Goal: Task Accomplishment & Management: Complete application form

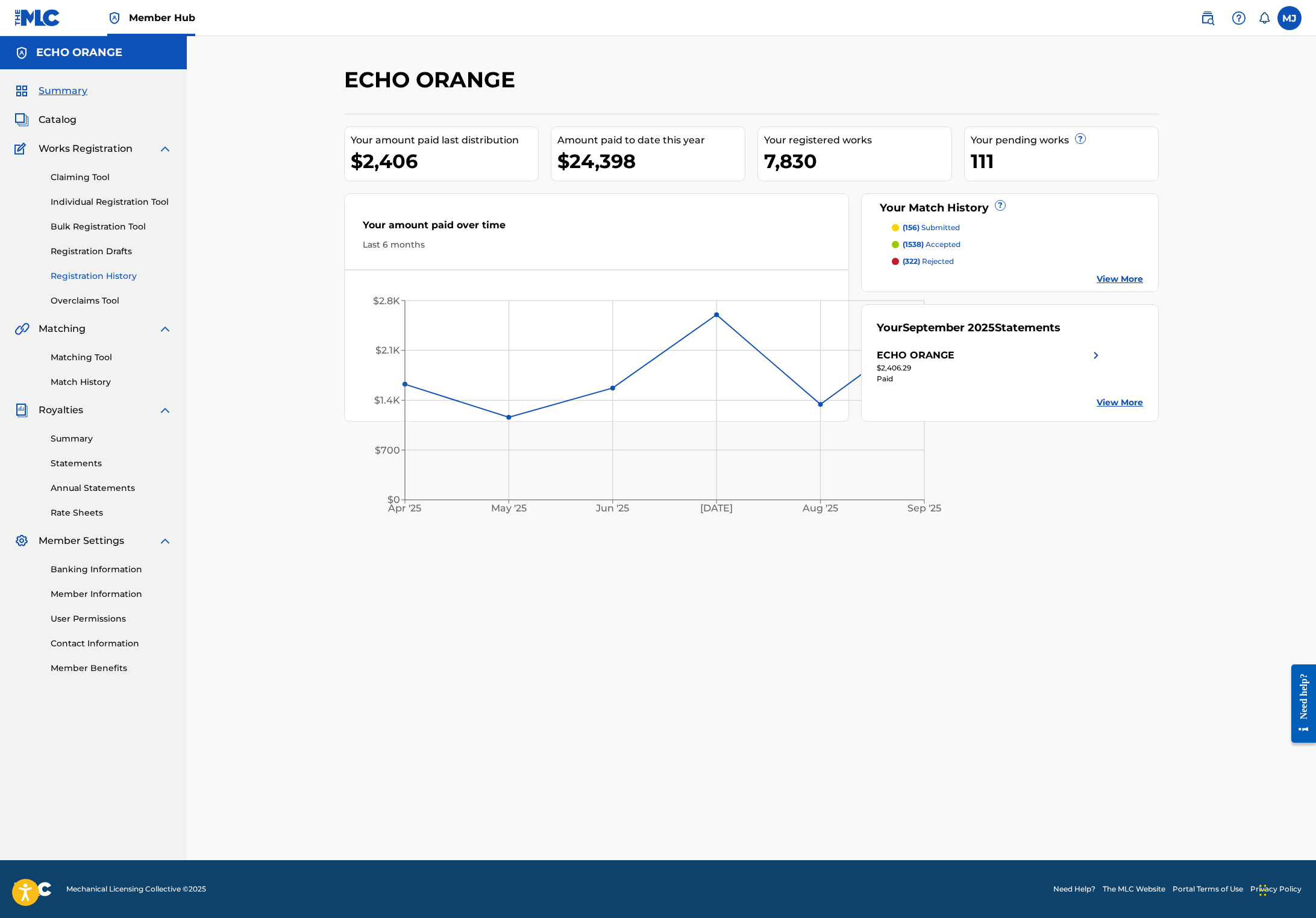
click at [84, 282] on link "Registration History" at bounding box center [110, 276] width 121 height 13
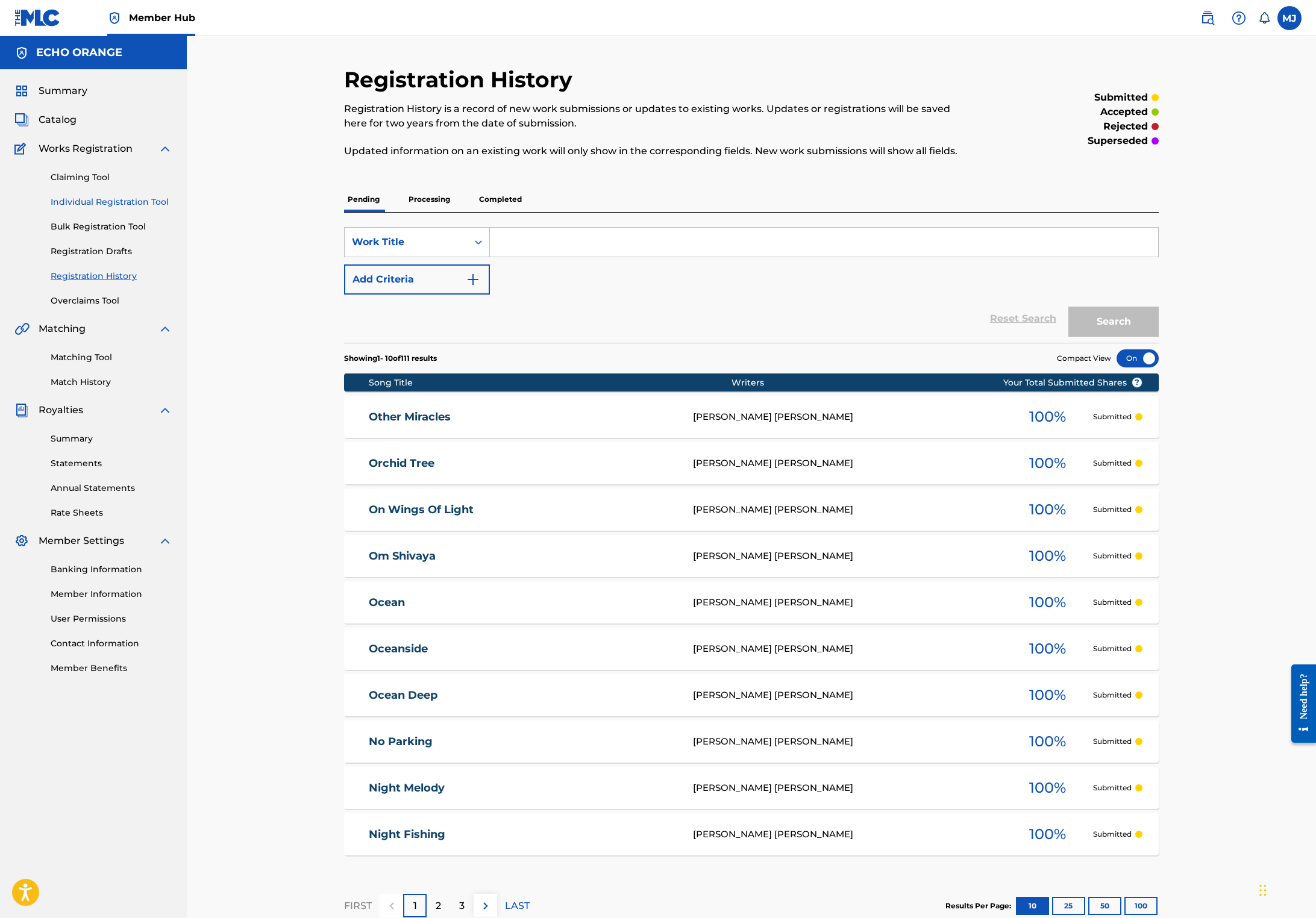
click at [152, 208] on link "Individual Registration Tool" at bounding box center [110, 201] width 121 height 13
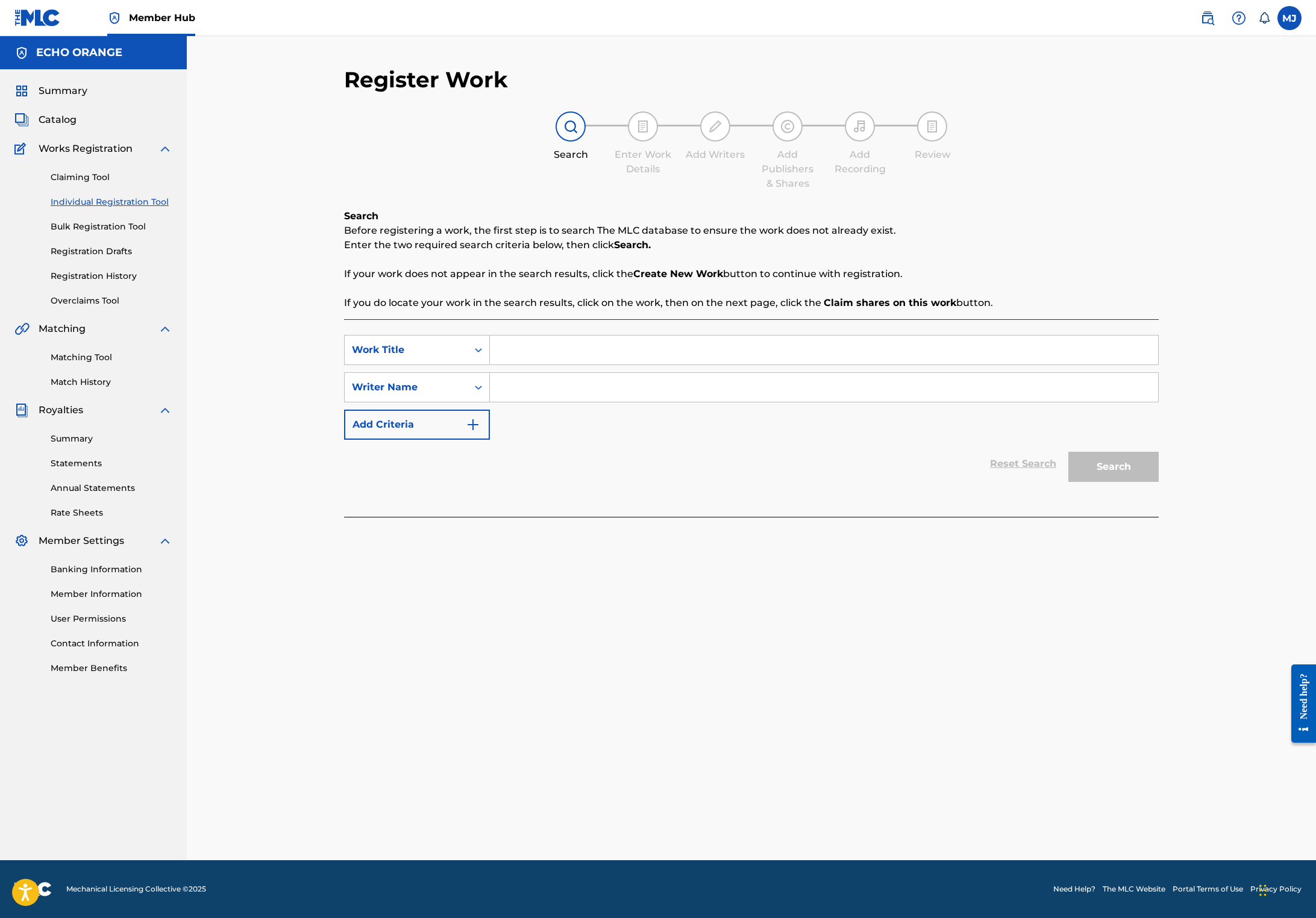
click at [728, 364] on input "Search Form" at bounding box center [823, 349] width 668 height 29
type input "[GEOGRAPHIC_DATA]"
click at [751, 401] on input "Search Form" at bounding box center [823, 387] width 668 height 29
click at [513, 401] on input "[PERSON_NAME]" at bounding box center [823, 387] width 668 height 29
click at [514, 401] on input "[PERSON_NAME]" at bounding box center [823, 387] width 668 height 29
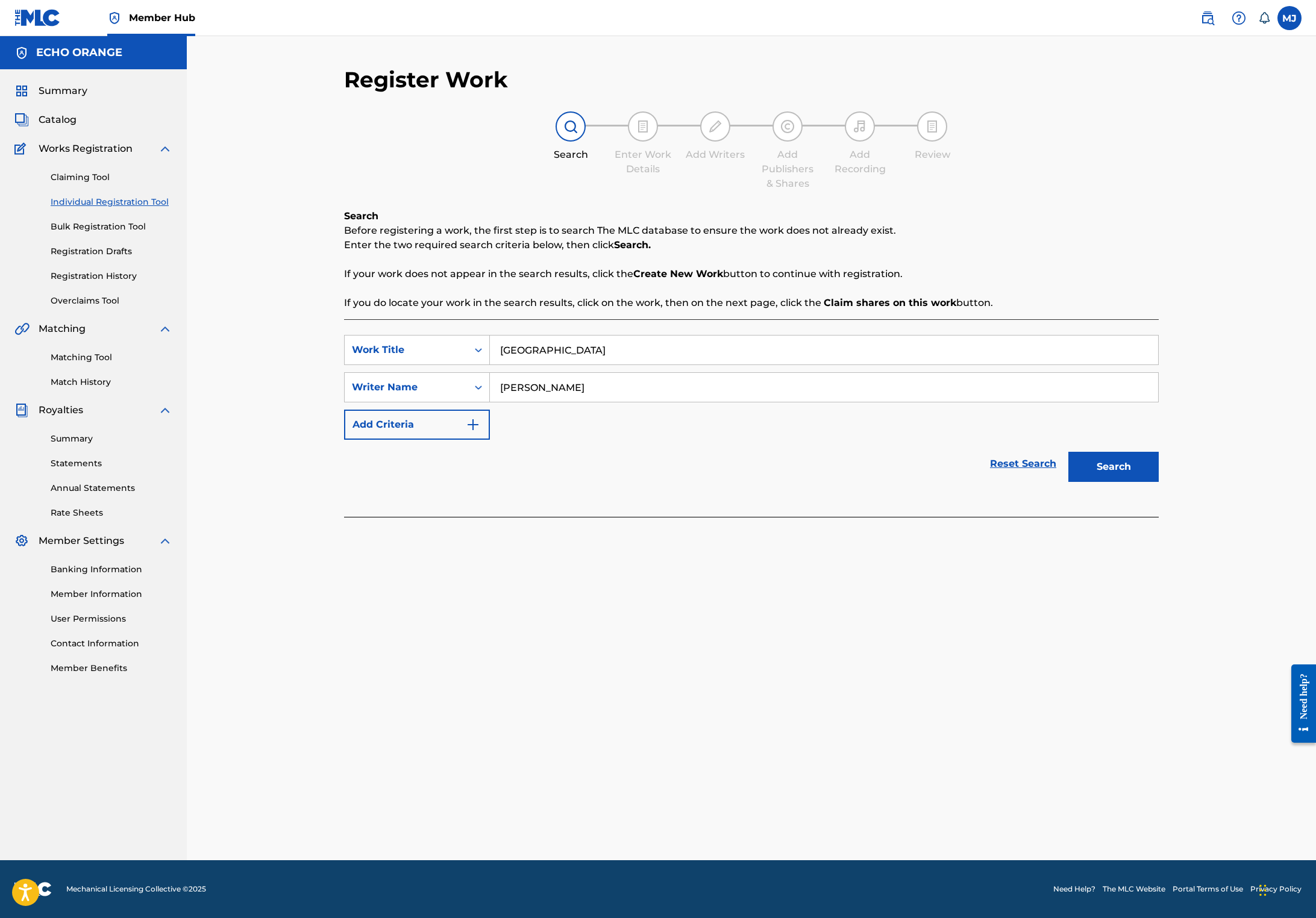
click at [514, 401] on input "[PERSON_NAME]" at bounding box center [823, 387] width 668 height 29
type input "[PERSON_NAME]"
click at [1158, 481] on button "Search" at bounding box center [1114, 466] width 91 height 31
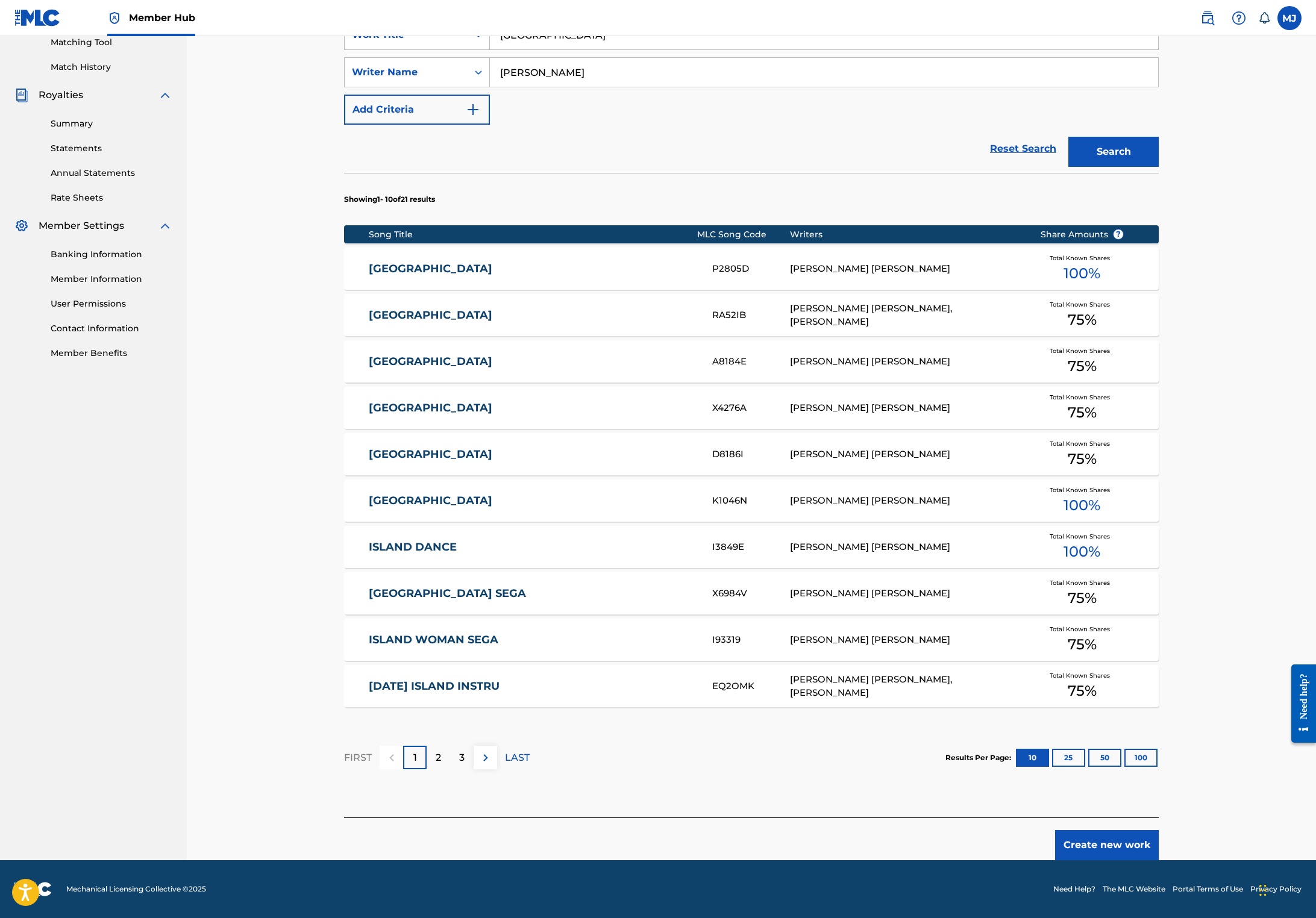
scroll to position [419, 0]
click at [1158, 829] on button "Create new work" at bounding box center [1106, 844] width 104 height 31
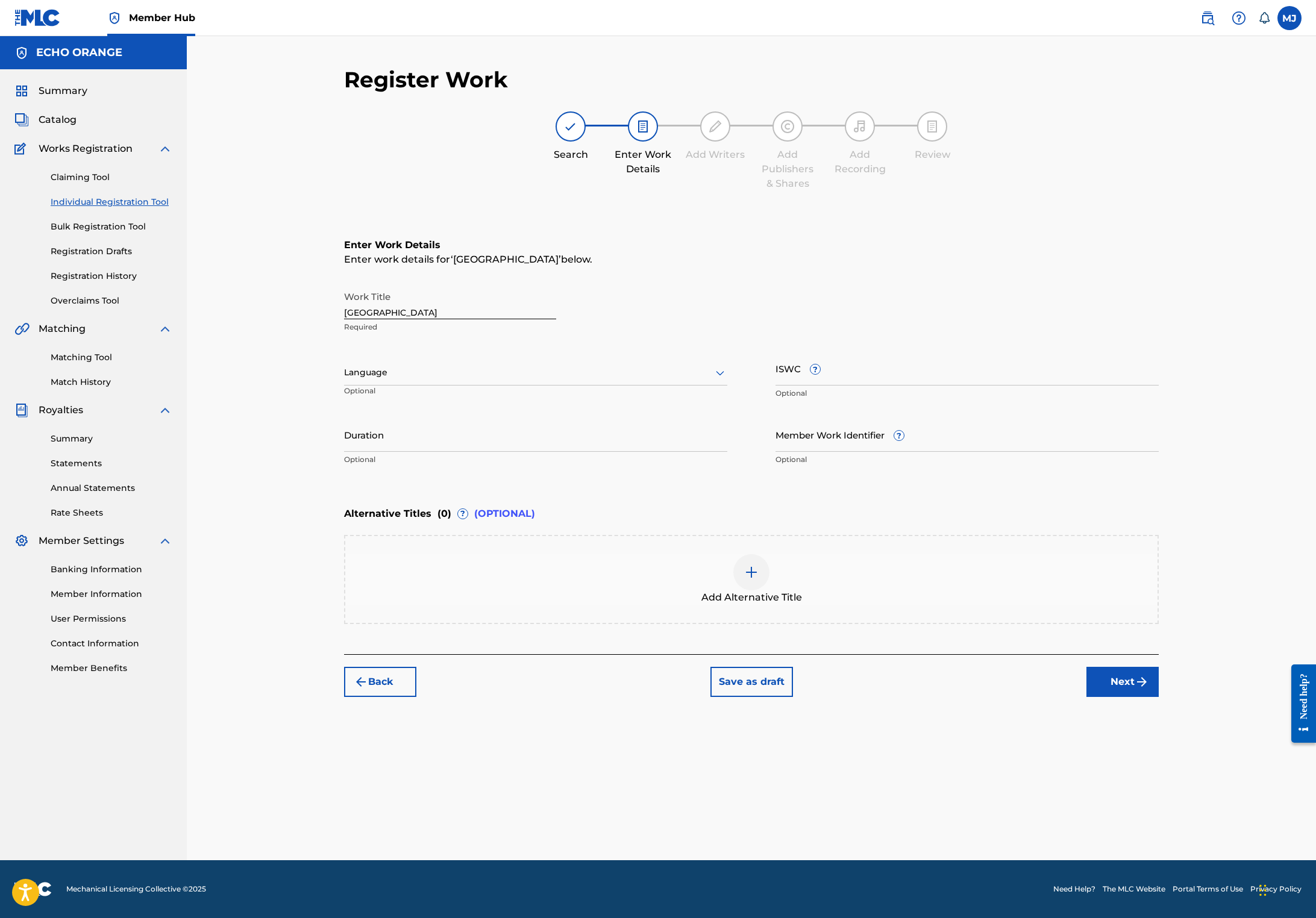
click at [1158, 696] on div "Back Save as draft Next" at bounding box center [752, 674] width 815 height 42
click at [1158, 696] on button "Next" at bounding box center [1122, 681] width 72 height 31
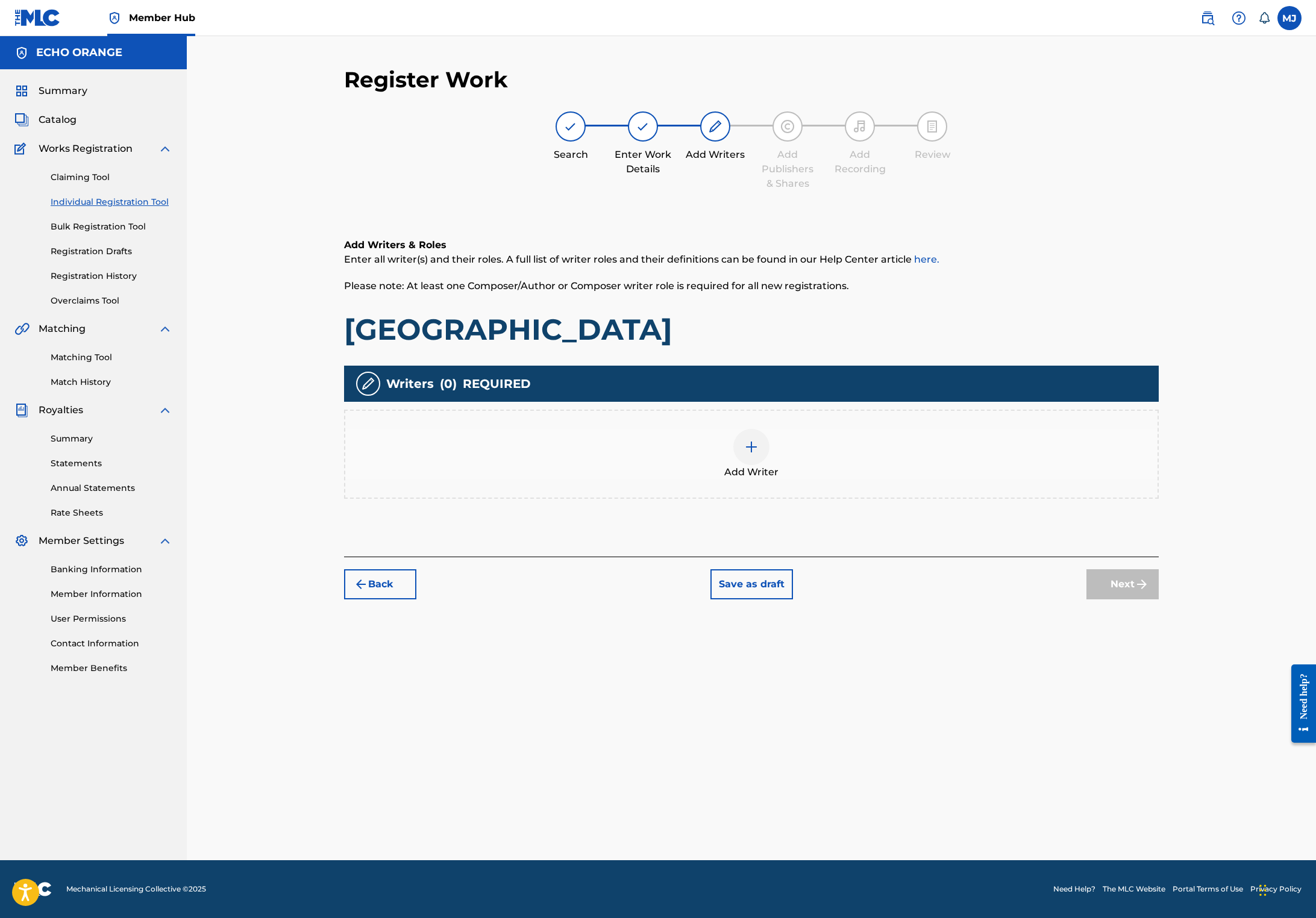
click at [759, 454] on img at bounding box center [751, 447] width 15 height 15
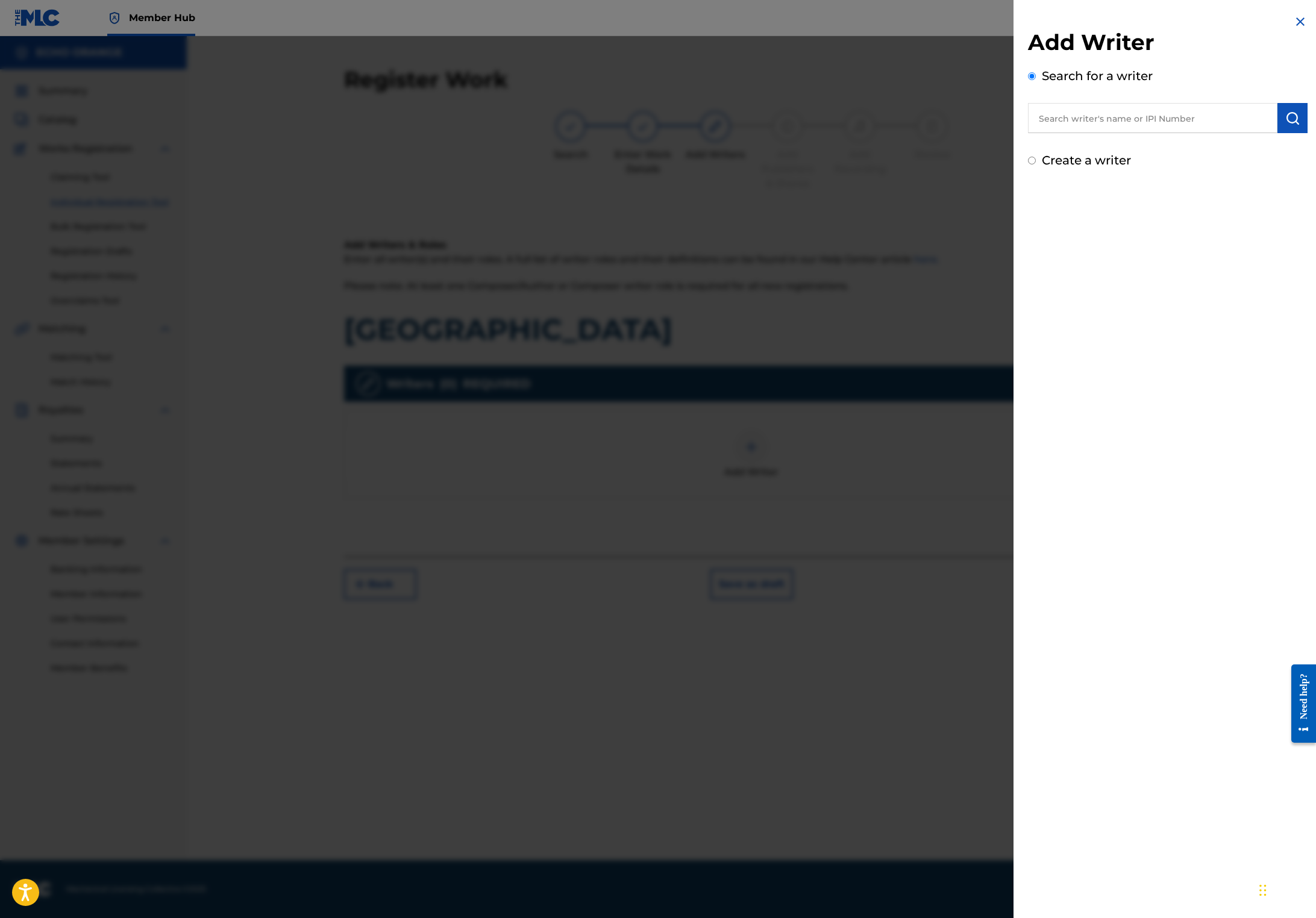
click at [1028, 125] on input "text" at bounding box center [1152, 117] width 250 height 31
paste input "[PERSON_NAME]"
type input "[PERSON_NAME]"
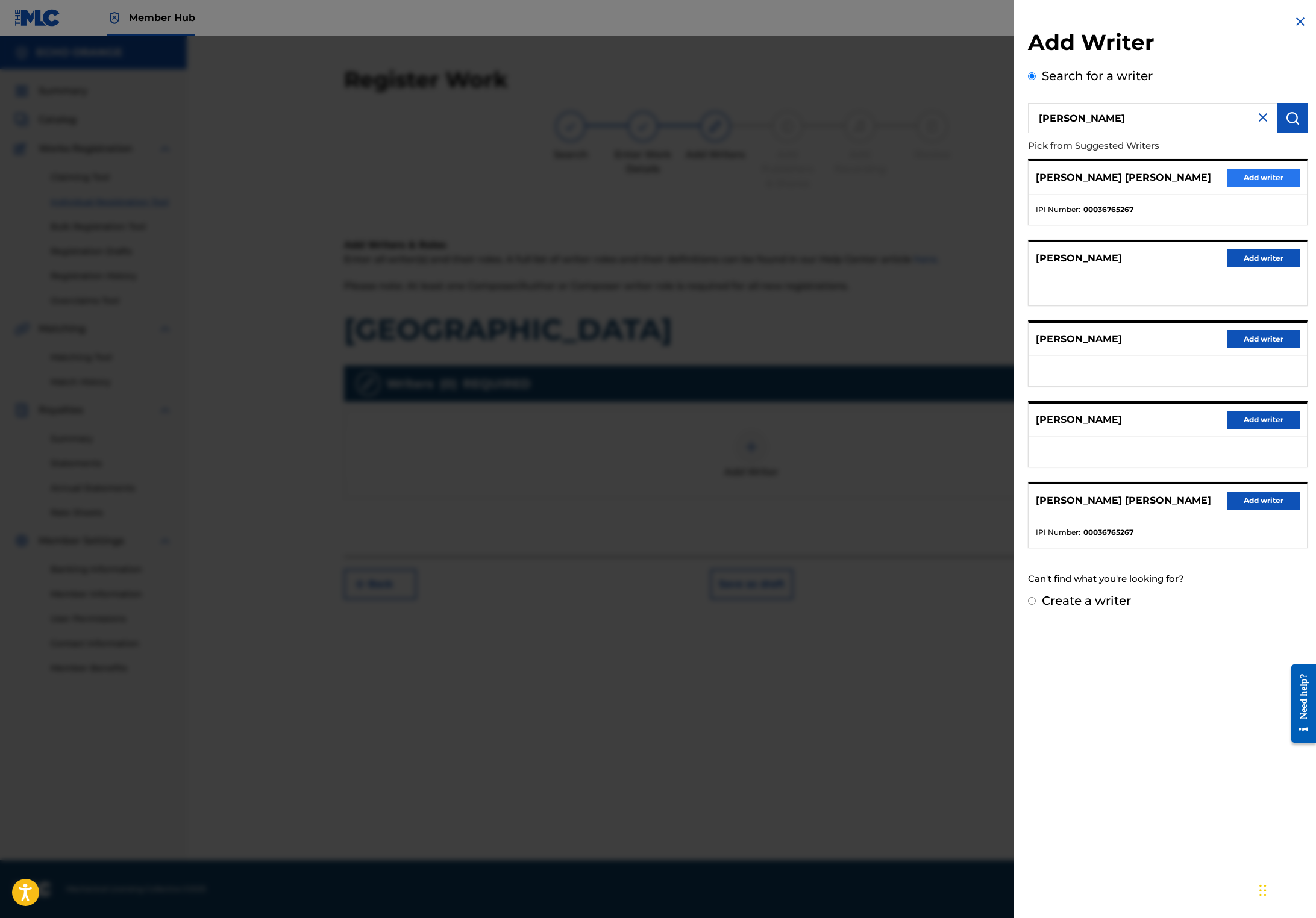
click at [1242, 186] on button "Add writer" at bounding box center [1263, 177] width 72 height 18
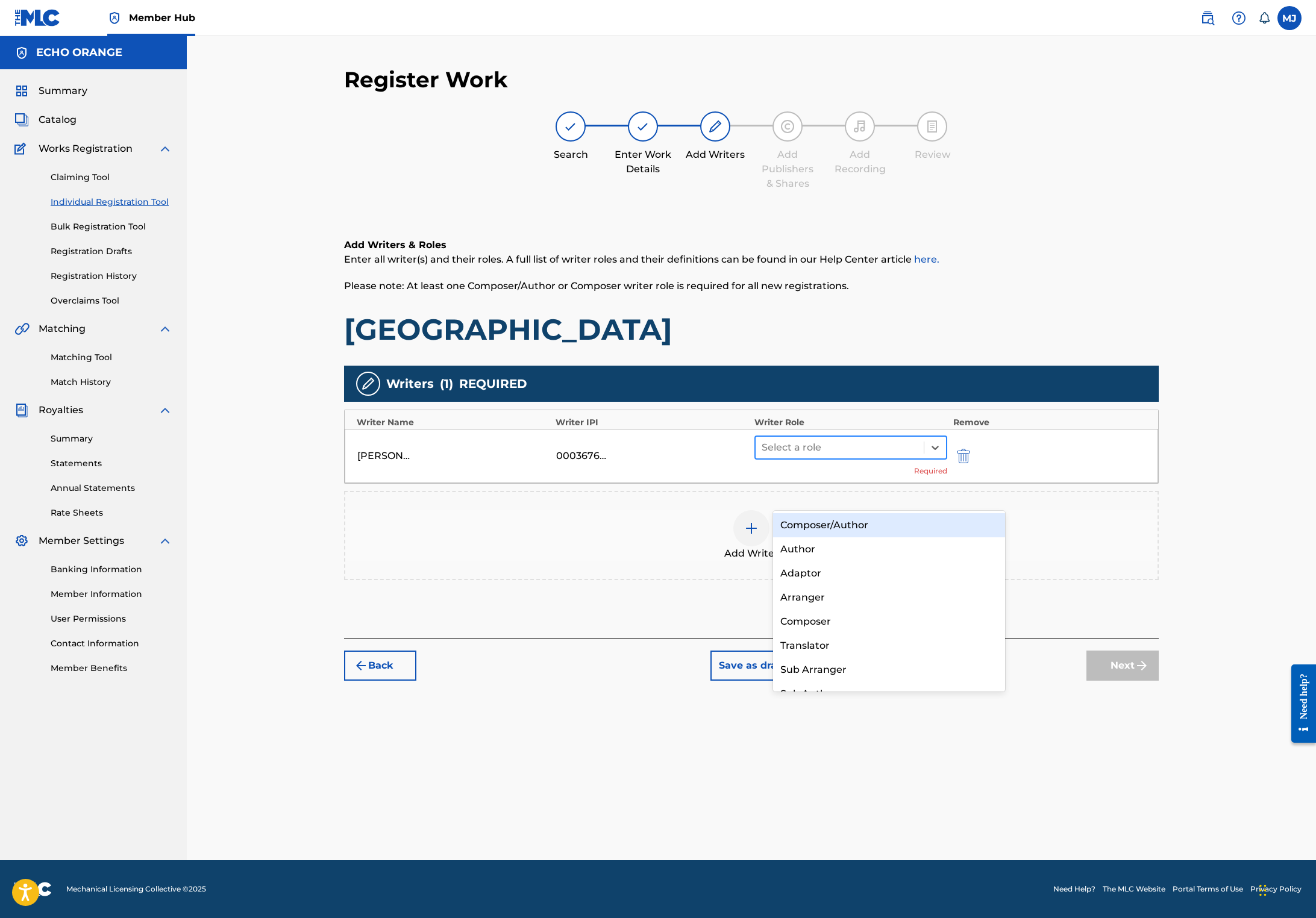
click at [816, 456] on div at bounding box center [840, 447] width 156 height 17
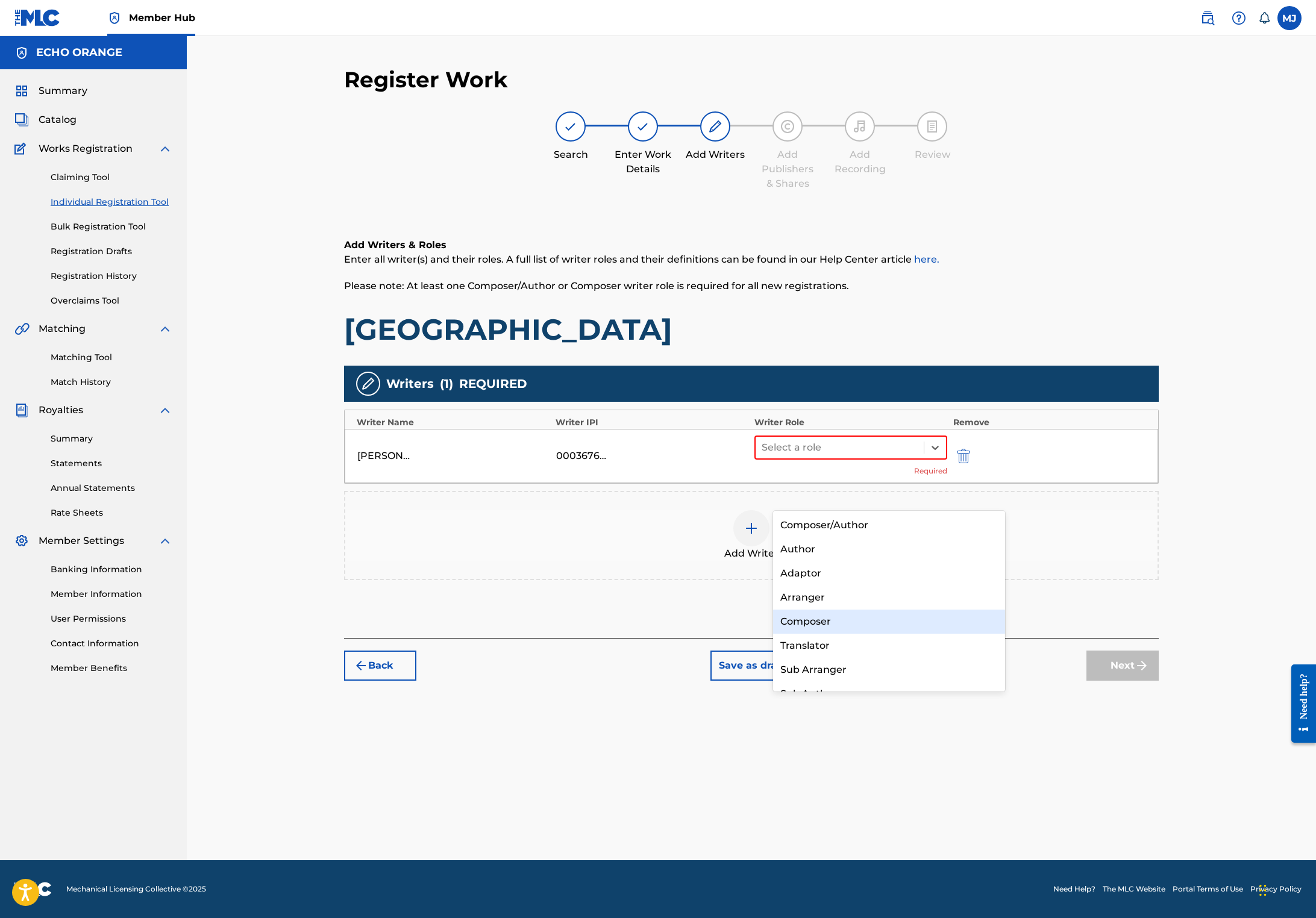
click at [815, 622] on div "Composer" at bounding box center [888, 621] width 232 height 24
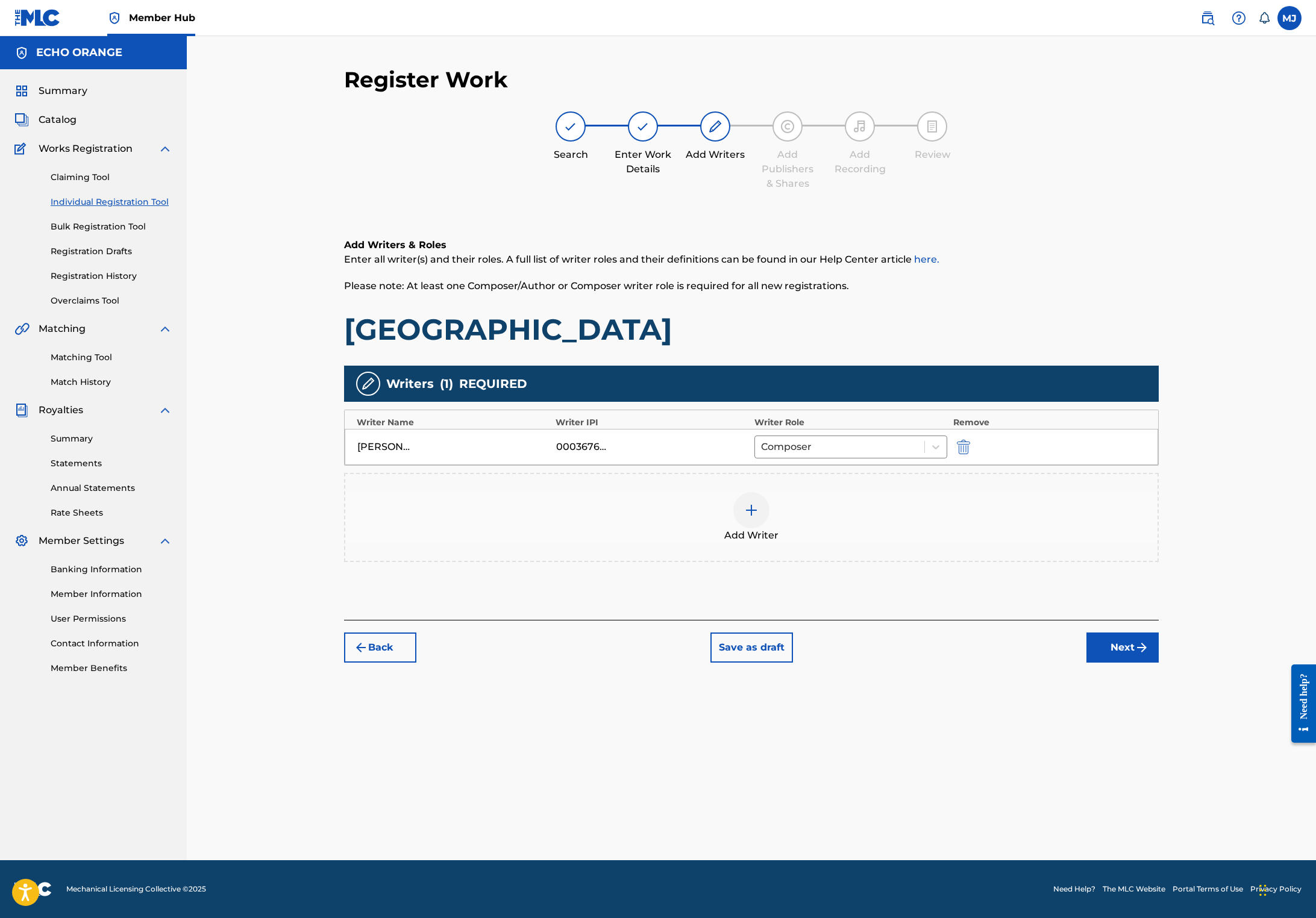
click at [1173, 747] on div "Register Work Search Enter Work Details Add Writers Add Publishers & Shares Add…" at bounding box center [751, 462] width 843 height 794
click at [1158, 663] on button "Next" at bounding box center [1122, 647] width 72 height 31
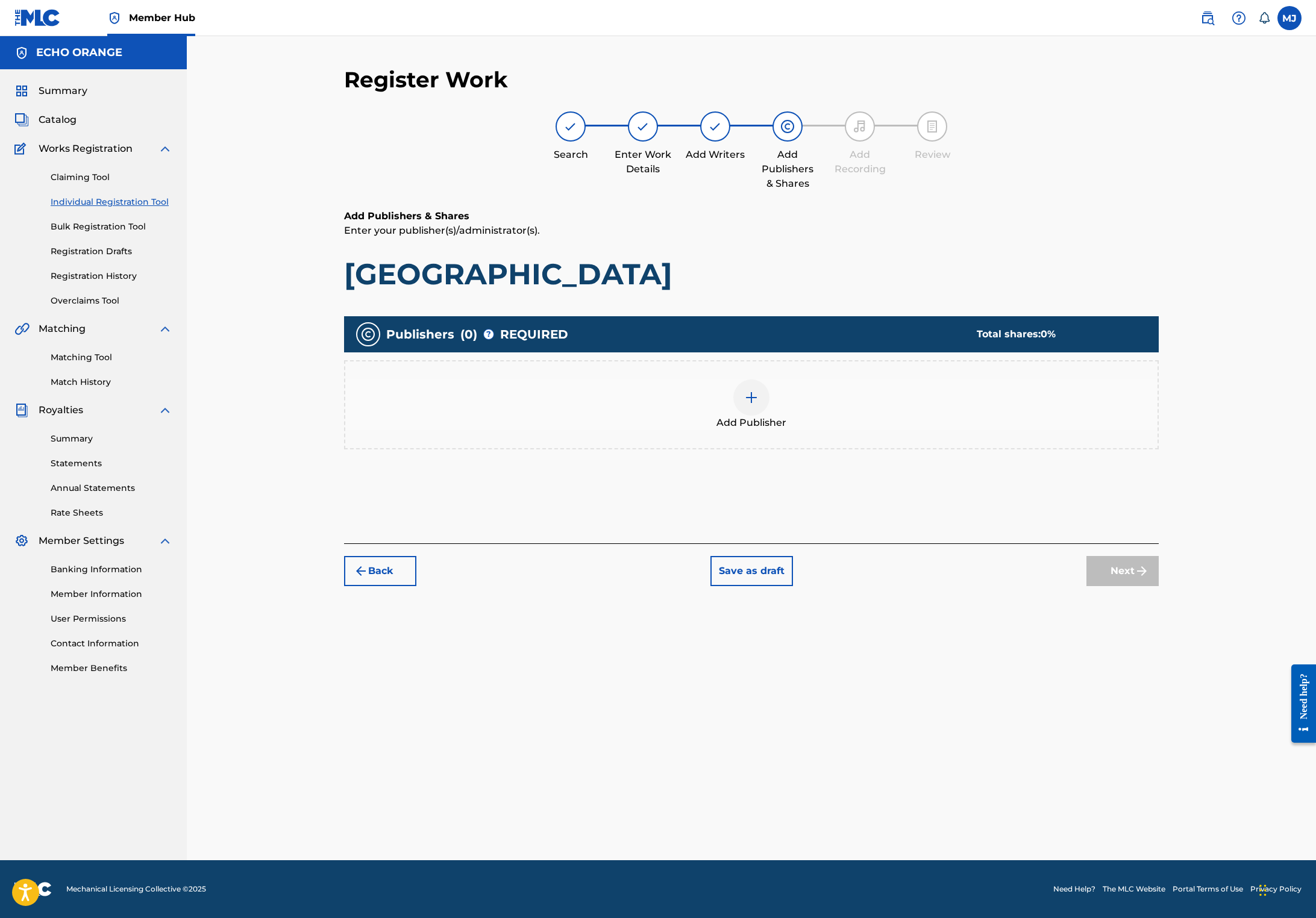
click at [922, 430] on div "Add Publisher" at bounding box center [751, 404] width 812 height 50
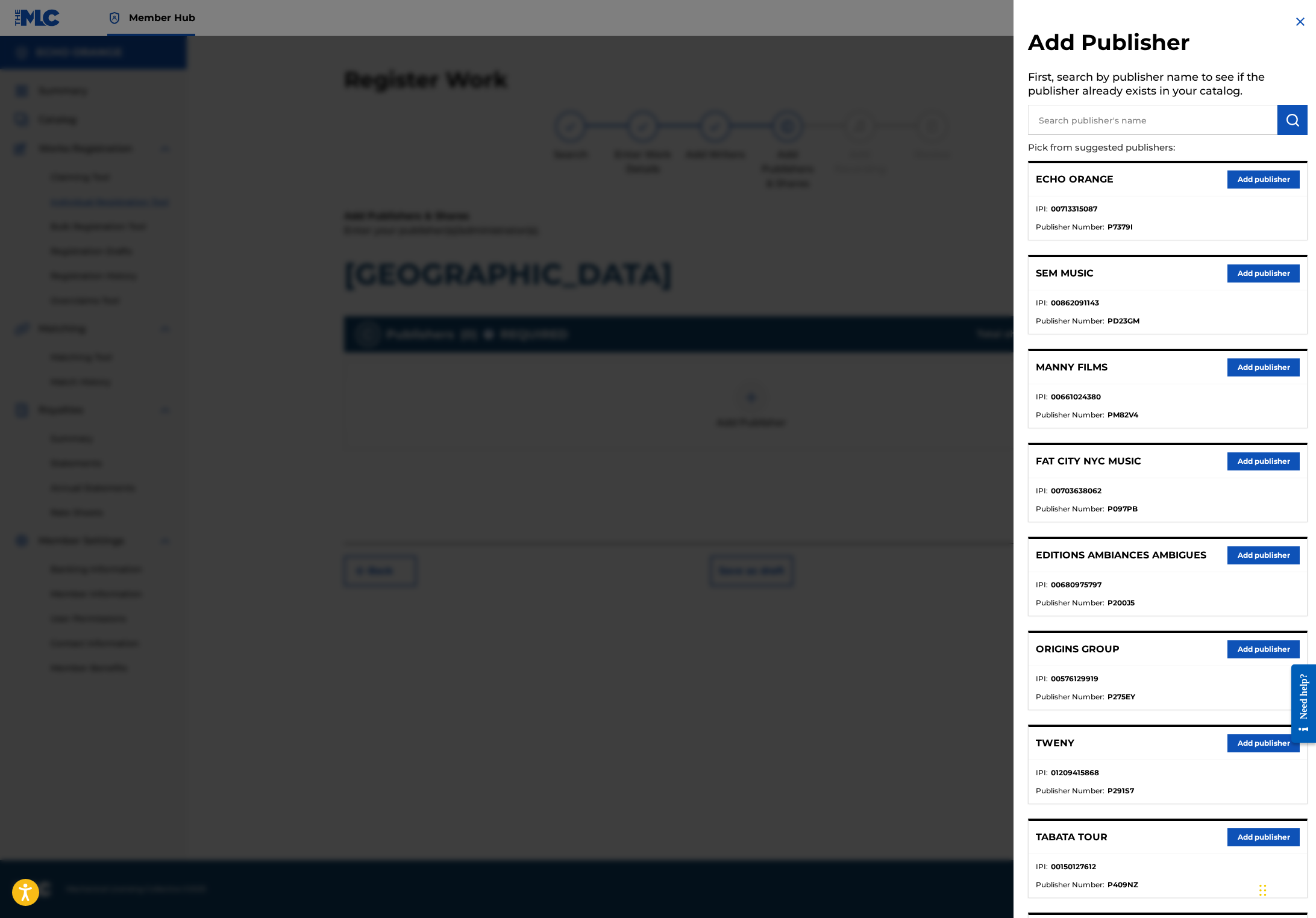
click at [1259, 196] on div "ECHO ORANGE Add publisher" at bounding box center [1167, 179] width 278 height 34
click at [1259, 188] on button "Add publisher" at bounding box center [1263, 179] width 72 height 18
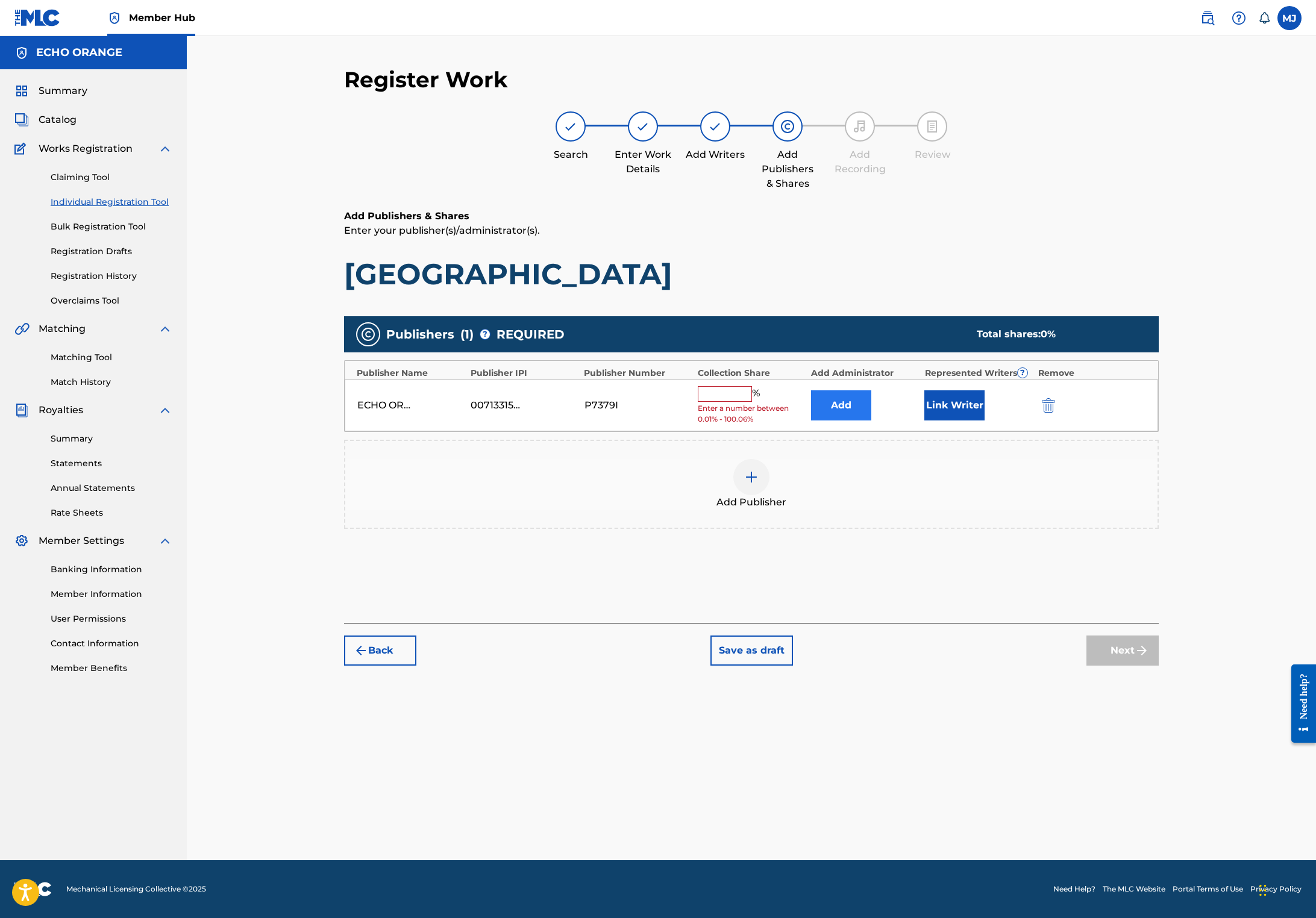
click at [871, 420] on button "Add" at bounding box center [841, 405] width 60 height 31
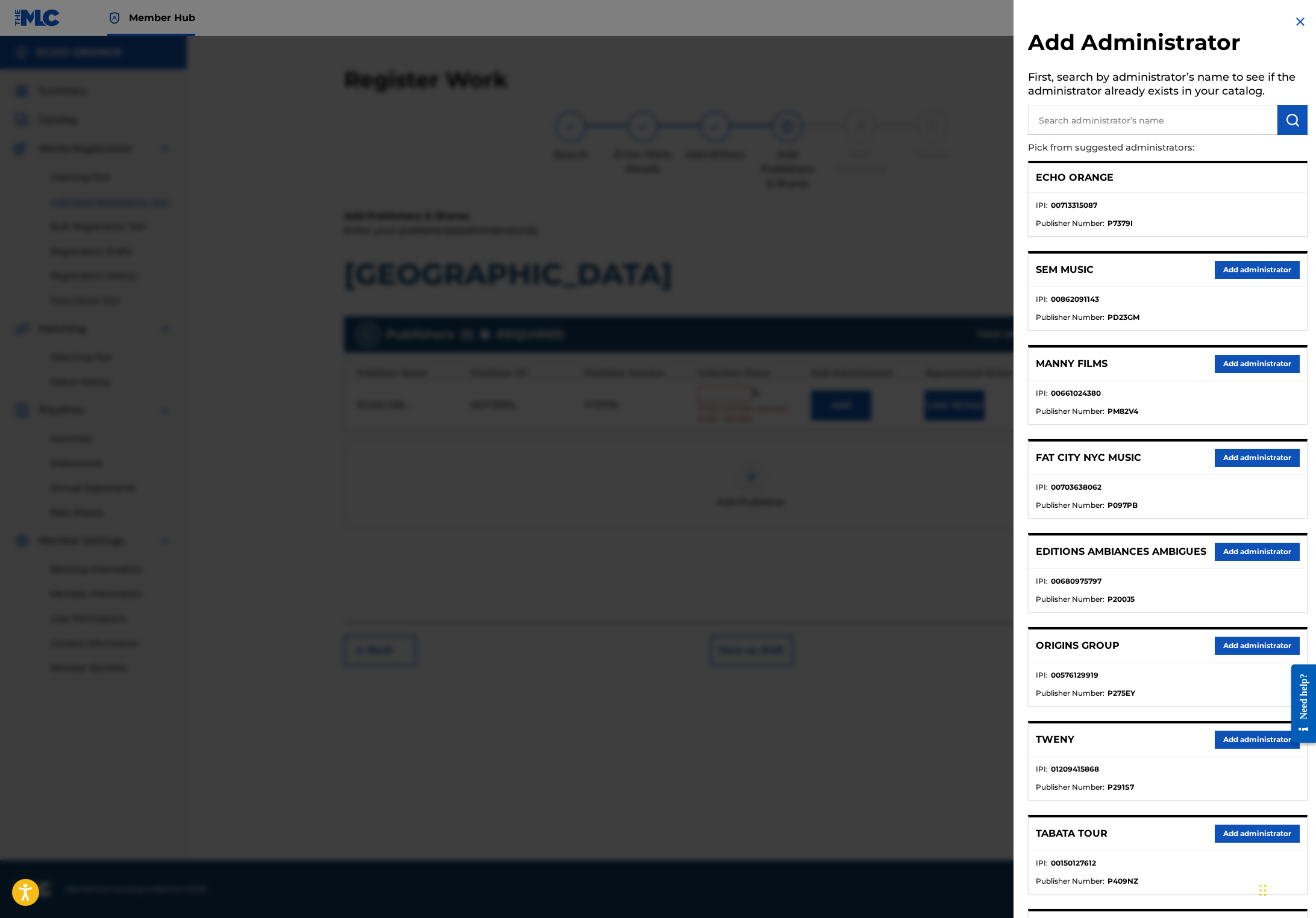
click at [769, 350] on div at bounding box center [658, 495] width 1316 height 918
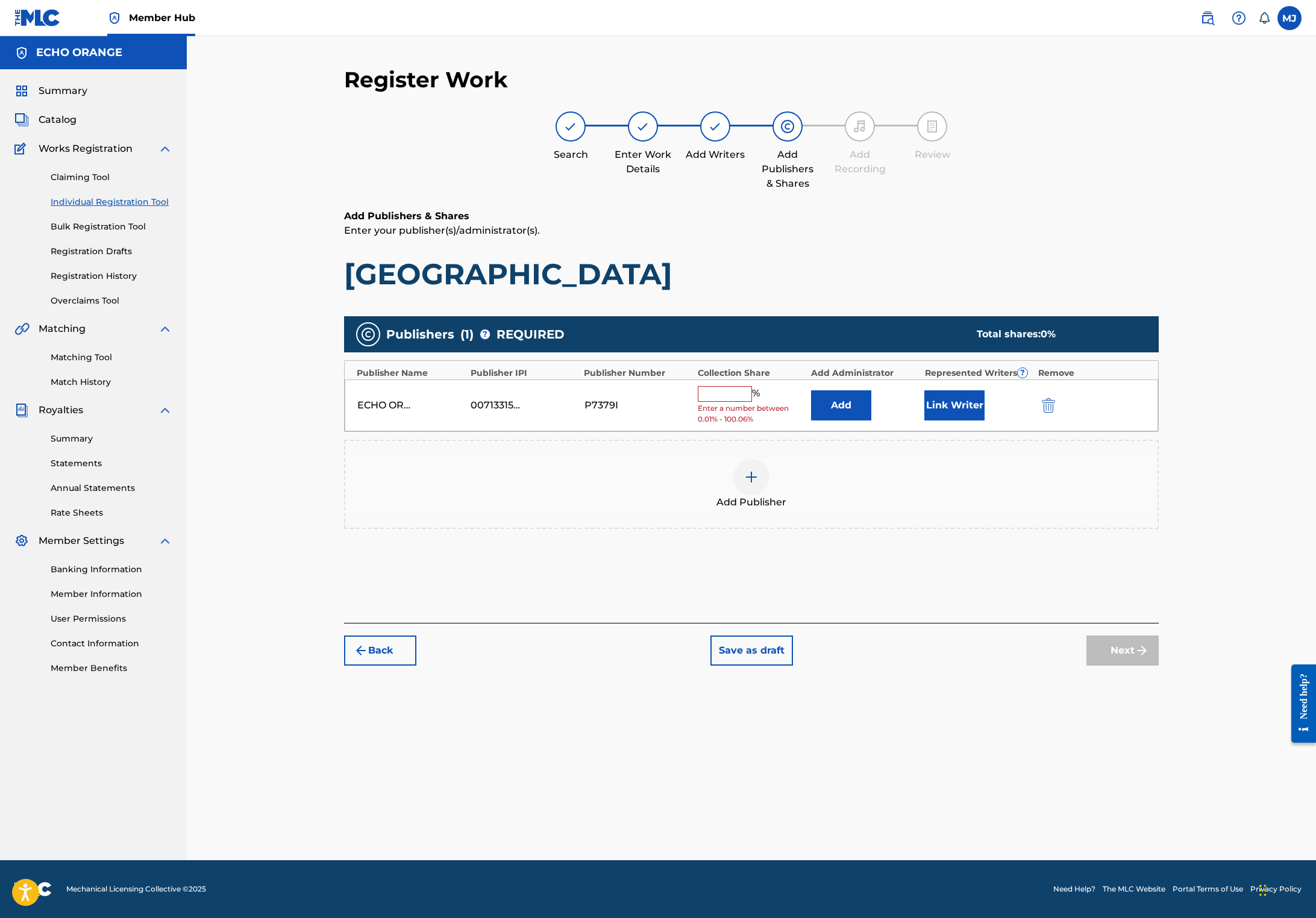
click at [752, 401] on input "text" at bounding box center [724, 393] width 54 height 16
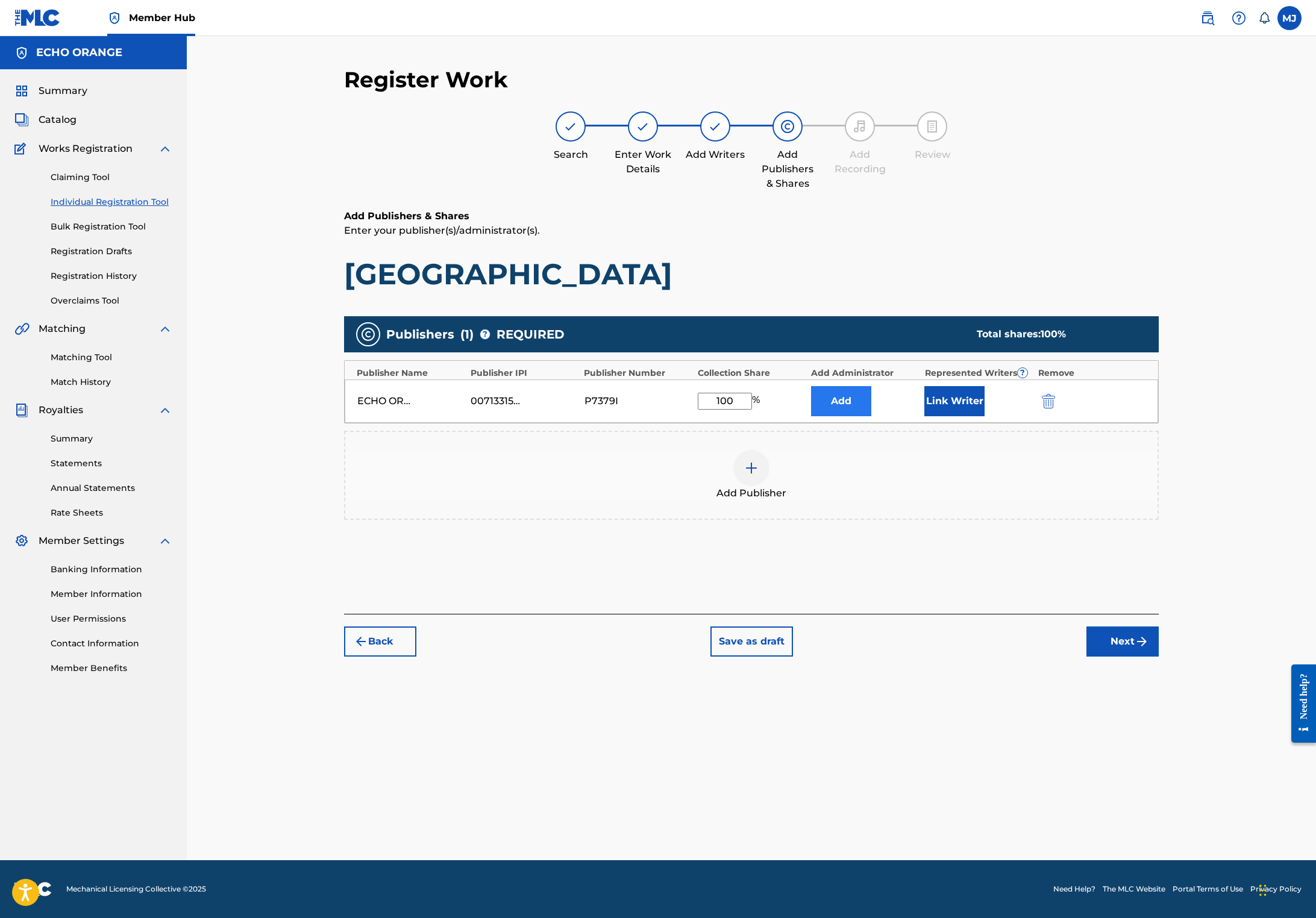
type input "100"
click at [871, 416] on button "Add" at bounding box center [841, 400] width 60 height 31
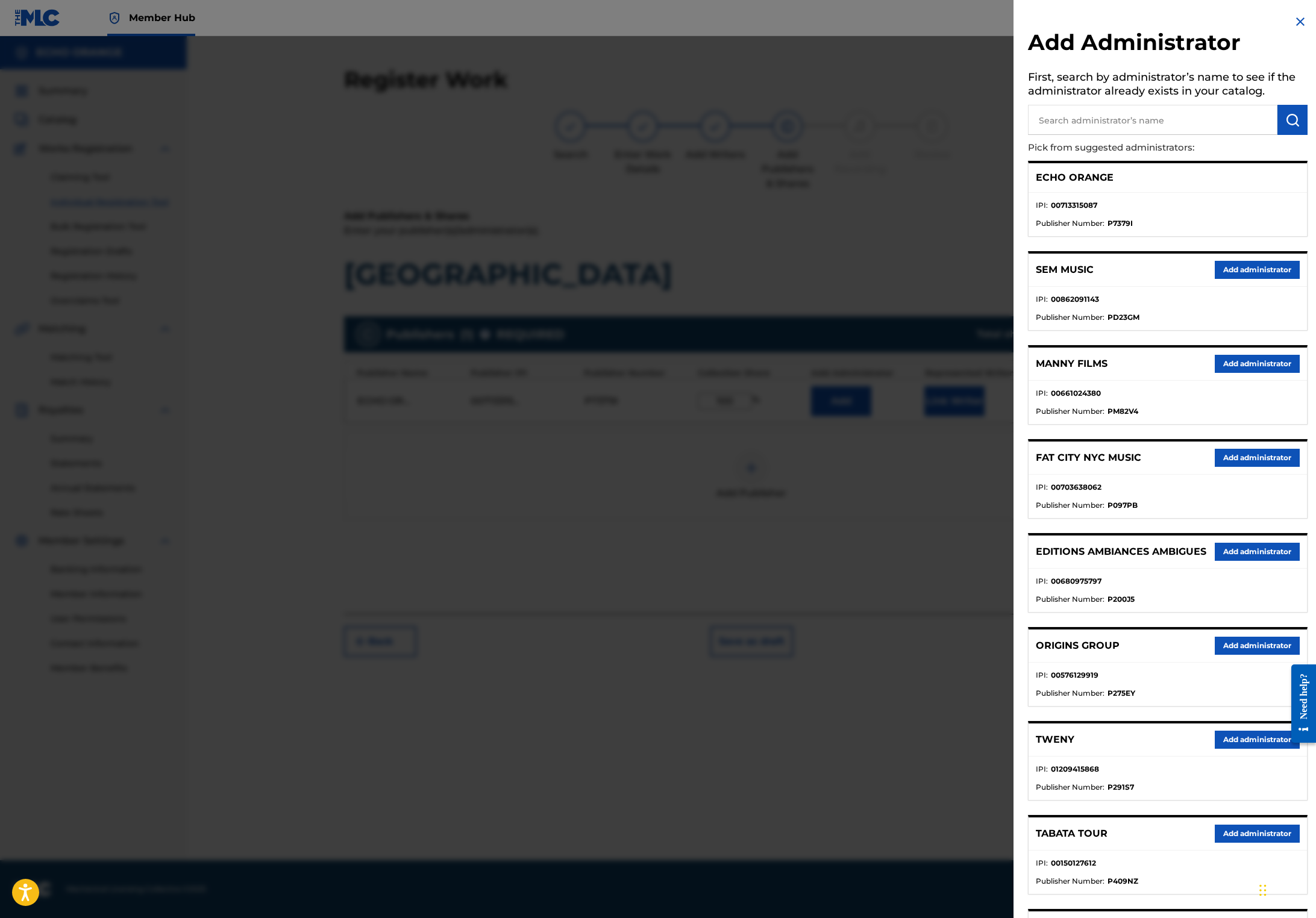
click at [845, 196] on div at bounding box center [658, 495] width 1316 height 918
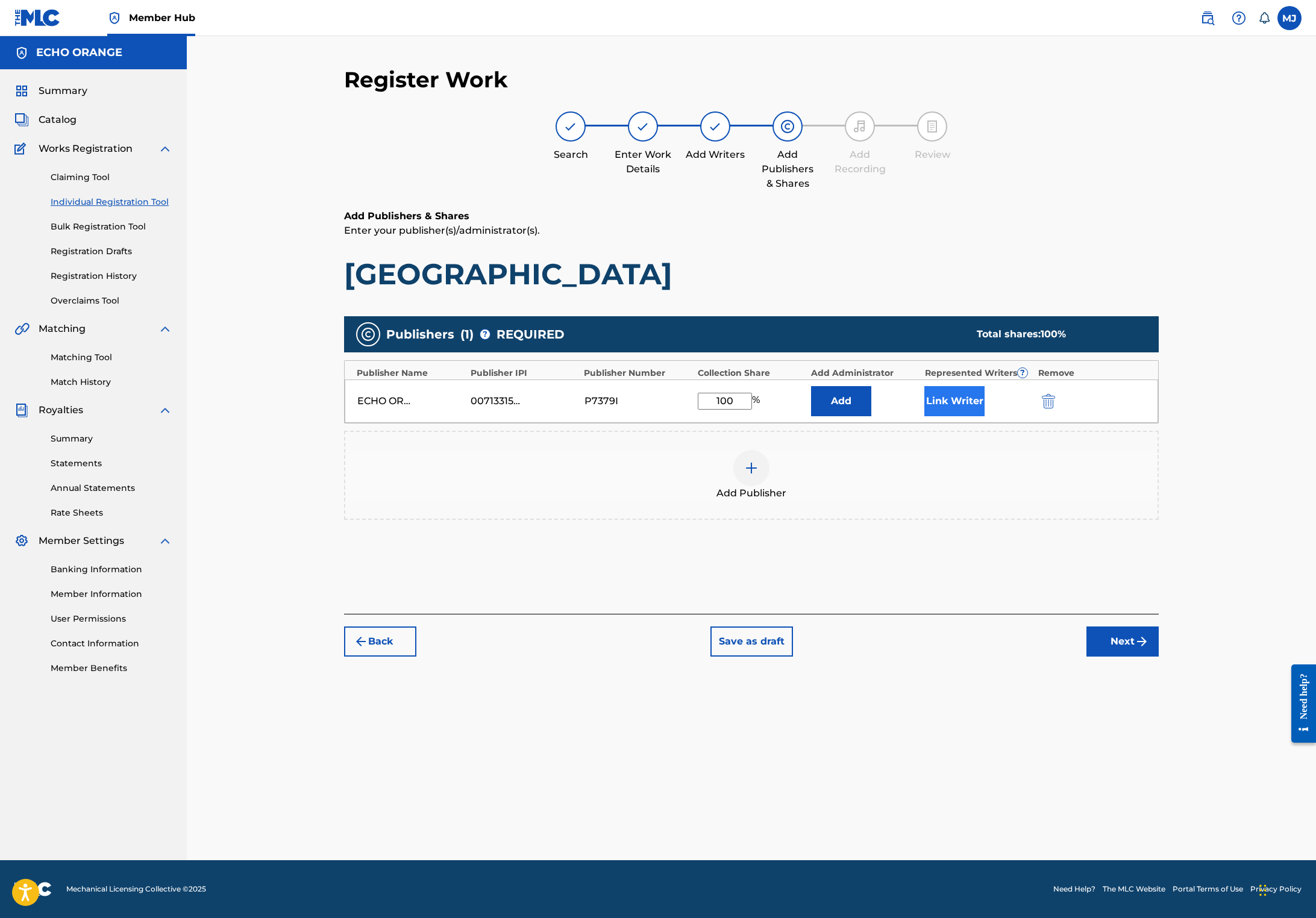
click at [985, 416] on button "Link Writer" at bounding box center [954, 400] width 60 height 31
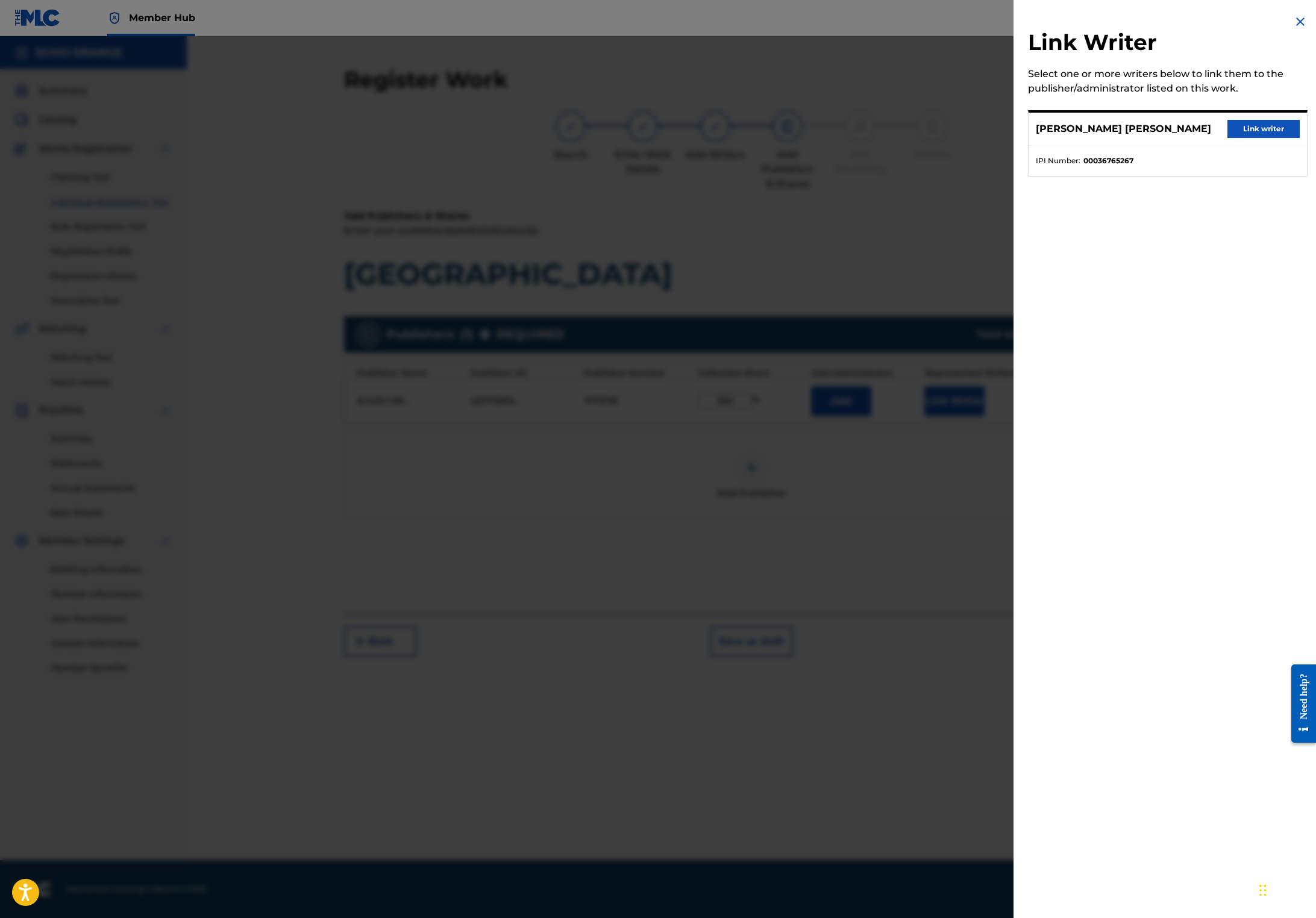
click at [1259, 138] on button "Link writer" at bounding box center [1263, 129] width 72 height 18
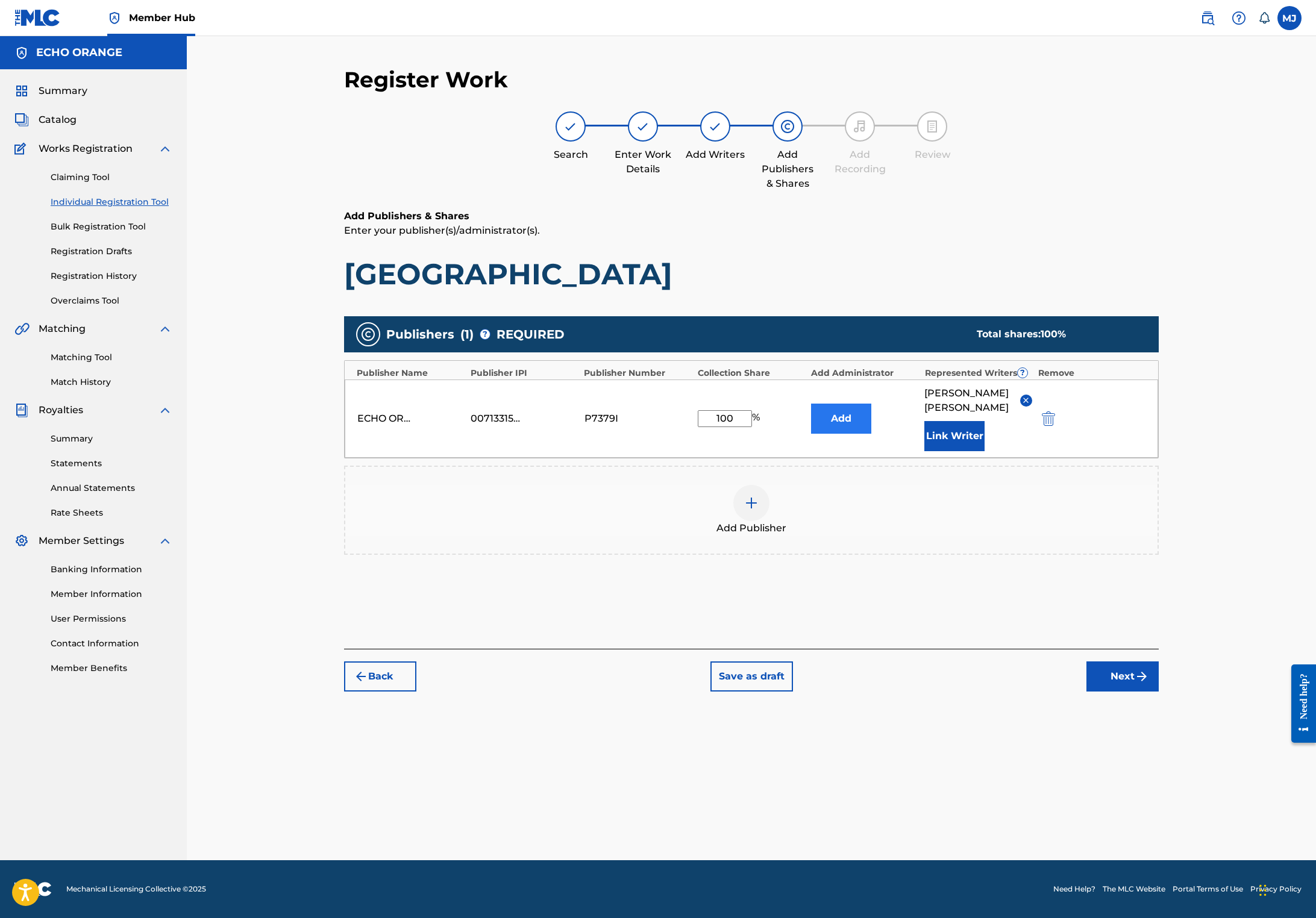
click at [871, 434] on button "Add" at bounding box center [841, 418] width 60 height 31
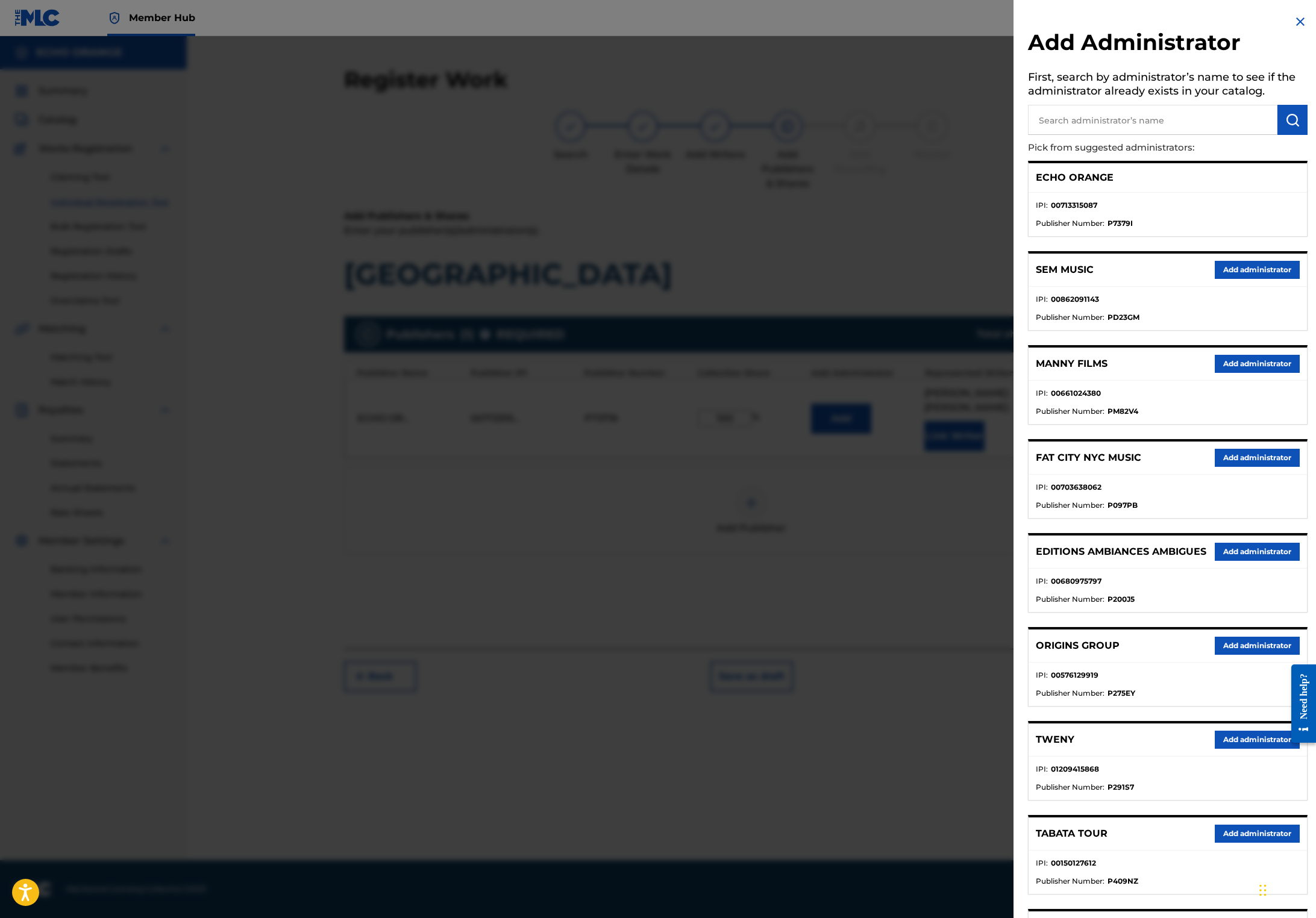
click at [779, 310] on div at bounding box center [658, 495] width 1316 height 918
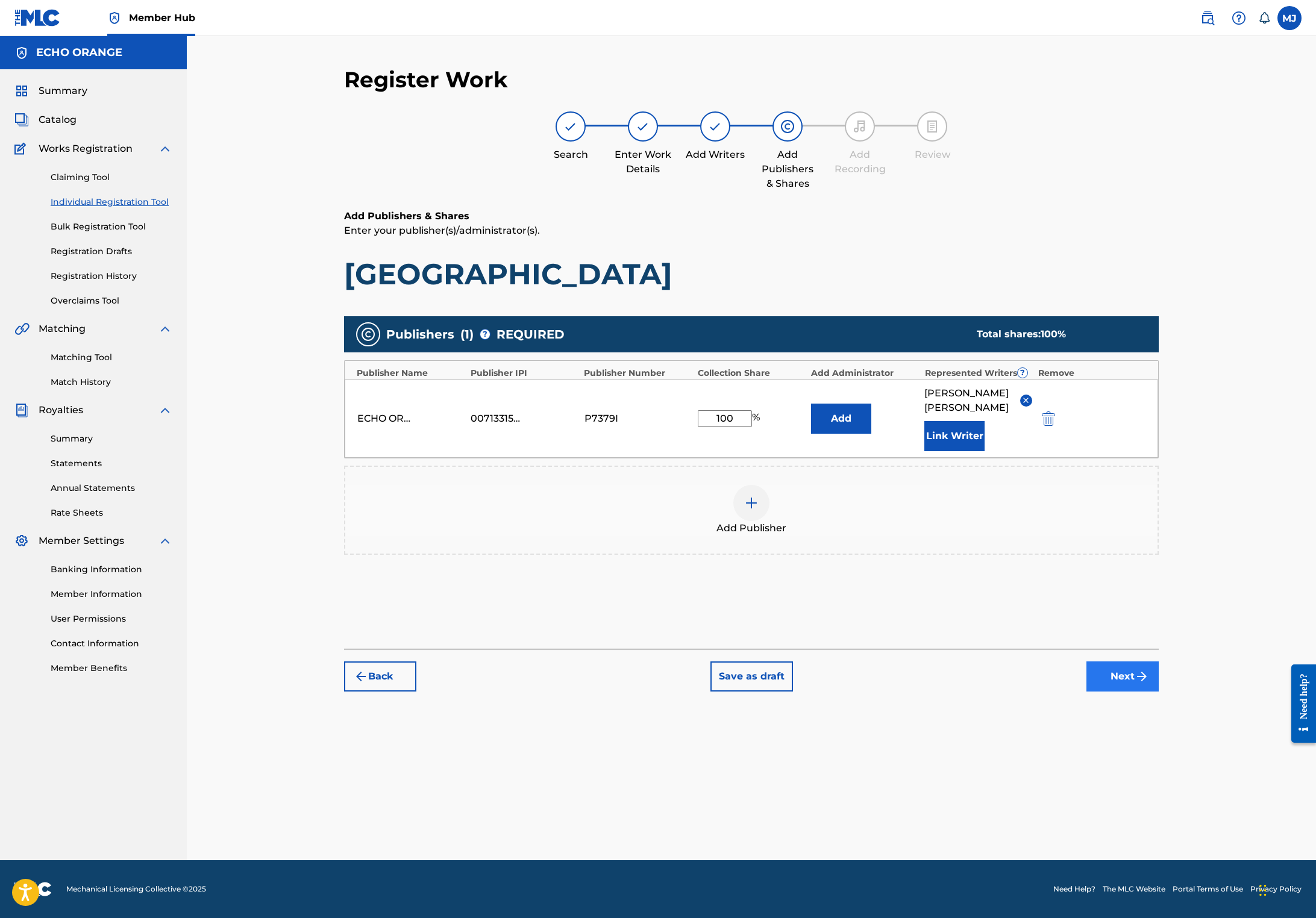
click at [1158, 691] on button "Next" at bounding box center [1122, 675] width 72 height 31
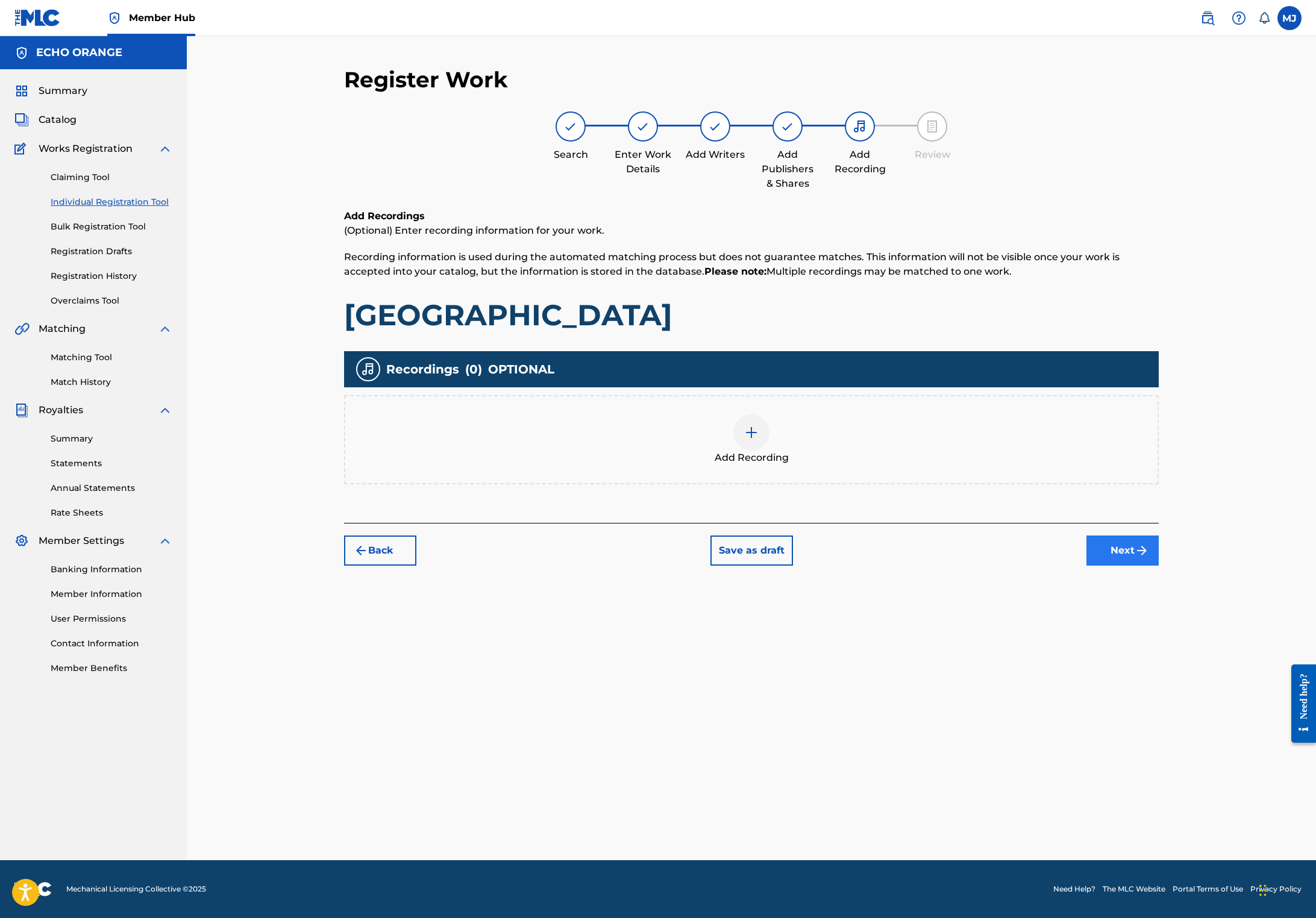
click at [1158, 565] on button "Next" at bounding box center [1122, 550] width 72 height 31
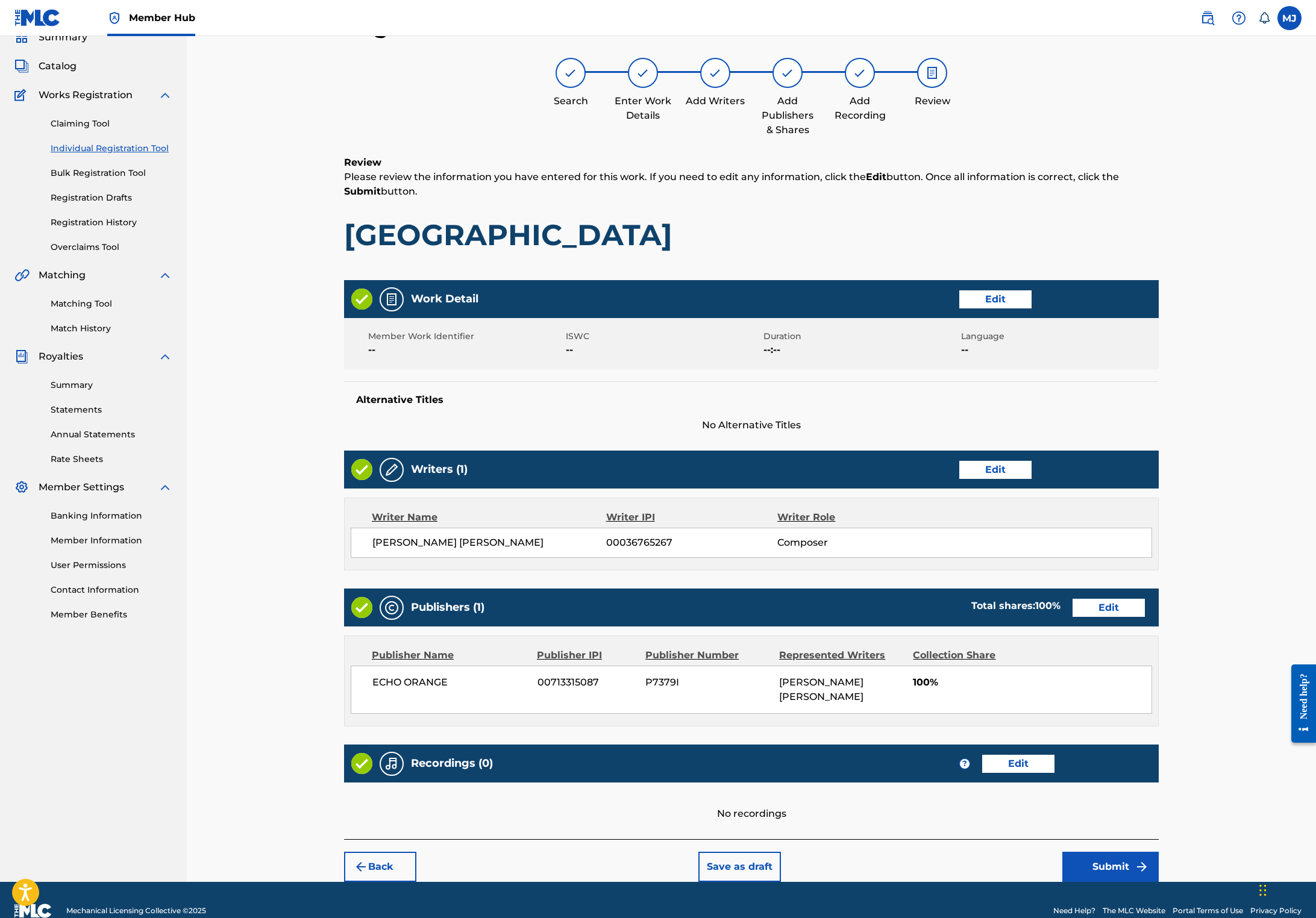
scroll to position [183, 0]
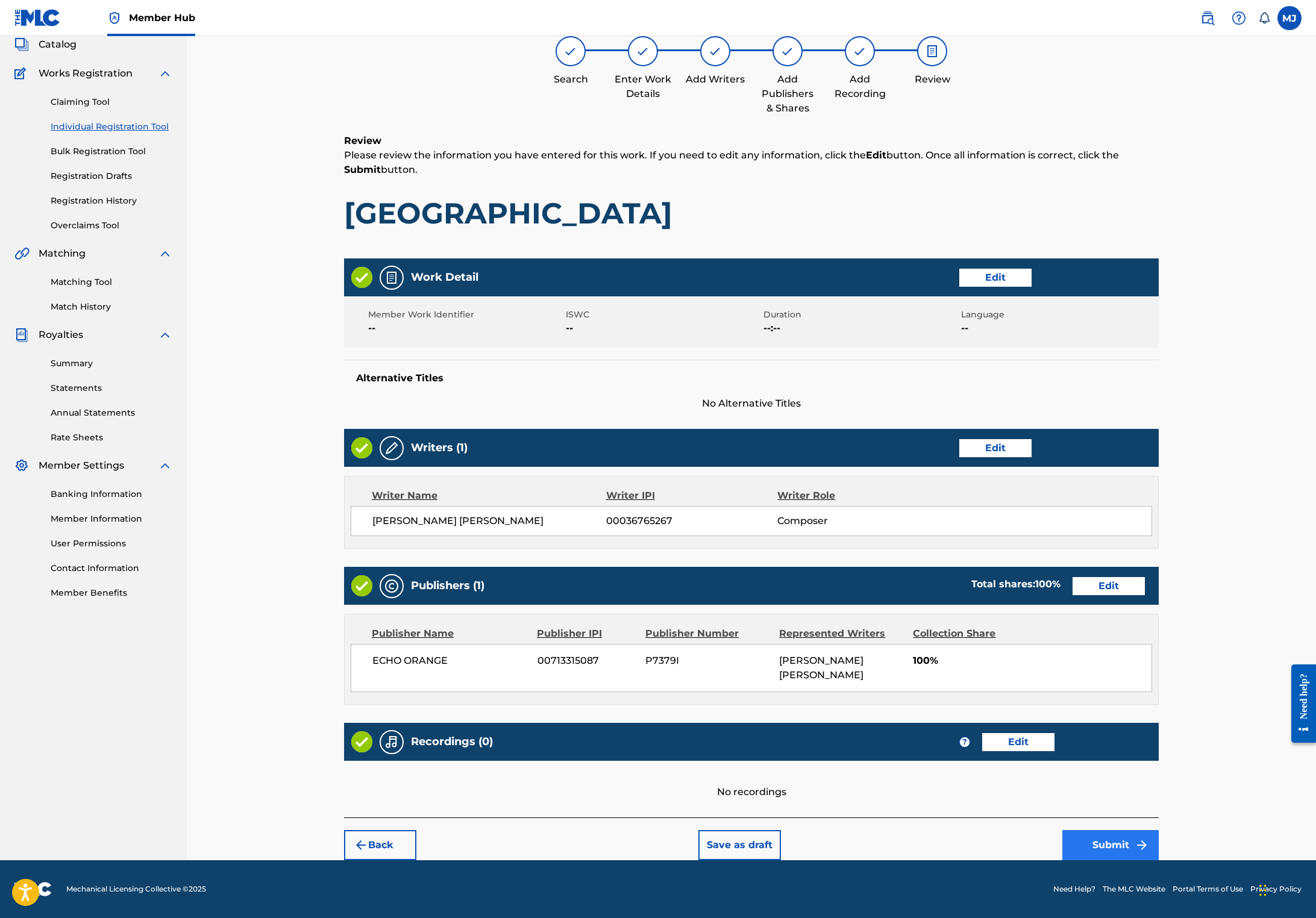
click at [1158, 844] on button "Submit" at bounding box center [1111, 844] width 97 height 31
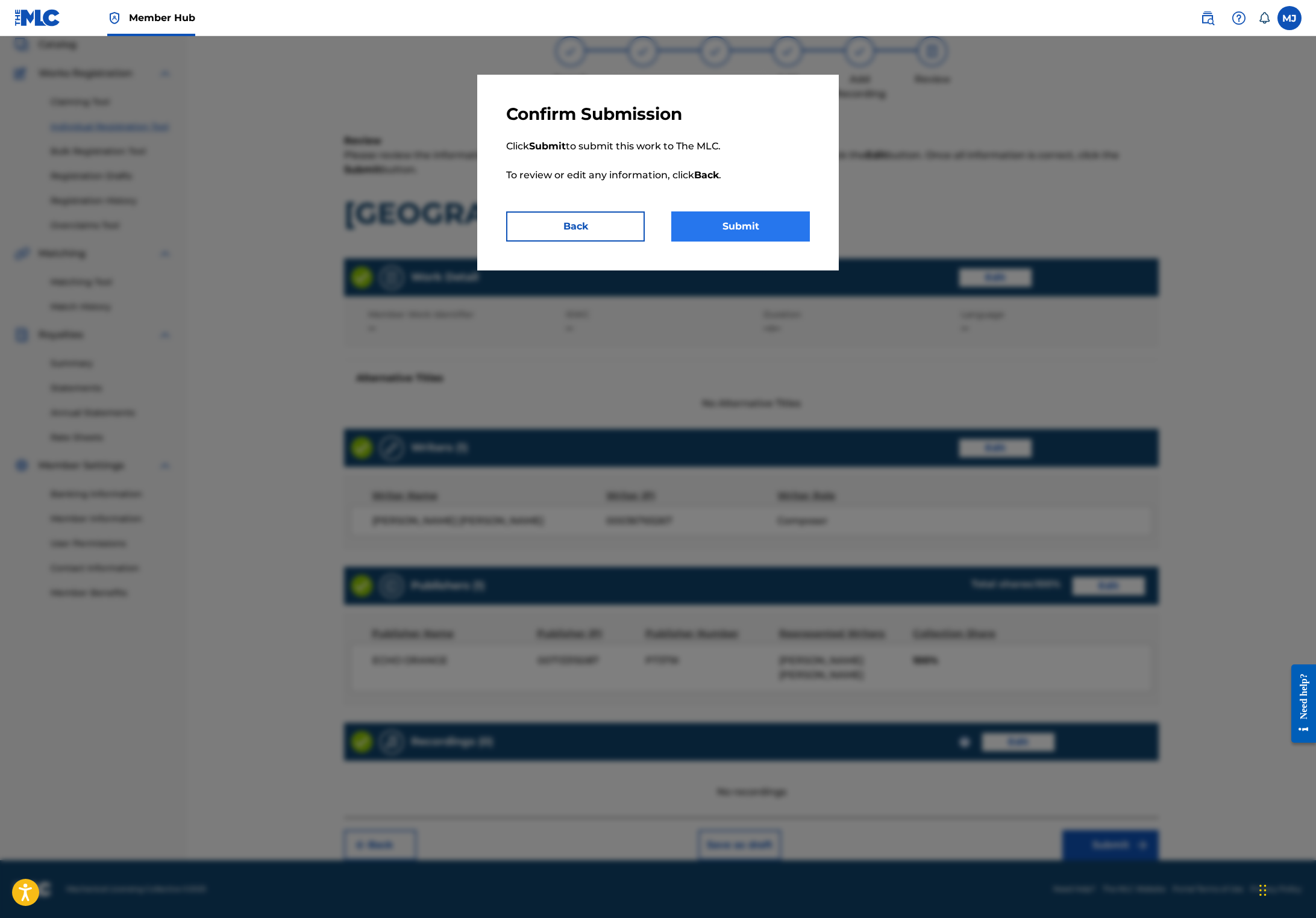
click at [764, 242] on button "Submit" at bounding box center [740, 226] width 138 height 31
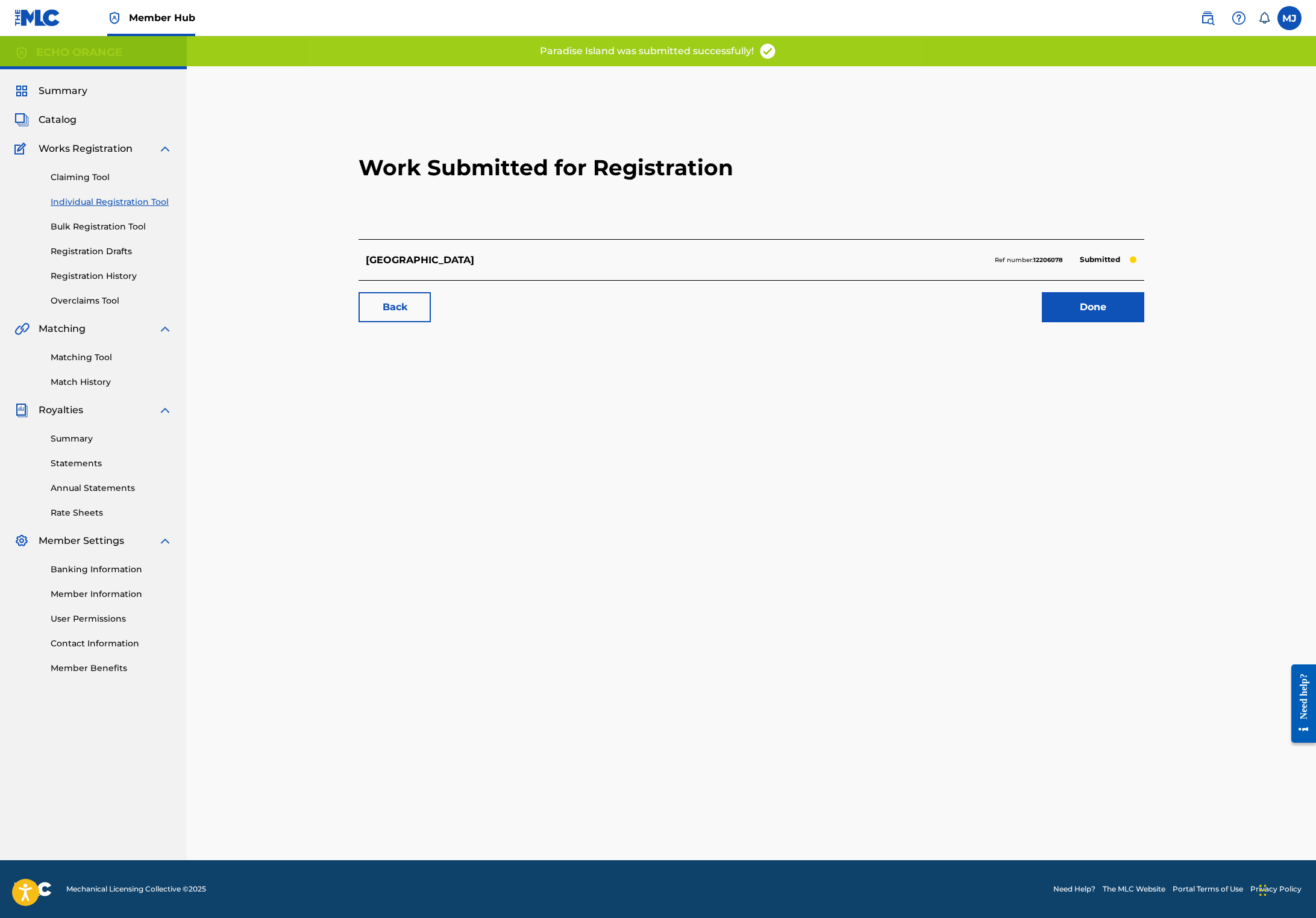
click at [1135, 334] on div "Work Submitted for Registration [GEOGRAPHIC_DATA] Ref number: 12206078 Submitte…" at bounding box center [752, 215] width 815 height 238
click at [1137, 334] on div "Work Submitted for Registration [GEOGRAPHIC_DATA] Ref number: 12206078 Submitte…" at bounding box center [752, 215] width 815 height 238
click at [1138, 322] on link "Done" at bounding box center [1093, 307] width 103 height 31
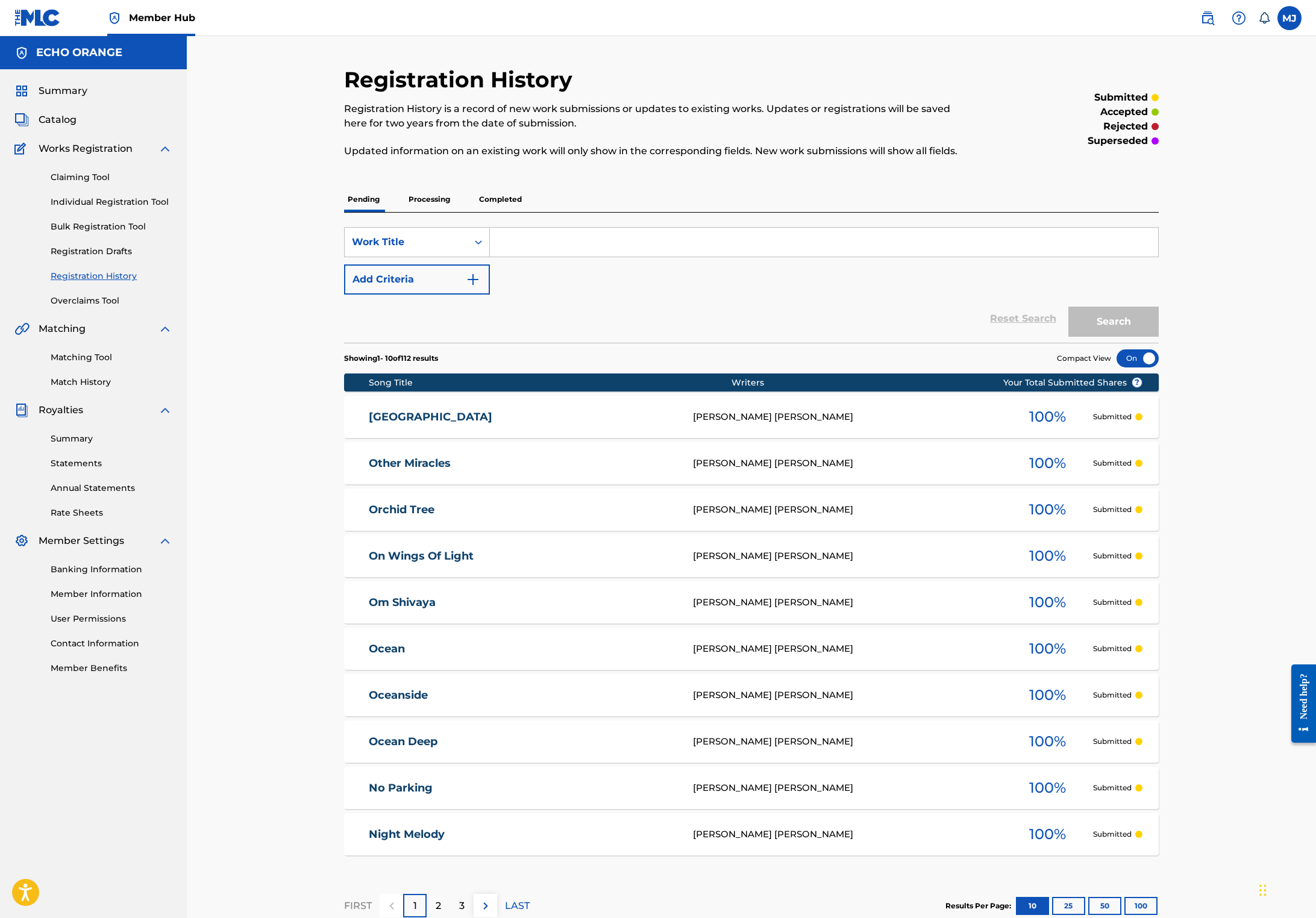
click at [637, 342] on div "Reset Search Search" at bounding box center [752, 318] width 815 height 48
click at [138, 208] on link "Individual Registration Tool" at bounding box center [110, 201] width 121 height 13
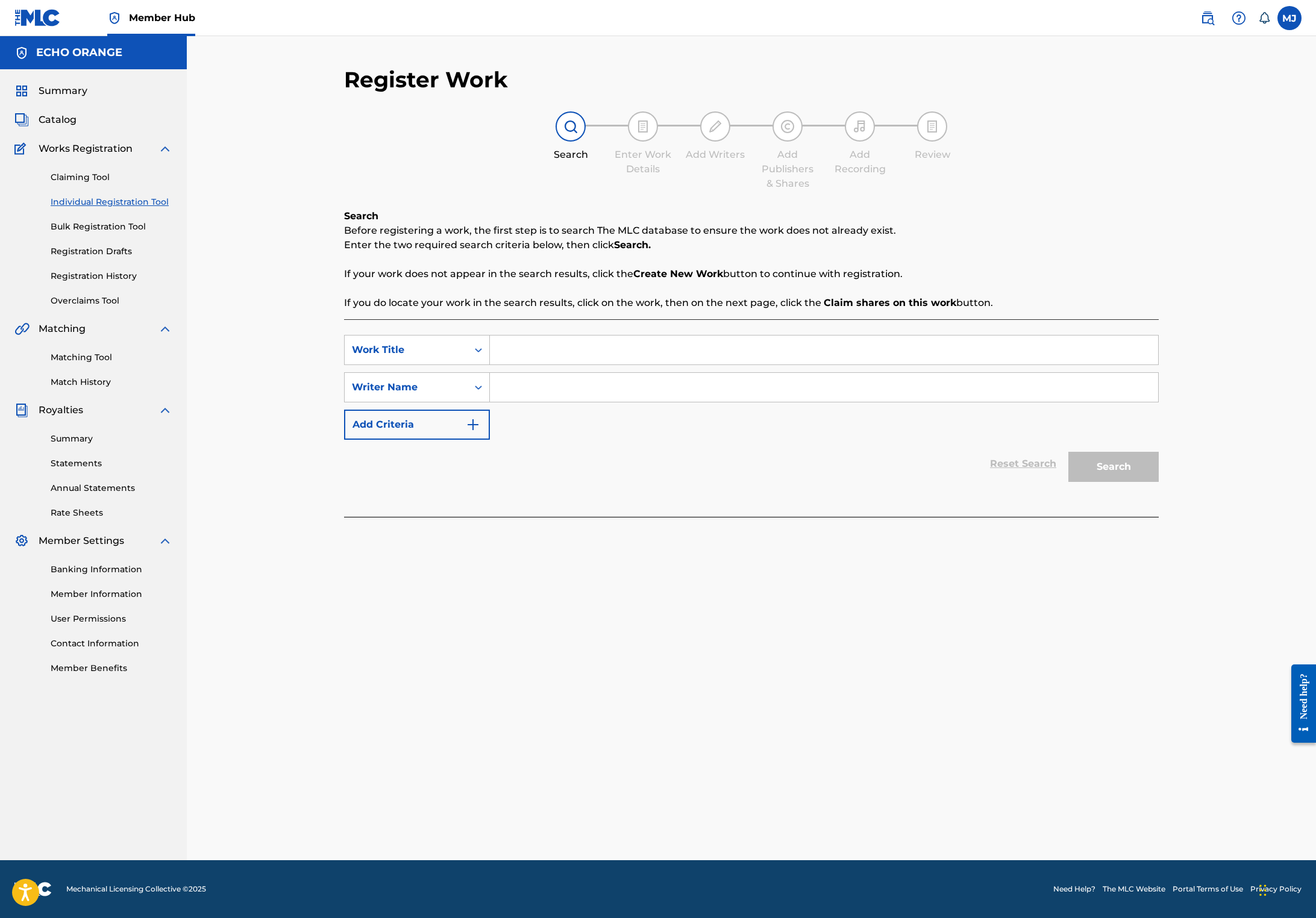
click at [538, 347] on div "SearchWithCriteria1aa72afe-5f1b-4ee5-b738-8372e47cf4be Work Title SearchWithCri…" at bounding box center [752, 418] width 815 height 197
click at [538, 364] on input "Search Form" at bounding box center [823, 349] width 668 height 29
click at [534, 364] on input "Search Form" at bounding box center [823, 349] width 668 height 29
type input "[GEOGRAPHIC_DATA]"
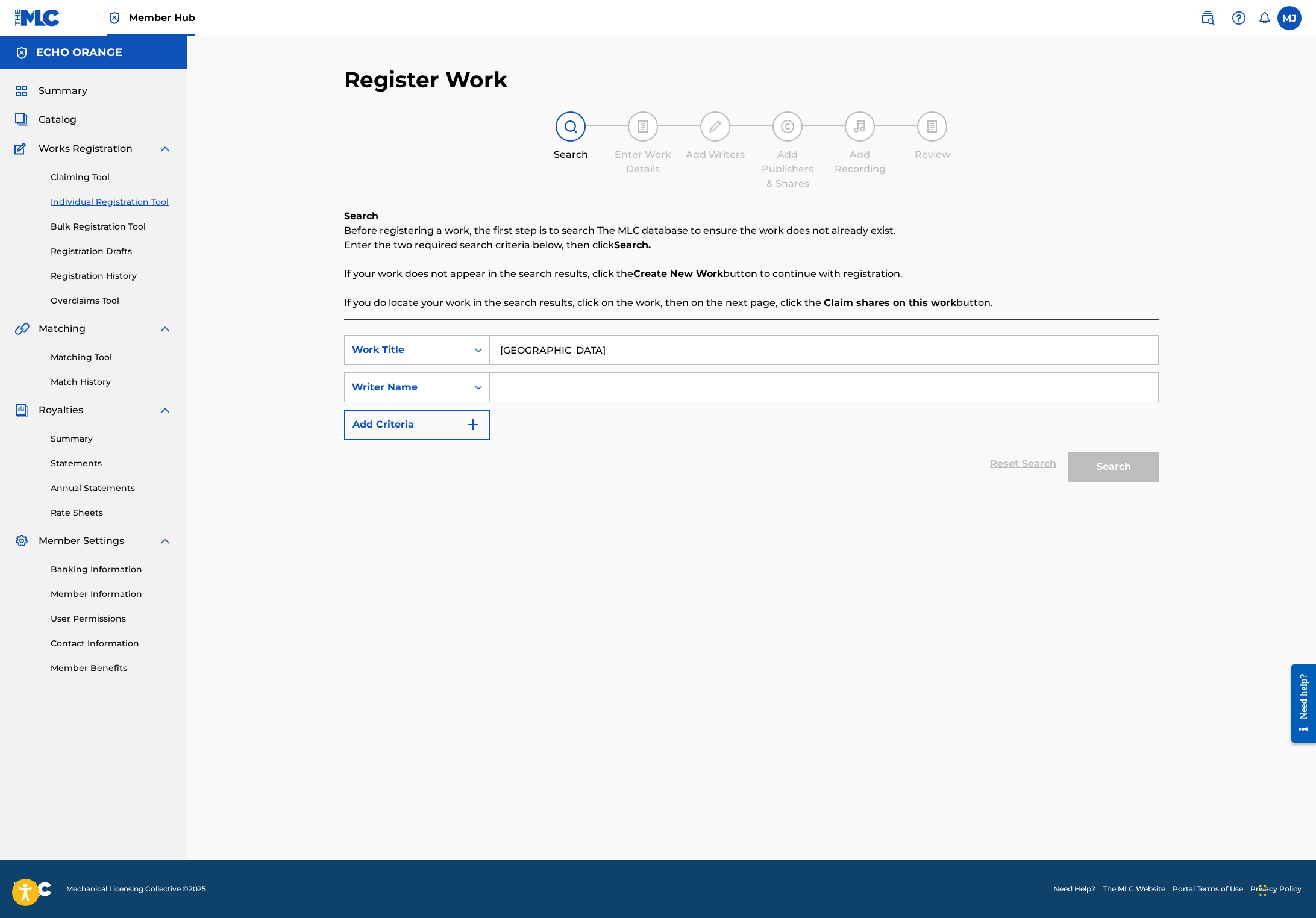
paste input "[PERSON_NAME]"
type input "[PERSON_NAME]"
click at [1158, 481] on button "Search" at bounding box center [1114, 466] width 91 height 31
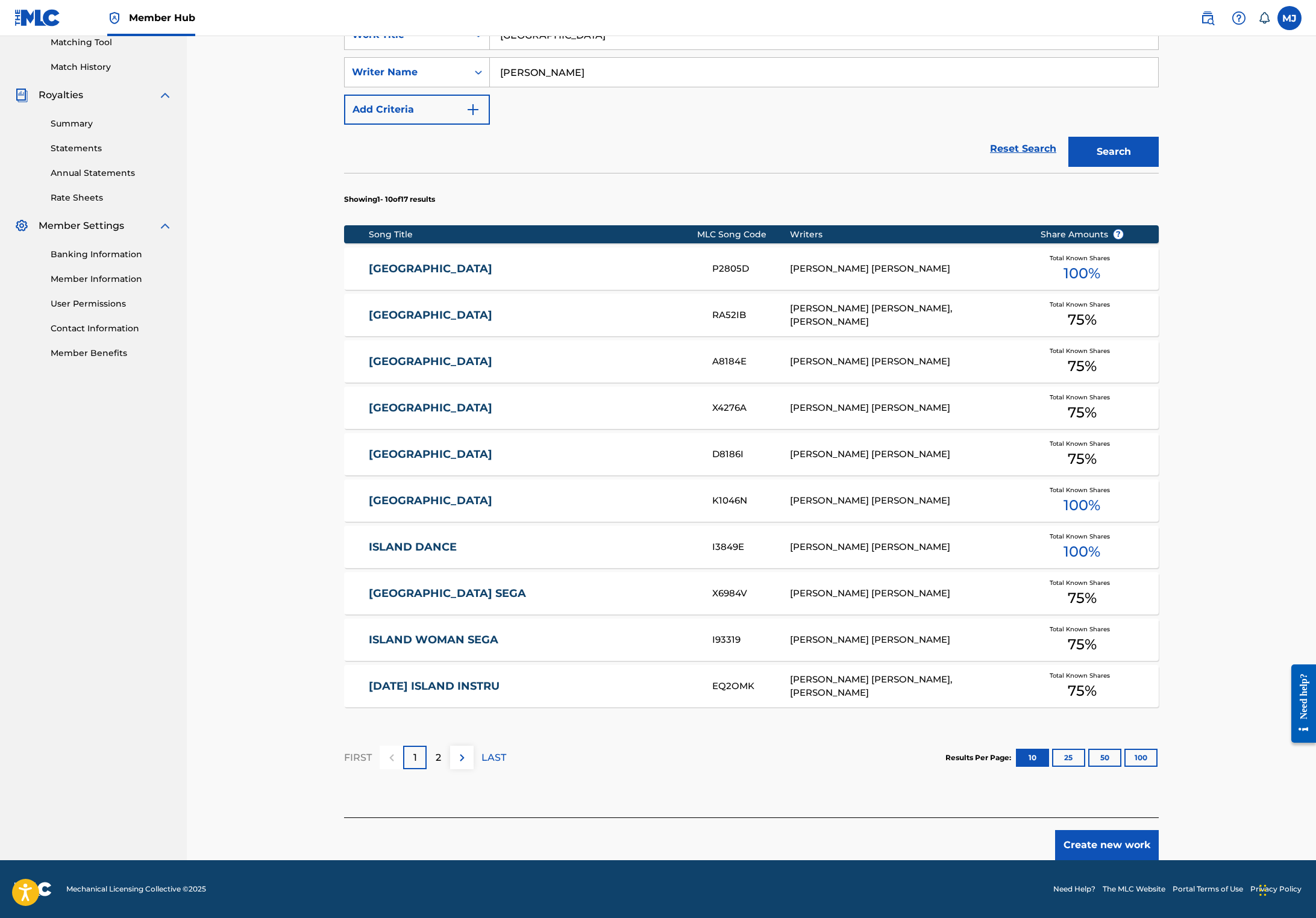
scroll to position [419, 0]
click at [1158, 843] on button "Create new work" at bounding box center [1106, 844] width 104 height 31
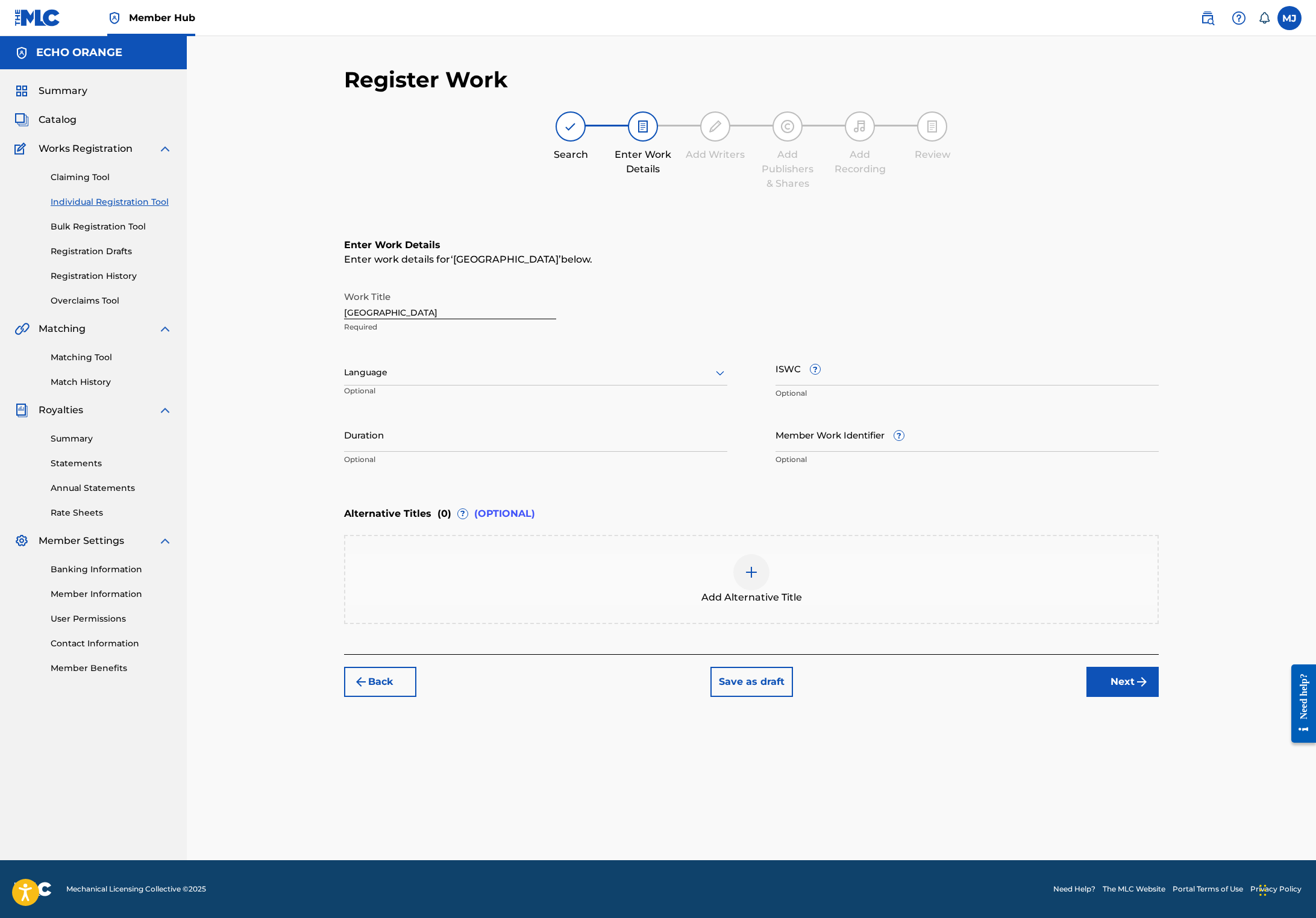
scroll to position [0, 0]
click at [1158, 654] on div "Enter Work Details Enter work details for ‘ [GEOGRAPHIC_DATA] ’ below. Work Tit…" at bounding box center [752, 431] width 815 height 445
click at [1158, 696] on div "Back Save as draft Next" at bounding box center [752, 674] width 815 height 42
click at [1158, 696] on button "Next" at bounding box center [1122, 681] width 72 height 31
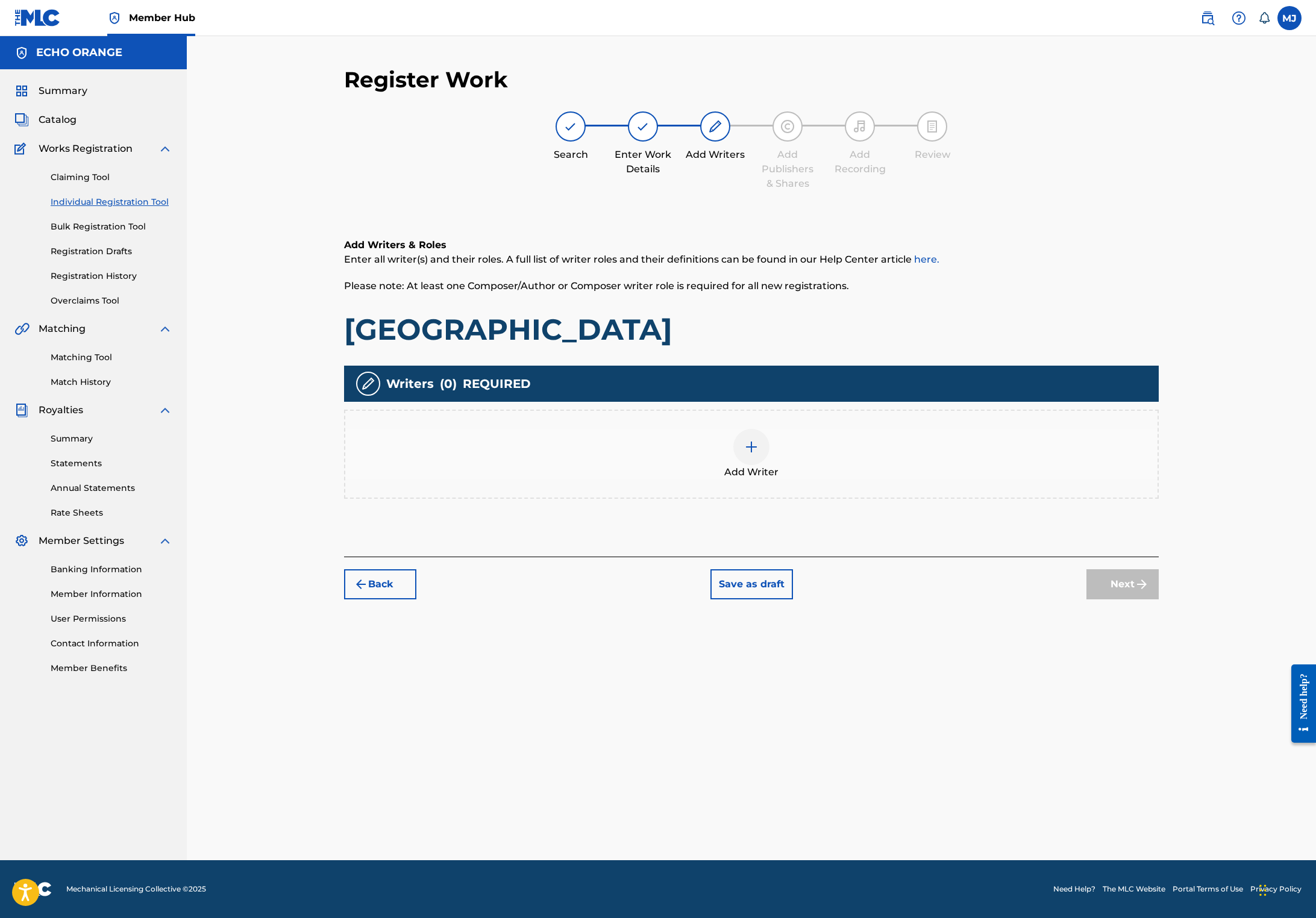
click at [936, 479] on div "Add Writer" at bounding box center [751, 454] width 812 height 50
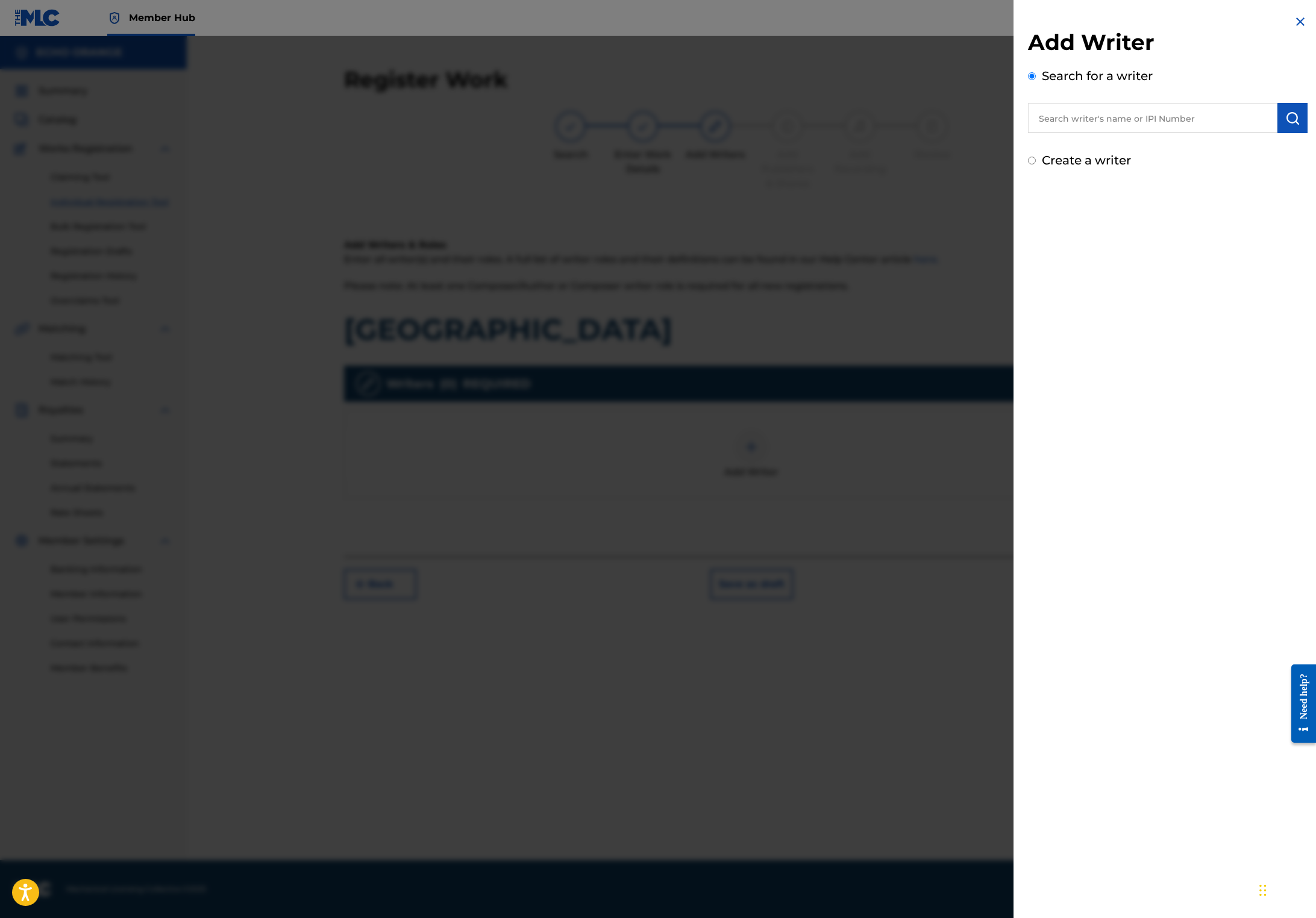
click at [1051, 111] on div "Search for a writer" at bounding box center [1167, 100] width 279 height 66
click at [1053, 119] on input "text" at bounding box center [1152, 117] width 250 height 31
paste input "[PERSON_NAME]"
type input "[PERSON_NAME]"
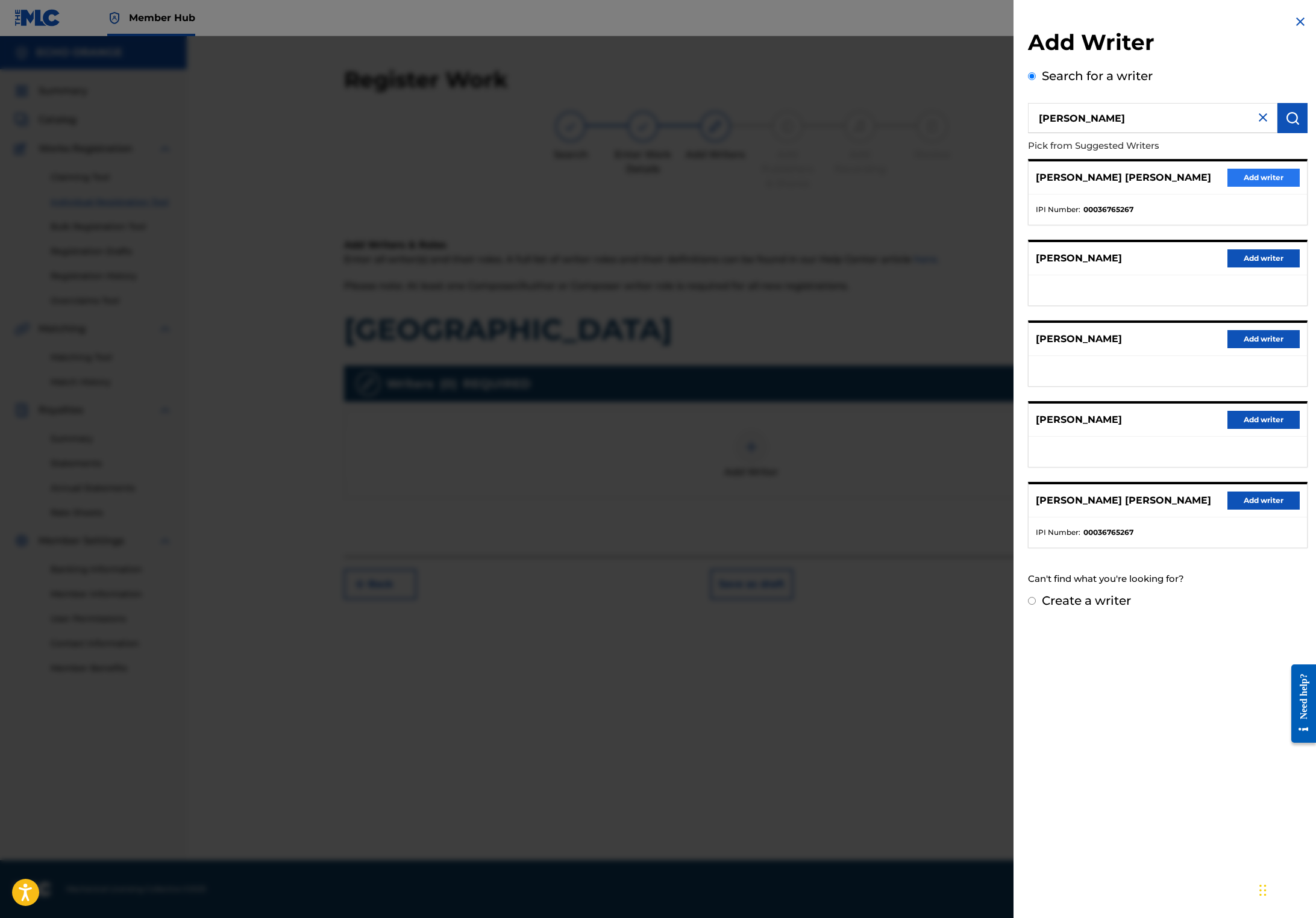
click at [1227, 186] on button "Add writer" at bounding box center [1263, 177] width 72 height 18
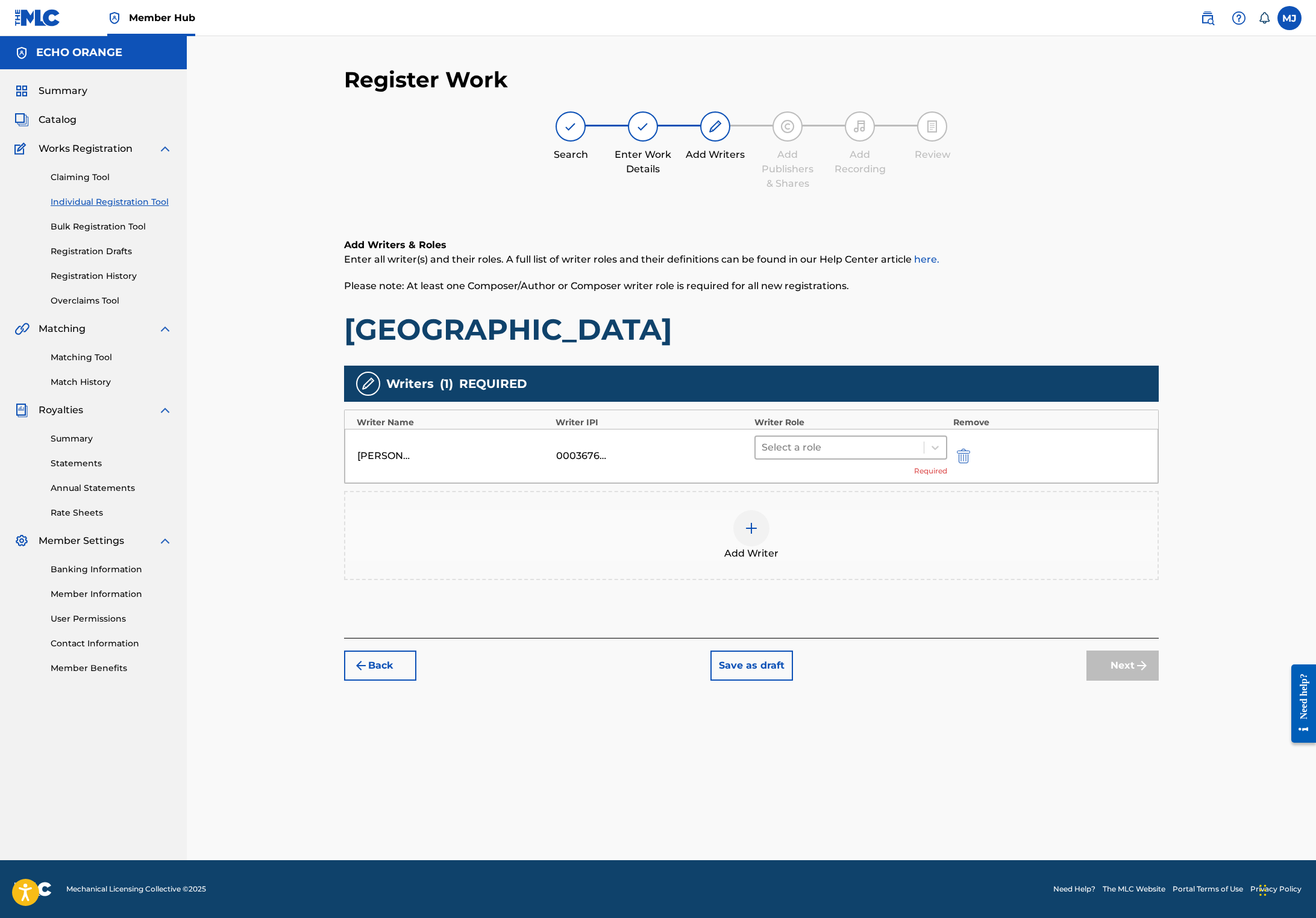
click at [876, 456] on div at bounding box center [840, 447] width 156 height 17
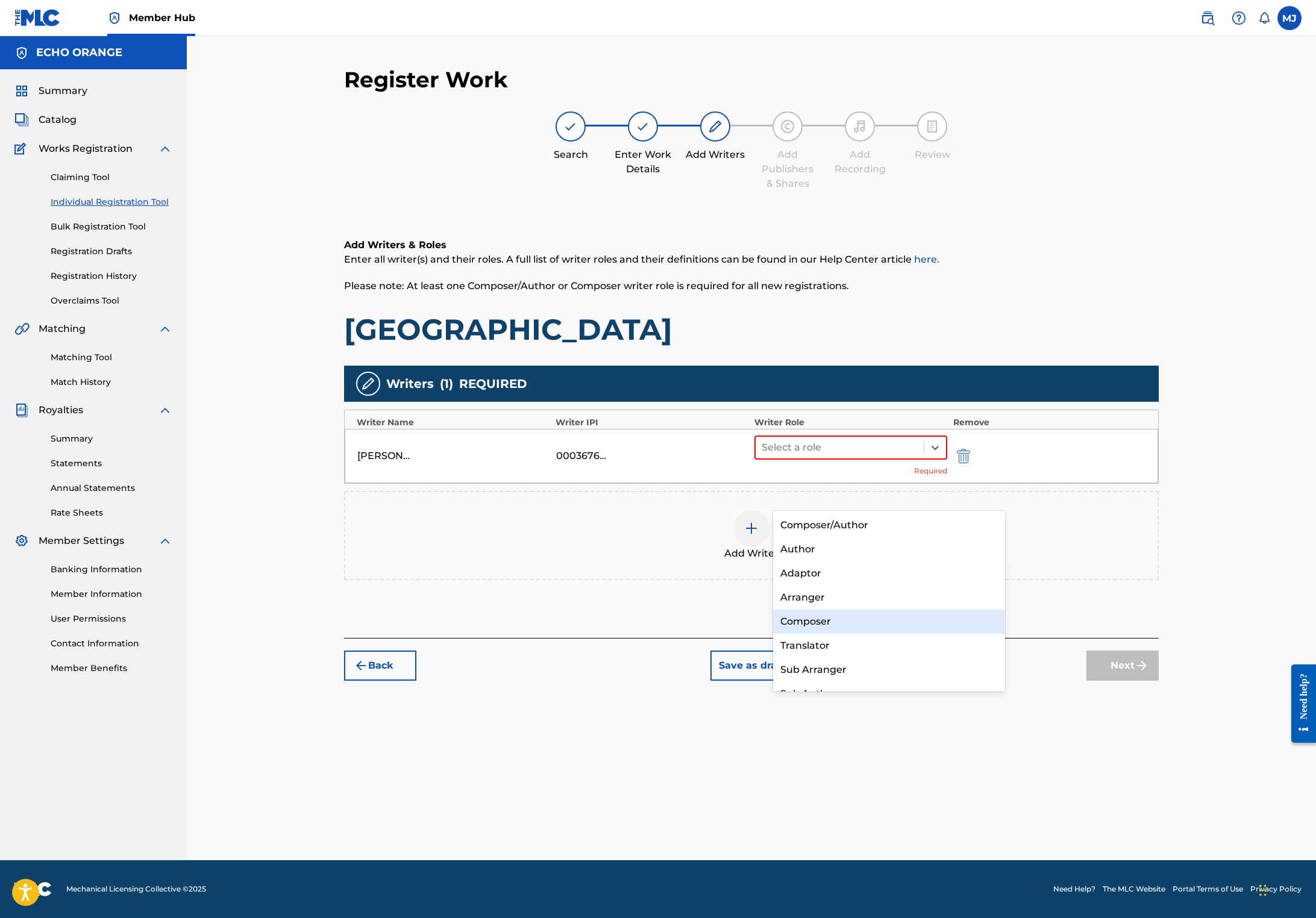
click at [869, 631] on div "Composer" at bounding box center [888, 621] width 232 height 24
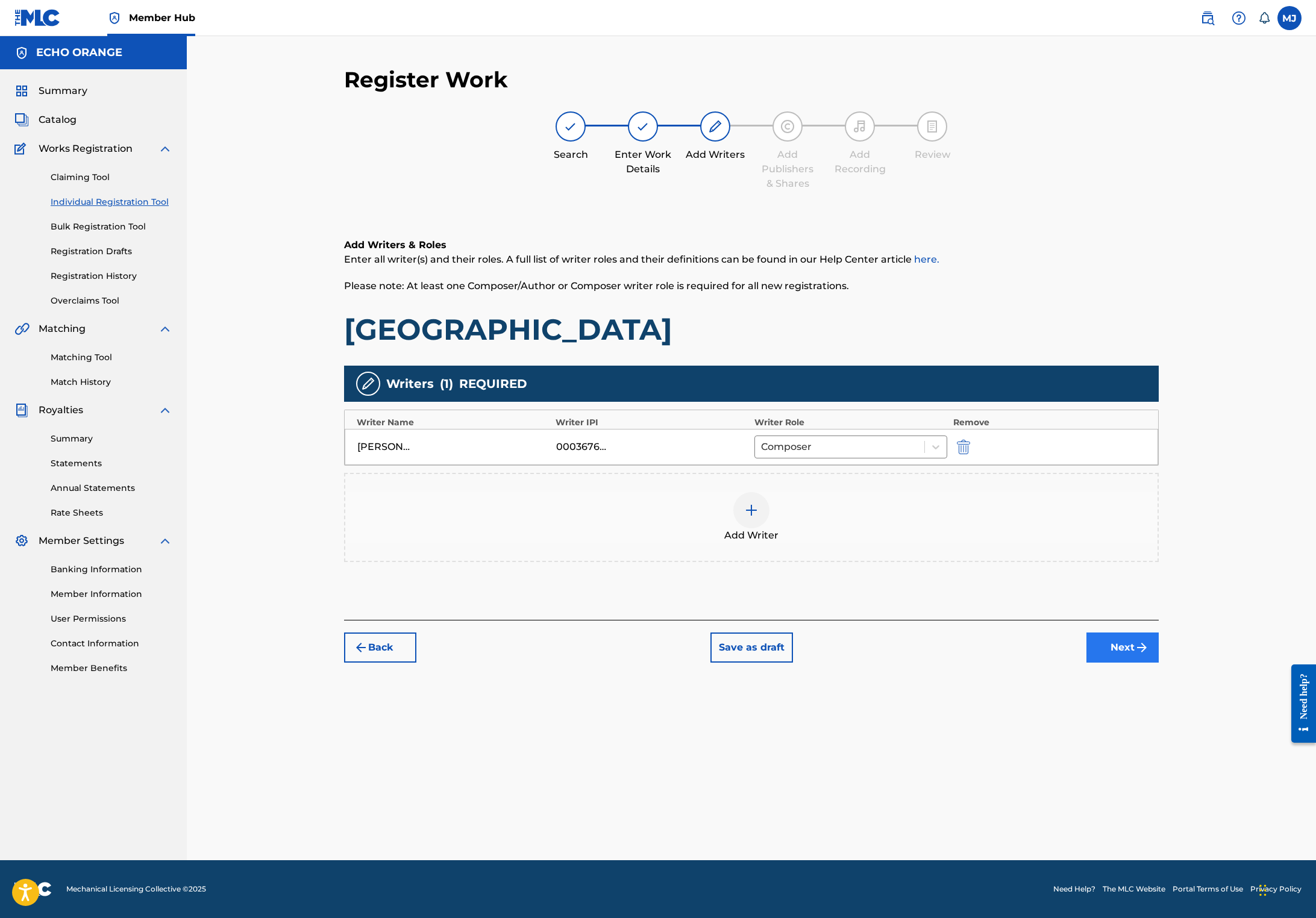
click at [1158, 663] on button "Next" at bounding box center [1122, 647] width 72 height 31
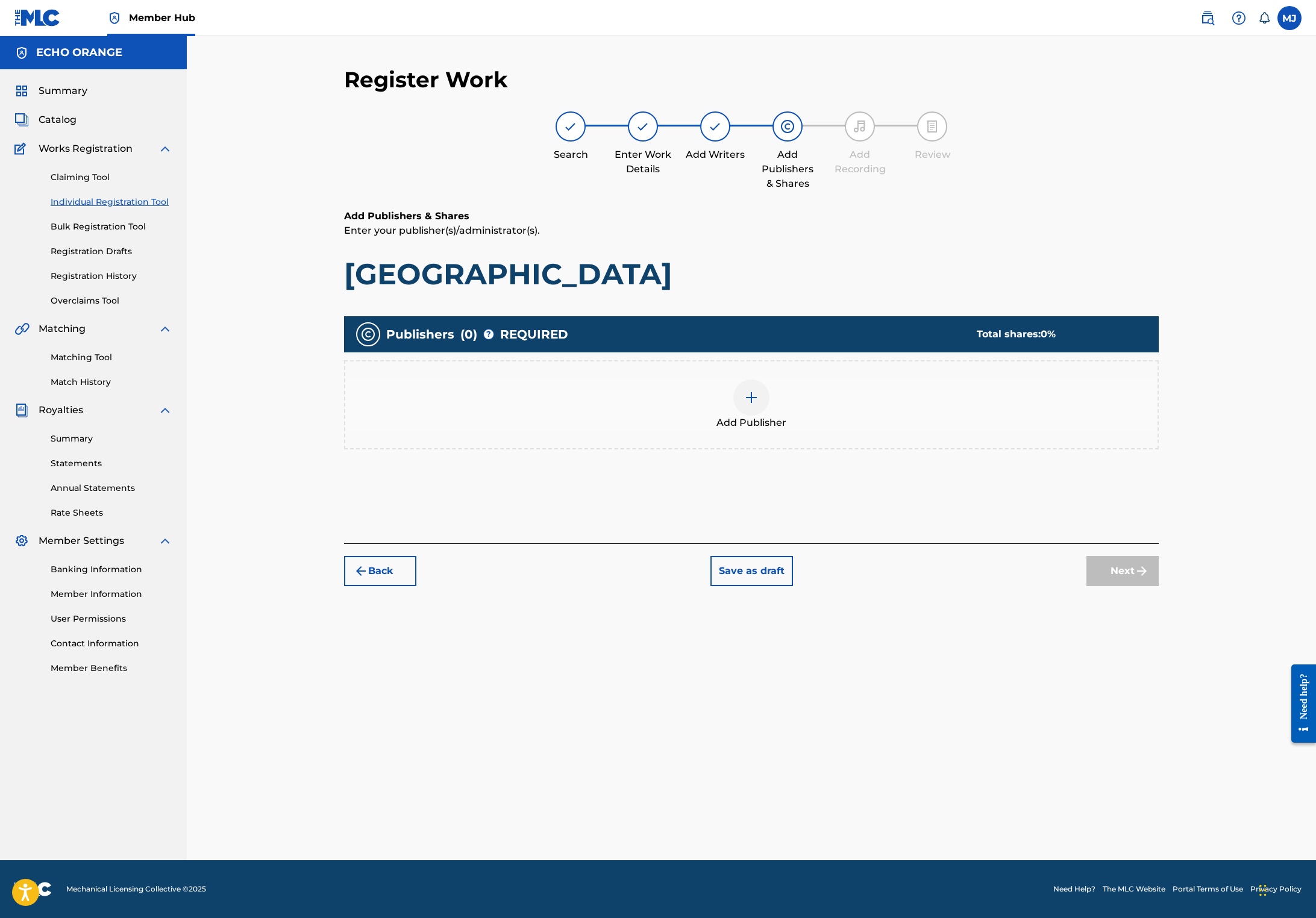
click at [818, 430] on div "Add Publisher" at bounding box center [751, 404] width 812 height 50
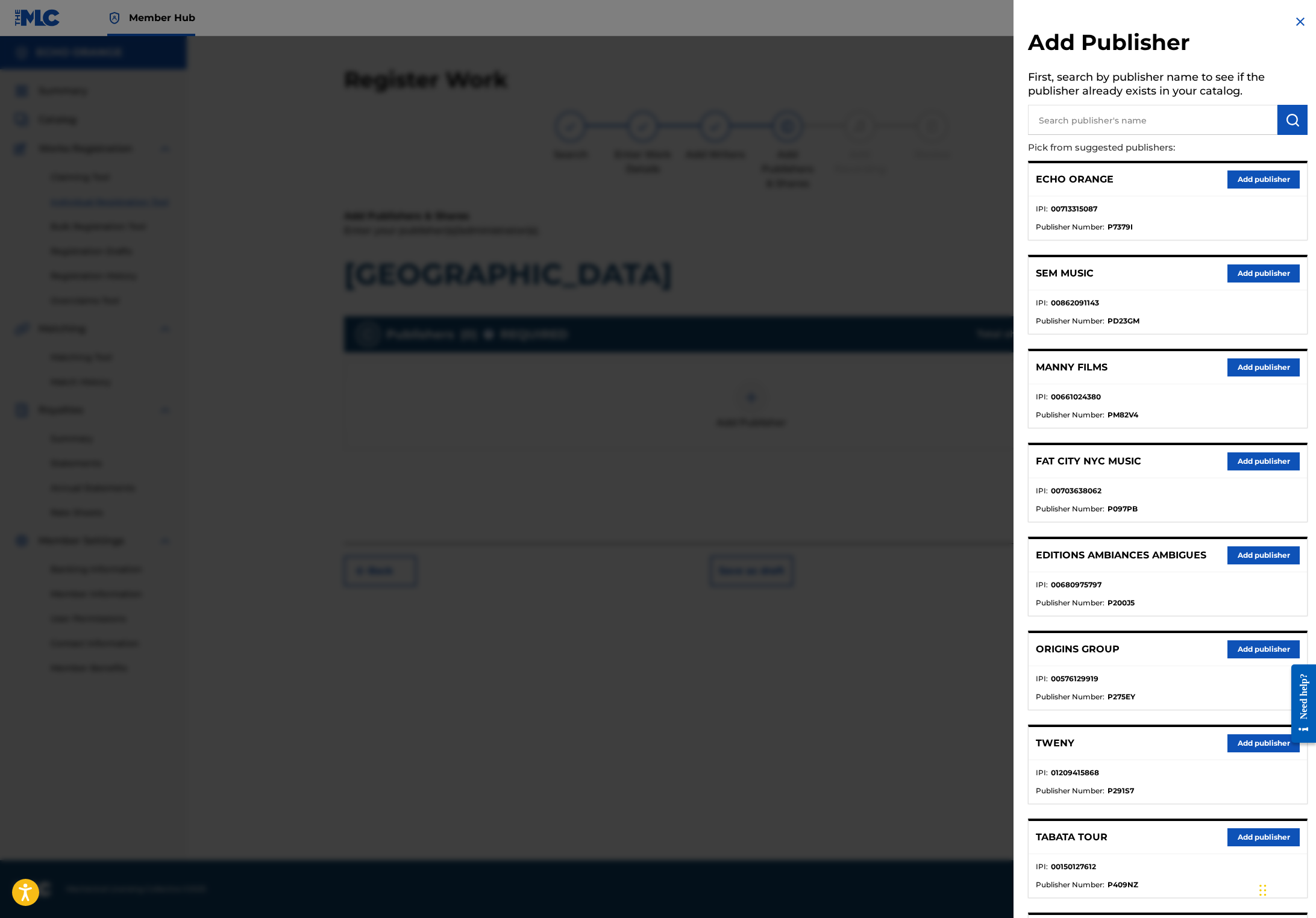
click at [1232, 658] on button "Add publisher" at bounding box center [1263, 649] width 72 height 18
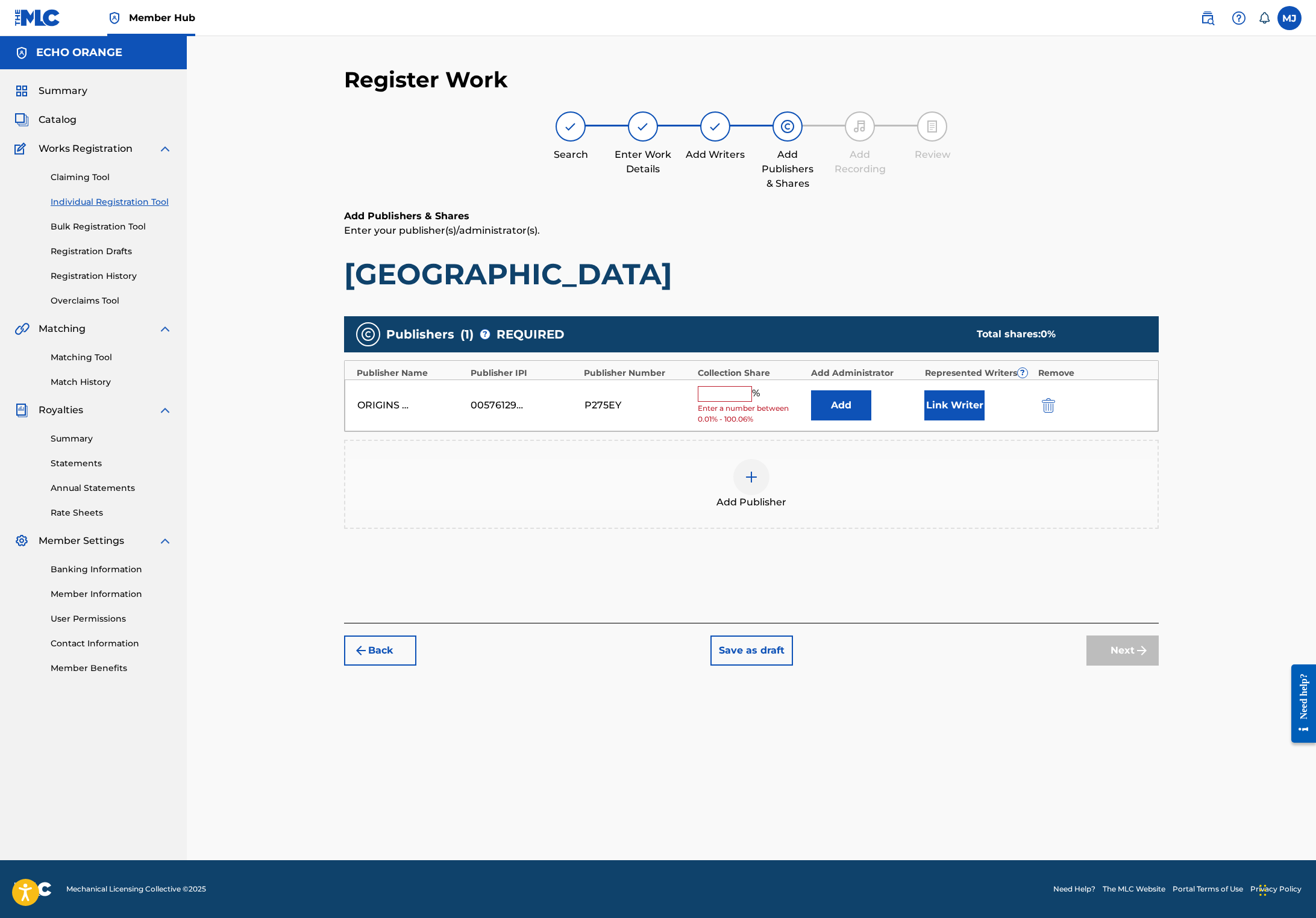
click at [861, 380] on div "Add Administrator" at bounding box center [864, 373] width 108 height 13
click at [871, 420] on button "Add" at bounding box center [841, 405] width 60 height 31
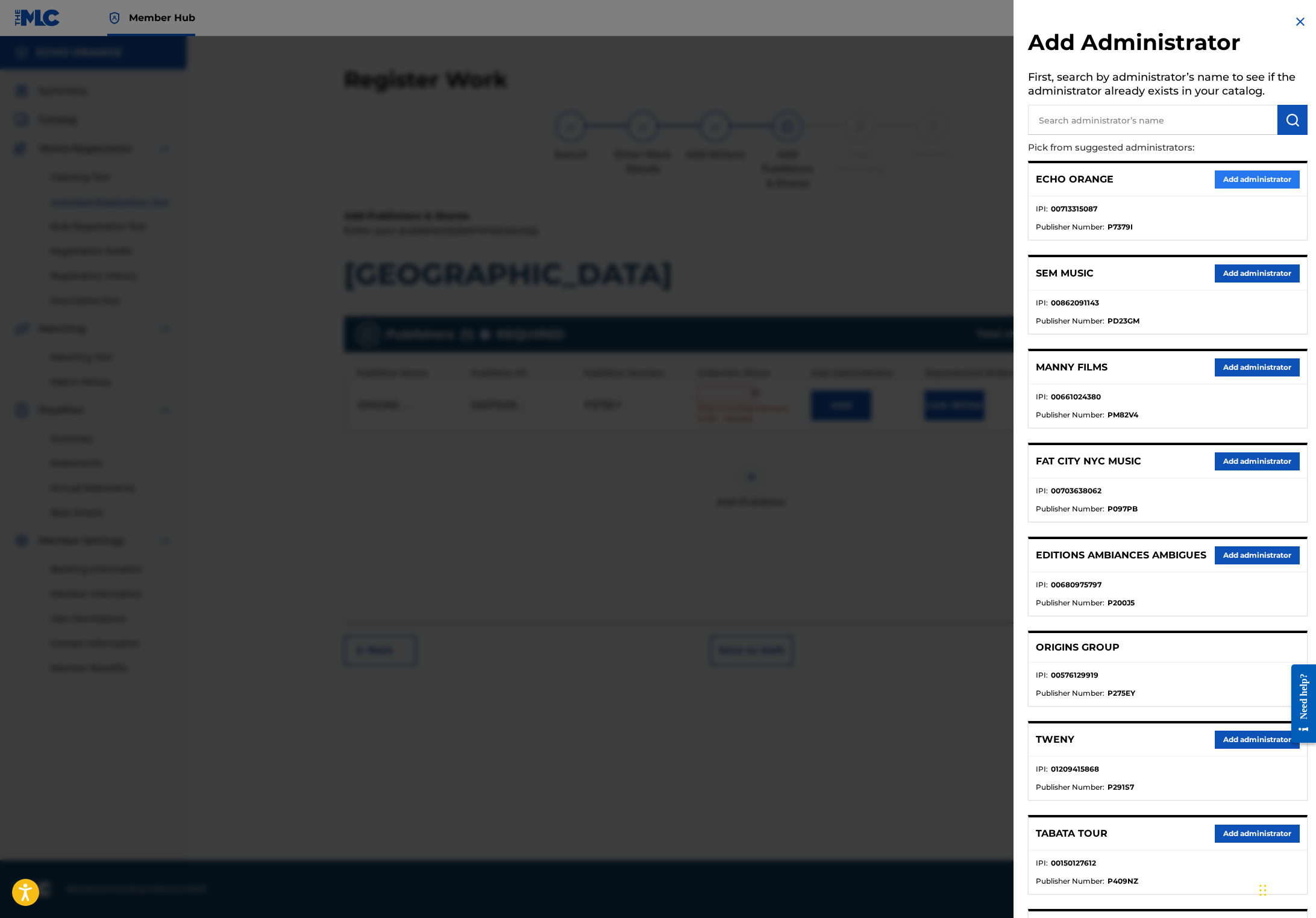
click at [1229, 188] on button "Add administrator" at bounding box center [1257, 179] width 85 height 18
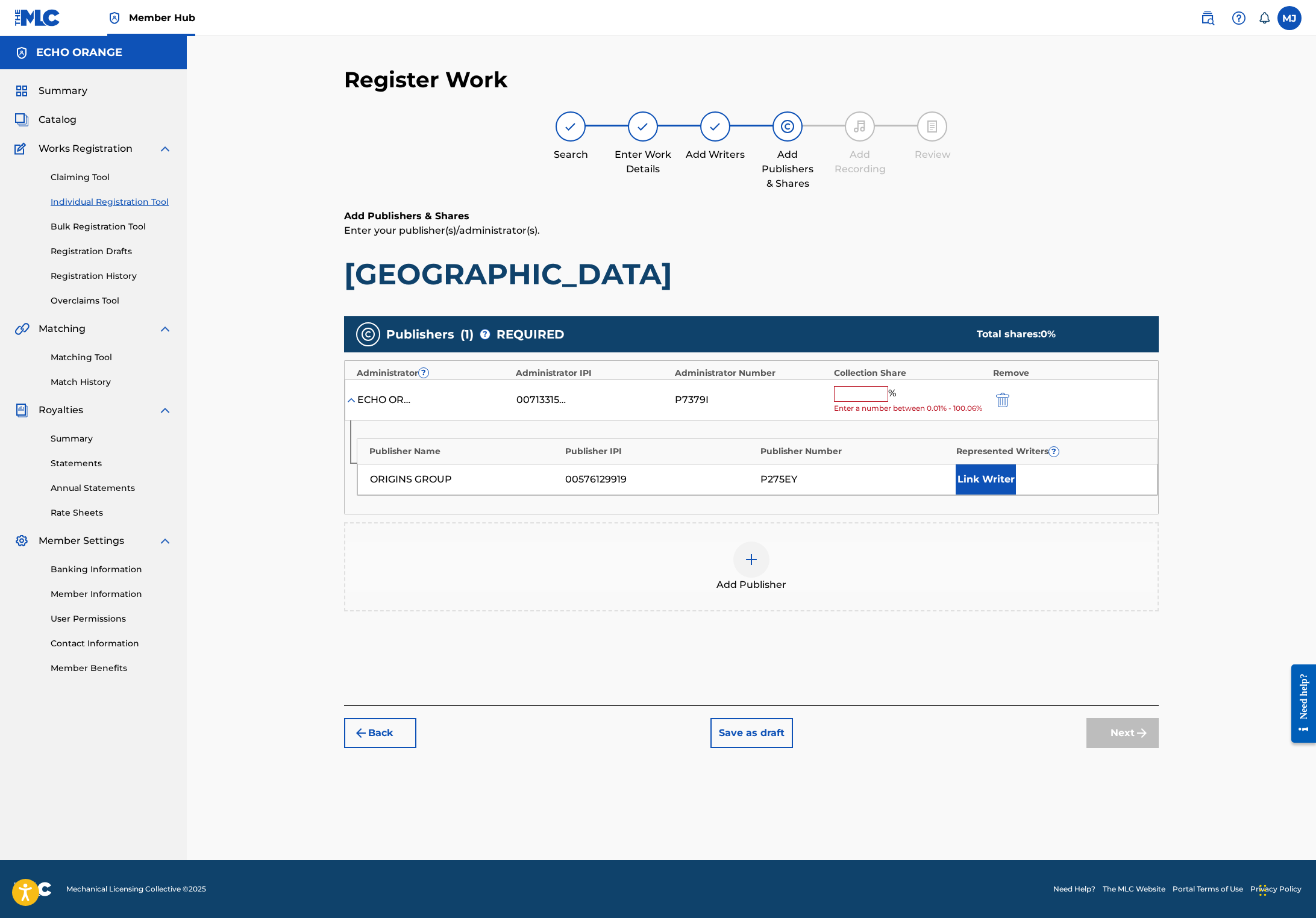
click at [888, 401] on input "text" at bounding box center [860, 393] width 54 height 16
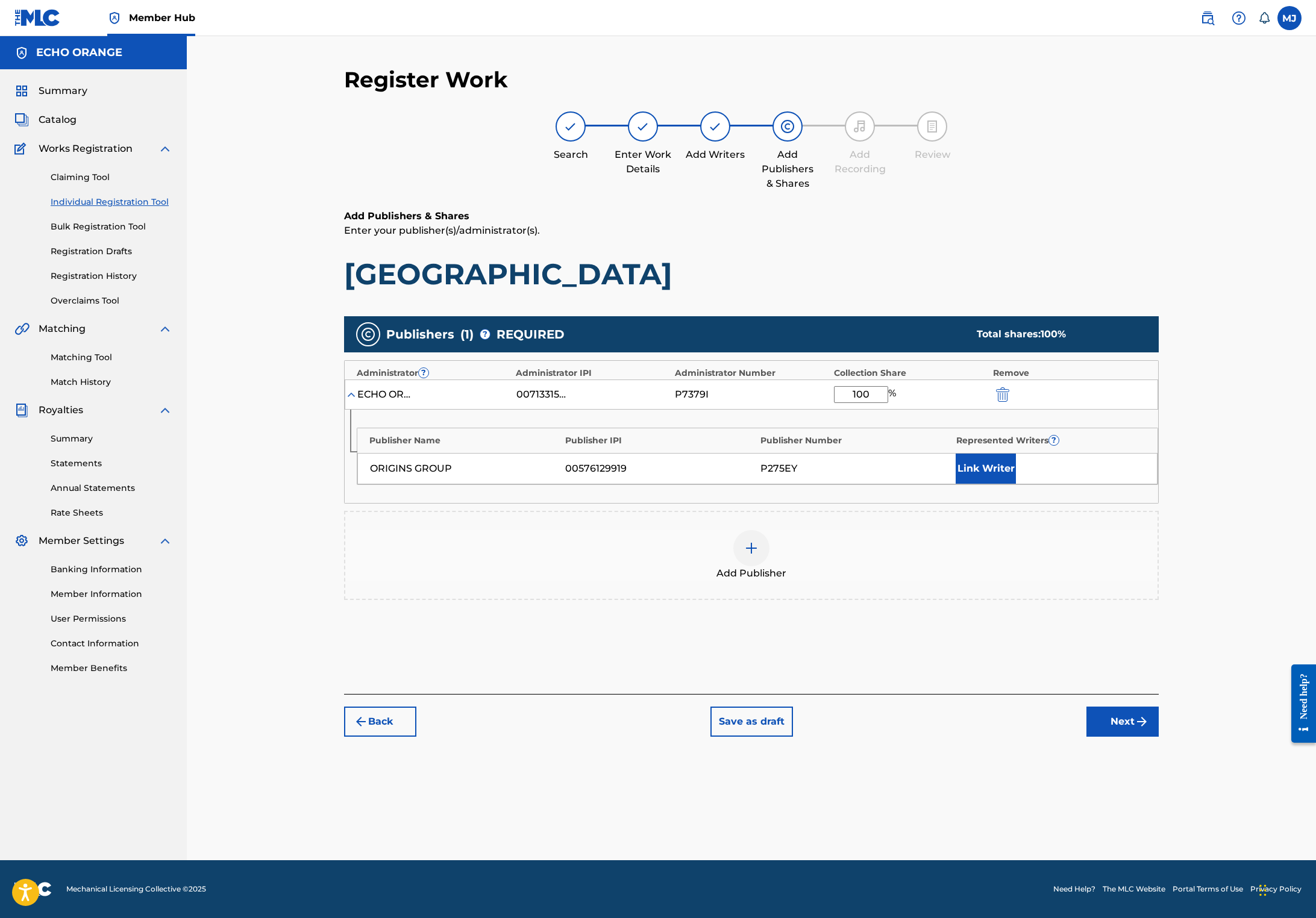
type input "100"
click at [1071, 485] on div "Publisher Name Publisher IPI Publisher Number Represented Writers ? ORIGINS GRO…" at bounding box center [757, 457] width 801 height 57
click at [1016, 483] on button "Link Writer" at bounding box center [985, 468] width 60 height 31
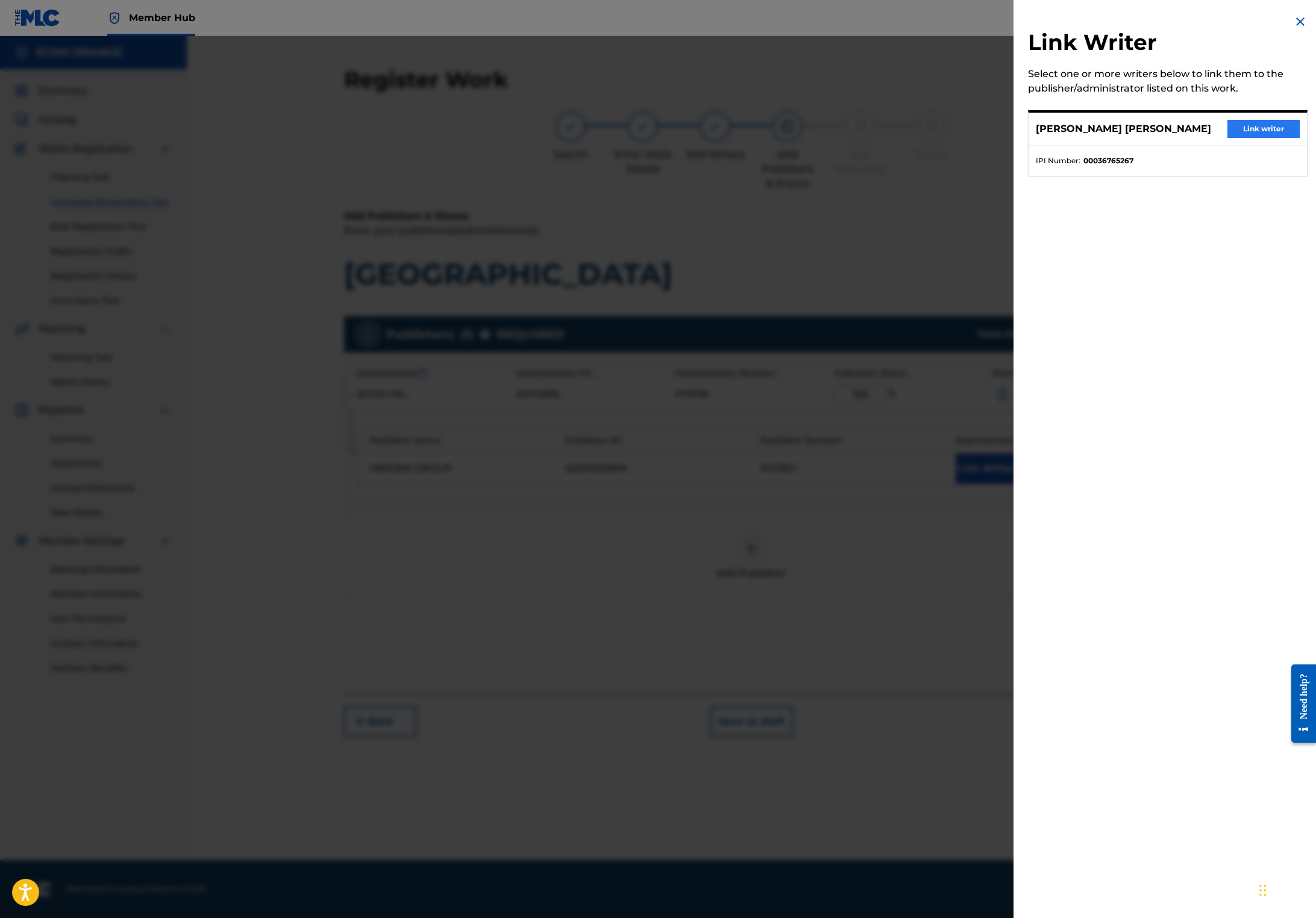
click at [1259, 138] on button "Link writer" at bounding box center [1263, 129] width 72 height 18
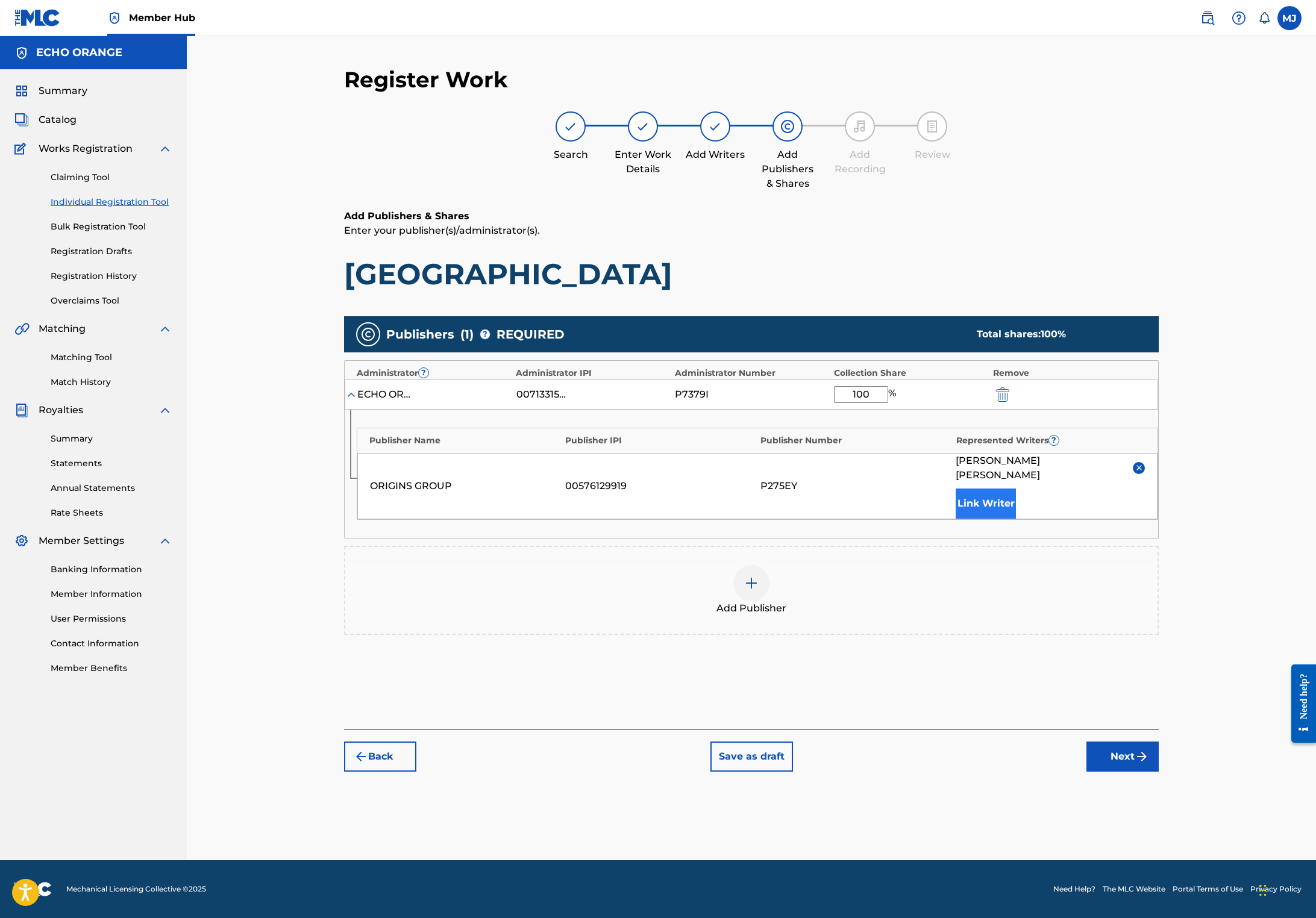
click at [1016, 519] on button "Link Writer" at bounding box center [985, 503] width 60 height 31
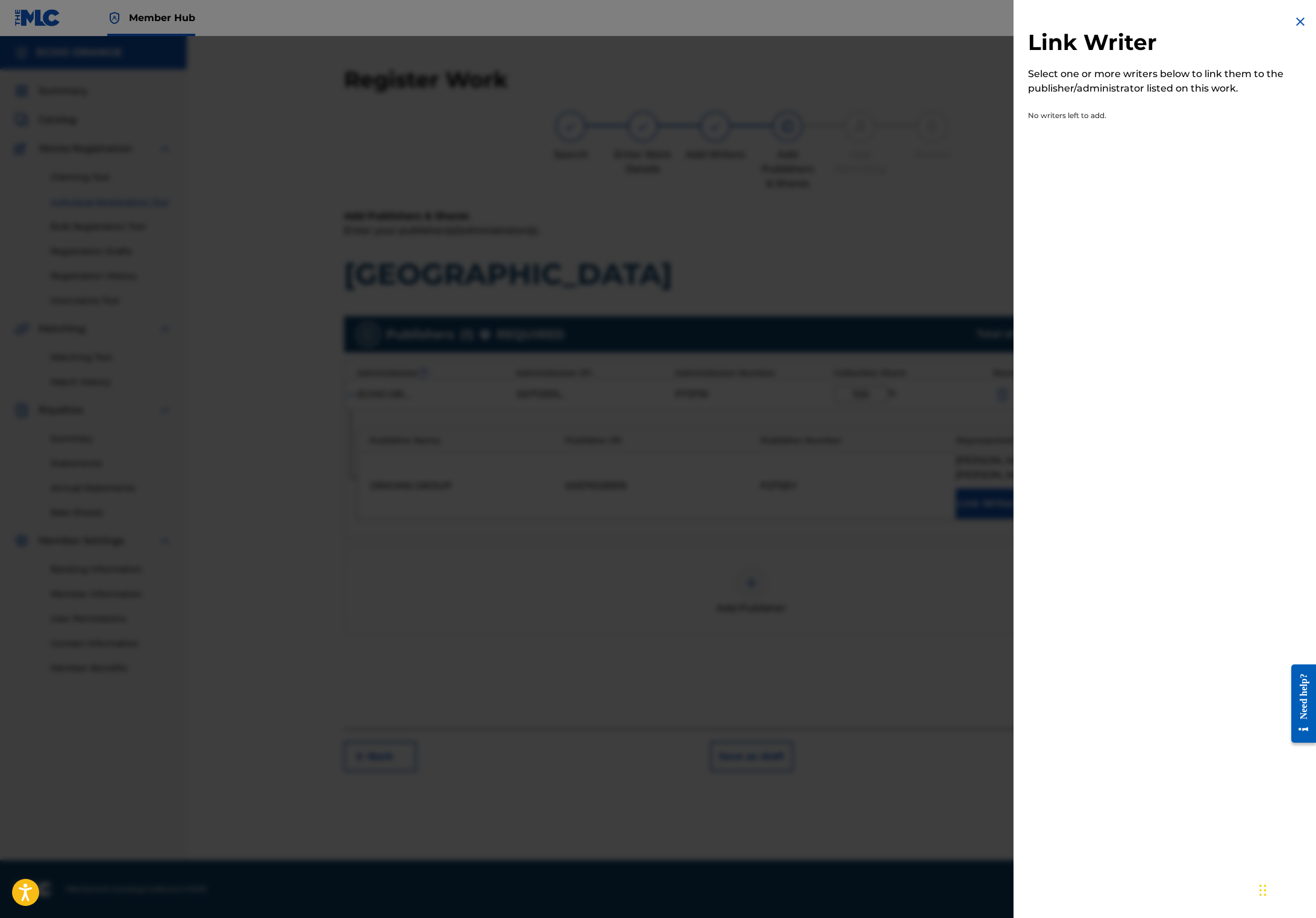
click at [804, 380] on div at bounding box center [658, 495] width 1316 height 918
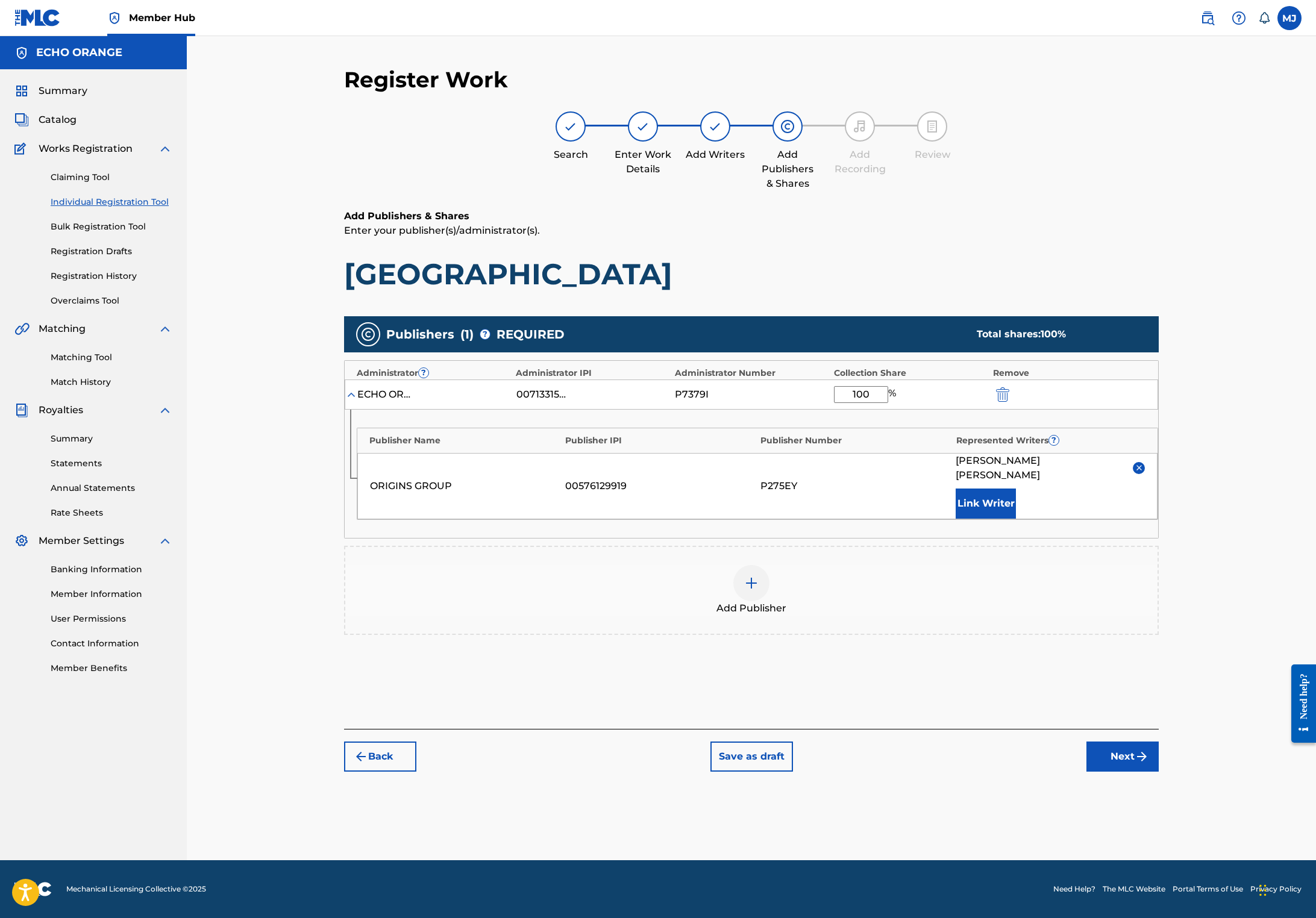
click at [1158, 771] on button "Next" at bounding box center [1122, 756] width 72 height 31
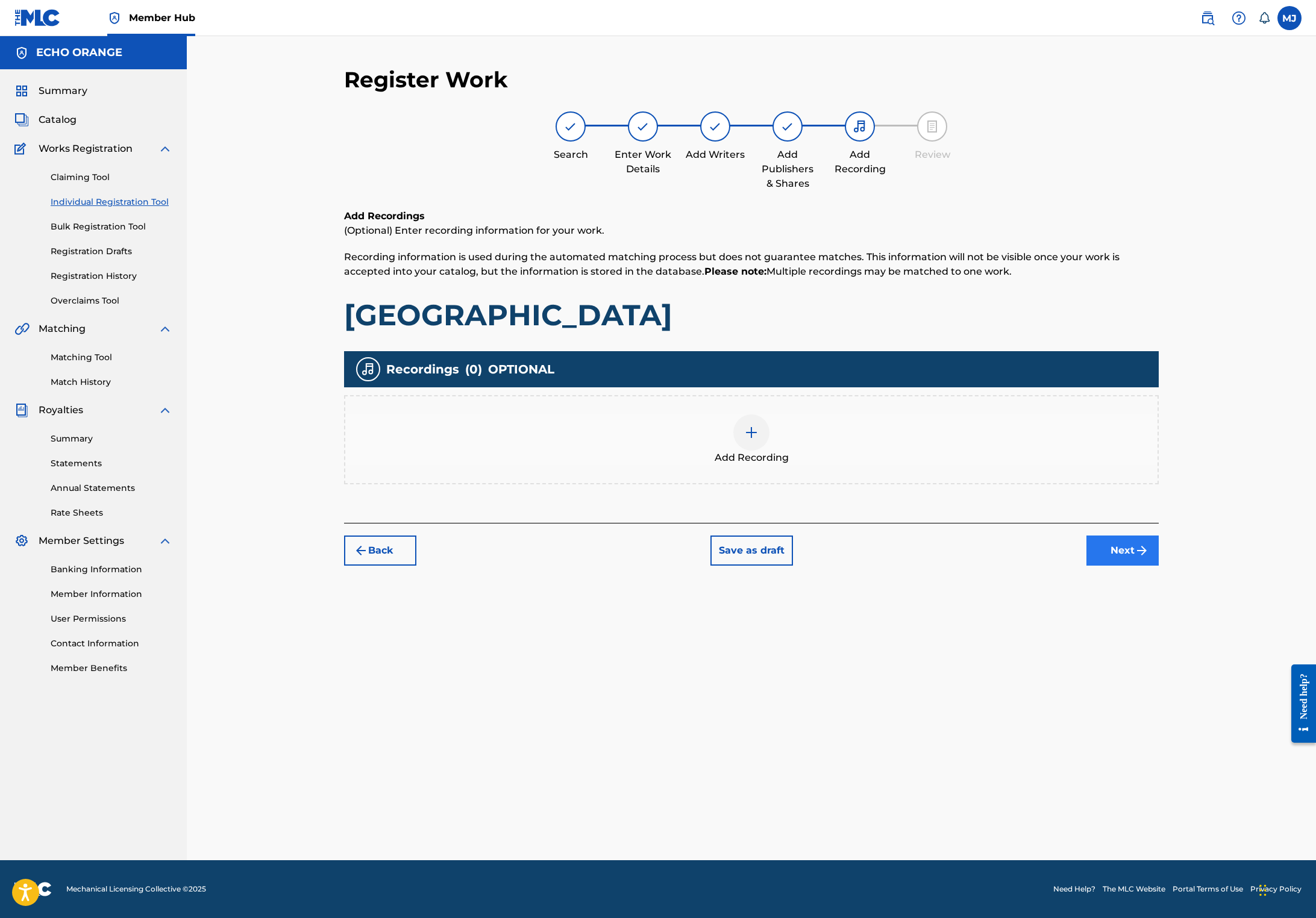
click at [1158, 565] on button "Next" at bounding box center [1122, 550] width 72 height 31
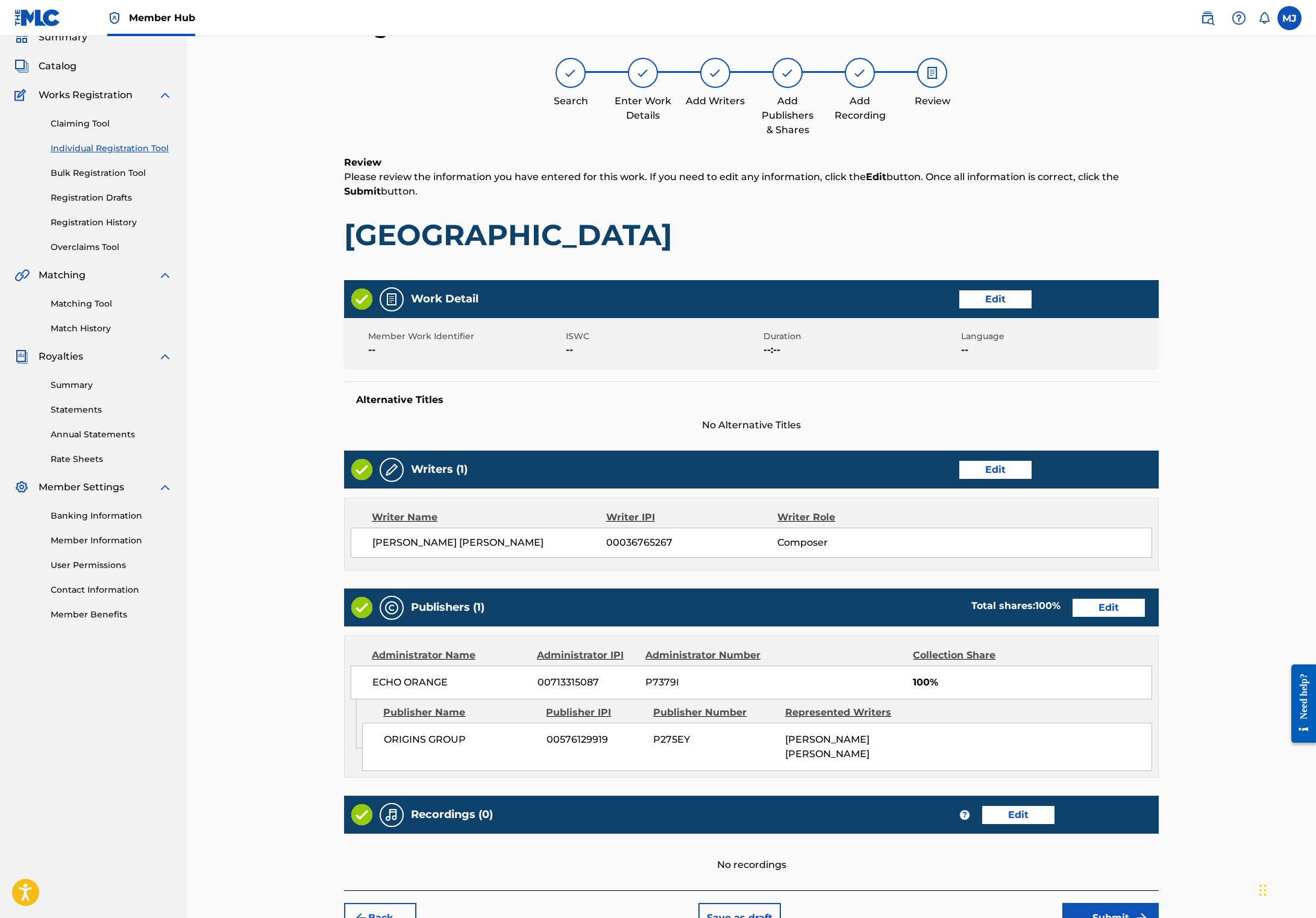
scroll to position [239, 0]
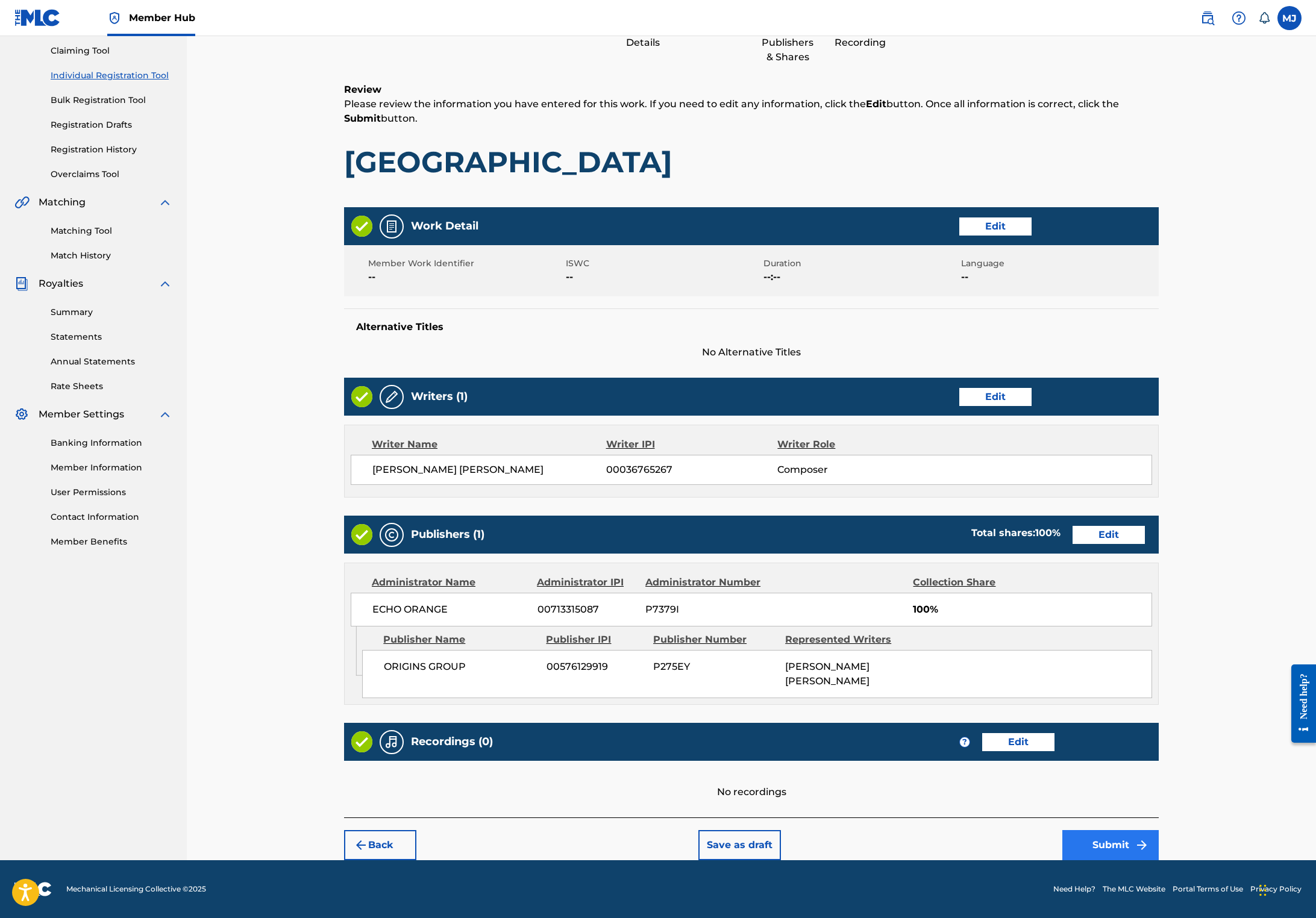
click at [1158, 831] on button "Submit" at bounding box center [1111, 844] width 97 height 31
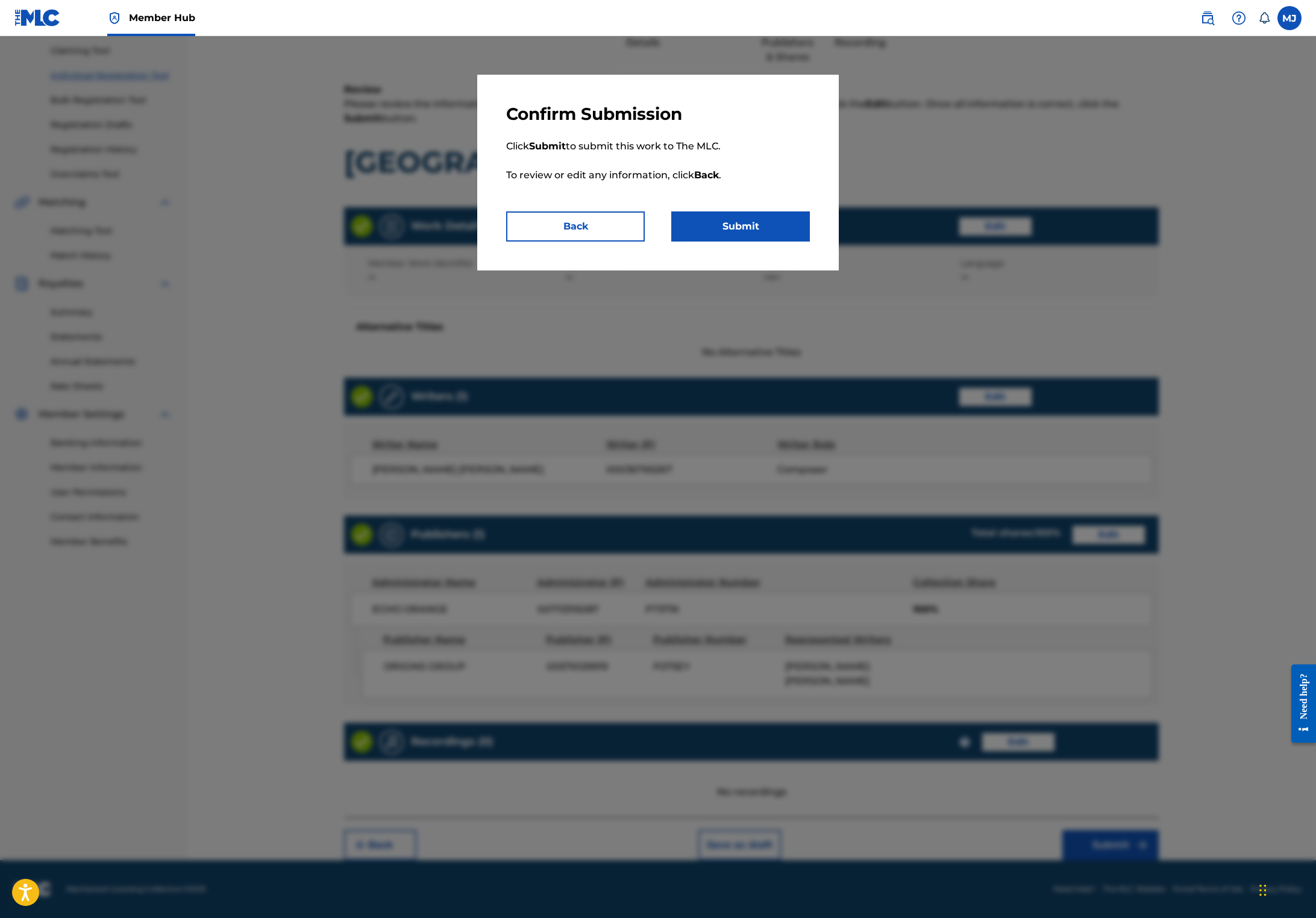
click at [839, 259] on div "Confirm Submission Click Submit to submit this work to The MLC. To review or ed…" at bounding box center [658, 173] width 361 height 195
click at [810, 242] on button "Submit" at bounding box center [740, 226] width 138 height 31
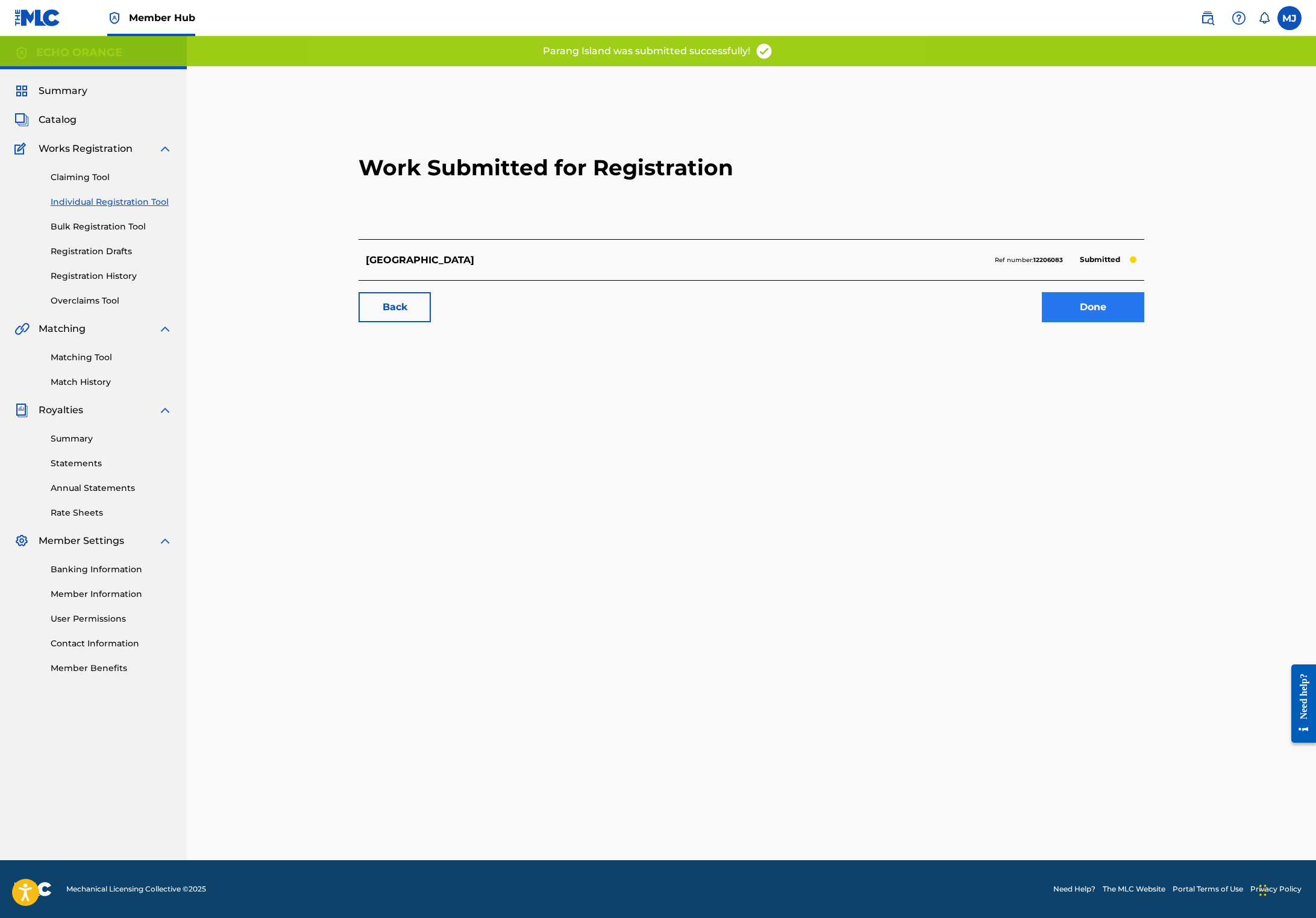
click at [1144, 322] on link "Done" at bounding box center [1093, 307] width 103 height 31
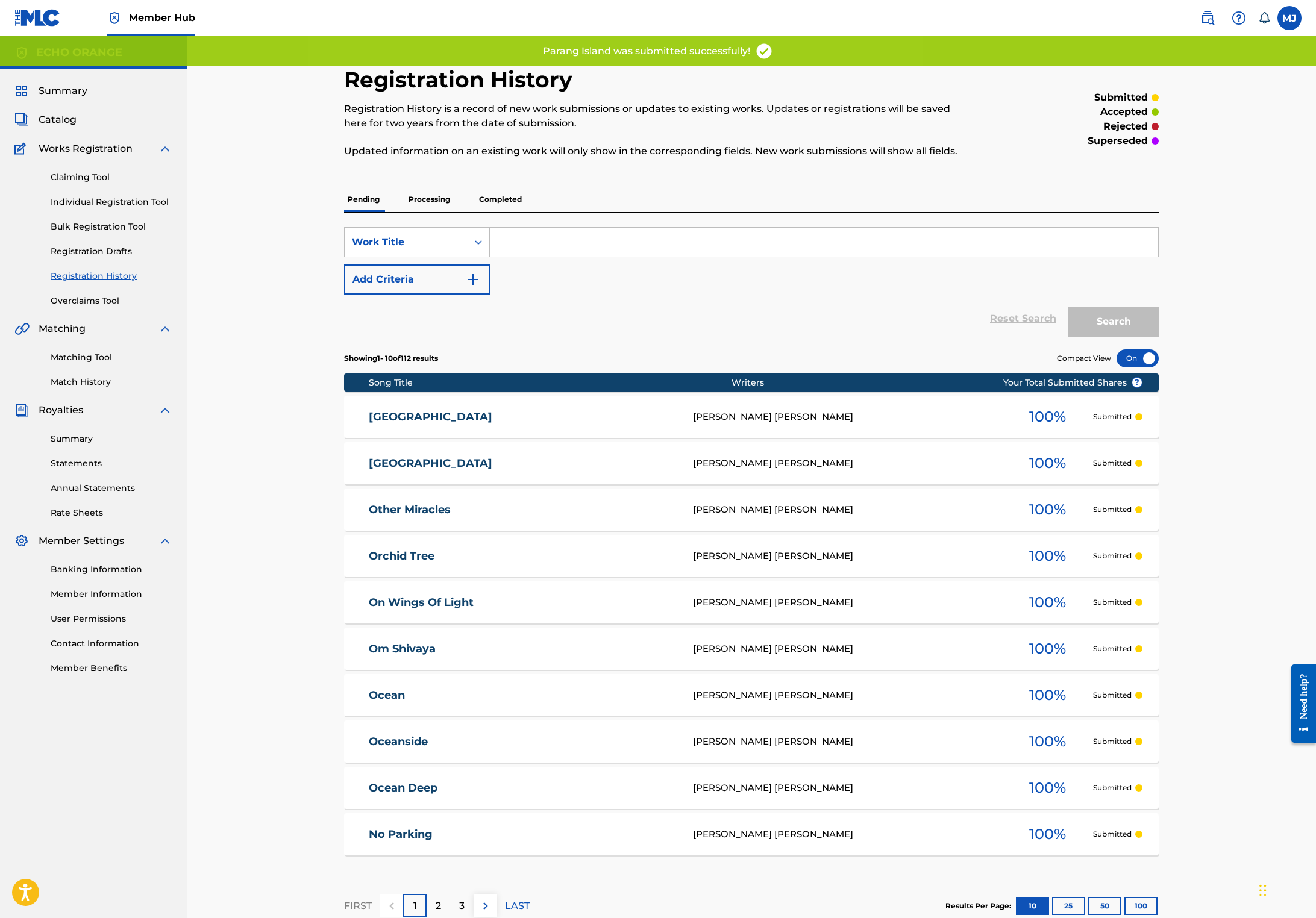
click at [155, 244] on div "Claiming Tool Individual Registration Tool Bulk Registration Tool Registration …" at bounding box center [94, 231] width 158 height 151
click at [159, 208] on link "Individual Registration Tool" at bounding box center [110, 201] width 121 height 13
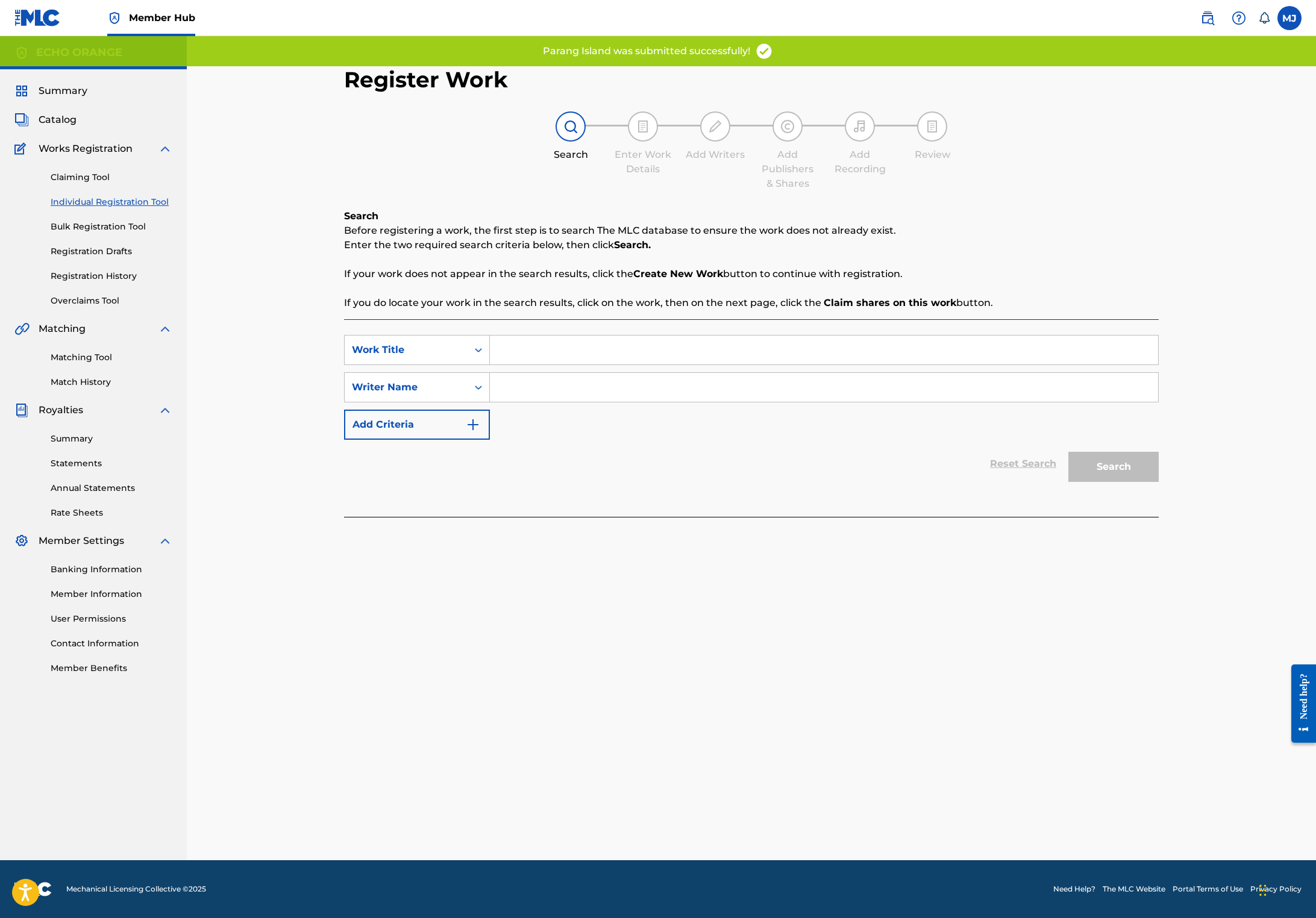
click at [522, 364] on input "Search Form" at bounding box center [823, 349] width 668 height 29
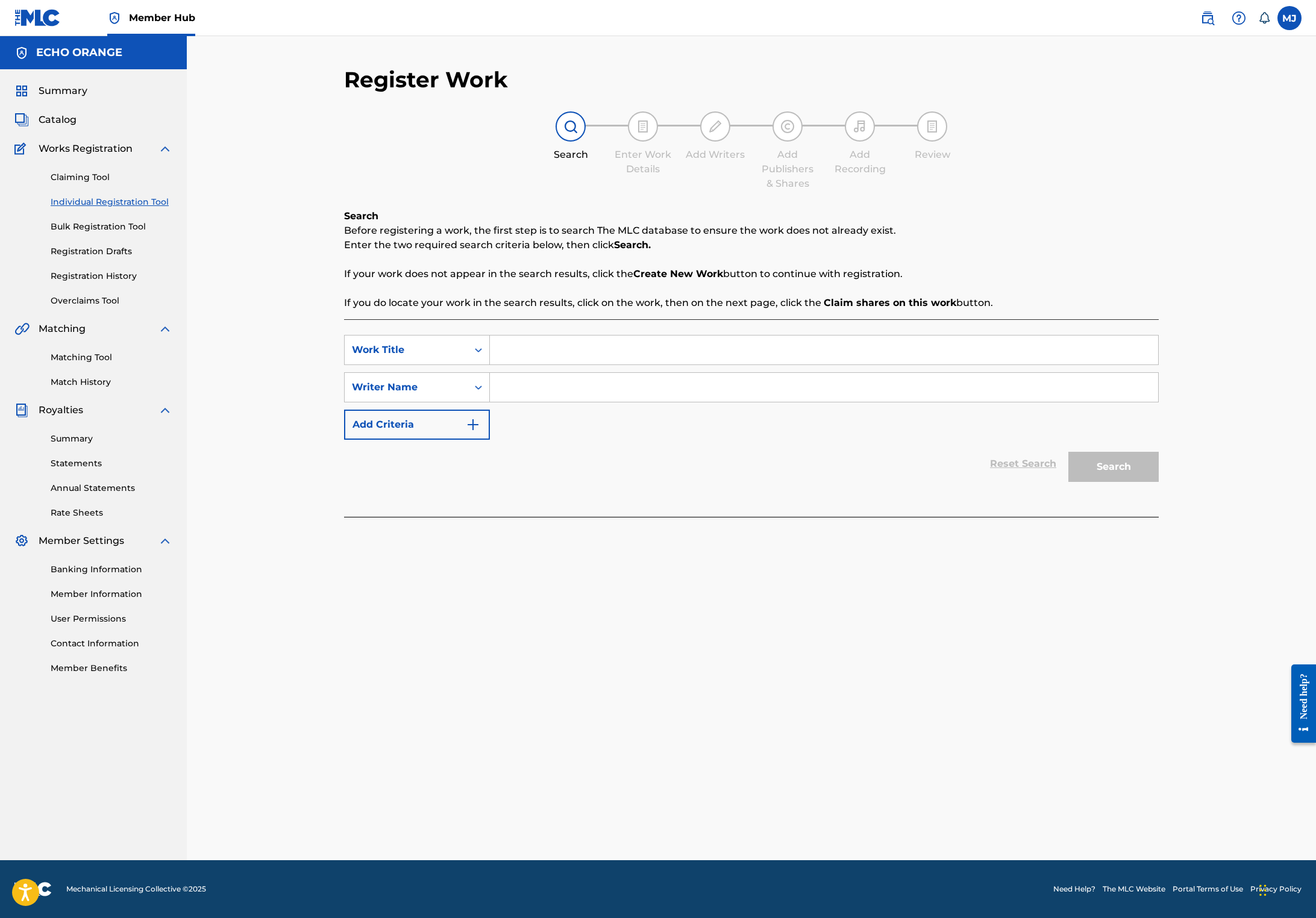
click at [516, 364] on input "Search Form" at bounding box center [823, 349] width 668 height 29
type input "p"
type input "Parfum de Thé The Teahouse"
paste input "[PERSON_NAME]"
type input "[PERSON_NAME]"
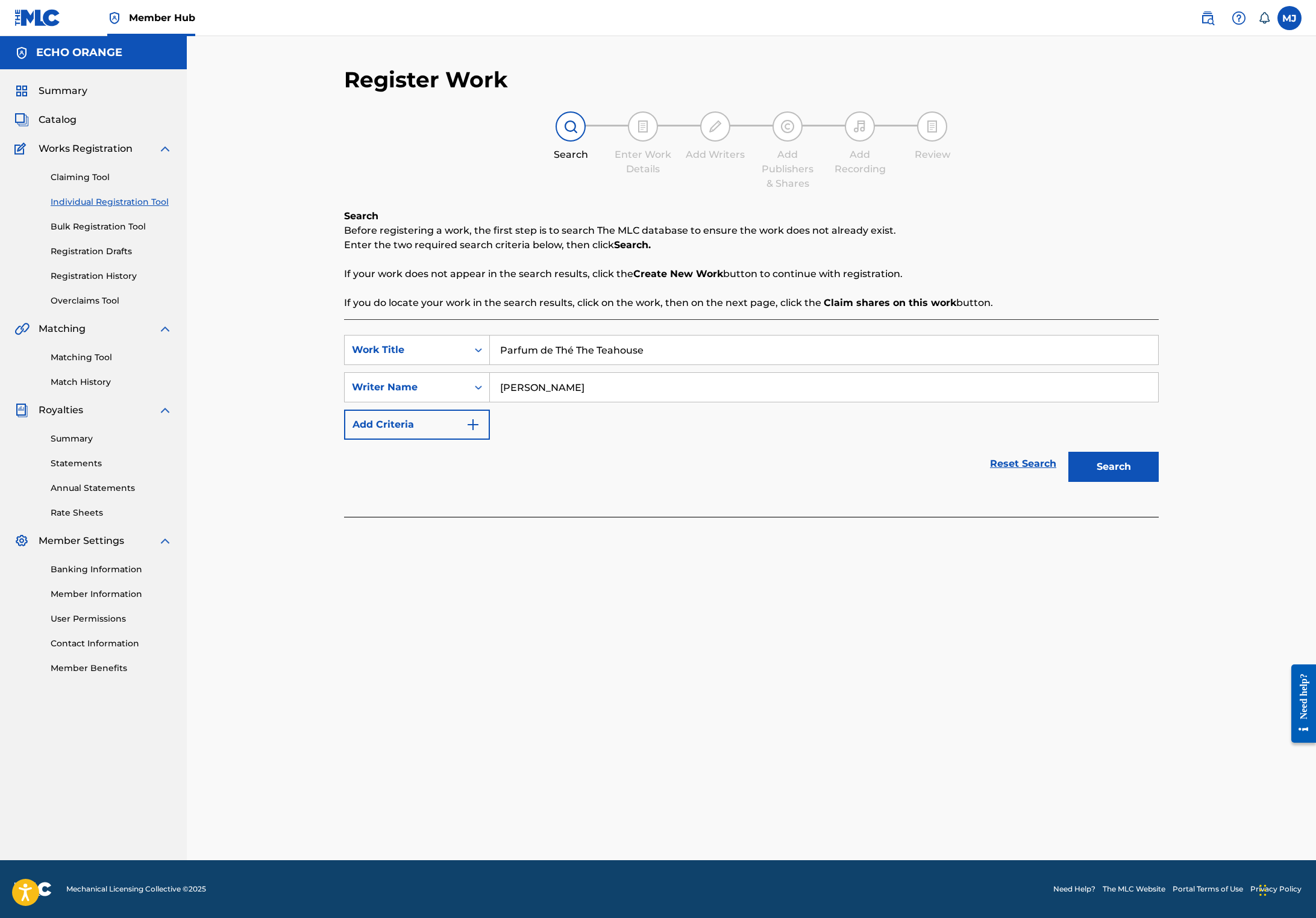
click at [1158, 481] on button "Search" at bounding box center [1114, 466] width 91 height 31
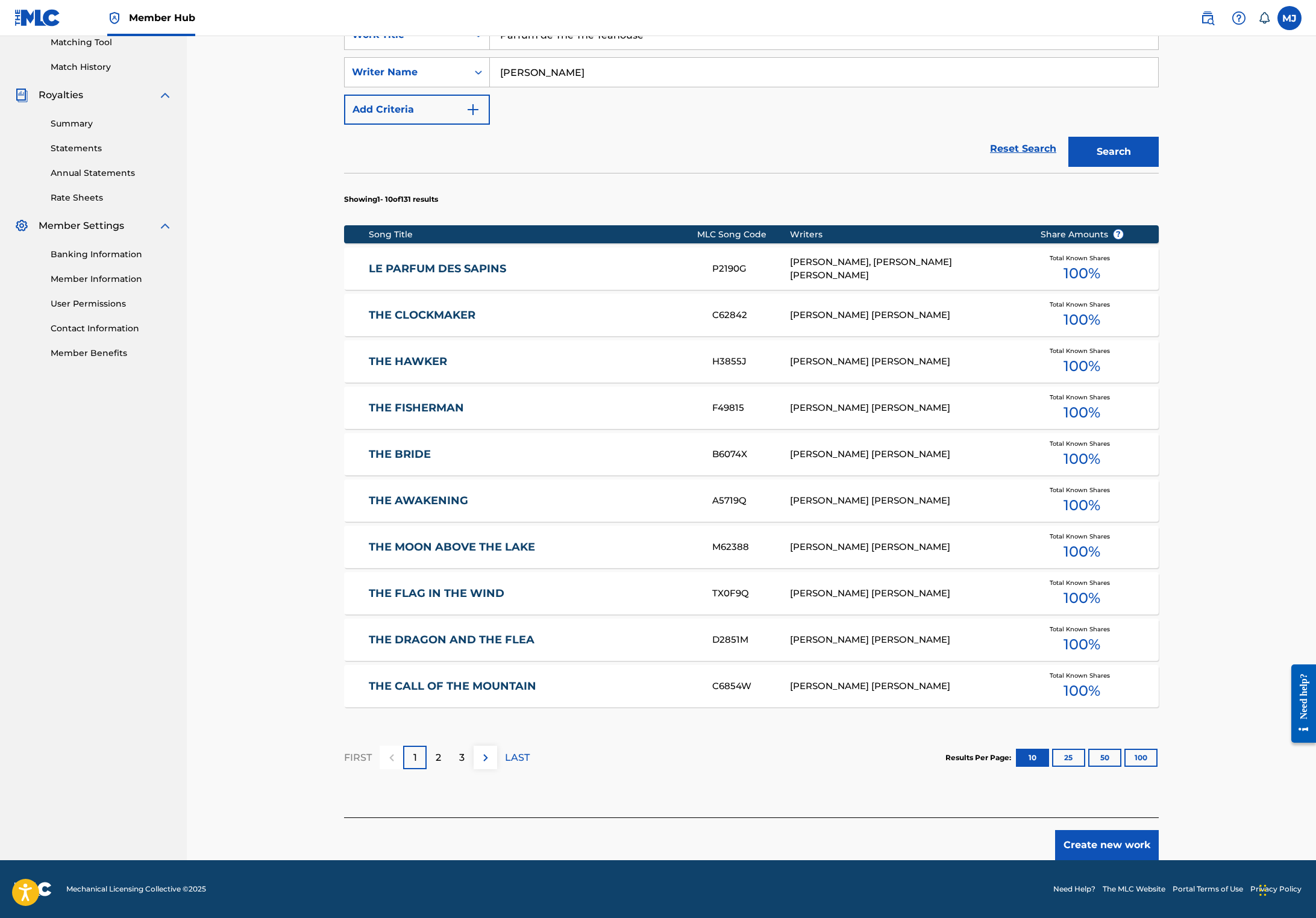
scroll to position [419, 0]
click at [1158, 829] on button "Create new work" at bounding box center [1106, 844] width 104 height 31
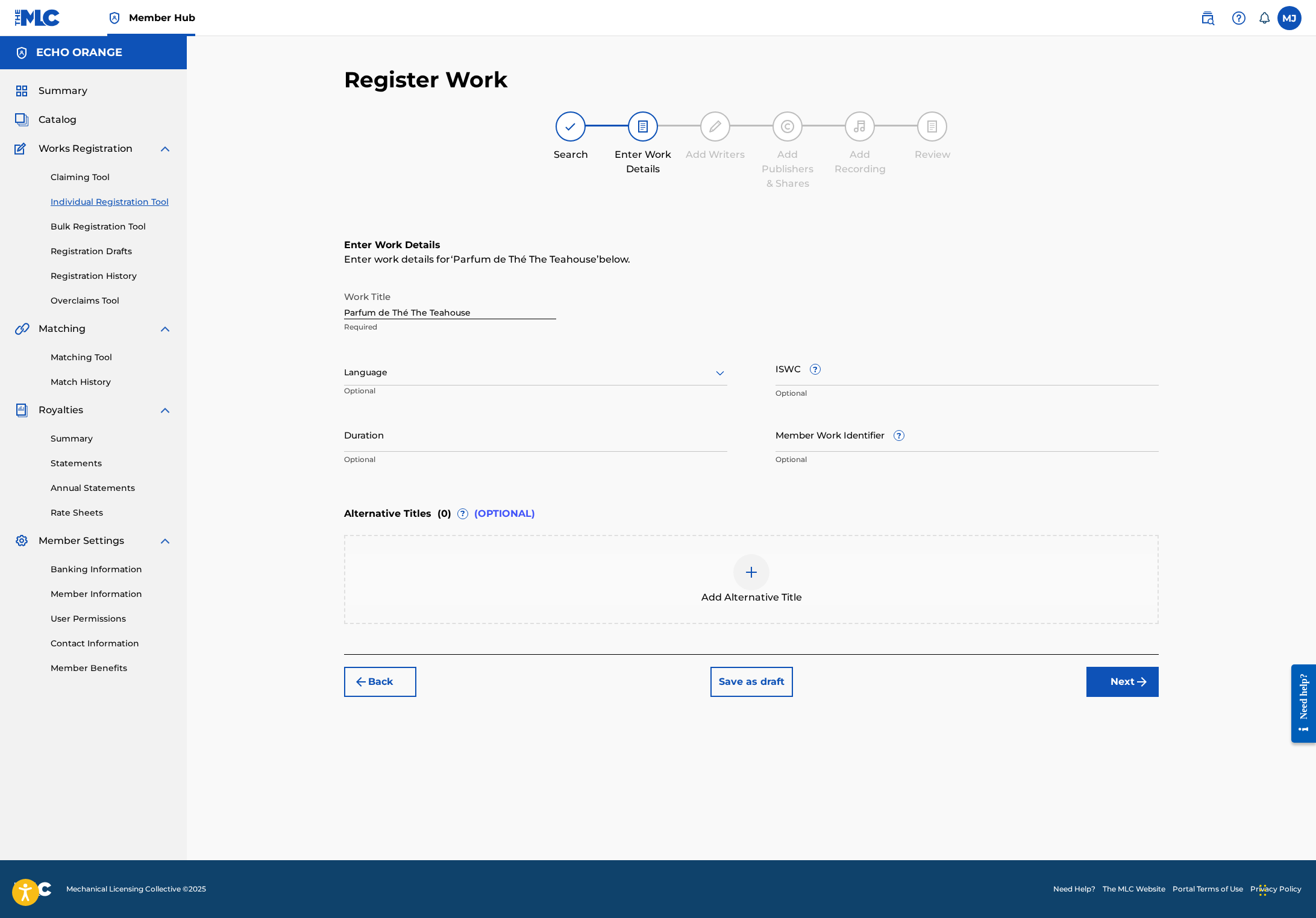
click at [1158, 696] on button "Next" at bounding box center [1122, 681] width 72 height 31
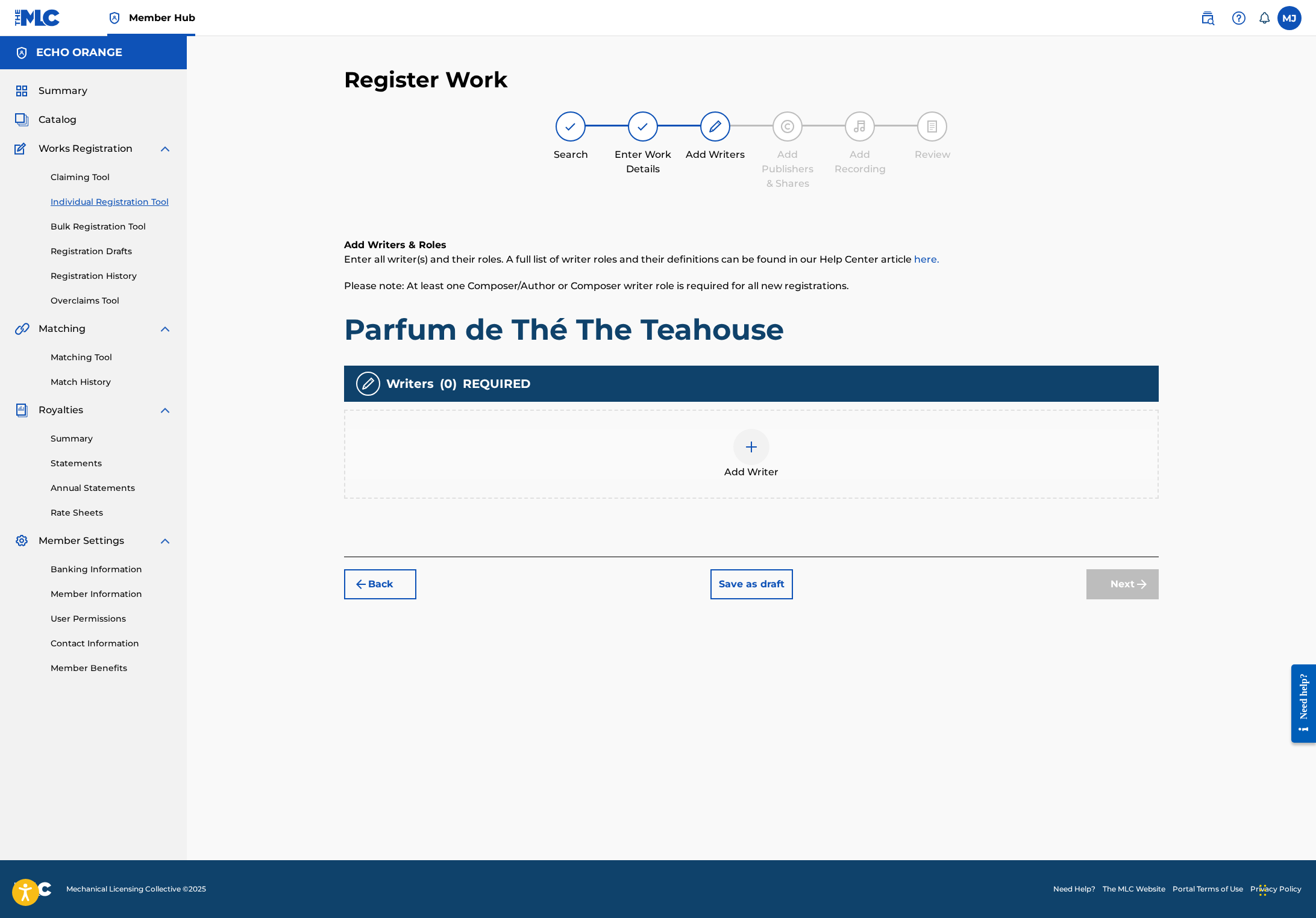
click at [769, 464] on div at bounding box center [751, 447] width 37 height 36
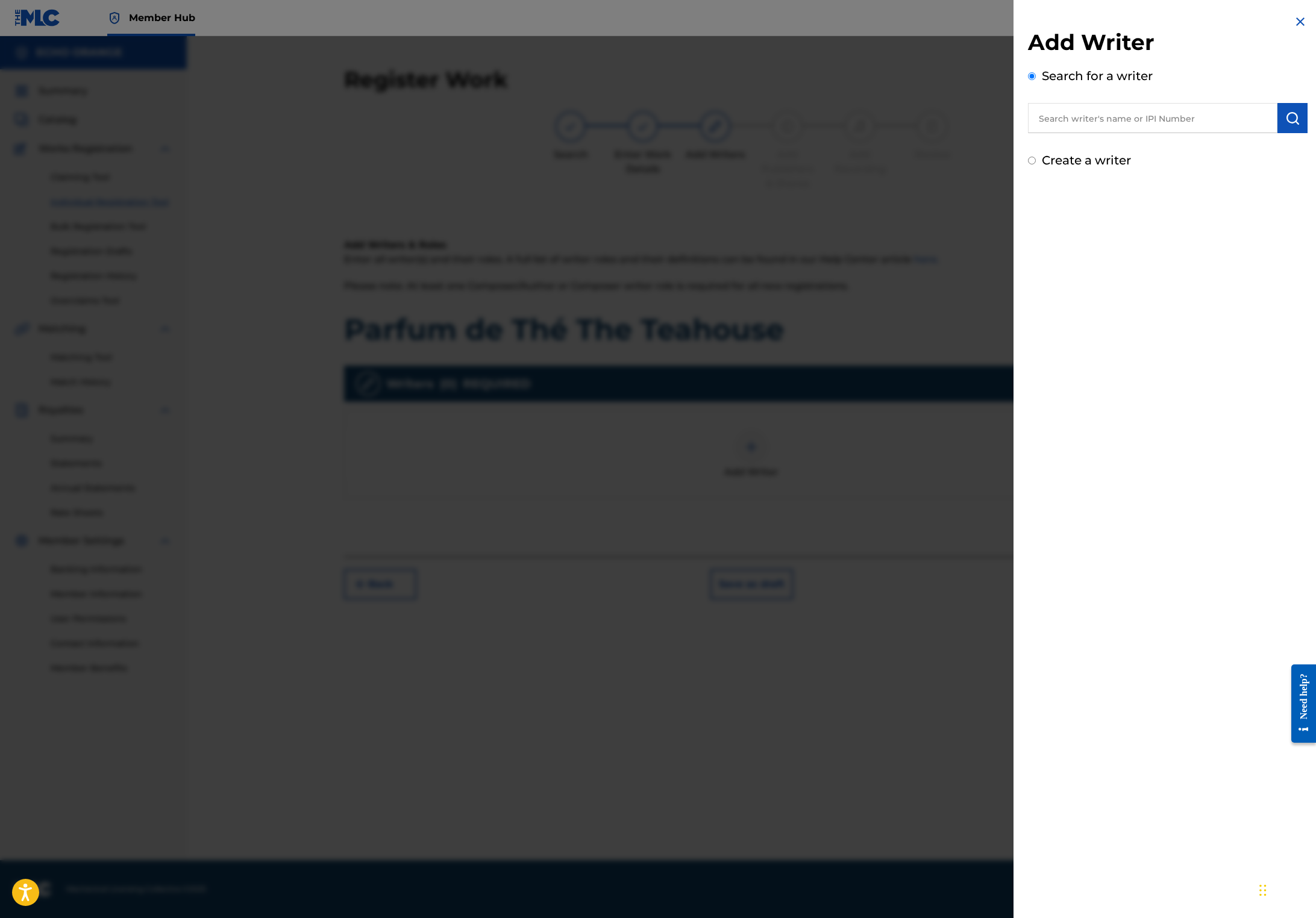
click at [1094, 127] on input "text" at bounding box center [1152, 117] width 250 height 31
paste input "[PERSON_NAME]"
type input "[PERSON_NAME]"
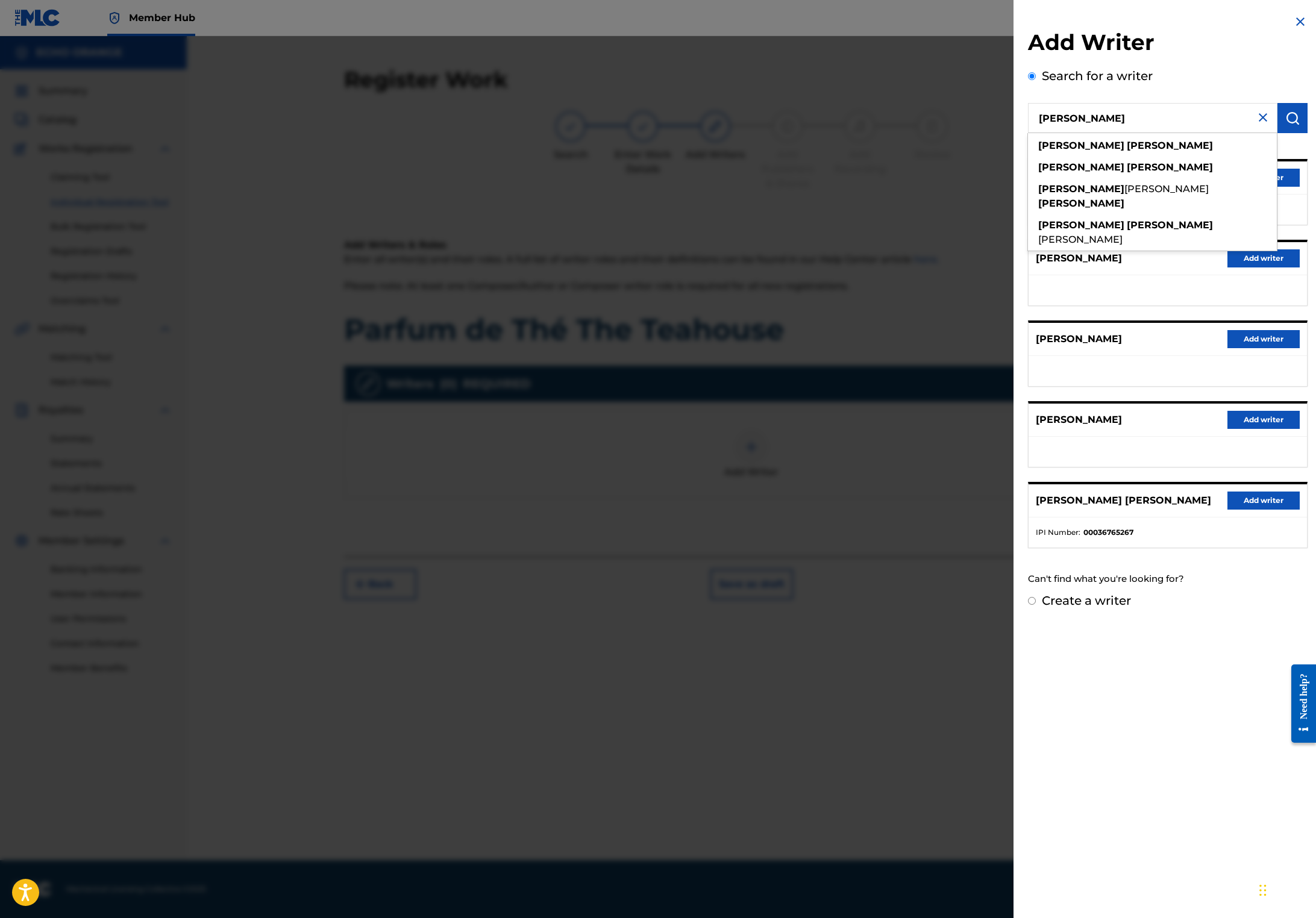
click at [1259, 186] on button "Add writer" at bounding box center [1263, 177] width 72 height 18
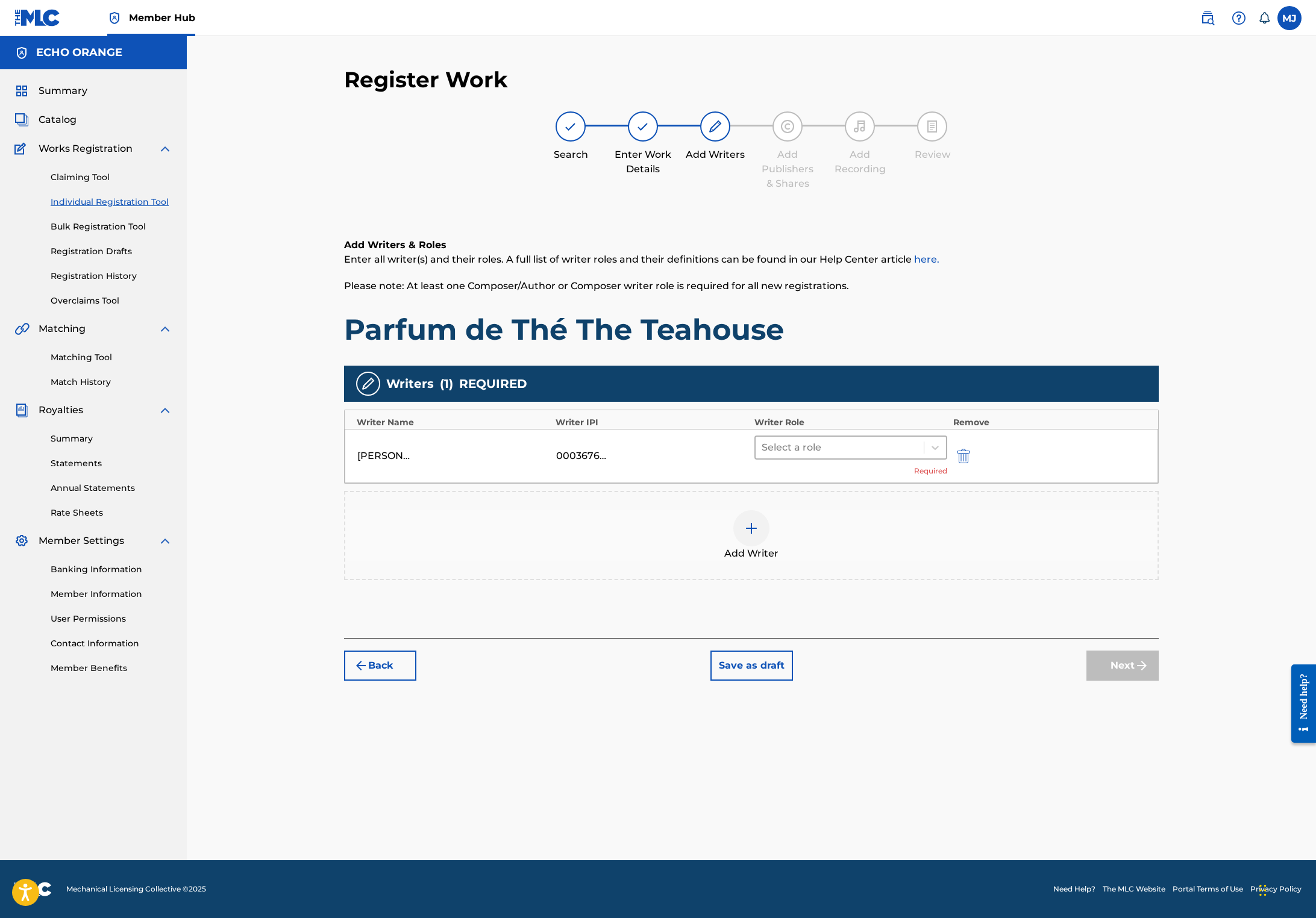
click at [832, 459] on div "Select a role" at bounding box center [840, 448] width 168 height 22
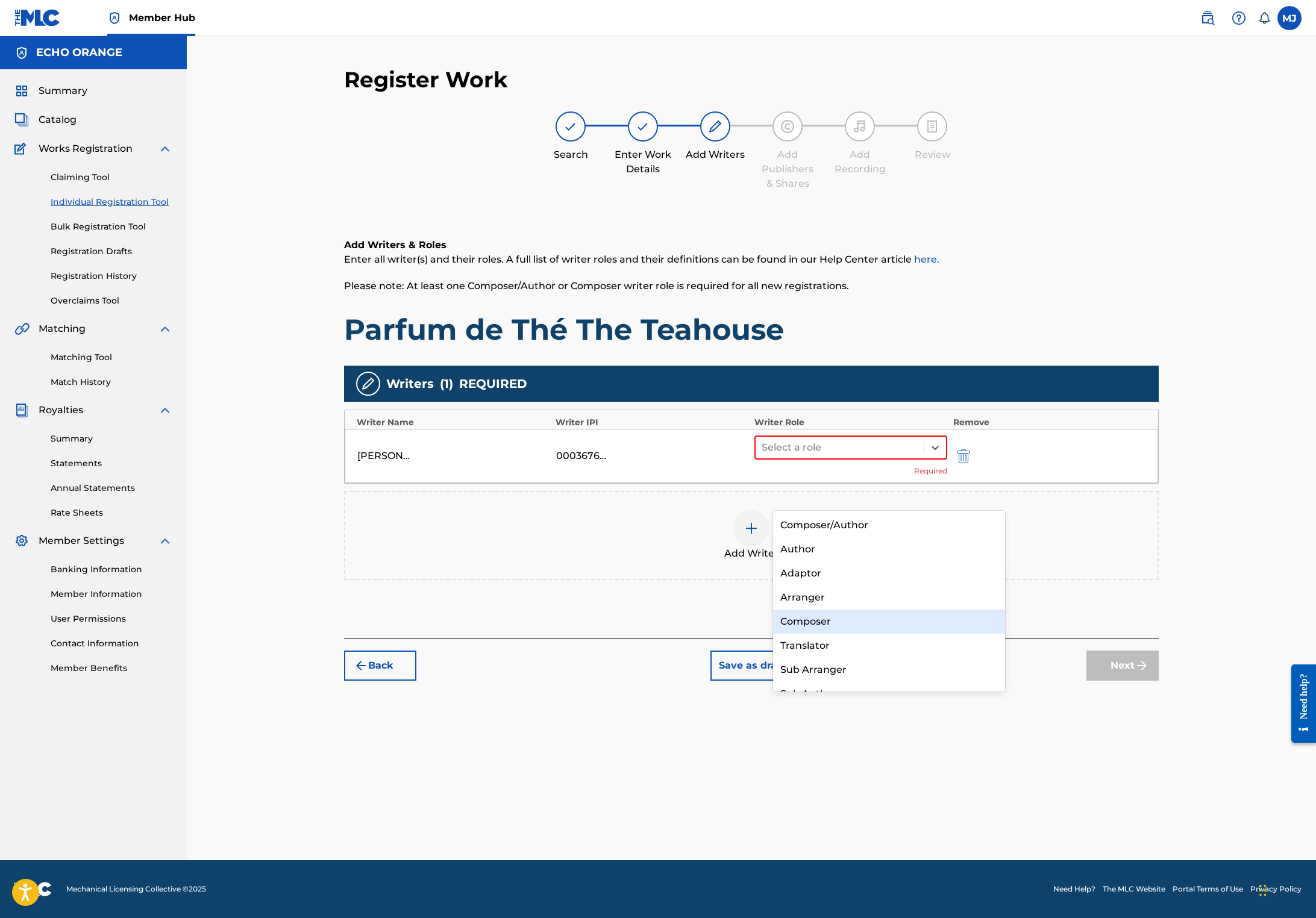
click at [832, 614] on div "Composer" at bounding box center [888, 621] width 232 height 24
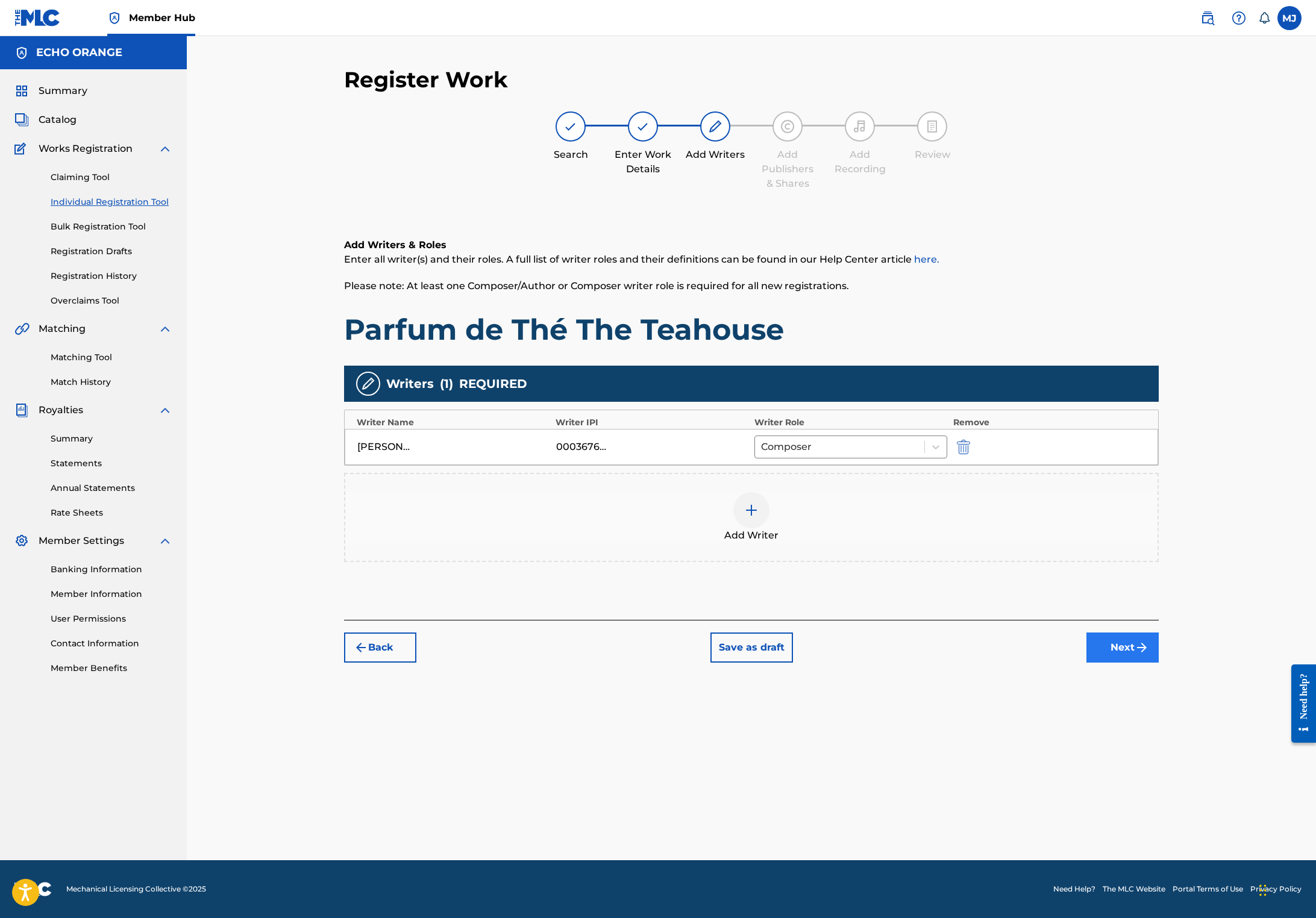
click at [1158, 663] on button "Next" at bounding box center [1122, 647] width 72 height 31
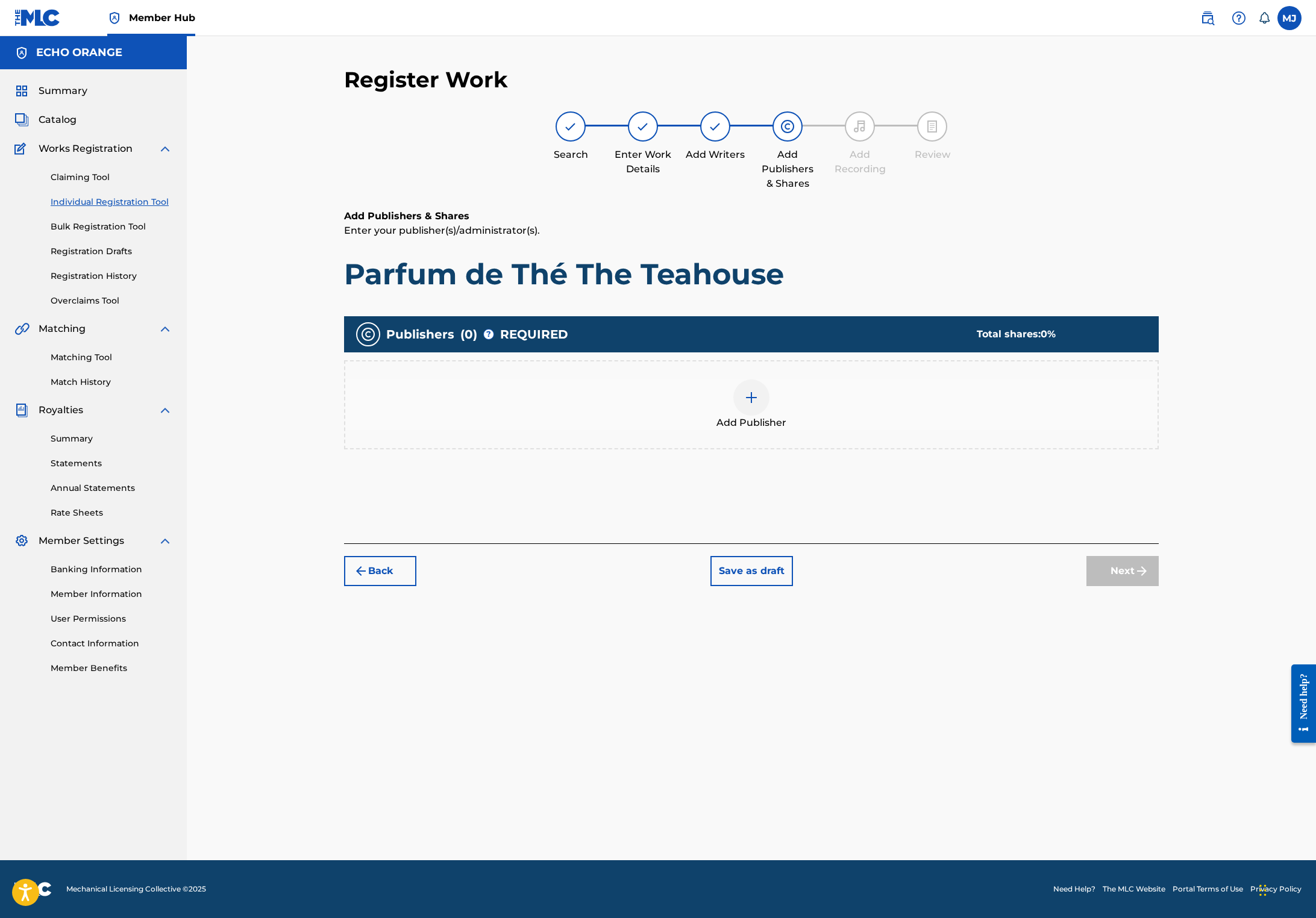
click at [765, 400] on div "Add Publisher" at bounding box center [752, 404] width 815 height 89
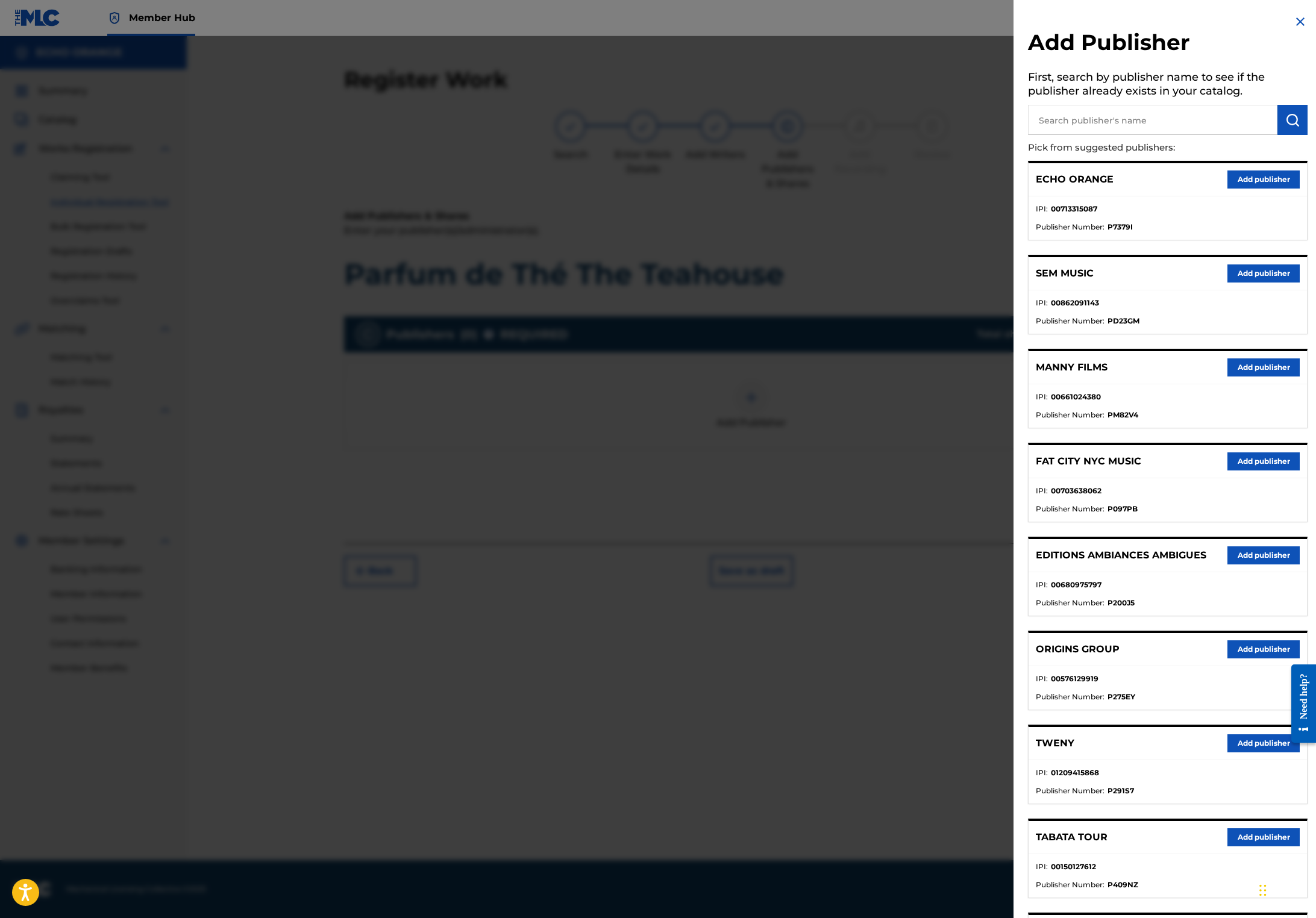
click at [1227, 658] on button "Add publisher" at bounding box center [1263, 649] width 72 height 18
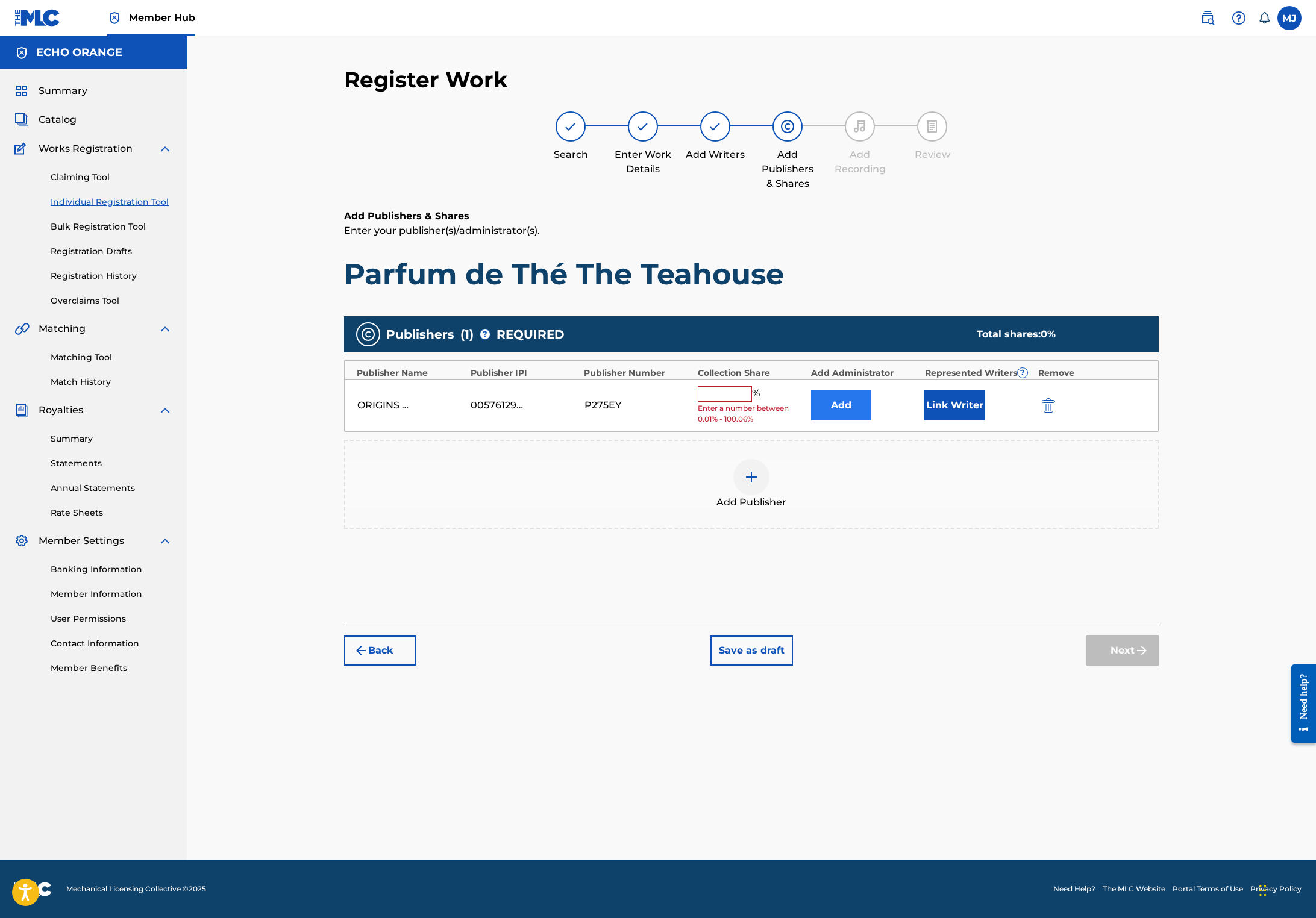
click at [868, 420] on button "Add" at bounding box center [841, 405] width 60 height 31
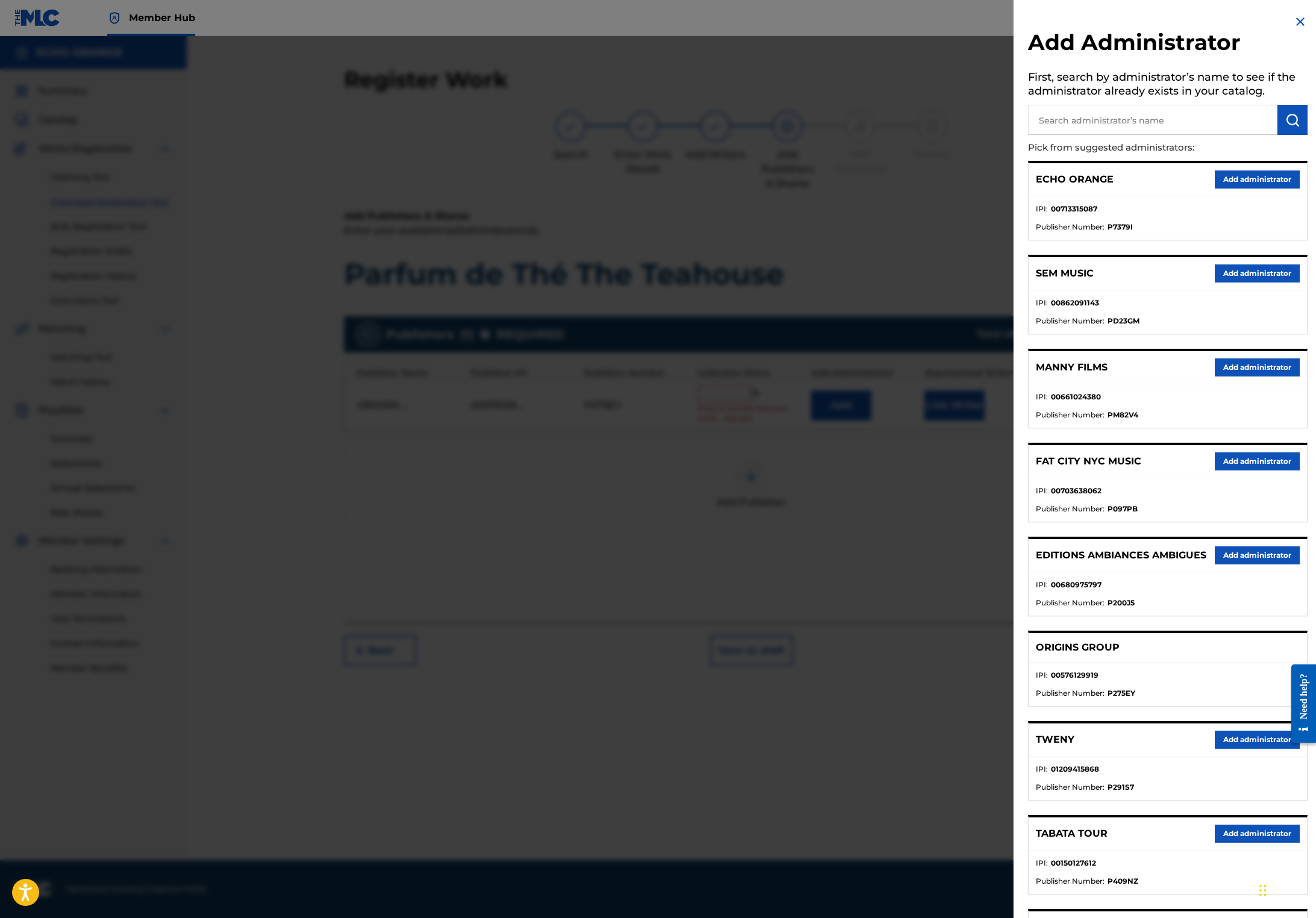
click at [1241, 181] on div "ECHO ORANGE Add administrator" at bounding box center [1167, 179] width 278 height 34
click at [1238, 188] on button "Add administrator" at bounding box center [1257, 179] width 85 height 18
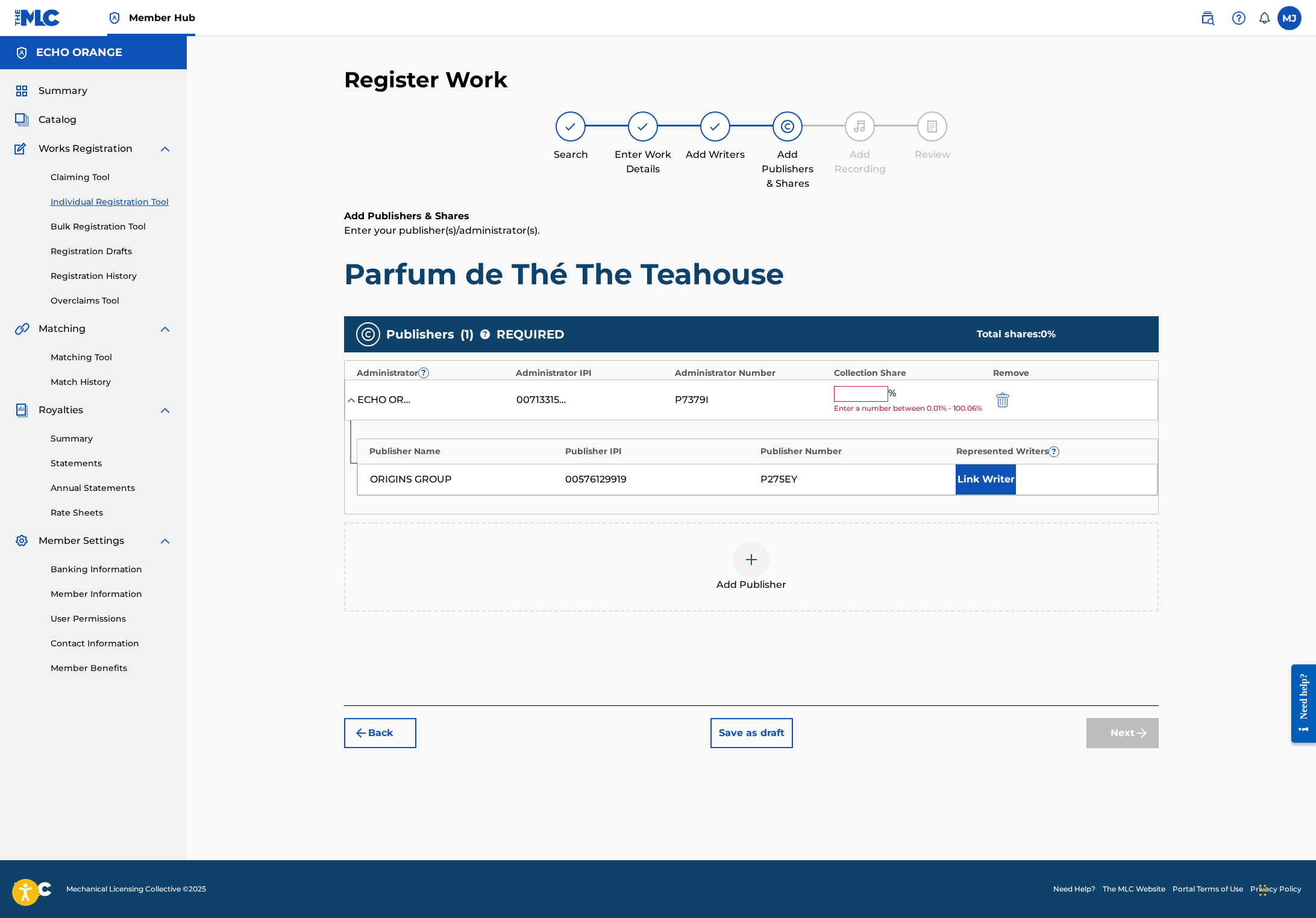
click at [888, 401] on input "text" at bounding box center [860, 393] width 54 height 16
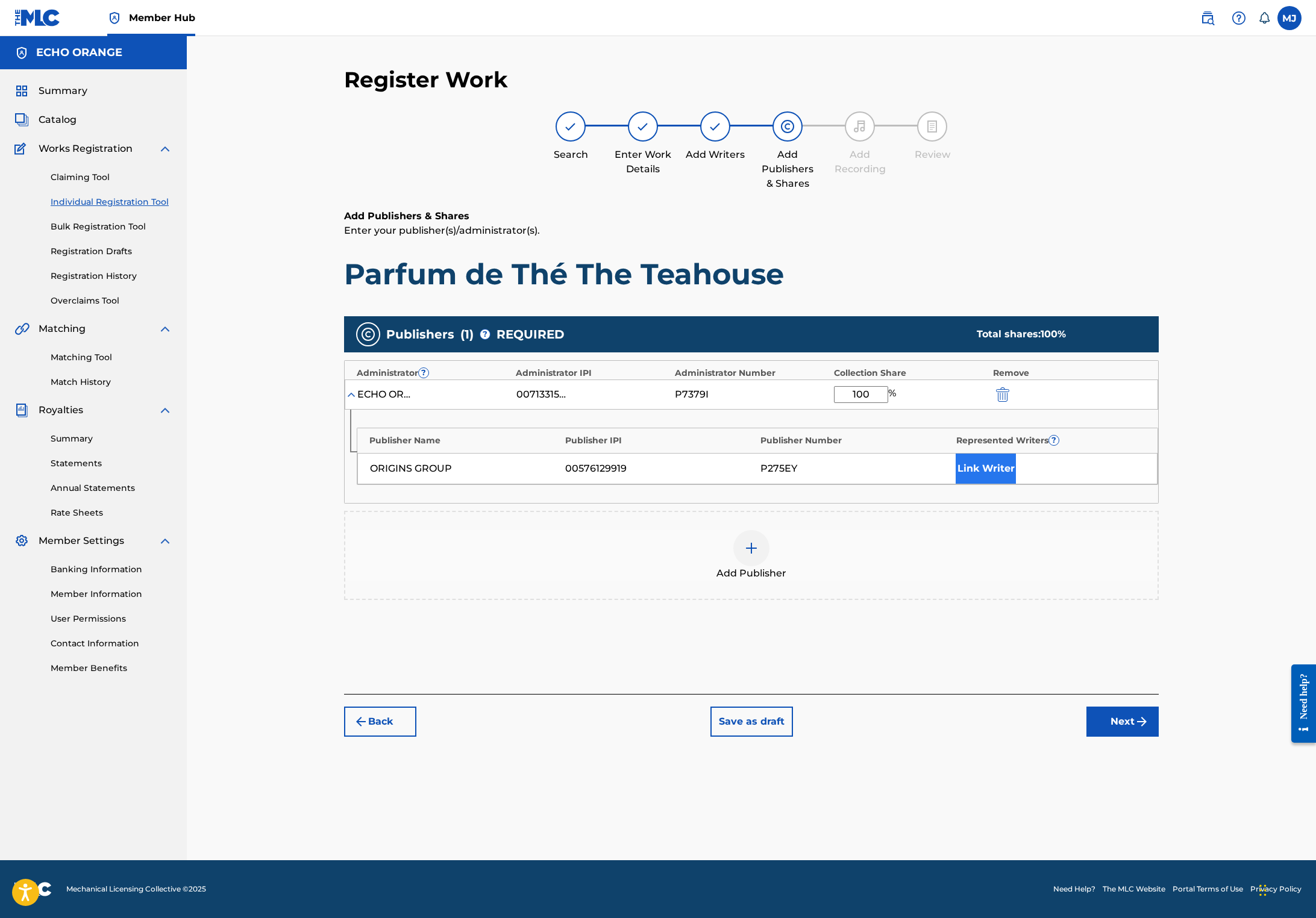
type input "100"
click at [1016, 483] on button "Link Writer" at bounding box center [985, 468] width 60 height 31
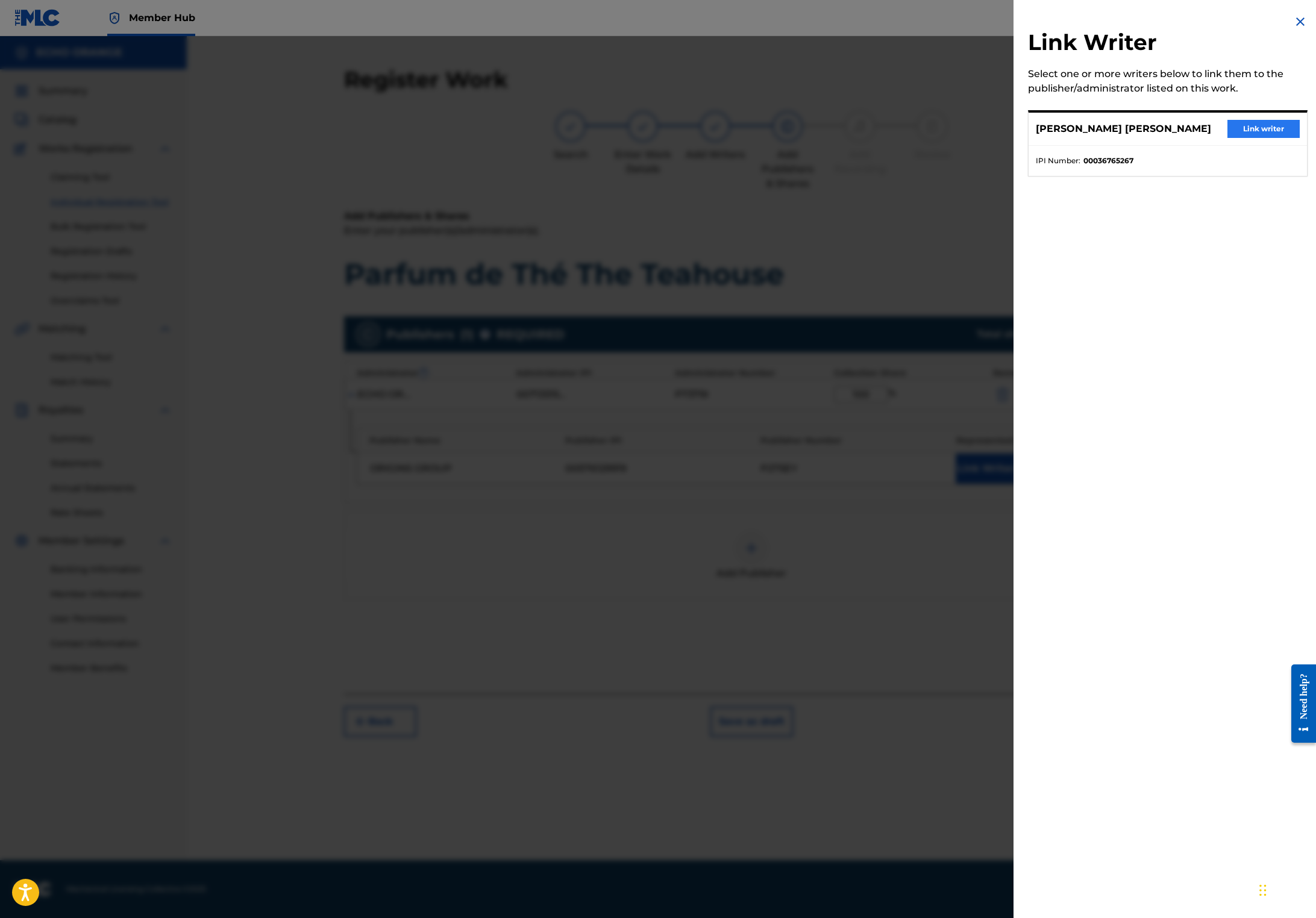
click at [1244, 138] on button "Link writer" at bounding box center [1263, 129] width 72 height 18
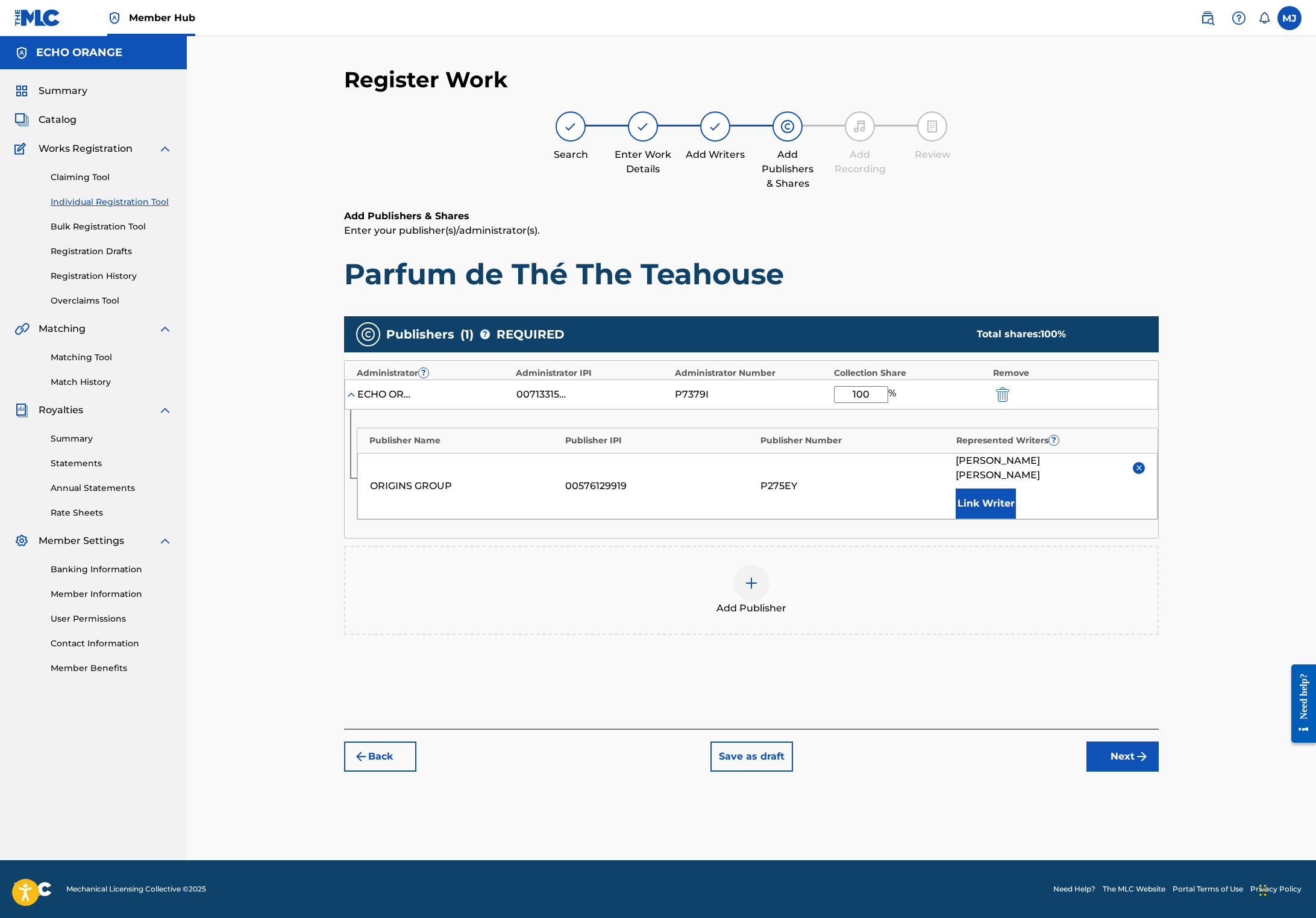
scroll to position [12, 0]
click at [1158, 771] on button "Next" at bounding box center [1122, 756] width 72 height 31
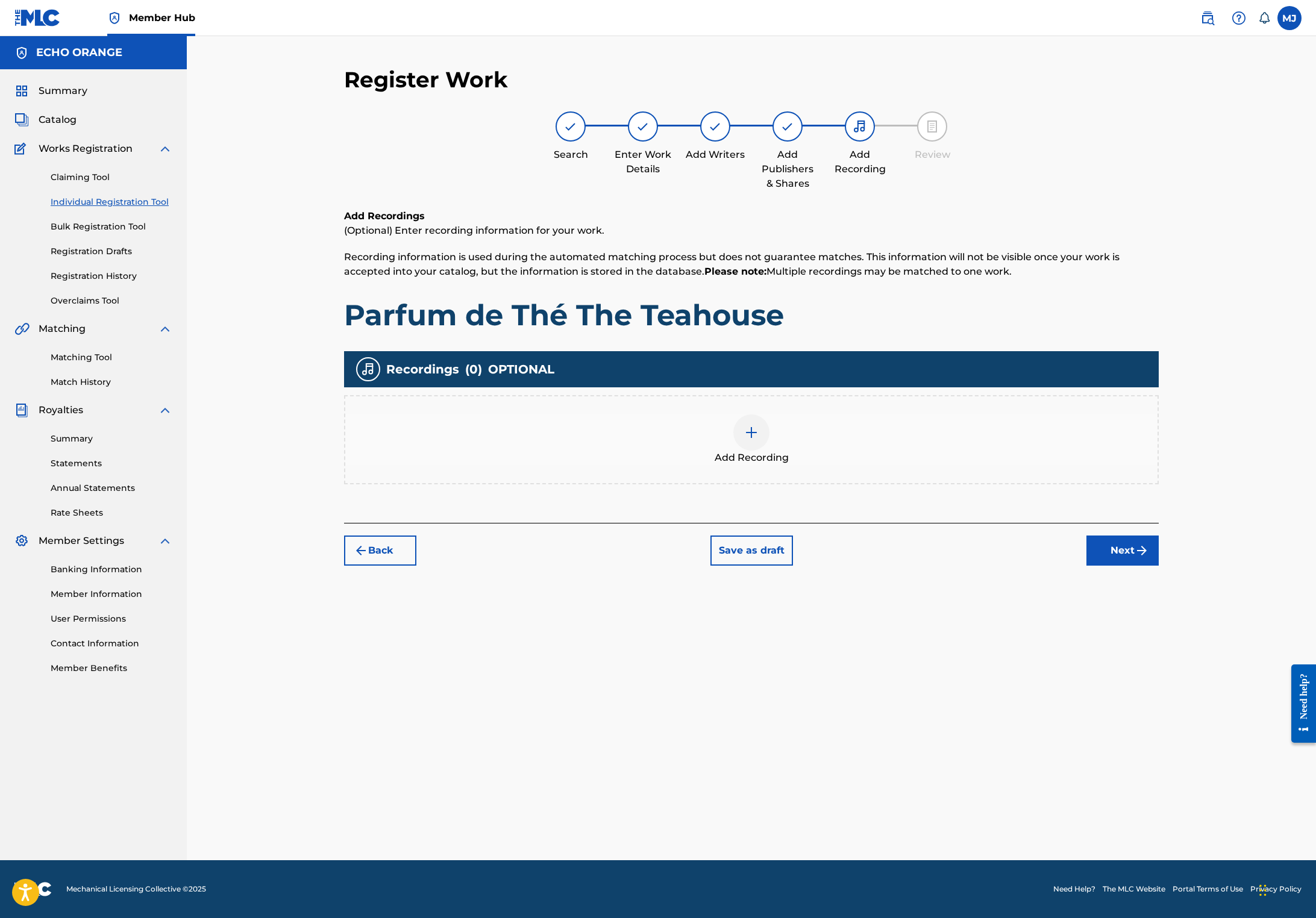
click at [1173, 639] on div "Register Work Search Enter Work Details Add Writers Add Publishers & Shares Add…" at bounding box center [751, 462] width 843 height 794
click at [1158, 565] on button "Next" at bounding box center [1122, 550] width 72 height 31
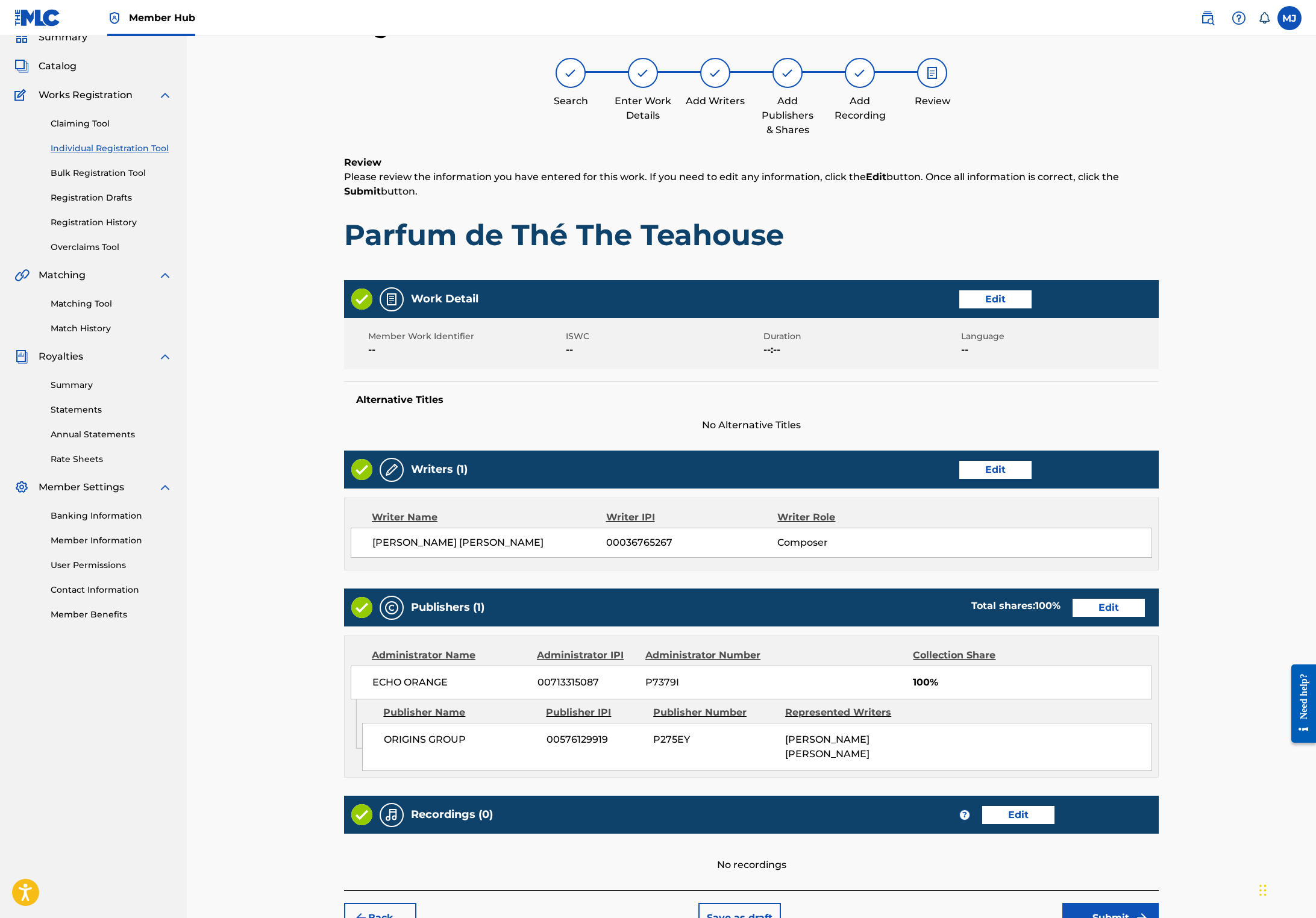
scroll to position [239, 0]
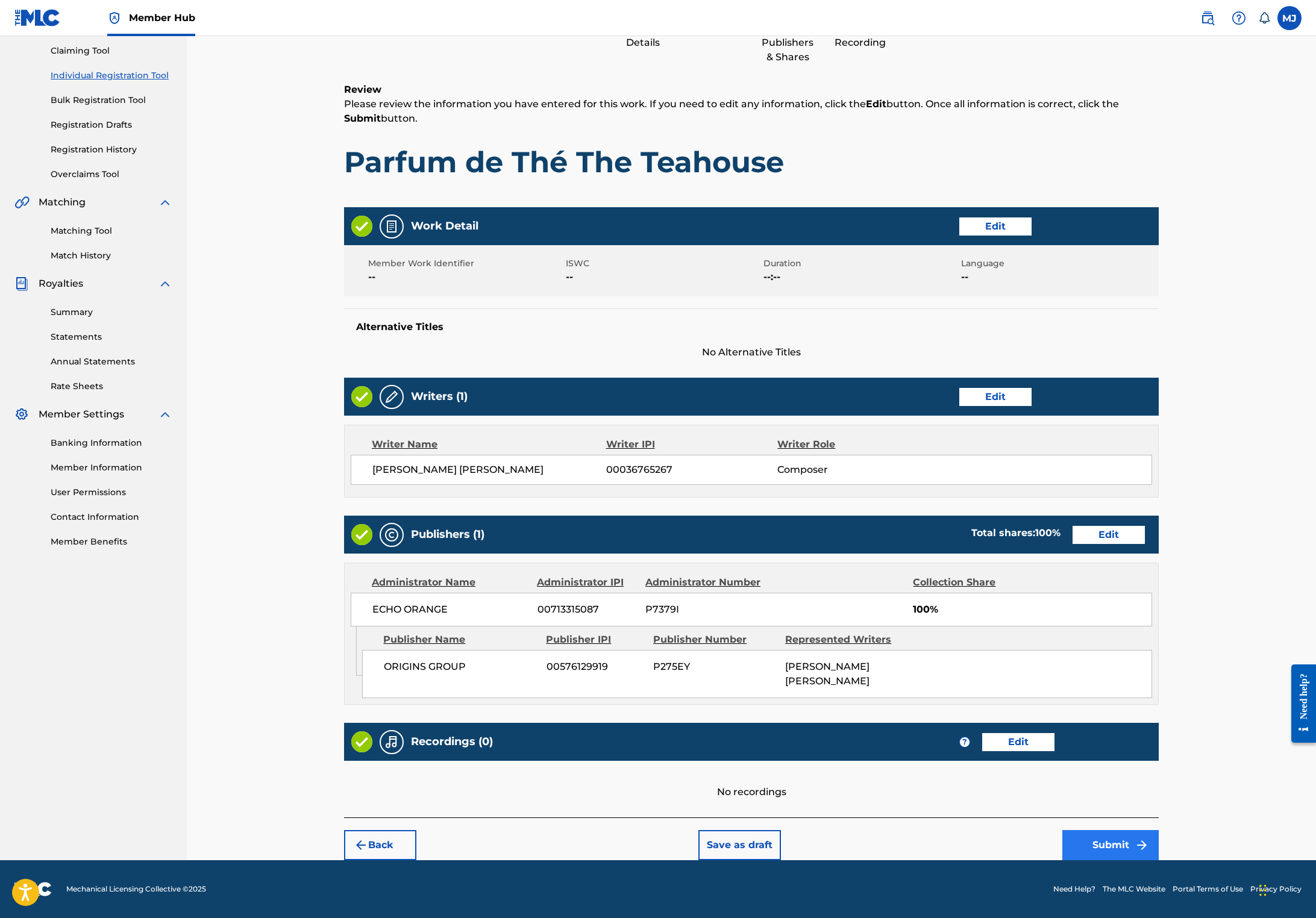
click at [1158, 829] on button "Submit" at bounding box center [1111, 844] width 97 height 31
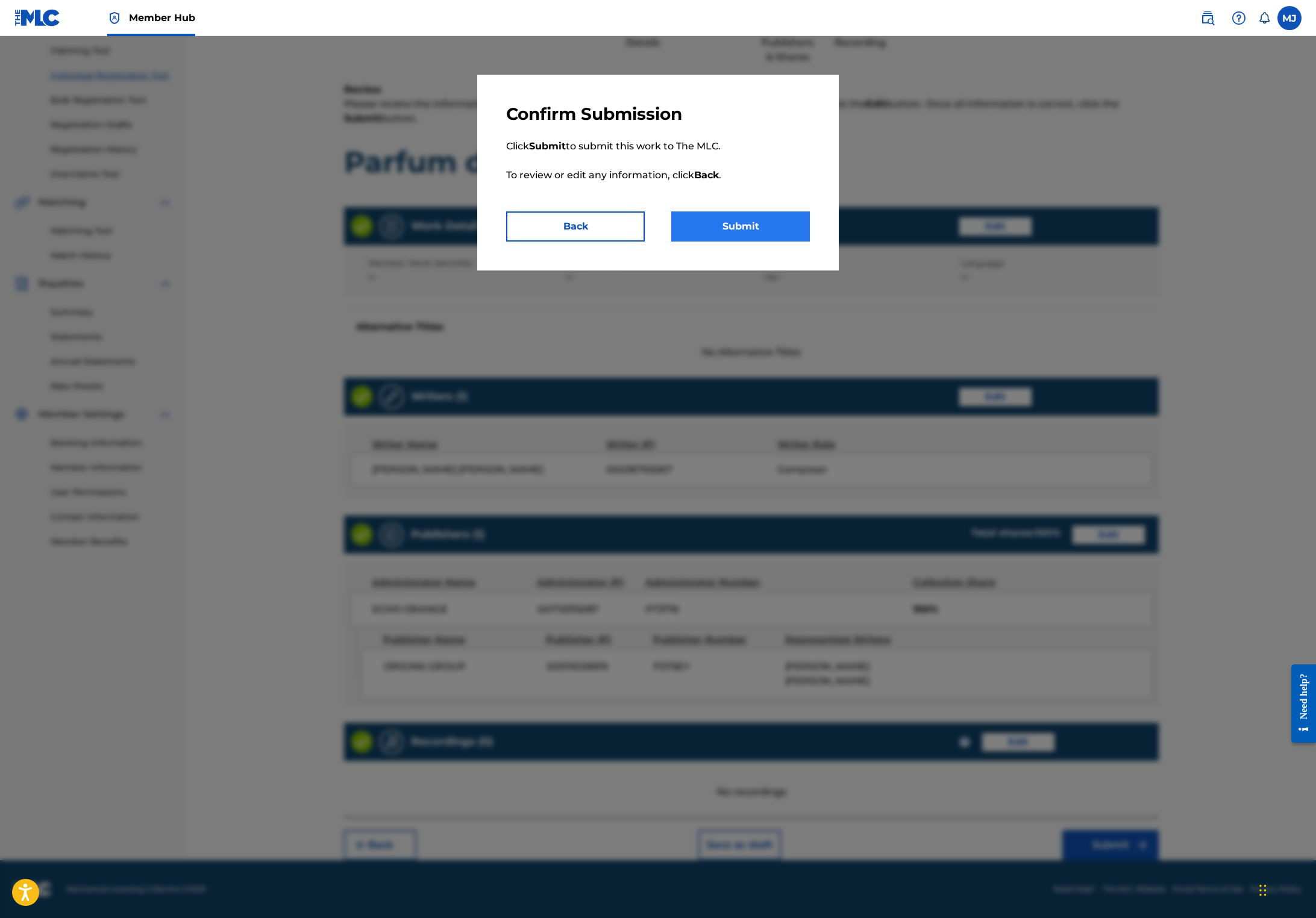
click at [758, 242] on button "Submit" at bounding box center [740, 226] width 138 height 31
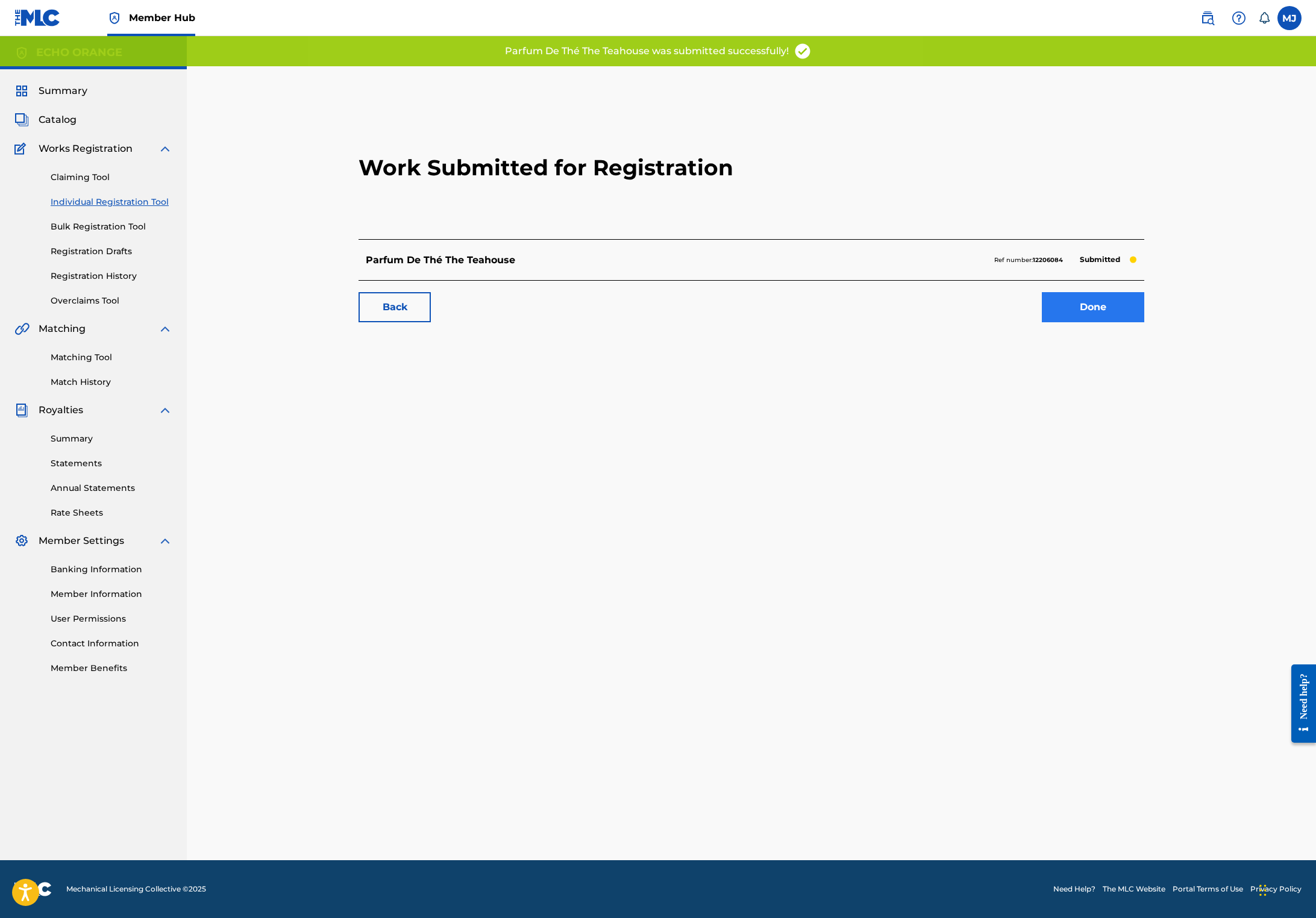
click at [1144, 322] on link "Done" at bounding box center [1093, 307] width 103 height 31
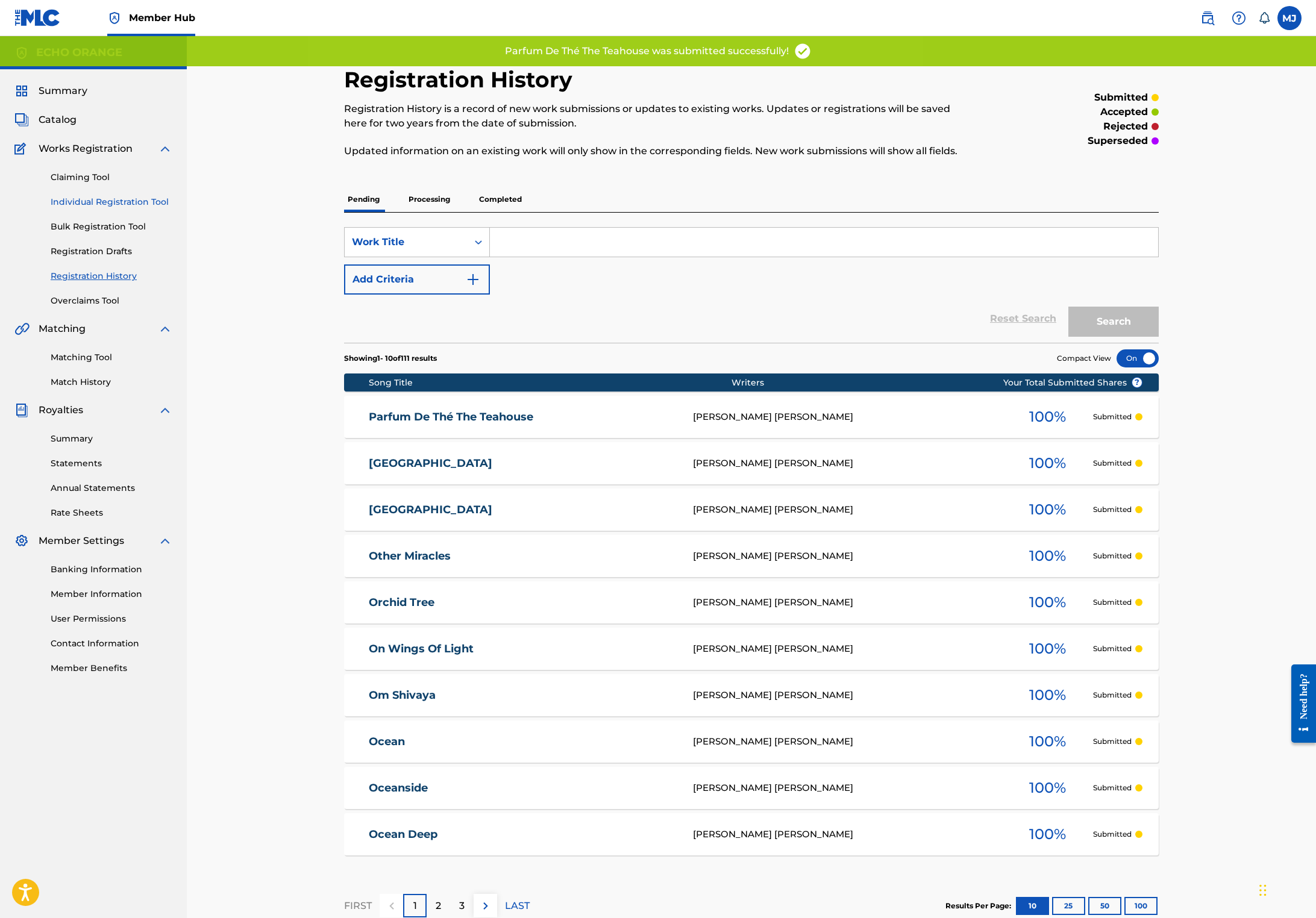
click at [100, 208] on link "Individual Registration Tool" at bounding box center [110, 201] width 121 height 13
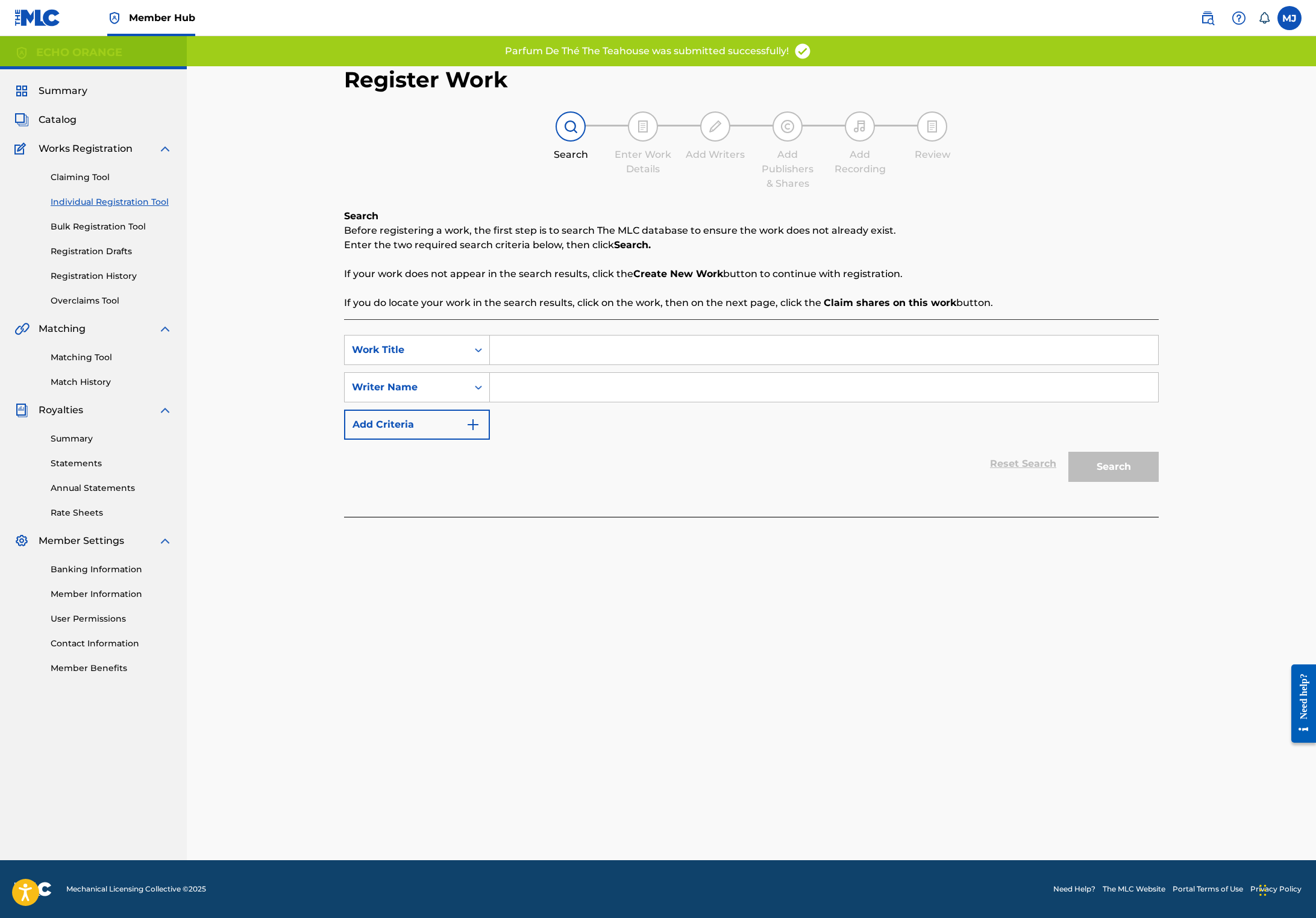
click at [571, 364] on input "Search Form" at bounding box center [823, 349] width 668 height 29
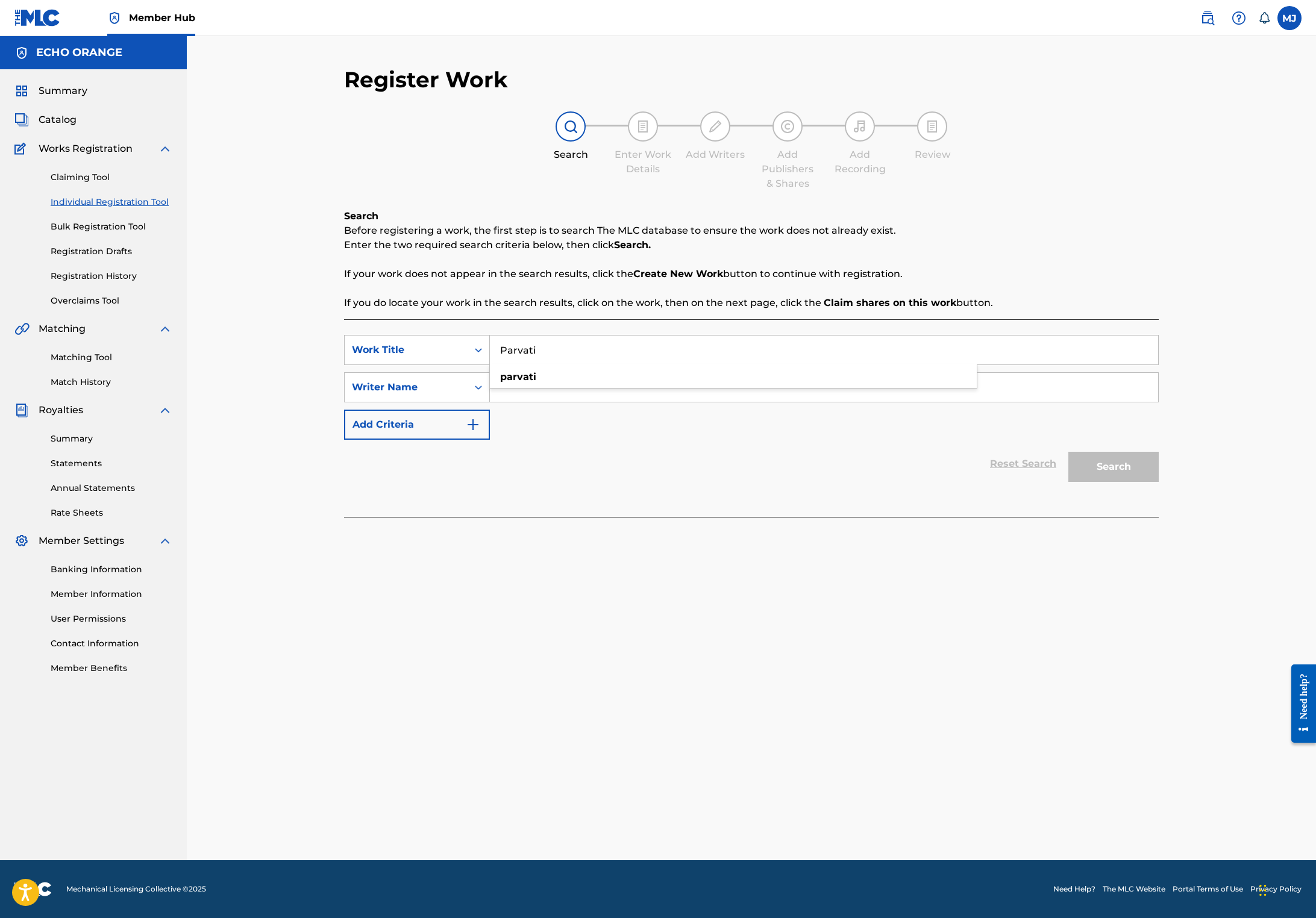
type input "Parvati"
paste input "[PERSON_NAME]"
type input "[PERSON_NAME]"
click at [1158, 481] on button "Search" at bounding box center [1114, 466] width 91 height 31
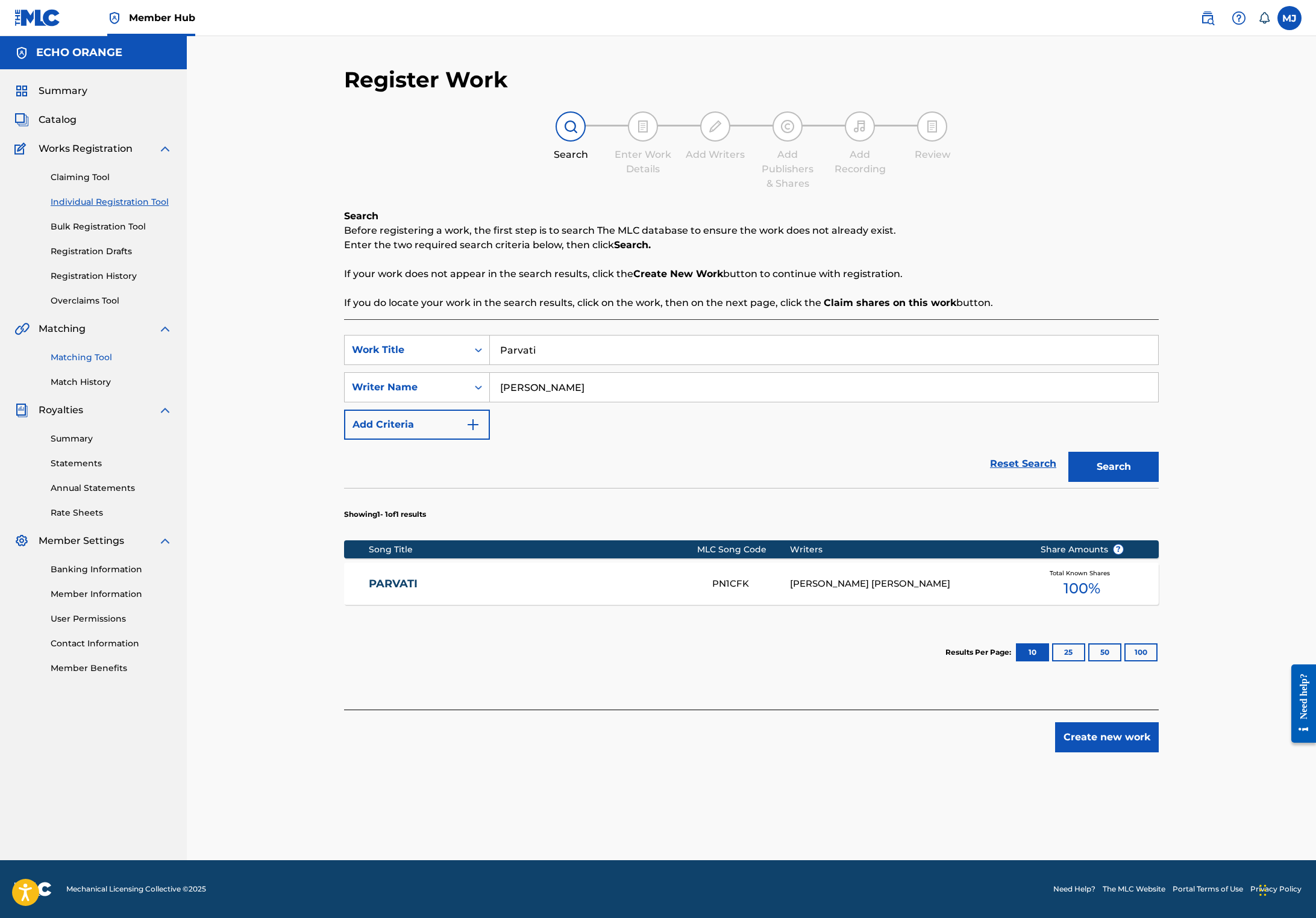
click at [93, 364] on link "Matching Tool" at bounding box center [110, 357] width 121 height 13
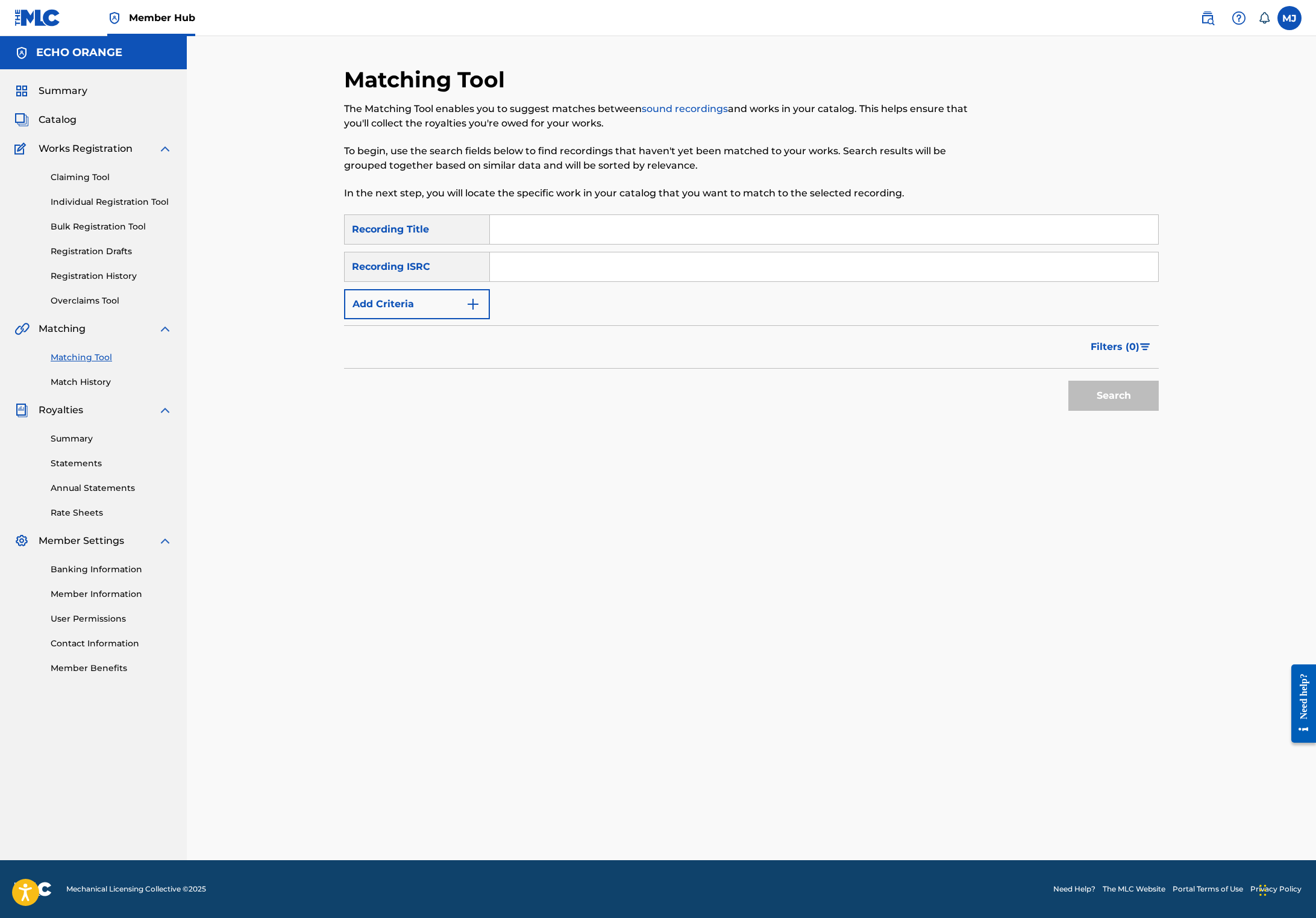
click at [581, 244] on input "Search Form" at bounding box center [823, 229] width 668 height 29
type input "Parvati"
click at [374, 319] on button "Add Criteria" at bounding box center [417, 304] width 146 height 31
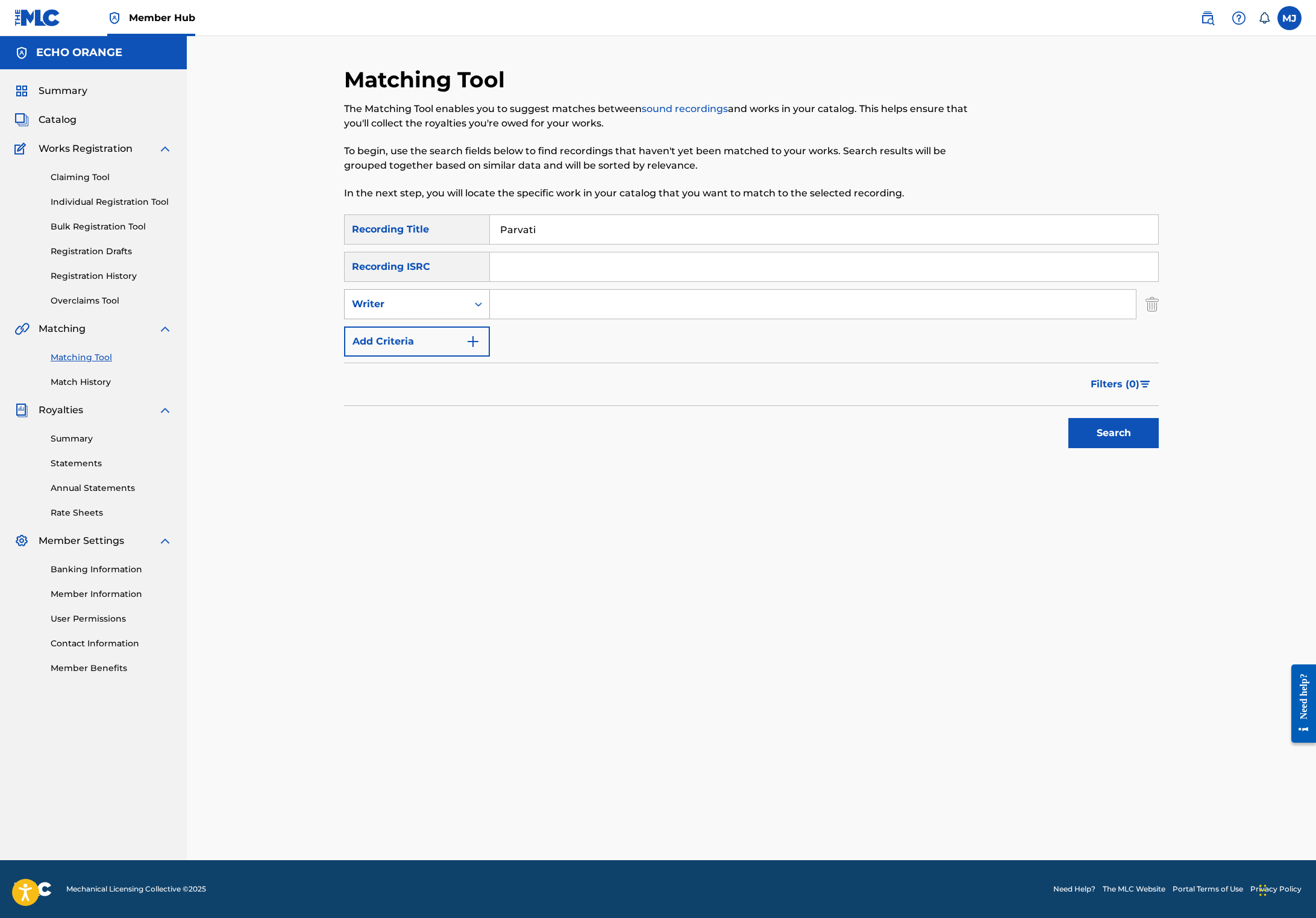
click at [360, 316] on div "Writer" at bounding box center [405, 304] width 123 height 23
click at [355, 349] on div "Recording Artist" at bounding box center [416, 334] width 145 height 31
click at [502, 318] on input "Search Form" at bounding box center [812, 304] width 646 height 29
type input "jaya"
click at [1158, 448] on button "Search" at bounding box center [1114, 433] width 91 height 31
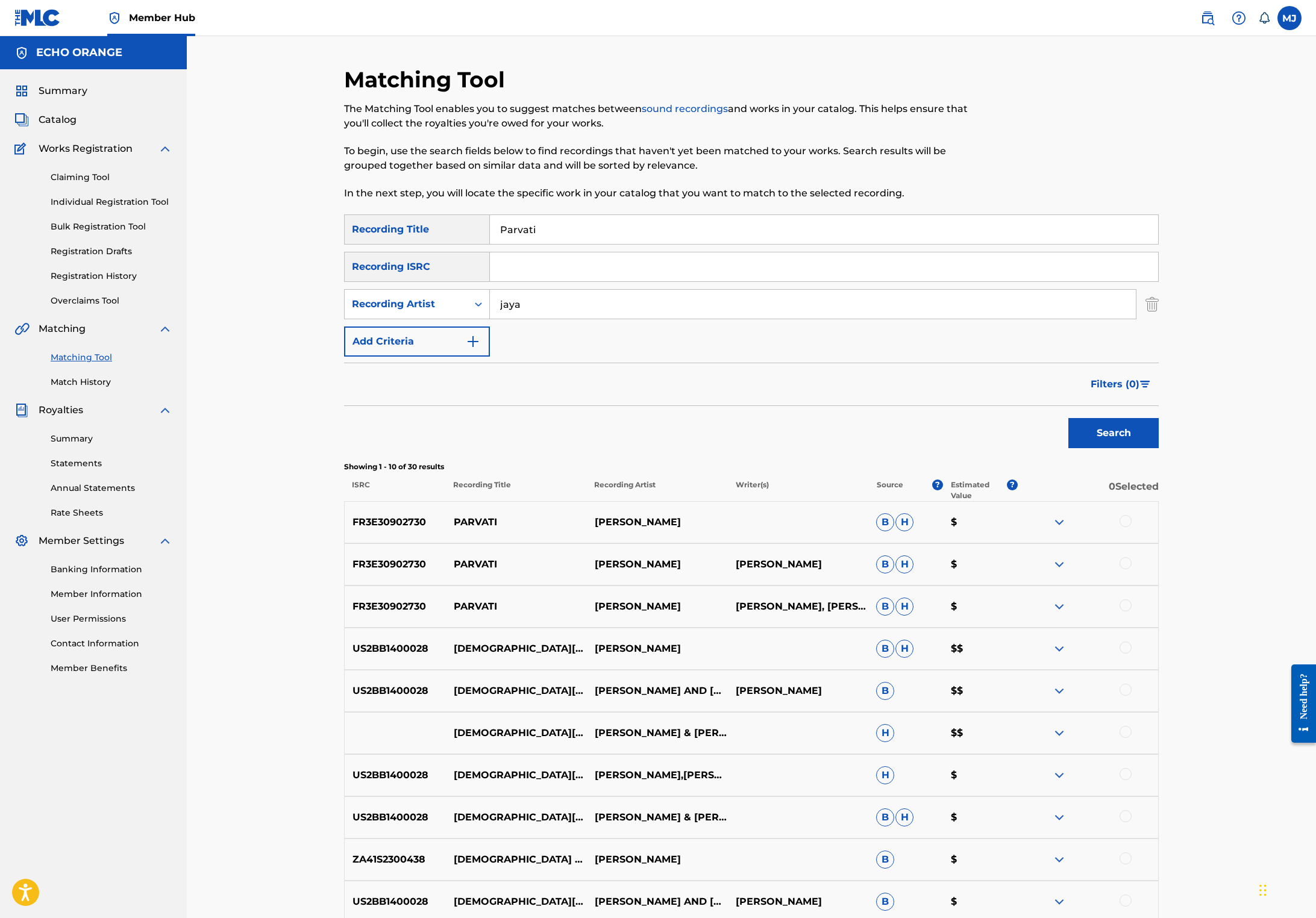
scroll to position [215, 0]
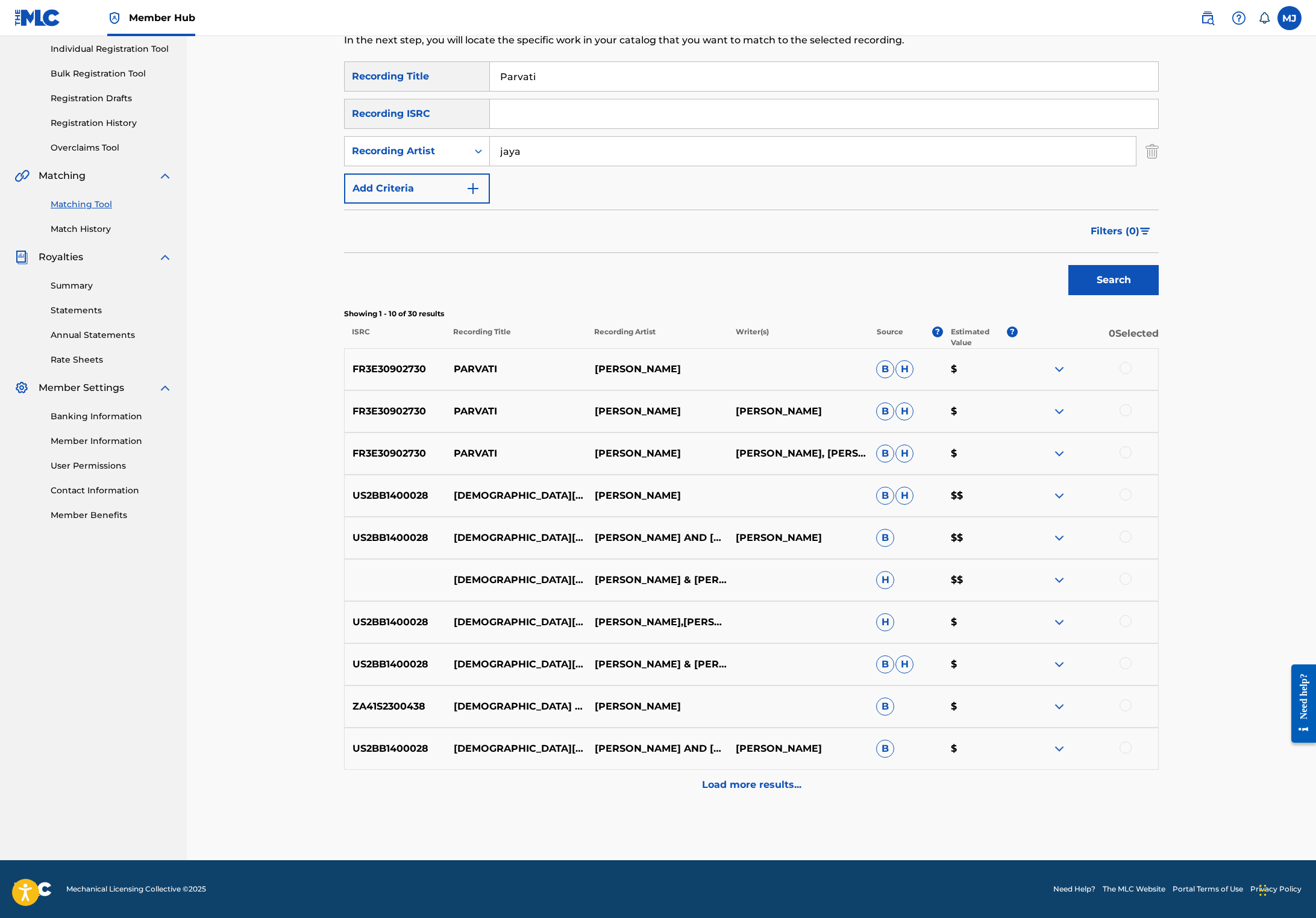
click at [1132, 374] on div at bounding box center [1126, 368] width 12 height 12
click at [1132, 416] on div at bounding box center [1126, 410] width 12 height 12
click at [1158, 460] on div at bounding box center [1087, 453] width 141 height 15
copy p "[DEMOGRAPHIC_DATA][PERSON_NAME][DEMOGRAPHIC_DATA]"
drag, startPoint x: 492, startPoint y: 530, endPoint x: 407, endPoint y: 529, distance: 85.0
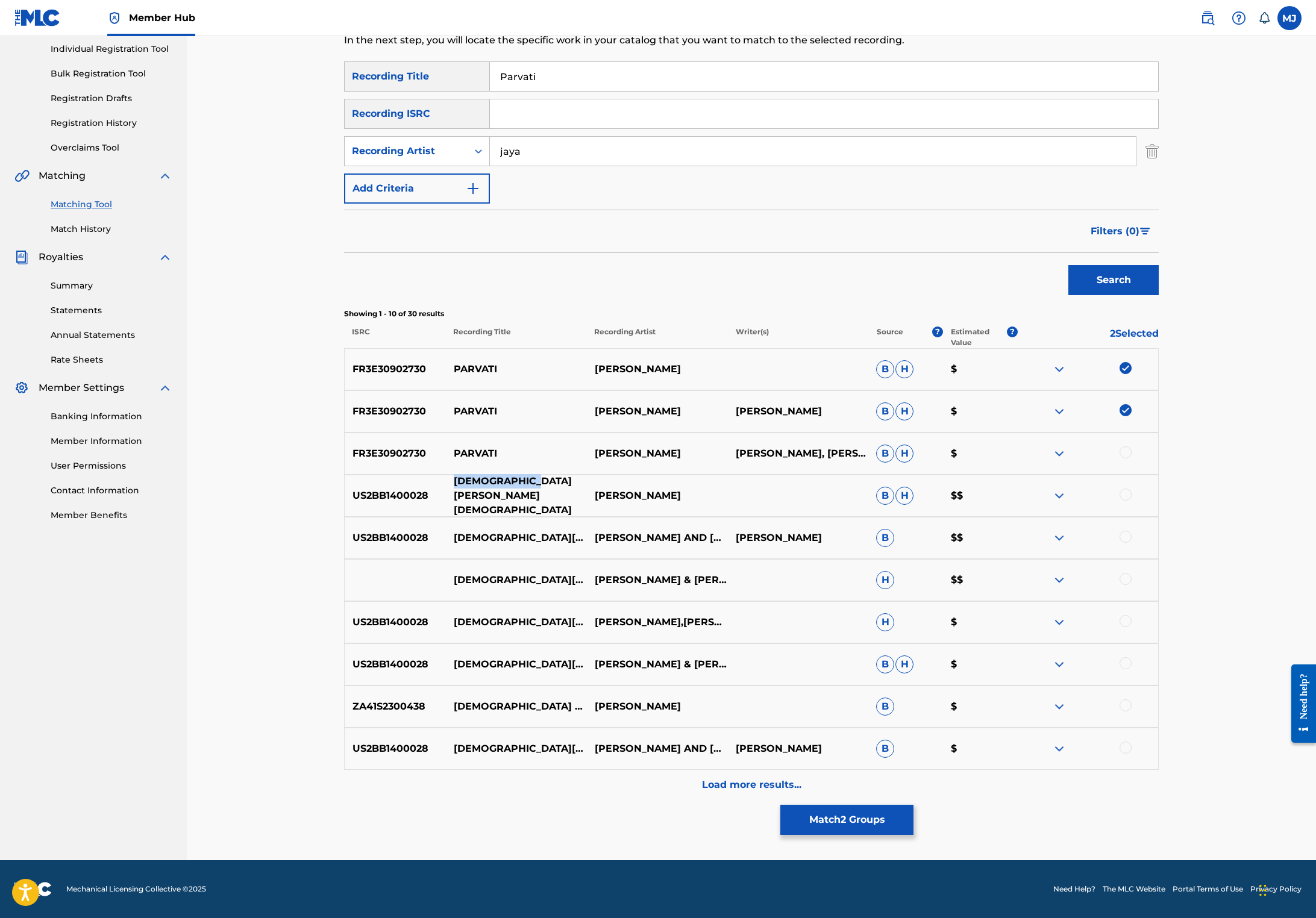
click at [446, 518] on p "[DEMOGRAPHIC_DATA][PERSON_NAME][DEMOGRAPHIC_DATA]" at bounding box center [516, 496] width 141 height 43
click at [914, 805] on button "Match 2 Groups" at bounding box center [846, 819] width 133 height 31
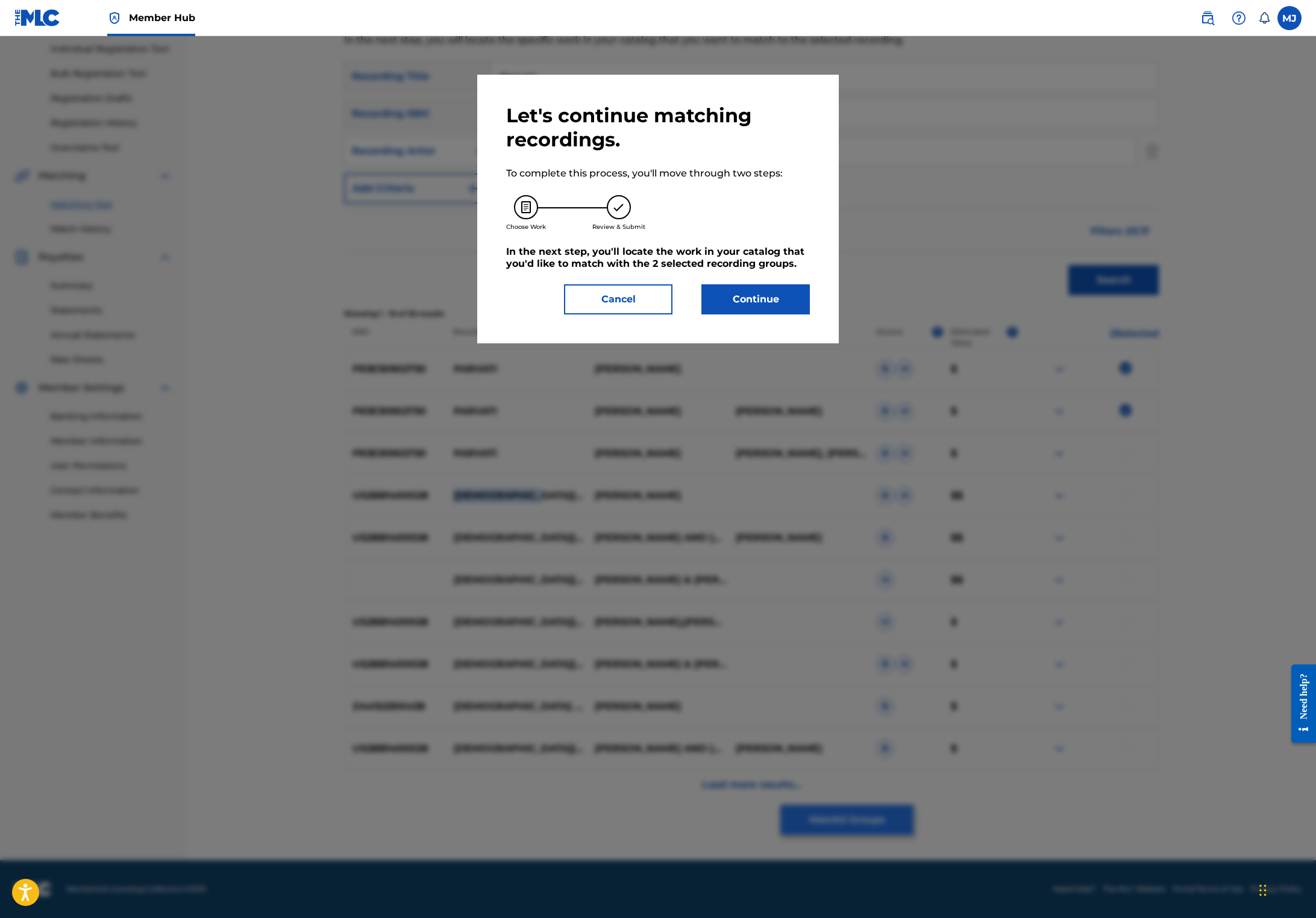
click at [1026, 801] on div at bounding box center [658, 495] width 1316 height 918
click at [810, 315] on button "Continue" at bounding box center [756, 299] width 109 height 31
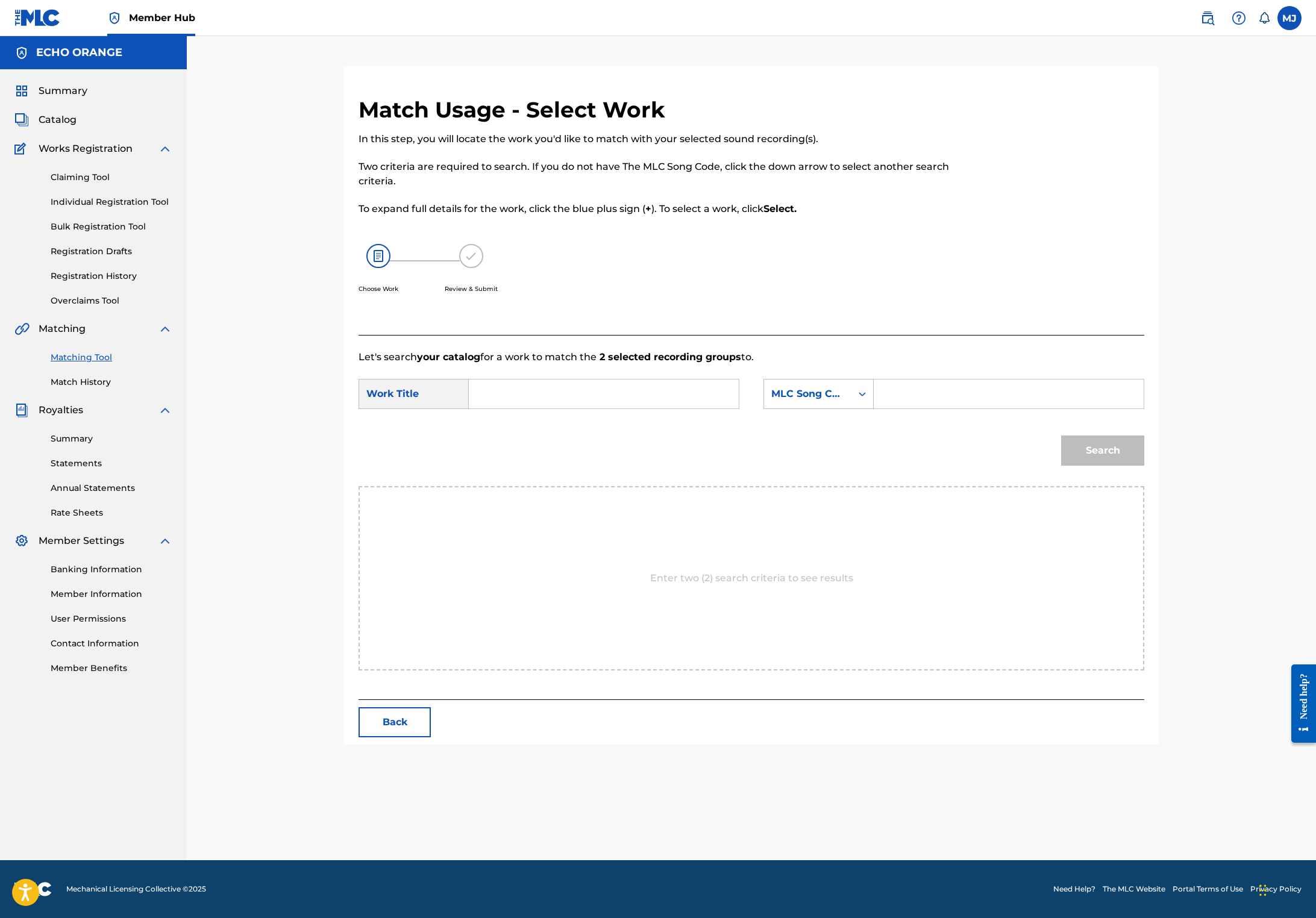
scroll to position [0, 0]
click at [642, 408] on input "Search Form" at bounding box center [603, 393] width 250 height 29
click at [502, 432] on div "parva ti" at bounding box center [512, 421] width 68 height 22
type input "parvati"
click at [793, 401] on div "MLC Song Code" at bounding box center [808, 393] width 73 height 15
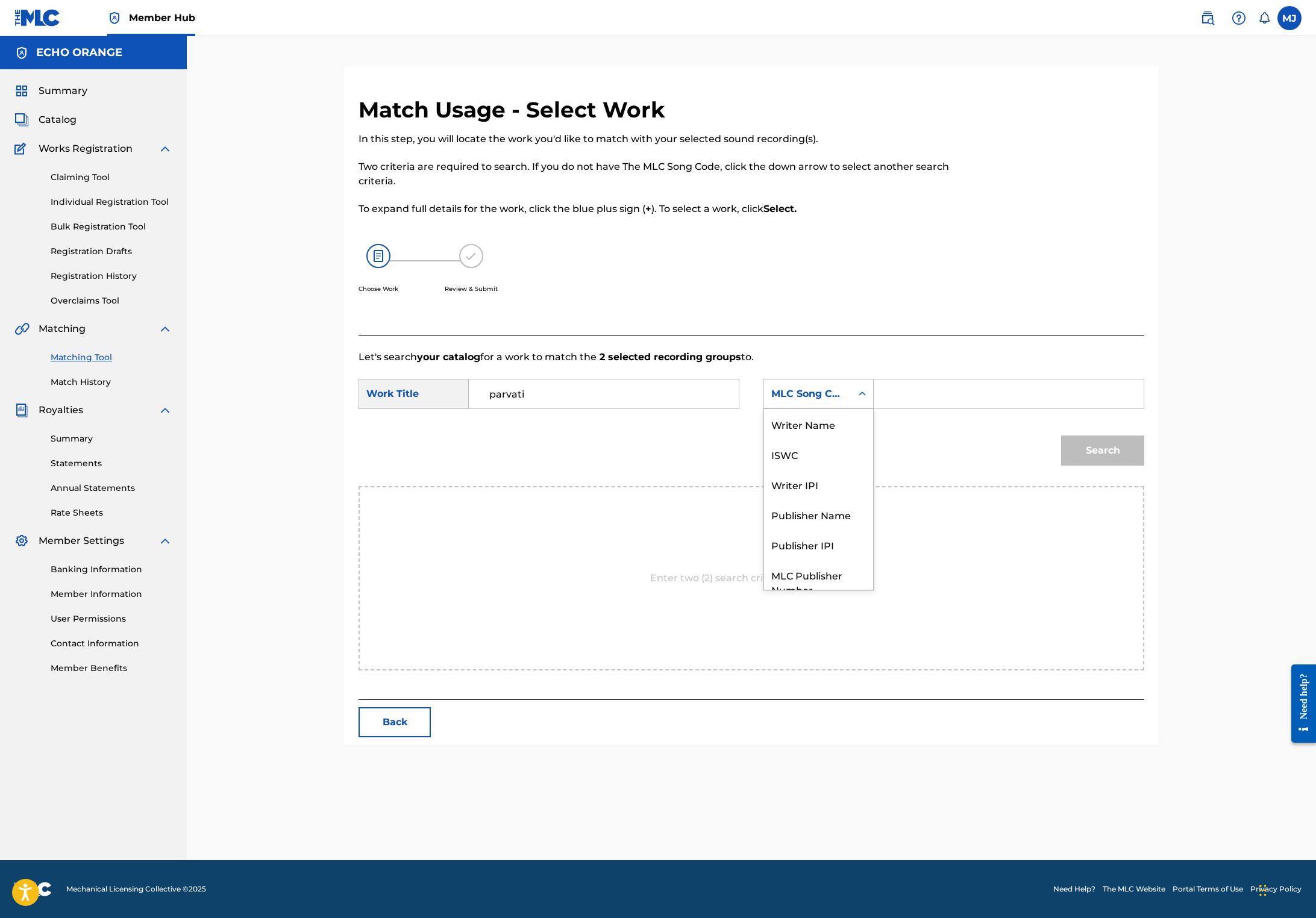
scroll to position [66, 0]
click at [847, 485] on div "Publisher Name" at bounding box center [818, 469] width 110 height 31
click at [1047, 408] on input "Search Form" at bounding box center [1008, 393] width 250 height 29
type input "origins"
click at [1144, 465] on button "Search" at bounding box center [1102, 450] width 83 height 31
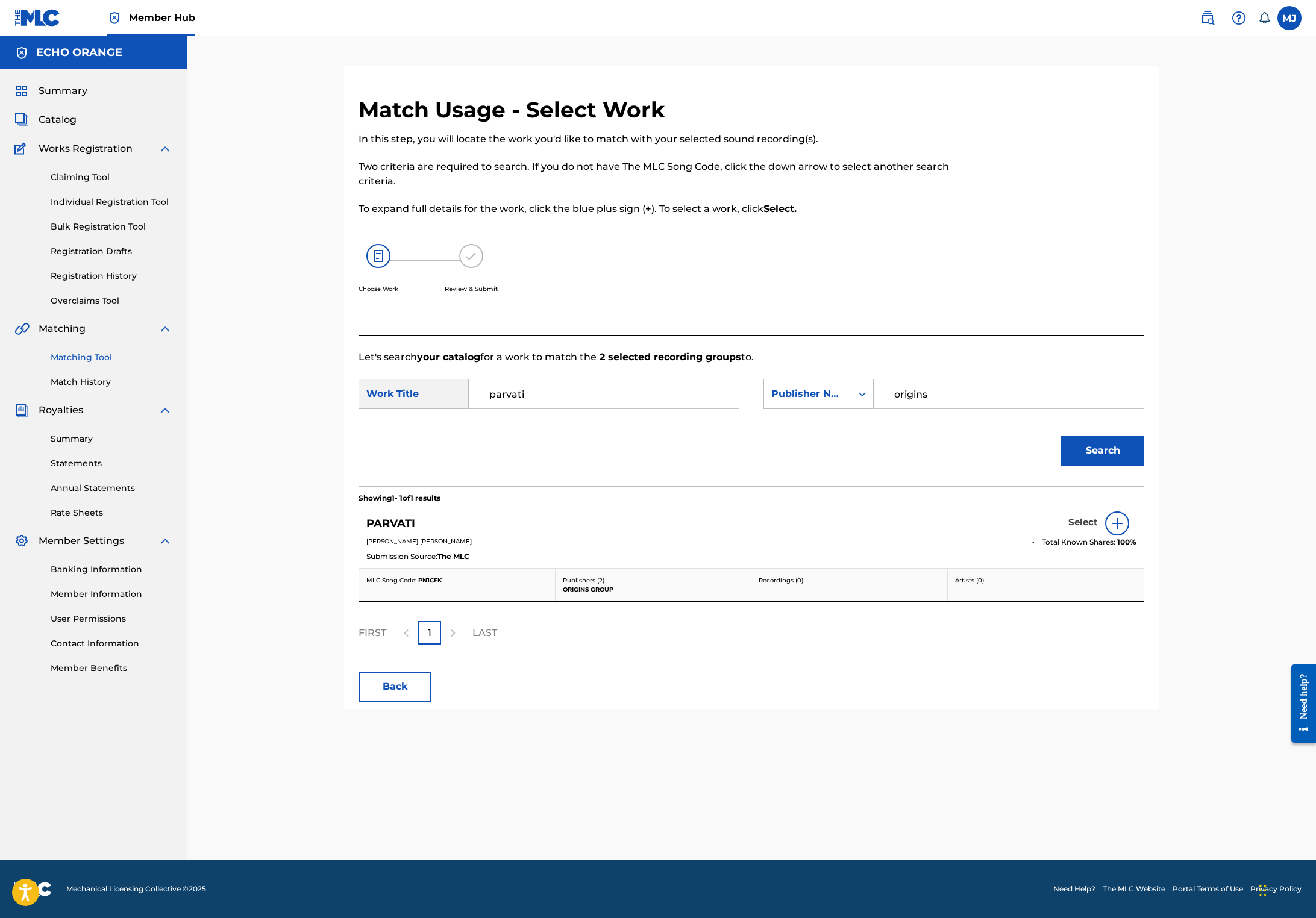
click at [1098, 529] on h5 "Select" at bounding box center [1083, 523] width 30 height 12
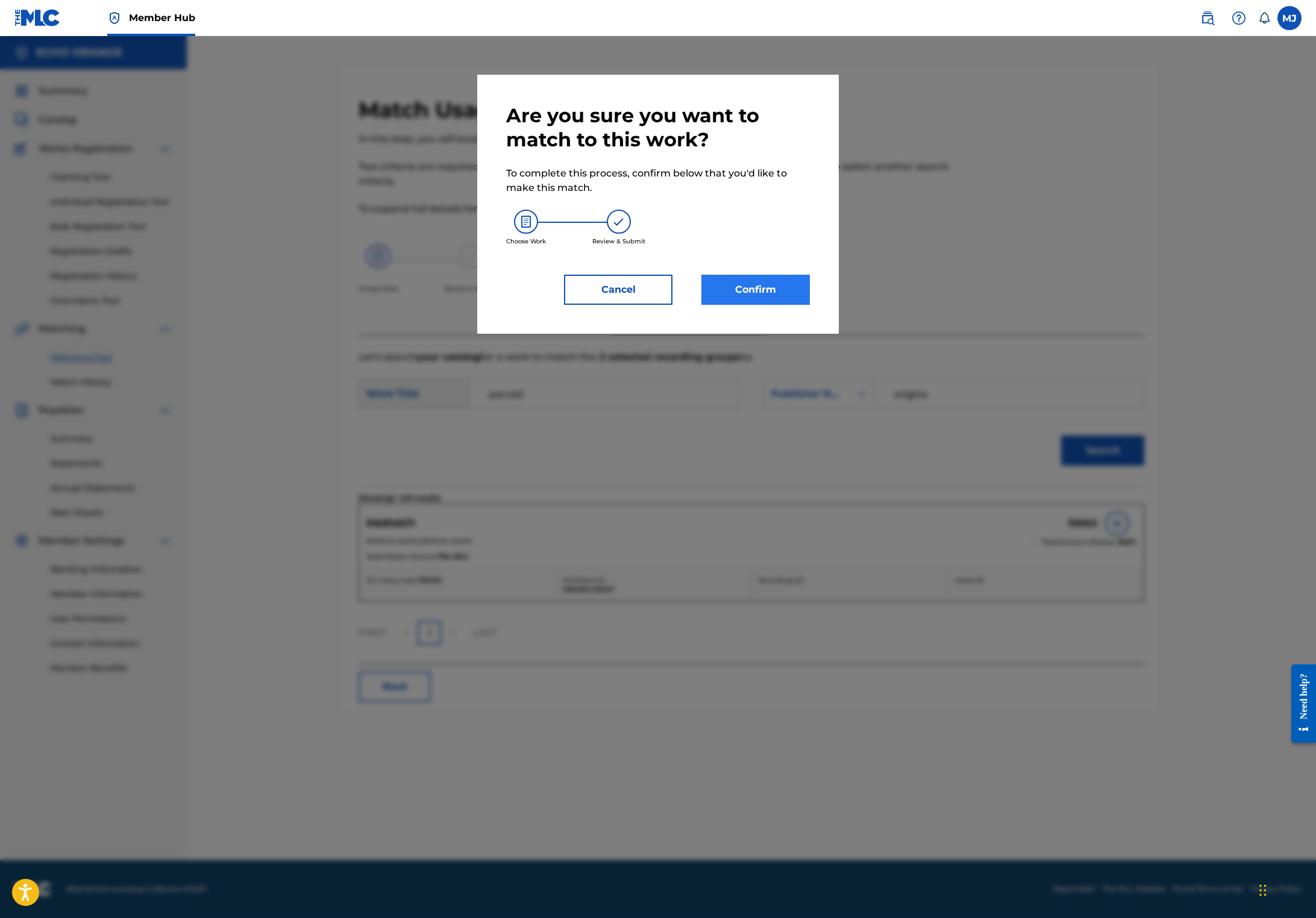
click at [810, 305] on button "Confirm" at bounding box center [756, 289] width 109 height 31
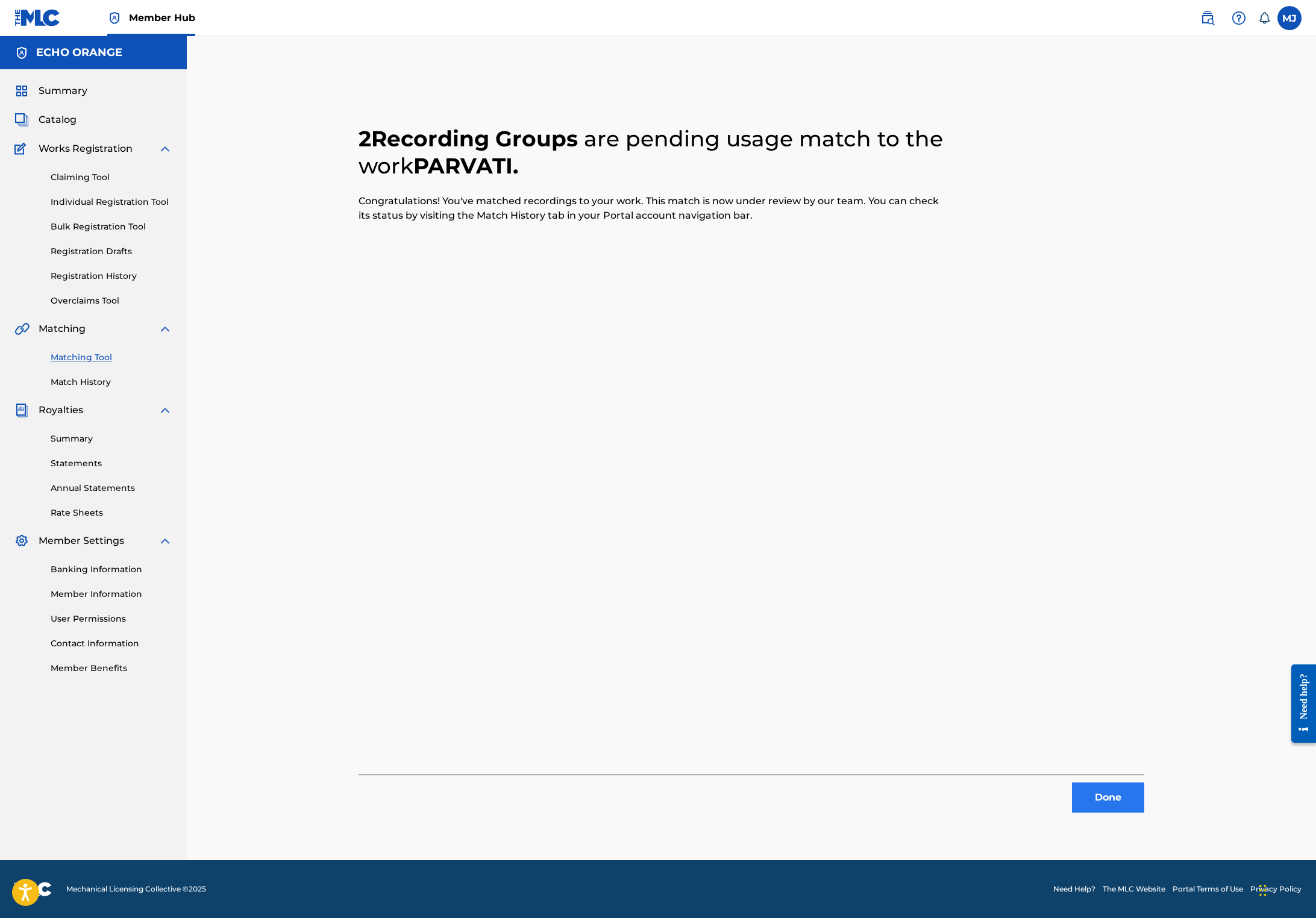
click at [1144, 812] on button "Done" at bounding box center [1107, 797] width 72 height 31
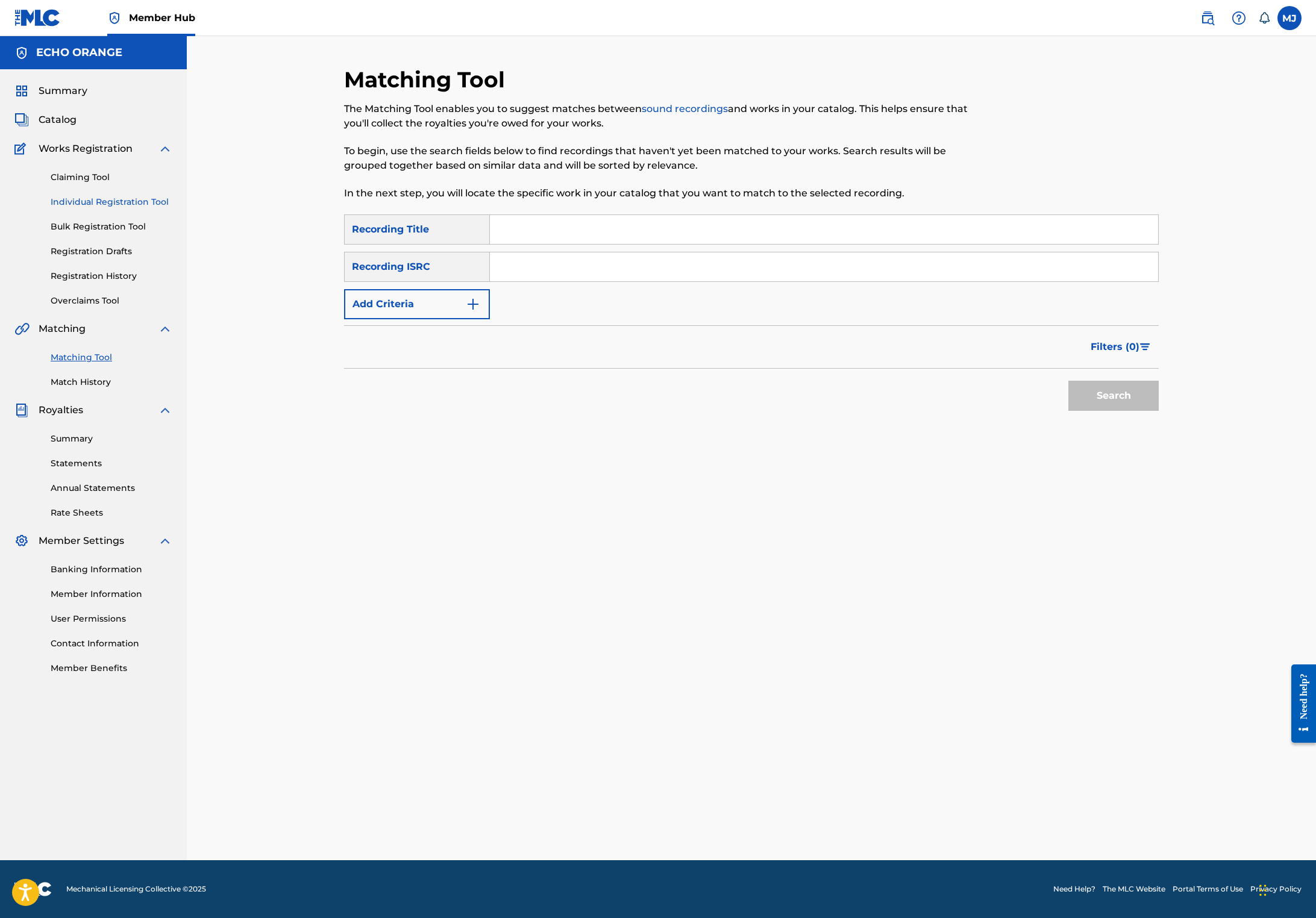
click at [140, 208] on link "Individual Registration Tool" at bounding box center [110, 201] width 121 height 13
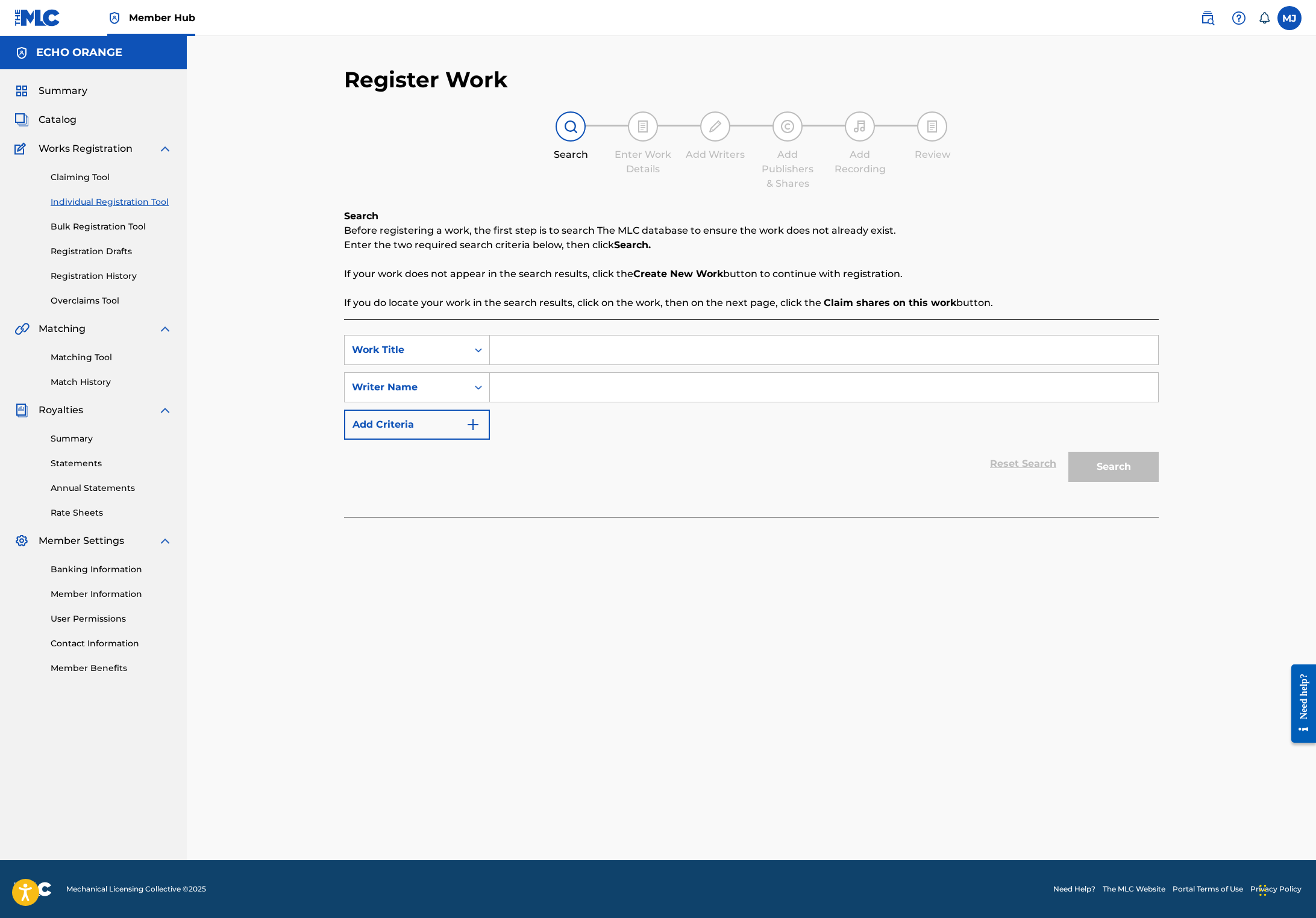
click at [606, 356] on div "SearchWithCriteria1aa72afe-5f1b-4ee5-b738-8372e47cf4be Work Title SearchWithCri…" at bounding box center [752, 418] width 815 height 197
click at [593, 364] on input "Search Form" at bounding box center [823, 349] width 668 height 29
paste input "[DEMOGRAPHIC_DATA][PERSON_NAME][DEMOGRAPHIC_DATA]"
type input "[DEMOGRAPHIC_DATA][PERSON_NAME][DEMOGRAPHIC_DATA]"
click at [528, 401] on input "Search Form" at bounding box center [823, 387] width 668 height 29
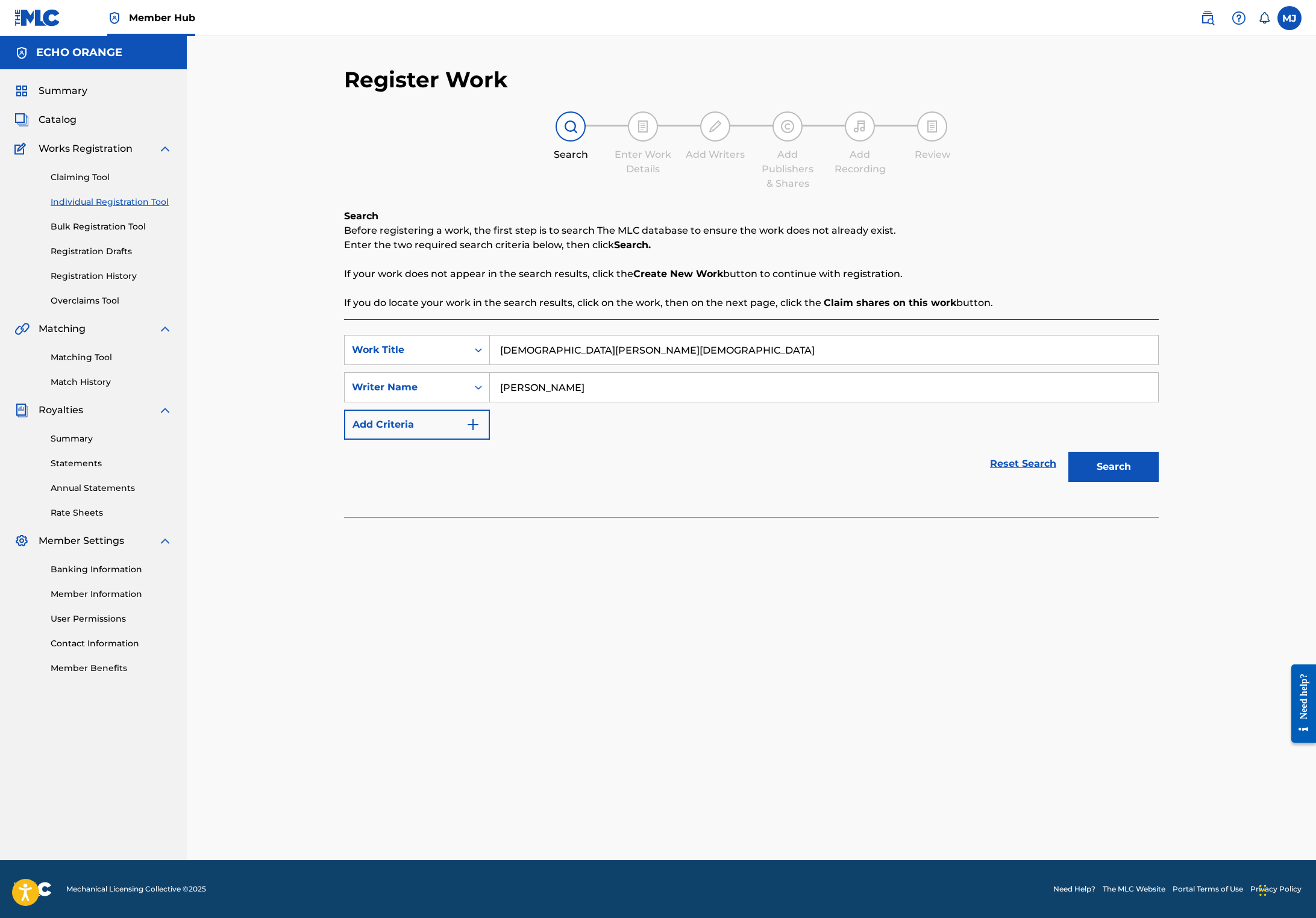
click at [521, 401] on input "[PERSON_NAME]" at bounding box center [823, 387] width 668 height 29
type input "[PERSON_NAME]"
click at [1158, 481] on button "Search" at bounding box center [1114, 466] width 91 height 31
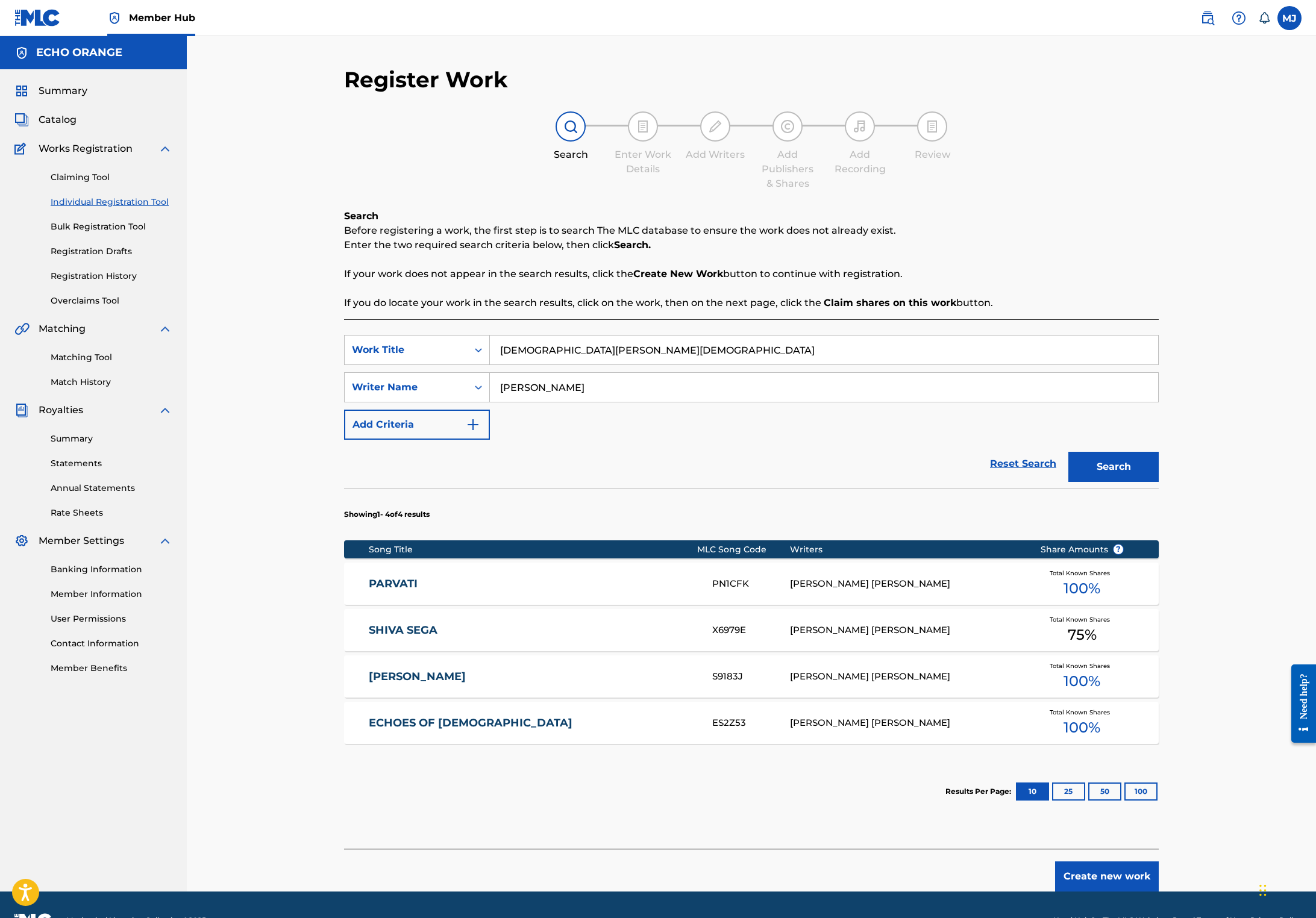
scroll to position [135, 0]
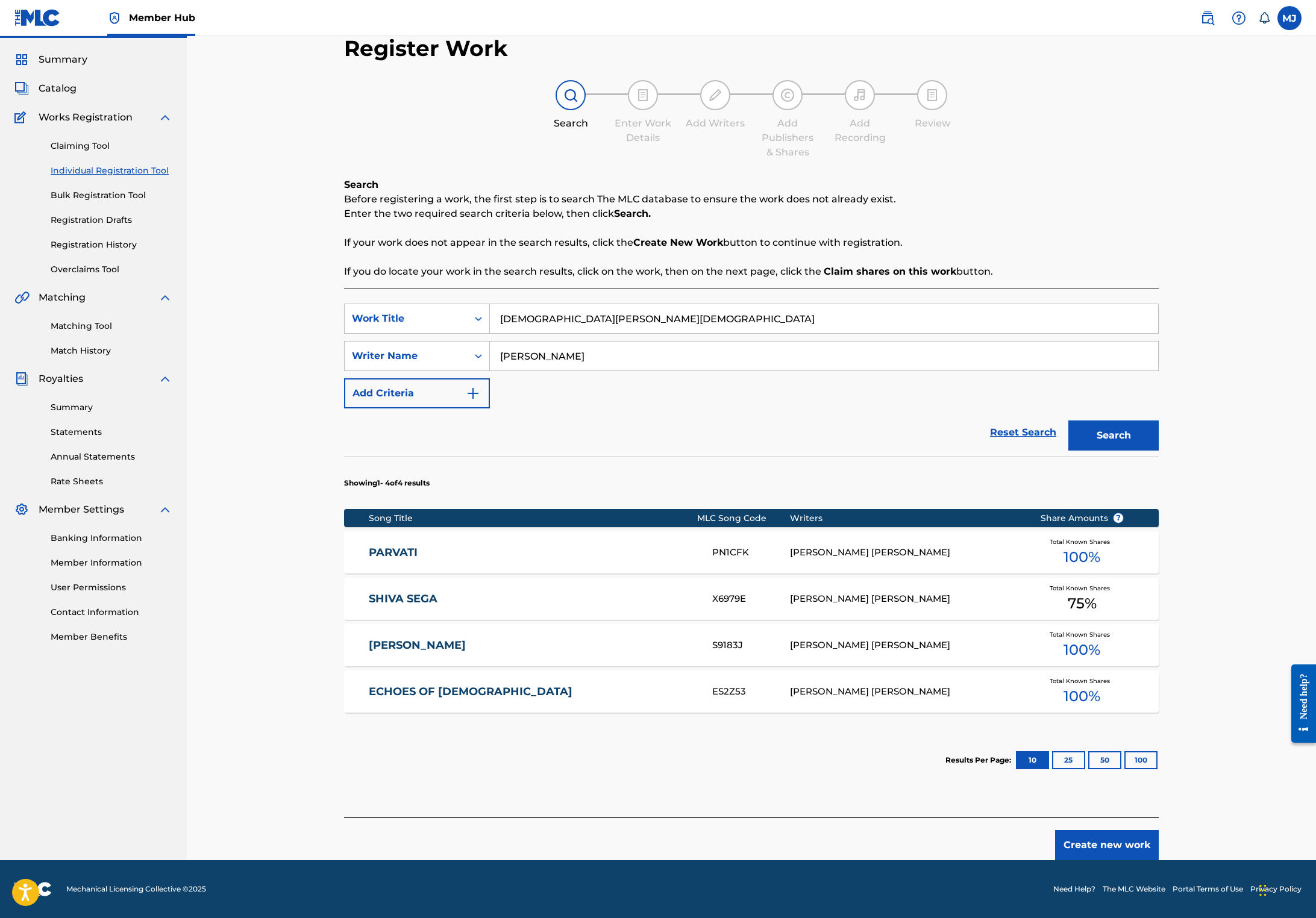
click at [1158, 829] on button "Create new work" at bounding box center [1106, 844] width 104 height 31
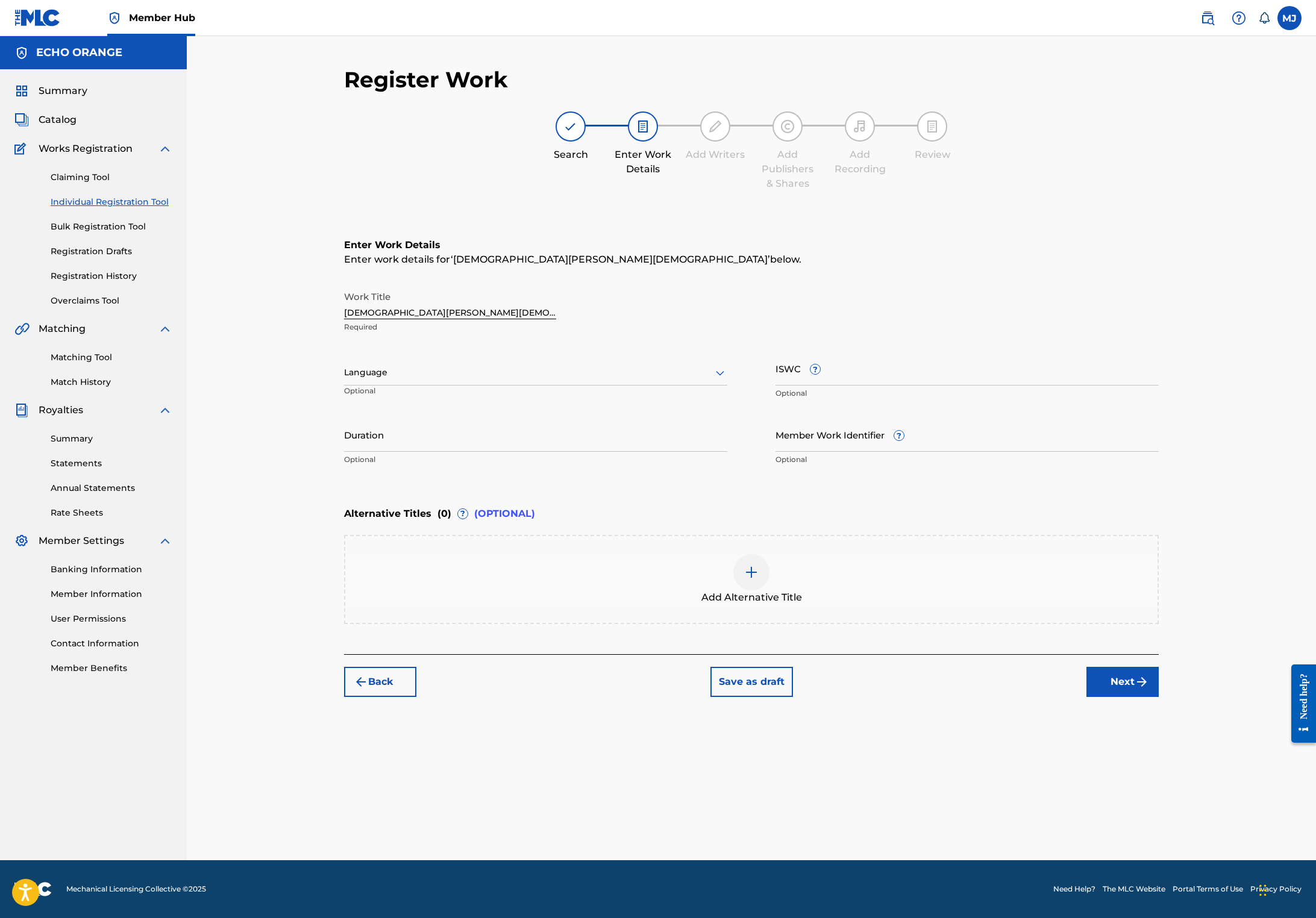
click at [1158, 696] on button "Next" at bounding box center [1122, 681] width 72 height 31
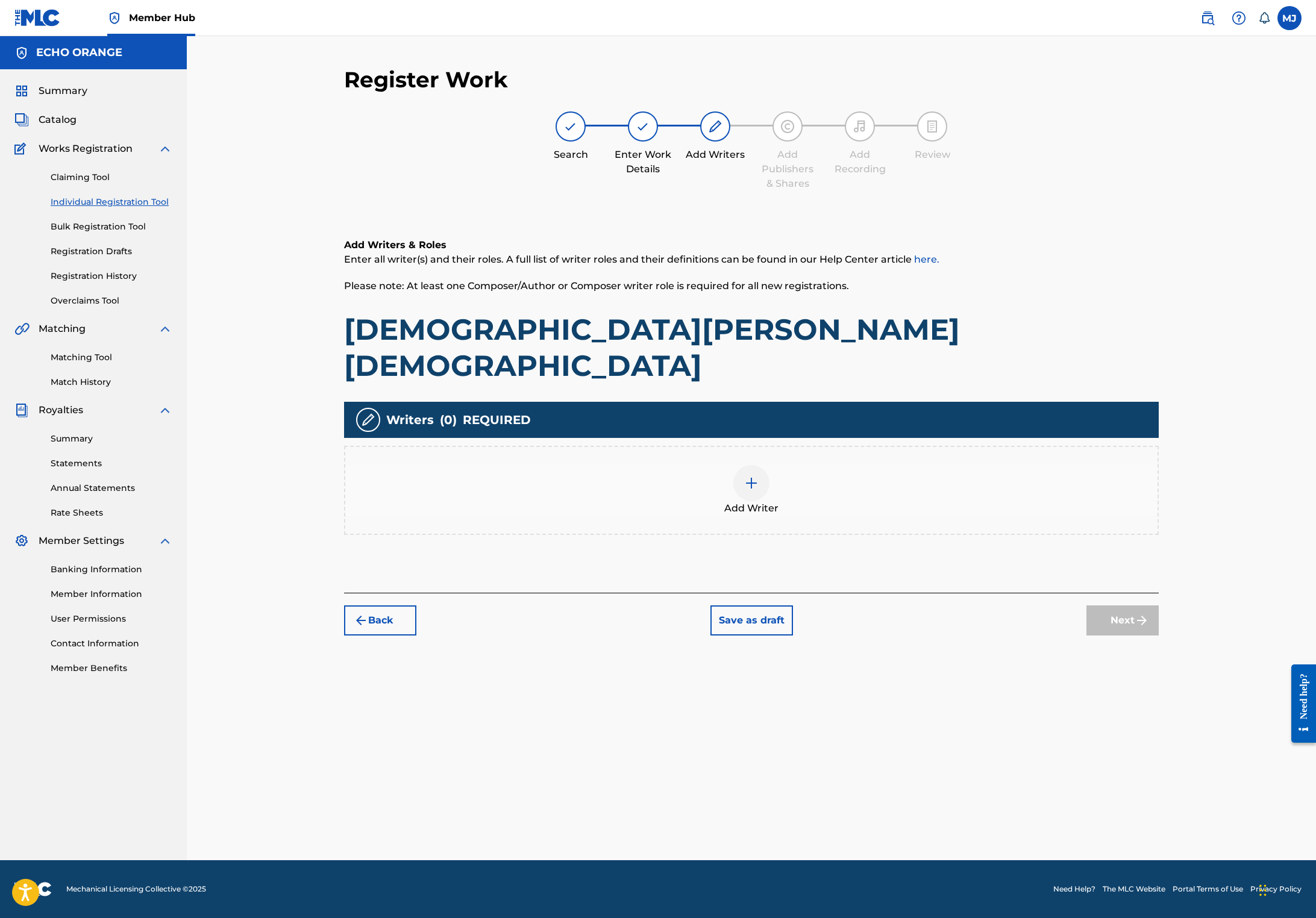
click at [869, 516] on div "Add Writer" at bounding box center [751, 489] width 812 height 50
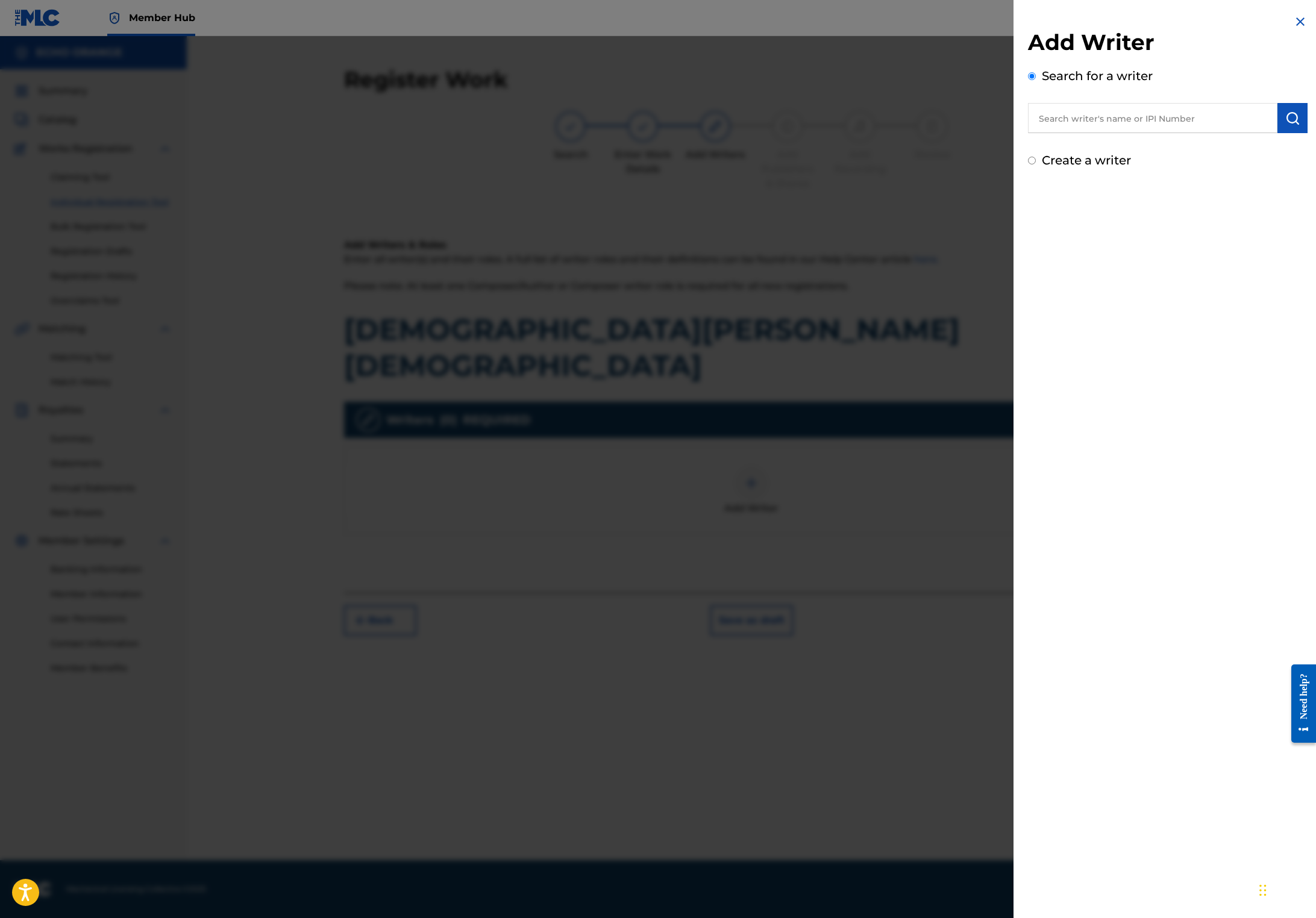
click at [1055, 121] on input "text" at bounding box center [1152, 117] width 250 height 31
paste input "[PERSON_NAME]"
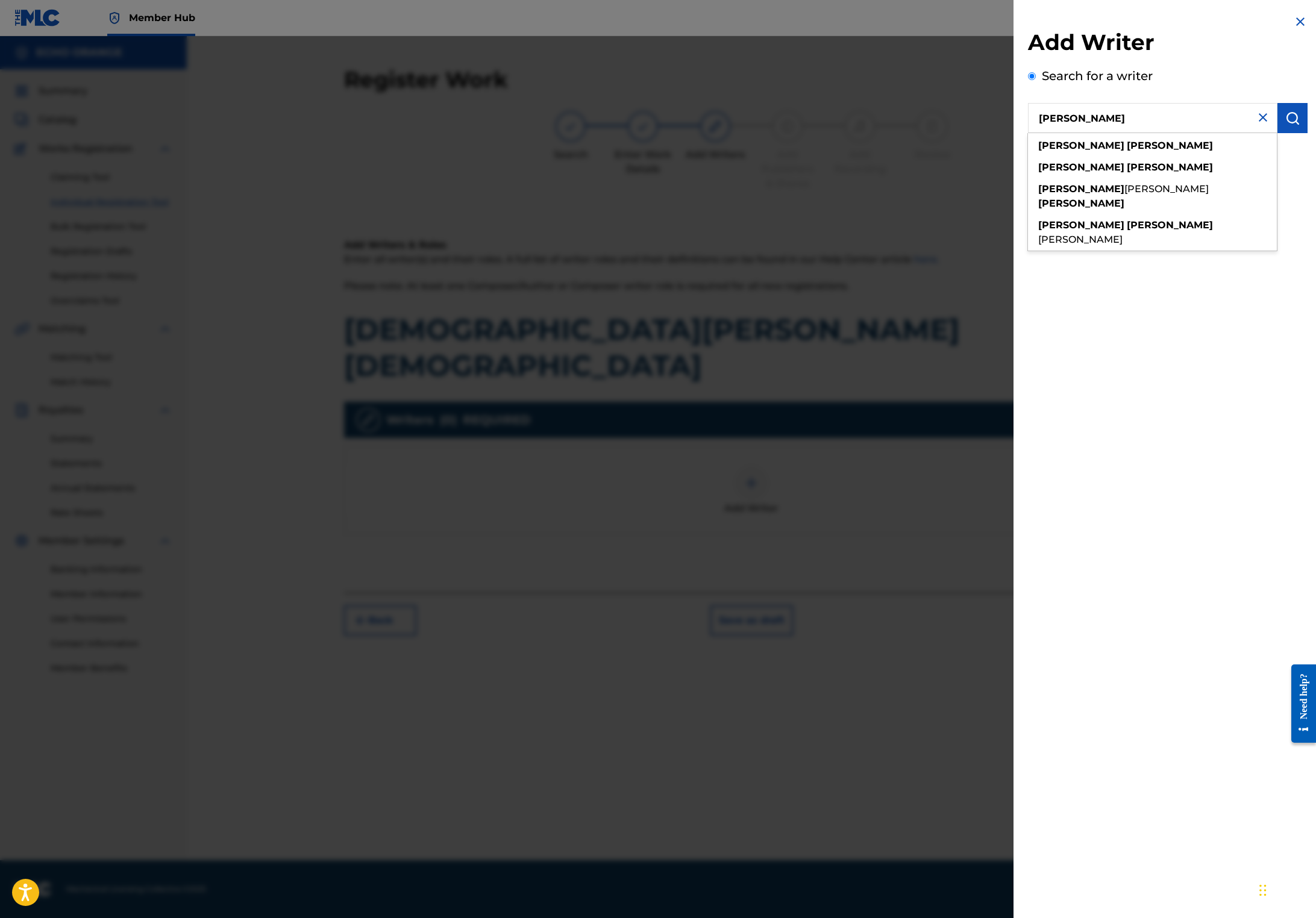
type input "[PERSON_NAME]"
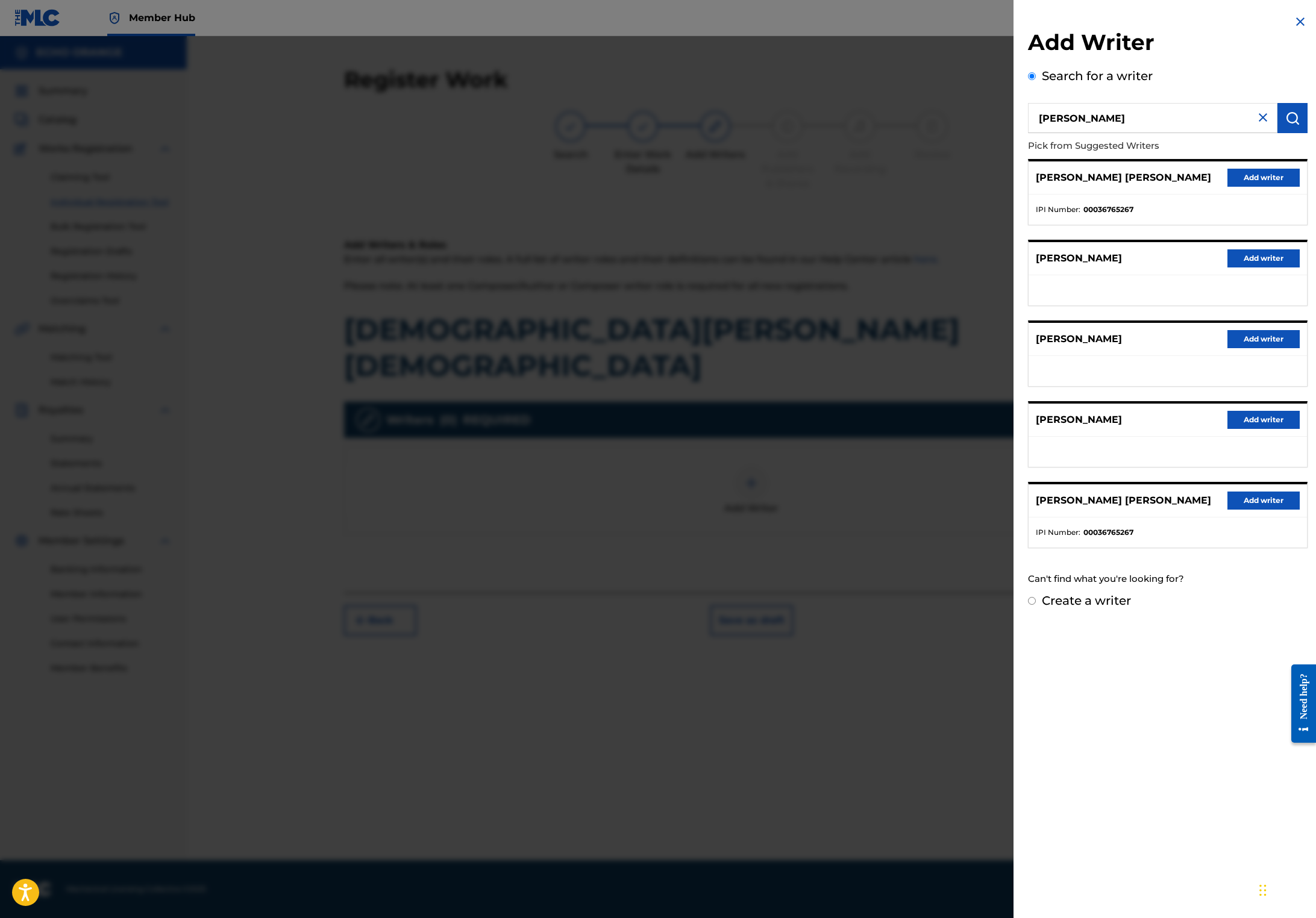
click at [1219, 185] on div "[PERSON_NAME] [PERSON_NAME] Add writer" at bounding box center [1167, 178] width 278 height 34
click at [1227, 186] on button "Add writer" at bounding box center [1263, 177] width 72 height 18
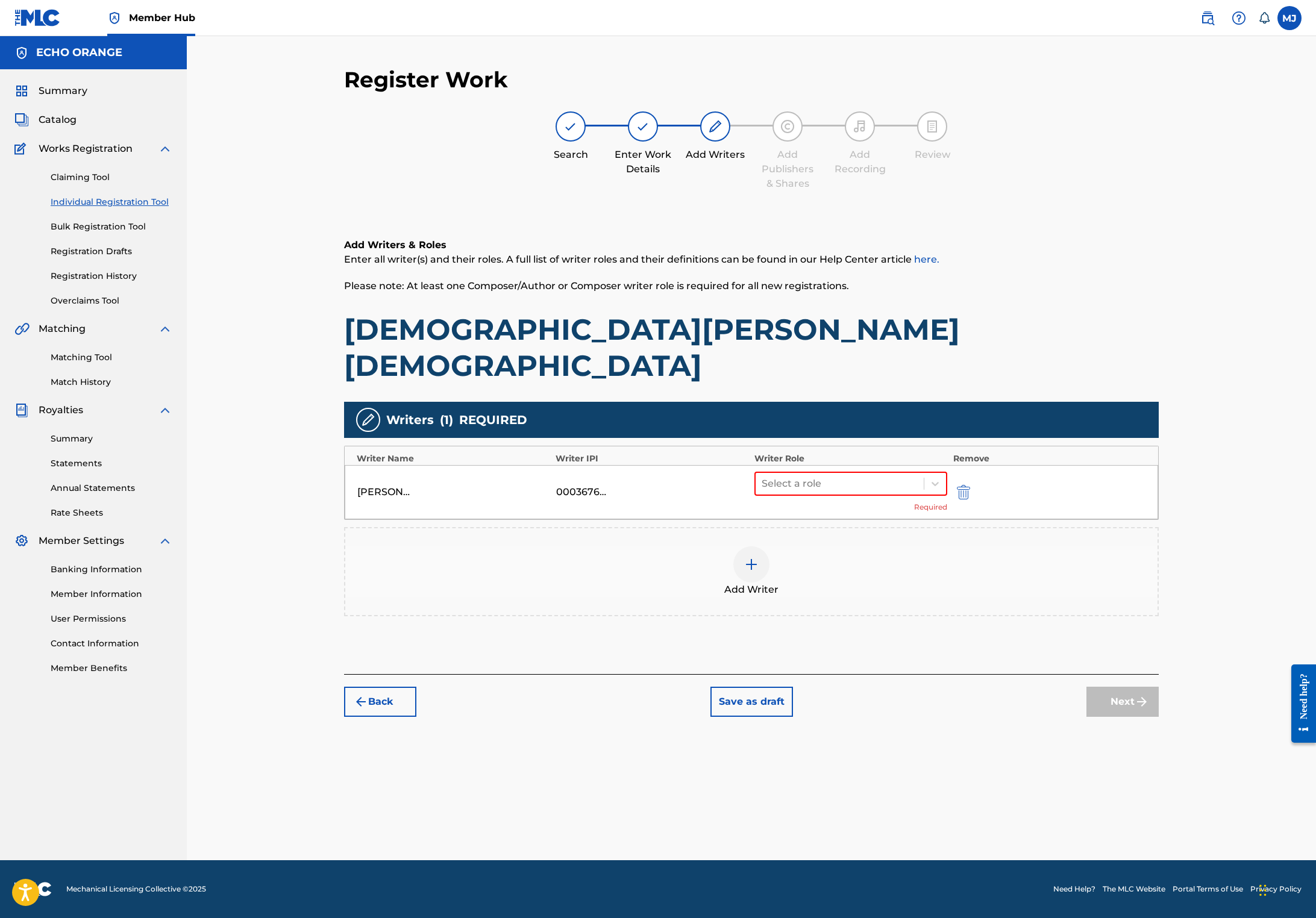
click at [846, 480] on div "[PERSON_NAME] [PERSON_NAME] 00036765267 Select a role Required" at bounding box center [751, 491] width 813 height 54
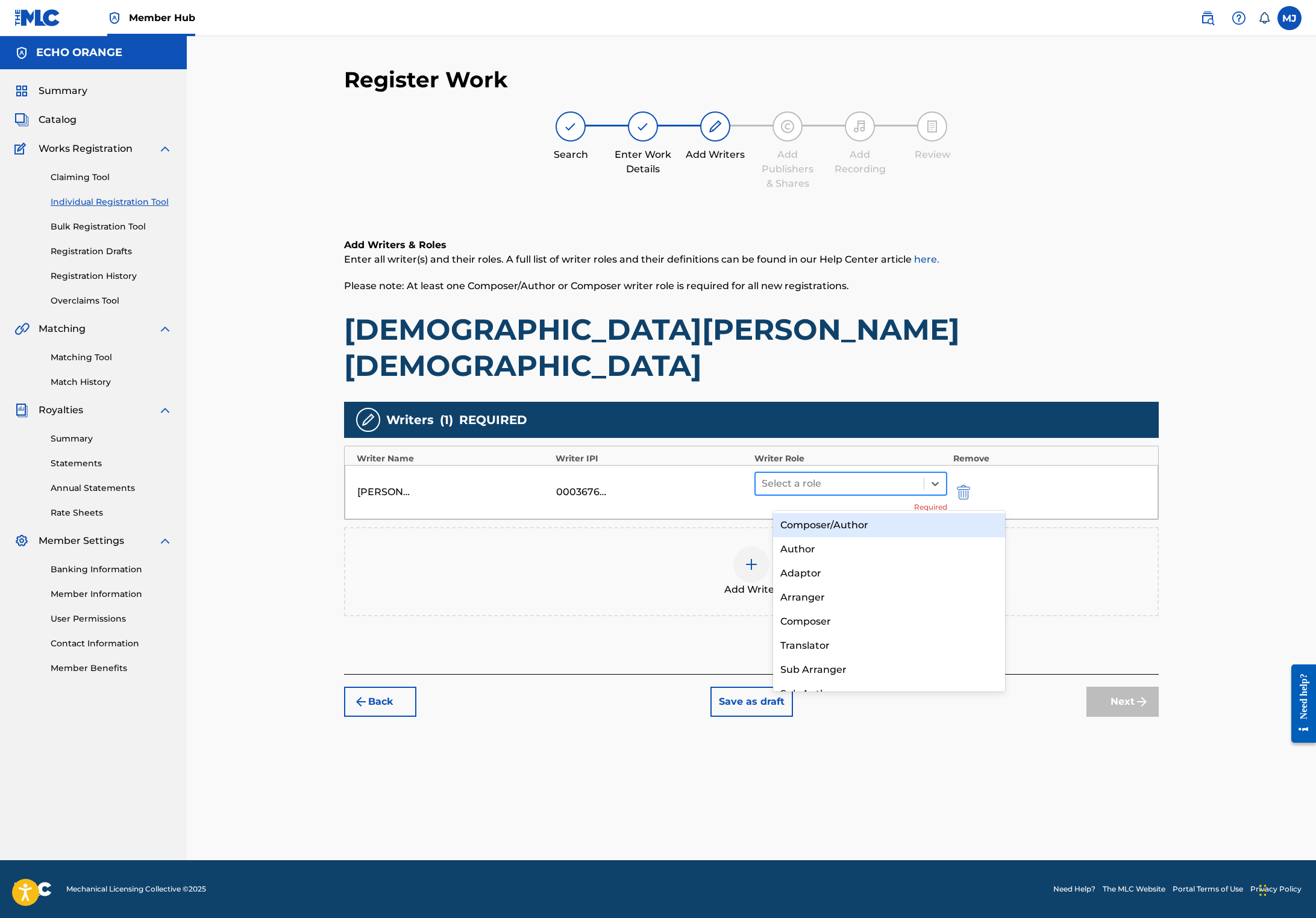
click at [844, 489] on div at bounding box center [840, 483] width 156 height 17
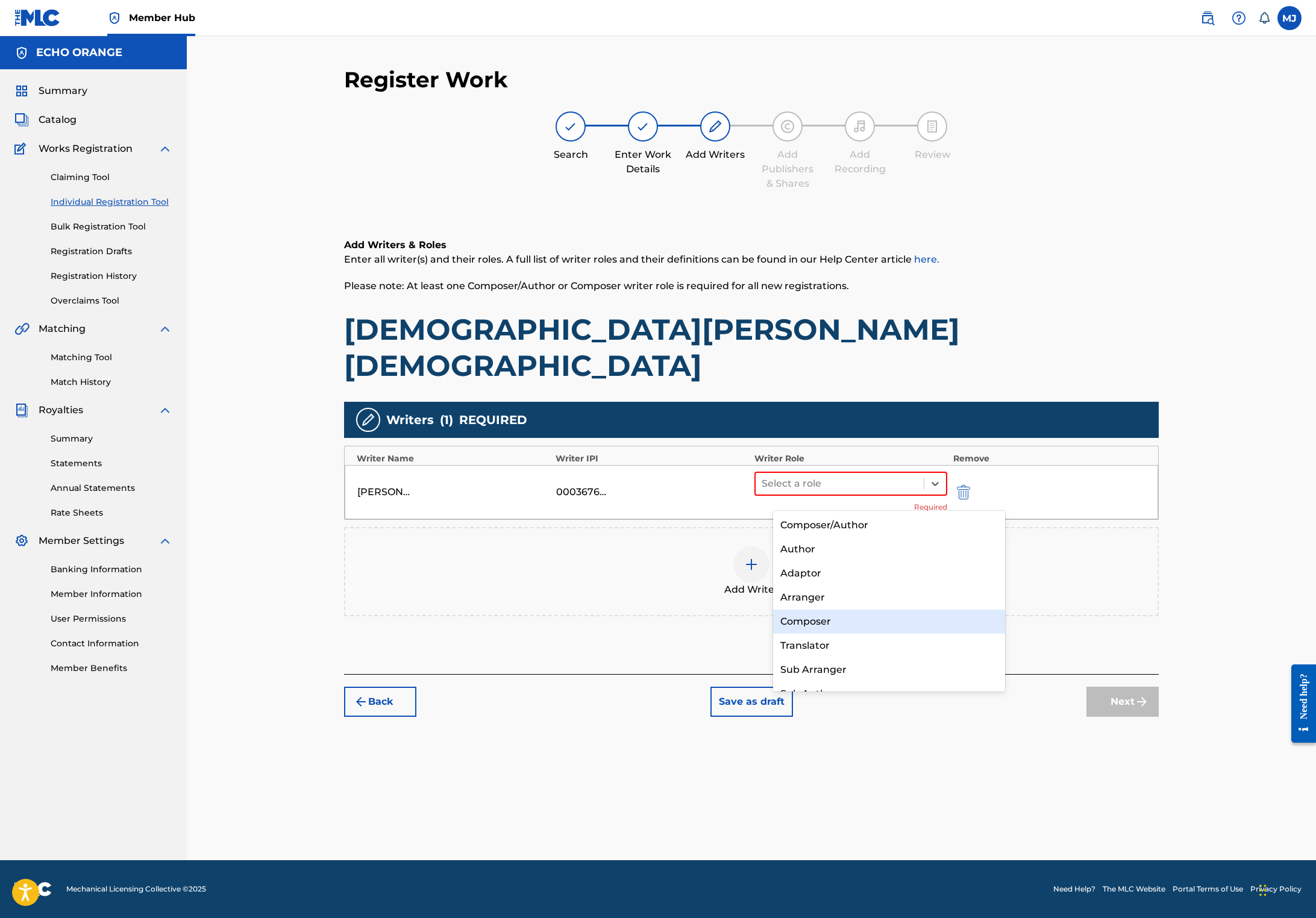
click at [841, 624] on div "Composer" at bounding box center [888, 621] width 232 height 24
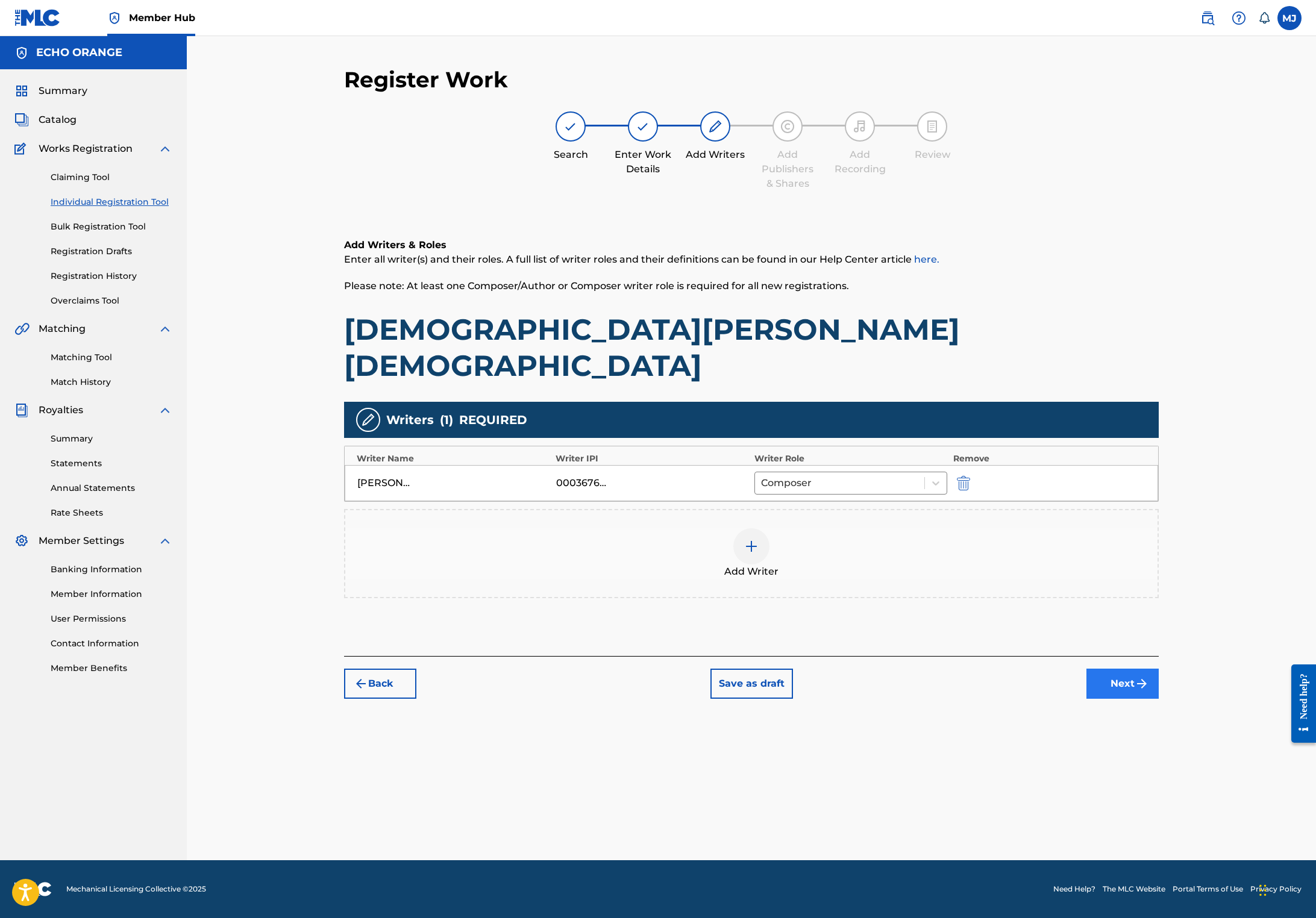
click at [1158, 698] on button "Next" at bounding box center [1122, 683] width 72 height 31
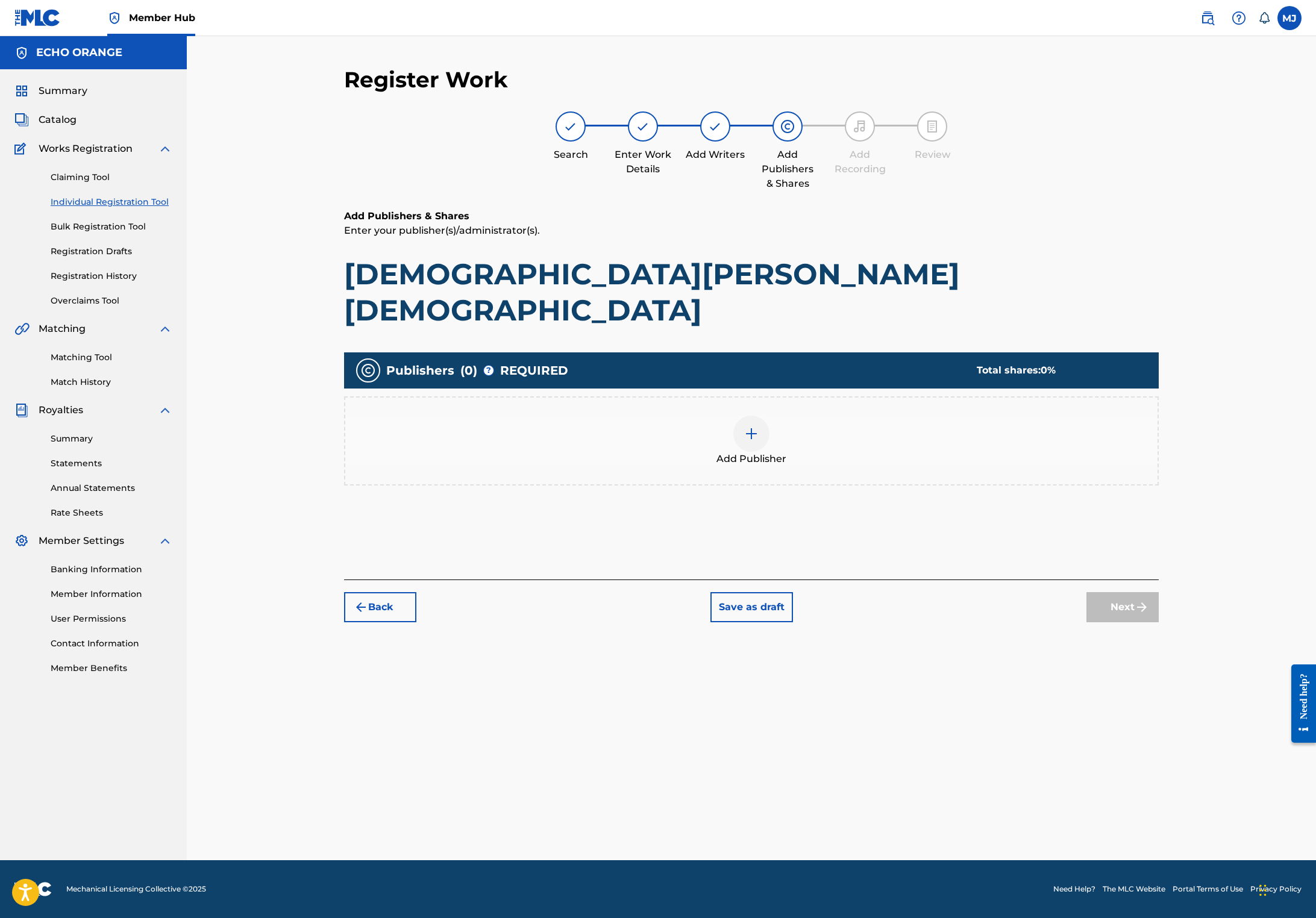
click at [858, 454] on div "Add Publisher" at bounding box center [751, 440] width 812 height 50
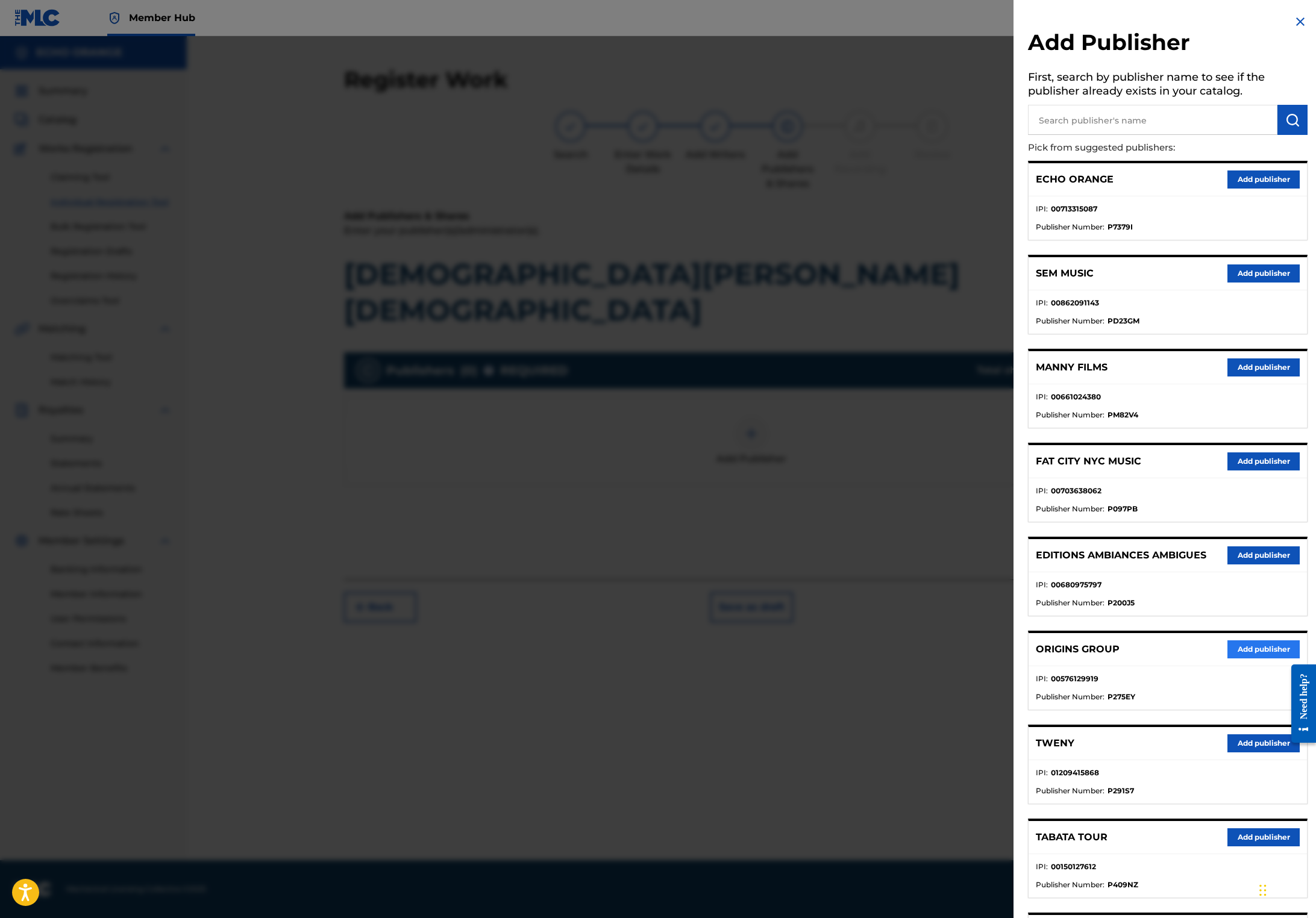
click at [1237, 658] on button "Add publisher" at bounding box center [1263, 649] width 72 height 18
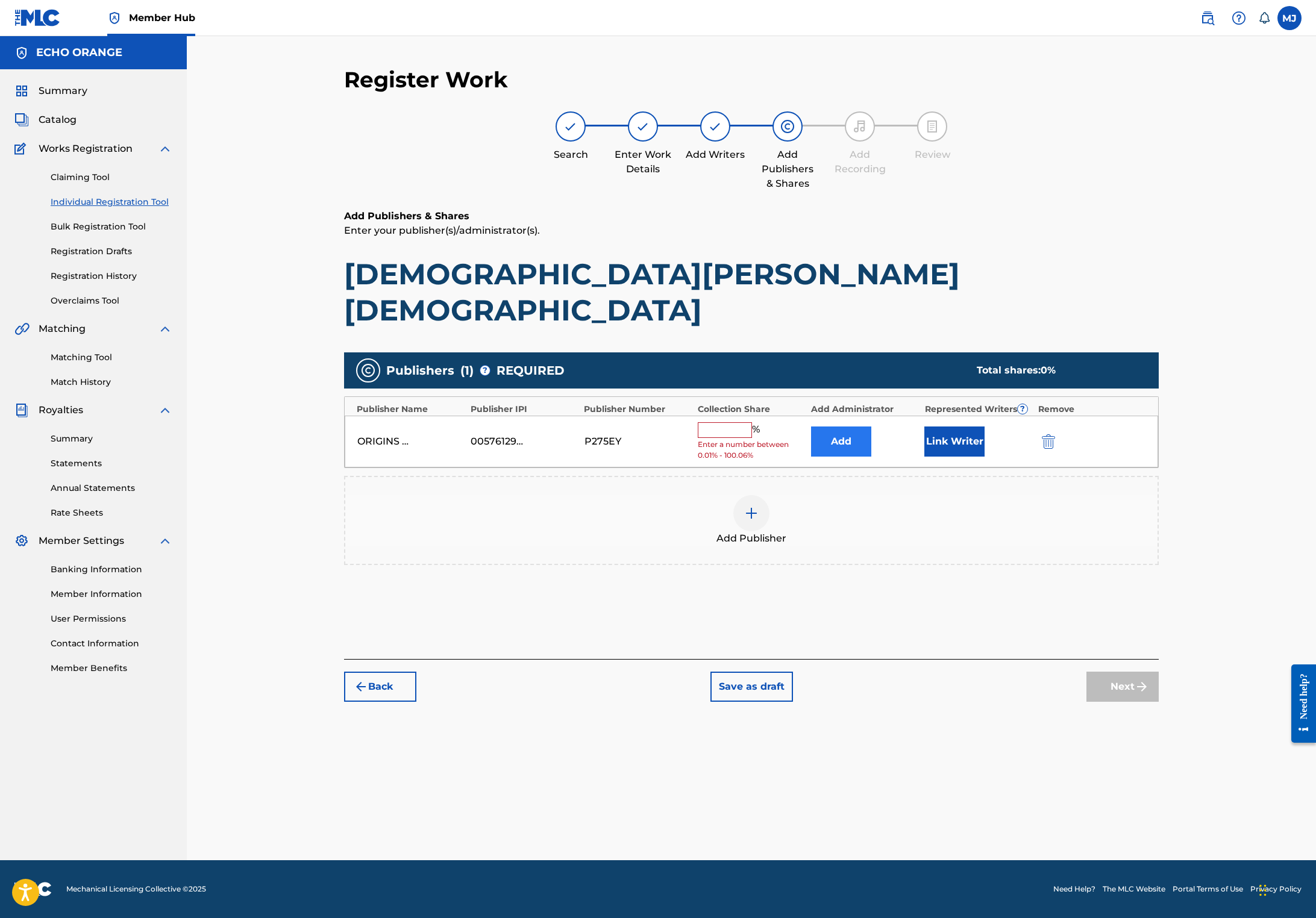
click at [871, 442] on button "Add" at bounding box center [841, 441] width 60 height 31
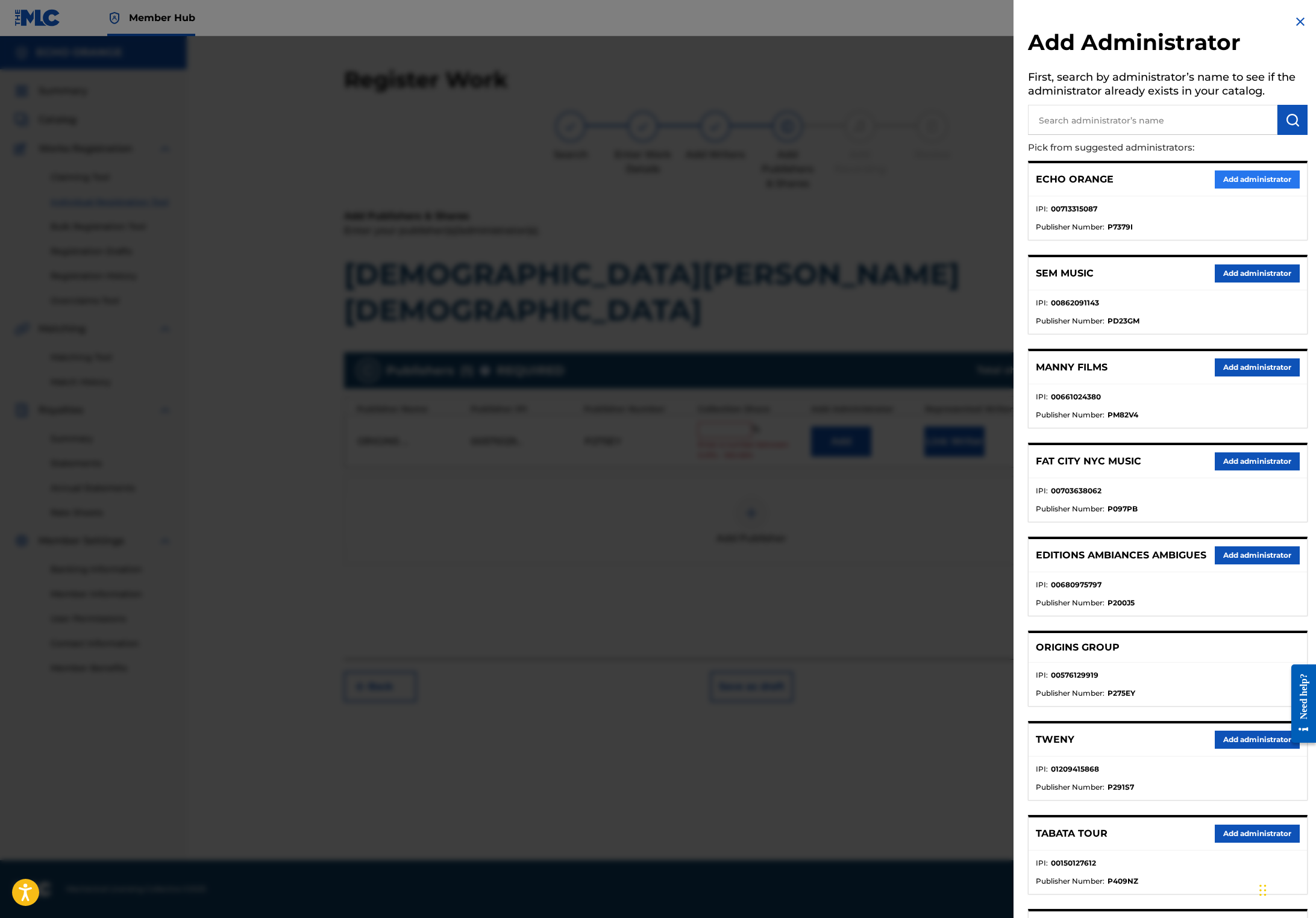
click at [1249, 188] on button "Add administrator" at bounding box center [1257, 179] width 85 height 18
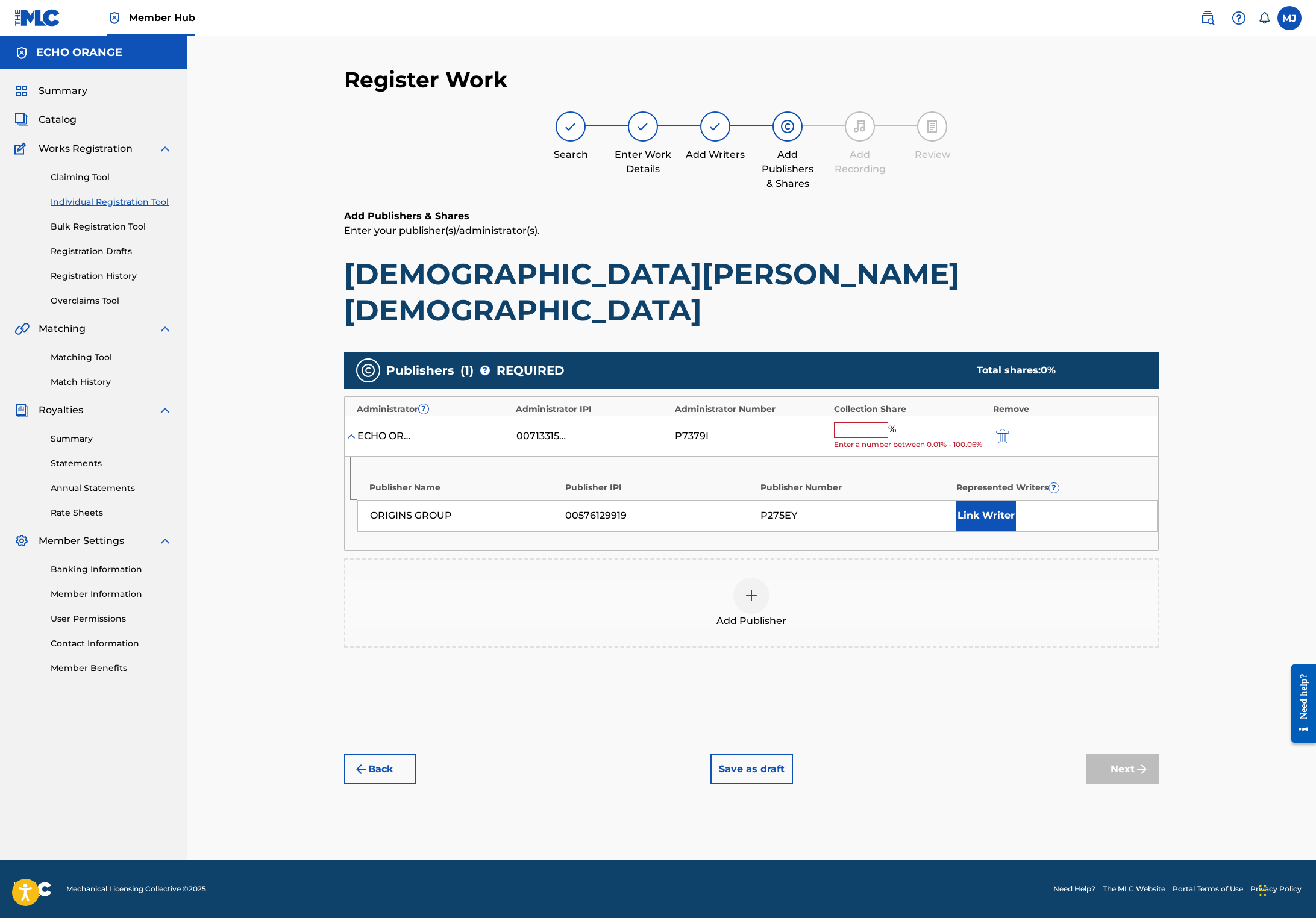
click at [888, 434] on input "text" at bounding box center [860, 430] width 54 height 16
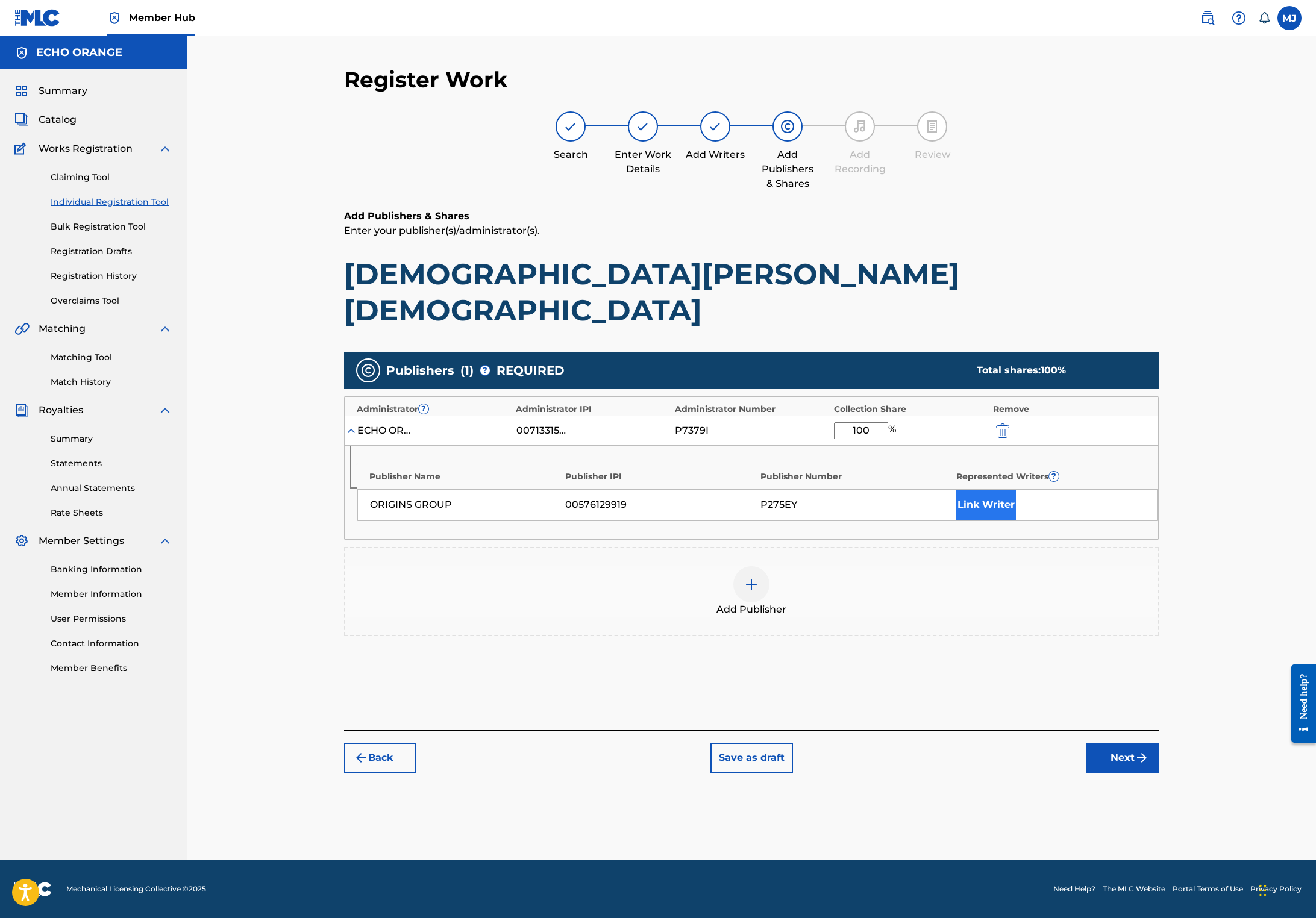
type input "100"
click at [1016, 520] on button "Link Writer" at bounding box center [985, 504] width 60 height 31
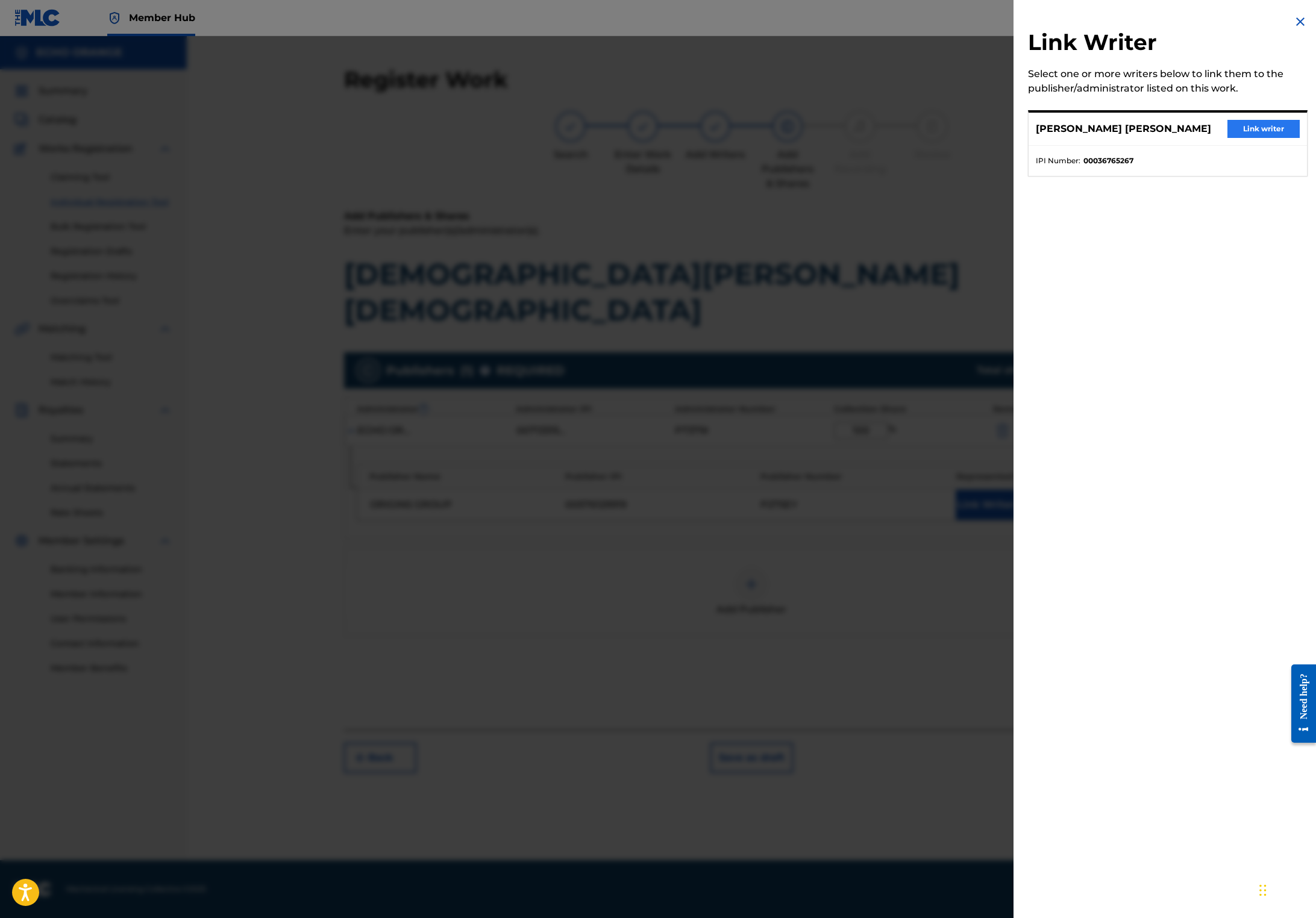
click at [1259, 138] on button "Link writer" at bounding box center [1263, 129] width 72 height 18
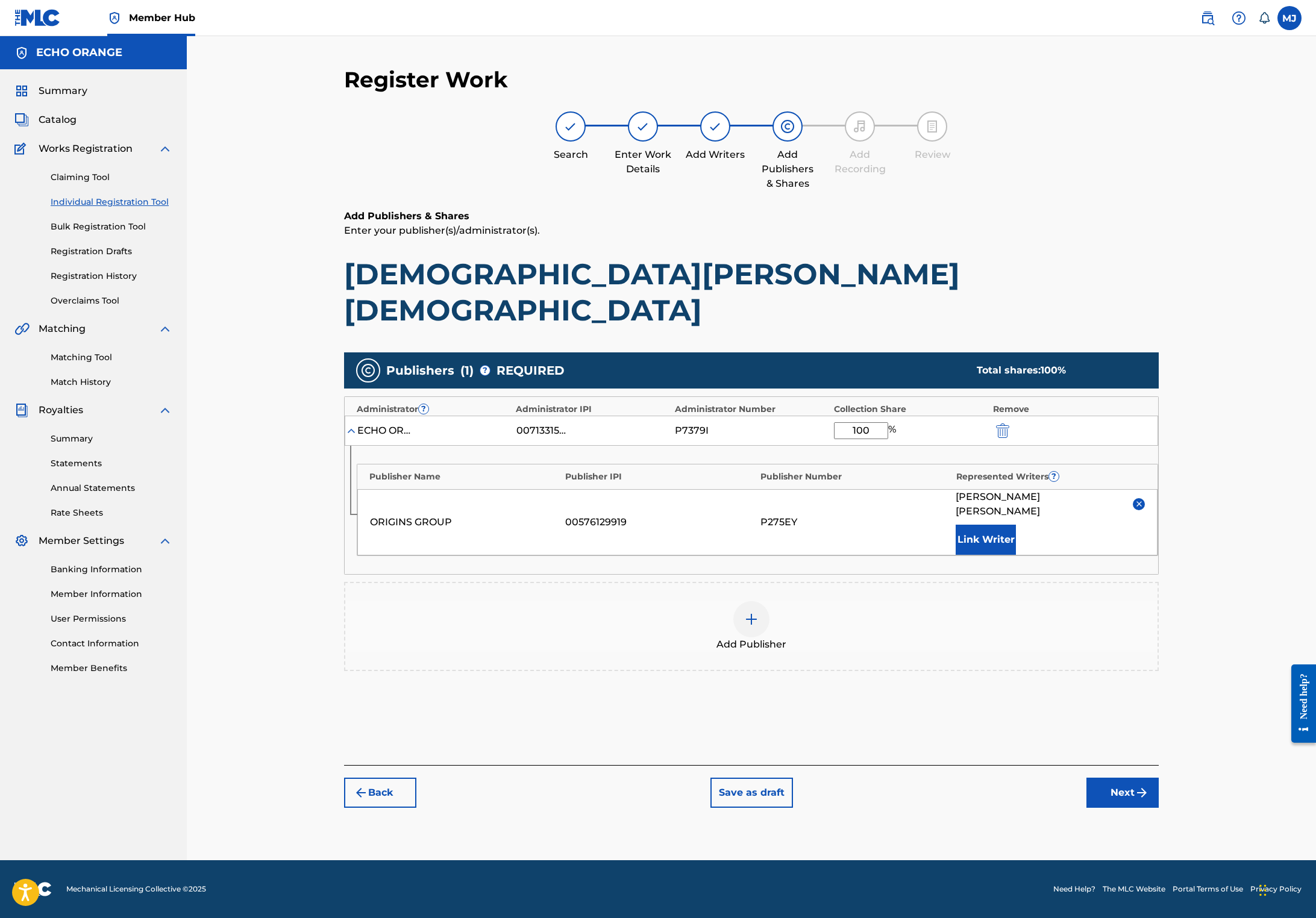
scroll to position [12, 0]
click at [1158, 808] on button "Next" at bounding box center [1122, 792] width 72 height 31
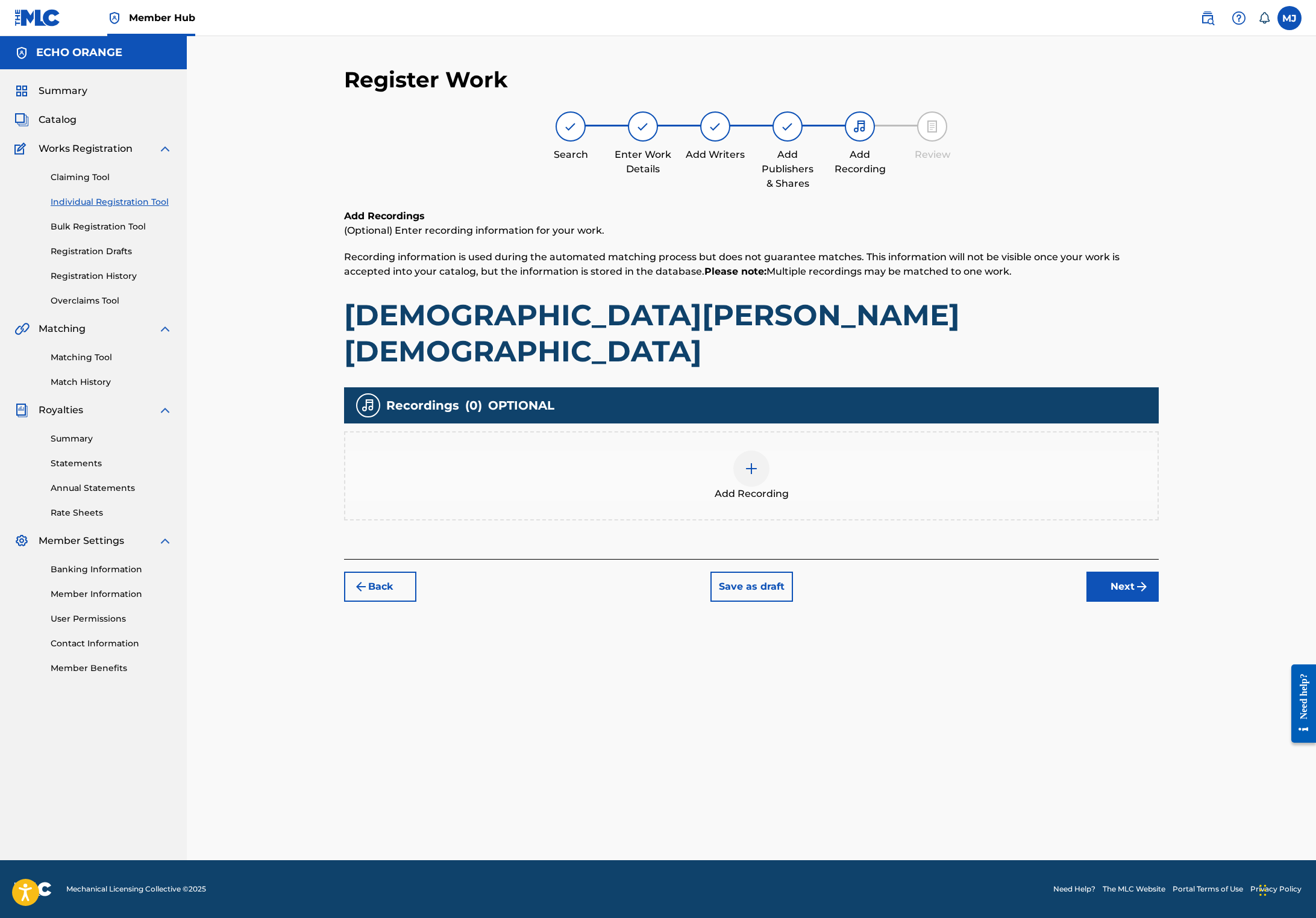
click at [1158, 559] on div "Add Recordings (Optional) Enter recording information for your work. Recording …" at bounding box center [752, 384] width 815 height 350
click at [1158, 601] on button "Next" at bounding box center [1122, 586] width 72 height 31
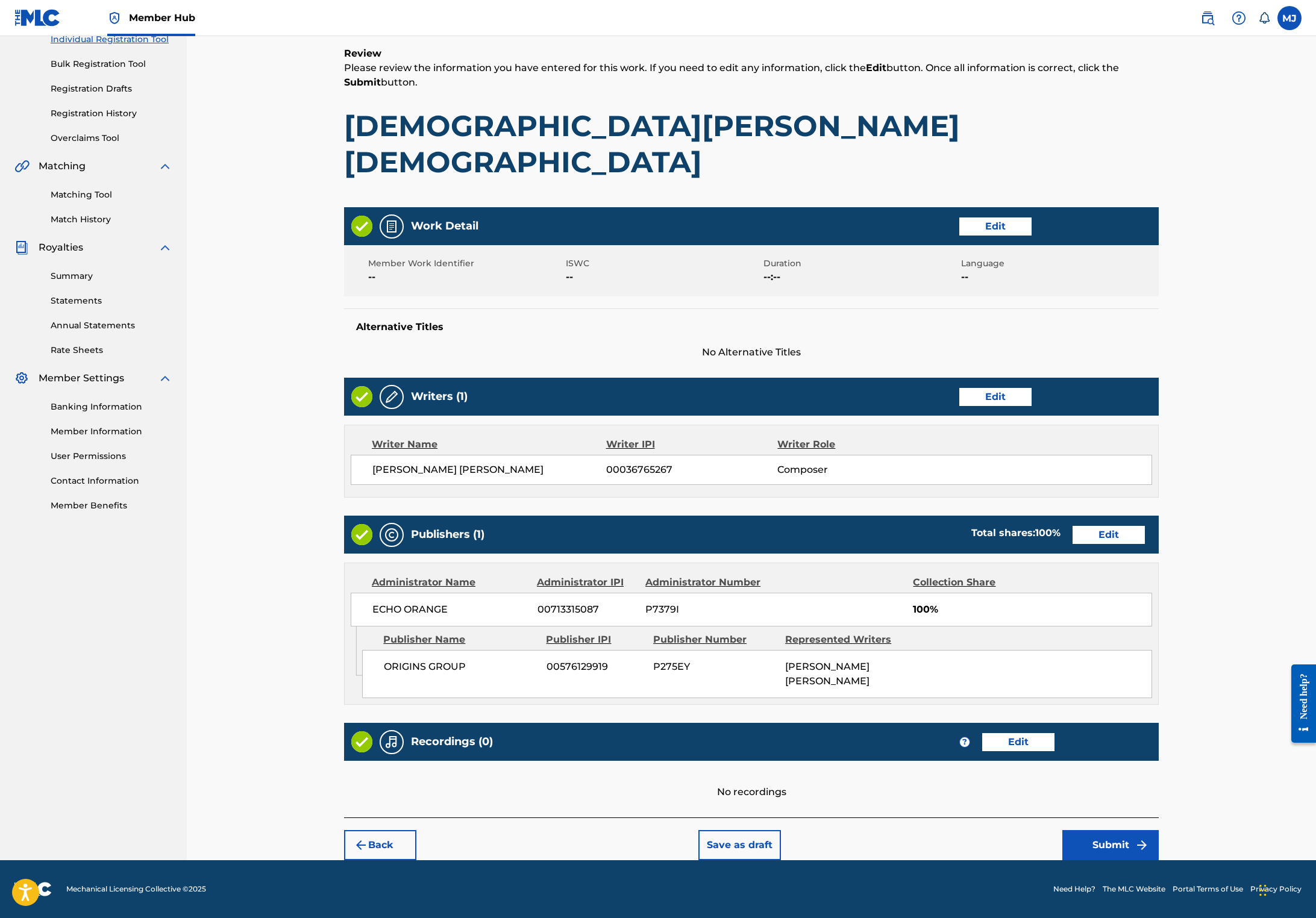
scroll to position [239, 0]
click at [1158, 841] on button "Submit" at bounding box center [1111, 844] width 97 height 31
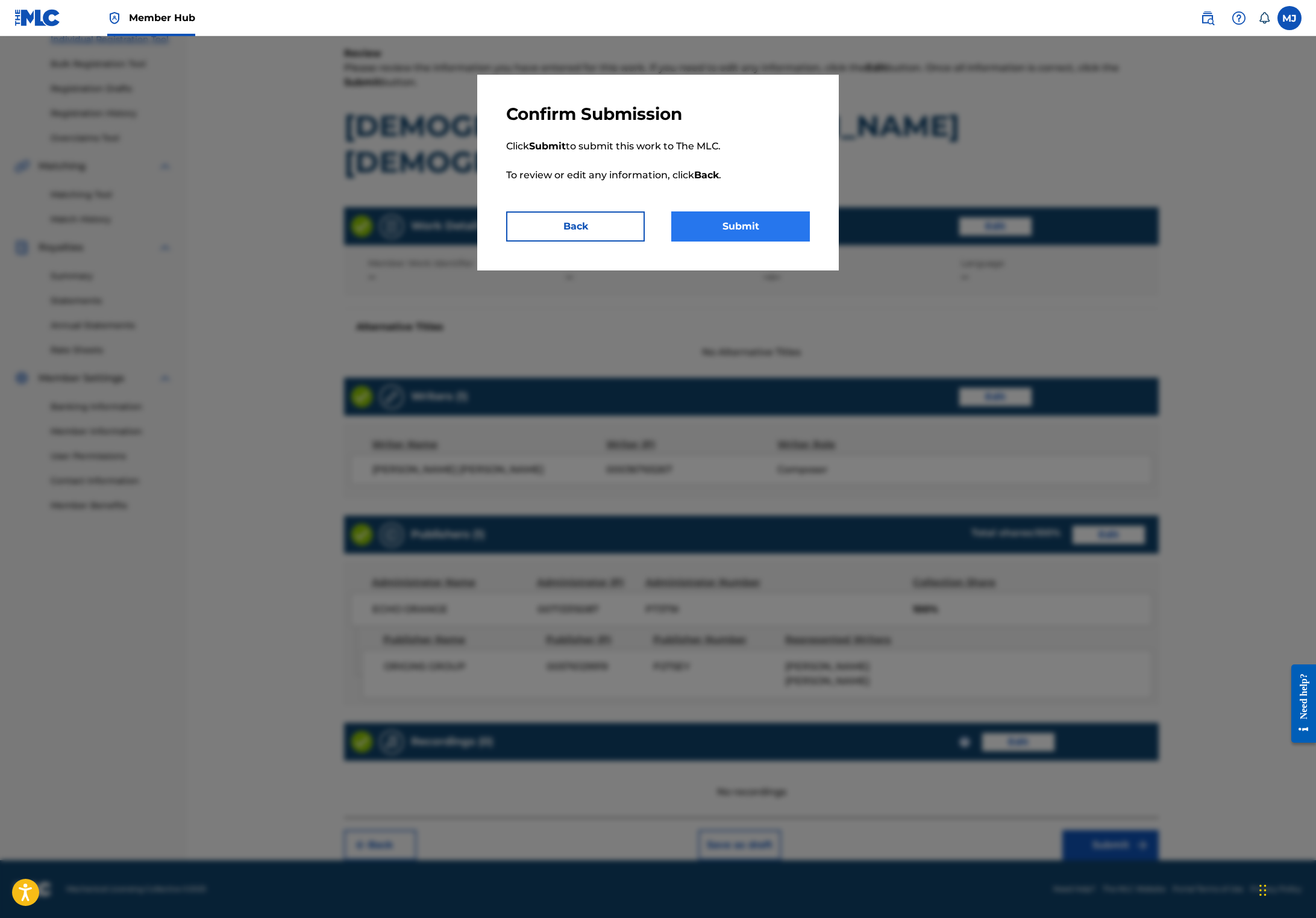
click at [765, 242] on button "Submit" at bounding box center [740, 226] width 138 height 31
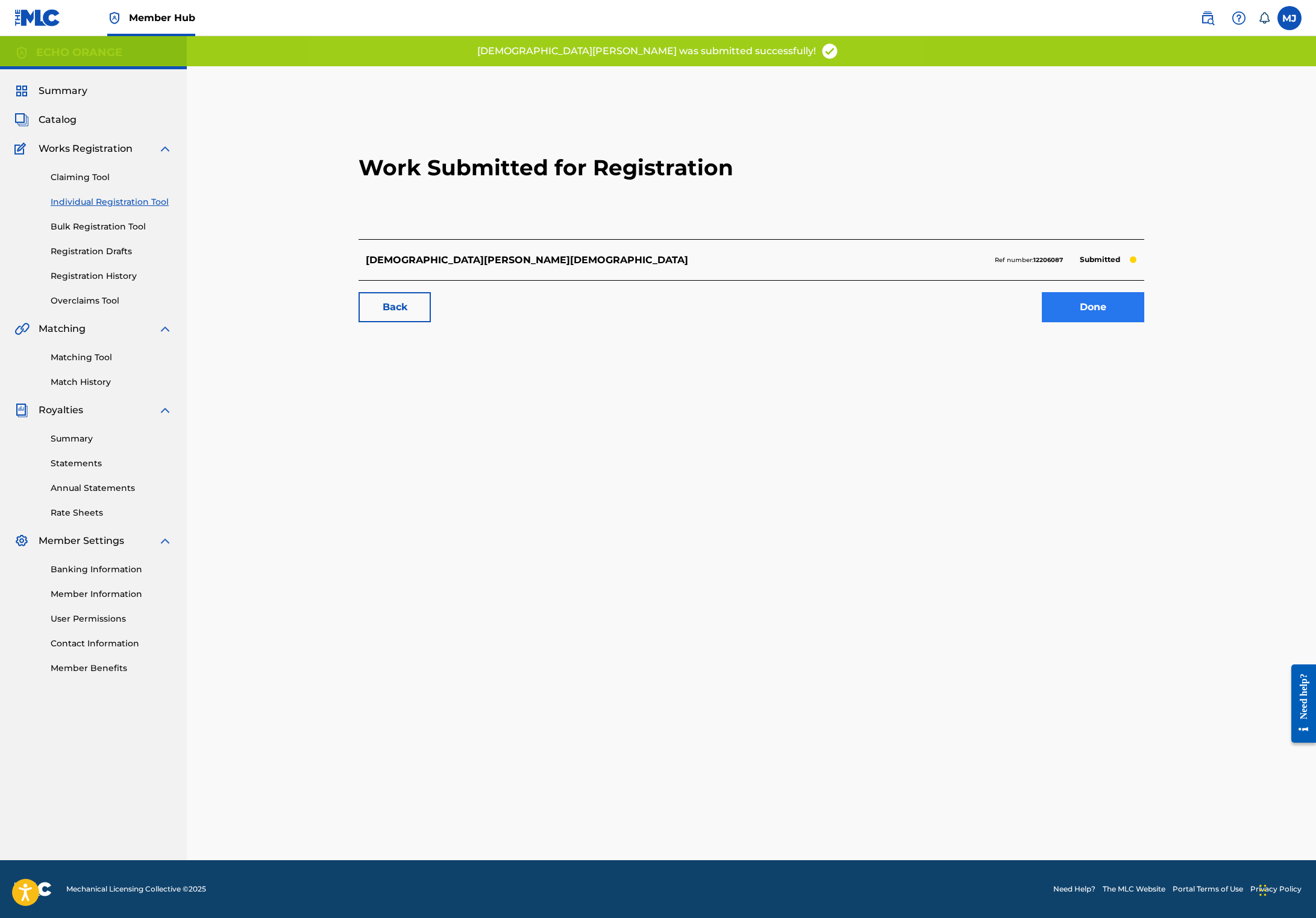
click at [1143, 322] on link "Done" at bounding box center [1093, 307] width 103 height 31
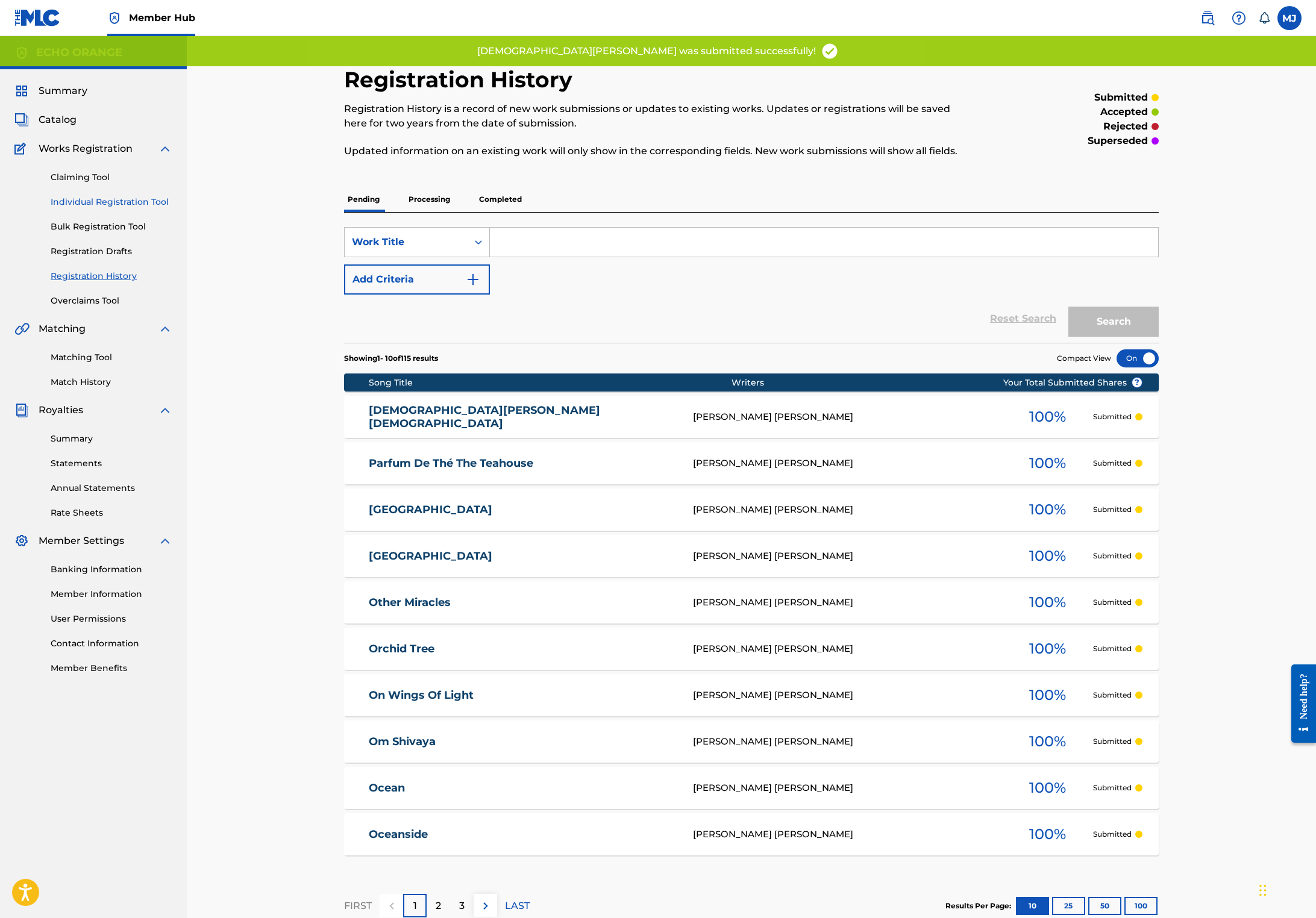
click at [138, 208] on link "Individual Registration Tool" at bounding box center [110, 201] width 121 height 13
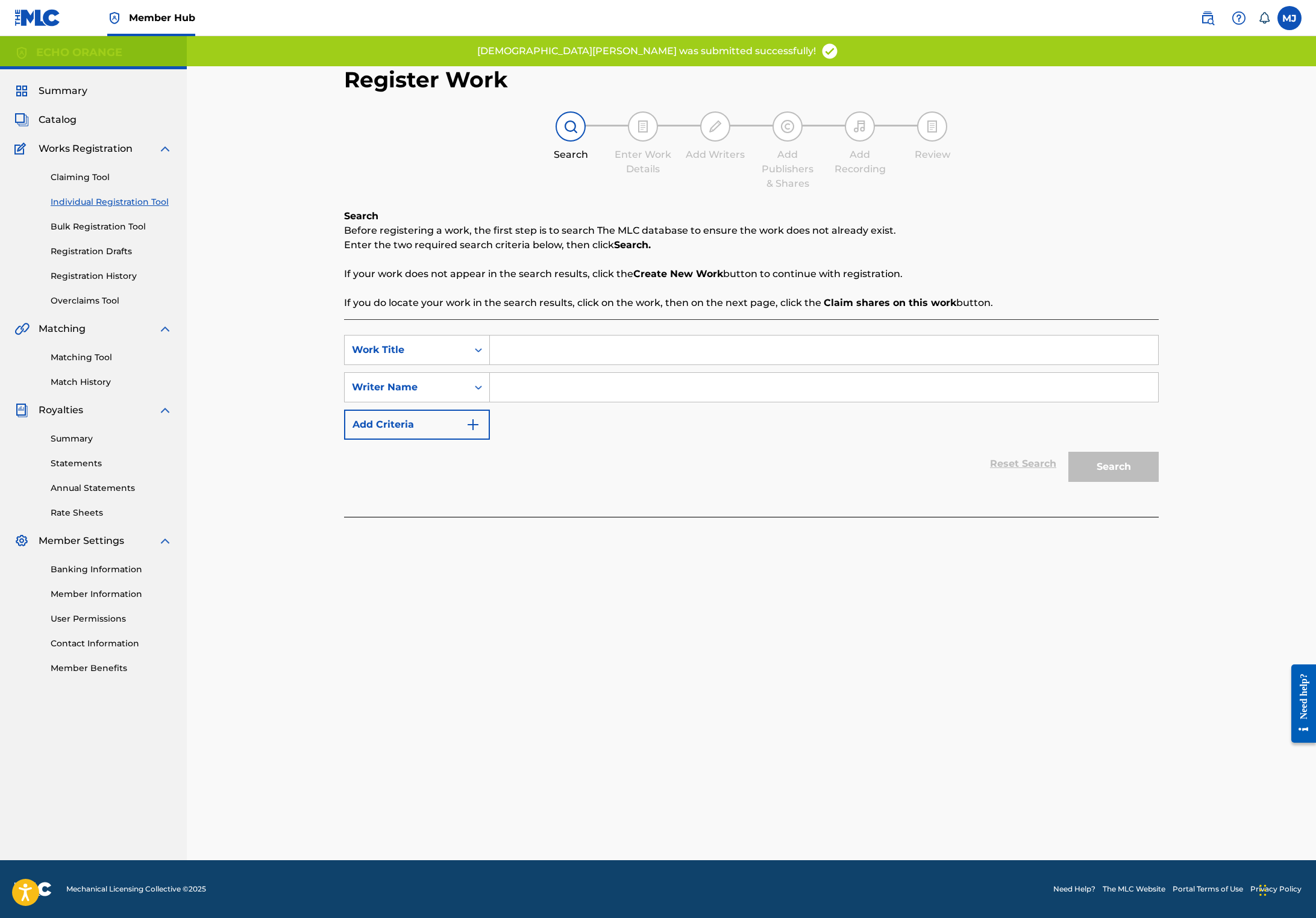
click at [507, 364] on input "Search Form" at bounding box center [823, 349] width 668 height 29
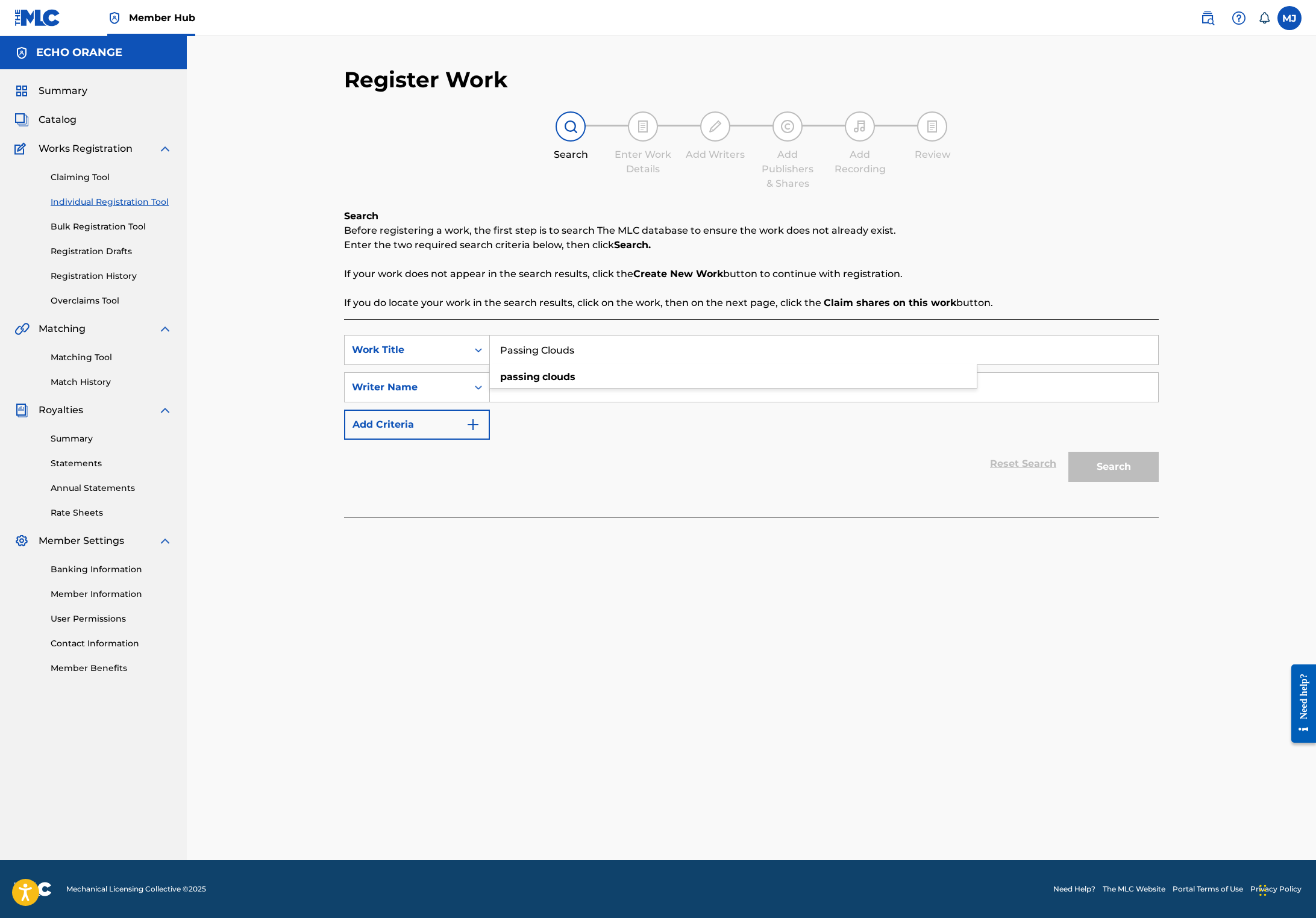
type input "Passing Clouds"
paste input "[PERSON_NAME]"
type input "[PERSON_NAME]"
click at [1158, 481] on button "Search" at bounding box center [1114, 466] width 91 height 31
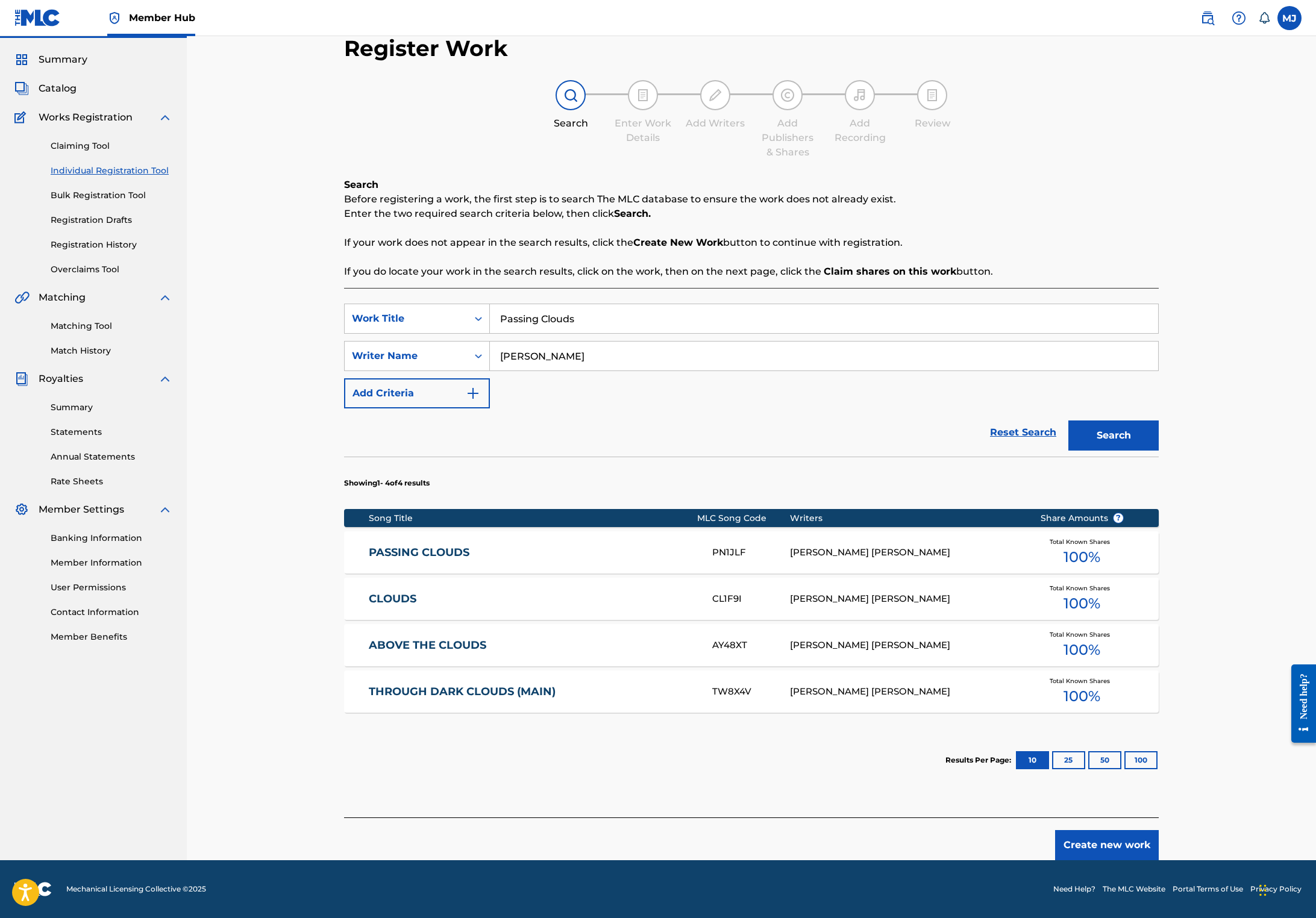
scroll to position [86, 0]
click at [100, 312] on div "Matching Tool Match History" at bounding box center [94, 330] width 158 height 52
click at [100, 319] on link "Matching Tool" at bounding box center [110, 325] width 121 height 13
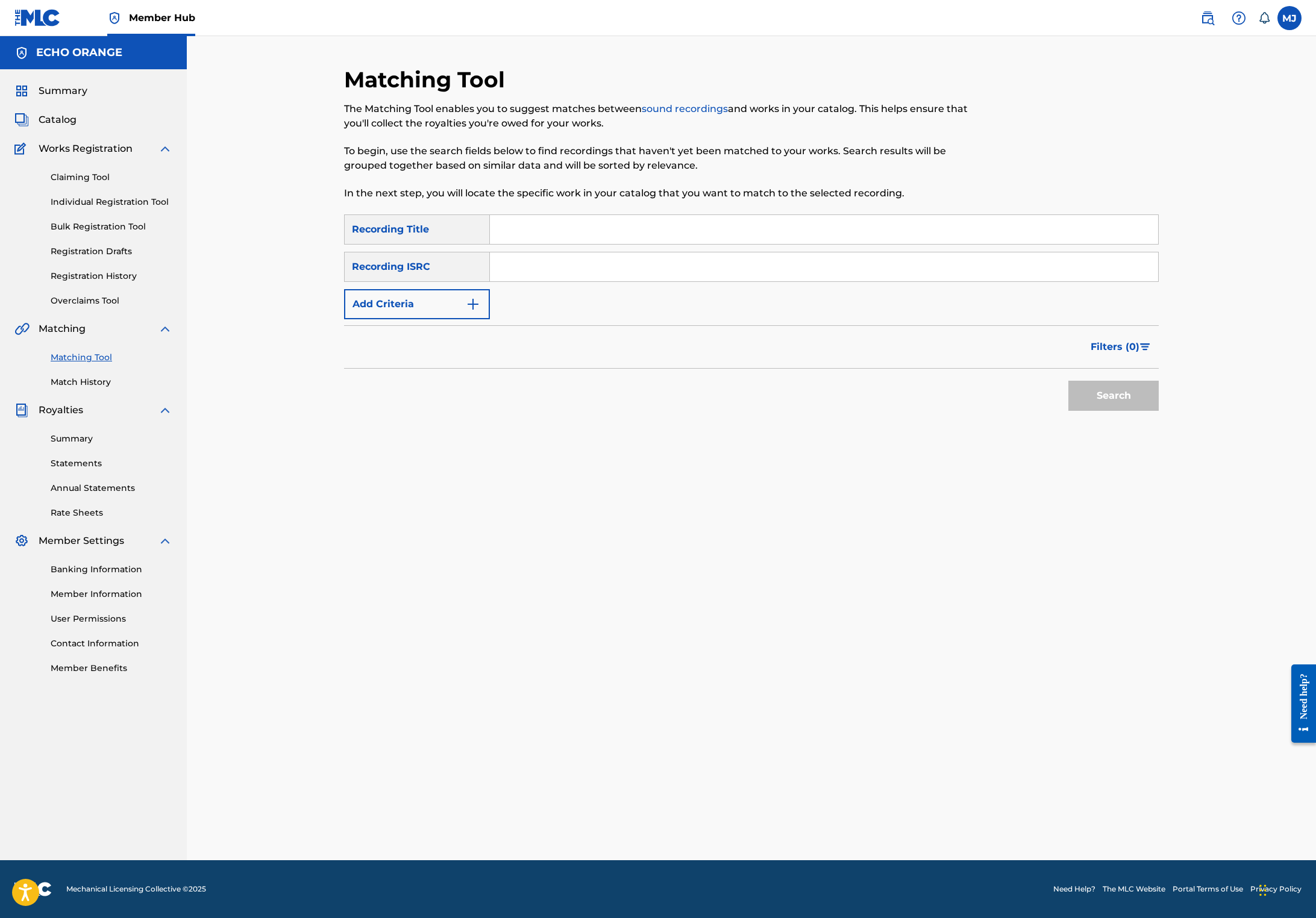
click at [521, 244] on input "Search Form" at bounding box center [823, 229] width 668 height 29
type input "passing clouds"
click at [349, 319] on button "Add Criteria" at bounding box center [417, 304] width 146 height 31
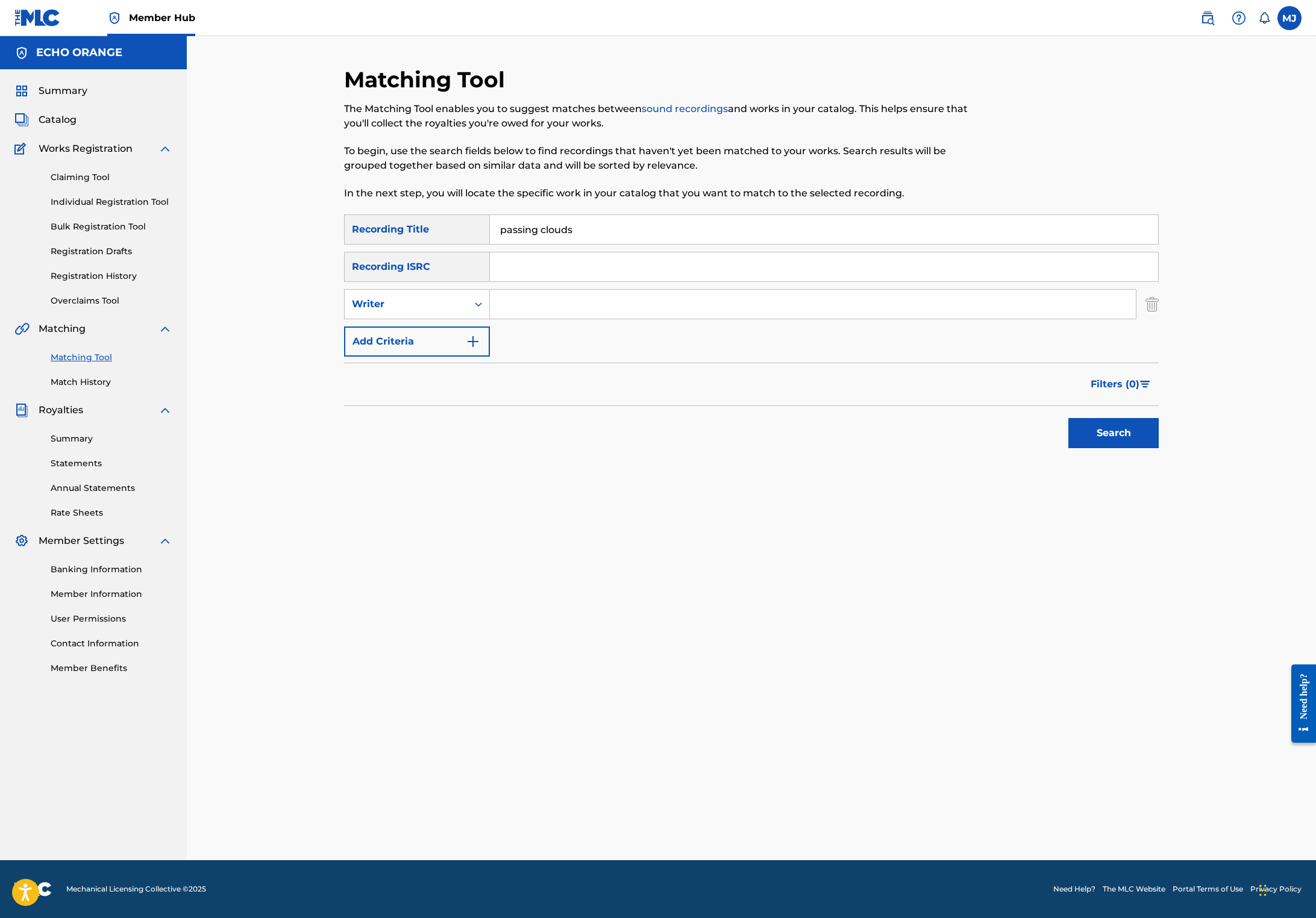
click at [489, 318] on input "Search Form" at bounding box center [812, 304] width 646 height 29
click at [352, 312] on div "Writer" at bounding box center [406, 304] width 109 height 15
click at [388, 349] on div "Recording Artist" at bounding box center [416, 334] width 145 height 31
click at [508, 318] on input "Search Form" at bounding box center [812, 304] width 646 height 29
type input "jaya"
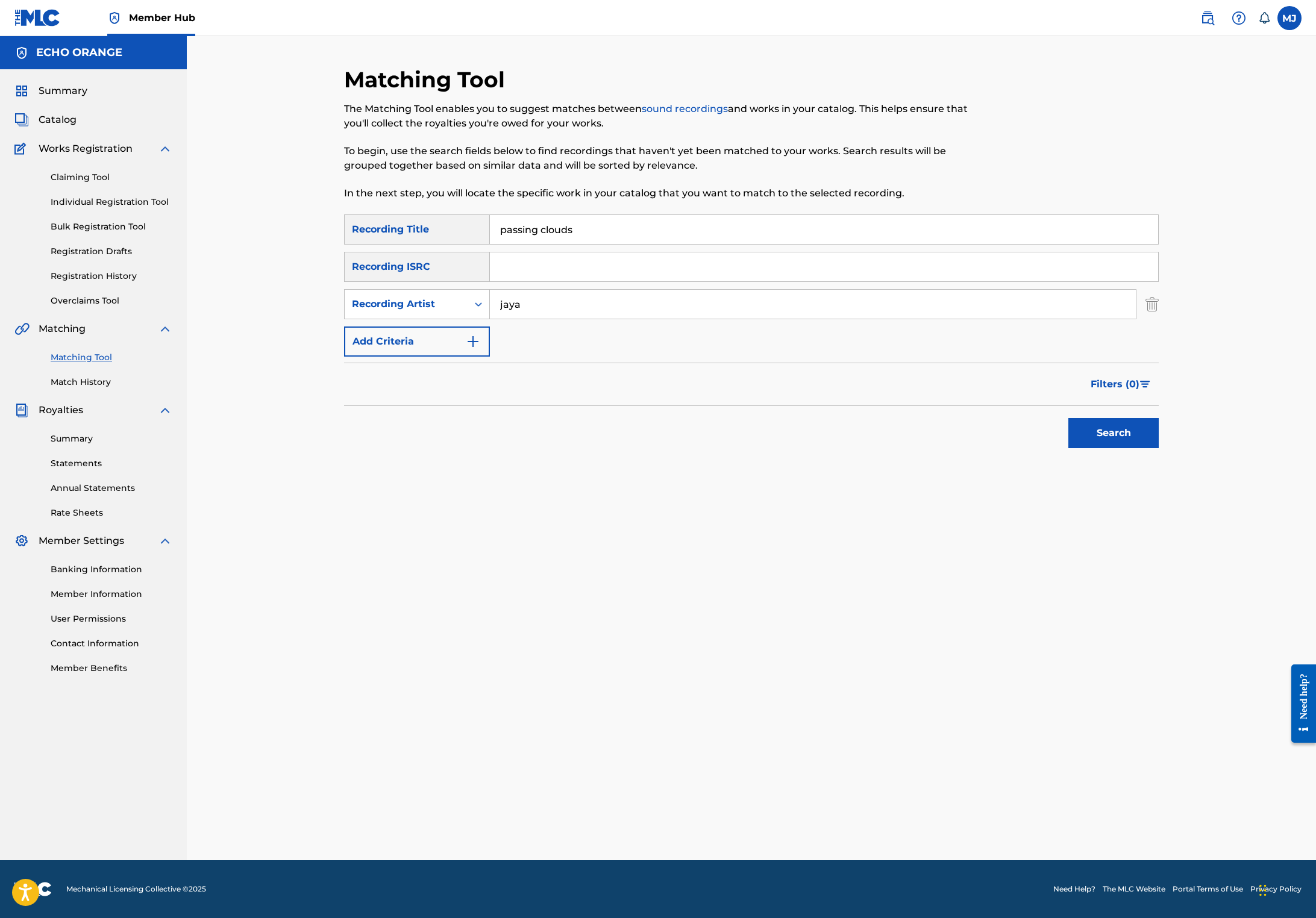
click at [1158, 448] on button "Search" at bounding box center [1114, 433] width 91 height 31
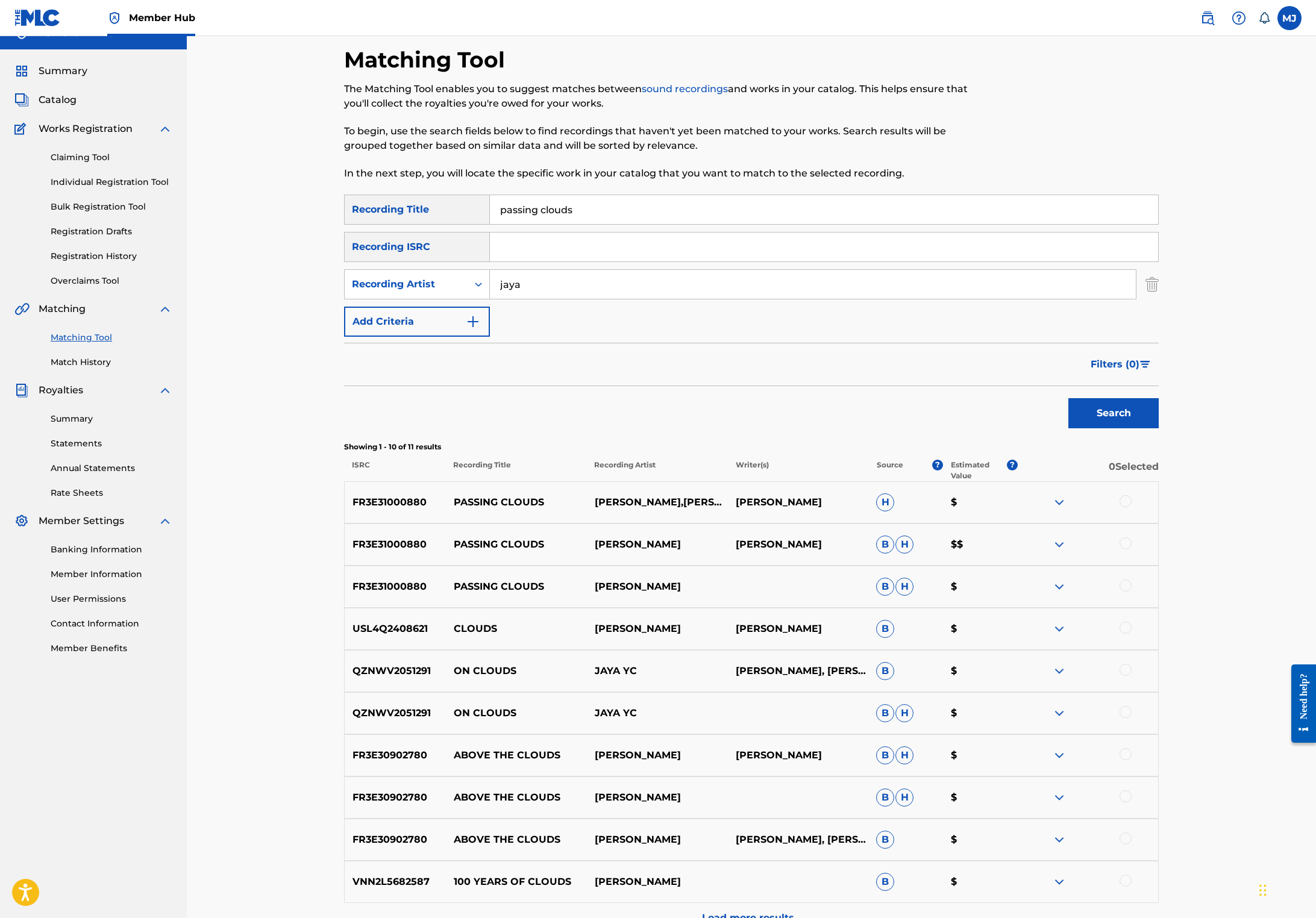
scroll to position [30, 0]
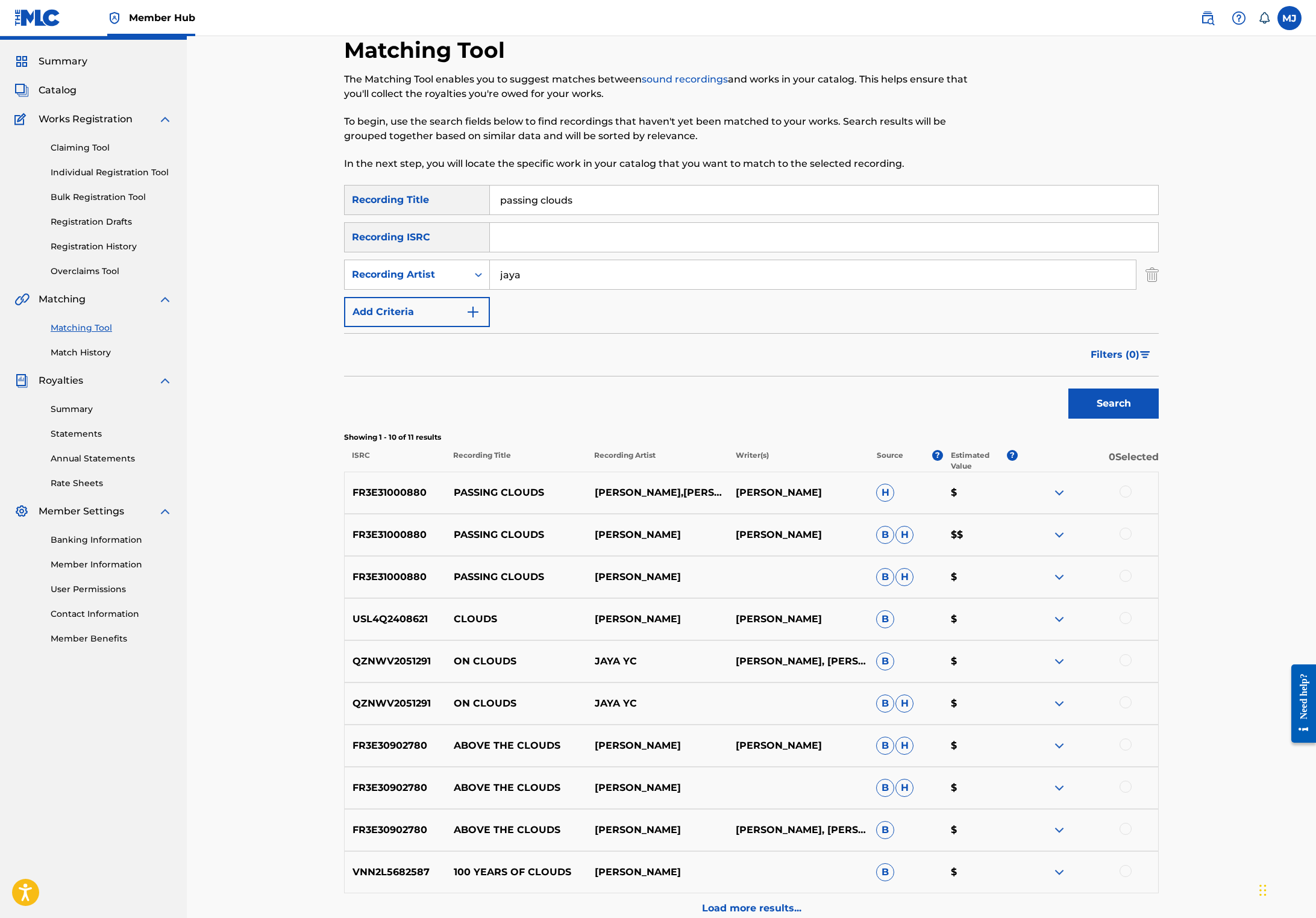
click at [1158, 500] on div at bounding box center [1087, 492] width 141 height 15
click at [1132, 497] on div at bounding box center [1126, 491] width 12 height 12
click at [1132, 539] on div at bounding box center [1126, 533] width 12 height 12
click at [1132, 582] on div at bounding box center [1126, 576] width 12 height 12
click at [914, 805] on button "Match 3 Groups" at bounding box center [846, 819] width 133 height 31
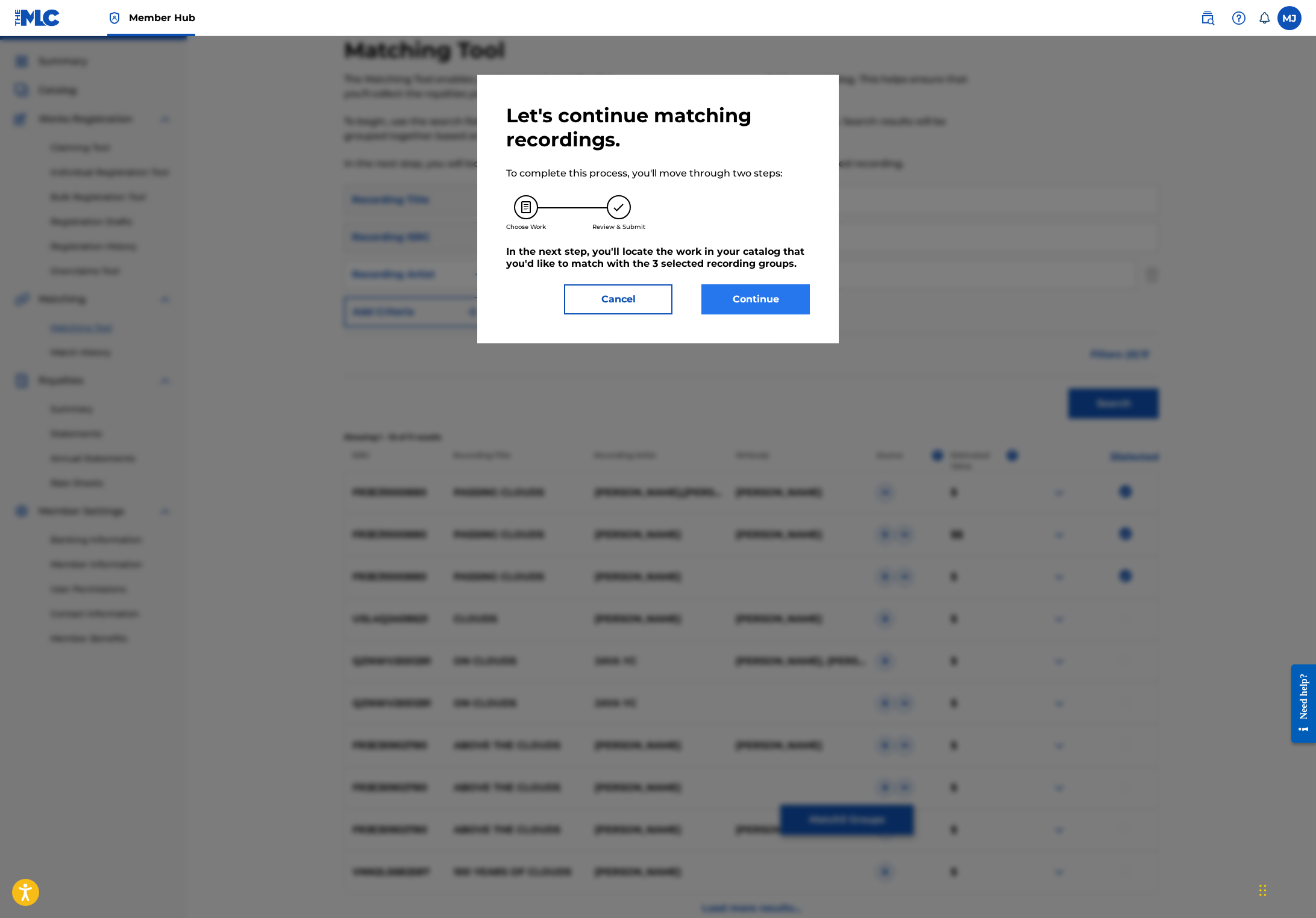
click at [764, 315] on button "Continue" at bounding box center [756, 299] width 109 height 31
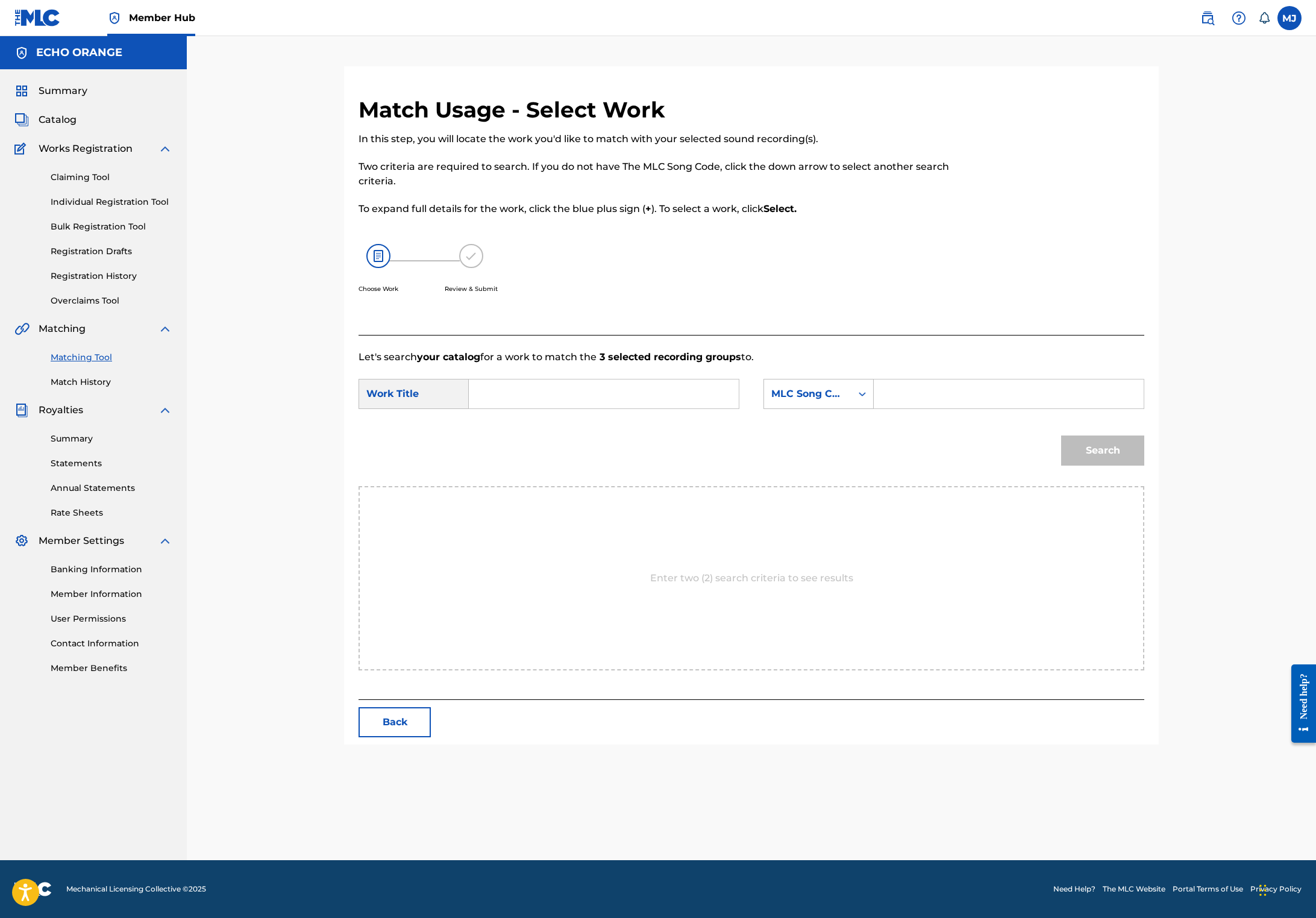
click at [620, 408] on input "Search Form" at bounding box center [603, 393] width 250 height 29
type input "passing clouds"
click at [489, 426] on strong "passing" at bounding box center [509, 421] width 39 height 12
click at [843, 401] on div "MLC Song Code" at bounding box center [808, 393] width 73 height 15
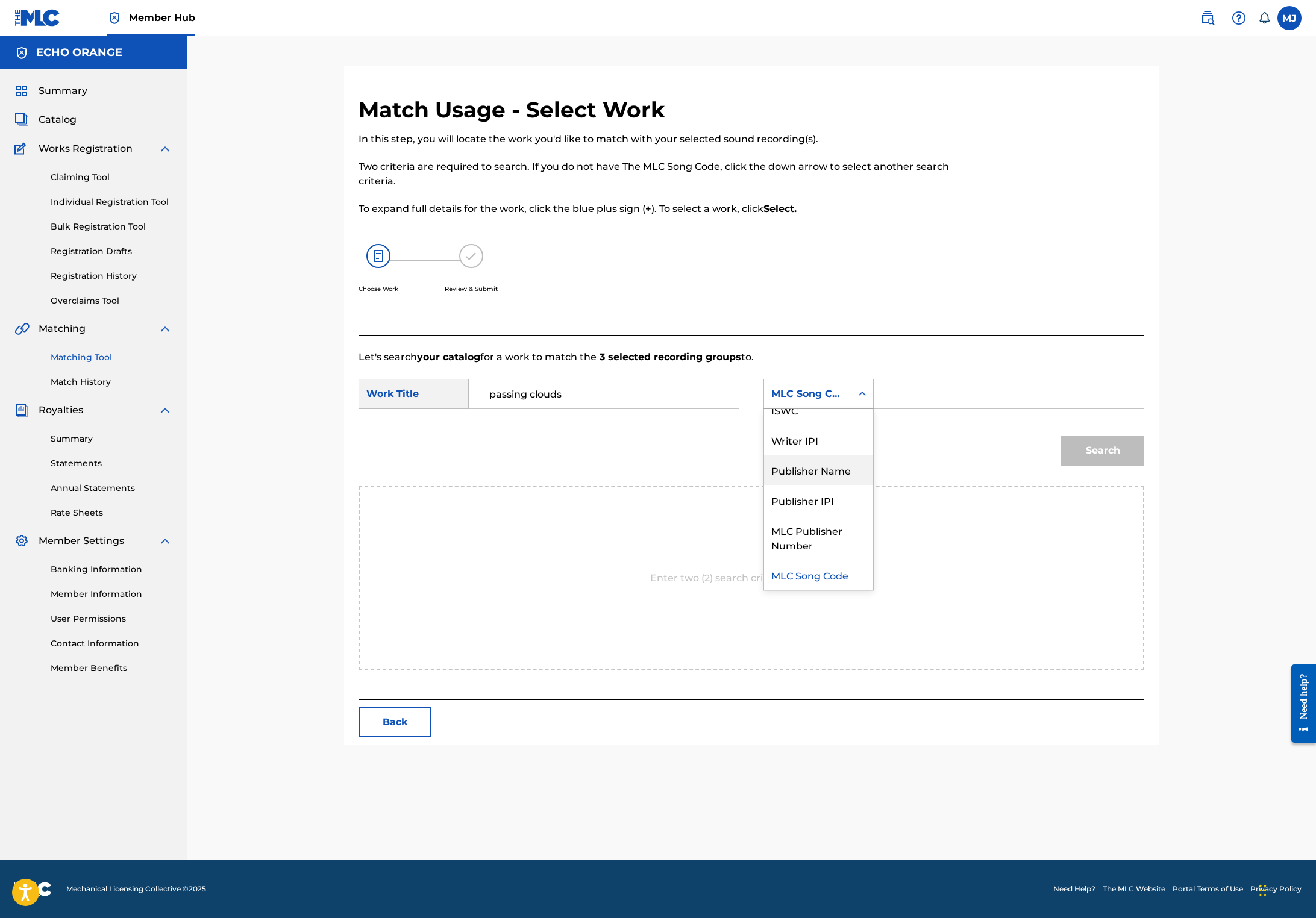
click at [860, 485] on div "Publisher Name" at bounding box center [818, 469] width 110 height 31
click at [1063, 408] on input "Search Form" at bounding box center [1008, 393] width 250 height 29
type input "origins"
click at [1144, 465] on button "Search" at bounding box center [1102, 450] width 83 height 31
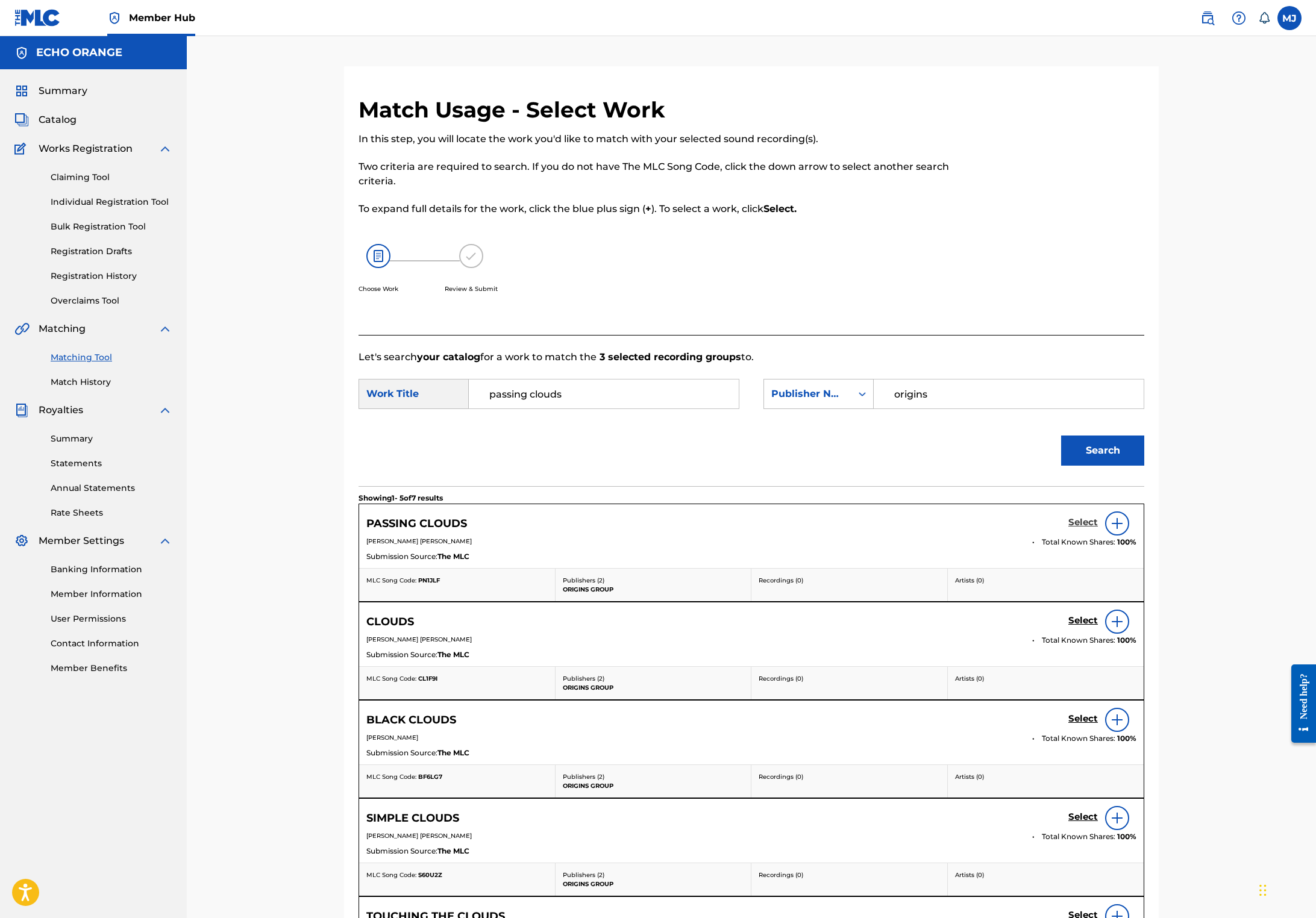
click at [1098, 529] on h5 "Select" at bounding box center [1083, 523] width 30 height 12
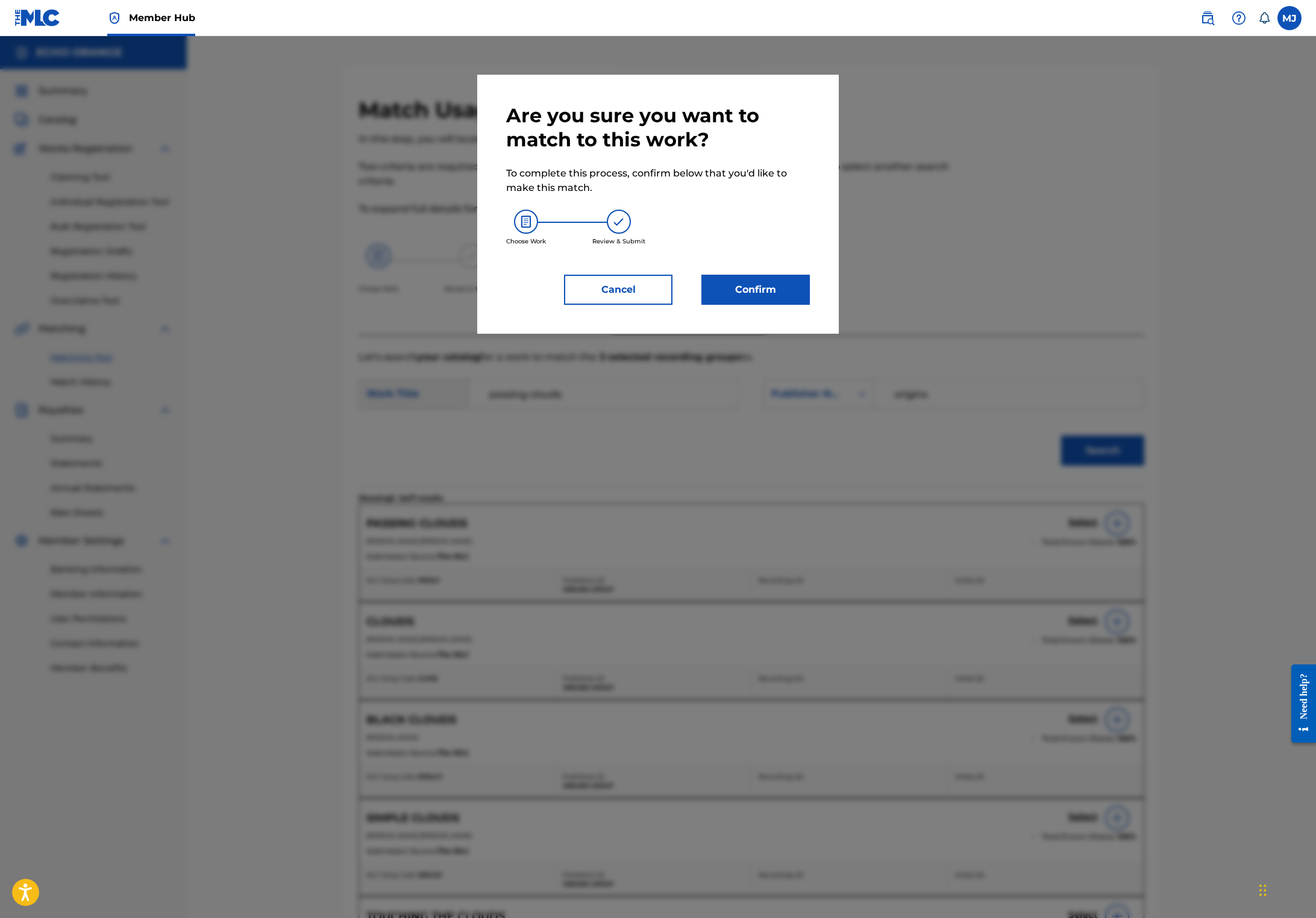
click at [767, 305] on div "Are you sure you want to match to this work? To complete this process, confirm …" at bounding box center [658, 204] width 304 height 201
click at [767, 305] on button "Confirm" at bounding box center [756, 289] width 109 height 31
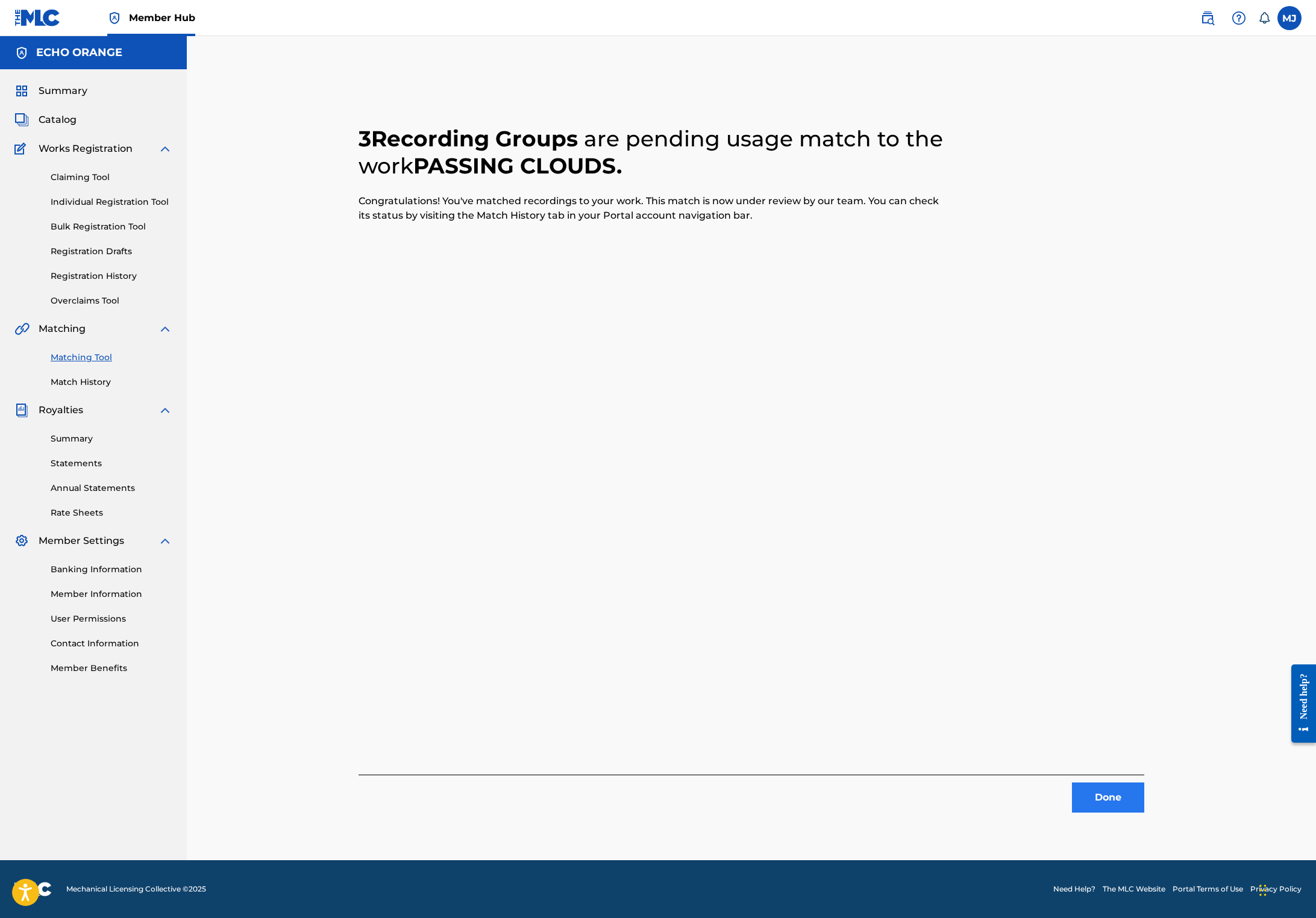
click at [1144, 805] on button "Done" at bounding box center [1107, 797] width 72 height 31
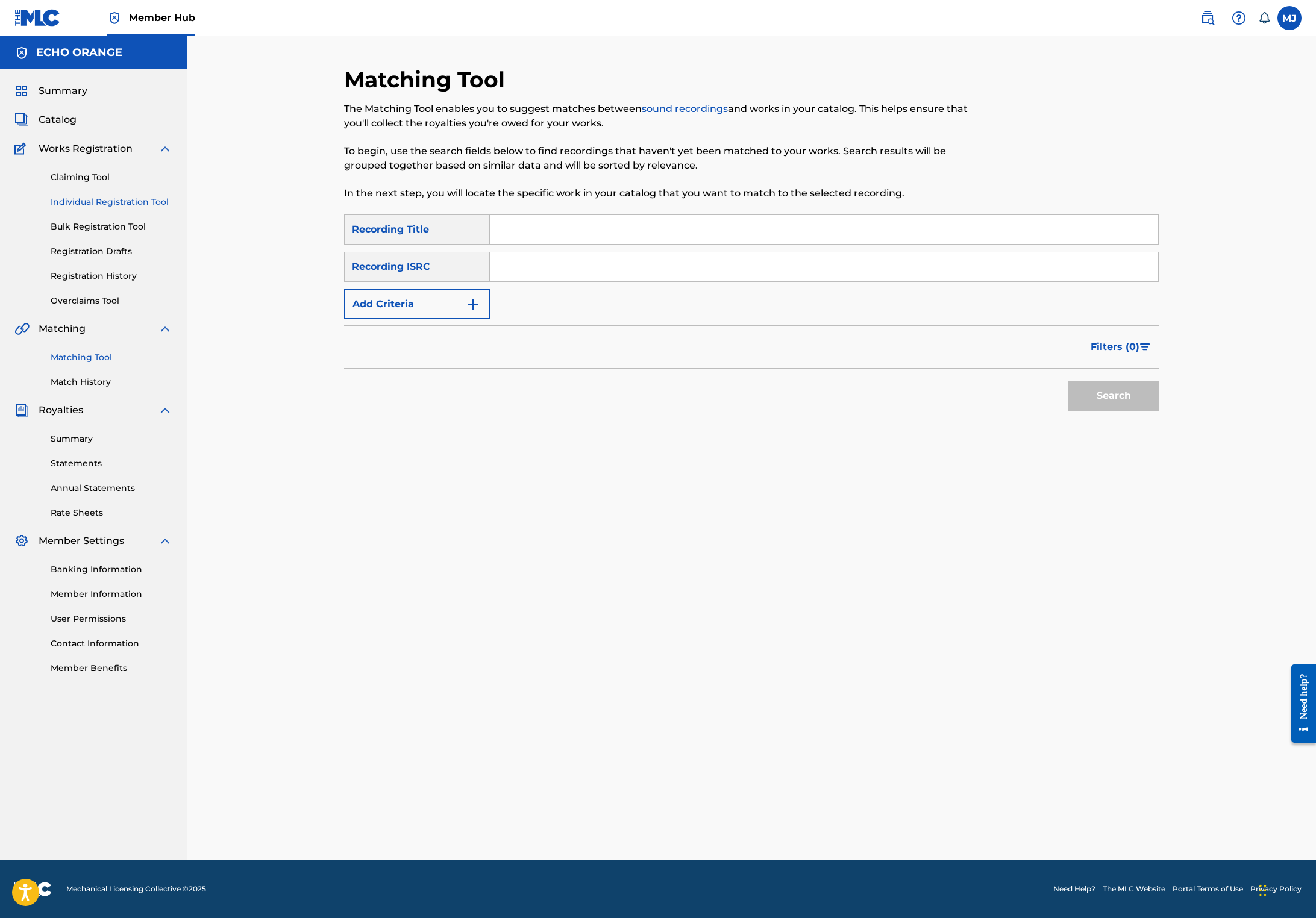
click at [151, 208] on link "Individual Registration Tool" at bounding box center [110, 201] width 121 height 13
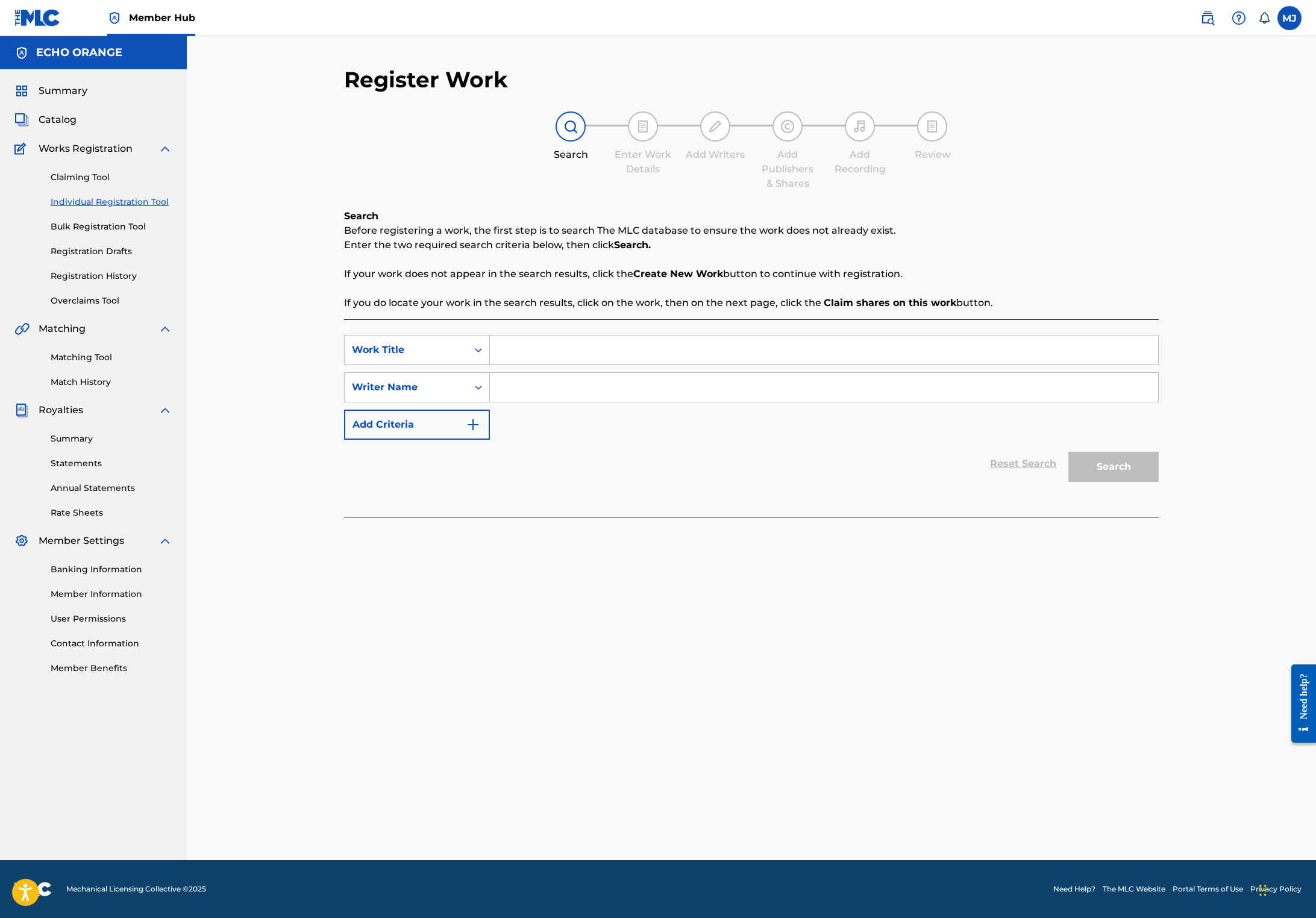
click at [545, 364] on input "Search Form" at bounding box center [823, 349] width 668 height 29
click at [546, 364] on input "Search Form" at bounding box center [823, 349] width 668 height 29
type input "Perception"
paste input "[PERSON_NAME]"
type input "[PERSON_NAME]"
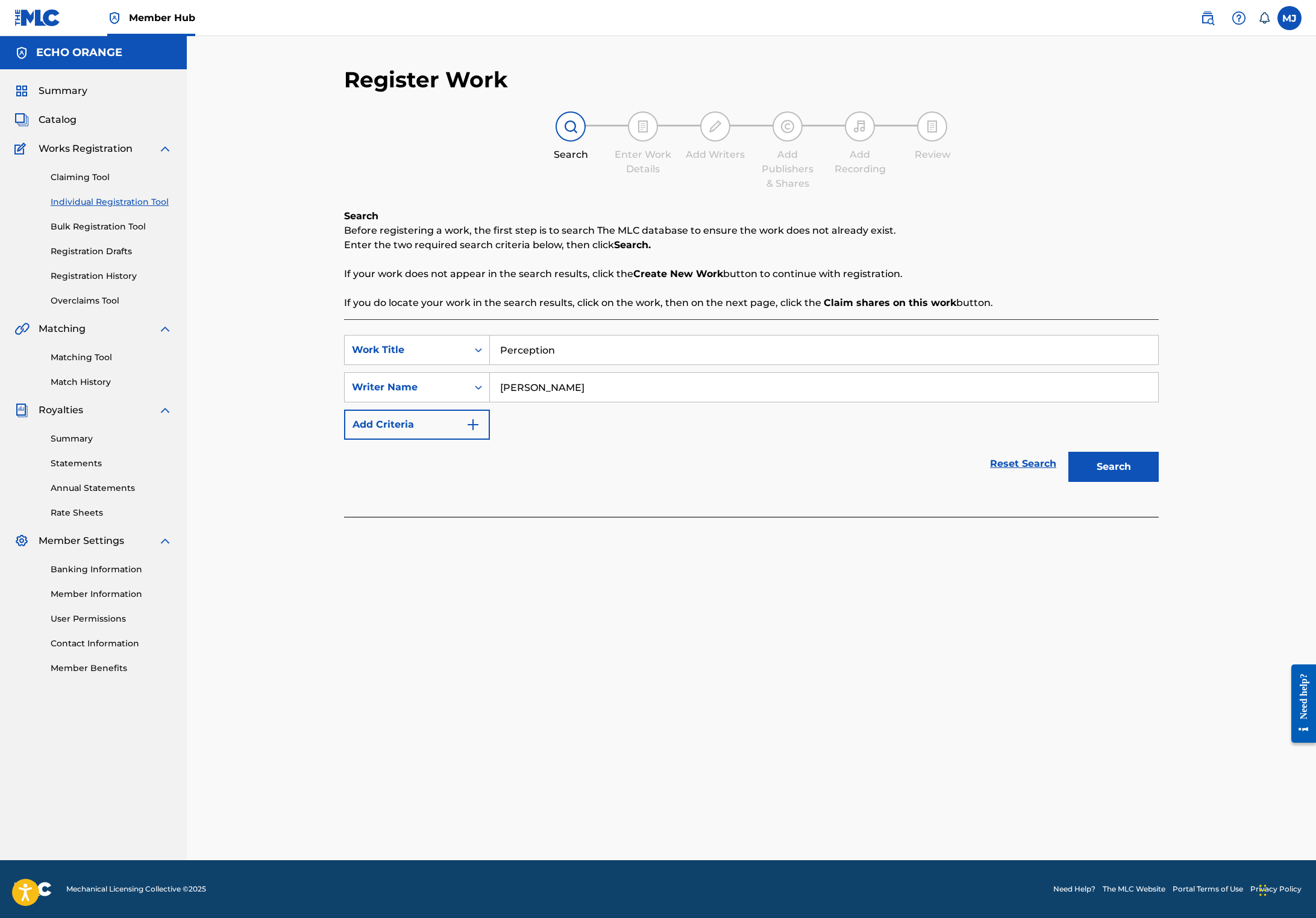
click at [1158, 481] on button "Search" at bounding box center [1114, 466] width 91 height 31
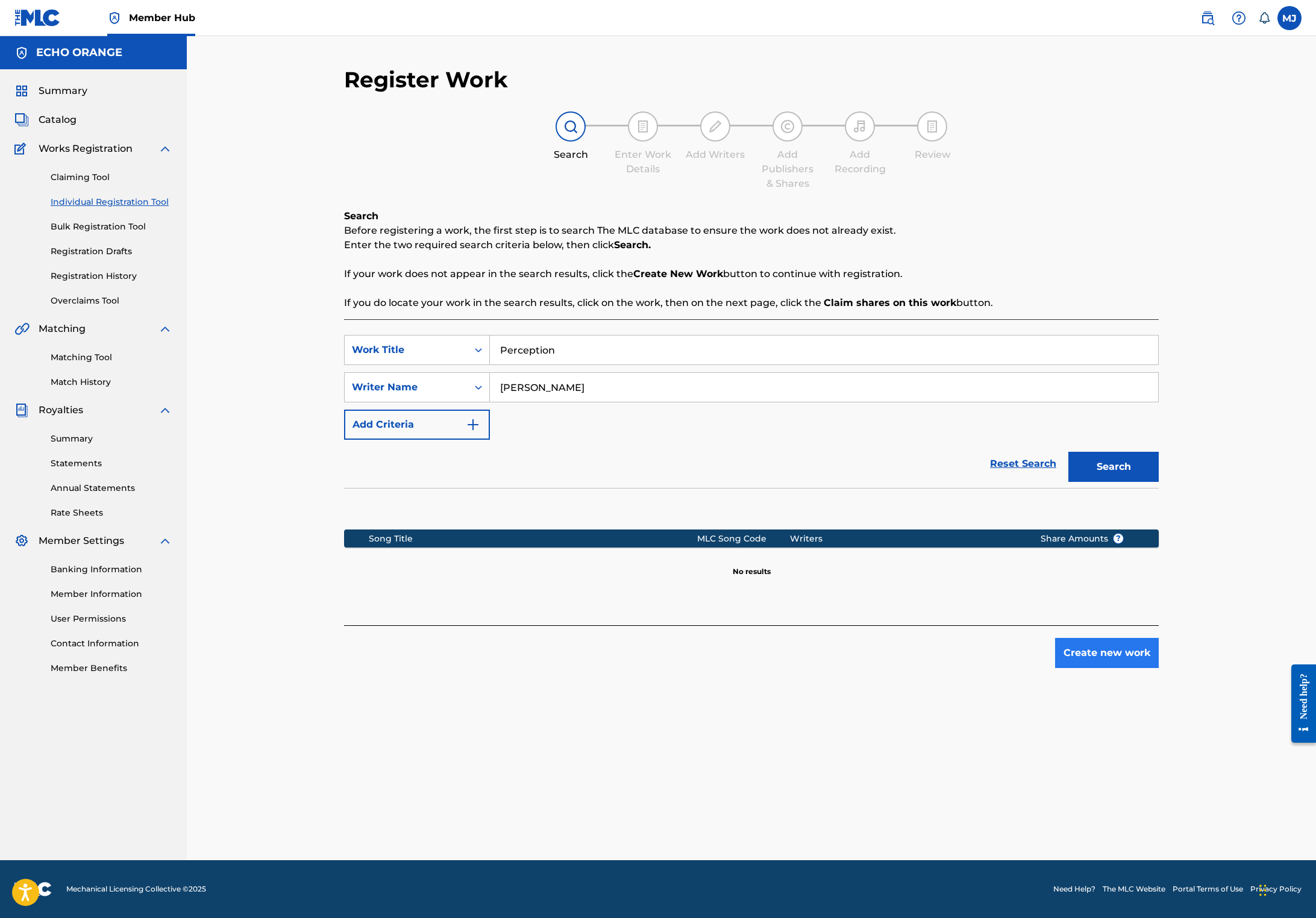
click at [1158, 668] on button "Create new work" at bounding box center [1106, 653] width 104 height 31
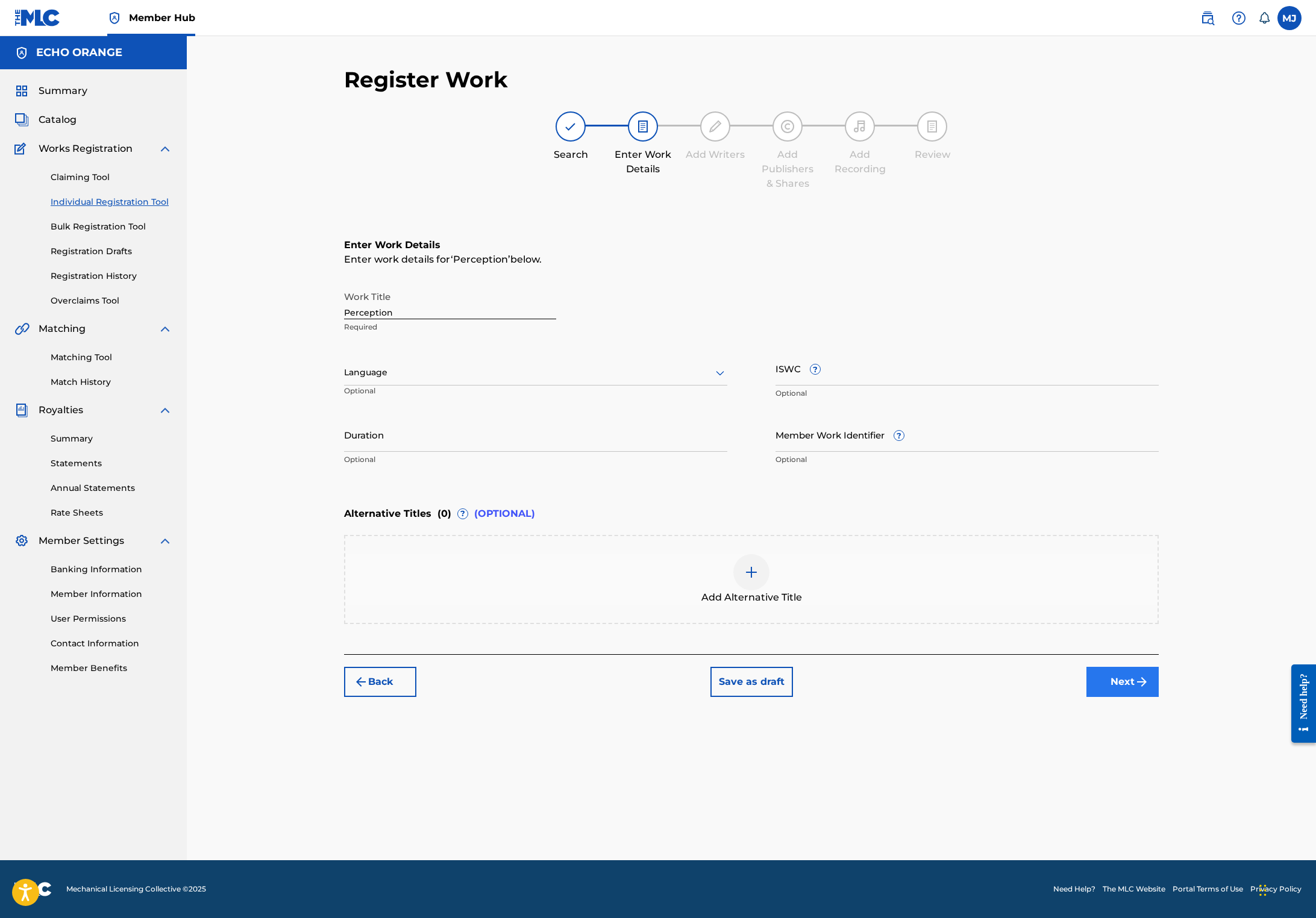
click at [1158, 696] on div "Back Save as draft Next" at bounding box center [752, 674] width 815 height 42
click at [1158, 696] on button "Next" at bounding box center [1122, 681] width 72 height 31
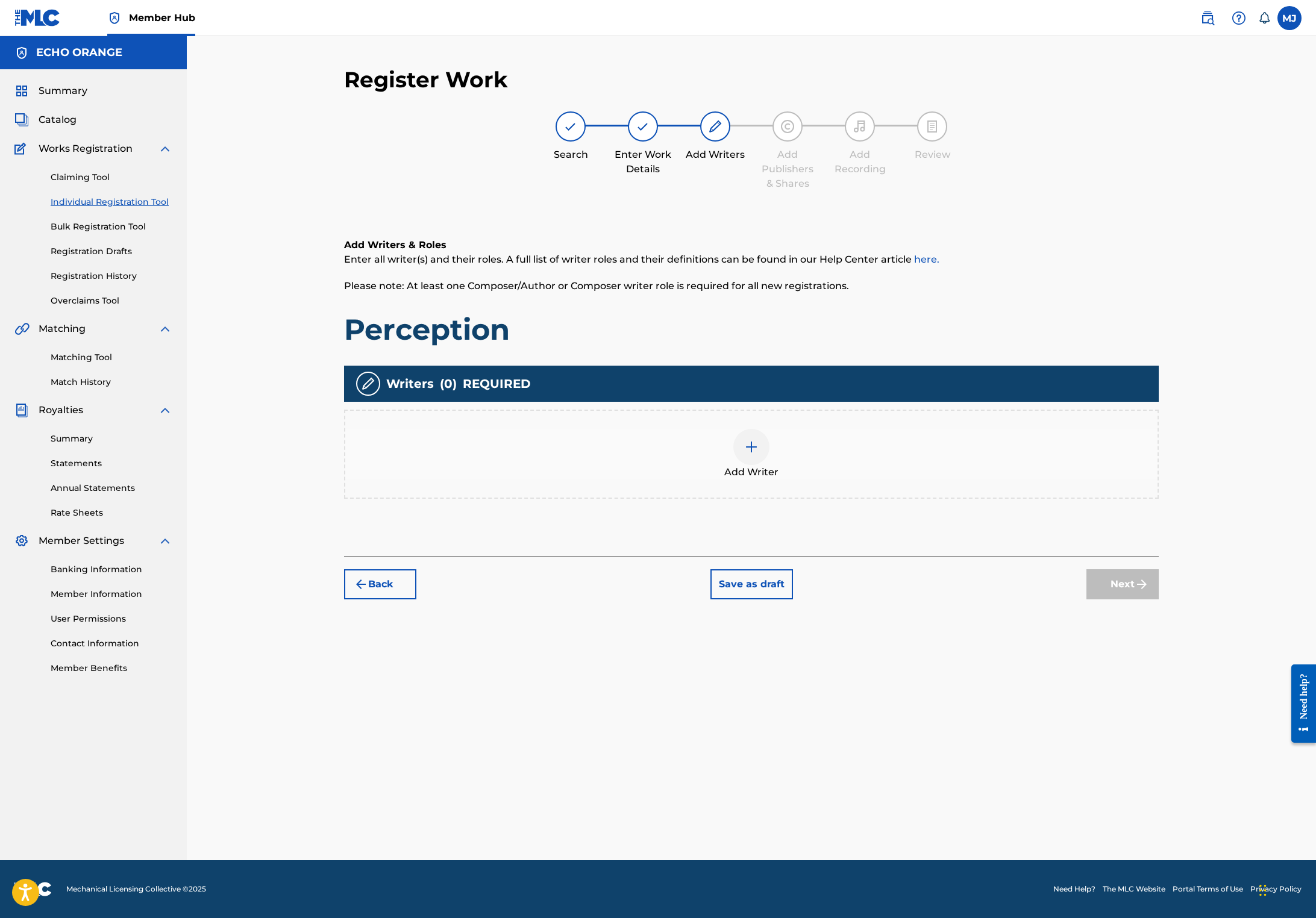
click at [877, 479] on div "Add Writer" at bounding box center [751, 454] width 812 height 50
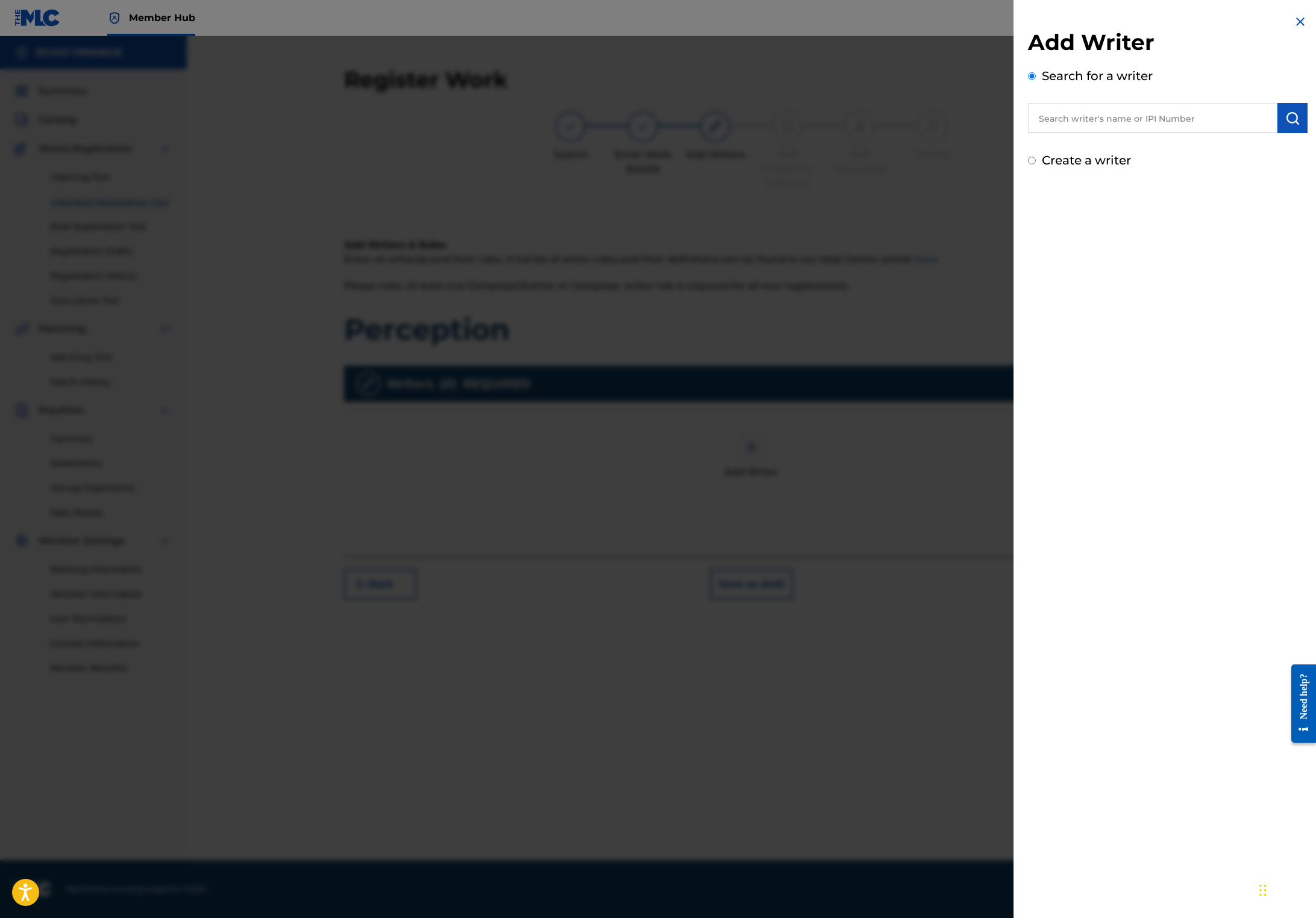
click at [1183, 133] on input "text" at bounding box center [1152, 117] width 250 height 31
paste input "[PERSON_NAME]"
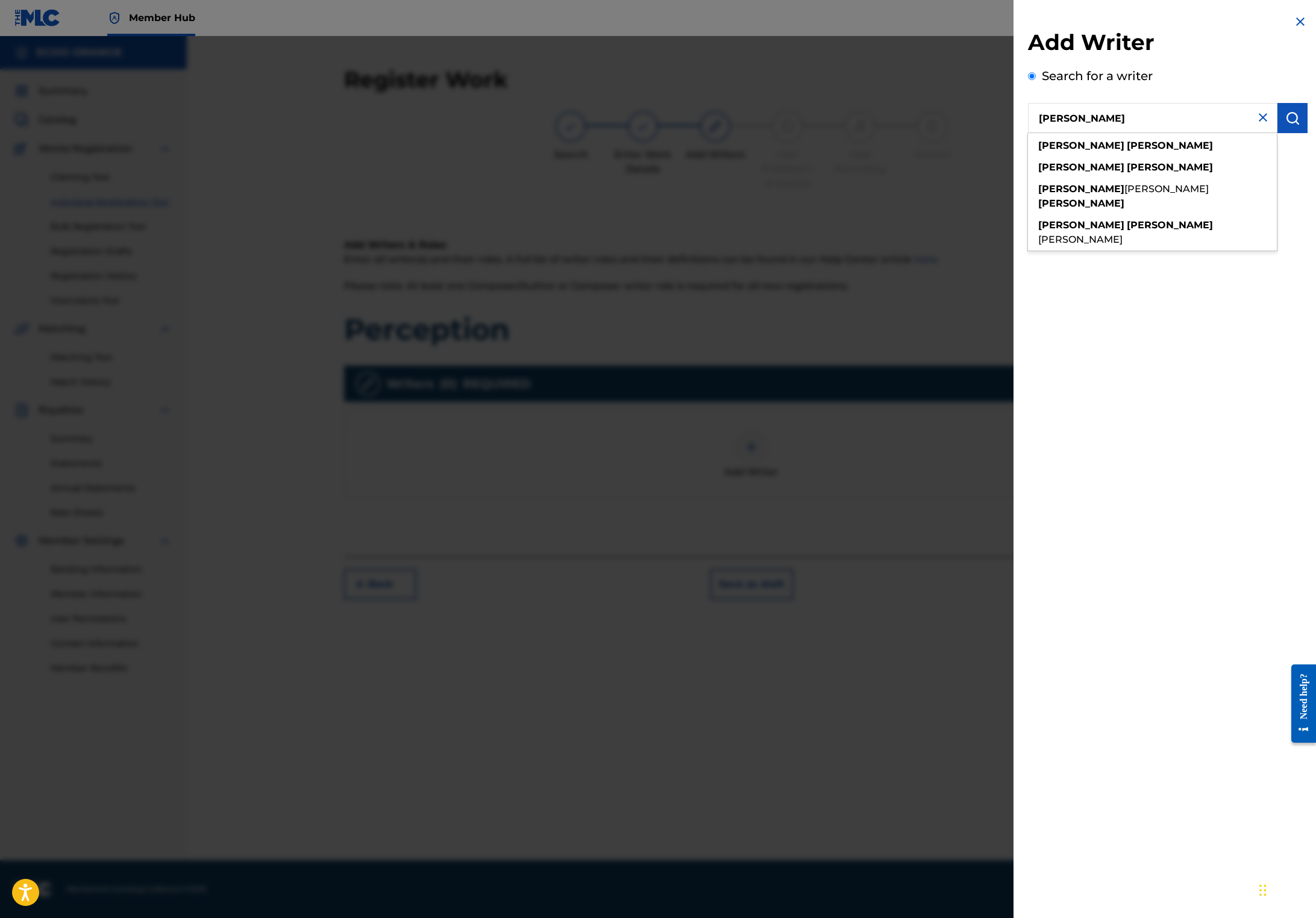
type input "[PERSON_NAME]"
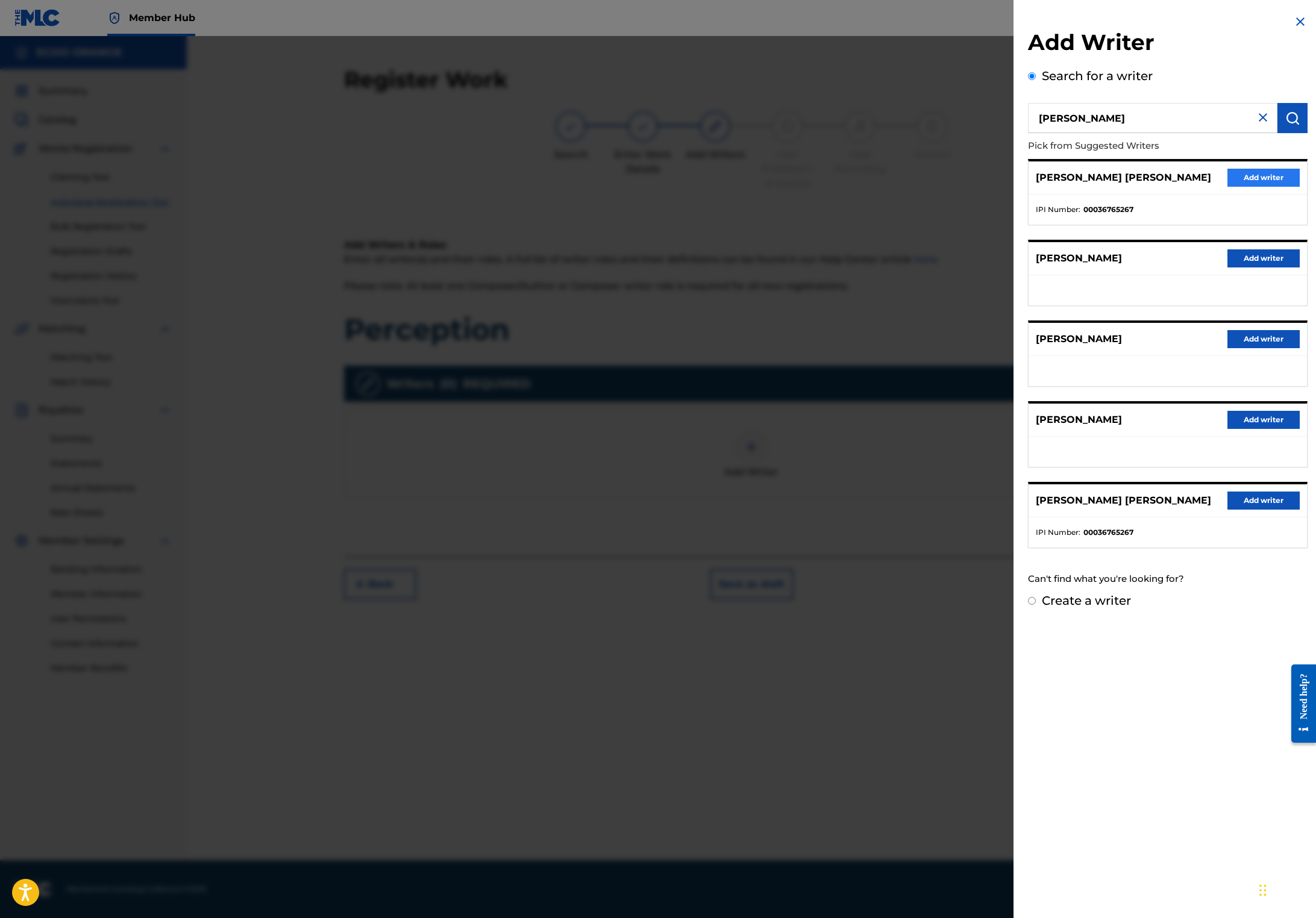
click at [1234, 186] on button "Add writer" at bounding box center [1263, 177] width 72 height 18
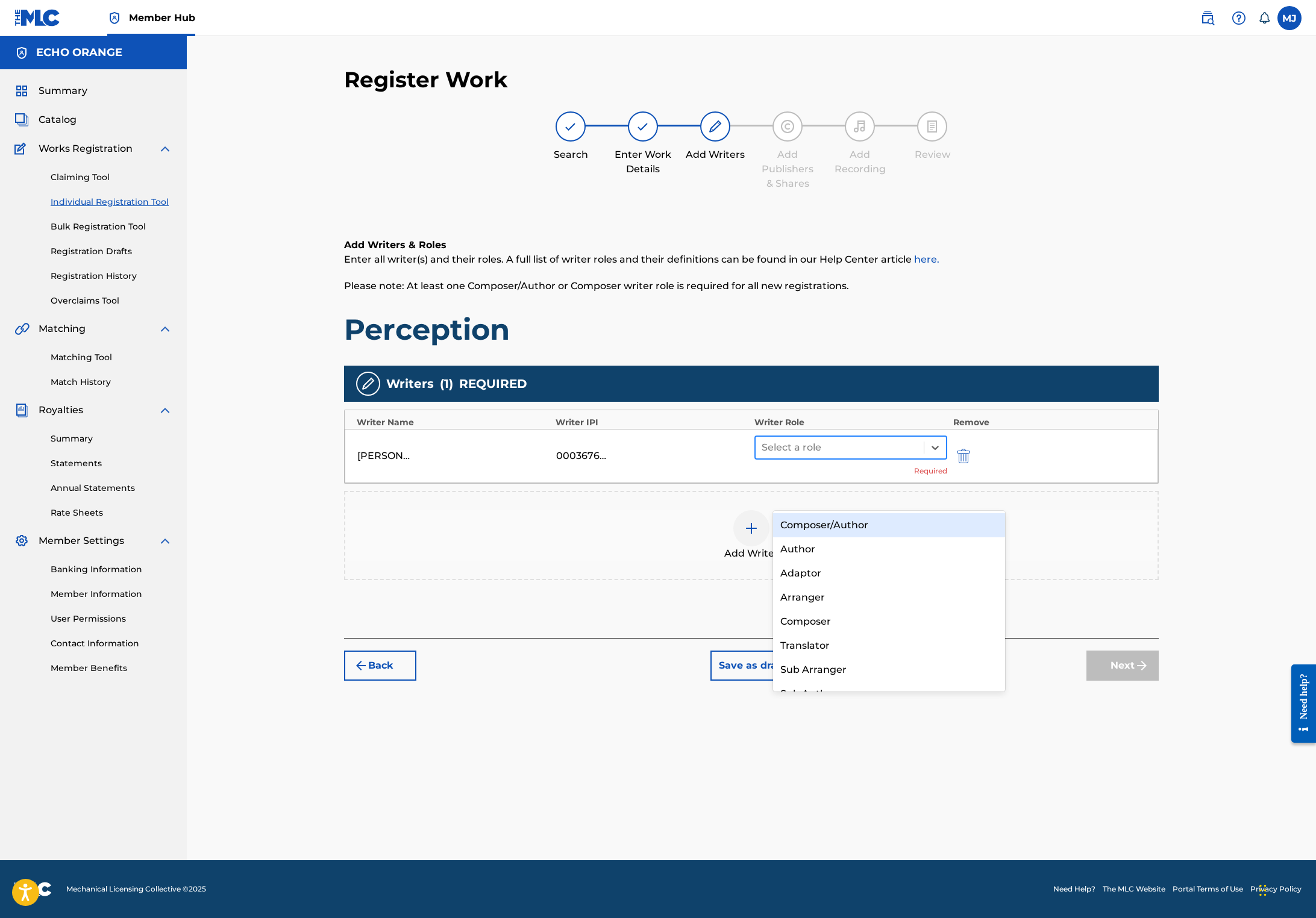
click at [853, 456] on div at bounding box center [840, 447] width 156 height 17
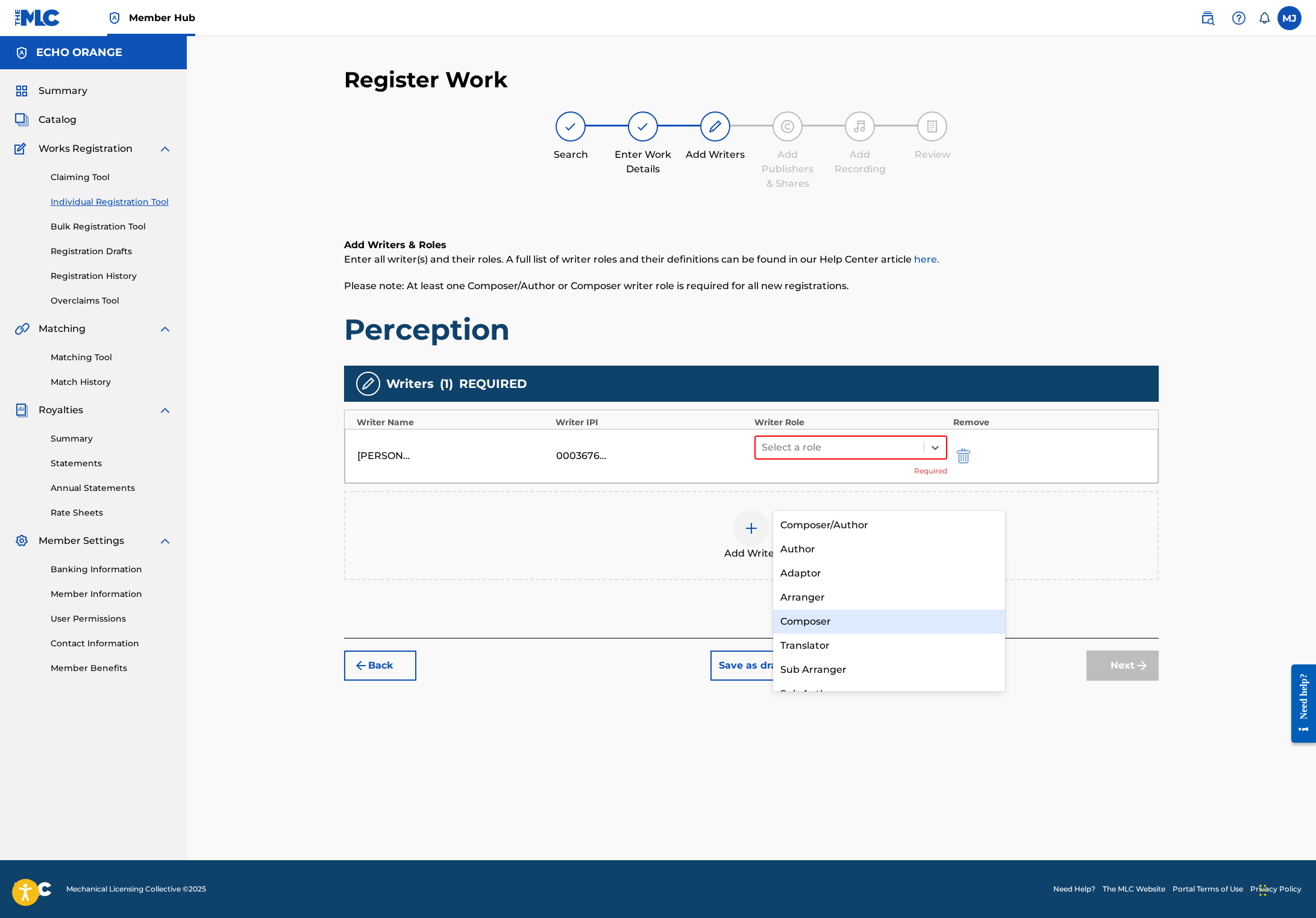
click at [804, 625] on div "Composer" at bounding box center [888, 621] width 232 height 24
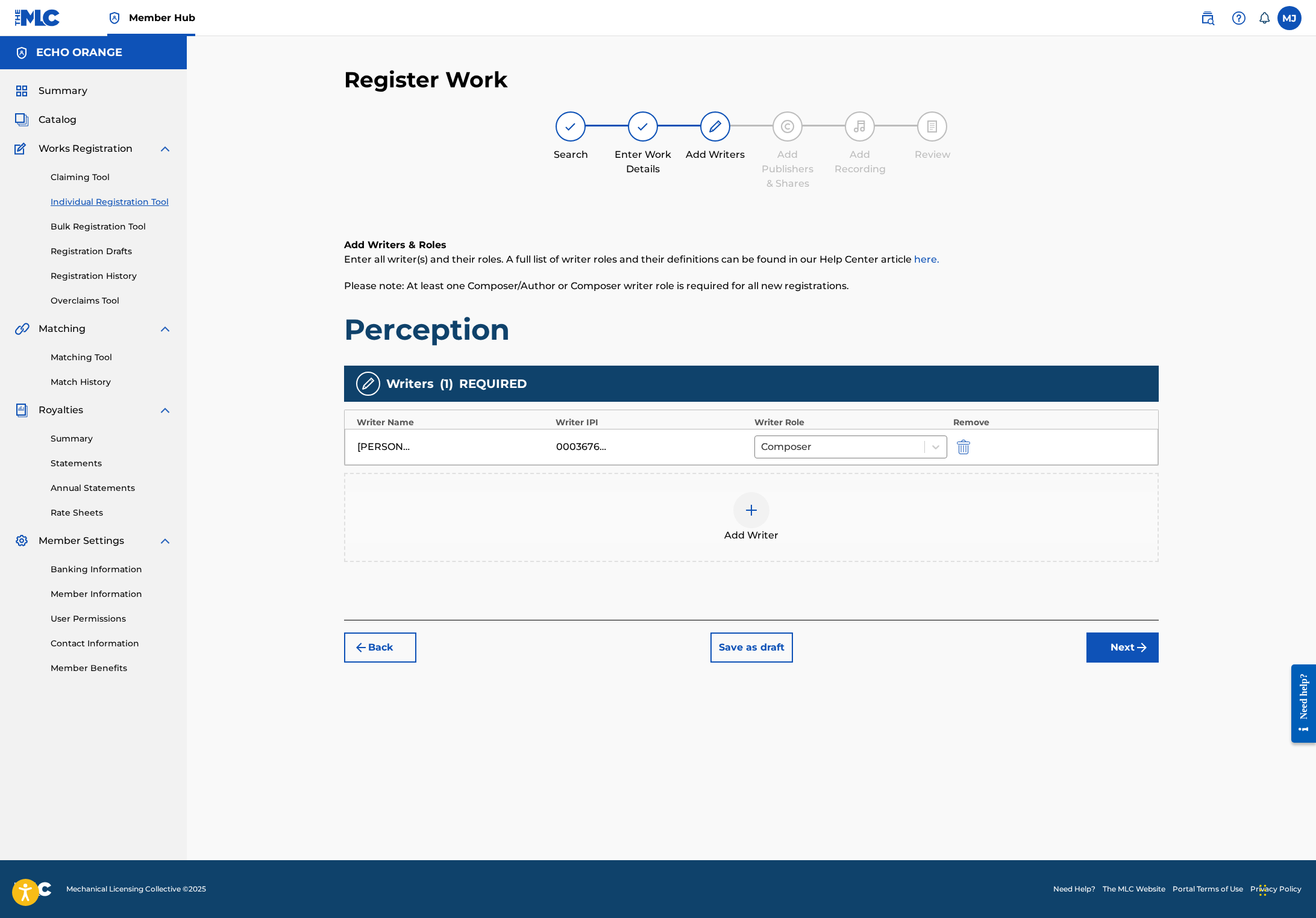
click at [1158, 663] on button "Next" at bounding box center [1122, 647] width 72 height 31
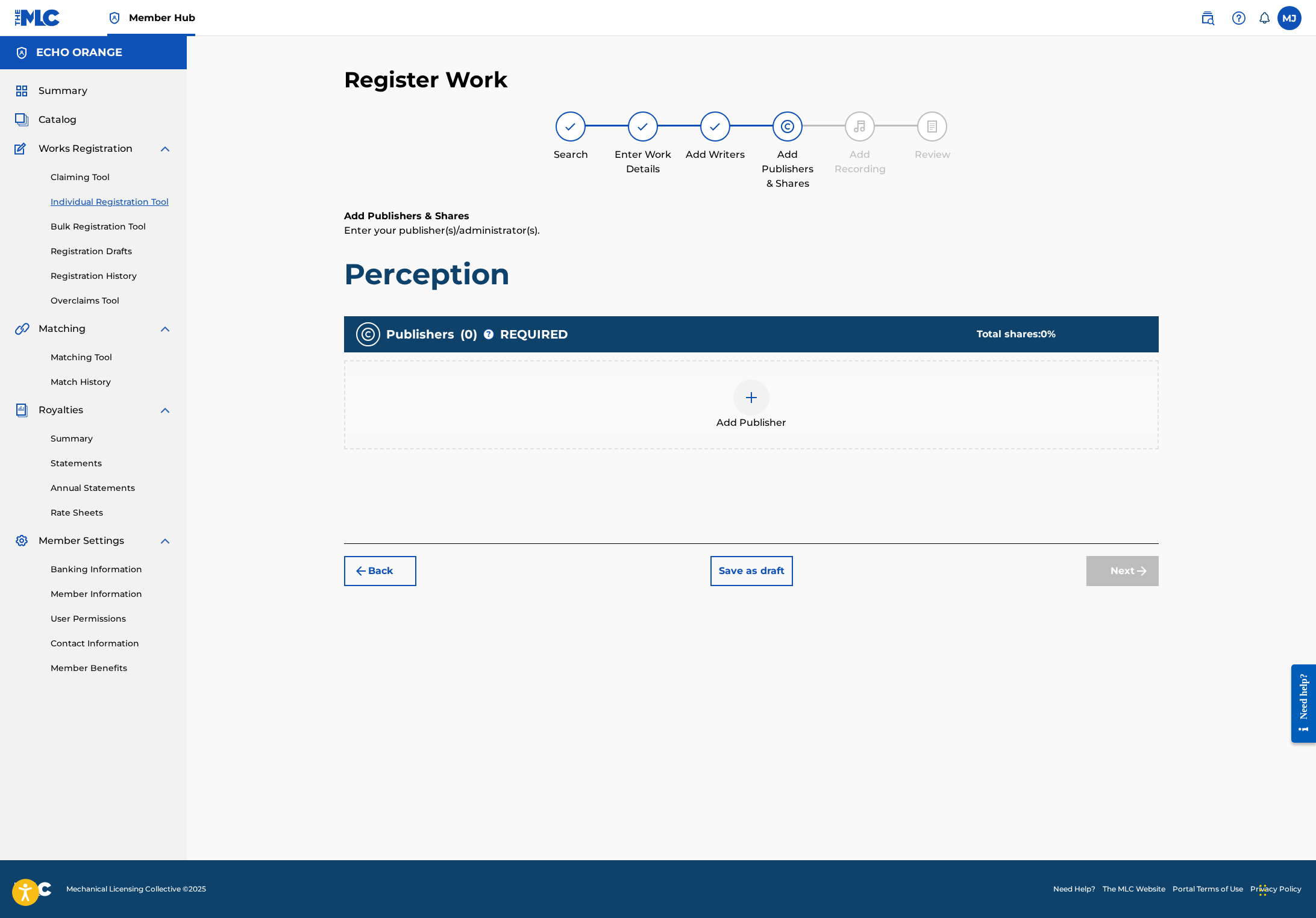
drag, startPoint x: 887, startPoint y: 524, endPoint x: 895, endPoint y: 527, distance: 8.5
click at [887, 490] on div "Publishers ( 0 ) ? REQUIRED Total shares: 0 % Add Publisher" at bounding box center [752, 399] width 815 height 180
click at [895, 490] on div "Publishers ( 0 ) ? REQUIRED Total shares: 0 % Add Publisher" at bounding box center [752, 399] width 815 height 180
click at [769, 415] on div at bounding box center [751, 397] width 37 height 36
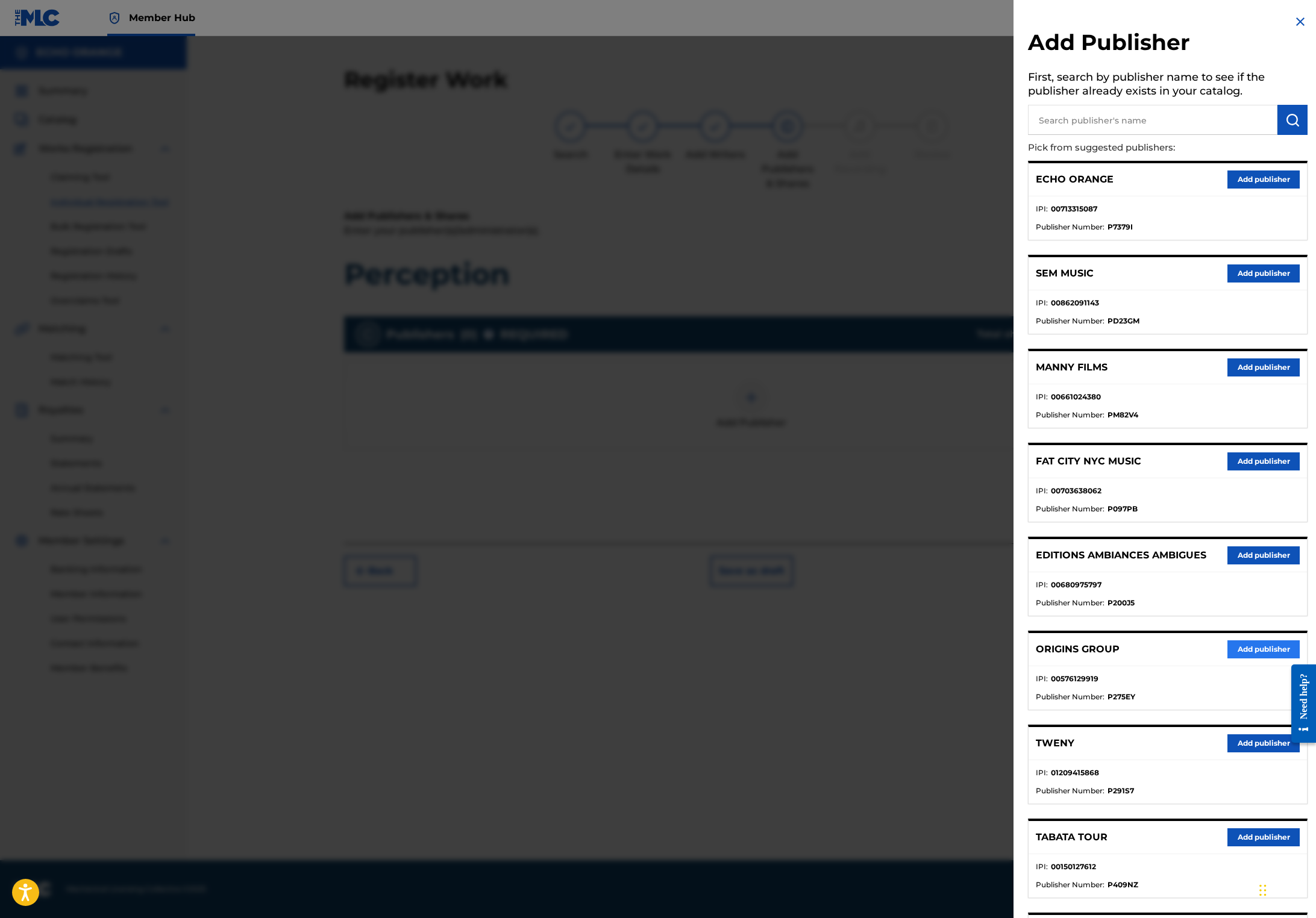
click at [1227, 658] on button "Add publisher" at bounding box center [1263, 649] width 72 height 18
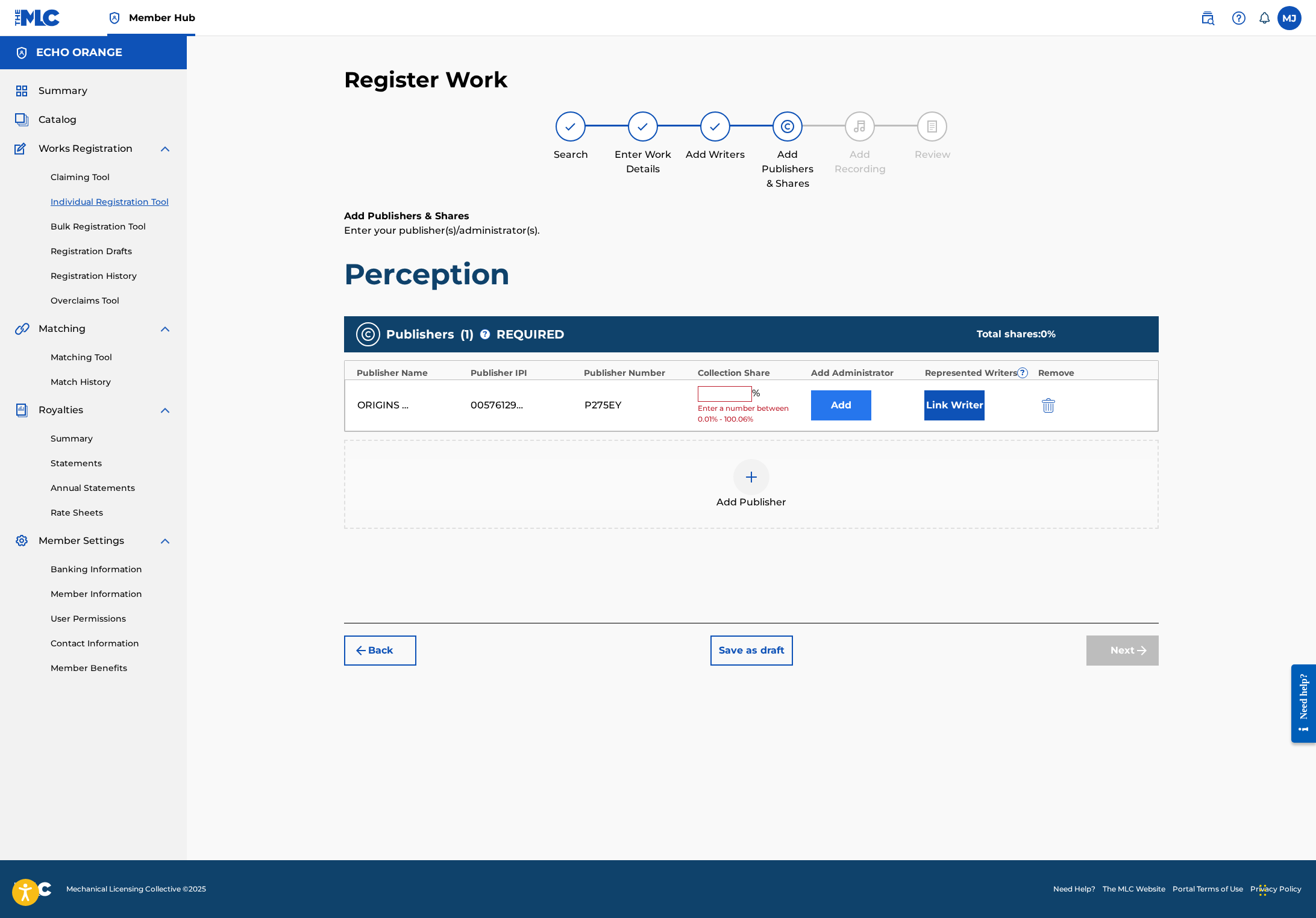
click at [871, 420] on button "Add" at bounding box center [841, 405] width 60 height 31
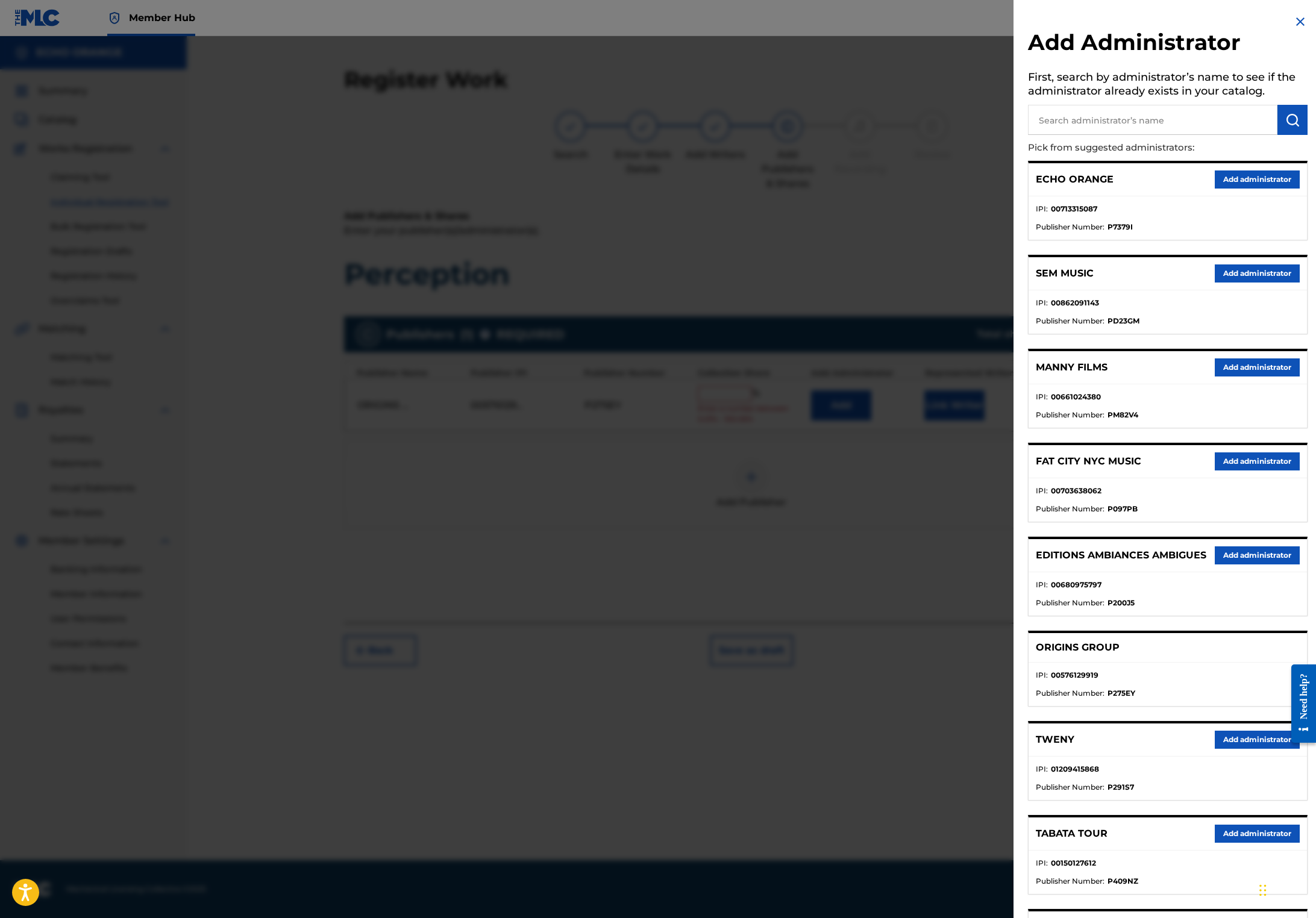
click at [1259, 185] on div "ECHO ORANGE Add administrator" at bounding box center [1167, 179] width 278 height 34
click at [1259, 188] on button "Add administrator" at bounding box center [1257, 179] width 85 height 18
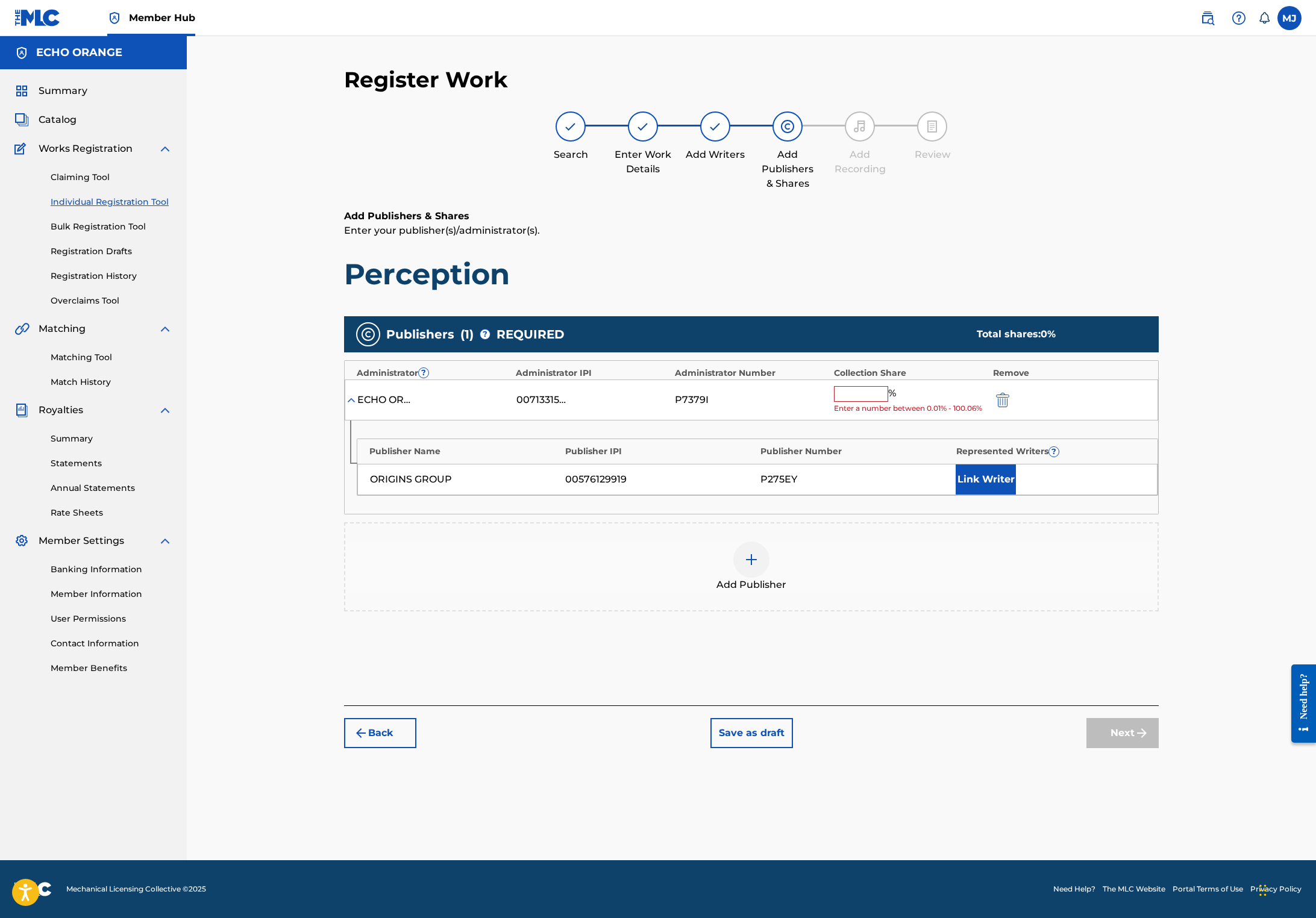
click at [887, 413] on span "Enter a number between 0.01% - 100.06%" at bounding box center [910, 408] width 153 height 11
click at [890, 414] on div "% Enter a number between 0.01% - 100.06%" at bounding box center [910, 399] width 153 height 29
click at [888, 401] on input "text" at bounding box center [860, 393] width 54 height 16
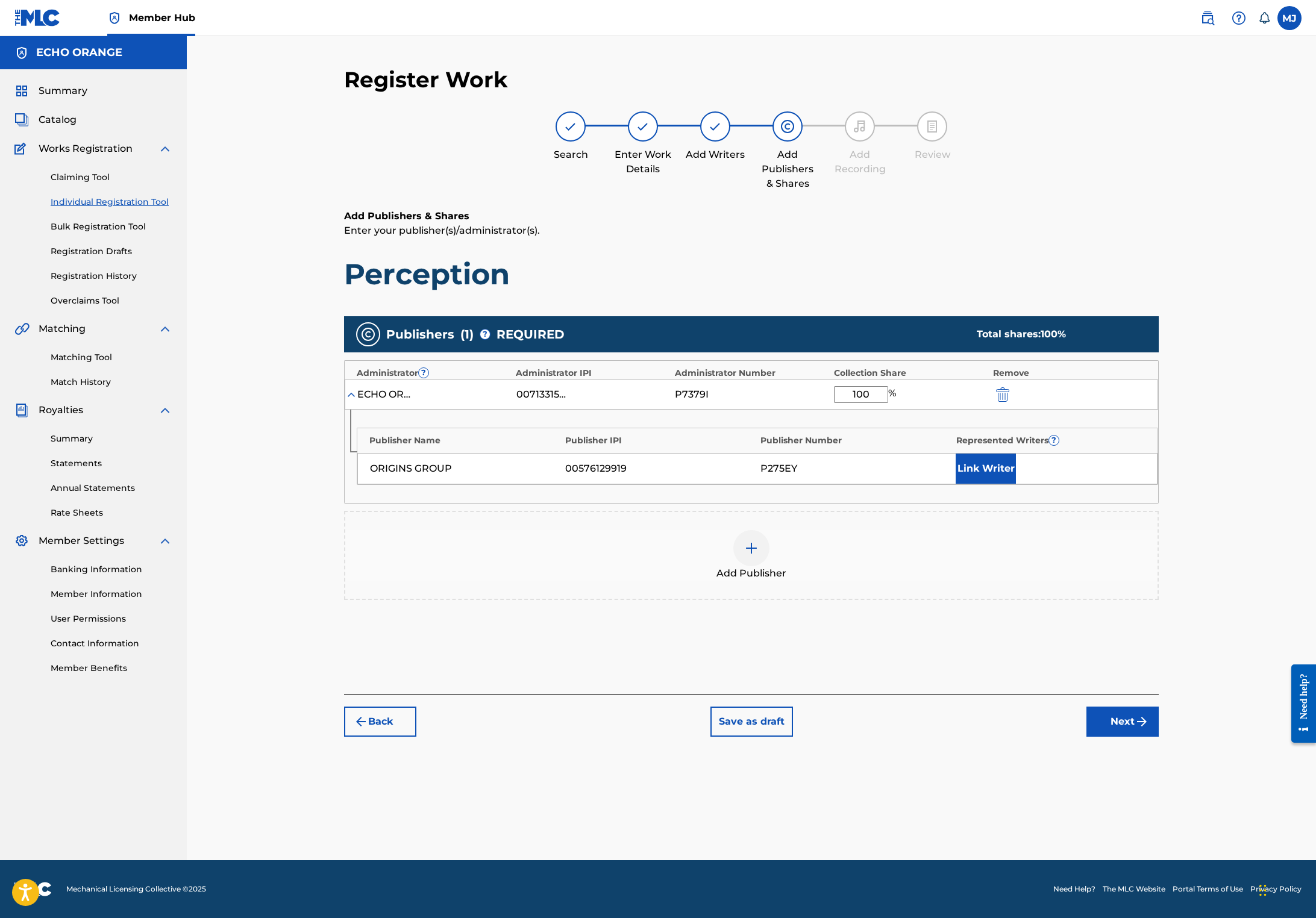
type input "100"
click at [1096, 483] on div "Link Writer" at bounding box center [1050, 468] width 189 height 31
click at [1093, 483] on div "Link Writer" at bounding box center [1050, 468] width 189 height 31
click at [1089, 483] on div "Link Writer" at bounding box center [1050, 468] width 189 height 31
click at [1016, 483] on button "Link Writer" at bounding box center [985, 468] width 60 height 31
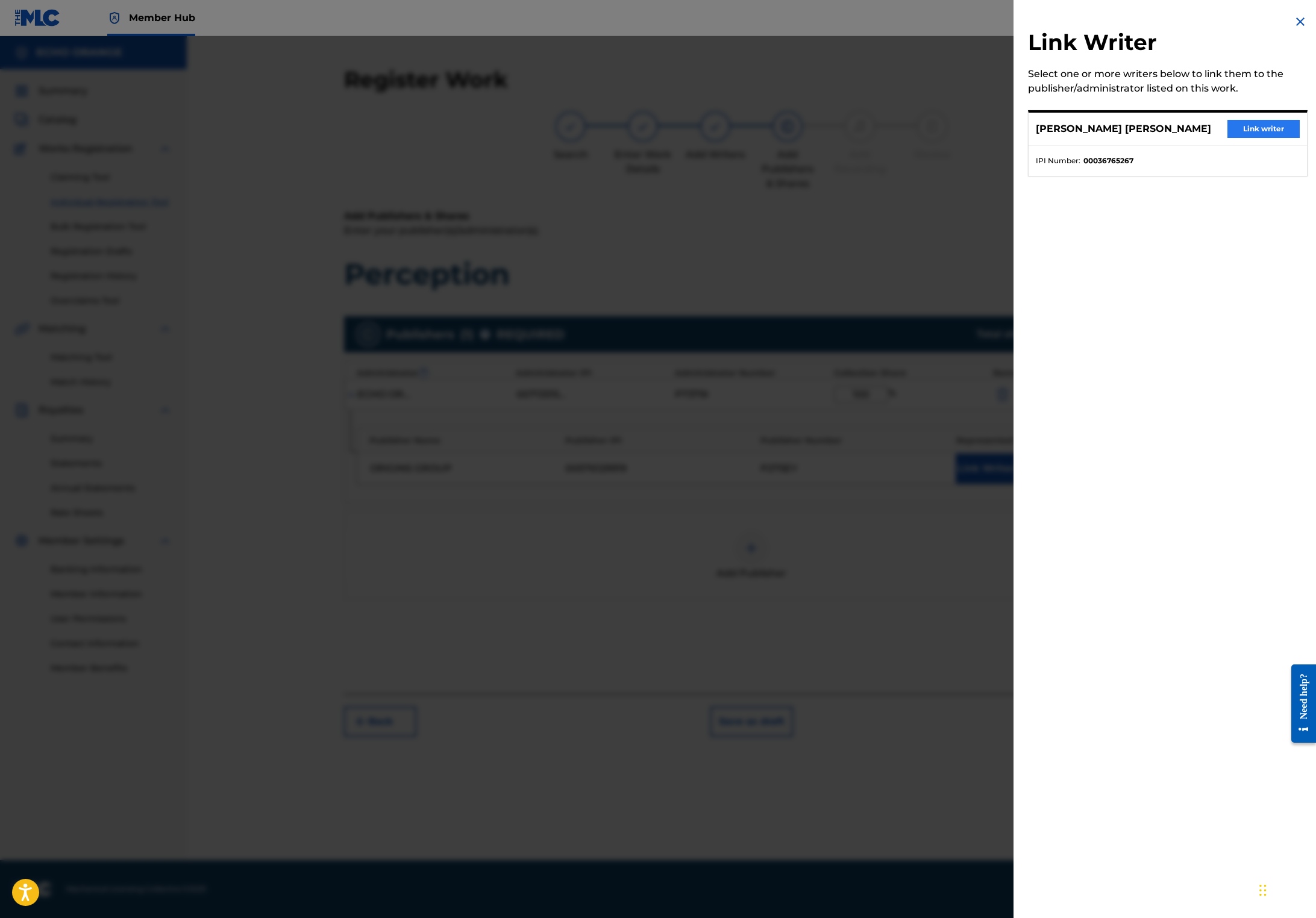
click at [1259, 138] on button "Link writer" at bounding box center [1263, 129] width 72 height 18
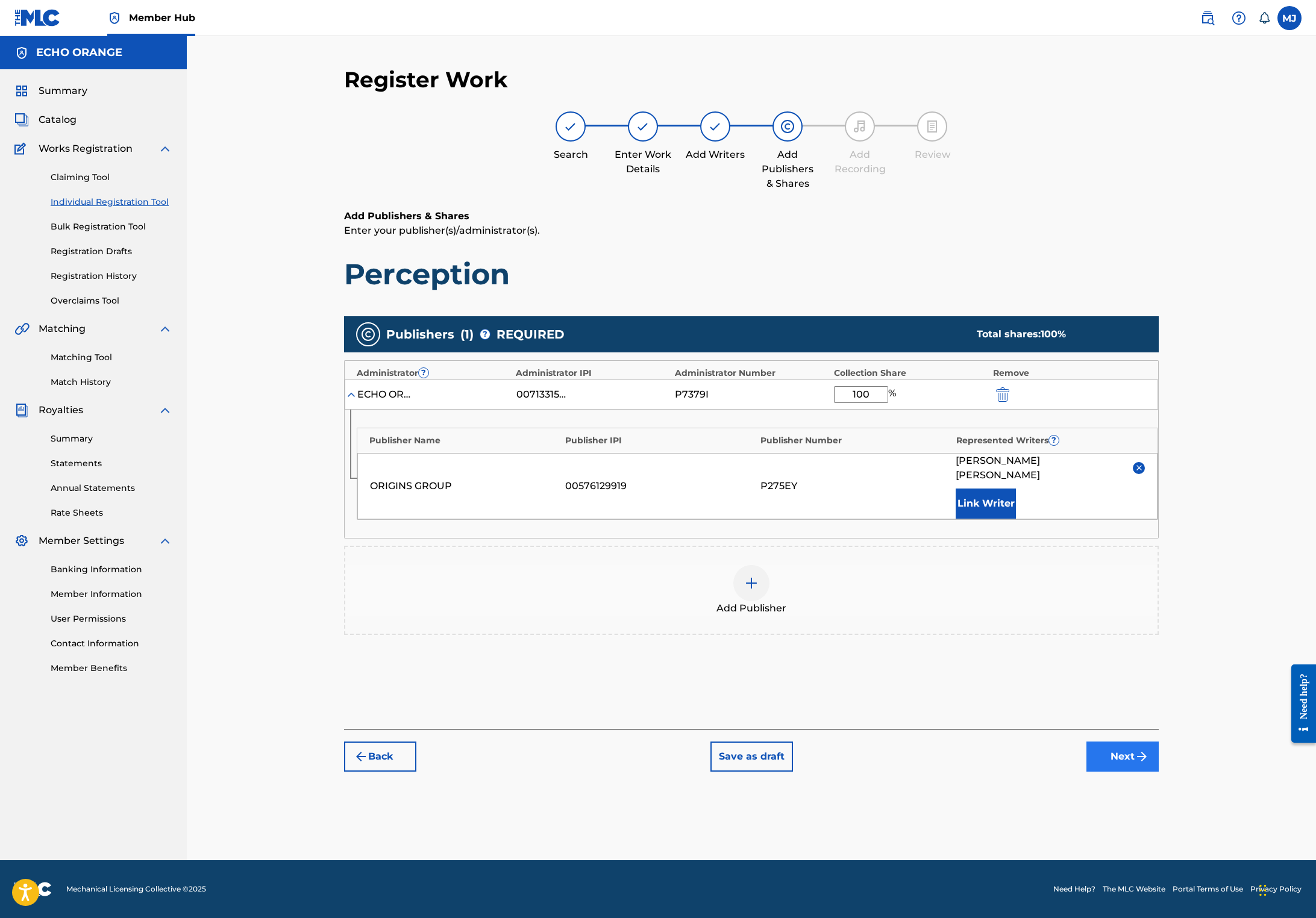
click at [1158, 771] on button "Next" at bounding box center [1122, 756] width 72 height 31
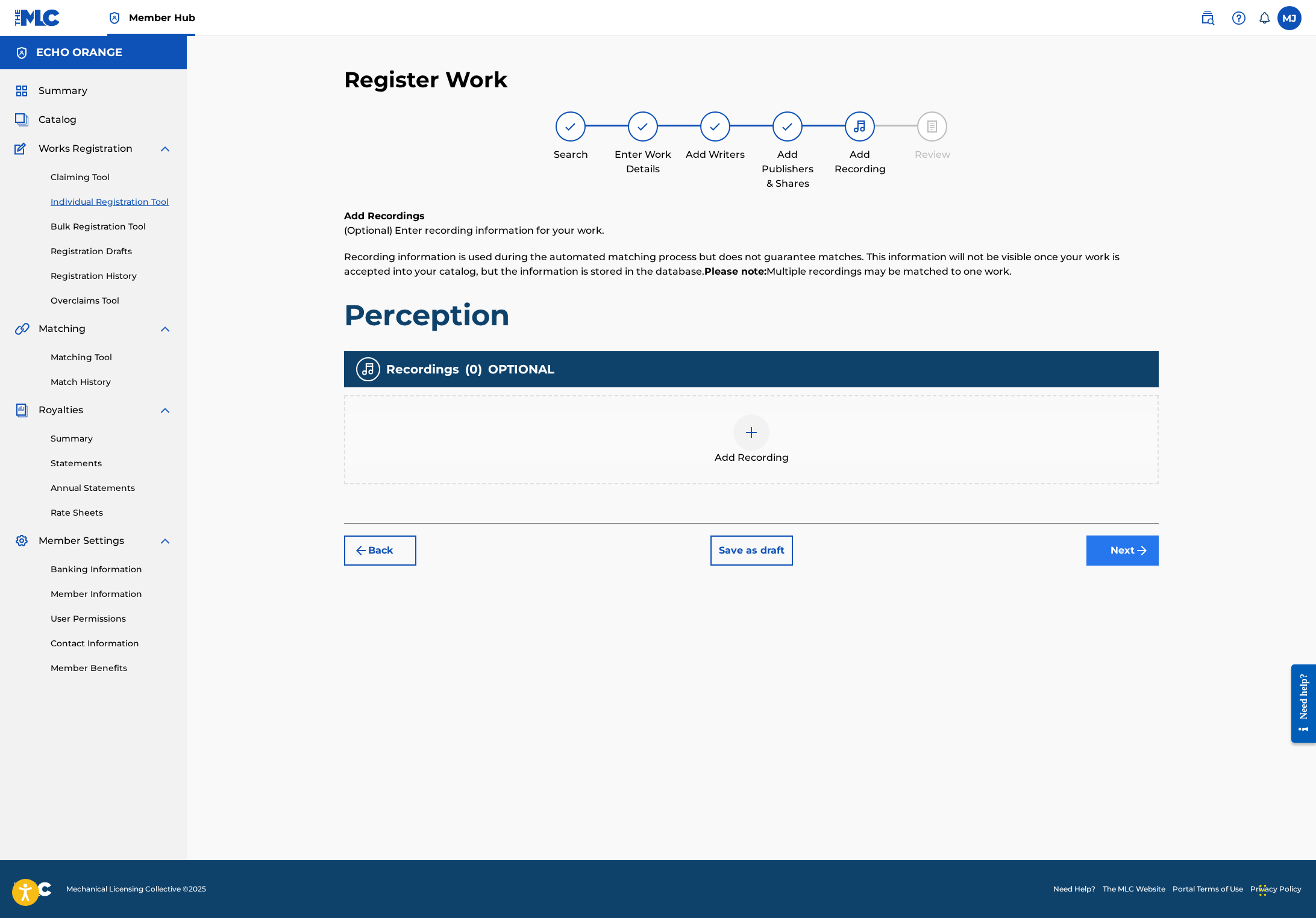
click at [1158, 565] on button "Next" at bounding box center [1122, 550] width 72 height 31
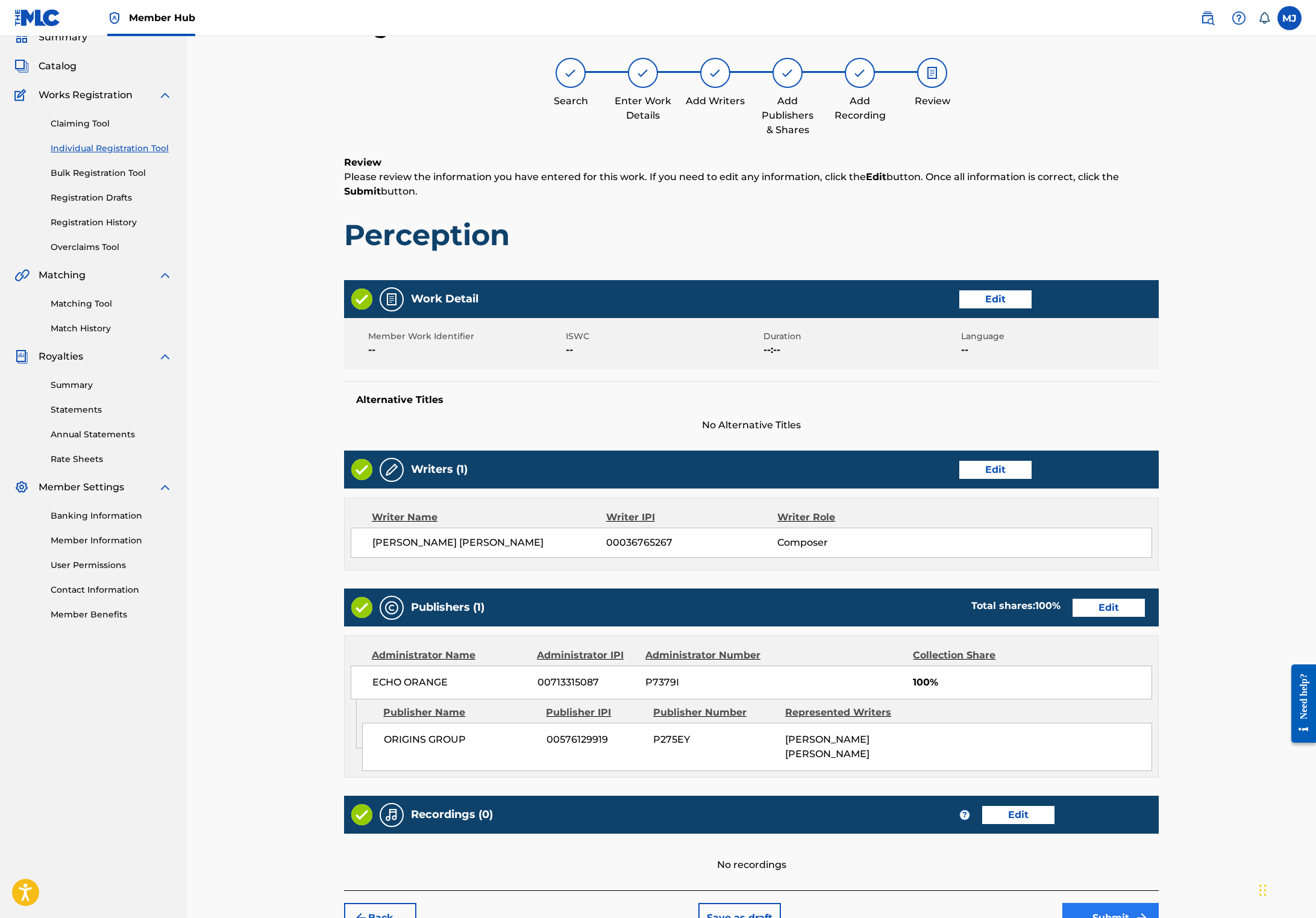
scroll to position [239, 0]
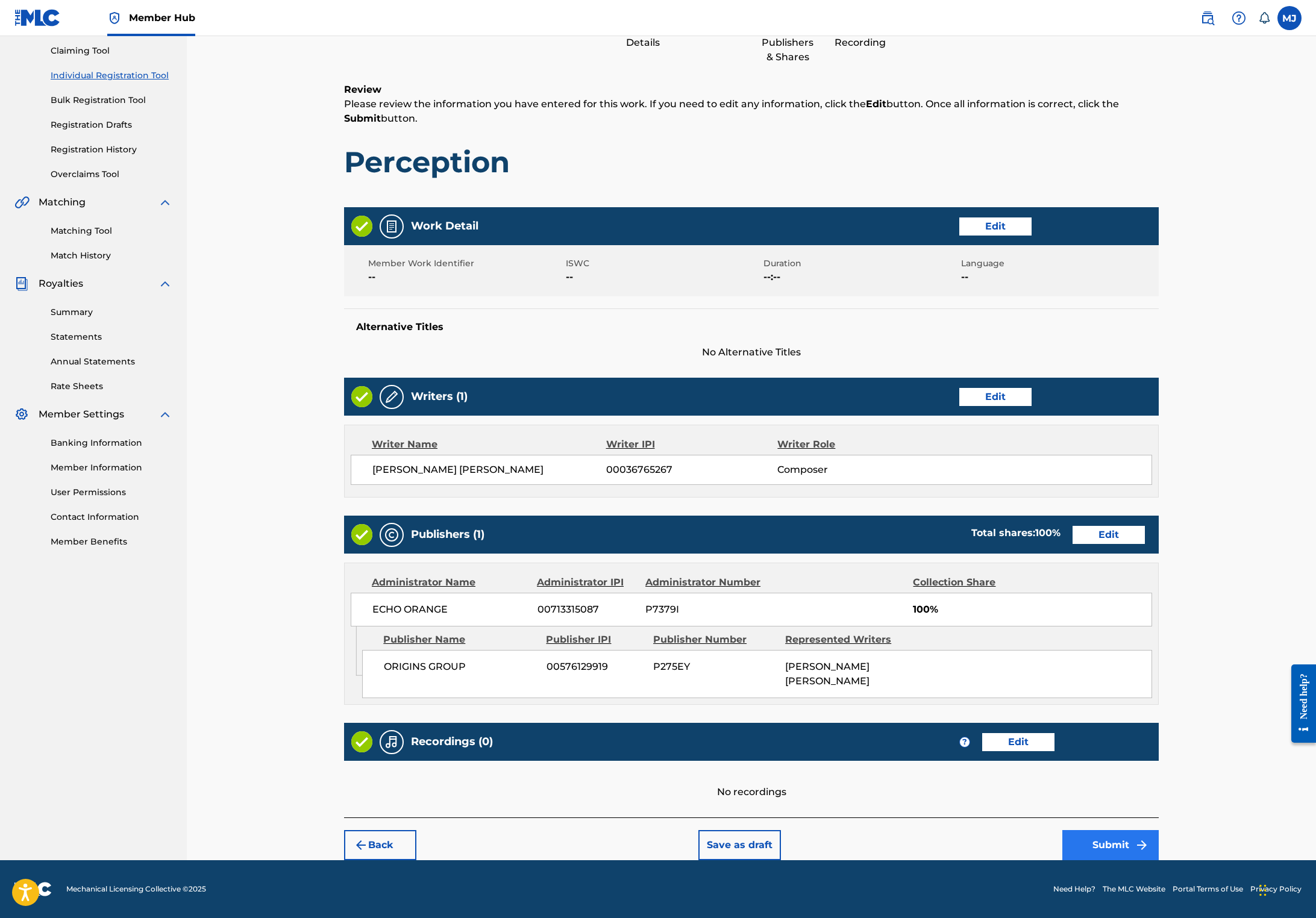
click at [1158, 829] on button "Submit" at bounding box center [1111, 844] width 97 height 31
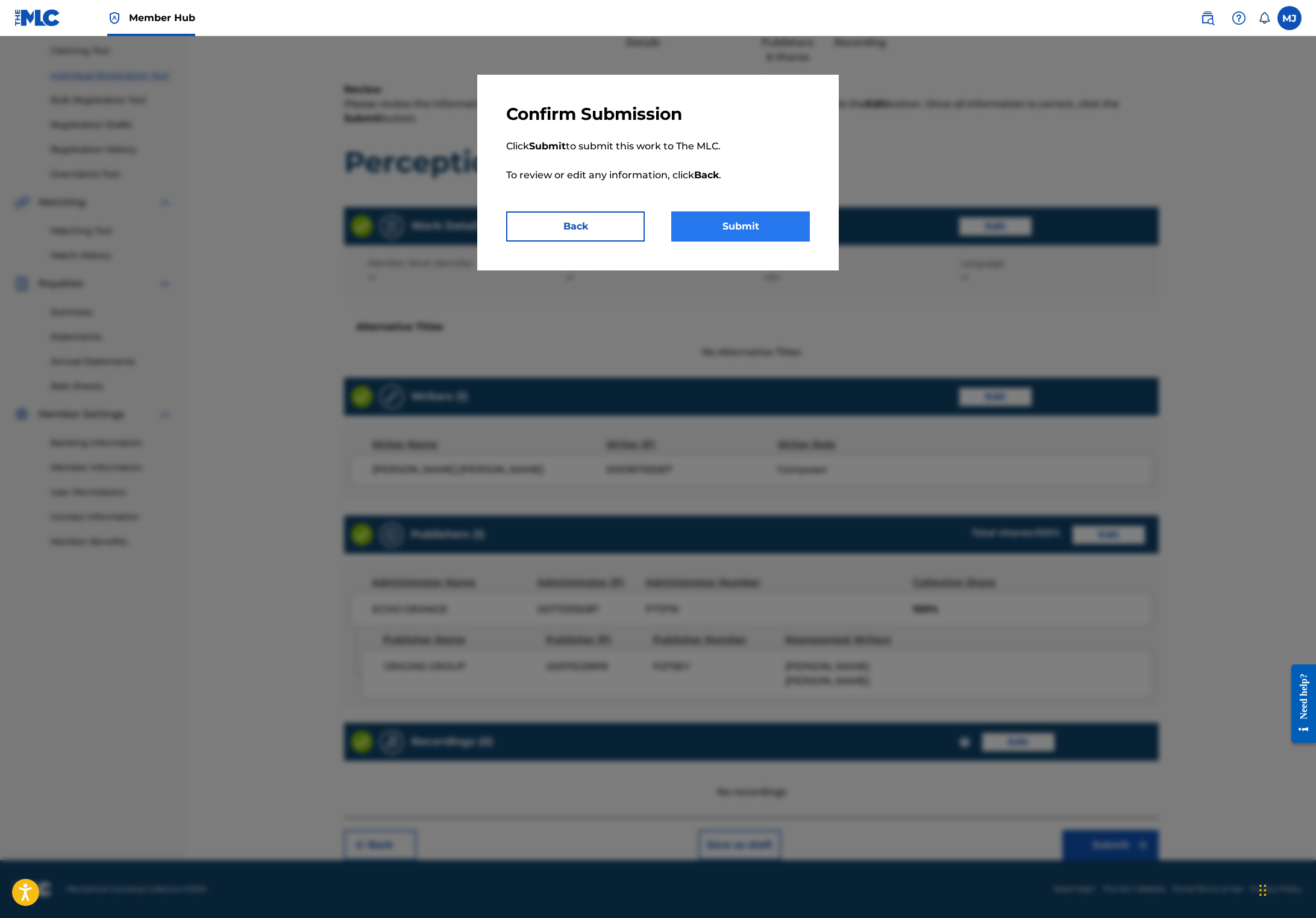
click at [783, 240] on button "Submit" at bounding box center [740, 226] width 138 height 31
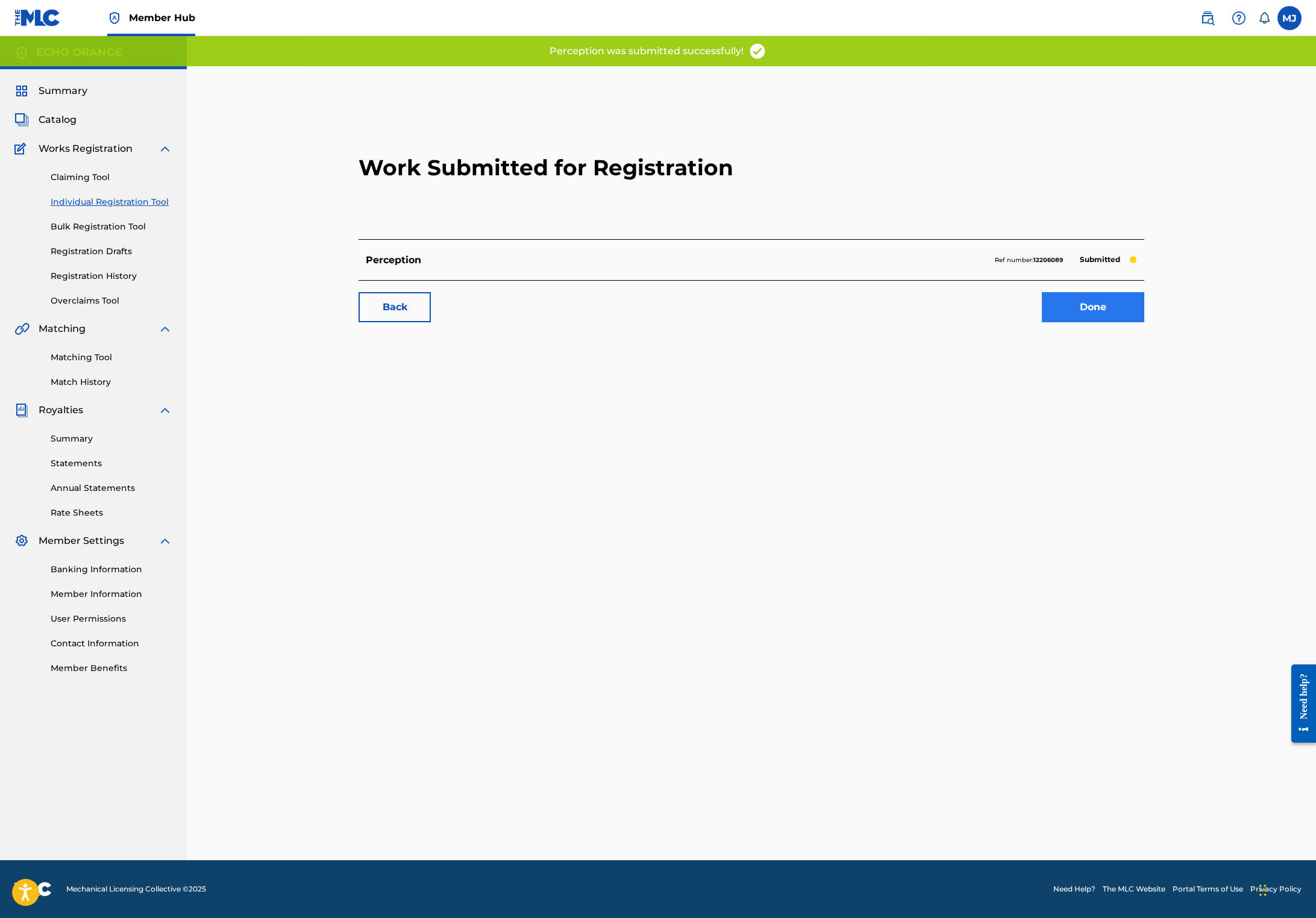
click at [1144, 322] on link "Done" at bounding box center [1093, 307] width 103 height 31
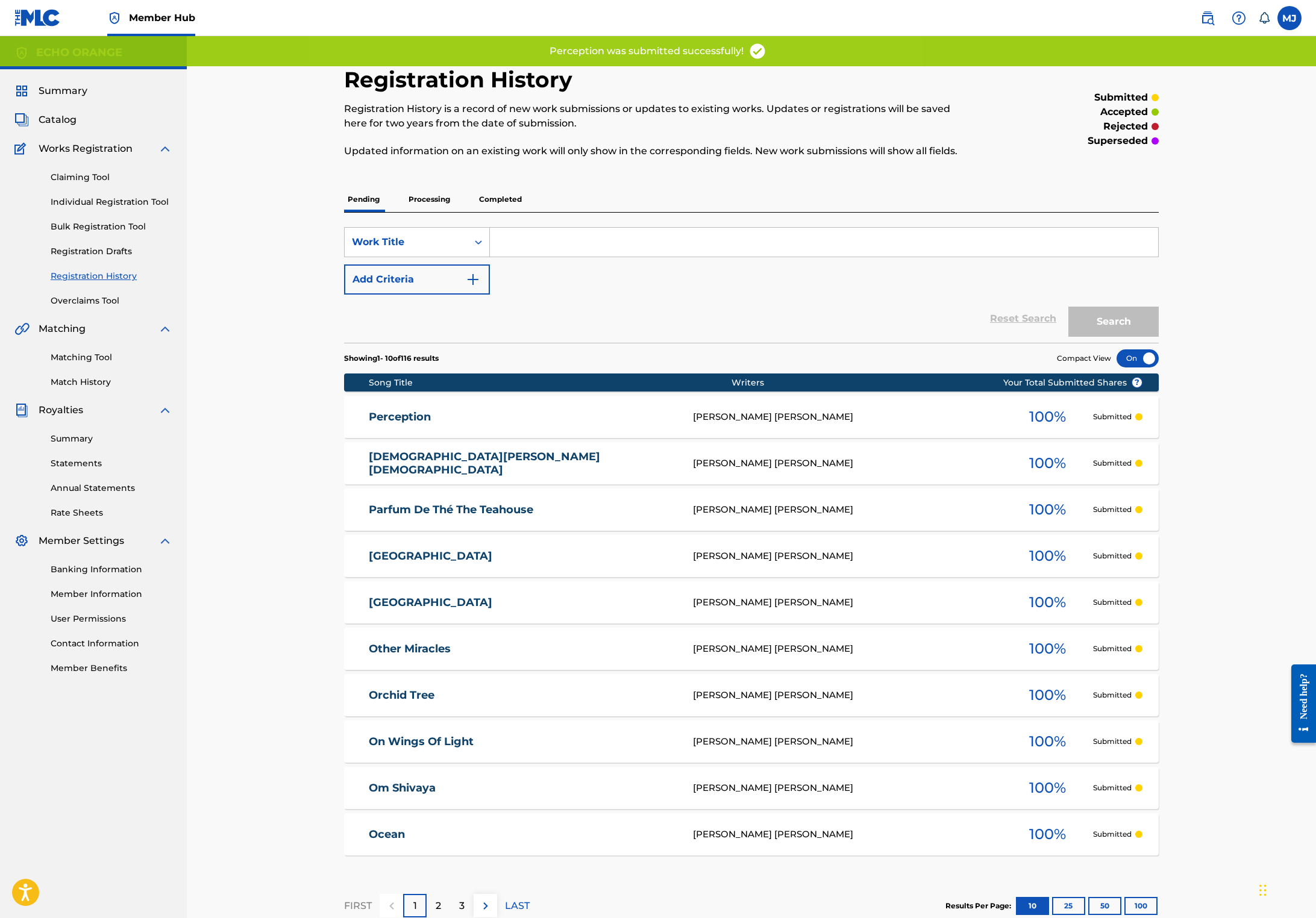
click at [133, 227] on div "Claiming Tool Individual Registration Tool Bulk Registration Tool Registration …" at bounding box center [94, 231] width 158 height 151
click at [138, 208] on link "Individual Registration Tool" at bounding box center [110, 201] width 121 height 13
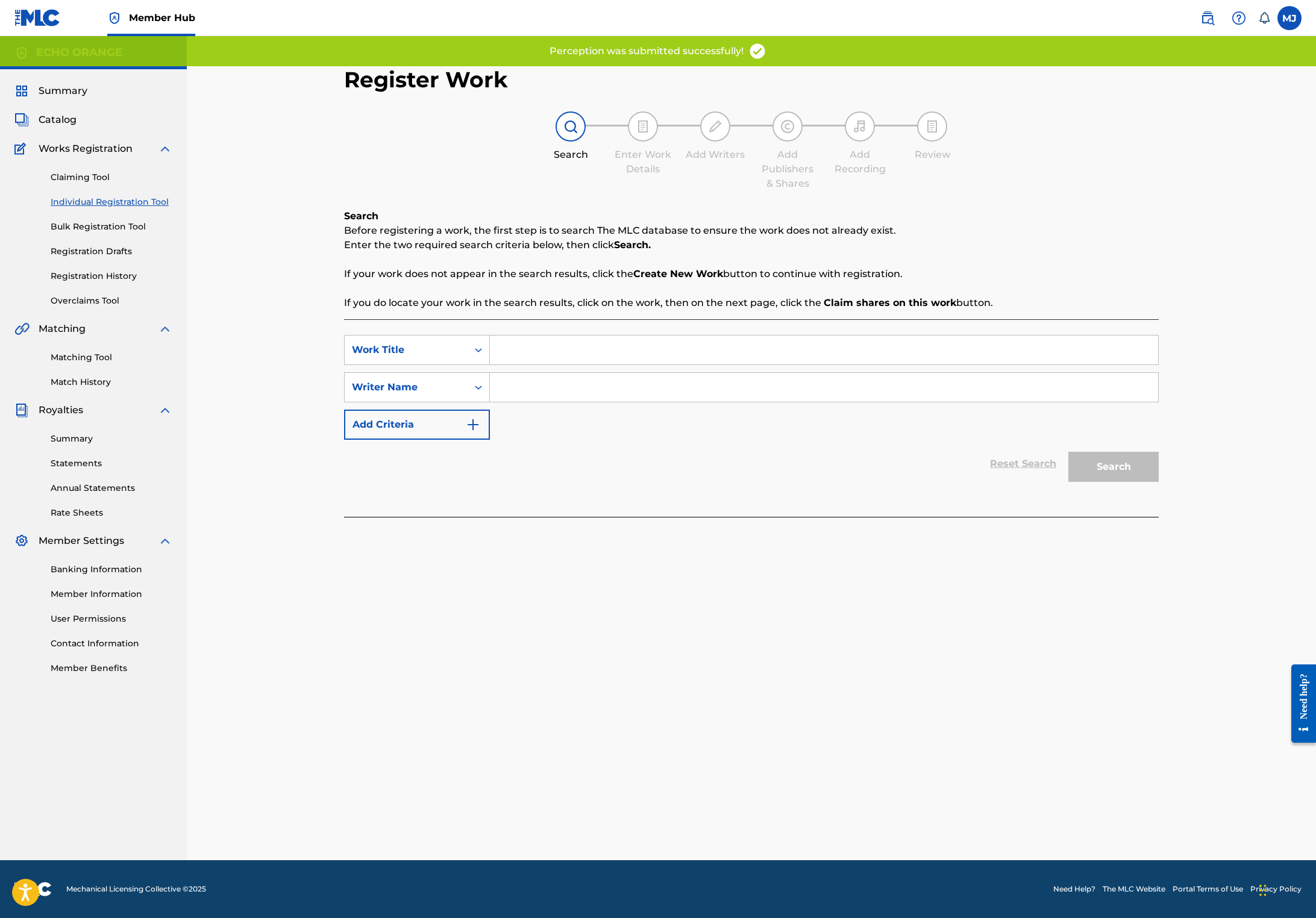
click at [519, 364] on input "Search Form" at bounding box center [823, 349] width 668 height 29
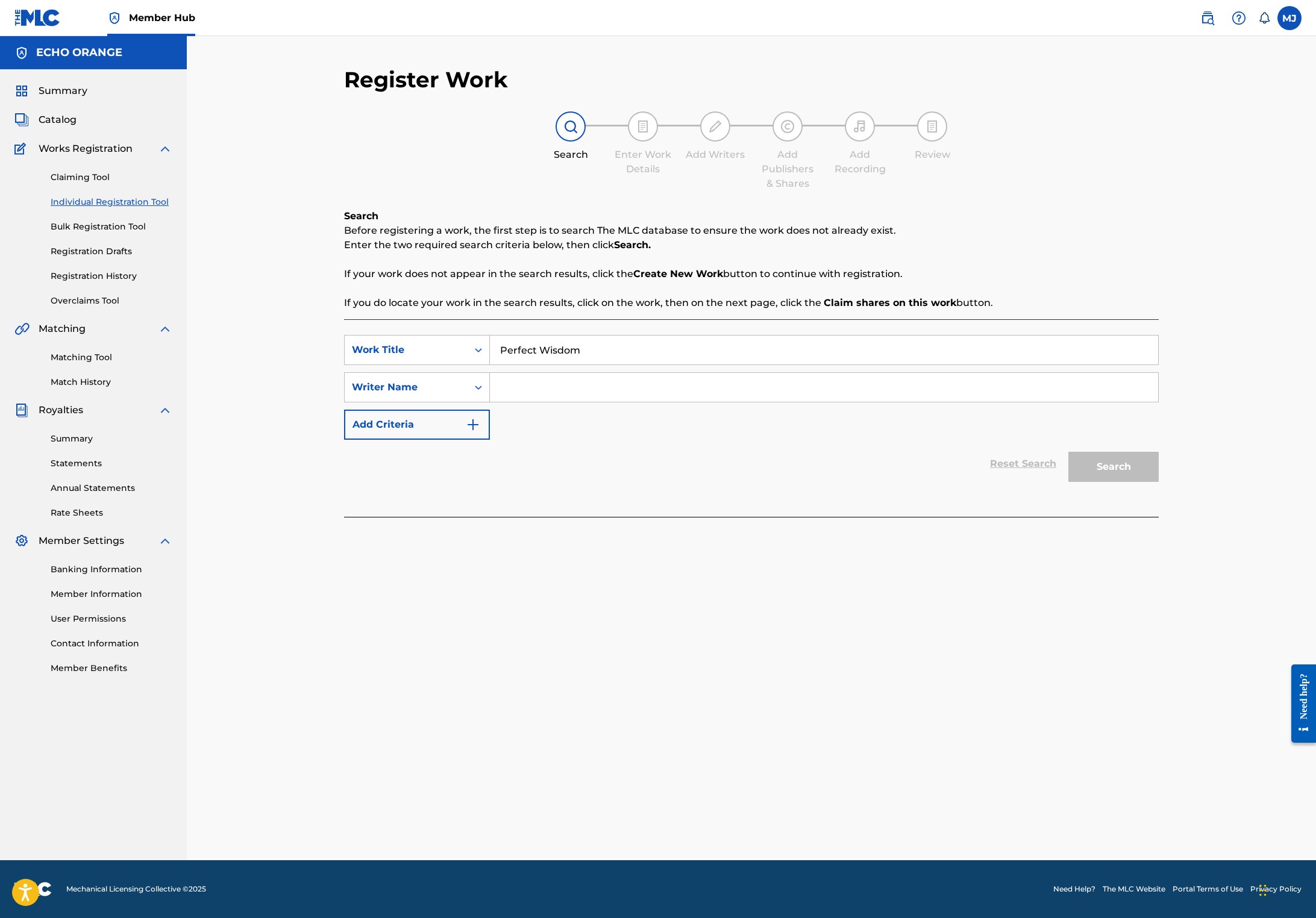
type input "Perfect Wisdom"
paste input "[PERSON_NAME]"
type input "[PERSON_NAME]"
click at [1158, 481] on button "Search" at bounding box center [1114, 466] width 91 height 31
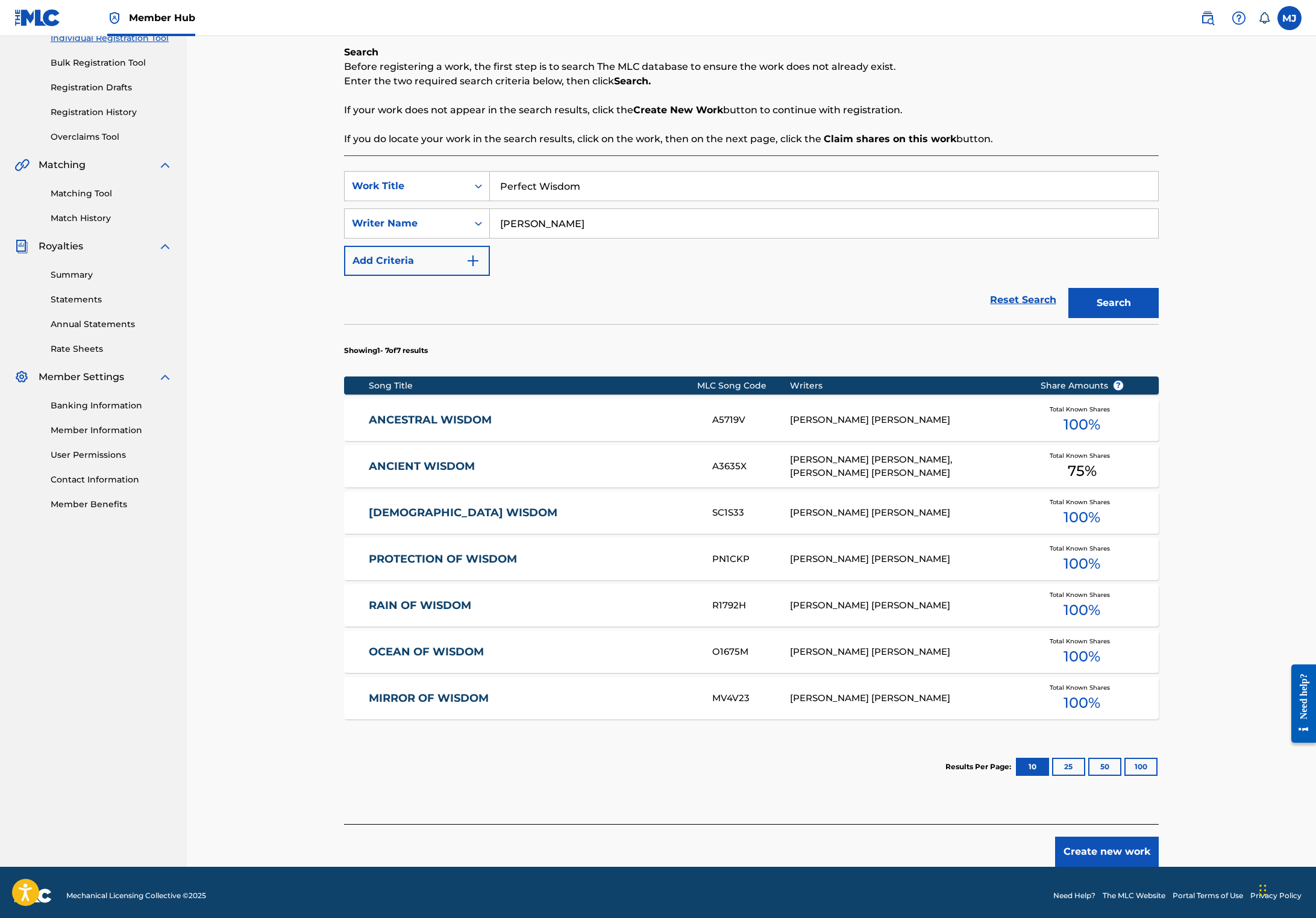
scroll to position [273, 0]
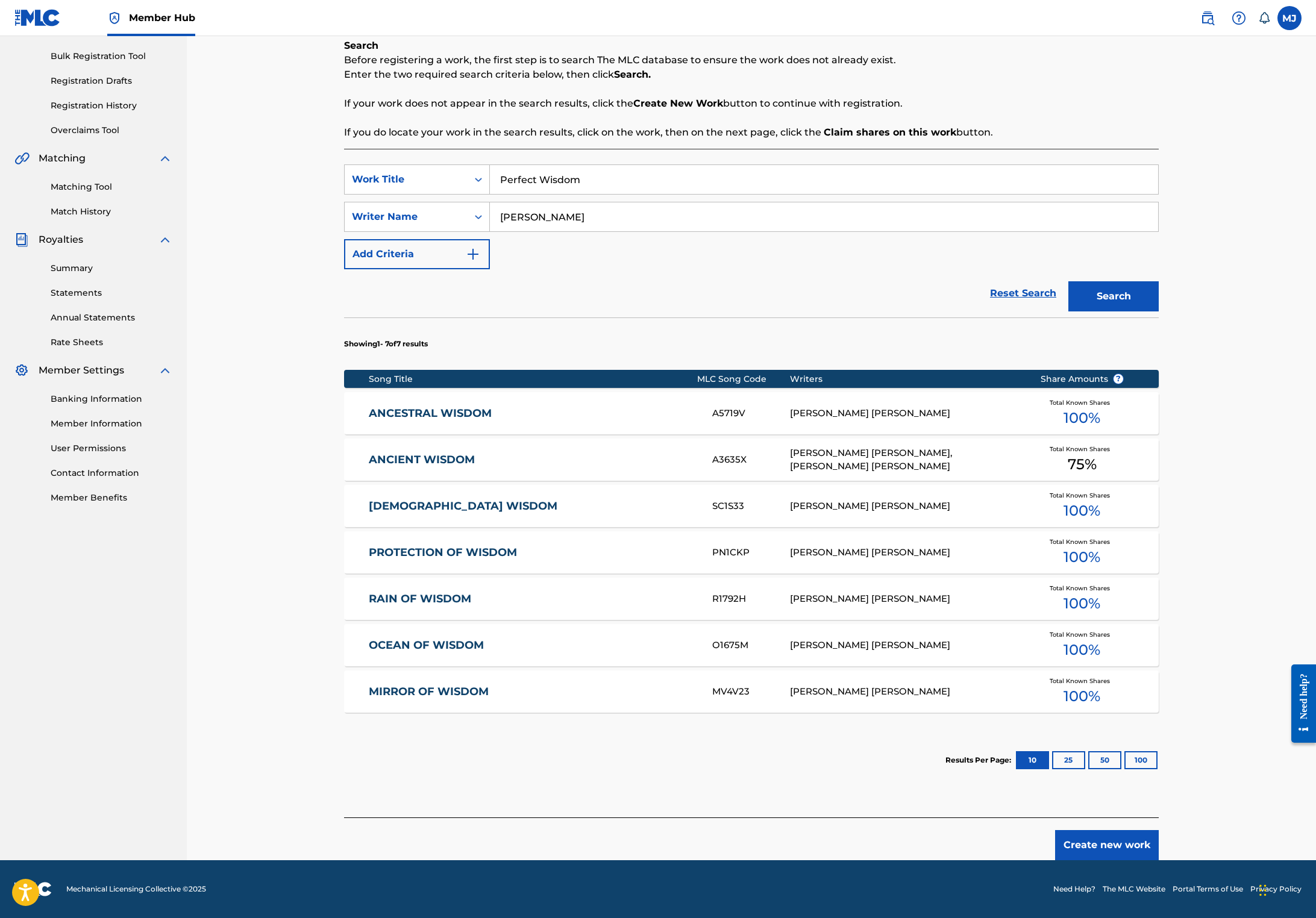
drag, startPoint x: 1183, startPoint y: 830, endPoint x: 1192, endPoint y: 829, distance: 9.1
click at [1158, 830] on button "Create new work" at bounding box center [1106, 844] width 104 height 31
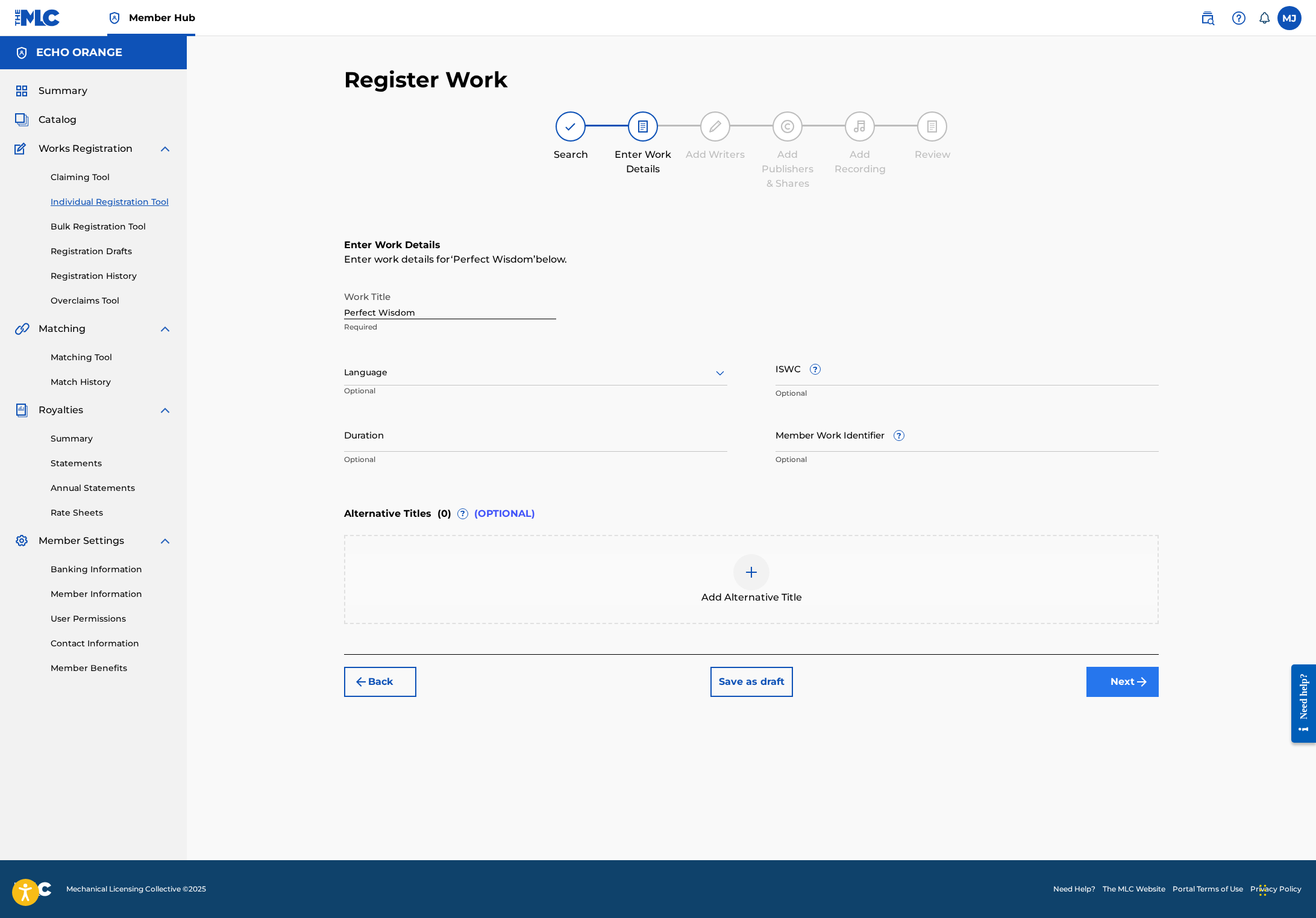
click at [1173, 798] on div "Register Work Search Enter Work Details Add Writers Add Publishers & Shares Add…" at bounding box center [751, 462] width 843 height 794
click at [1158, 696] on button "Next" at bounding box center [1122, 681] width 72 height 31
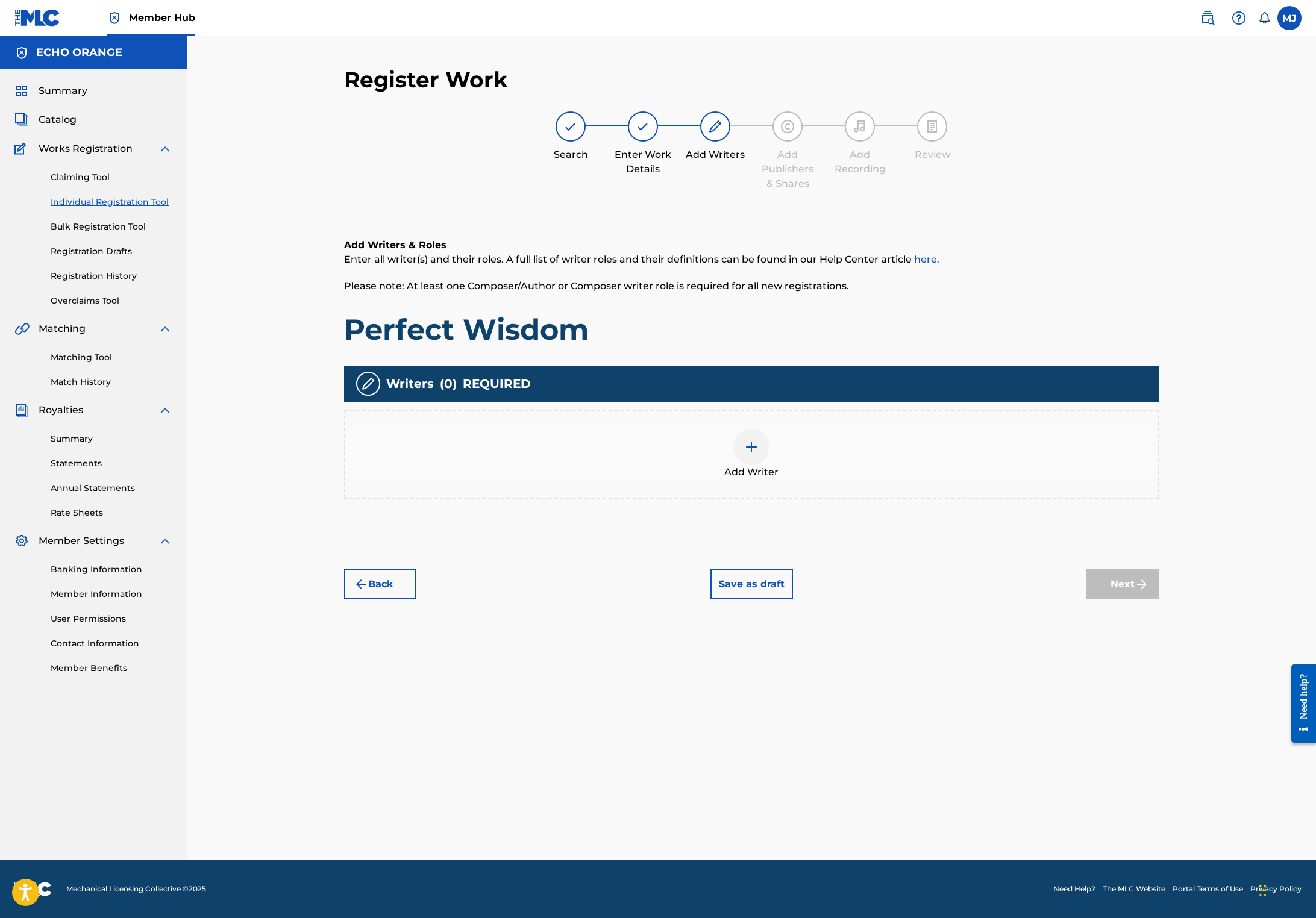
drag, startPoint x: 815, startPoint y: 383, endPoint x: 827, endPoint y: 407, distance: 26.8
click at [815, 384] on div "Add Writers & Roles Enter all writer(s) and their roles. A full list of writer …" at bounding box center [752, 383] width 815 height 347
click at [873, 479] on div "Add Writer" at bounding box center [751, 454] width 812 height 50
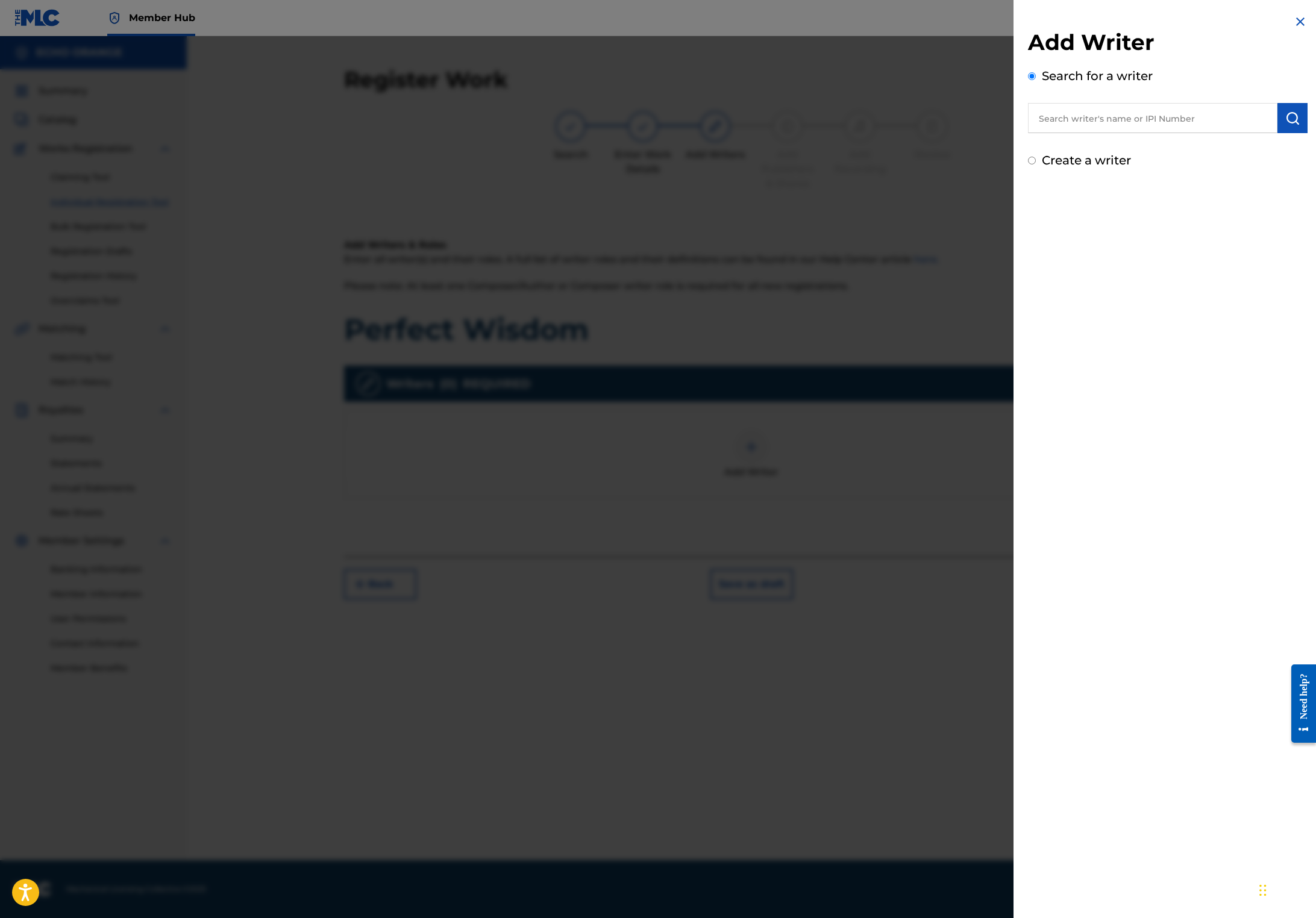
click at [1085, 103] on div "Search for a writer" at bounding box center [1167, 100] width 279 height 66
click at [1087, 131] on input "text" at bounding box center [1152, 117] width 250 height 31
paste input "[PERSON_NAME]"
type input "[PERSON_NAME]"
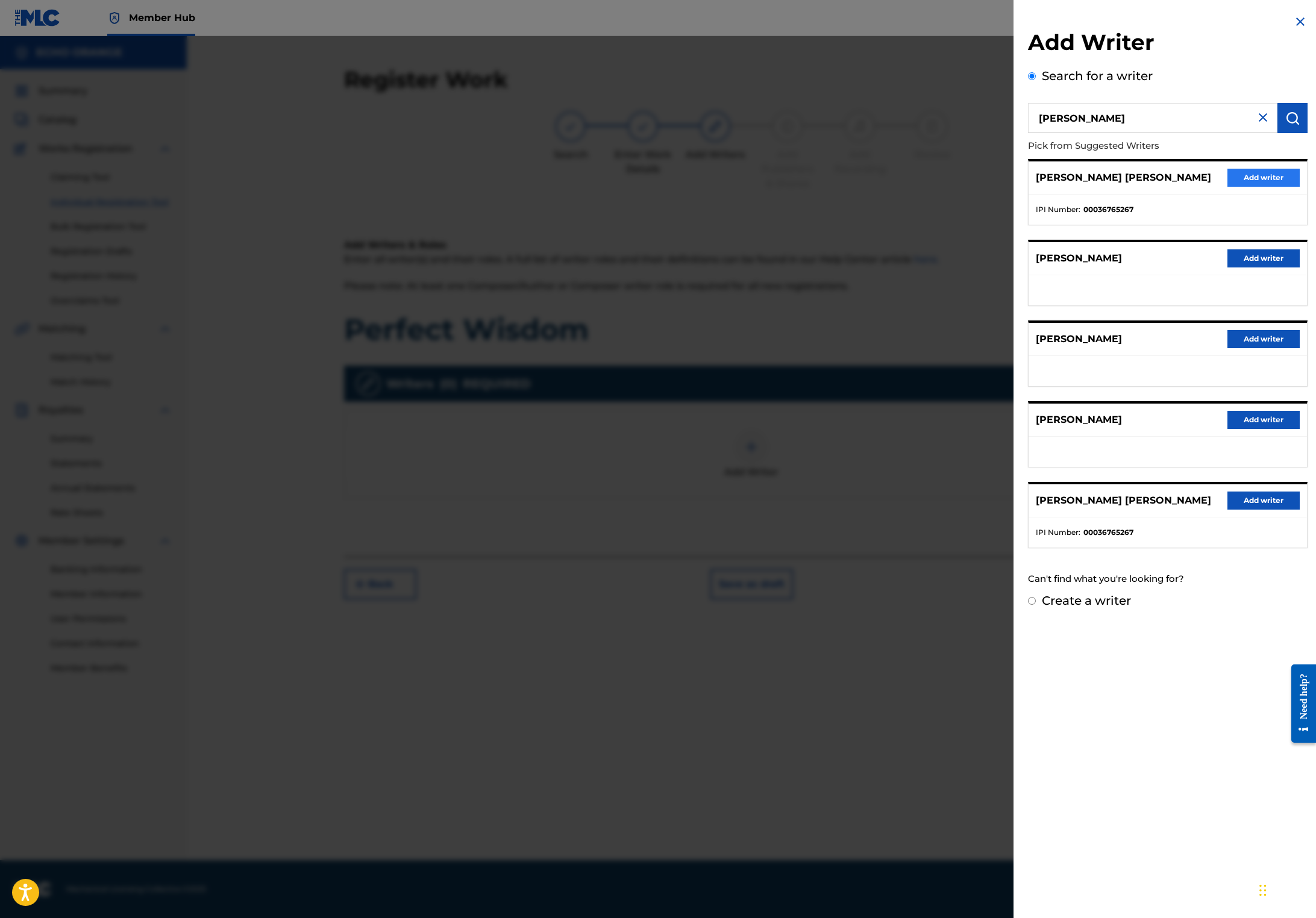
click at [1259, 186] on button "Add writer" at bounding box center [1263, 177] width 72 height 18
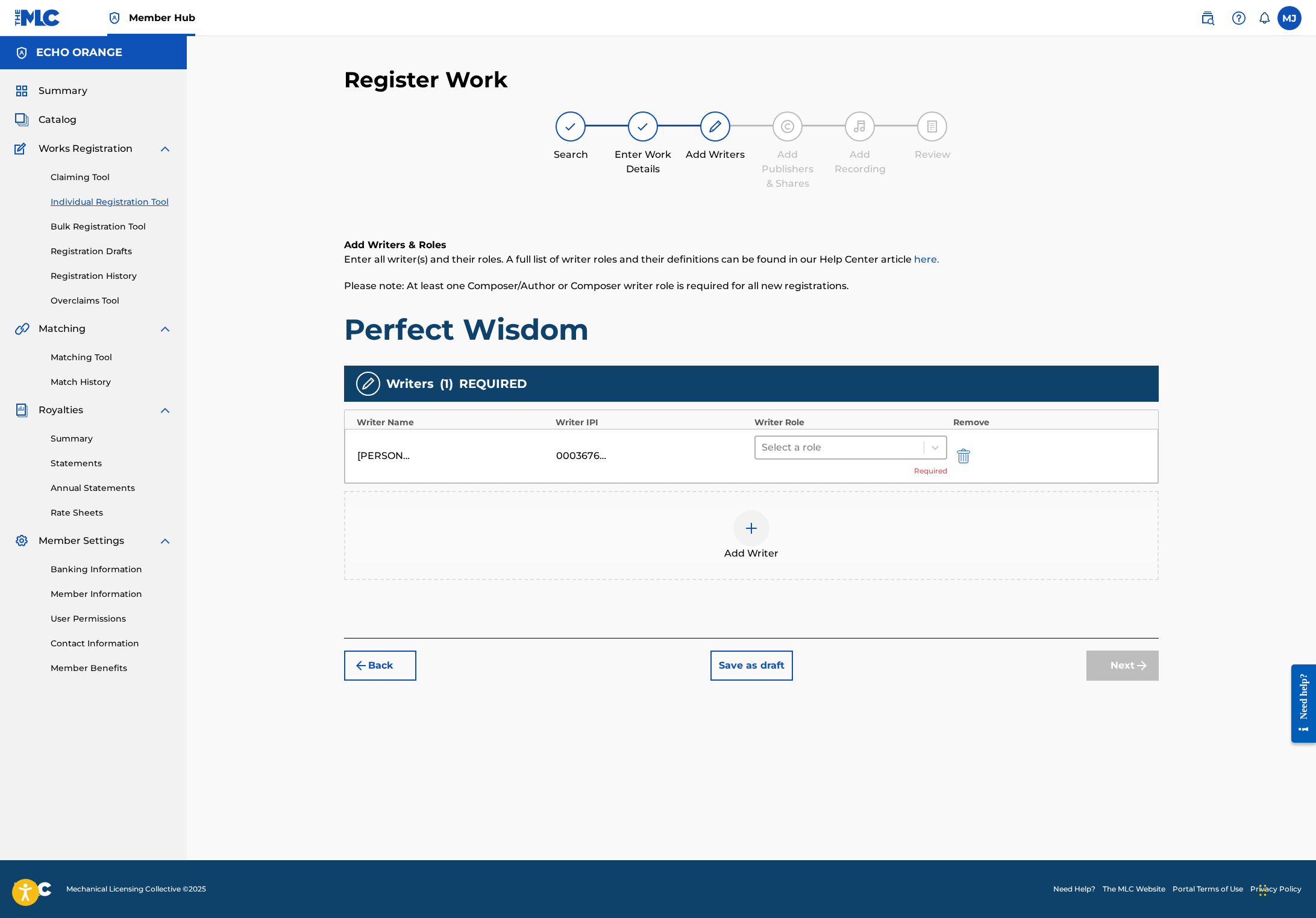
click at [892, 459] on div "Select a role" at bounding box center [840, 448] width 168 height 22
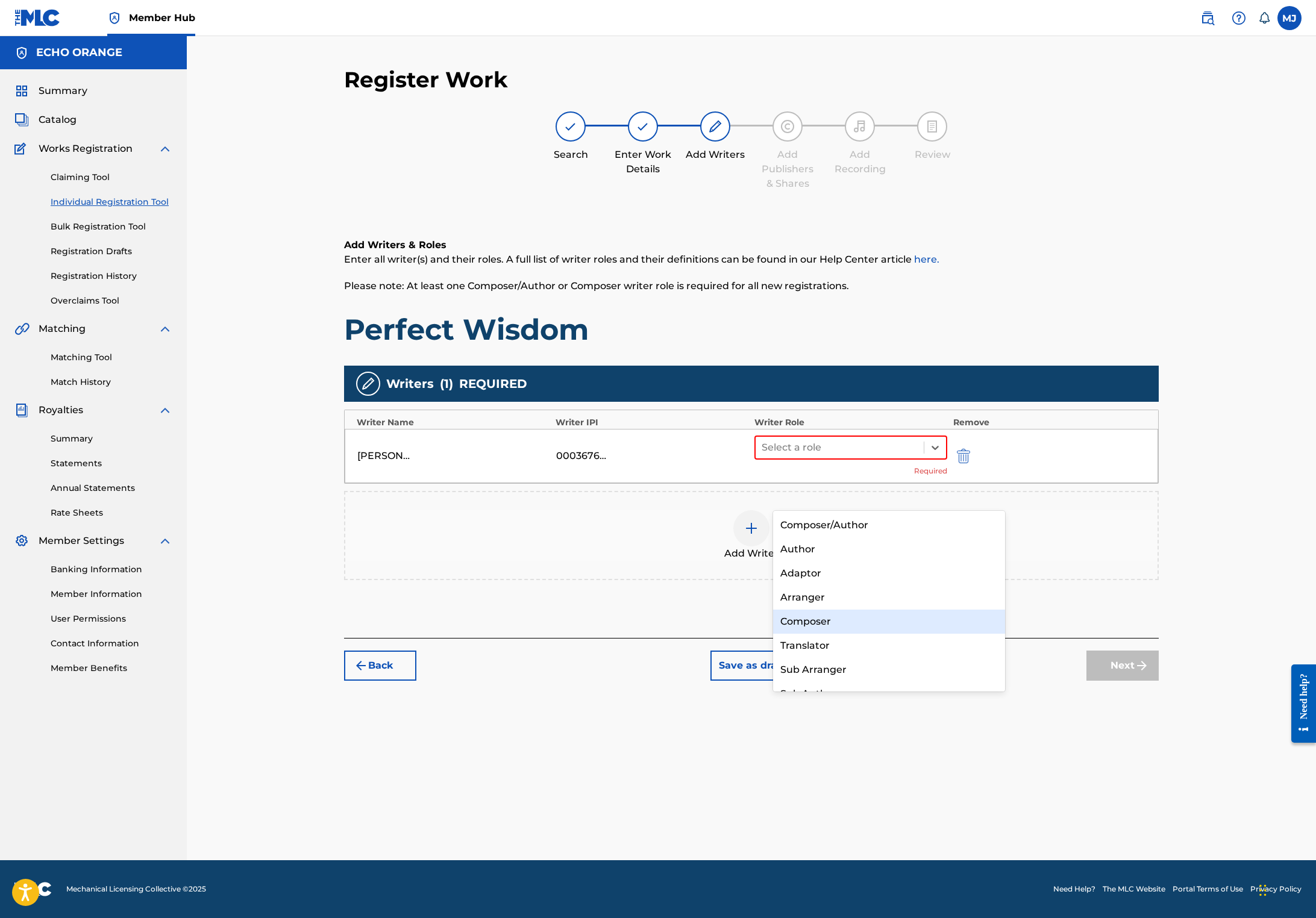
click at [846, 621] on div "Composer" at bounding box center [888, 621] width 232 height 24
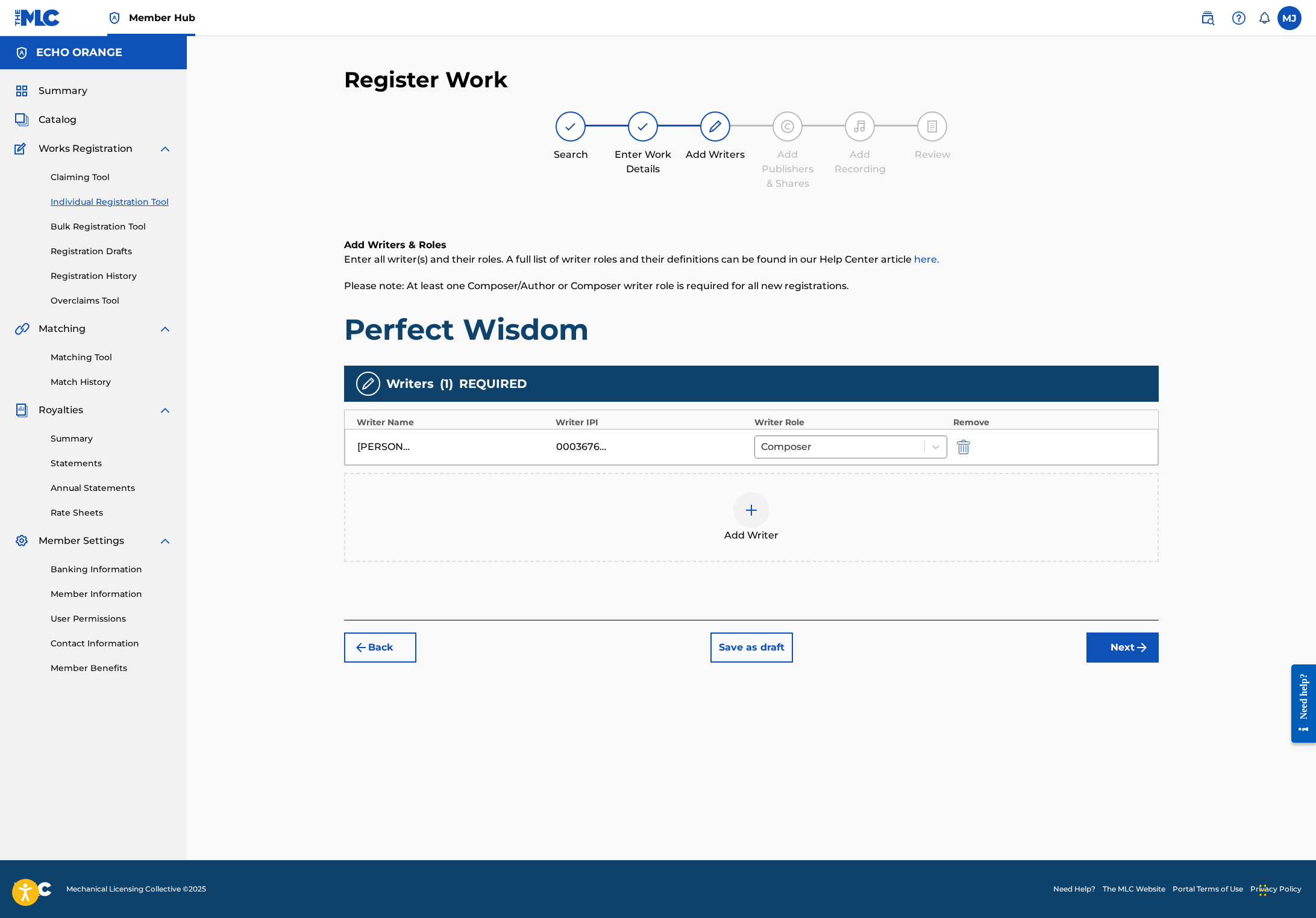
click at [1158, 663] on div "Back Save as draft Next" at bounding box center [752, 640] width 815 height 42
click at [1158, 663] on button "Next" at bounding box center [1122, 647] width 72 height 31
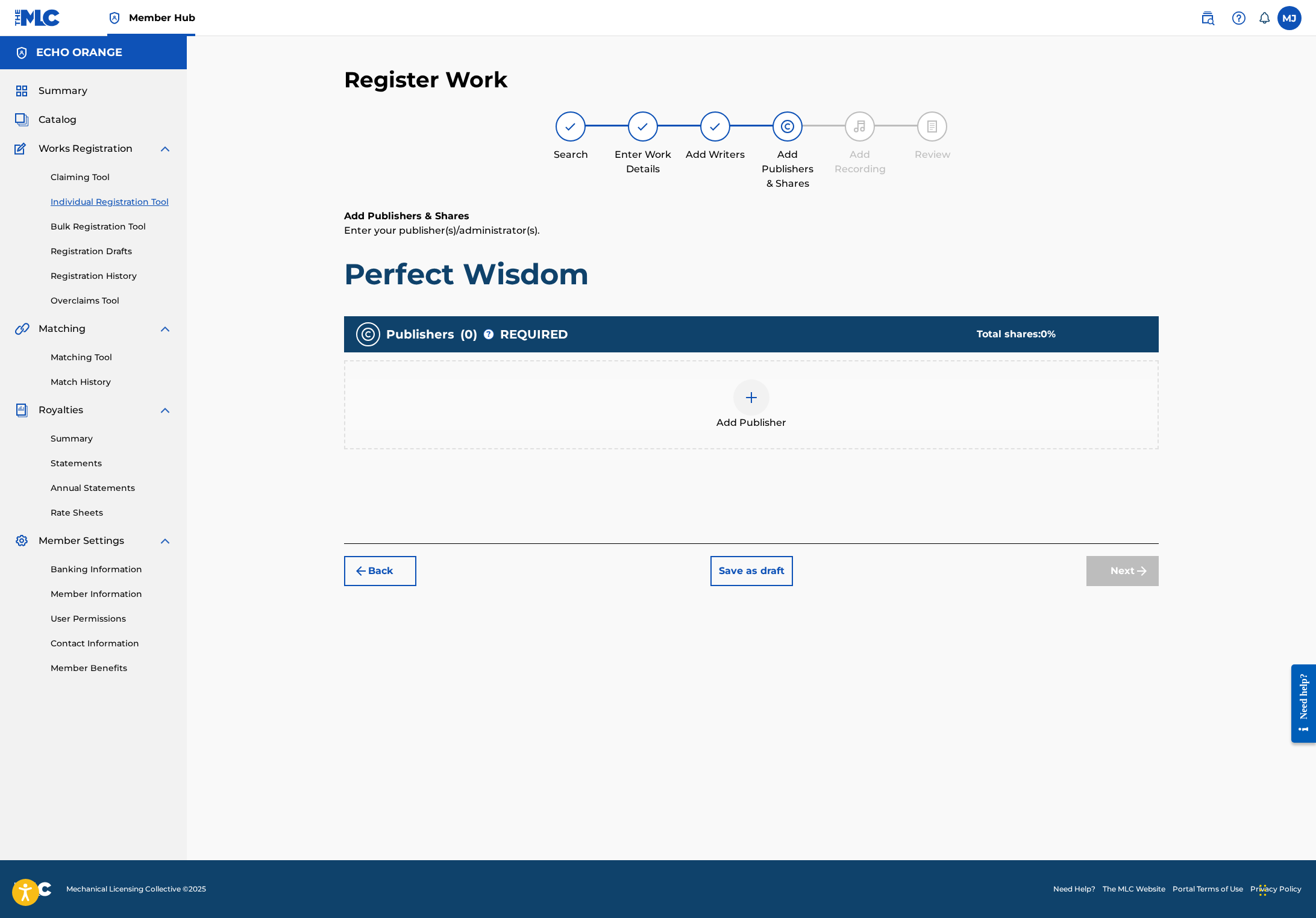
click at [853, 430] on div "Add Publisher" at bounding box center [751, 404] width 812 height 50
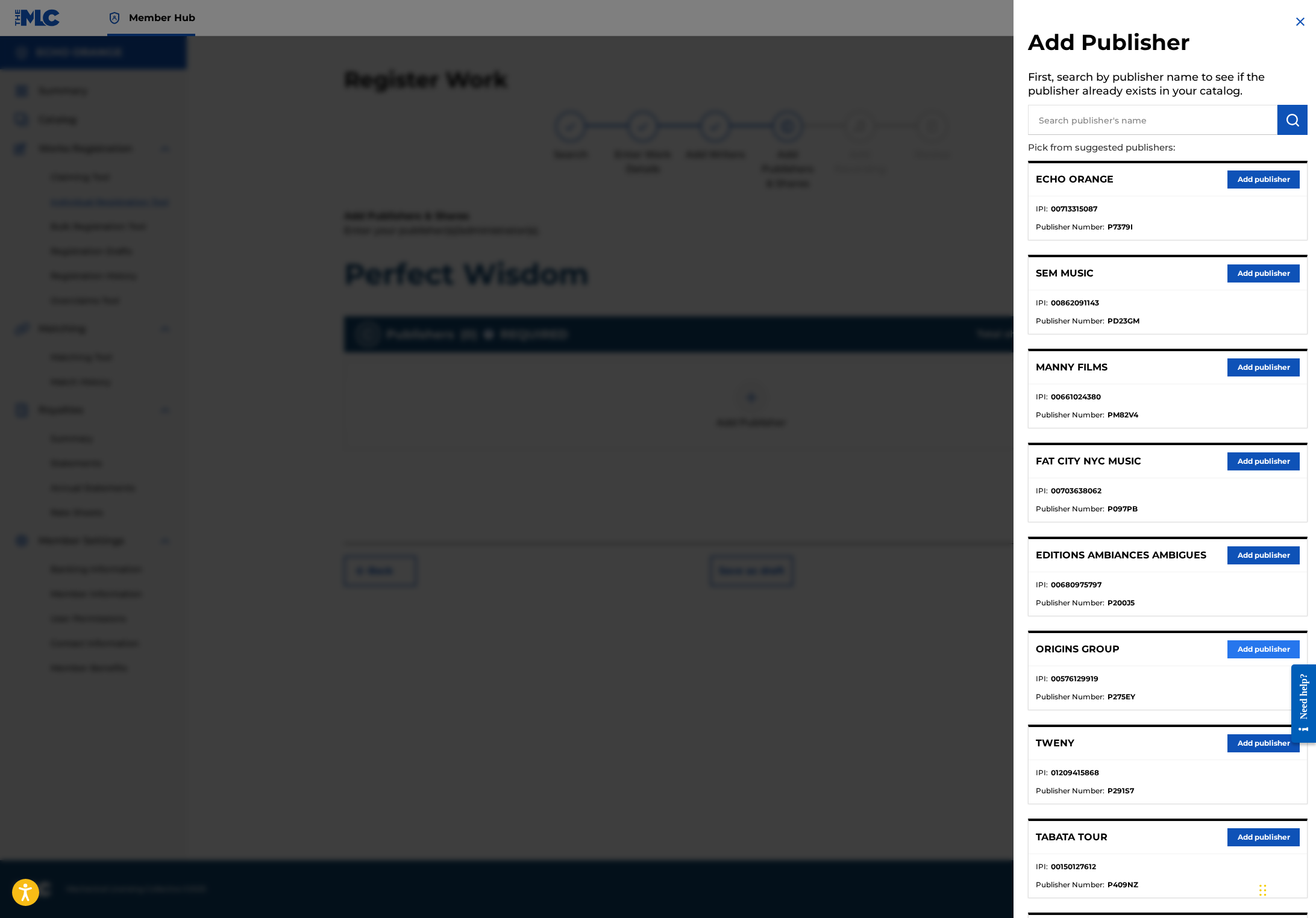
click at [1227, 658] on button "Add publisher" at bounding box center [1263, 649] width 72 height 18
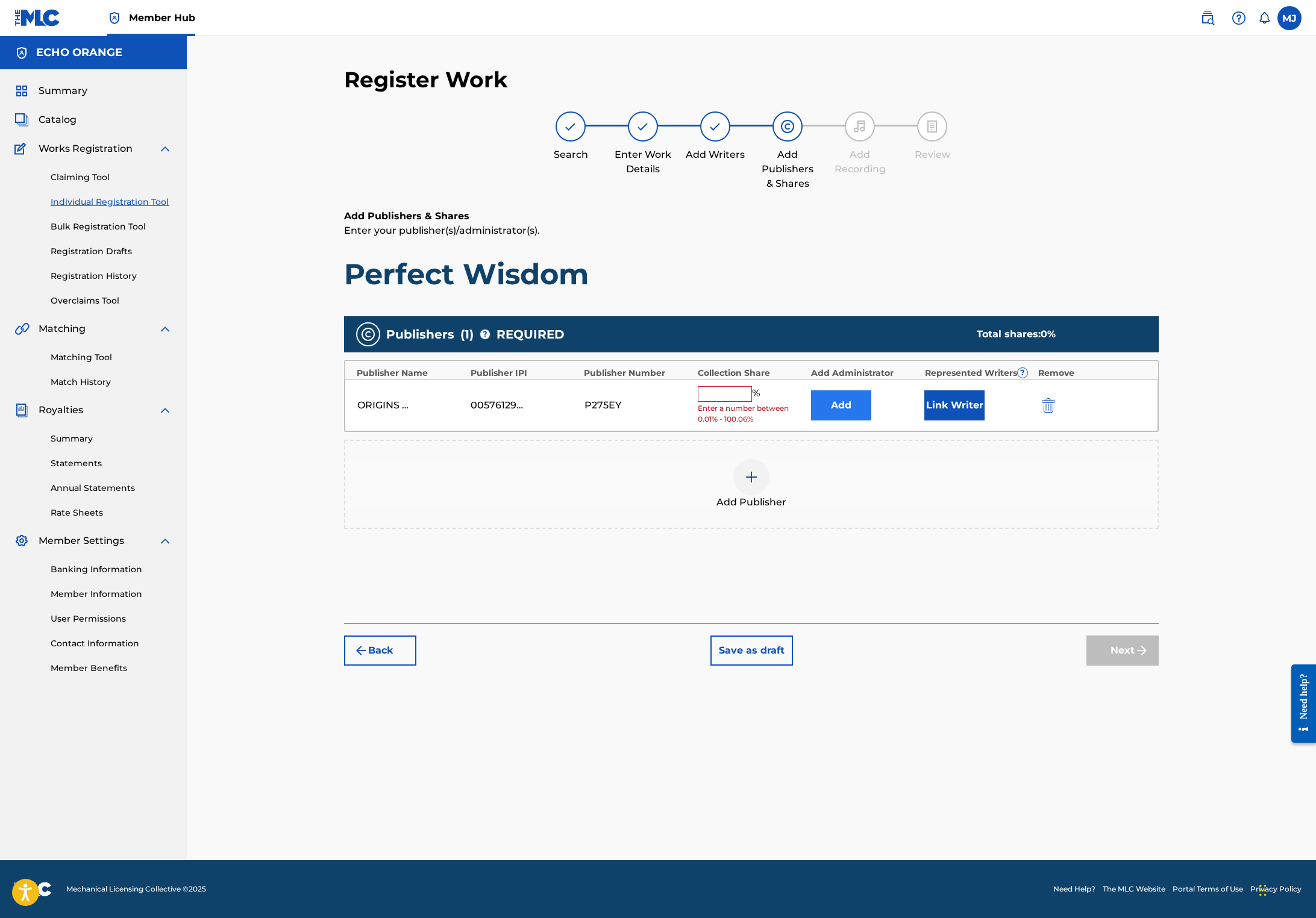
click at [871, 420] on button "Add" at bounding box center [841, 405] width 60 height 31
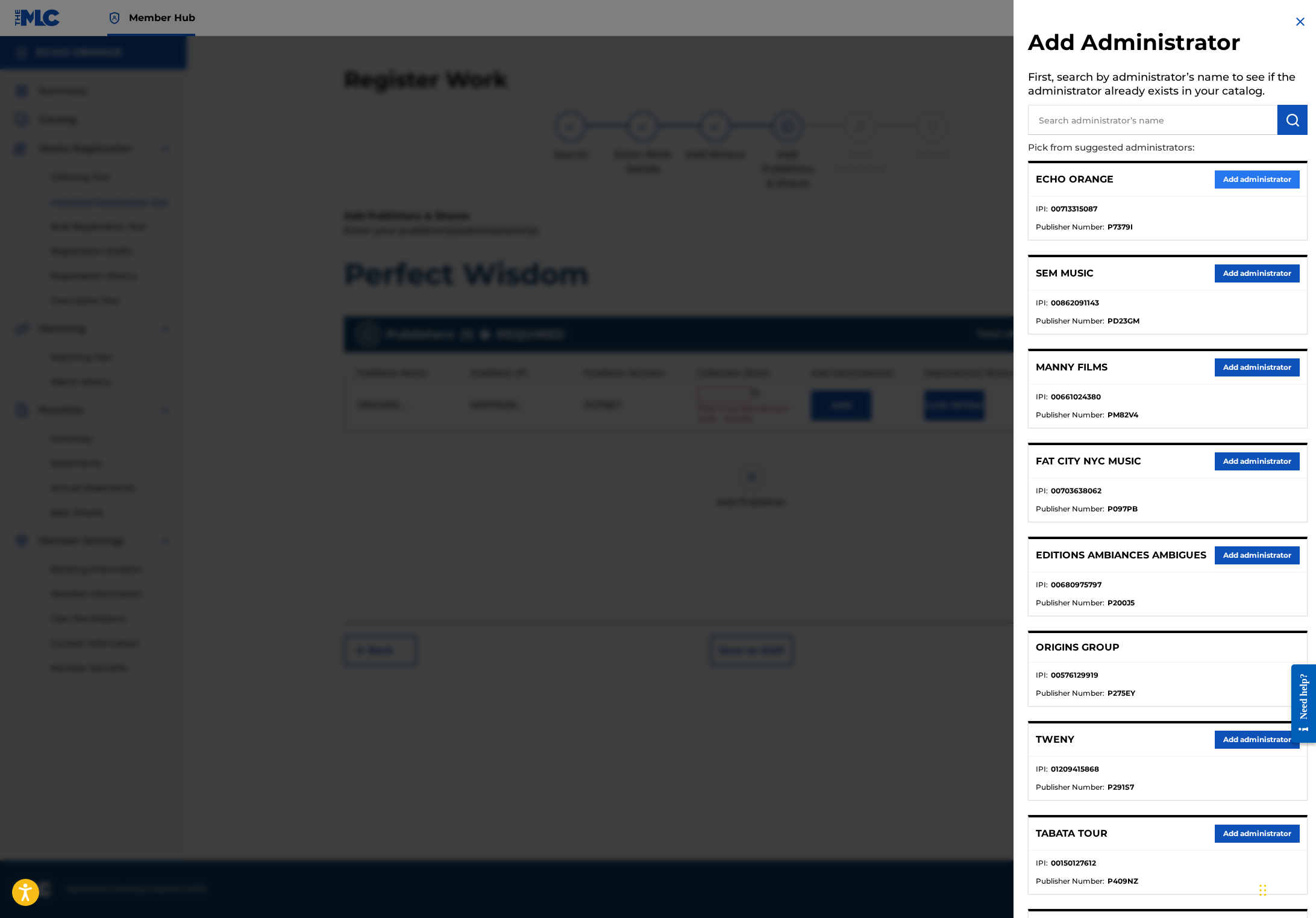
click at [1259, 188] on button "Add administrator" at bounding box center [1257, 179] width 85 height 18
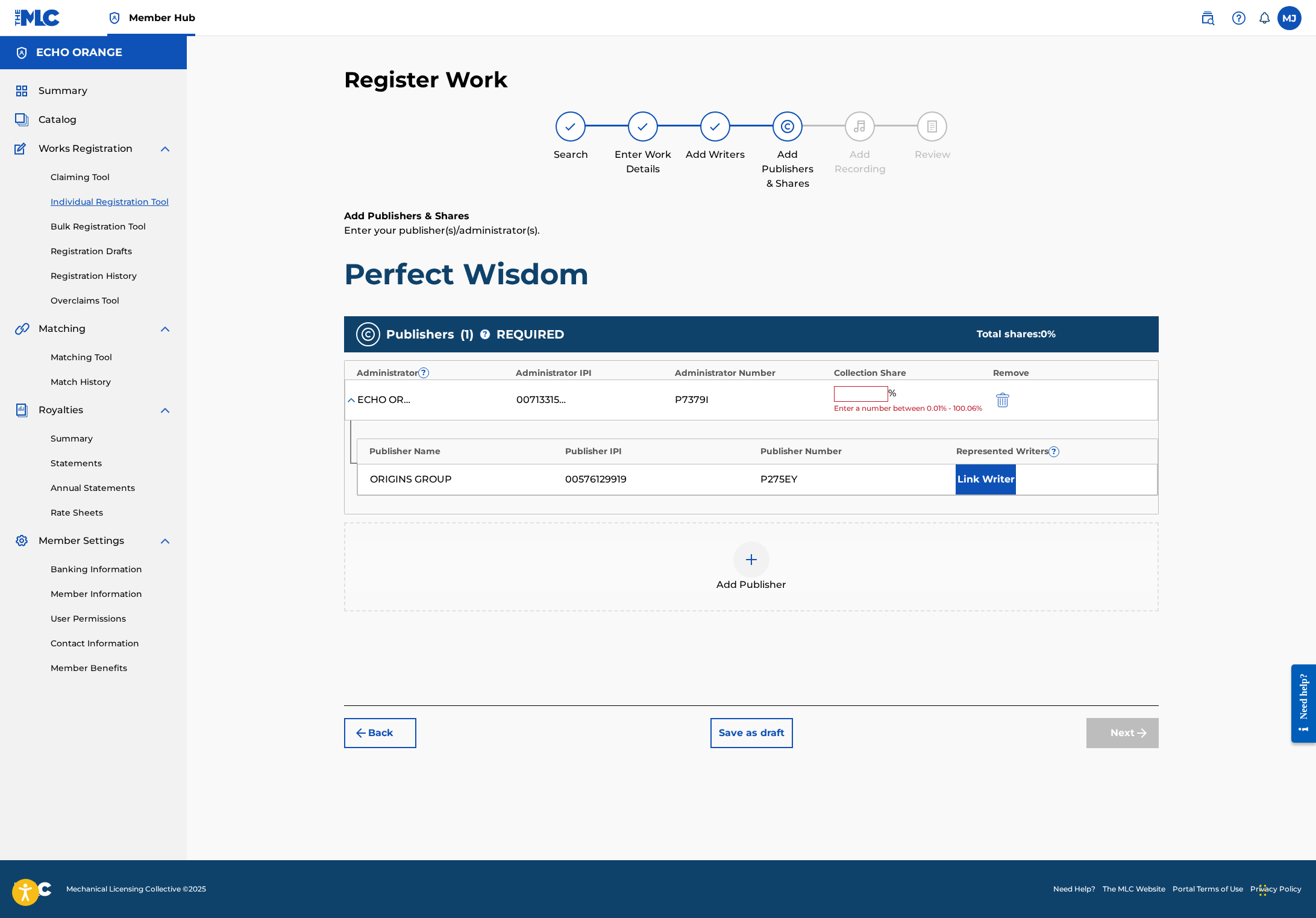
click at [888, 401] on input "text" at bounding box center [860, 393] width 54 height 16
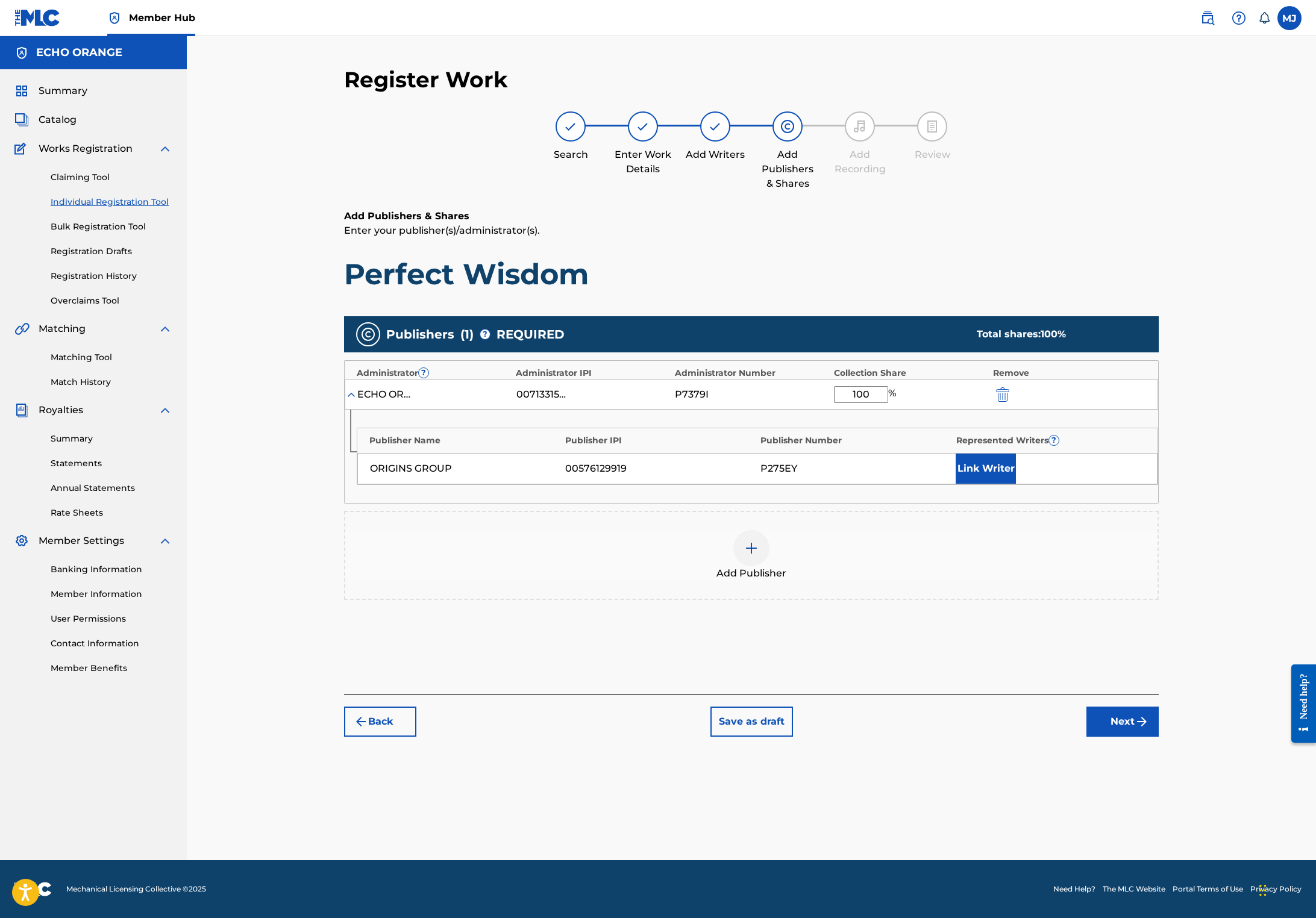
type input "100"
click at [1089, 483] on div "Link Writer" at bounding box center [1050, 468] width 189 height 31
click at [1016, 483] on button "Link Writer" at bounding box center [985, 468] width 60 height 31
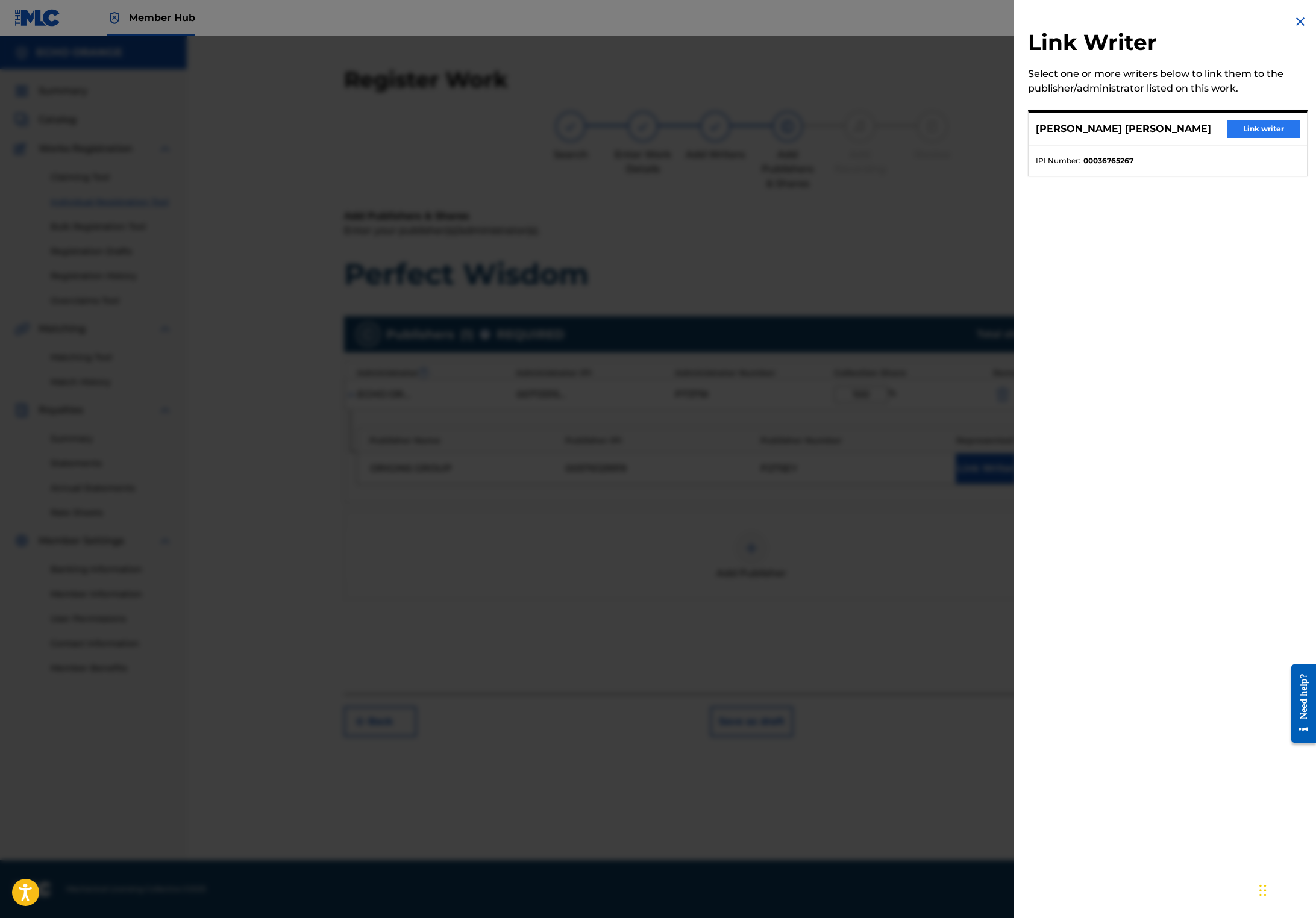
click at [1256, 138] on button "Link writer" at bounding box center [1263, 129] width 72 height 18
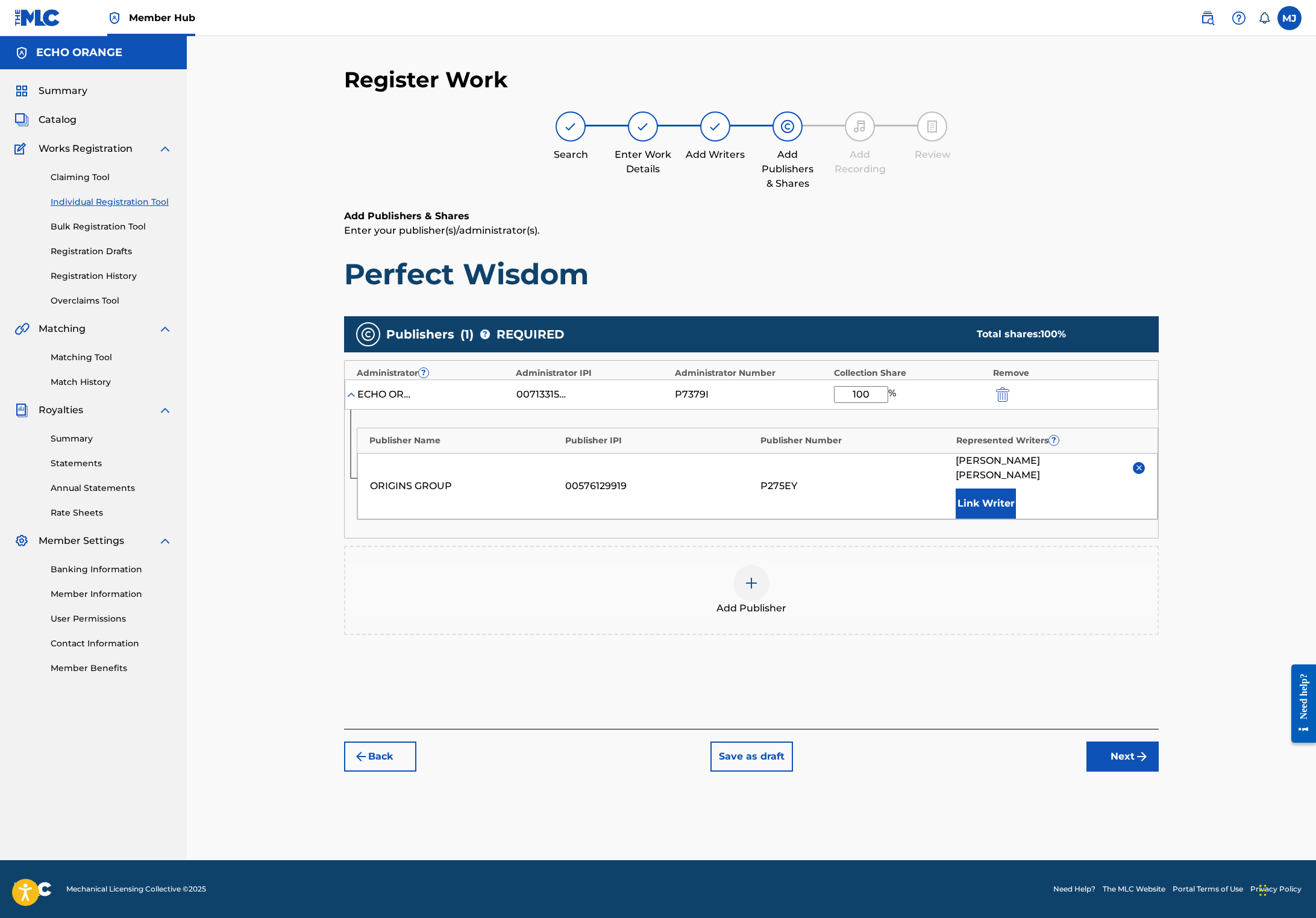
scroll to position [12, 0]
click at [1238, 843] on div "Member Hub MJ [PERSON_NAME] [EMAIL_ADDRESS][DOMAIN_NAME] Notification Preferenc…" at bounding box center [658, 459] width 1316 height 918
click at [1148, 763] on img "submit" at bounding box center [1141, 756] width 15 height 15
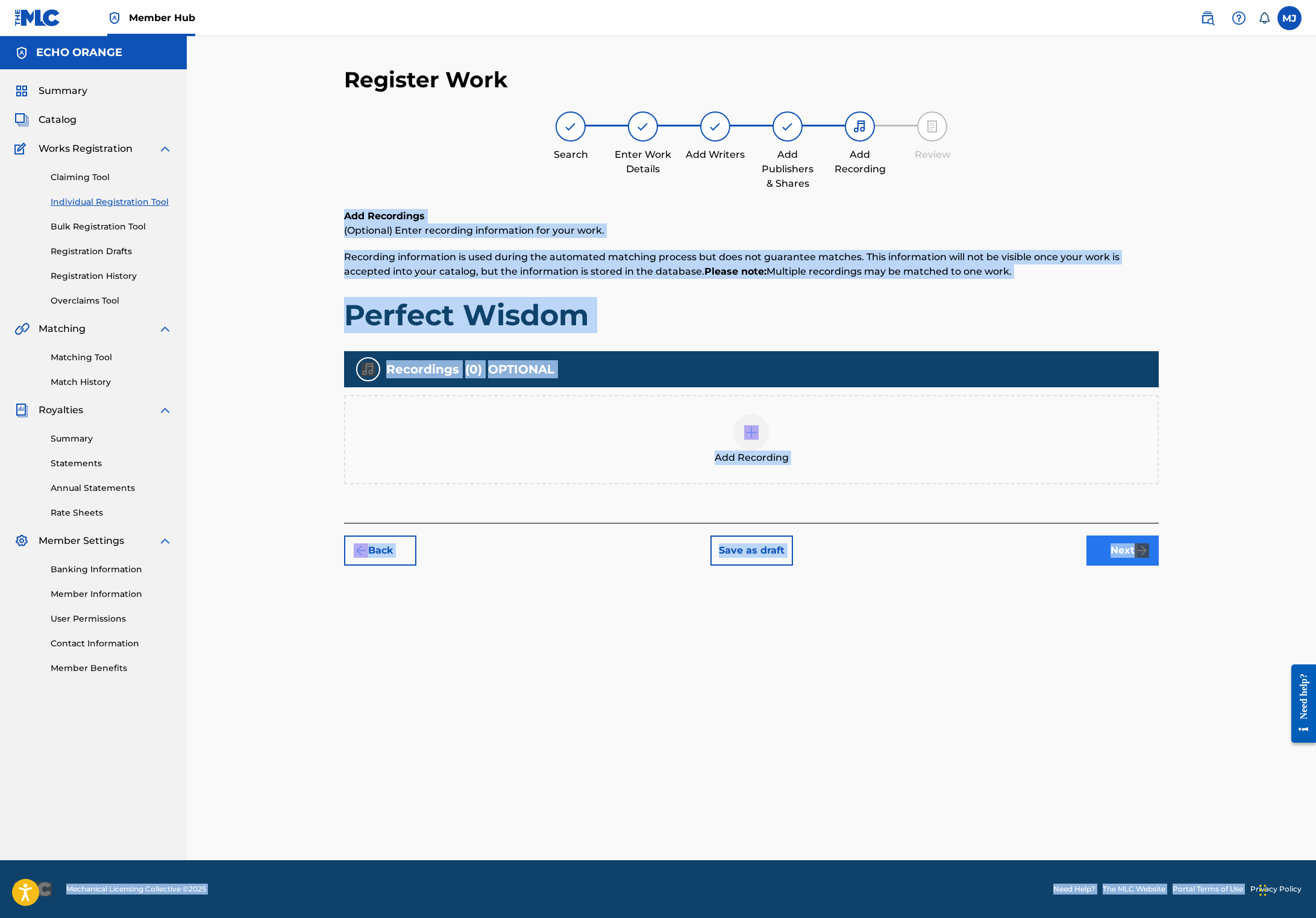
click at [1158, 565] on button "Next" at bounding box center [1122, 550] width 72 height 31
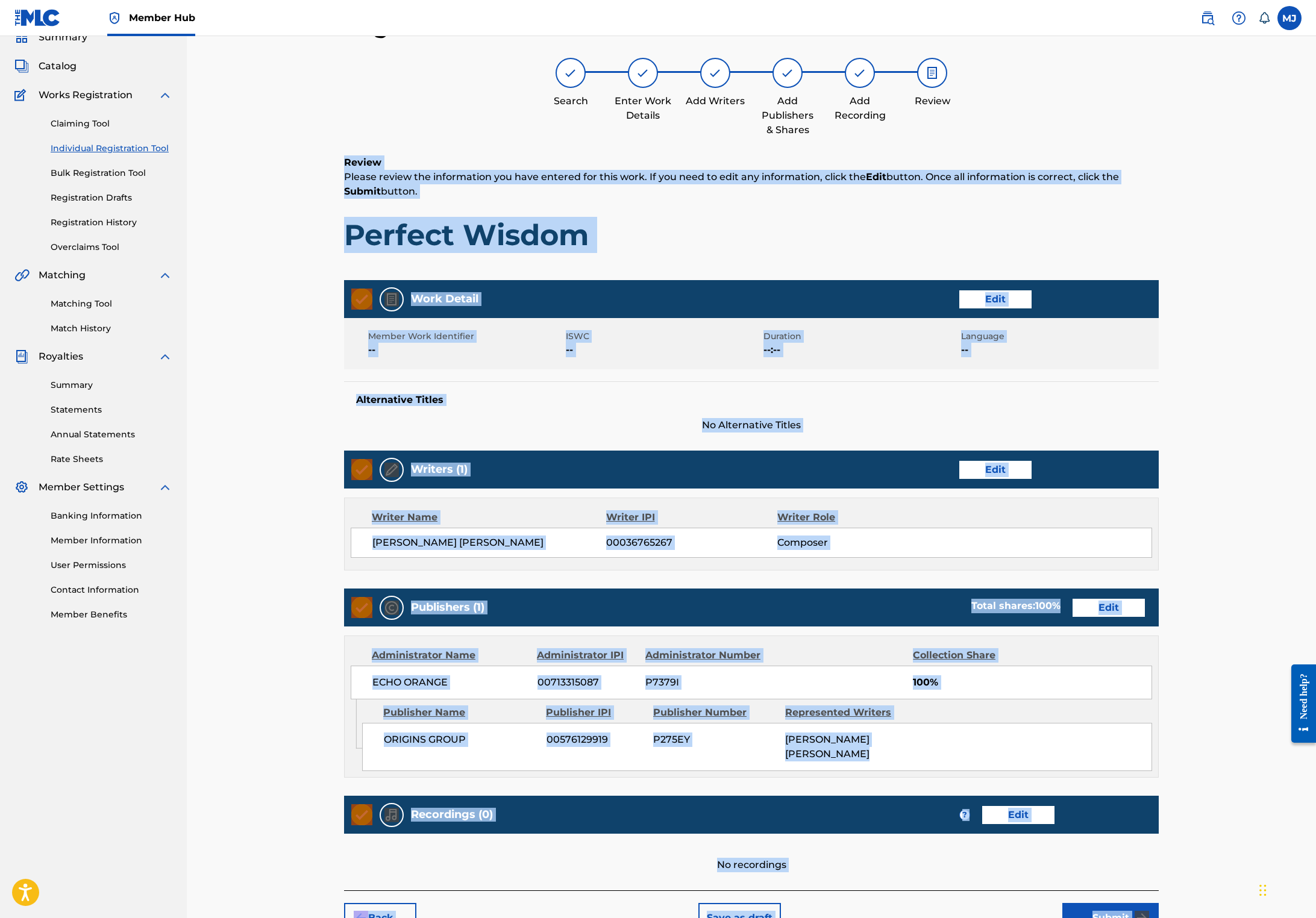
scroll to position [239, 0]
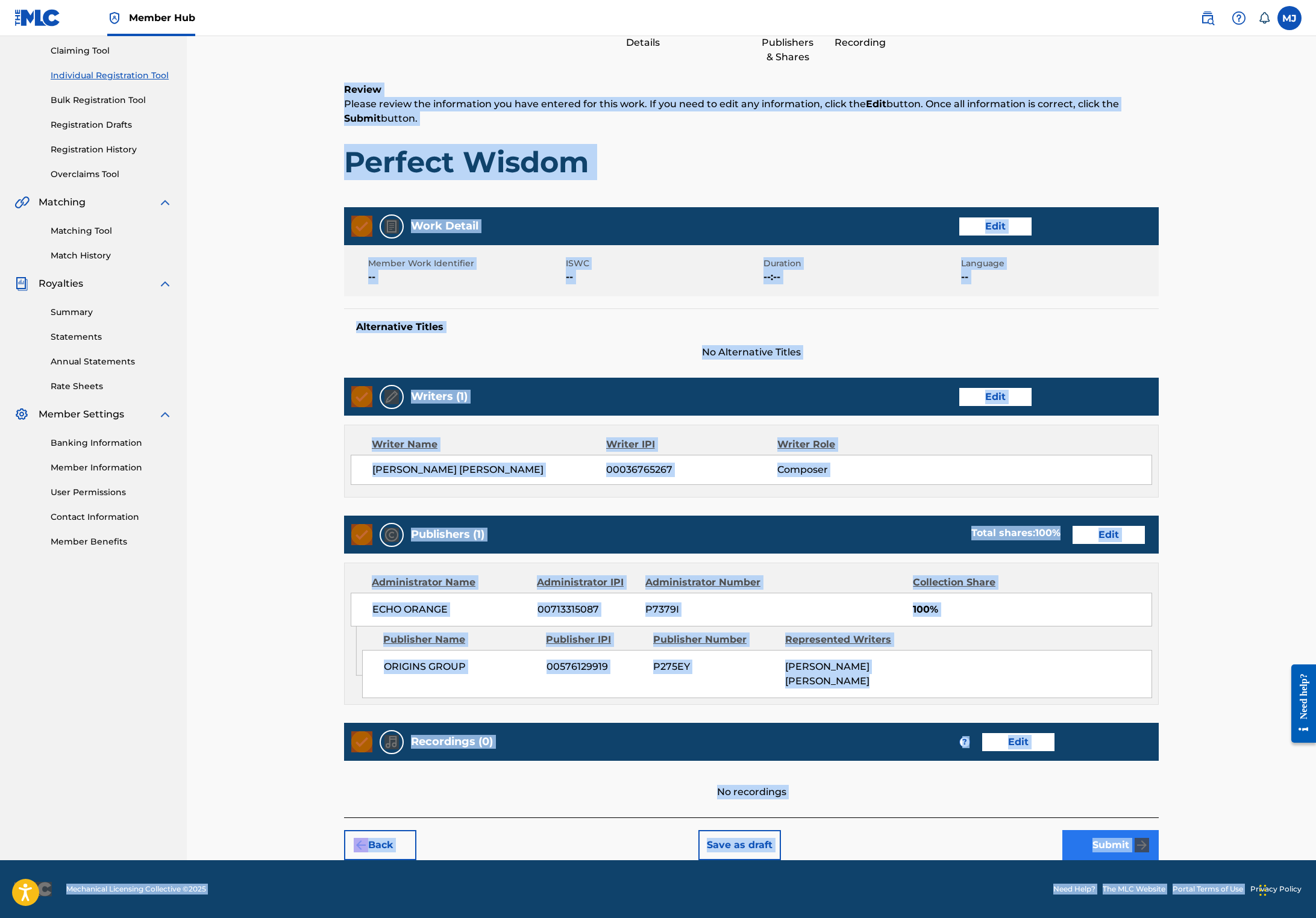
click at [1158, 829] on button "Submit" at bounding box center [1111, 844] width 97 height 31
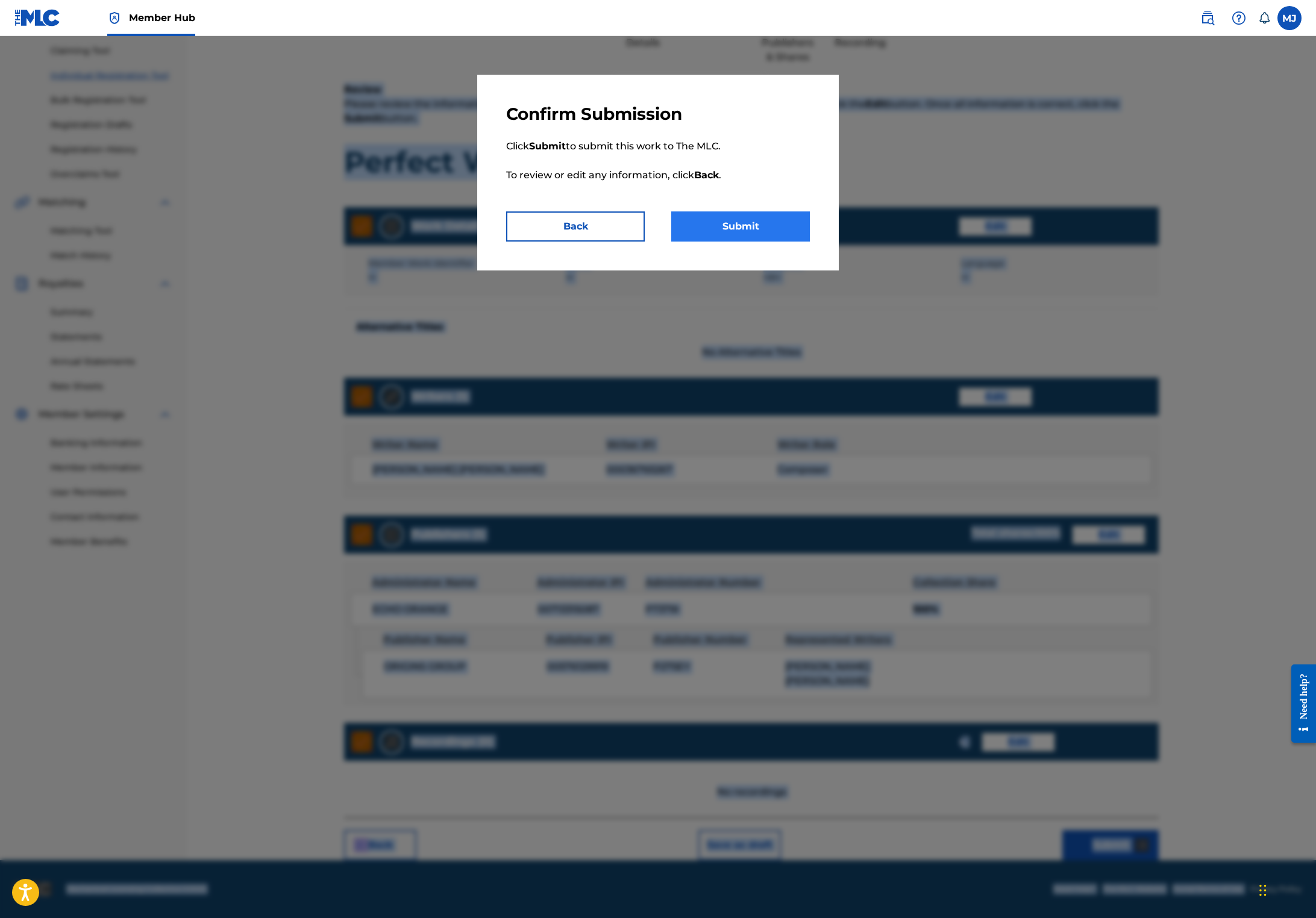
click at [742, 242] on button "Submit" at bounding box center [740, 226] width 138 height 31
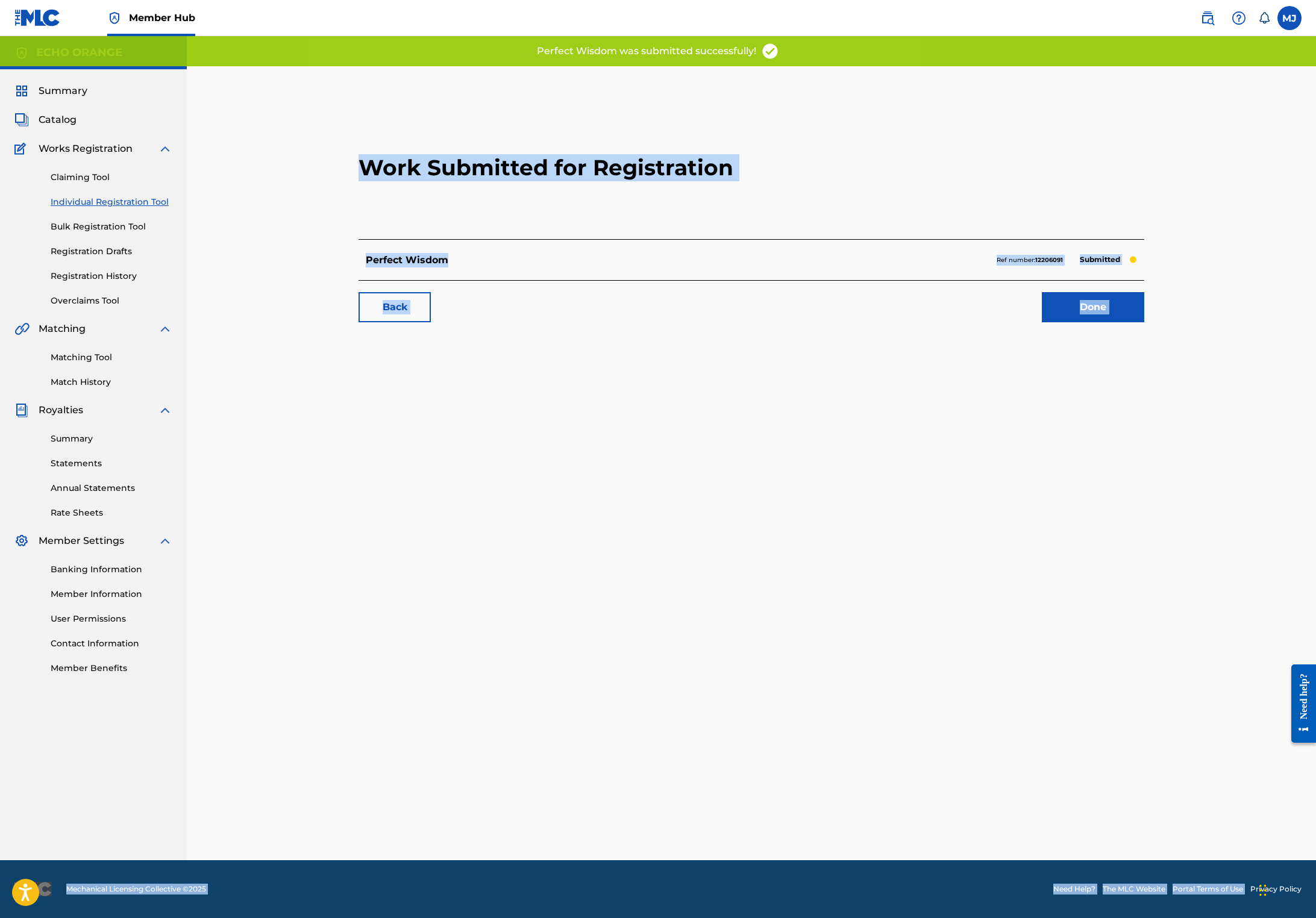
click at [977, 280] on div "Perfect Wisdom Ref number: 12206091 Submitted" at bounding box center [751, 259] width 785 height 41
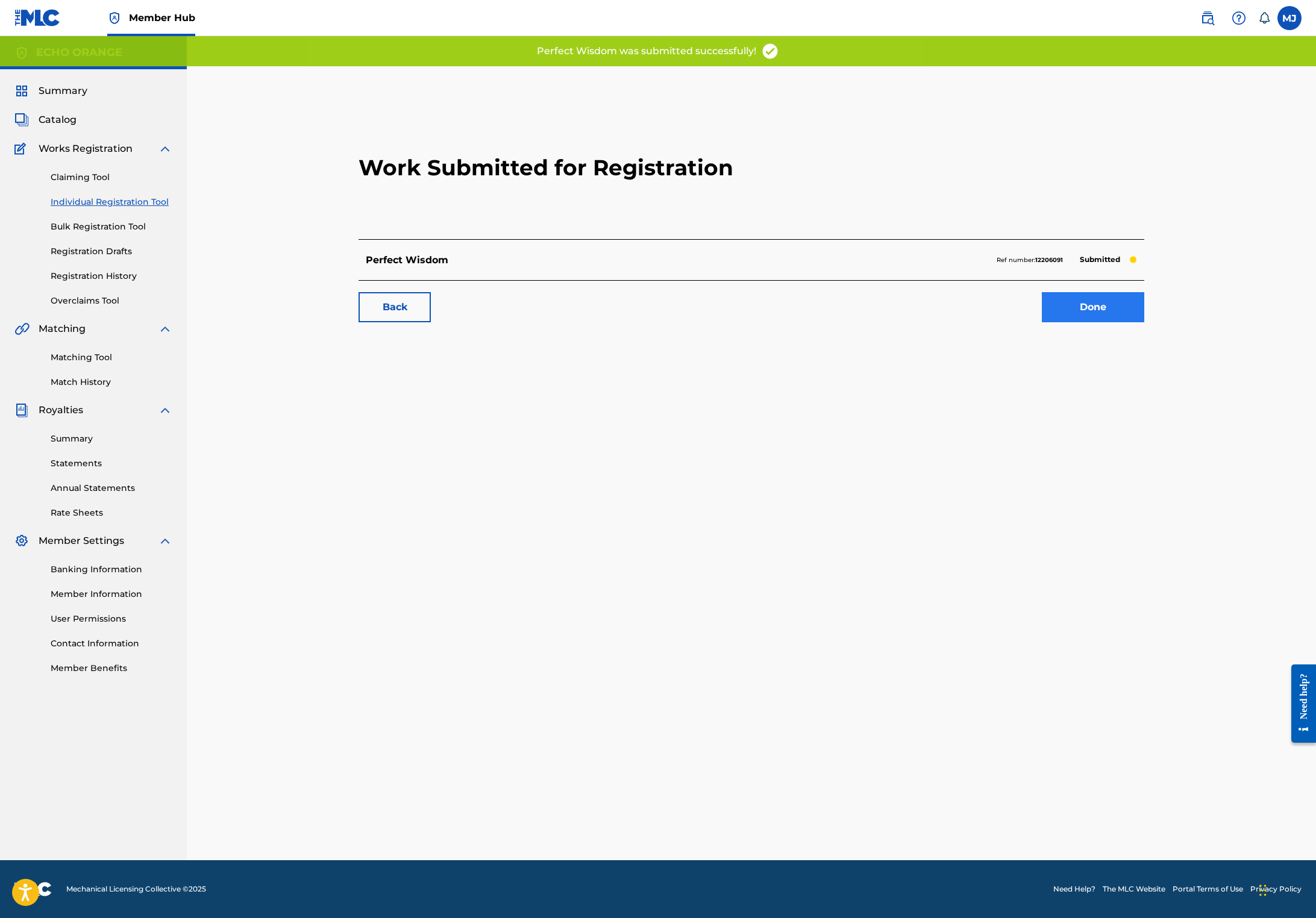
click at [1144, 322] on link "Done" at bounding box center [1093, 307] width 103 height 31
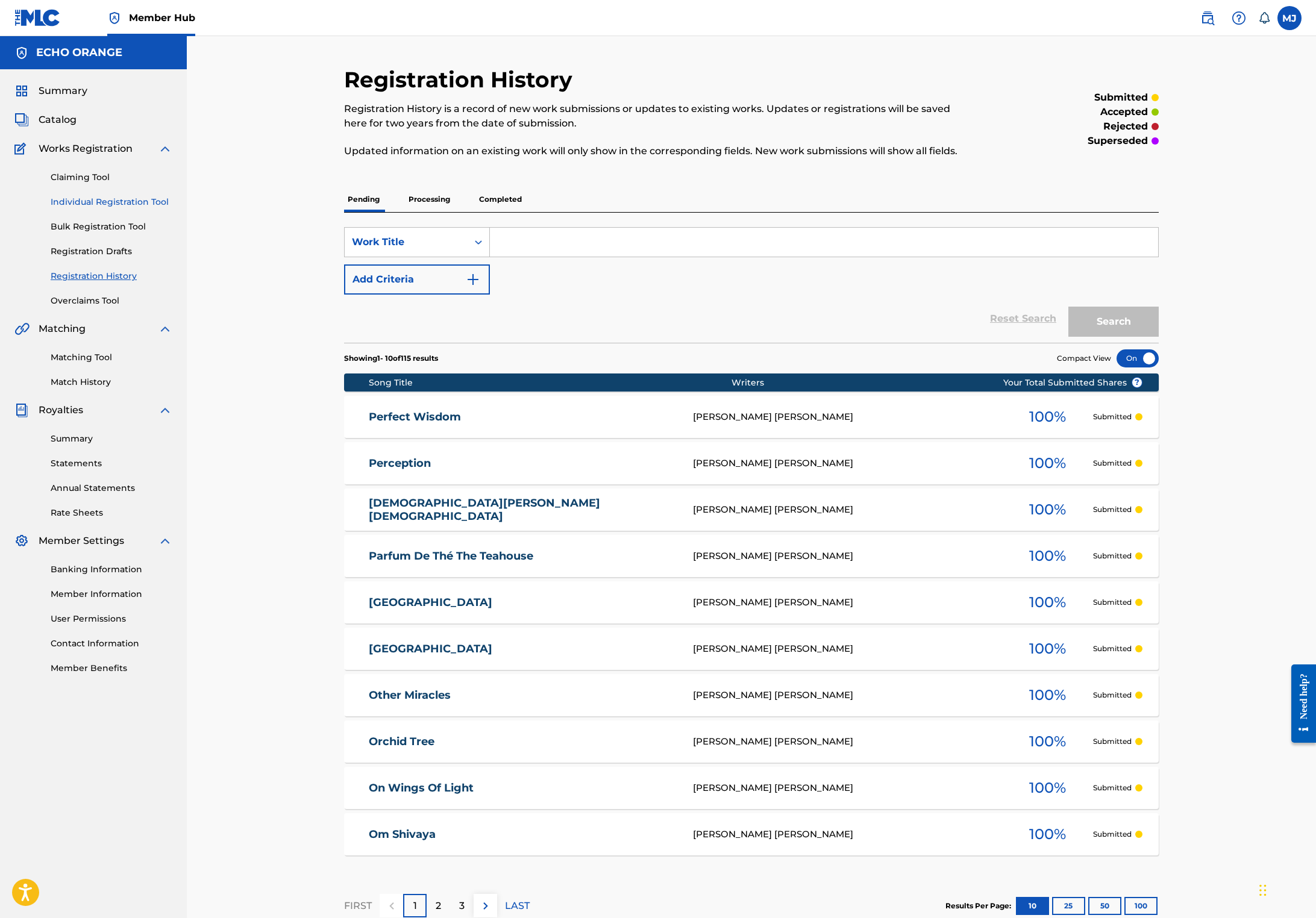
click at [135, 208] on link "Individual Registration Tool" at bounding box center [110, 201] width 121 height 13
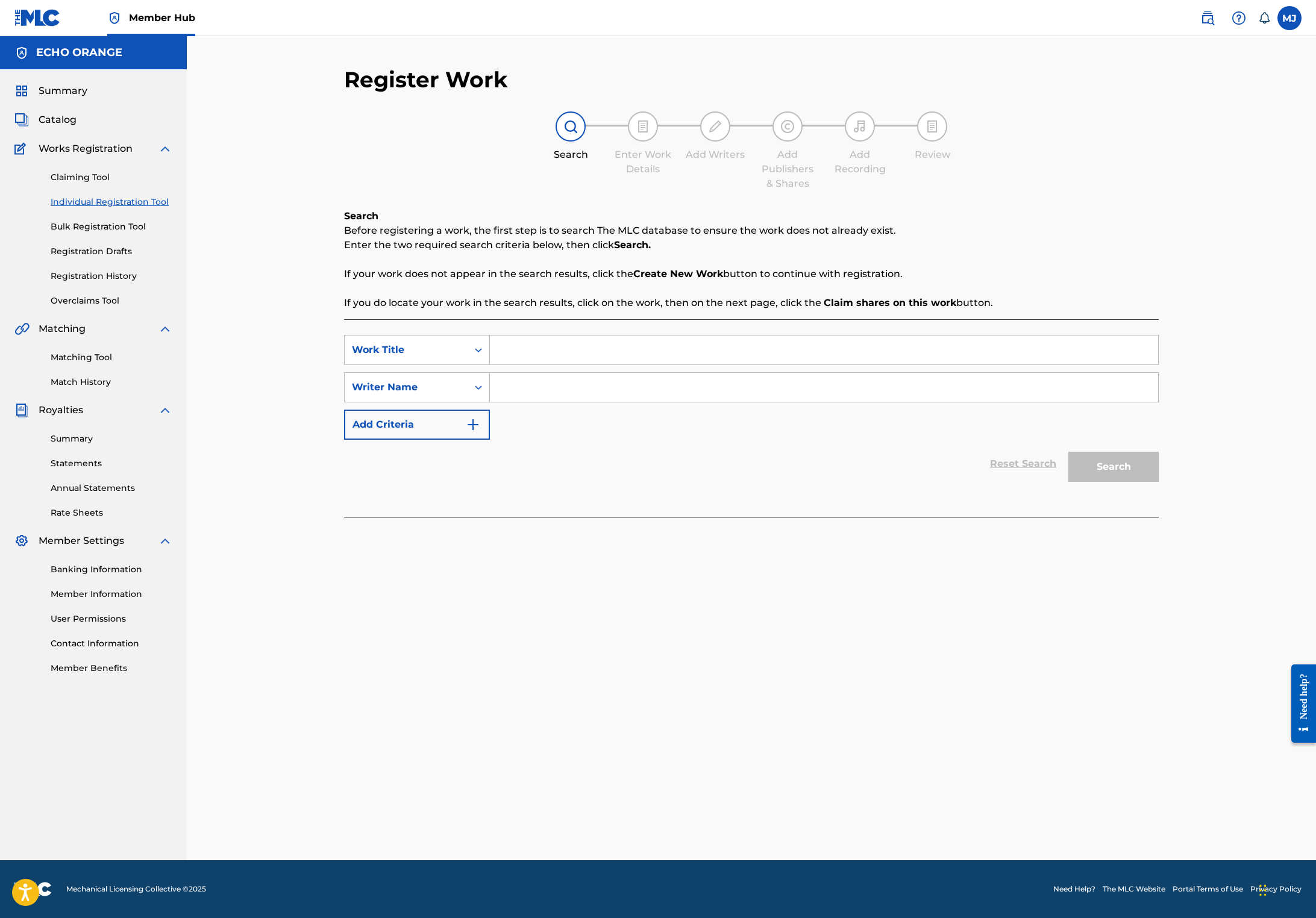
click at [663, 364] on input "Search Form" at bounding box center [823, 349] width 668 height 29
type input "Phases of the Moon"
paste input "[PERSON_NAME]"
type input "[PERSON_NAME]"
click at [1158, 481] on button "Search" at bounding box center [1114, 466] width 91 height 31
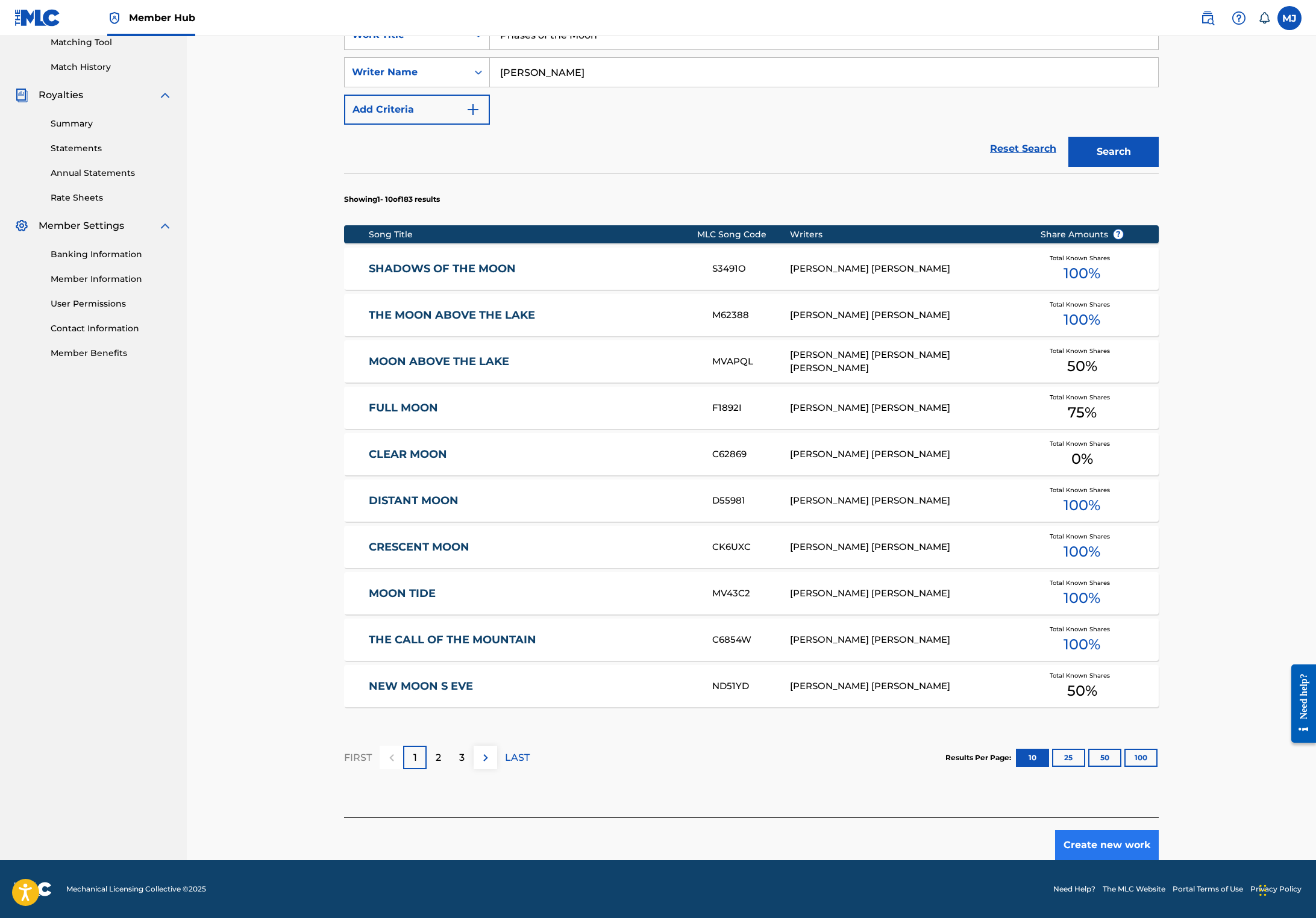
scroll to position [364, 0]
click at [1158, 860] on button "Create new work" at bounding box center [1106, 844] width 104 height 31
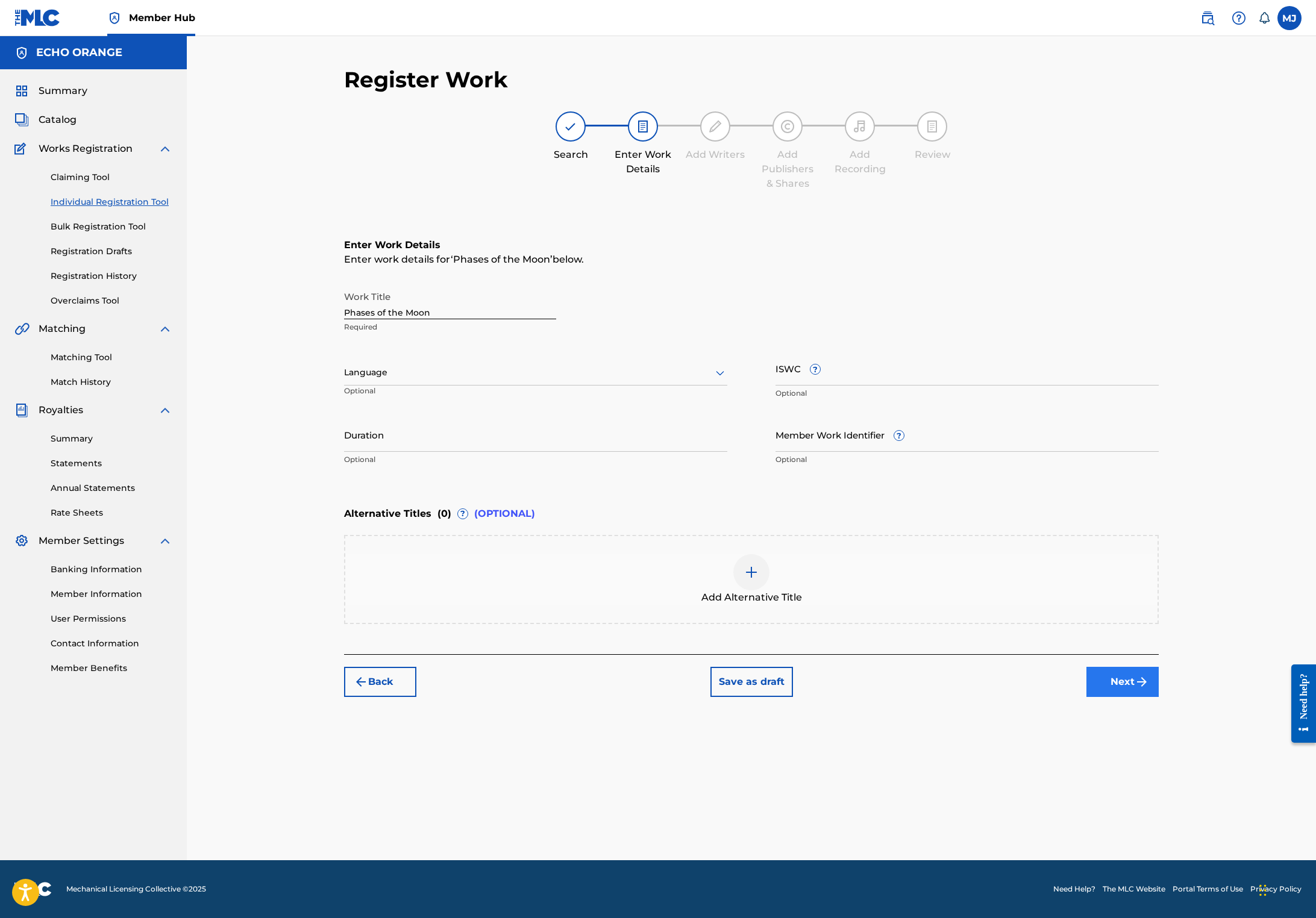
click at [1158, 696] on button "Next" at bounding box center [1122, 681] width 72 height 31
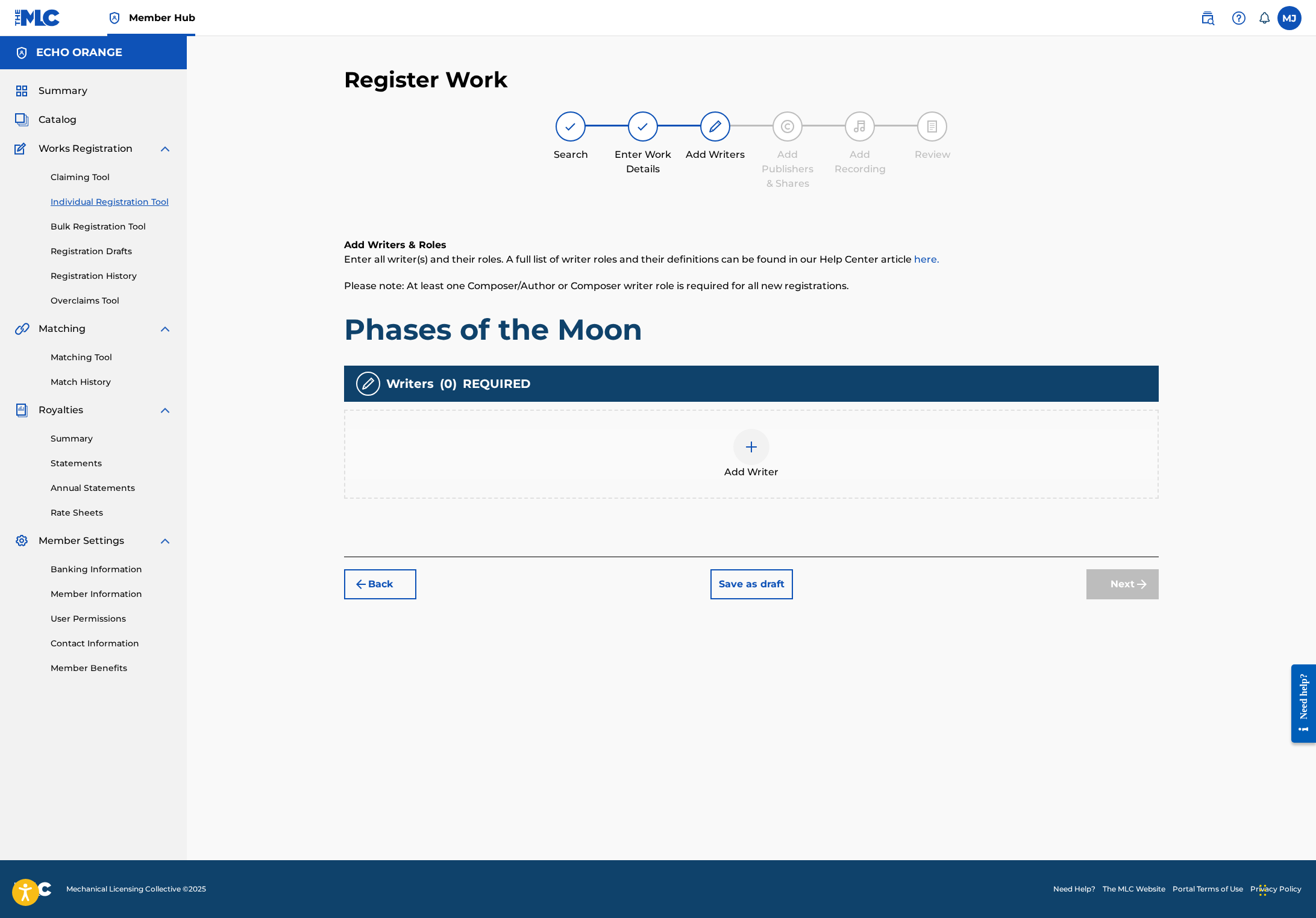
click at [830, 479] on div "Add Writer" at bounding box center [751, 454] width 812 height 50
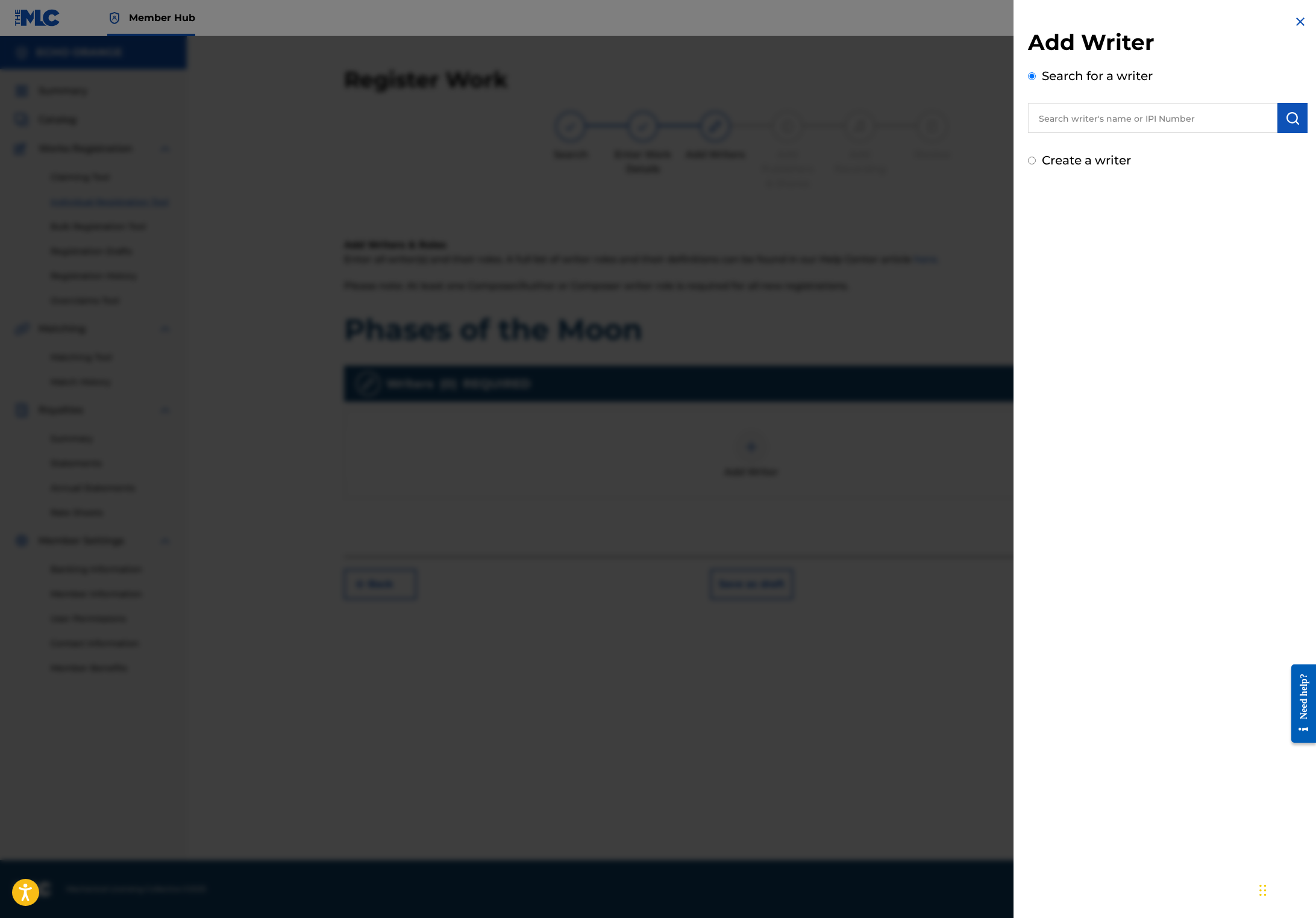
click at [1091, 133] on input "text" at bounding box center [1152, 117] width 250 height 31
paste input "[PERSON_NAME]"
type input "[PERSON_NAME]"
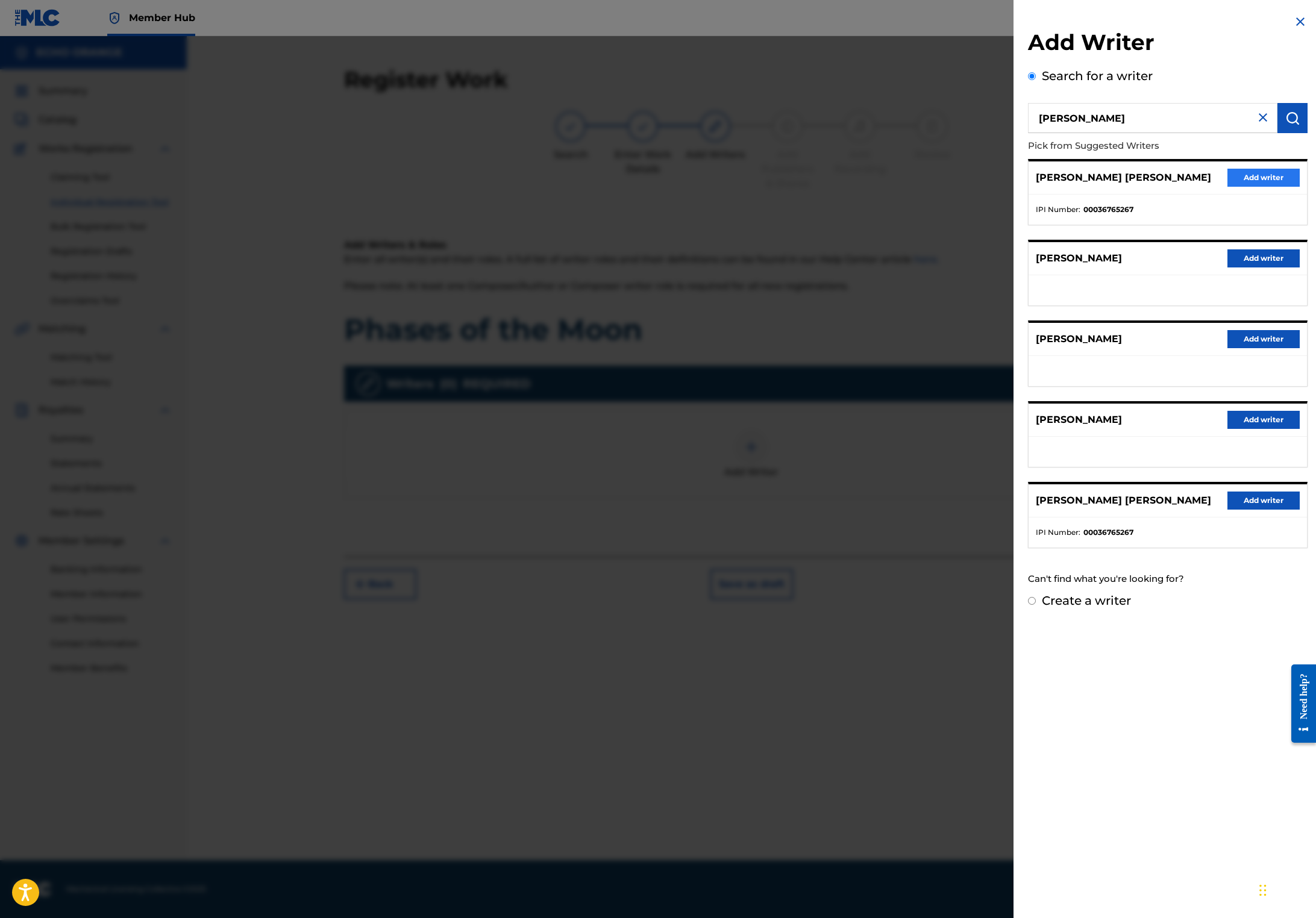
click at [1243, 186] on button "Add writer" at bounding box center [1263, 177] width 72 height 18
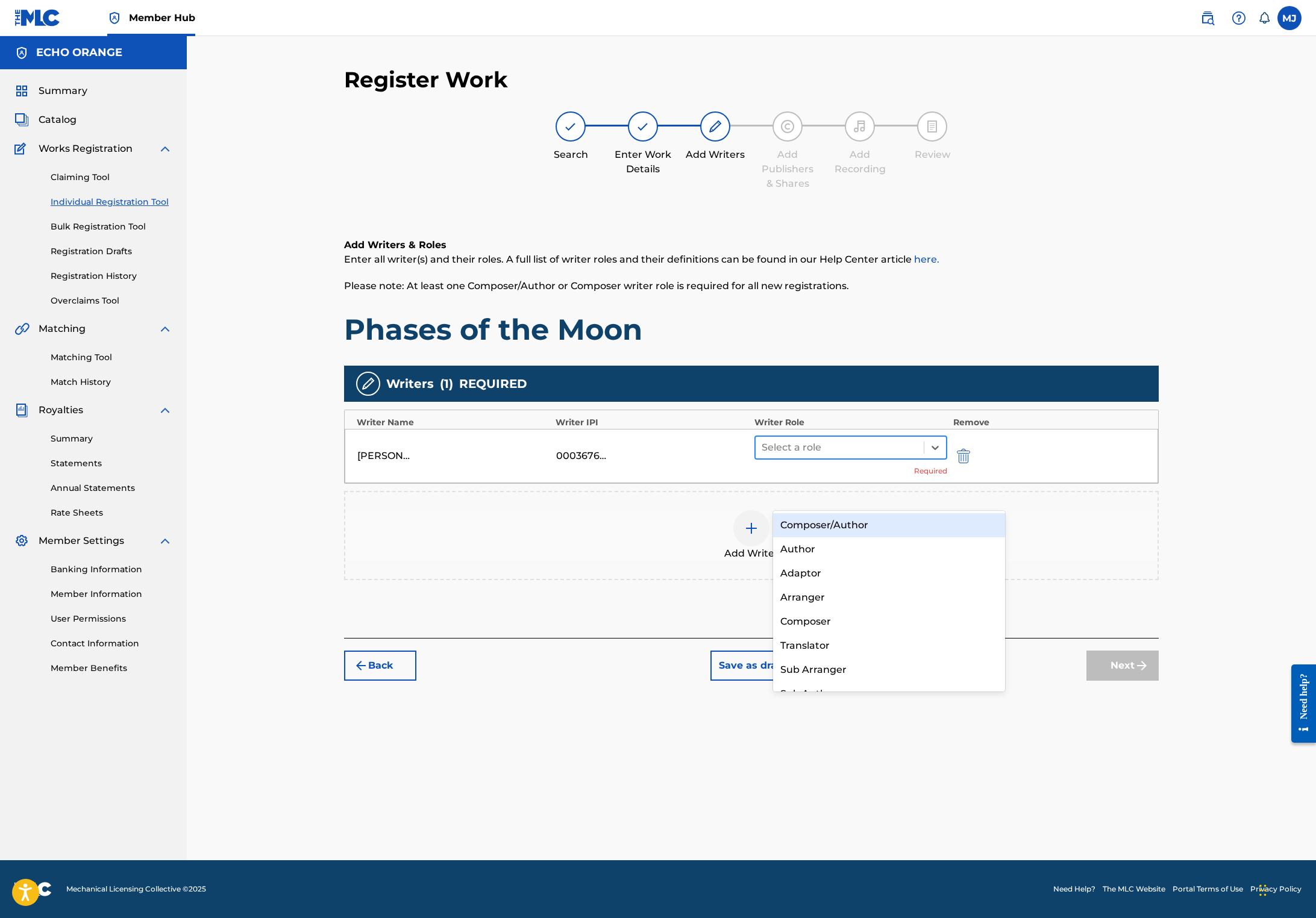
click at [819, 456] on div at bounding box center [840, 447] width 156 height 17
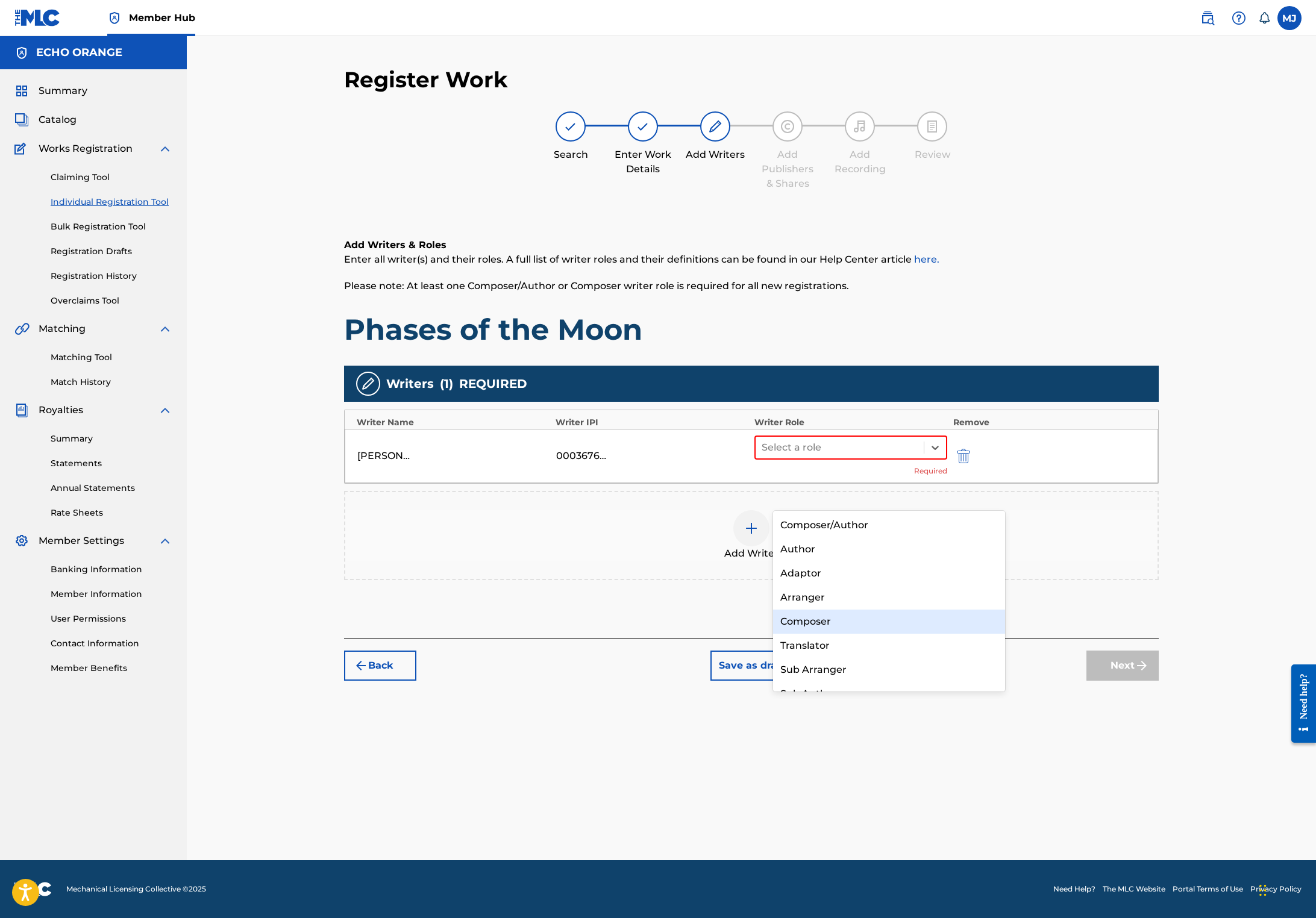
drag, startPoint x: 823, startPoint y: 624, endPoint x: 955, endPoint y: 627, distance: 132.0
click at [823, 624] on div "Composer" at bounding box center [888, 621] width 232 height 24
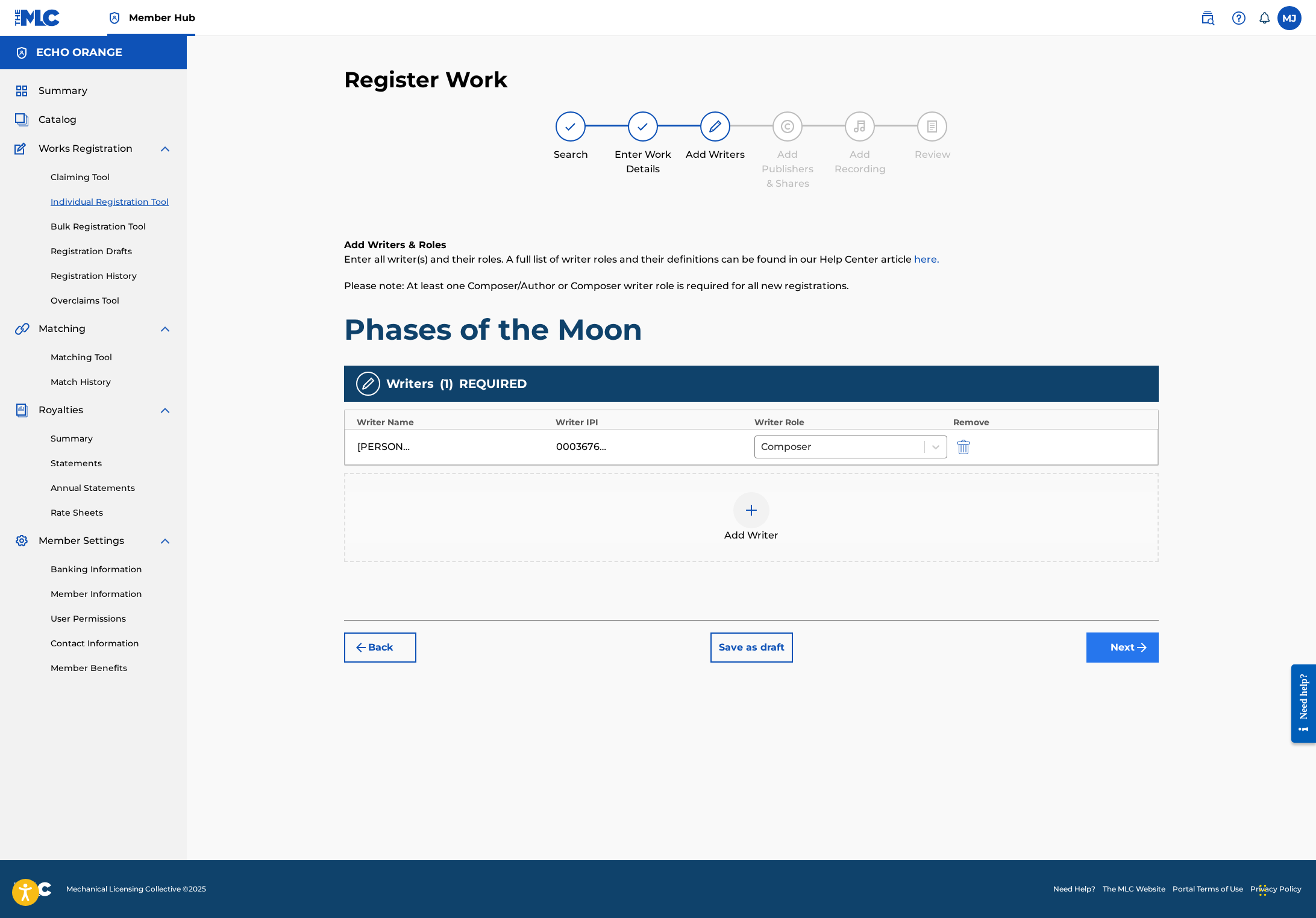
click at [1158, 663] on button "Next" at bounding box center [1122, 647] width 72 height 31
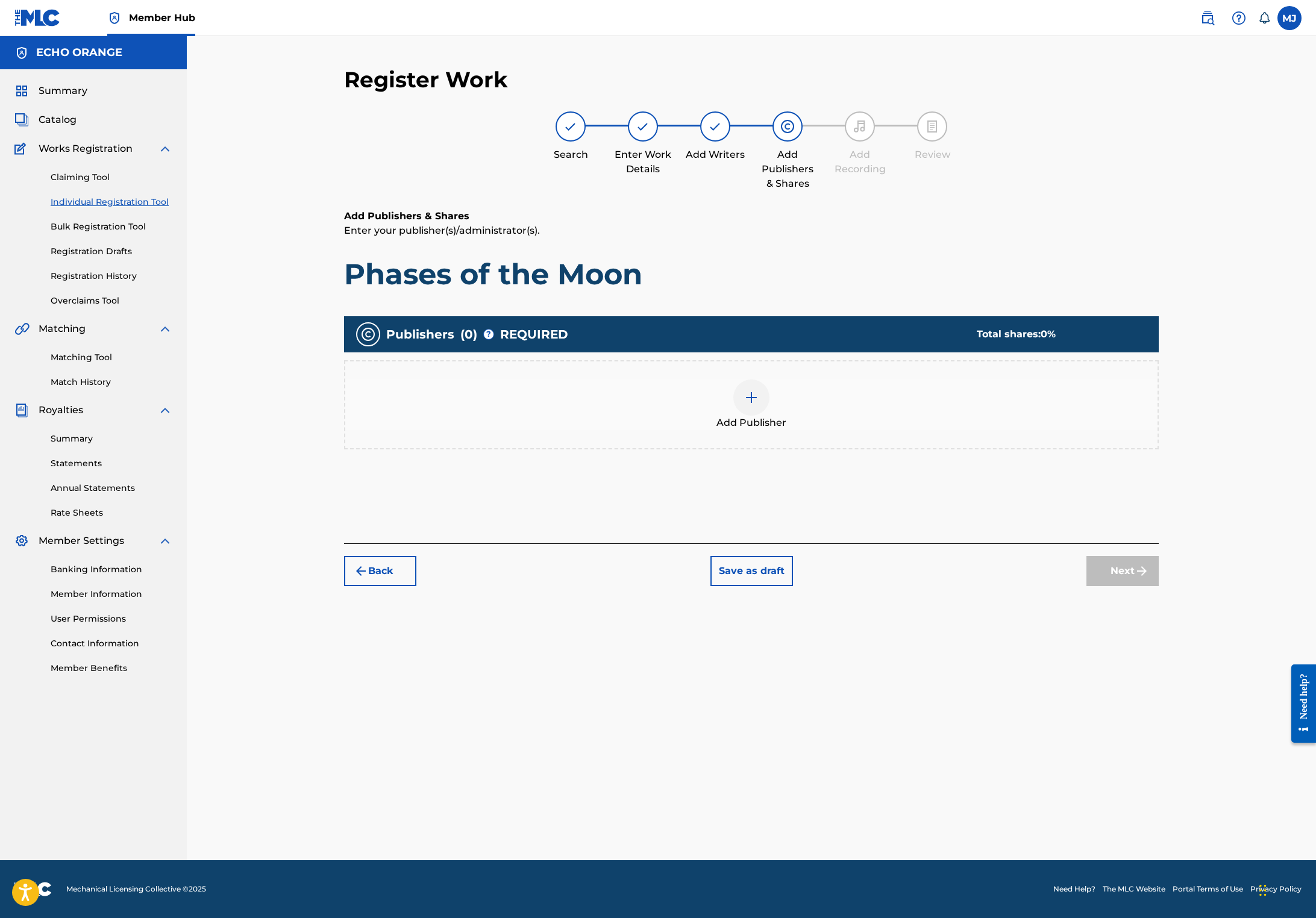
click at [769, 415] on div at bounding box center [751, 397] width 37 height 36
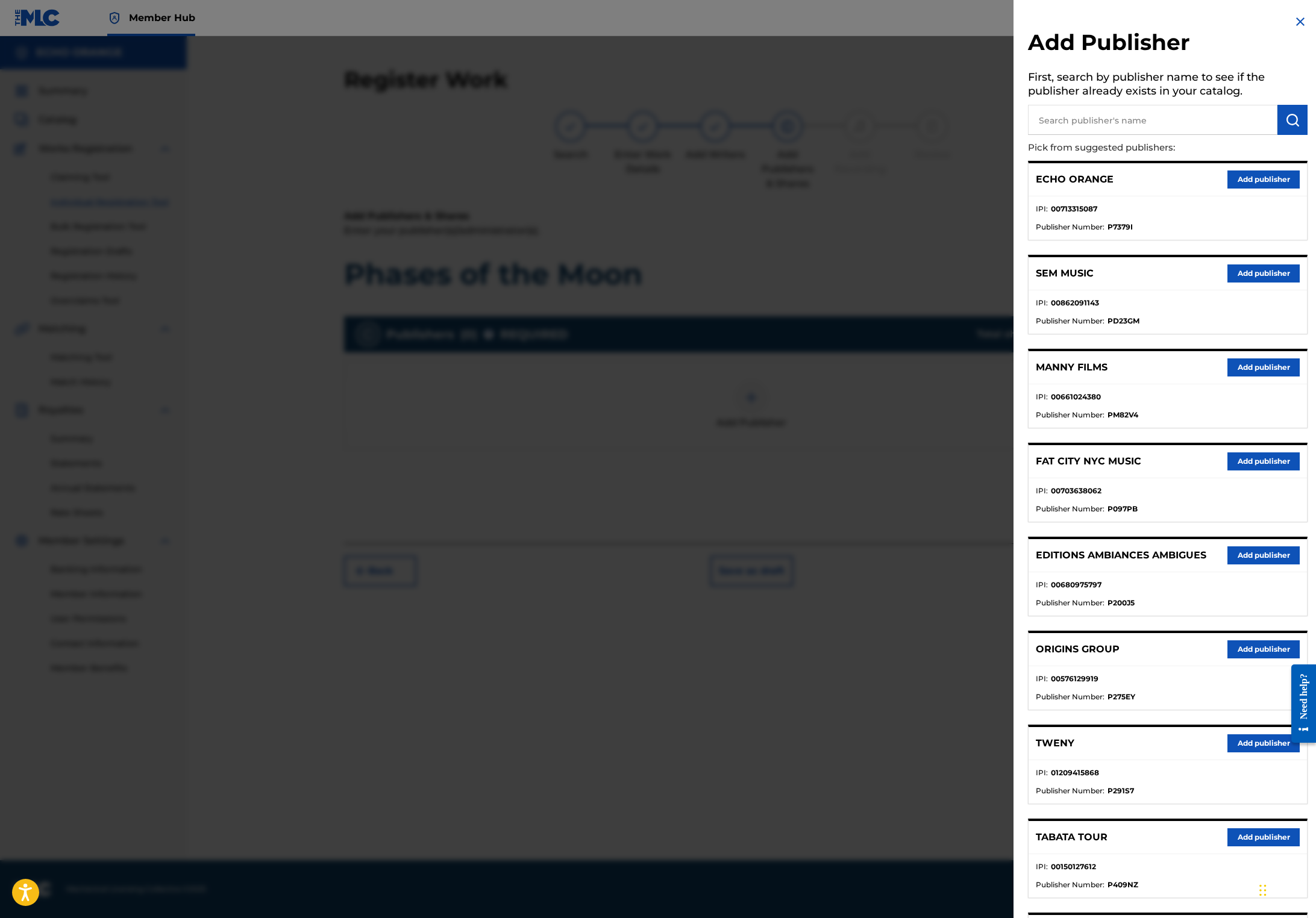
click at [1094, 132] on input "text" at bounding box center [1152, 119] width 250 height 31
click at [1234, 658] on button "Add publisher" at bounding box center [1263, 649] width 72 height 18
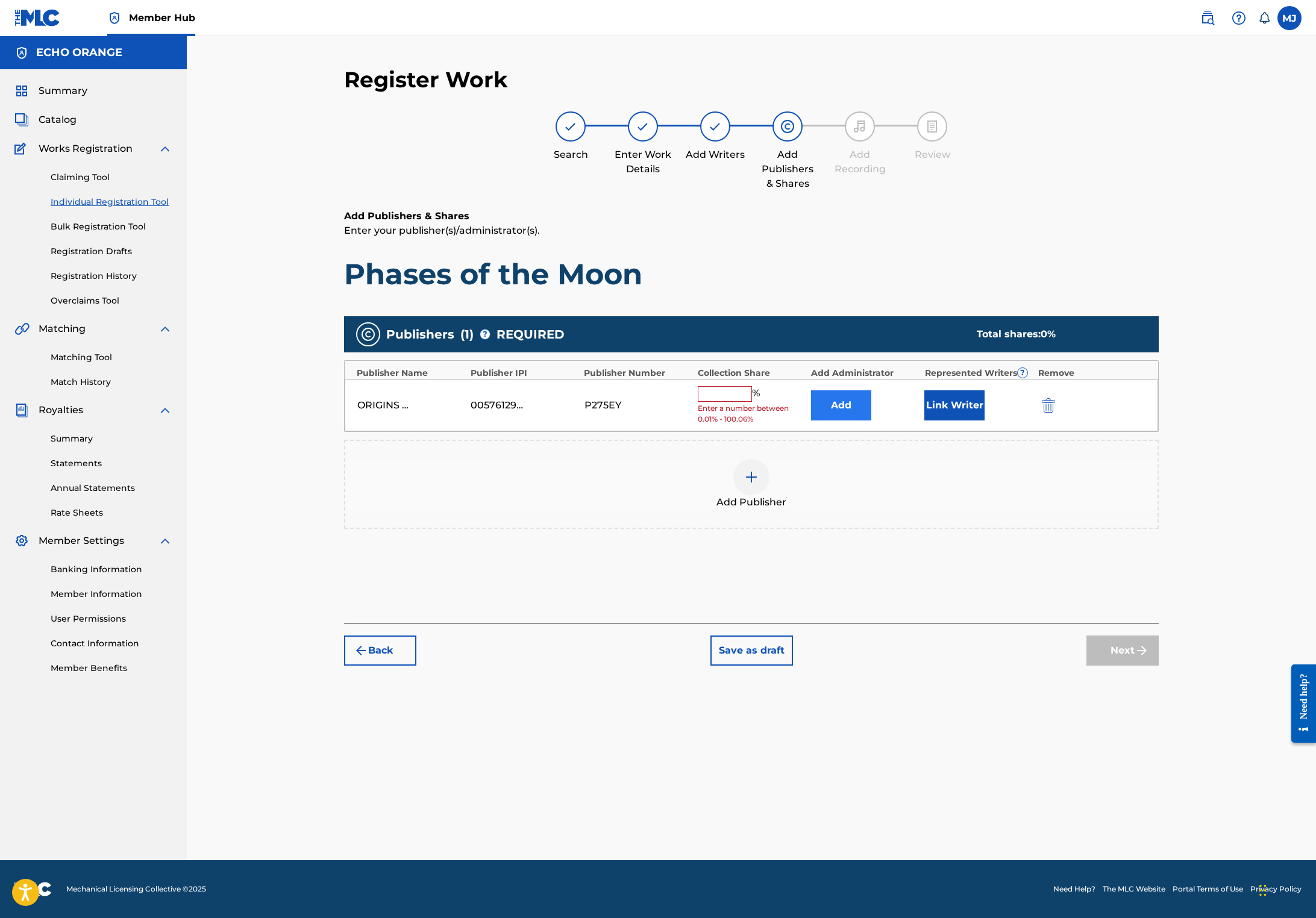
click at [863, 420] on button "Add" at bounding box center [841, 405] width 60 height 31
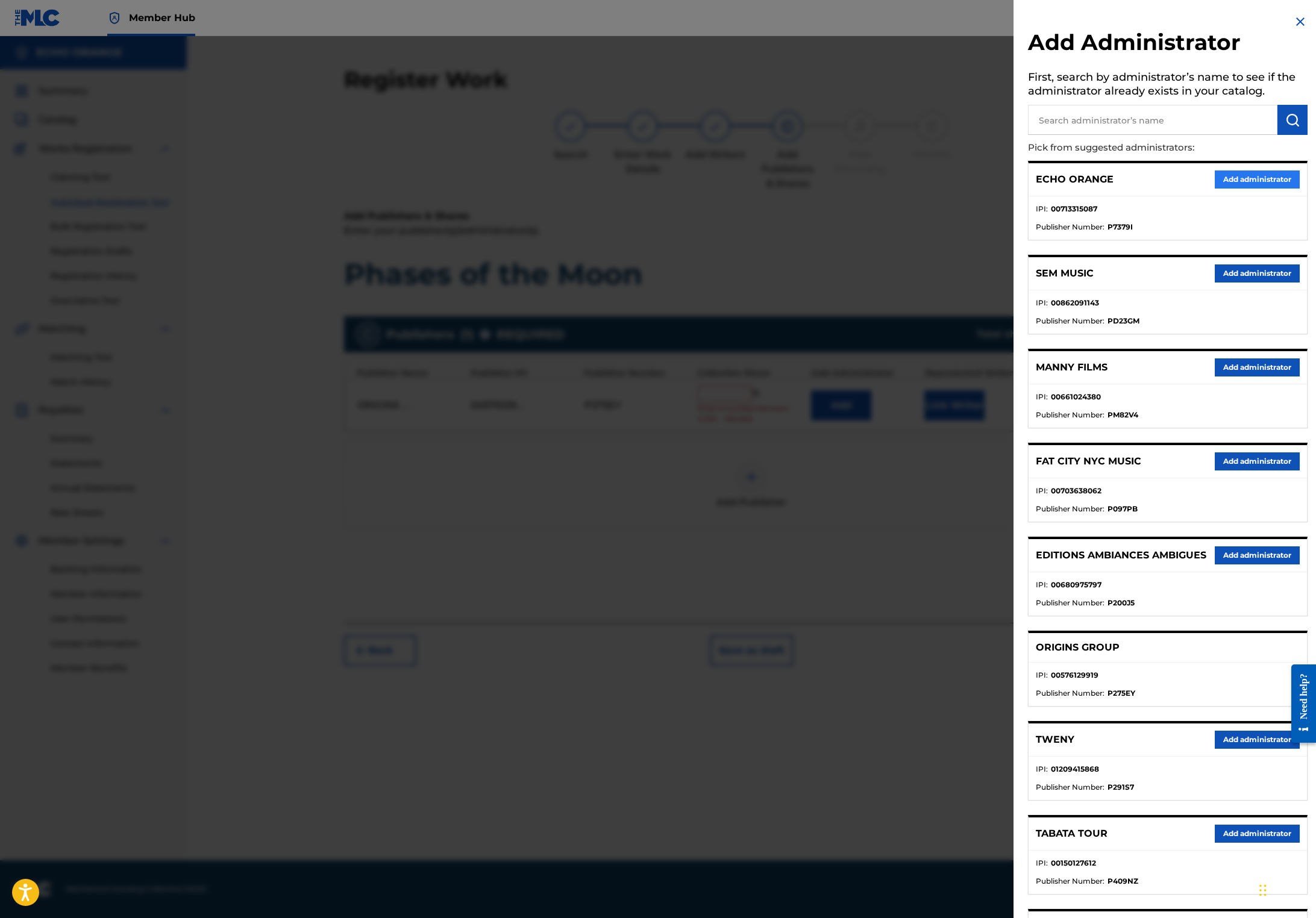
click at [1214, 188] on button "Add administrator" at bounding box center [1257, 179] width 85 height 18
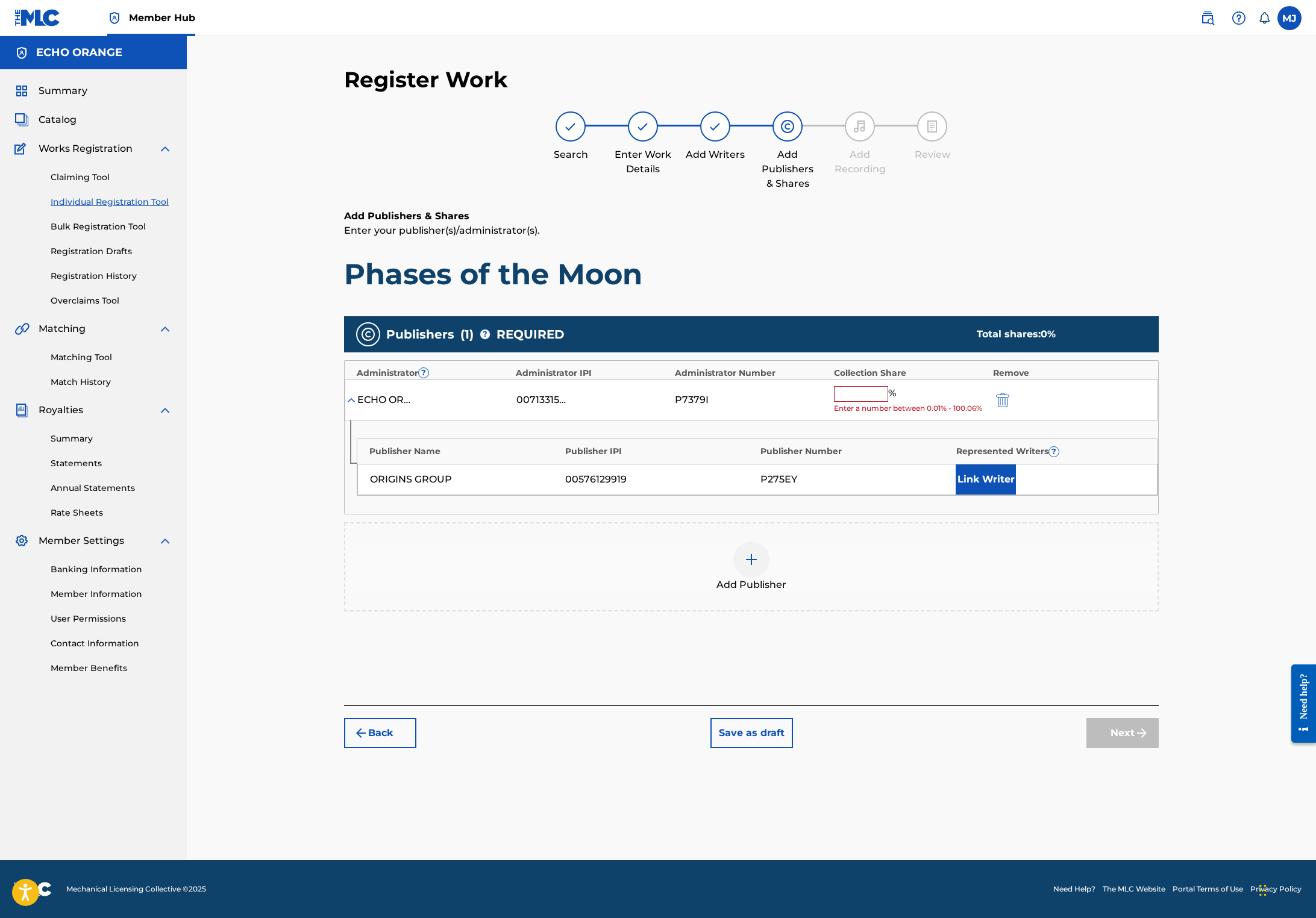
click at [884, 401] on input "text" at bounding box center [860, 393] width 54 height 16
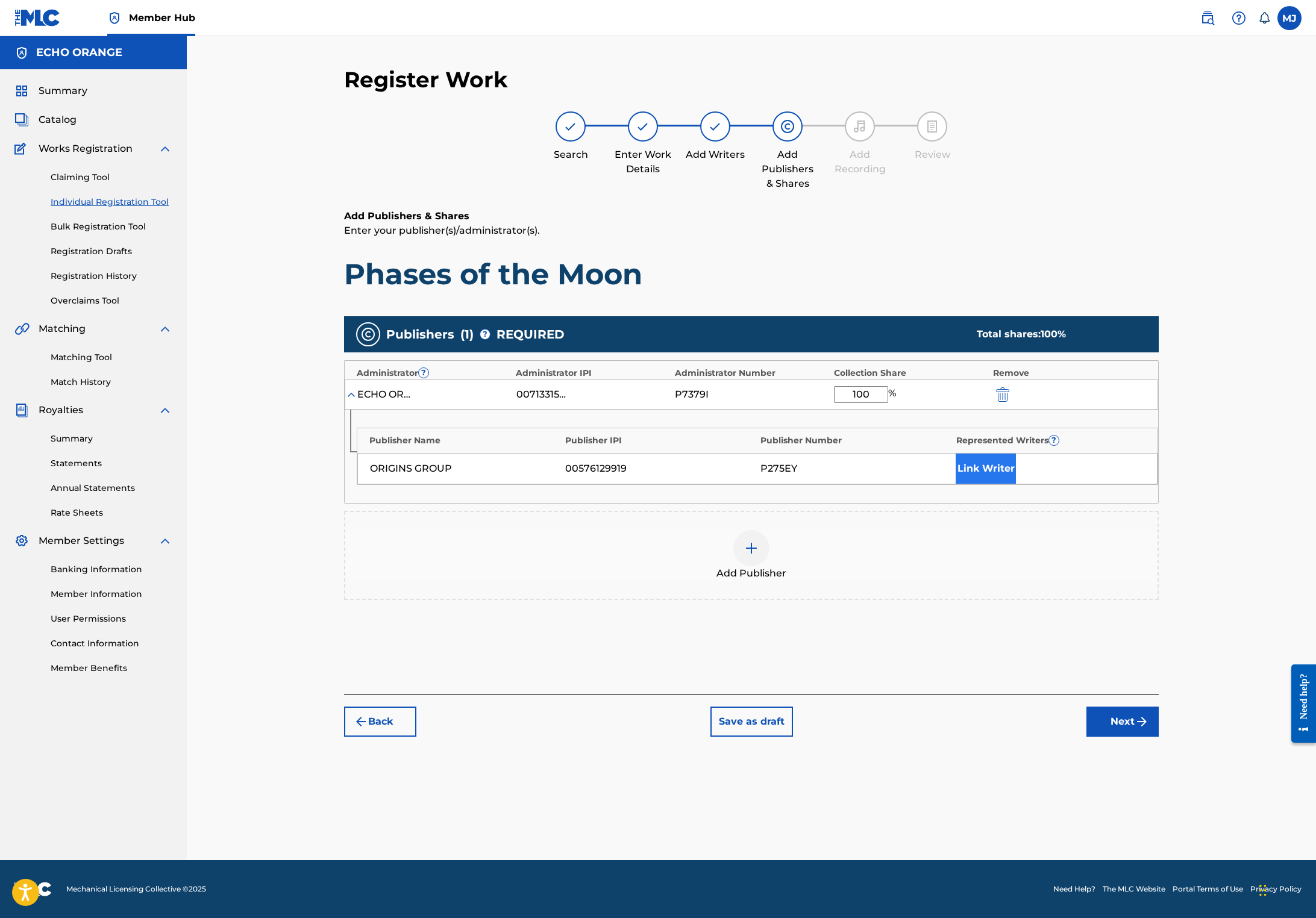
type input "100"
click at [1016, 483] on button "Link Writer" at bounding box center [985, 468] width 60 height 31
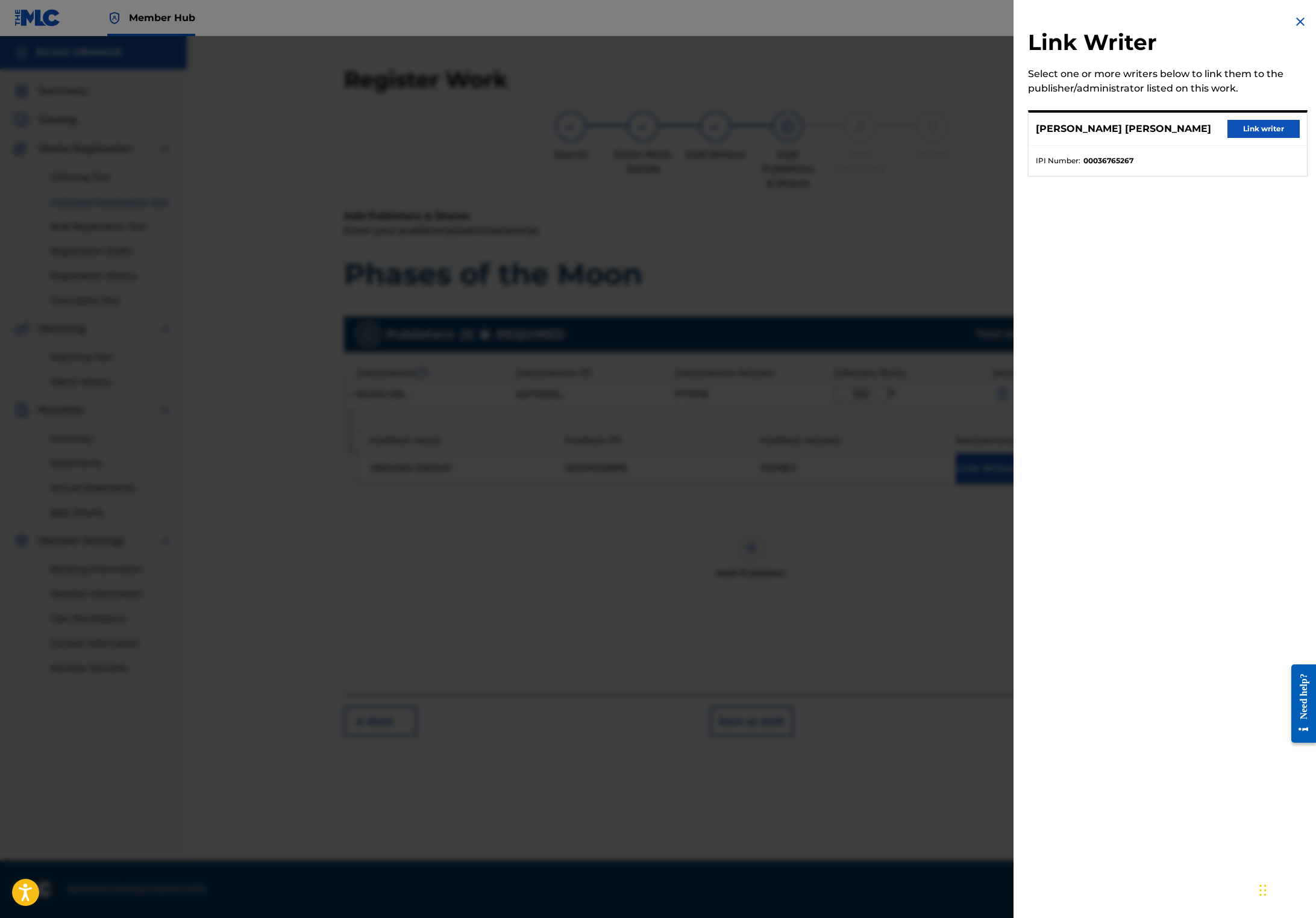
click at [1227, 138] on button "Link writer" at bounding box center [1263, 129] width 72 height 18
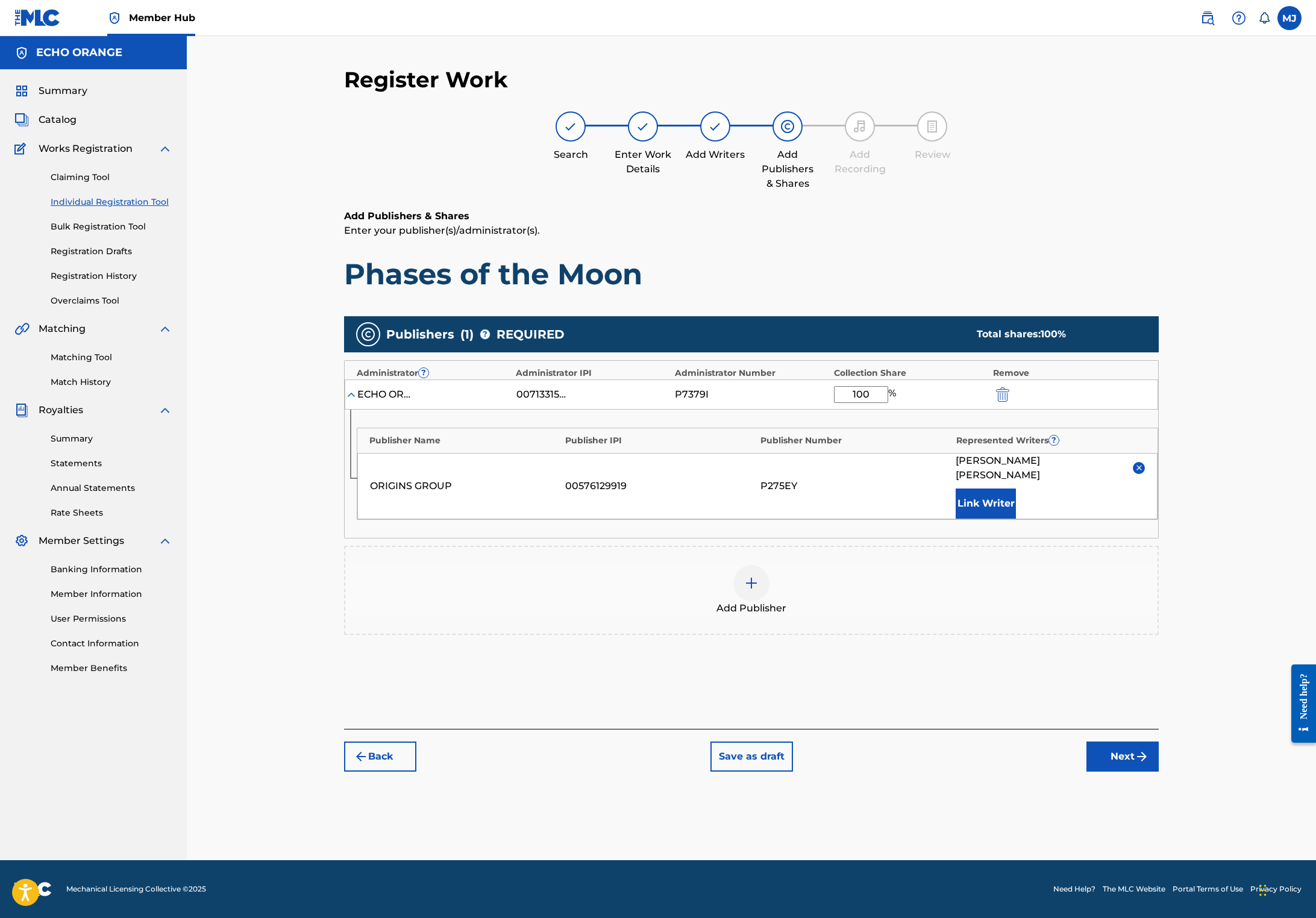
scroll to position [12, 0]
drag, startPoint x: 1212, startPoint y: 811, endPoint x: 1216, endPoint y: 825, distance: 14.6
click at [1158, 771] on div "Back Save as draft Next" at bounding box center [752, 749] width 815 height 42
click at [1158, 771] on button "Next" at bounding box center [1122, 756] width 72 height 31
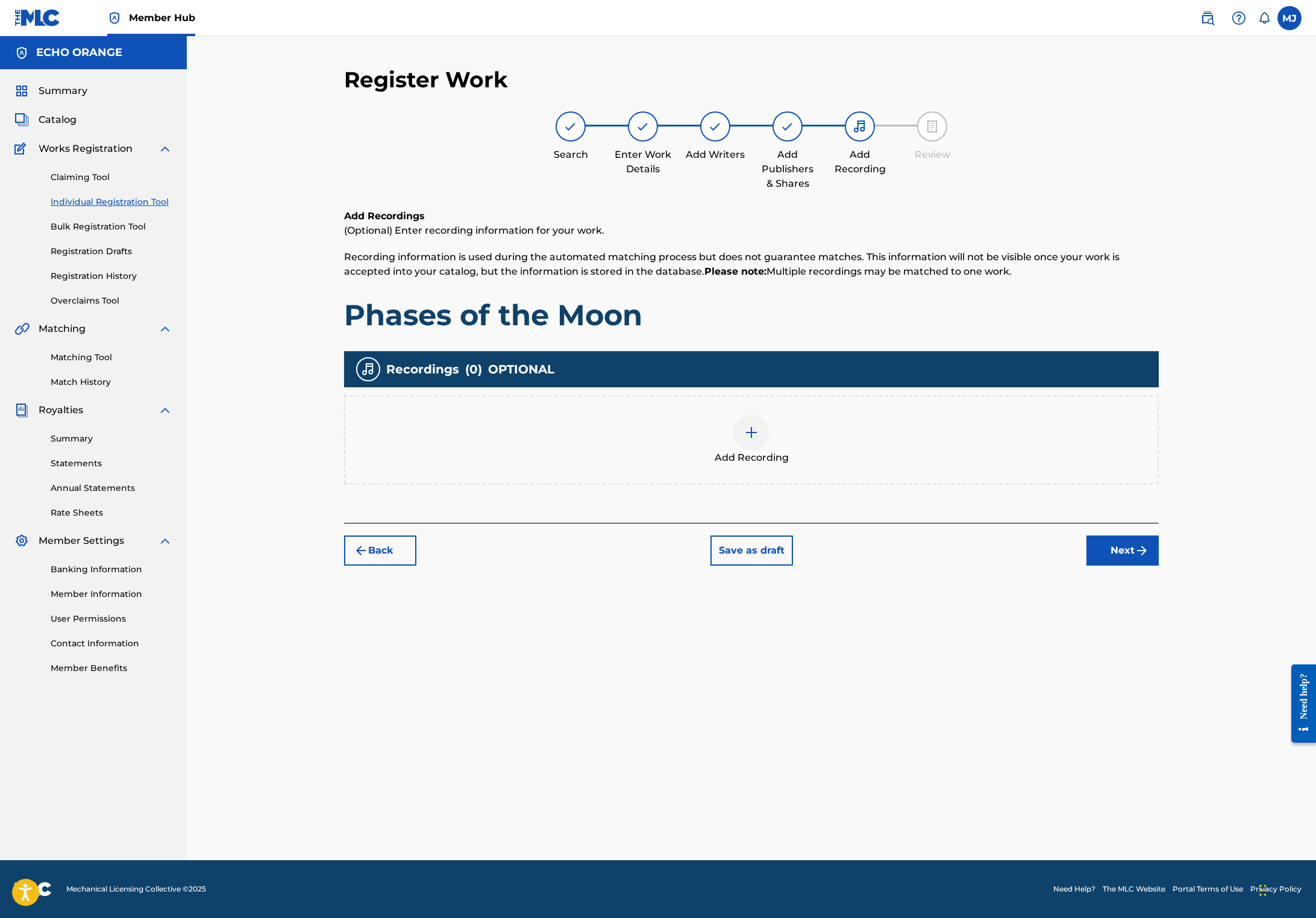
scroll to position [0, 0]
click at [1158, 565] on button "Next" at bounding box center [1122, 550] width 72 height 31
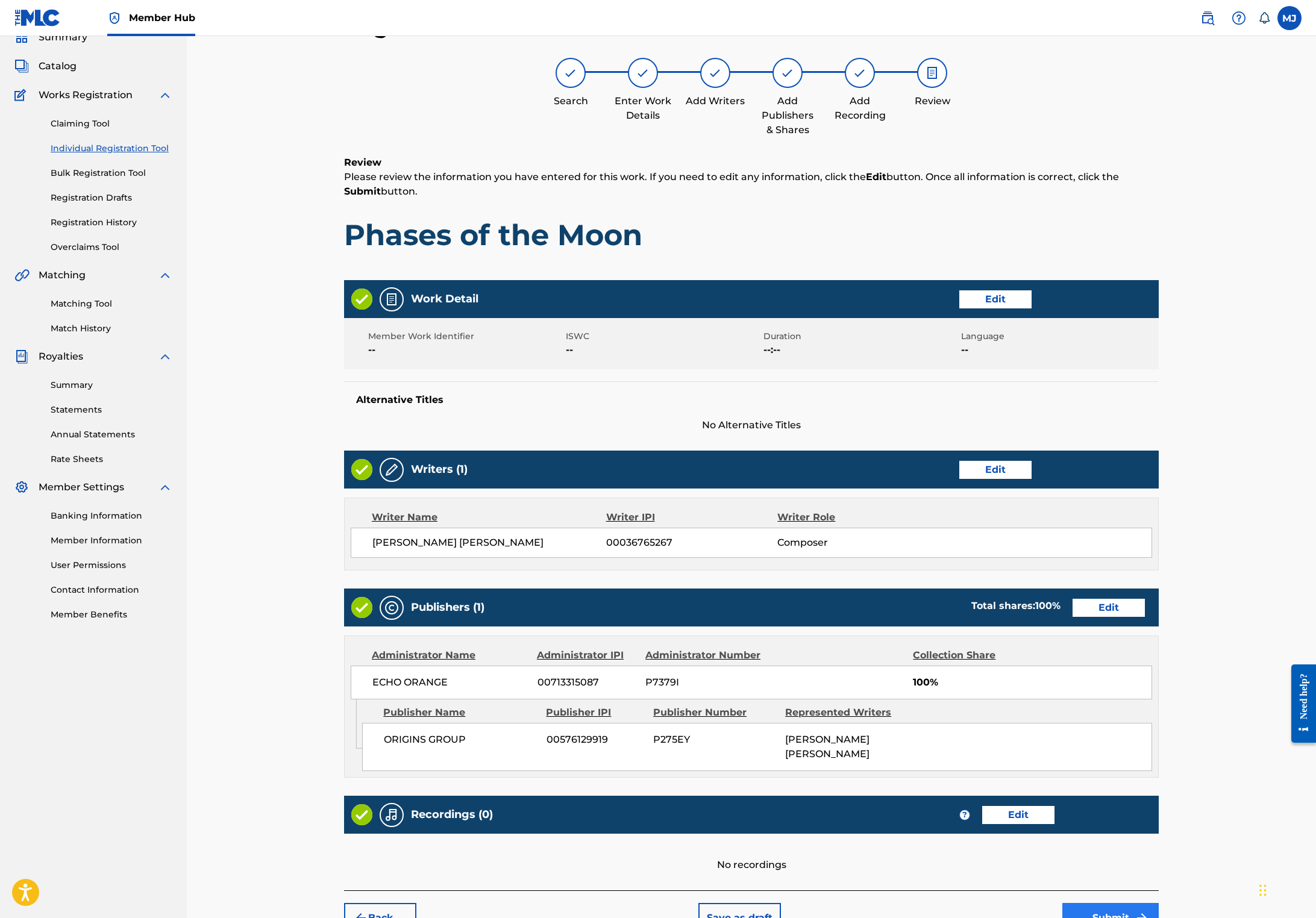
scroll to position [239, 0]
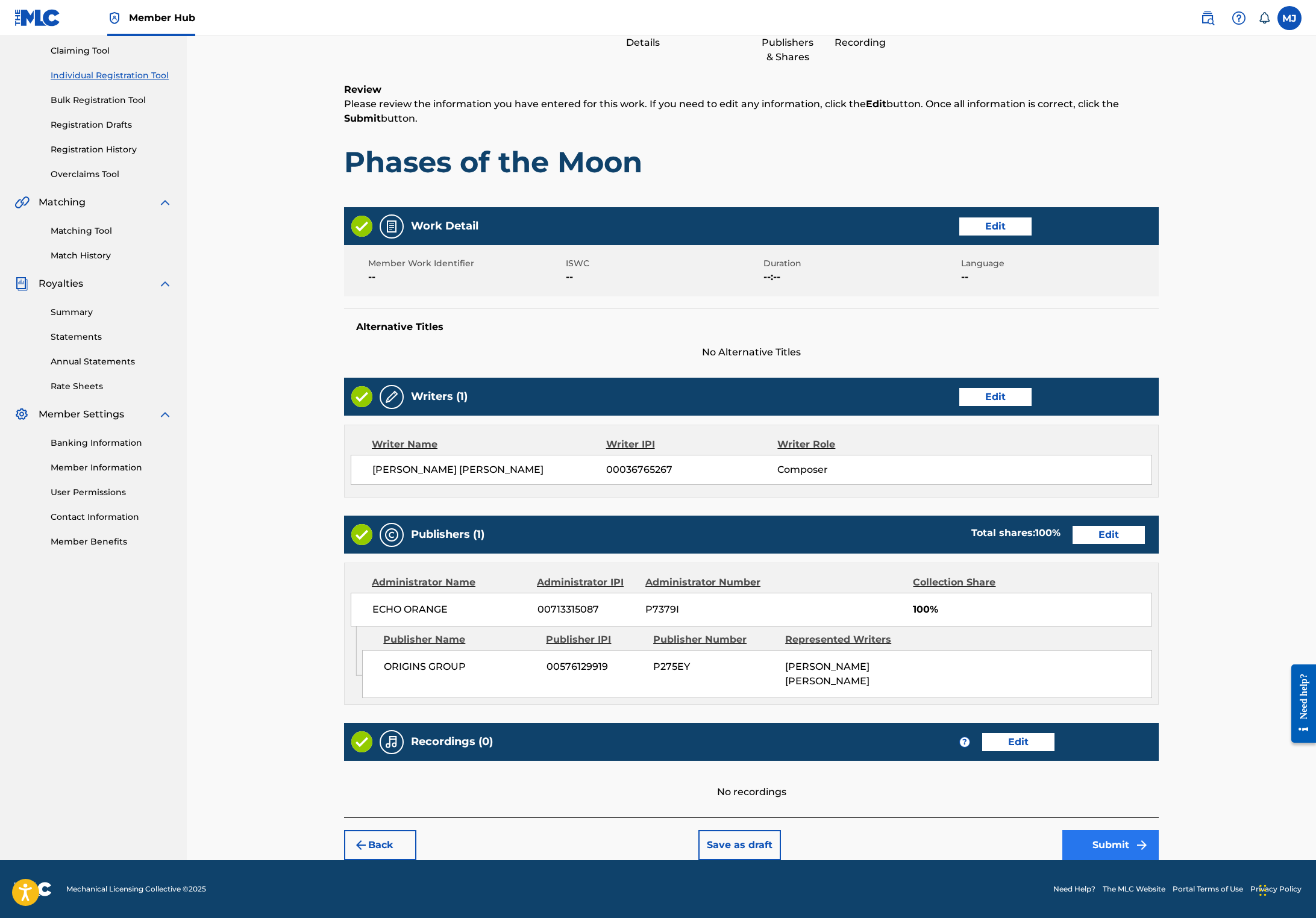
click at [1158, 829] on button "Submit" at bounding box center [1111, 844] width 97 height 31
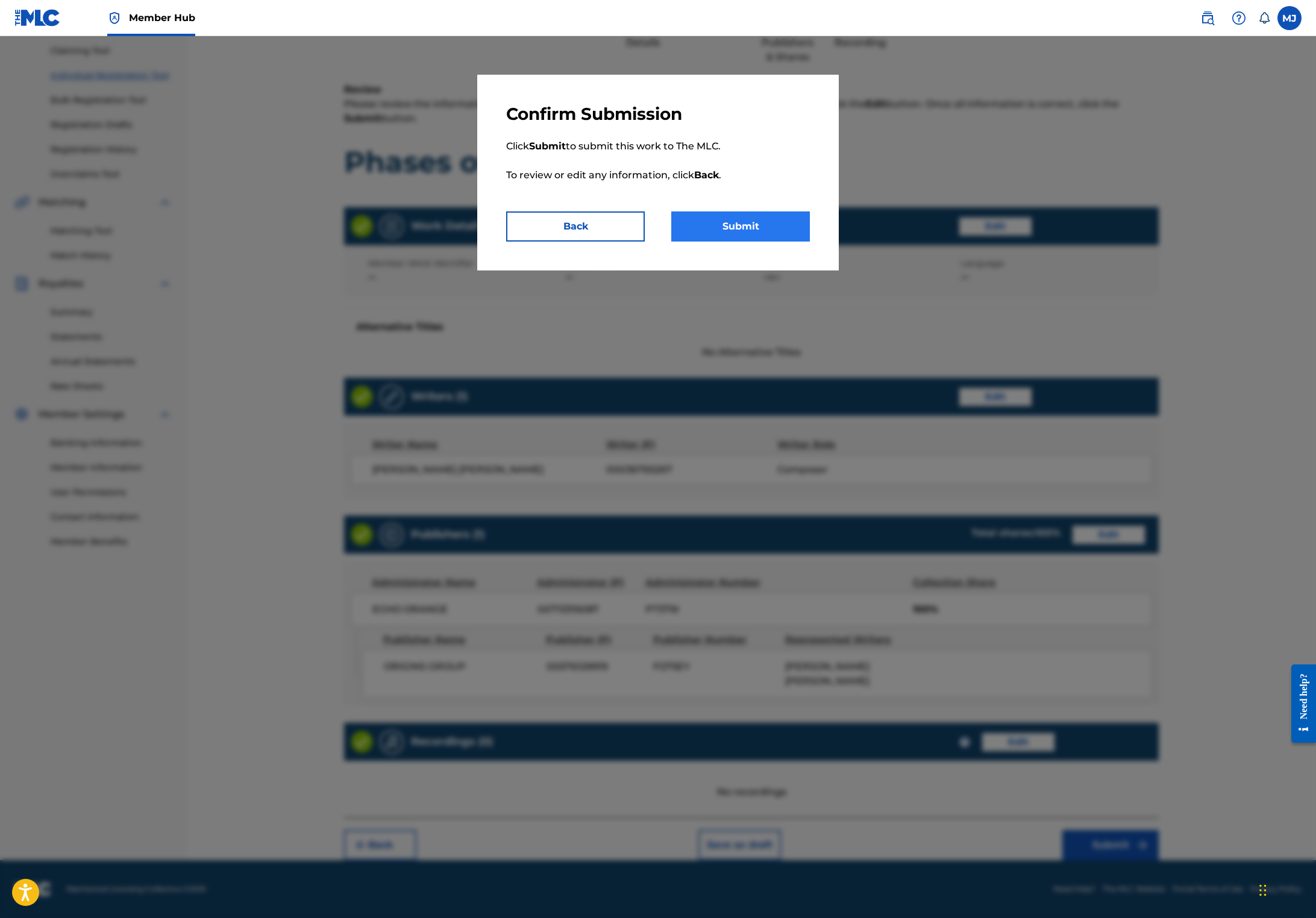
click at [775, 242] on button "Submit" at bounding box center [740, 226] width 138 height 31
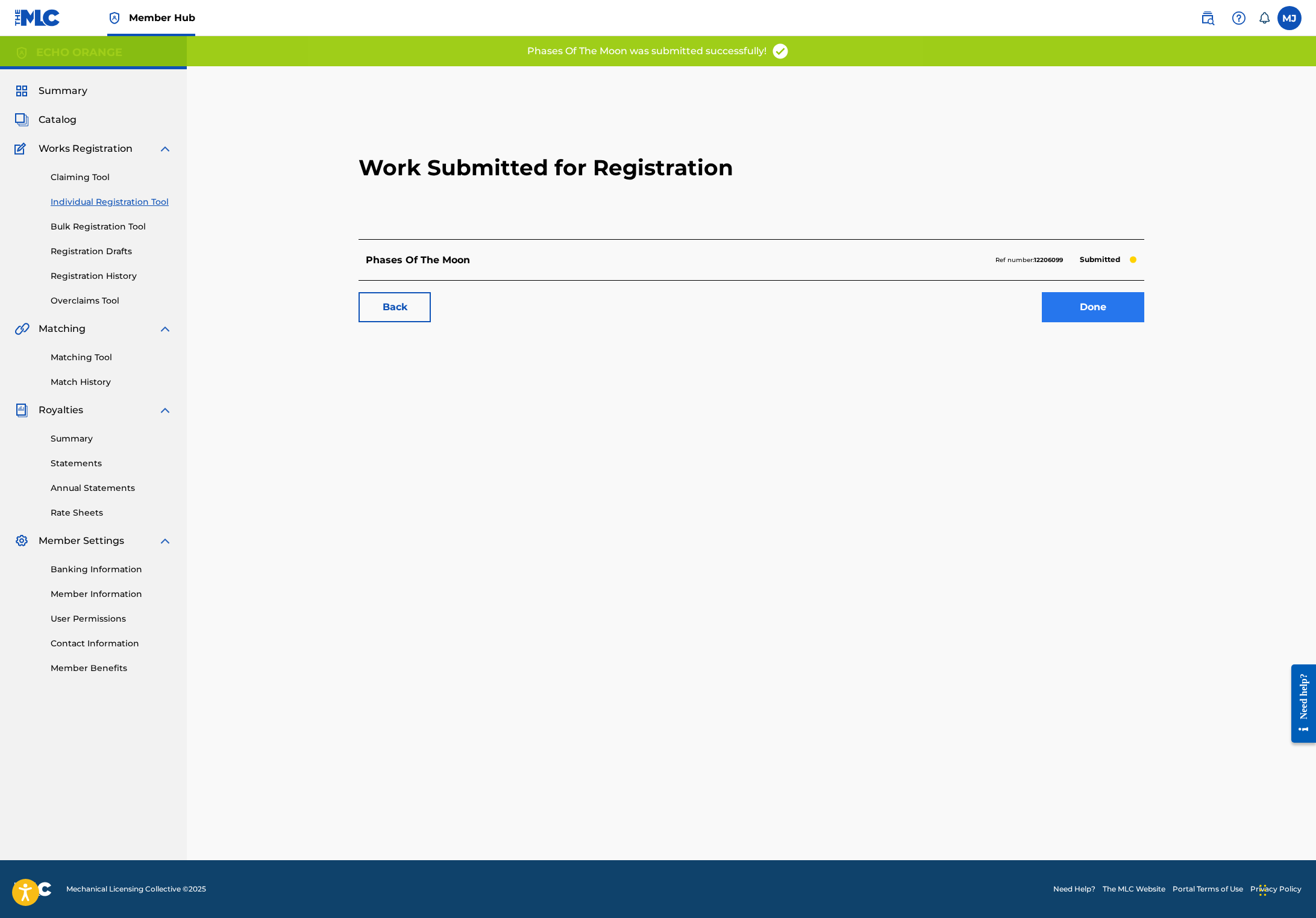
click at [1144, 322] on link "Done" at bounding box center [1093, 307] width 103 height 31
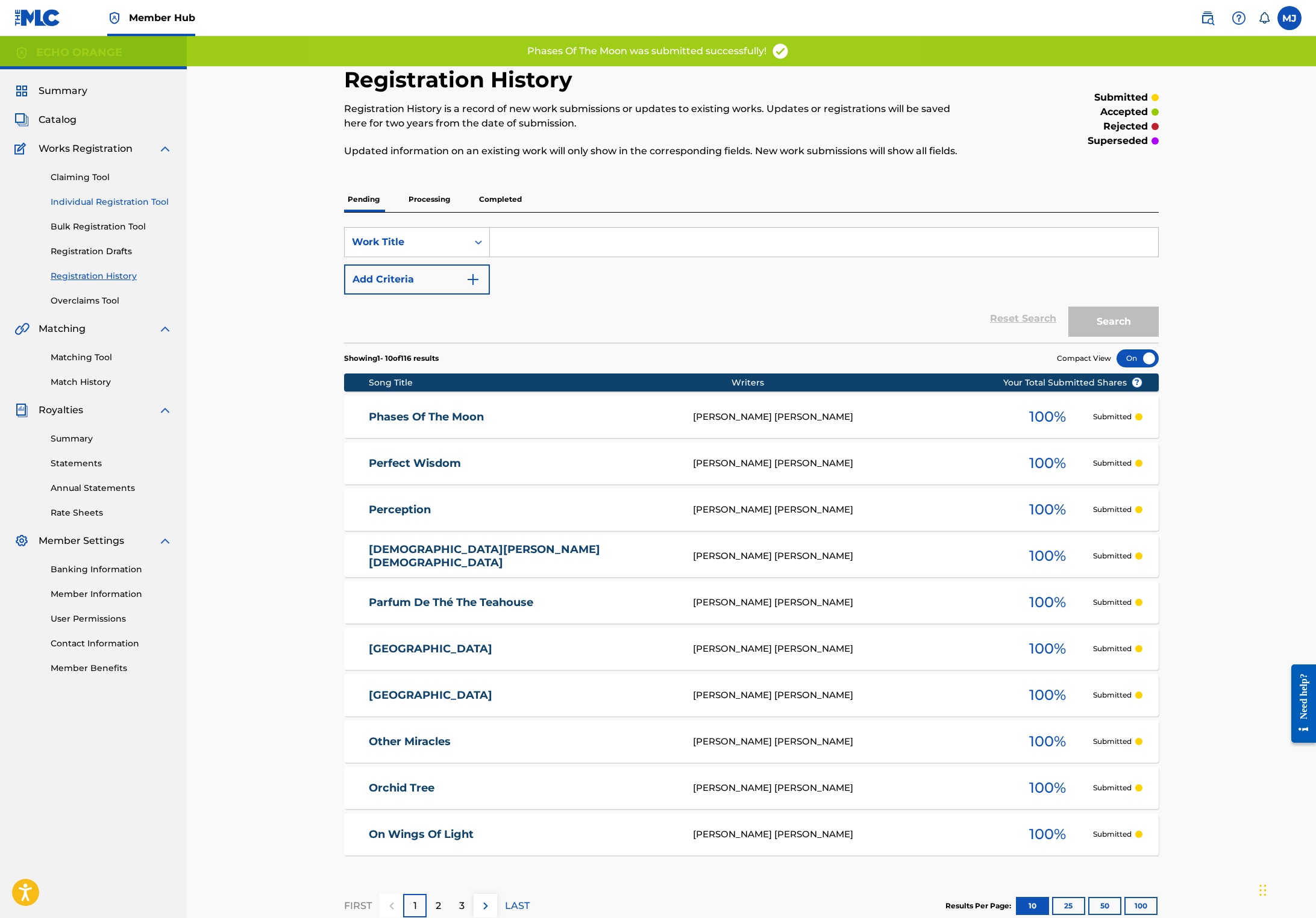
click at [114, 208] on link "Individual Registration Tool" at bounding box center [110, 201] width 121 height 13
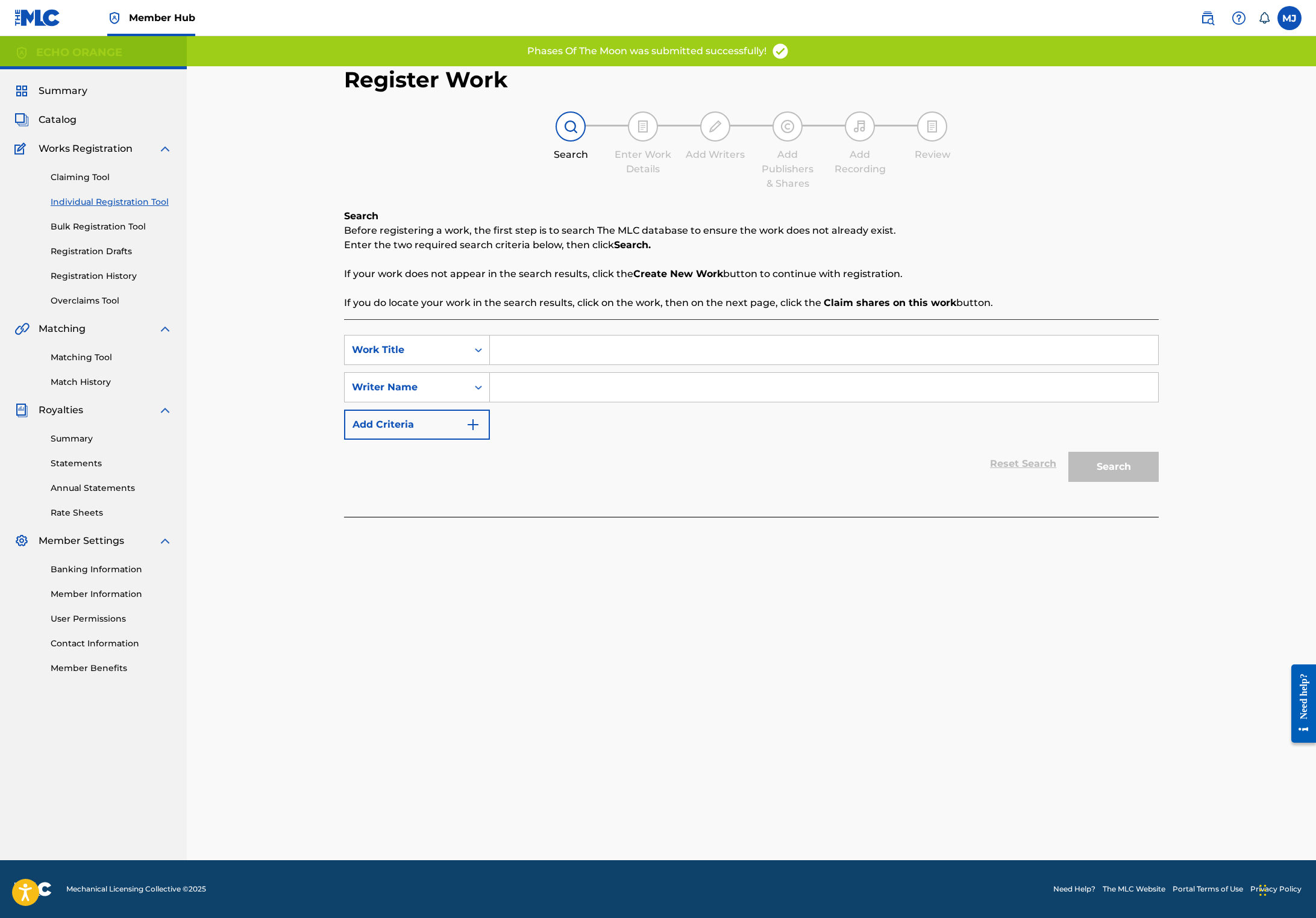
click at [568, 364] on input "Search Form" at bounding box center [823, 349] width 668 height 29
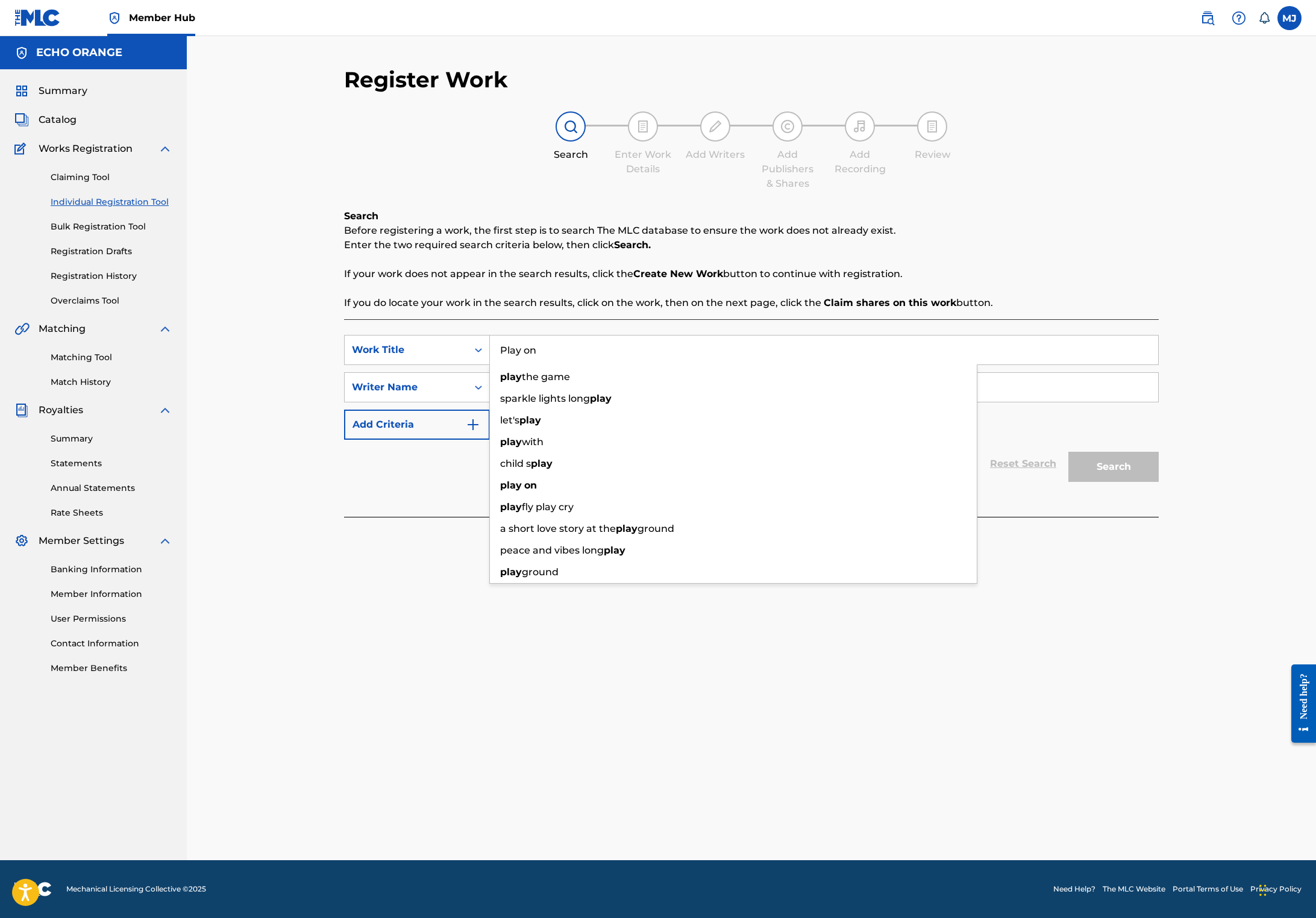
type input "Play on"
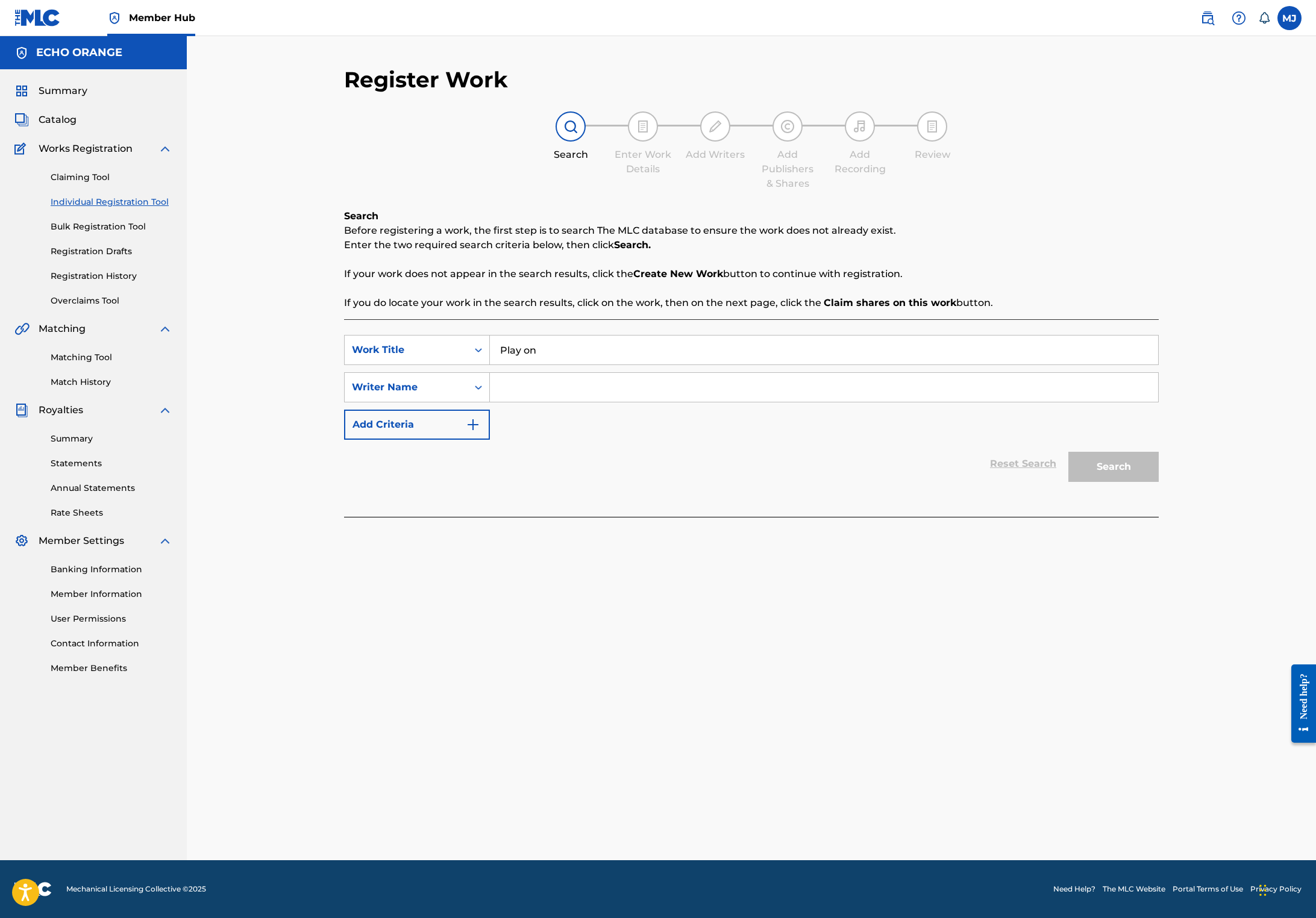
paste input "[PERSON_NAME]"
type input "[PERSON_NAME]"
click at [1158, 481] on button "Search" at bounding box center [1114, 466] width 91 height 31
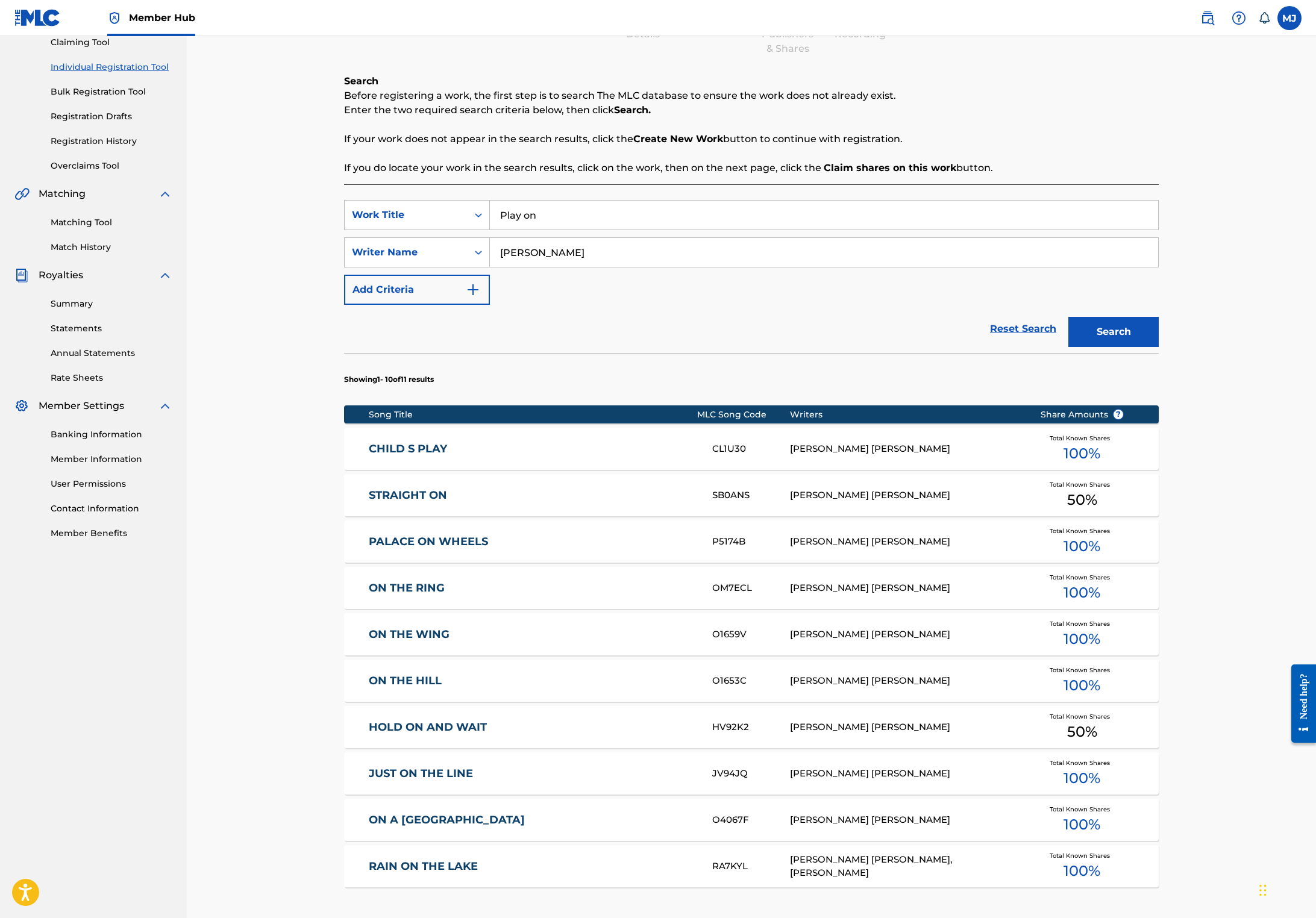
scroll to position [419, 0]
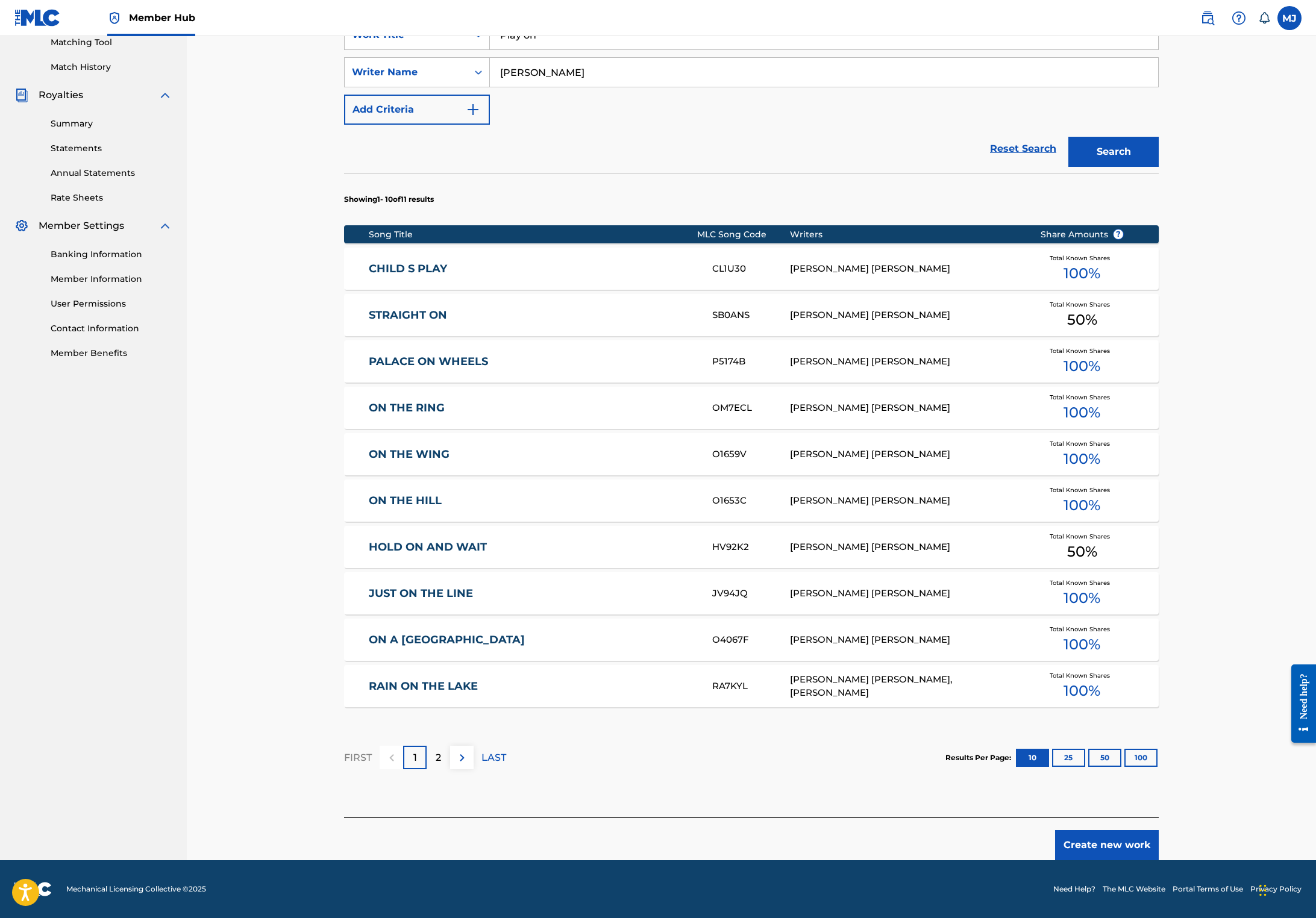
click at [1158, 829] on button "Create new work" at bounding box center [1106, 844] width 104 height 31
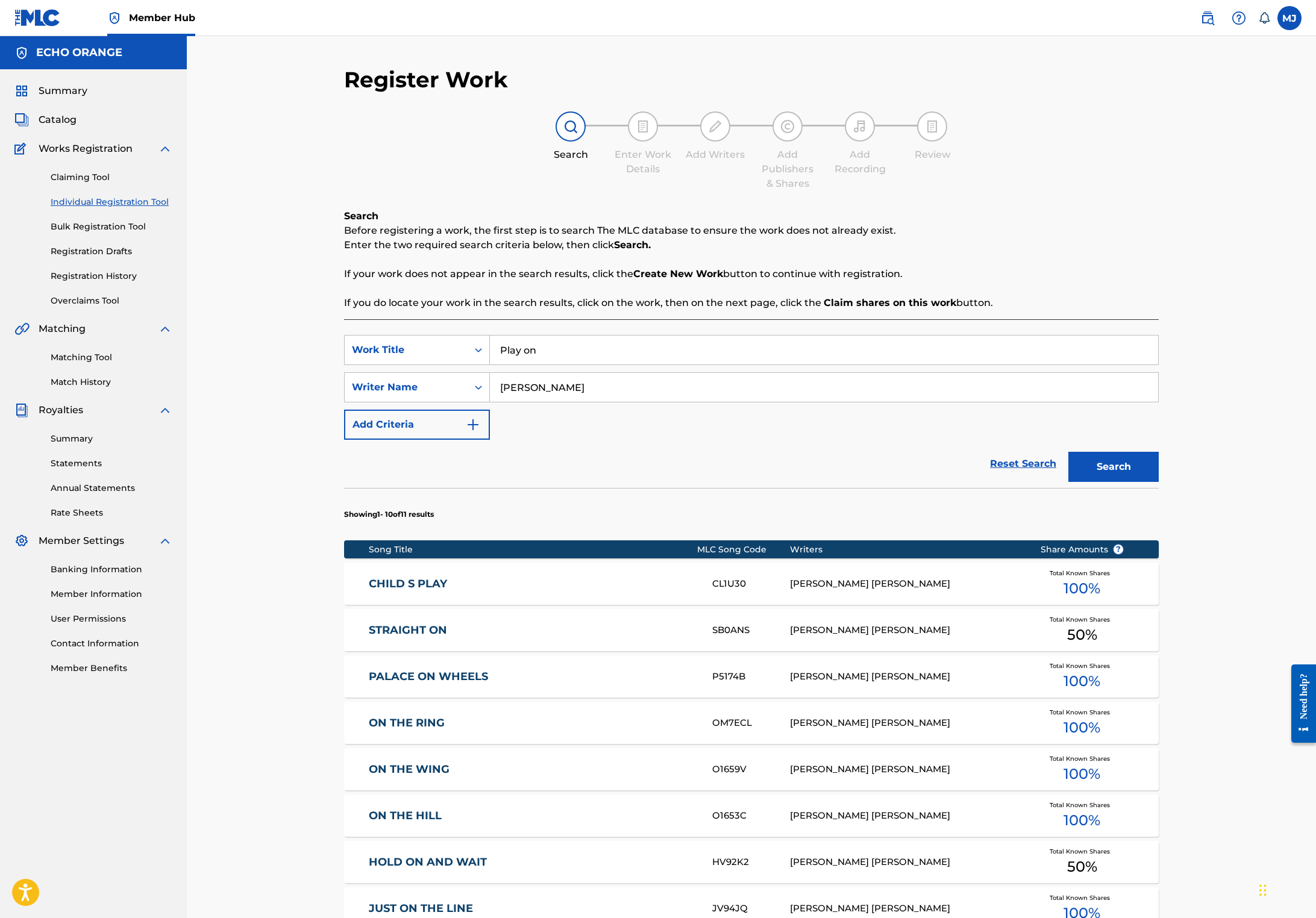
click at [1173, 826] on div "Register Work Search Enter Work Details Add Writers Add Publishers & Shares Add…" at bounding box center [751, 620] width 843 height 1108
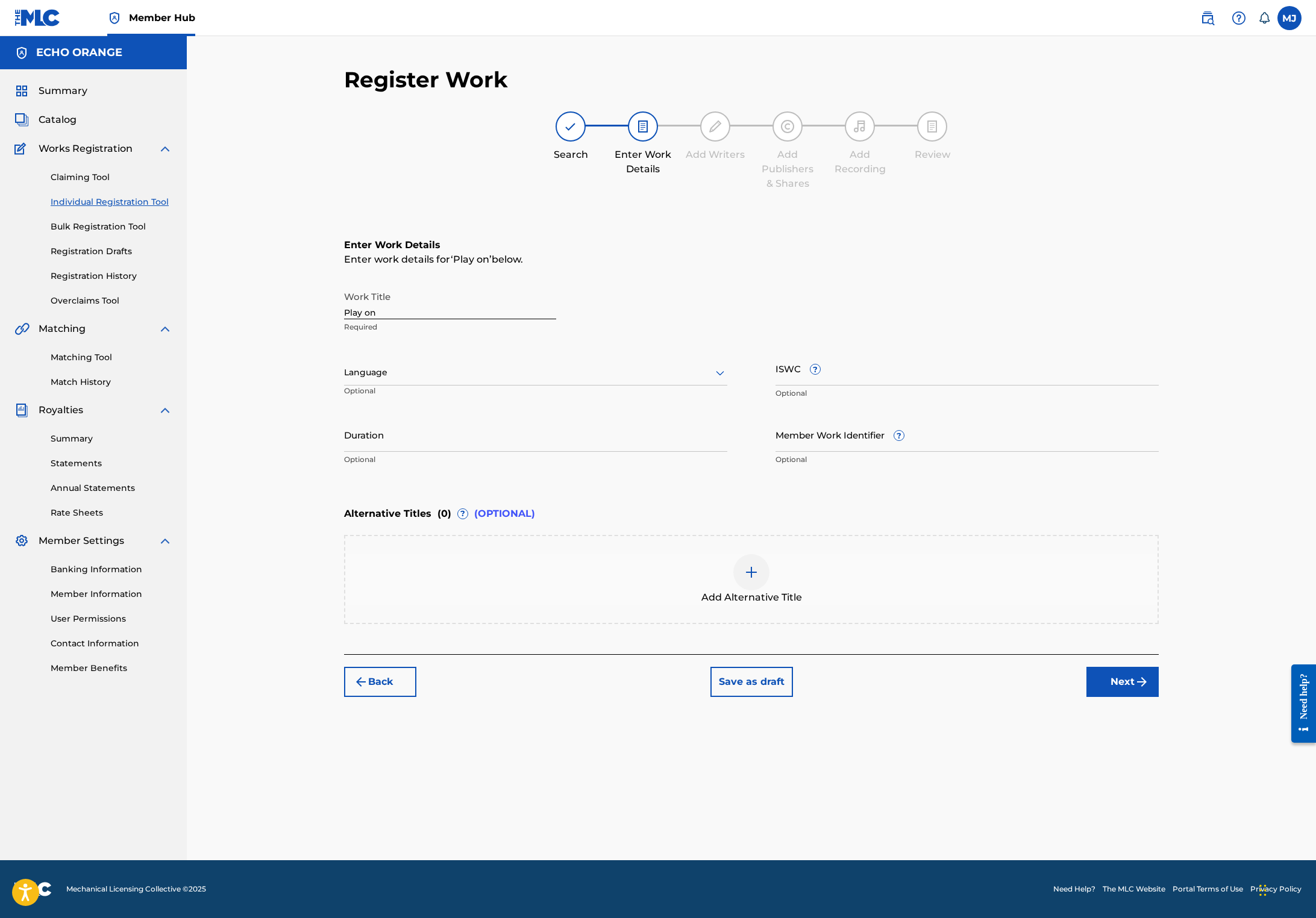
click at [1173, 805] on div "Register Work Search Enter Work Details Add Writers Add Publishers & Shares Add…" at bounding box center [751, 462] width 843 height 794
drag, startPoint x: 1223, startPoint y: 791, endPoint x: 1186, endPoint y: 744, distance: 59.8
click at [1158, 696] on button "Next" at bounding box center [1122, 681] width 72 height 31
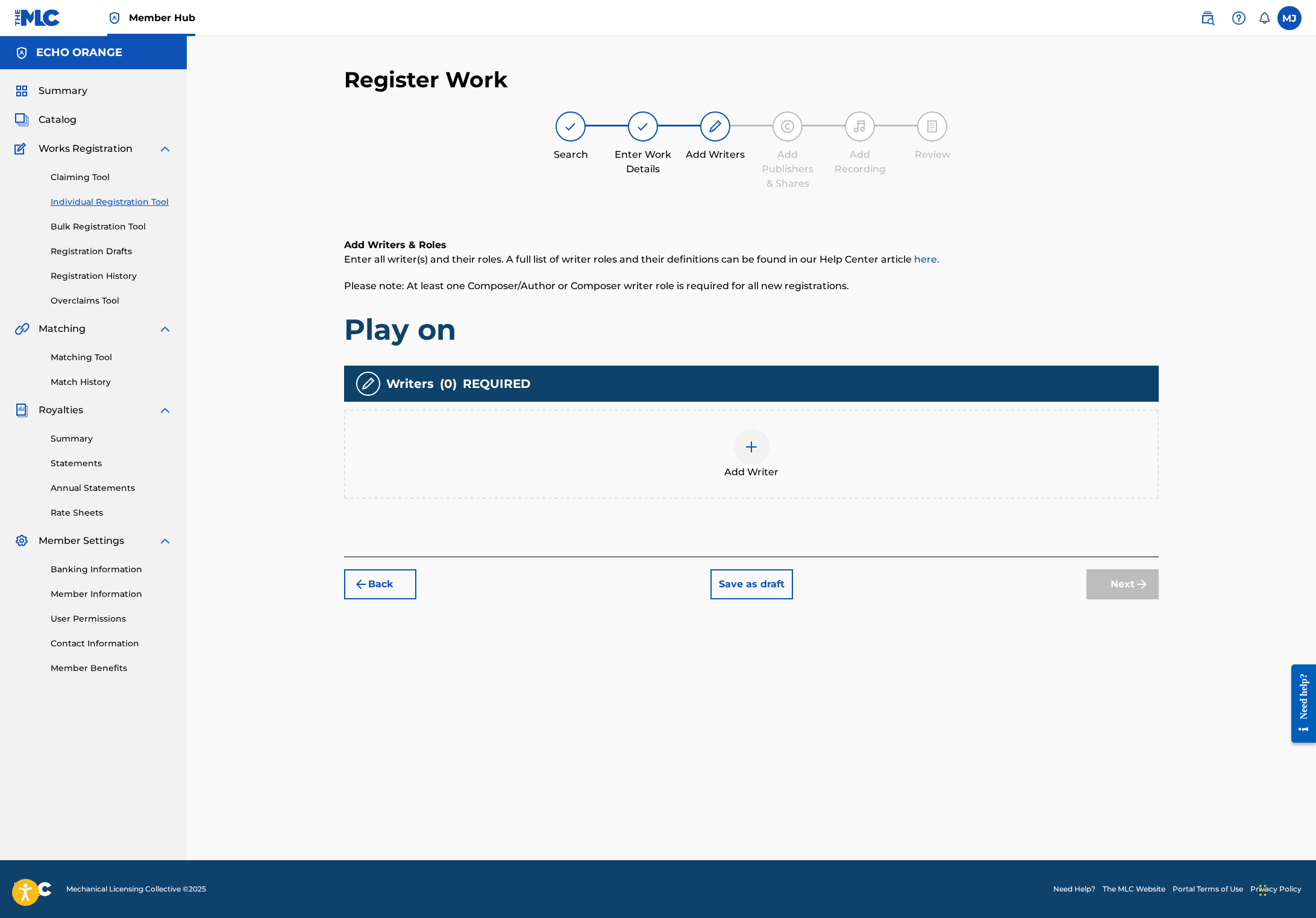
click at [924, 470] on div "Add Writer" at bounding box center [752, 454] width 815 height 89
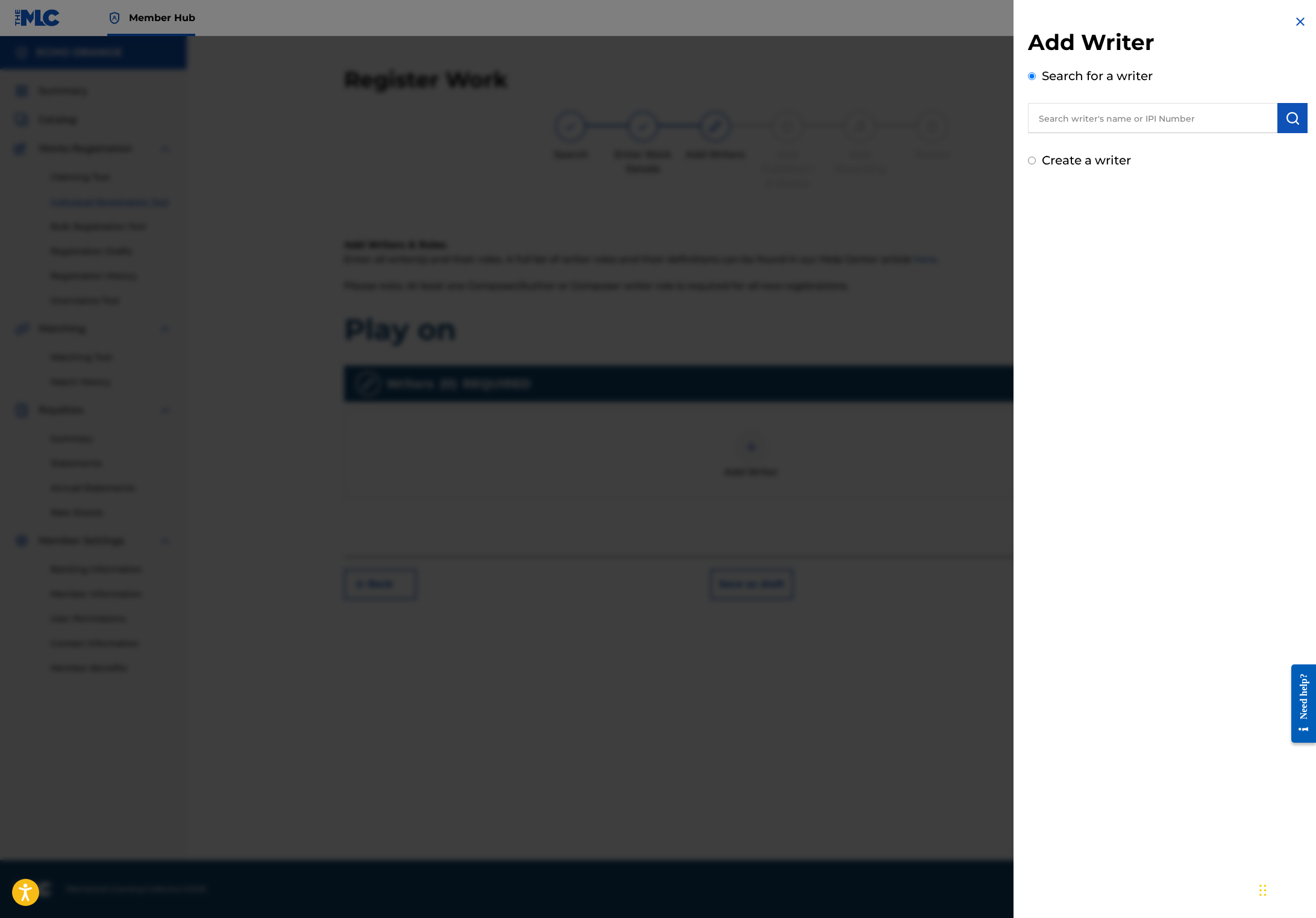
click at [1152, 133] on input "text" at bounding box center [1152, 117] width 250 height 31
paste input "[PERSON_NAME]"
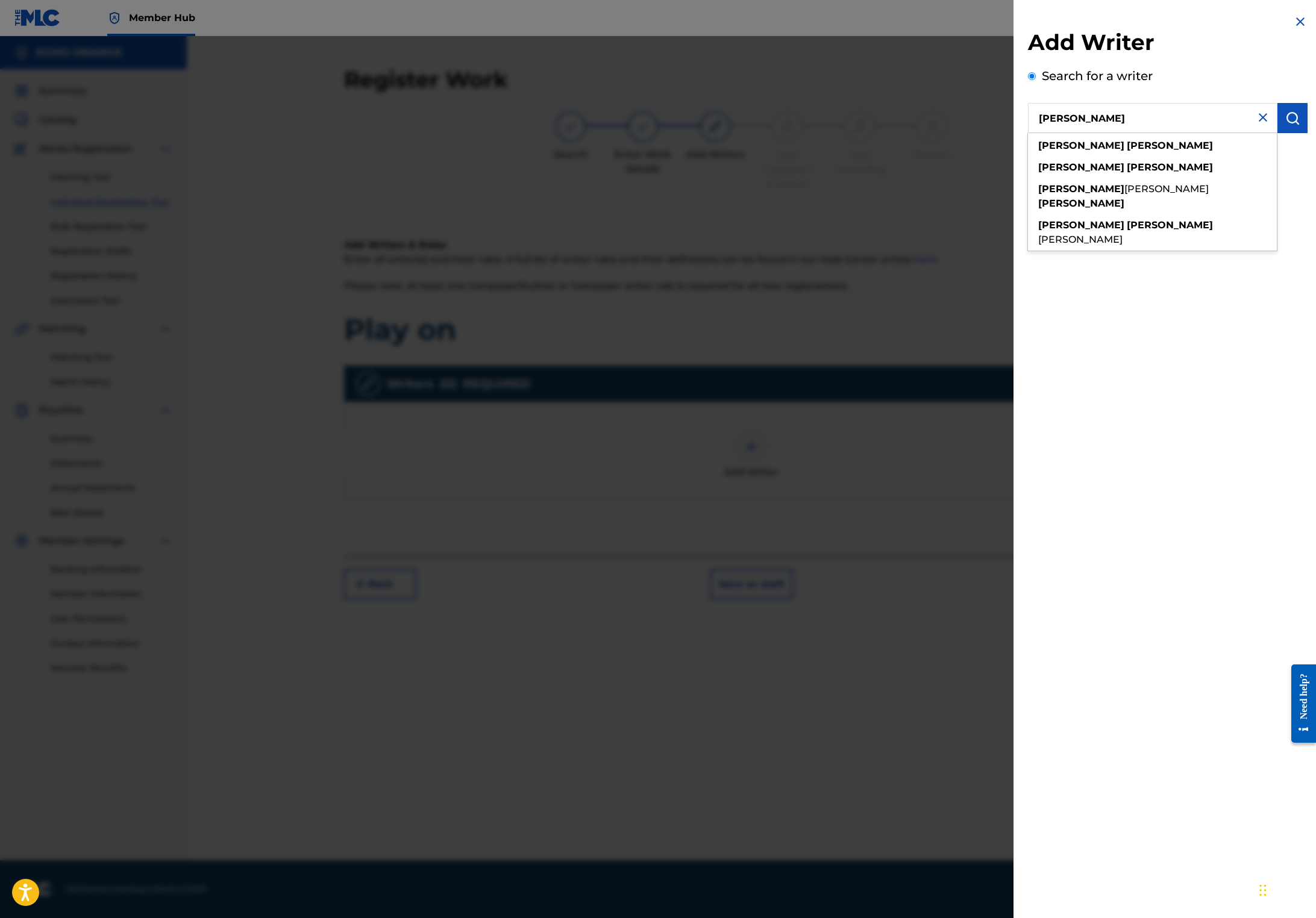
type input "[PERSON_NAME]"
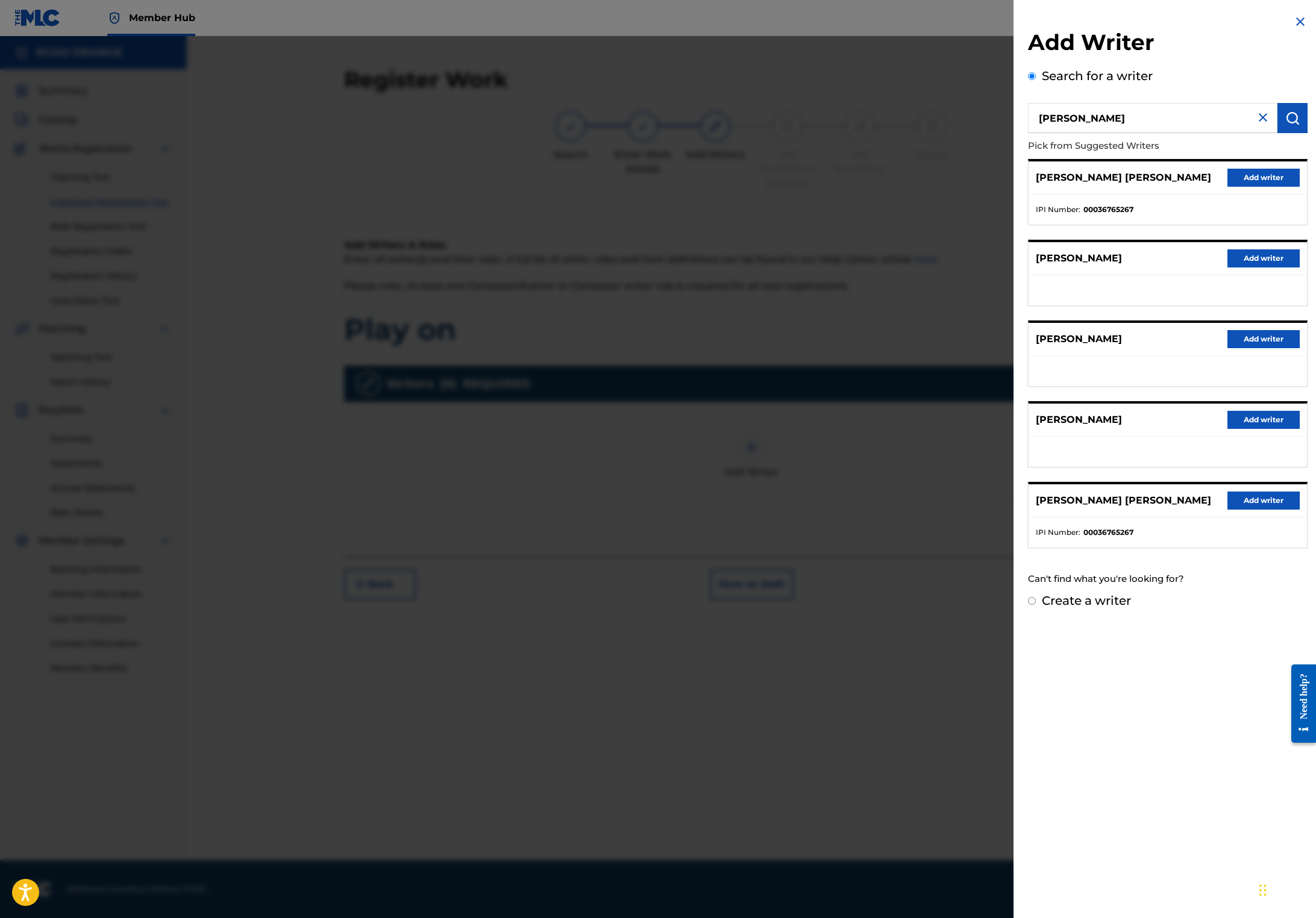
click at [1220, 183] on div "[PERSON_NAME] [PERSON_NAME] Add writer" at bounding box center [1167, 178] width 278 height 34
click at [1236, 186] on button "Add writer" at bounding box center [1263, 177] width 72 height 18
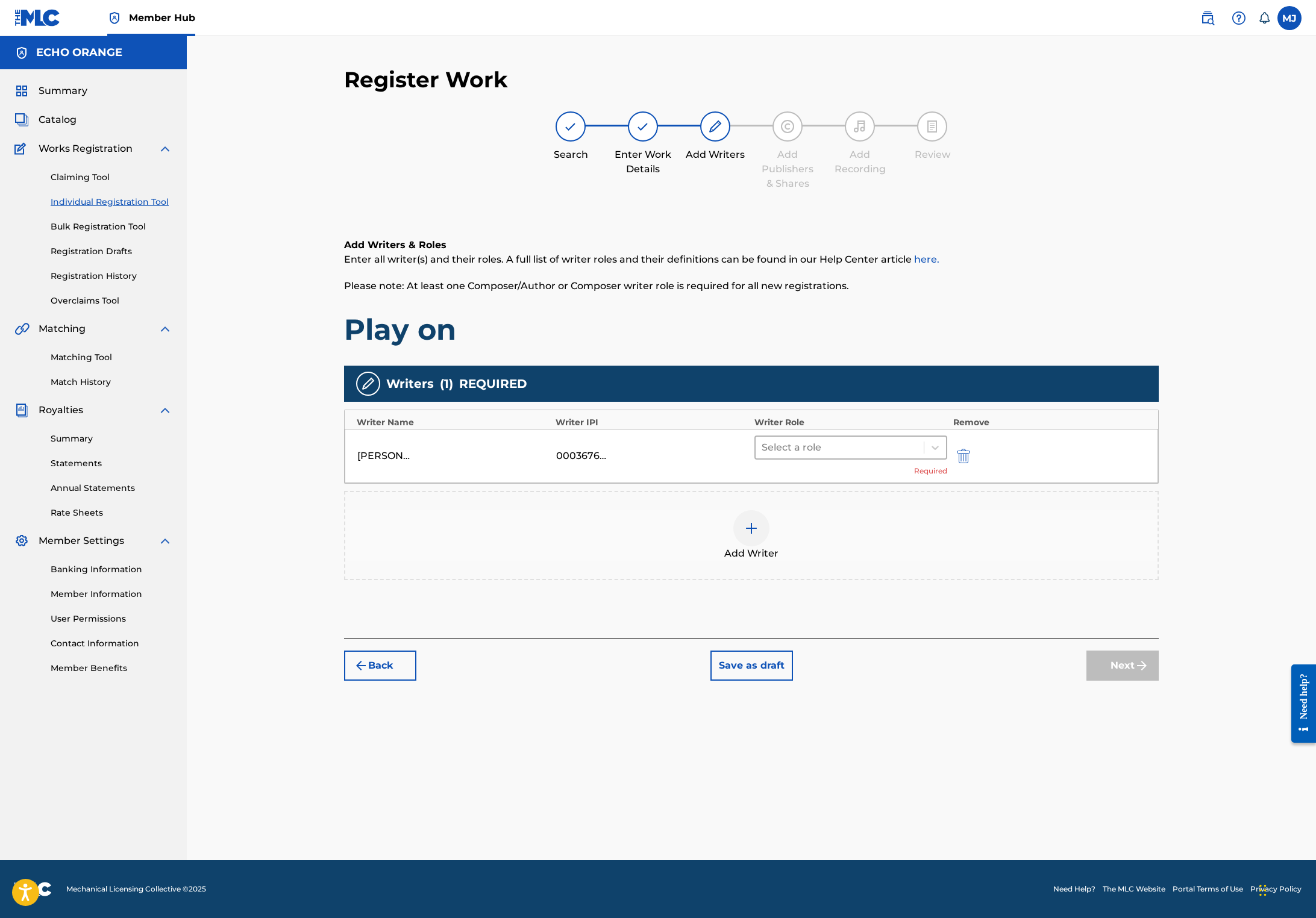
click at [905, 456] on div at bounding box center [840, 447] width 156 height 17
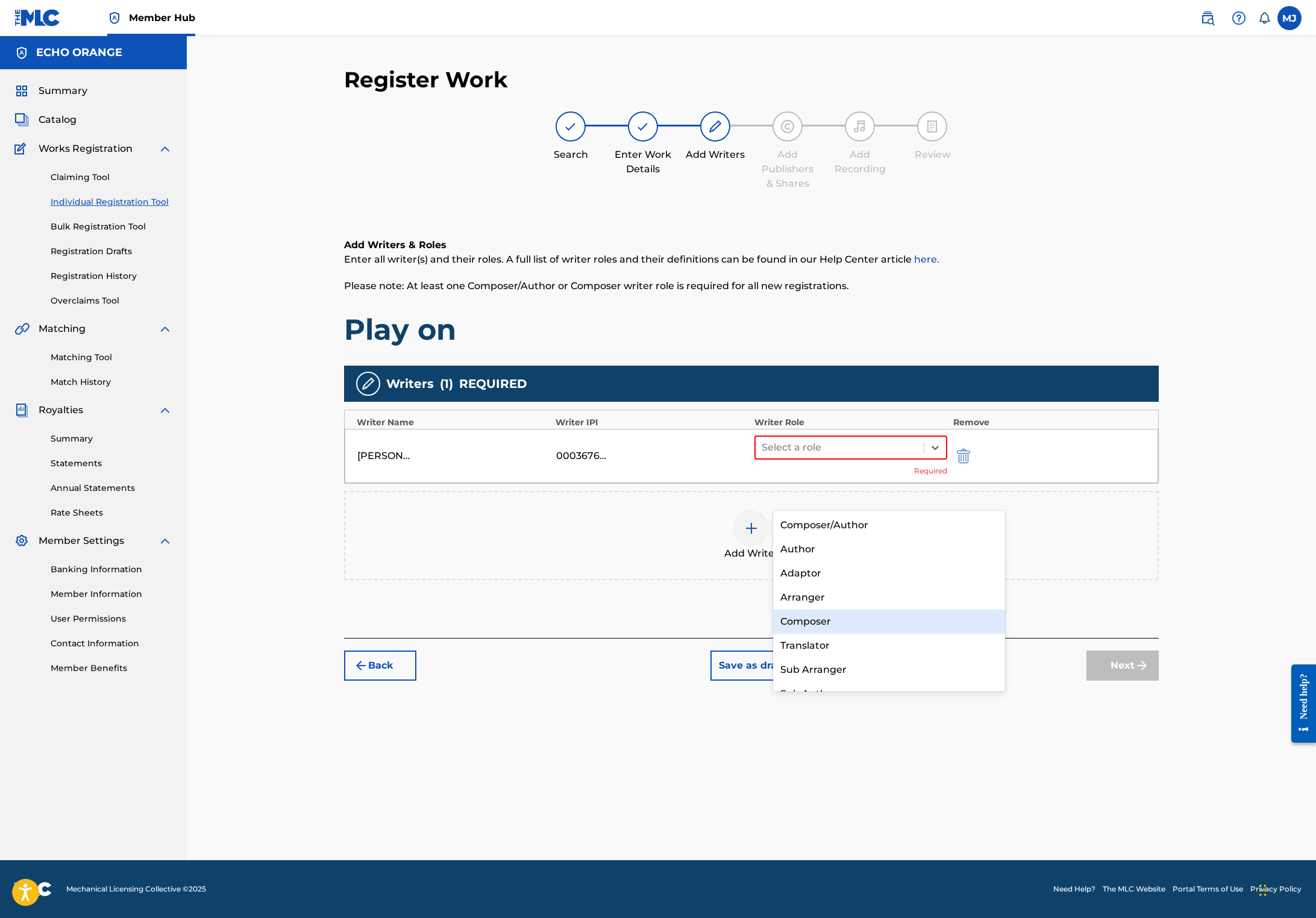
click at [873, 629] on div "Composer" at bounding box center [888, 621] width 232 height 24
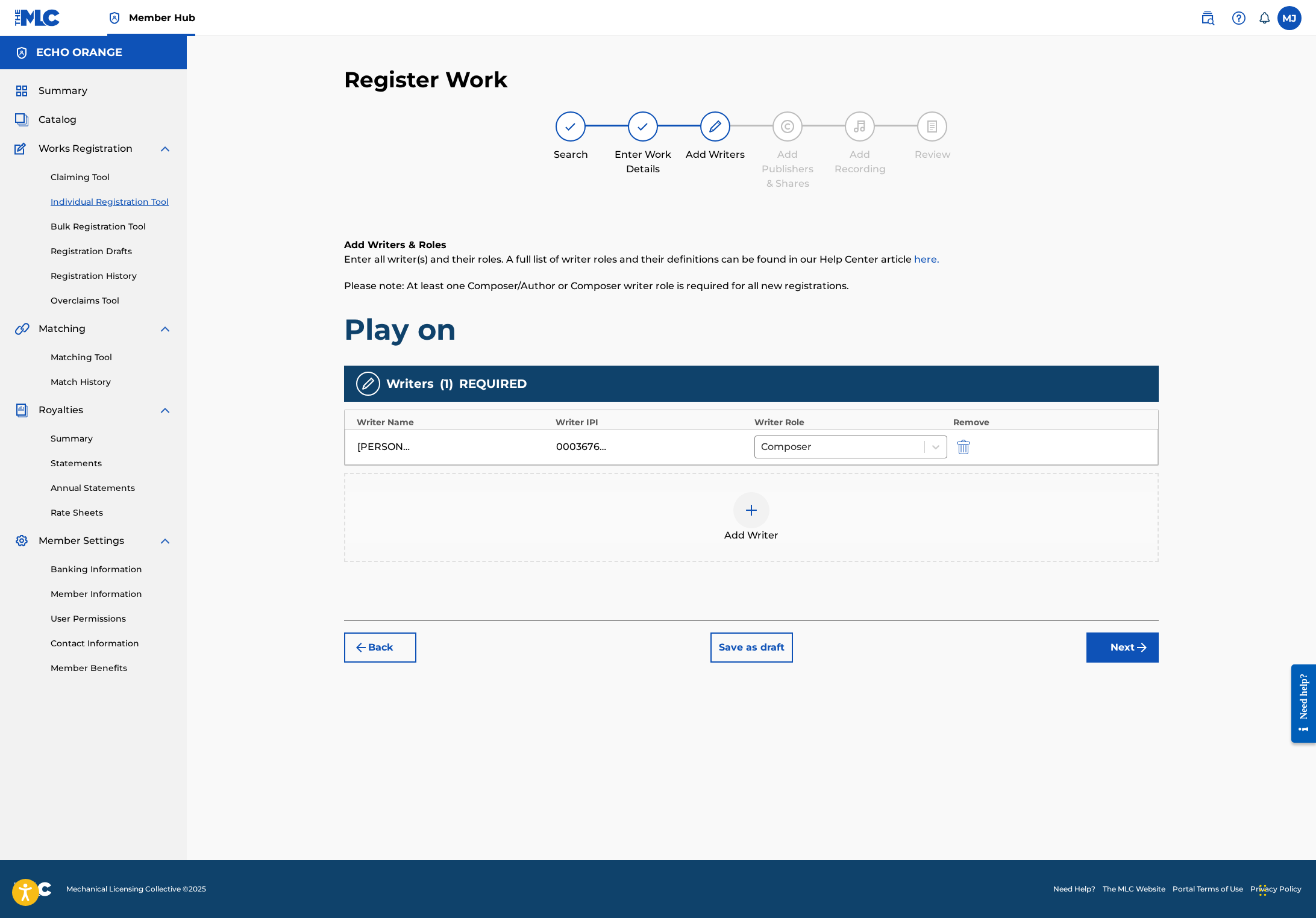
click at [1158, 663] on div "Back Save as draft Next" at bounding box center [752, 640] width 815 height 42
click at [1158, 663] on button "Next" at bounding box center [1122, 647] width 72 height 31
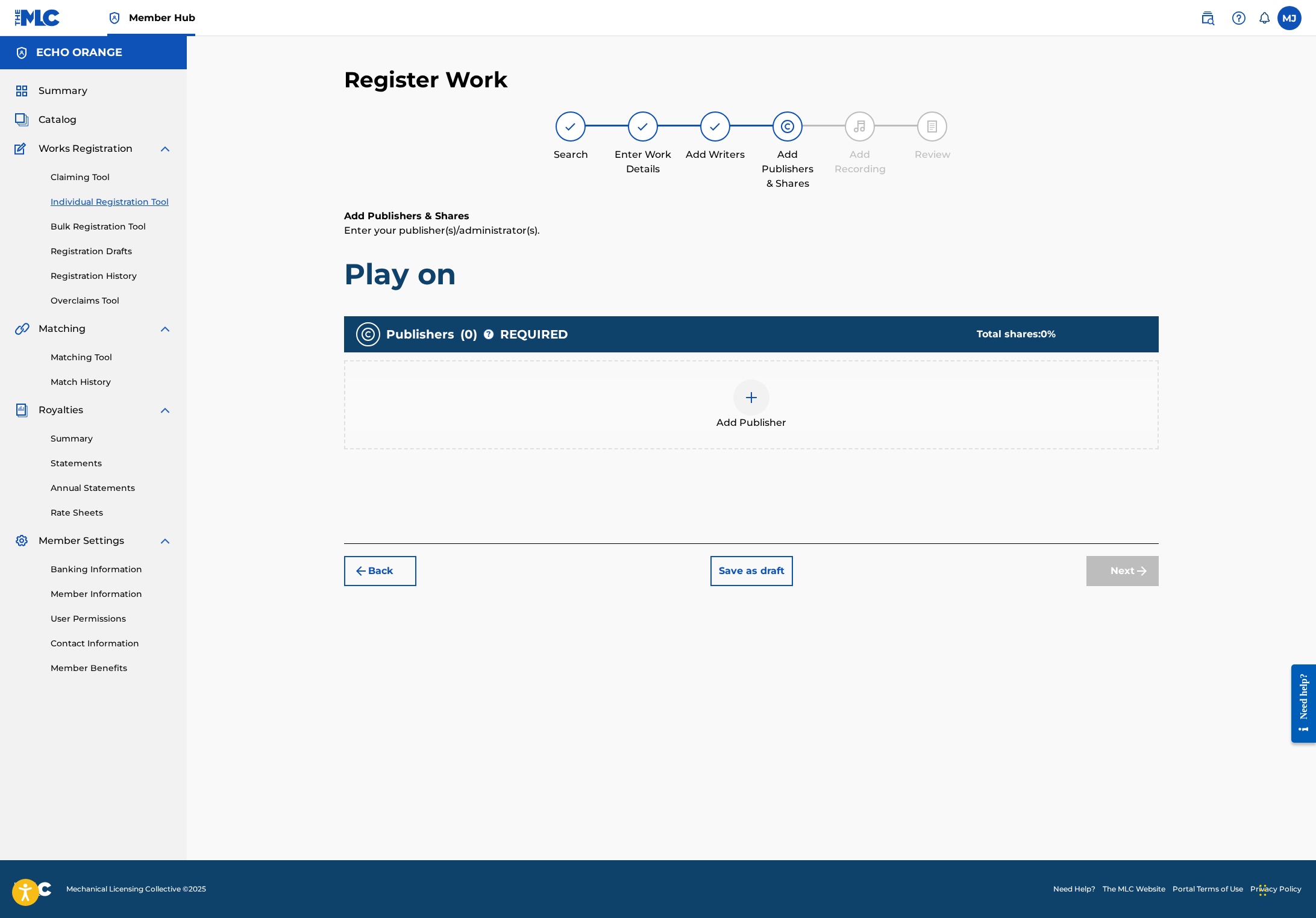
click at [922, 450] on div "Add Publisher" at bounding box center [752, 404] width 815 height 89
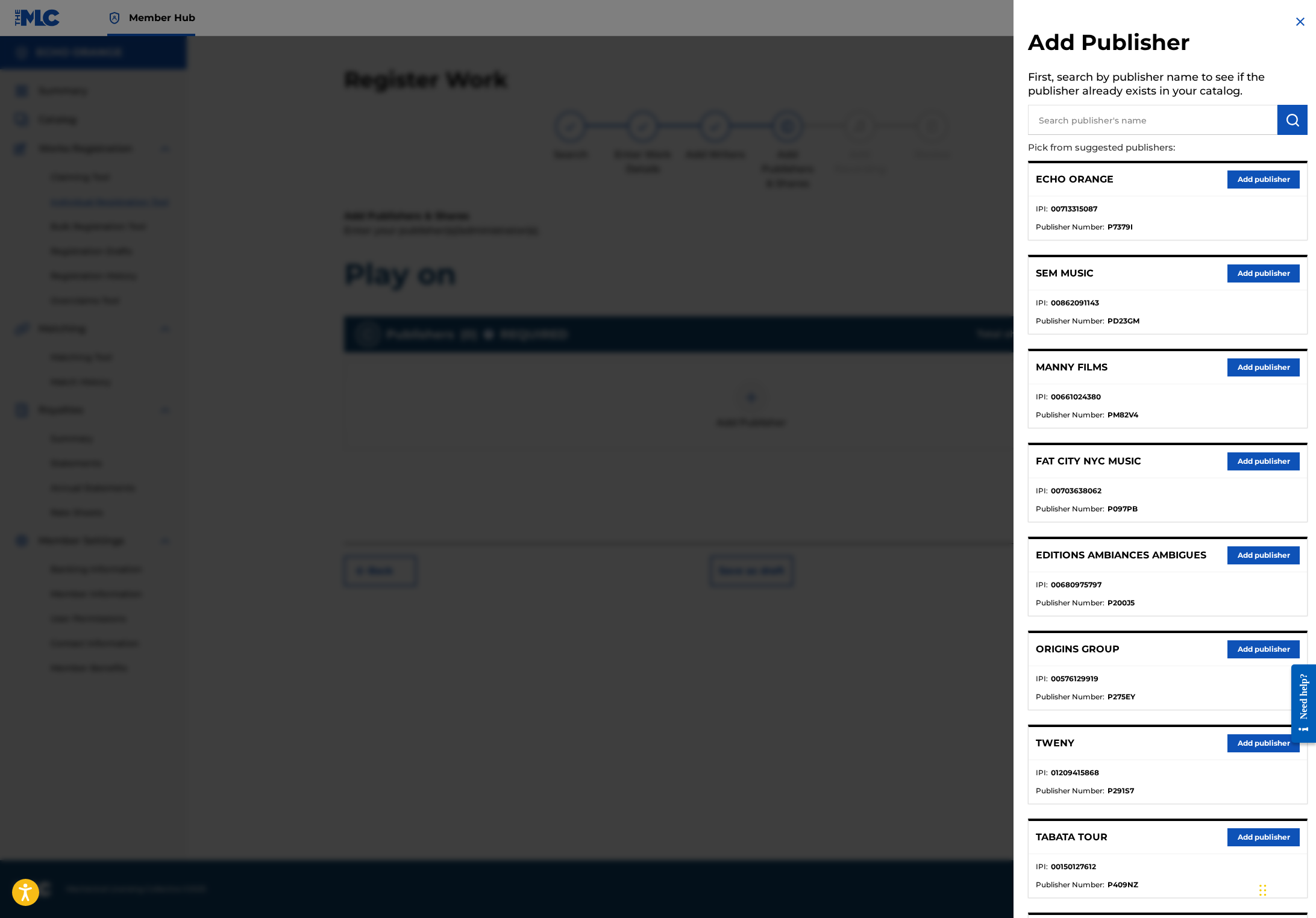
drag, startPoint x: 1232, startPoint y: 736, endPoint x: 1236, endPoint y: 723, distance: 13.6
click at [1232, 658] on button "Add publisher" at bounding box center [1263, 649] width 72 height 18
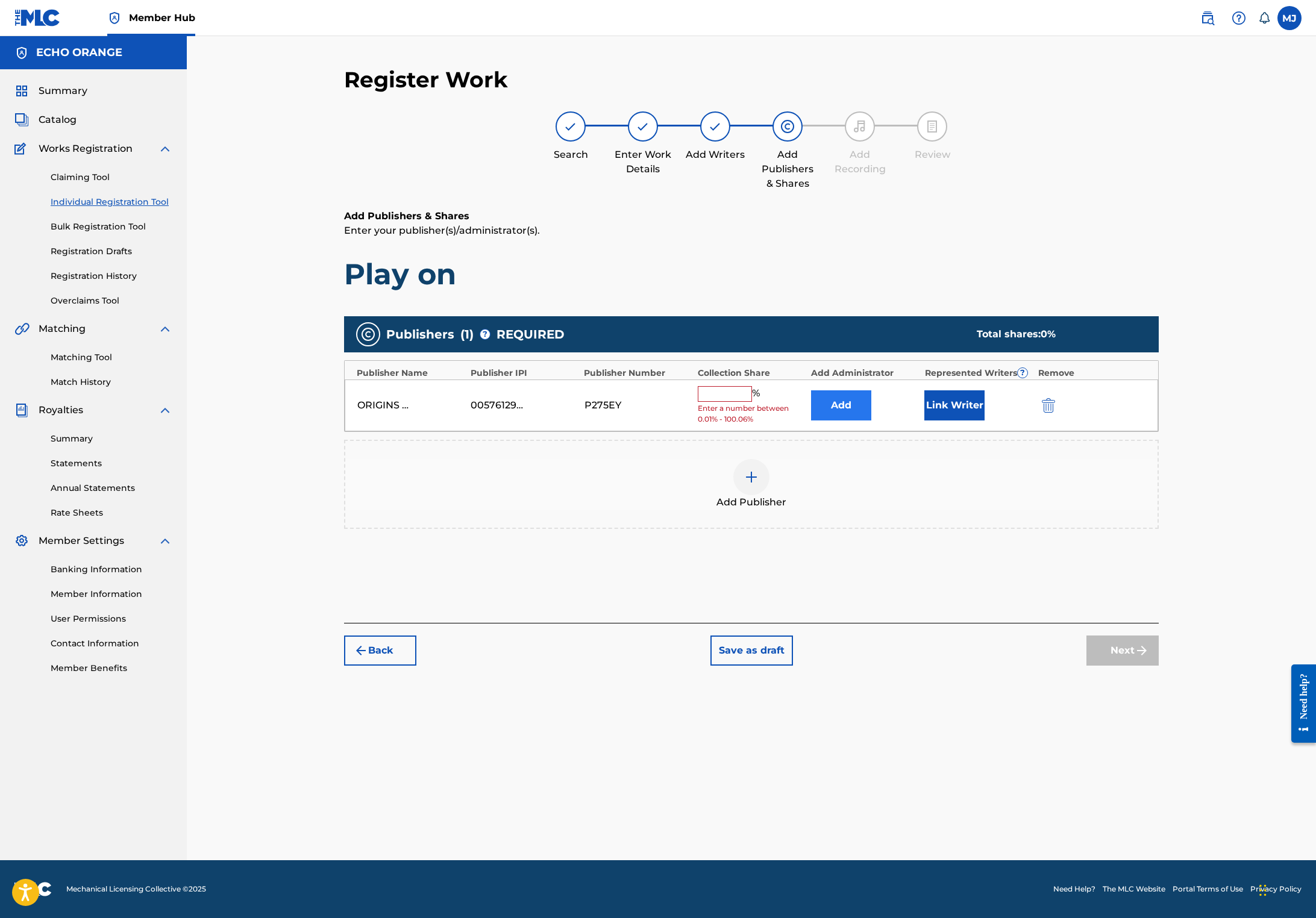
click at [856, 420] on button "Add" at bounding box center [841, 405] width 60 height 31
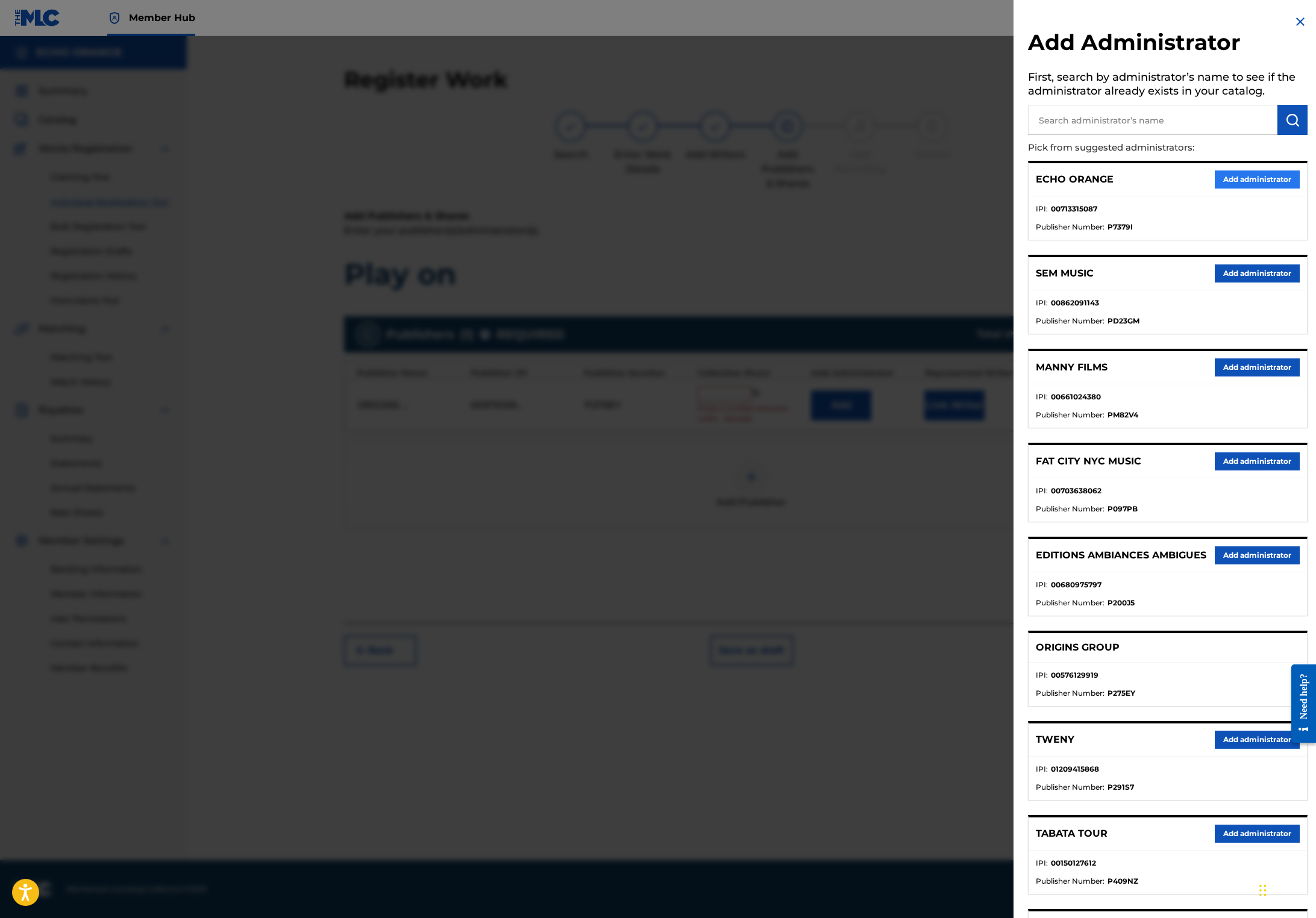
click at [1226, 188] on button "Add administrator" at bounding box center [1257, 179] width 85 height 18
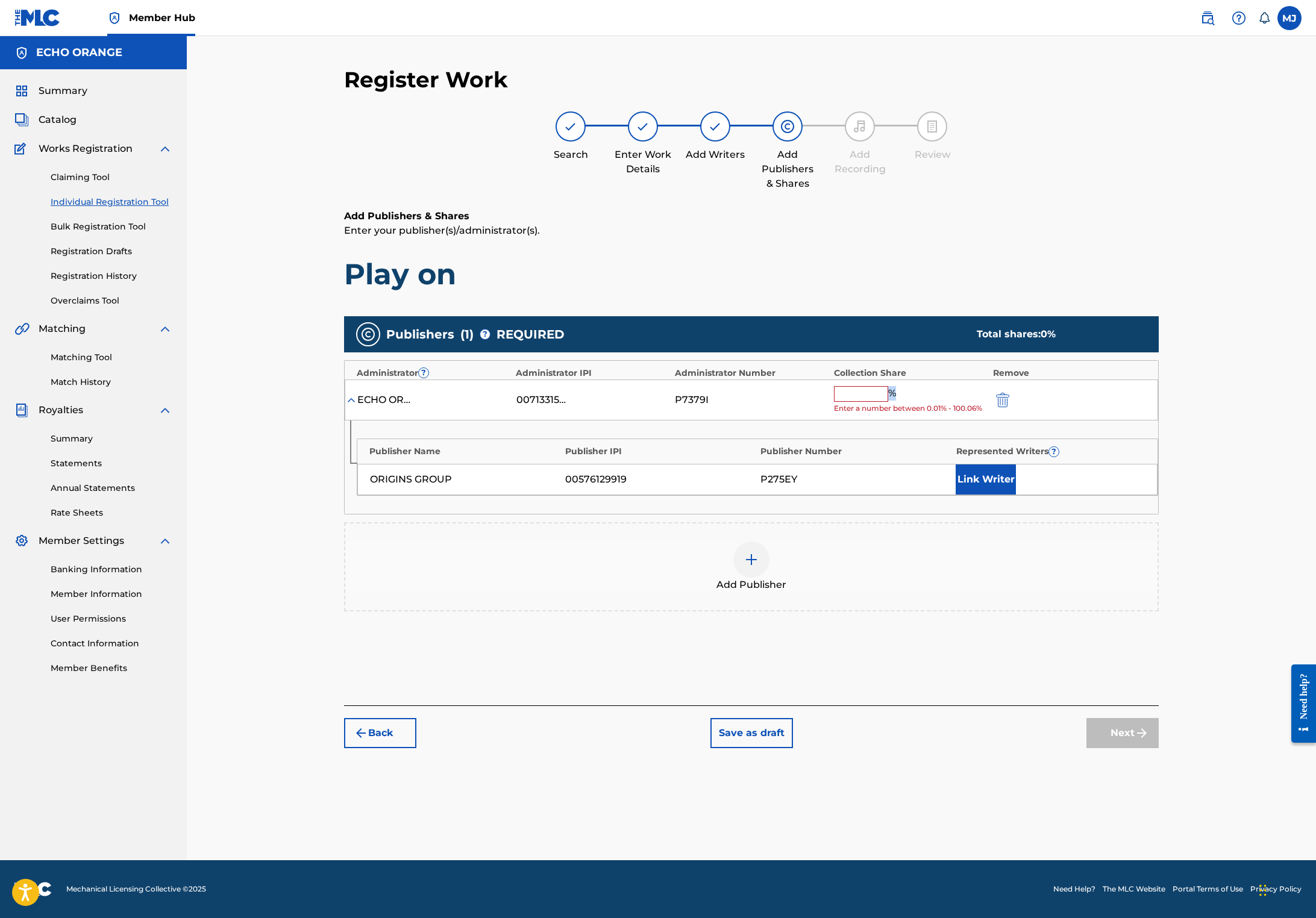
click at [899, 401] on span "%" at bounding box center [893, 393] width 11 height 16
click at [888, 401] on input "text" at bounding box center [860, 393] width 54 height 16
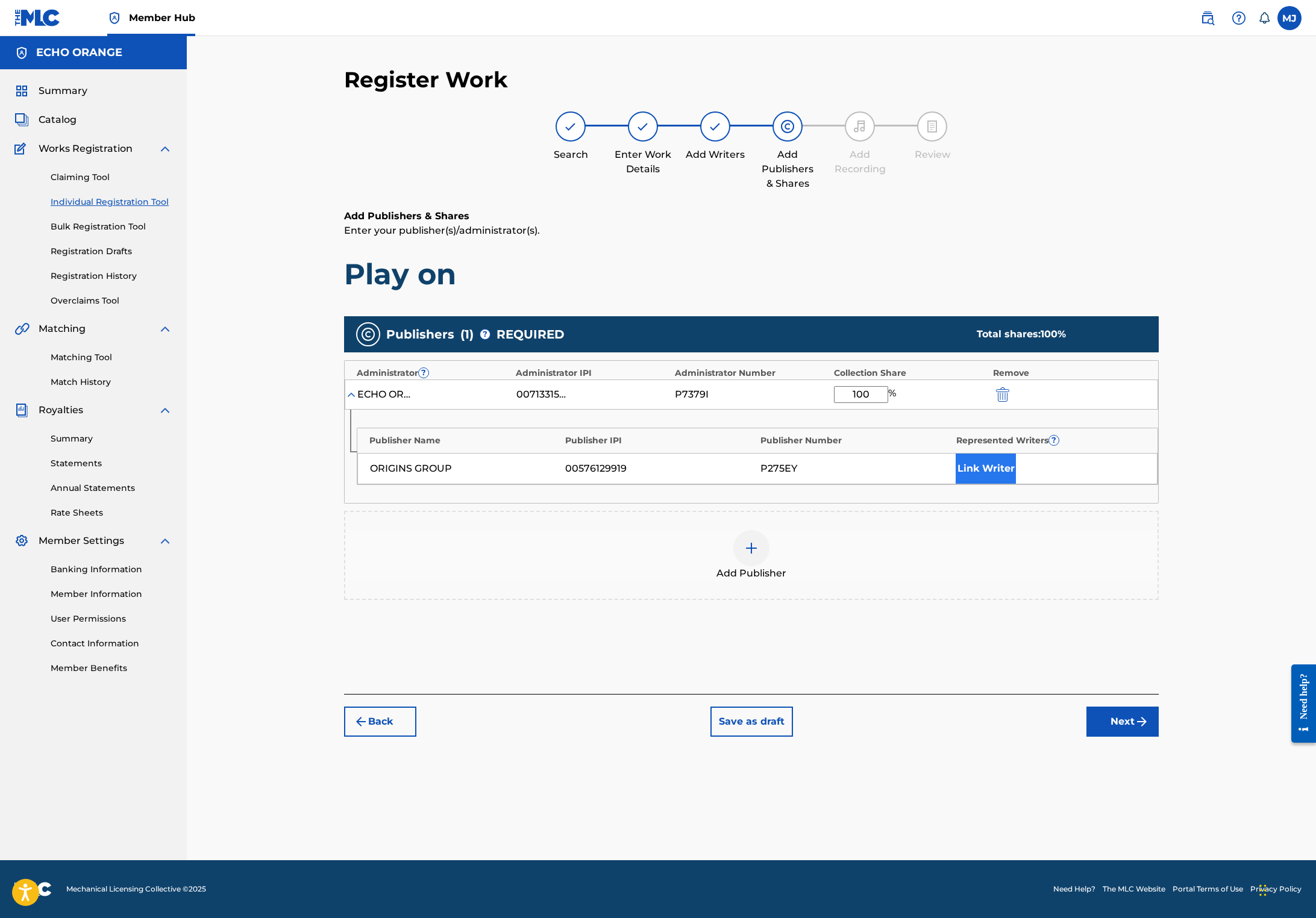
type input "100"
click at [1016, 483] on button "Link Writer" at bounding box center [985, 468] width 60 height 31
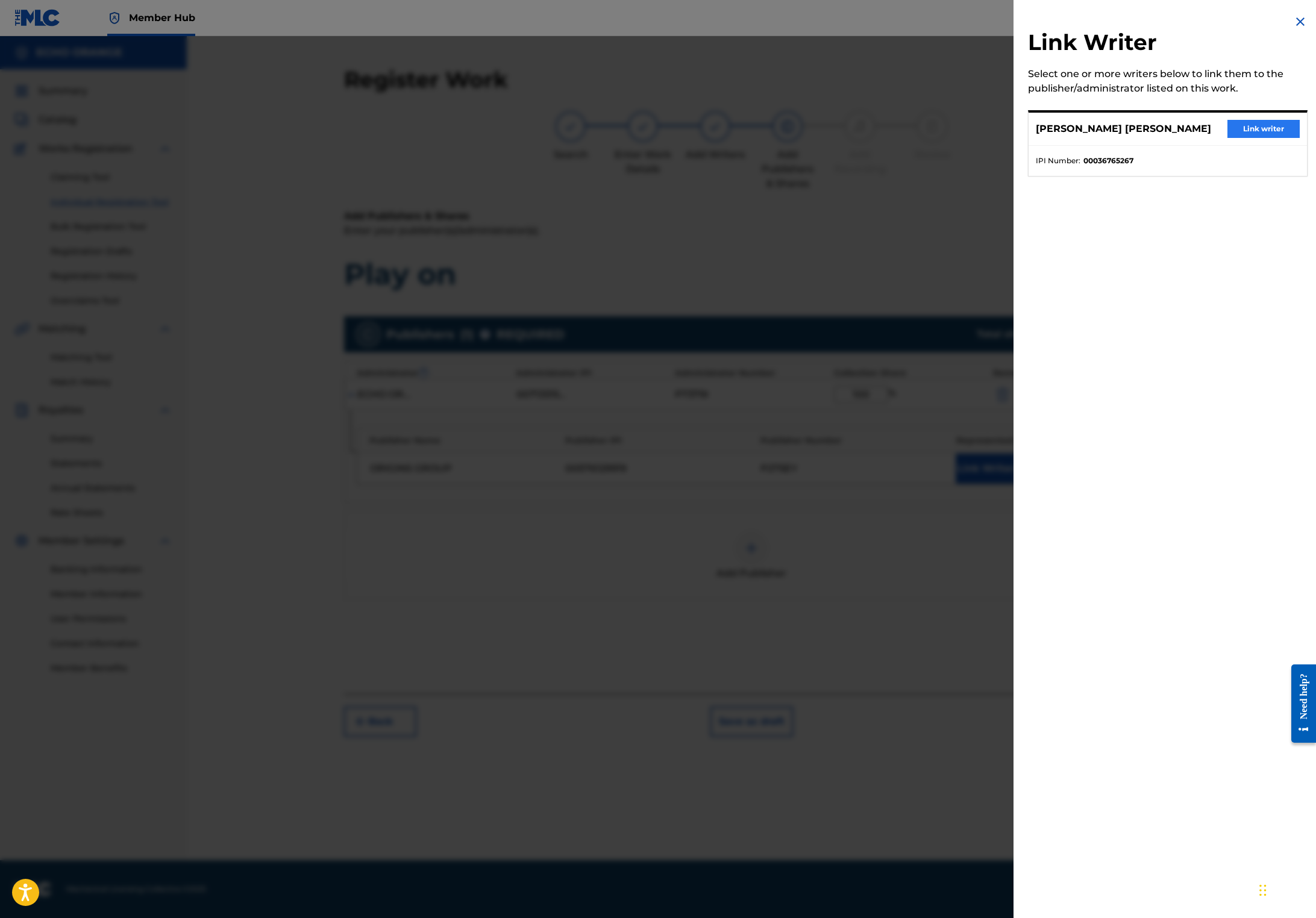
click at [1249, 138] on button "Link writer" at bounding box center [1263, 129] width 72 height 18
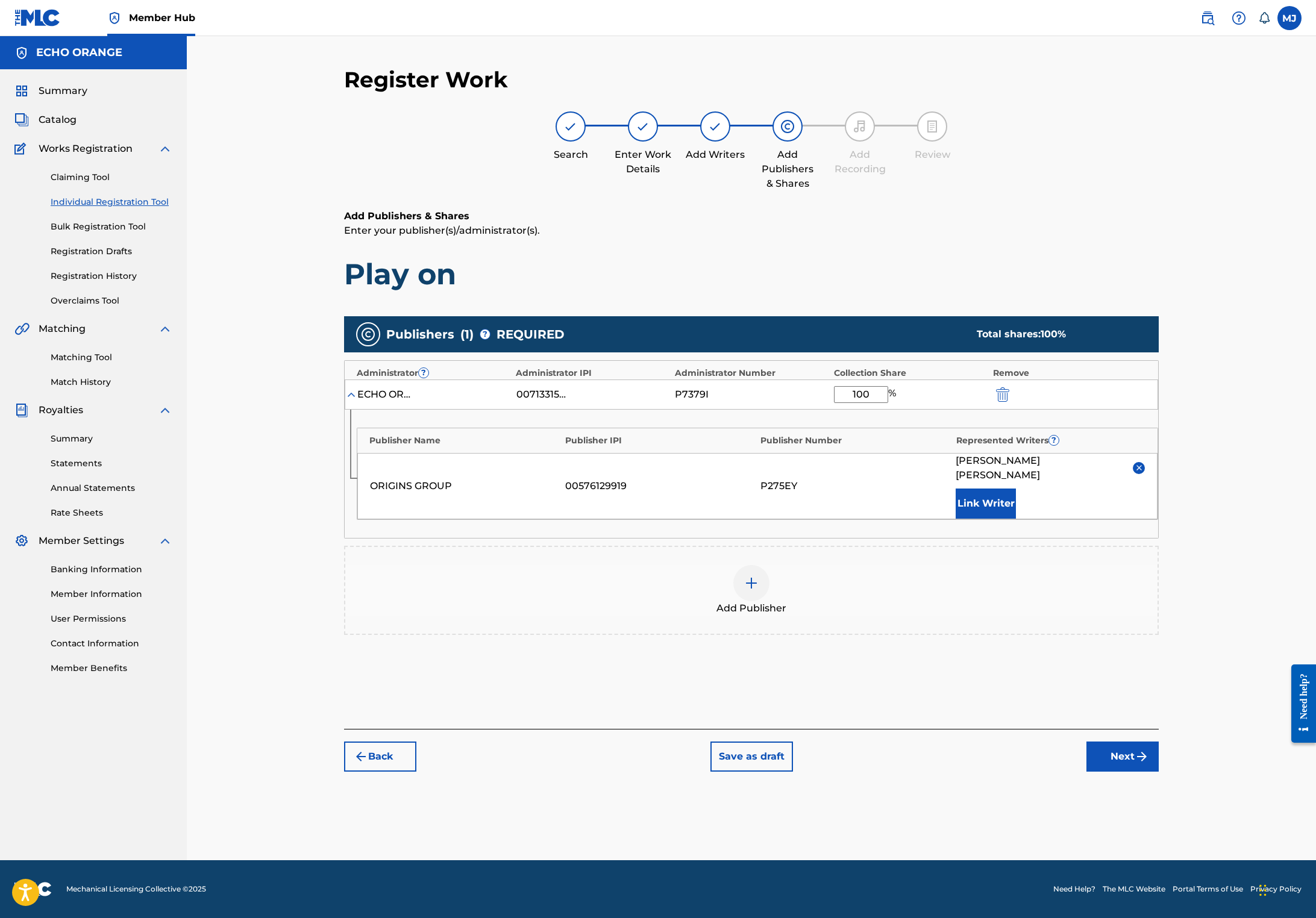
scroll to position [12, 0]
click at [1158, 771] on button "Next" at bounding box center [1122, 756] width 72 height 31
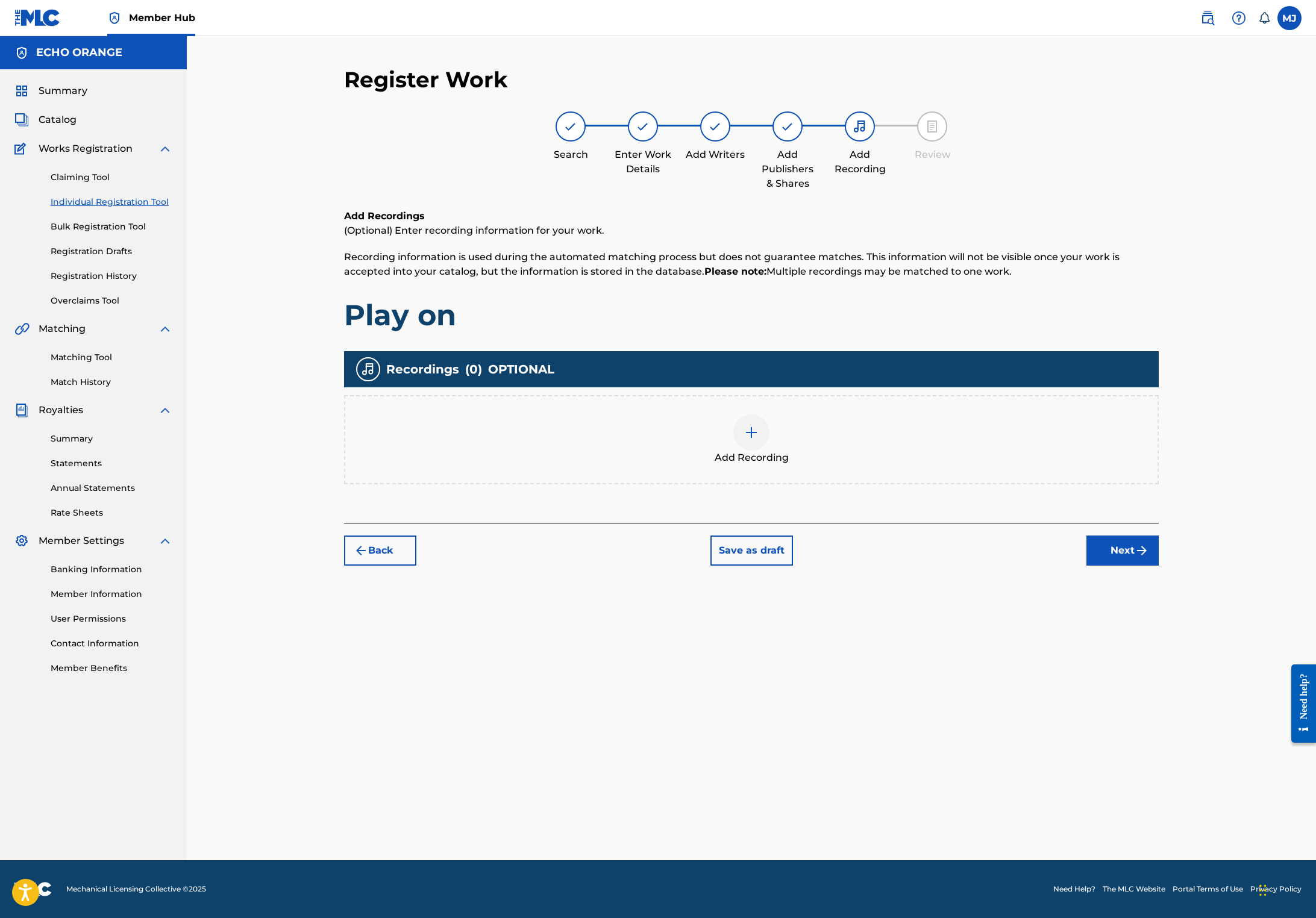
scroll to position [0, 0]
click at [1173, 636] on div "Register Work Search Enter Work Details Add Writers Add Publishers & Shares Add…" at bounding box center [751, 462] width 843 height 794
click at [1148, 557] on img "submit" at bounding box center [1141, 550] width 15 height 15
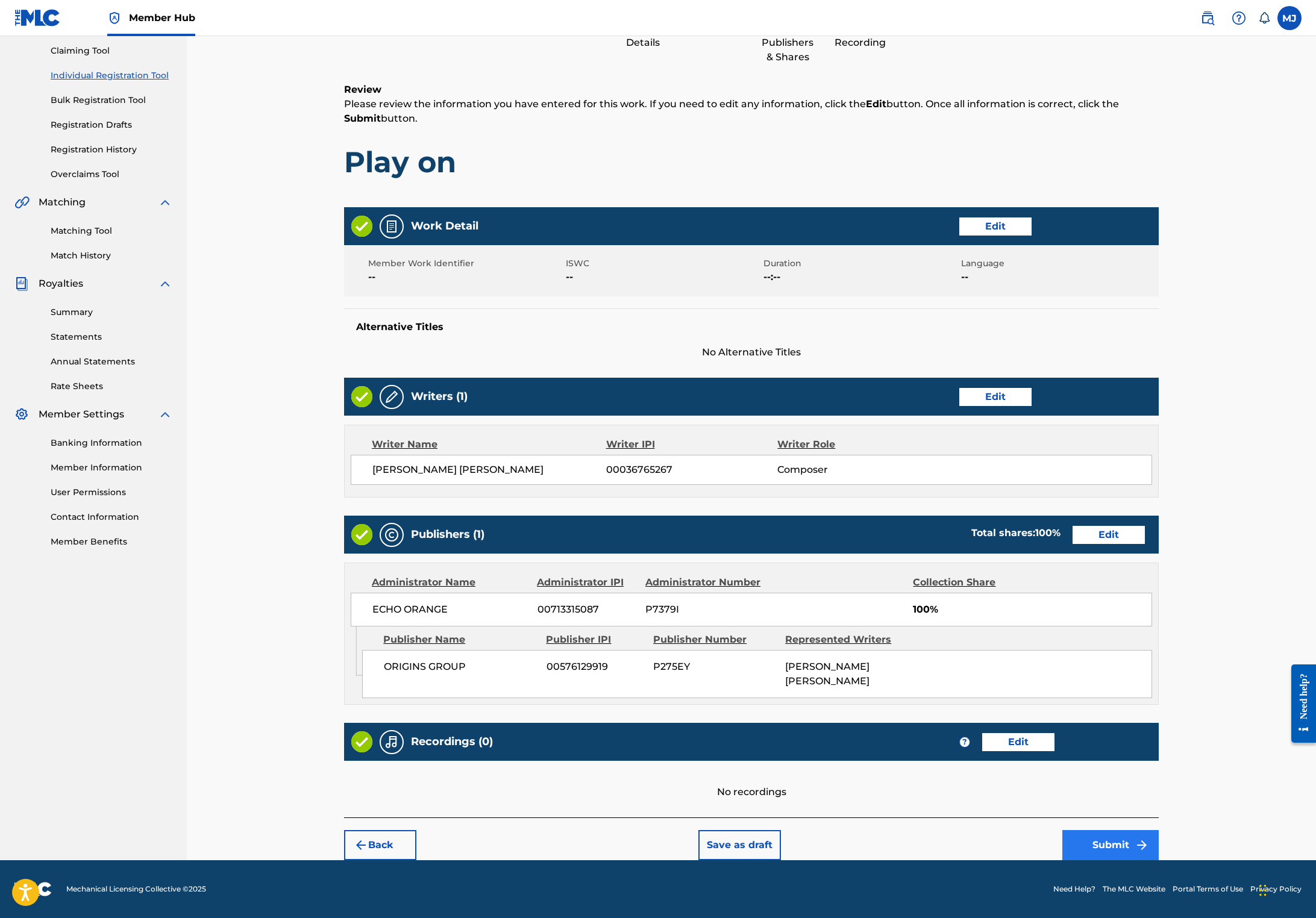
scroll to position [239, 0]
click at [1158, 837] on button "Submit" at bounding box center [1111, 844] width 97 height 31
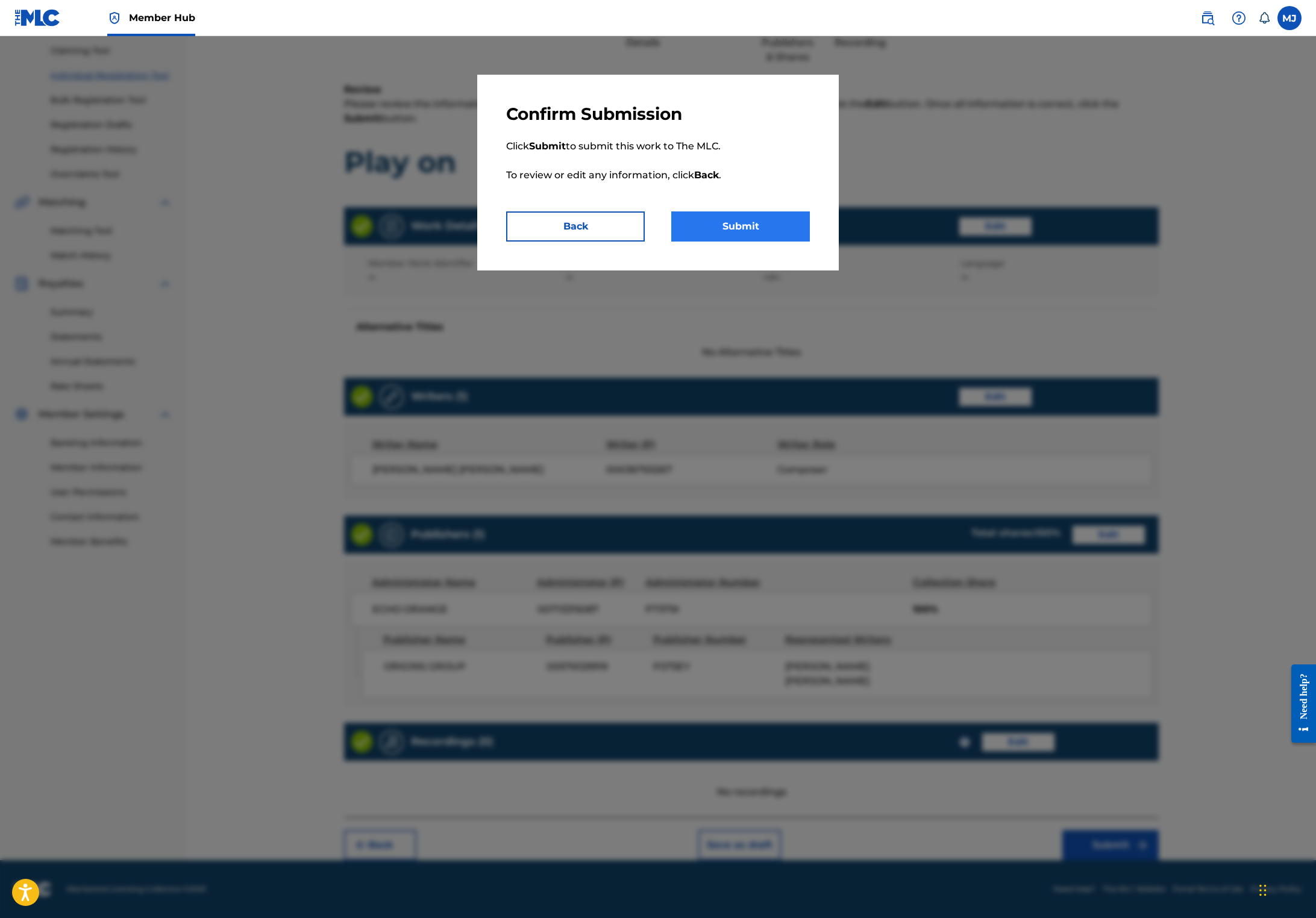
drag, startPoint x: 764, startPoint y: 270, endPoint x: 762, endPoint y: 263, distance: 7.3
click at [762, 242] on button "Submit" at bounding box center [740, 226] width 138 height 31
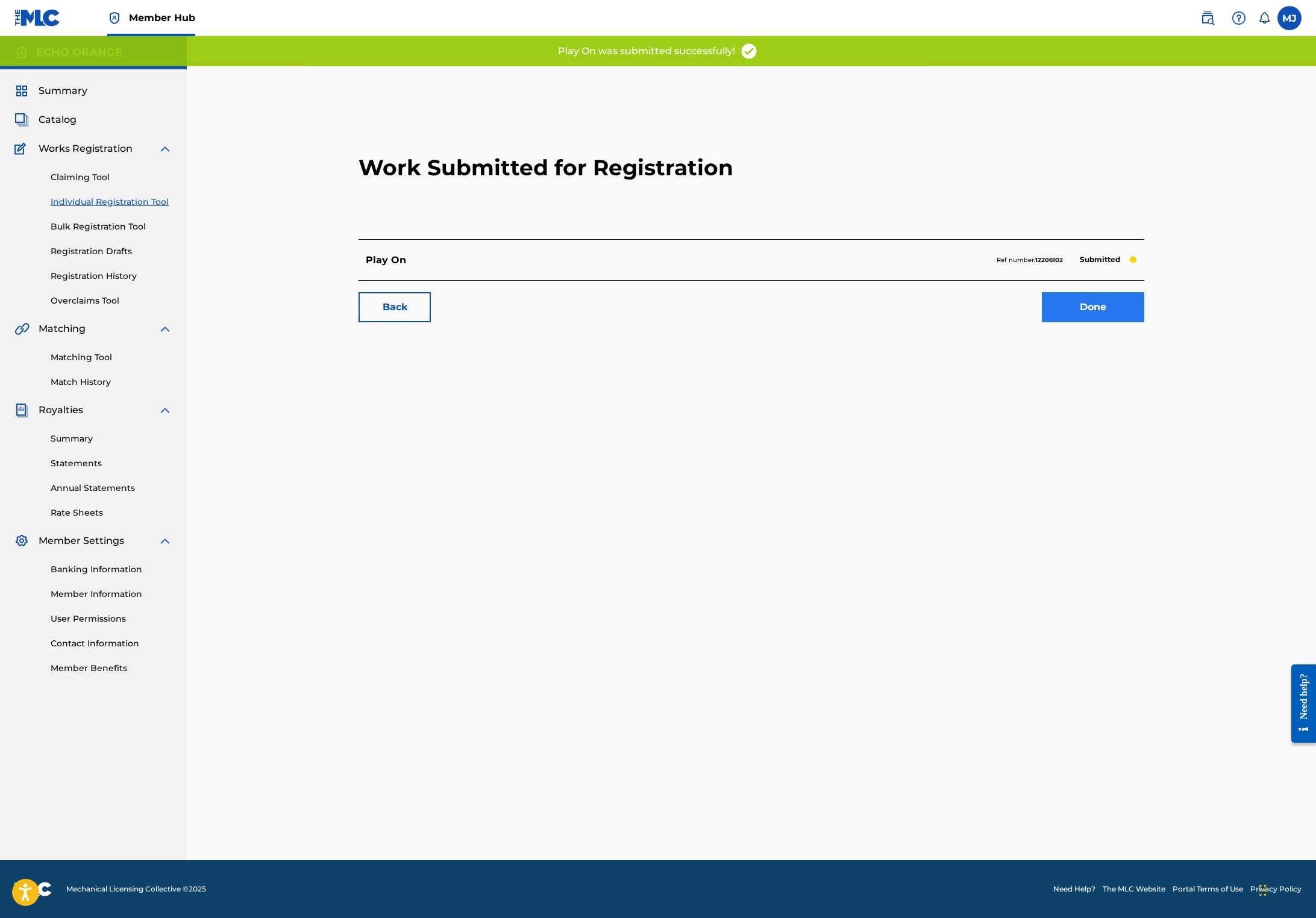
click at [1144, 322] on link "Done" at bounding box center [1093, 307] width 103 height 31
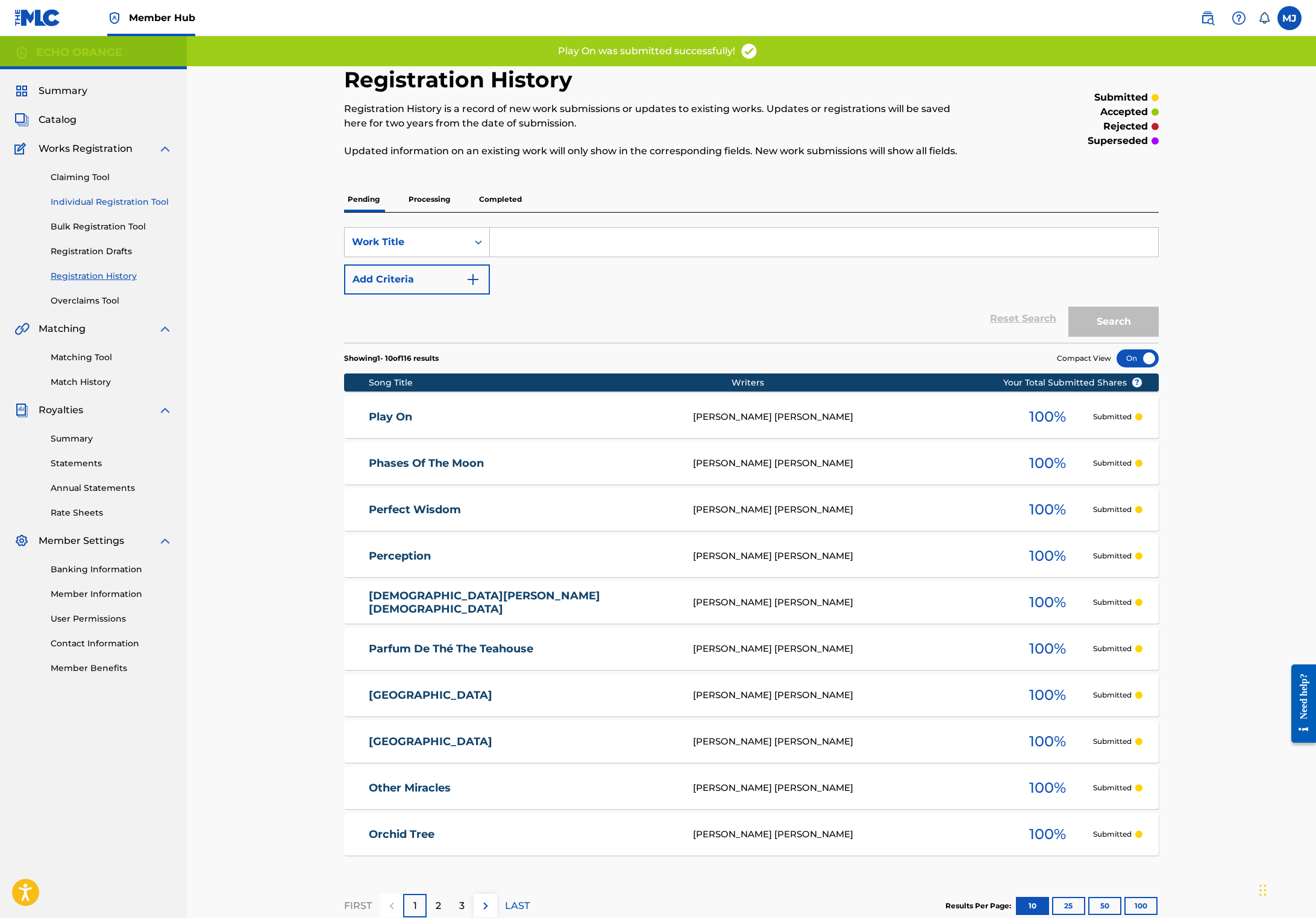
click at [100, 208] on link "Individual Registration Tool" at bounding box center [110, 201] width 121 height 13
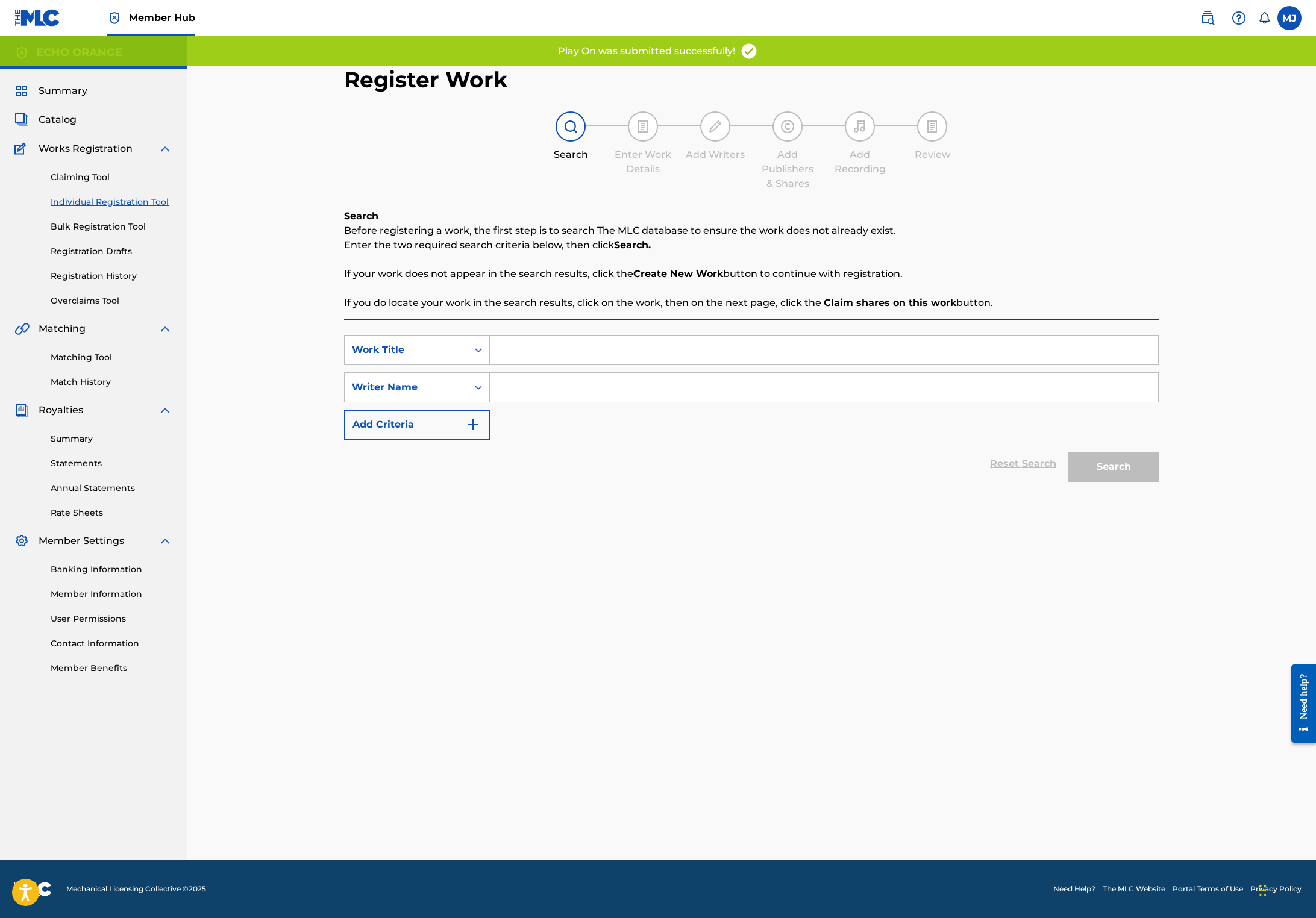
click at [549, 364] on input "Search Form" at bounding box center [823, 349] width 668 height 29
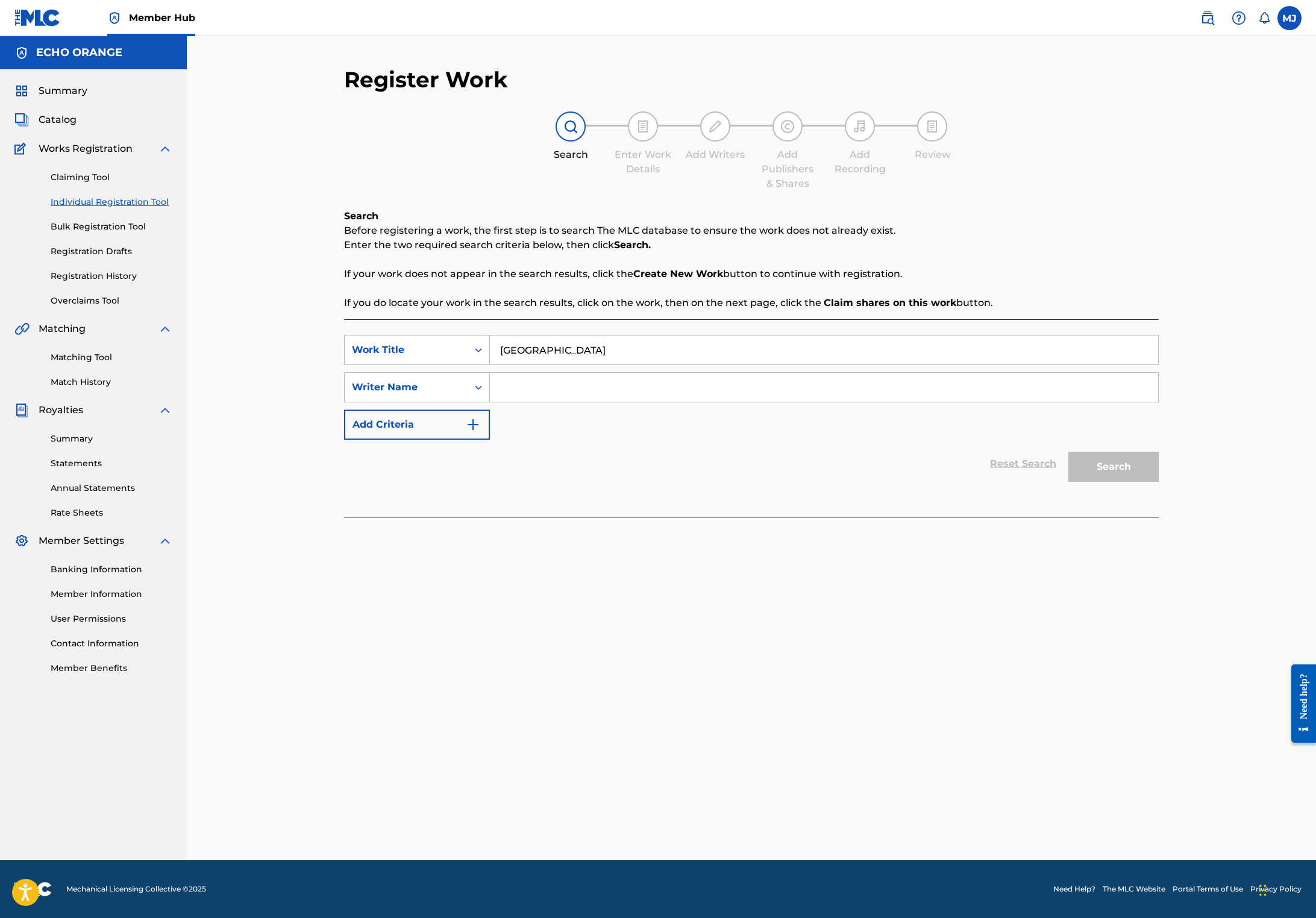
type input "[GEOGRAPHIC_DATA]"
paste input "[PERSON_NAME]"
type input "[PERSON_NAME]"
click at [1158, 481] on button "Search" at bounding box center [1114, 466] width 91 height 31
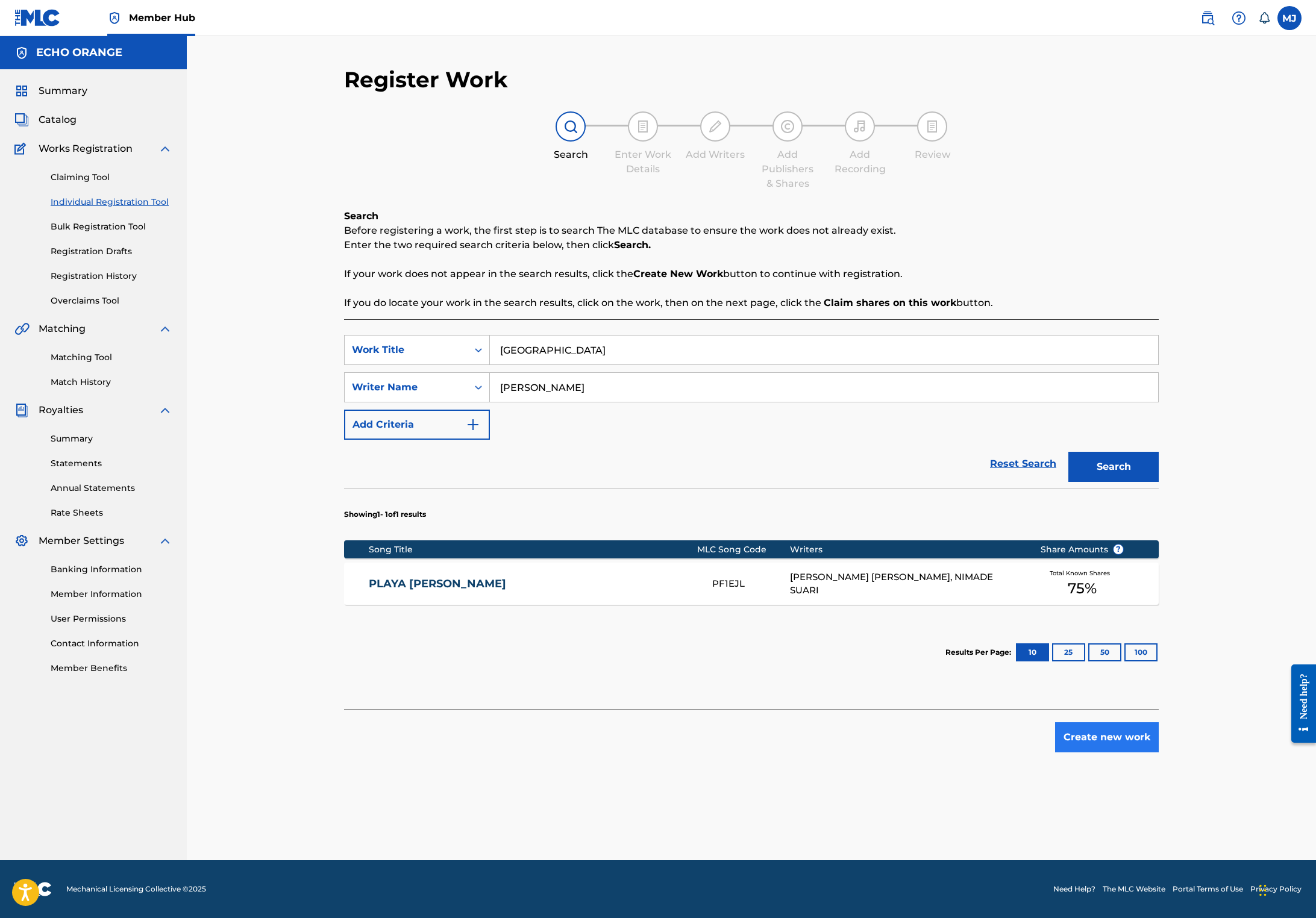
click at [1158, 752] on button "Create new work" at bounding box center [1106, 737] width 104 height 31
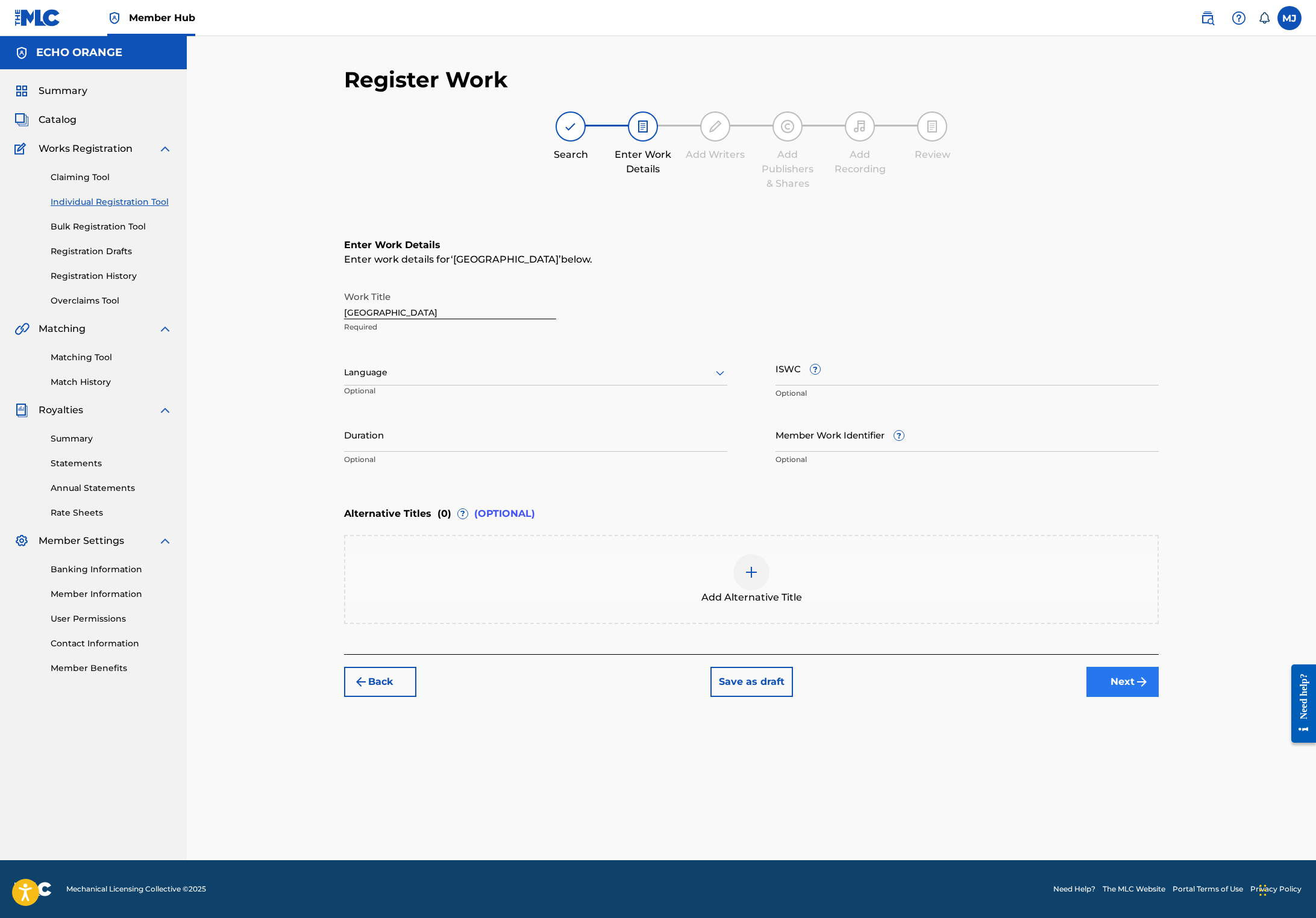
click at [1158, 696] on button "Next" at bounding box center [1122, 681] width 72 height 31
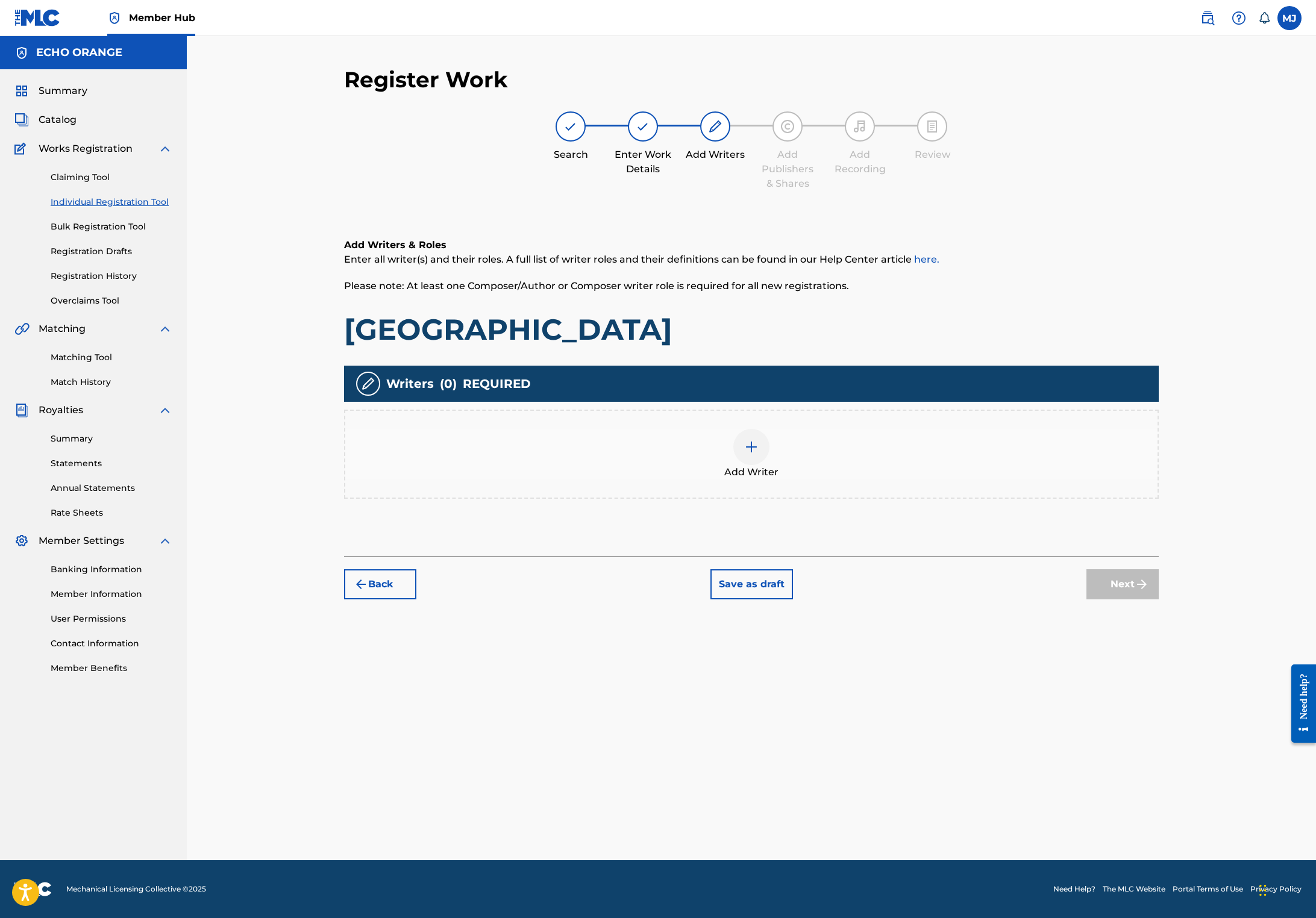
click at [905, 499] on div "Add Writer" at bounding box center [752, 454] width 815 height 89
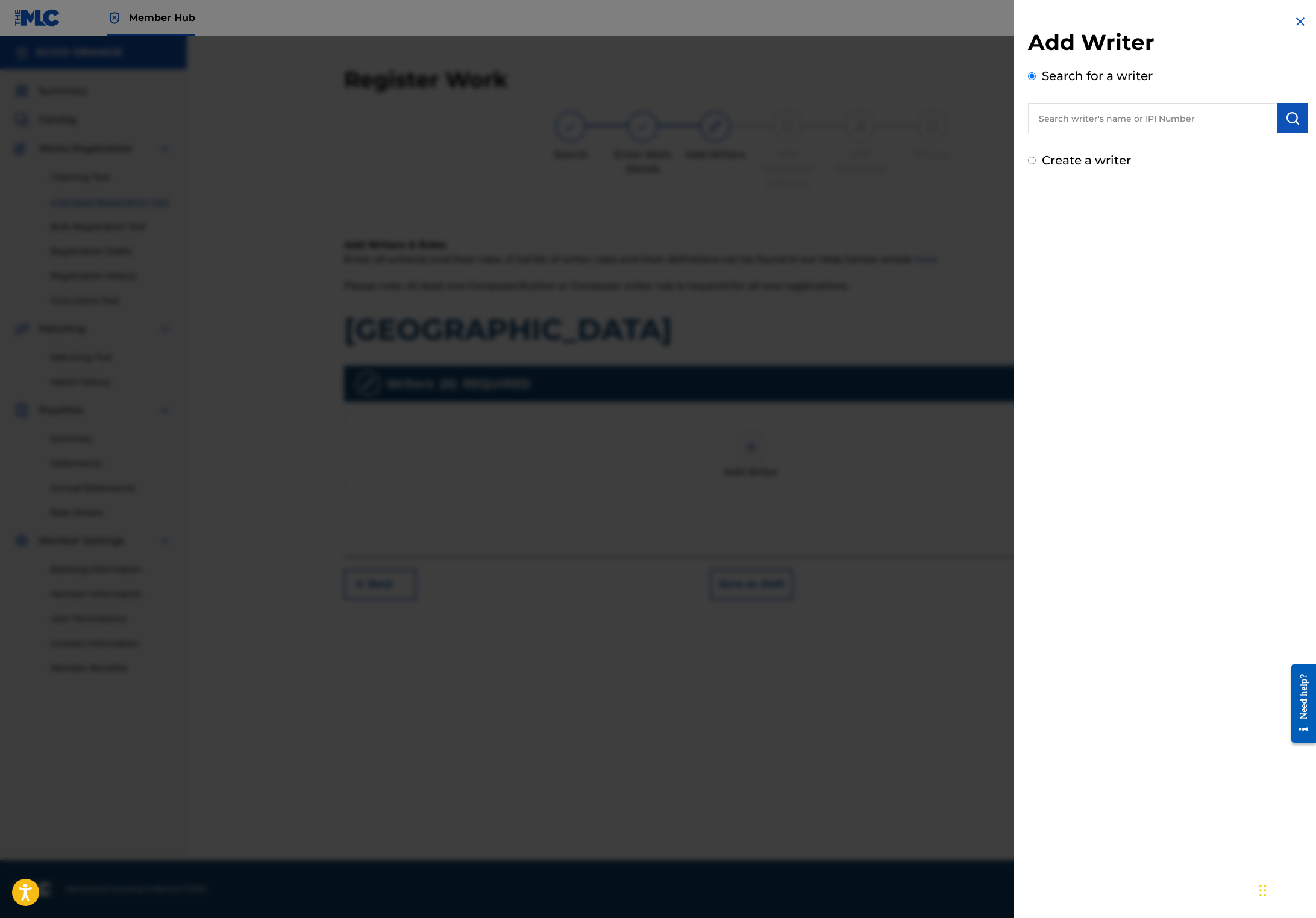
click at [1137, 133] on input "text" at bounding box center [1152, 117] width 250 height 31
type input "v"
paste input "[PERSON_NAME]"
type input "[PERSON_NAME]"
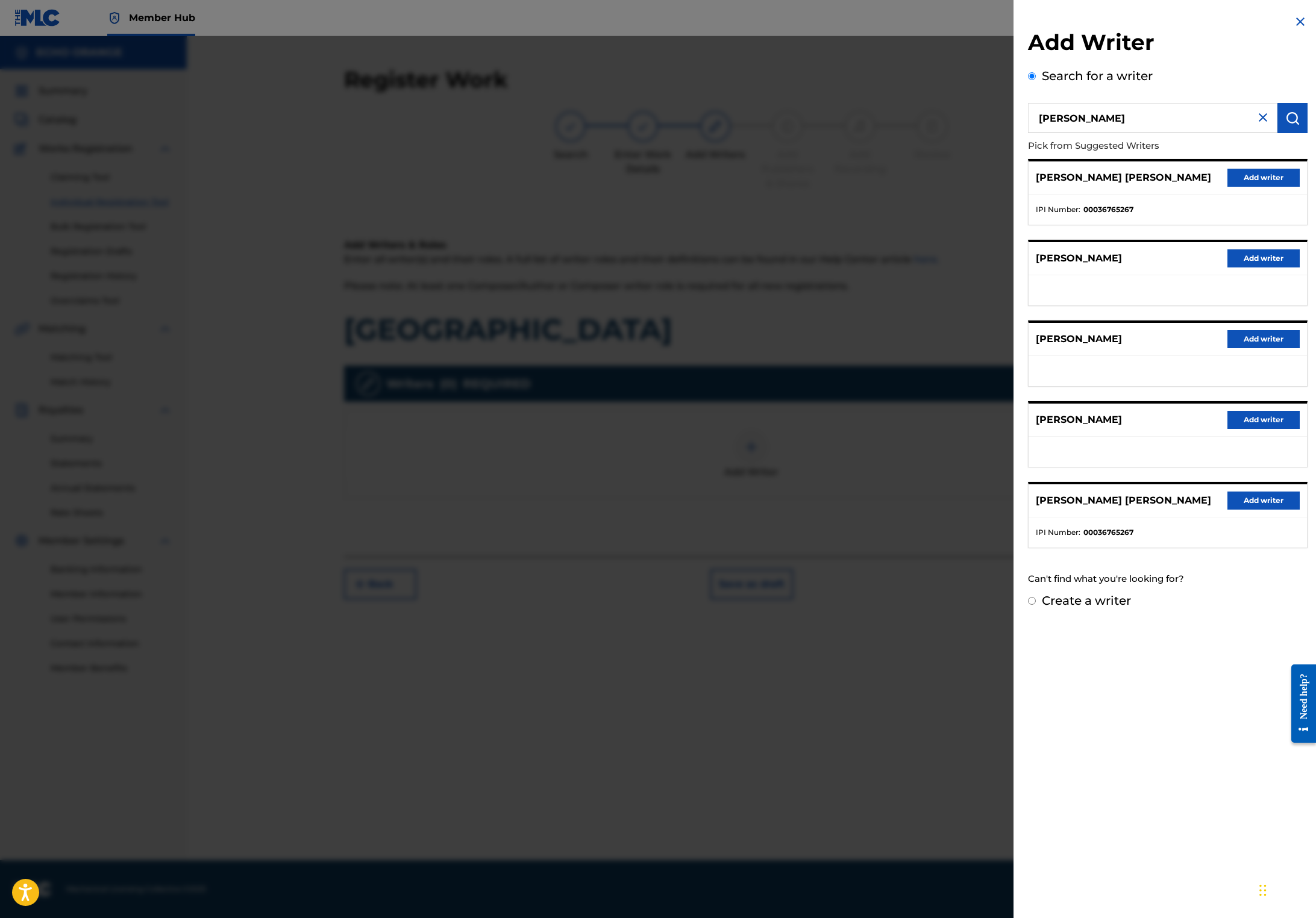
click at [1259, 186] on button "Add writer" at bounding box center [1263, 177] width 72 height 18
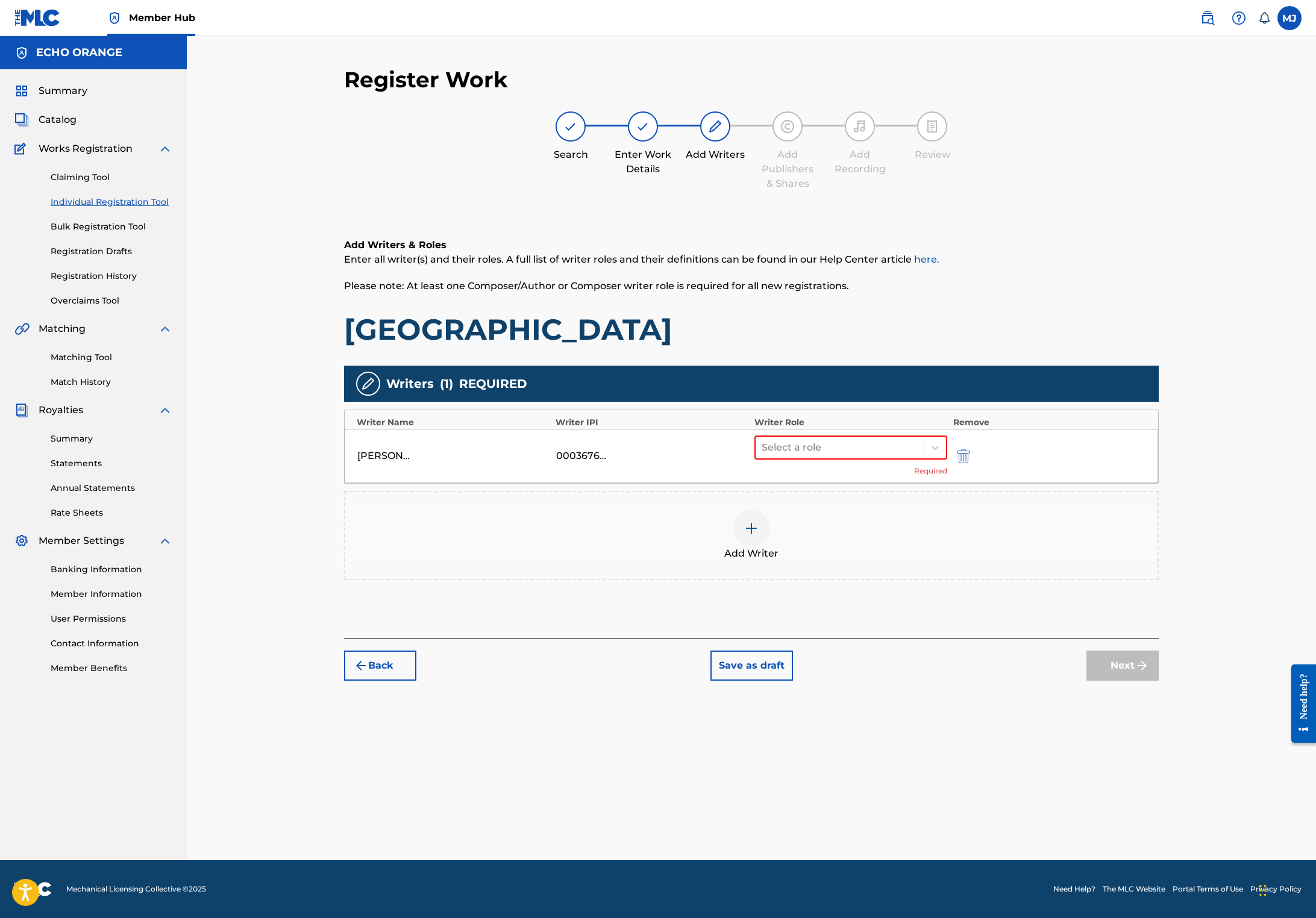
click at [884, 479] on div "[PERSON_NAME] [PERSON_NAME] 00036765267 Select a role Required" at bounding box center [751, 456] width 813 height 54
click at [878, 456] on div at bounding box center [840, 447] width 156 height 17
click at [839, 621] on div "Composer" at bounding box center [888, 621] width 232 height 24
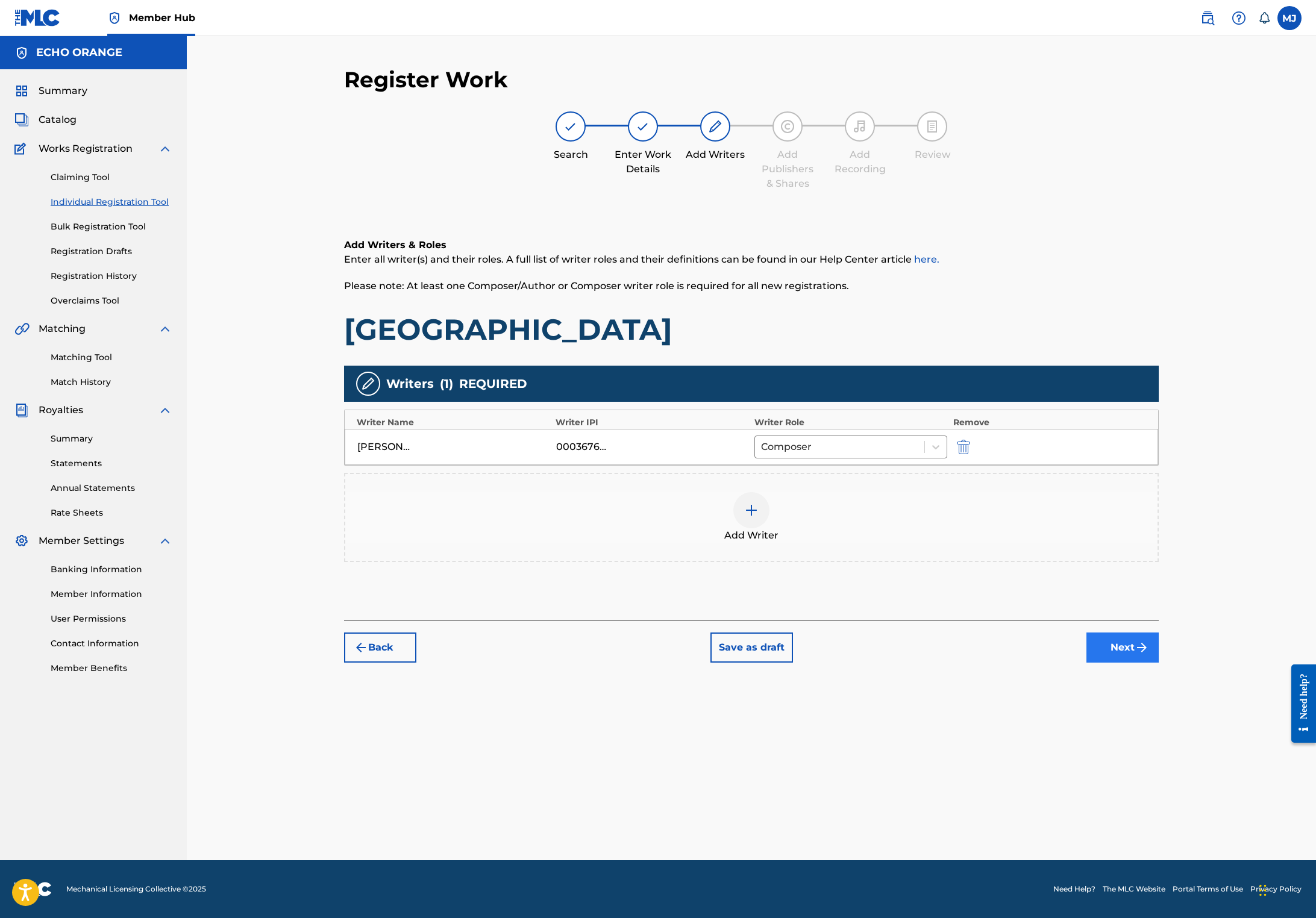
click at [1158, 663] on div "Back Save as draft Next" at bounding box center [752, 640] width 815 height 42
click at [1158, 663] on button "Next" at bounding box center [1122, 647] width 72 height 31
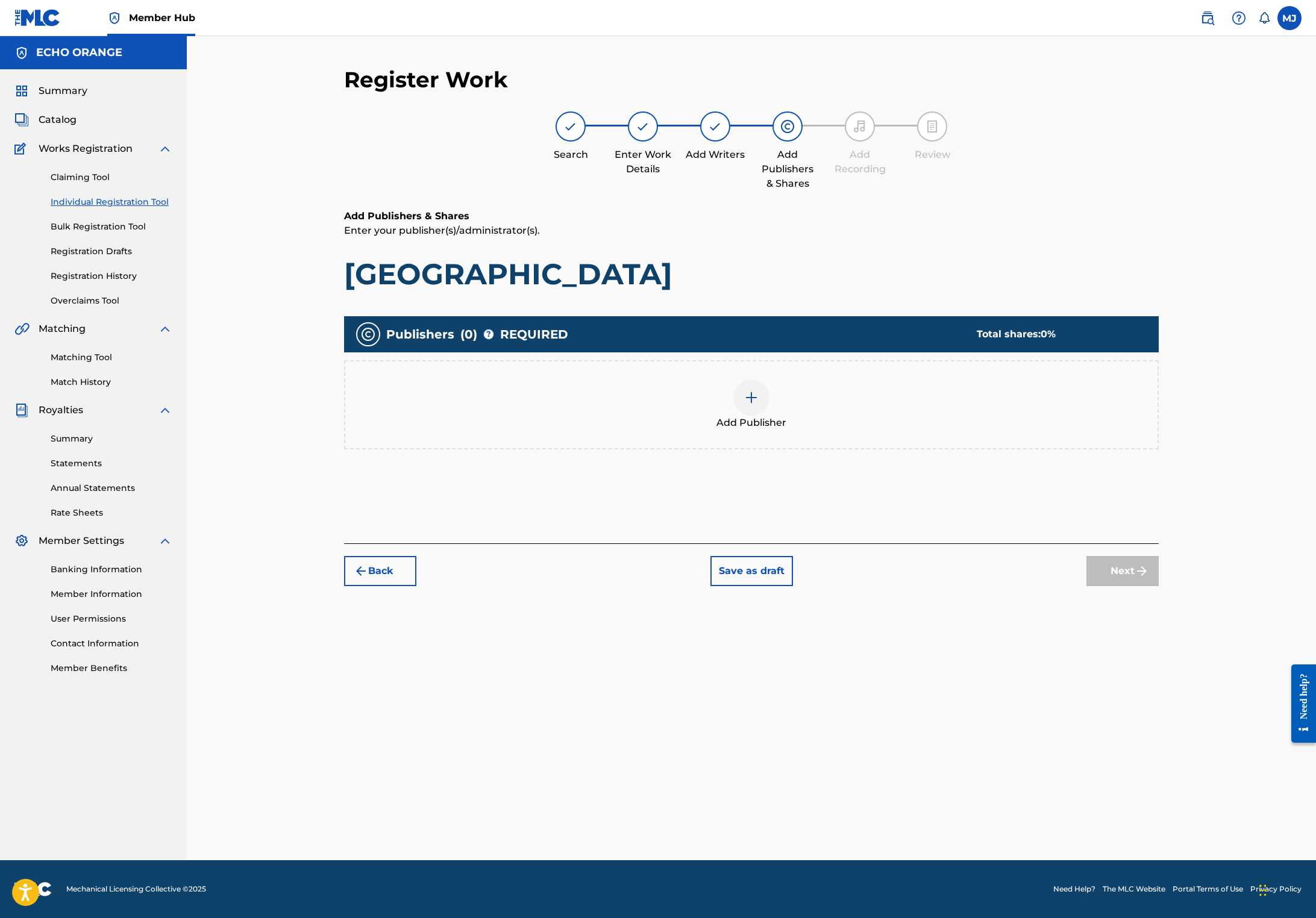
click at [853, 430] on div "Add Publisher" at bounding box center [751, 404] width 812 height 50
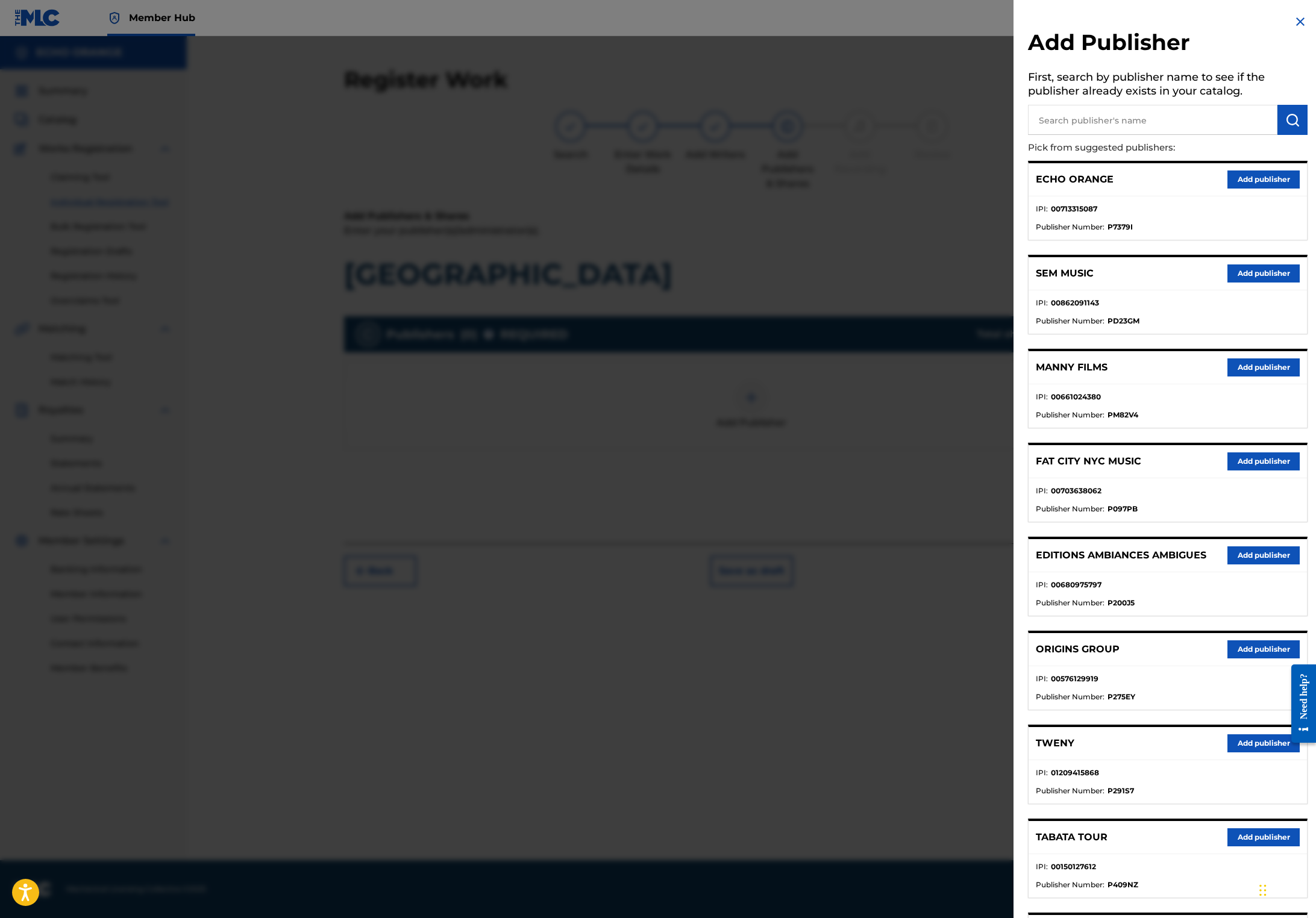
click at [1227, 658] on button "Add publisher" at bounding box center [1263, 649] width 72 height 18
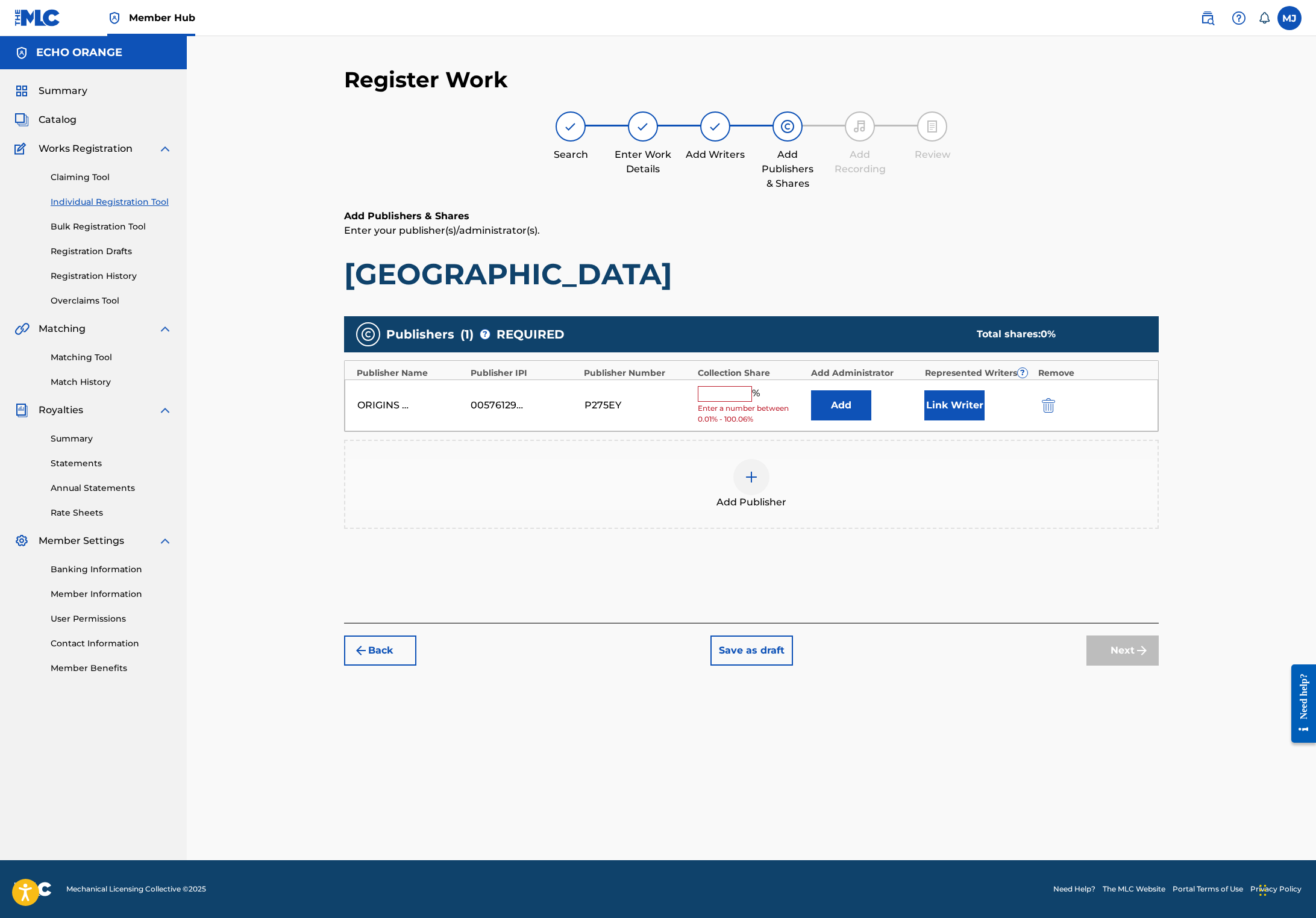
click at [870, 432] on div "ORIGINS GROUP 00576129919 P275EY % Enter a number between 0.01% - 100.06% Add L…" at bounding box center [751, 405] width 813 height 52
click at [871, 420] on button "Add" at bounding box center [841, 405] width 60 height 31
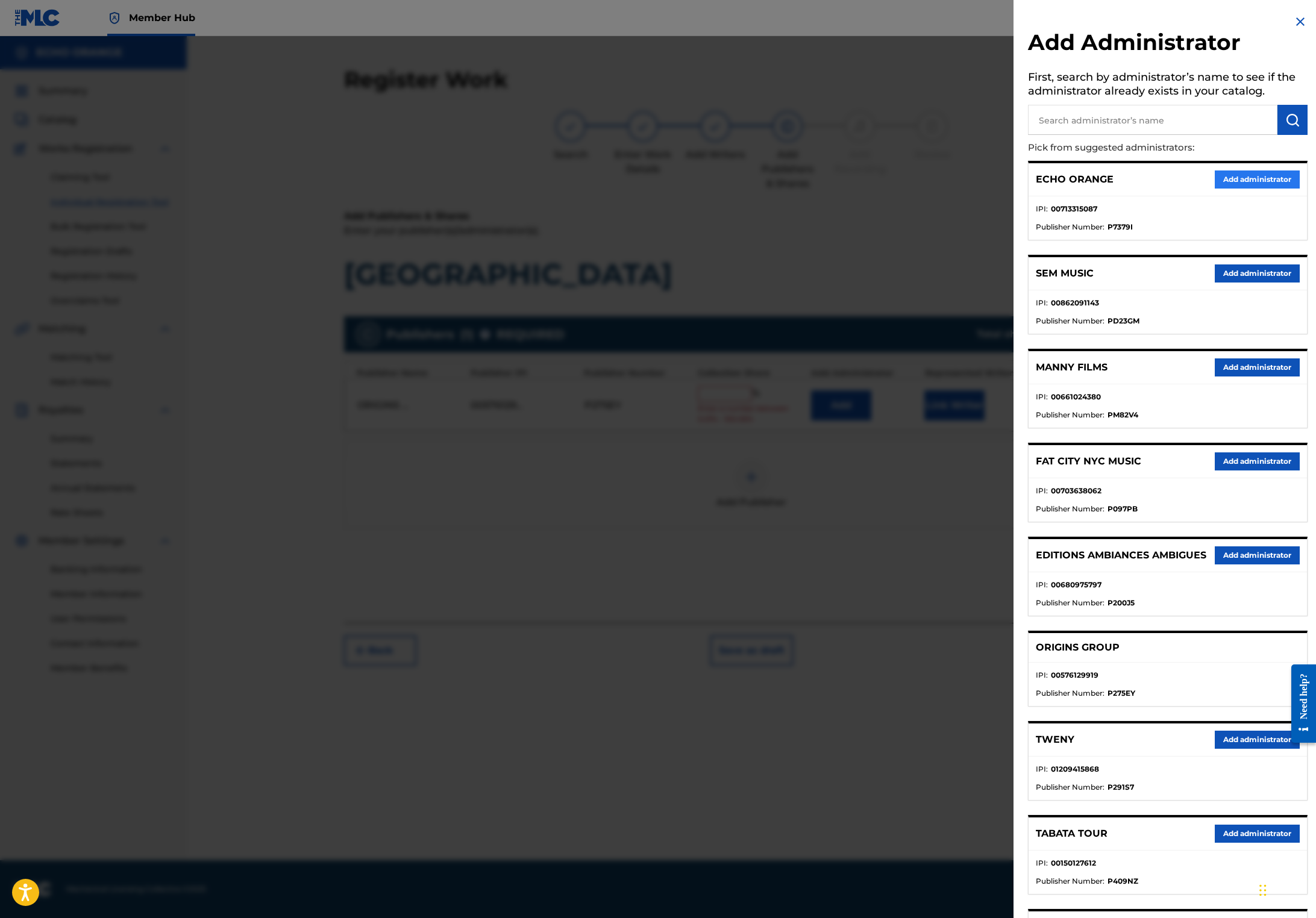
click at [1257, 188] on button "Add administrator" at bounding box center [1257, 179] width 85 height 18
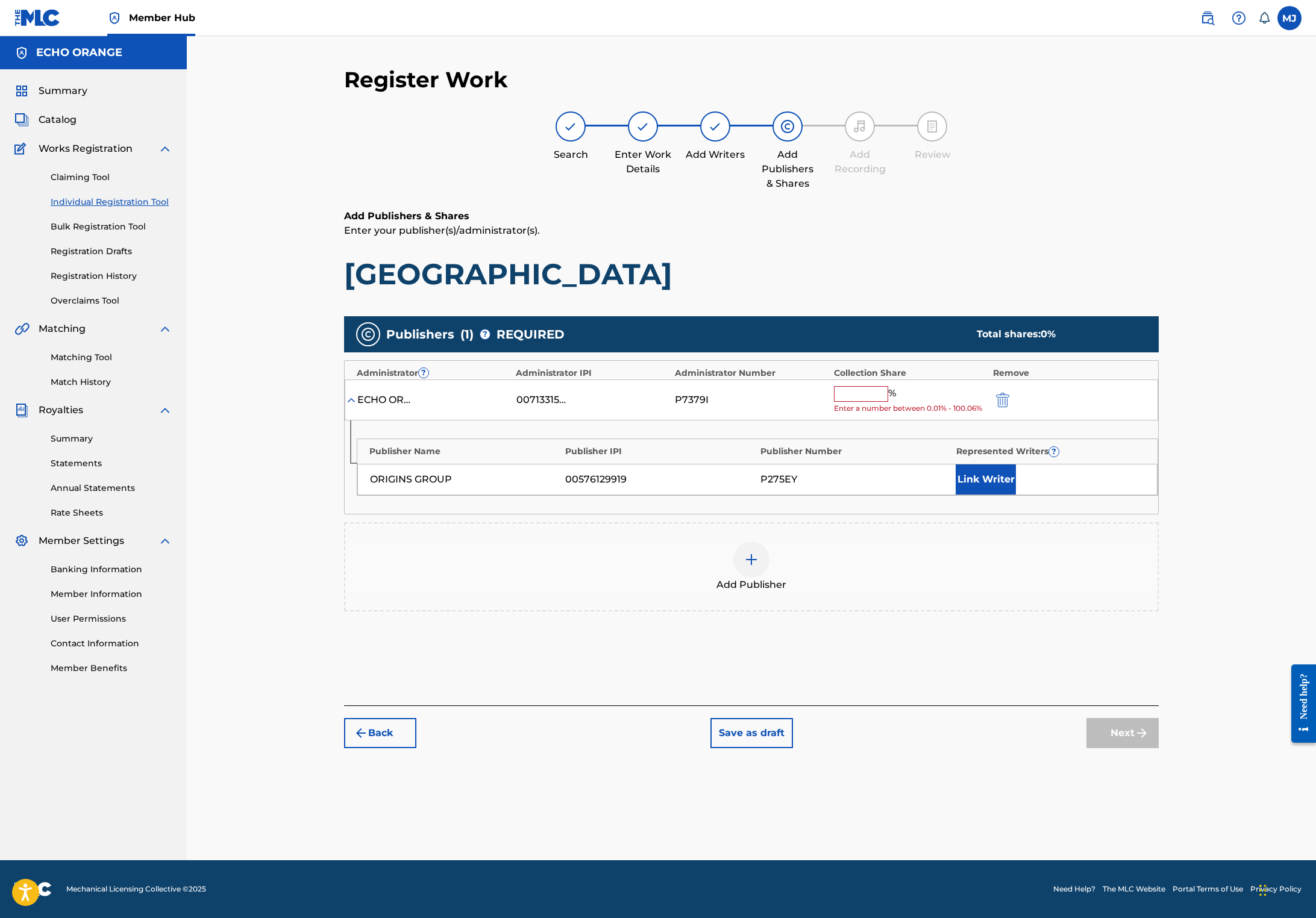
click at [899, 414] on div "% Enter a number between 0.01% - 100.06%" at bounding box center [910, 399] width 153 height 29
click at [888, 401] on input "text" at bounding box center [860, 393] width 54 height 16
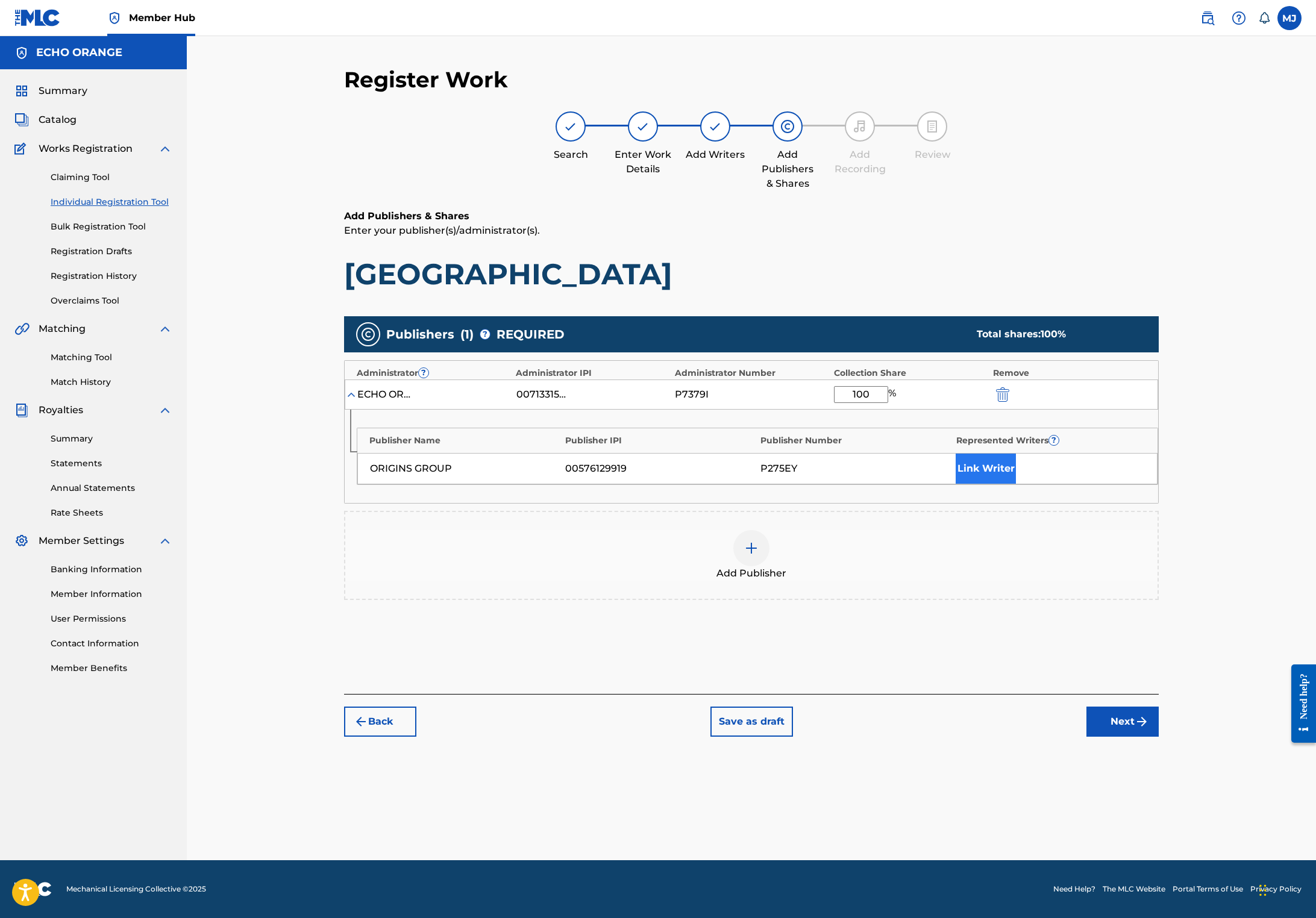
type input "100"
click at [1016, 483] on button "Link Writer" at bounding box center [985, 468] width 60 height 31
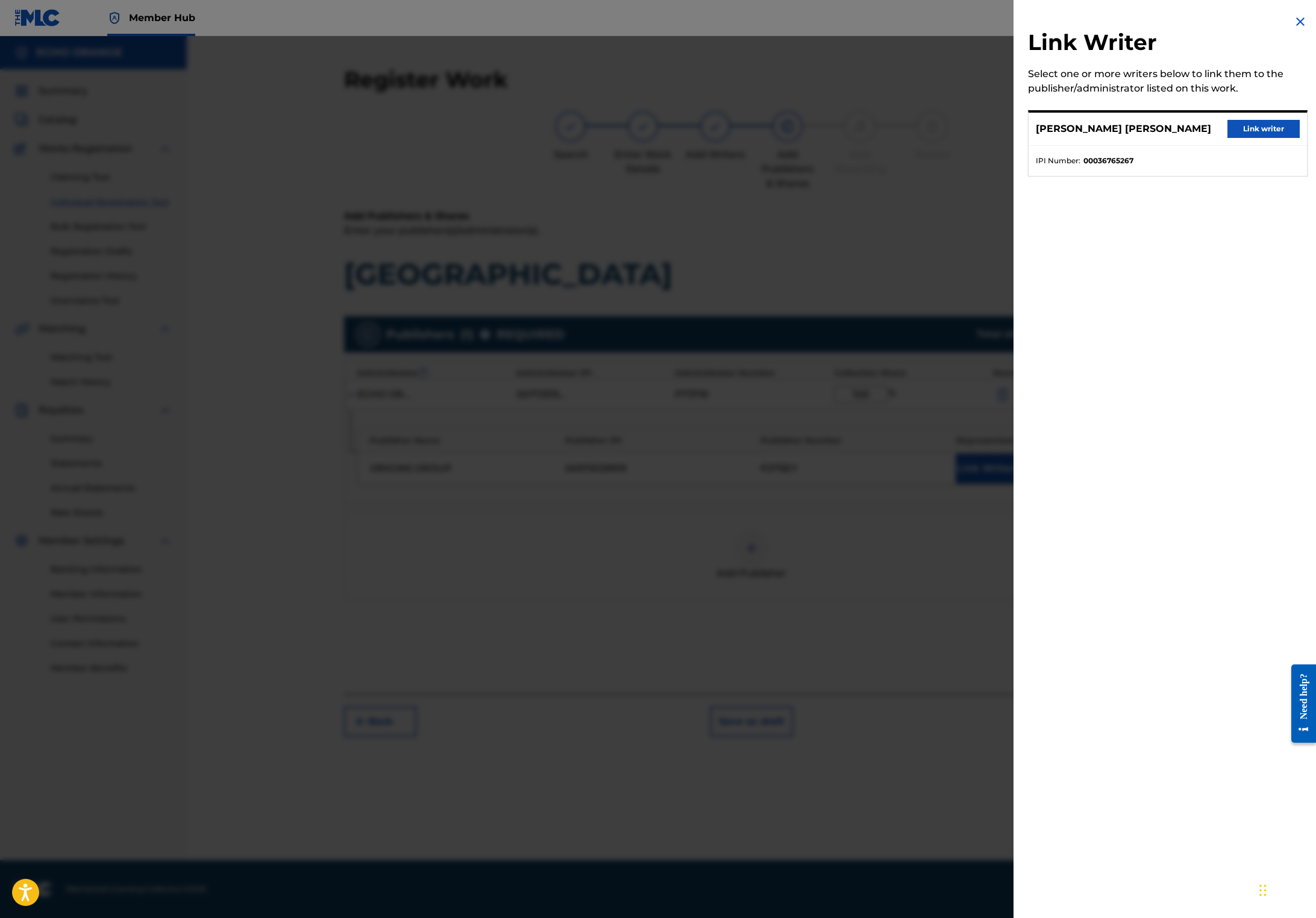
click at [1216, 146] on div "[PERSON_NAME] [PERSON_NAME] Link writer" at bounding box center [1167, 129] width 278 height 34
click at [1227, 138] on button "Link writer" at bounding box center [1263, 129] width 72 height 18
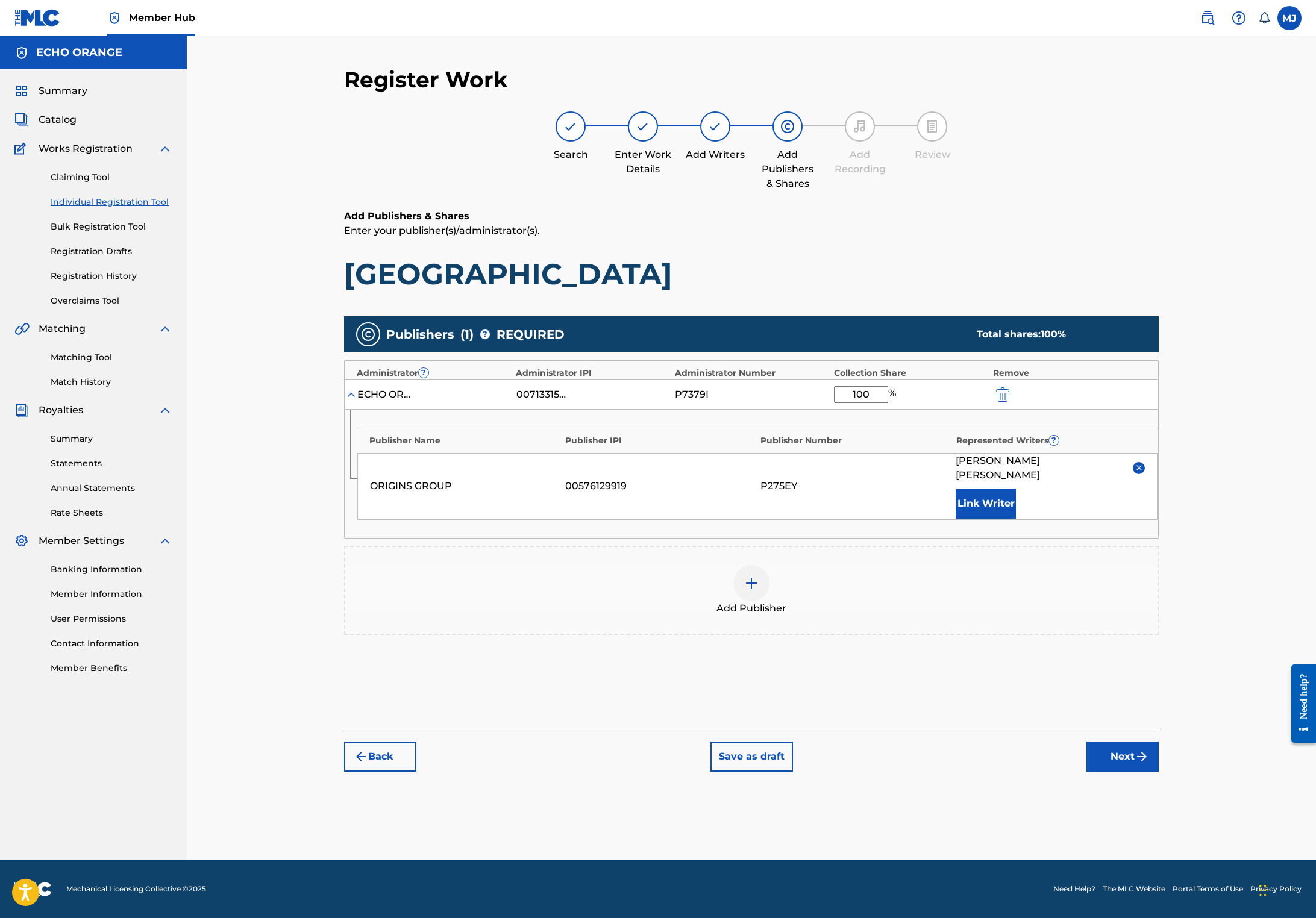
scroll to position [12, 0]
drag, startPoint x: 1210, startPoint y: 804, endPoint x: 1217, endPoint y: 814, distance: 12.2
click at [1158, 771] on div "Back Save as draft Next" at bounding box center [752, 749] width 815 height 42
click at [1158, 771] on button "Next" at bounding box center [1122, 756] width 72 height 31
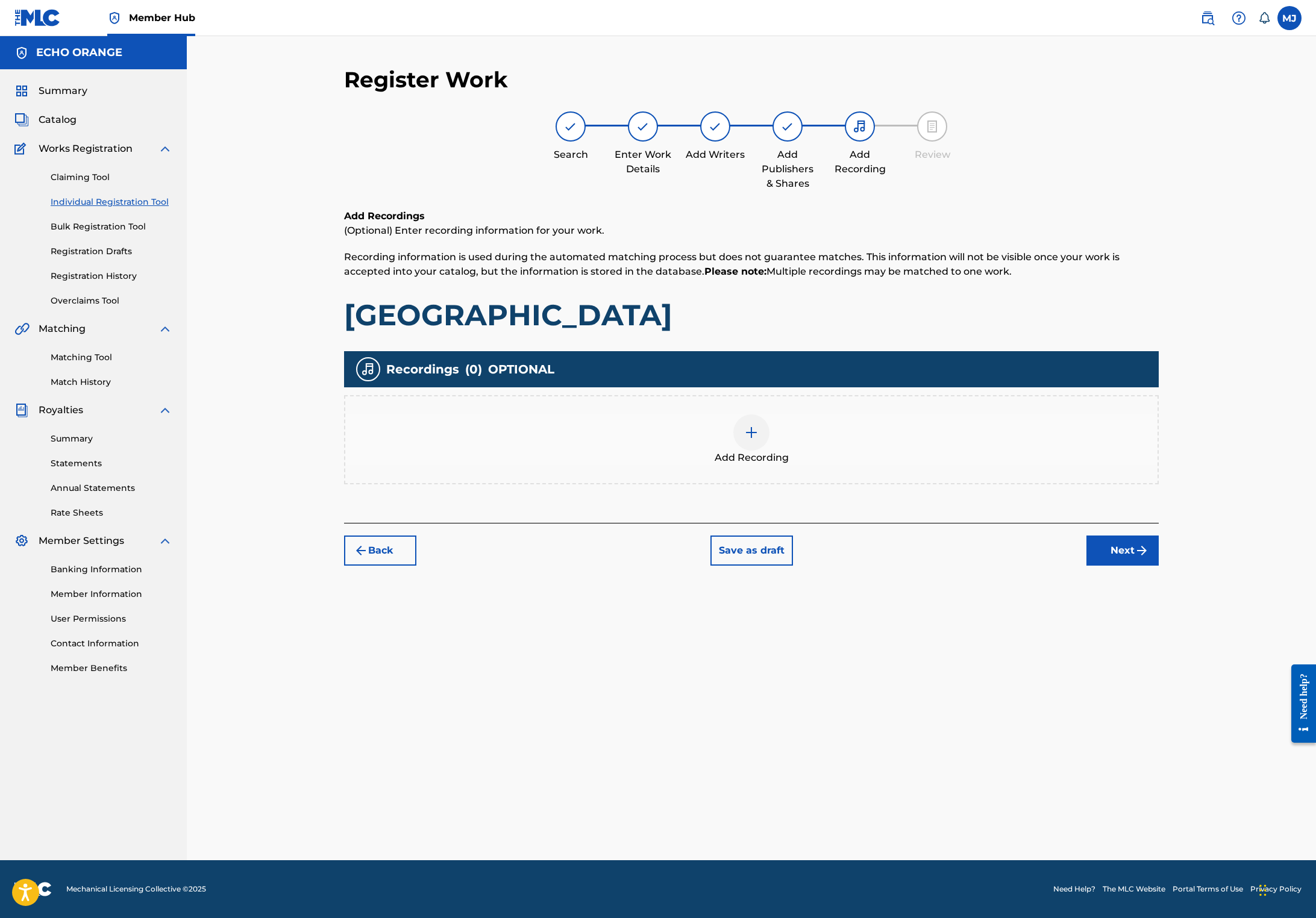
scroll to position [0, 0]
click at [1148, 557] on img "submit" at bounding box center [1141, 550] width 15 height 15
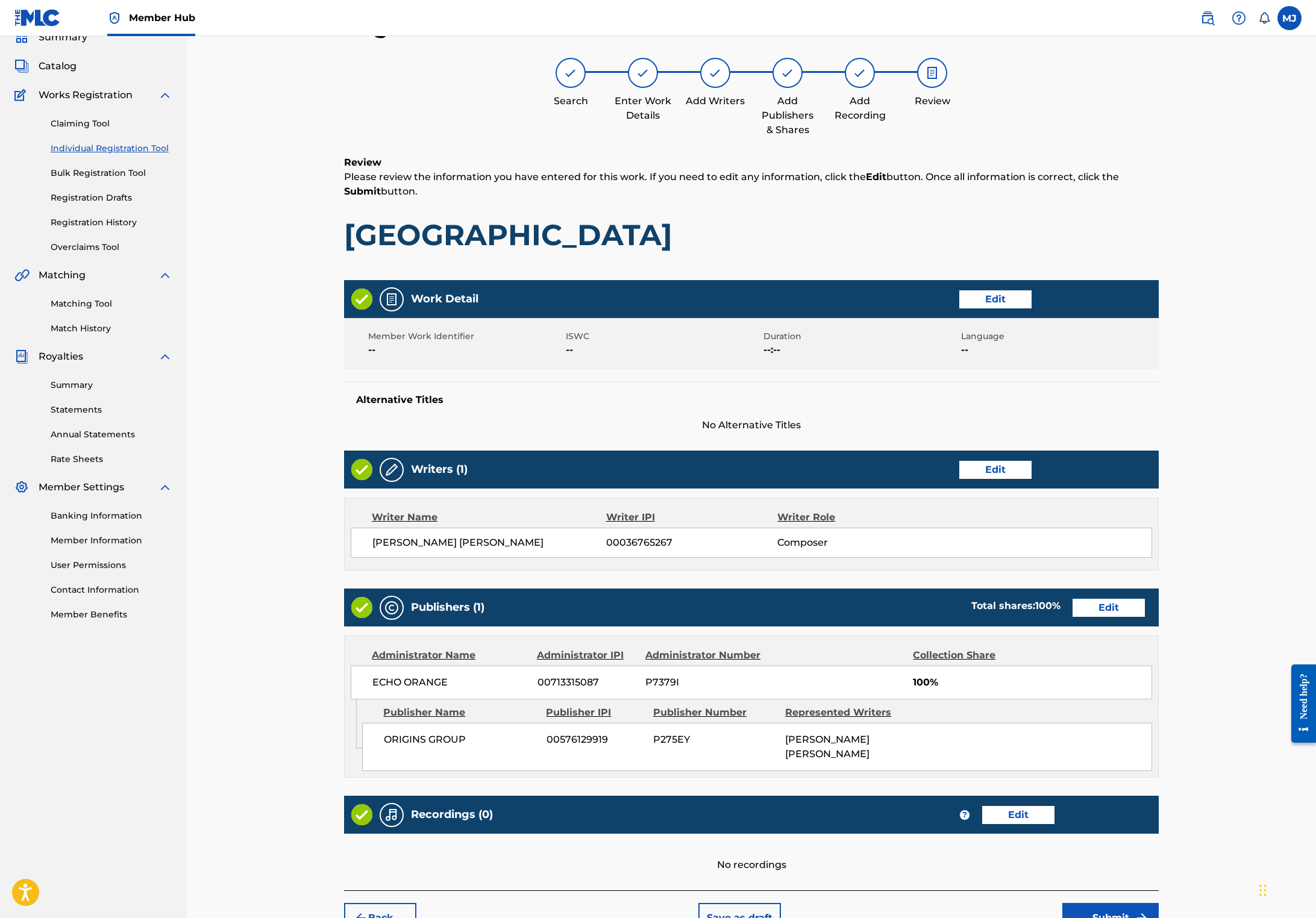
scroll to position [239, 0]
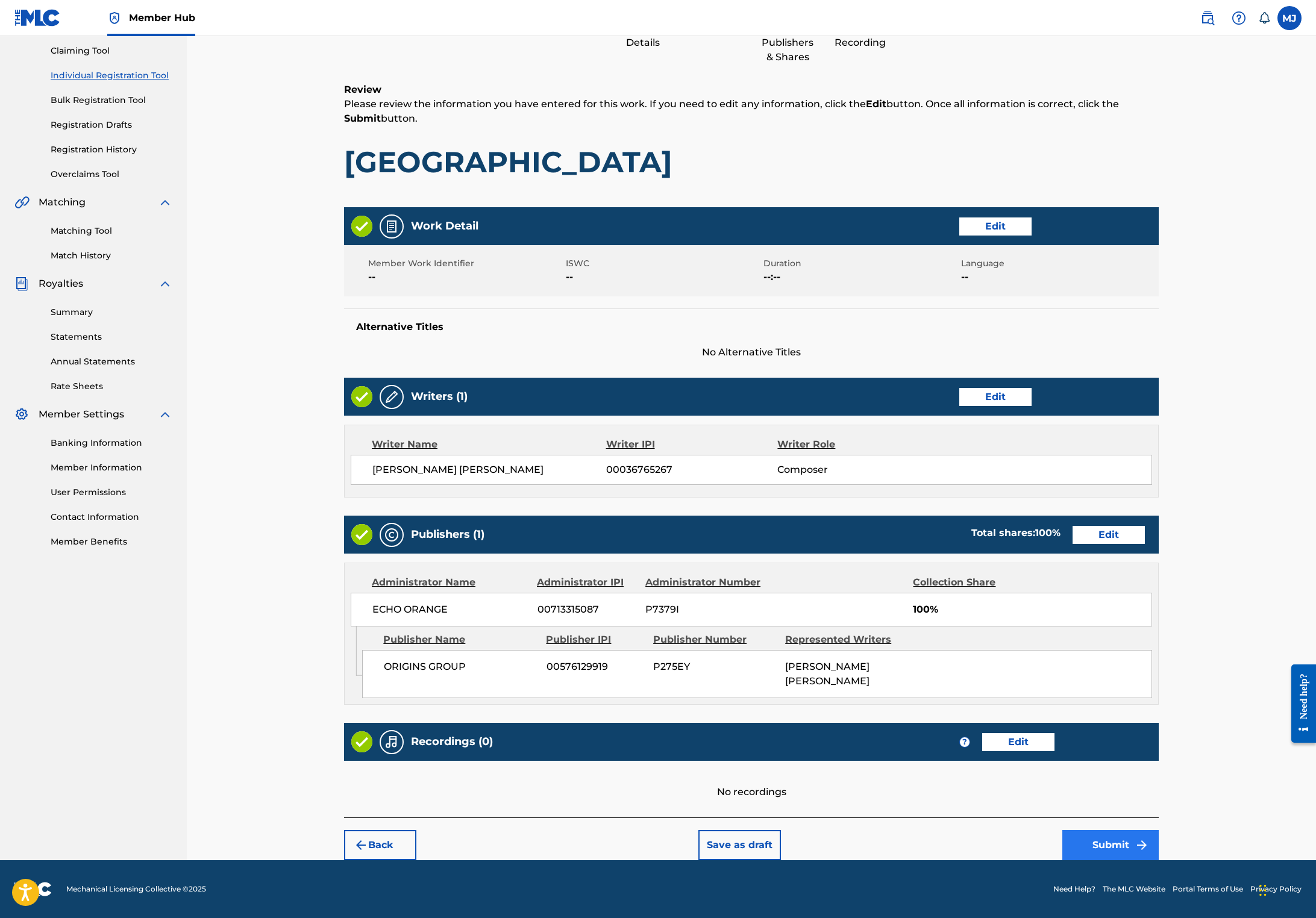
click at [1158, 829] on button "Submit" at bounding box center [1111, 844] width 97 height 31
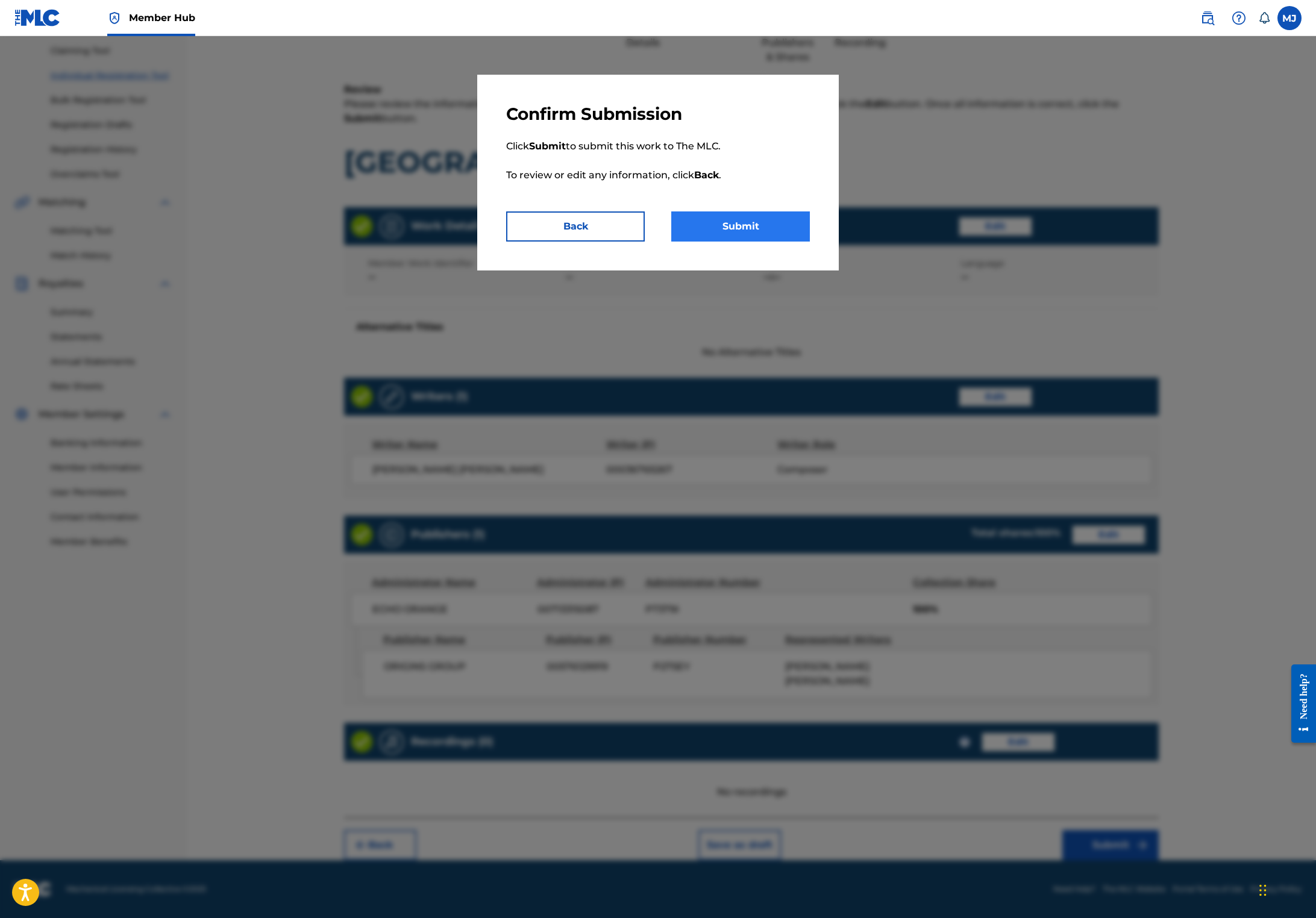
click at [748, 242] on button "Submit" at bounding box center [740, 226] width 138 height 31
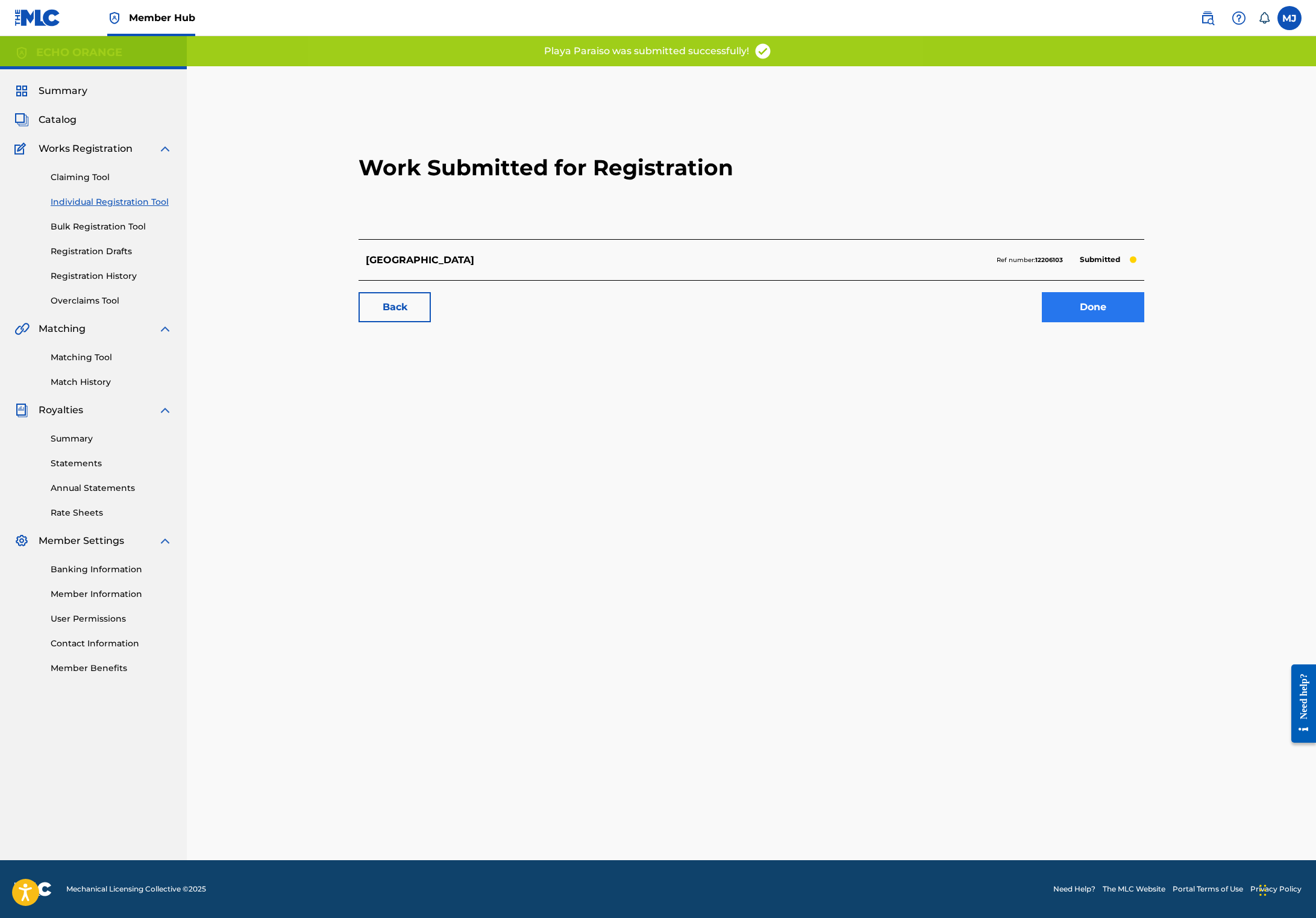
click at [1144, 322] on link "Done" at bounding box center [1093, 307] width 103 height 31
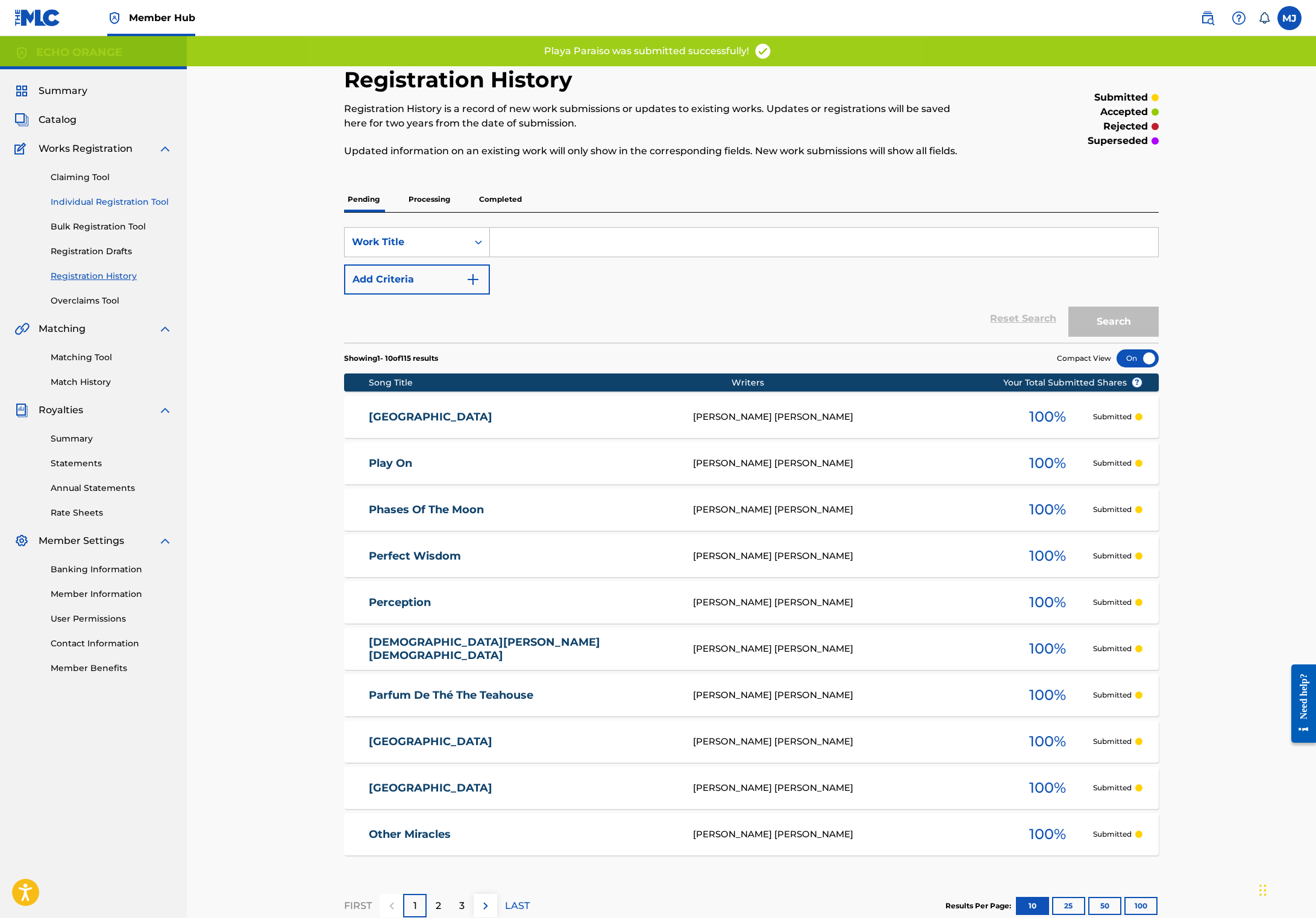
click at [136, 208] on link "Individual Registration Tool" at bounding box center [110, 201] width 121 height 13
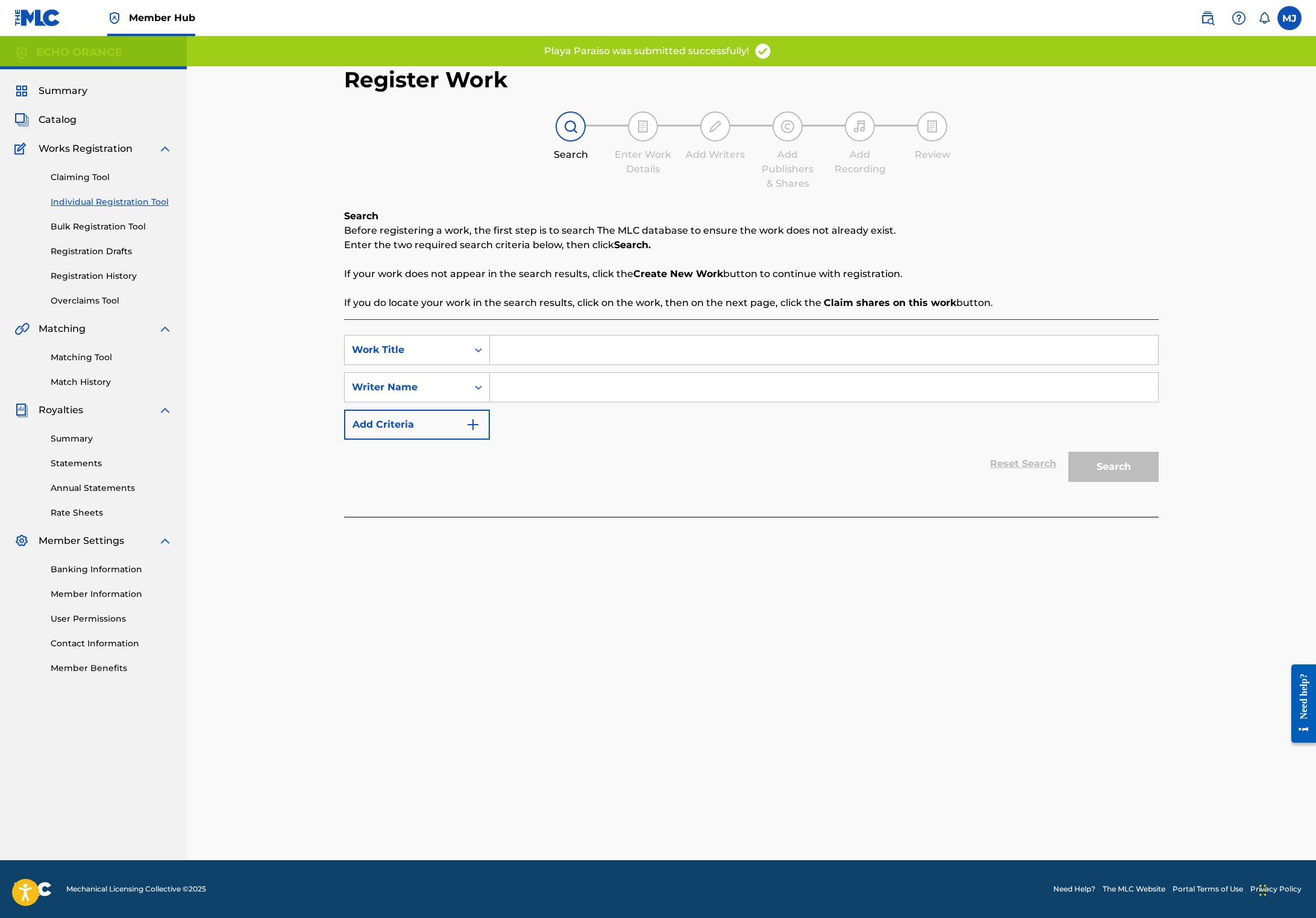
click at [489, 350] on div "SearchWithCriteria1aa72afe-5f1b-4ee5-b738-8372e47cf4be Work Title SearchWithCri…" at bounding box center [752, 418] width 815 height 197
click at [501, 364] on input "Search Form" at bounding box center [823, 349] width 668 height 29
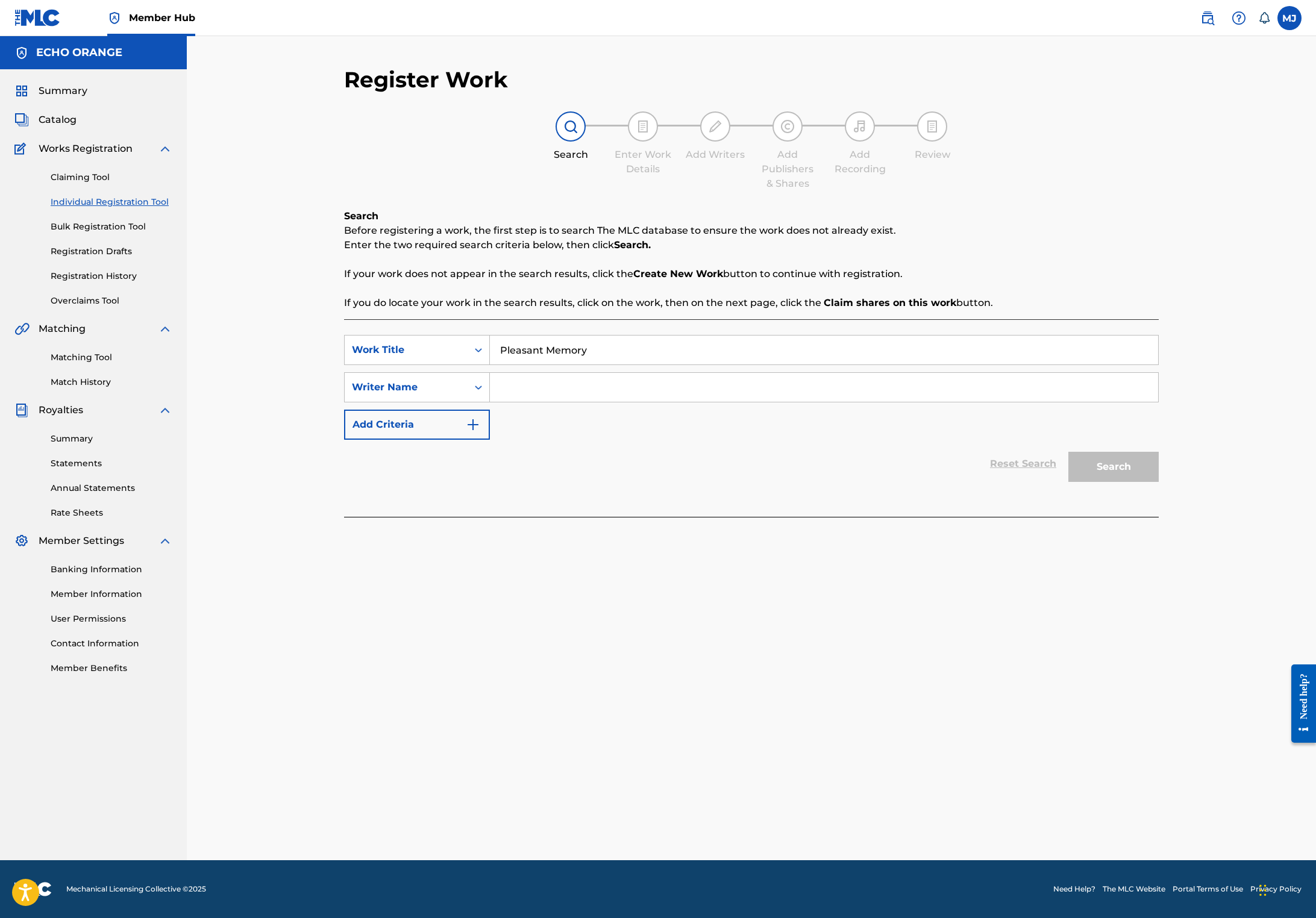
type input "Pleasant Memory"
paste input "[PERSON_NAME]"
type input "[PERSON_NAME]"
click at [1158, 481] on button "Search" at bounding box center [1114, 466] width 91 height 31
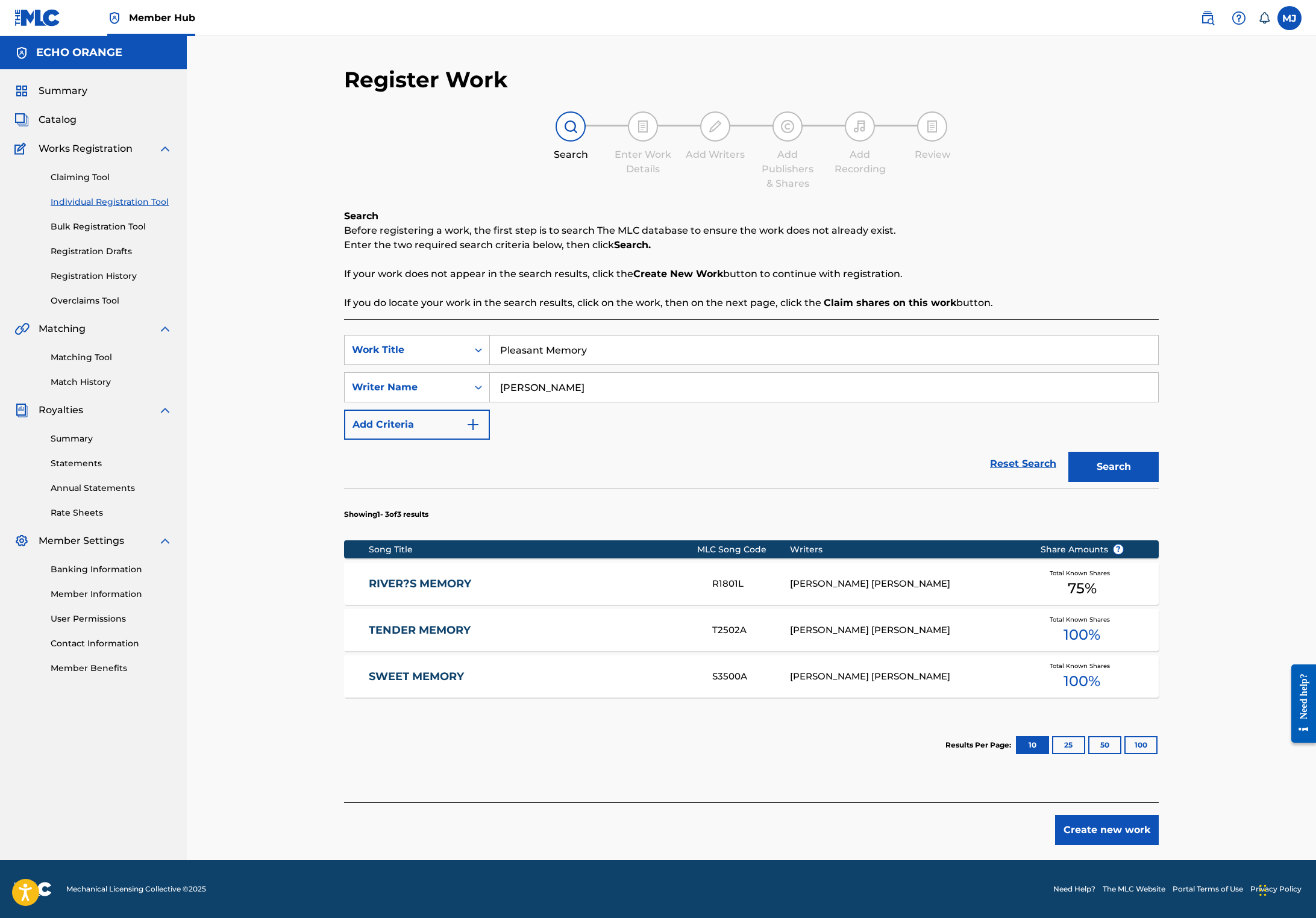
scroll to position [88, 0]
click at [1158, 823] on button "Create new work" at bounding box center [1106, 829] width 104 height 31
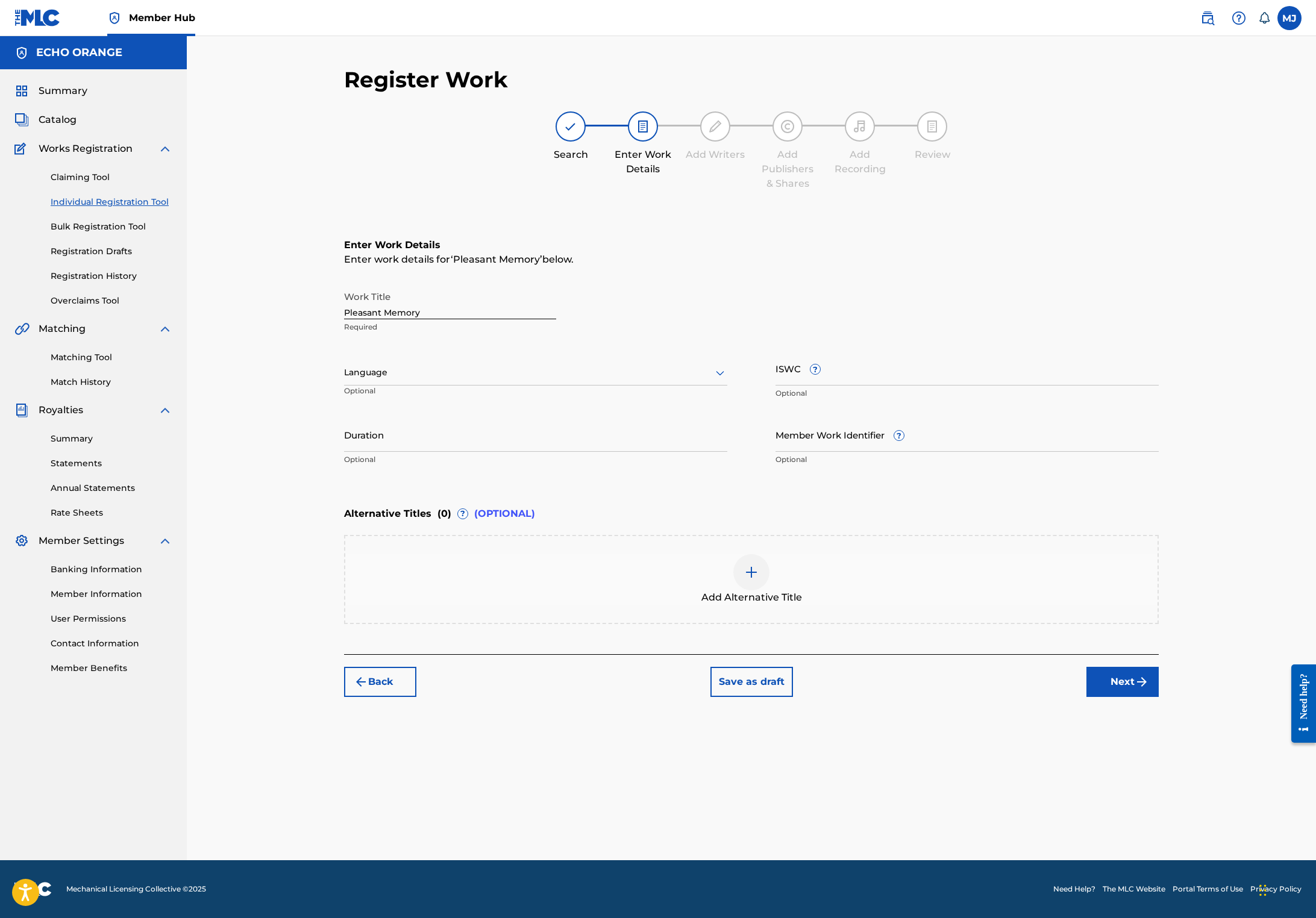
click at [1158, 696] on button "Next" at bounding box center [1122, 681] width 72 height 31
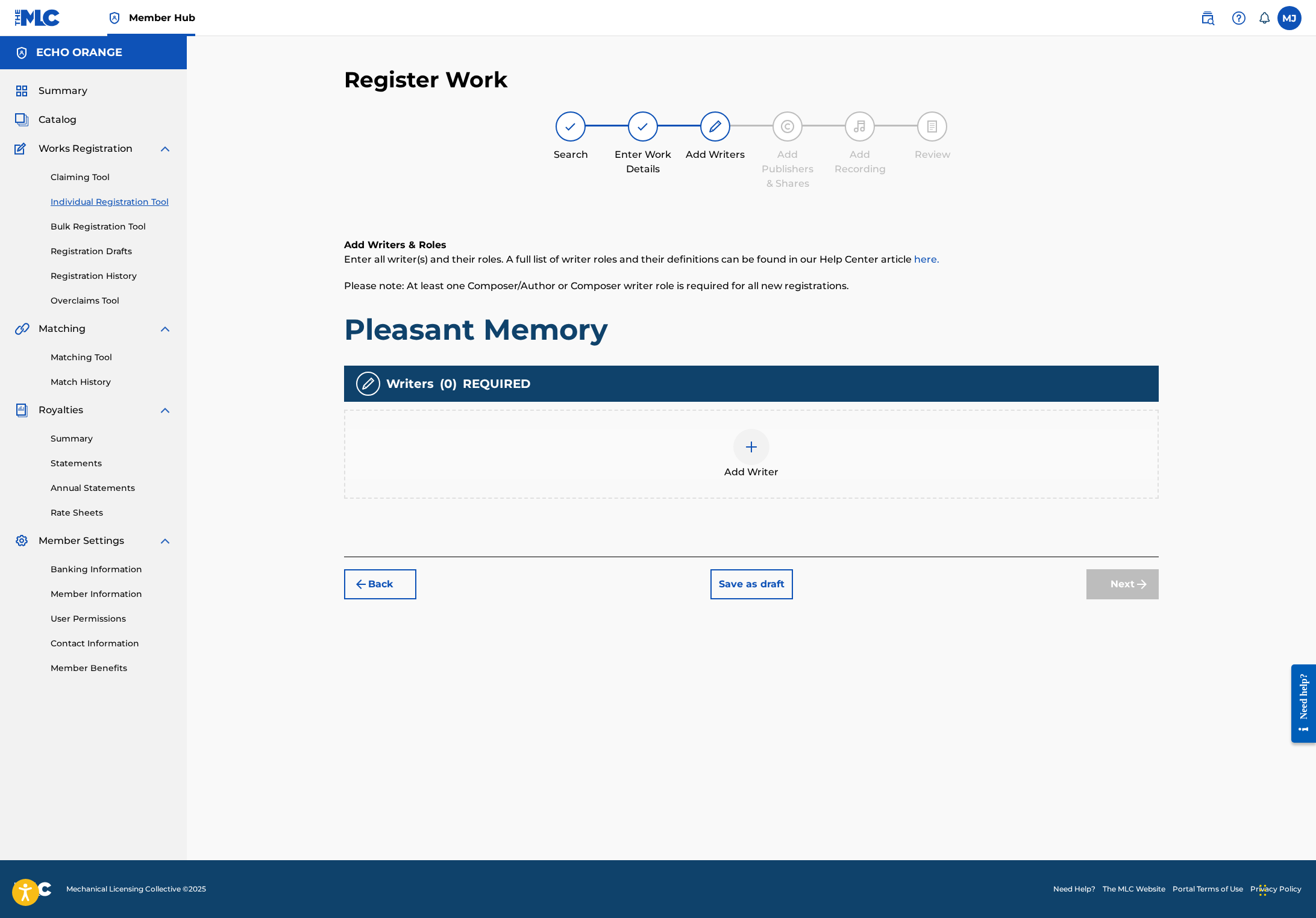
drag, startPoint x: 998, startPoint y: 568, endPoint x: 1007, endPoint y: 559, distance: 12.7
click at [998, 556] on div "Add Writers & Roles Enter all writer(s) and their roles. A full list of writer …" at bounding box center [752, 383] width 815 height 347
click at [1018, 479] on div "Add Writer" at bounding box center [751, 454] width 812 height 50
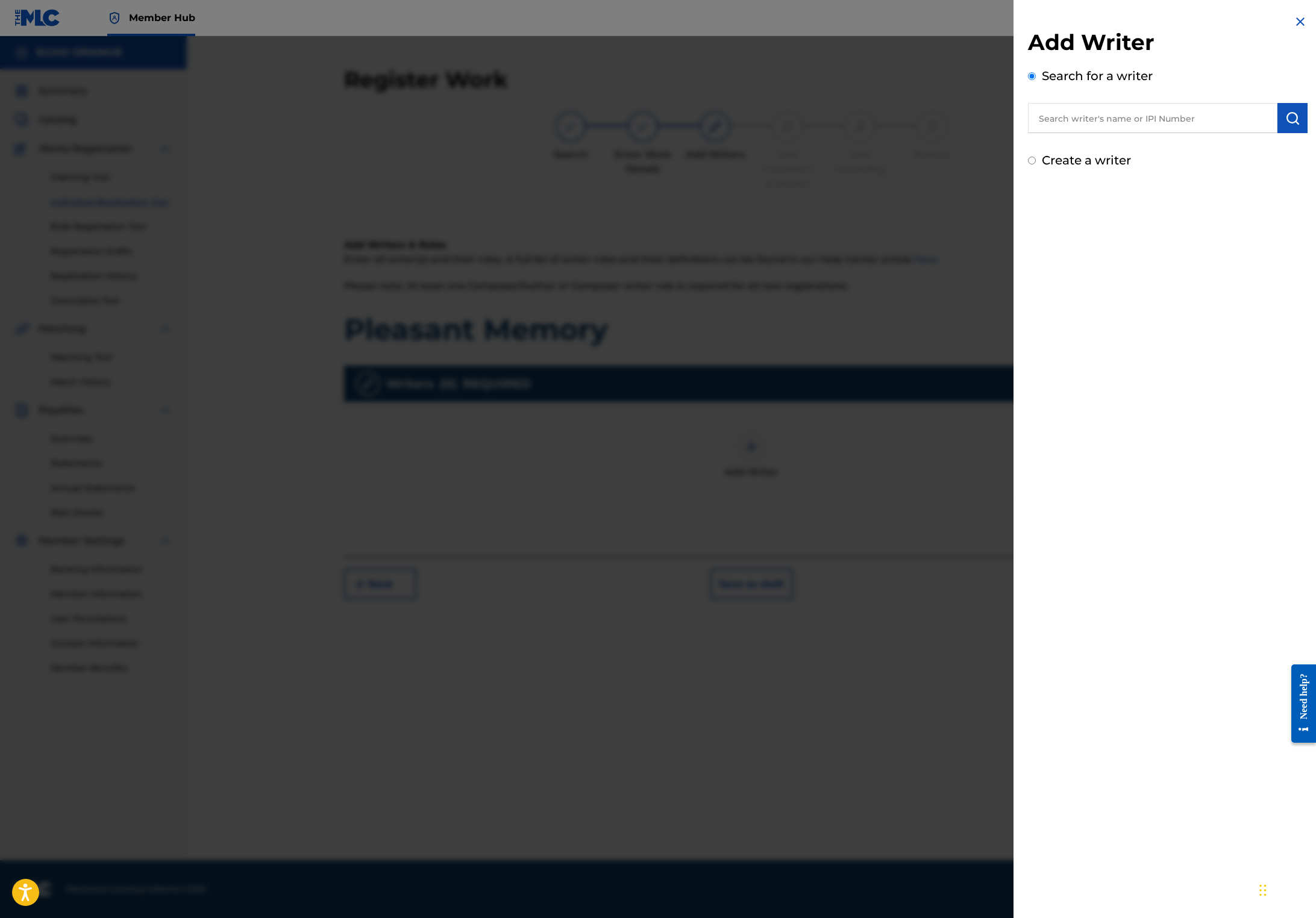
click at [1214, 129] on input "text" at bounding box center [1152, 117] width 250 height 31
paste input "[PERSON_NAME]"
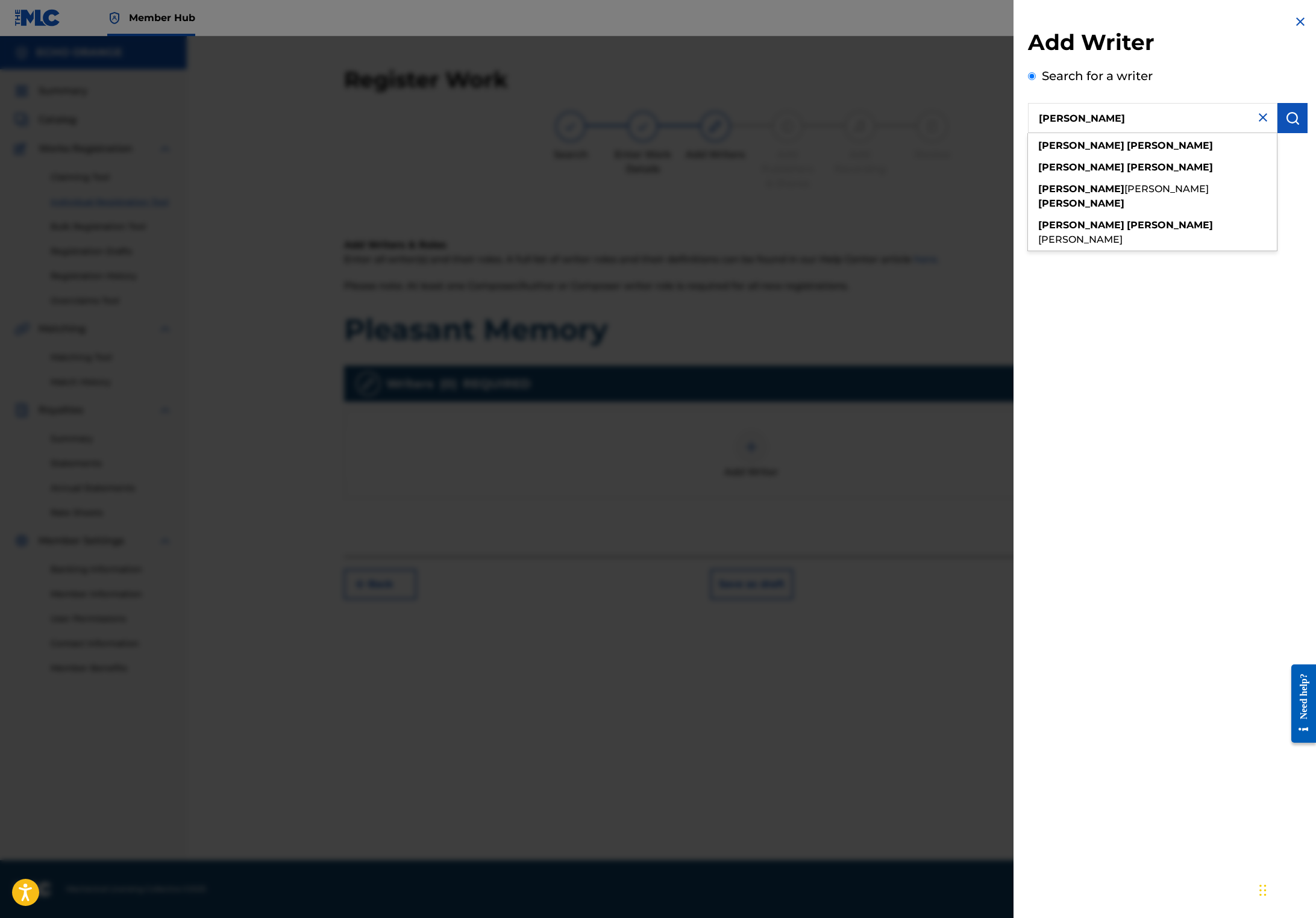
type input "[PERSON_NAME]"
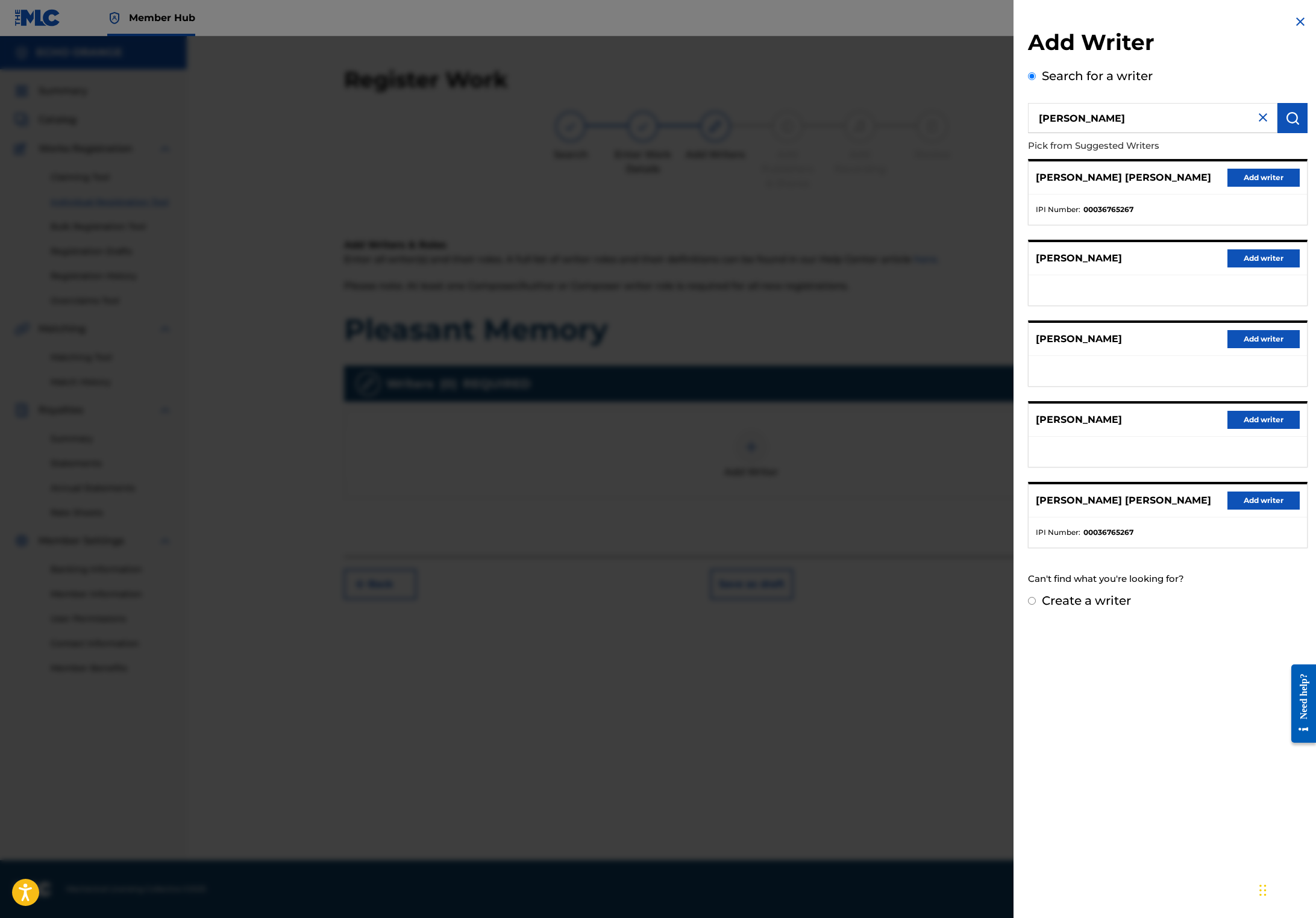
click at [1259, 194] on div "[PERSON_NAME] [PERSON_NAME] Add writer" at bounding box center [1167, 178] width 278 height 34
click at [1259, 186] on button "Add writer" at bounding box center [1263, 177] width 72 height 18
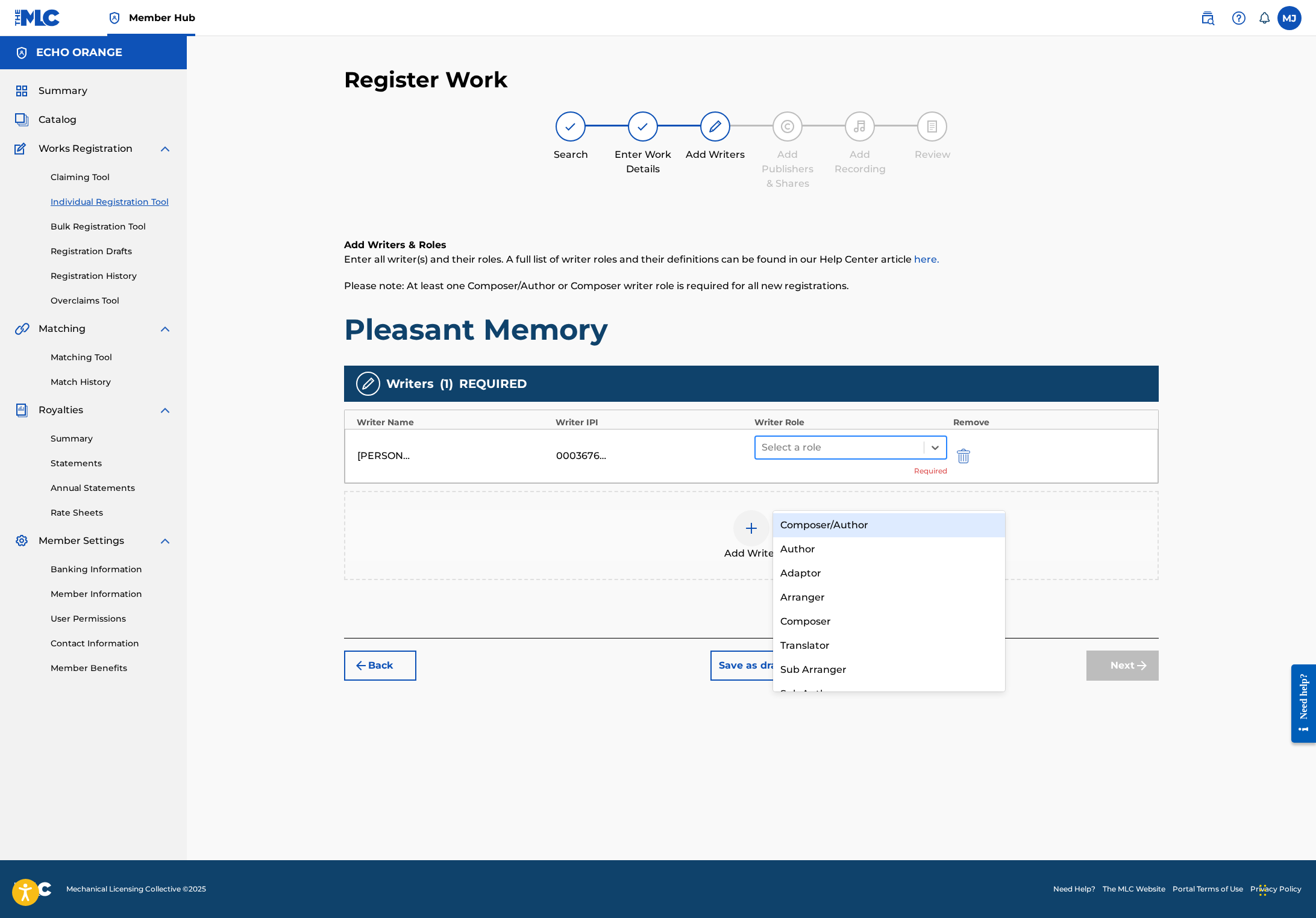
click at [883, 456] on div at bounding box center [840, 447] width 156 height 17
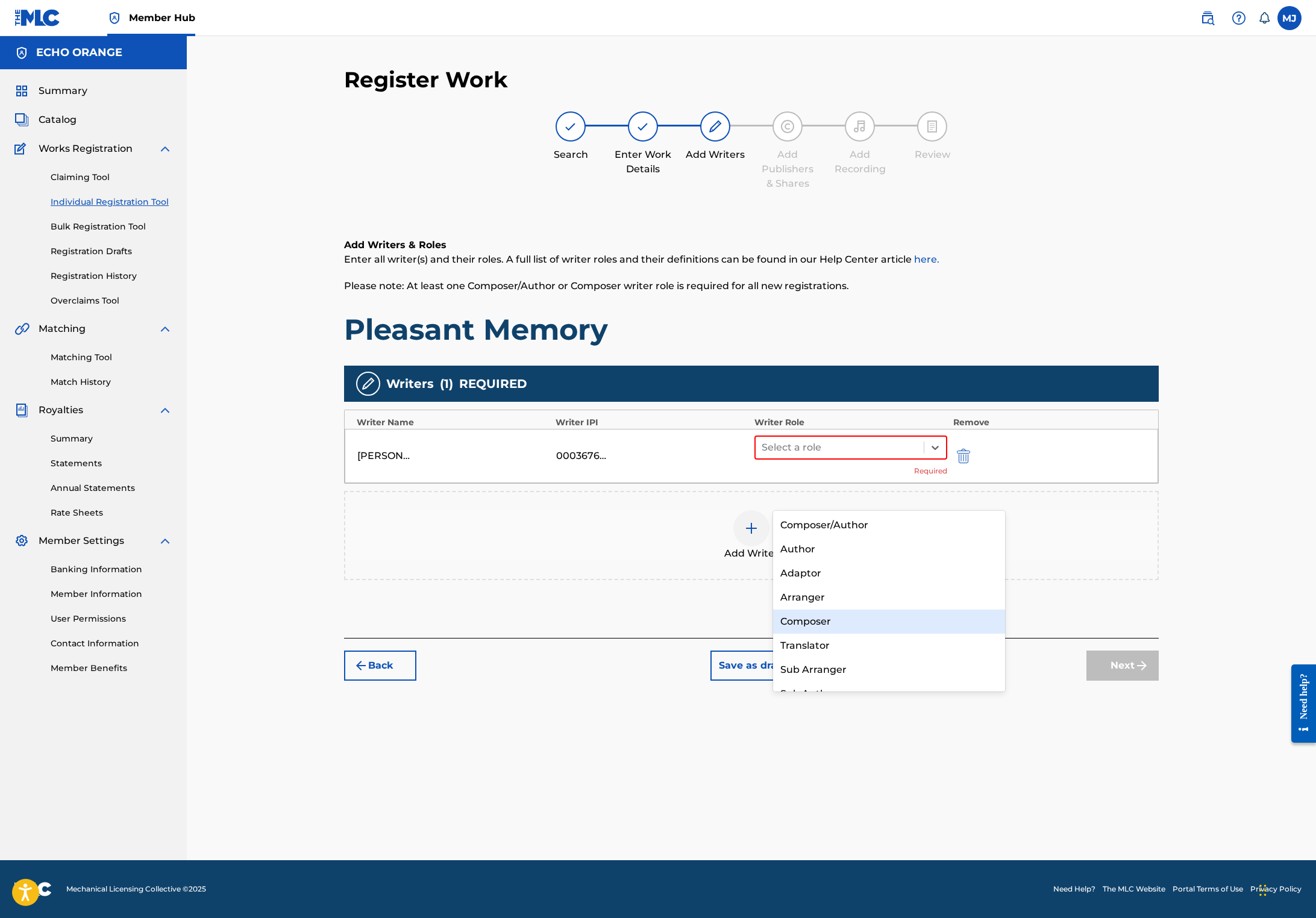
drag, startPoint x: 828, startPoint y: 636, endPoint x: 832, endPoint y: 627, distance: 9.8
click at [832, 627] on div "Composer/Author Author Adaptor Arranger Composer Translator Sub Arranger Sub Au…" at bounding box center [888, 600] width 232 height 180
drag, startPoint x: 828, startPoint y: 635, endPoint x: 830, endPoint y: 626, distance: 9.2
click at [830, 626] on div "Composer/Author Author Adaptor Arranger Composer Translator Sub Arranger Sub Au…" at bounding box center [888, 600] width 232 height 180
click at [830, 624] on div "Composer" at bounding box center [888, 621] width 232 height 24
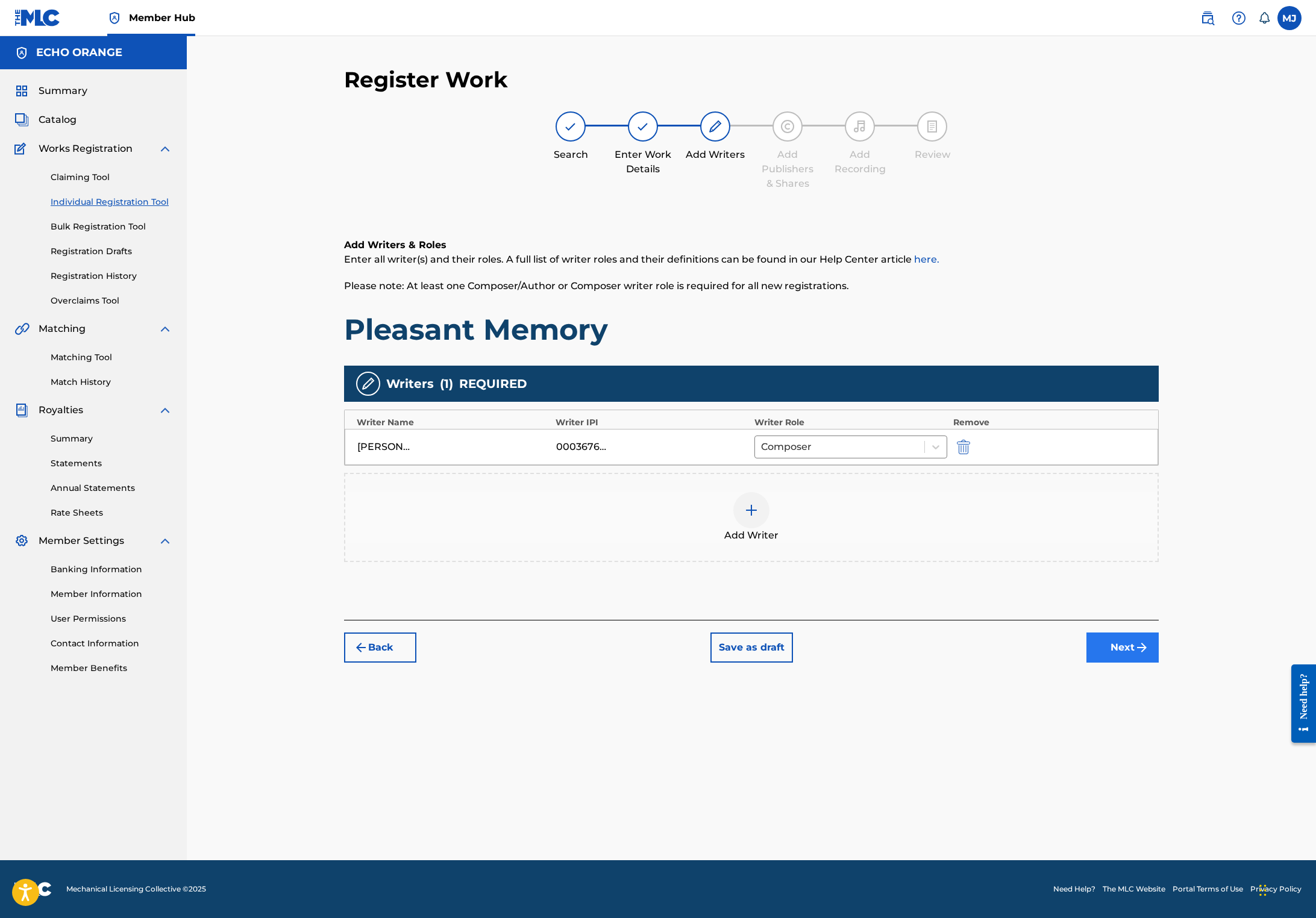
click at [1158, 663] on button "Next" at bounding box center [1122, 647] width 72 height 31
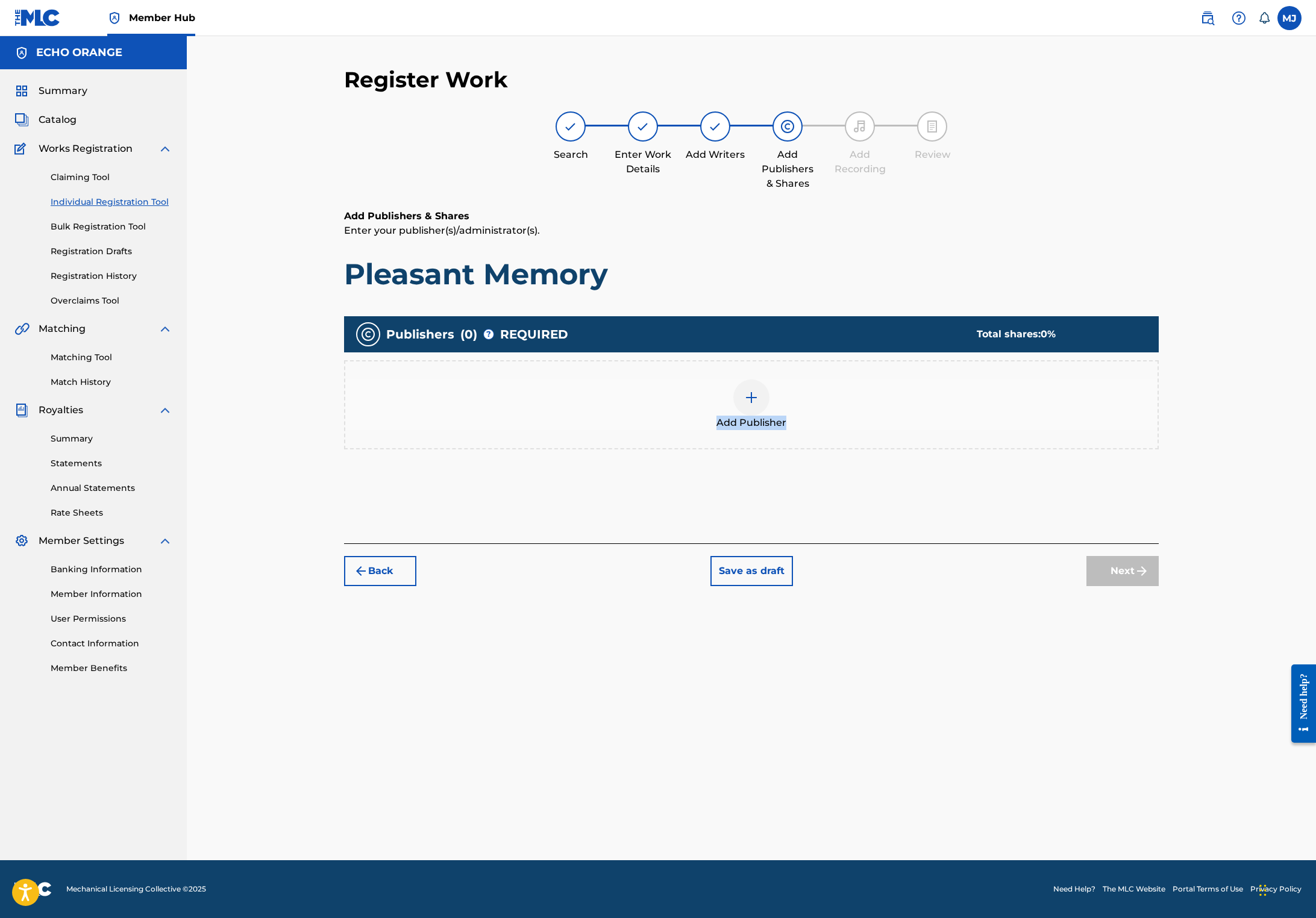
click at [843, 430] on div "Add Publisher" at bounding box center [751, 404] width 812 height 50
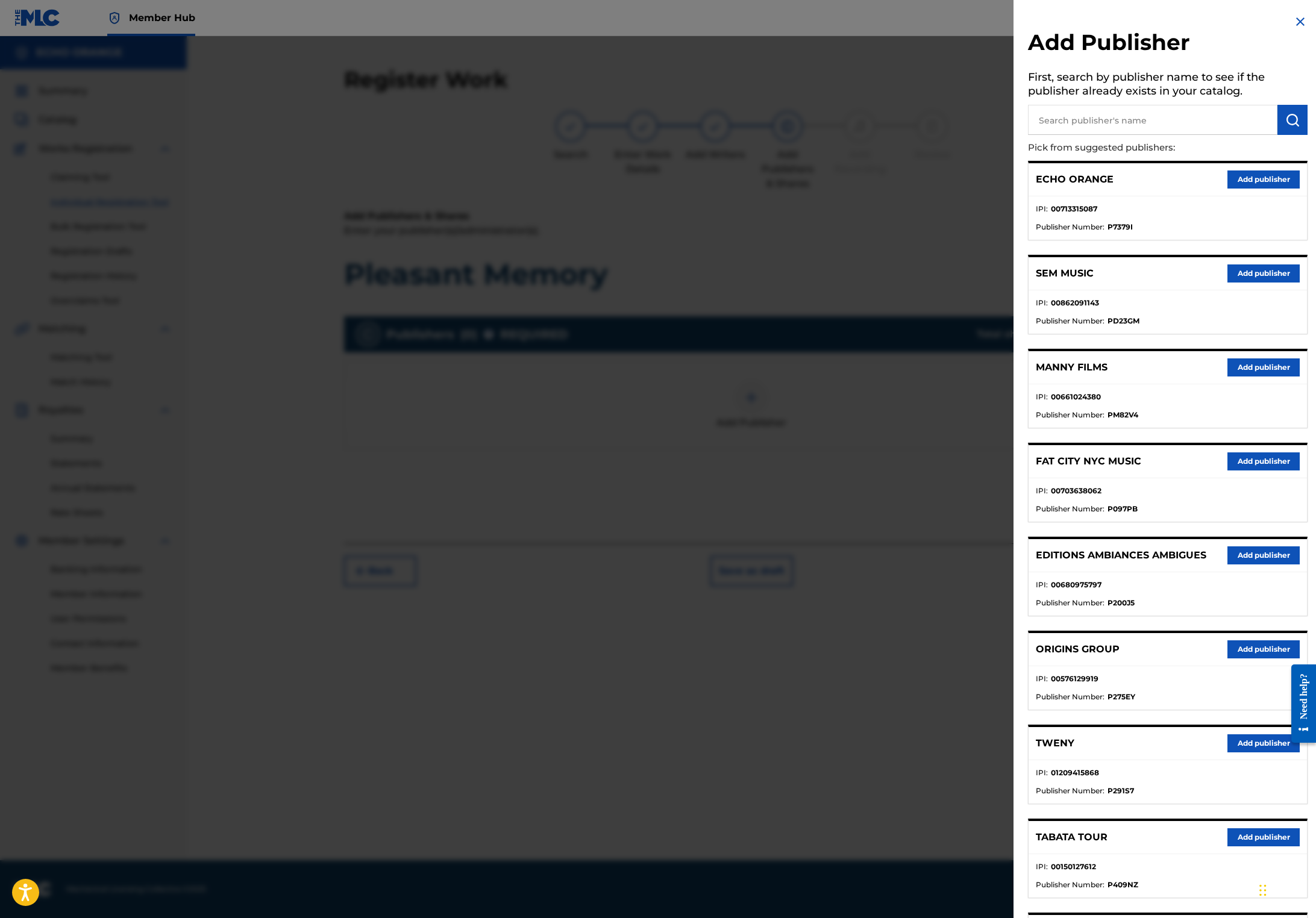
click at [1079, 135] on input "text" at bounding box center [1152, 119] width 250 height 31
click at [1227, 658] on button "Add publisher" at bounding box center [1263, 649] width 72 height 18
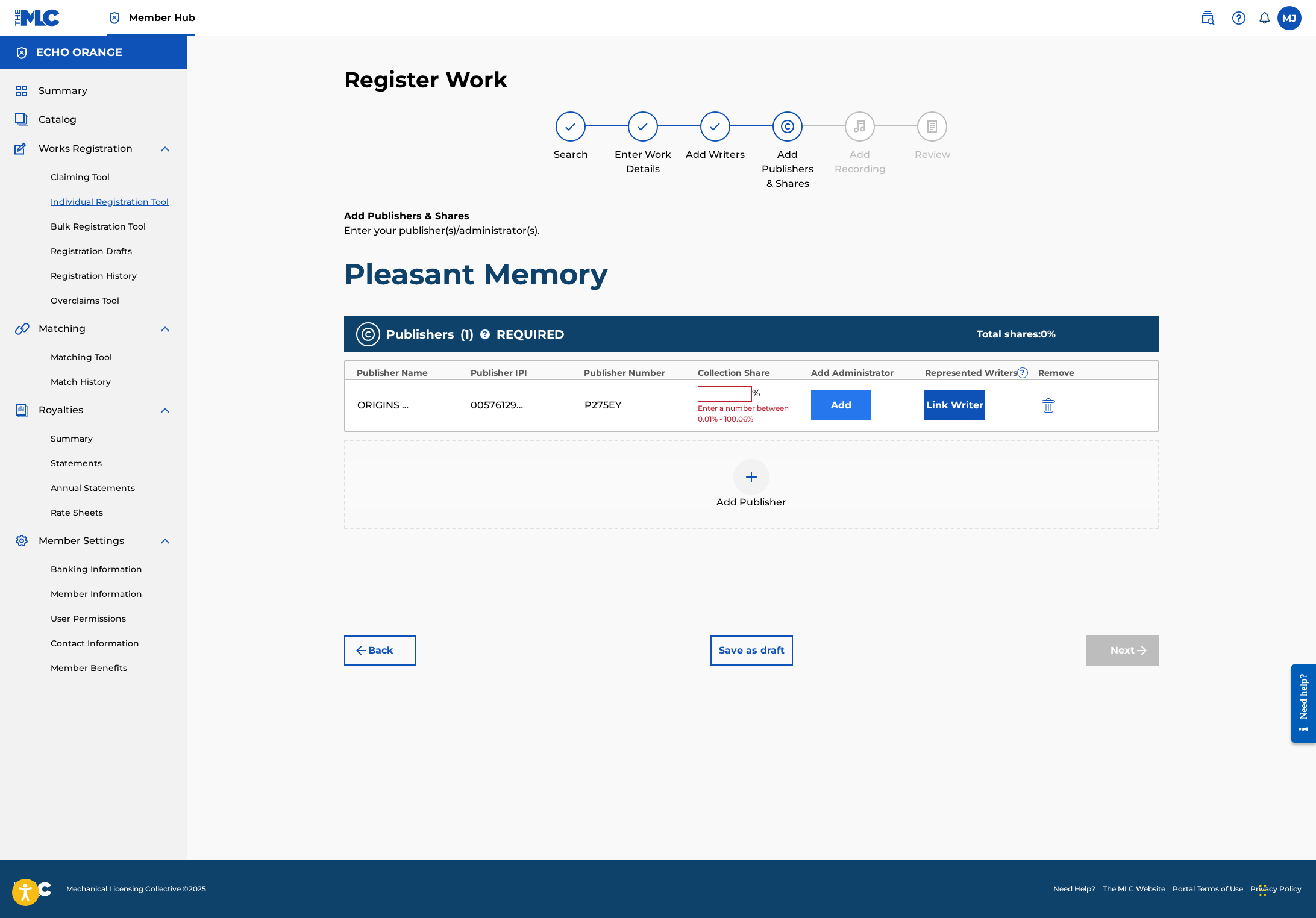
click at [871, 420] on button "Add" at bounding box center [841, 405] width 60 height 31
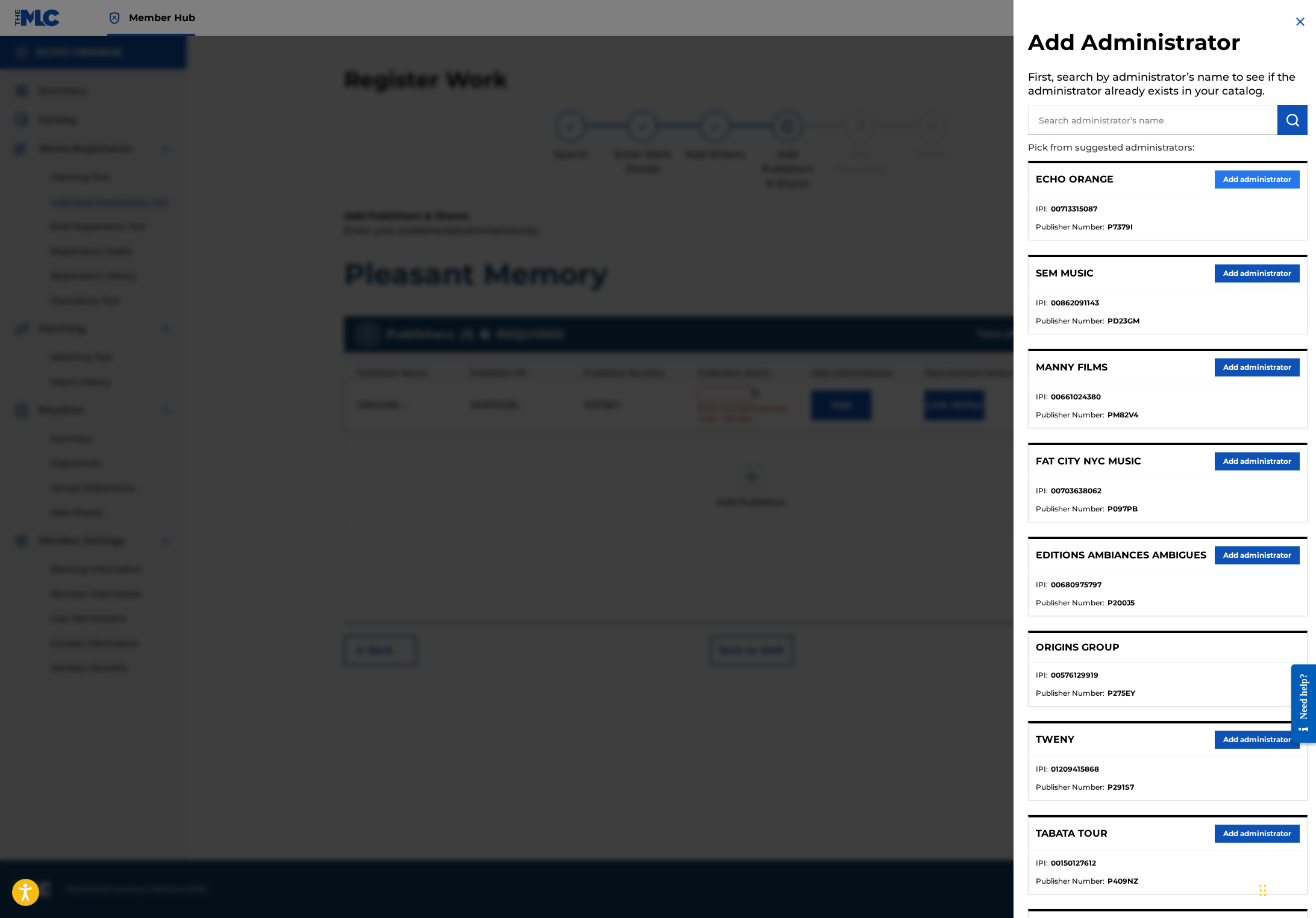
click at [1224, 188] on button "Add administrator" at bounding box center [1257, 179] width 85 height 18
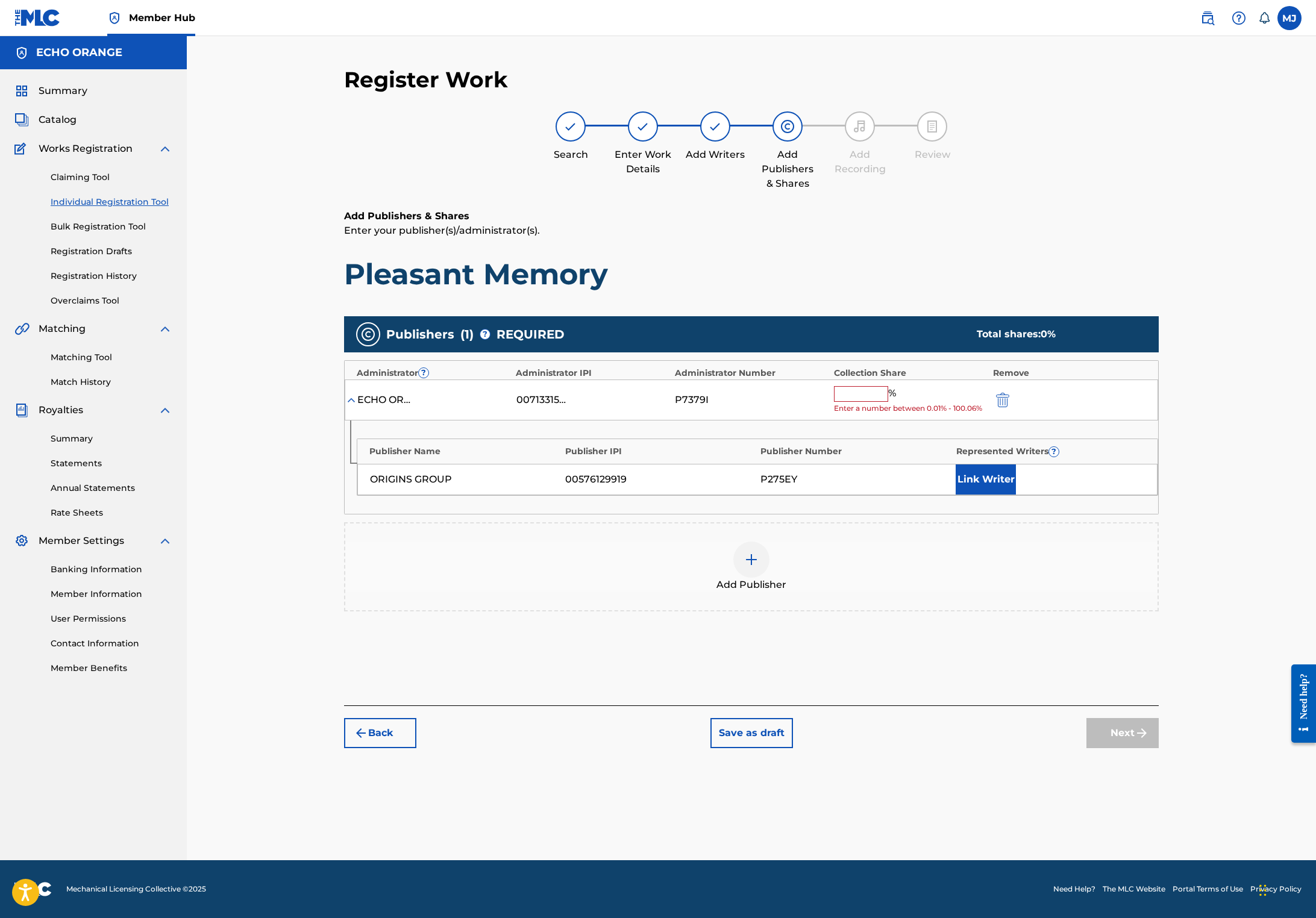
click at [888, 401] on input "text" at bounding box center [860, 393] width 54 height 16
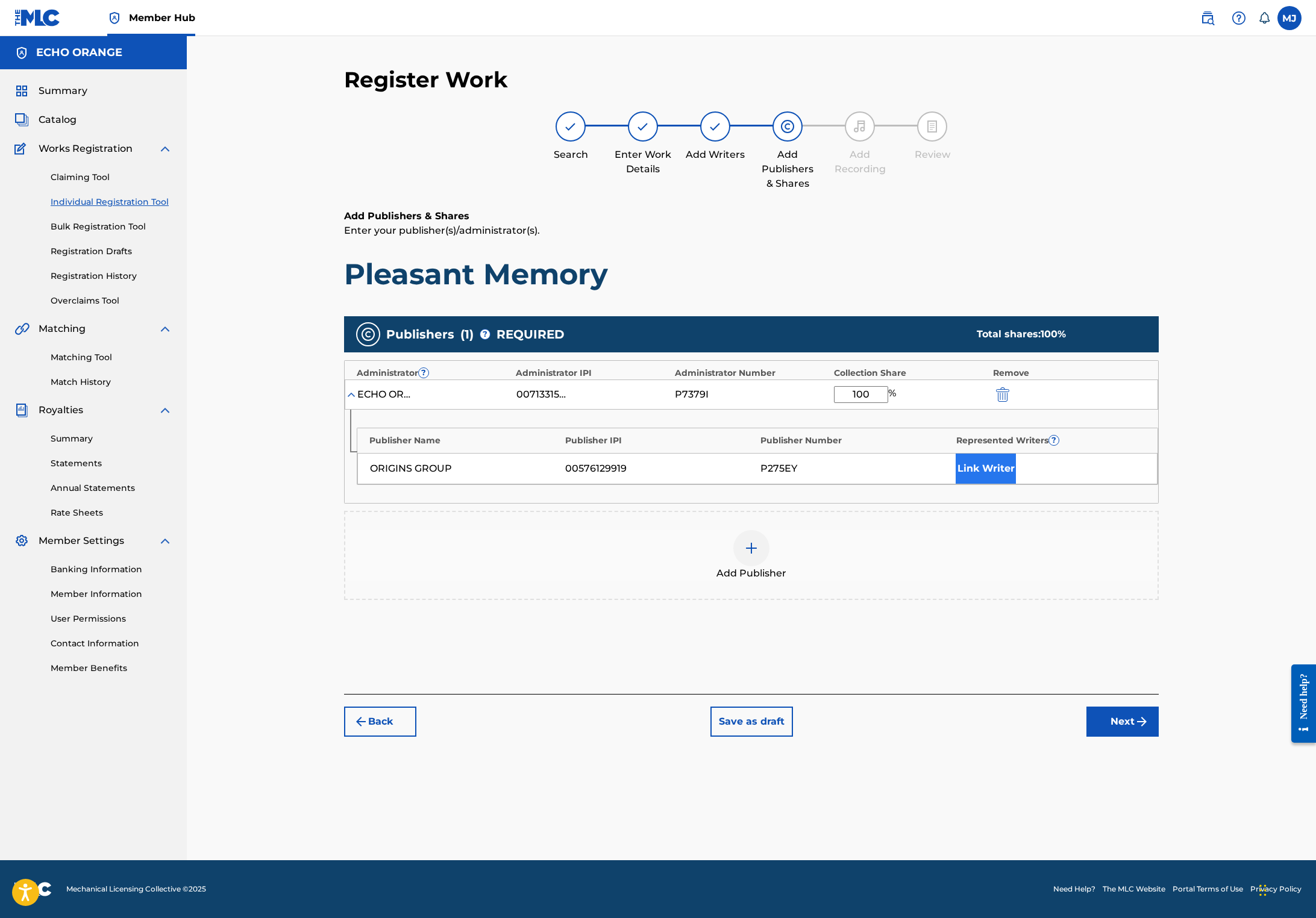
type input "100"
click at [1016, 483] on button "Link Writer" at bounding box center [985, 468] width 60 height 31
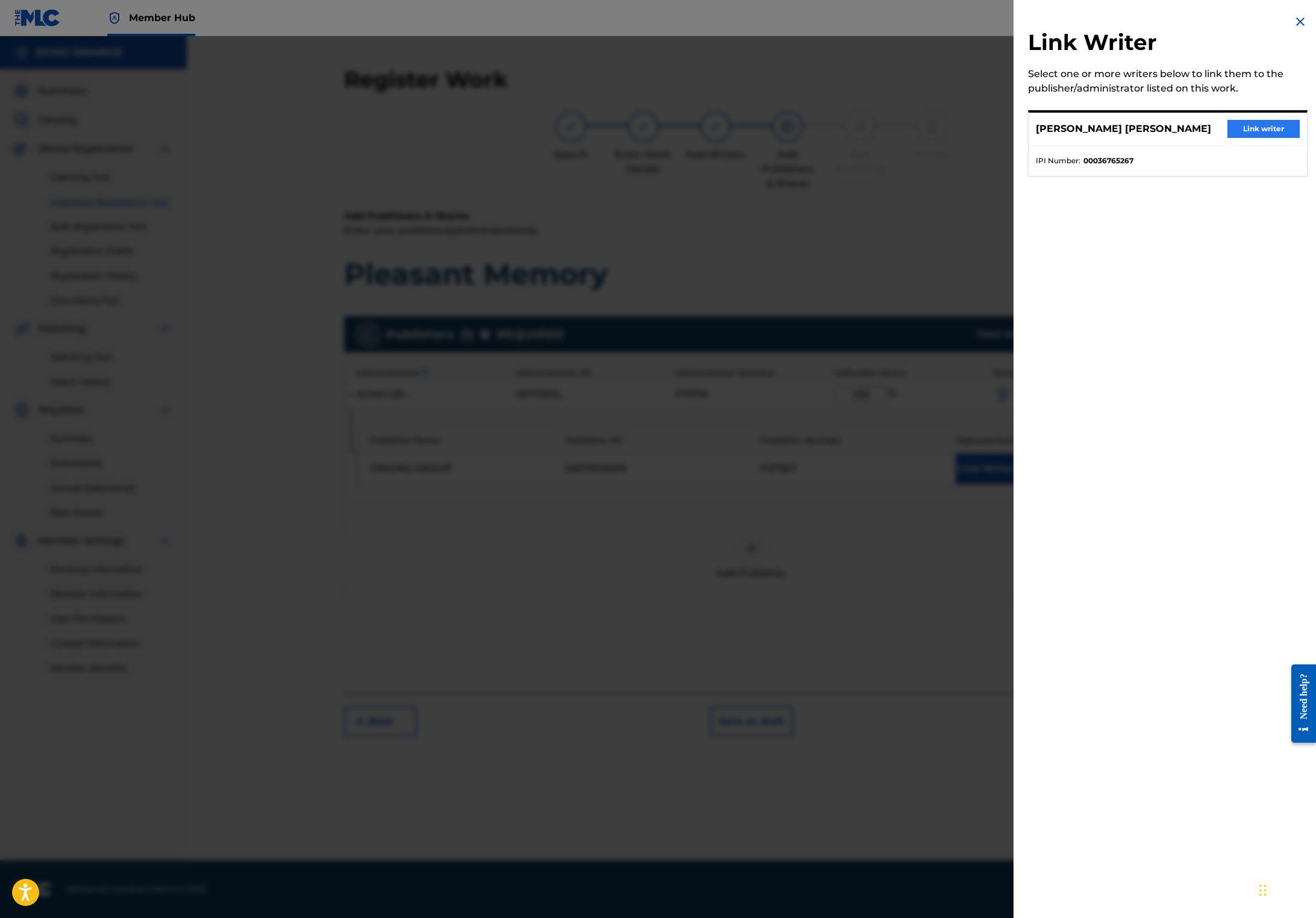
click at [1241, 138] on button "Link writer" at bounding box center [1263, 129] width 72 height 18
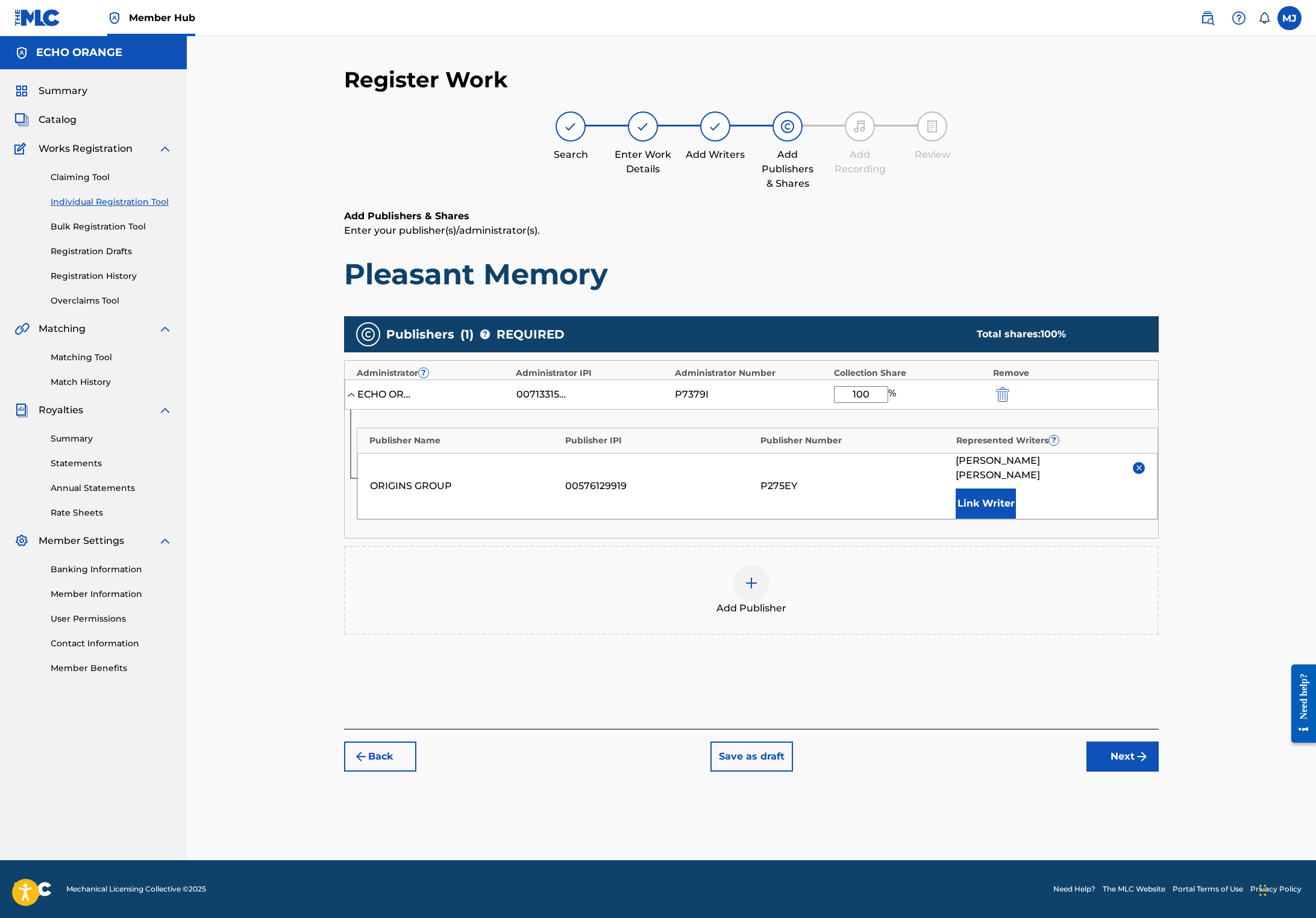
scroll to position [12, 0]
click at [1148, 763] on img "submit" at bounding box center [1141, 756] width 15 height 15
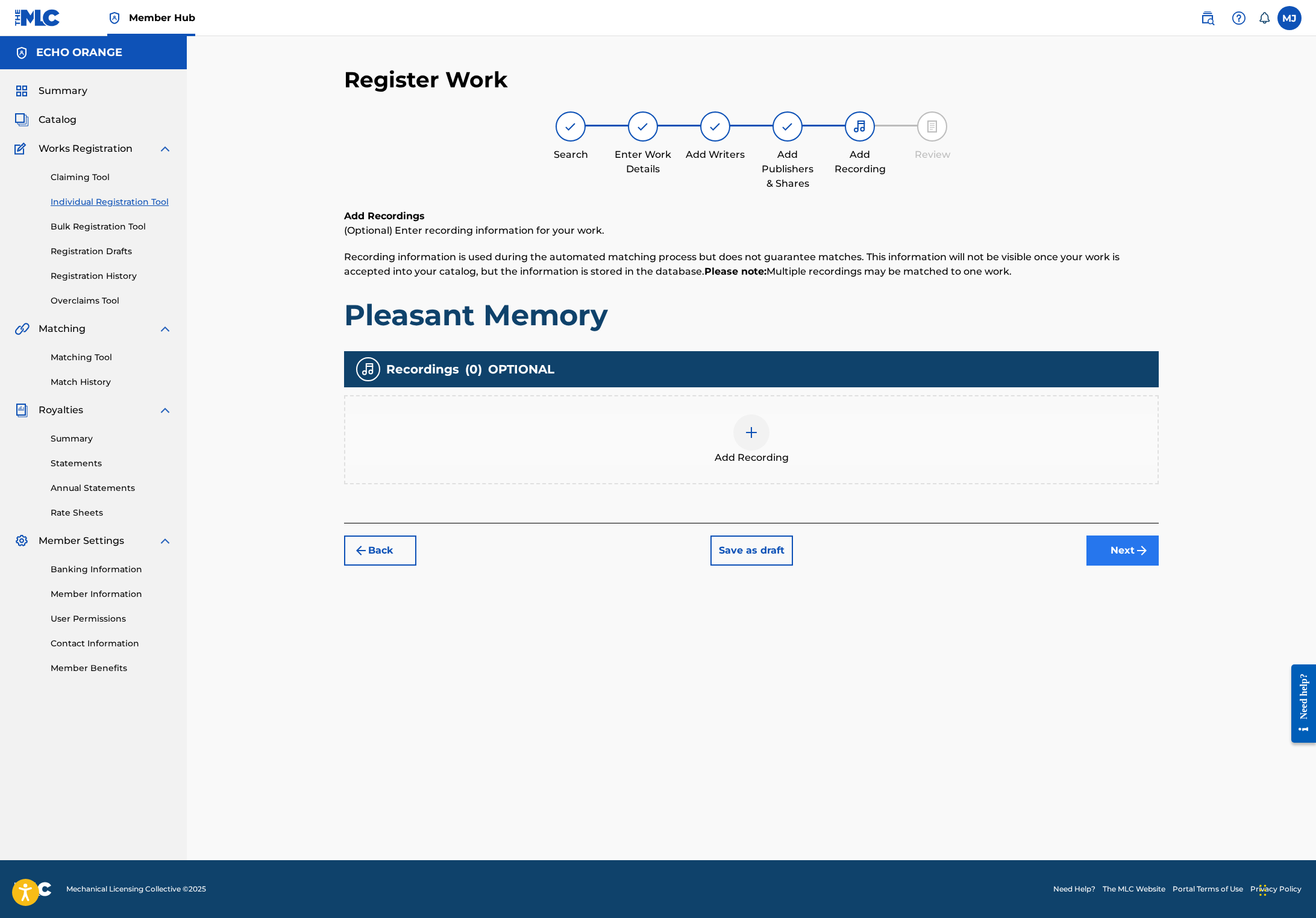
click at [1158, 565] on button "Next" at bounding box center [1122, 550] width 72 height 31
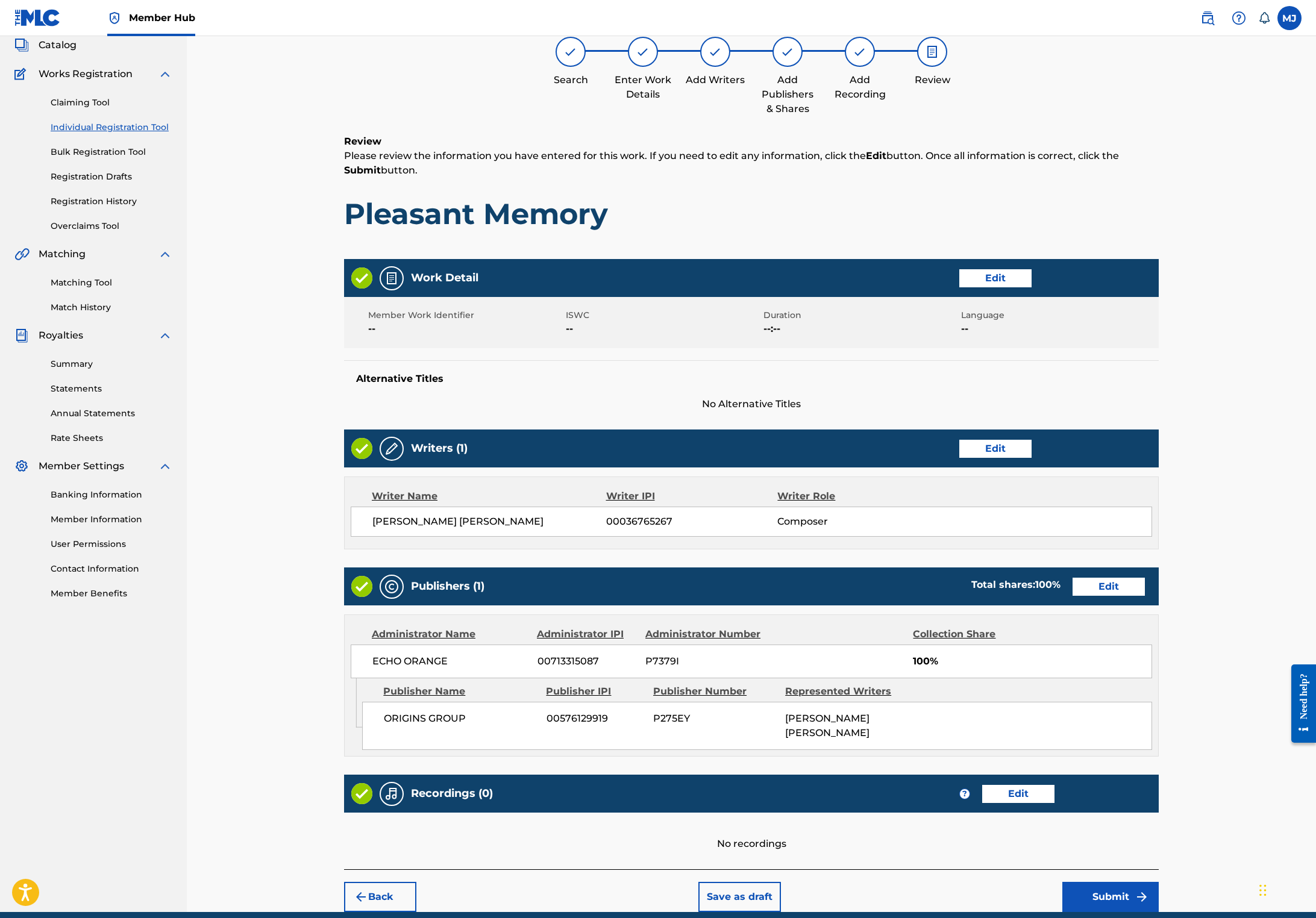
scroll to position [210, 0]
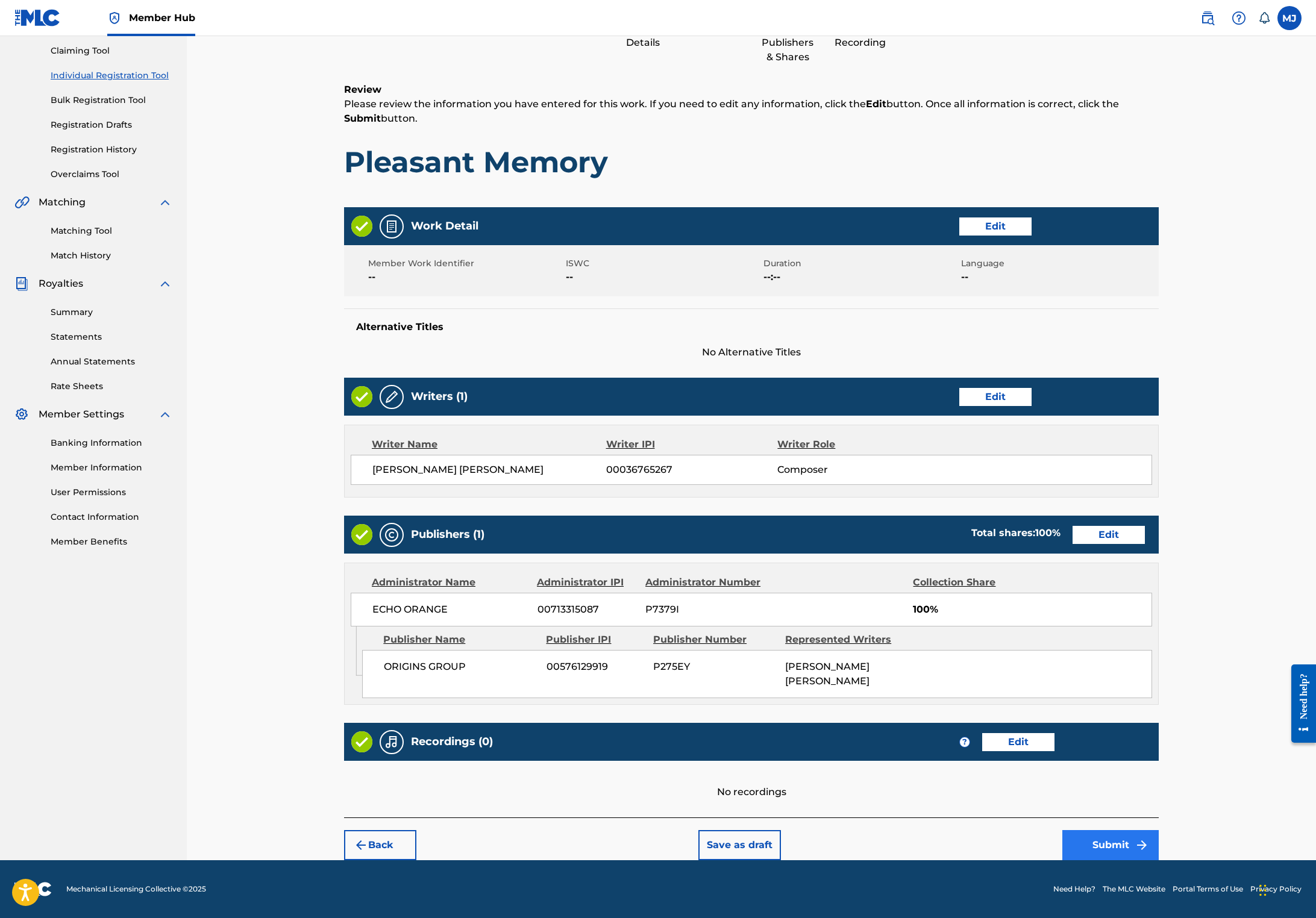
click at [1158, 854] on button "Submit" at bounding box center [1111, 844] width 97 height 31
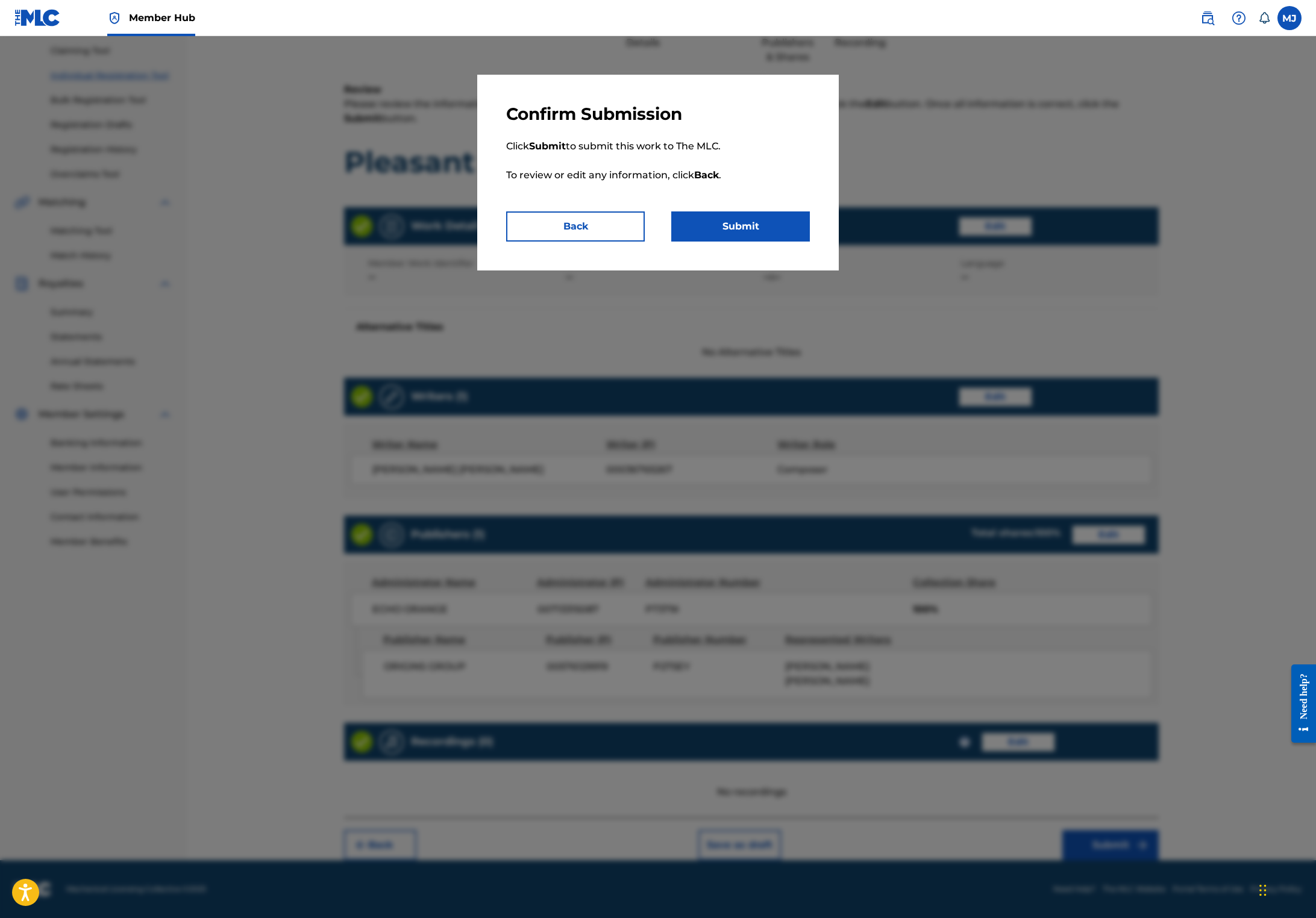
click at [709, 211] on p "Click Submit to submit this work to The MLC. To review or edit any information,…" at bounding box center [658, 168] width 304 height 87
click at [740, 242] on button "Submit" at bounding box center [740, 226] width 138 height 31
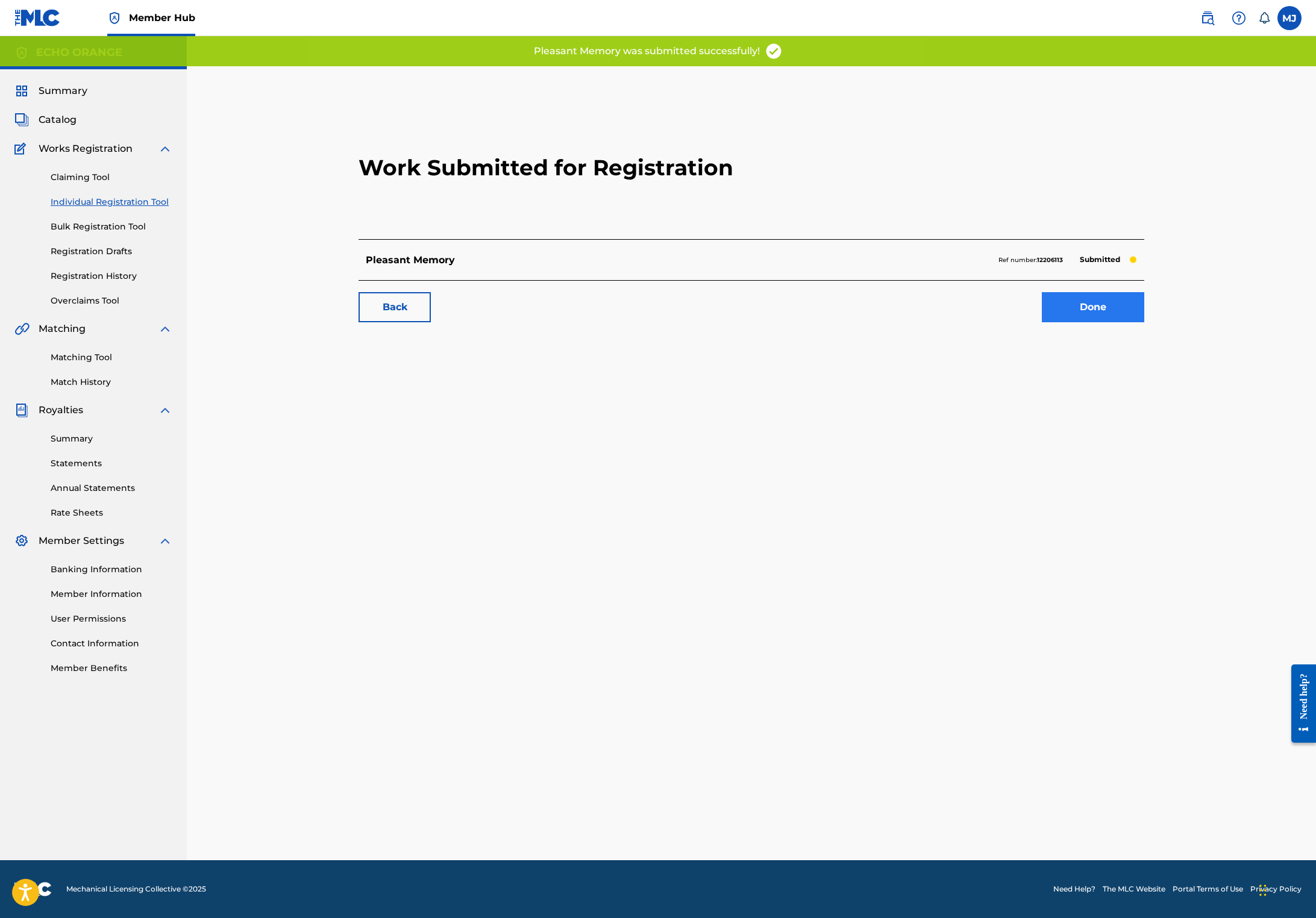
click at [1144, 322] on link "Done" at bounding box center [1093, 307] width 103 height 31
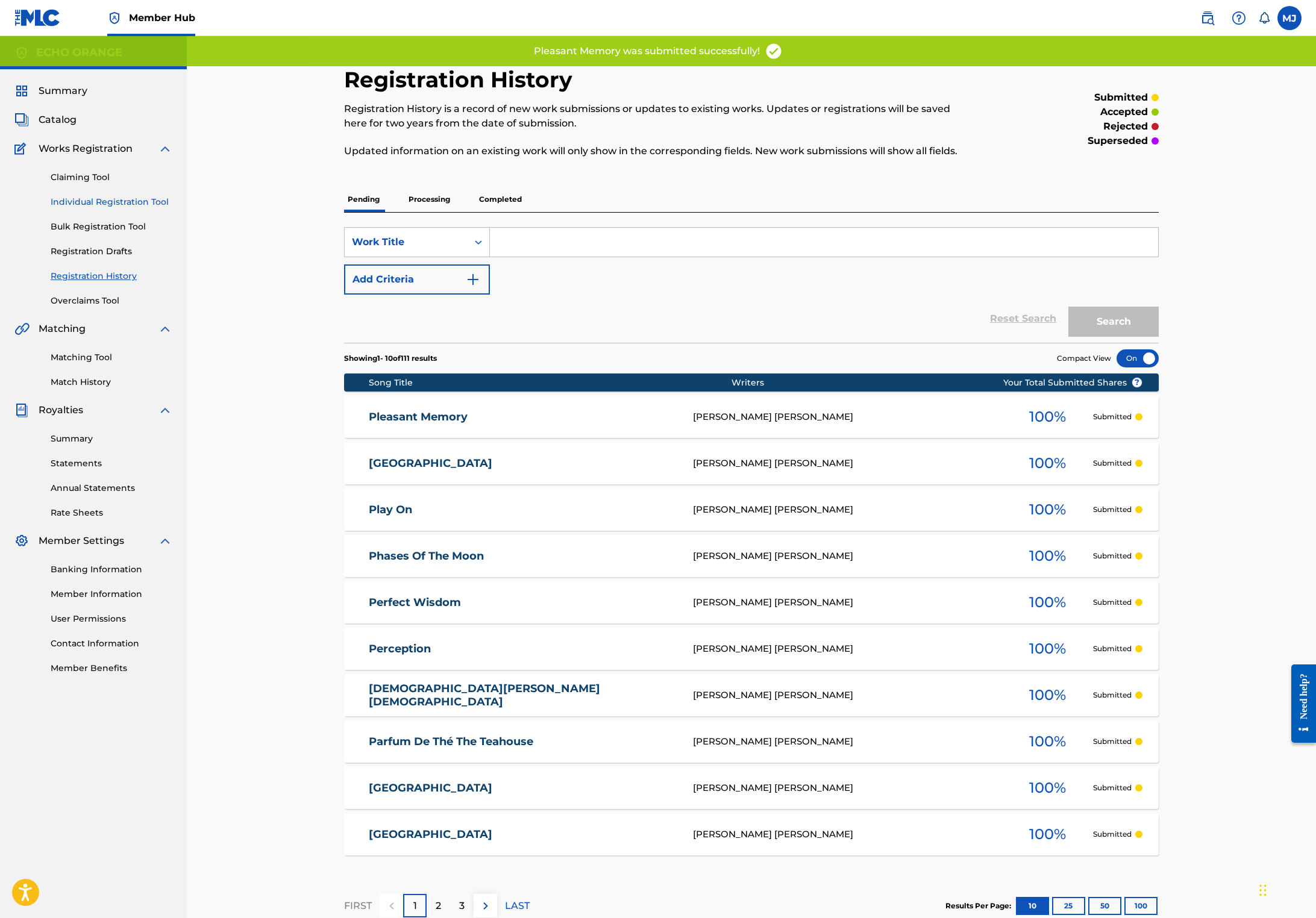
click at [143, 208] on link "Individual Registration Tool" at bounding box center [110, 201] width 121 height 13
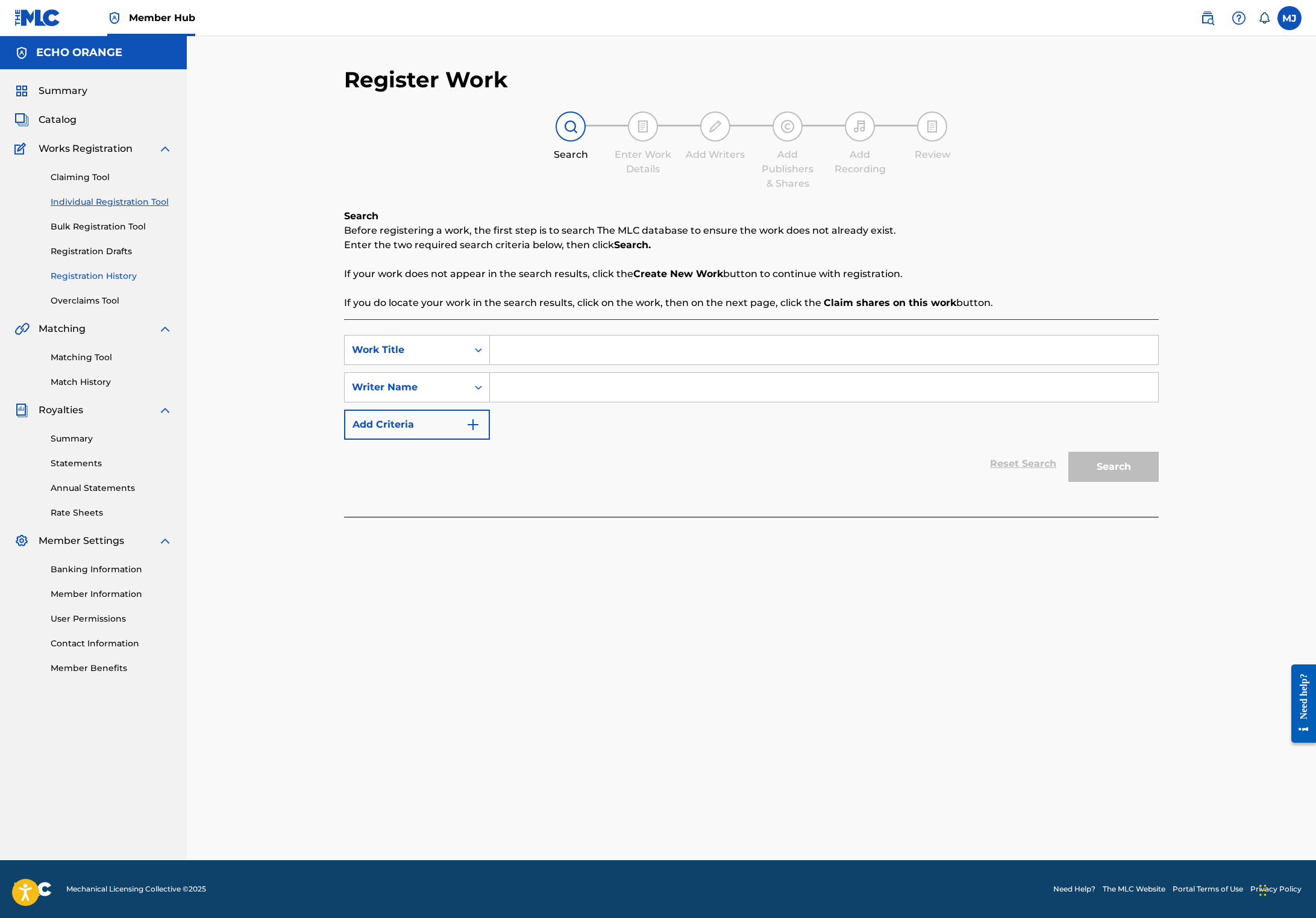
click at [123, 282] on link "Registration History" at bounding box center [110, 276] width 121 height 13
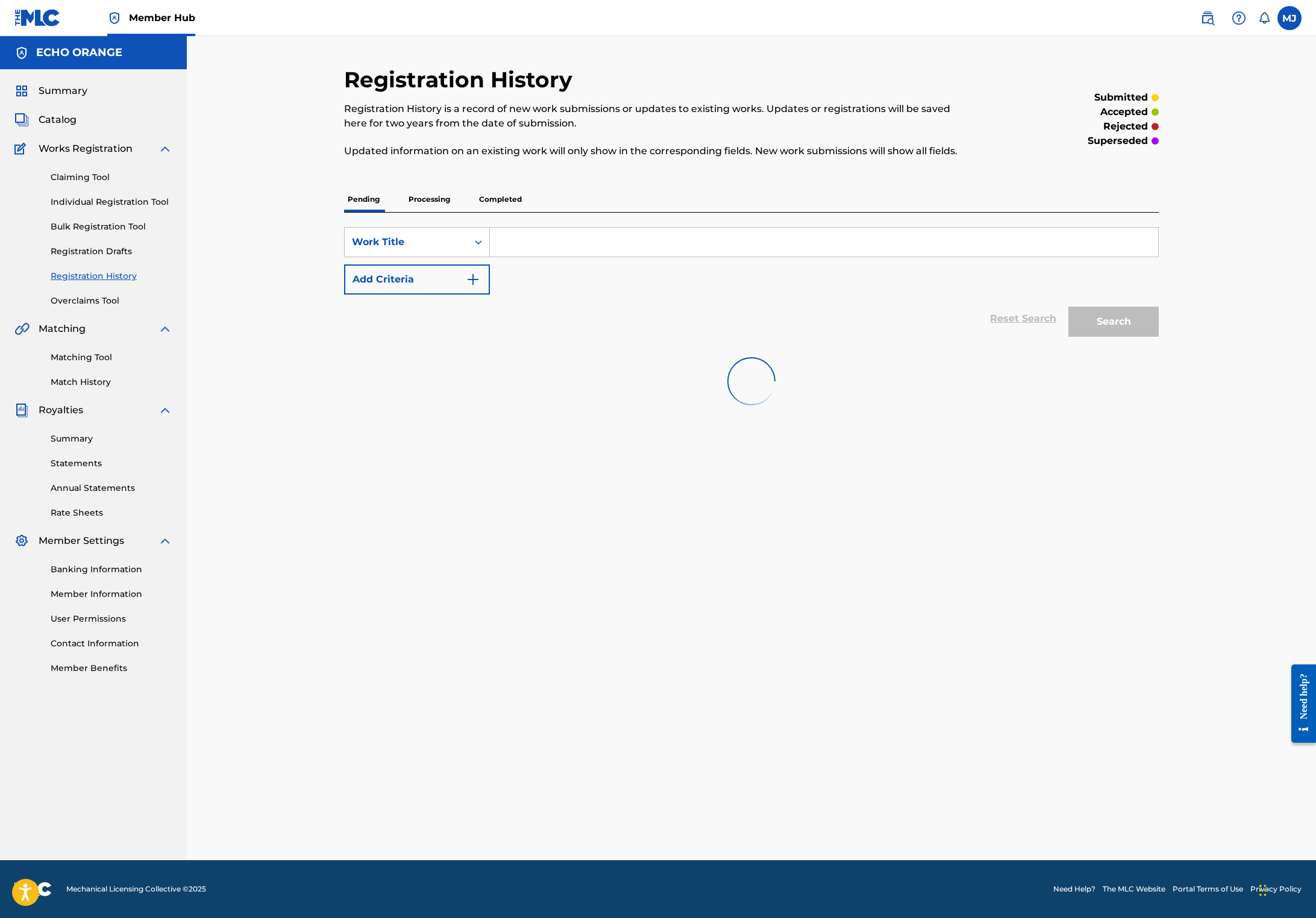
click at [123, 282] on link "Registration History" at bounding box center [110, 276] width 121 height 13
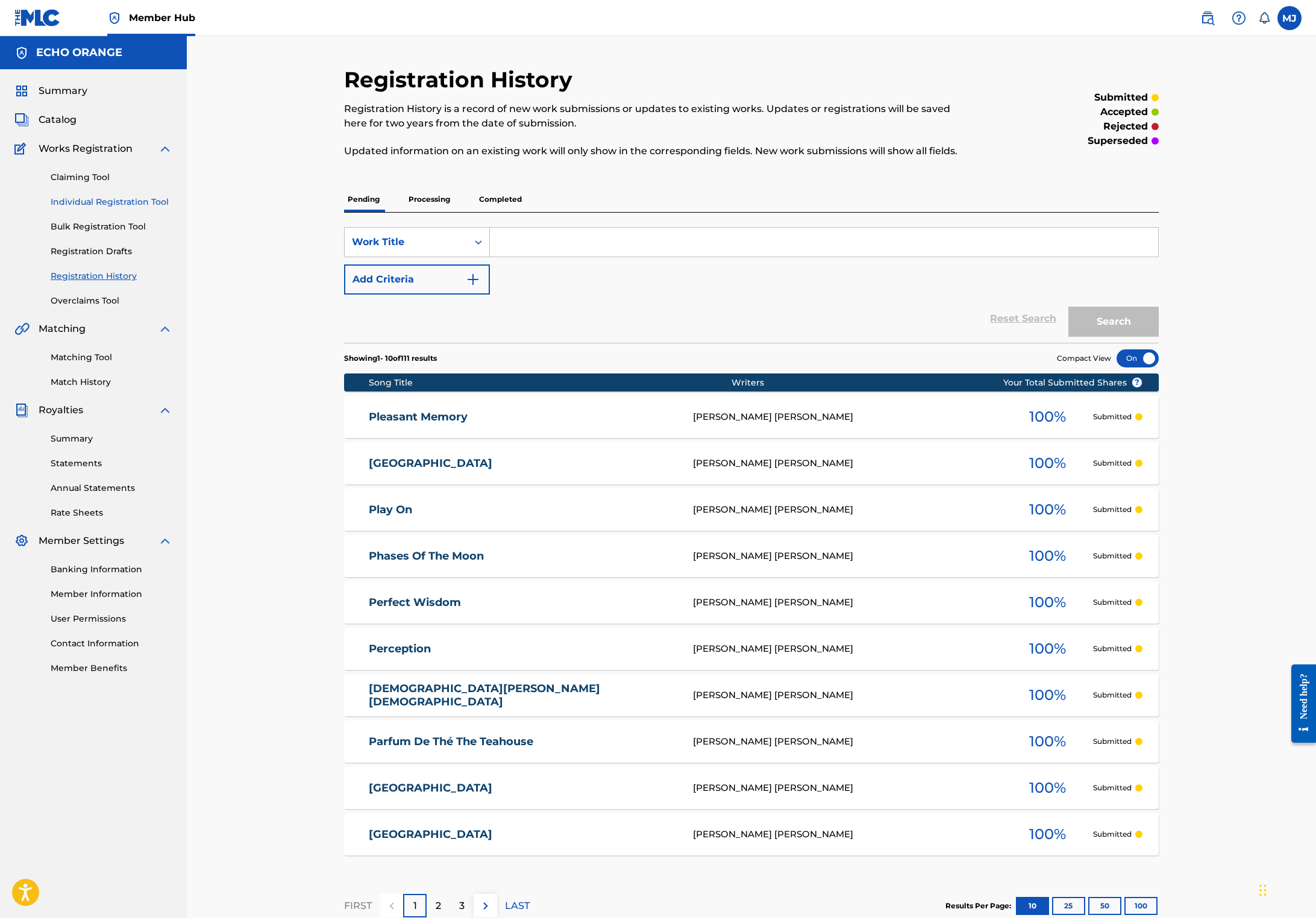
click at [140, 208] on link "Individual Registration Tool" at bounding box center [110, 201] width 121 height 13
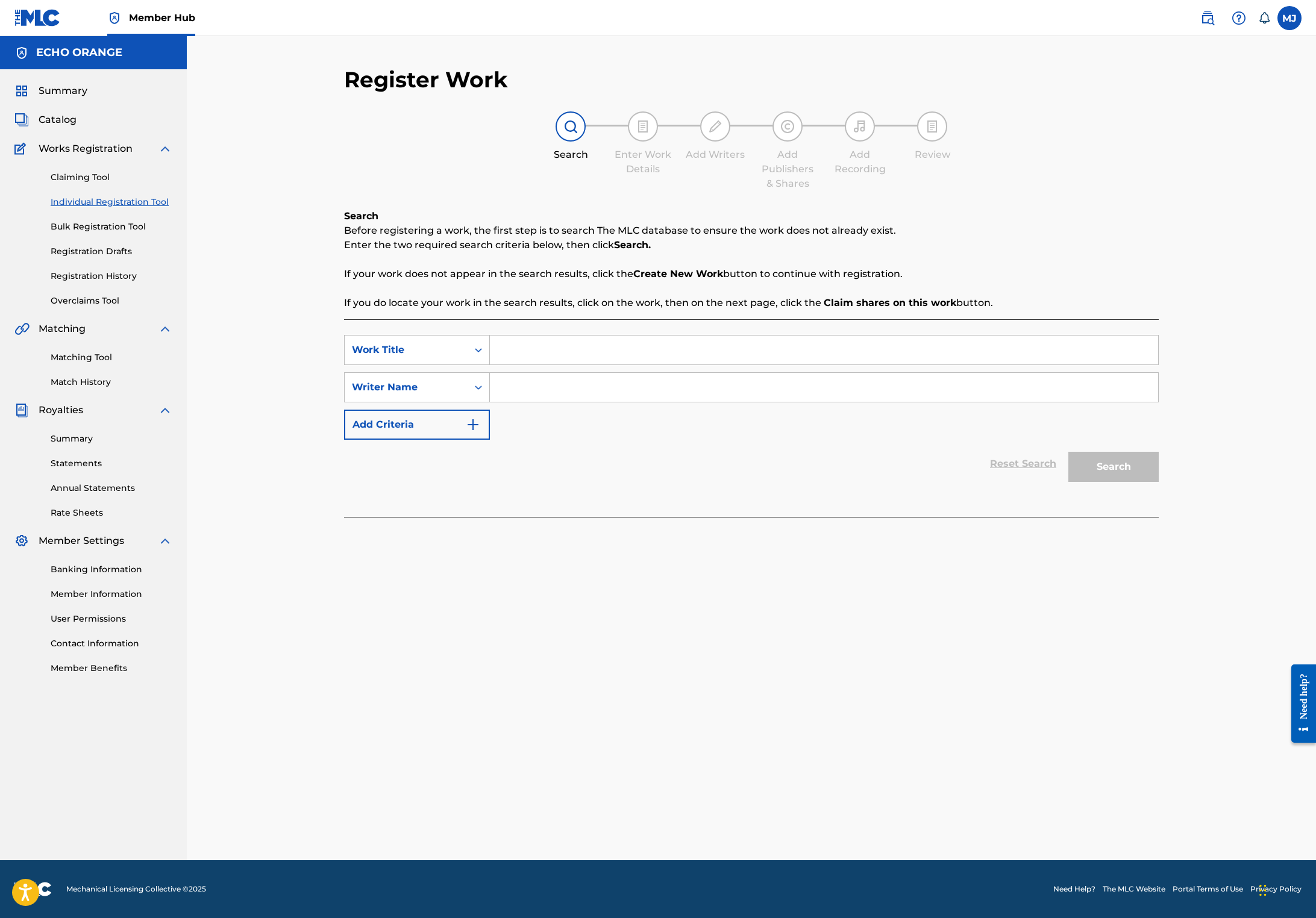
click at [521, 364] on input "Search Form" at bounding box center [823, 349] width 668 height 29
type input "Pluie de Cristal Rain"
paste input "Salut Mila ! J’espère que tu vas bien. Nous avions pris soin de whitelist les c…"
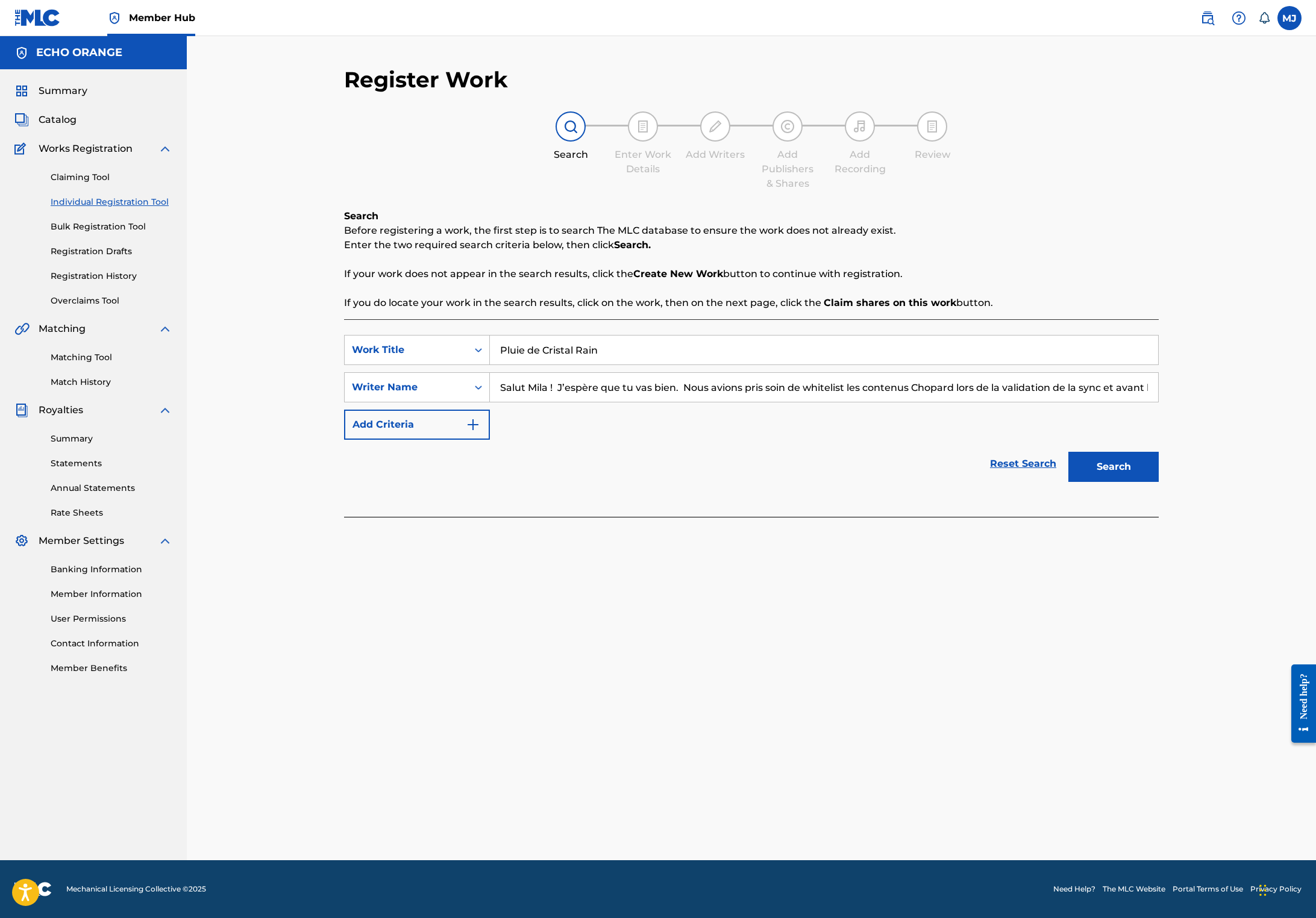
type input "Salut Mila ! J’espère que tu vas bien. Nous avions pris soin de whitelist les c…"
click at [1158, 481] on button "Search" at bounding box center [1114, 466] width 91 height 31
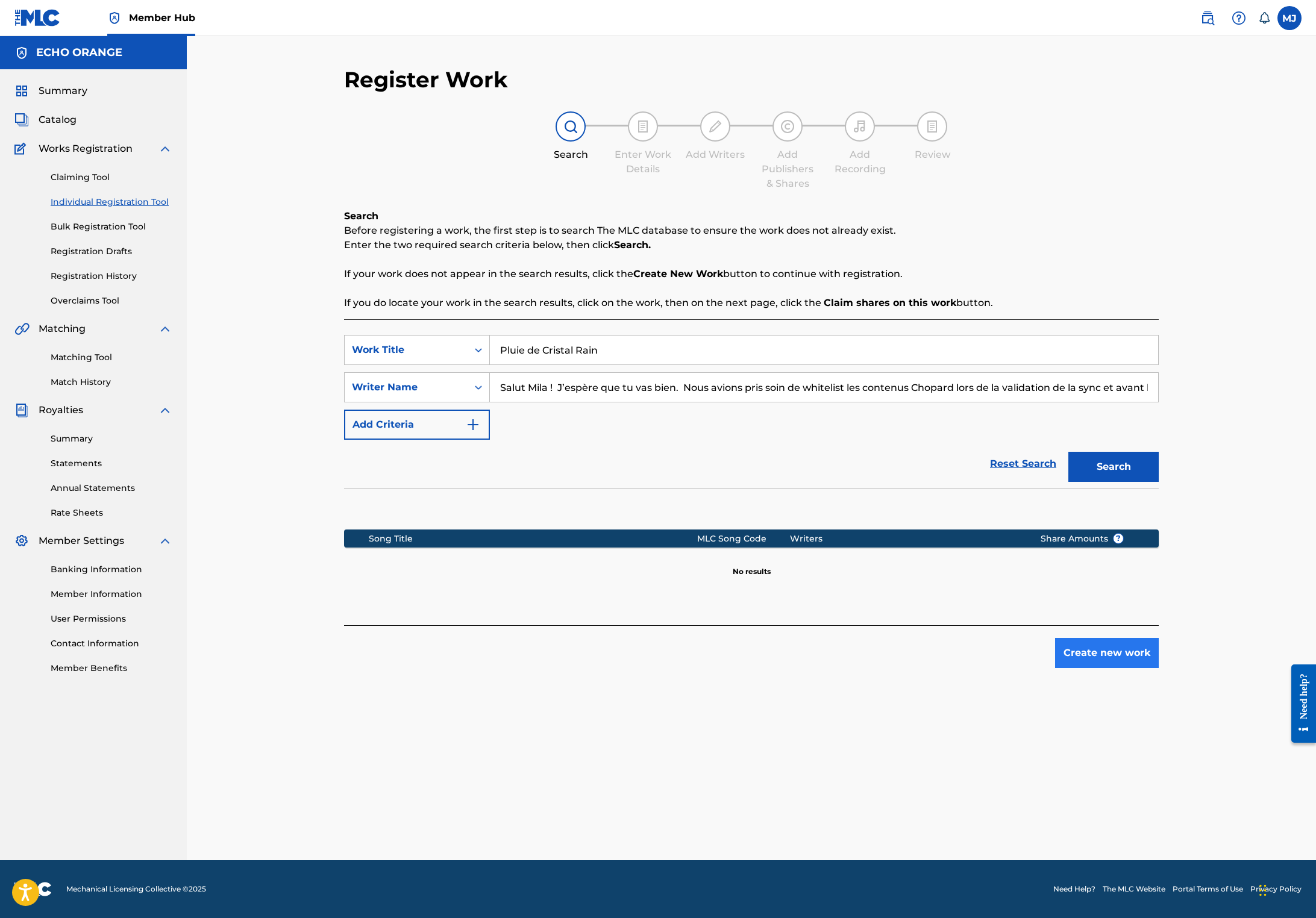
click at [1158, 668] on button "Create new work" at bounding box center [1106, 653] width 104 height 31
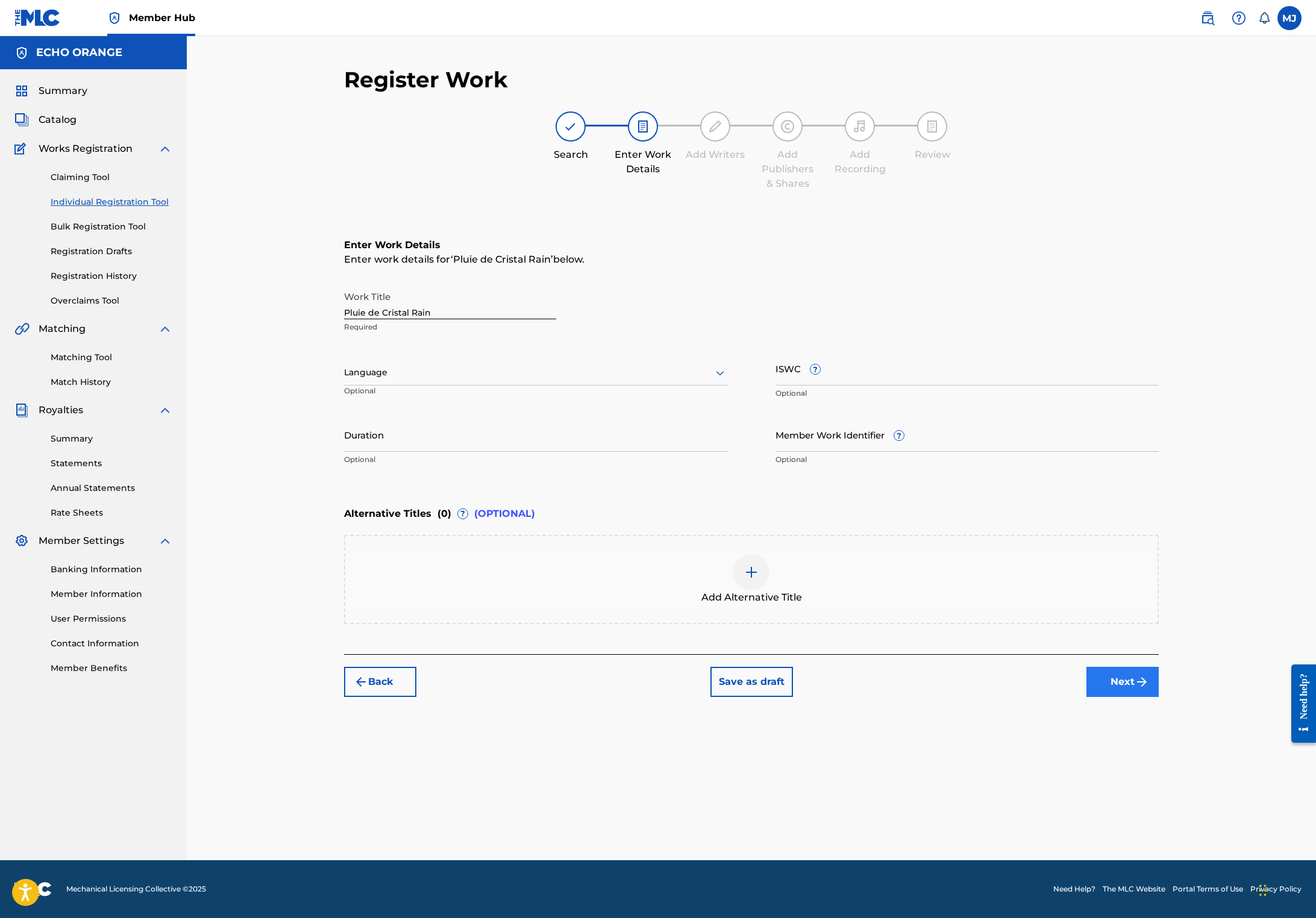
click at [1158, 696] on button "Next" at bounding box center [1122, 681] width 72 height 31
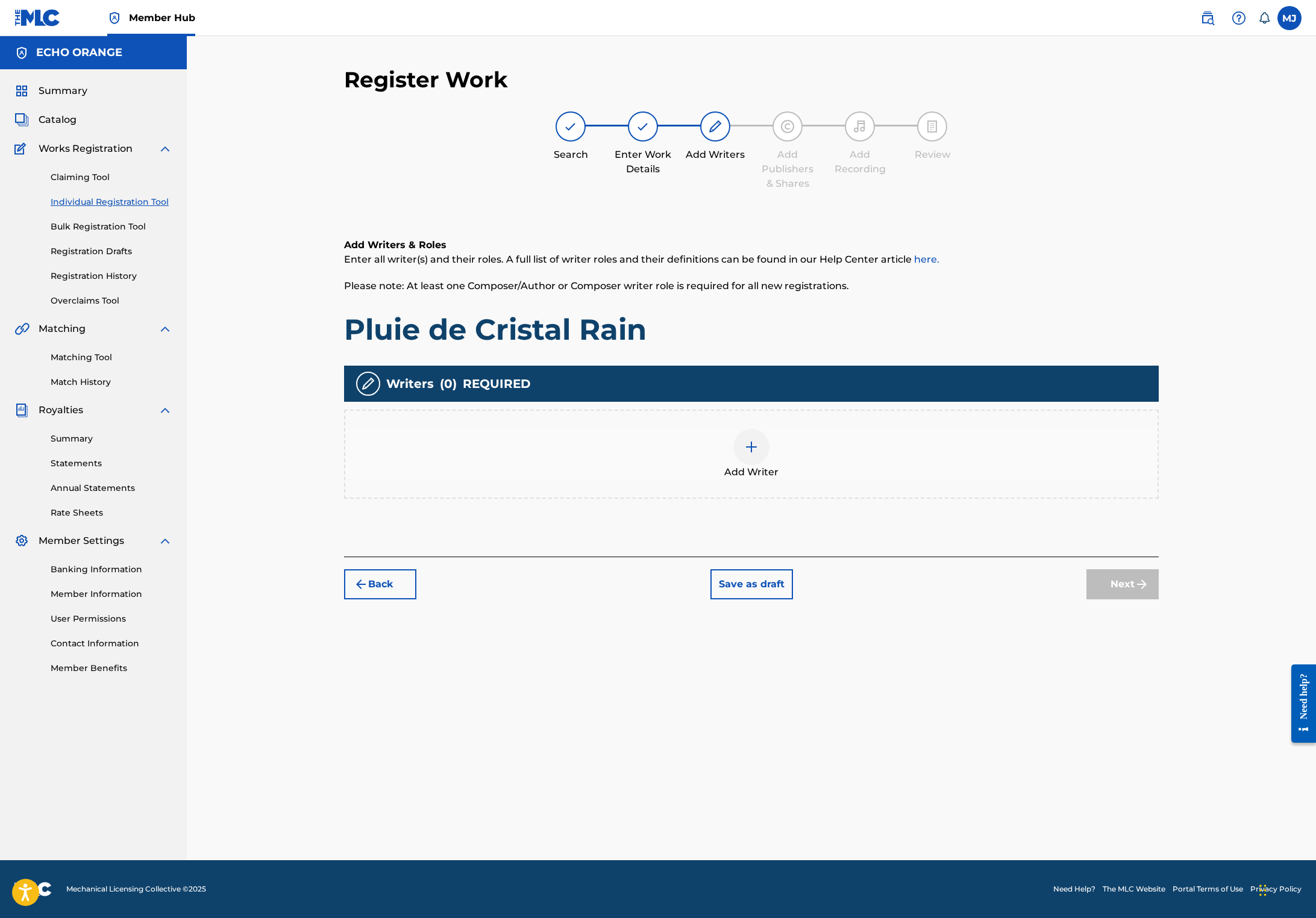
click at [959, 499] on div "Add Writer" at bounding box center [752, 454] width 815 height 89
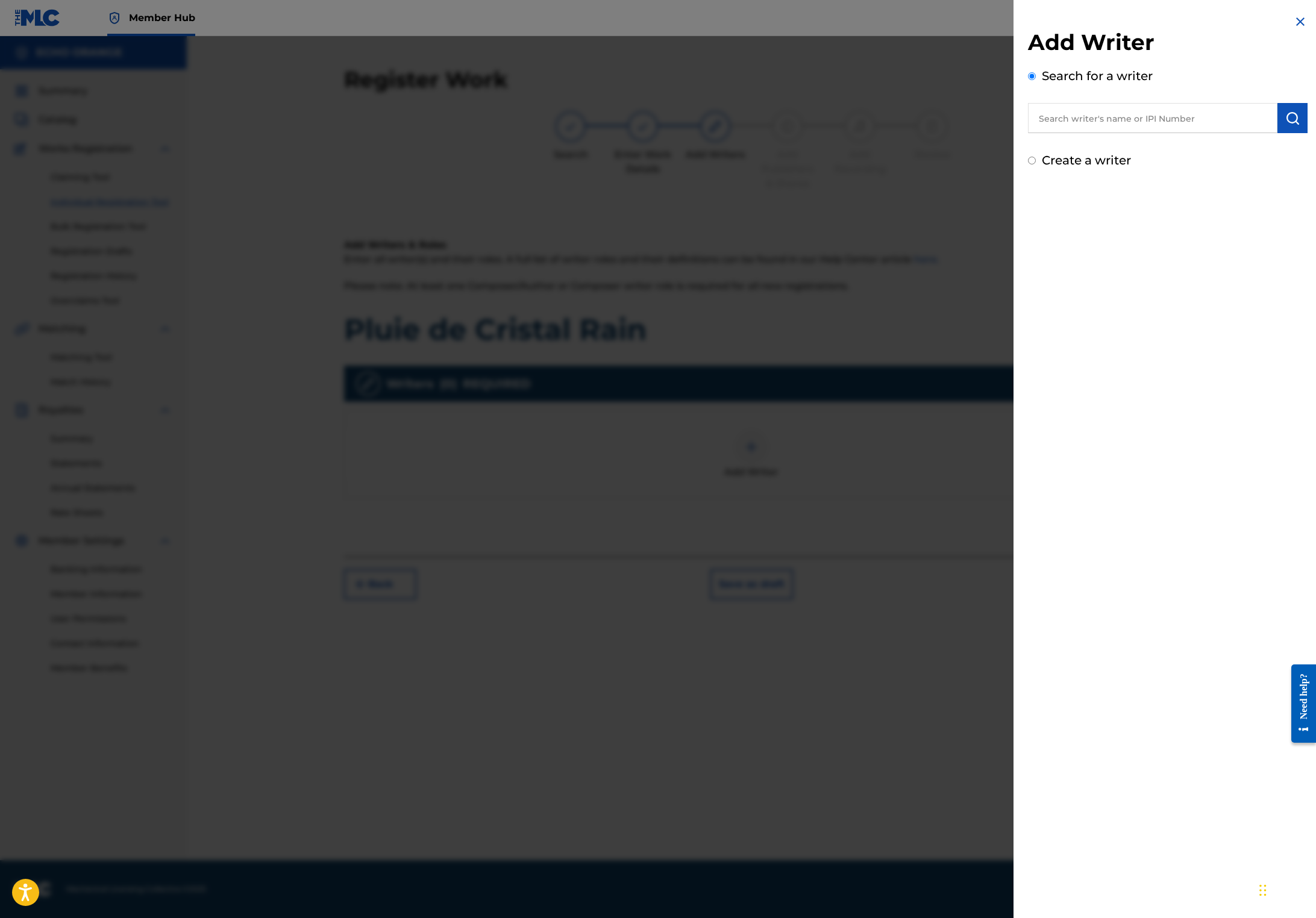
click at [1112, 133] on input "text" at bounding box center [1152, 117] width 250 height 31
paste input "Salut Mila ! J’espère que tu vas bien. Nous avions pris soin de whitelist les c…"
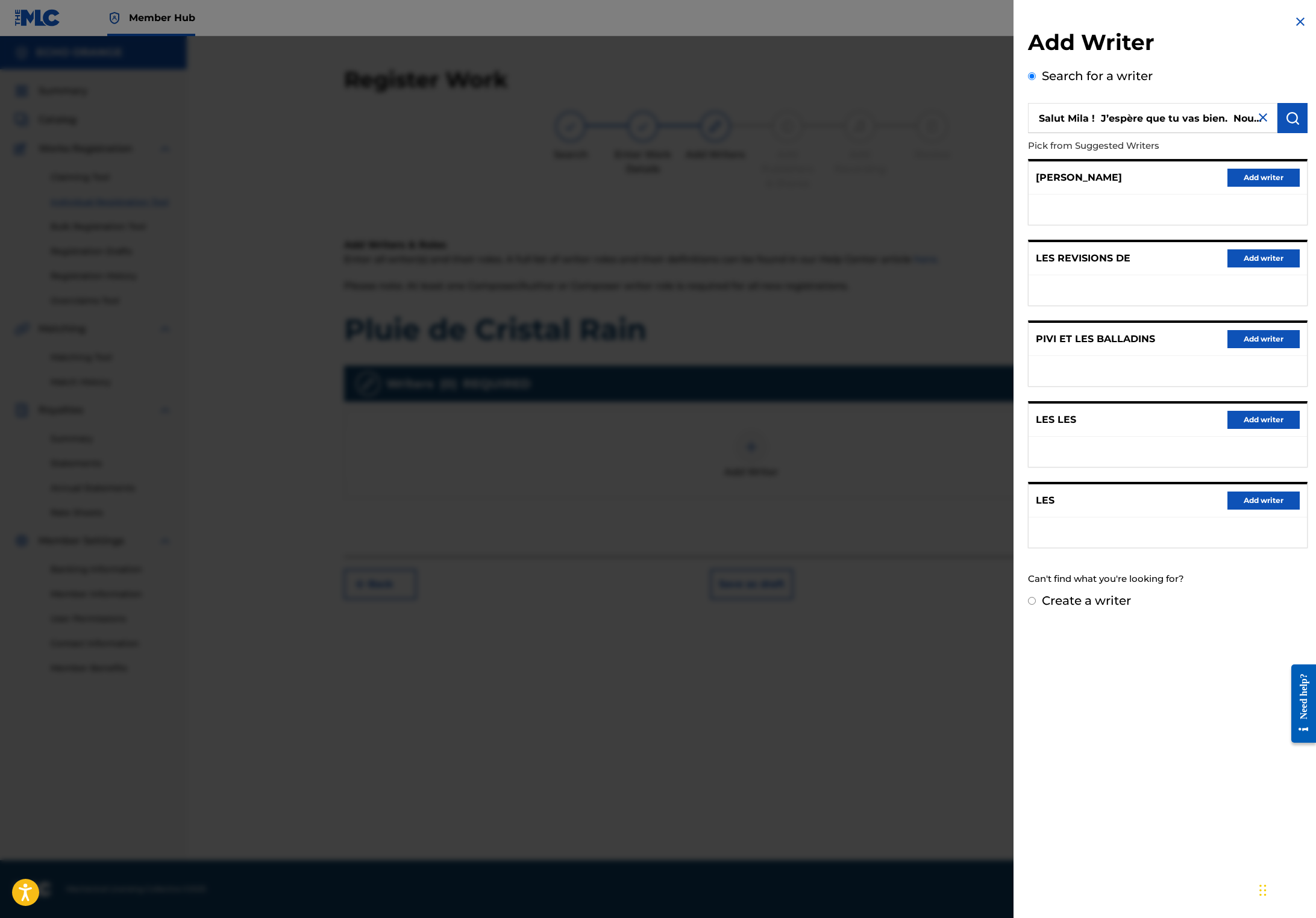
click at [1036, 121] on input "Salut Mila ! J’espère que tu vas bien. Nous avions pris soin de whitelist les c…" at bounding box center [1152, 117] width 250 height 31
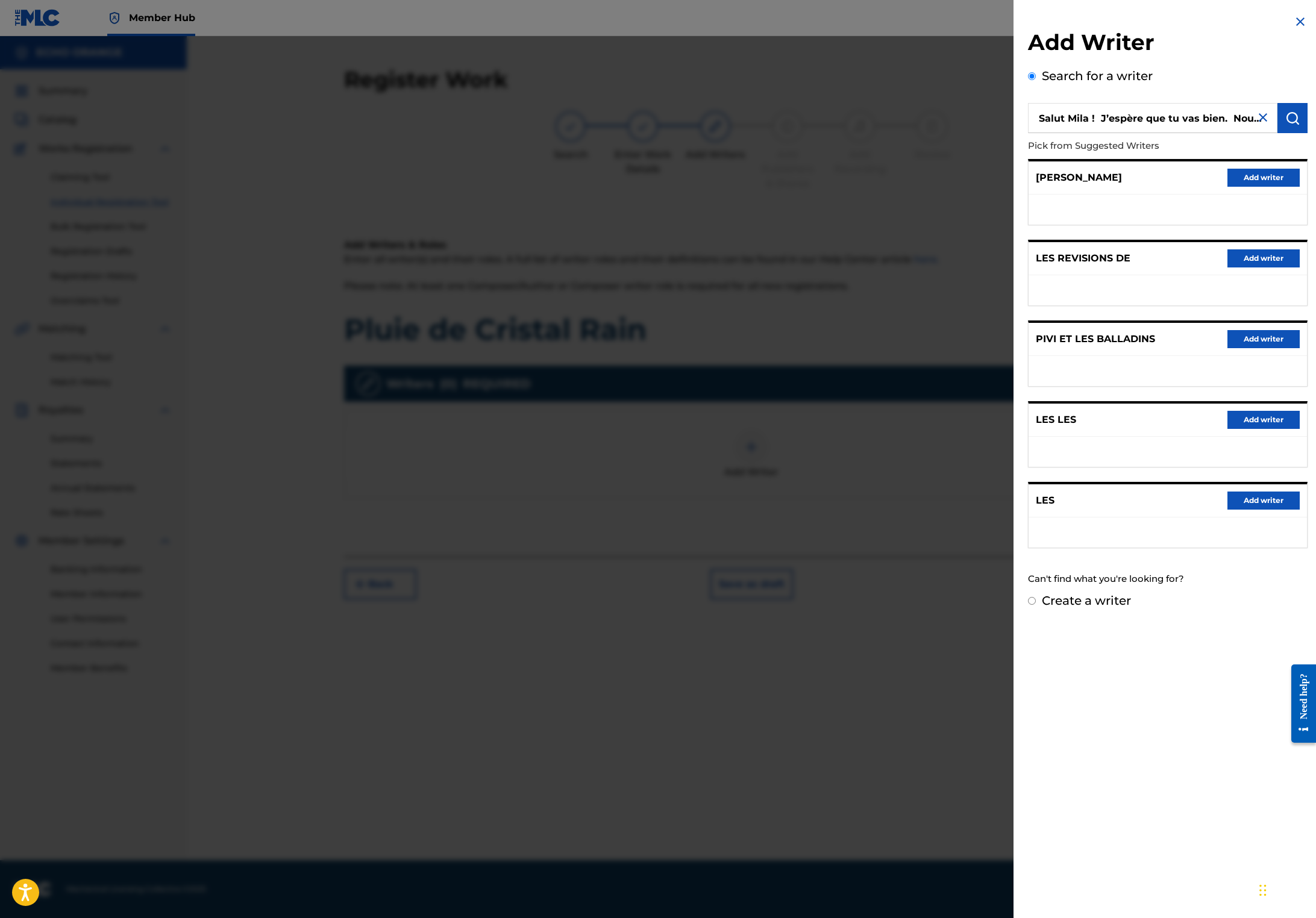
type input "f"
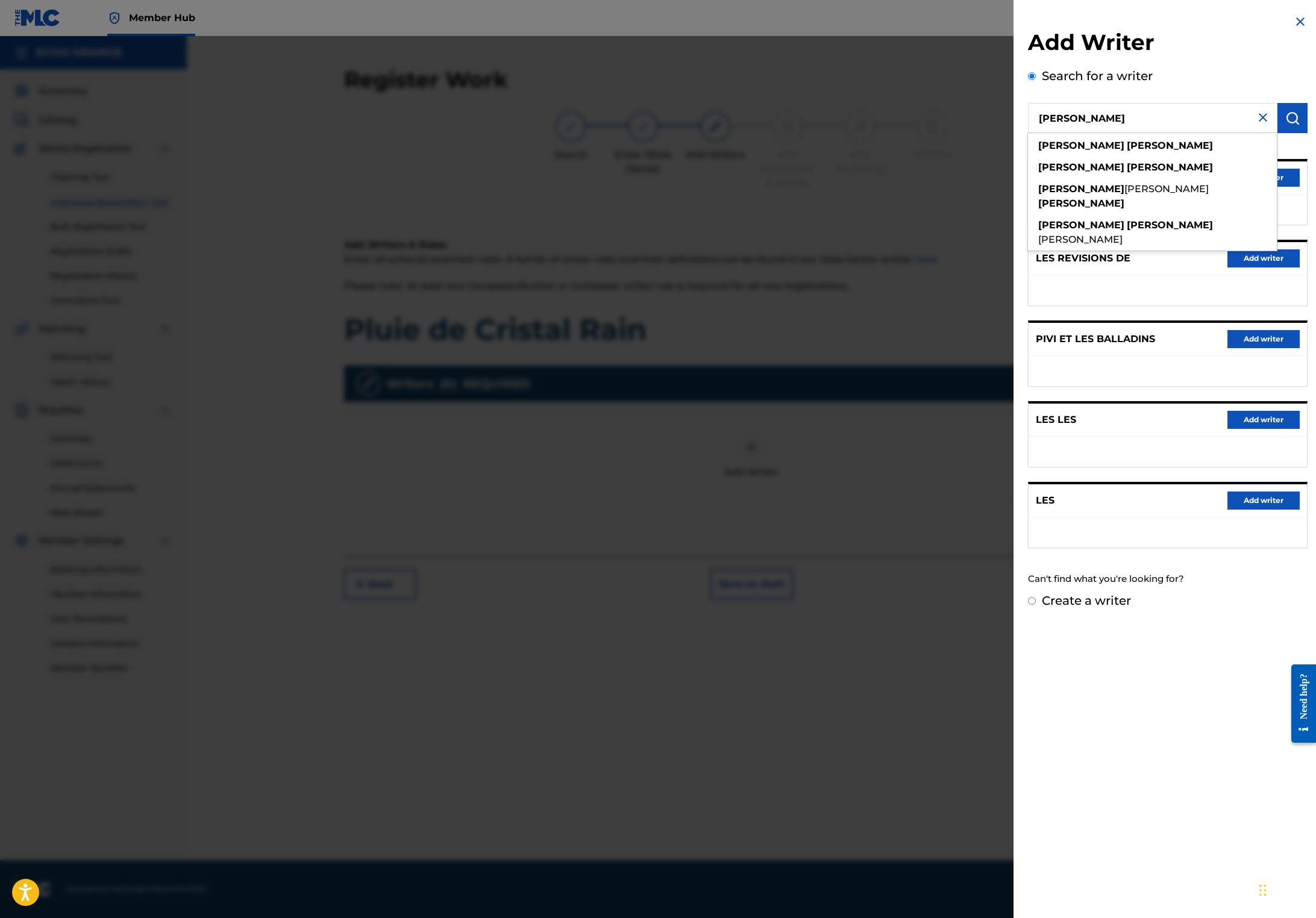
click at [1036, 121] on input "[PERSON_NAME]" at bounding box center [1152, 117] width 250 height 31
paste input "Salut Mila ! J’espère que tu vas bien. Nous avions pris soin de whitelist les c…"
type input "[PERSON_NAME]"
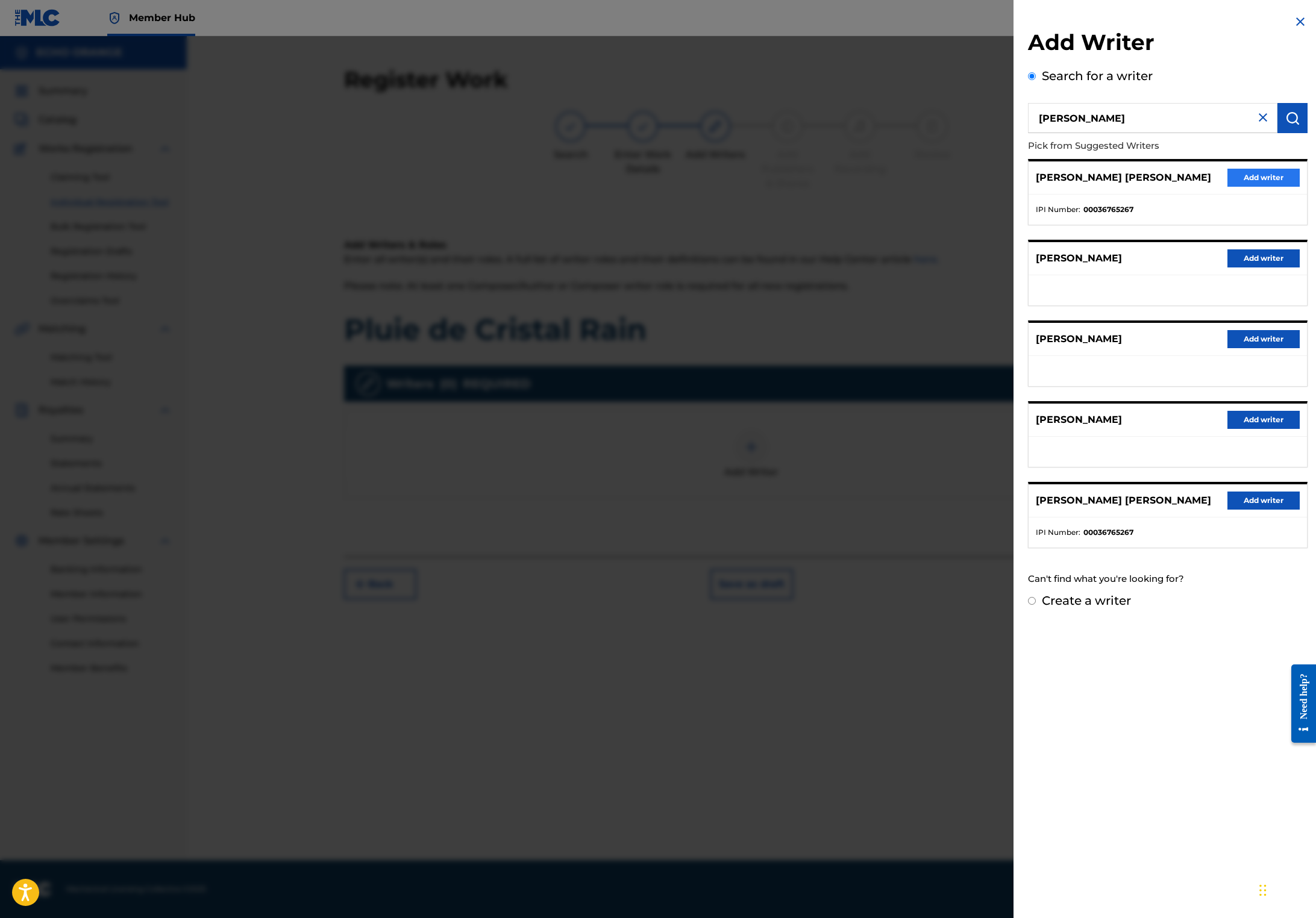
click at [1259, 186] on button "Add writer" at bounding box center [1263, 177] width 72 height 18
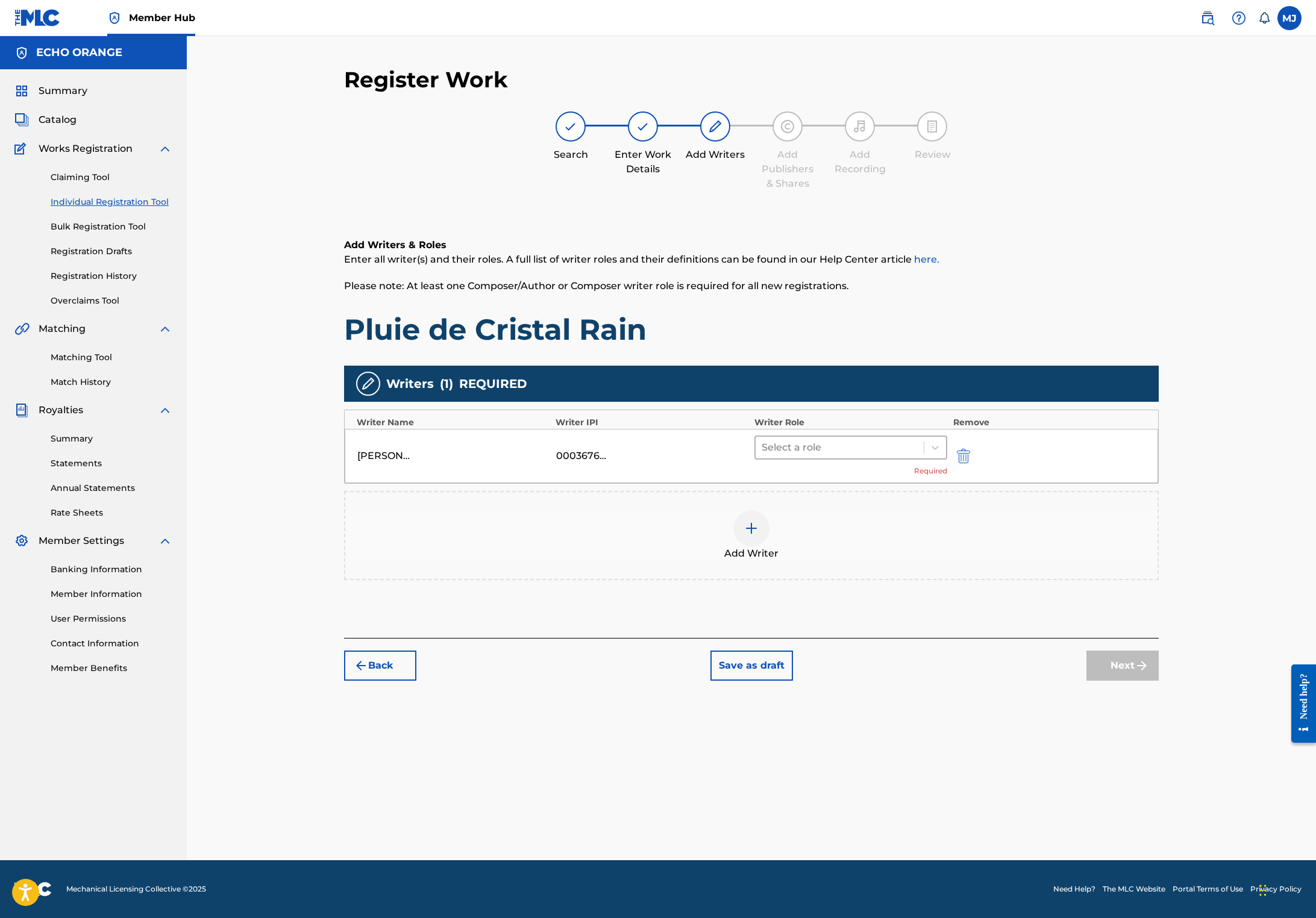
click at [893, 456] on div at bounding box center [840, 447] width 156 height 17
click at [832, 627] on div "Composer" at bounding box center [888, 621] width 232 height 24
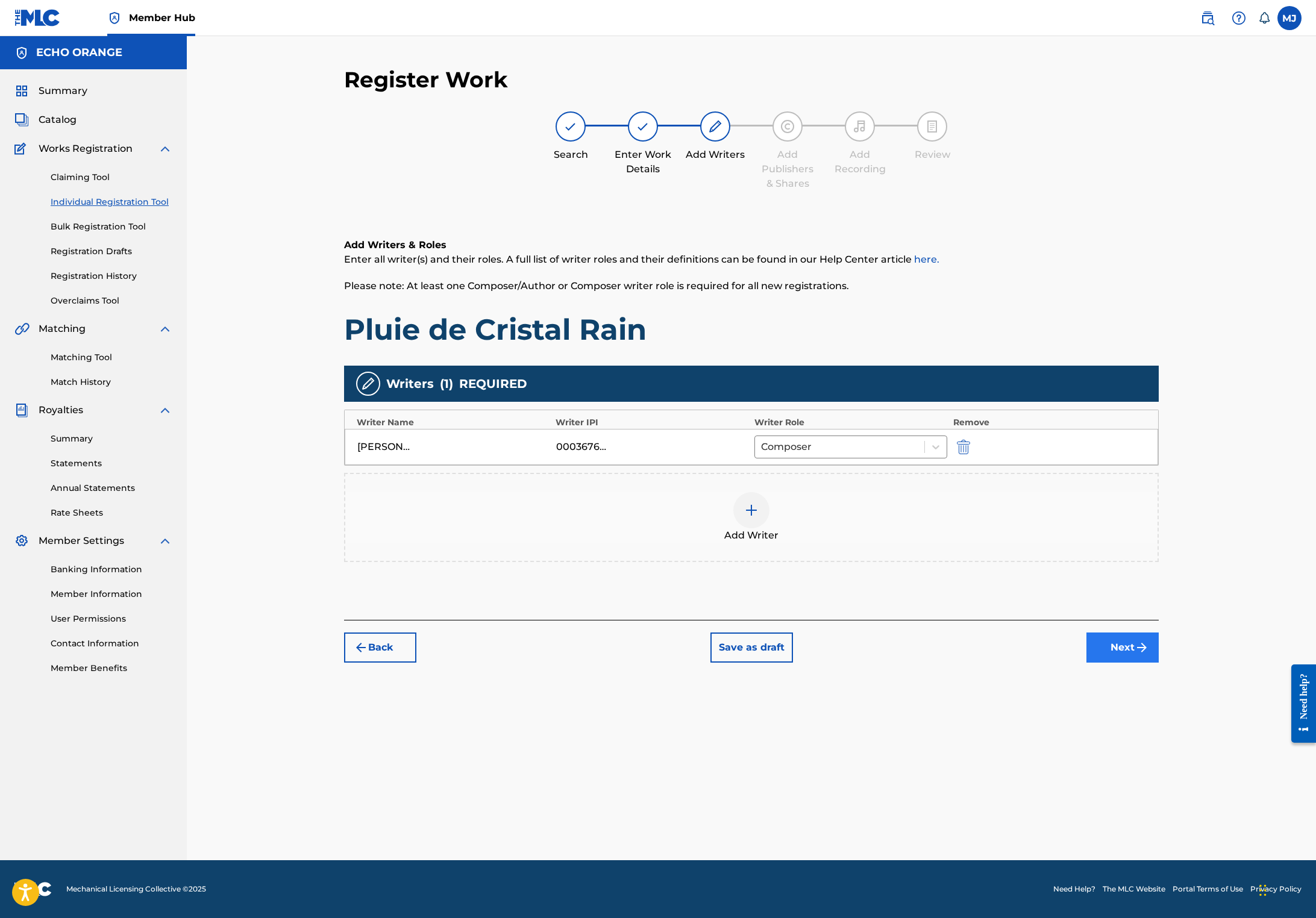
click at [1158, 663] on button "Next" at bounding box center [1122, 647] width 72 height 31
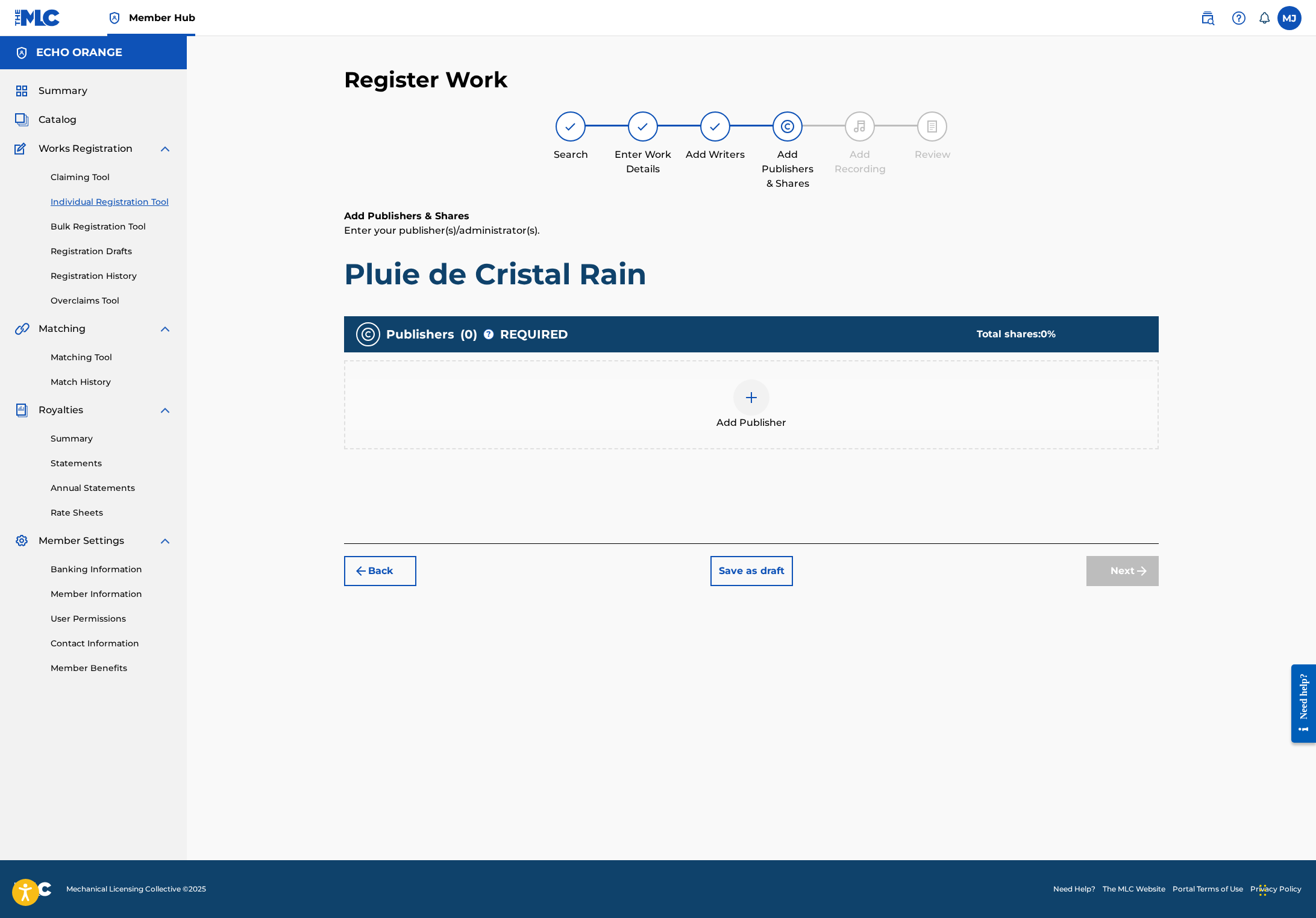
click at [878, 450] on div "Add Publisher" at bounding box center [752, 404] width 815 height 89
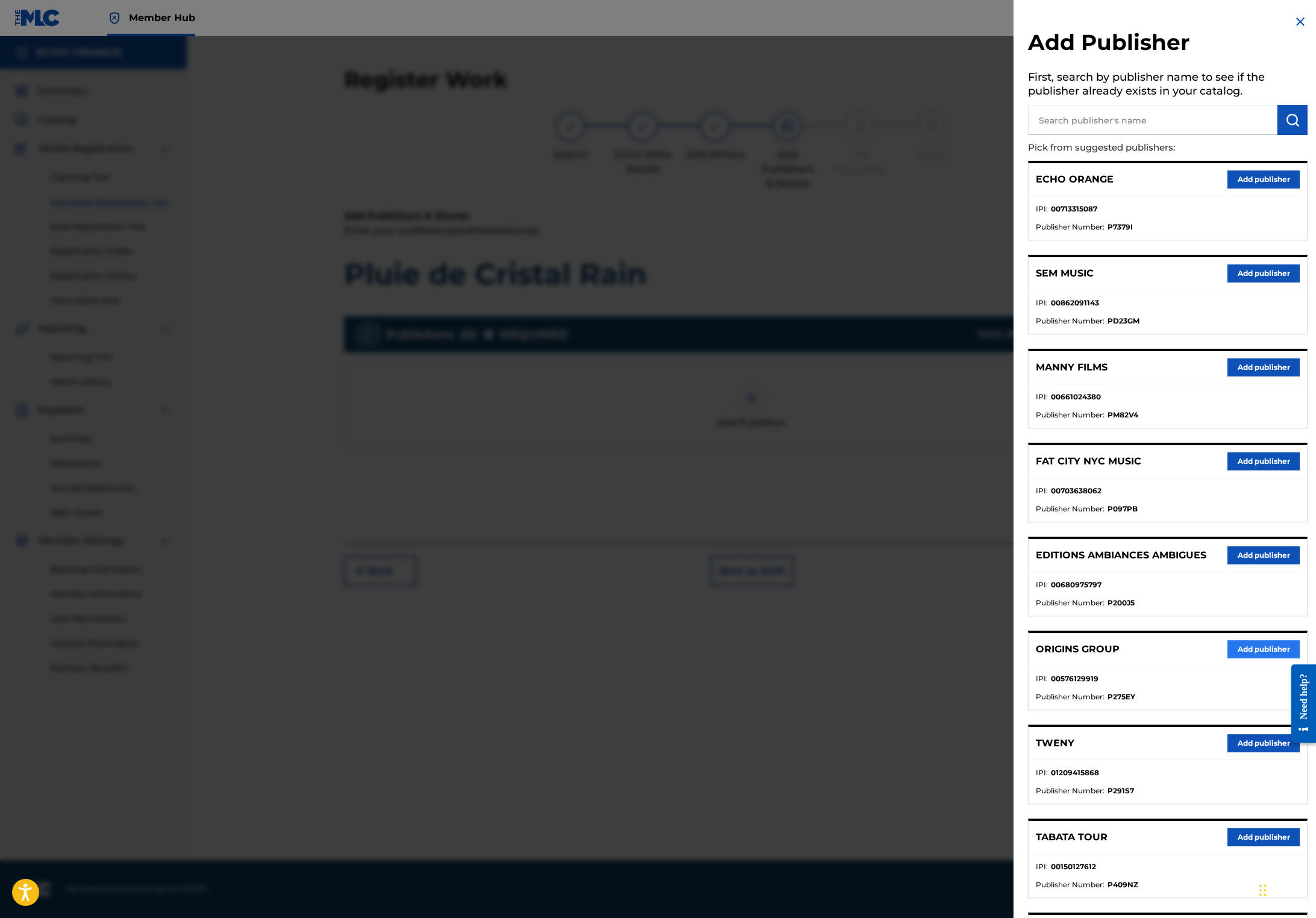
click at [1251, 658] on button "Add publisher" at bounding box center [1263, 649] width 72 height 18
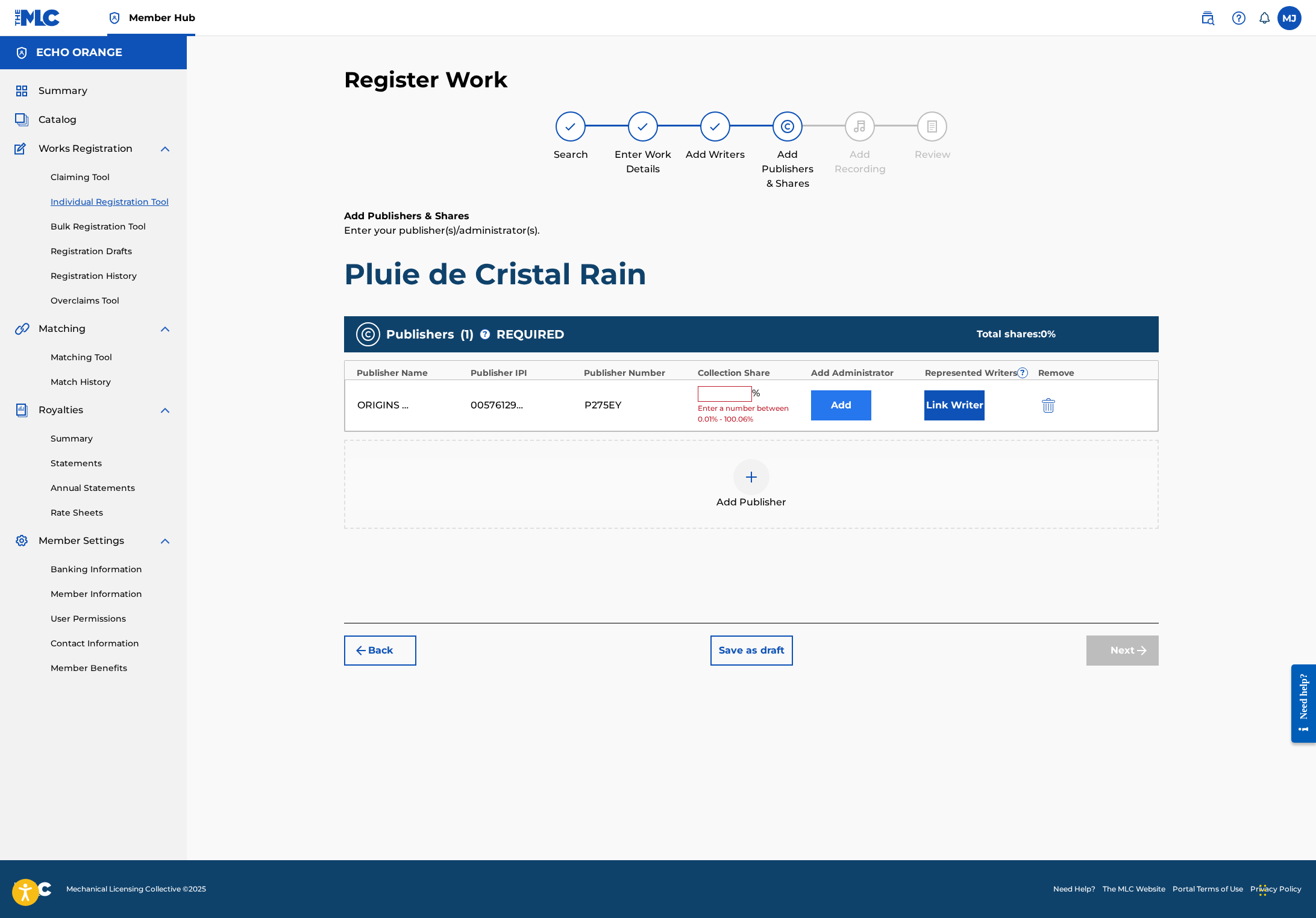
click at [867, 420] on button "Add" at bounding box center [841, 405] width 60 height 31
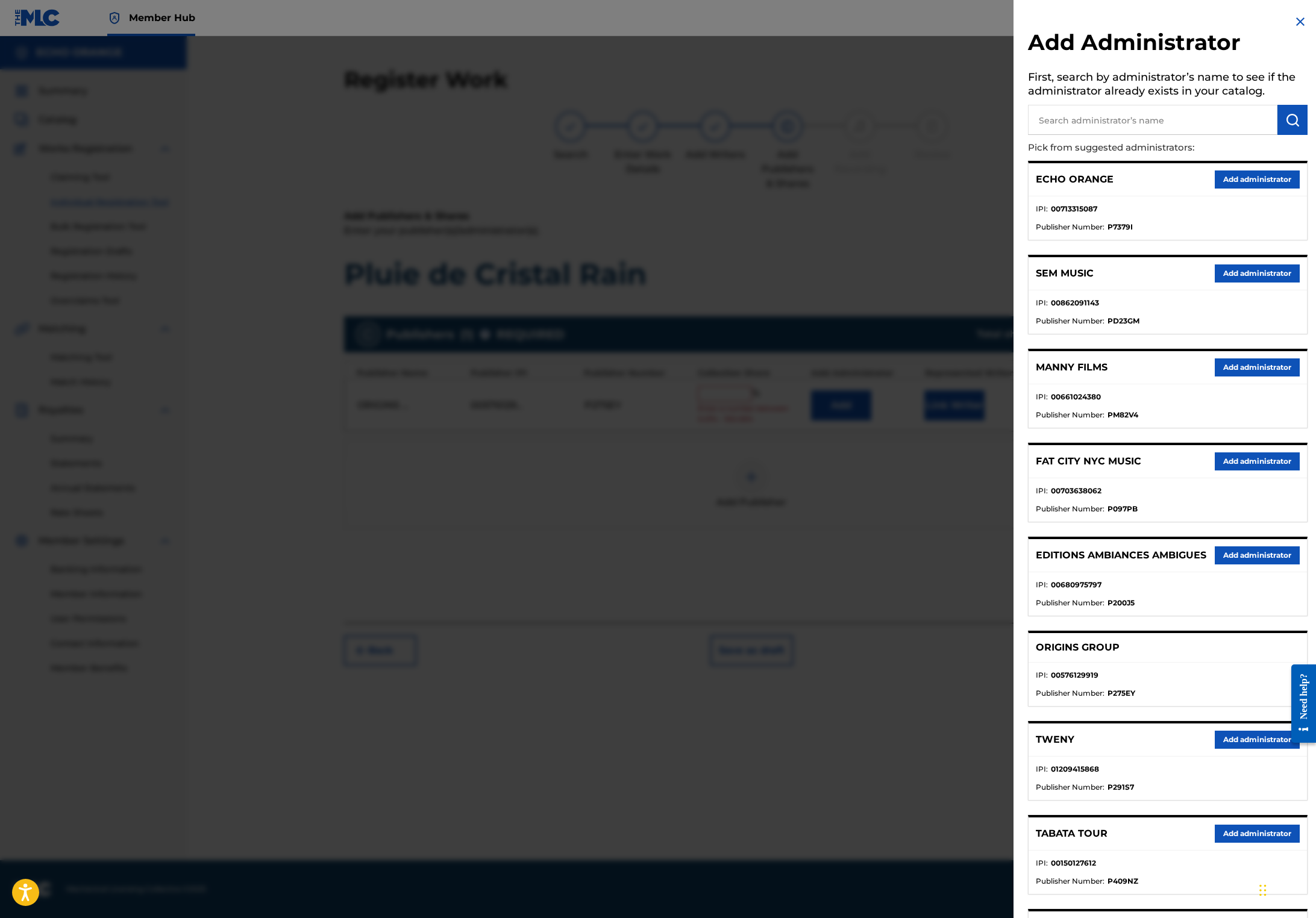
click at [1259, 196] on div "ECHO ORANGE Add administrator" at bounding box center [1167, 179] width 278 height 34
click at [1259, 188] on button "Add administrator" at bounding box center [1257, 179] width 85 height 18
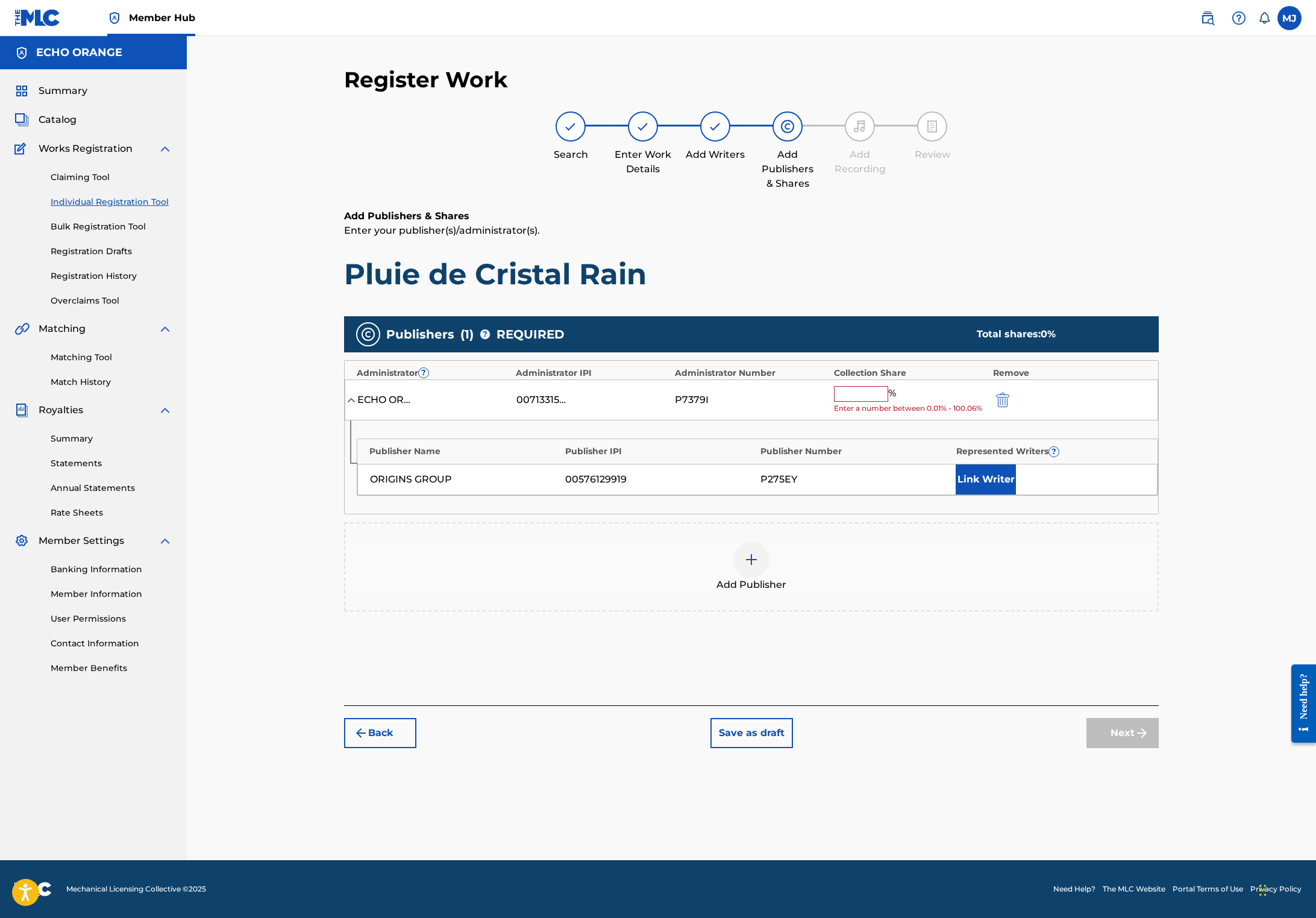
click at [888, 401] on input "text" at bounding box center [860, 393] width 54 height 16
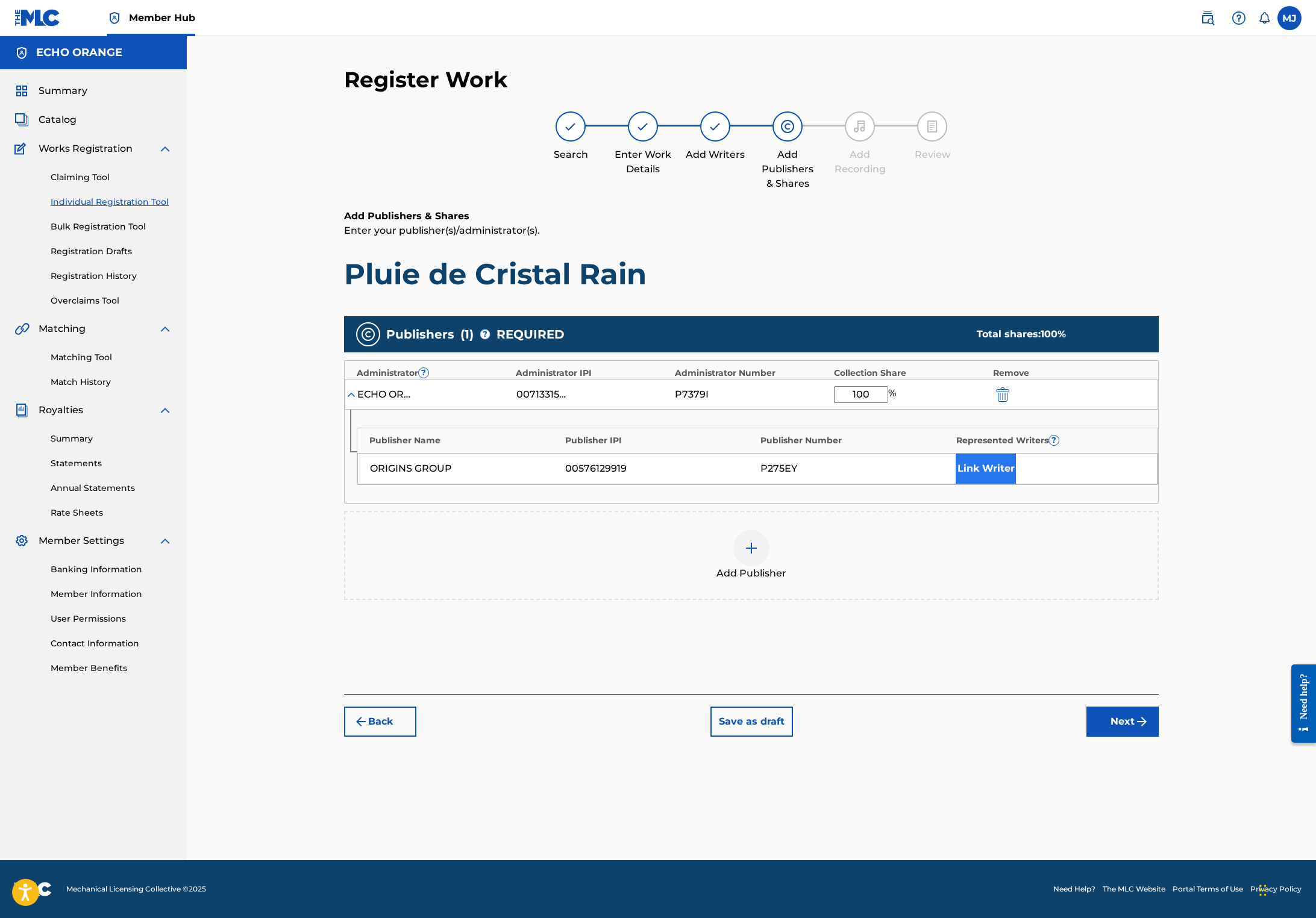
type input "100"
click at [1016, 483] on button "Link Writer" at bounding box center [985, 468] width 60 height 31
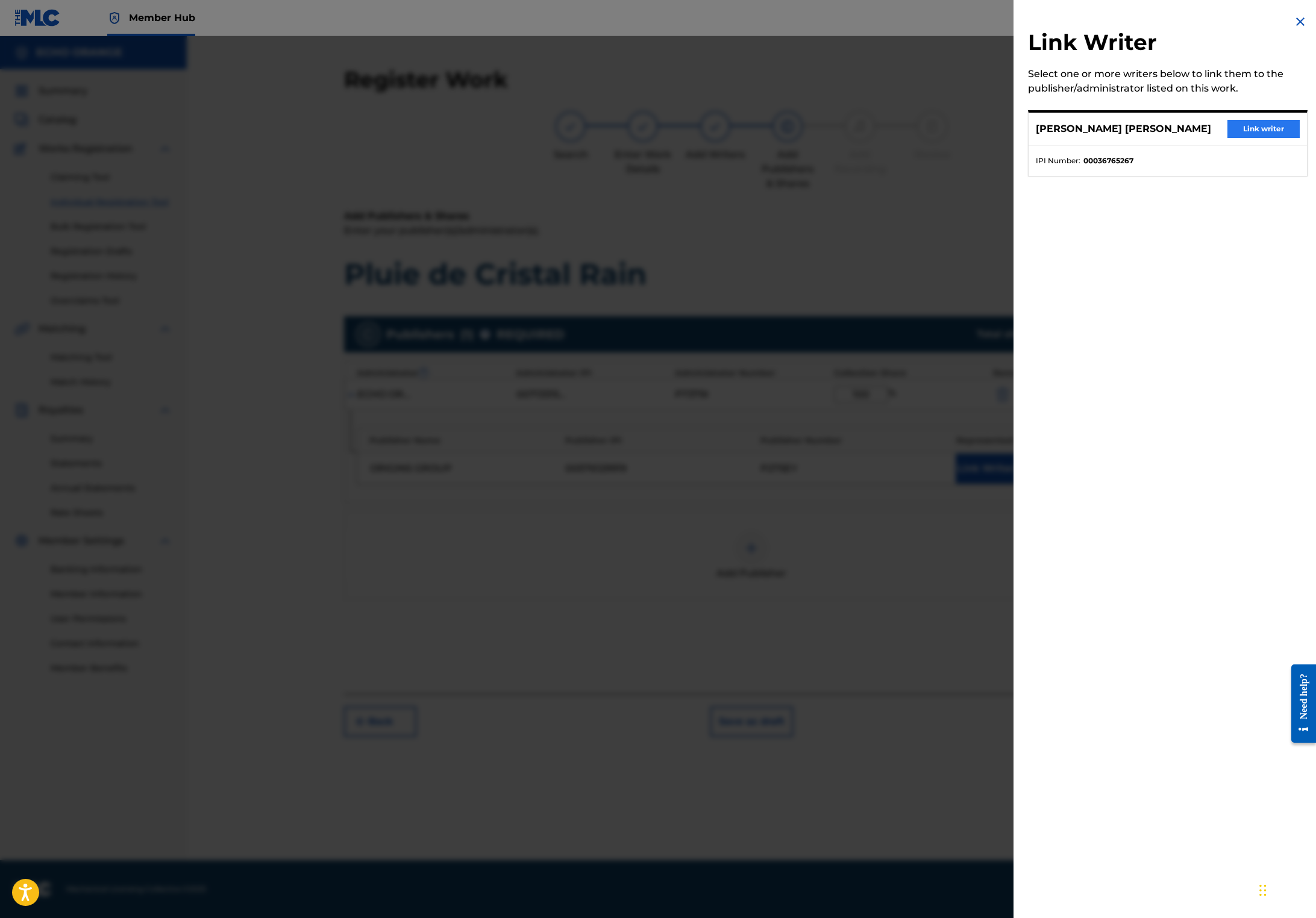
click at [1246, 138] on button "Link writer" at bounding box center [1263, 129] width 72 height 18
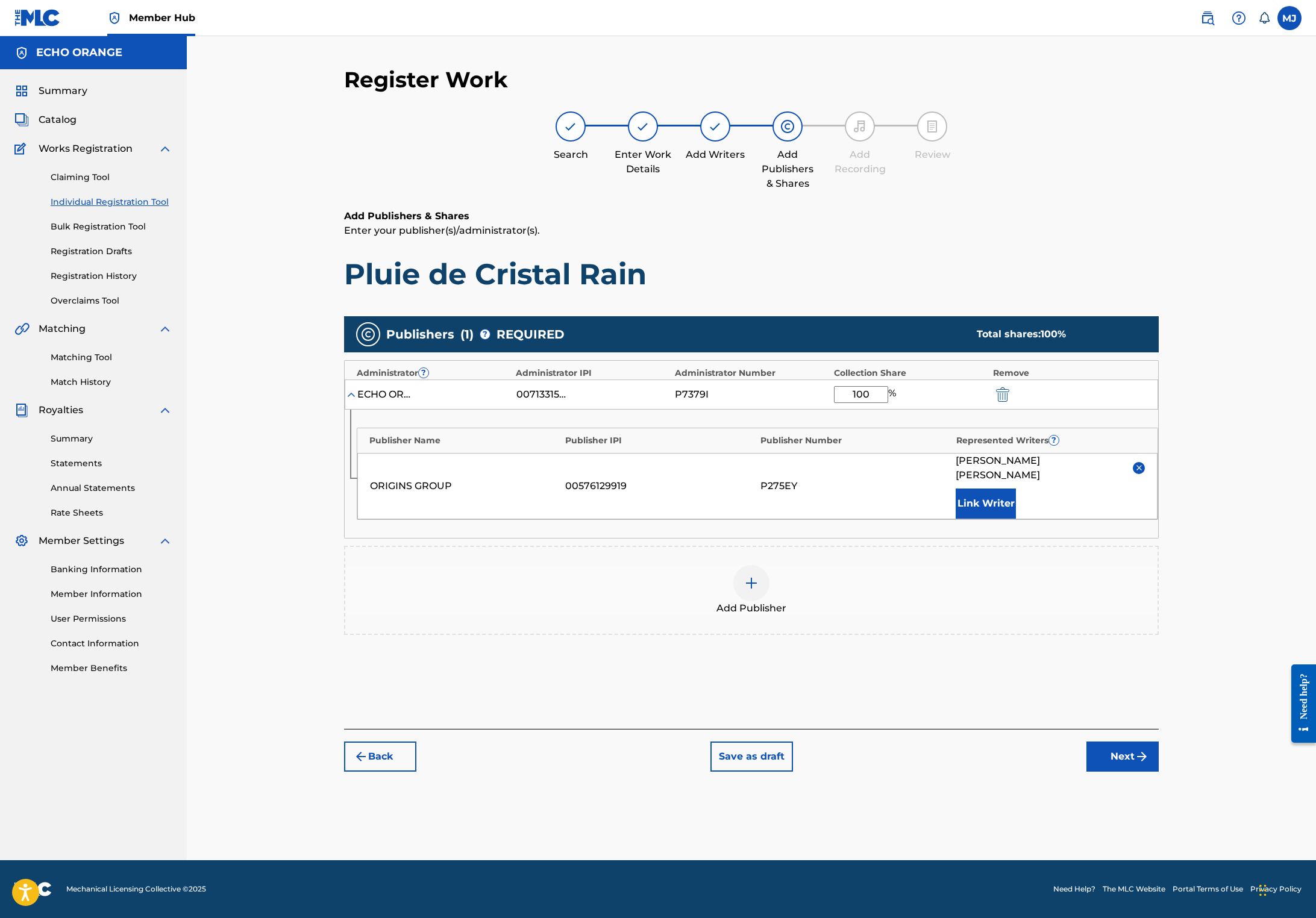
scroll to position [12, 0]
click at [1206, 860] on footer "Mechanical Licensing Collective © 2025 Need Help? The MLC Website Portal Terms …" at bounding box center [658, 888] width 1316 height 58
click at [1158, 771] on button "Next" at bounding box center [1122, 756] width 72 height 31
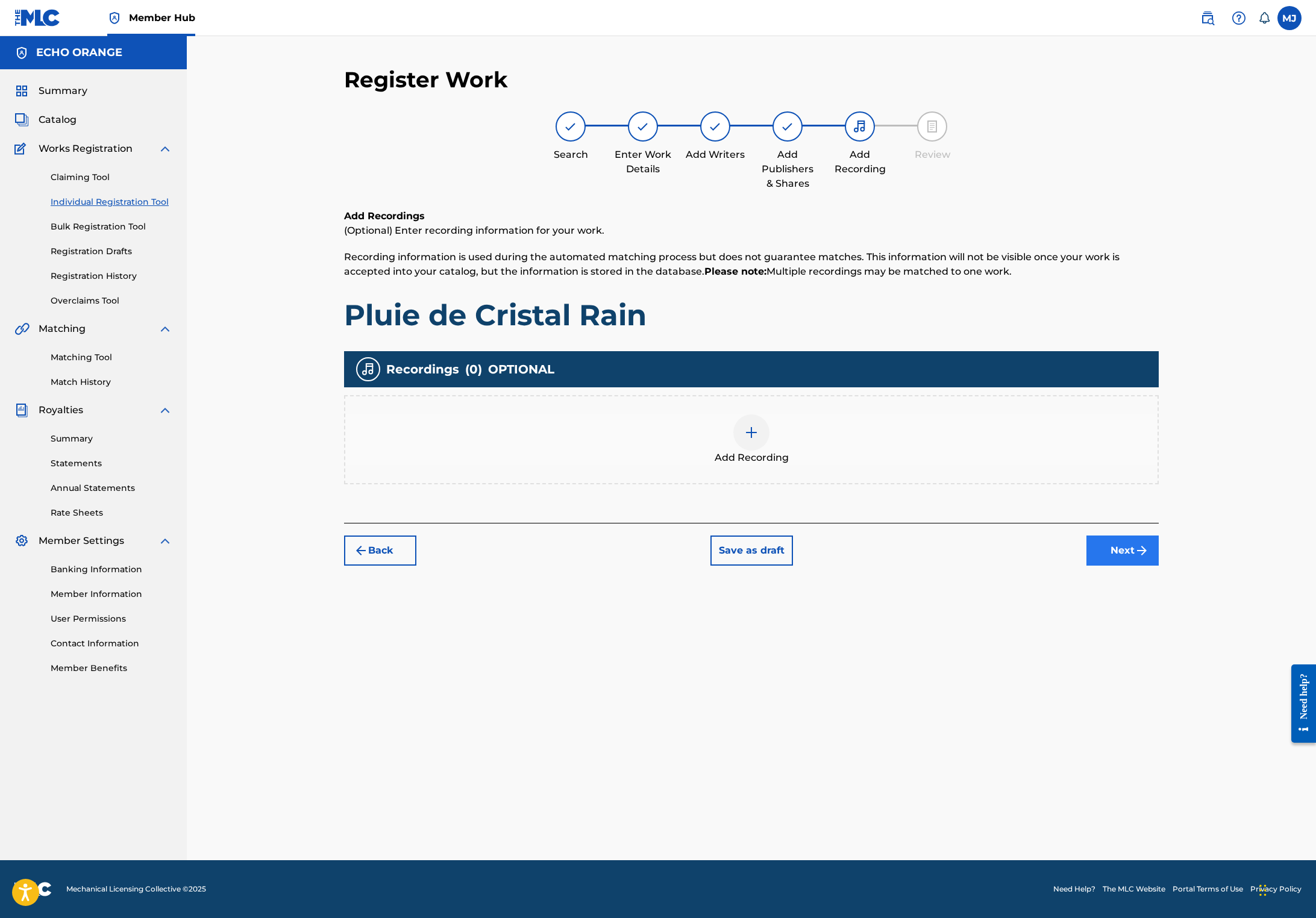
click at [1158, 565] on button "Next" at bounding box center [1122, 550] width 72 height 31
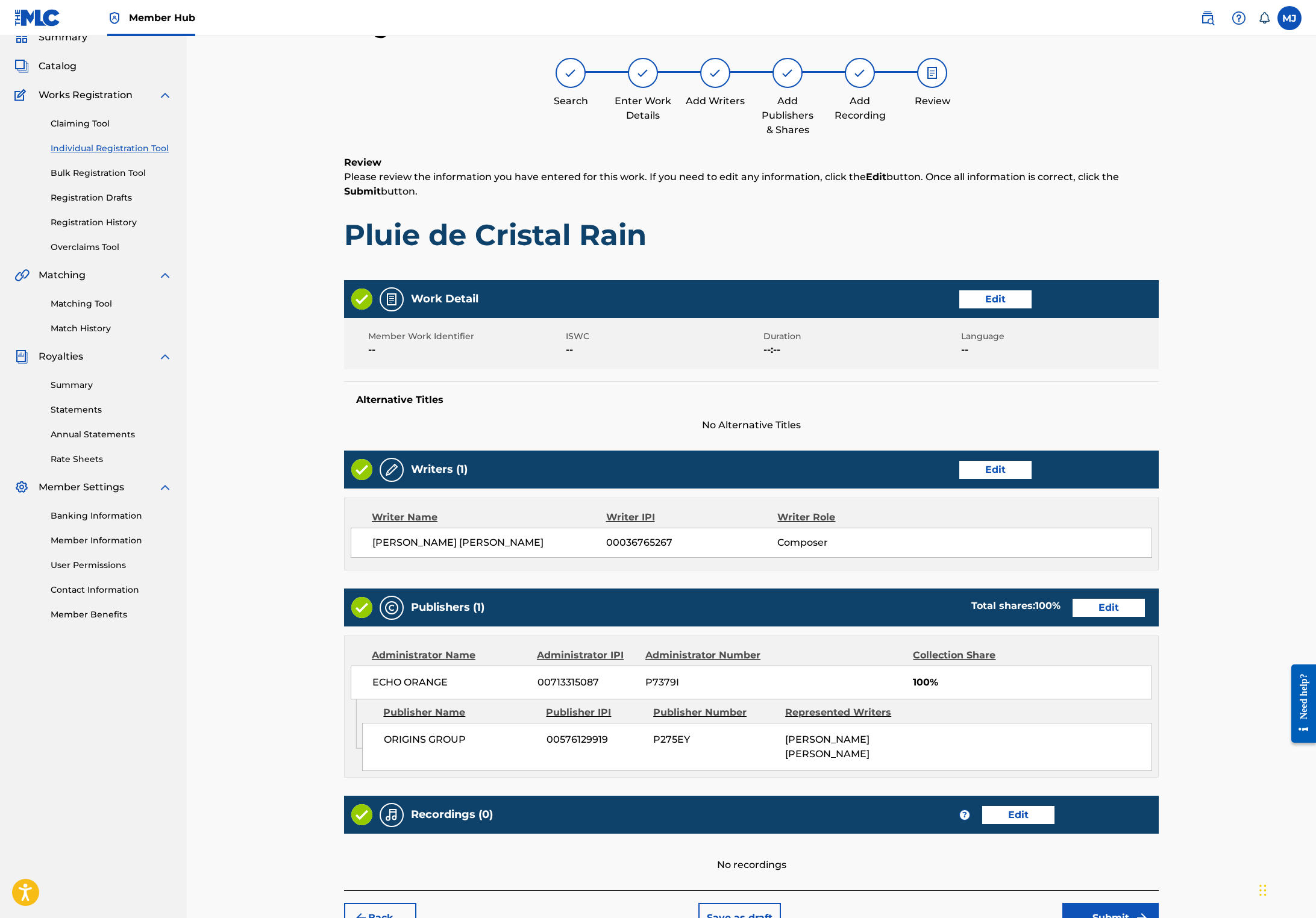
scroll to position [239, 0]
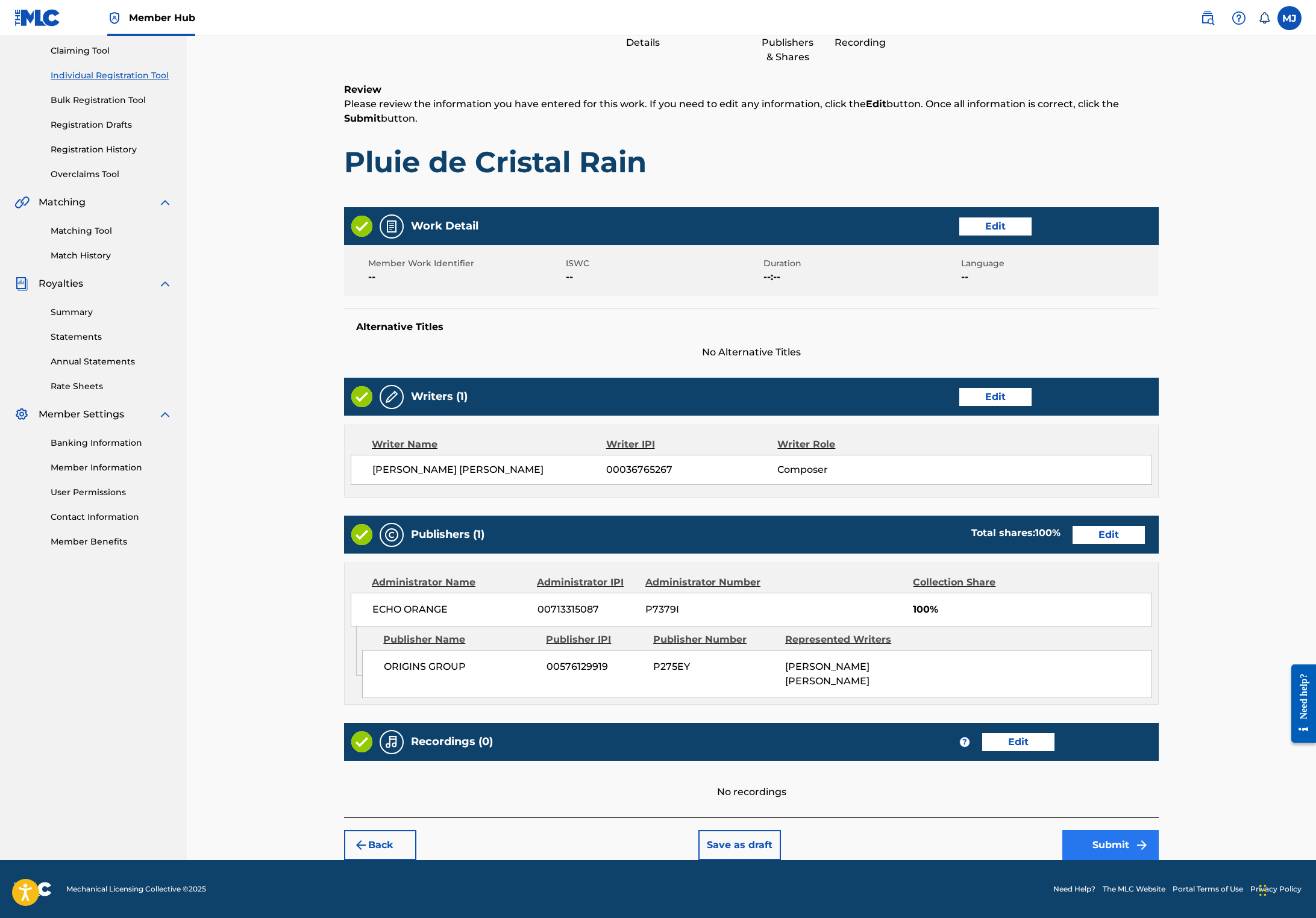
click at [1158, 829] on button "Submit" at bounding box center [1111, 844] width 97 height 31
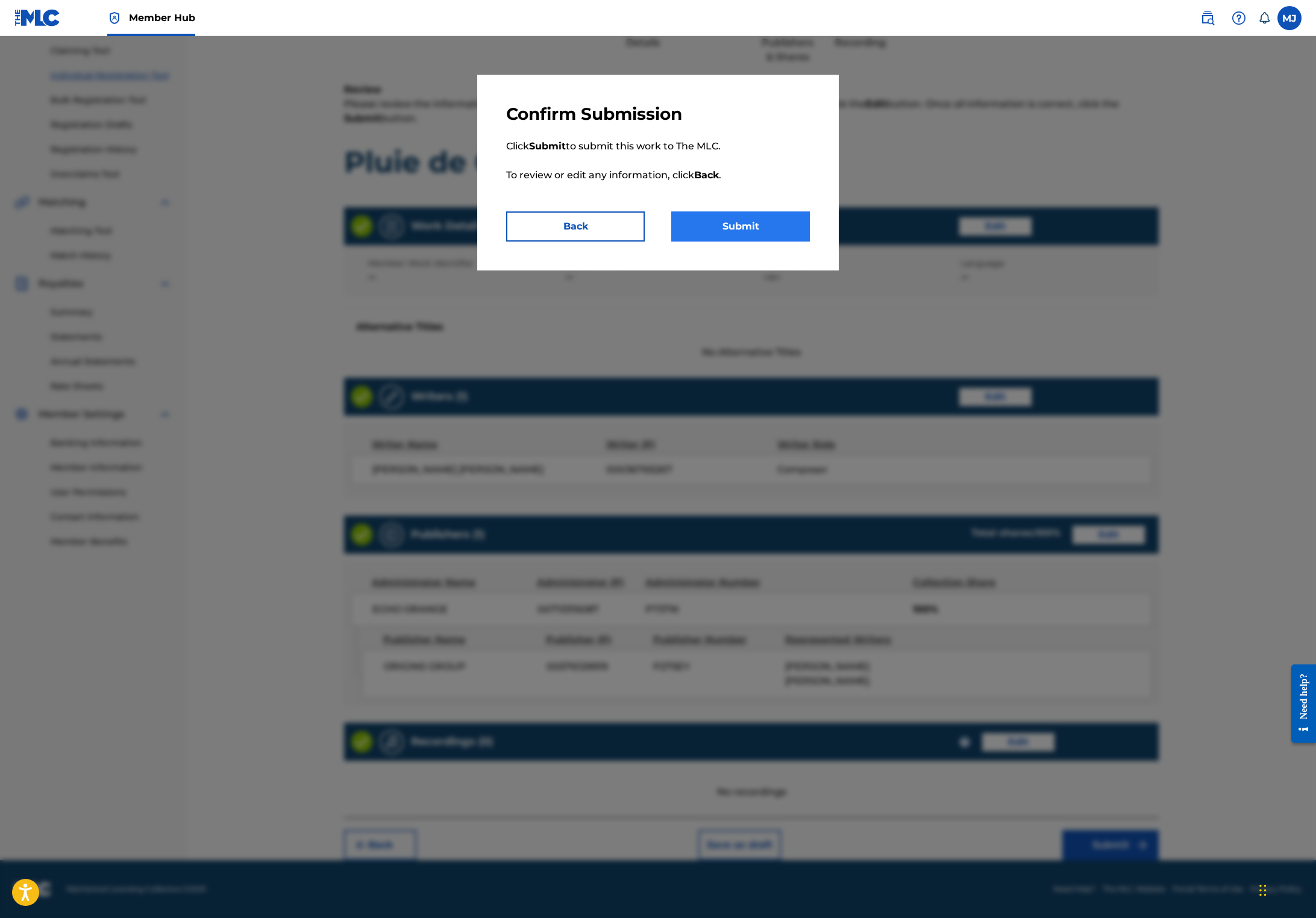
click at [801, 242] on button "Submit" at bounding box center [740, 226] width 138 height 31
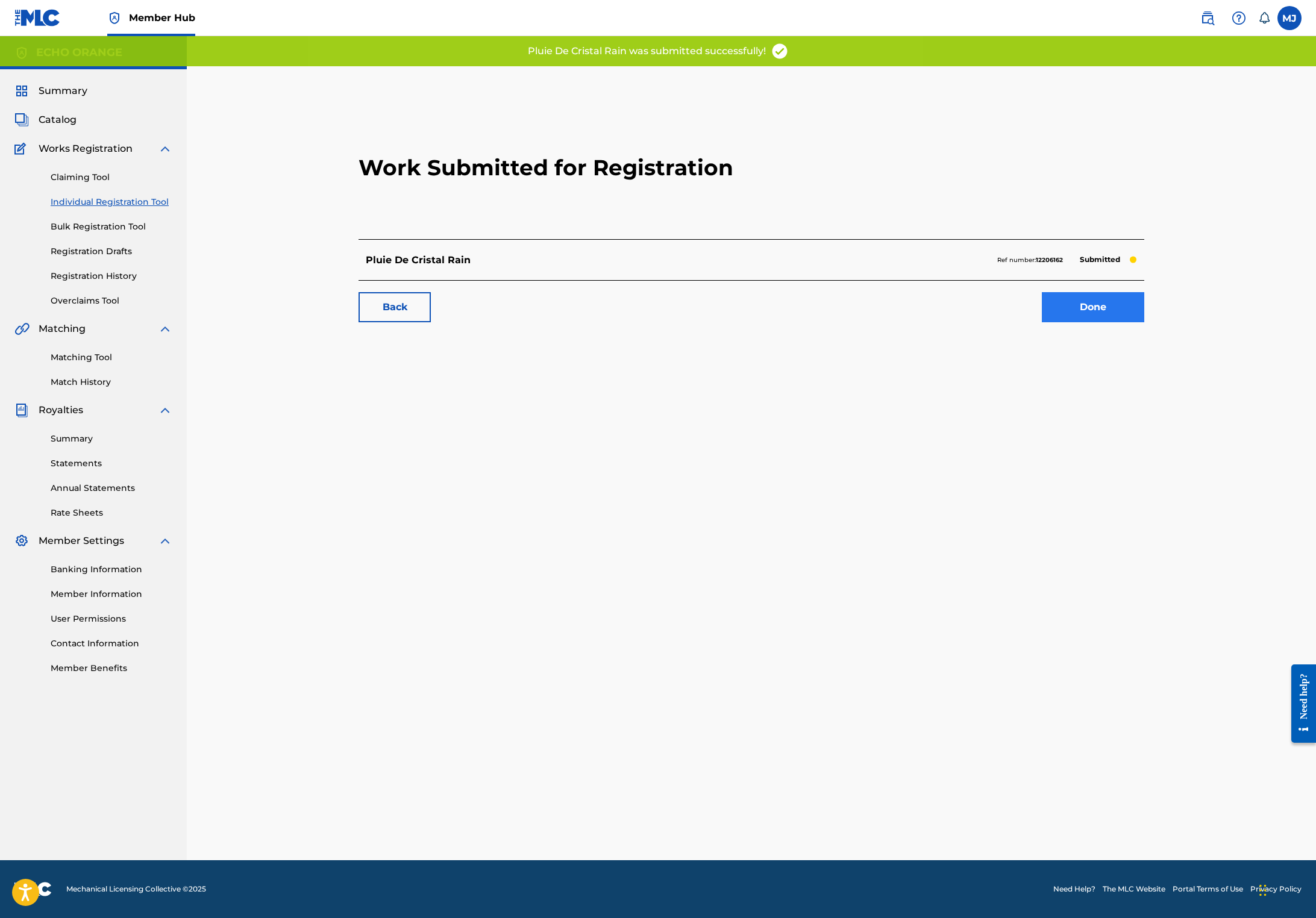
click at [1144, 322] on link "Done" at bounding box center [1093, 307] width 103 height 31
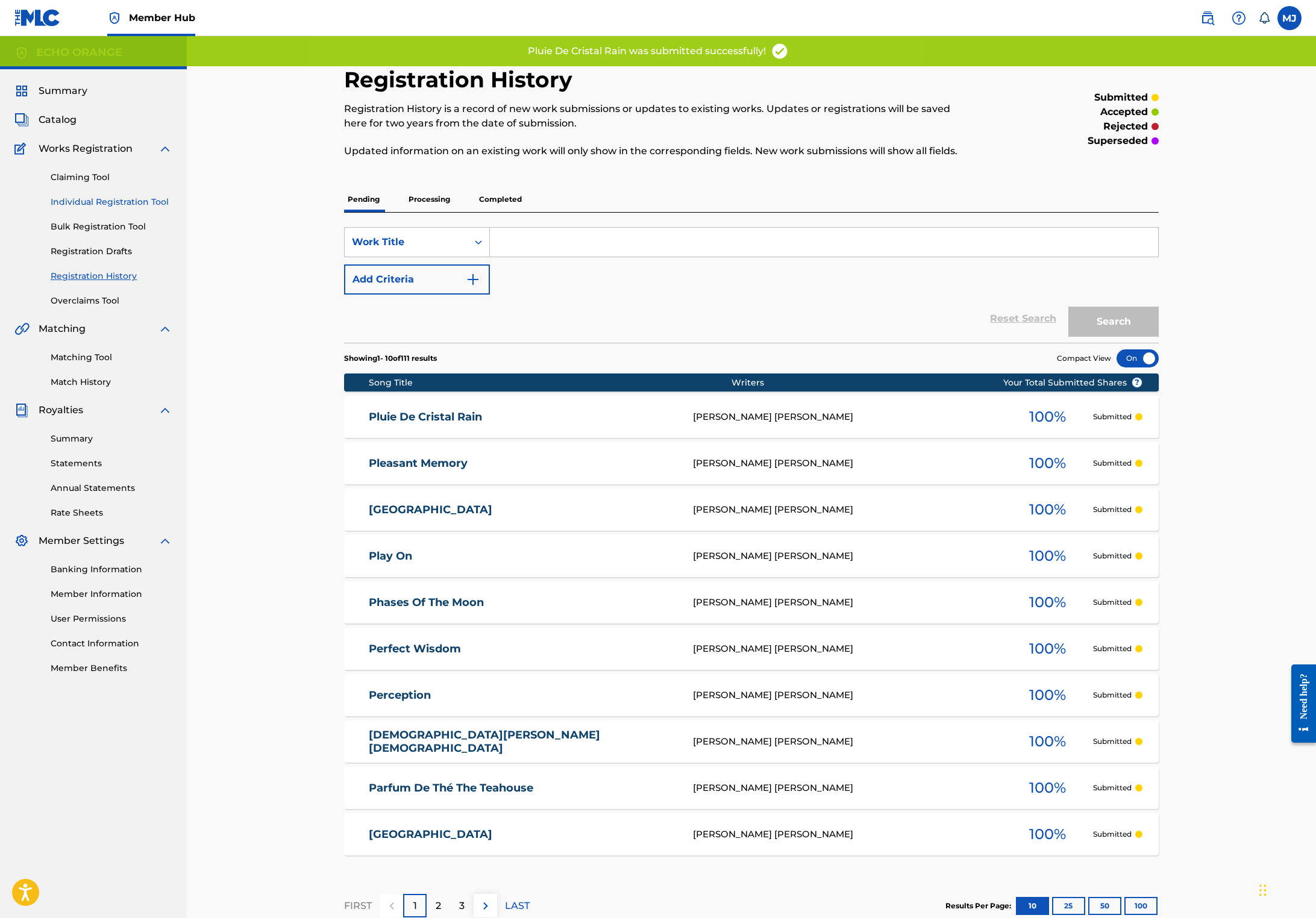
click at [120, 208] on link "Individual Registration Tool" at bounding box center [110, 201] width 121 height 13
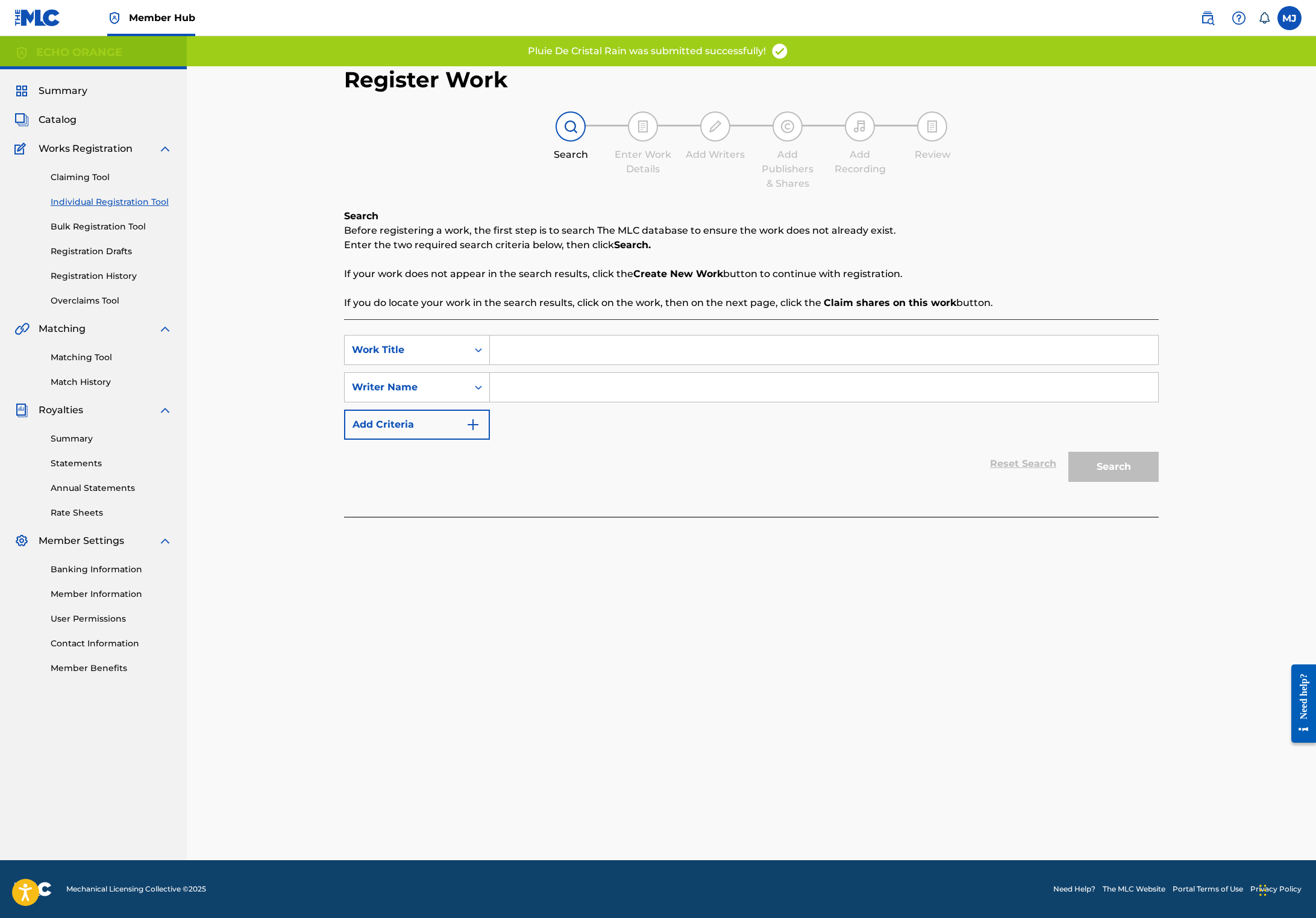
click at [641, 364] on input "Search Form" at bounding box center [823, 349] width 668 height 29
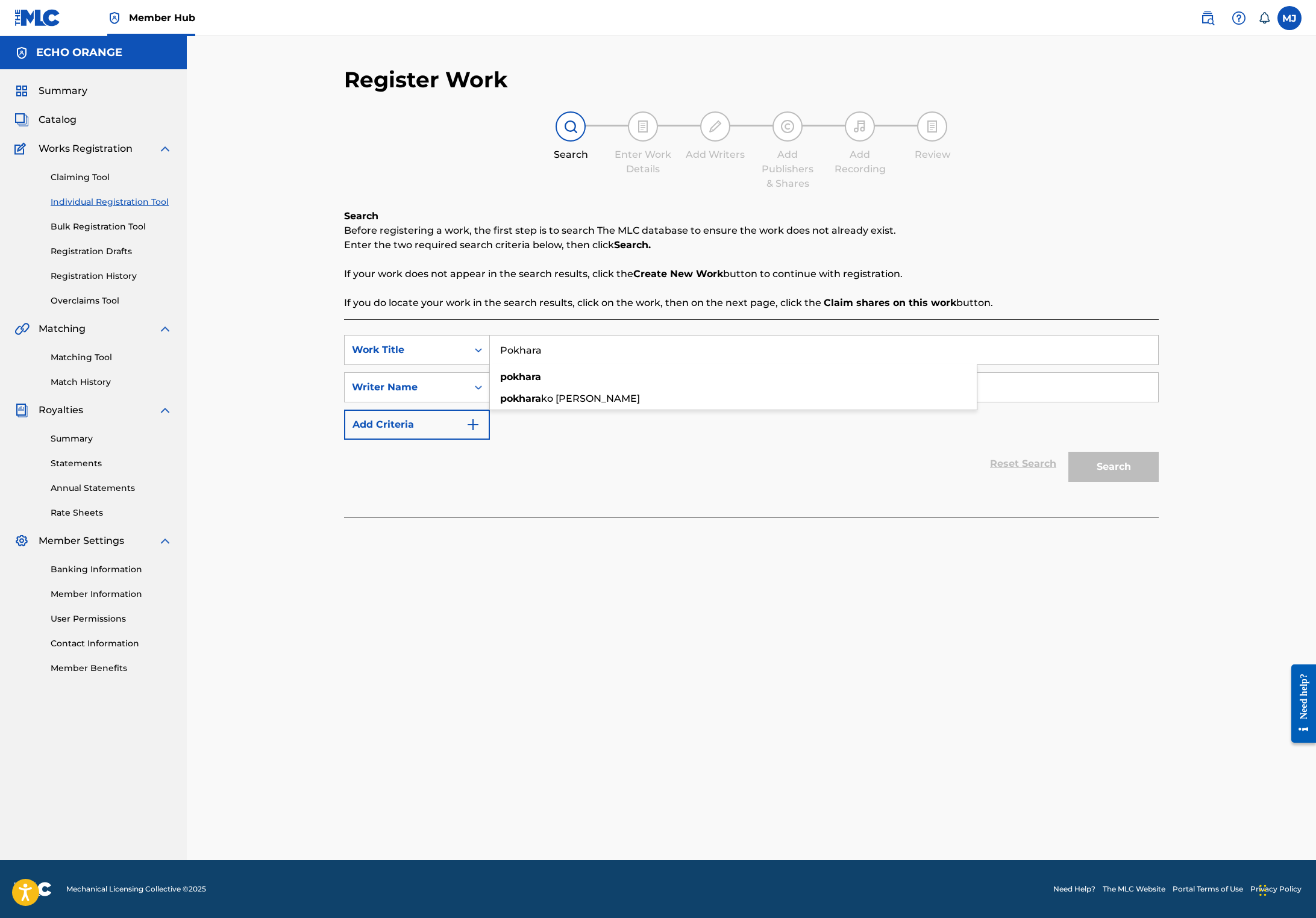
type input "Pokhara"
click at [544, 488] on div "Reset Search Search" at bounding box center [752, 463] width 815 height 48
click at [605, 401] on input "Search Form" at bounding box center [823, 387] width 668 height 29
paste input "[PERSON_NAME]"
type input "[PERSON_NAME]"
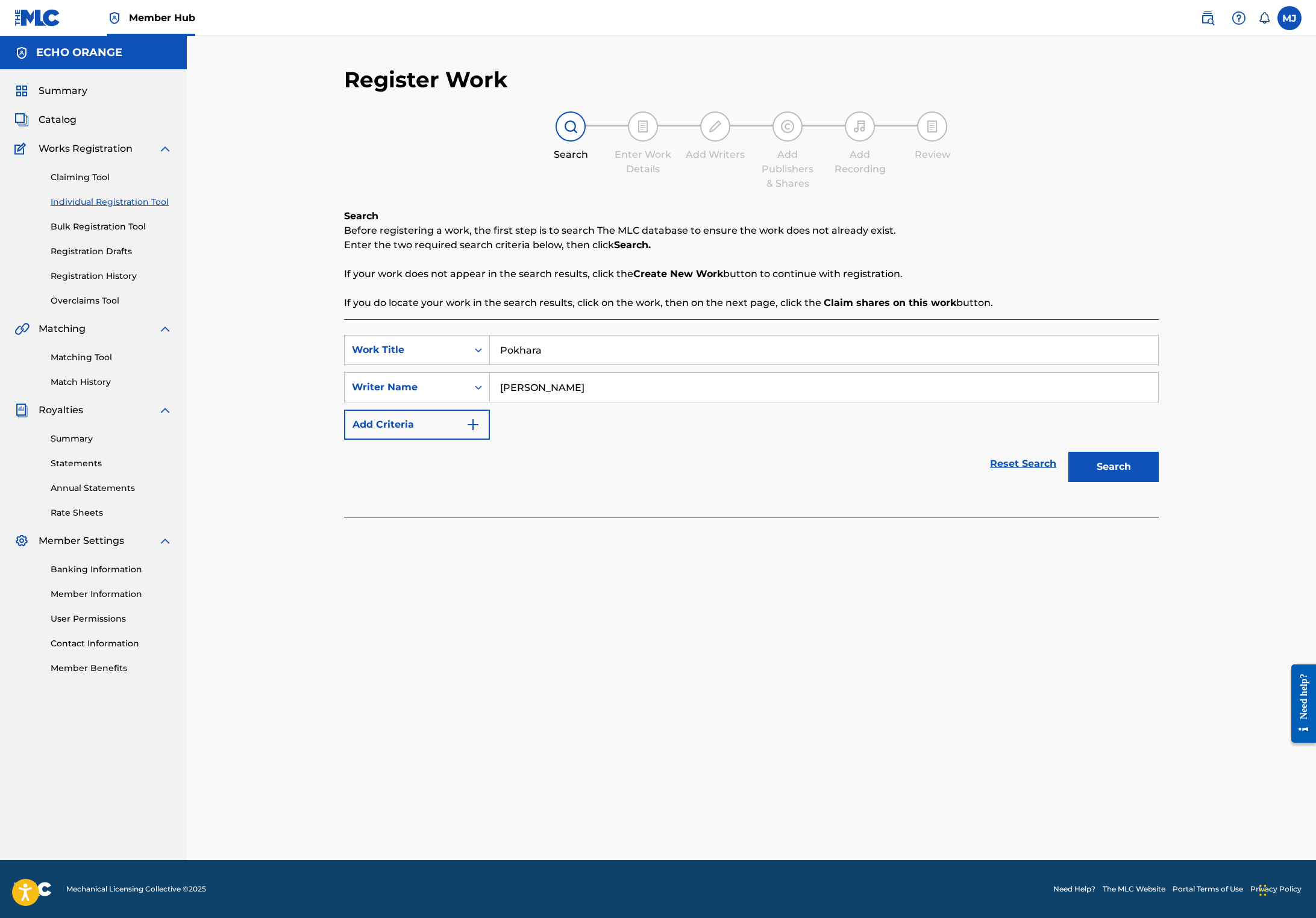
click at [1158, 481] on button "Search" at bounding box center [1114, 466] width 91 height 31
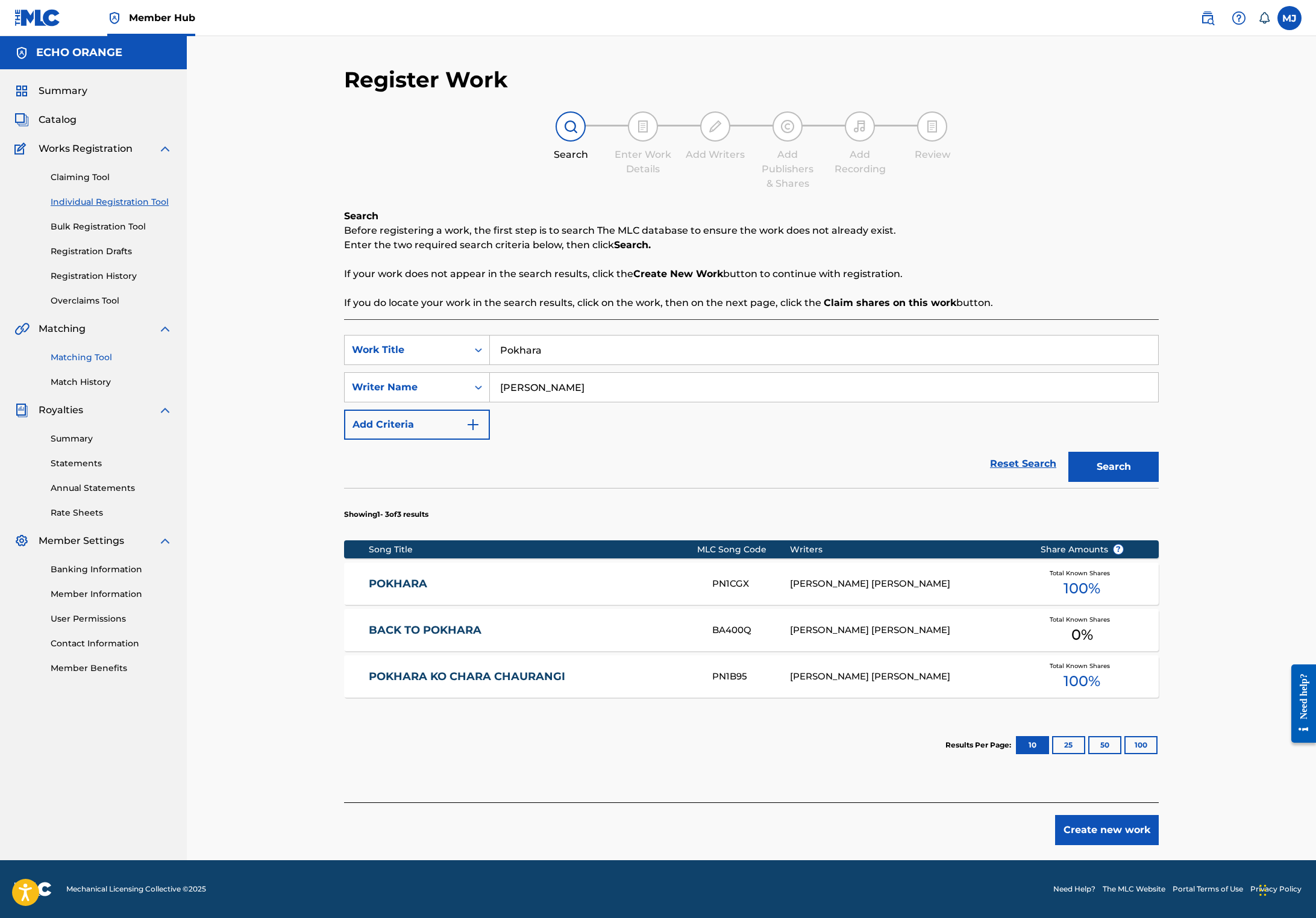
drag, startPoint x: 84, startPoint y: 398, endPoint x: 89, endPoint y: 410, distance: 13.0
click at [85, 388] on div "Matching Tool Match History" at bounding box center [94, 362] width 158 height 52
click at [89, 364] on link "Matching Tool" at bounding box center [110, 357] width 121 height 13
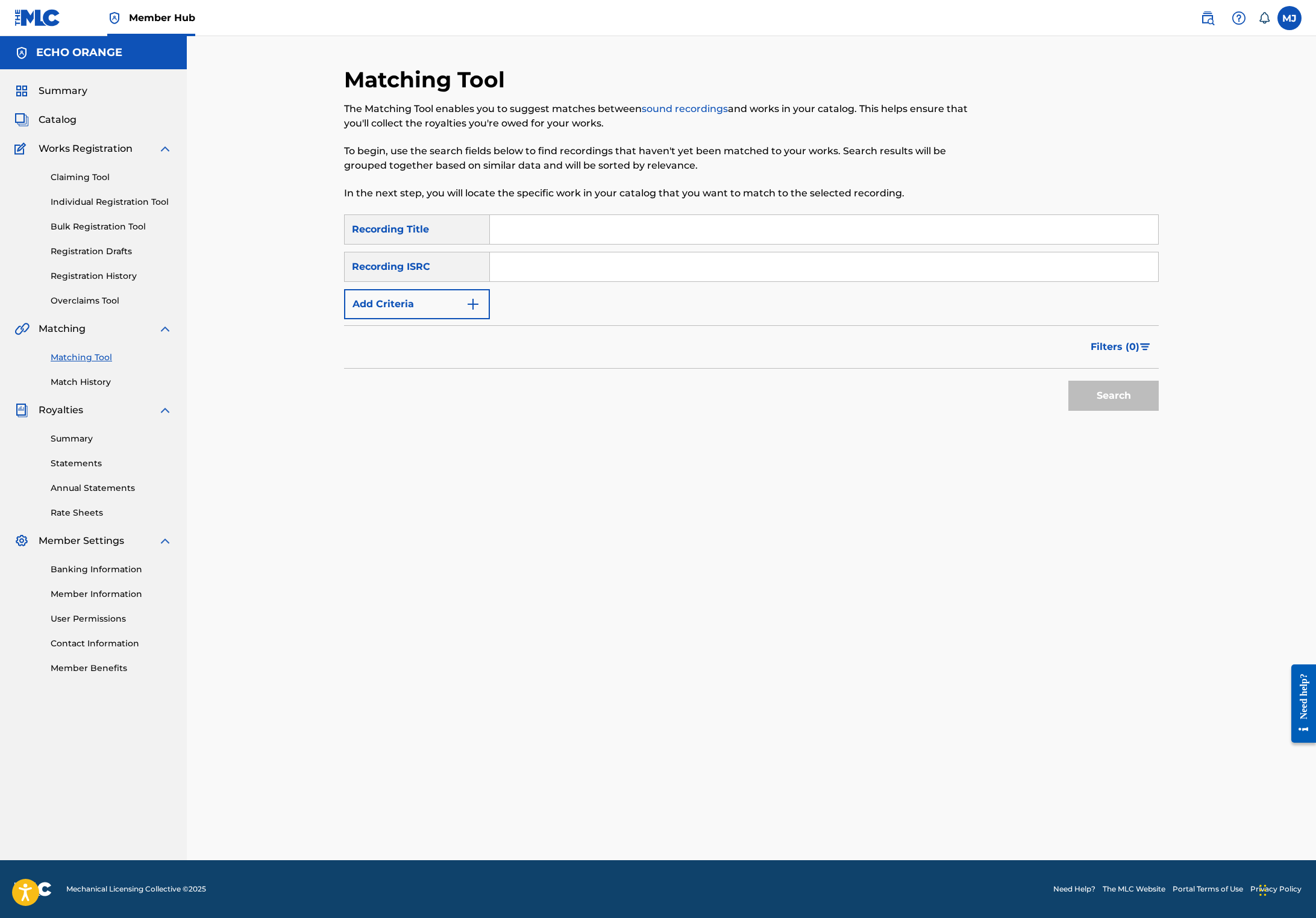
click at [538, 244] on input "Search Form" at bounding box center [823, 229] width 668 height 29
type input "Pokhara"
click at [397, 364] on form "SearchWithCriteria17207998-00d4-490f-b16e-5d1d84d0bd4b Recording Title Pokhara …" at bounding box center [752, 315] width 815 height 202
click at [413, 319] on button "Add Criteria" at bounding box center [417, 304] width 146 height 31
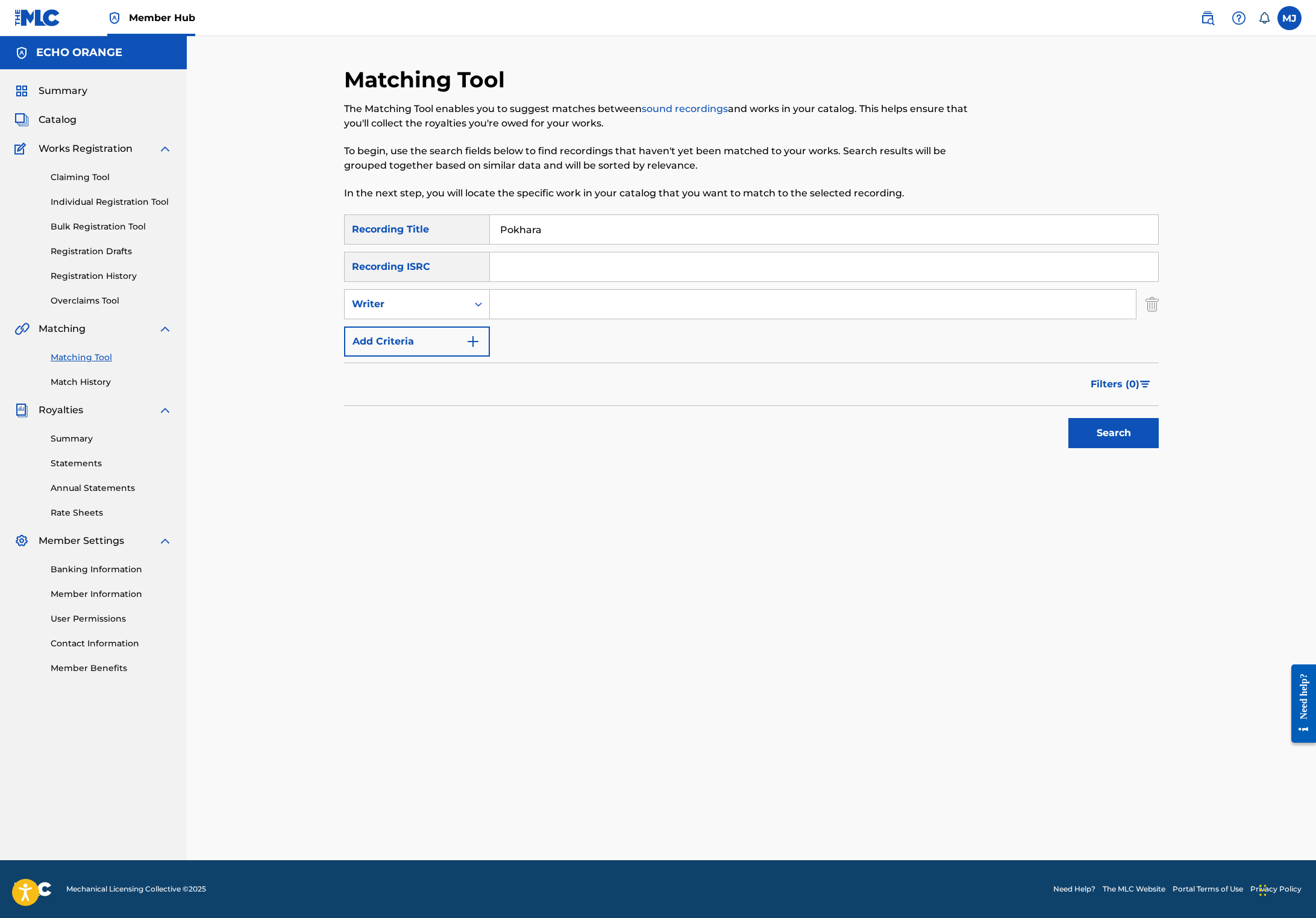
click at [489, 318] on input "Search Form" at bounding box center [812, 304] width 646 height 29
click at [386, 312] on div "Writer" at bounding box center [406, 304] width 109 height 15
click at [387, 349] on div "Recording Artist" at bounding box center [416, 334] width 145 height 31
click at [541, 318] on input "Search Form" at bounding box center [812, 304] width 646 height 29
type input "jaya"
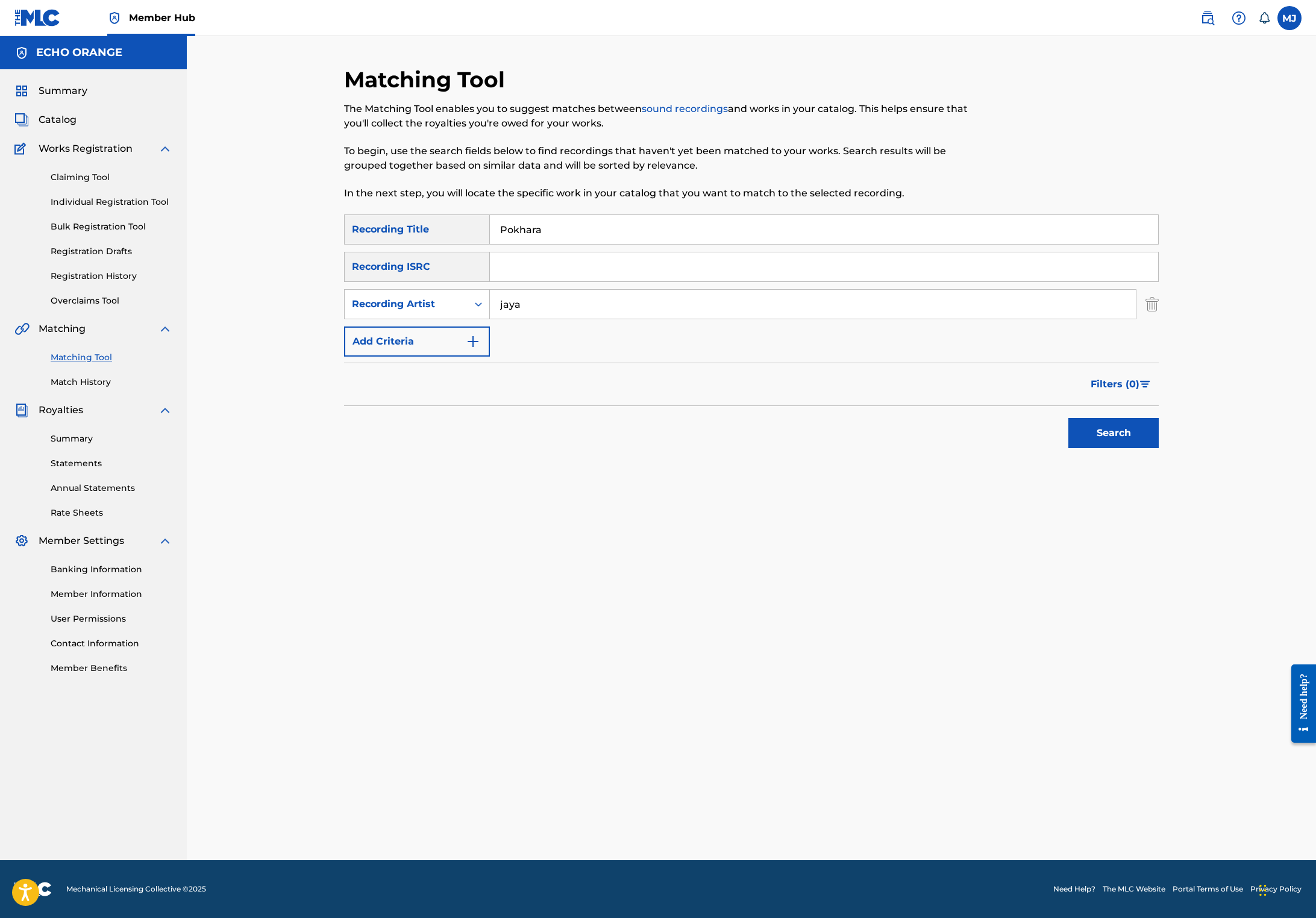
click at [1158, 448] on button "Search" at bounding box center [1114, 433] width 91 height 31
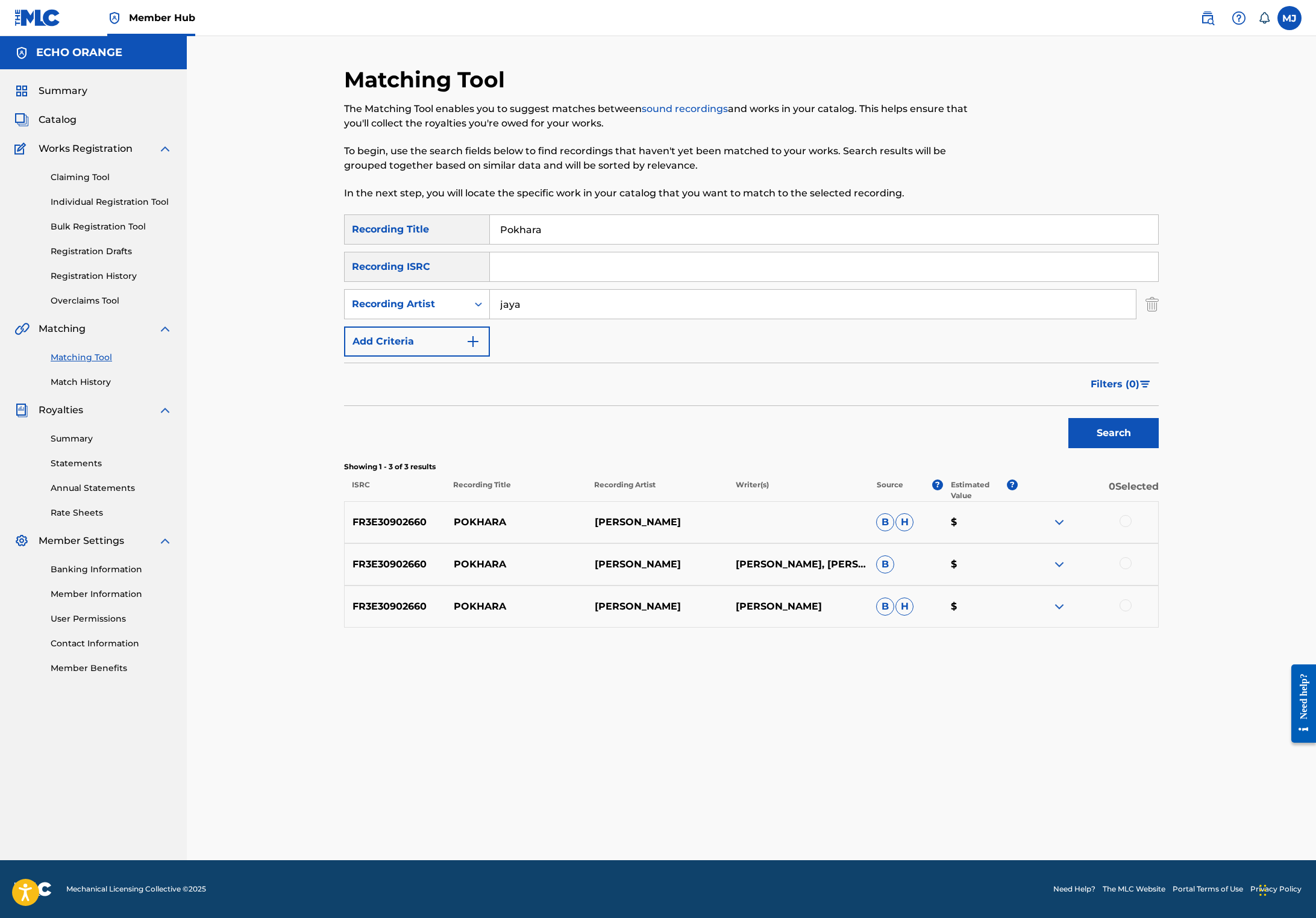
click at [1132, 527] on div at bounding box center [1126, 521] width 12 height 12
click at [1132, 569] on div at bounding box center [1126, 563] width 12 height 12
click at [1132, 611] on div at bounding box center [1126, 605] width 12 height 12
click at [914, 805] on button "Match 3 Groups" at bounding box center [846, 819] width 133 height 31
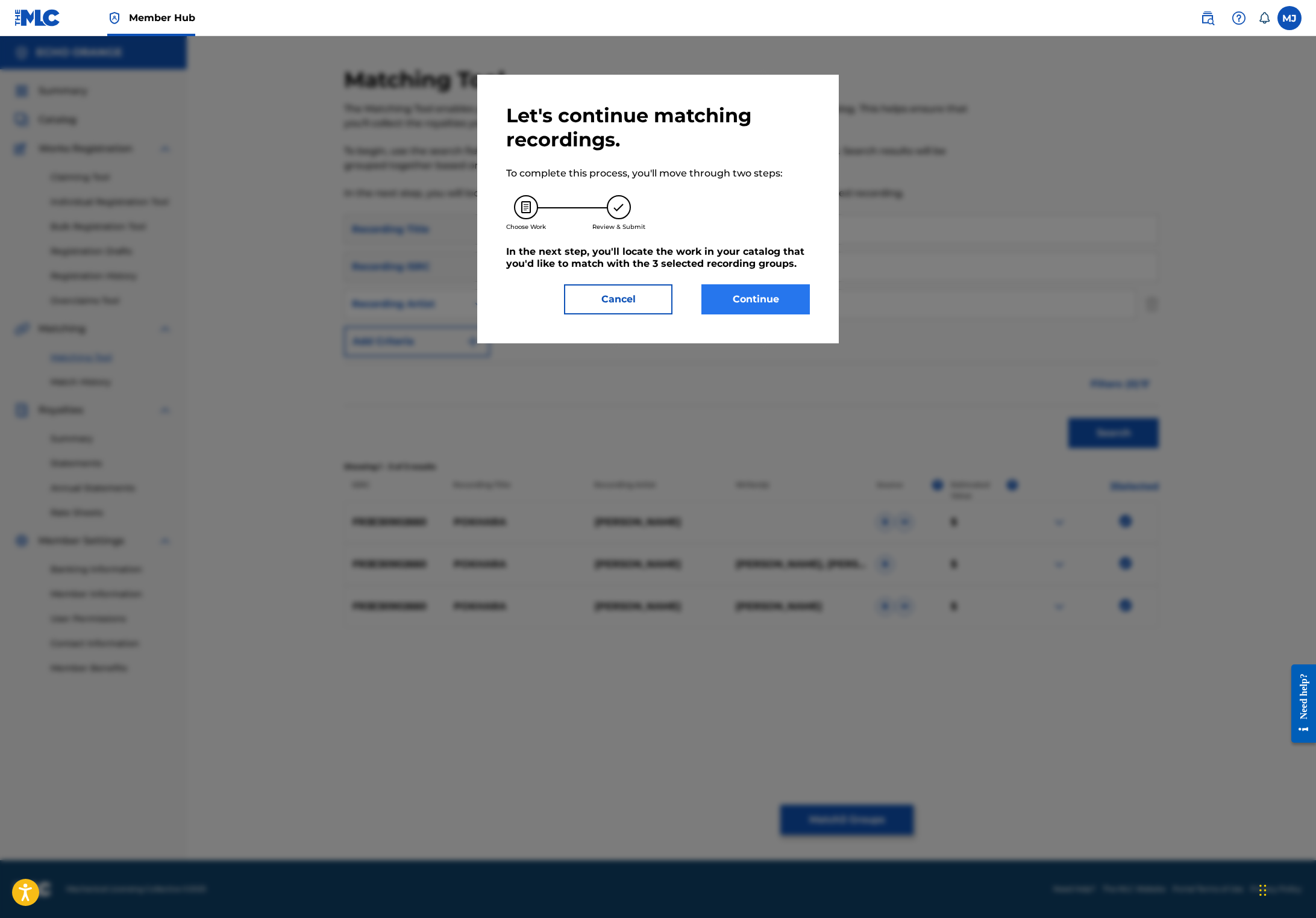
click at [791, 315] on button "Continue" at bounding box center [756, 299] width 109 height 31
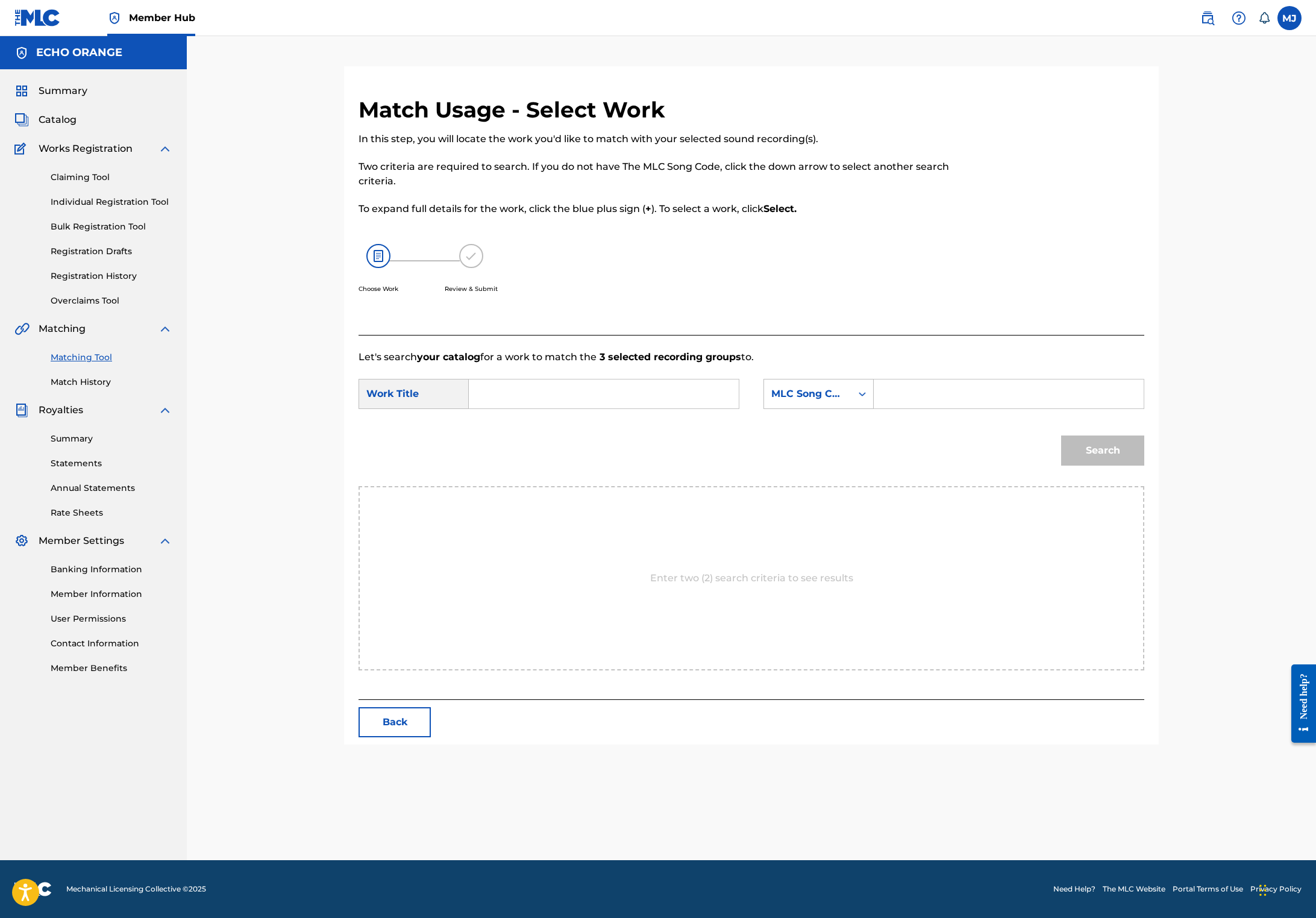
click at [549, 408] on input "Search Form" at bounding box center [603, 393] width 250 height 29
click at [508, 426] on span "hara" at bounding box center [519, 421] width 23 height 12
type input "pokhara"
click at [851, 405] on div "MLC Song Code" at bounding box center [807, 393] width 88 height 23
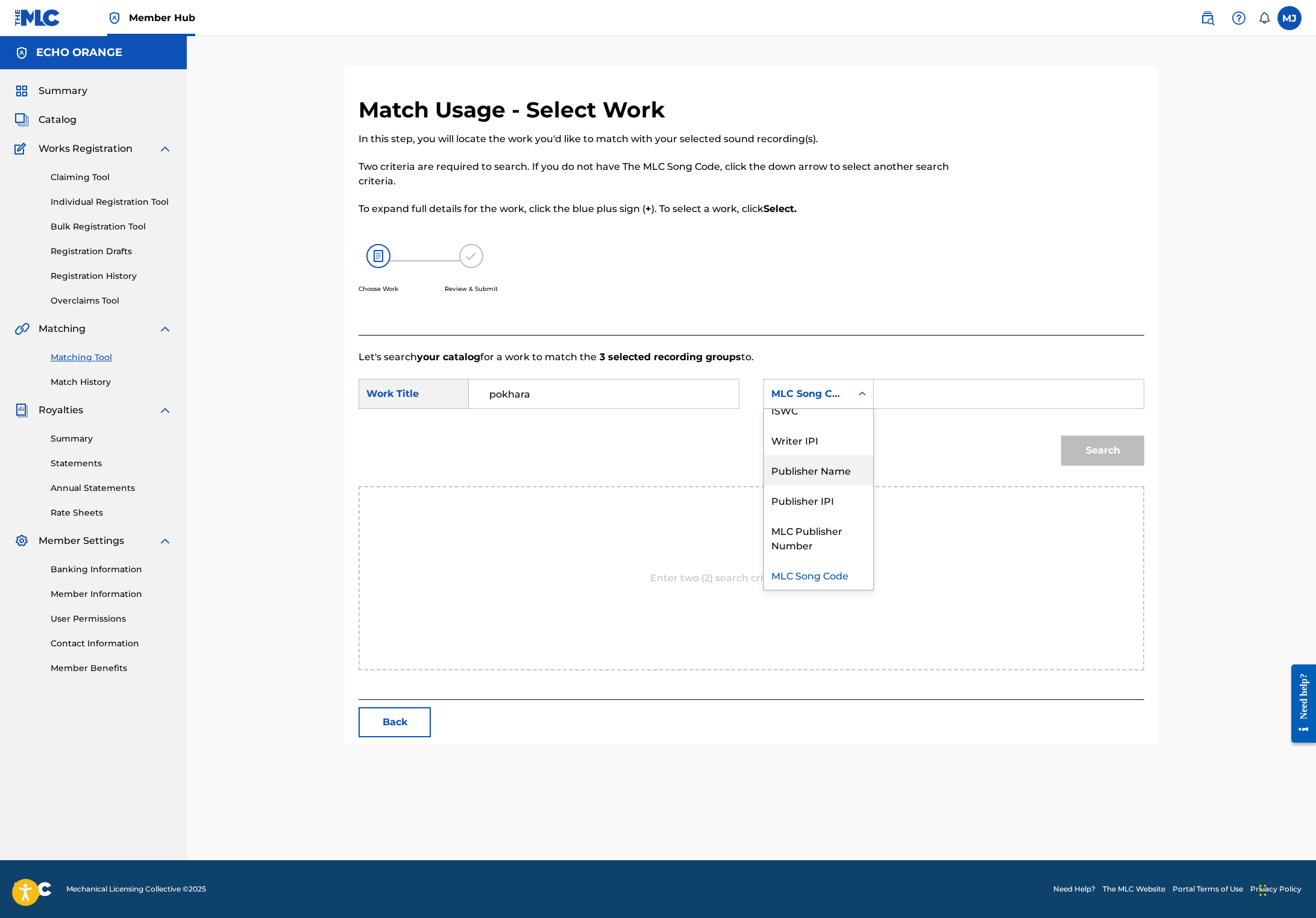
click at [851, 485] on div "Publisher Name" at bounding box center [818, 469] width 110 height 31
click at [1009, 408] on input "Search Form" at bounding box center [1008, 393] width 250 height 29
type input "origins"
click at [1144, 465] on button "Search" at bounding box center [1102, 450] width 83 height 31
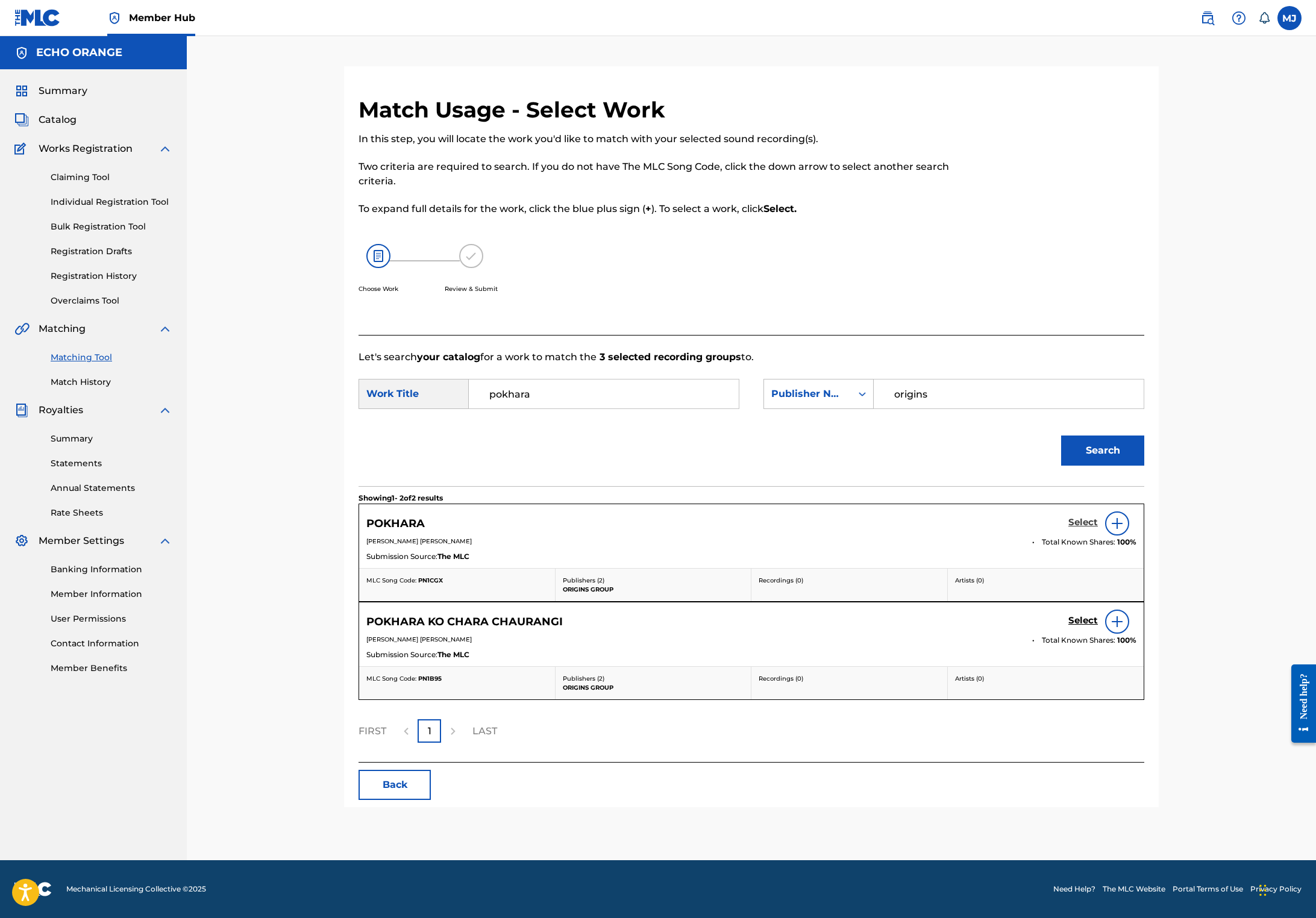
click at [1098, 529] on h5 "Select" at bounding box center [1083, 523] width 30 height 12
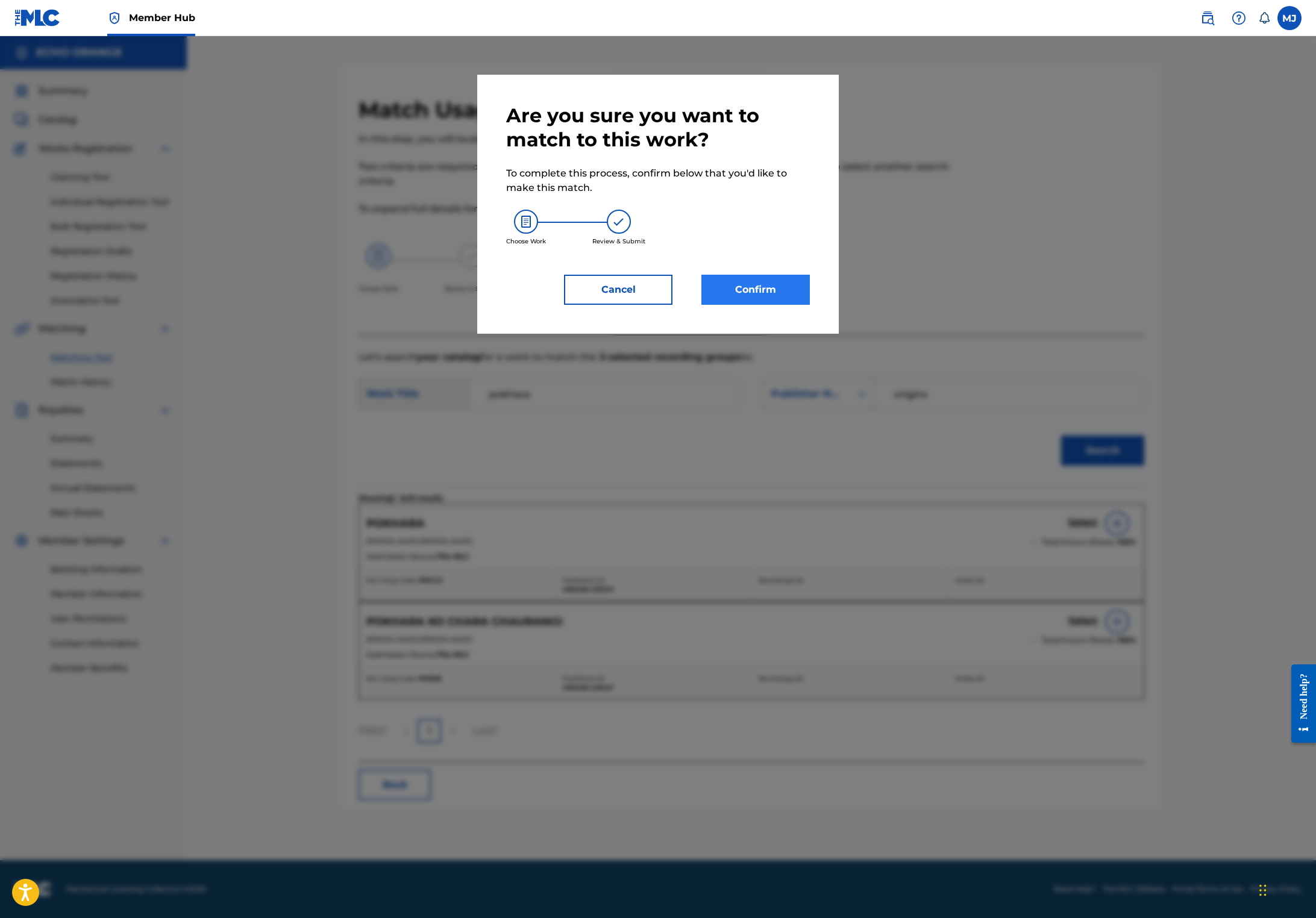
click at [760, 305] on button "Confirm" at bounding box center [756, 289] width 109 height 31
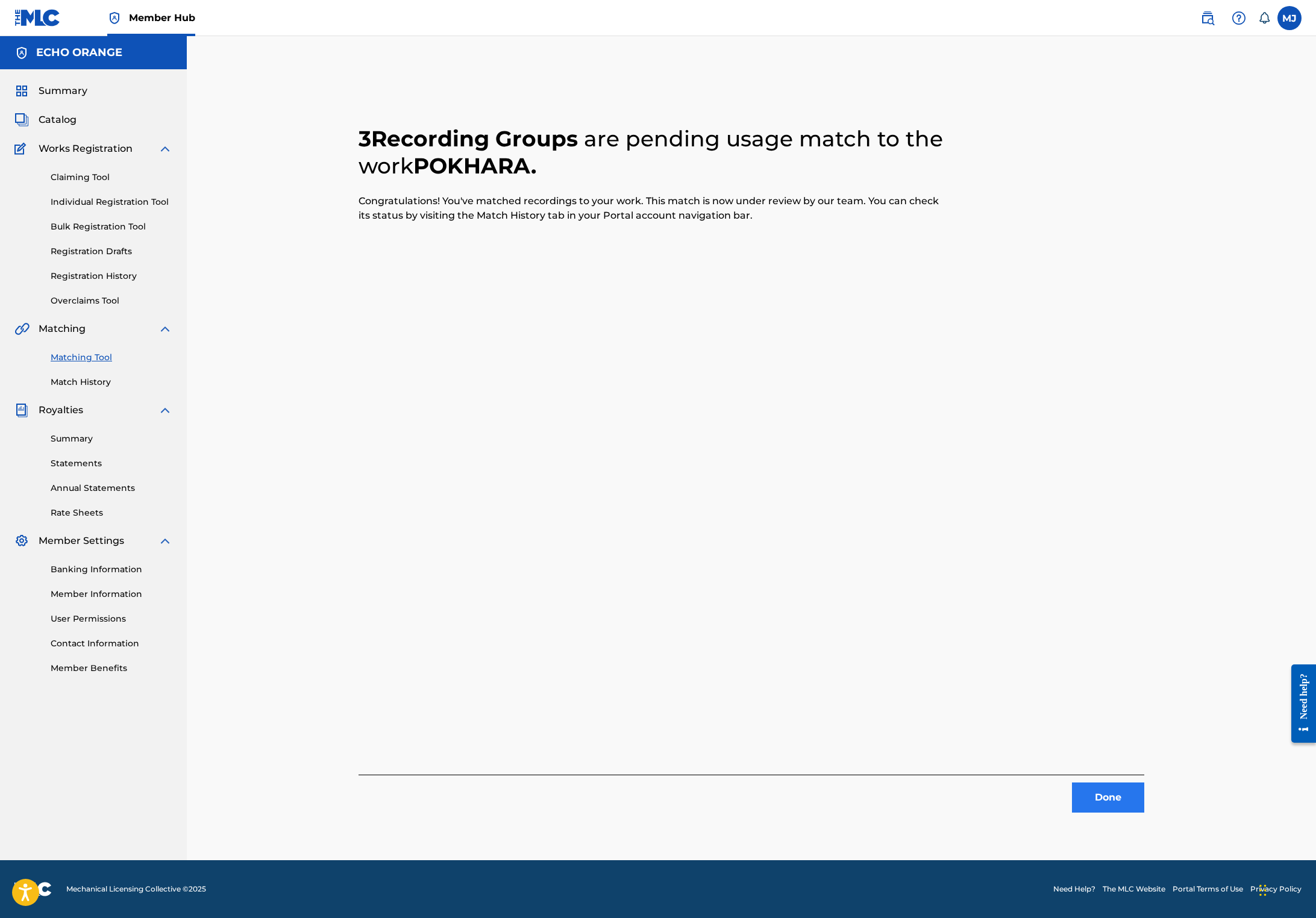
click at [1144, 812] on button "Done" at bounding box center [1107, 797] width 72 height 31
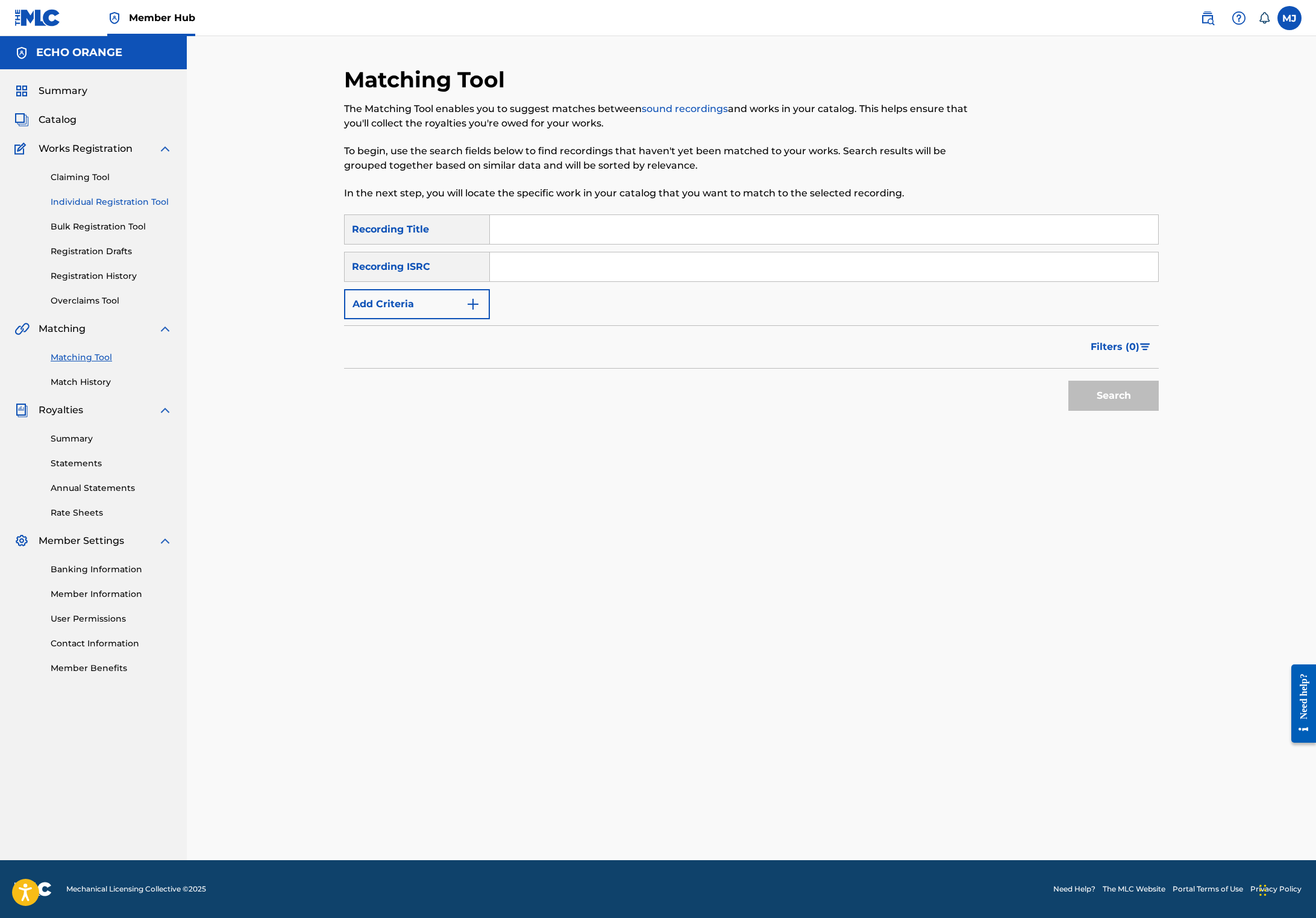
click at [150, 208] on link "Individual Registration Tool" at bounding box center [110, 201] width 121 height 13
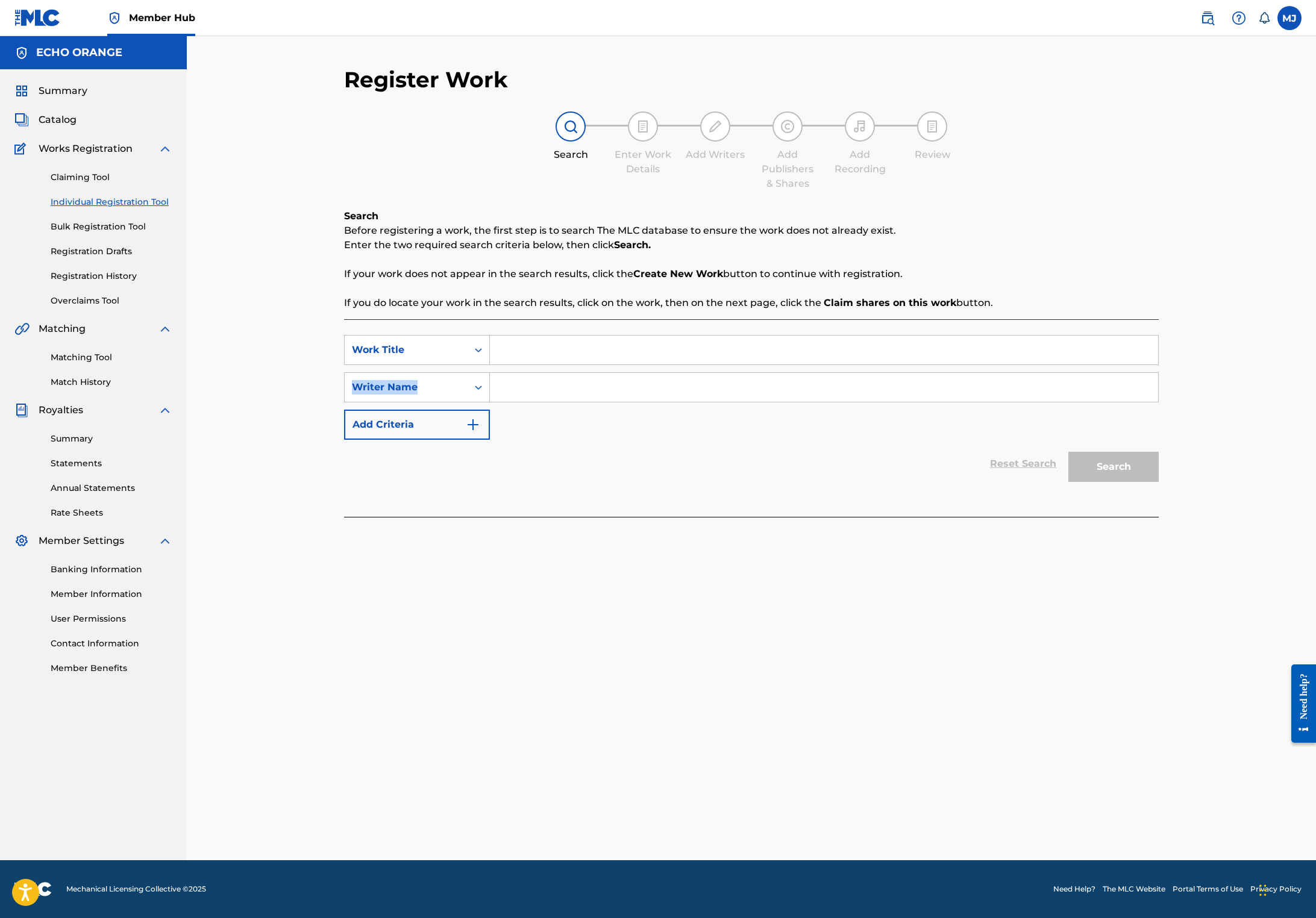
click at [519, 395] on div "SearchWithCriteria1aa72afe-5f1b-4ee5-b738-8372e47cf4be Work Title SearchWithCri…" at bounding box center [752, 388] width 815 height 105
click at [521, 364] on input "Search Form" at bounding box center [823, 349] width 668 height 29
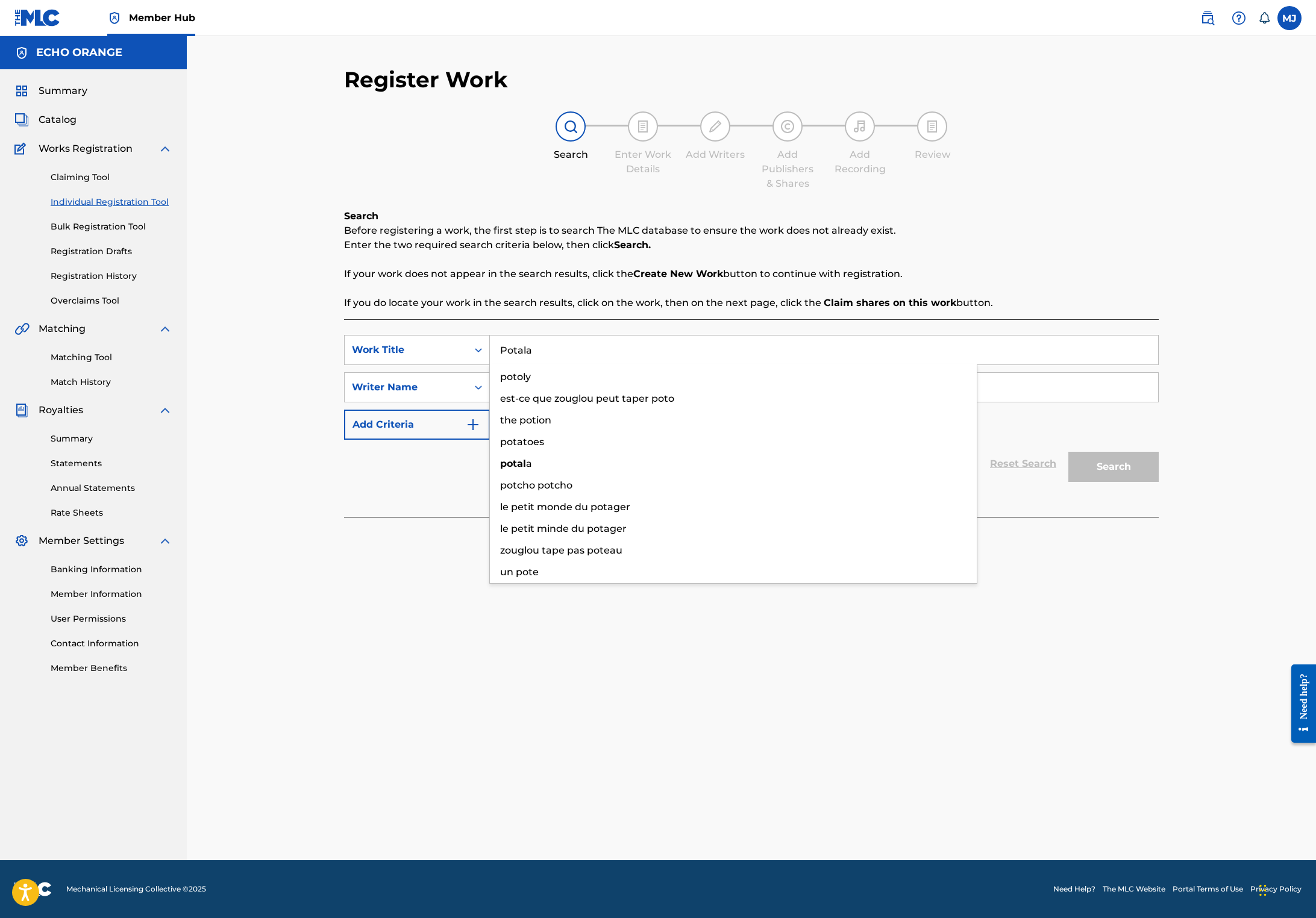
type input "Potala"
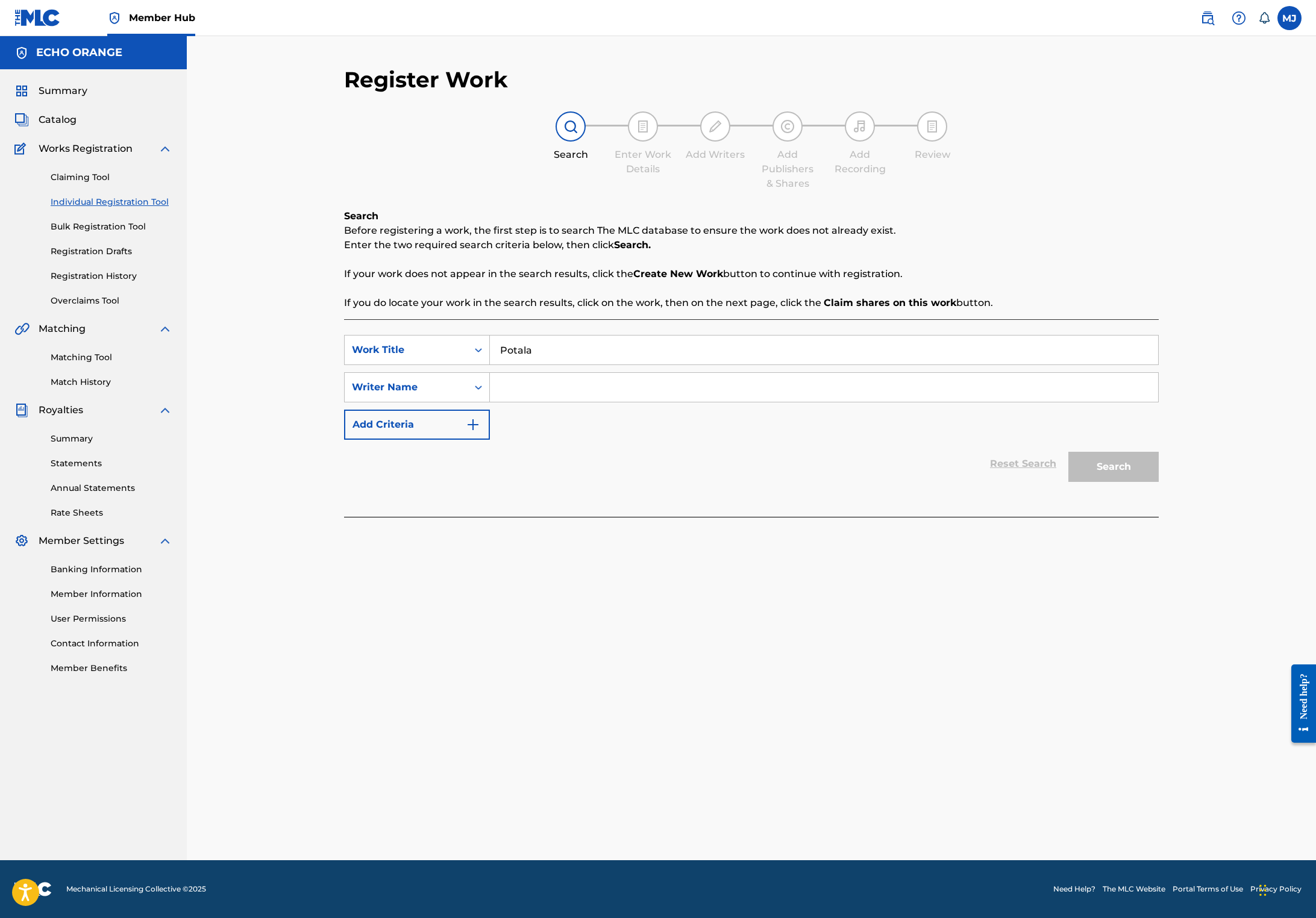
paste input "[PERSON_NAME]"
type input "[PERSON_NAME]"
click at [1158, 481] on button "Search" at bounding box center [1114, 466] width 91 height 31
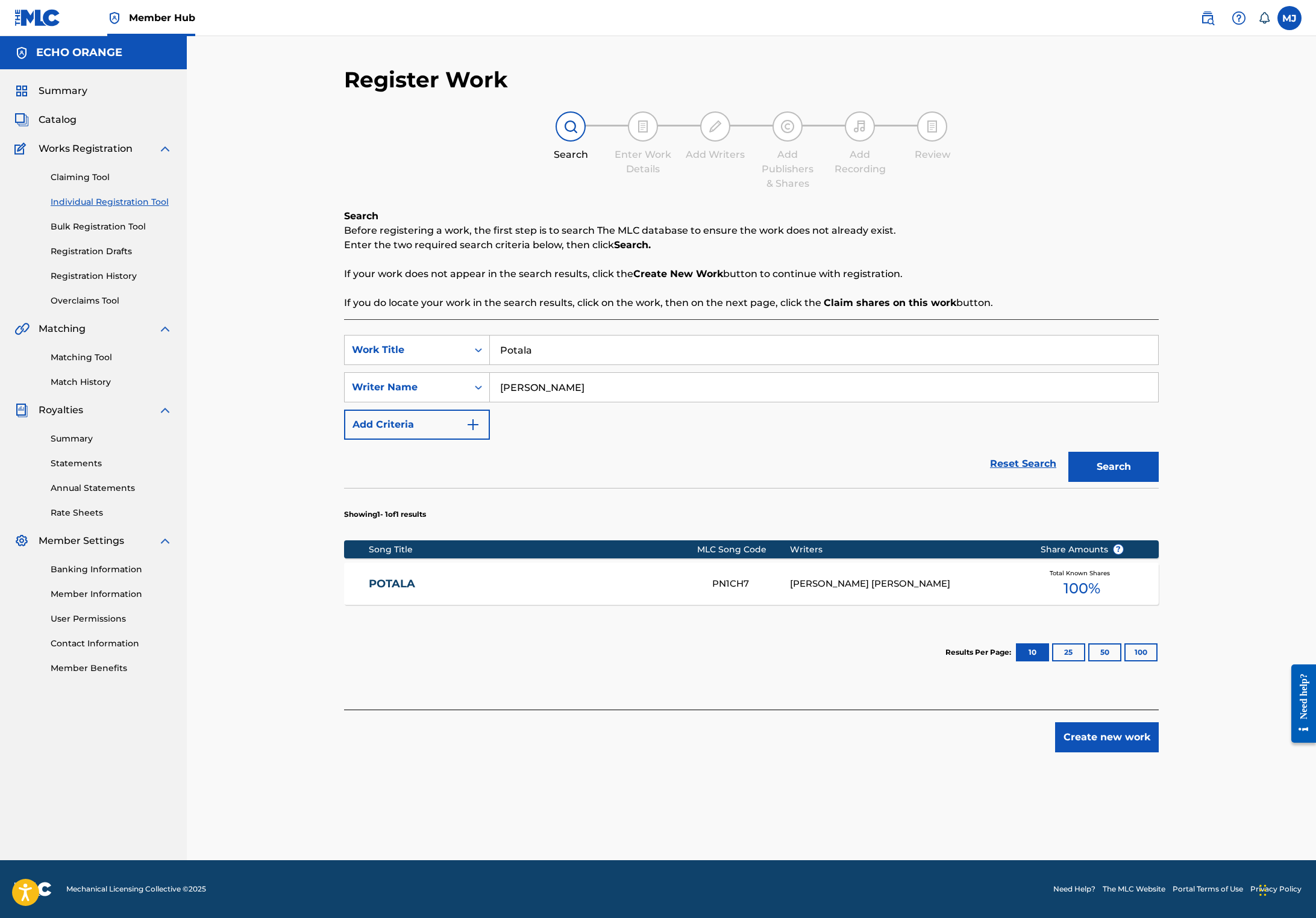
click at [109, 388] on div "Matching Tool Match History" at bounding box center [94, 362] width 158 height 52
click at [110, 364] on link "Matching Tool" at bounding box center [110, 357] width 121 height 13
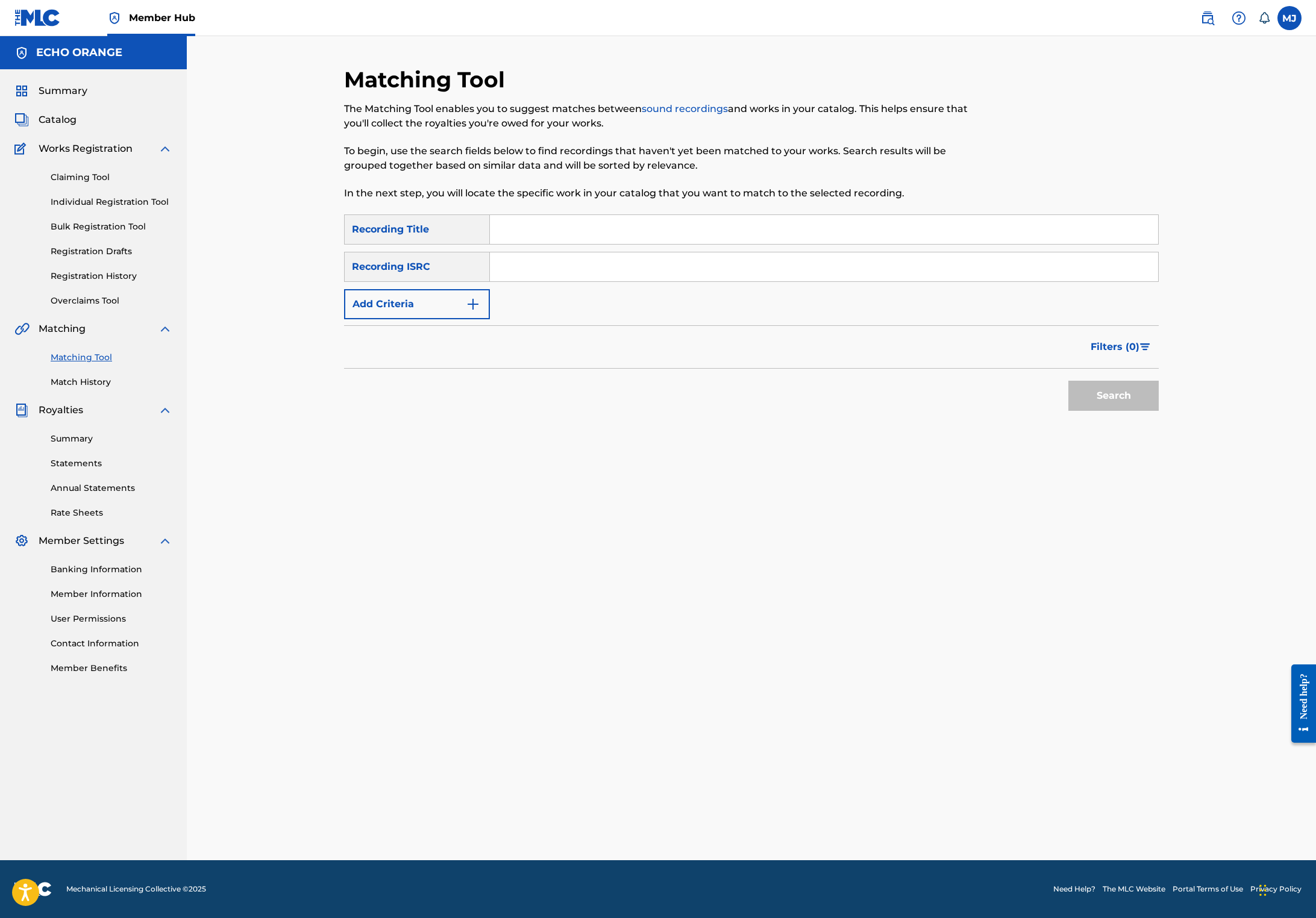
click at [519, 244] on input "Search Form" at bounding box center [823, 229] width 668 height 29
type input "potala"
click at [374, 319] on button "Add Criteria" at bounding box center [417, 304] width 146 height 31
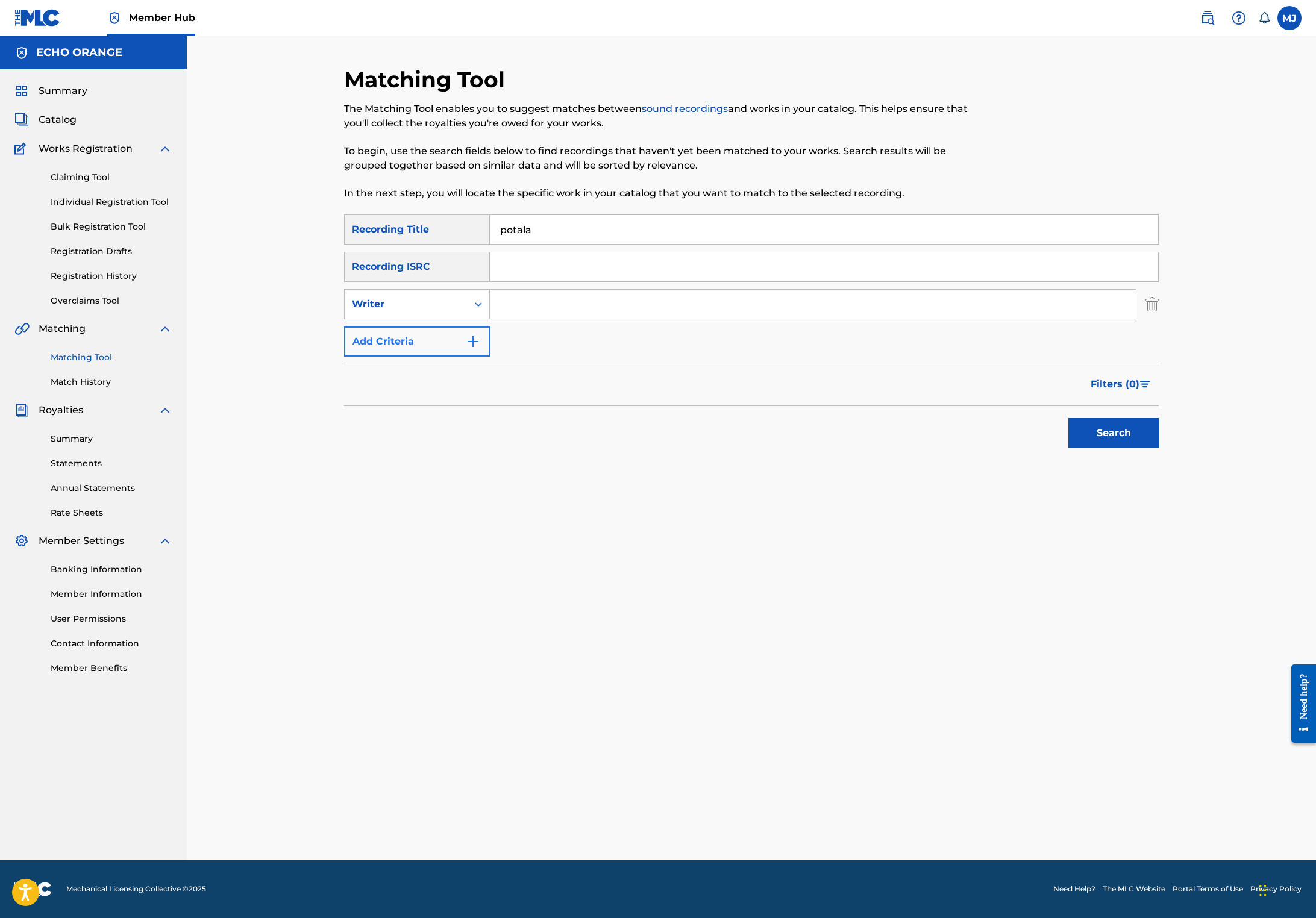
click at [381, 312] on div "Writer" at bounding box center [406, 304] width 109 height 15
click at [386, 349] on div "Recording Artist" at bounding box center [416, 334] width 145 height 31
click at [502, 318] on input "Search Form" at bounding box center [812, 304] width 646 height 29
type input "jaya"
click at [1158, 448] on button "Search" at bounding box center [1114, 433] width 91 height 31
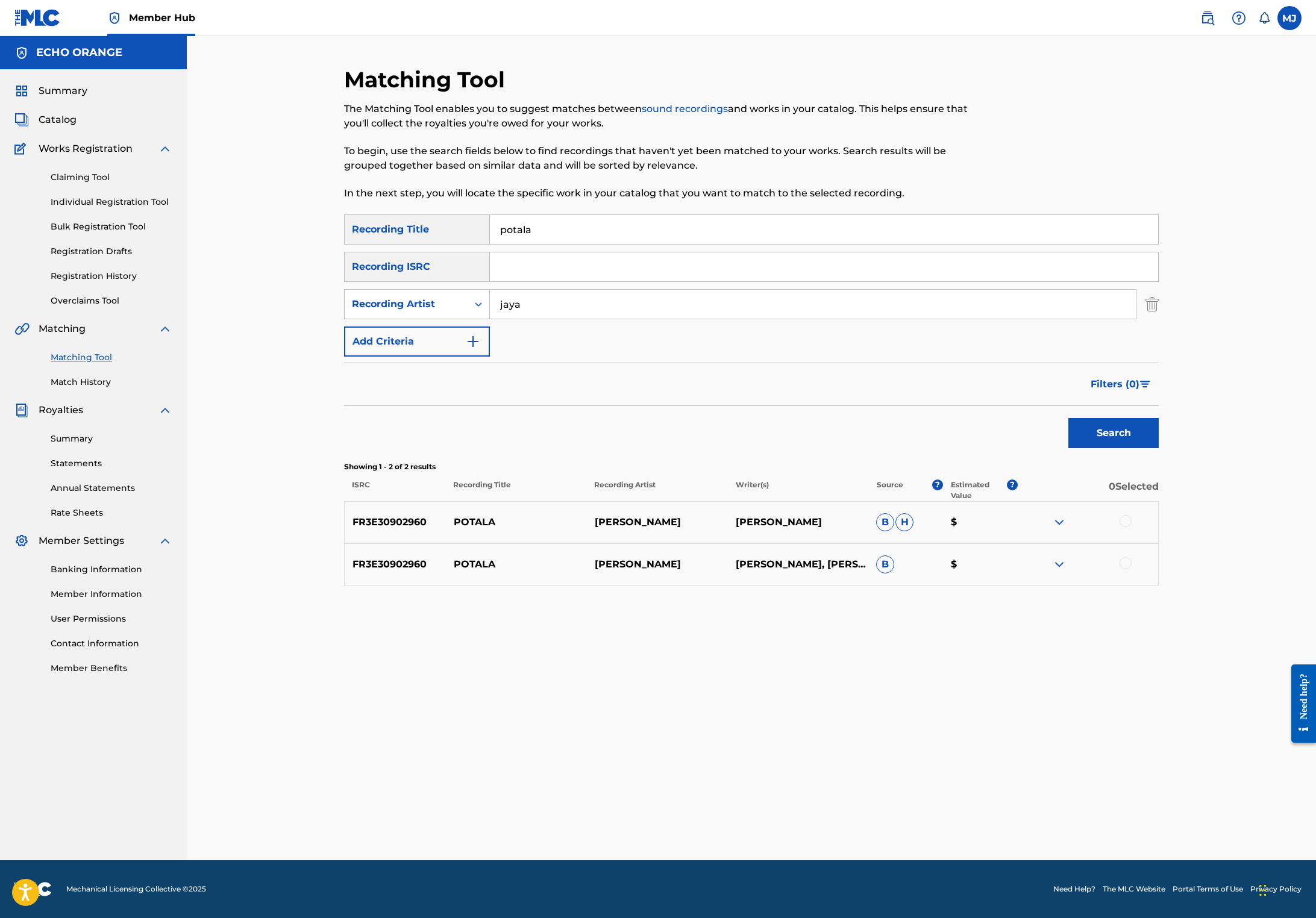
click at [1158, 530] on div at bounding box center [1087, 522] width 141 height 15
click at [1132, 527] on div at bounding box center [1126, 521] width 12 height 12
click at [1132, 569] on div at bounding box center [1126, 563] width 12 height 12
click at [1065, 771] on div "Matching Tool The Matching Tool enables you to suggest matches between sound re…" at bounding box center [752, 462] width 815 height 794
click at [914, 811] on button "Match 2 Groups" at bounding box center [846, 819] width 133 height 31
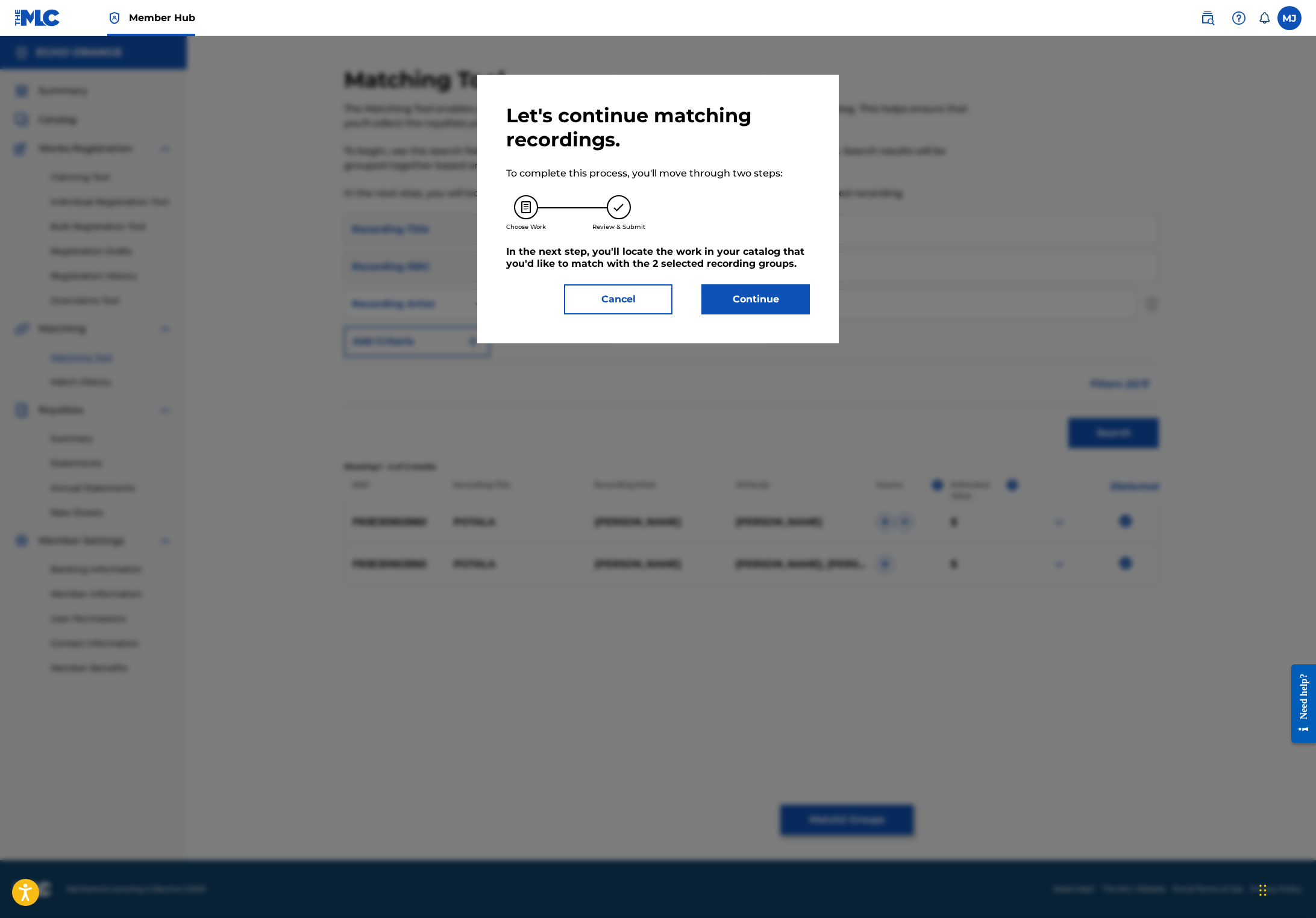
click at [810, 343] on div "Let's continue matching recordings. To complete this process, you'll move throu…" at bounding box center [658, 209] width 361 height 268
click at [810, 315] on button "Continue" at bounding box center [756, 299] width 109 height 31
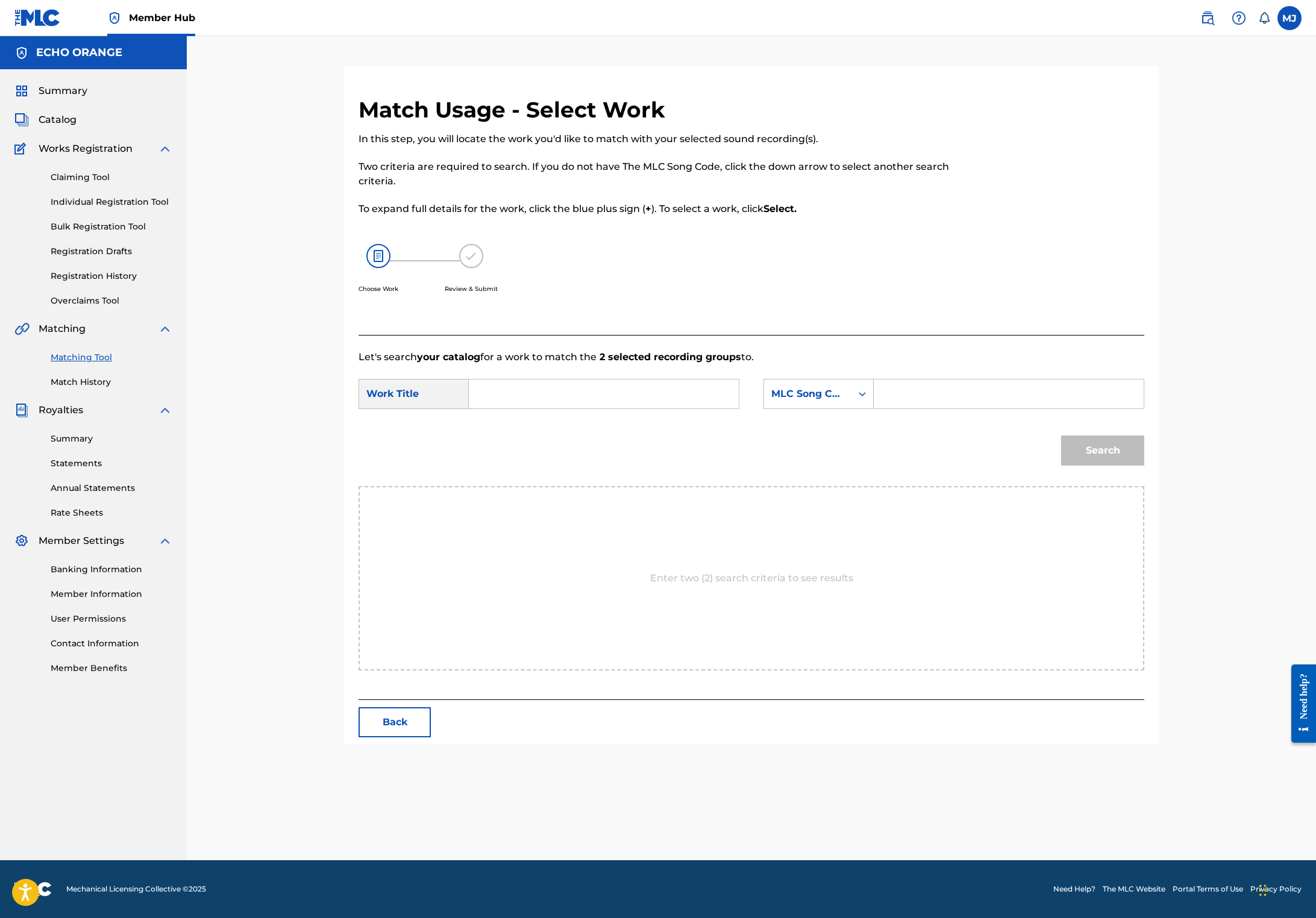
click at [567, 407] on form "SearchWithCriteria1aa72afe-5f1b-4ee5-b738-8372e47cf4be Work Title SearchWithCri…" at bounding box center [751, 424] width 785 height 121
click at [571, 408] on input "Search Form" at bounding box center [603, 393] width 250 height 29
type input "potala"
click at [843, 401] on div "MLC Song Code" at bounding box center [808, 393] width 73 height 15
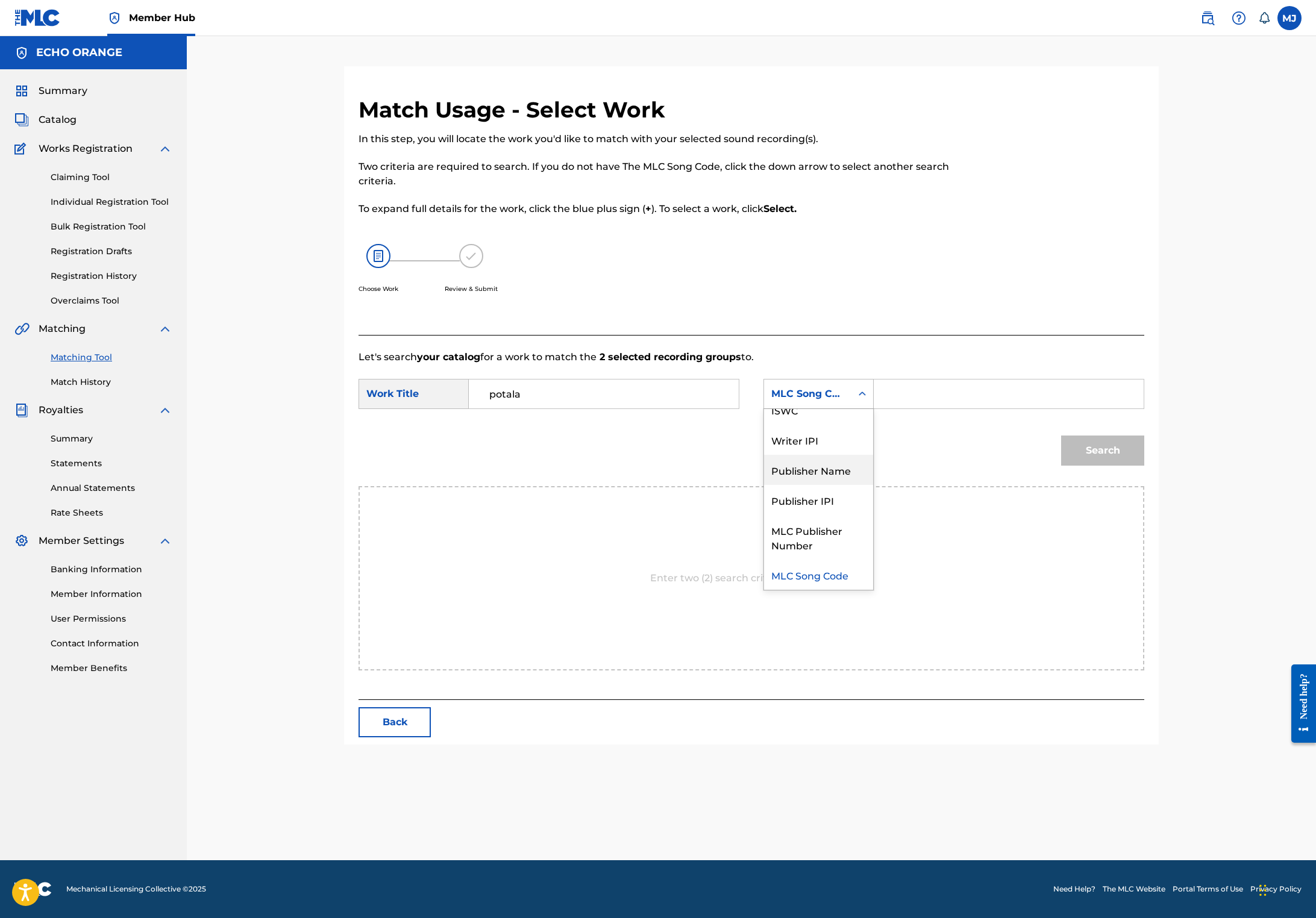
click at [855, 485] on div "Publisher Name" at bounding box center [818, 469] width 110 height 31
click at [996, 408] on input "Search Form" at bounding box center [1008, 393] width 250 height 29
type input "origins"
click at [1144, 465] on button "Search" at bounding box center [1102, 450] width 83 height 31
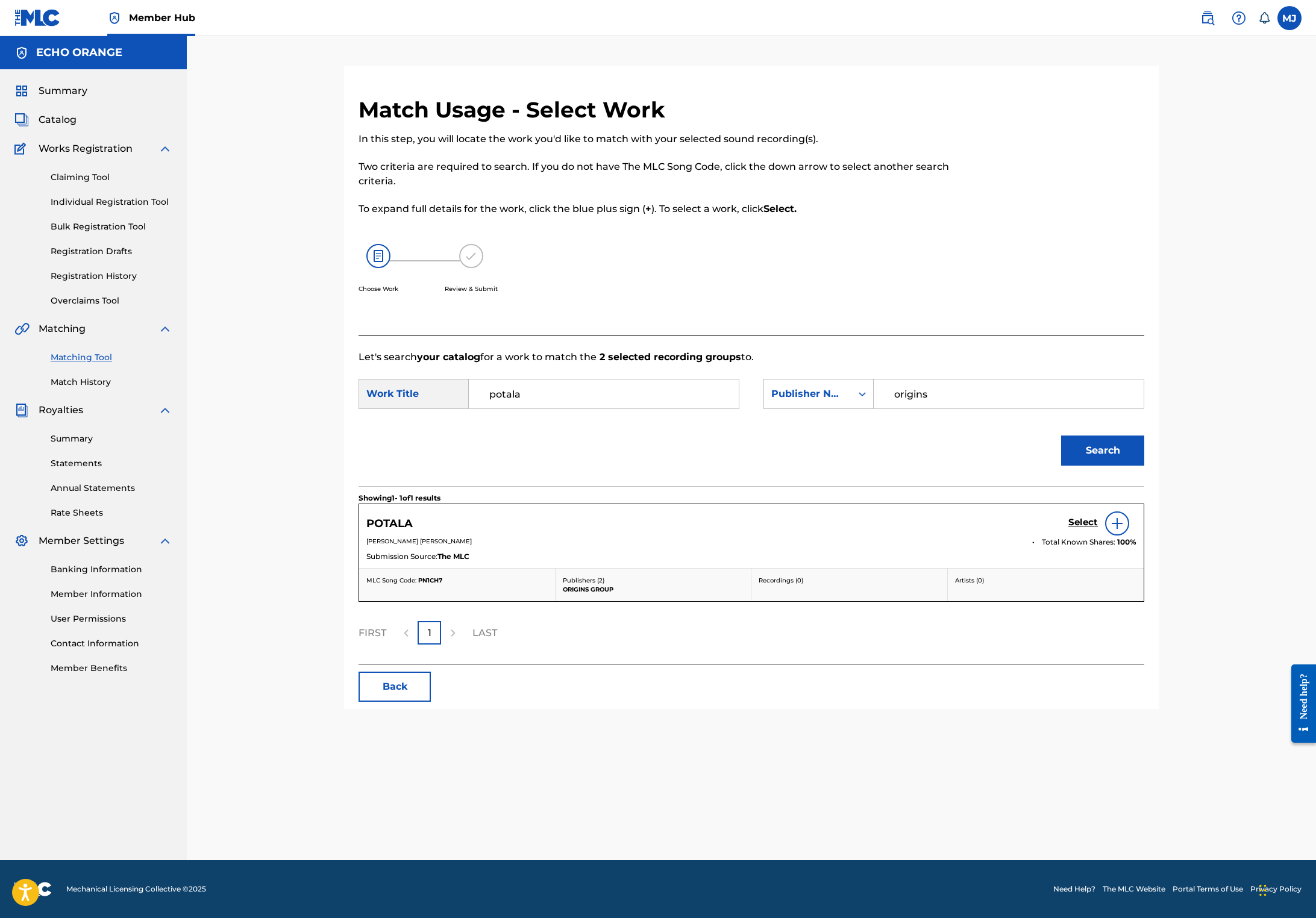
click at [1136, 535] on div "POTALA Select" at bounding box center [751, 523] width 769 height 24
click at [1136, 535] on div "Select" at bounding box center [1102, 523] width 68 height 24
click at [1098, 529] on h5 "Select" at bounding box center [1083, 523] width 30 height 12
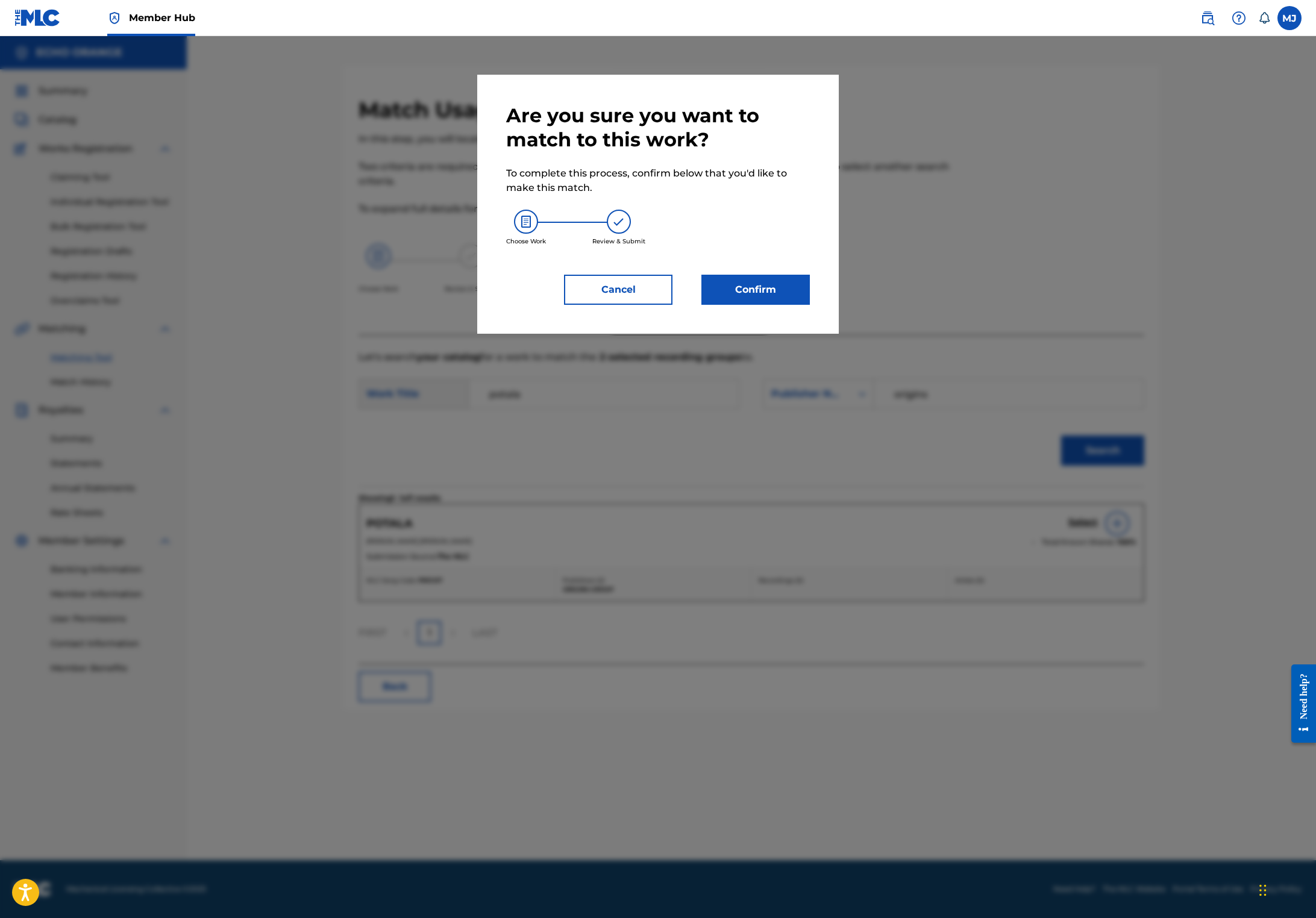
click at [779, 333] on div "Are you sure you want to match to this work? To complete this process, confirm …" at bounding box center [658, 204] width 361 height 259
click at [790, 305] on button "Confirm" at bounding box center [756, 289] width 109 height 31
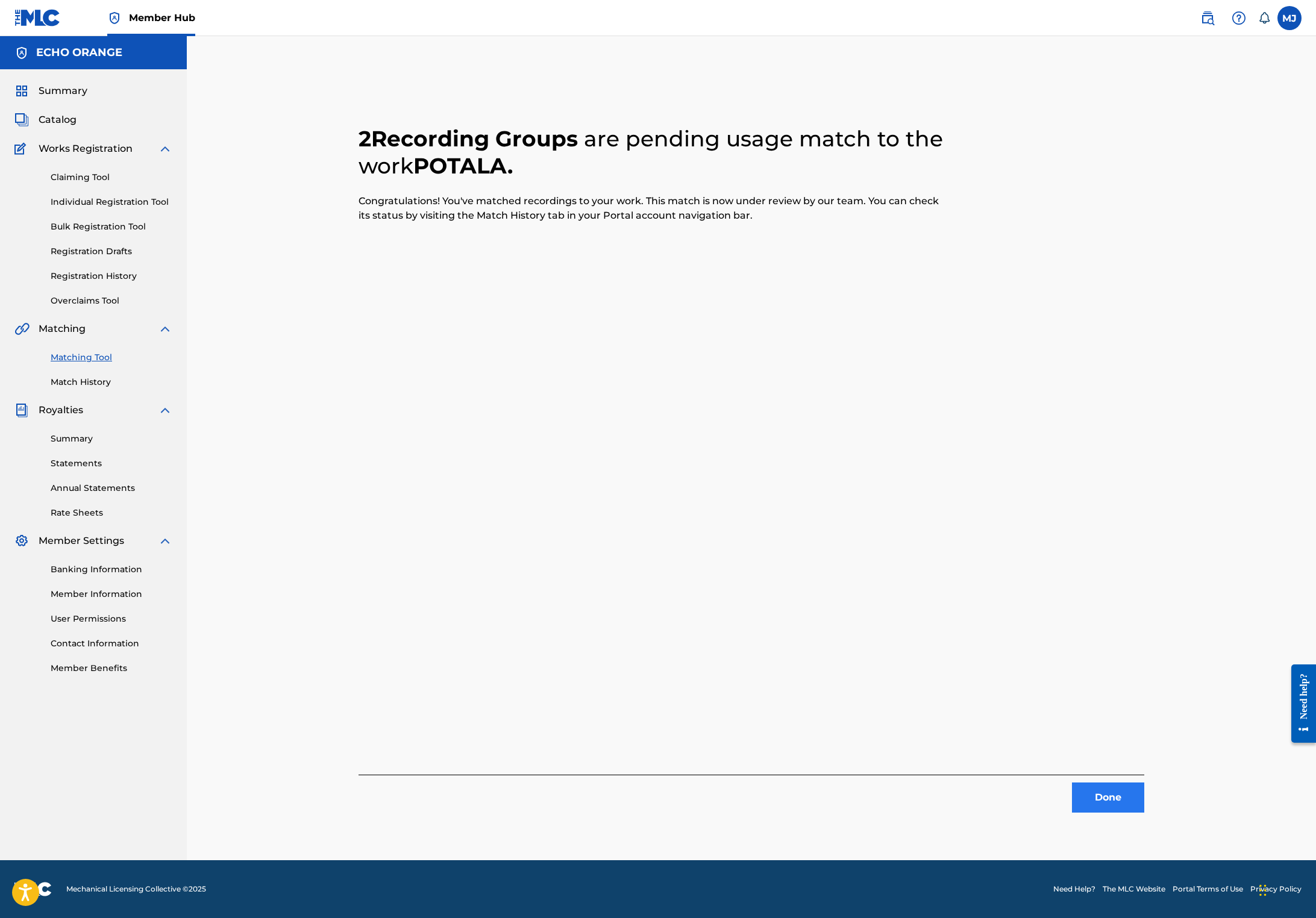
drag, startPoint x: 1200, startPoint y: 793, endPoint x: 1197, endPoint y: 799, distance: 6.7
click at [1144, 799] on div "Done" at bounding box center [751, 793] width 785 height 37
click at [1144, 801] on button "Done" at bounding box center [1107, 797] width 72 height 31
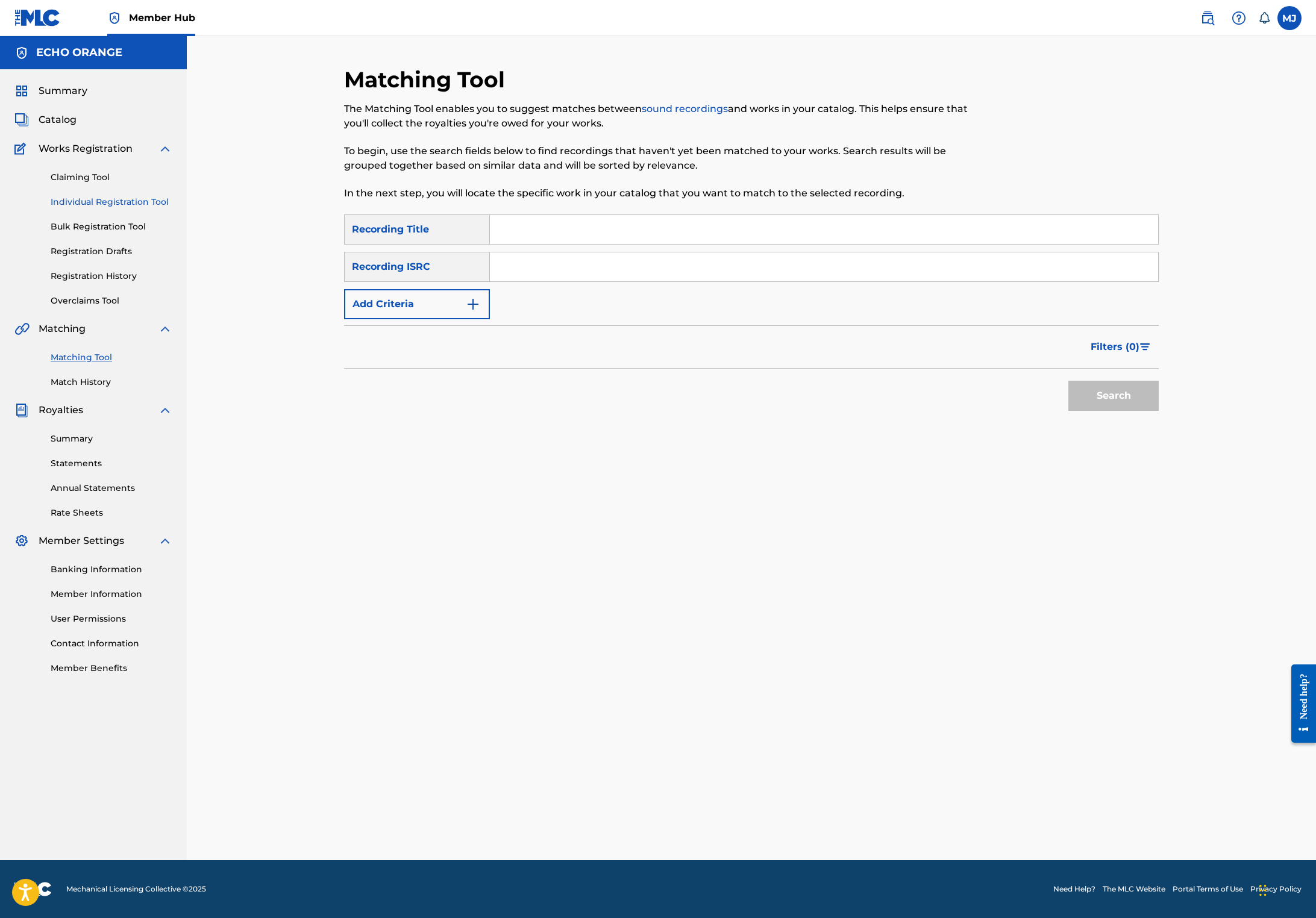
click at [140, 208] on link "Individual Registration Tool" at bounding box center [110, 201] width 121 height 13
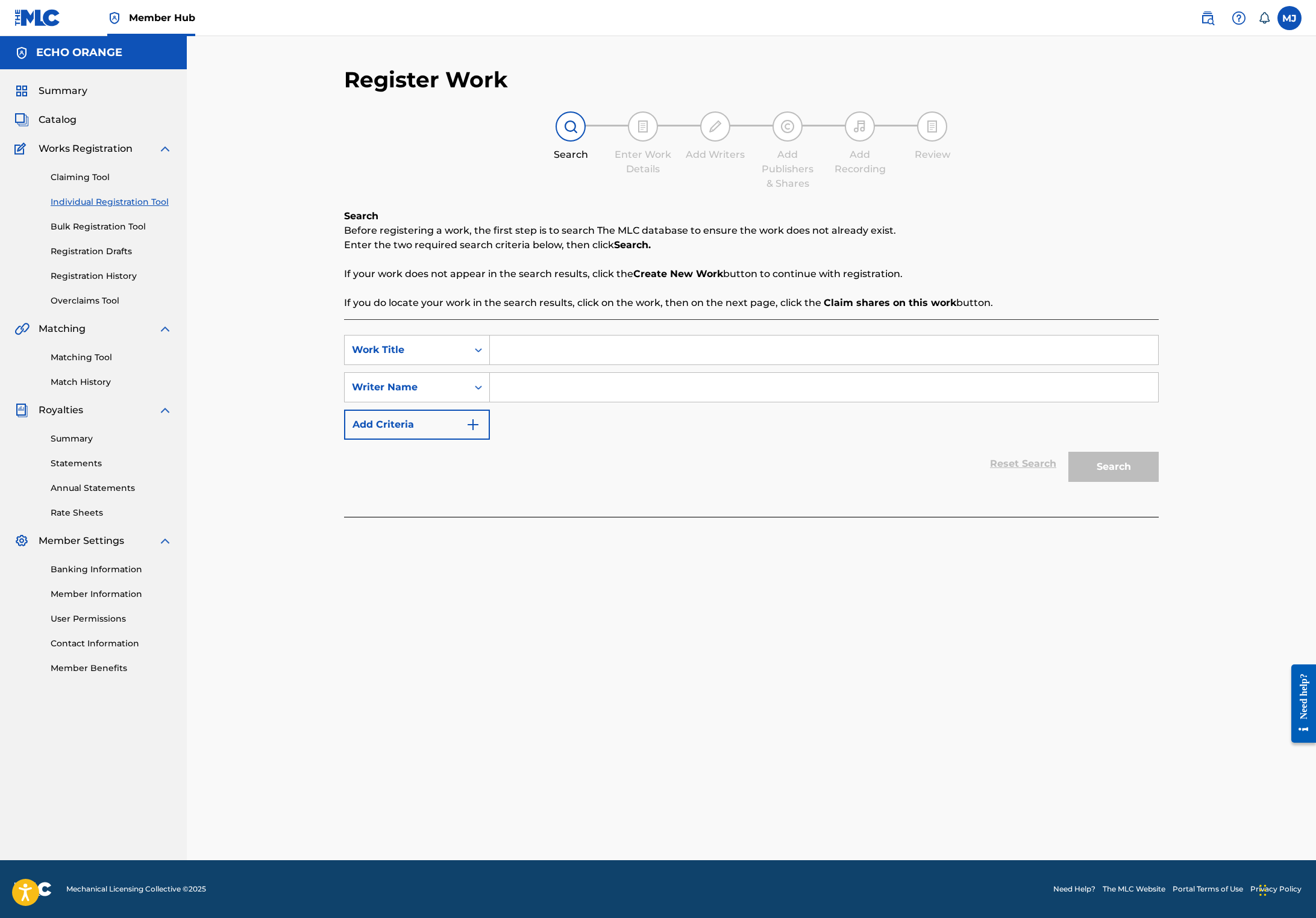
click at [582, 364] on input "Search Form" at bounding box center [823, 349] width 668 height 29
type input "Pour toi song for you"
paste input "[PERSON_NAME]"
type input "[PERSON_NAME]"
click at [1158, 481] on button "Search" at bounding box center [1114, 466] width 91 height 31
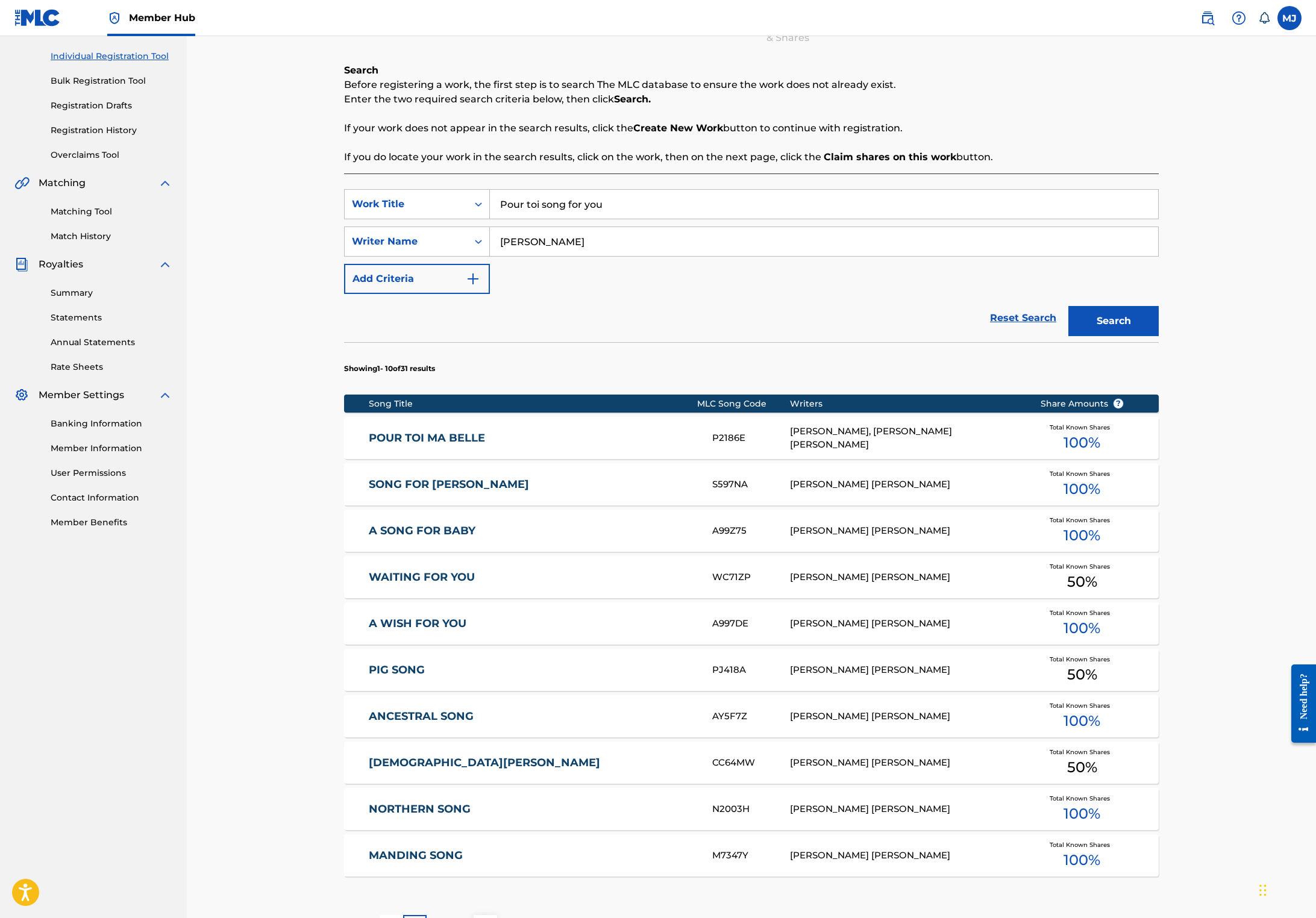
scroll to position [419, 0]
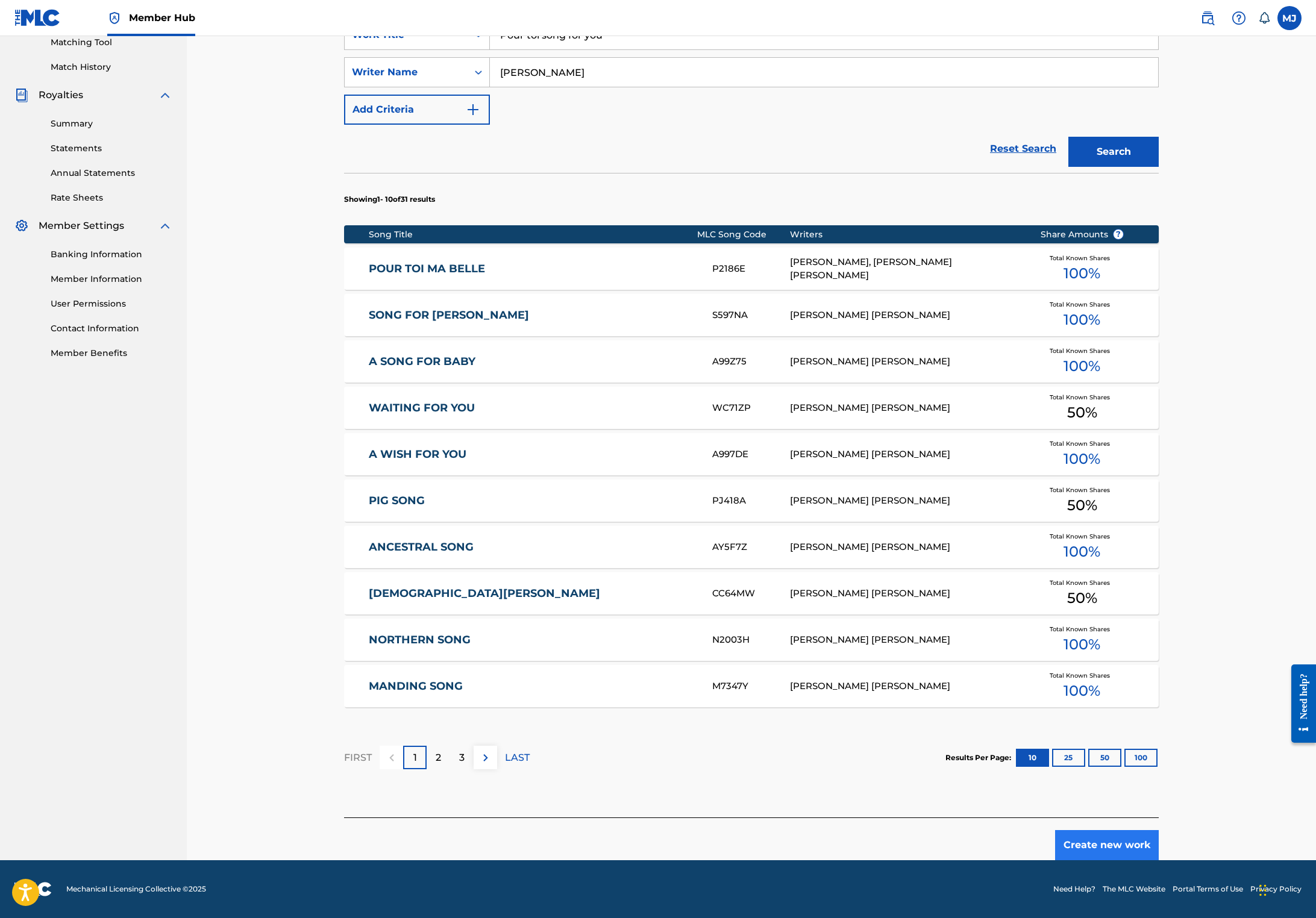
click at [1158, 829] on button "Create new work" at bounding box center [1106, 844] width 104 height 31
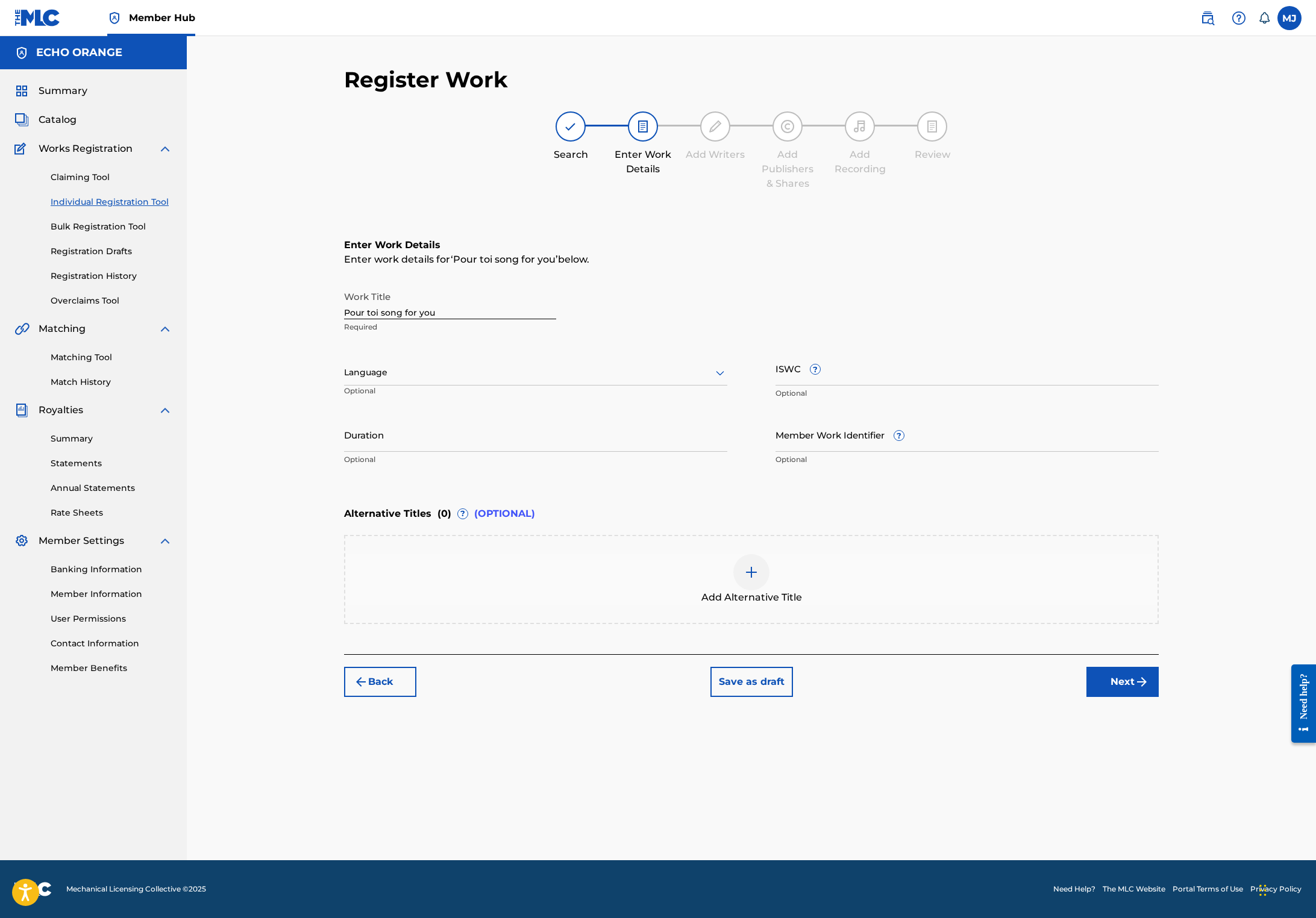
scroll to position [0, 0]
click at [1158, 696] on button "Next" at bounding box center [1122, 681] width 72 height 31
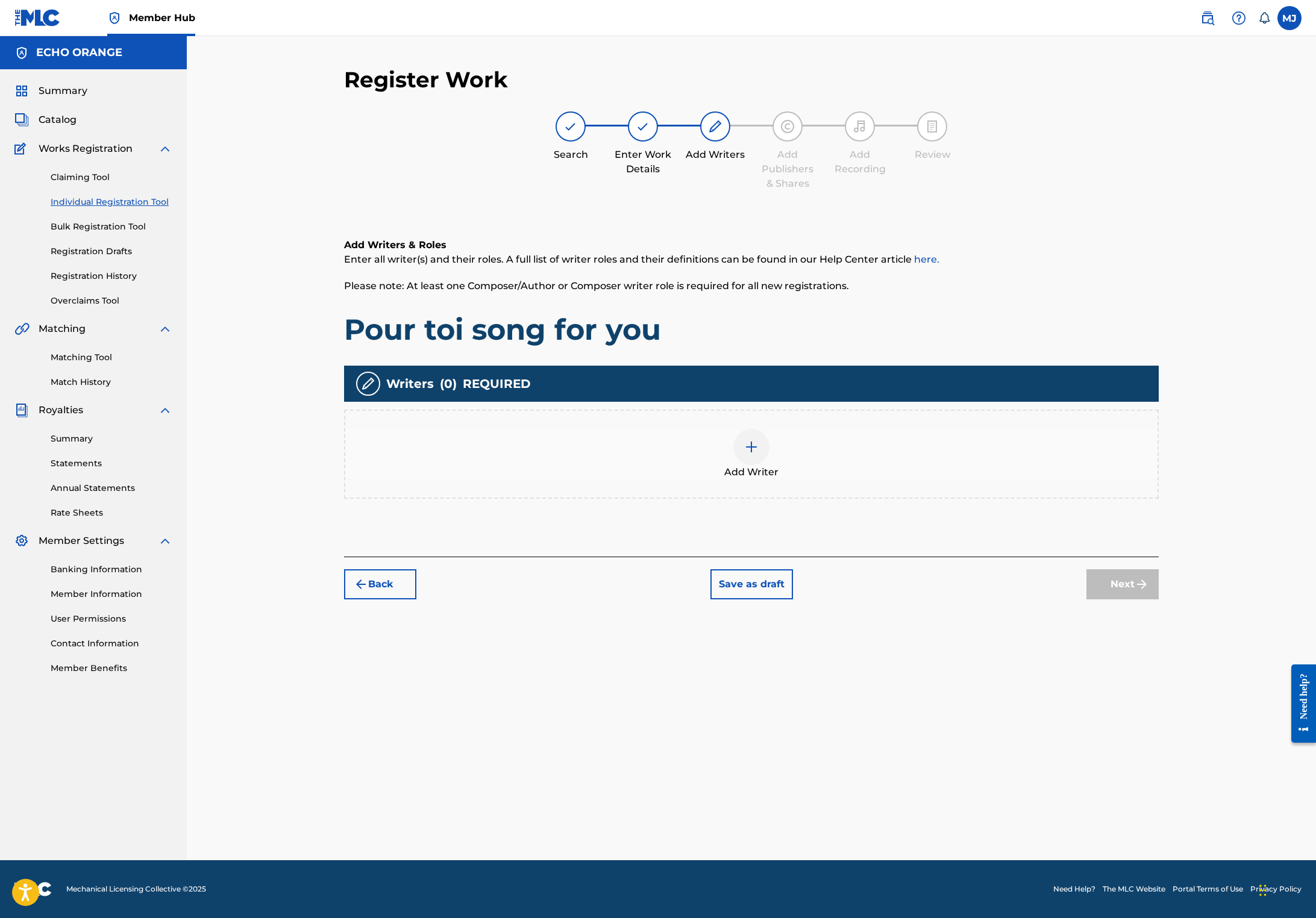
click at [957, 556] on div "Add Writers & Roles Enter all writer(s) and their roles. A full list of writer …" at bounding box center [752, 383] width 815 height 347
click at [951, 479] on div "Add Writer" at bounding box center [751, 454] width 812 height 50
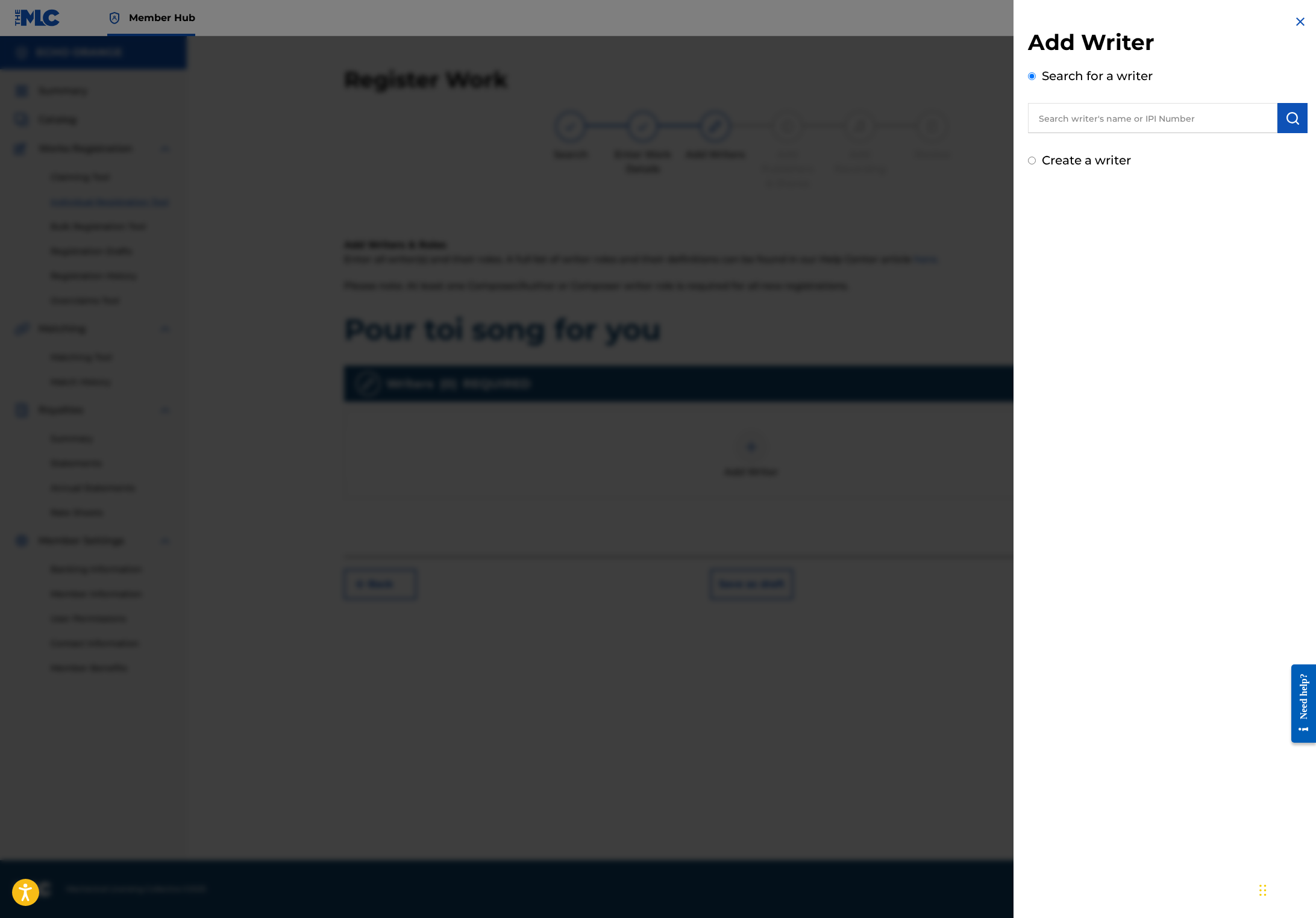
click at [1161, 130] on input "text" at bounding box center [1152, 117] width 250 height 31
paste input "[PERSON_NAME]"
type input "[PERSON_NAME]"
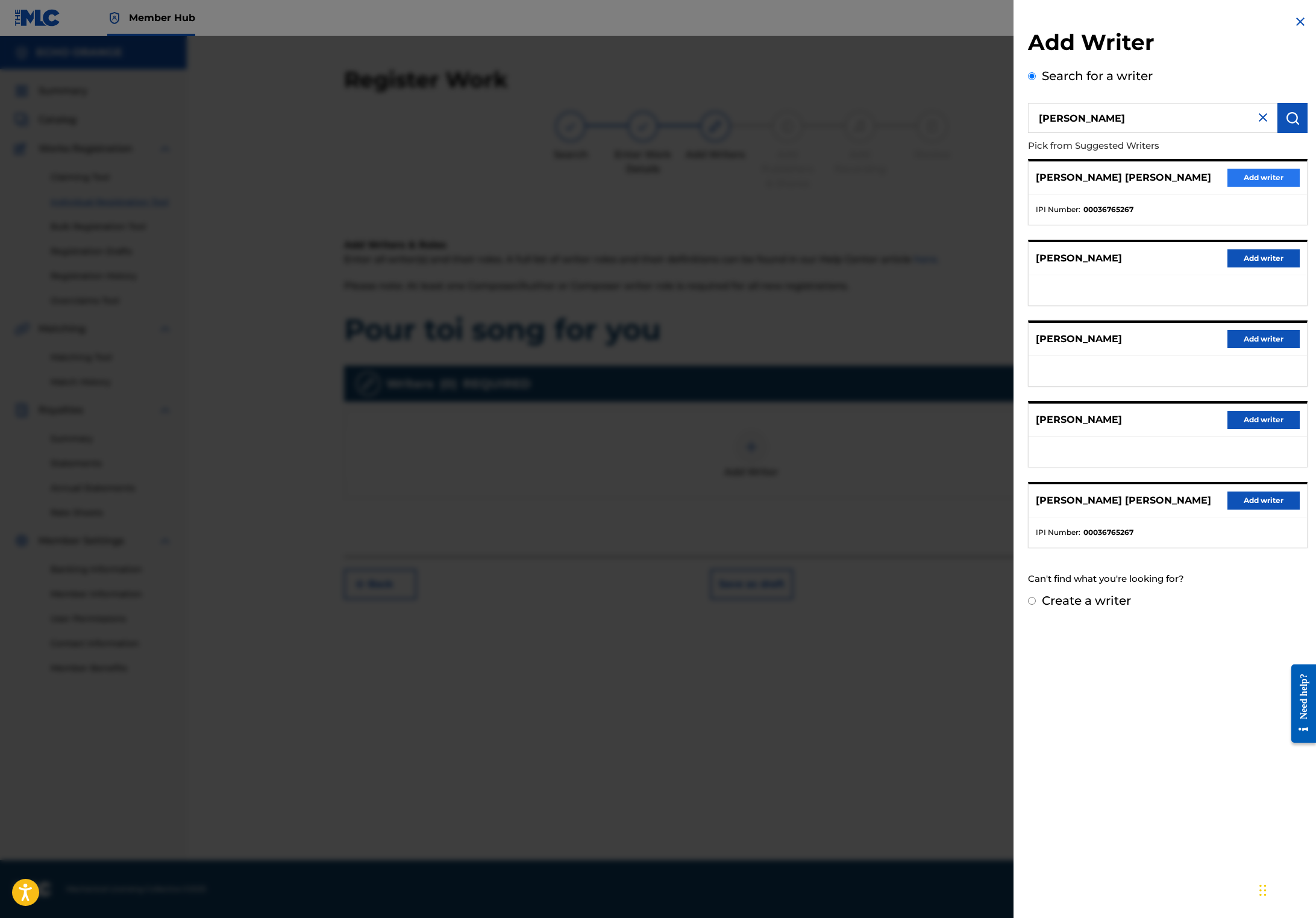
click at [1259, 186] on button "Add writer" at bounding box center [1263, 177] width 72 height 18
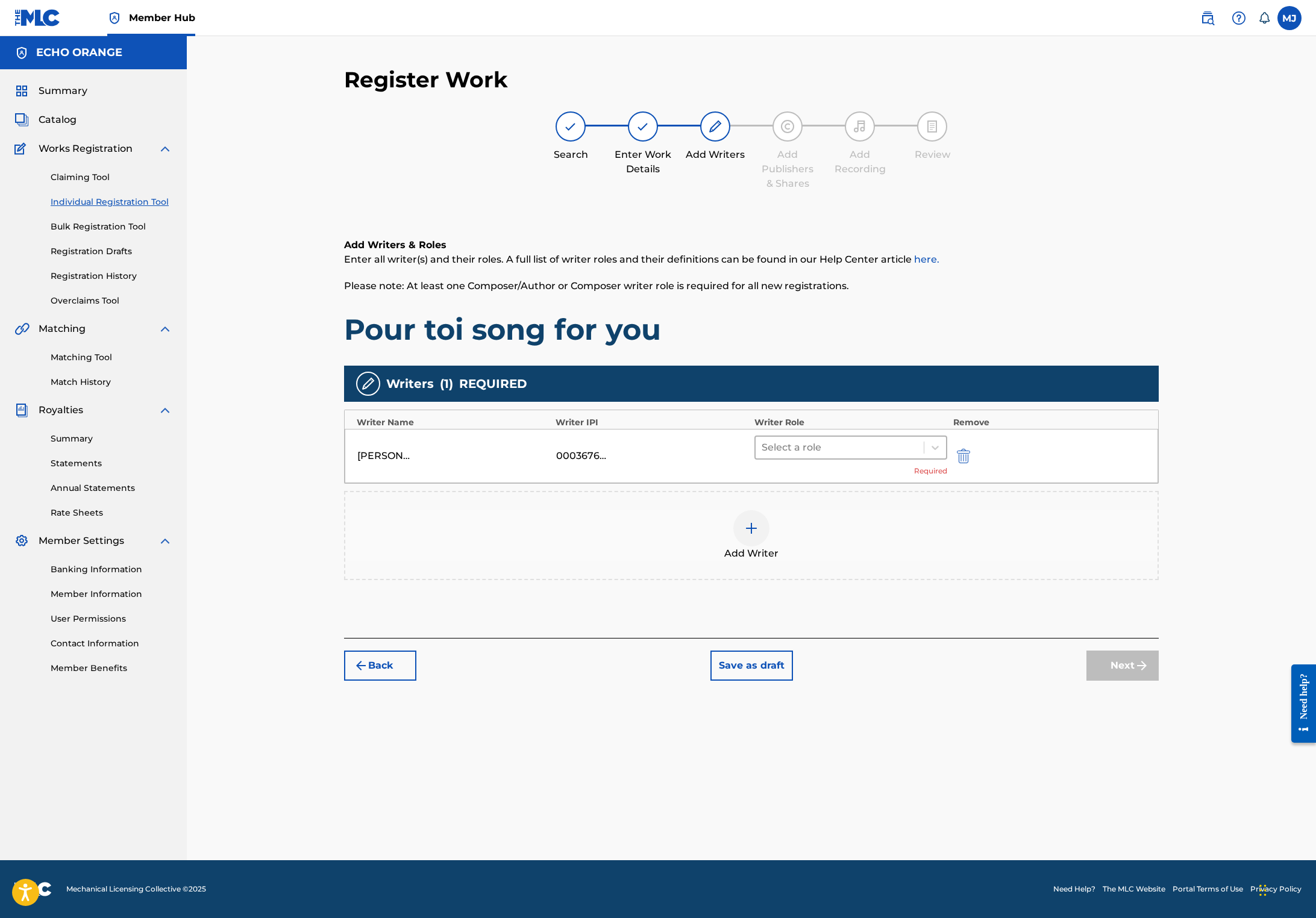
click at [890, 456] on div at bounding box center [840, 447] width 156 height 17
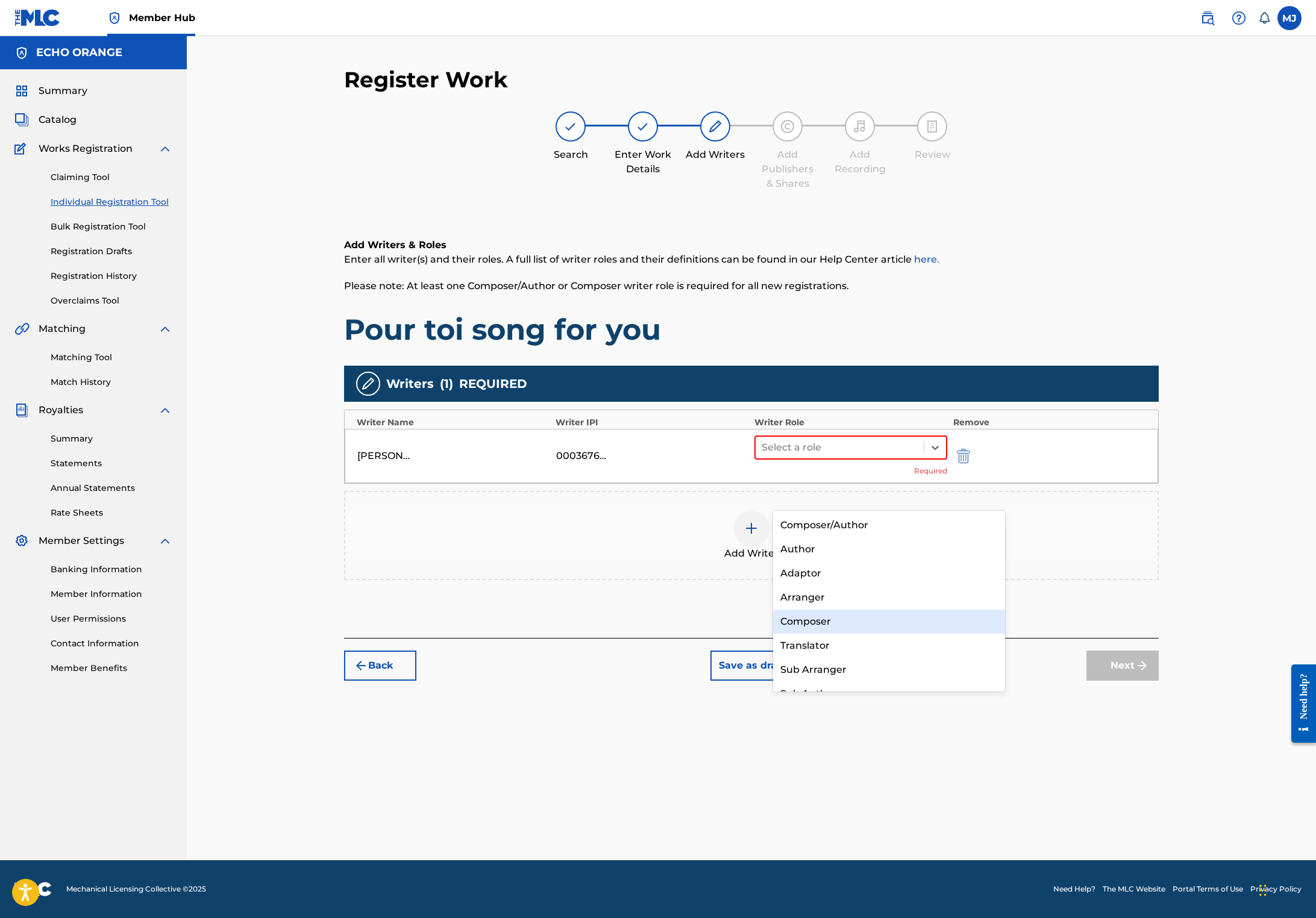
click at [824, 622] on div "Composer" at bounding box center [888, 621] width 232 height 24
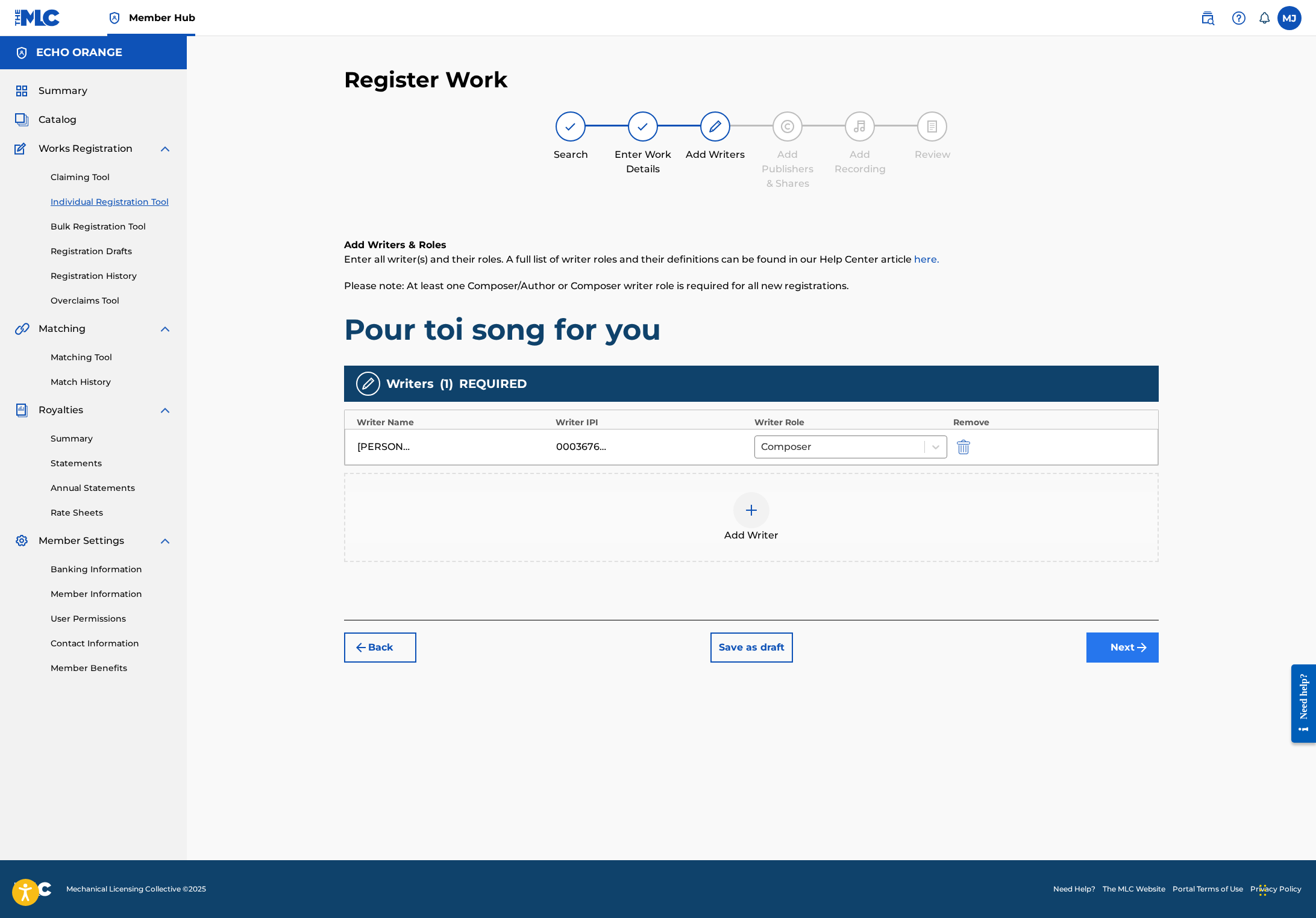
click at [1158, 663] on button "Next" at bounding box center [1122, 647] width 72 height 31
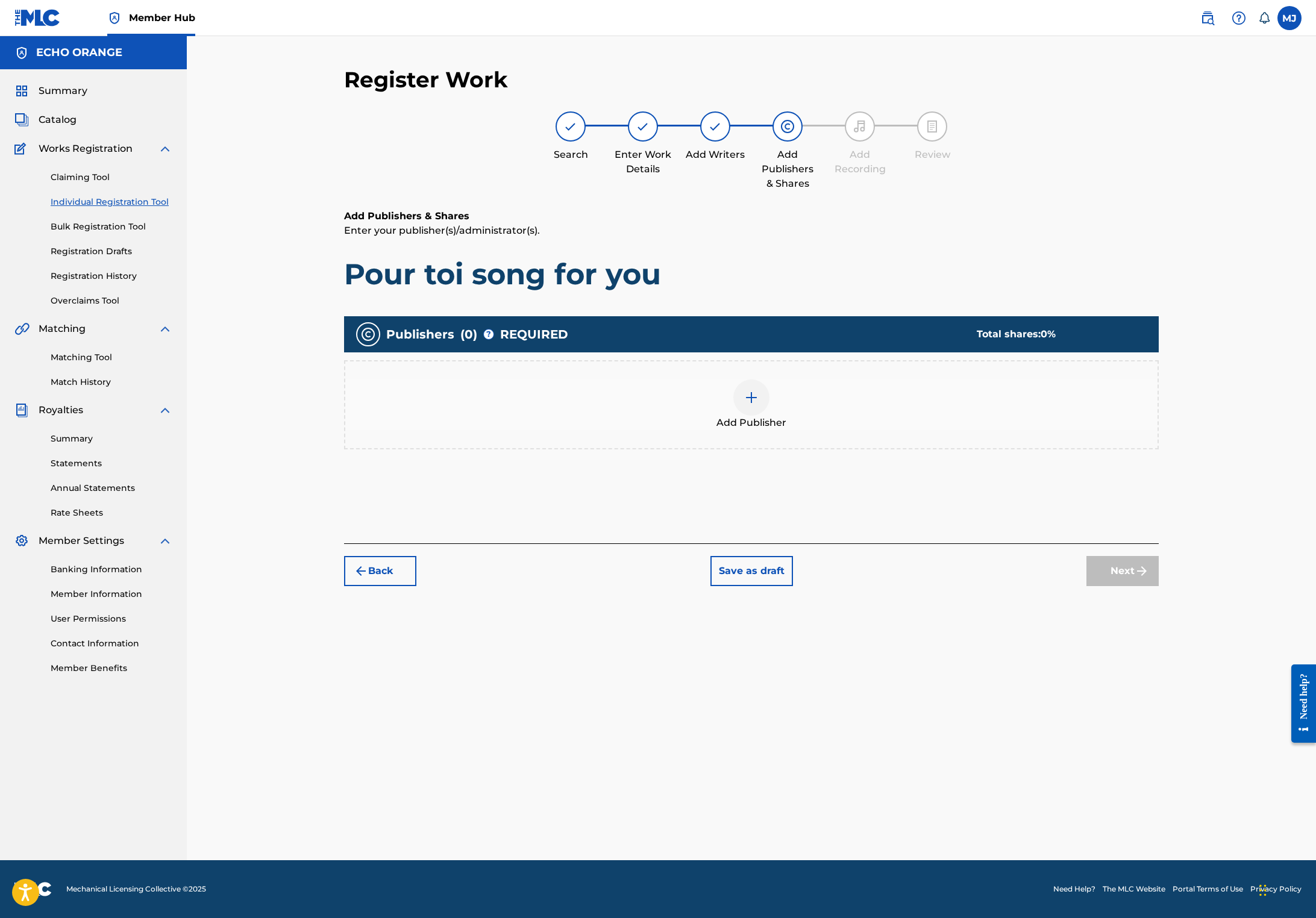
click at [887, 430] on div "Add Publisher" at bounding box center [751, 404] width 812 height 50
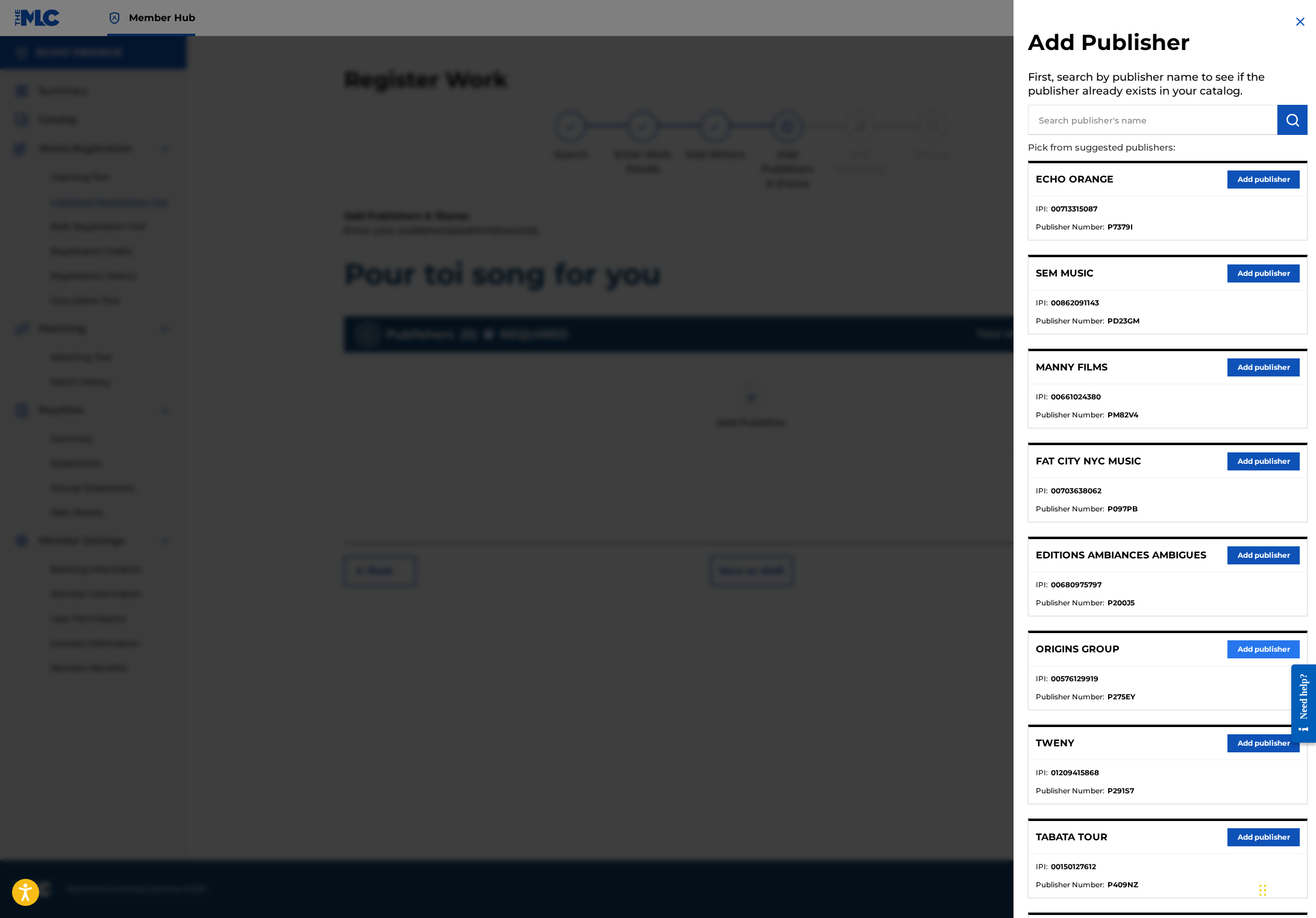
click at [1241, 658] on button "Add publisher" at bounding box center [1263, 649] width 72 height 18
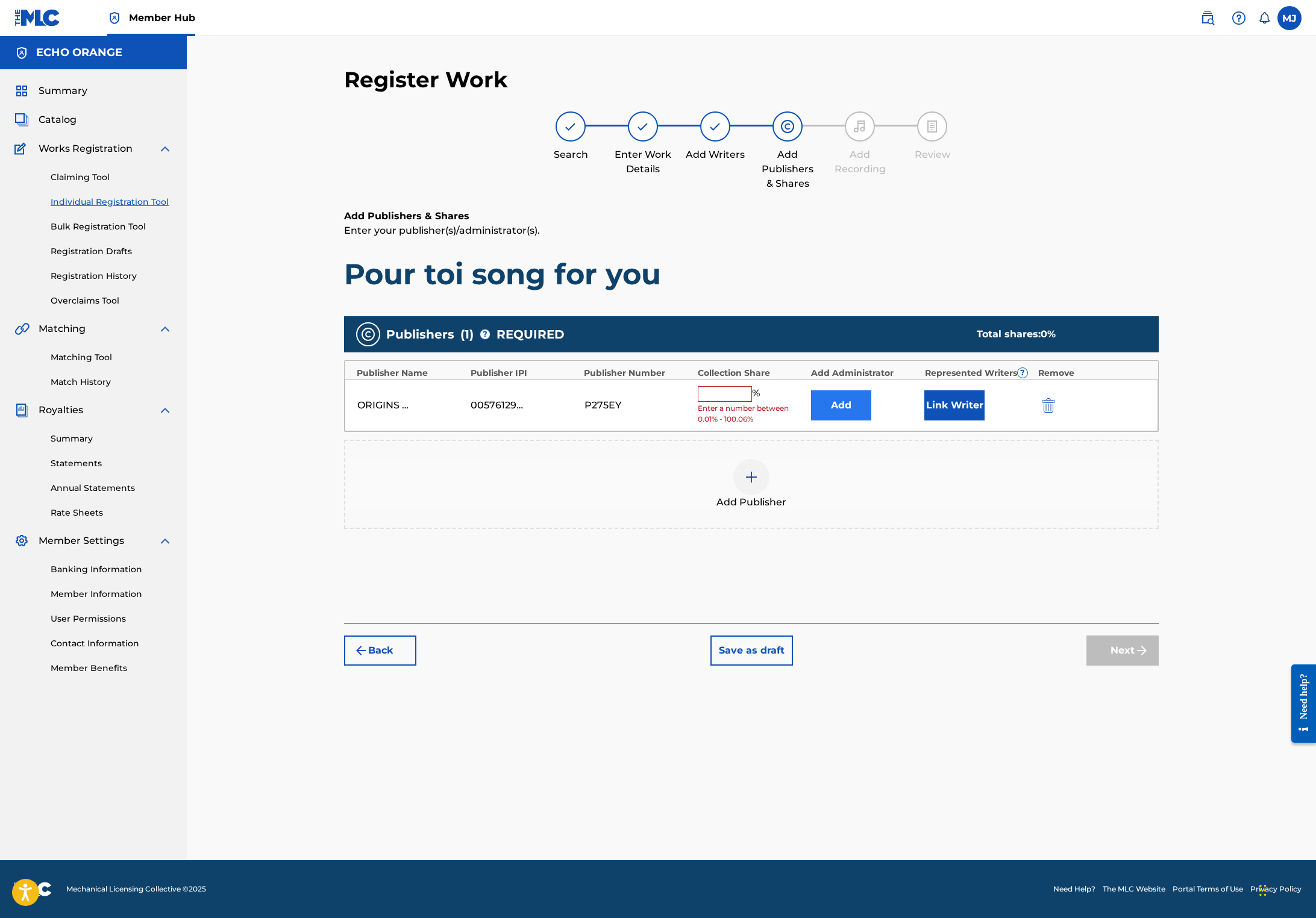
click at [871, 420] on button "Add" at bounding box center [841, 405] width 60 height 31
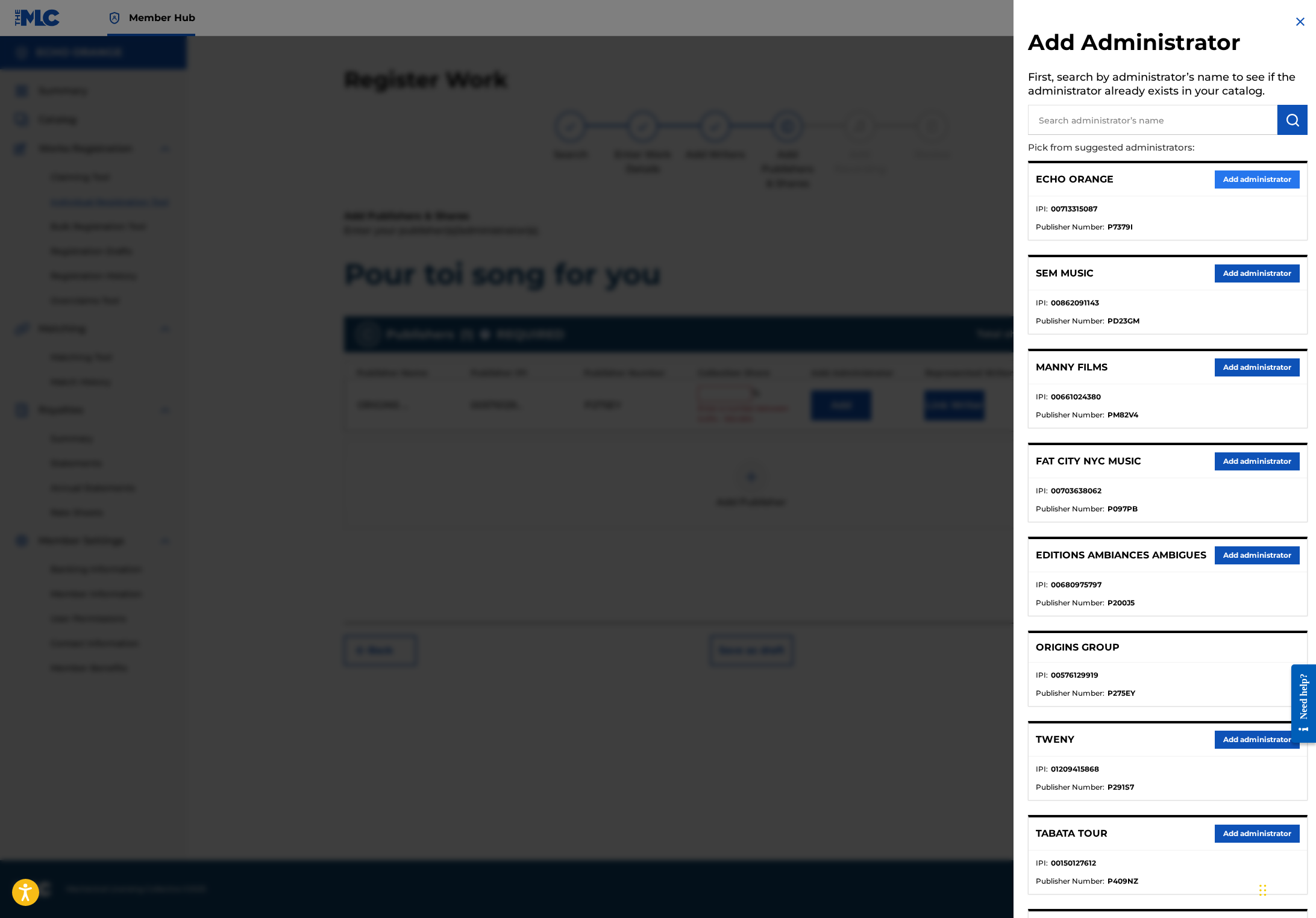
click at [1225, 188] on button "Add administrator" at bounding box center [1257, 179] width 85 height 18
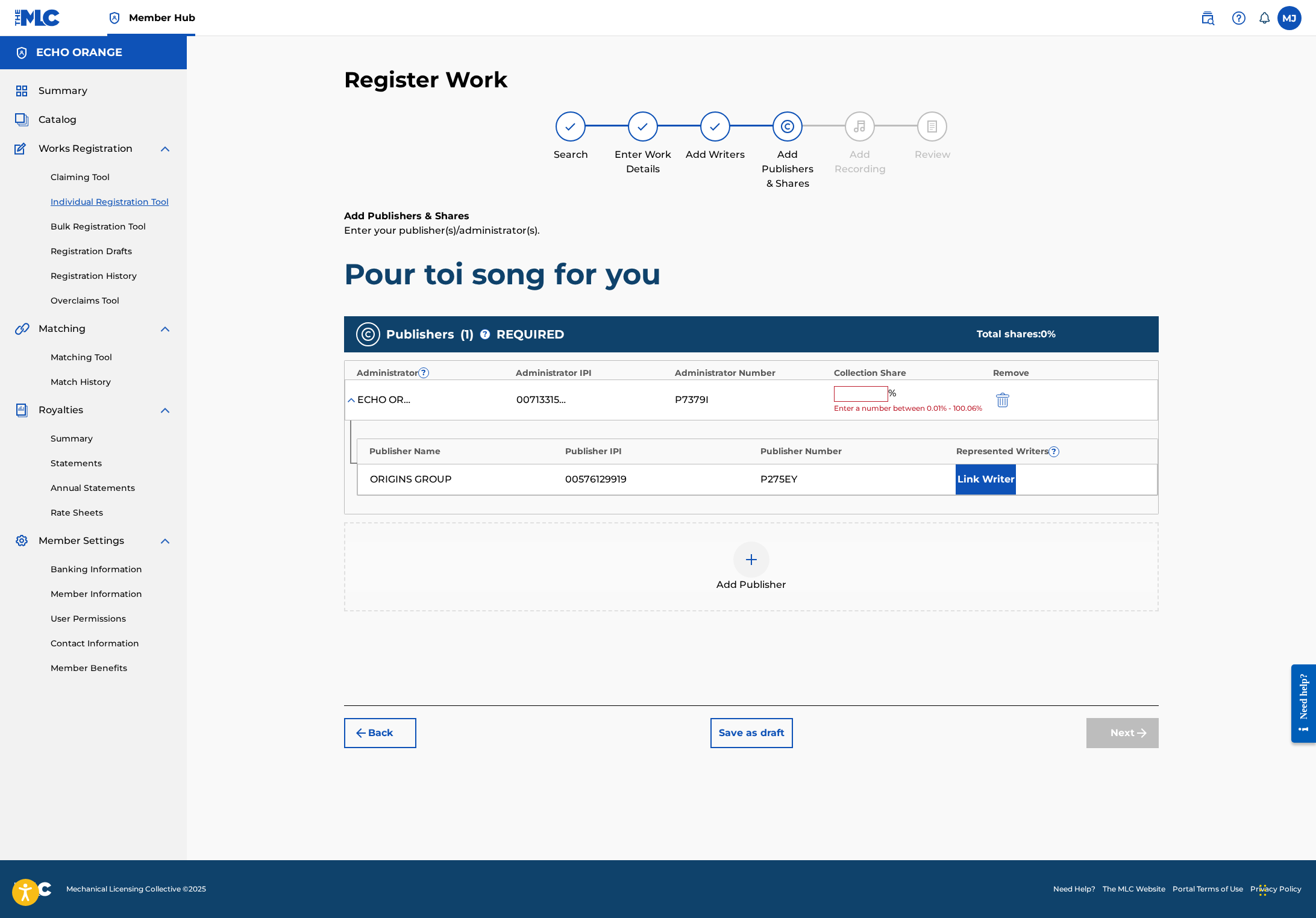
click at [888, 401] on input "text" at bounding box center [860, 393] width 54 height 16
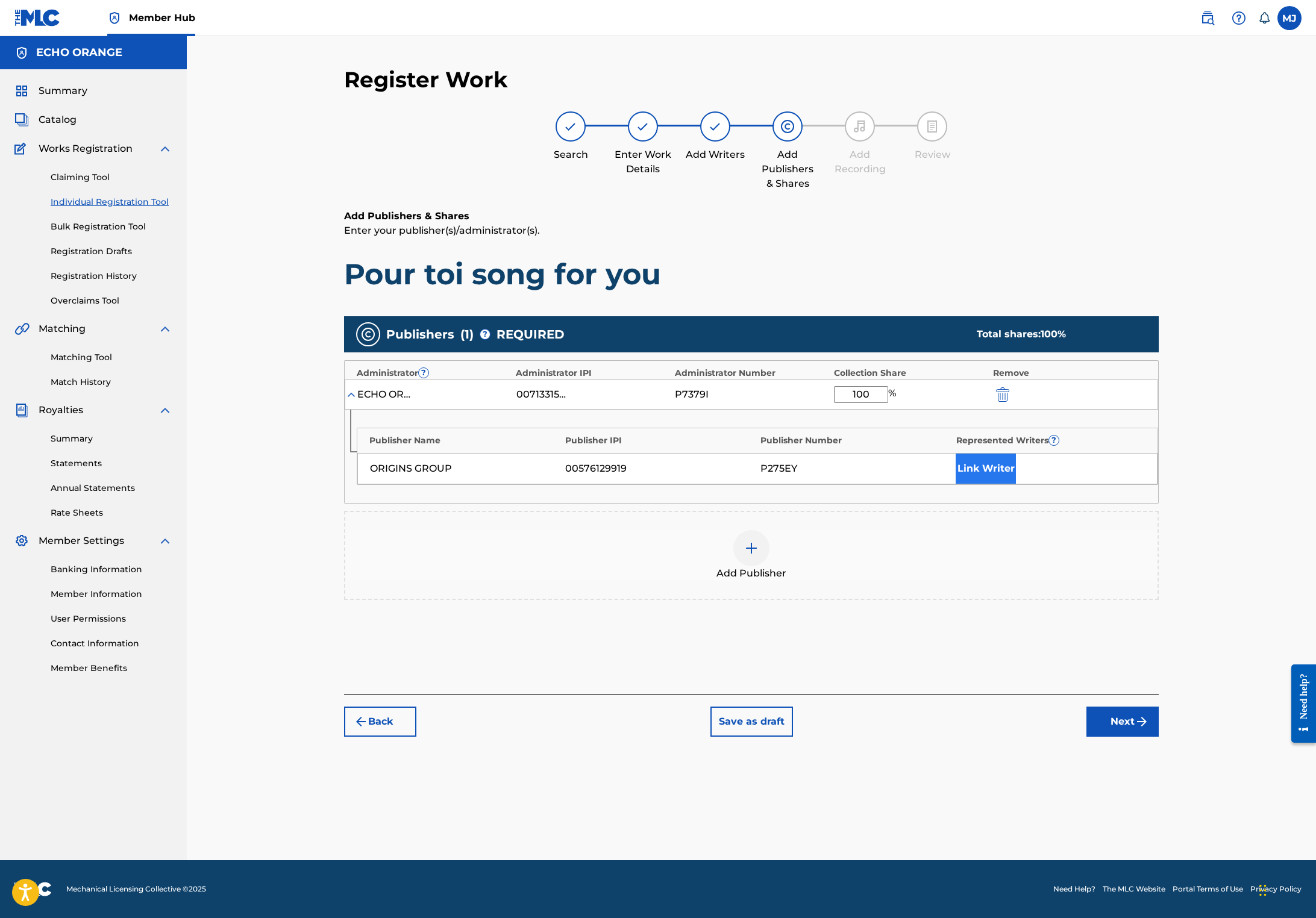
type input "100"
click at [1016, 483] on button "Link Writer" at bounding box center [985, 468] width 60 height 31
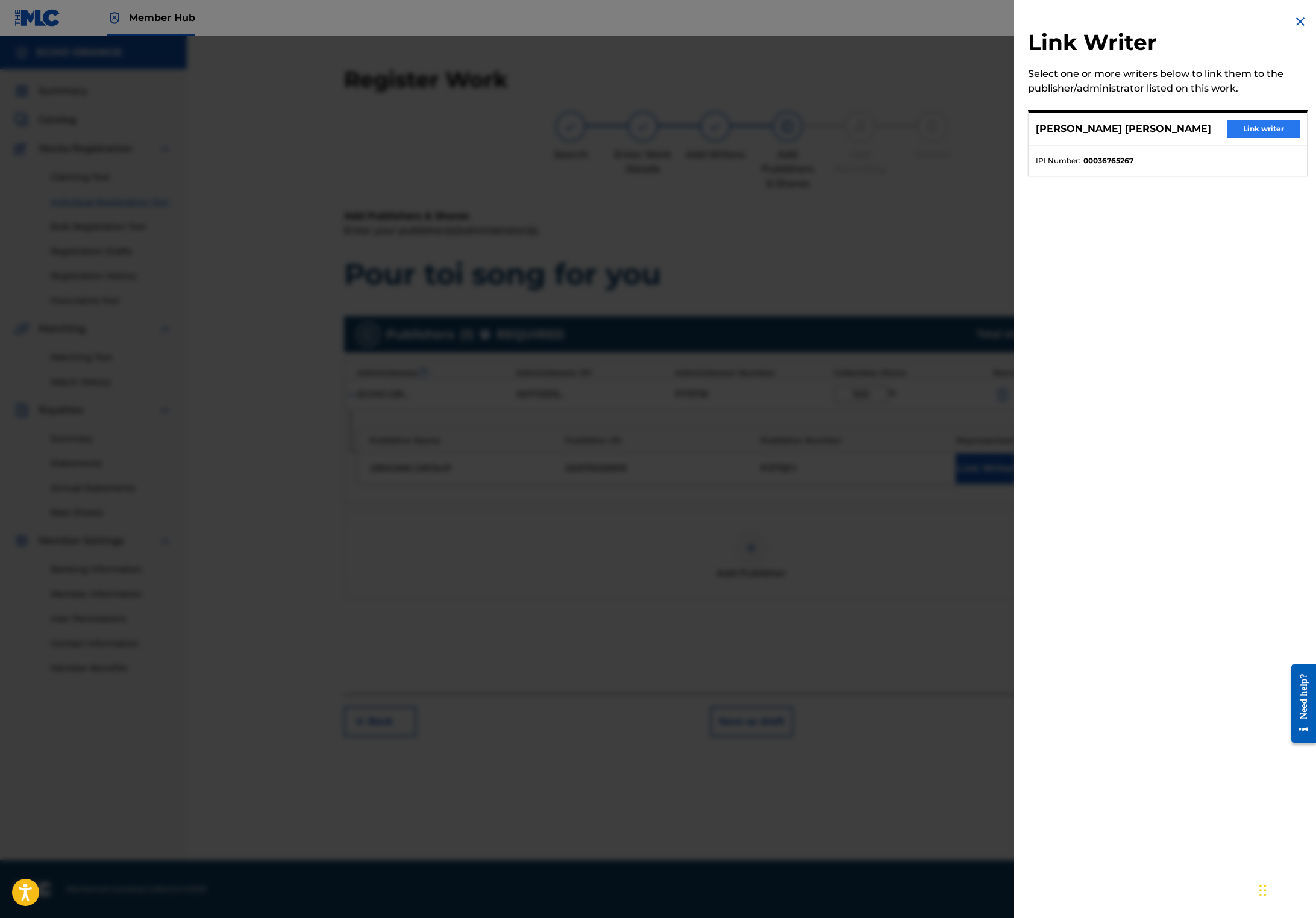
click at [1229, 138] on button "Link writer" at bounding box center [1263, 129] width 72 height 18
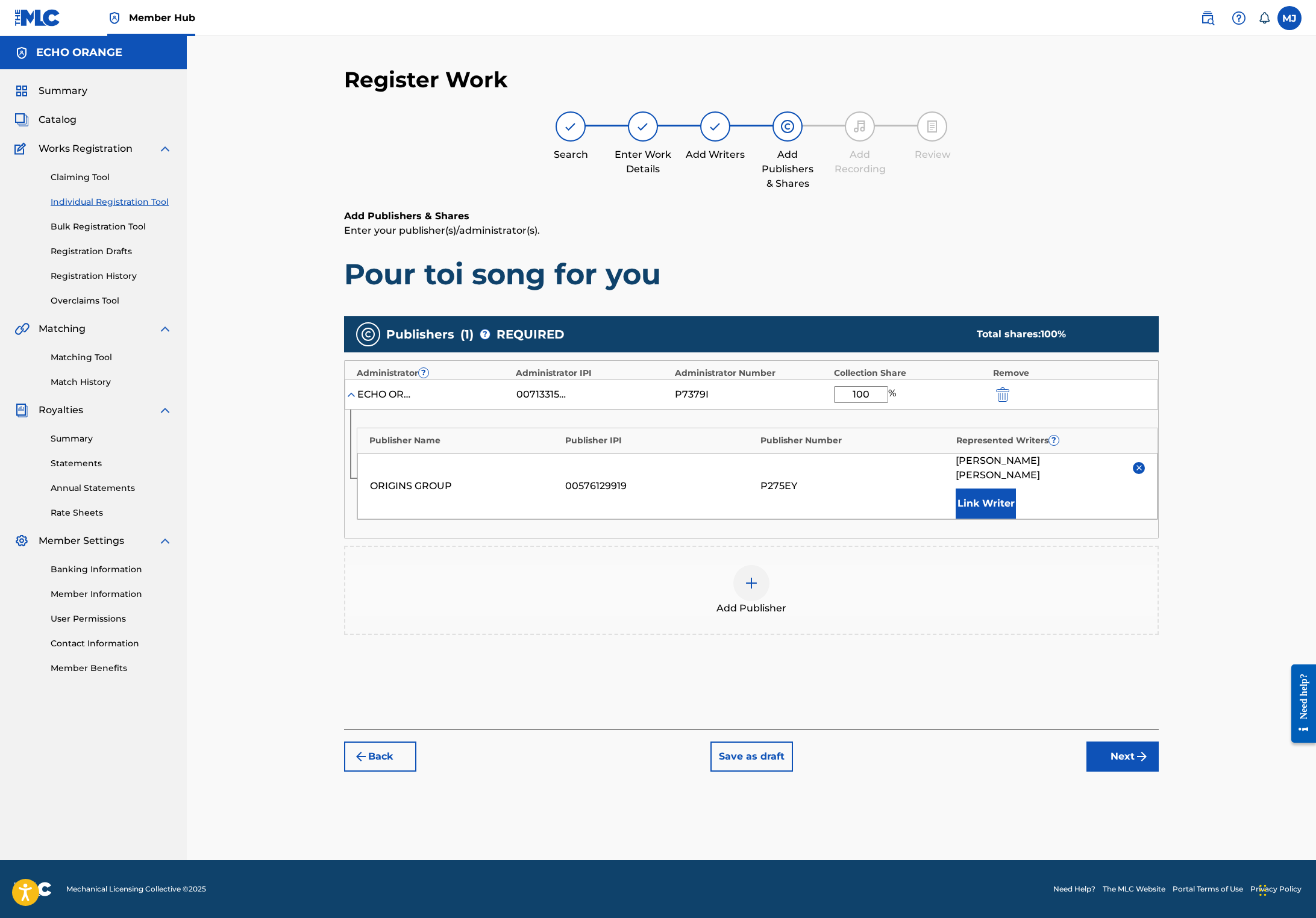
scroll to position [12, 0]
click at [1158, 771] on button "Next" at bounding box center [1122, 756] width 72 height 31
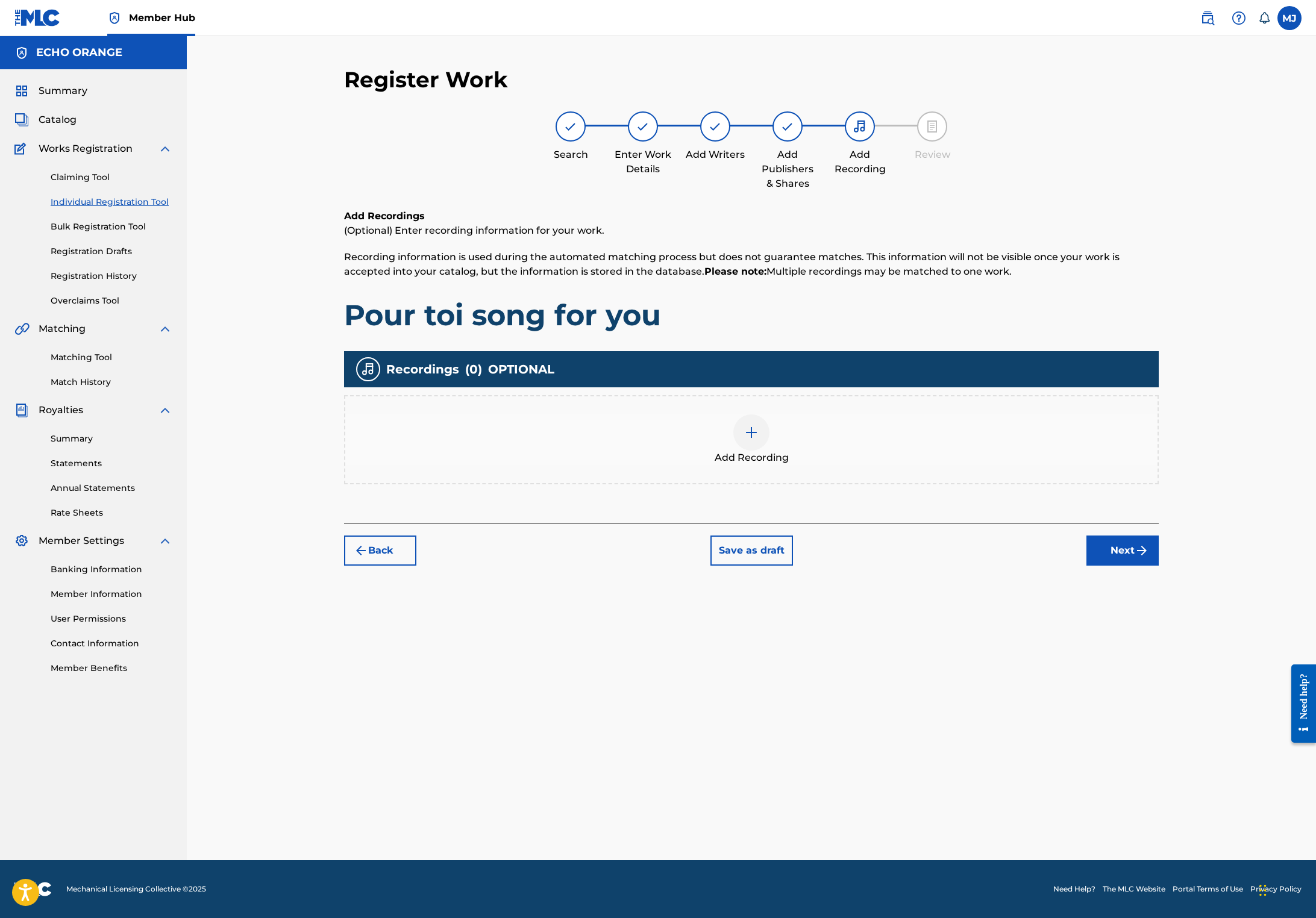
scroll to position [0, 0]
click at [1158, 565] on button "Next" at bounding box center [1122, 550] width 72 height 31
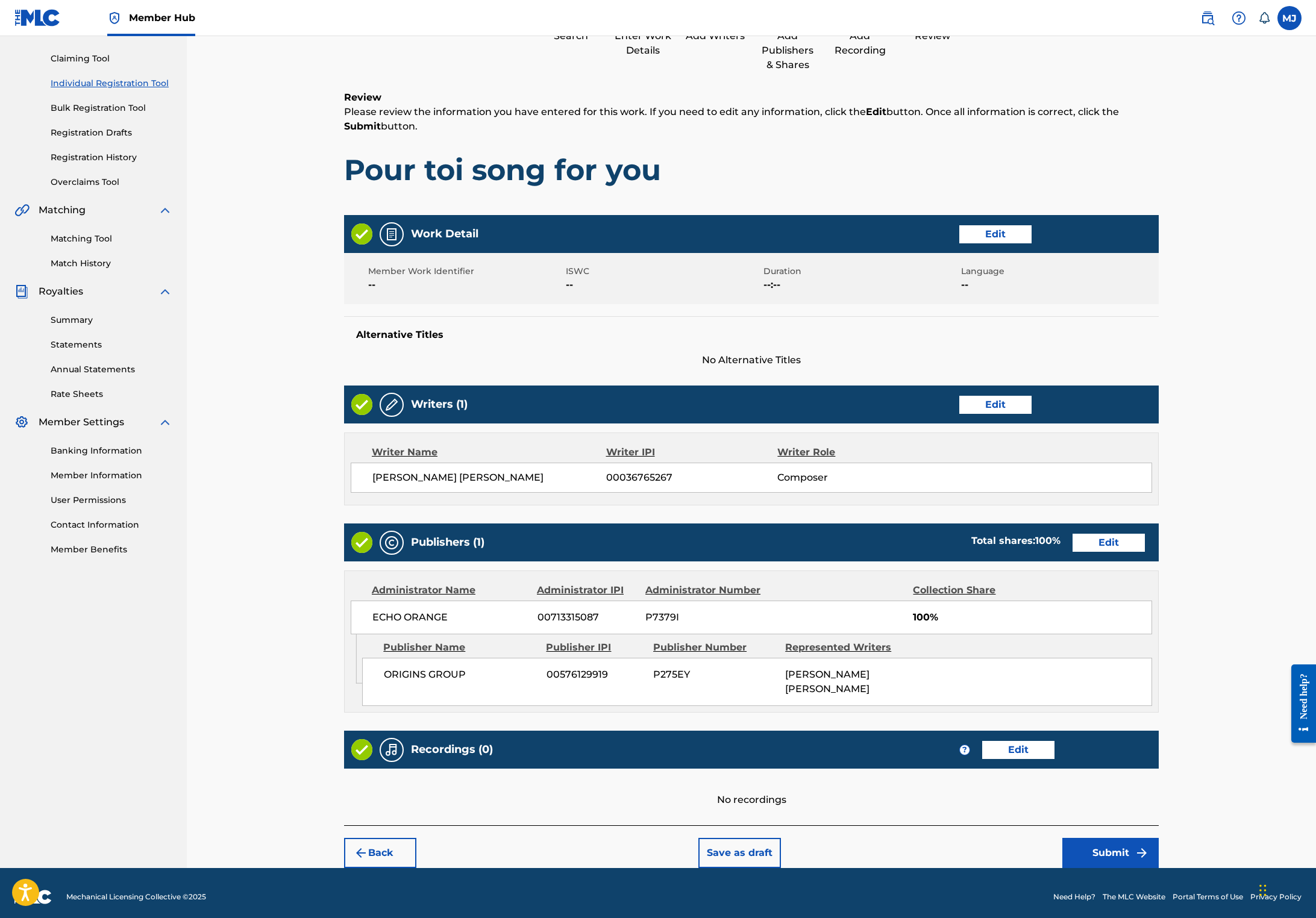
scroll to position [179, 0]
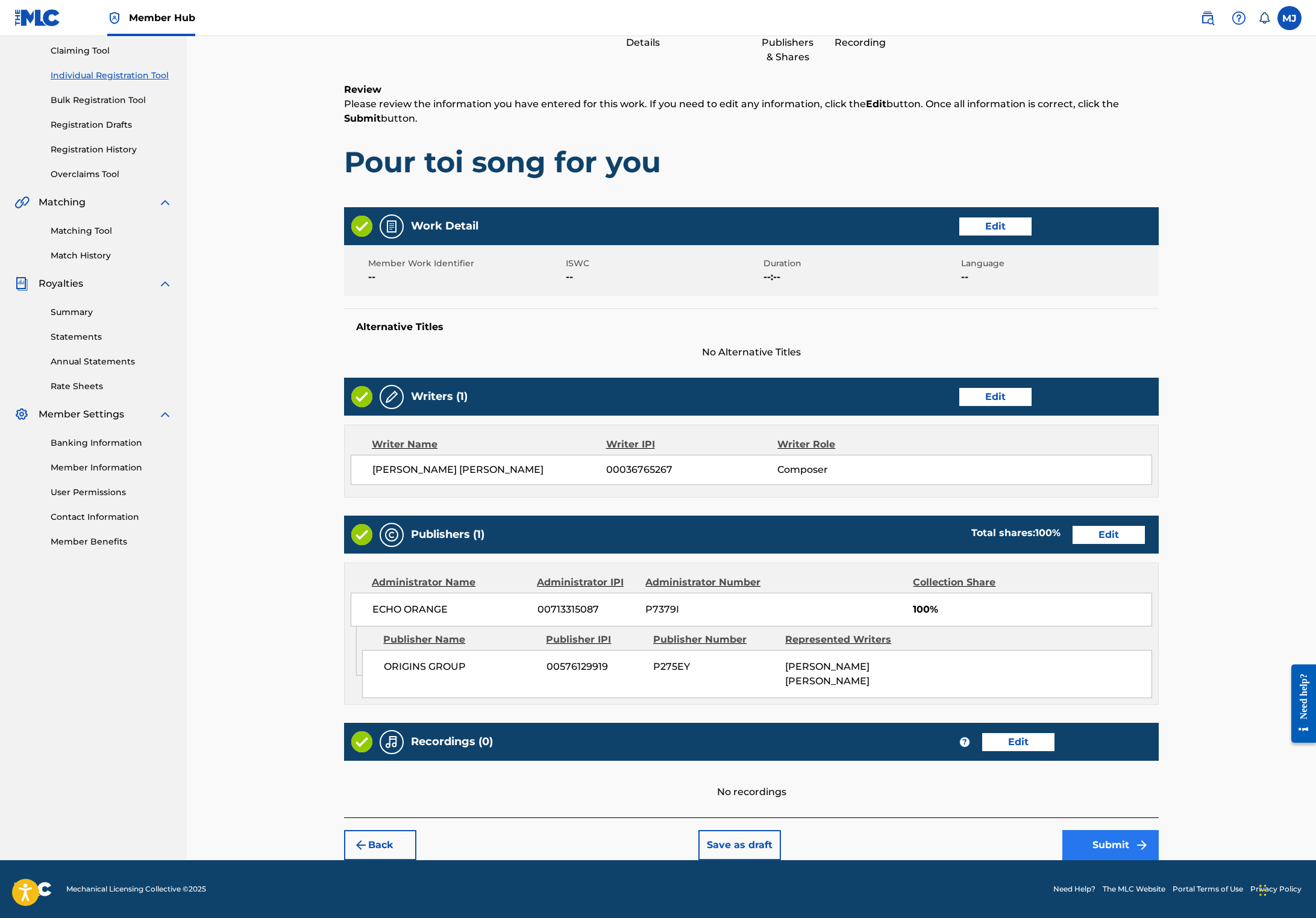
click at [1158, 860] on button "Submit" at bounding box center [1111, 844] width 97 height 31
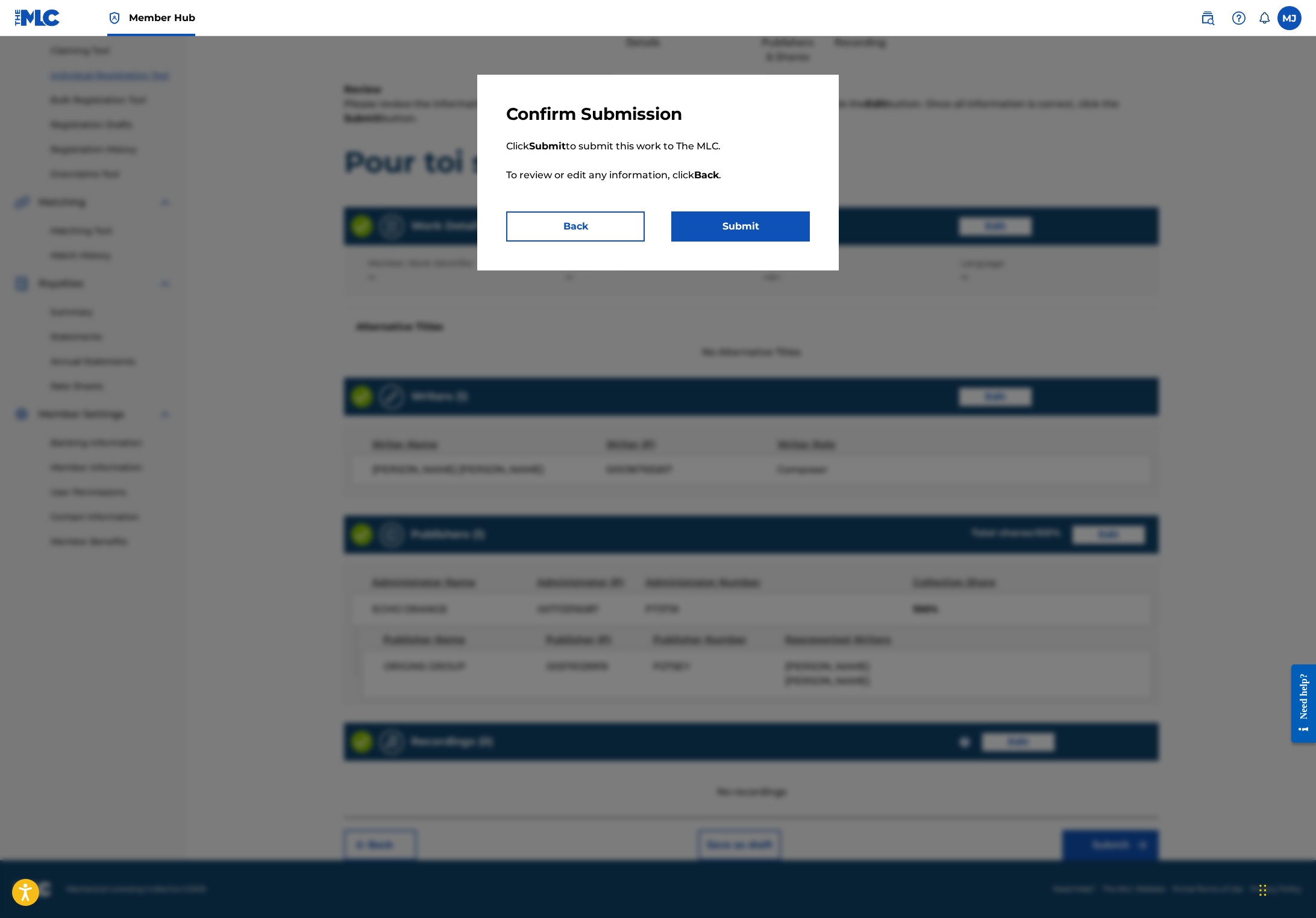
click at [772, 270] on div "Confirm Submission Click Submit to submit this work to The MLC. To review or ed…" at bounding box center [658, 173] width 361 height 195
click at [775, 242] on button "Submit" at bounding box center [740, 226] width 138 height 31
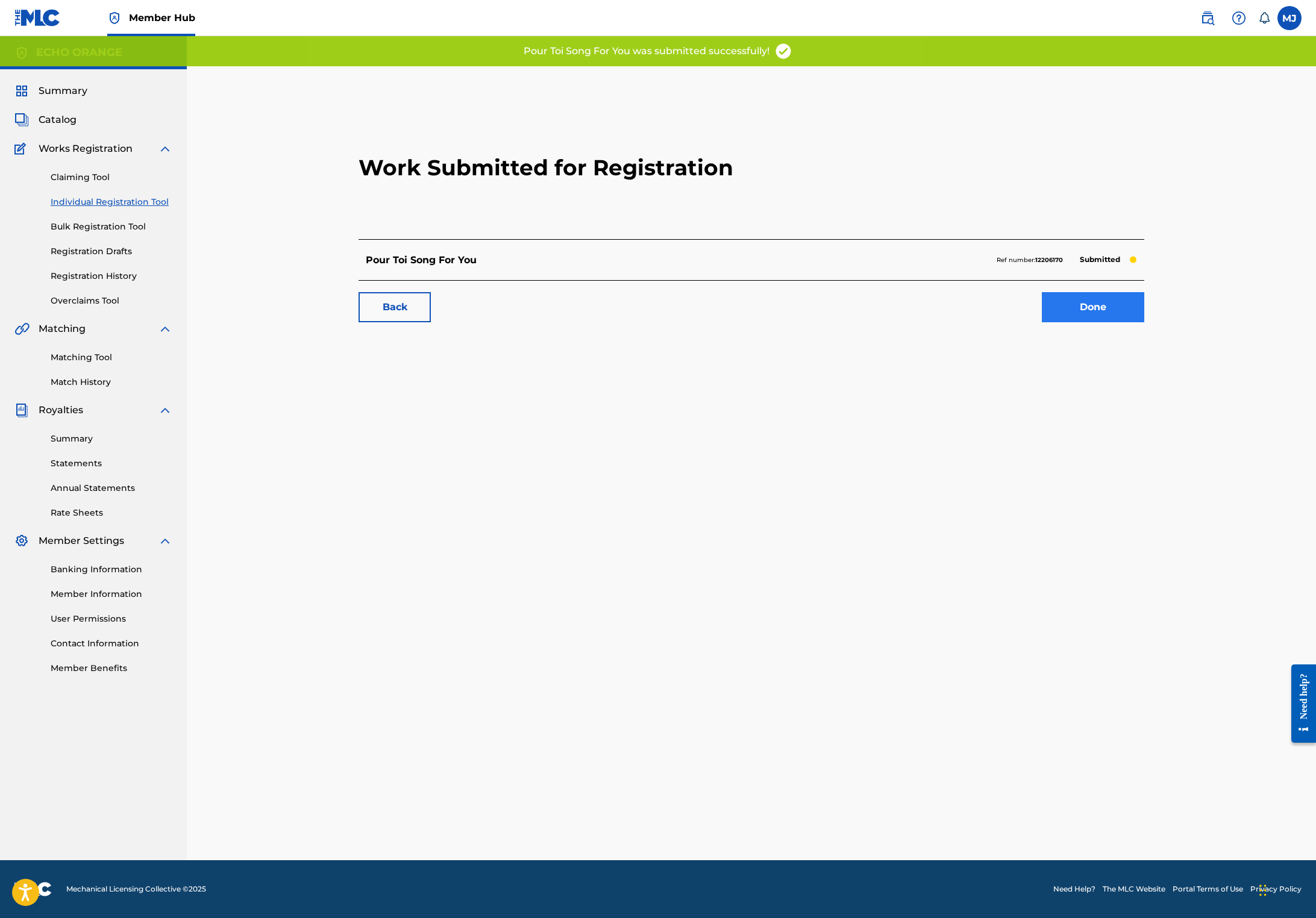
click at [1144, 322] on link "Done" at bounding box center [1093, 307] width 103 height 31
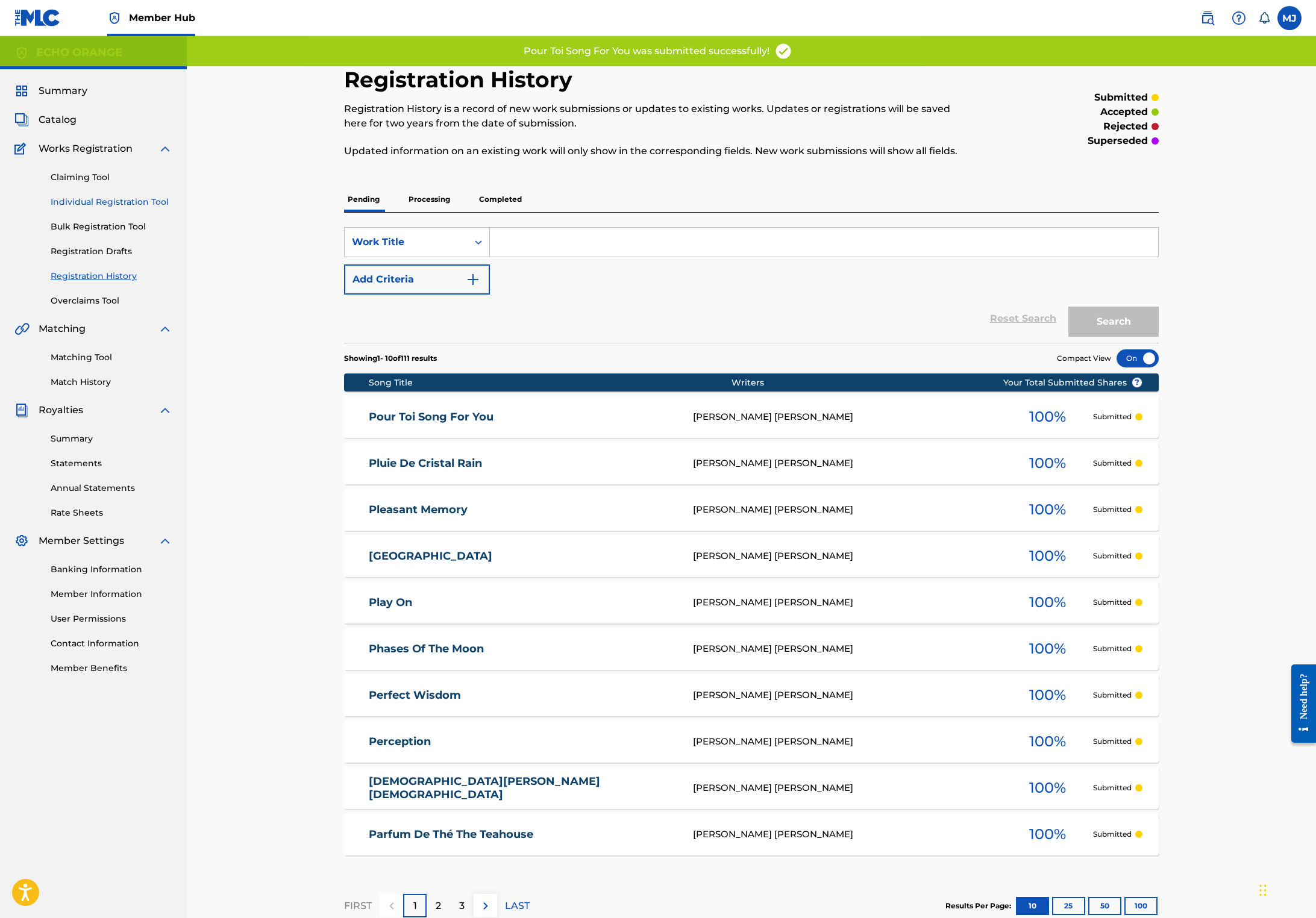
drag, startPoint x: 131, startPoint y: 236, endPoint x: 147, endPoint y: 237, distance: 16.0
click at [132, 208] on link "Individual Registration Tool" at bounding box center [110, 201] width 121 height 13
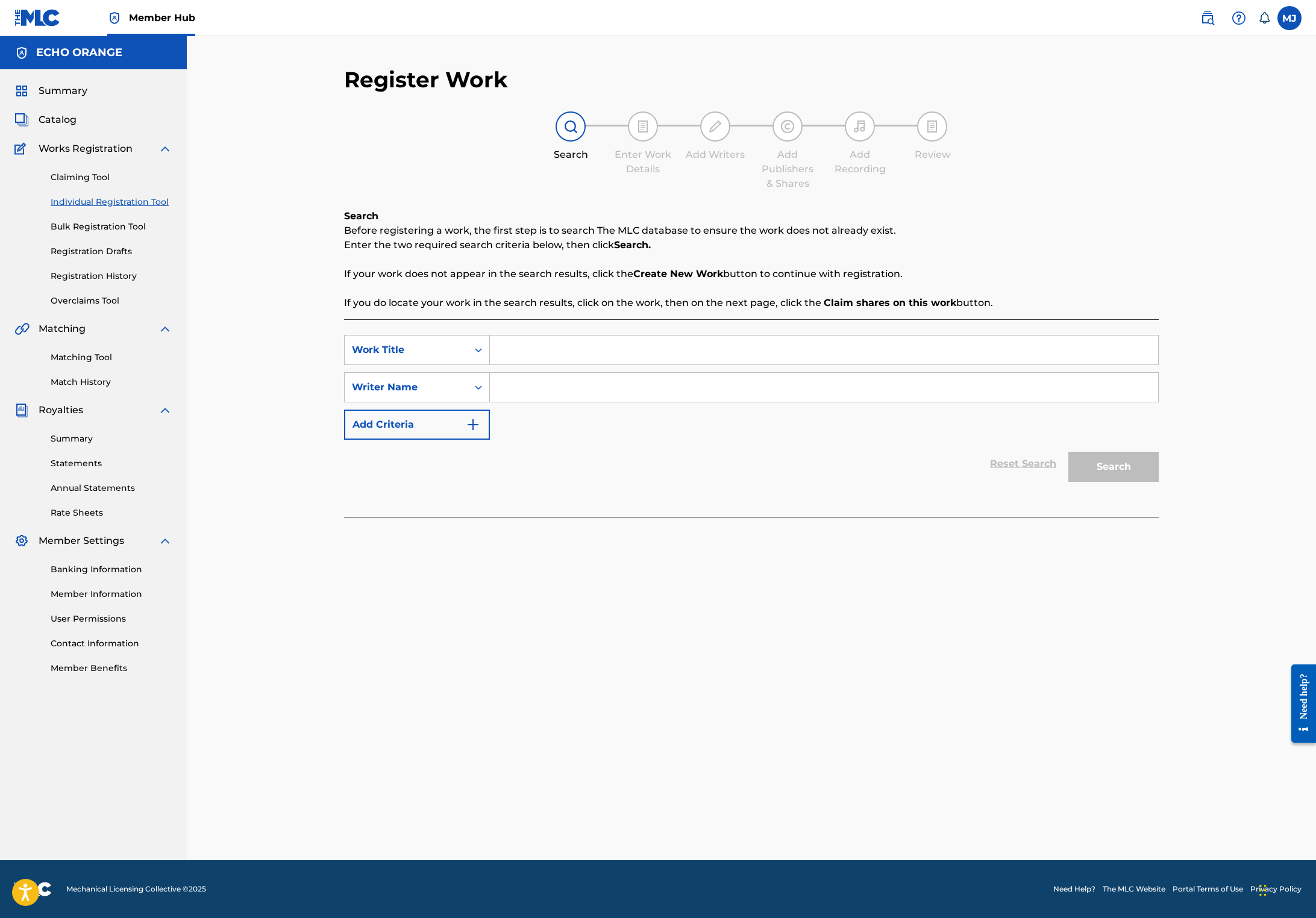
click at [579, 364] on input "Search Form" at bounding box center [823, 349] width 668 height 29
type input "Praise for Ganesh"
paste input "[PERSON_NAME]"
type input "[PERSON_NAME]"
click at [1158, 481] on button "Search" at bounding box center [1114, 466] width 91 height 31
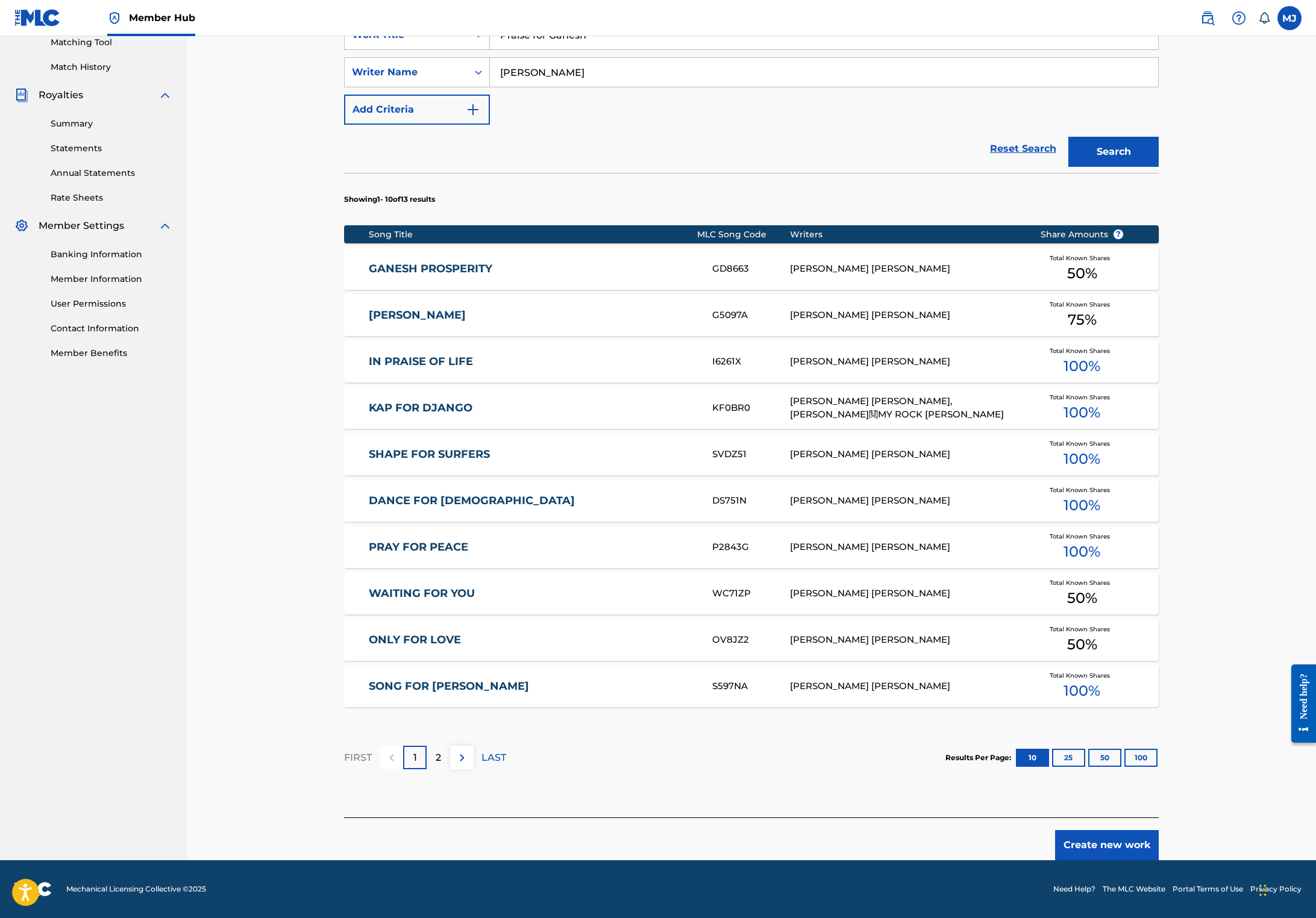
scroll to position [419, 0]
click at [1203, 846] on div "Member Hub MJ [PERSON_NAME] [EMAIL_ADDRESS][DOMAIN_NAME] Notification Preferenc…" at bounding box center [658, 302] width 1316 height 1233
click at [1158, 829] on button "Create new work" at bounding box center [1106, 844] width 104 height 31
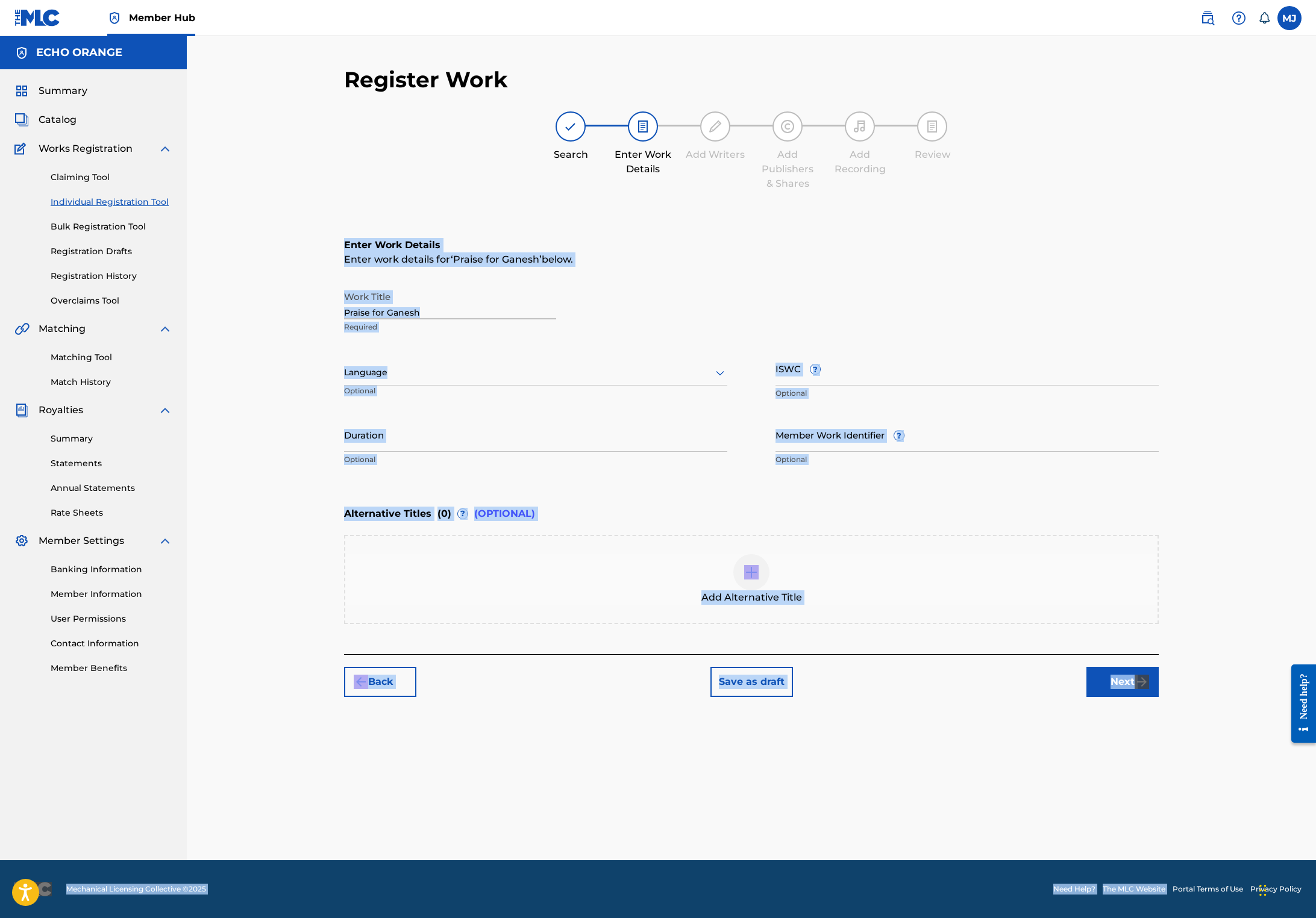
scroll to position [0, 0]
click at [1158, 696] on button "Next" at bounding box center [1122, 681] width 72 height 31
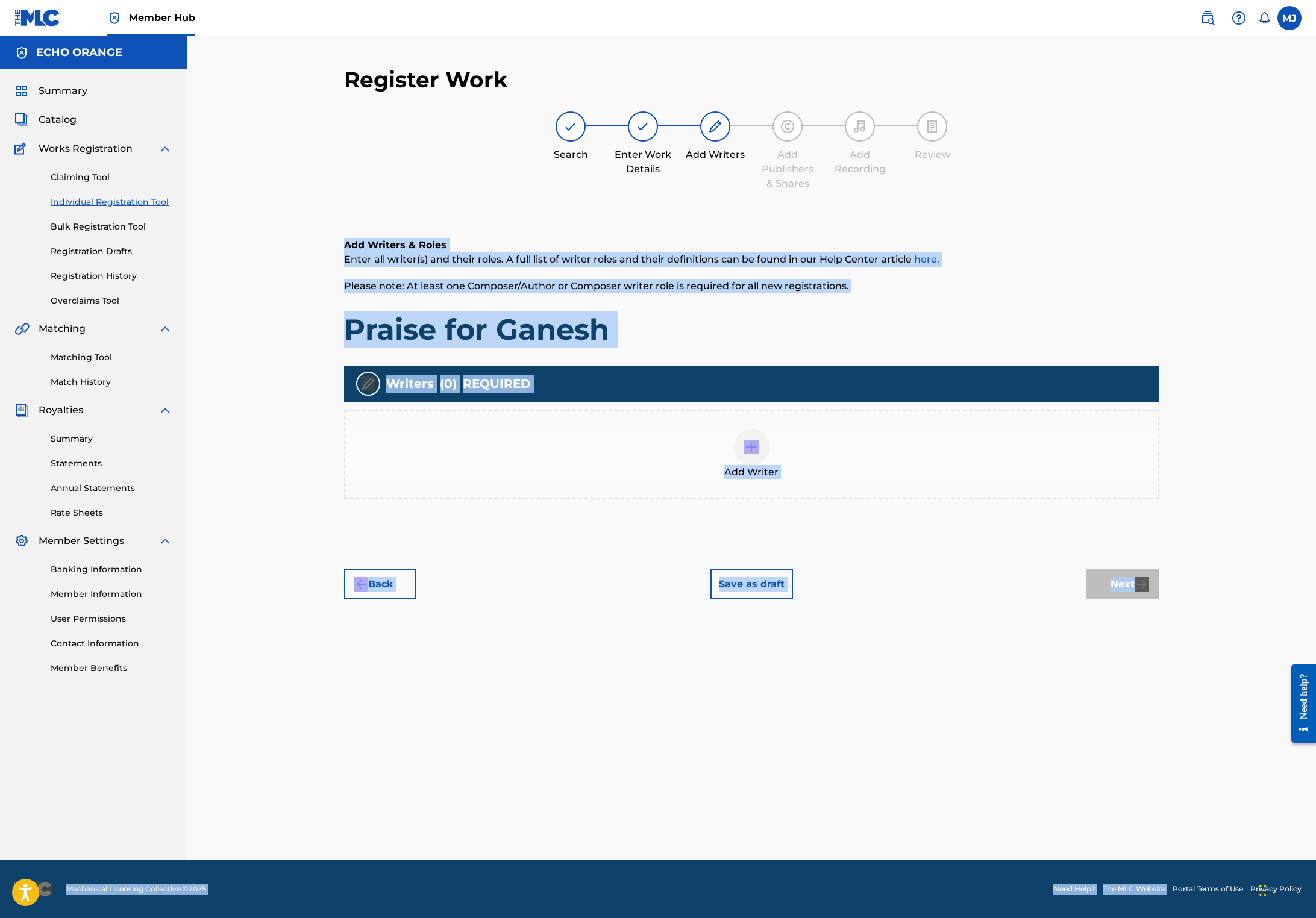
click at [890, 479] on div "Add Writer" at bounding box center [751, 454] width 812 height 50
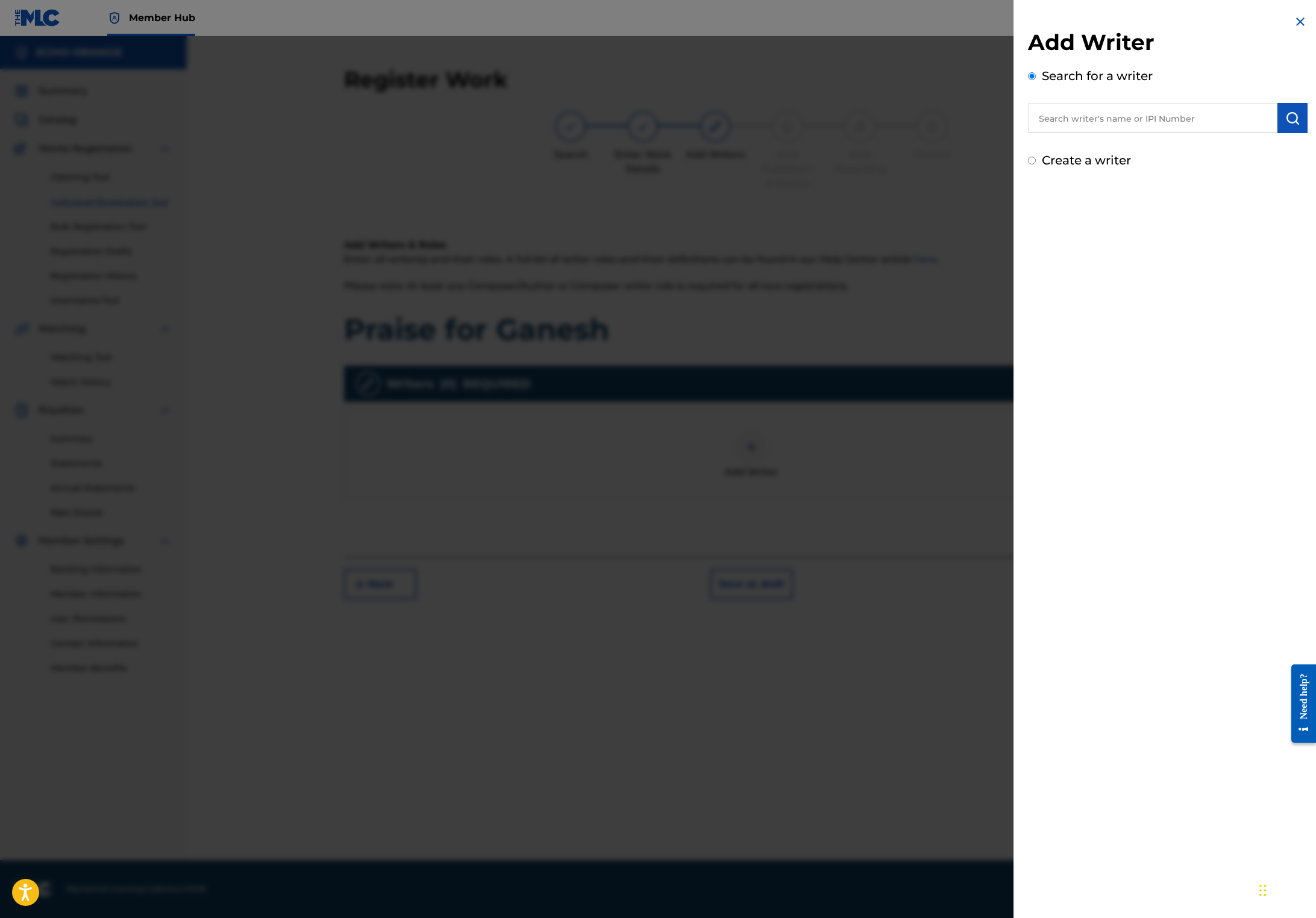
click at [1079, 133] on input "text" at bounding box center [1152, 117] width 250 height 31
paste input "[PERSON_NAME]"
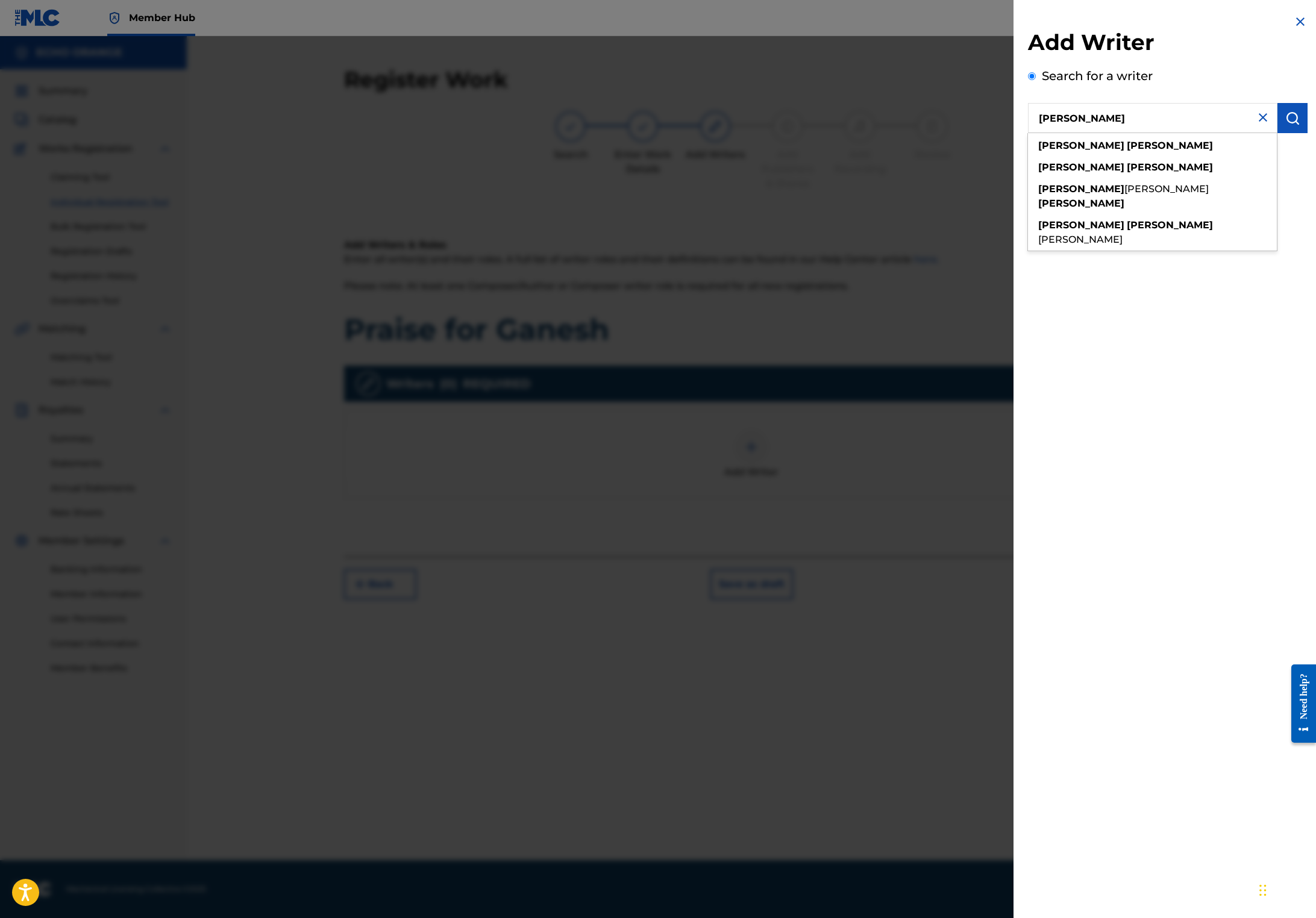
type input "[PERSON_NAME]"
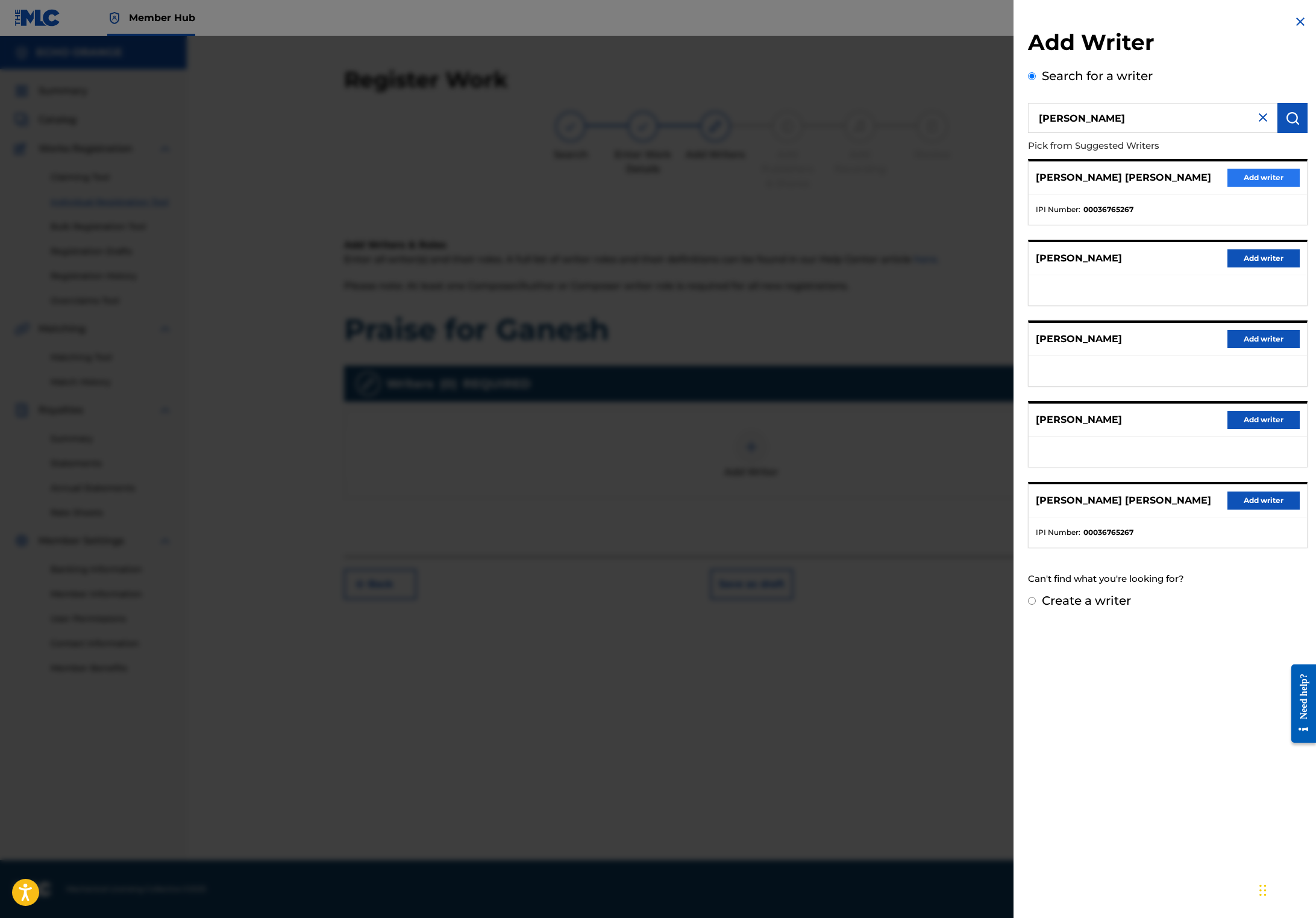
click at [1227, 186] on button "Add writer" at bounding box center [1263, 177] width 72 height 18
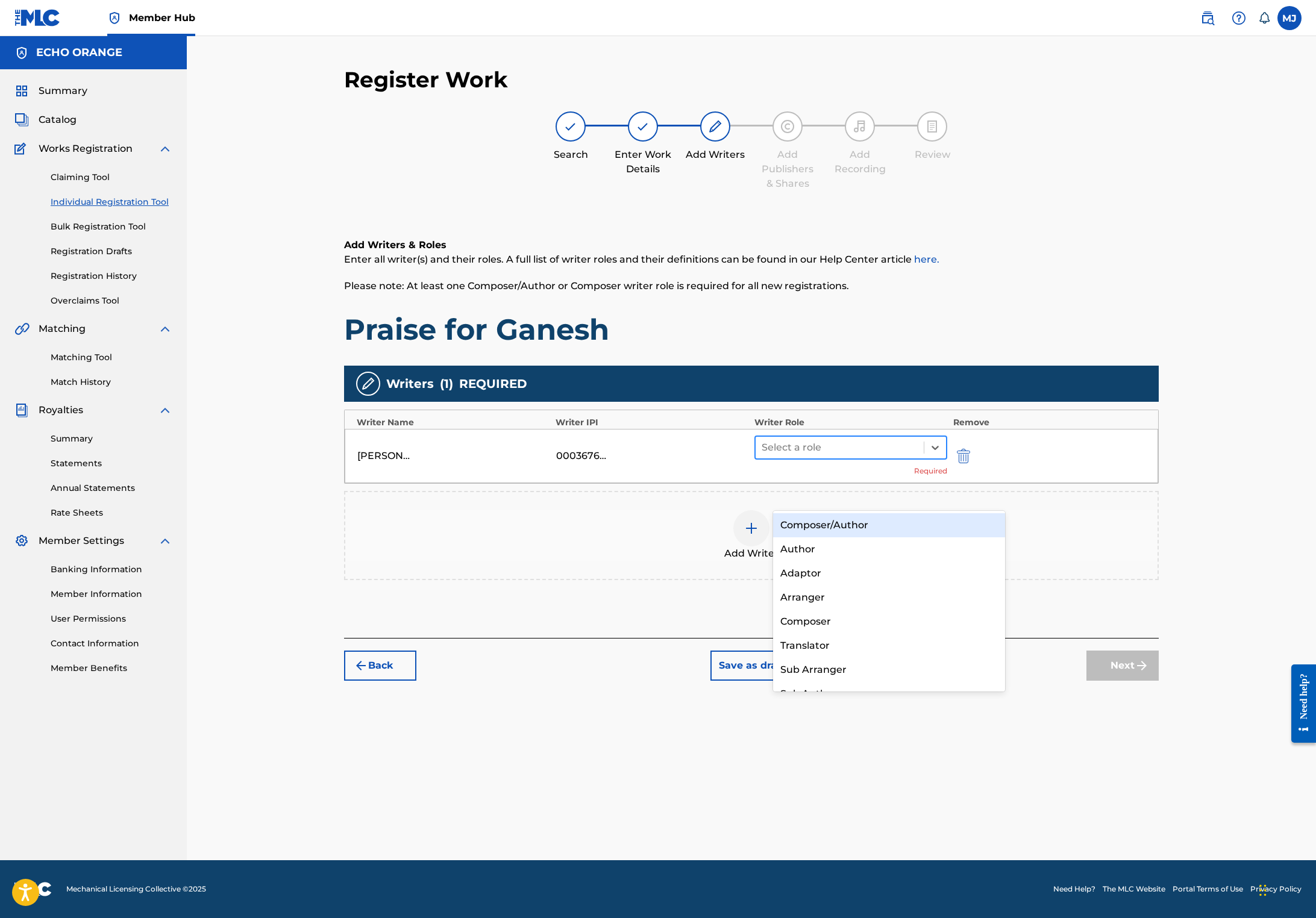
click at [861, 456] on div at bounding box center [840, 447] width 156 height 17
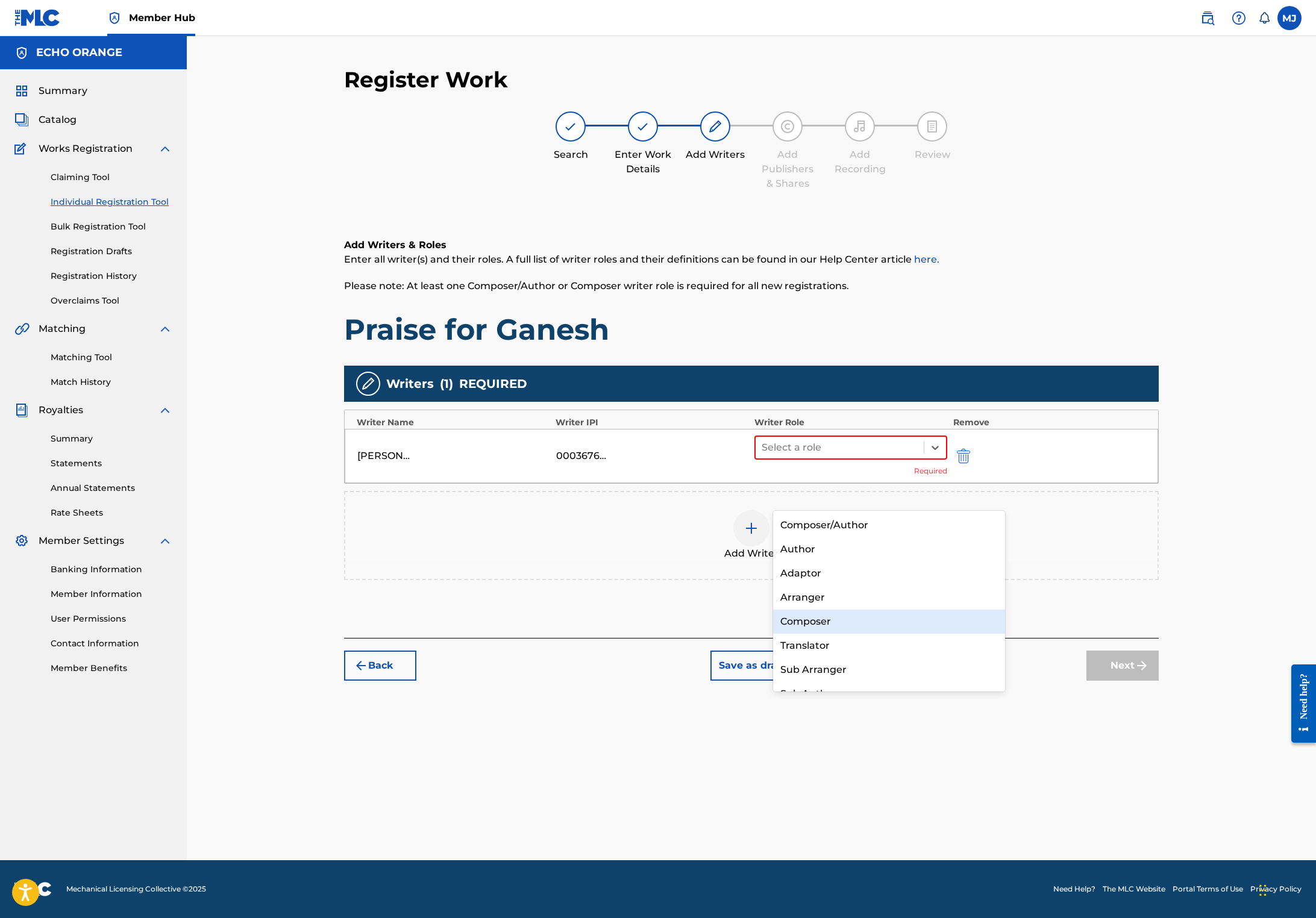
click at [827, 617] on div "Composer" at bounding box center [888, 621] width 232 height 24
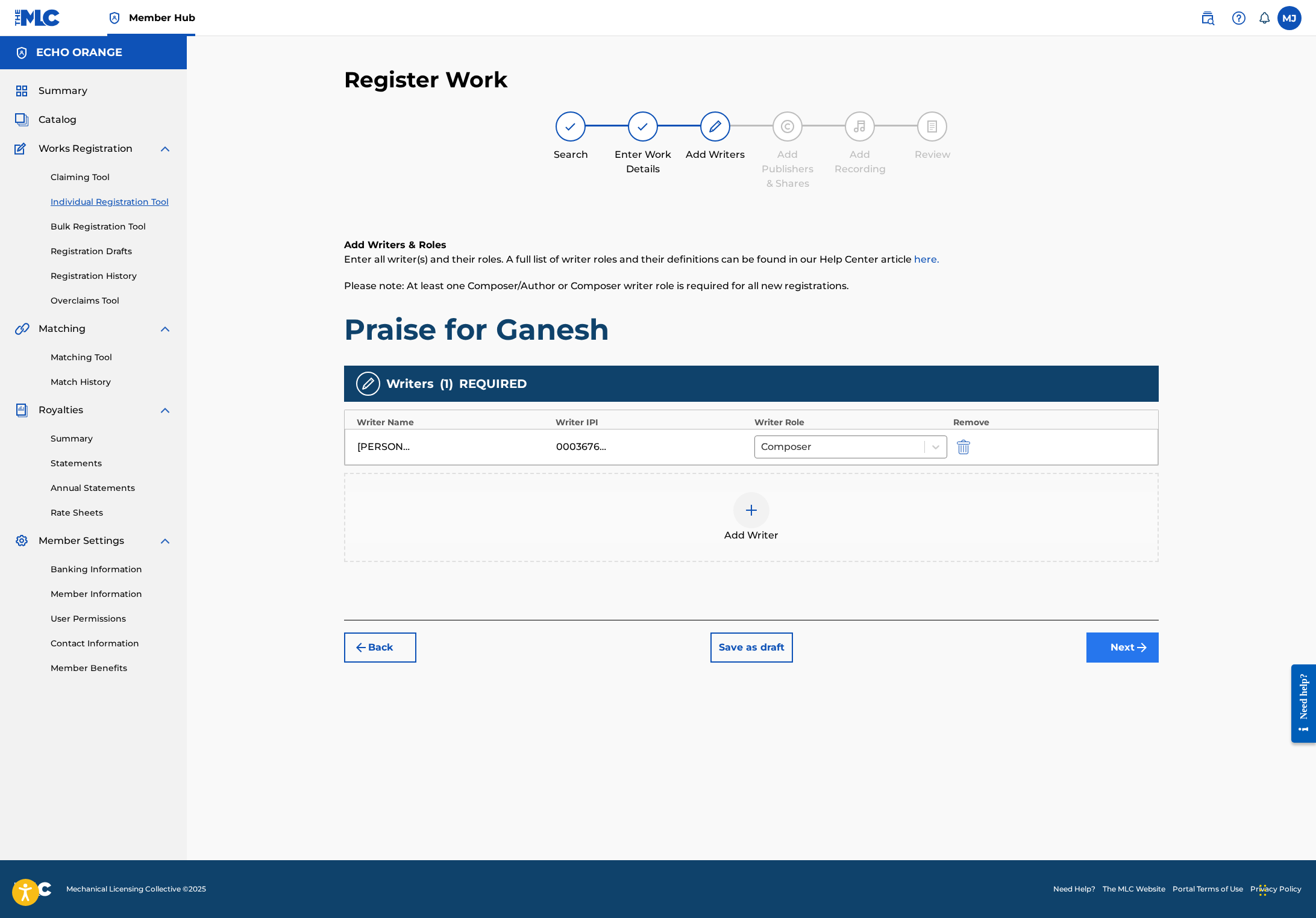
click at [1158, 663] on button "Next" at bounding box center [1122, 647] width 72 height 31
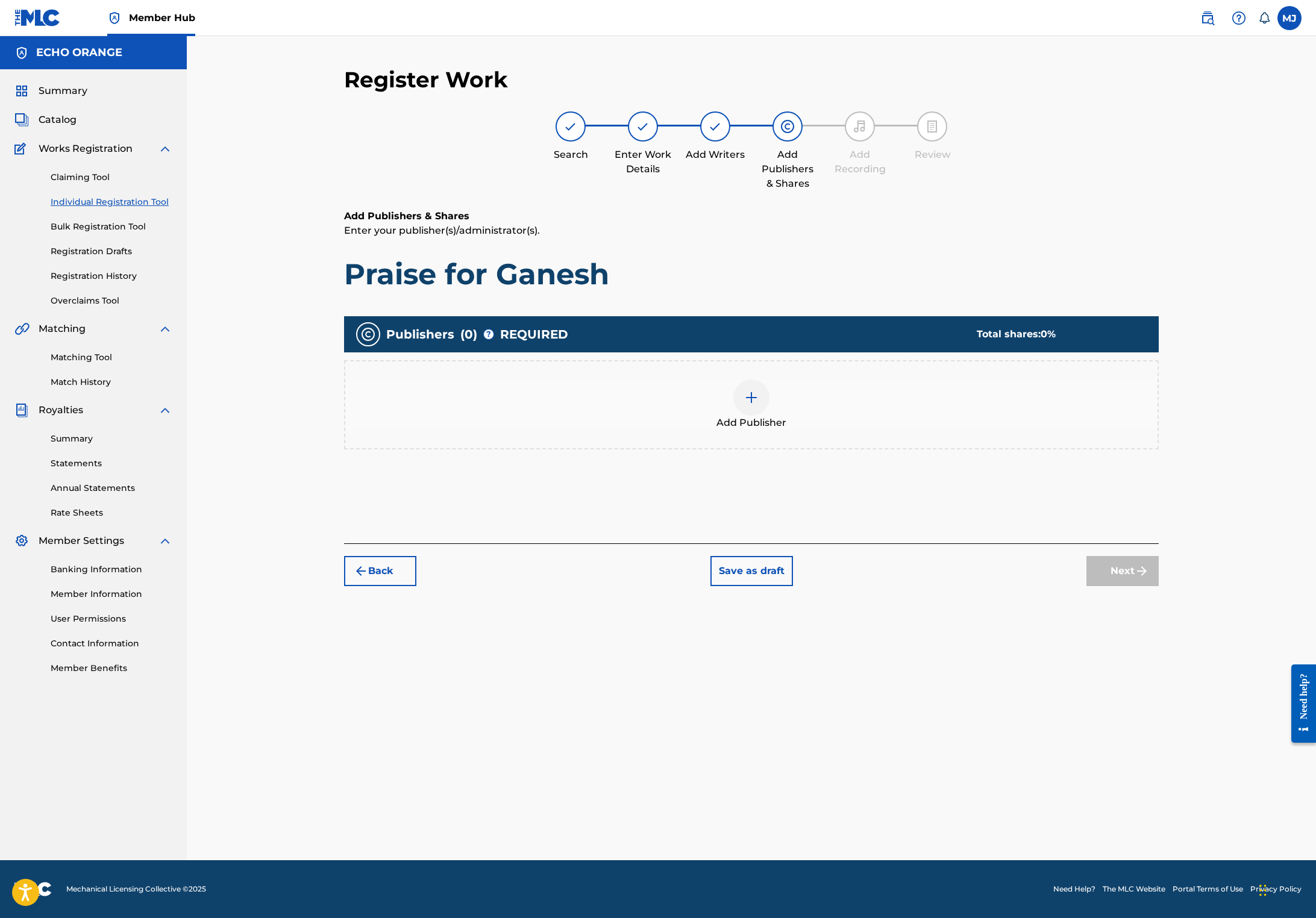
click at [759, 404] on img at bounding box center [751, 397] width 15 height 15
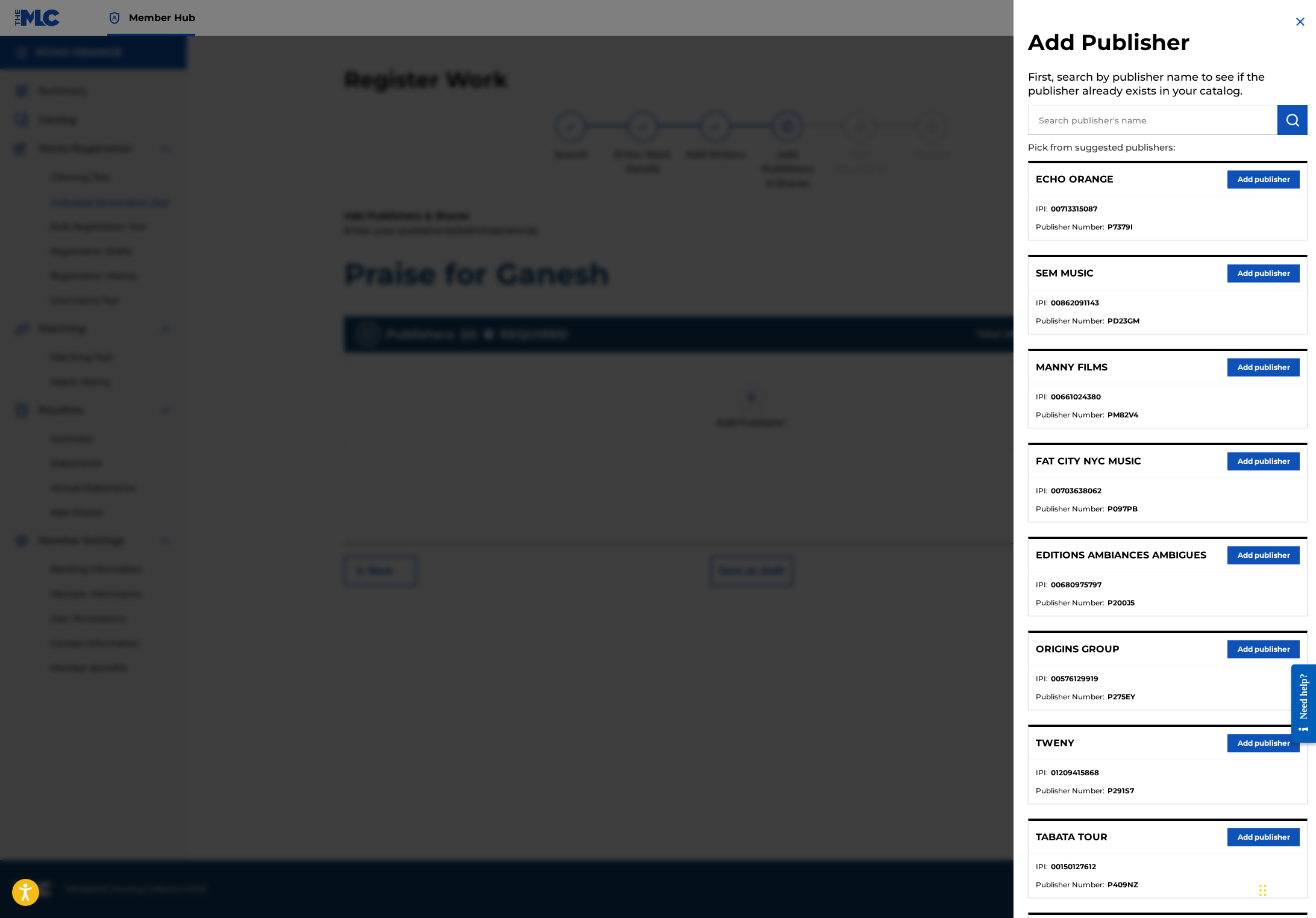
drag, startPoint x: 1231, startPoint y: 737, endPoint x: 1194, endPoint y: 697, distance: 54.5
click at [1231, 658] on button "Add publisher" at bounding box center [1263, 649] width 72 height 18
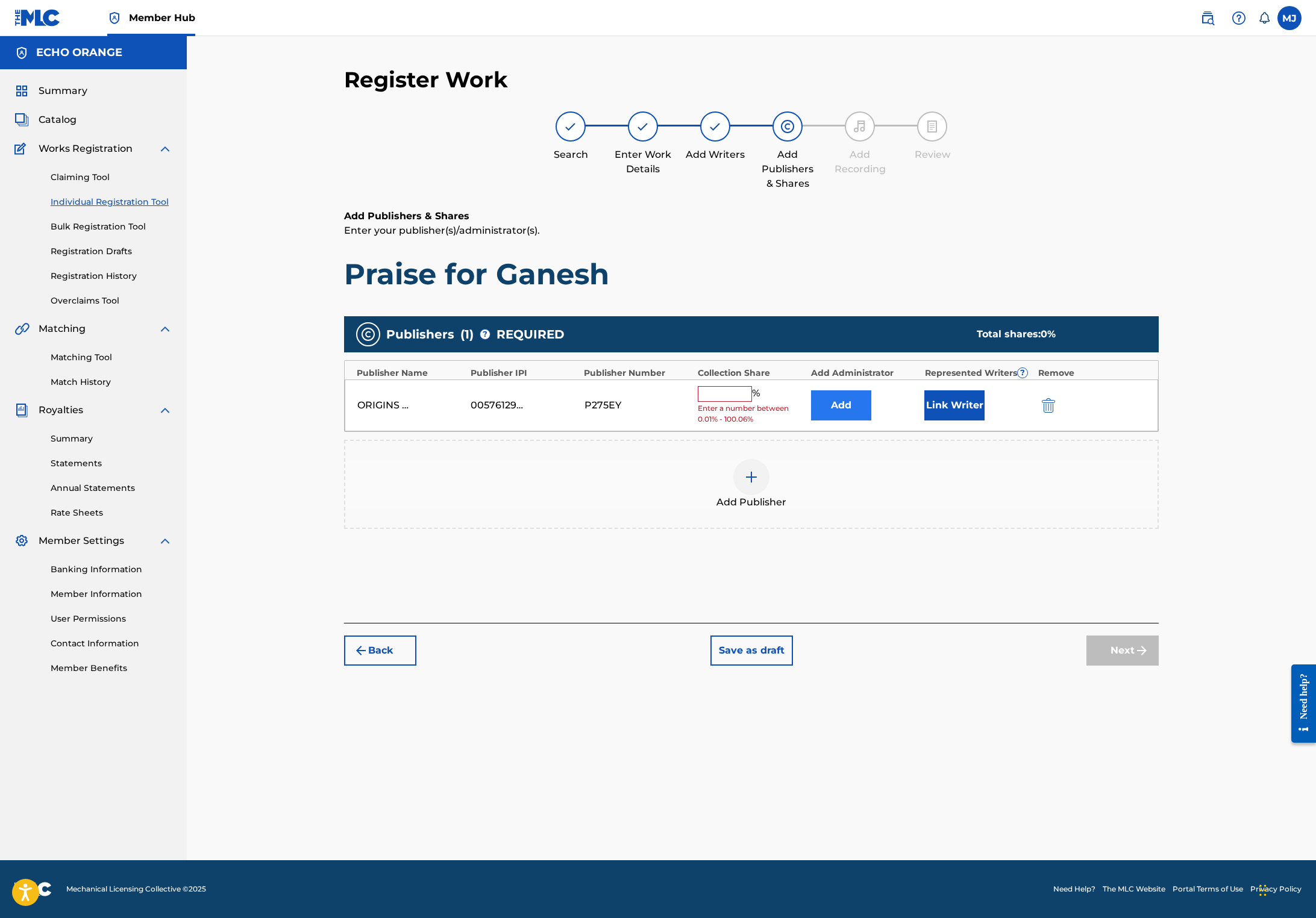
click at [871, 420] on button "Add" at bounding box center [841, 405] width 60 height 31
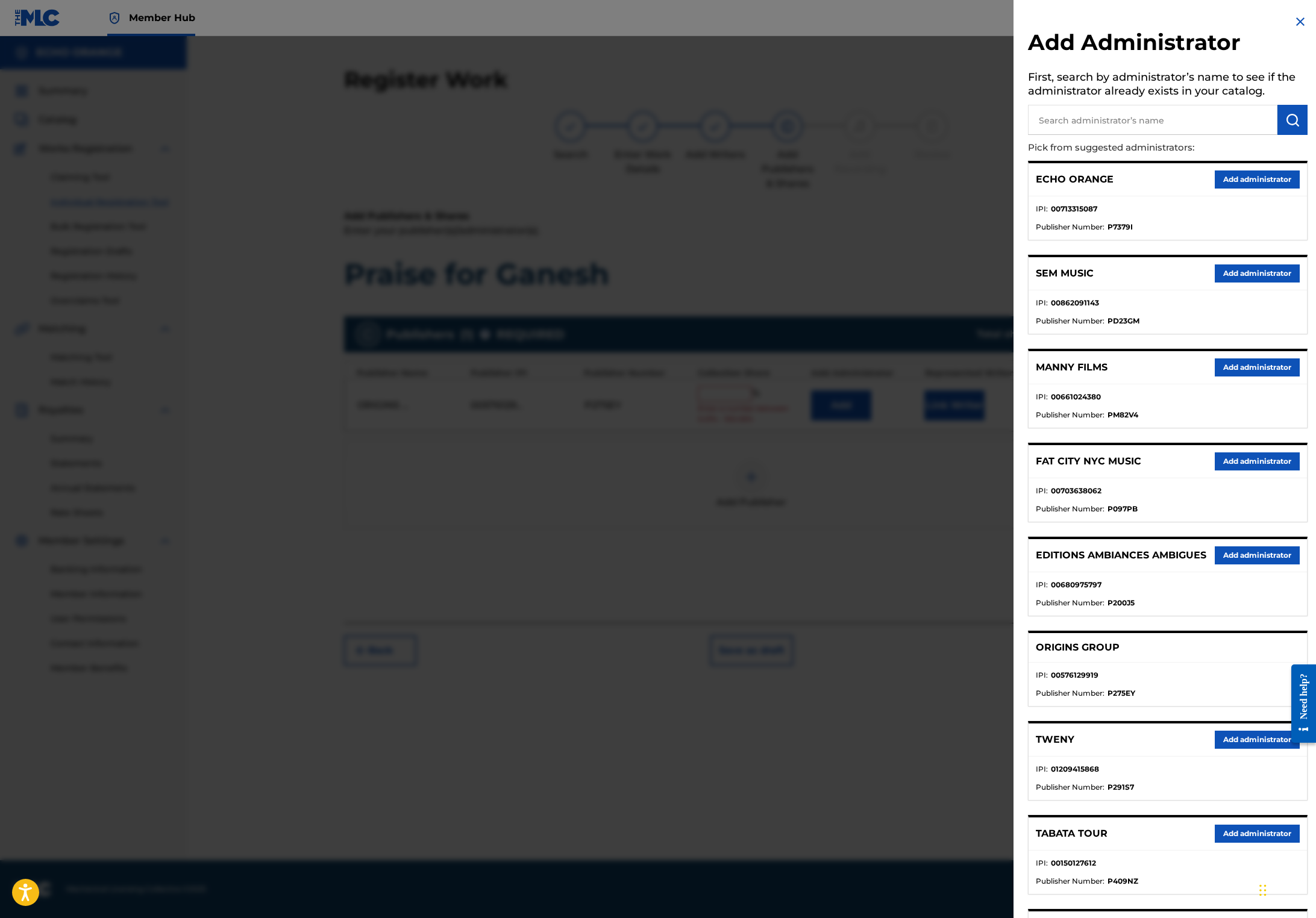
click at [1259, 185] on div "ECHO ORANGE Add administrator" at bounding box center [1167, 179] width 278 height 34
click at [1259, 188] on button "Add administrator" at bounding box center [1257, 179] width 85 height 18
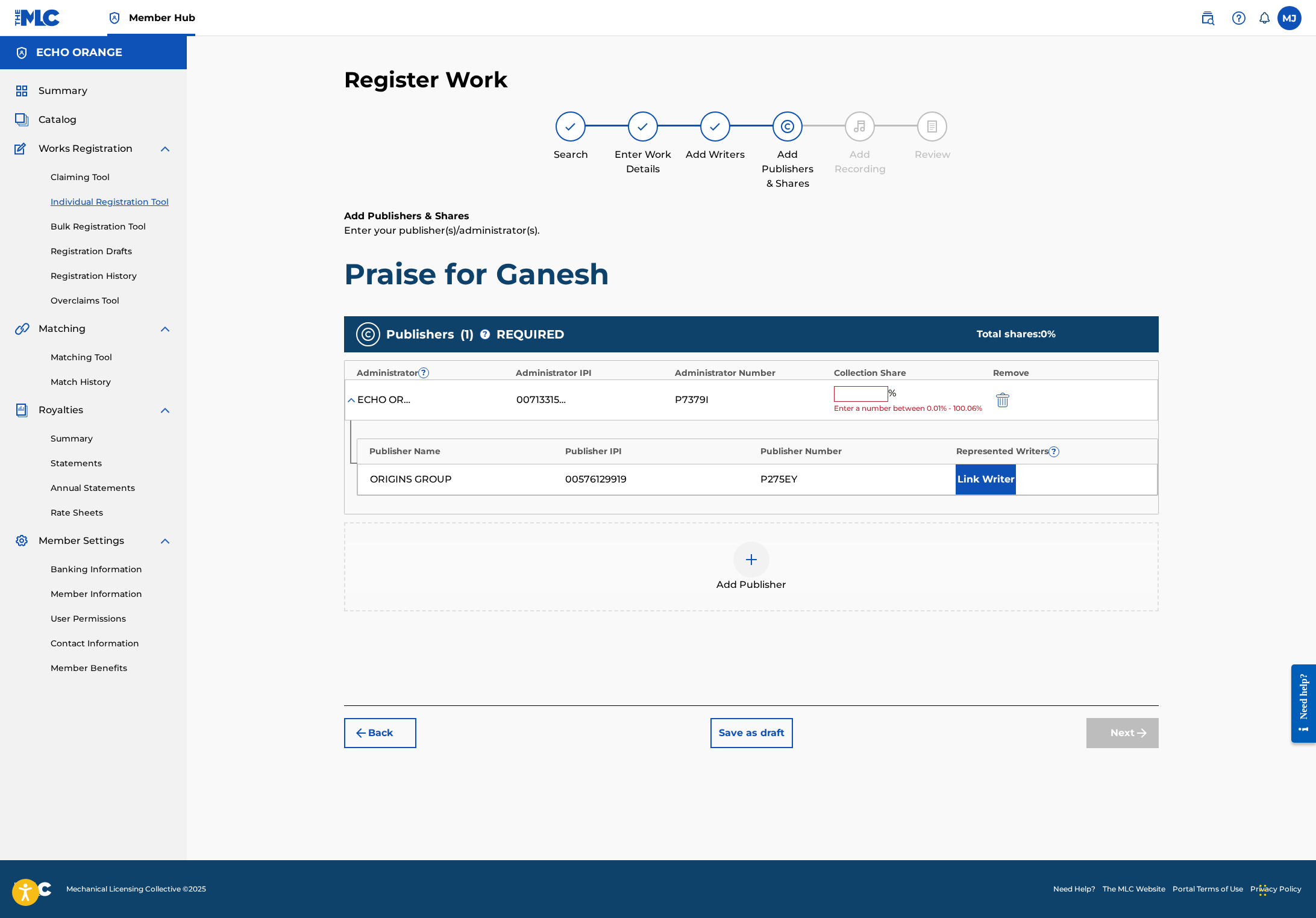
click at [888, 401] on input "text" at bounding box center [860, 393] width 54 height 16
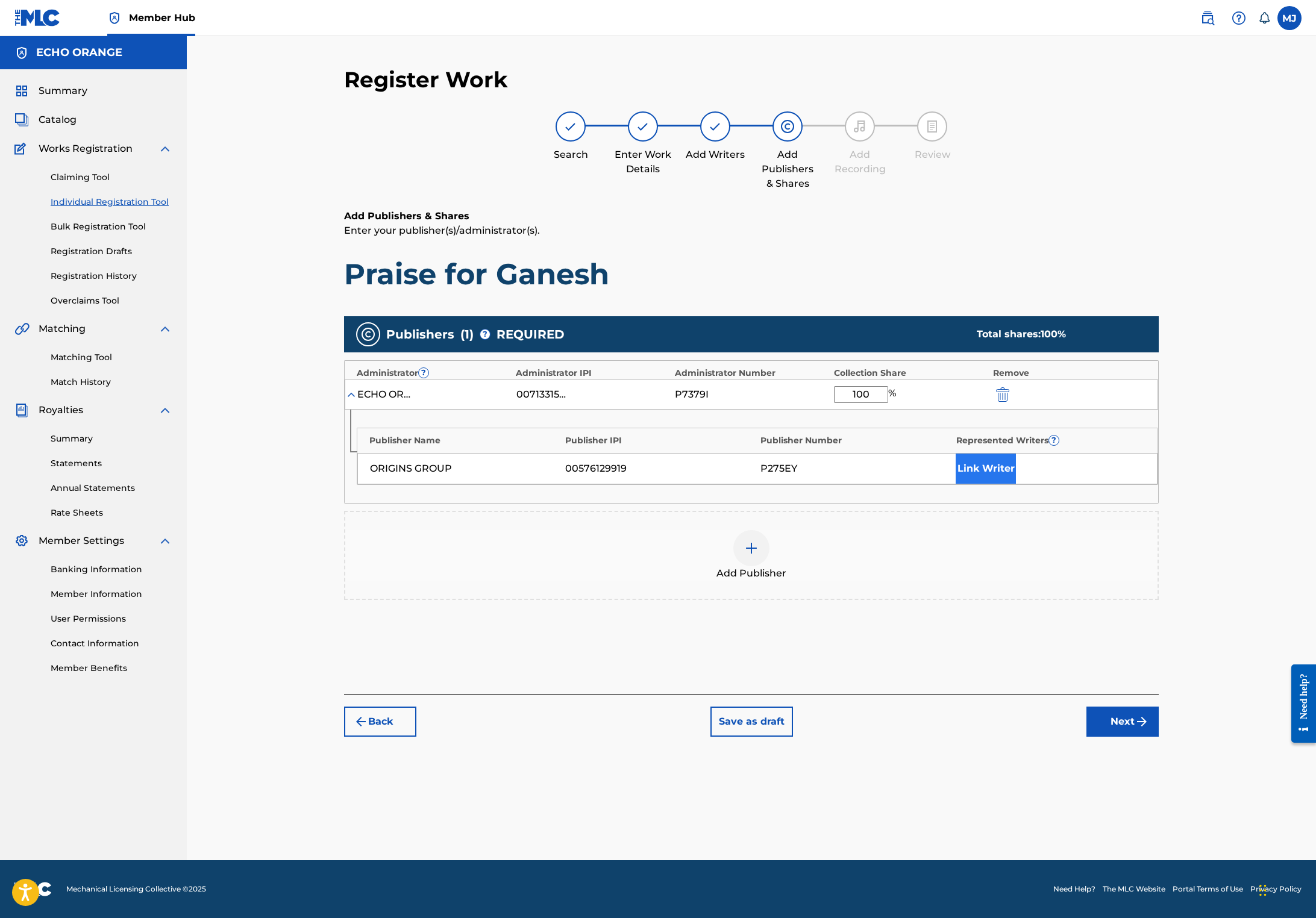
type input "100"
click at [1016, 483] on button "Link Writer" at bounding box center [985, 468] width 60 height 31
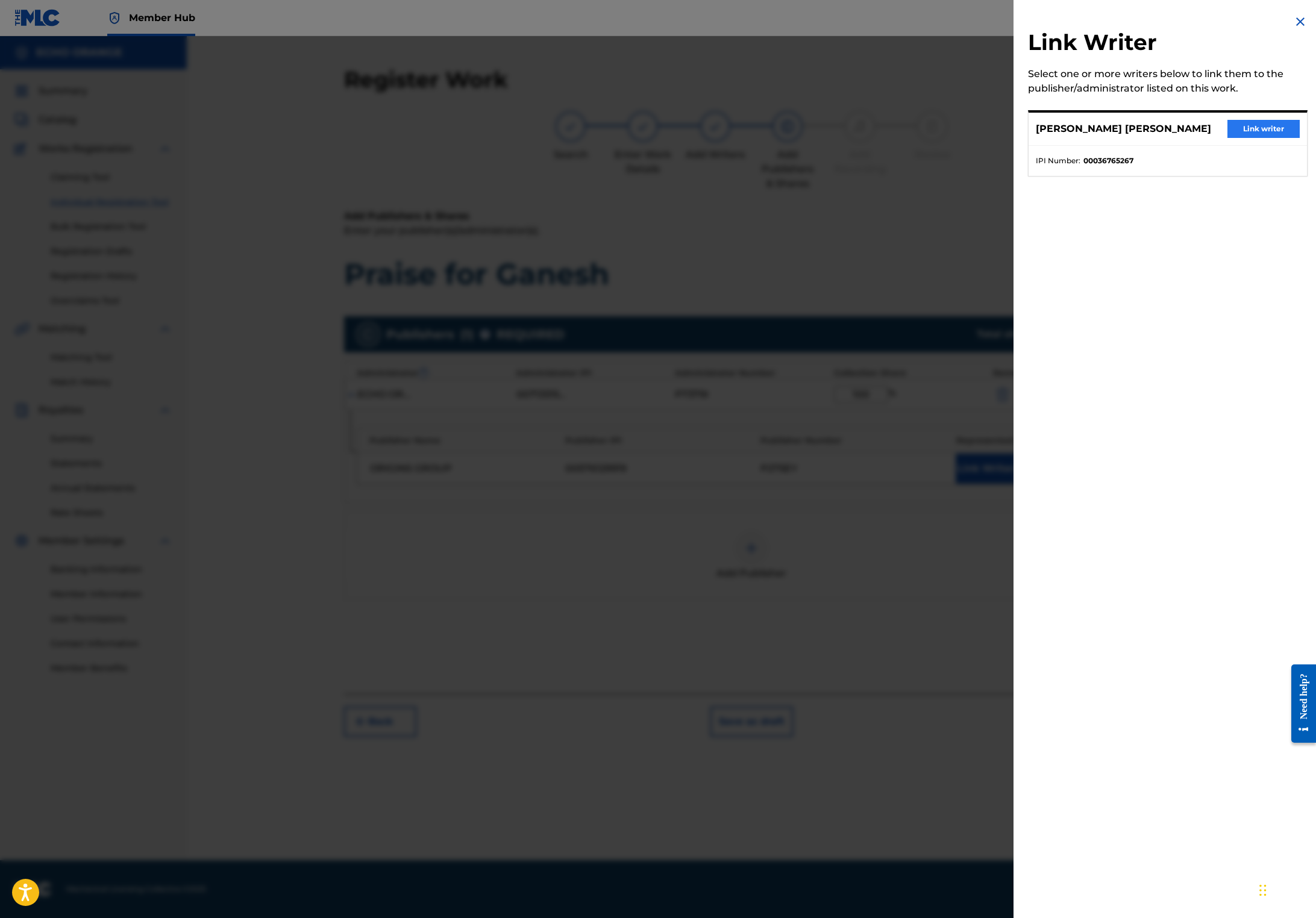
click at [1247, 138] on button "Link writer" at bounding box center [1263, 129] width 72 height 18
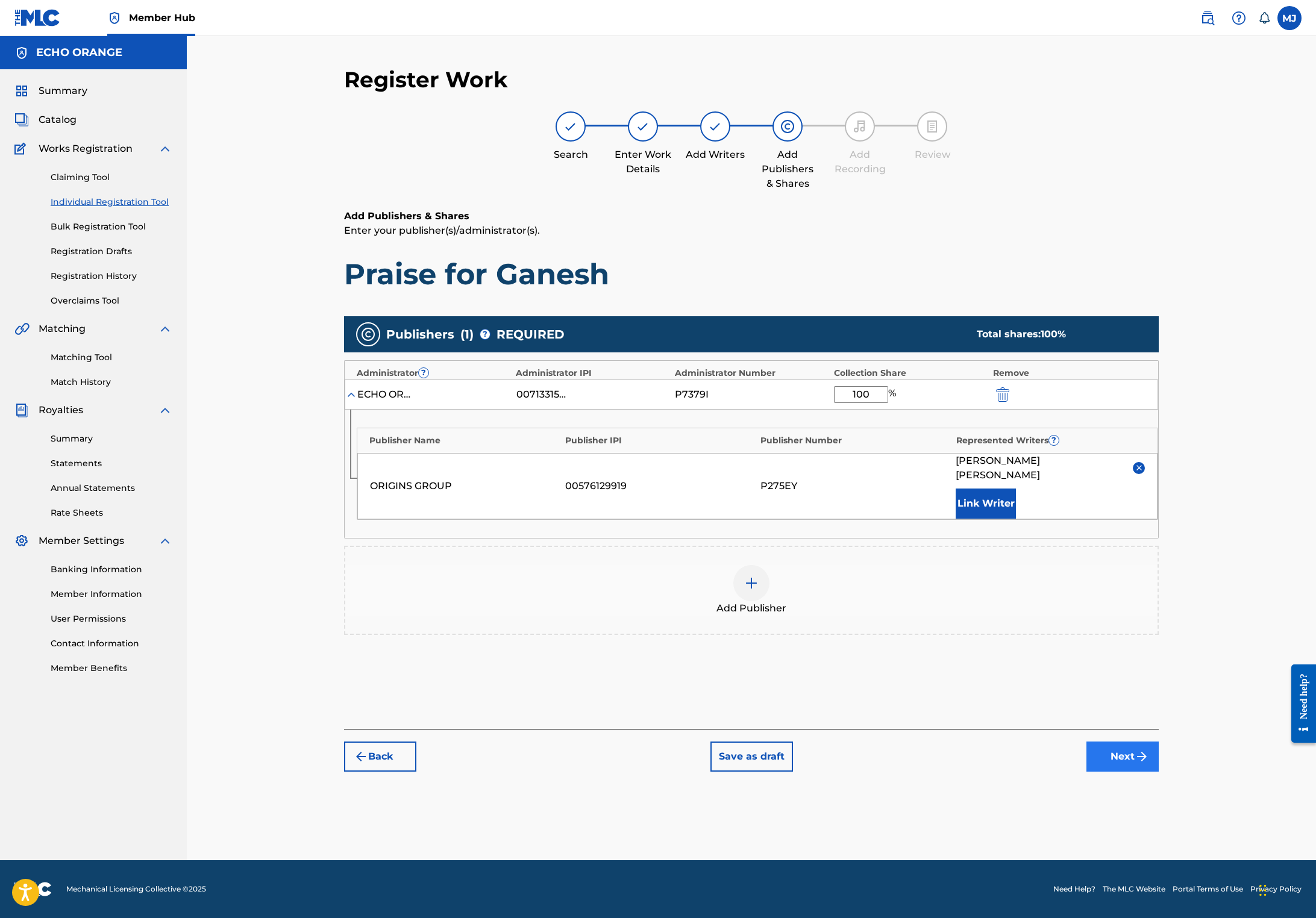
click at [1158, 771] on button "Next" at bounding box center [1122, 756] width 72 height 31
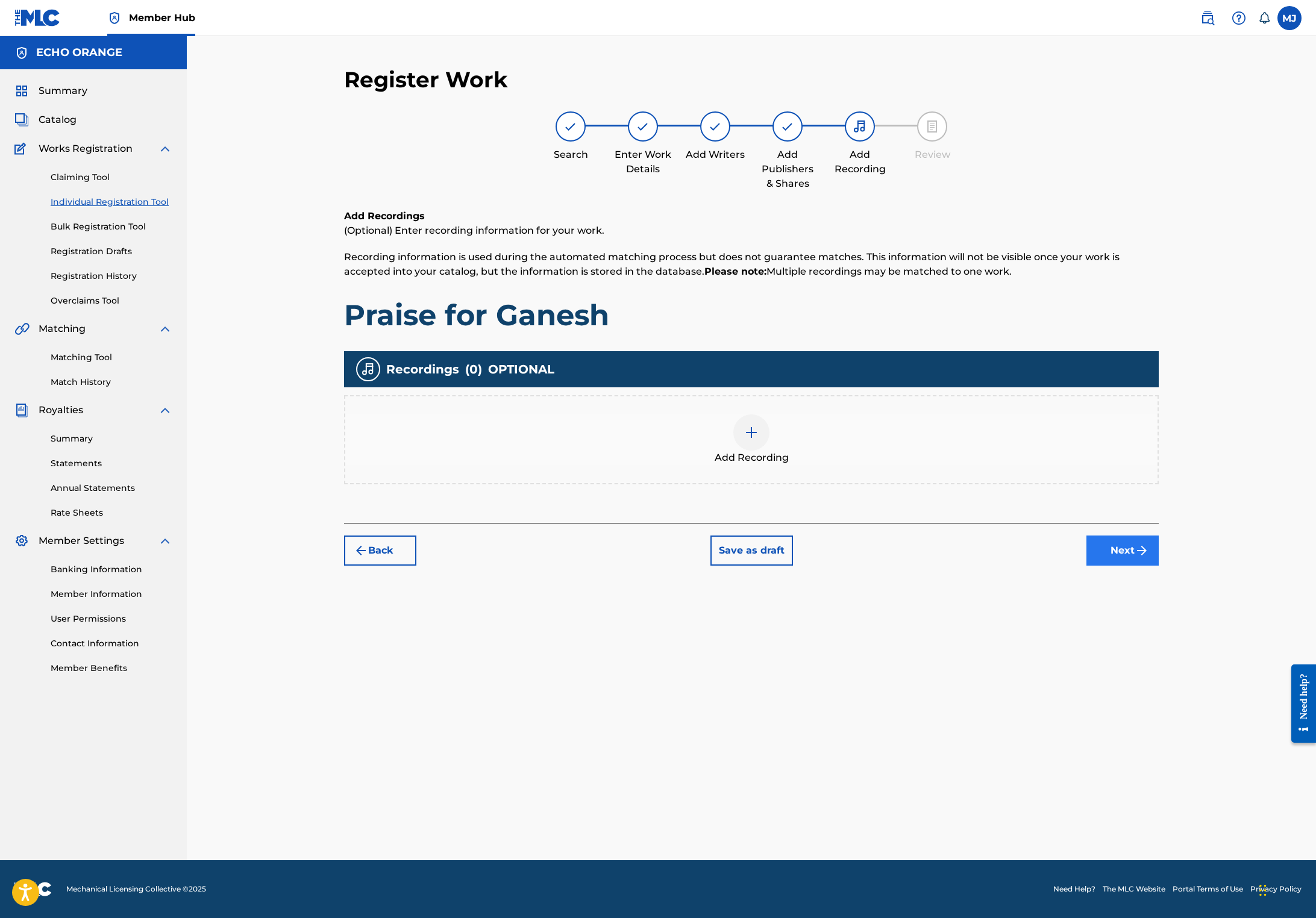
click at [1158, 565] on button "Next" at bounding box center [1122, 550] width 72 height 31
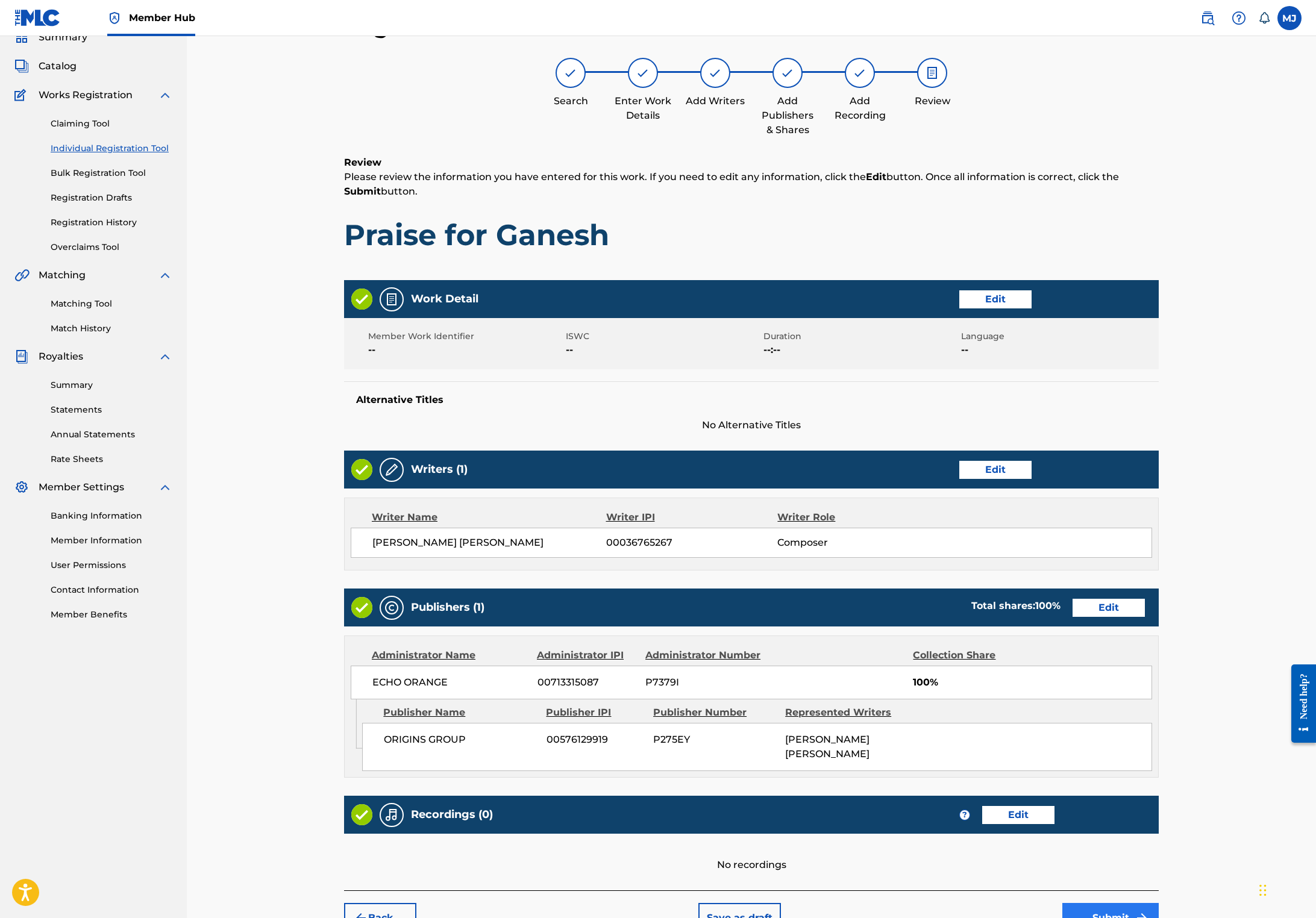
scroll to position [239, 0]
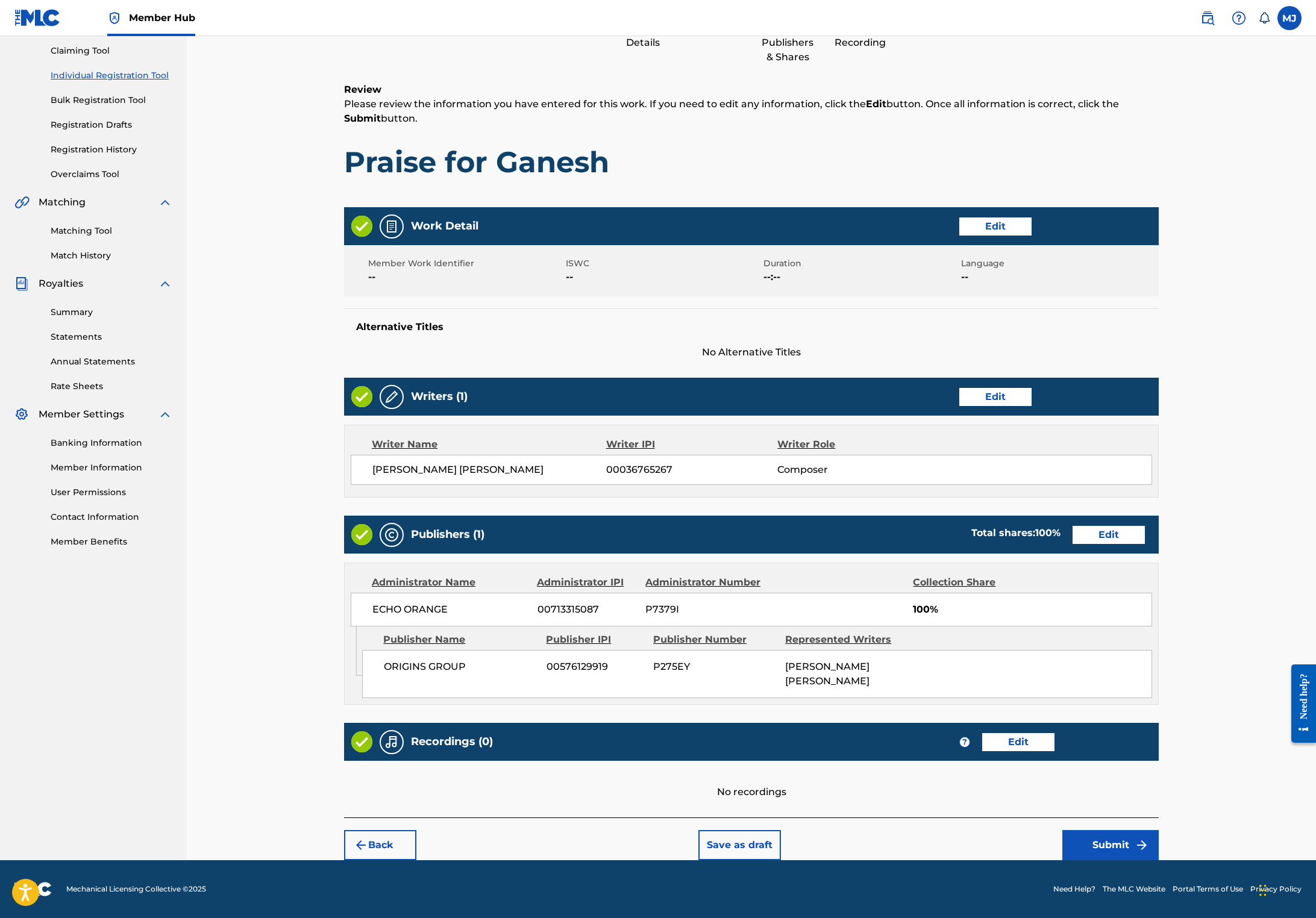
click at [1201, 860] on footer "Mechanical Licensing Collective © 2025 Need Help? The MLC Website Portal Terms …" at bounding box center [658, 888] width 1316 height 58
click at [1158, 839] on button "Submit" at bounding box center [1111, 844] width 97 height 31
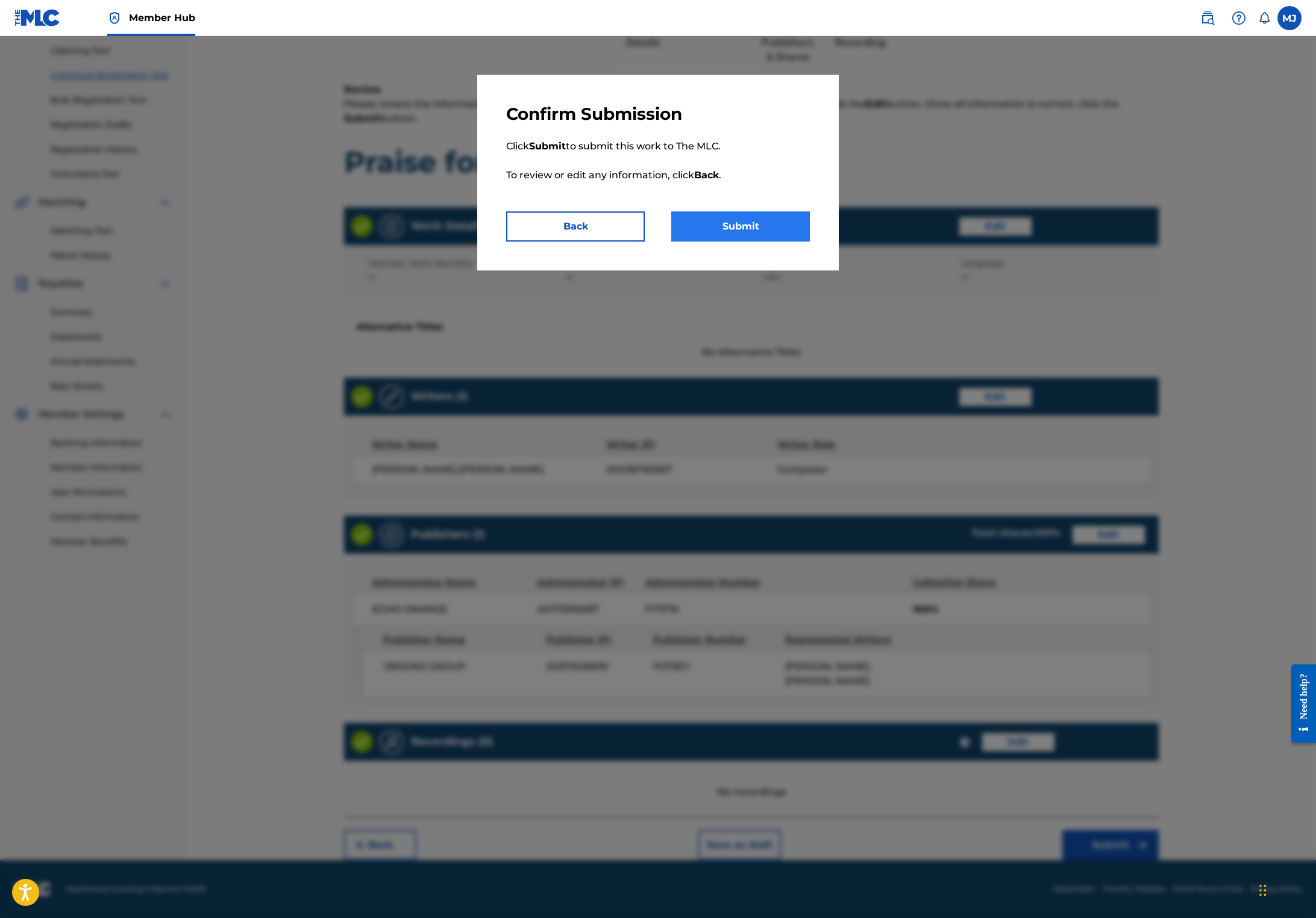
click at [774, 242] on button "Submit" at bounding box center [740, 226] width 138 height 31
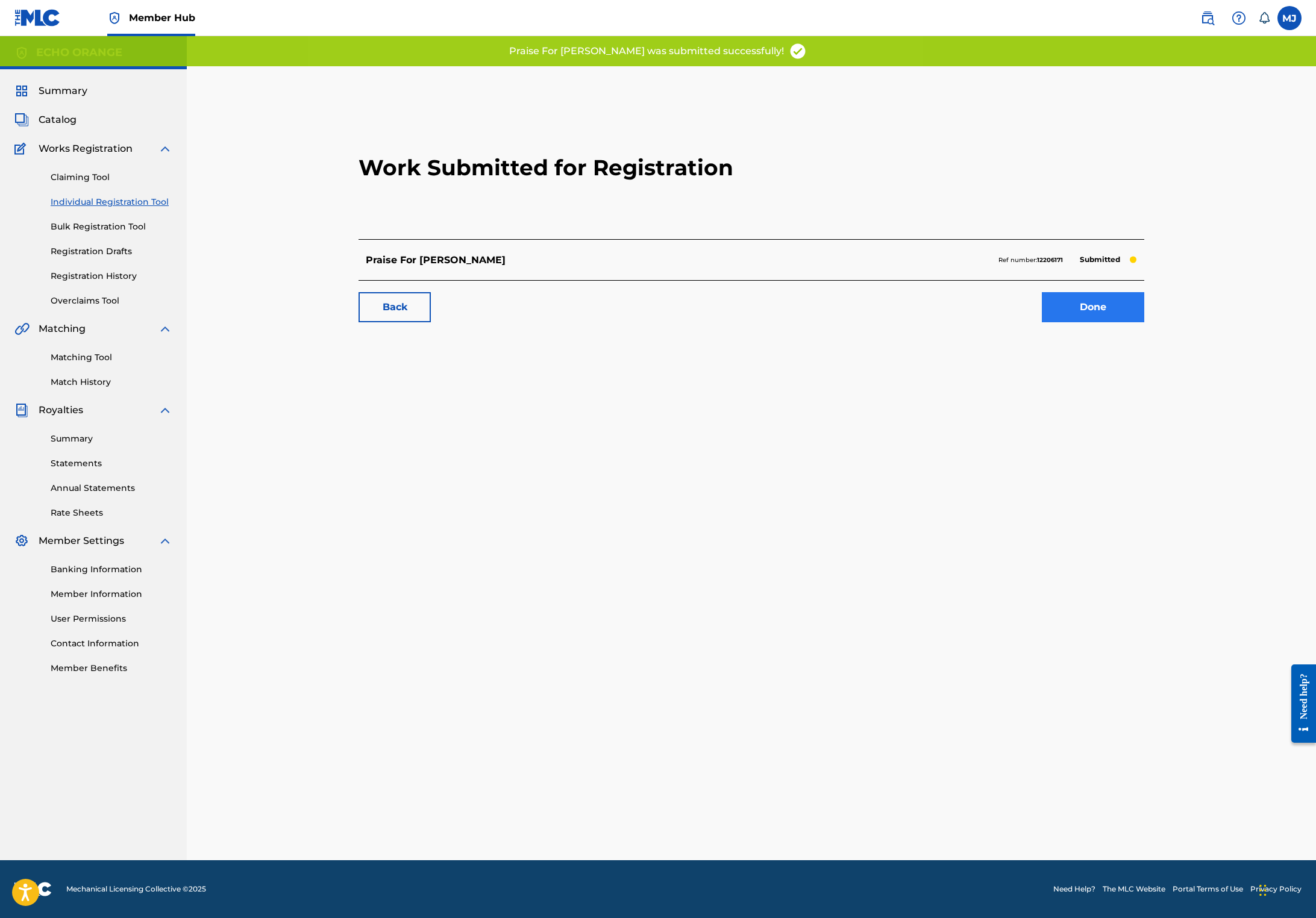
click at [1144, 322] on link "Done" at bounding box center [1093, 307] width 103 height 31
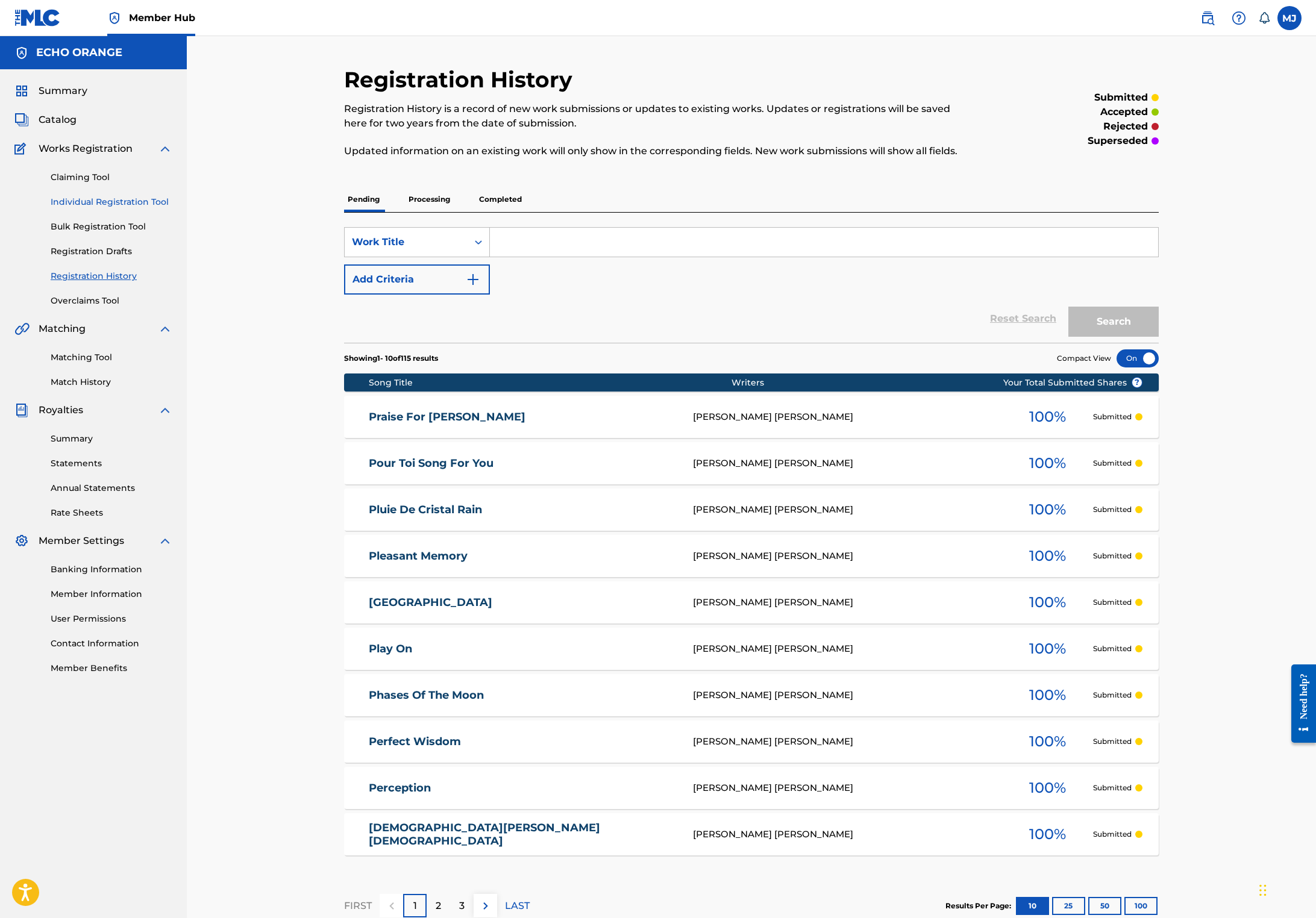
click at [75, 208] on link "Individual Registration Tool" at bounding box center [110, 201] width 121 height 13
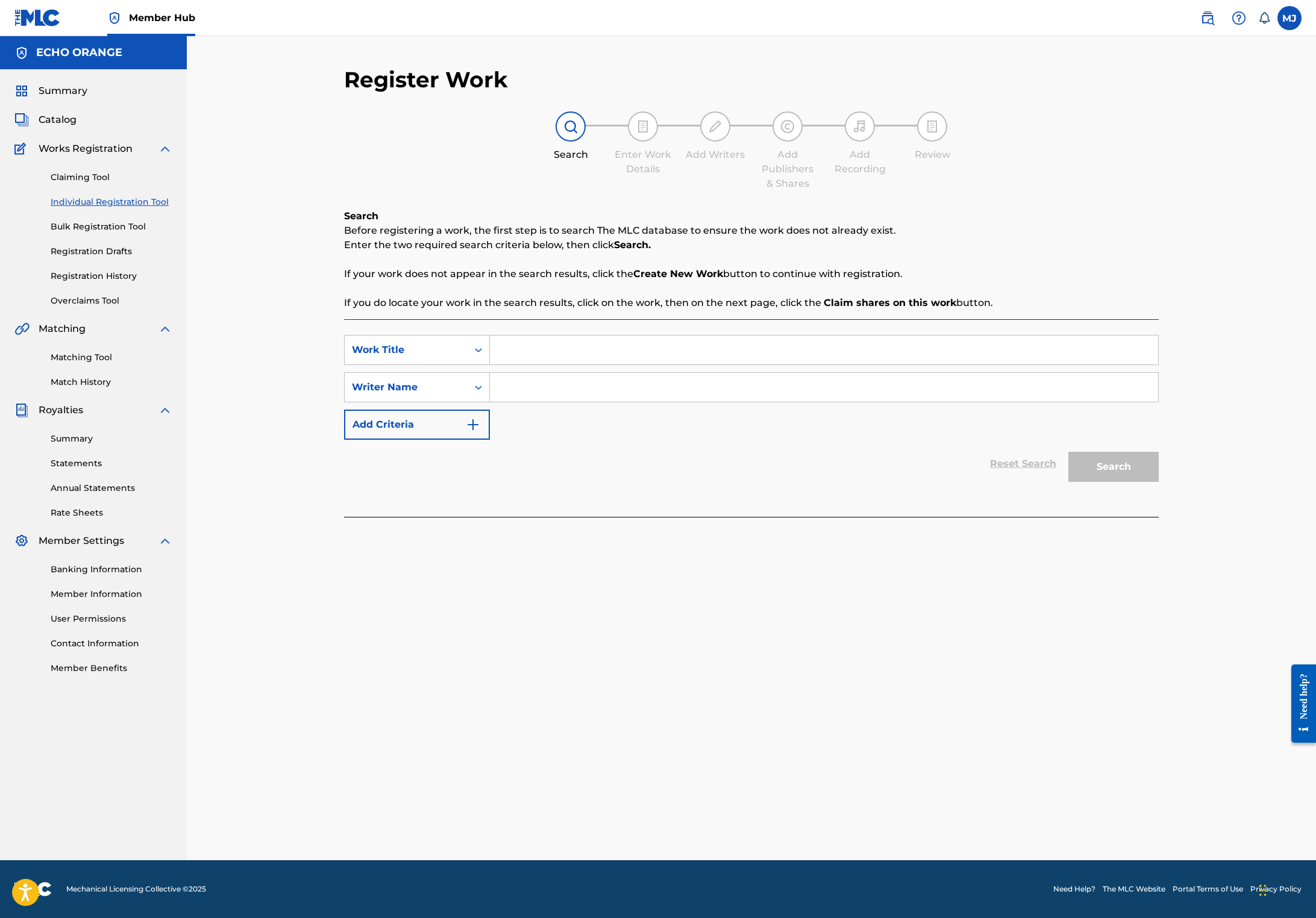
click at [496, 364] on input "Search Form" at bounding box center [823, 349] width 668 height 29
type input "Prayer of Joy"
paste input "[PERSON_NAME]"
type input "[PERSON_NAME]"
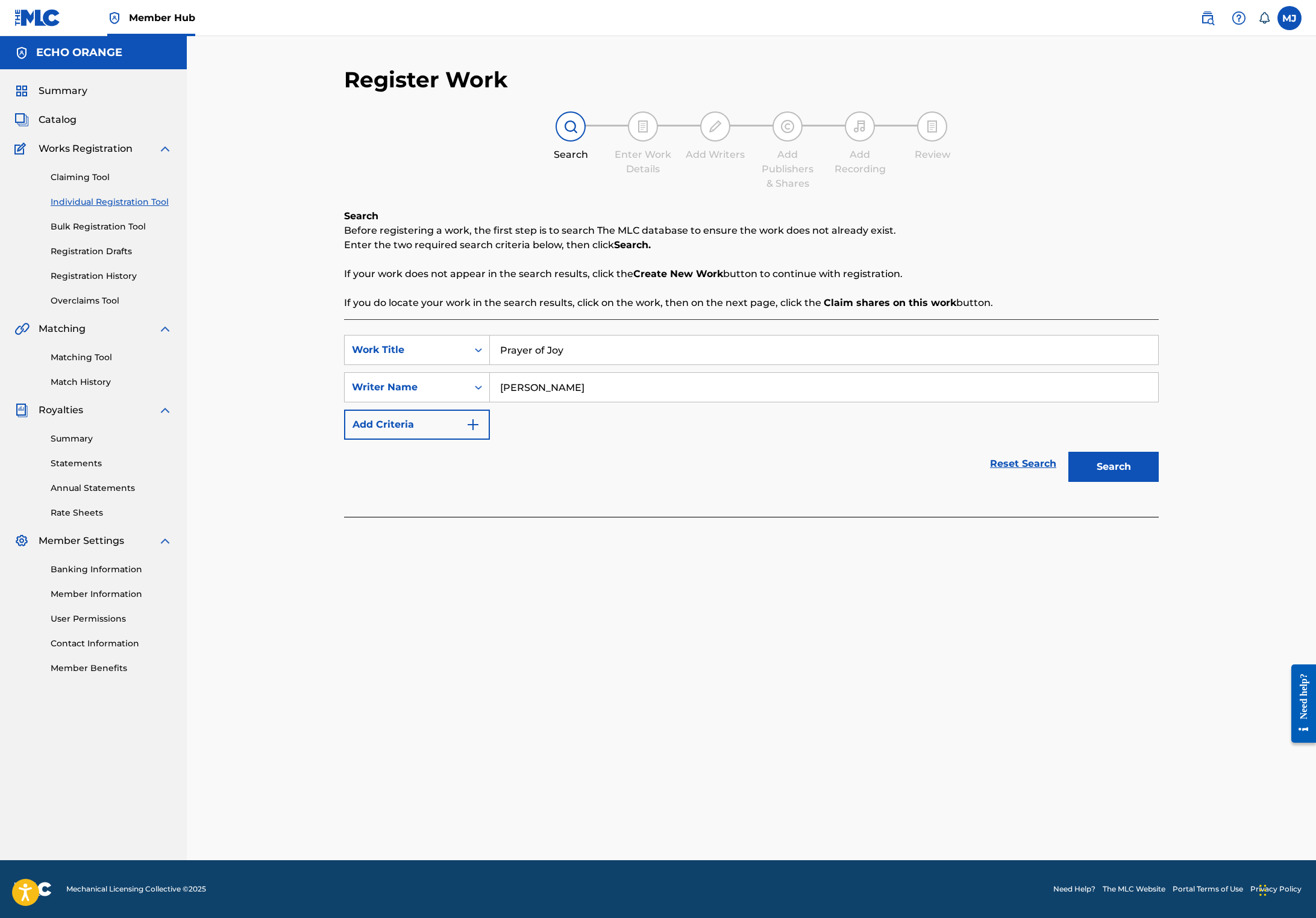
click at [1158, 481] on button "Search" at bounding box center [1114, 466] width 91 height 31
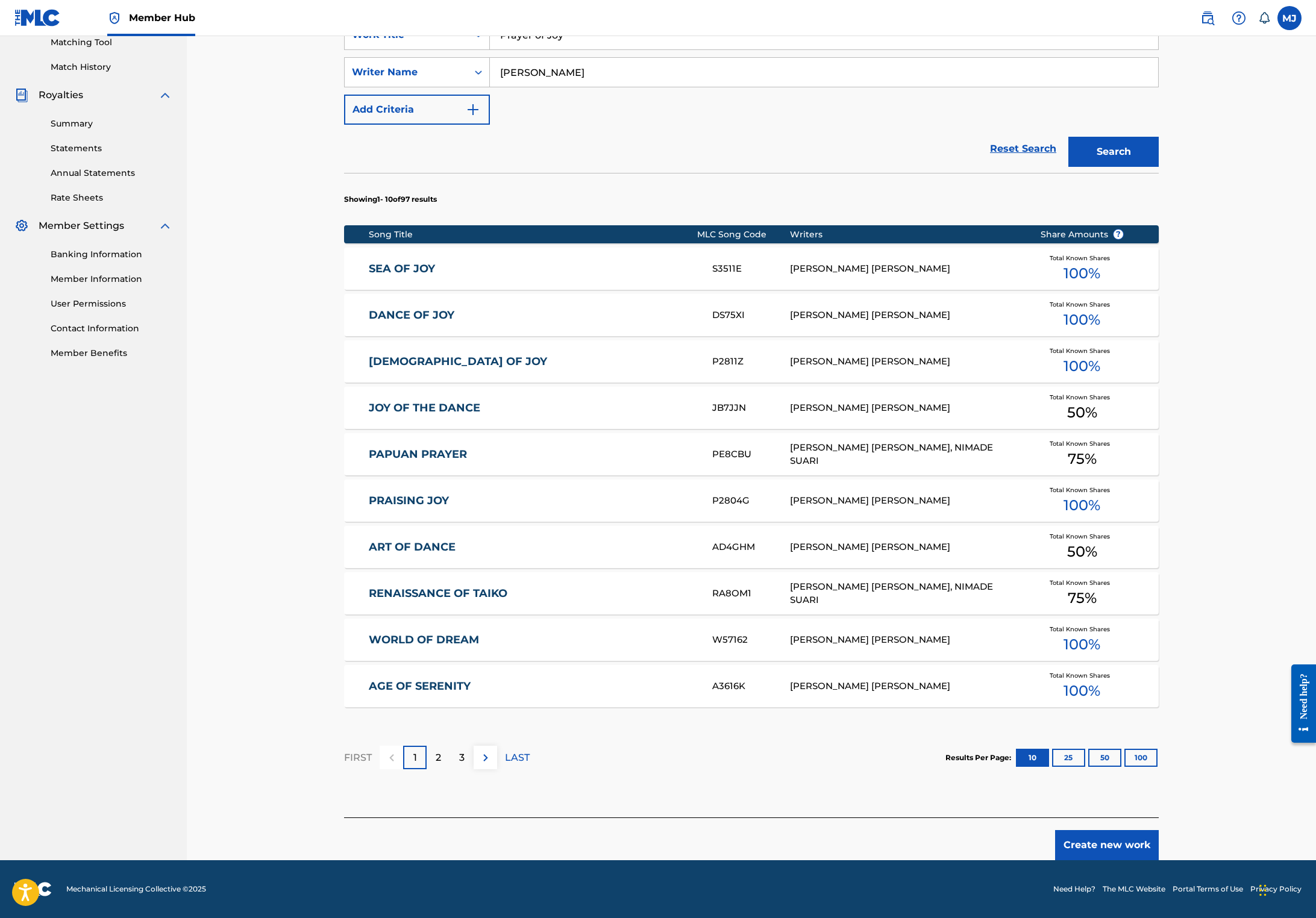
scroll to position [419, 0]
click at [1158, 836] on button "Create new work" at bounding box center [1106, 844] width 104 height 31
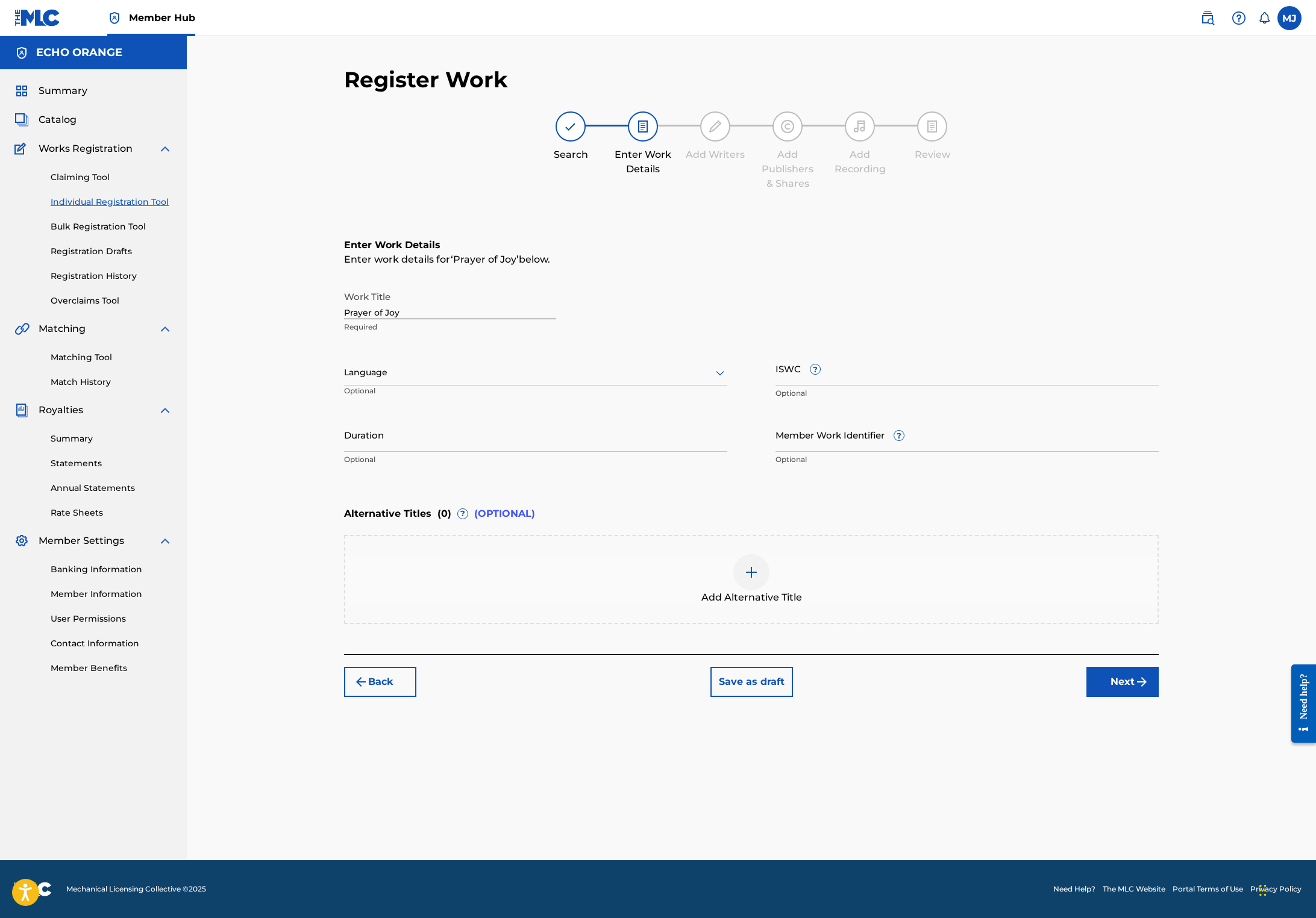
scroll to position [0, 0]
click at [1158, 696] on button "Next" at bounding box center [1122, 681] width 72 height 31
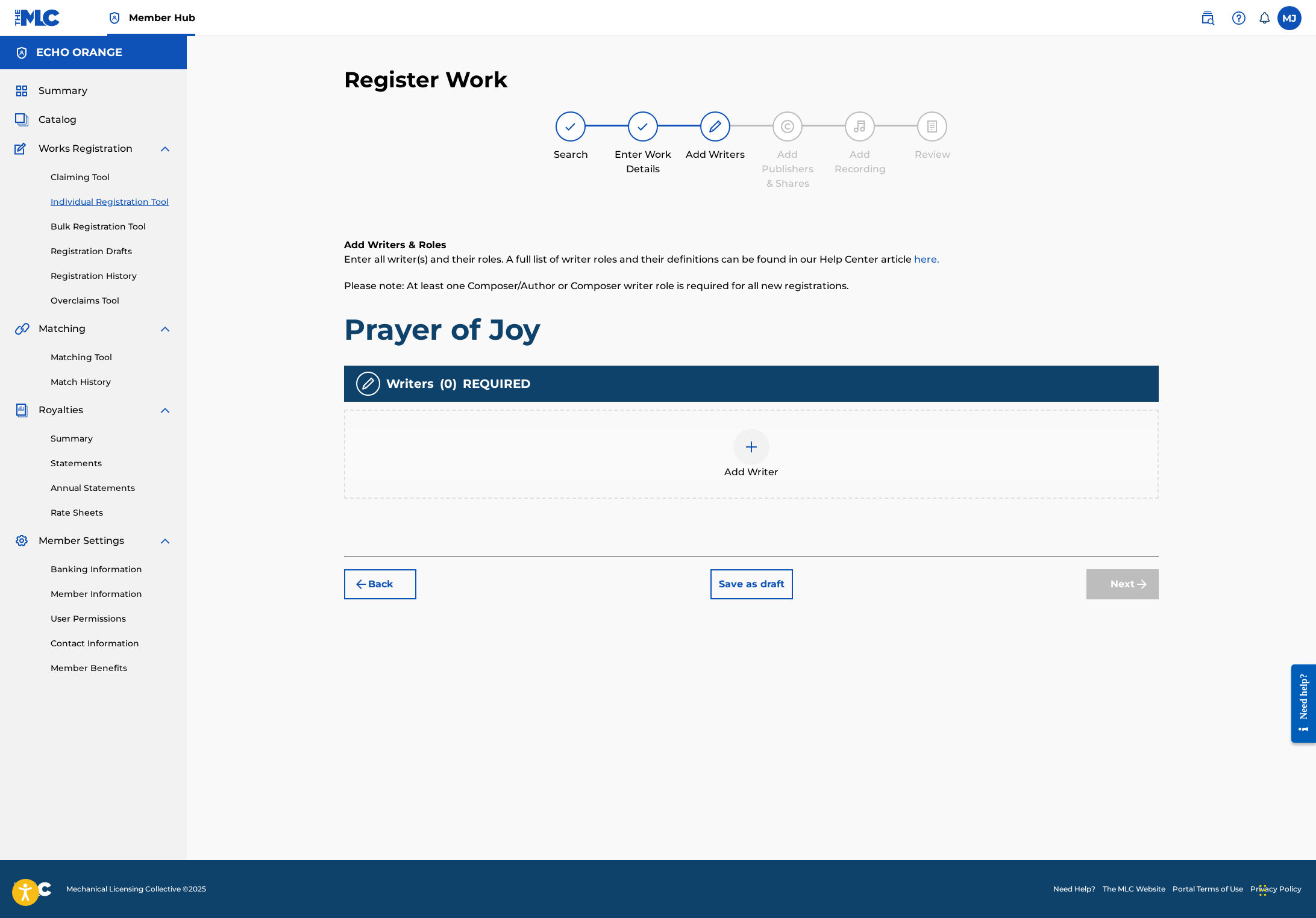
click at [947, 479] on div "Add Writer" at bounding box center [751, 454] width 812 height 50
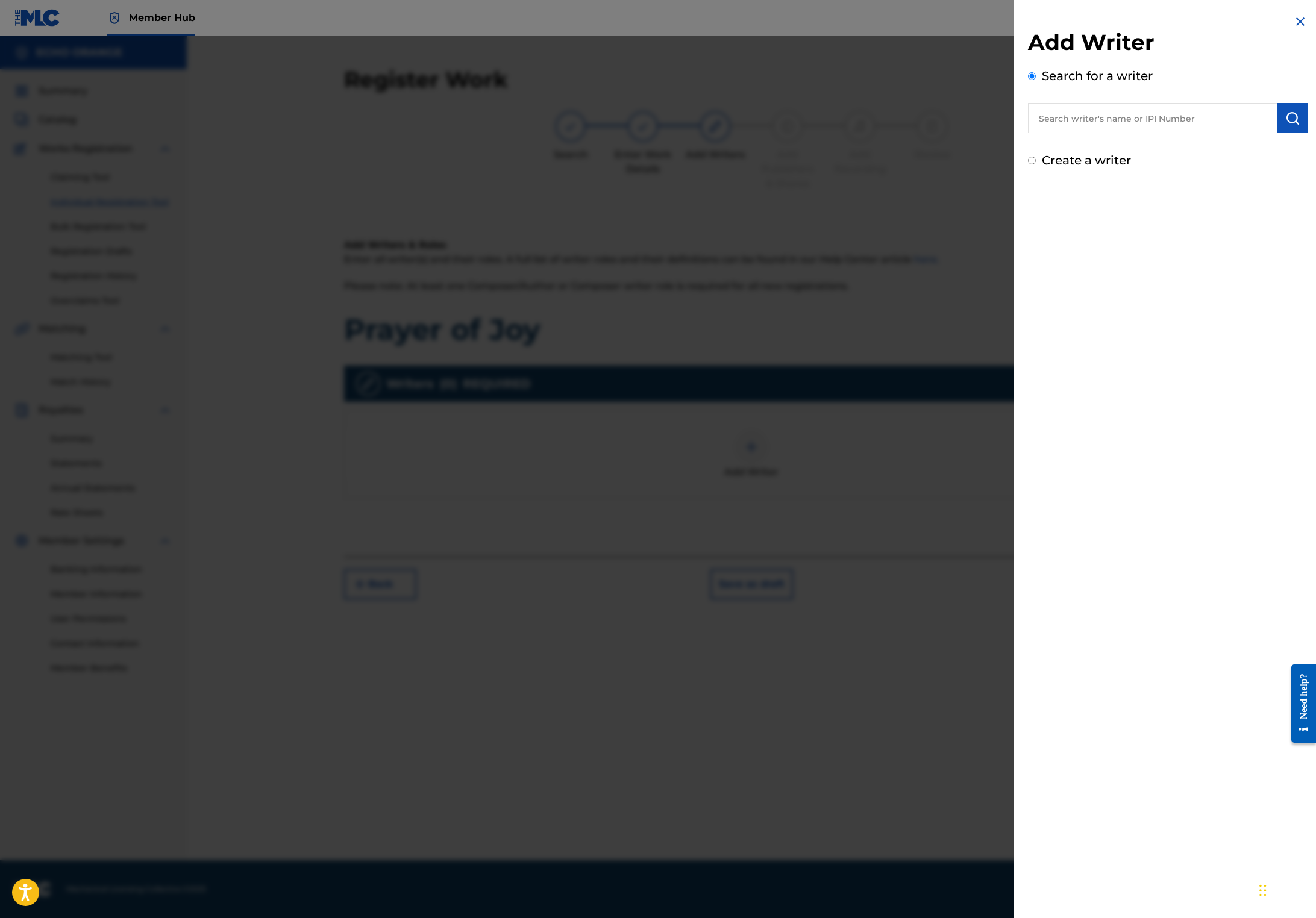
click at [1067, 127] on input "text" at bounding box center [1152, 117] width 250 height 31
paste input "[PERSON_NAME]"
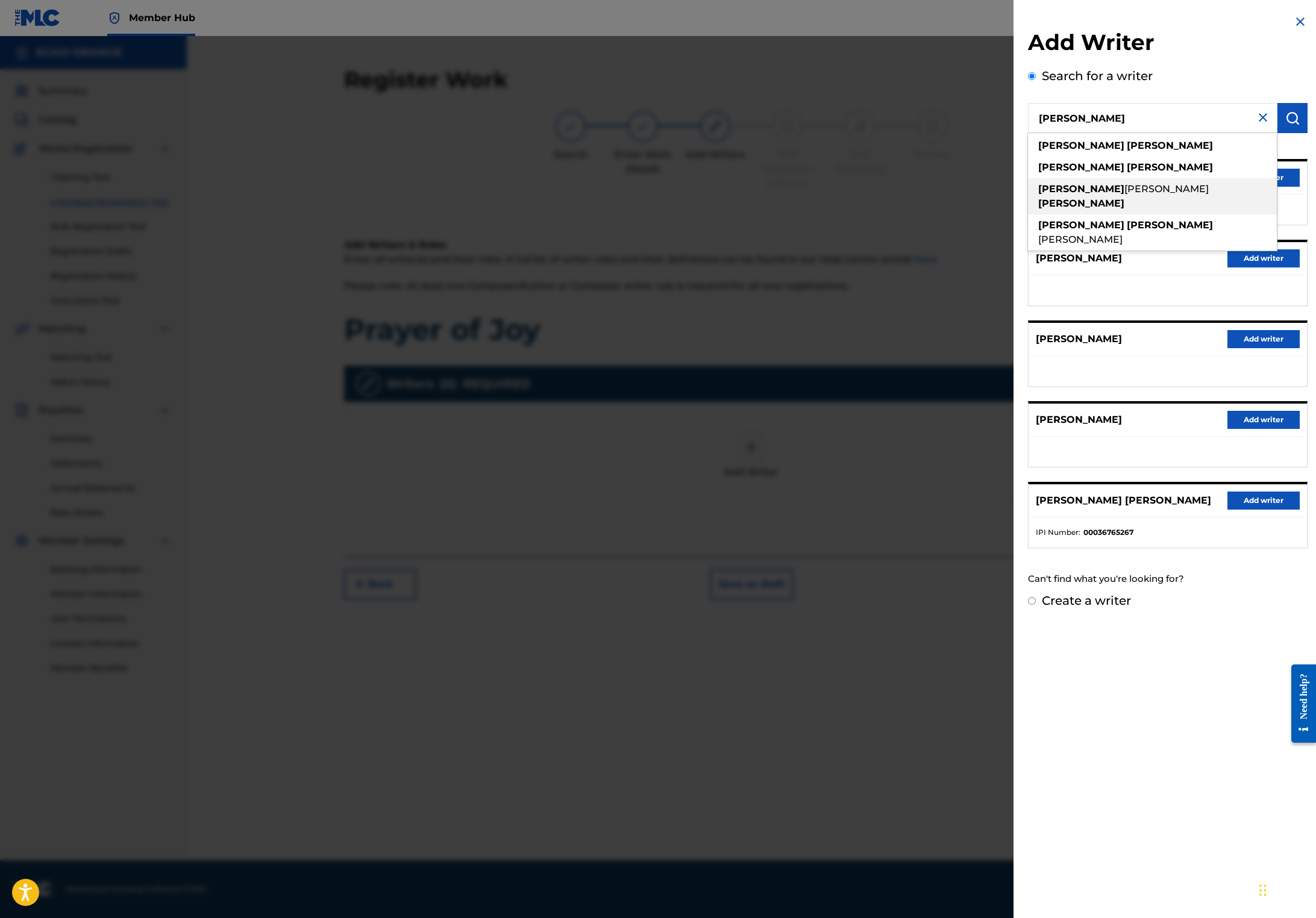
click at [1259, 207] on div "[PERSON_NAME] [PERSON_NAME]" at bounding box center [1152, 196] width 249 height 36
type input "[PERSON_NAME] [PERSON_NAME]"
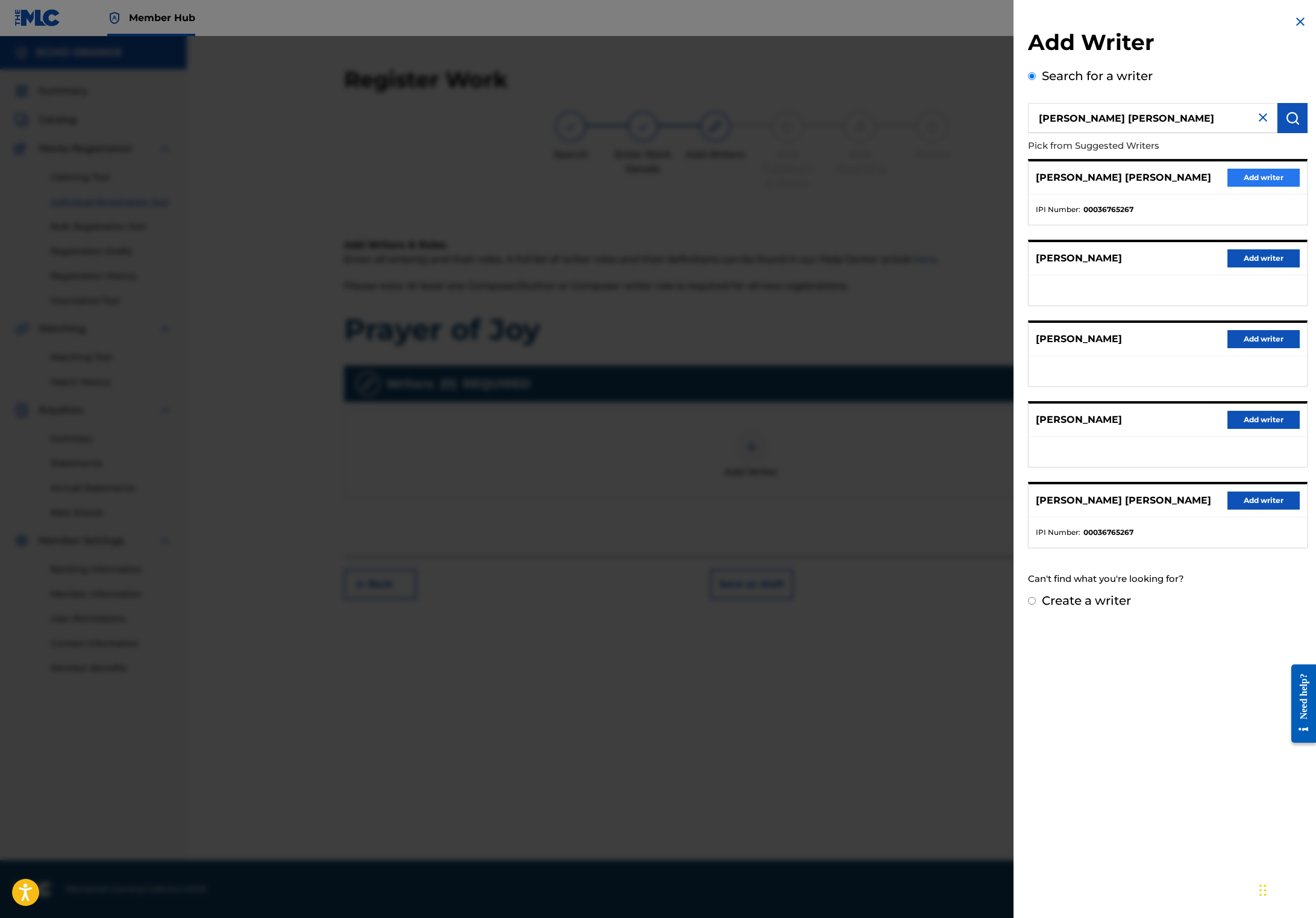
click at [1259, 186] on button "Add writer" at bounding box center [1263, 177] width 72 height 18
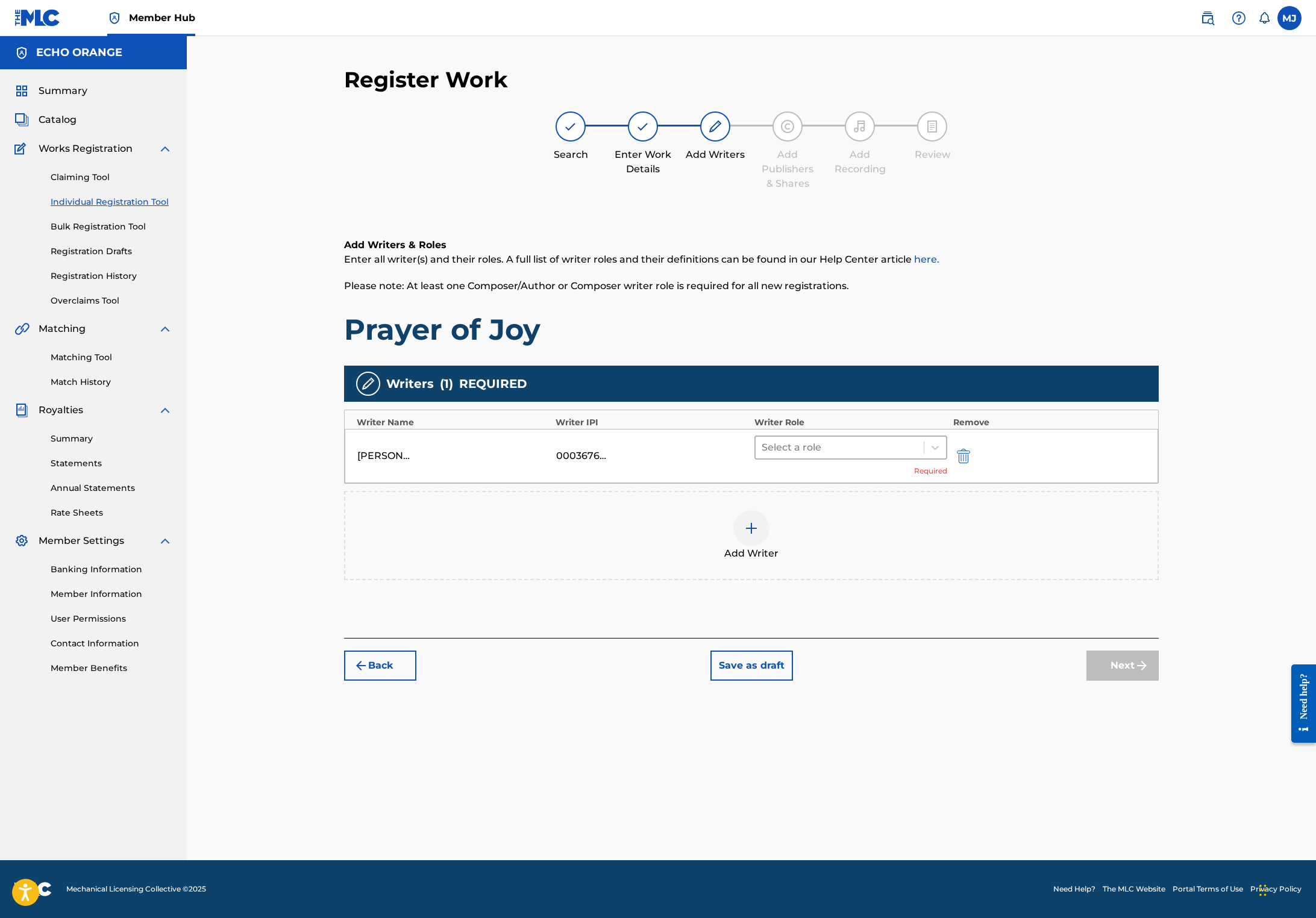
click at [873, 456] on div at bounding box center [840, 447] width 156 height 17
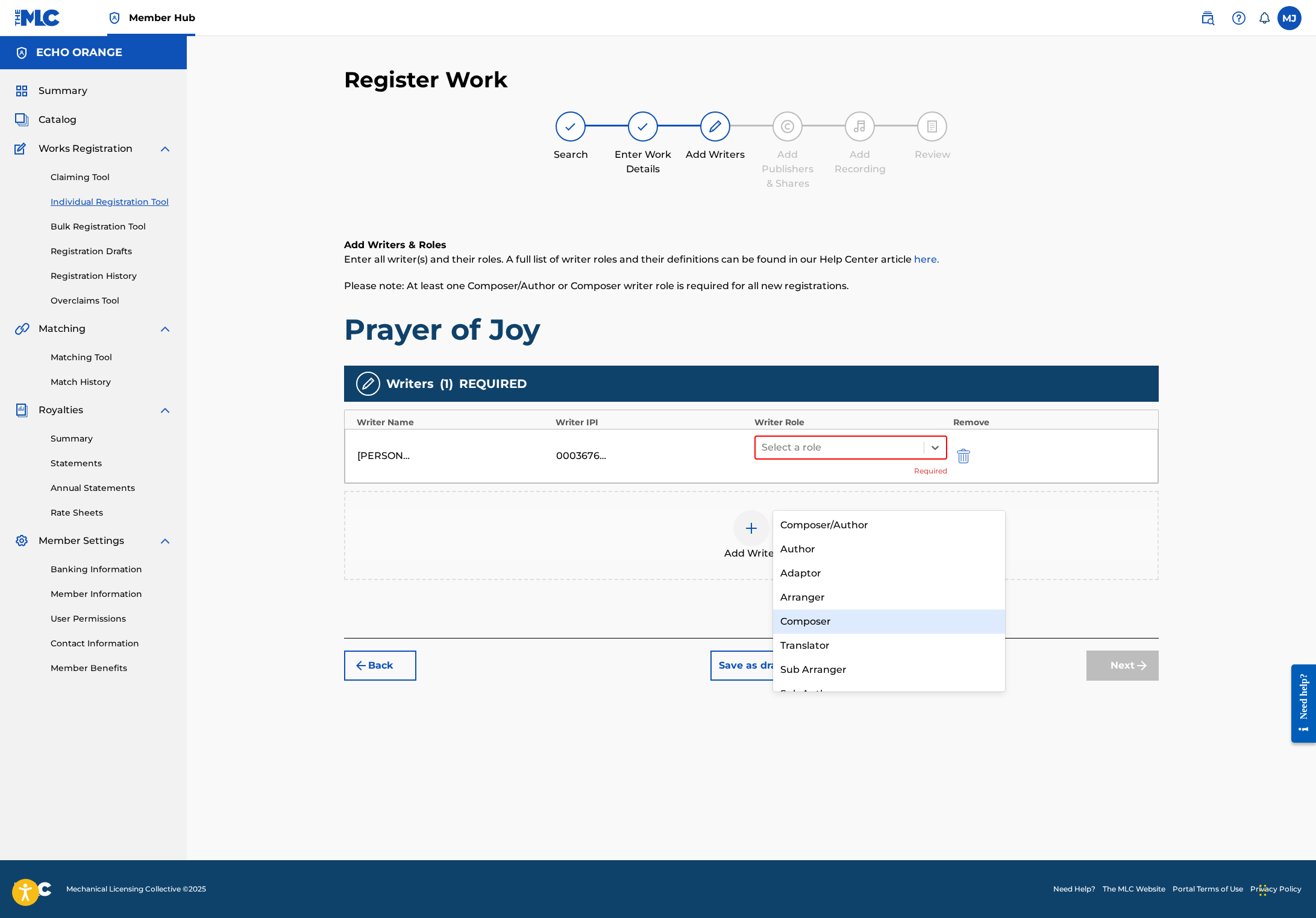
click at [812, 619] on div "Composer" at bounding box center [888, 621] width 232 height 24
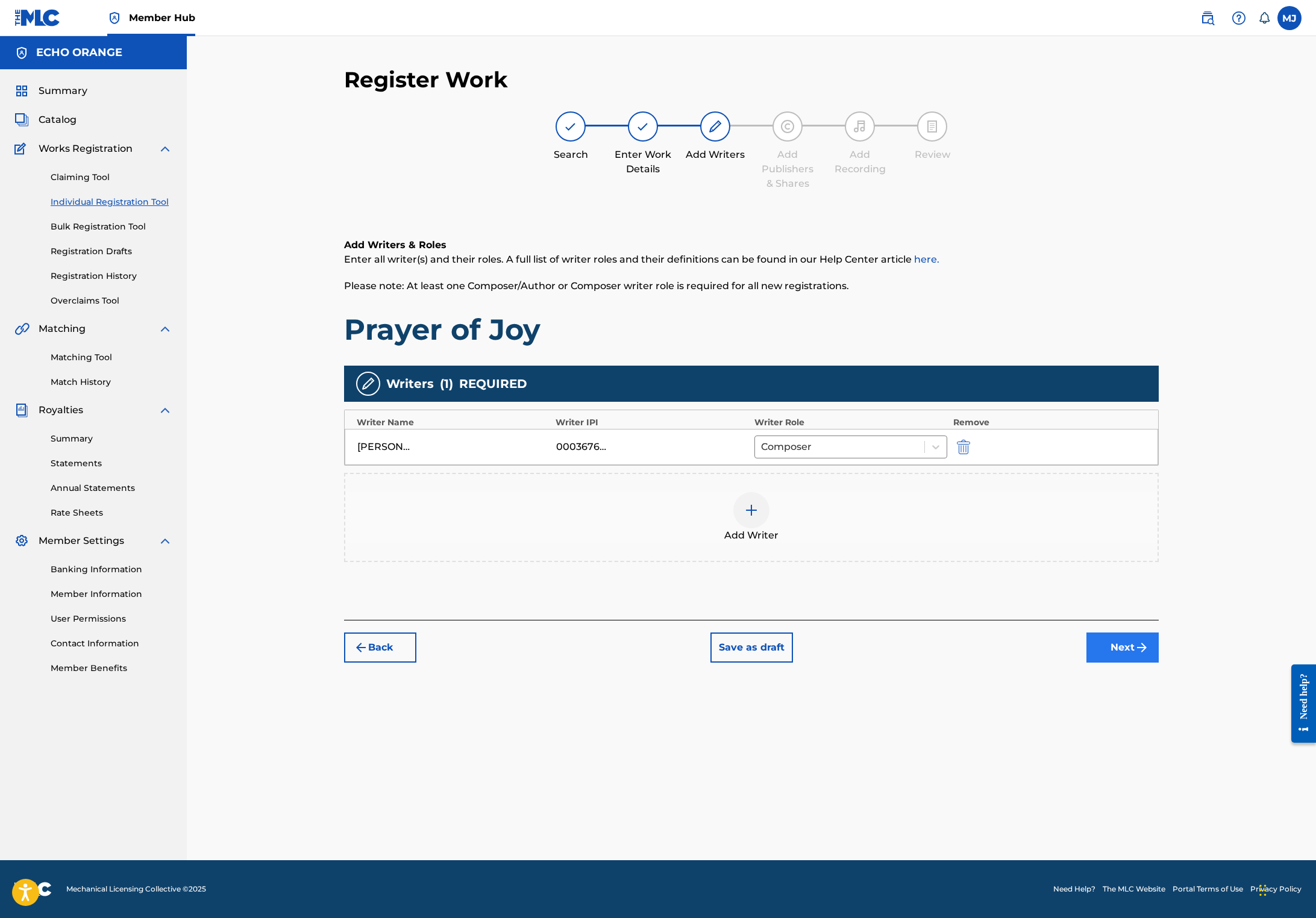
click at [1158, 663] on button "Next" at bounding box center [1122, 647] width 72 height 31
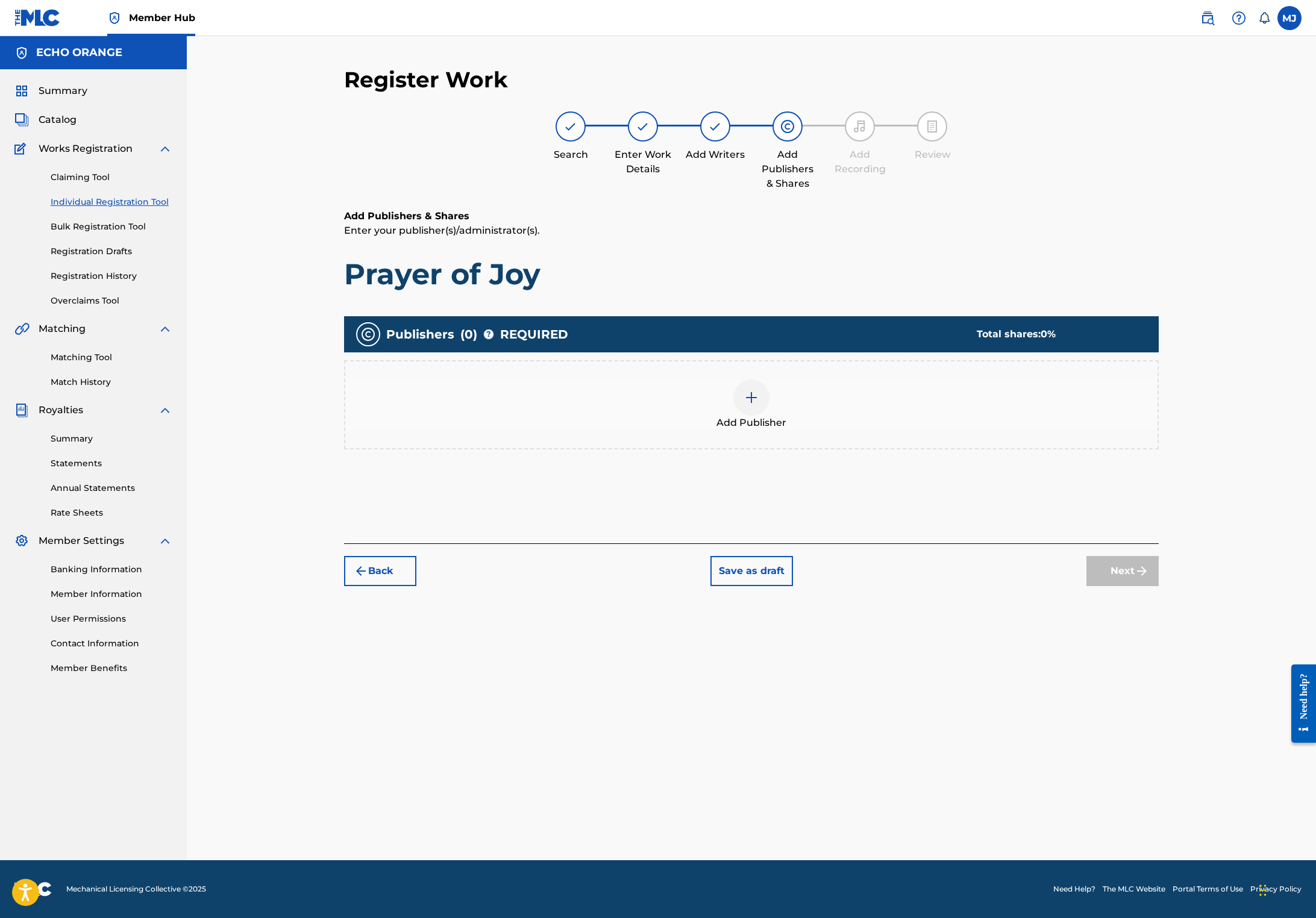
click at [895, 430] on div "Add Publisher" at bounding box center [751, 404] width 812 height 50
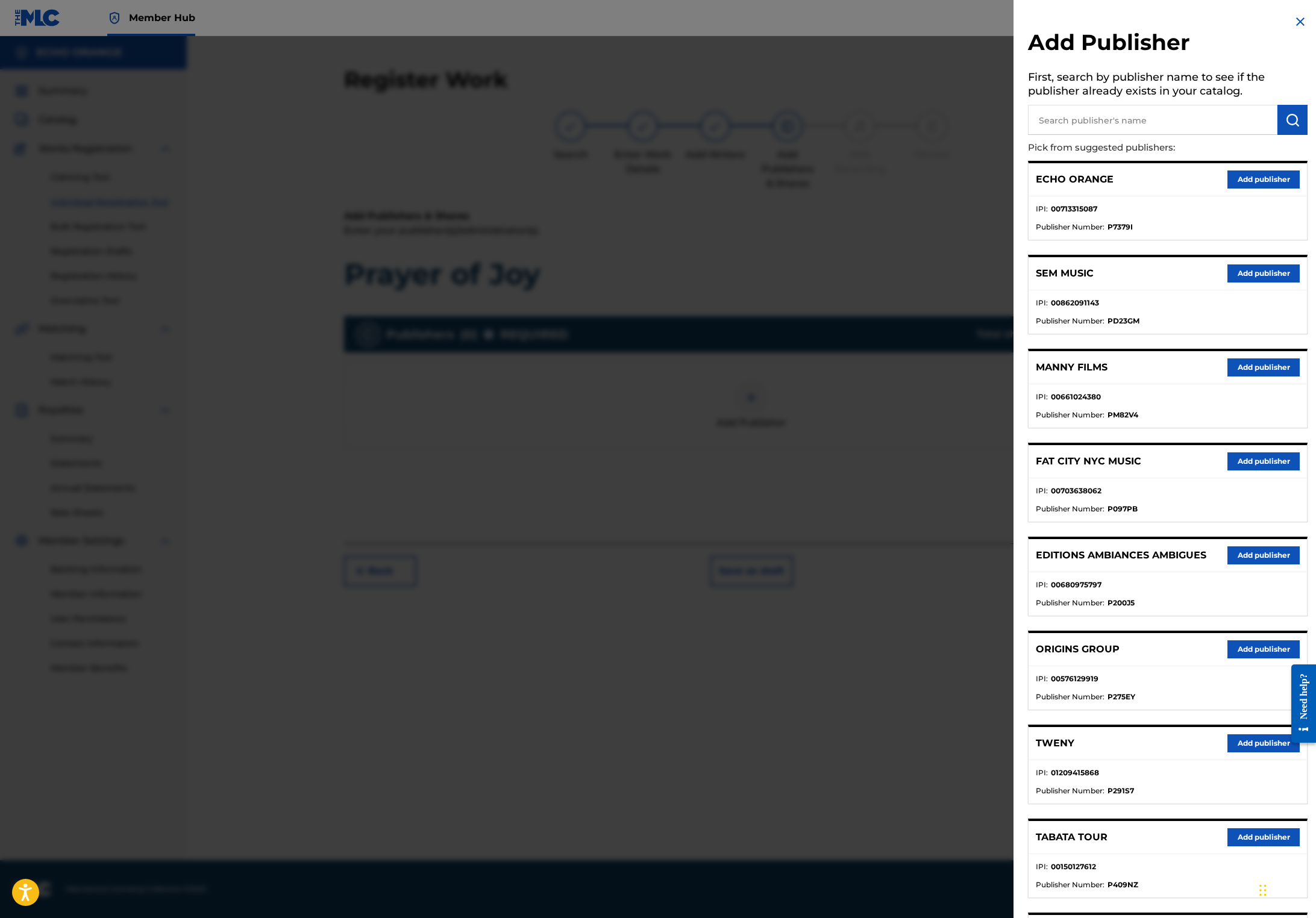
drag, startPoint x: 1230, startPoint y: 731, endPoint x: 1217, endPoint y: 720, distance: 17.0
click at [1230, 658] on button "Add publisher" at bounding box center [1263, 649] width 72 height 18
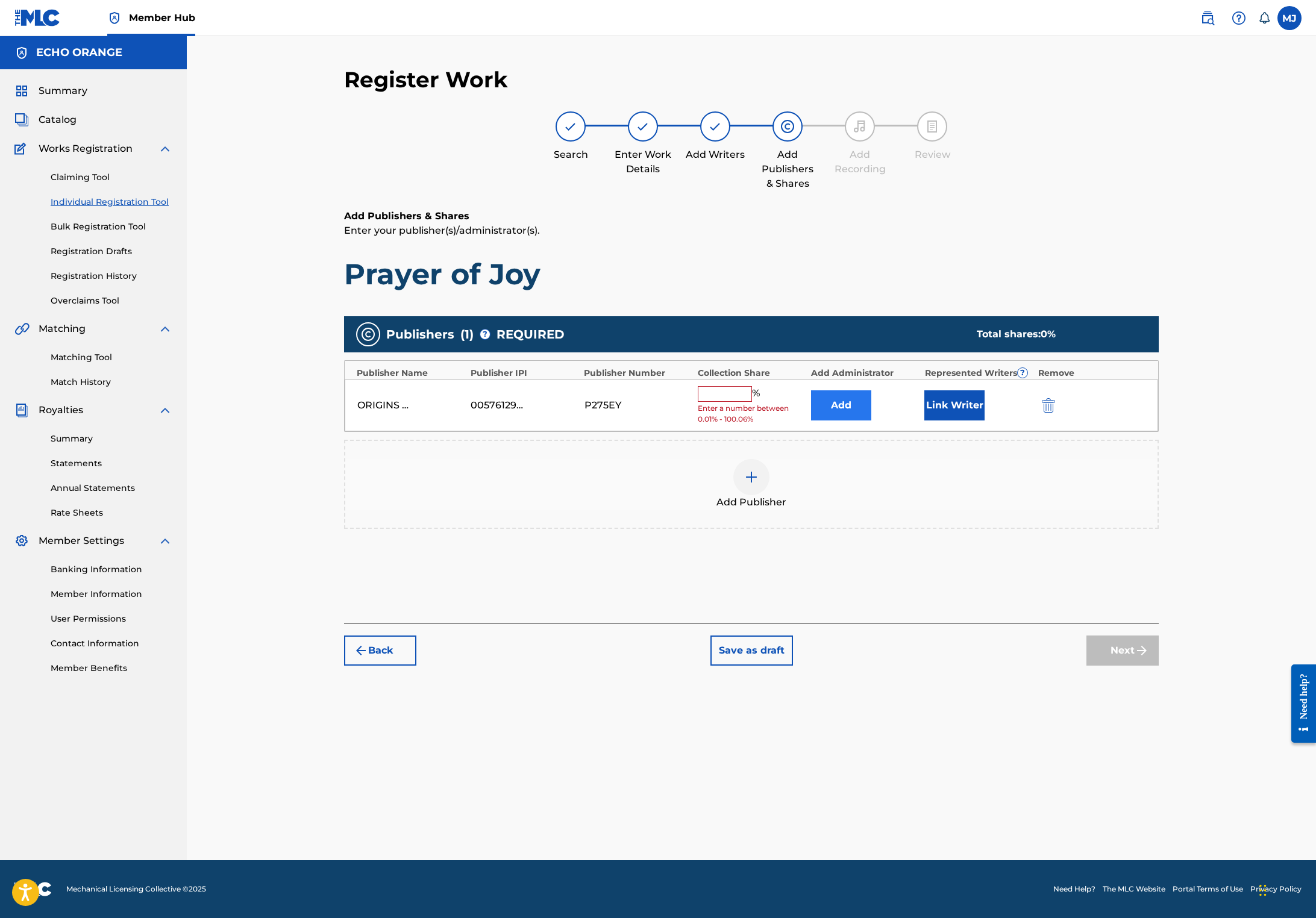
click at [905, 432] on div "ORIGINS GROUP 00576129919 P275EY % Enter a number between 0.01% - 100.06% Add L…" at bounding box center [751, 405] width 813 height 52
click at [871, 420] on button "Add" at bounding box center [841, 405] width 60 height 31
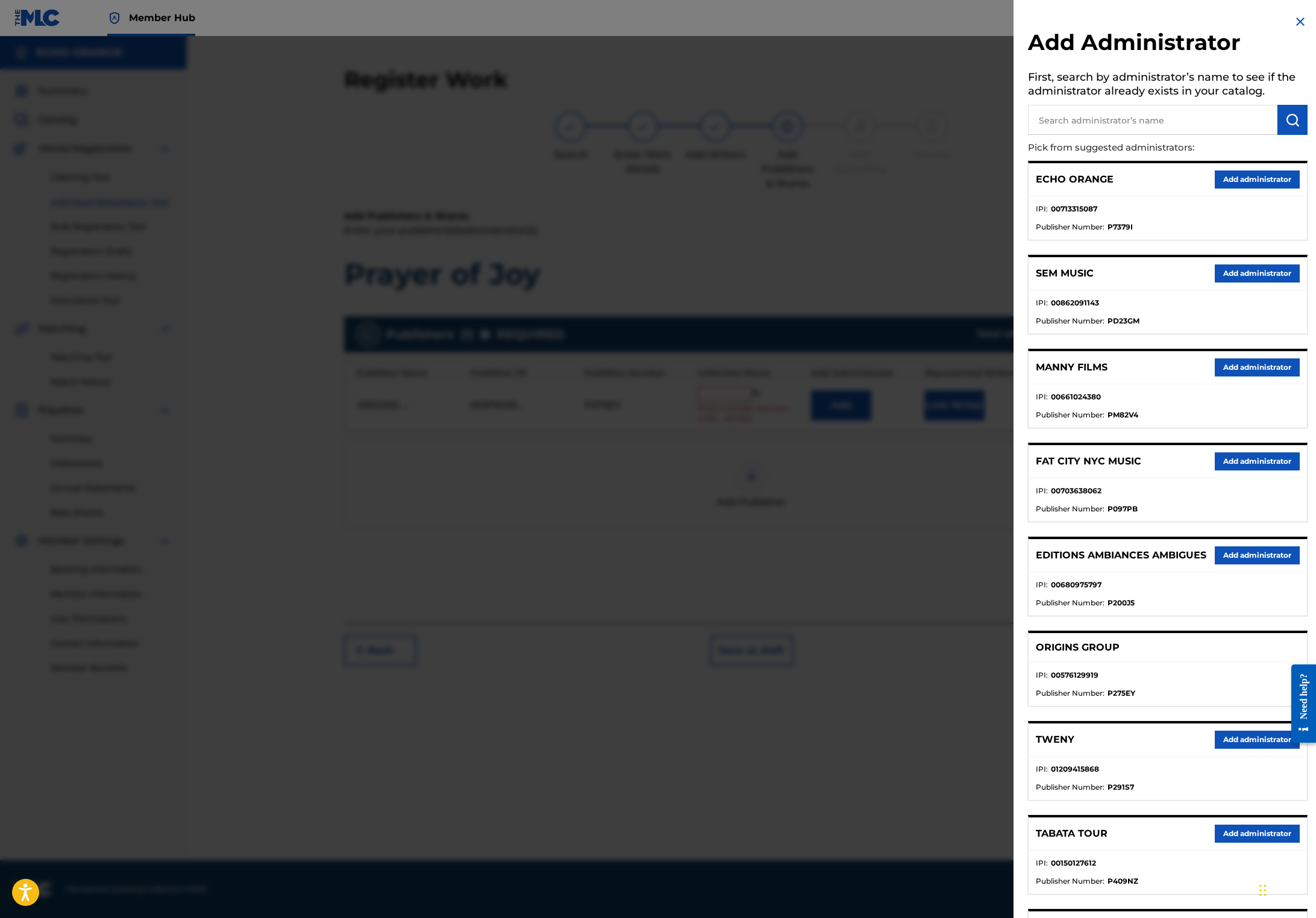
click at [1221, 188] on button "Add administrator" at bounding box center [1257, 179] width 85 height 18
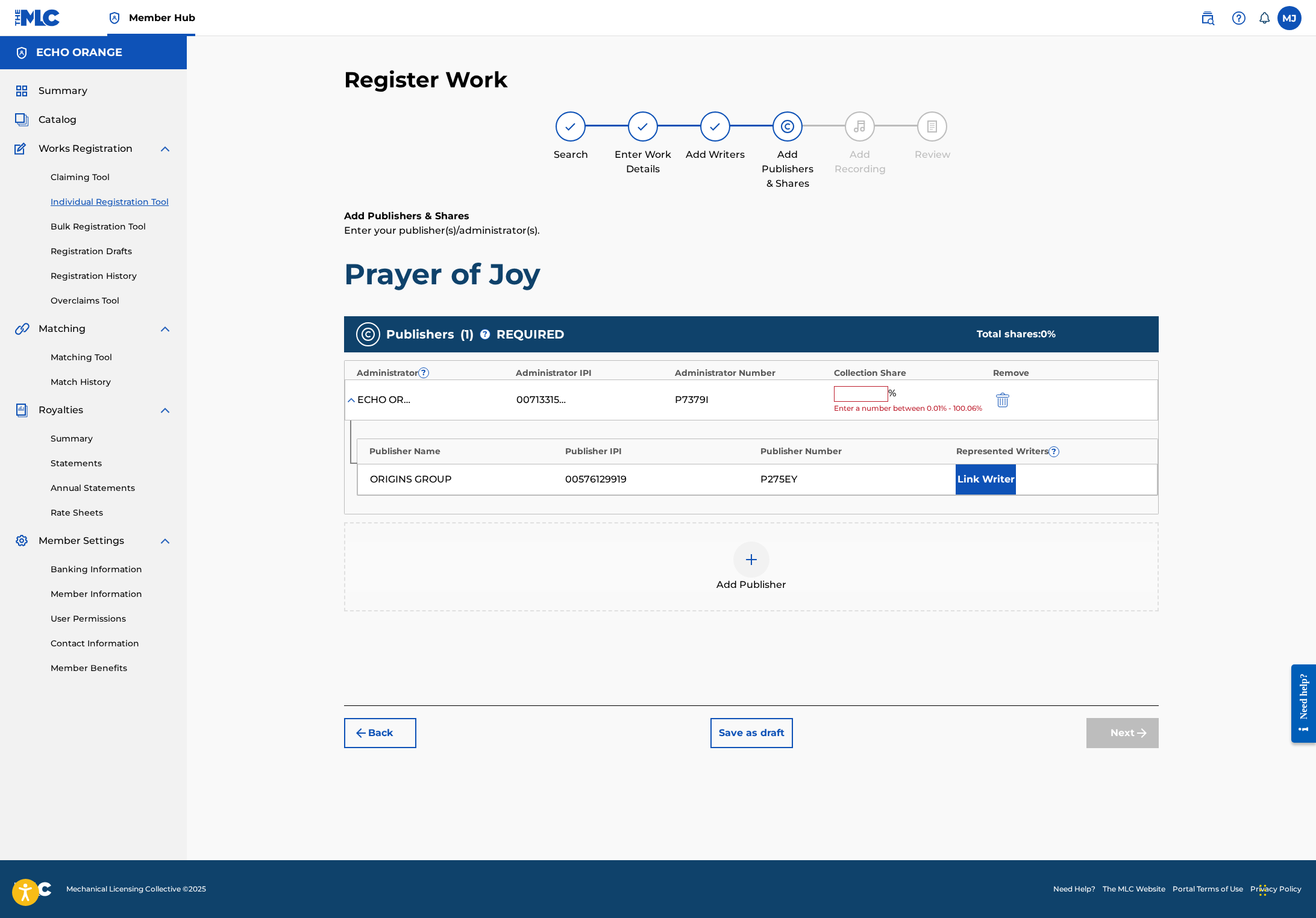
click at [888, 401] on input "text" at bounding box center [860, 393] width 54 height 16
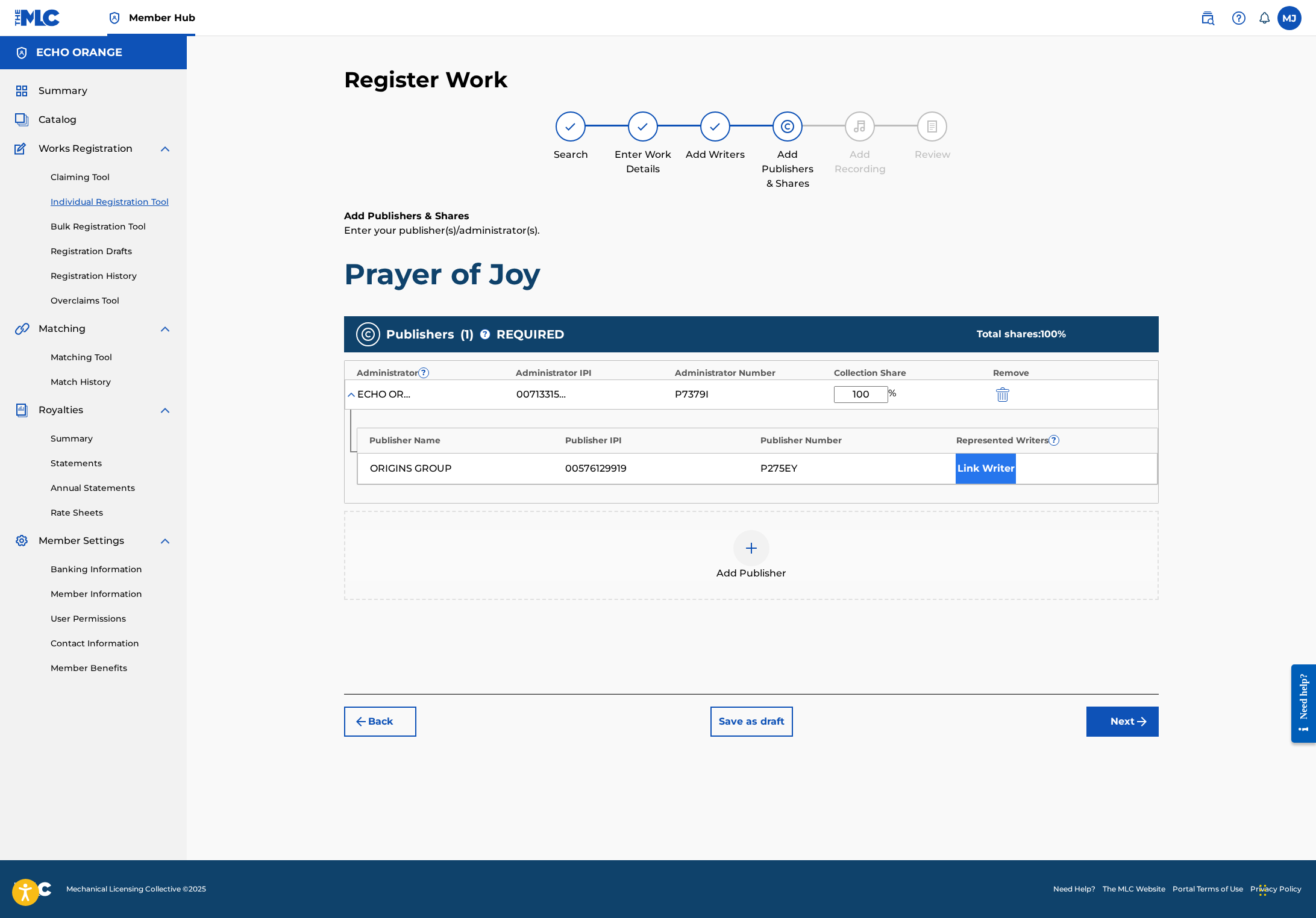
type input "100"
click at [1016, 483] on button "Link Writer" at bounding box center [985, 468] width 60 height 31
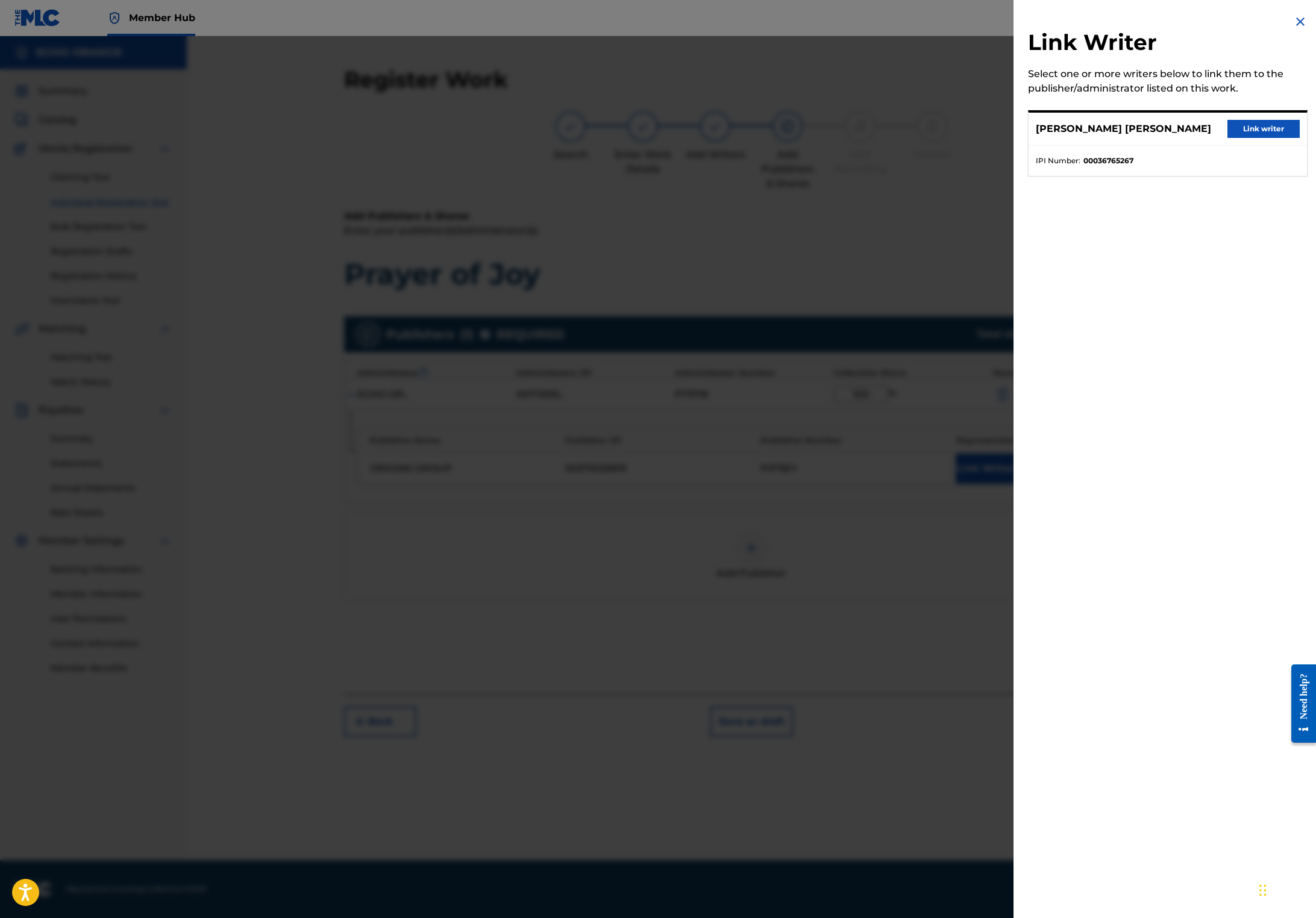
click at [1245, 146] on div "[PERSON_NAME] [PERSON_NAME] Link writer" at bounding box center [1167, 129] width 278 height 34
click at [1249, 138] on button "Link writer" at bounding box center [1263, 129] width 72 height 18
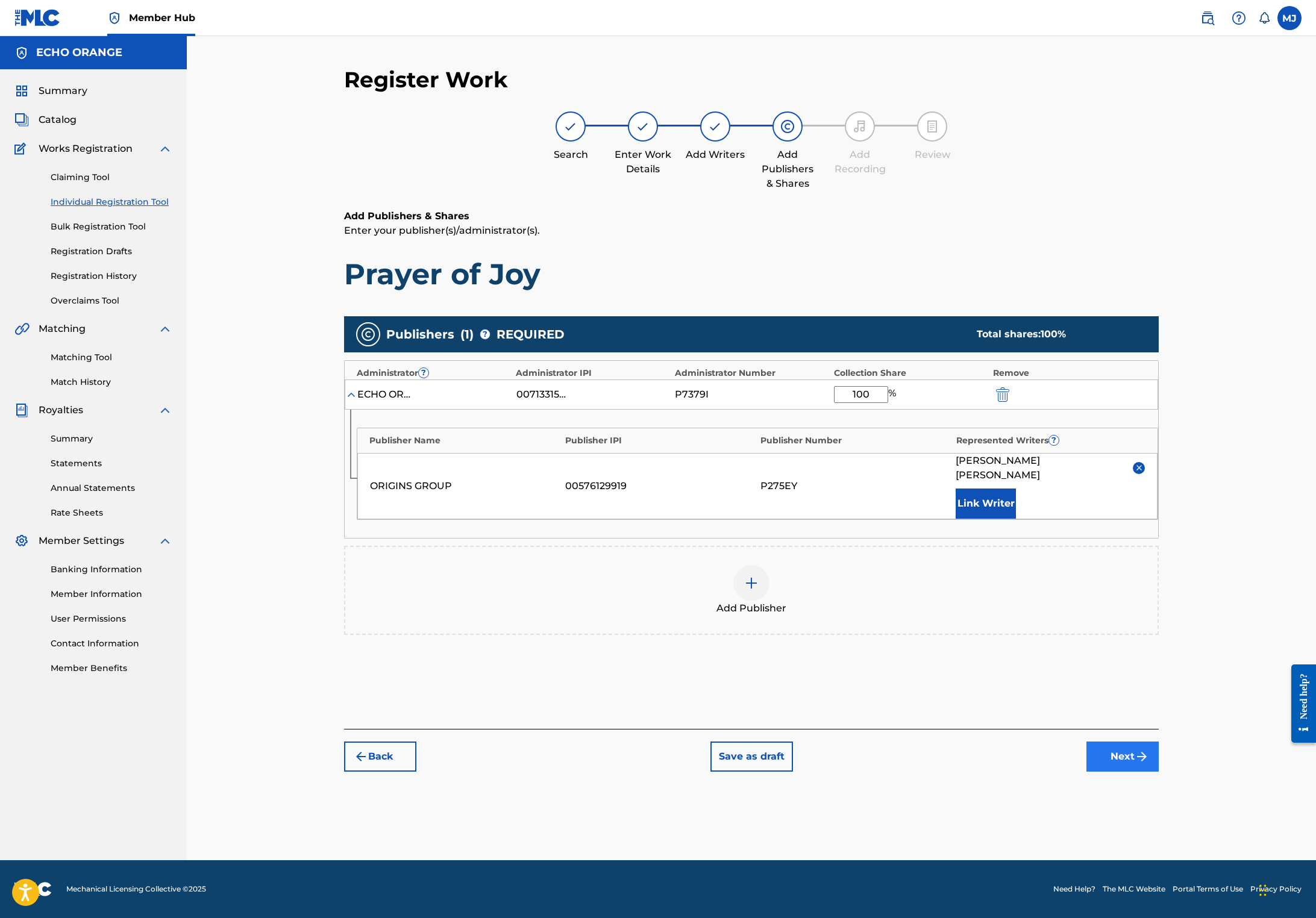
click at [1158, 771] on button "Next" at bounding box center [1122, 756] width 72 height 31
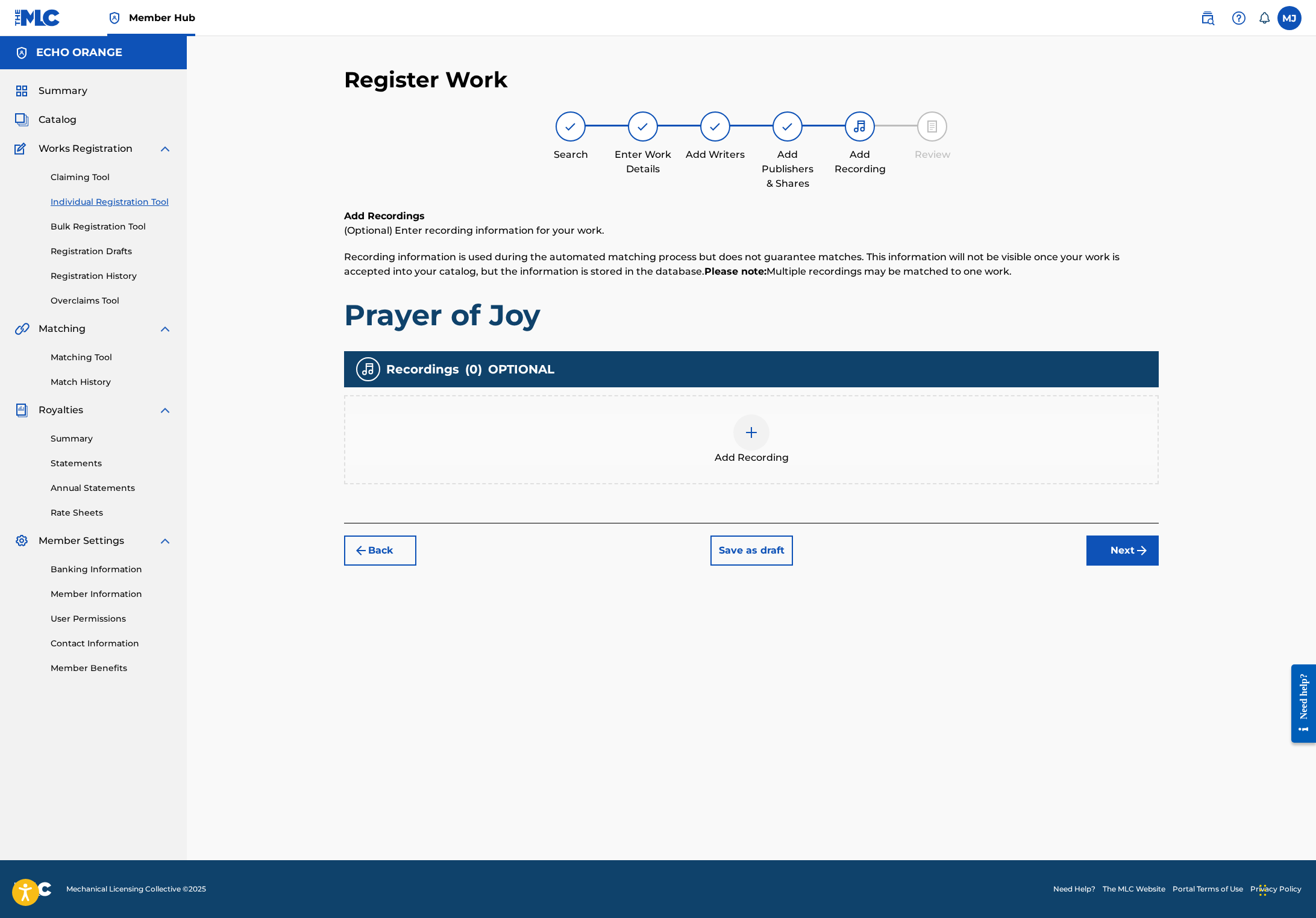
click at [827, 484] on div "Add Recording" at bounding box center [752, 440] width 815 height 89
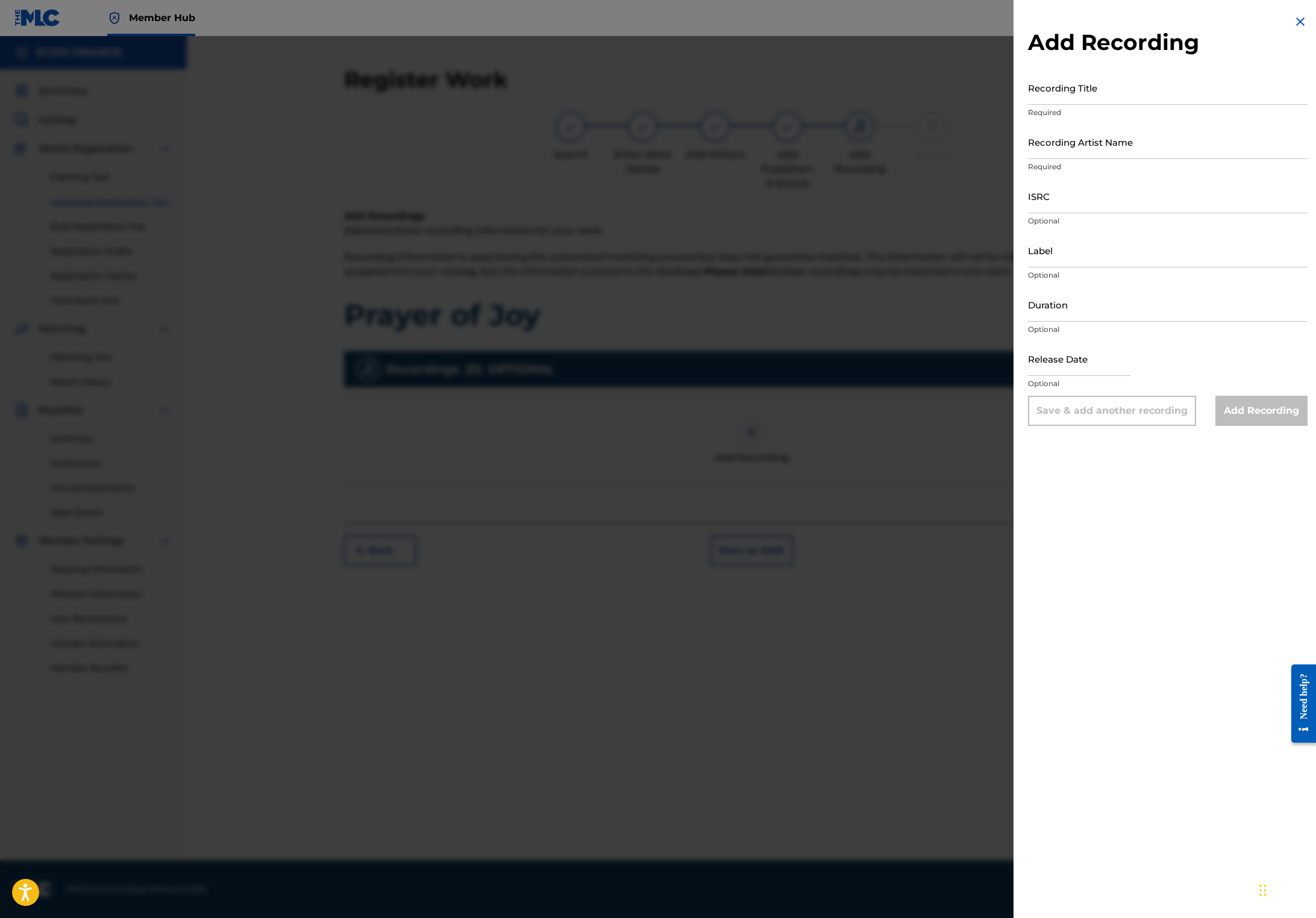
click at [752, 504] on div at bounding box center [658, 495] width 1316 height 918
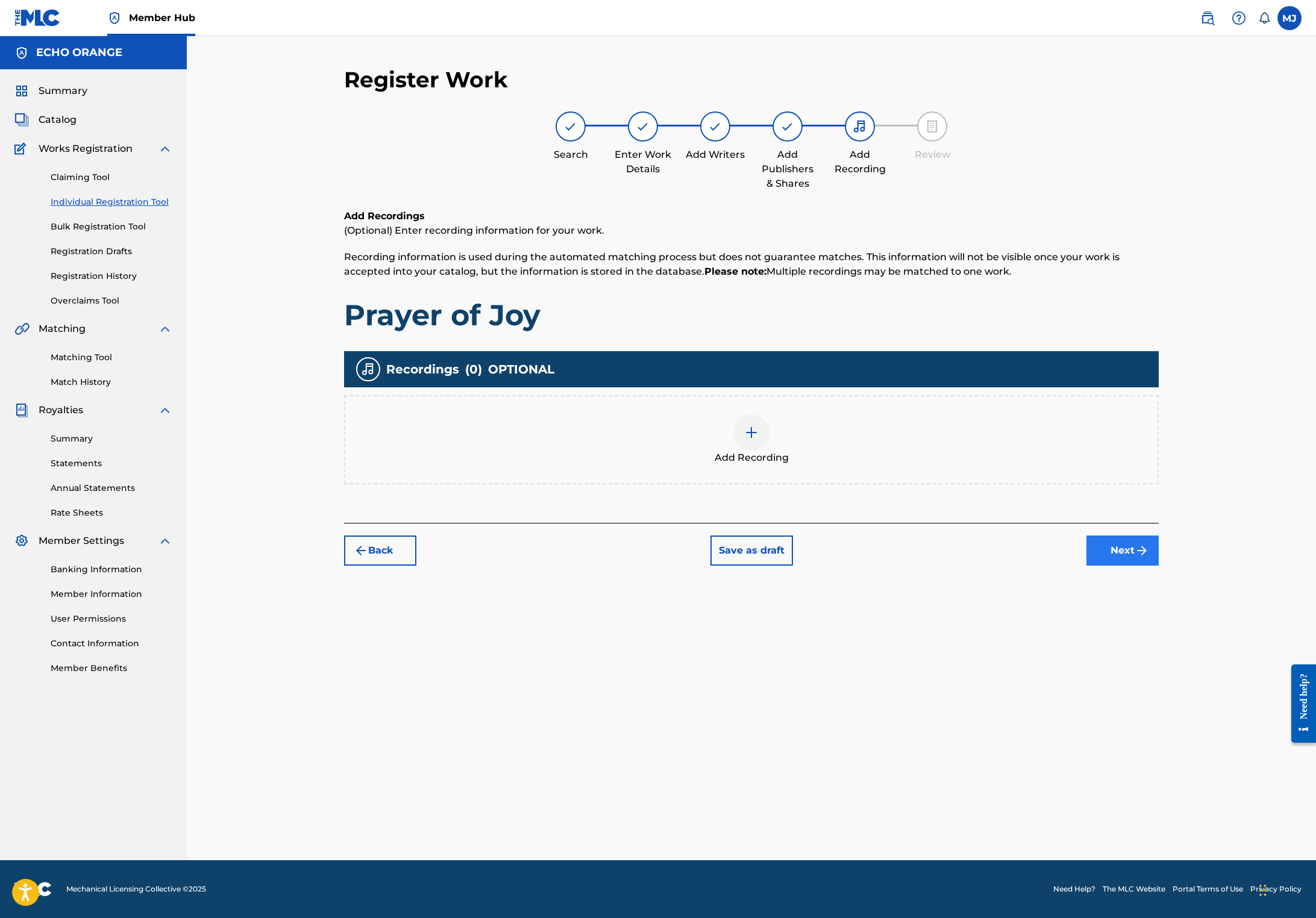
click at [1158, 565] on button "Next" at bounding box center [1122, 550] width 72 height 31
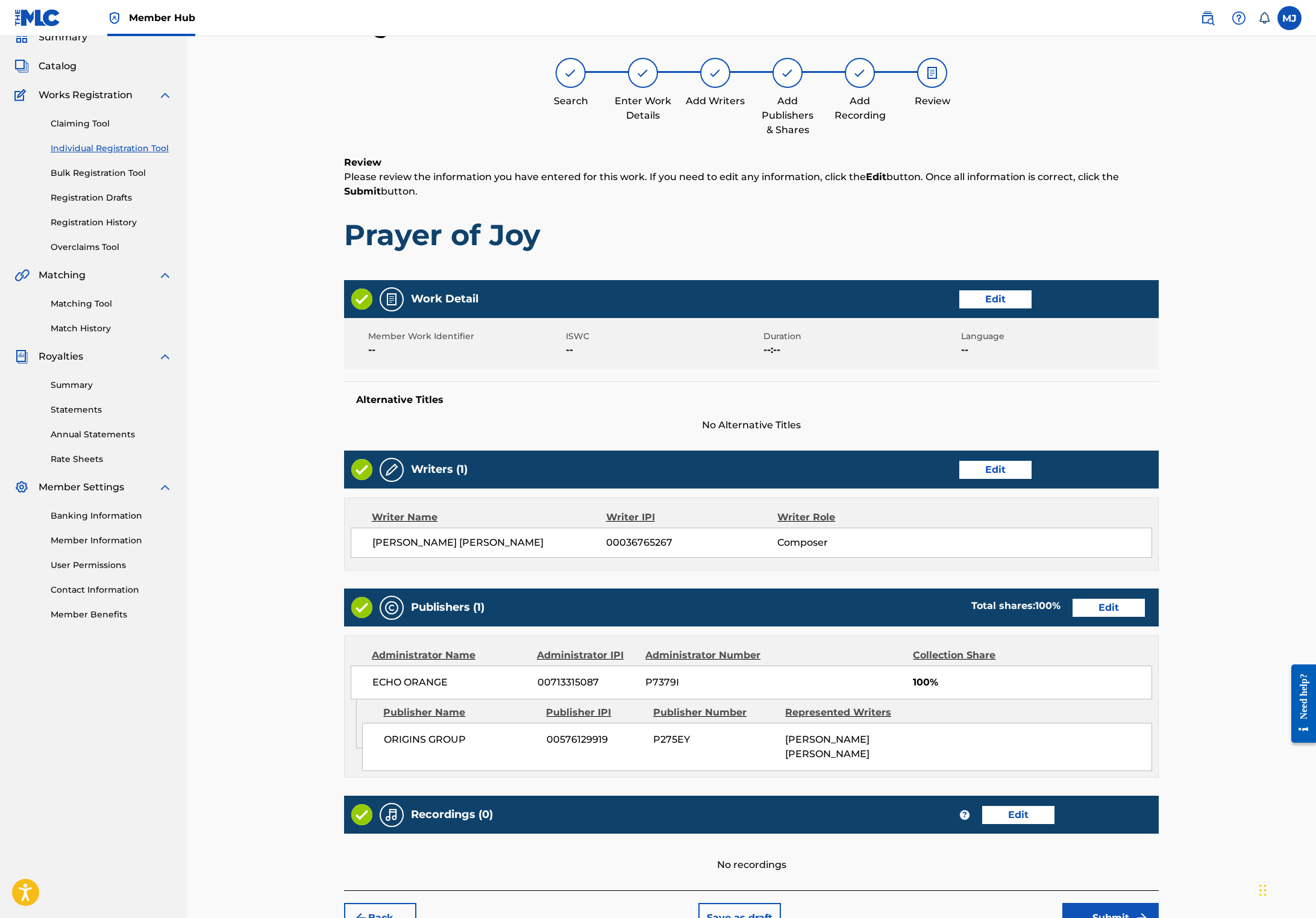
scroll to position [239, 0]
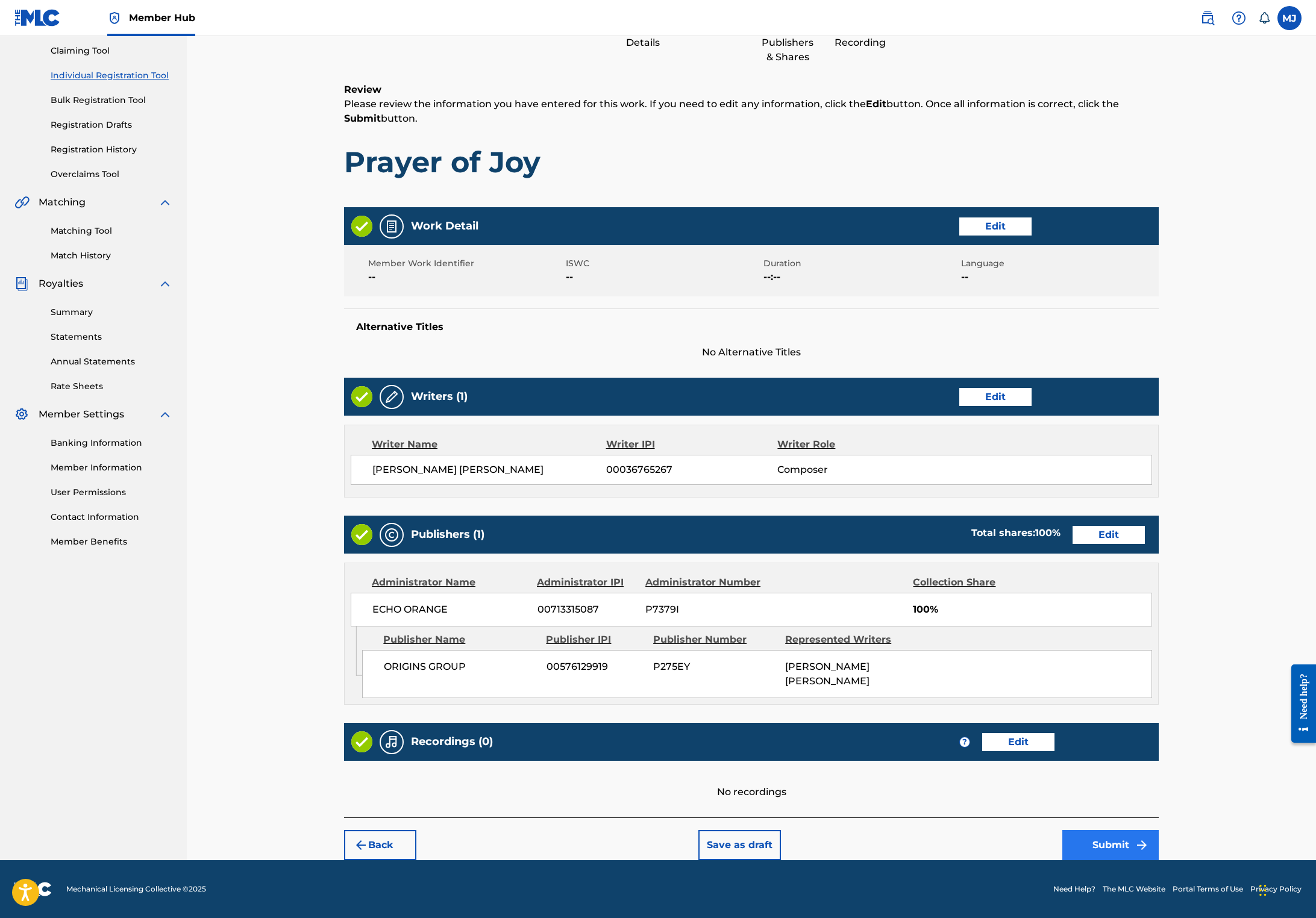
click at [1158, 829] on button "Submit" at bounding box center [1111, 844] width 97 height 31
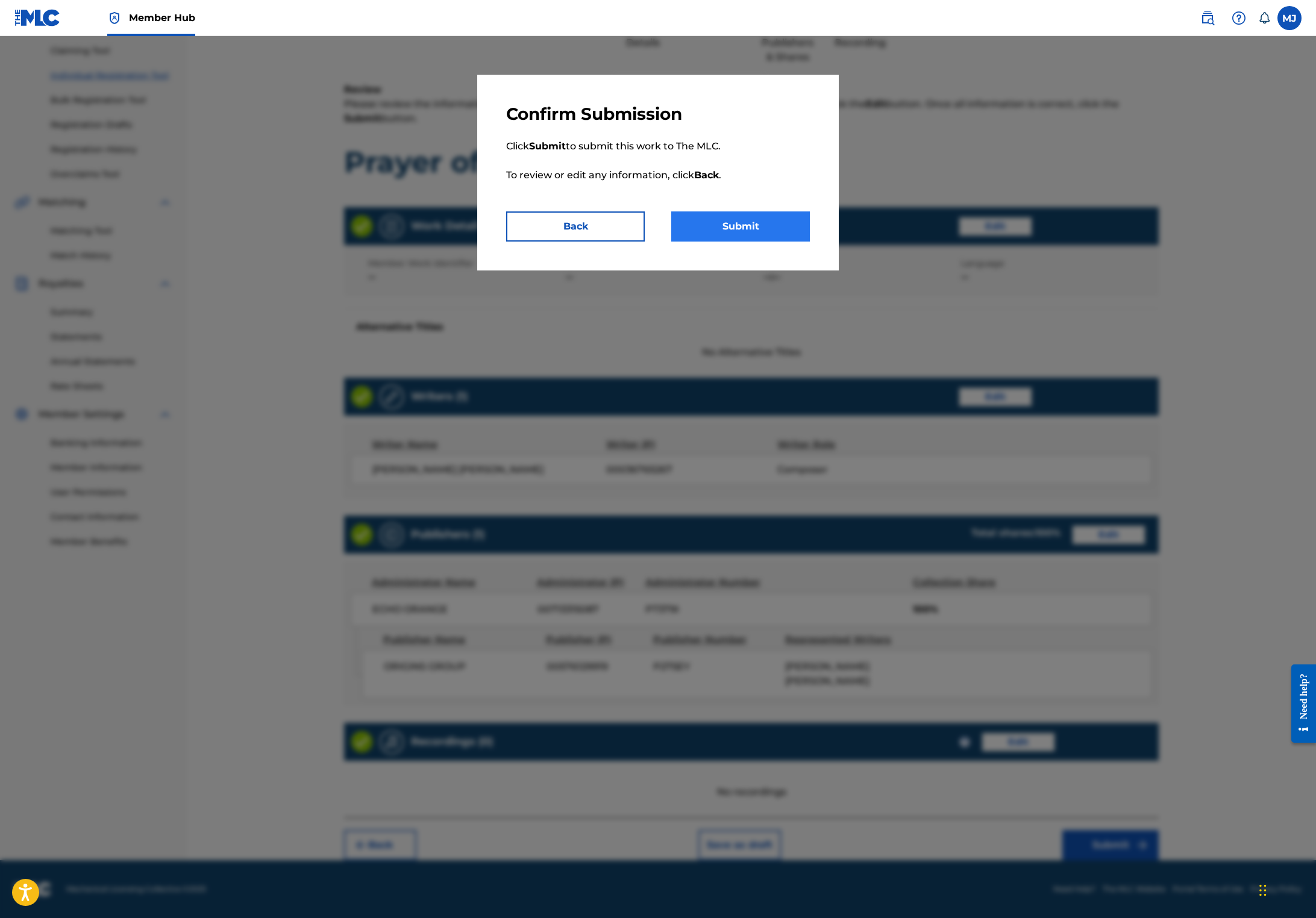
click at [764, 242] on button "Submit" at bounding box center [740, 226] width 138 height 31
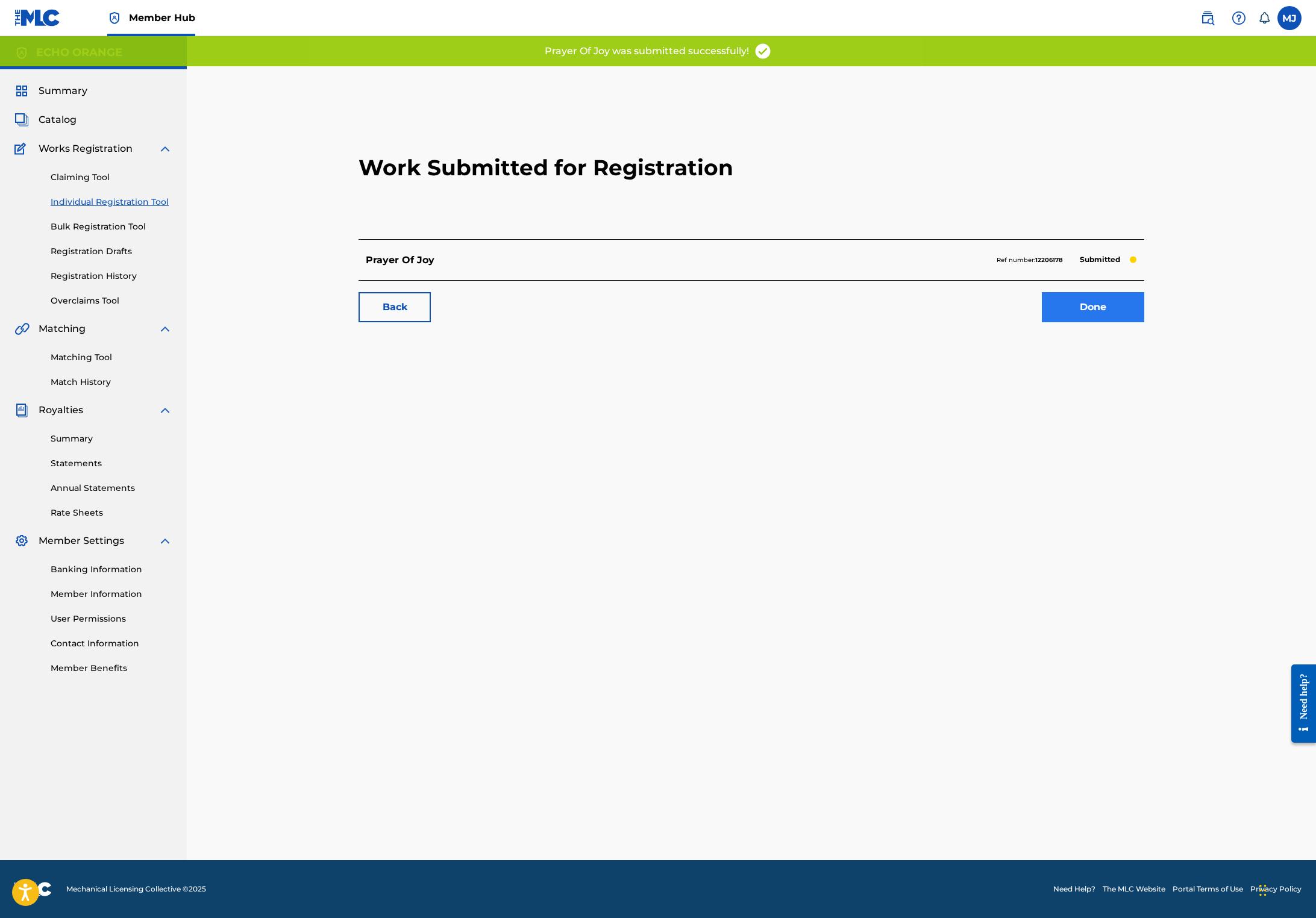
click at [1144, 322] on link "Done" at bounding box center [1093, 307] width 103 height 31
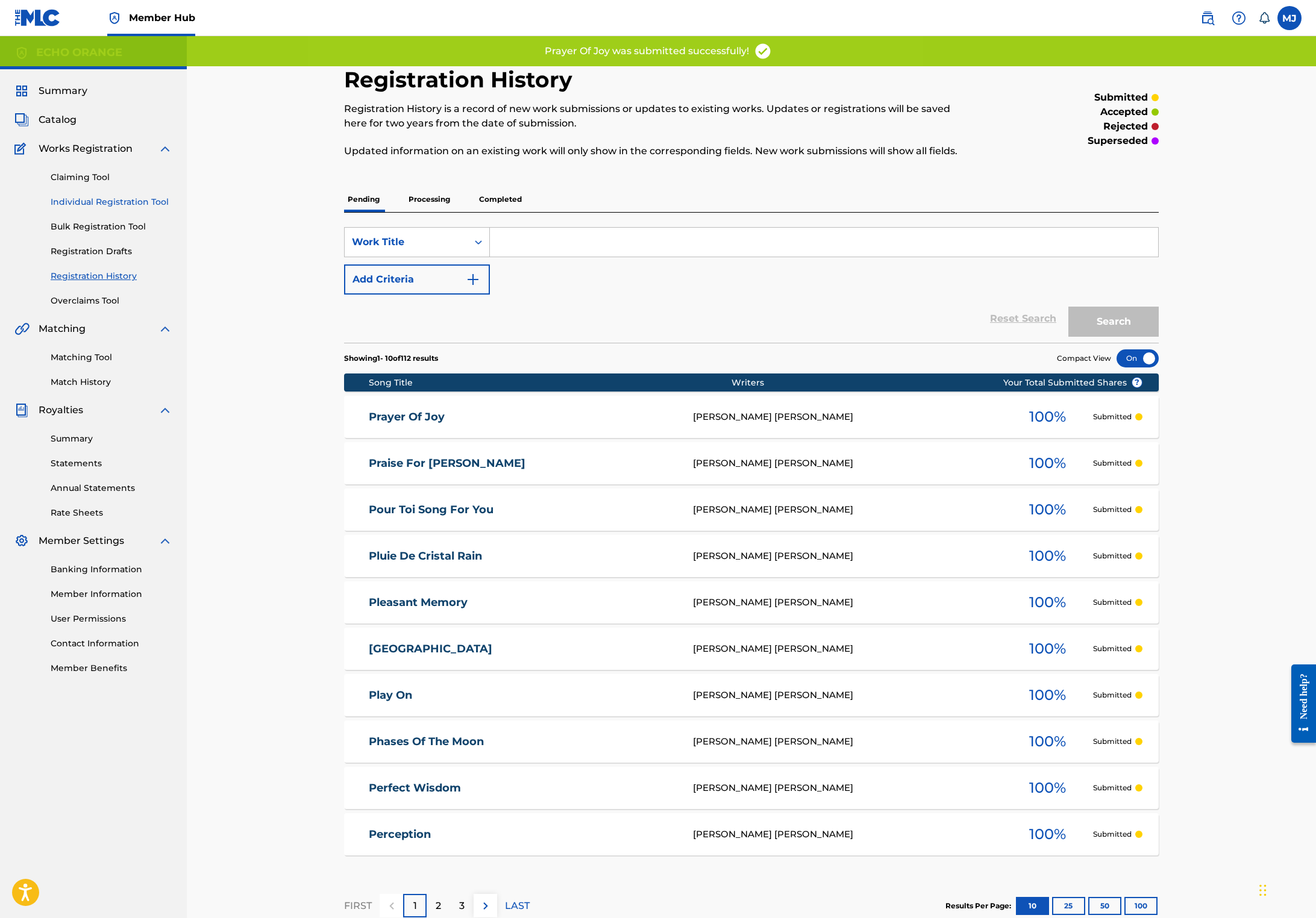
click at [160, 208] on link "Individual Registration Tool" at bounding box center [110, 201] width 121 height 13
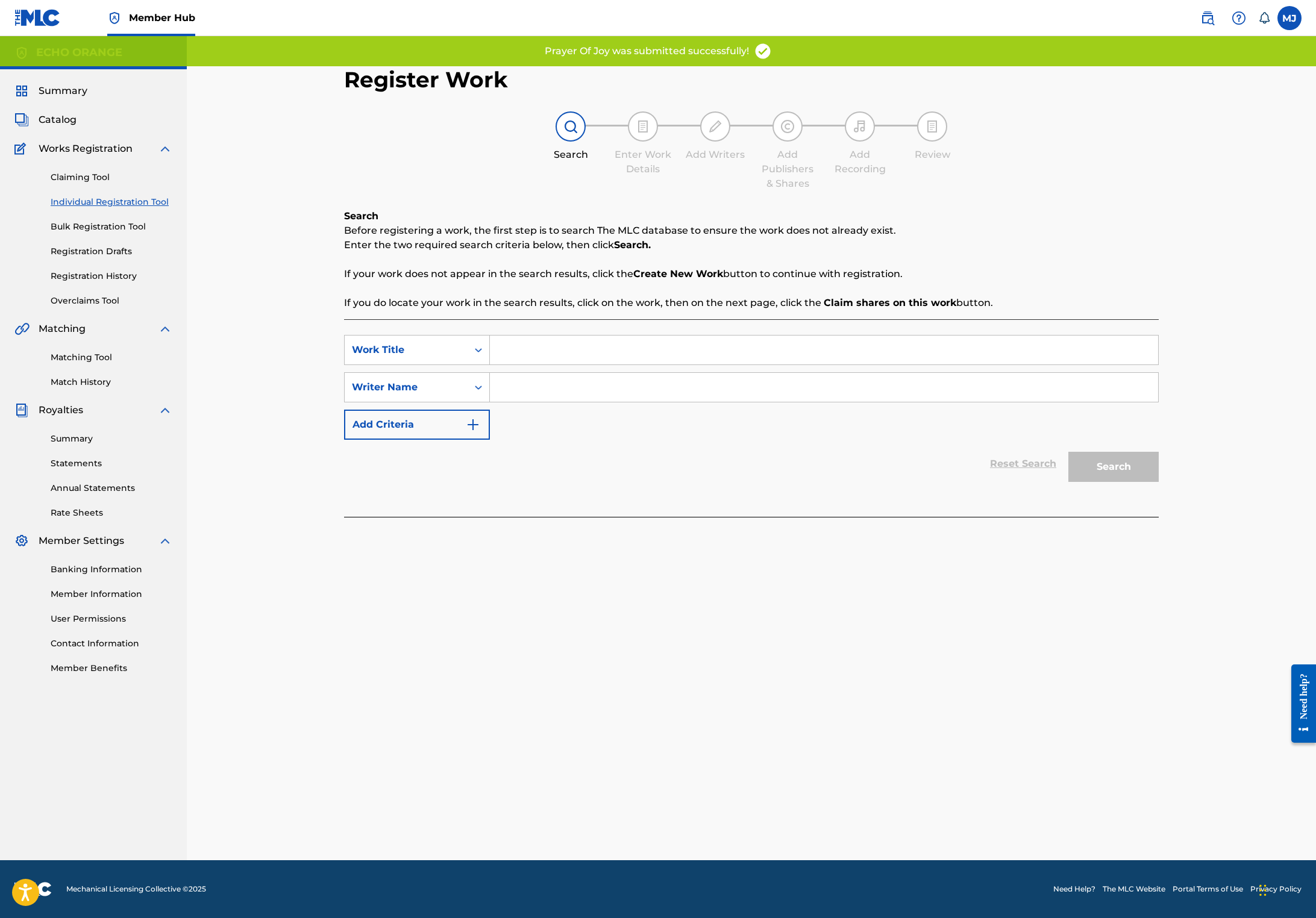
click at [516, 364] on input "Search Form" at bounding box center [823, 349] width 668 height 29
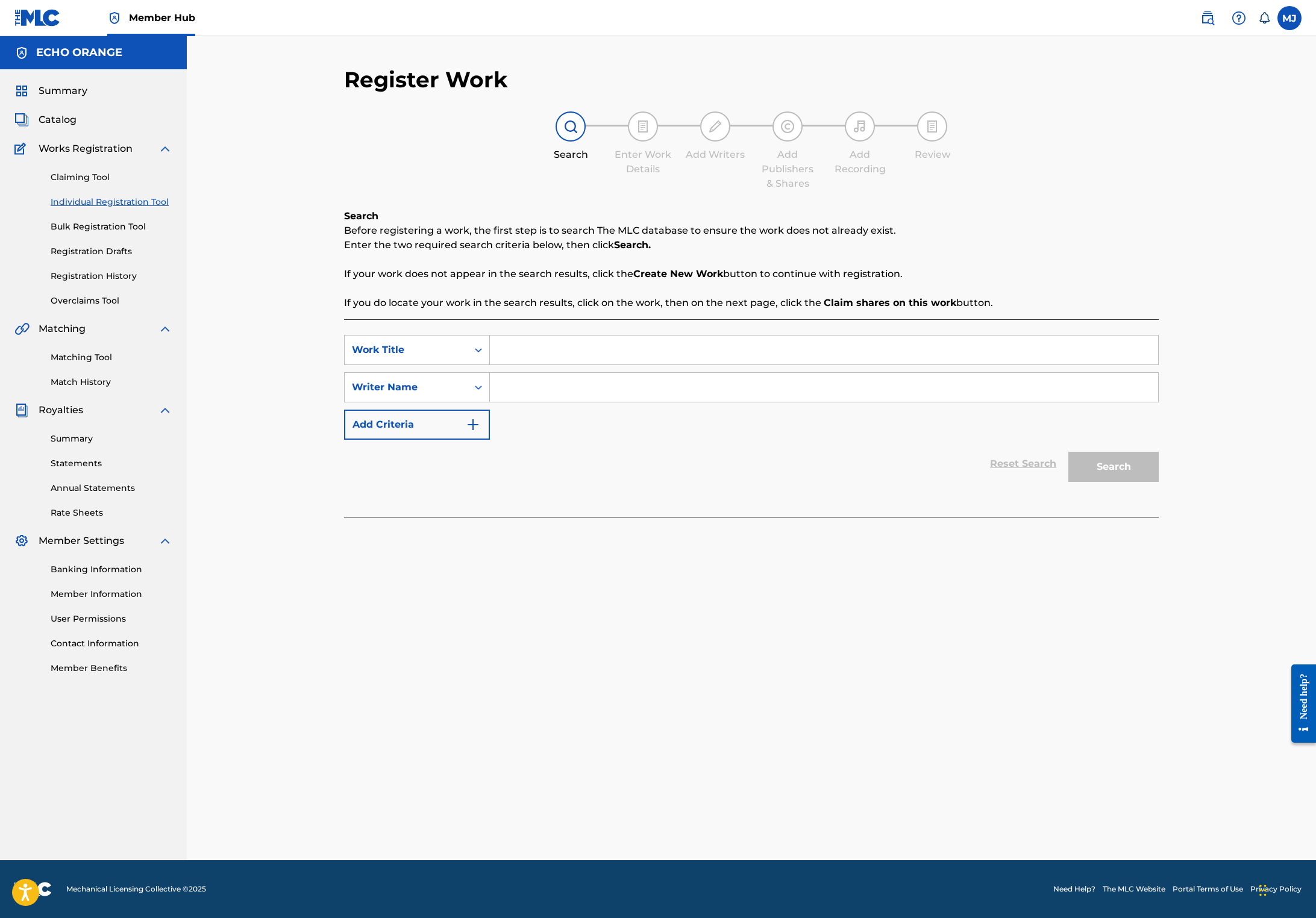
click at [516, 364] on input "Search Form" at bounding box center [823, 349] width 668 height 29
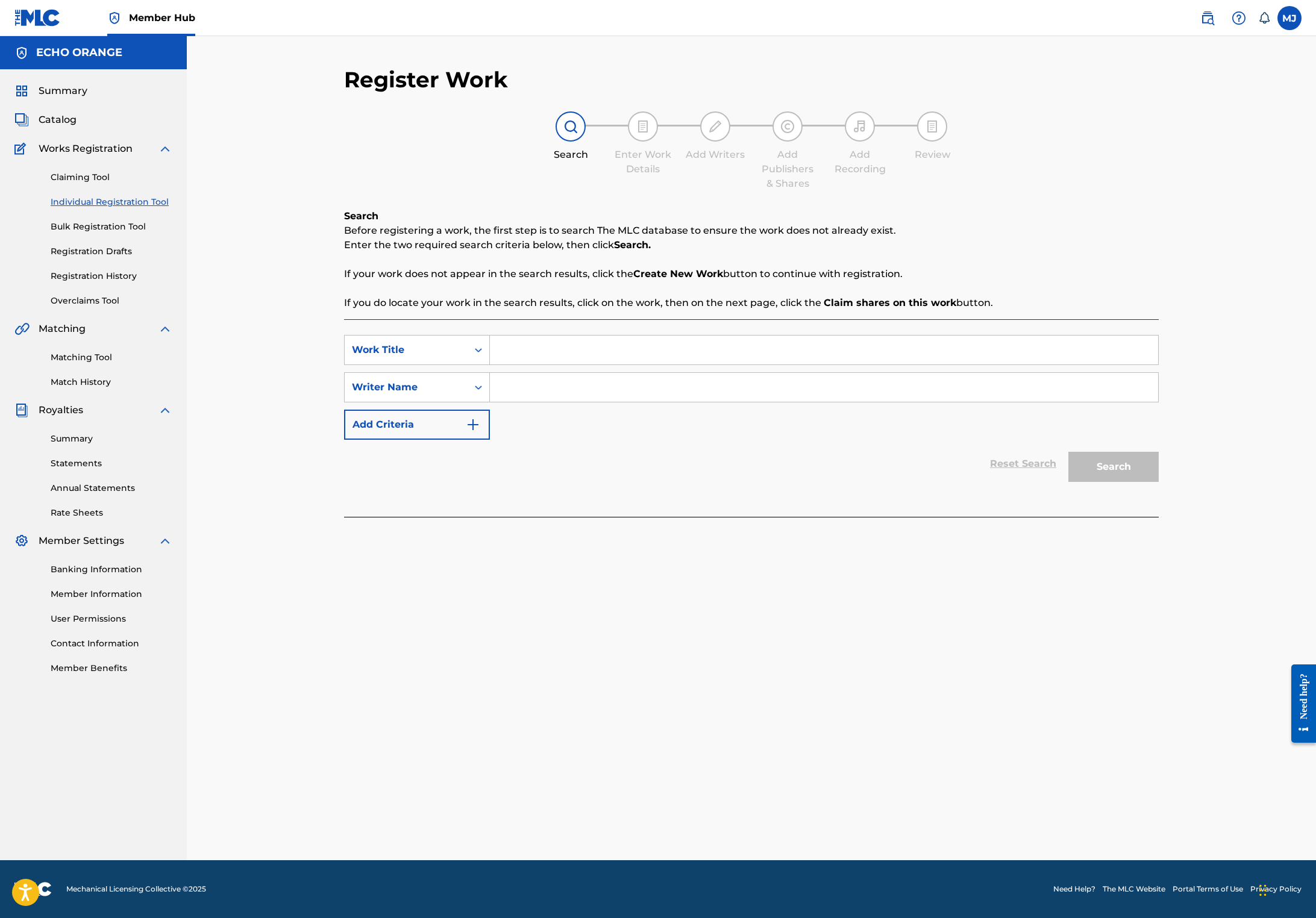
click at [516, 364] on input "Search Form" at bounding box center [823, 349] width 668 height 29
type input "Prayer on the wind"
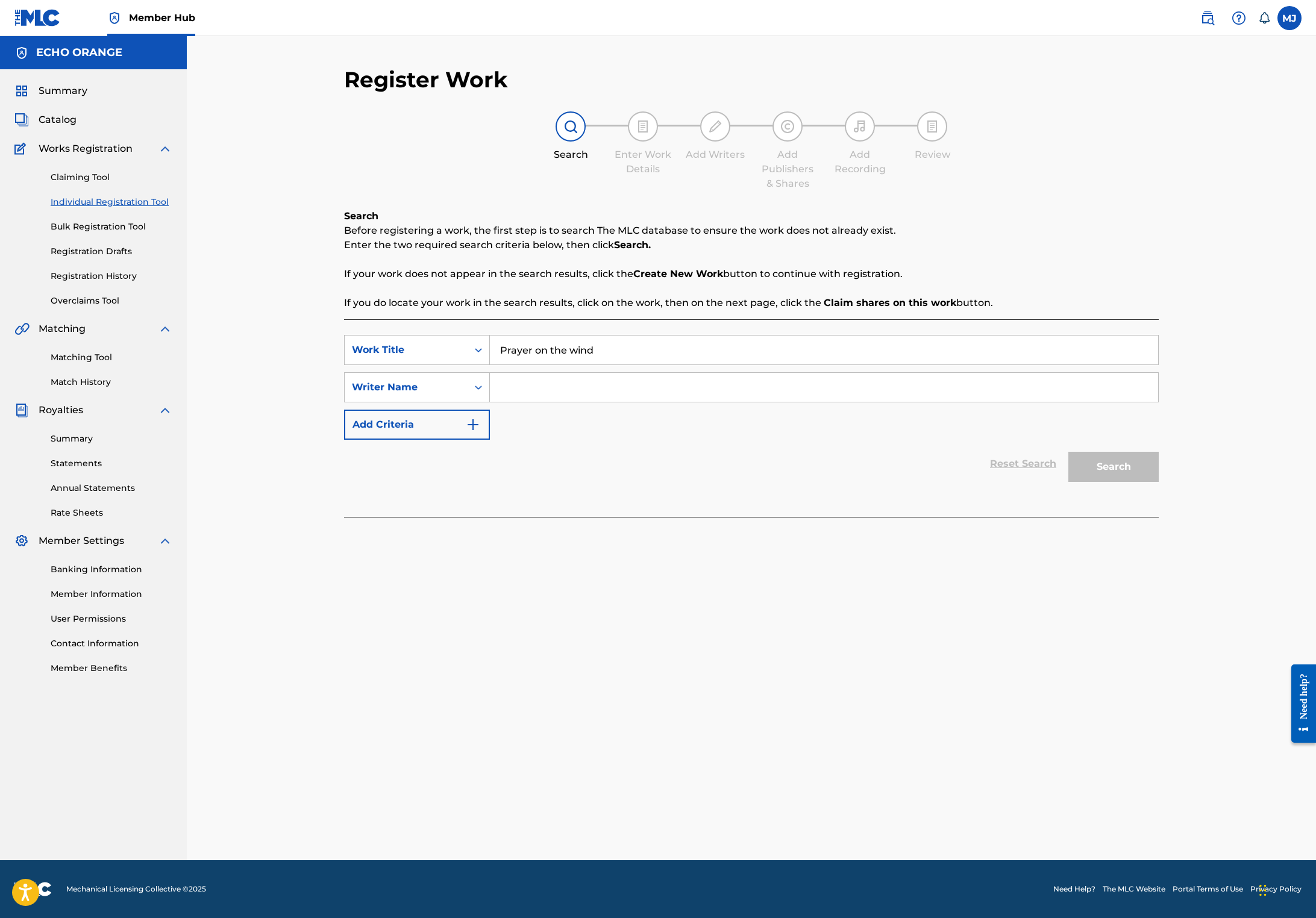
paste input "[PERSON_NAME]"
type input "[PERSON_NAME]"
click at [1158, 481] on button "Search" at bounding box center [1114, 466] width 91 height 31
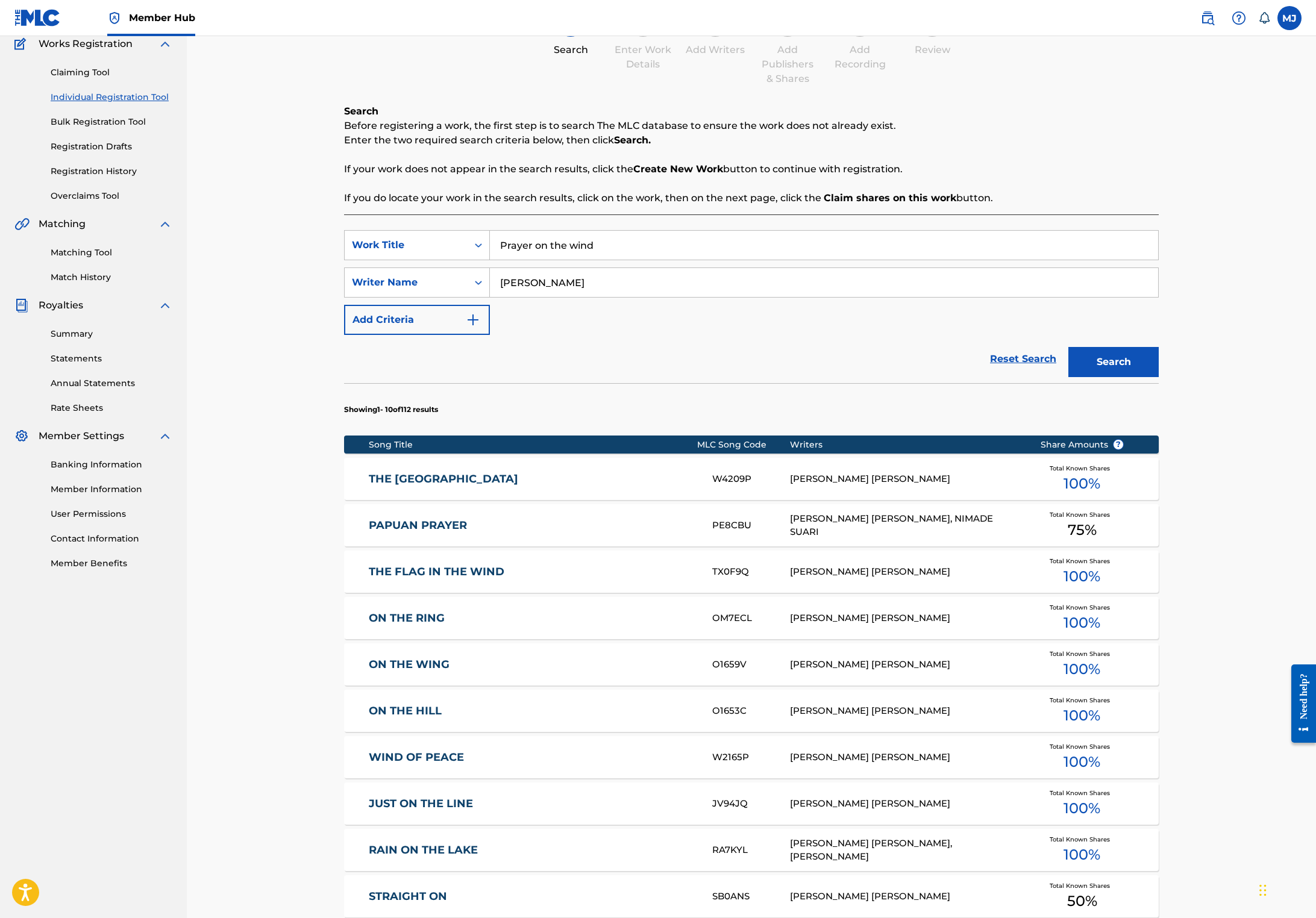
scroll to position [419, 0]
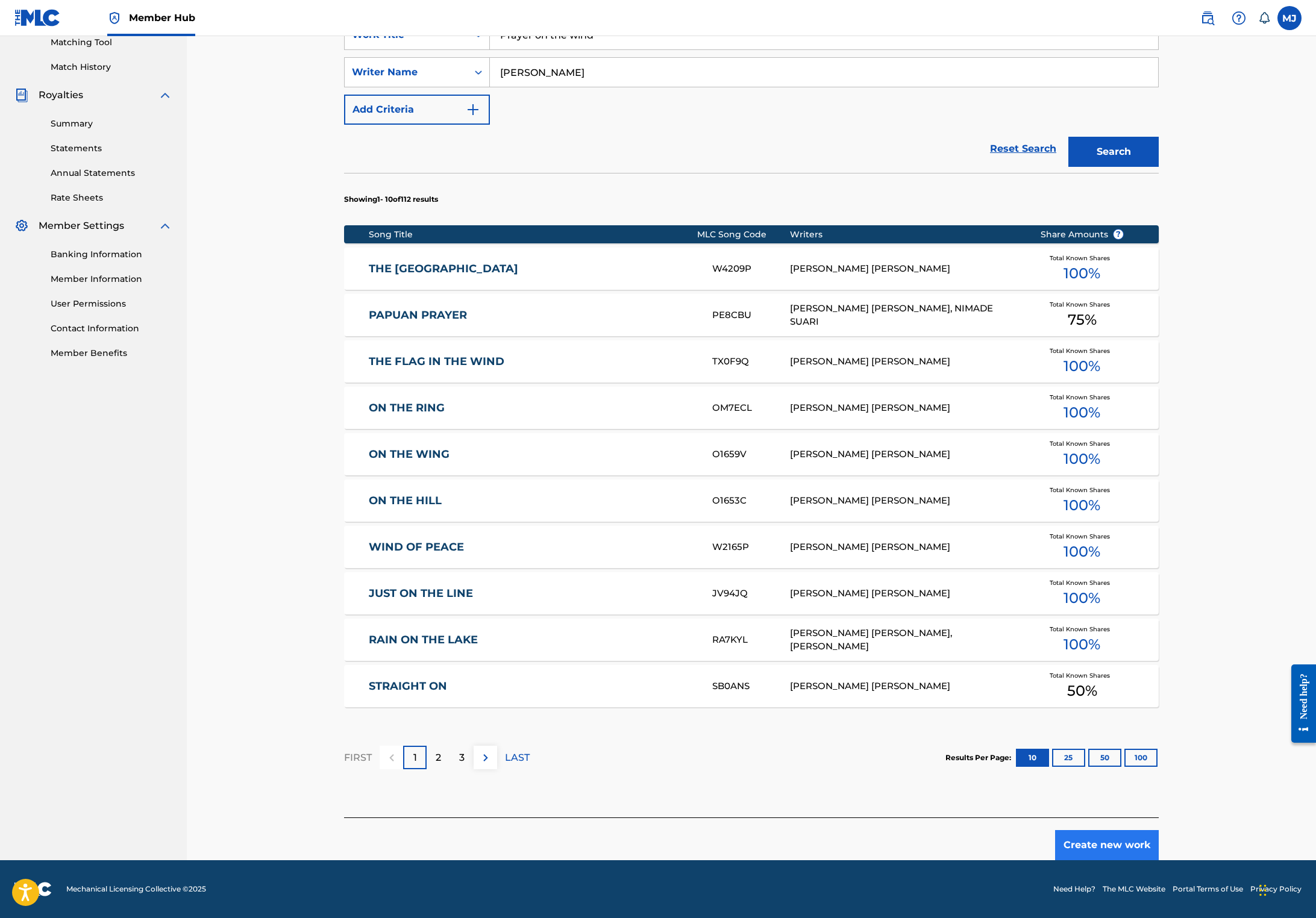
drag, startPoint x: 1181, startPoint y: 814, endPoint x: 1186, endPoint y: 818, distance: 6.4
click at [1158, 817] on div "Create new work" at bounding box center [752, 838] width 815 height 42
click at [1158, 829] on button "Create new work" at bounding box center [1106, 844] width 104 height 31
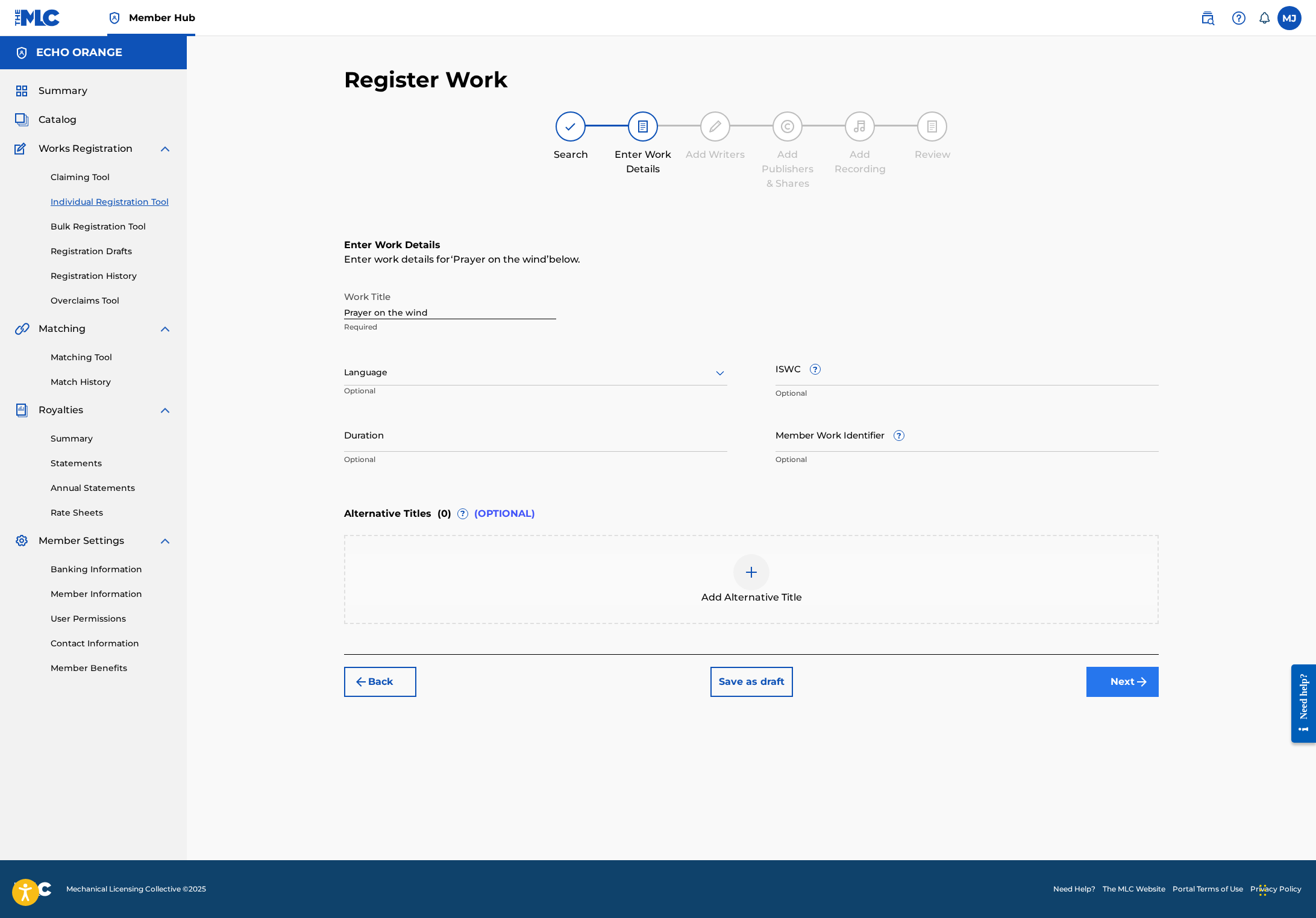
click at [1158, 696] on button "Next" at bounding box center [1122, 681] width 72 height 31
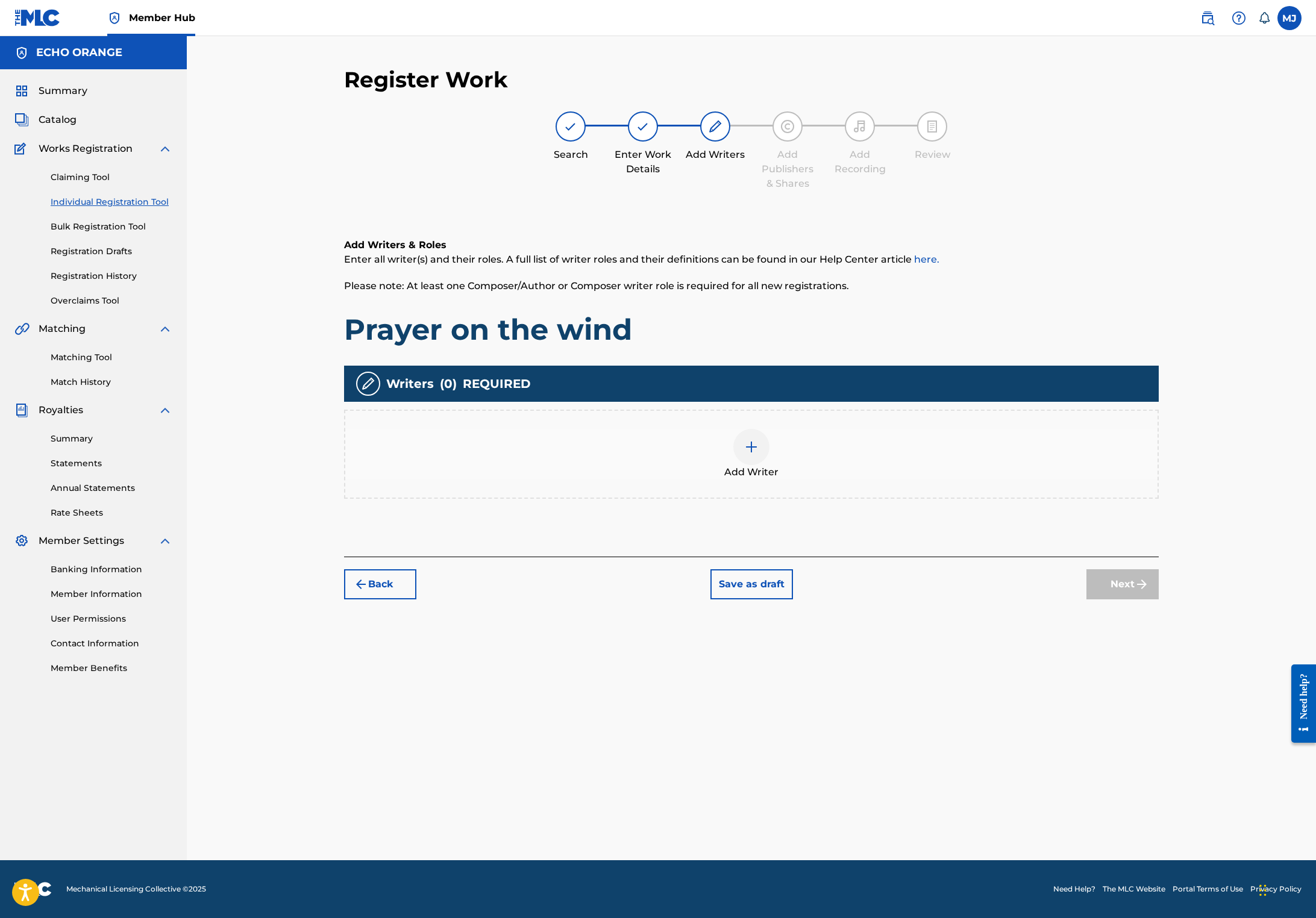
click at [1013, 556] on div "Add Writers & Roles Enter all writer(s) and their roles. A full list of writer …" at bounding box center [752, 383] width 815 height 347
click at [1009, 479] on div "Add Writer" at bounding box center [751, 454] width 812 height 50
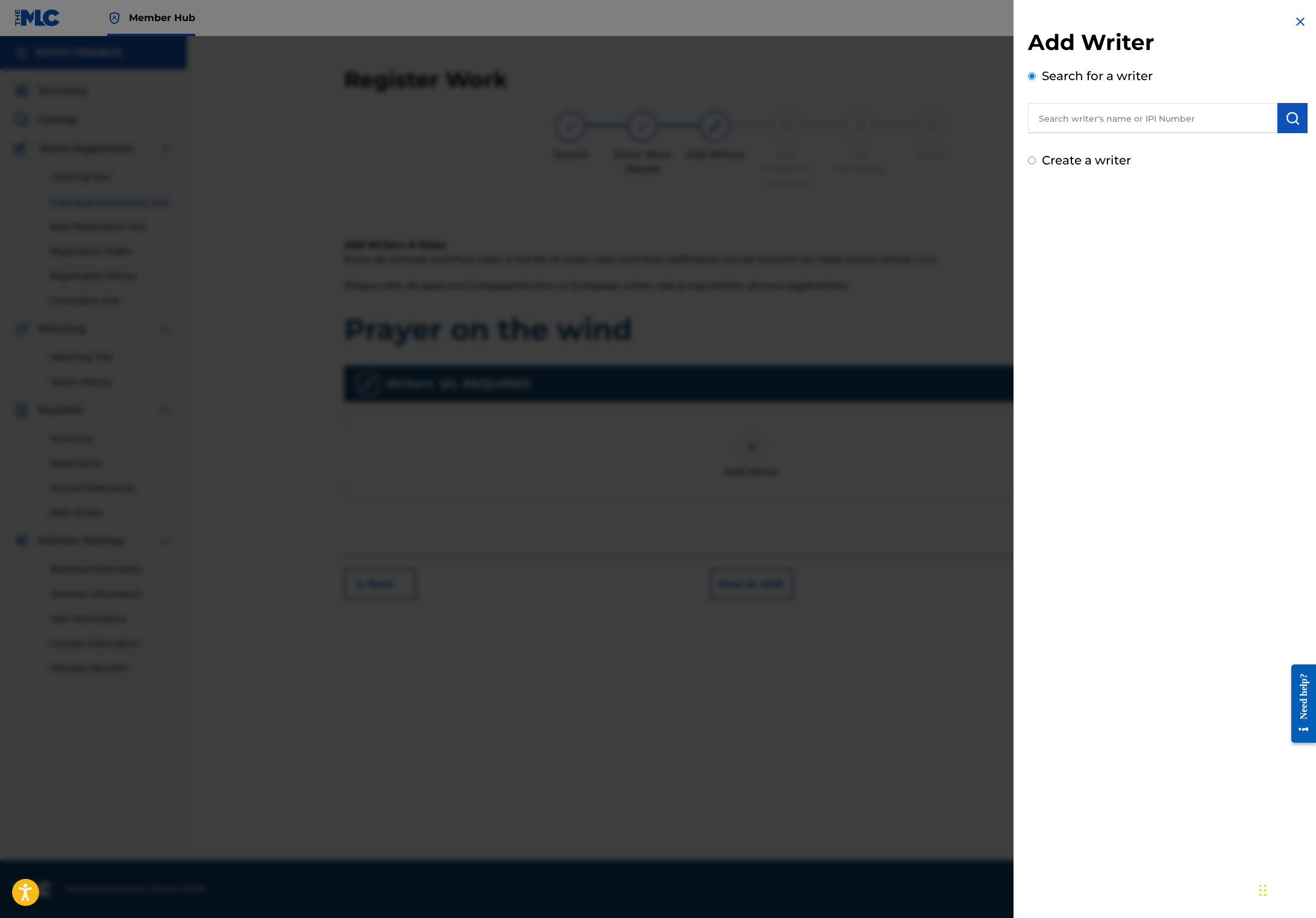
click at [1155, 125] on input "text" at bounding box center [1152, 117] width 250 height 31
paste input "[PERSON_NAME]"
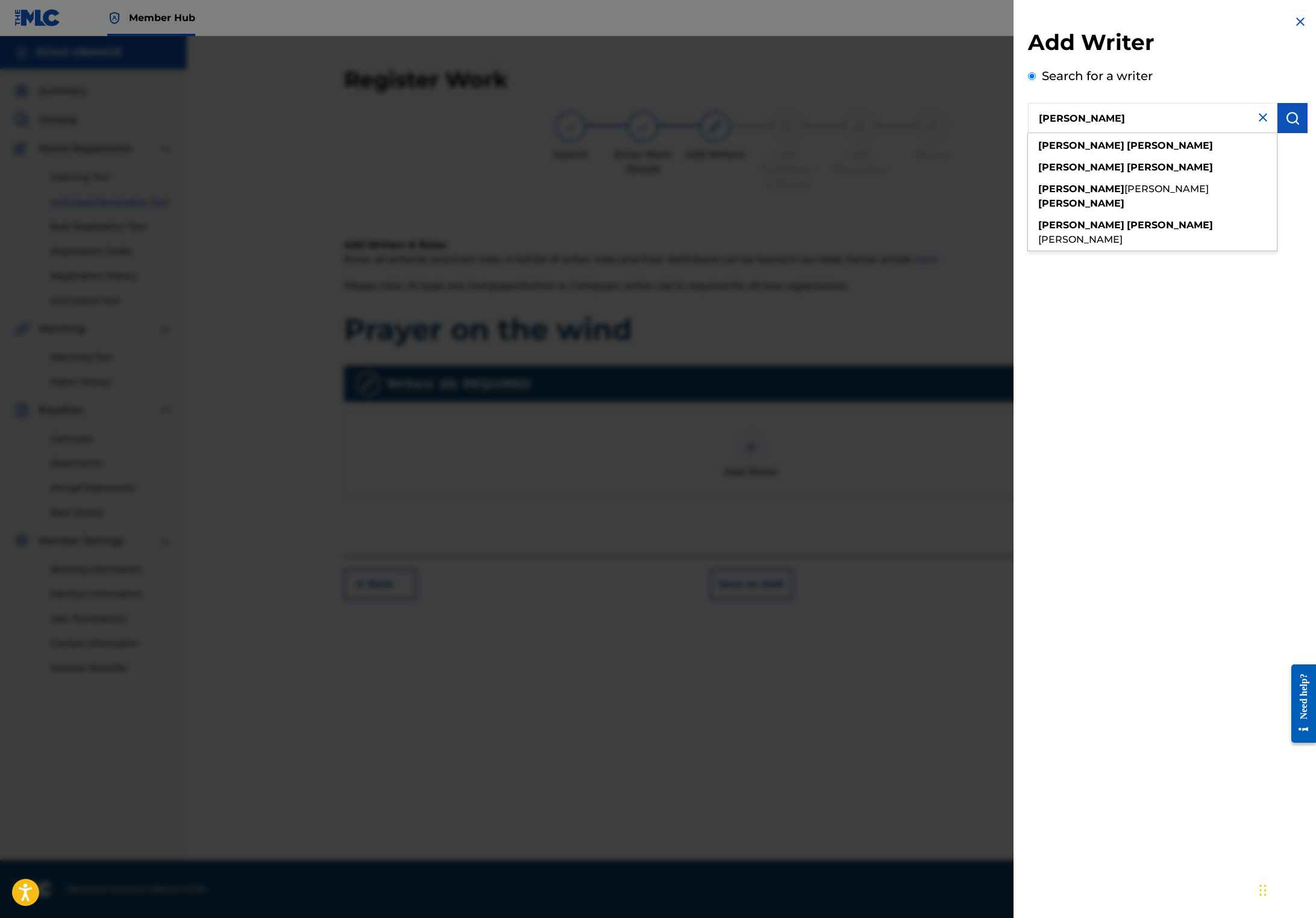
type input "[PERSON_NAME]"
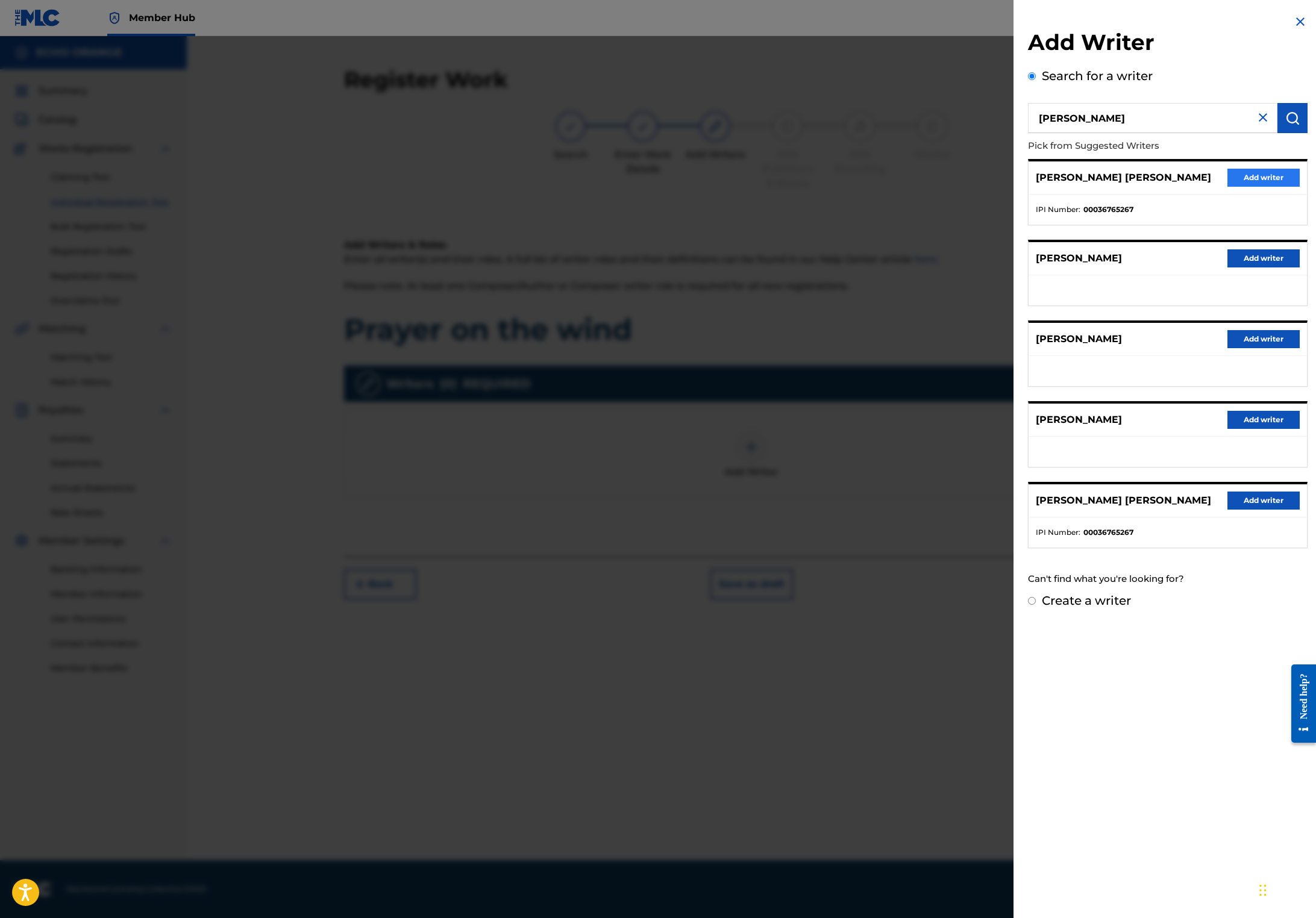
click at [1236, 186] on button "Add writer" at bounding box center [1263, 177] width 72 height 18
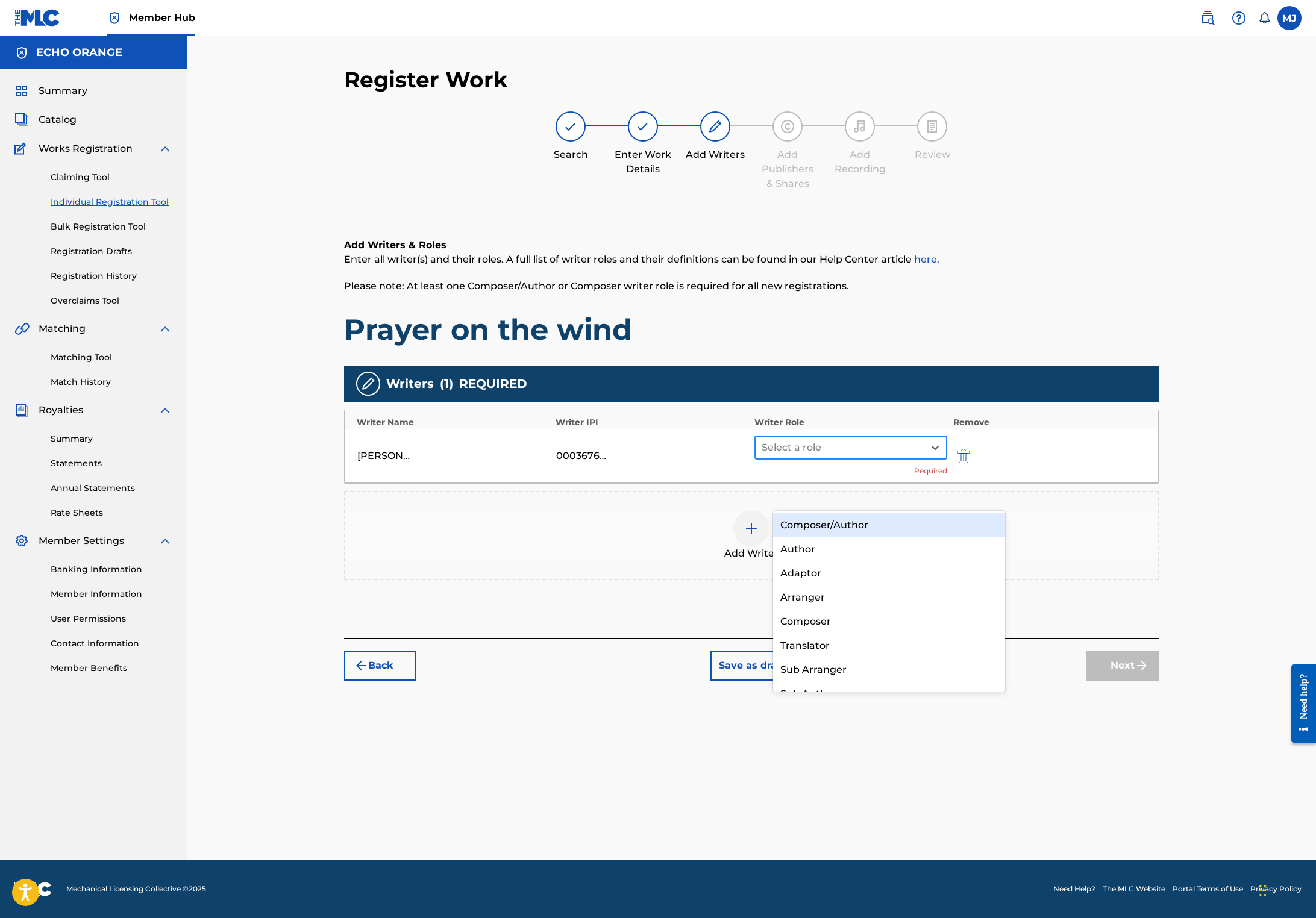
click at [909, 456] on div at bounding box center [840, 447] width 156 height 17
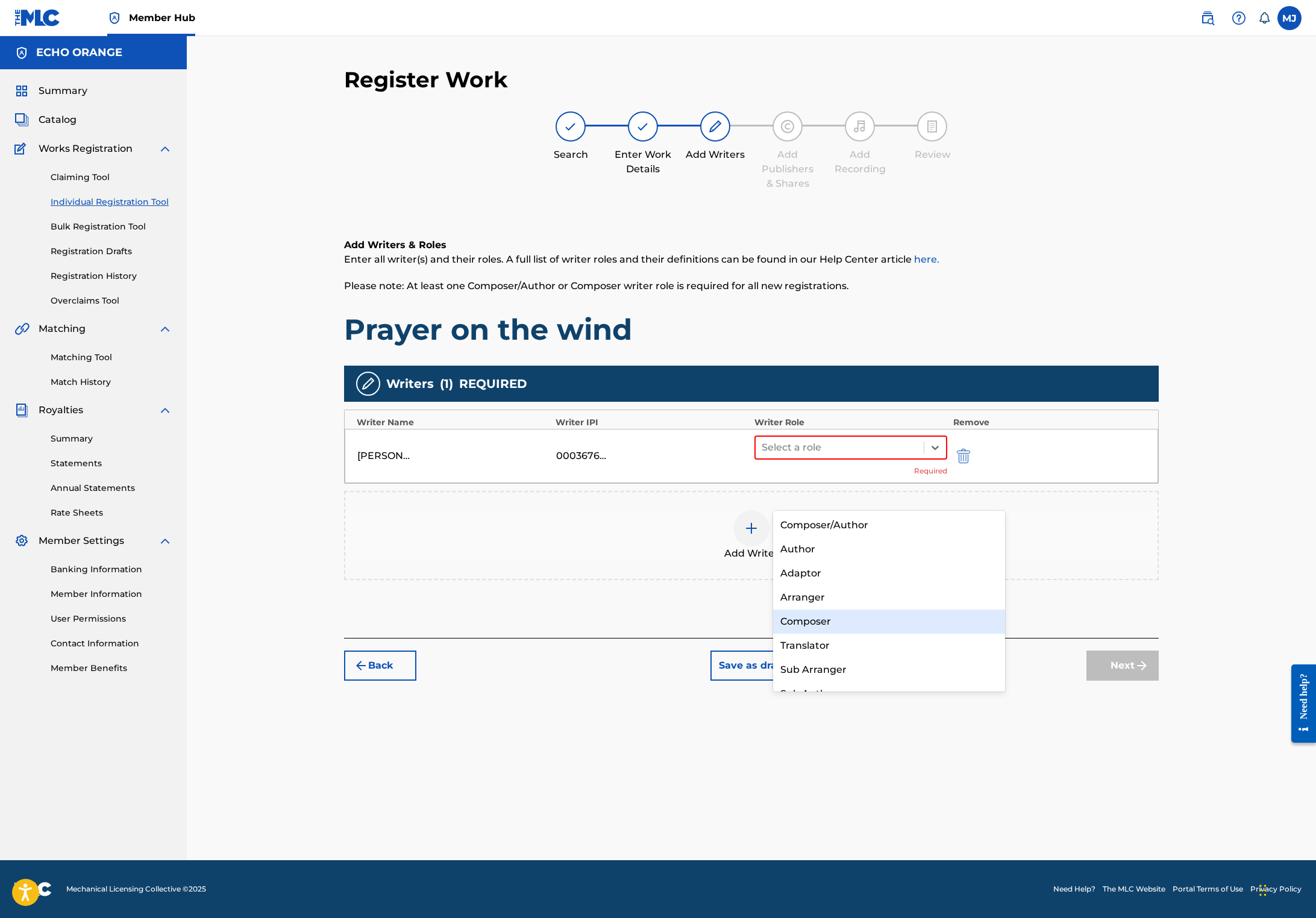
click at [853, 622] on div "Composer" at bounding box center [888, 621] width 232 height 24
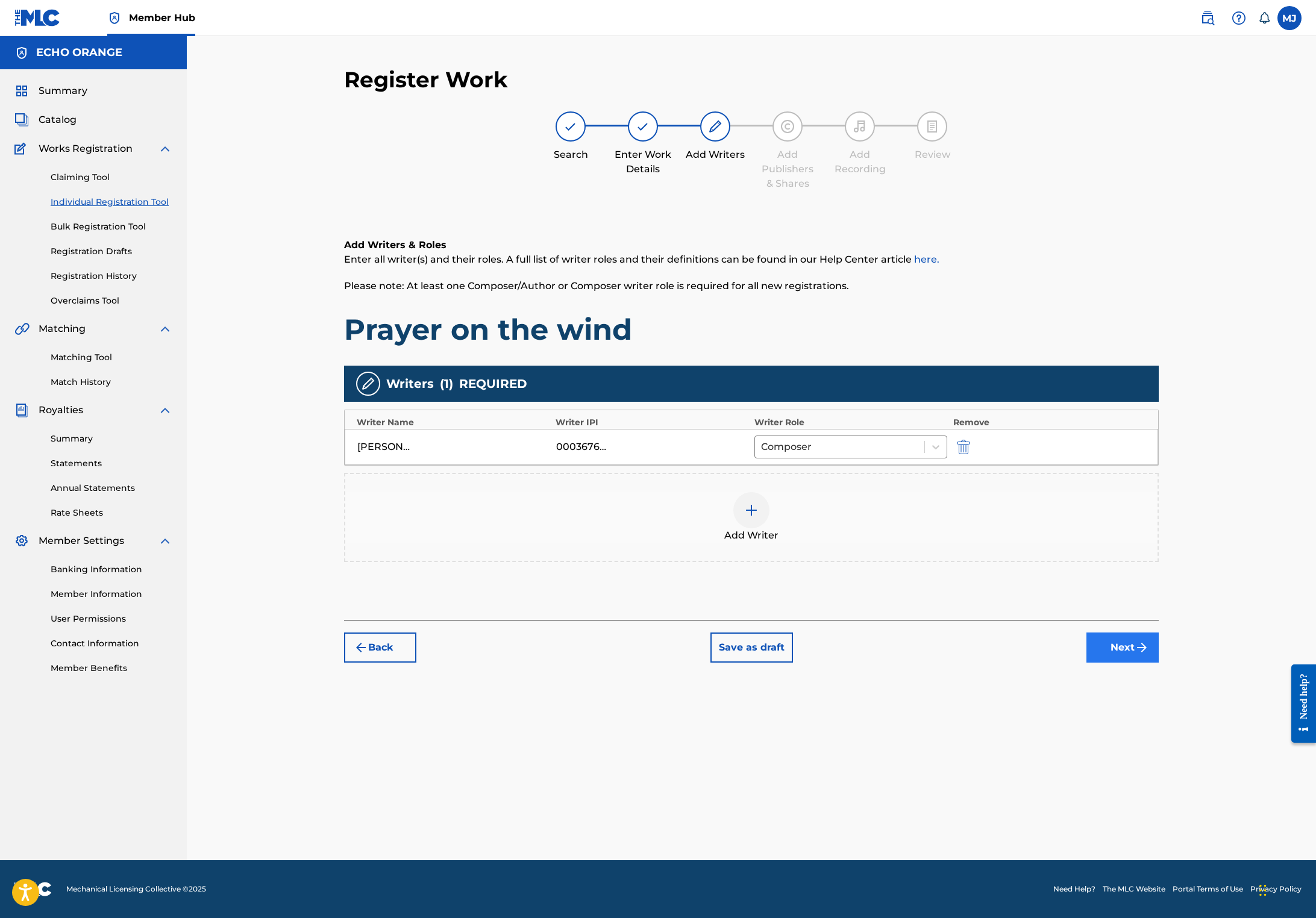
click at [1158, 663] on button "Next" at bounding box center [1122, 647] width 72 height 31
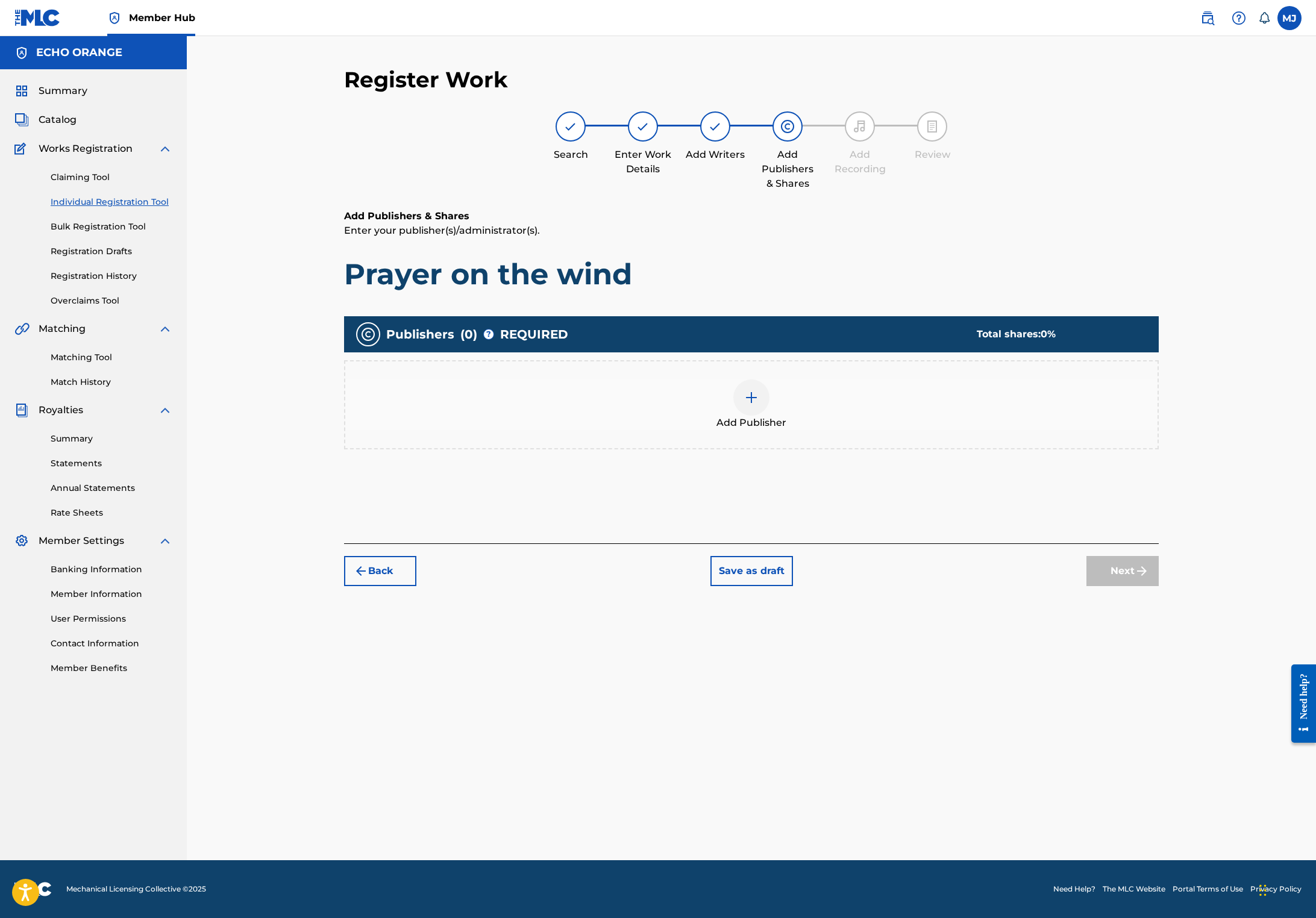
click at [795, 450] on div "Add Publisher" at bounding box center [752, 404] width 815 height 89
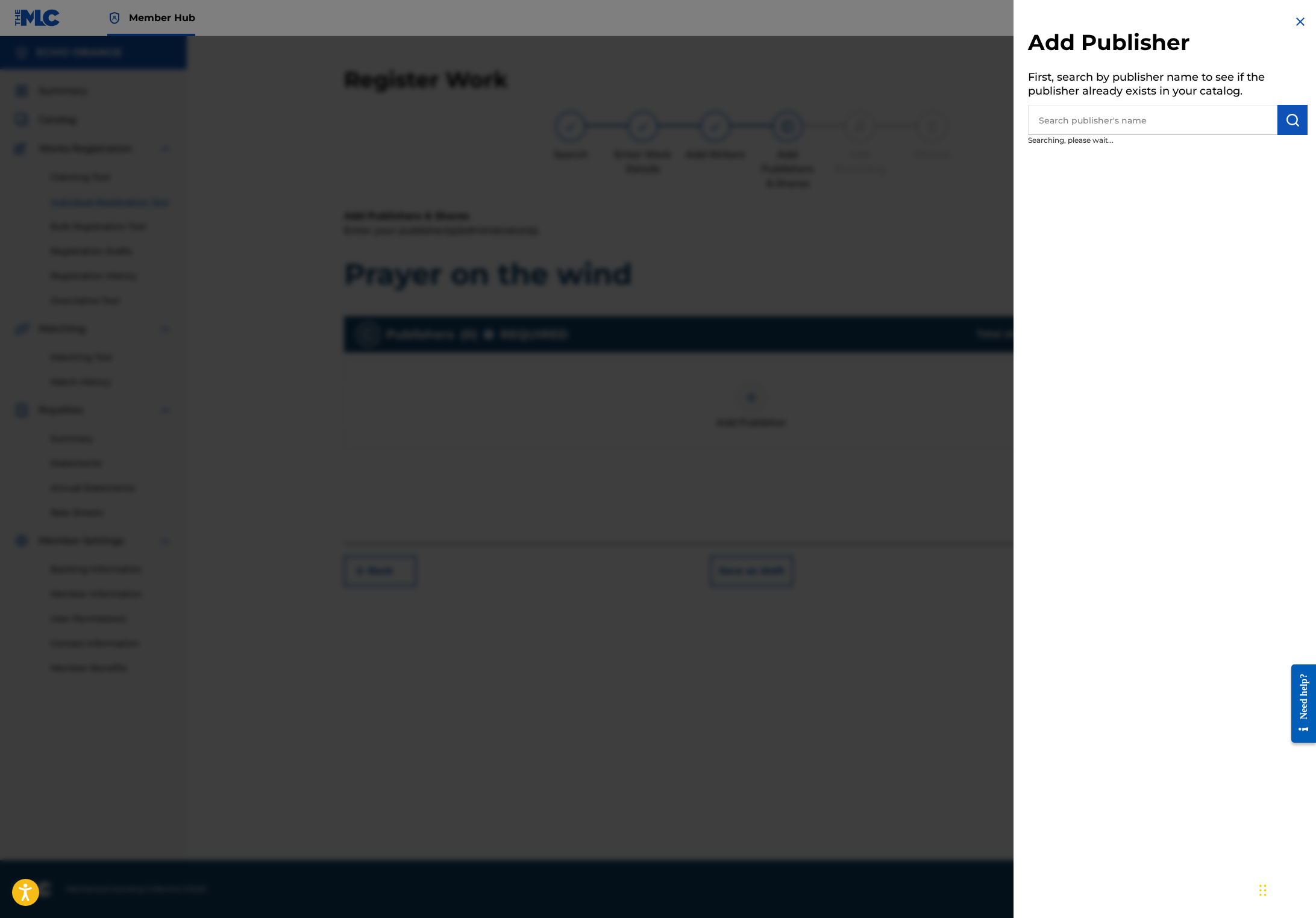
click at [810, 460] on div at bounding box center [658, 495] width 1316 height 918
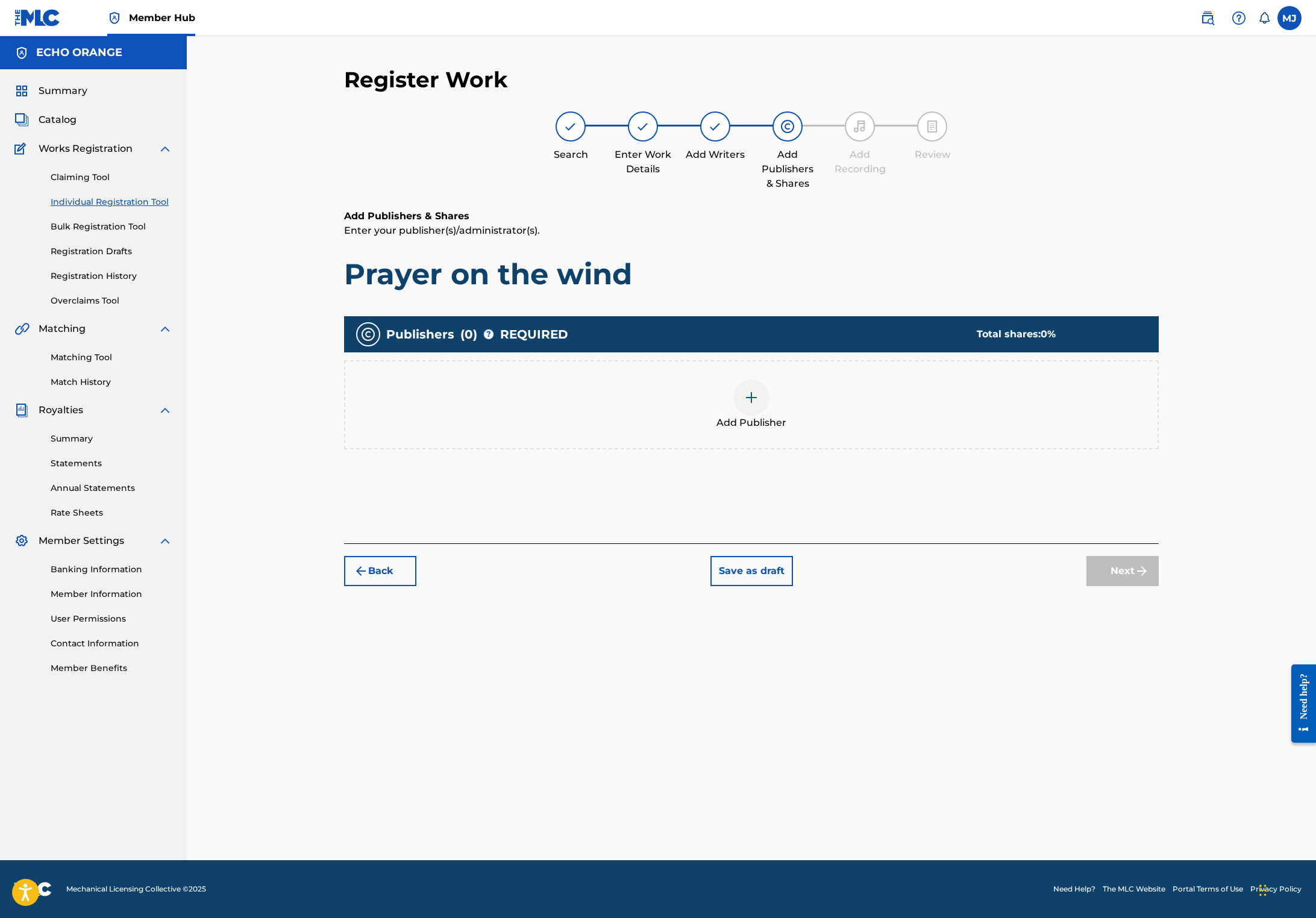
click at [883, 430] on div "Add Publisher" at bounding box center [751, 404] width 812 height 50
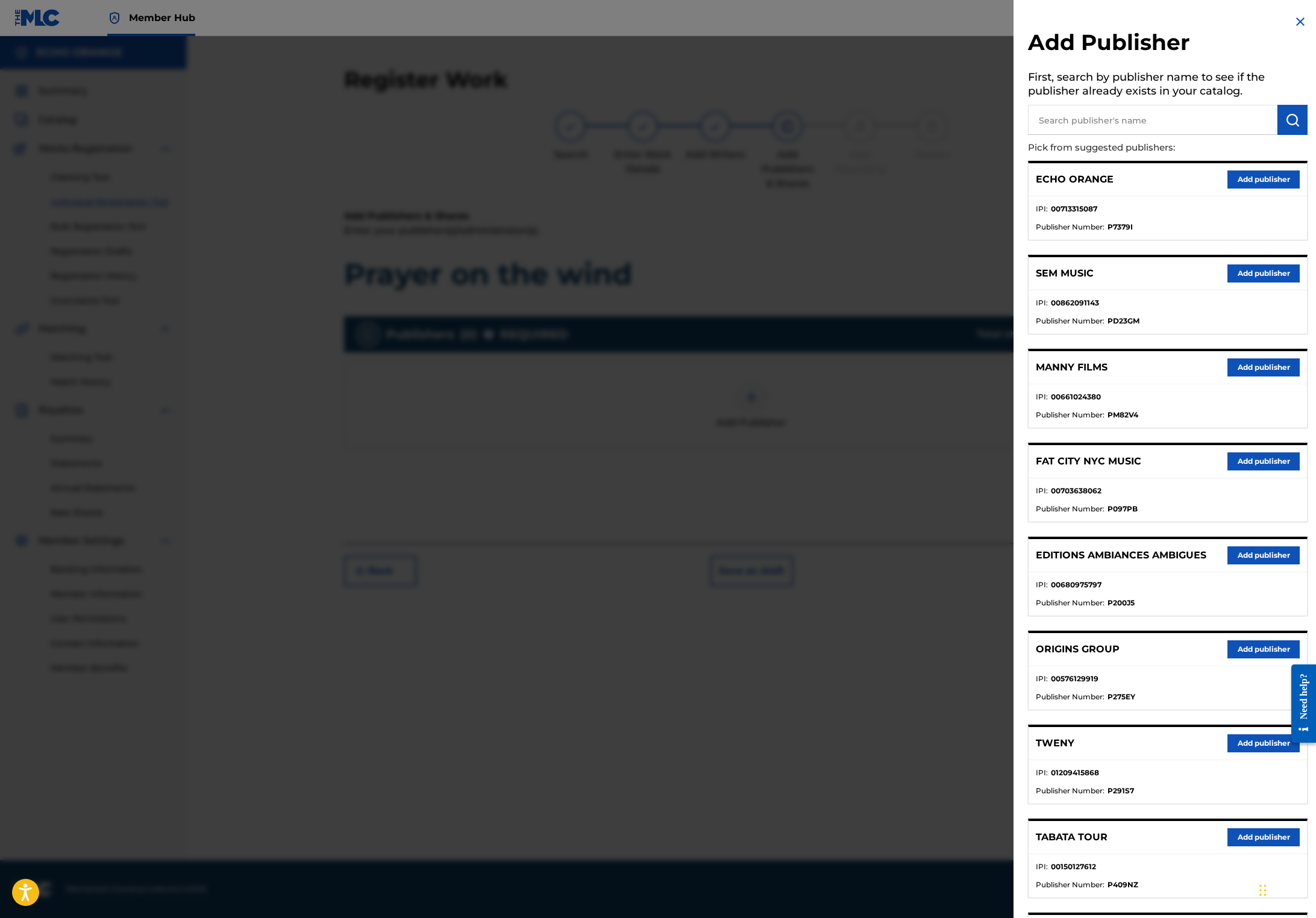
click at [1212, 666] on div "ORIGINS GROUP Add publisher" at bounding box center [1167, 650] width 278 height 34
click at [1227, 658] on button "Add publisher" at bounding box center [1263, 649] width 72 height 18
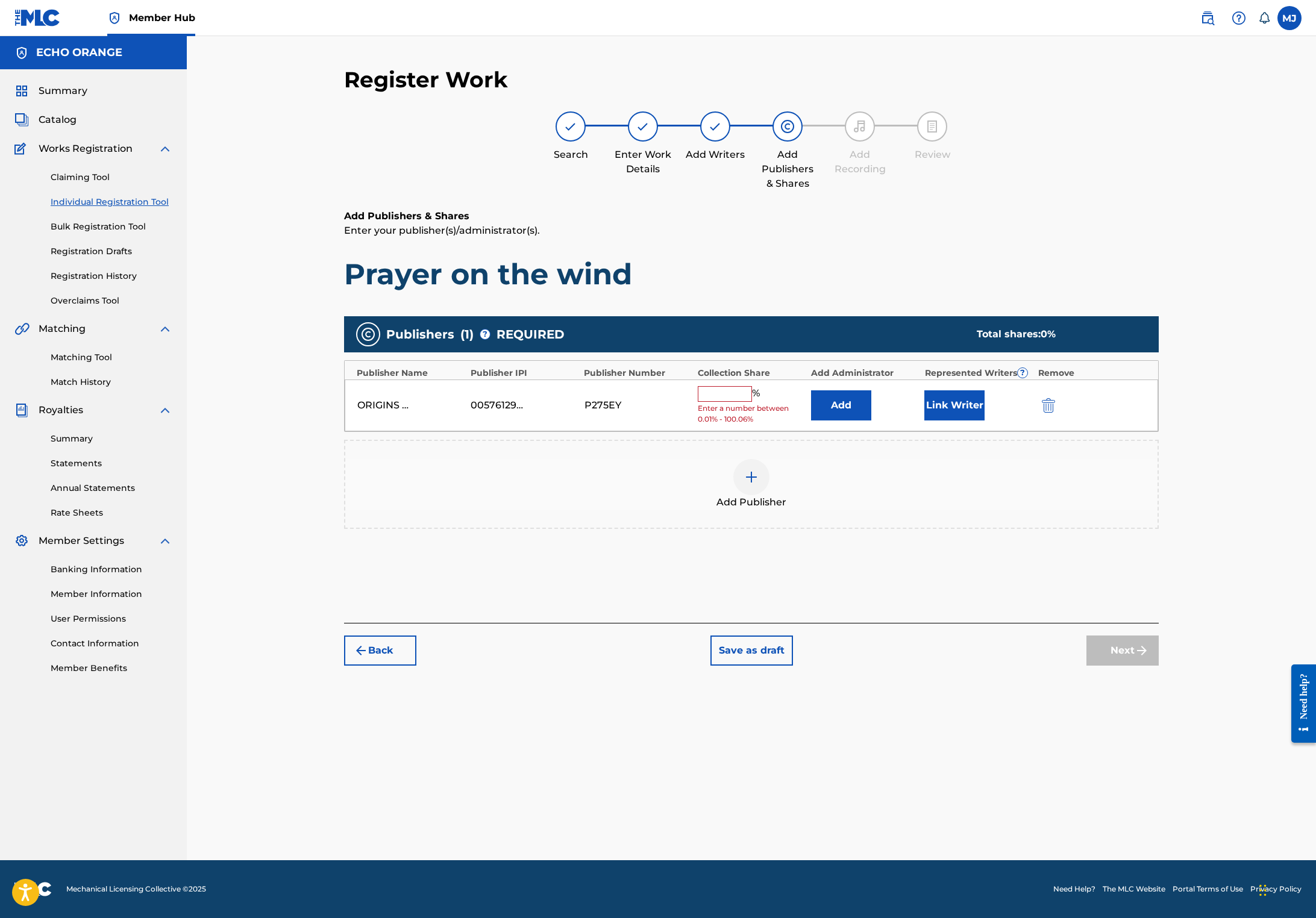
click at [887, 473] on div "Publishers ( 1 ) ? REQUIRED Total shares: 0 % Publisher Name Publisher IPI Publ…" at bounding box center [752, 423] width 815 height 213
click at [871, 420] on button "Add" at bounding box center [841, 405] width 60 height 31
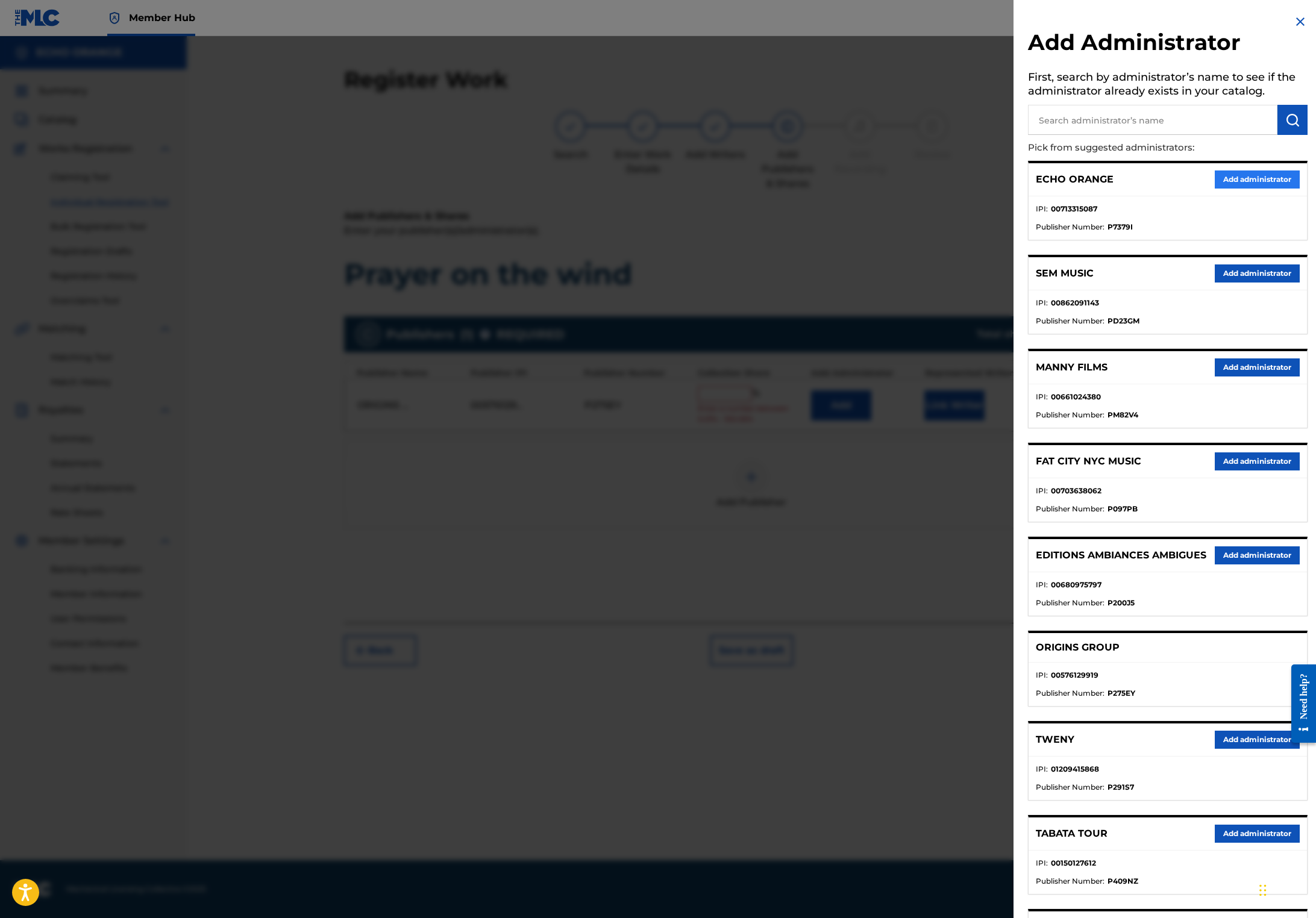
click at [1215, 188] on button "Add administrator" at bounding box center [1257, 179] width 85 height 18
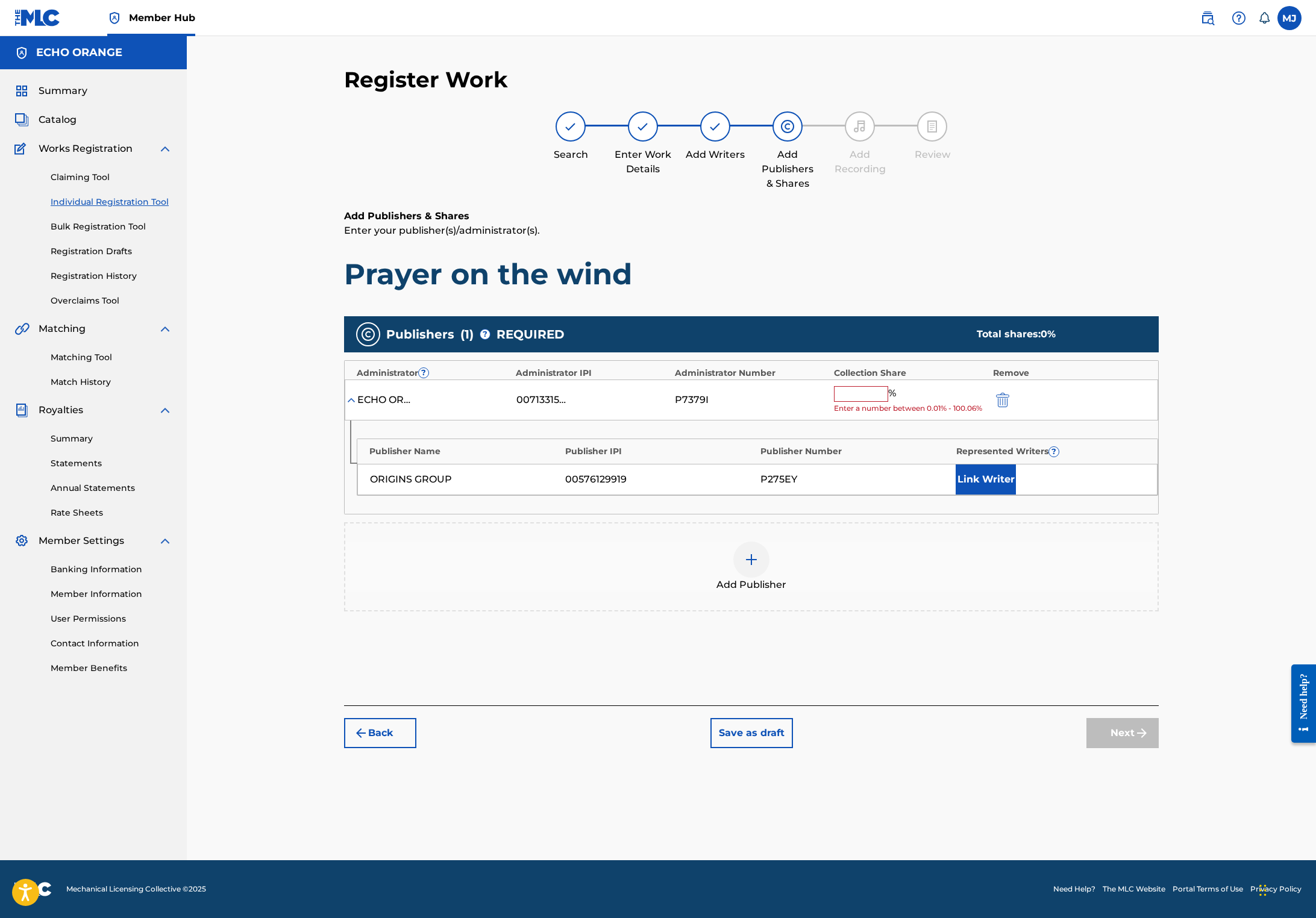
click at [914, 421] on div "ECHO ORANGE 00713315087 P7379I % Enter a number between 0.01% - 100.06%" at bounding box center [751, 400] width 813 height 41
click at [888, 401] on input "text" at bounding box center [860, 393] width 54 height 16
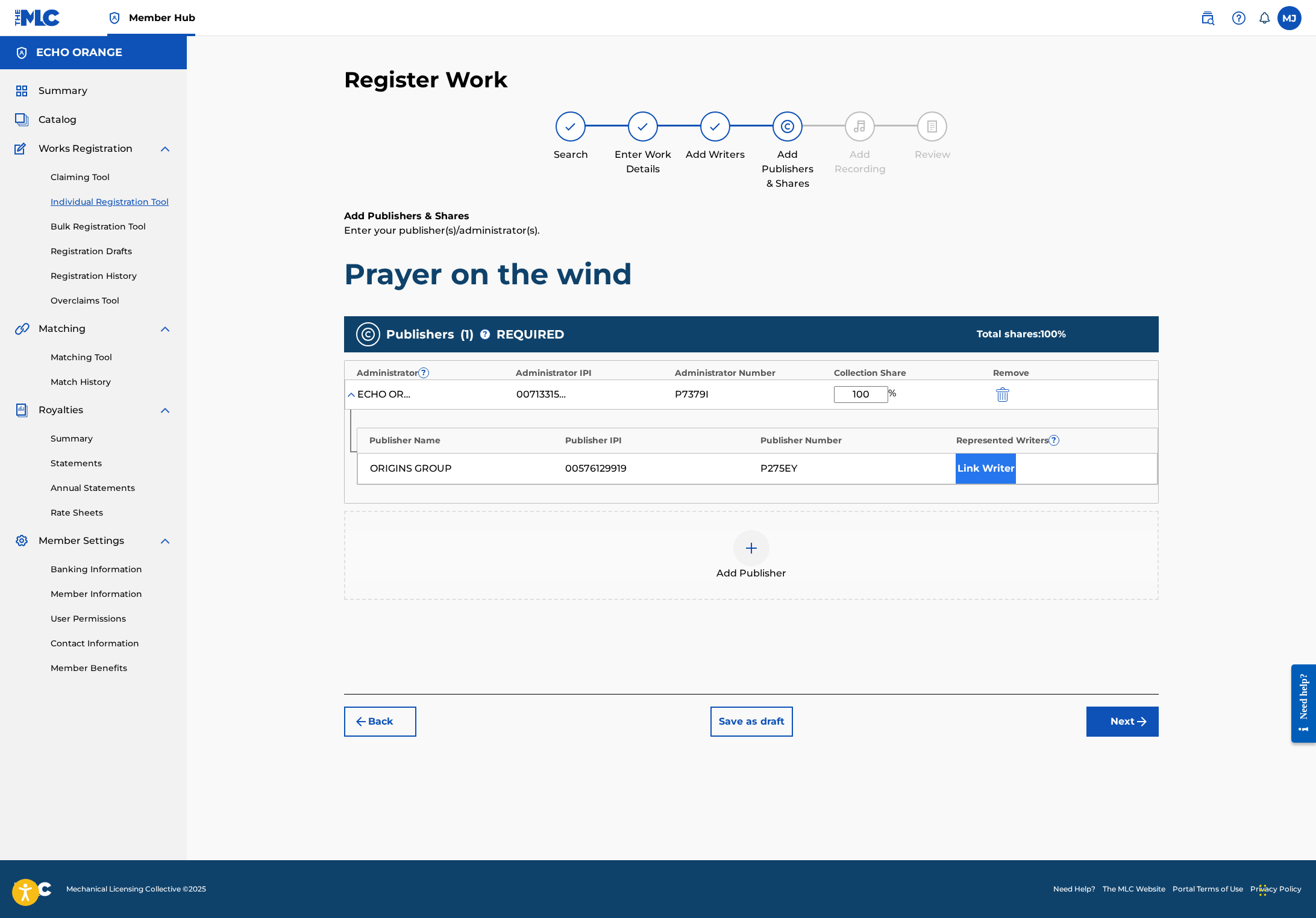
type input "100"
click at [1016, 483] on button "Link Writer" at bounding box center [985, 468] width 60 height 31
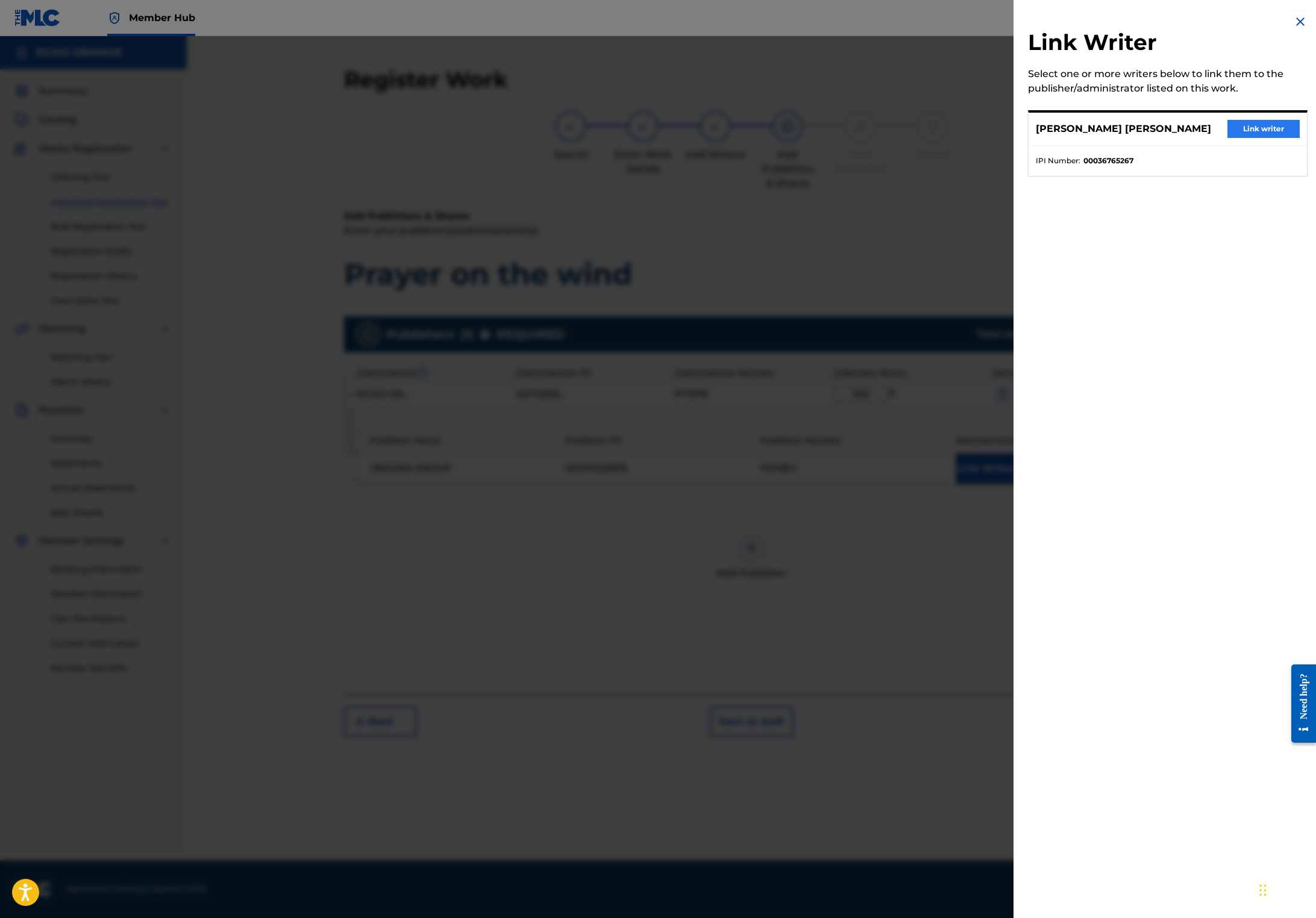
click at [1251, 138] on button "Link writer" at bounding box center [1263, 129] width 72 height 18
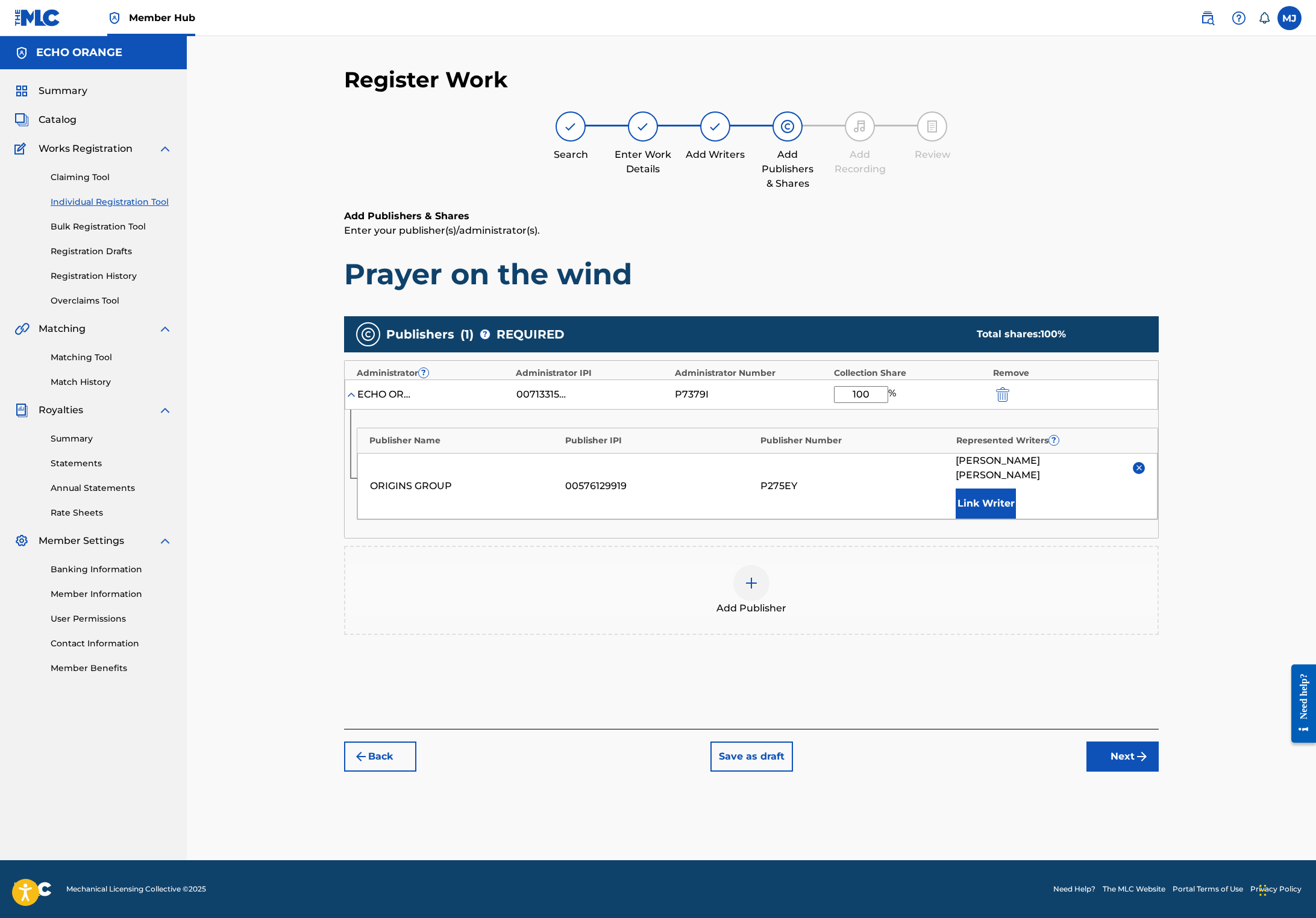
click at [1236, 870] on footer "Mechanical Licensing Collective © 2025 Need Help? The MLC Website Portal Terms …" at bounding box center [658, 888] width 1316 height 58
click at [1158, 771] on button "Next" at bounding box center [1122, 756] width 72 height 31
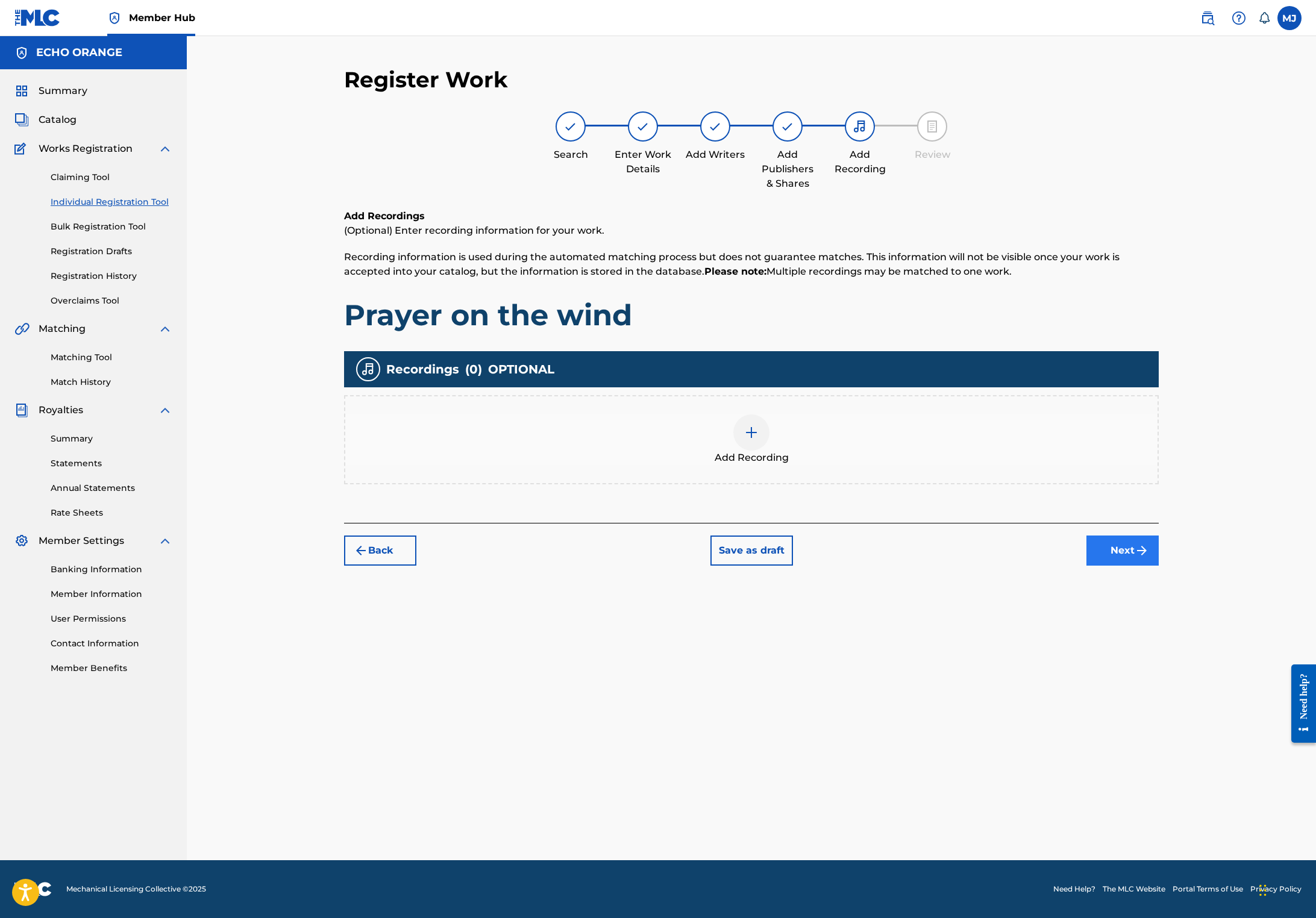
click at [1158, 565] on button "Next" at bounding box center [1122, 550] width 72 height 31
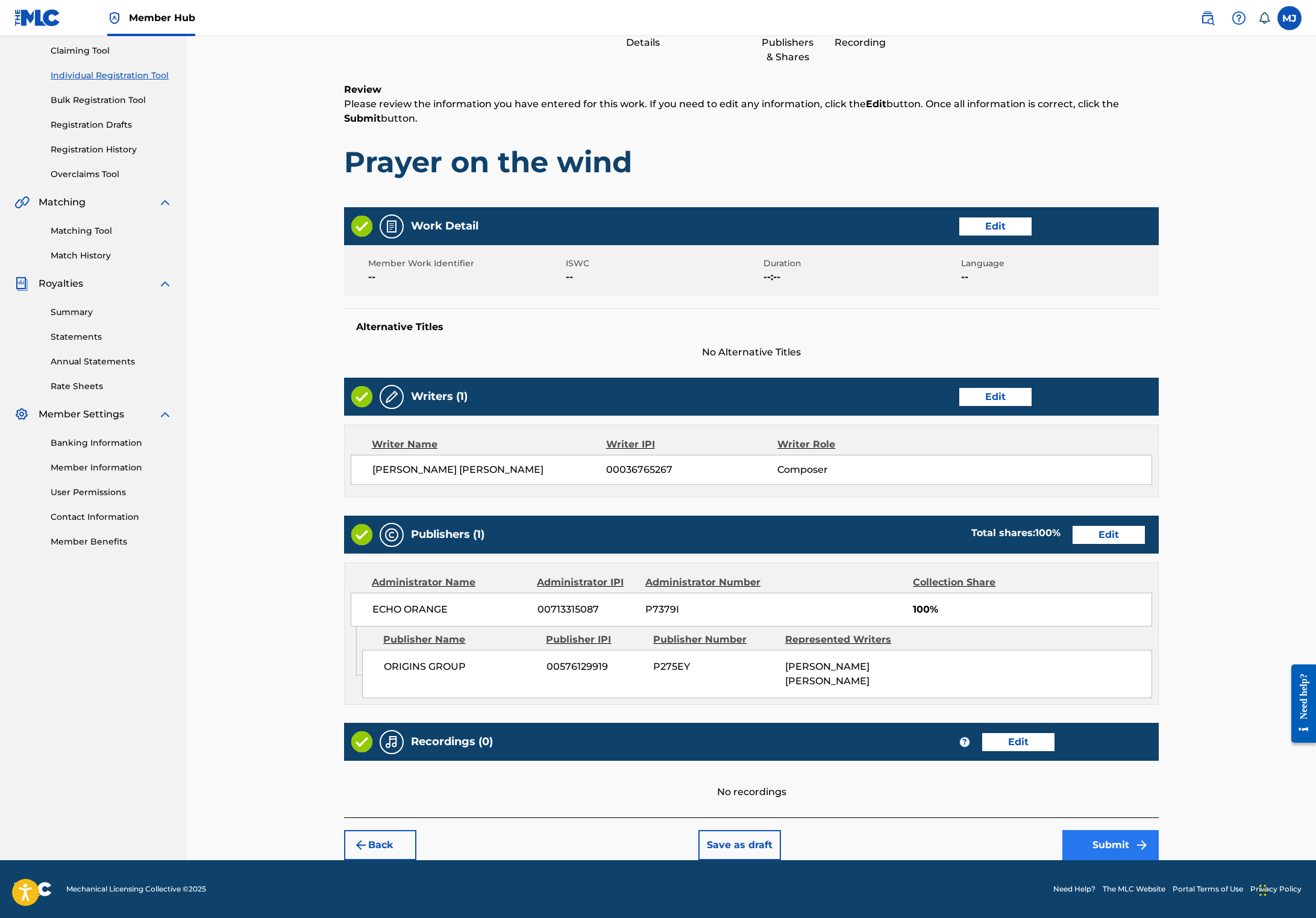
scroll to position [239, 0]
click at [1158, 839] on button "Submit" at bounding box center [1111, 844] width 97 height 31
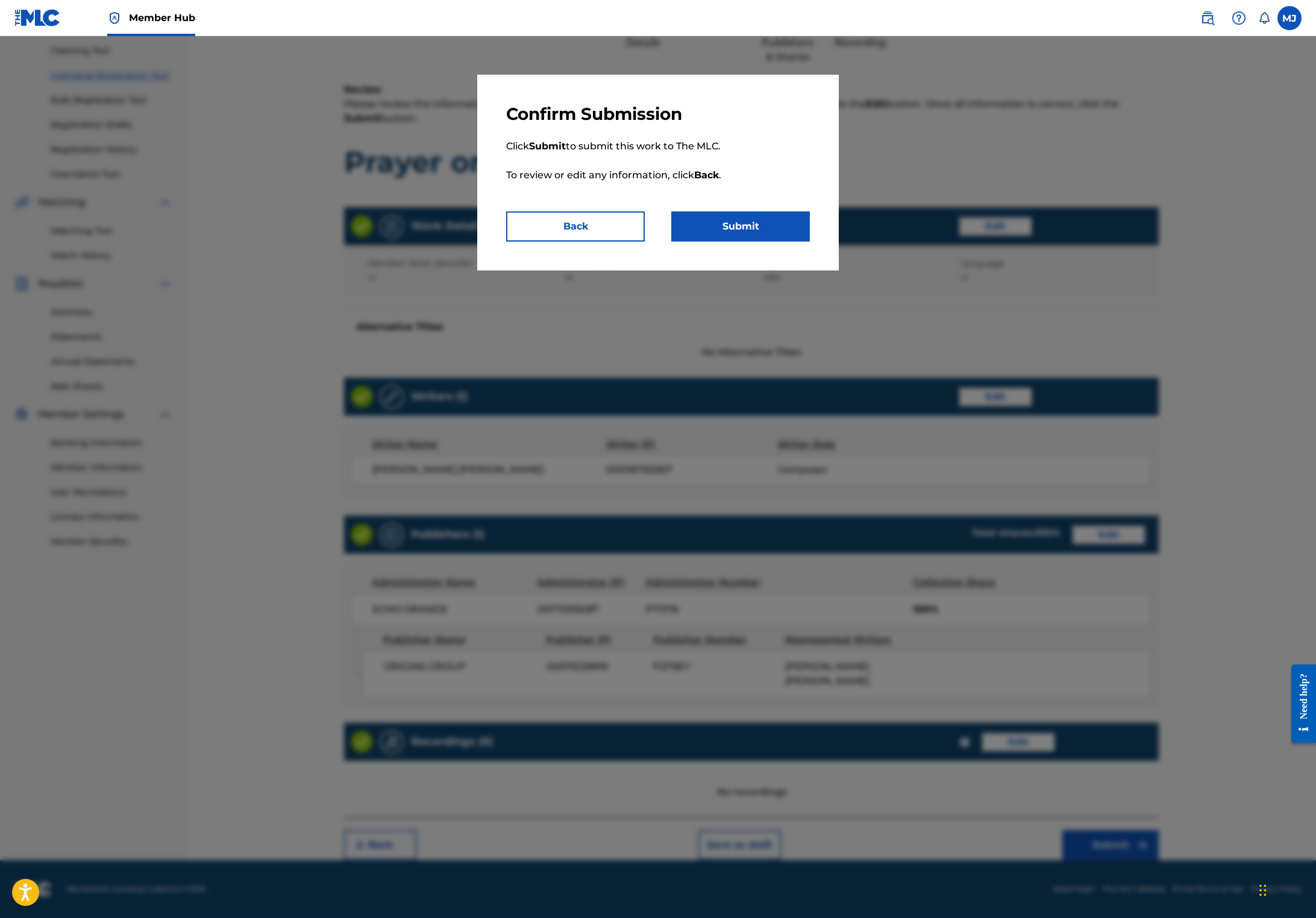
click at [806, 270] on div "Confirm Submission Click Submit to submit this work to The MLC. To review or ed…" at bounding box center [658, 173] width 361 height 195
click at [805, 242] on button "Submit" at bounding box center [740, 226] width 138 height 31
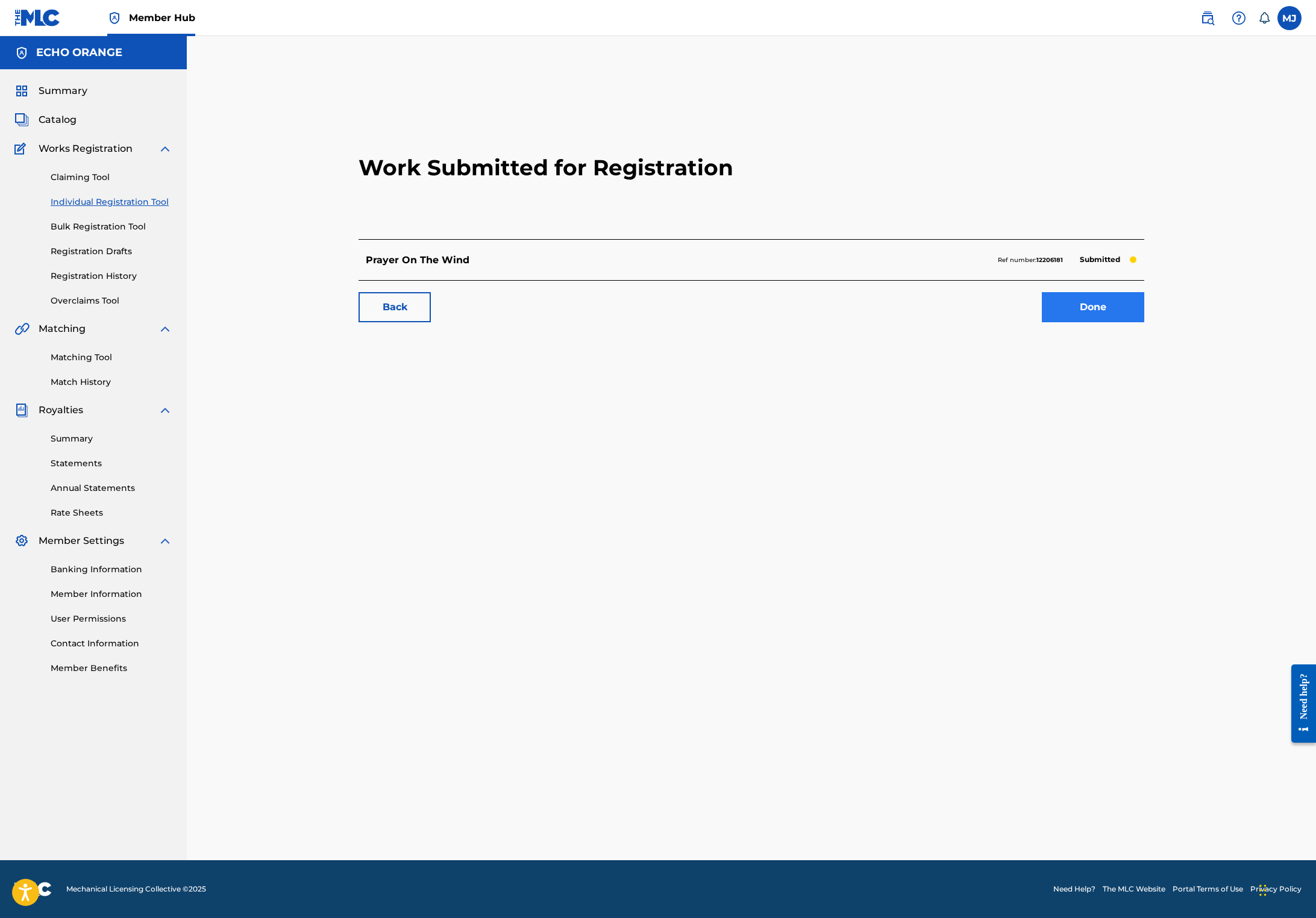
click at [1144, 322] on link "Done" at bounding box center [1093, 307] width 103 height 31
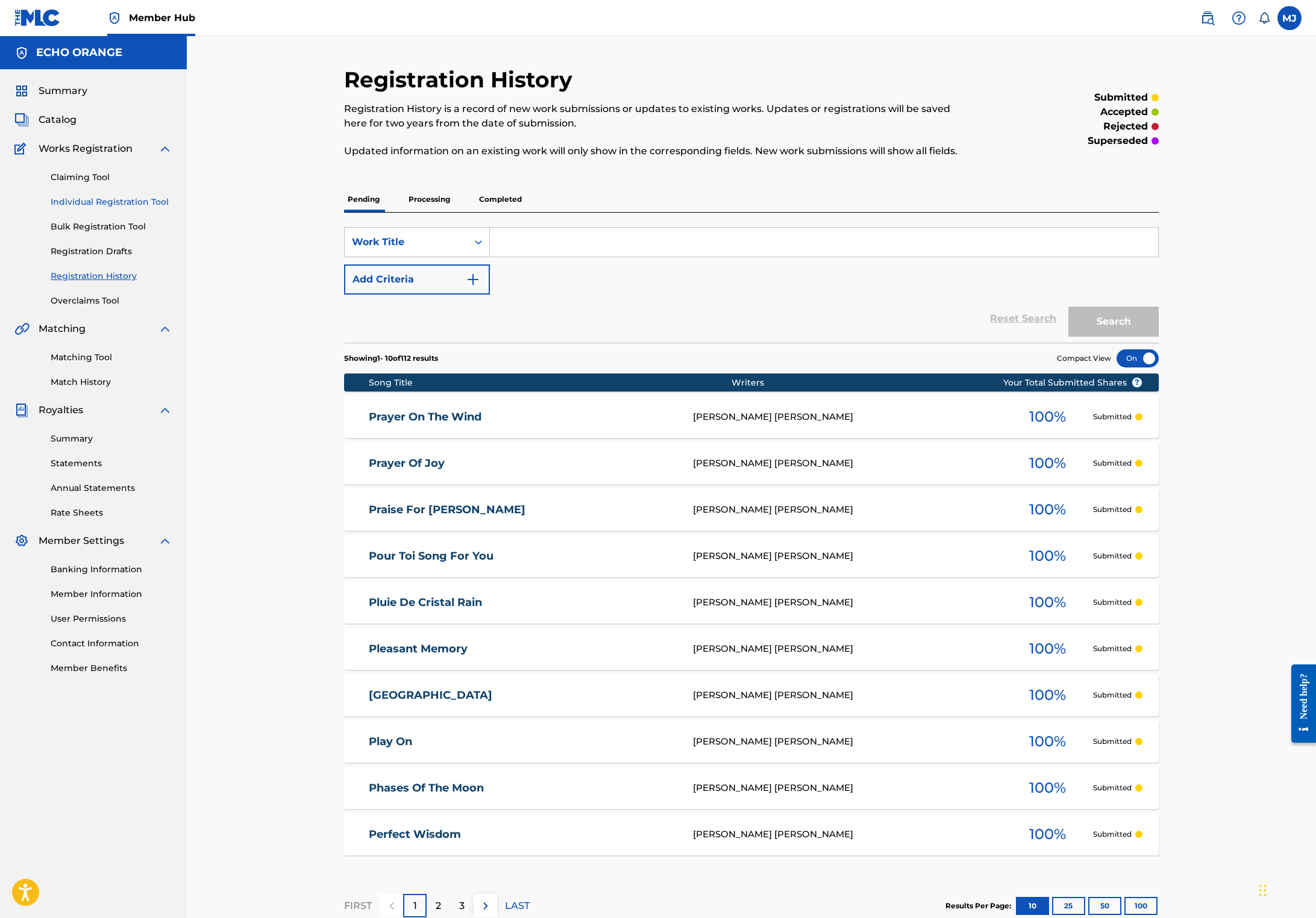
click at [141, 208] on link "Individual Registration Tool" at bounding box center [110, 201] width 121 height 13
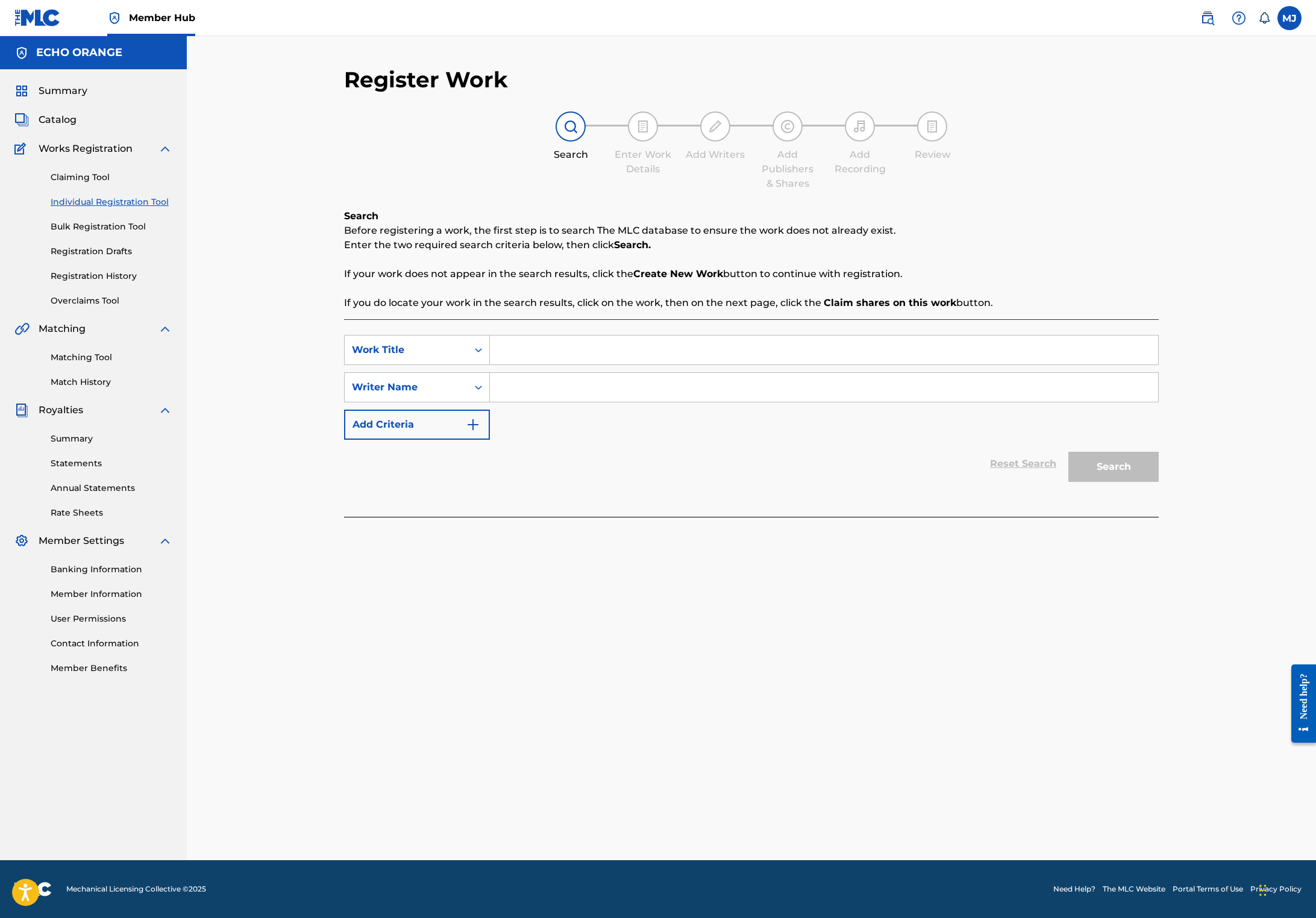
click at [500, 364] on input "Search Form" at bounding box center [823, 349] width 668 height 29
type input "R"
type input "Prelude and Love"
paste input "[PERSON_NAME]"
type input "[PERSON_NAME]"
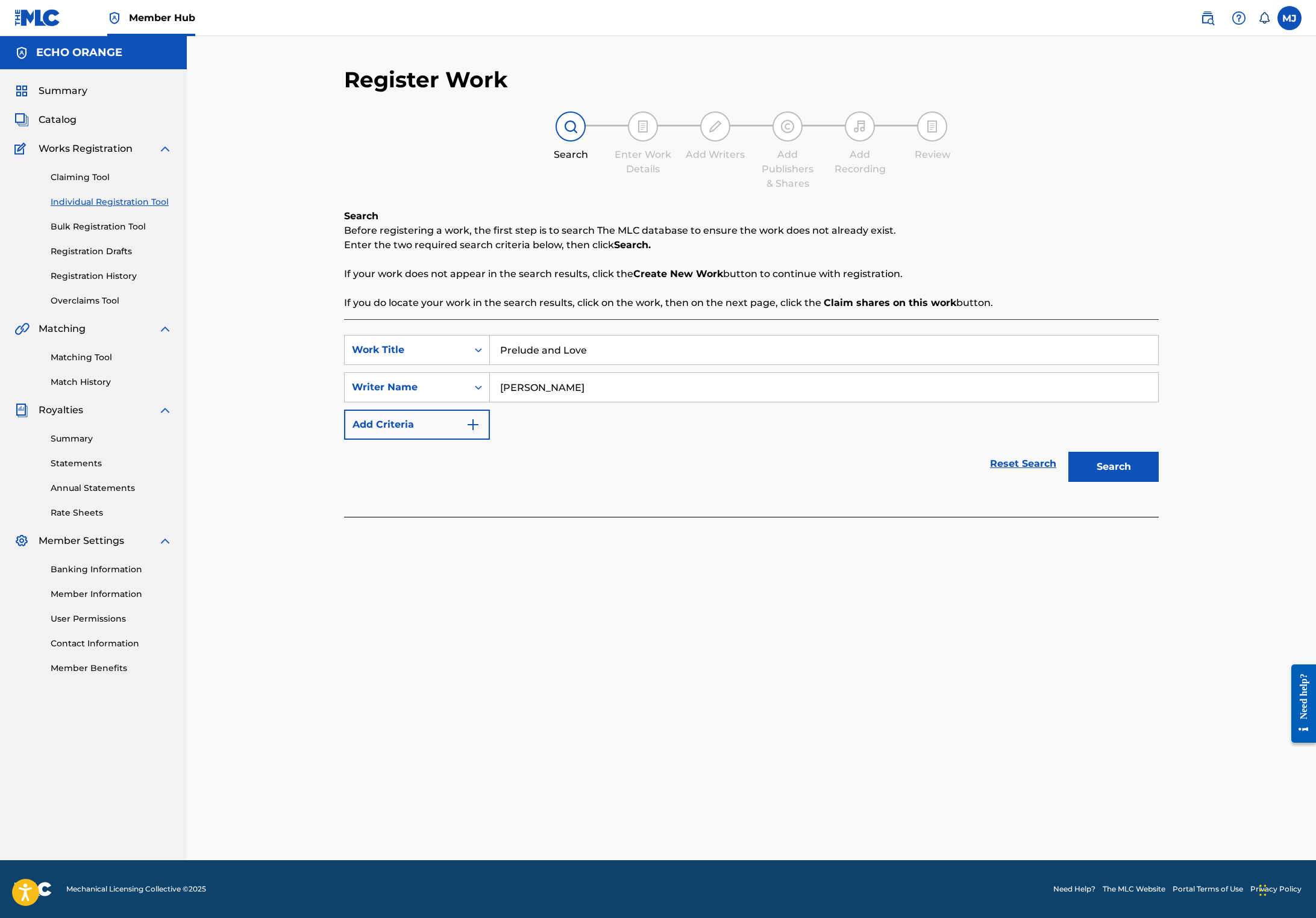
click at [1158, 481] on button "Search" at bounding box center [1114, 466] width 91 height 31
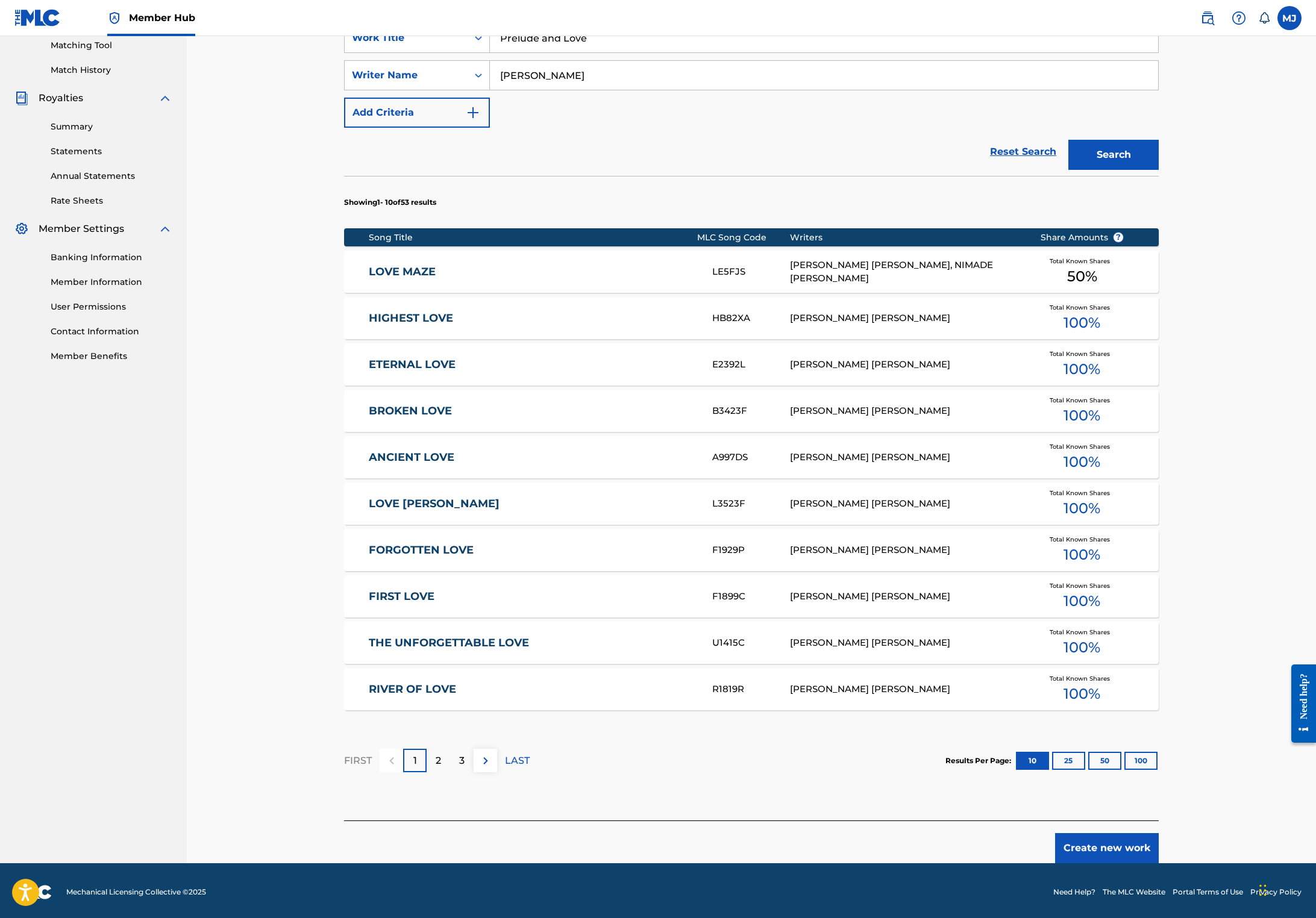
scroll to position [419, 0]
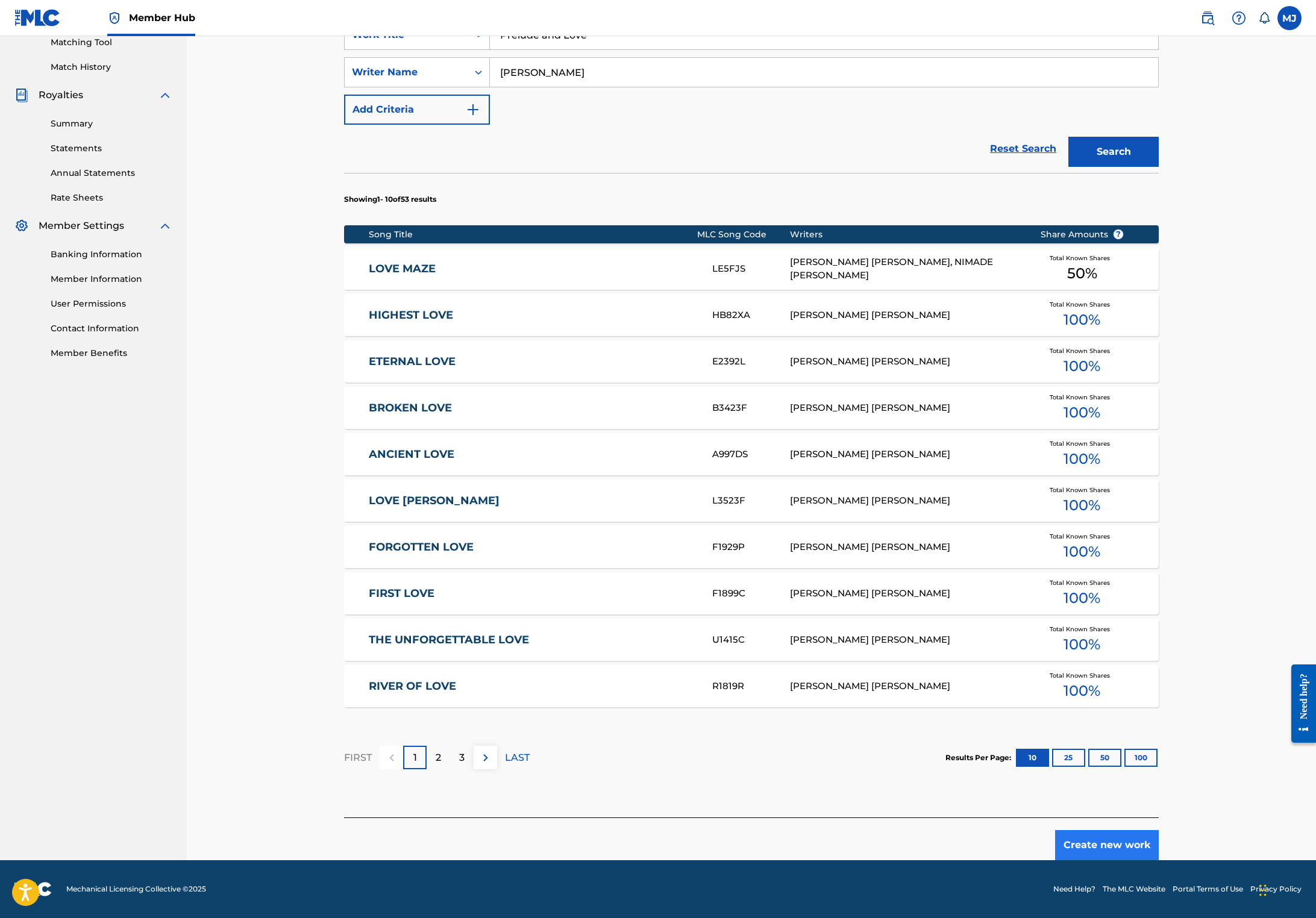
click at [1158, 831] on button "Create new work" at bounding box center [1106, 844] width 104 height 31
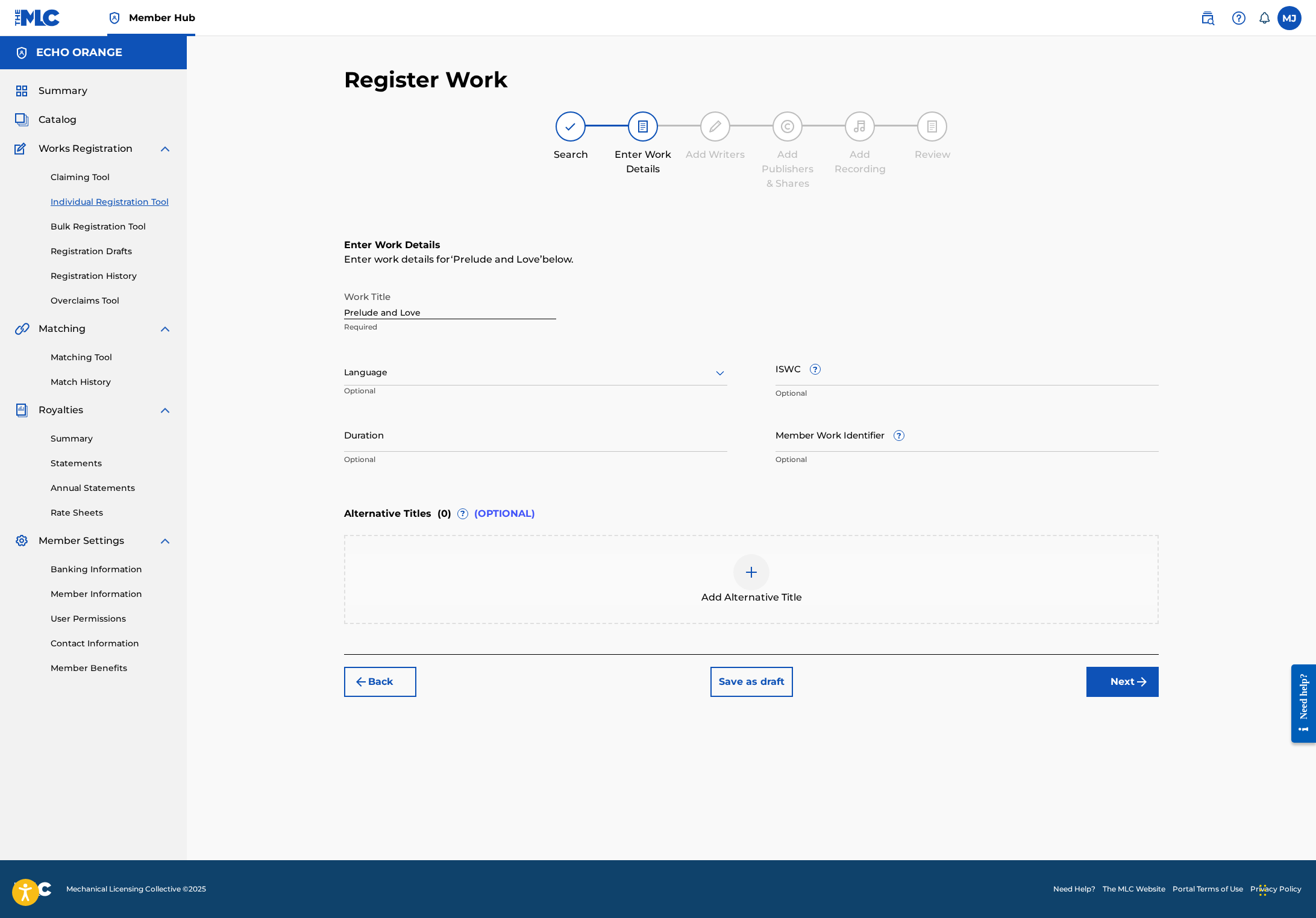
scroll to position [0, 0]
click at [1158, 696] on div "Back Save as draft Next" at bounding box center [752, 674] width 815 height 42
click at [1158, 696] on button "Next" at bounding box center [1122, 681] width 72 height 31
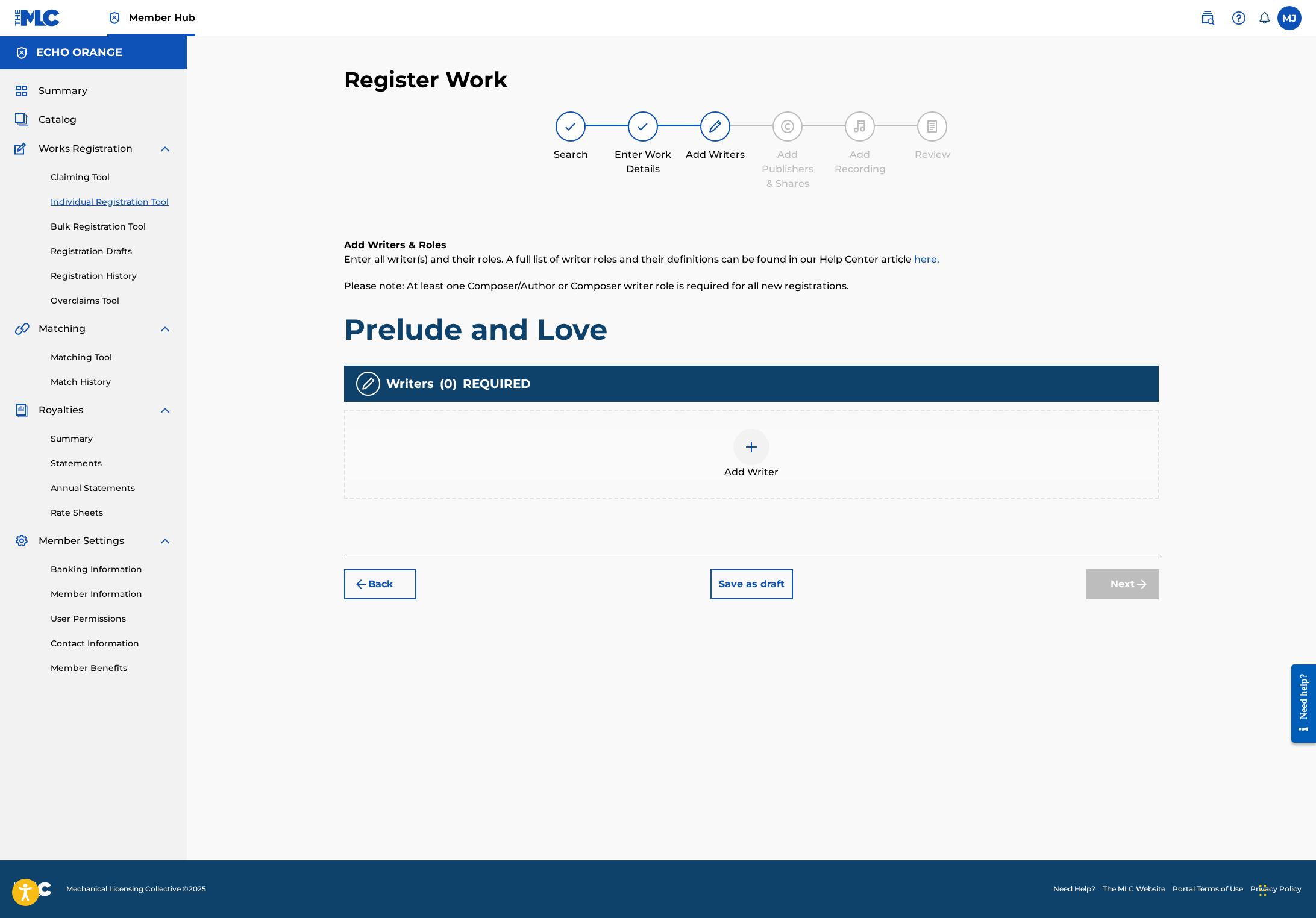
click at [805, 479] on div "Add Writer" at bounding box center [751, 454] width 812 height 50
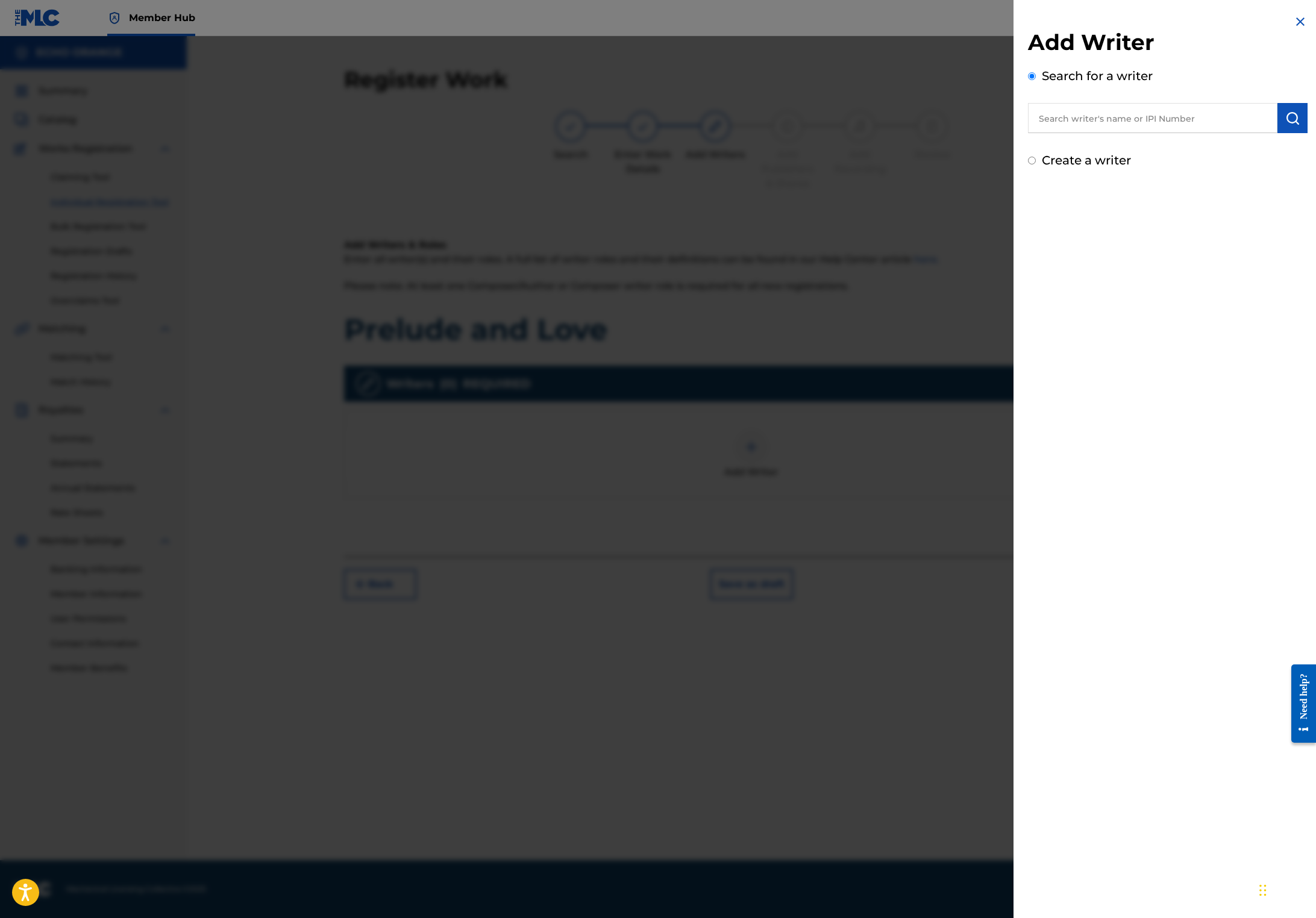
click at [1083, 133] on input "text" at bounding box center [1152, 117] width 250 height 31
paste input "[PERSON_NAME]"
type input "[PERSON_NAME]"
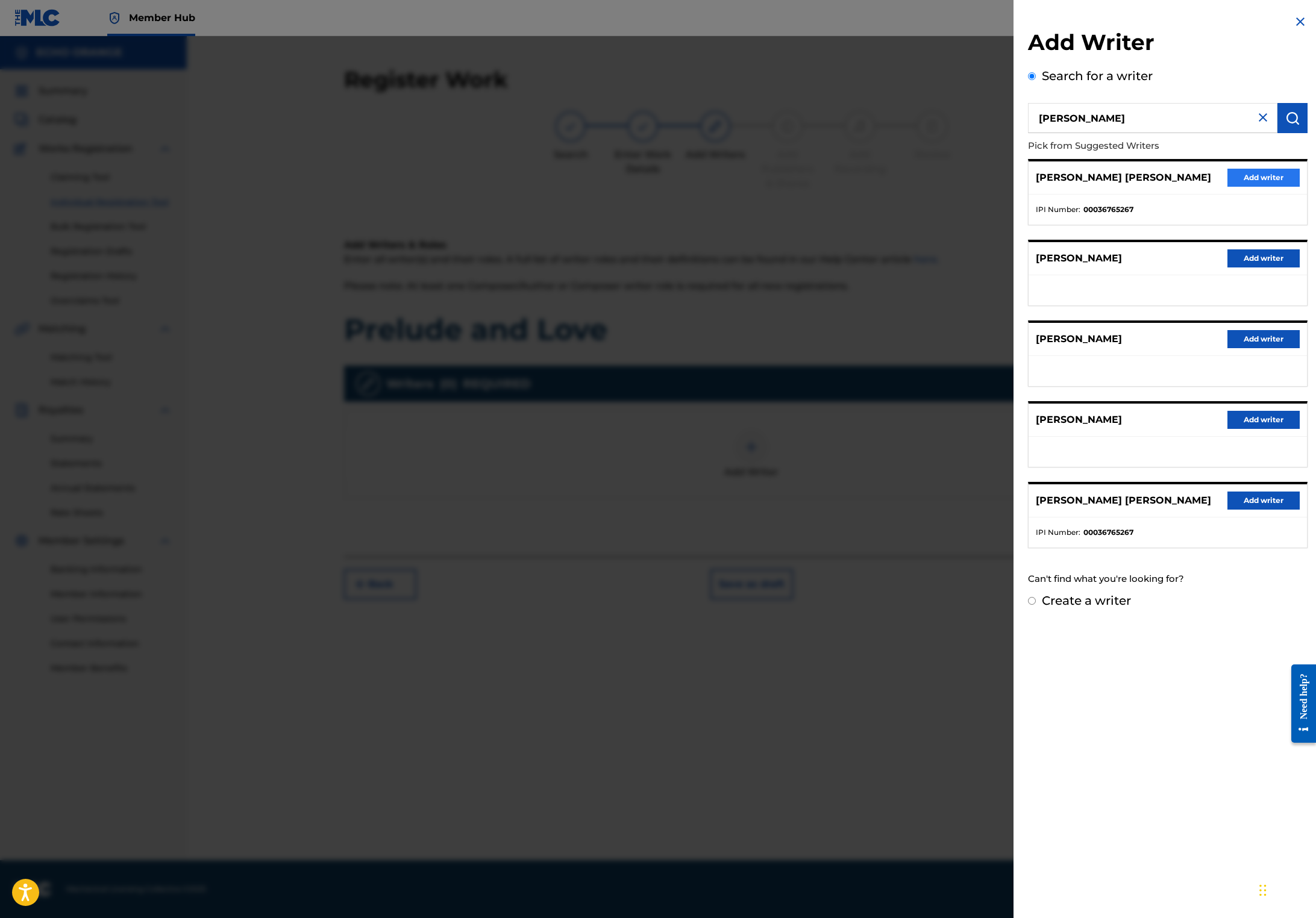
click at [1242, 186] on button "Add writer" at bounding box center [1263, 177] width 72 height 18
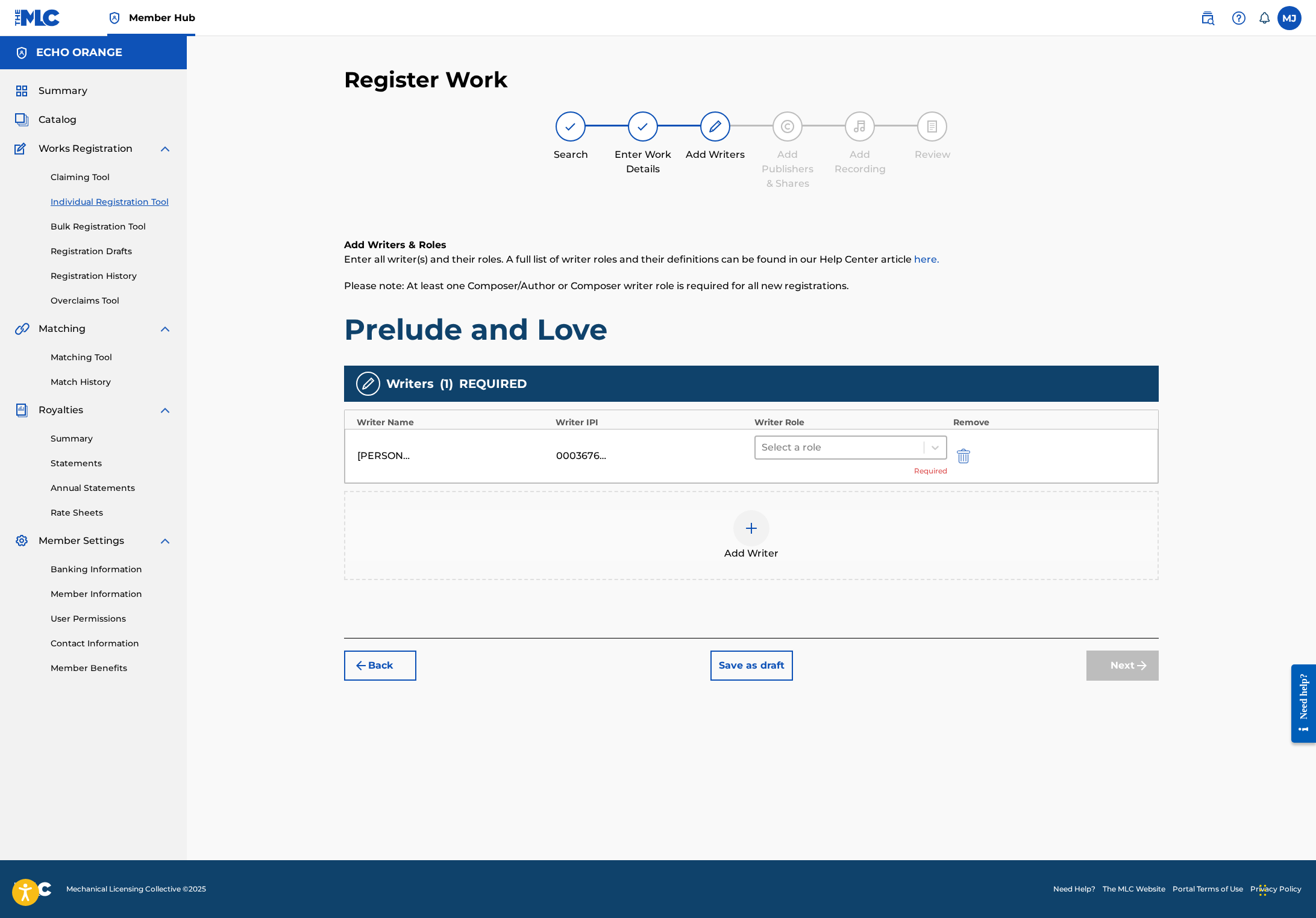
click at [908, 456] on div at bounding box center [840, 447] width 156 height 17
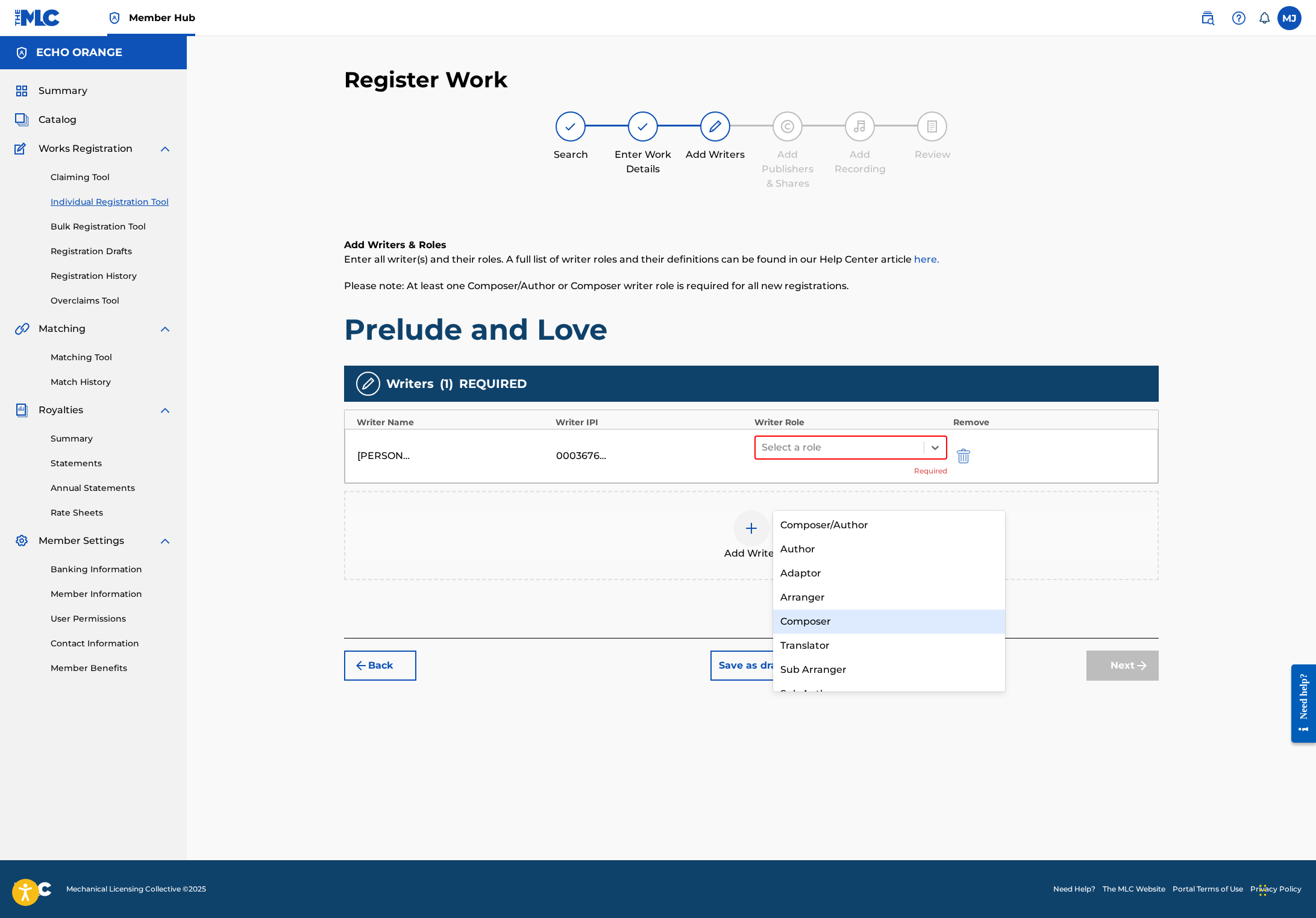
click at [853, 625] on div "Composer" at bounding box center [888, 621] width 232 height 24
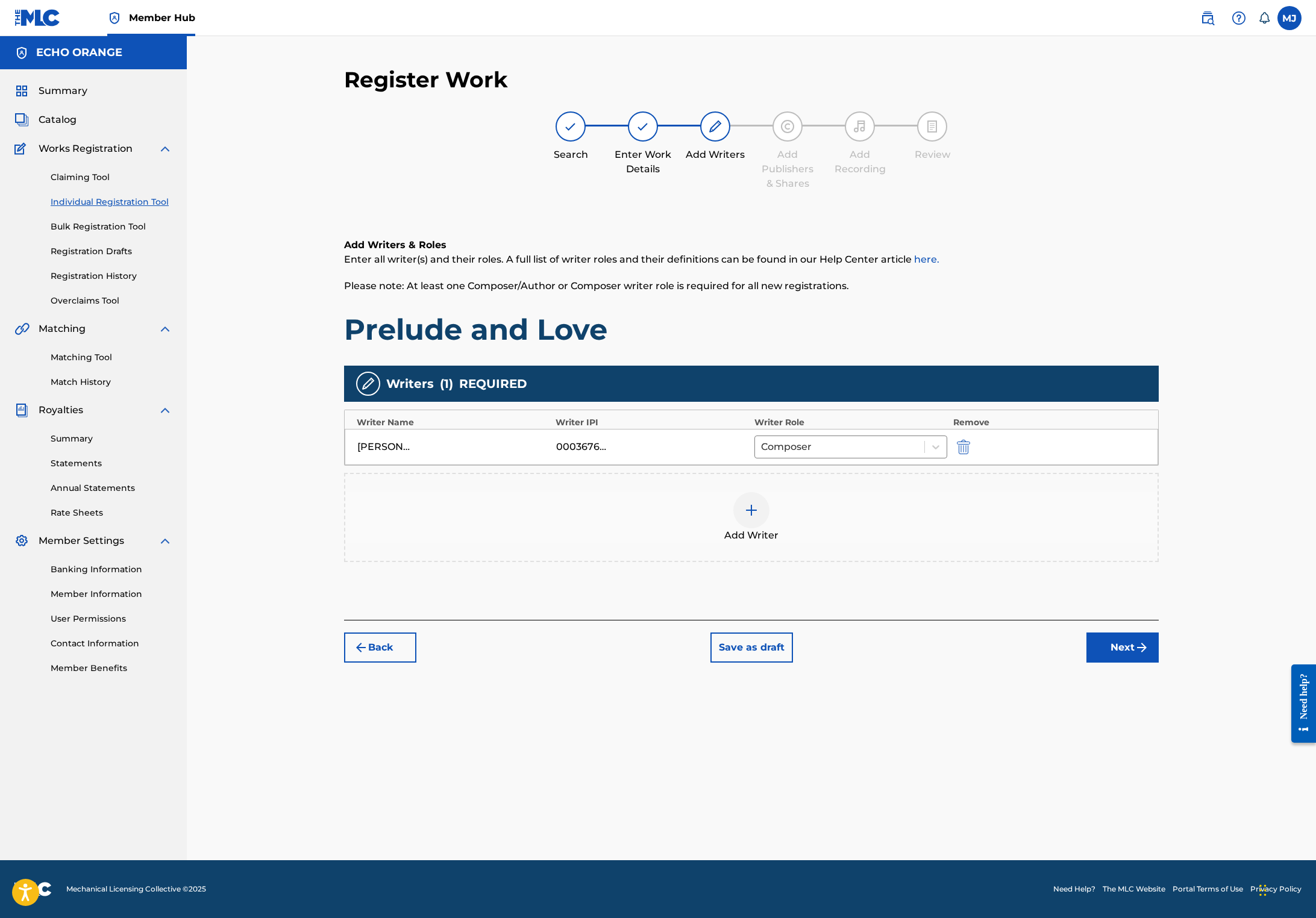
click at [1173, 747] on div "Register Work Search Enter Work Details Add Writers Add Publishers & Shares Add…" at bounding box center [751, 462] width 843 height 794
click at [1158, 663] on button "Next" at bounding box center [1122, 647] width 72 height 31
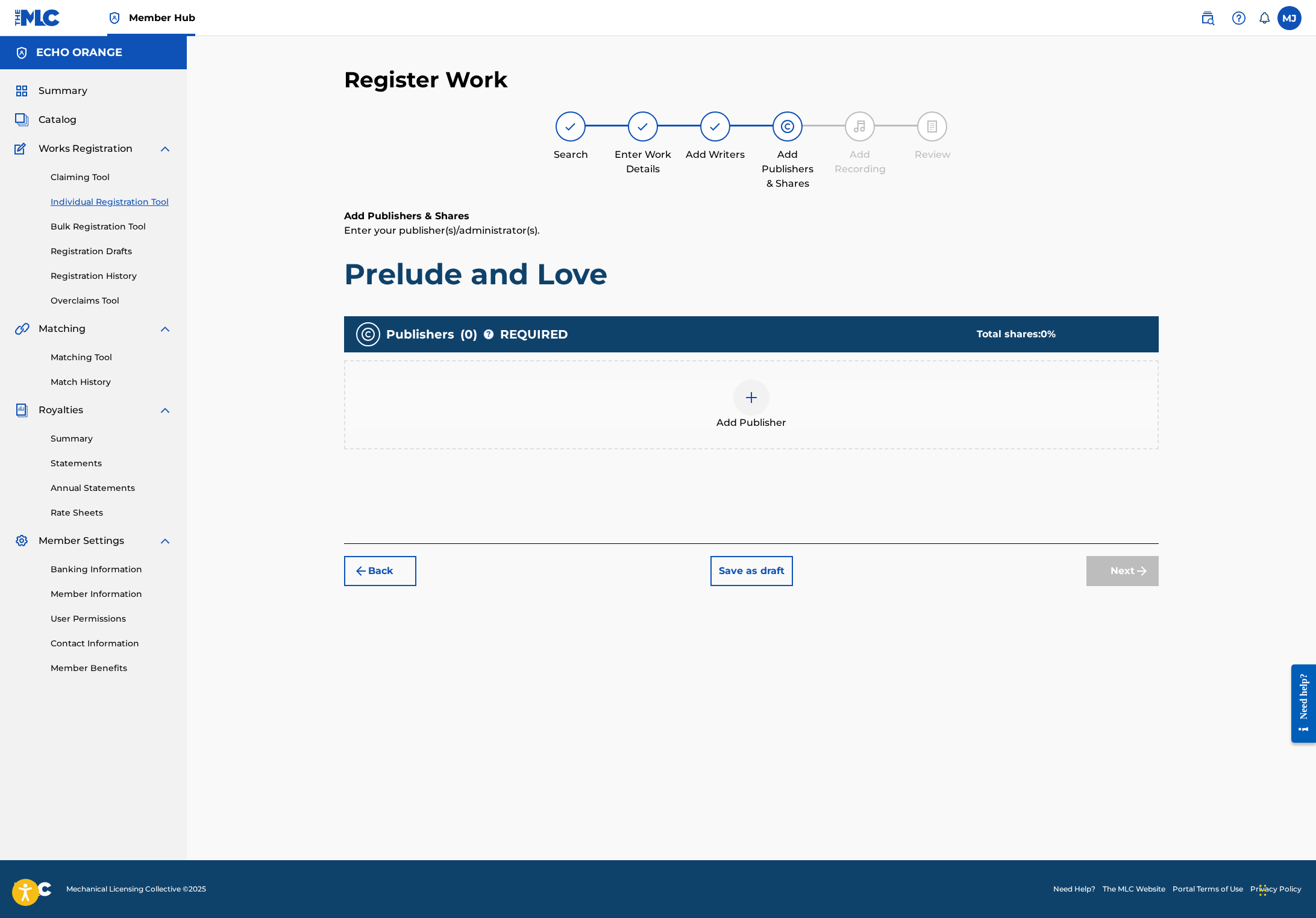
click at [822, 430] on div "Add Publisher" at bounding box center [751, 404] width 812 height 50
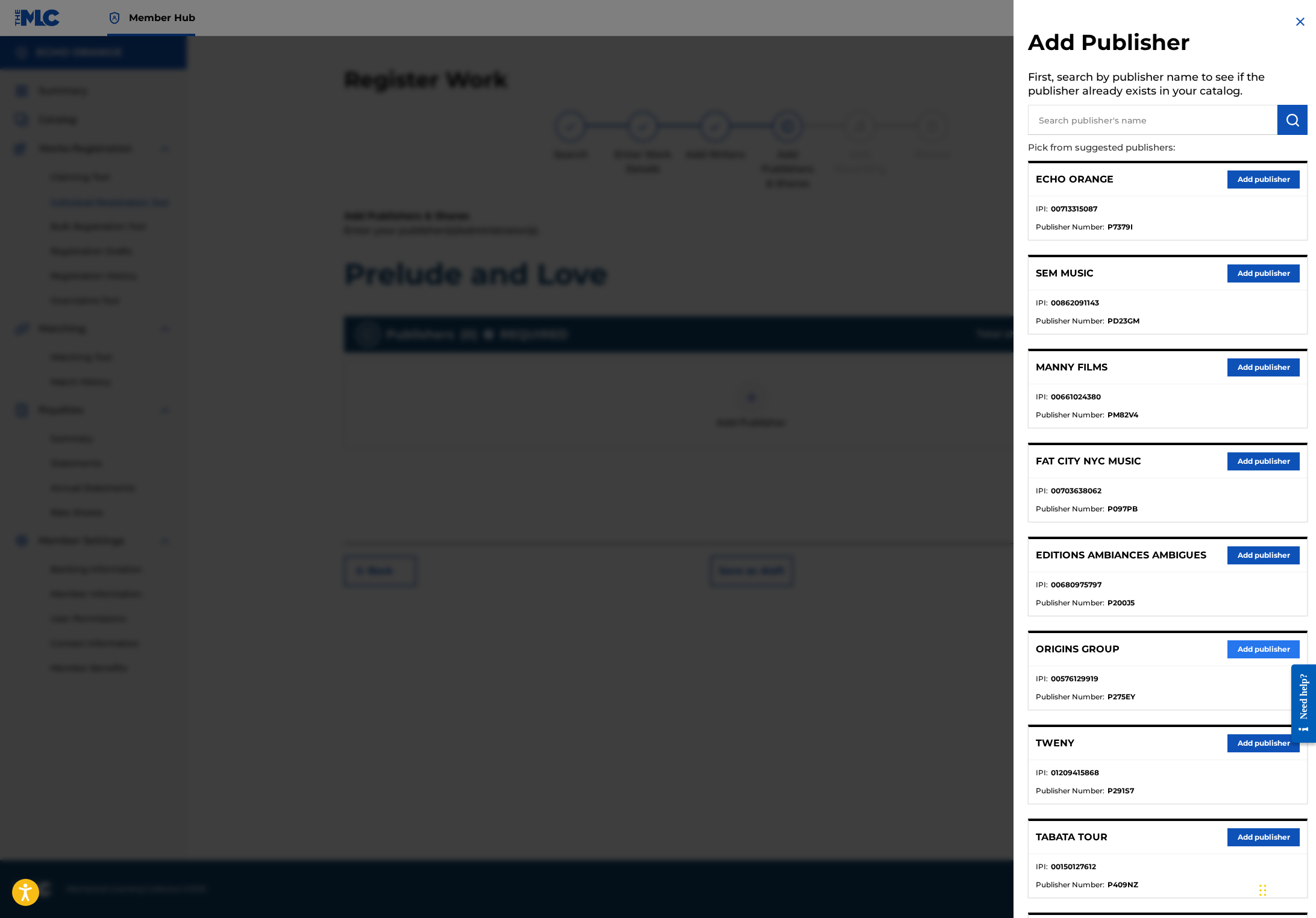
click at [1227, 658] on button "Add publisher" at bounding box center [1263, 649] width 72 height 18
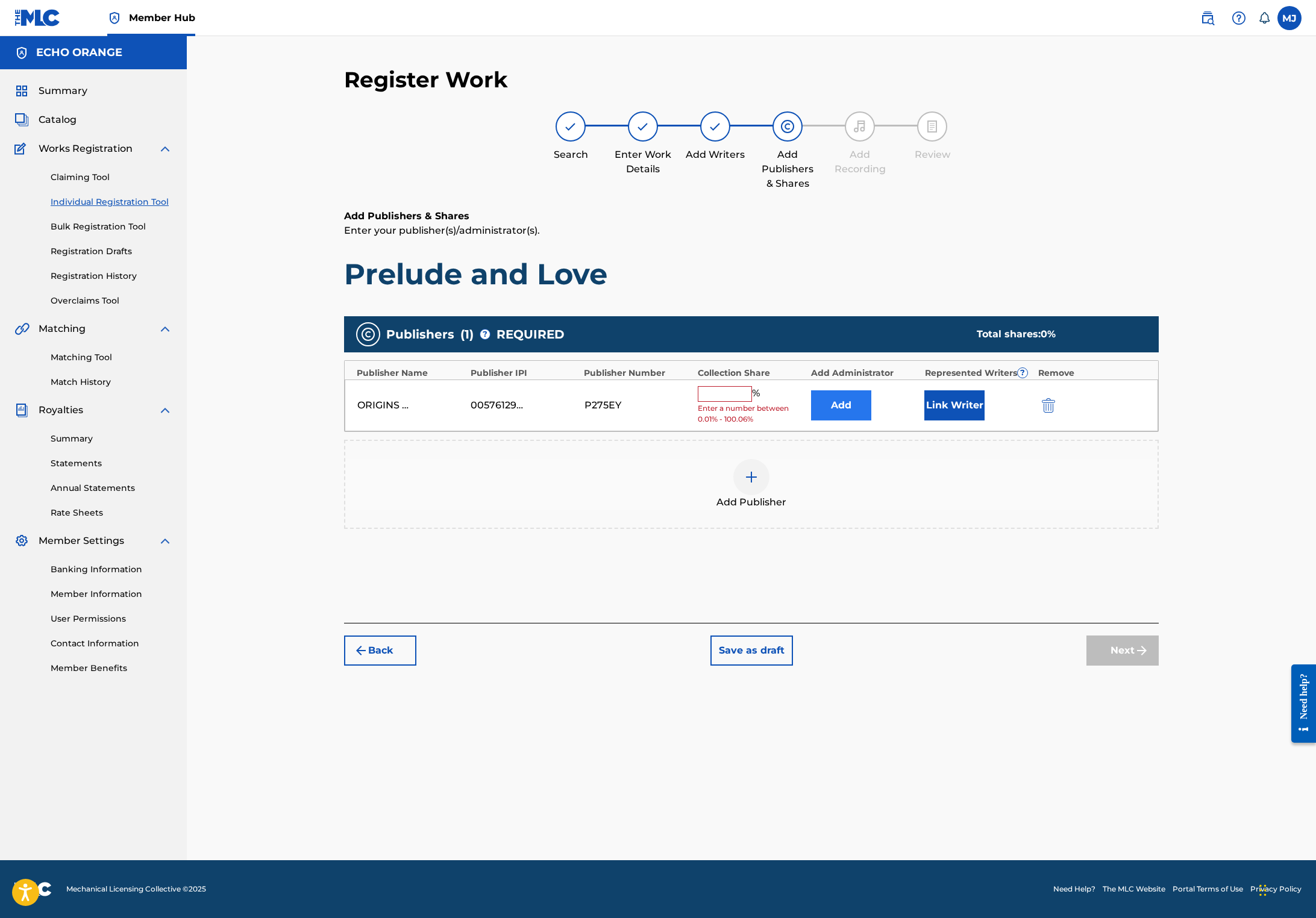
click at [871, 420] on button "Add" at bounding box center [841, 405] width 60 height 31
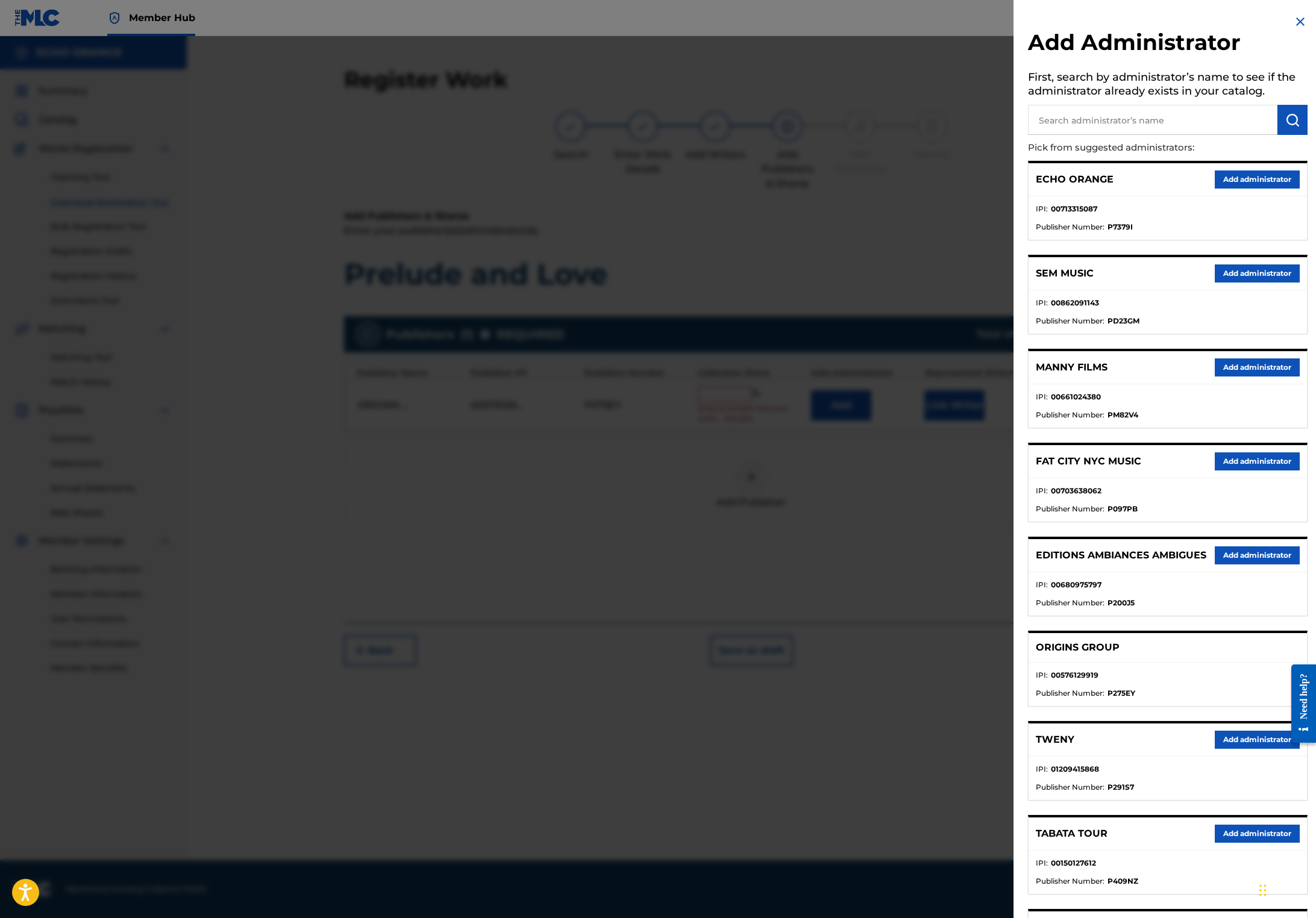
click at [1214, 188] on button "Add administrator" at bounding box center [1257, 179] width 85 height 18
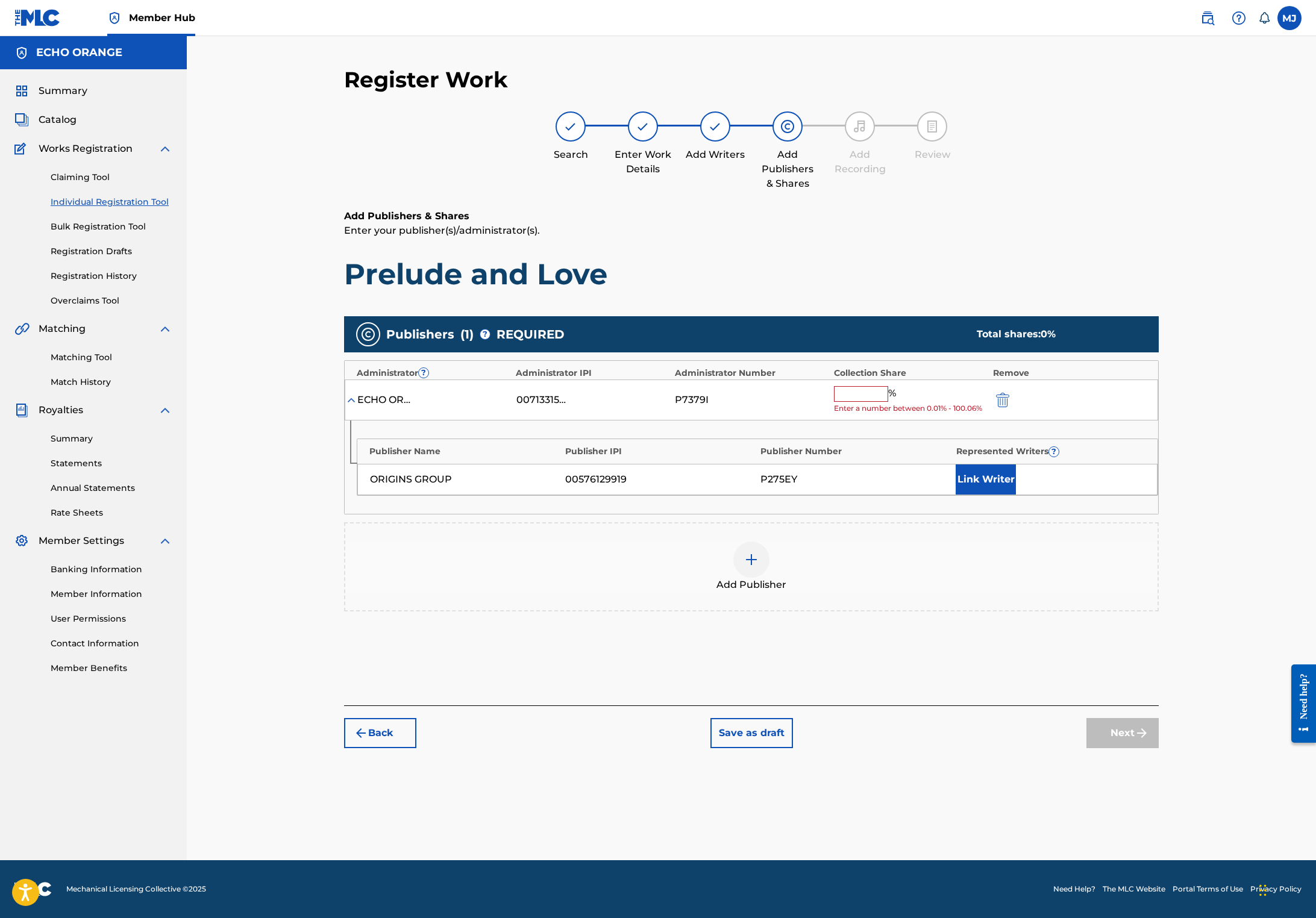
click at [888, 401] on input "text" at bounding box center [860, 393] width 54 height 16
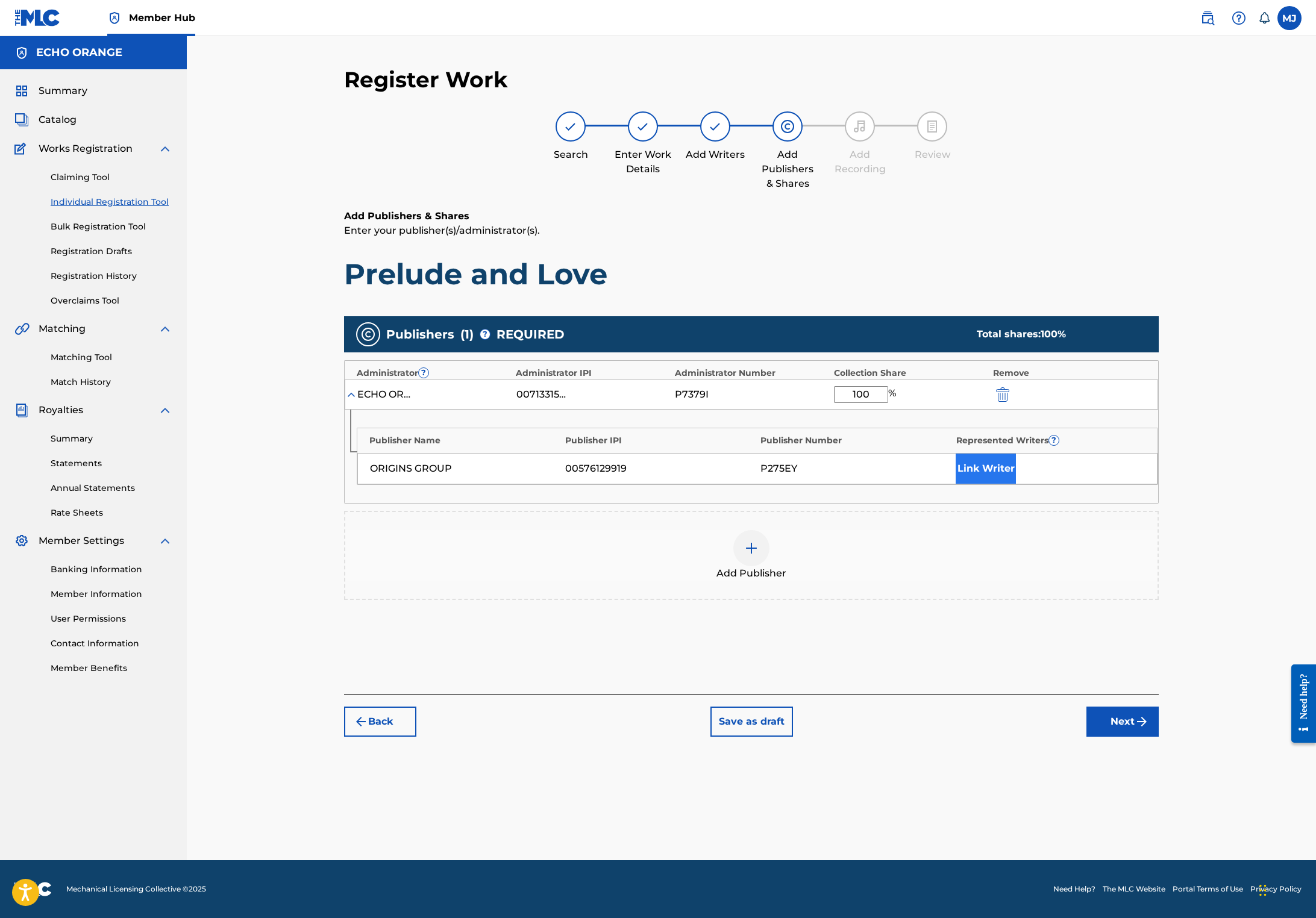
type input "100"
click at [1016, 483] on button "Link Writer" at bounding box center [985, 468] width 60 height 31
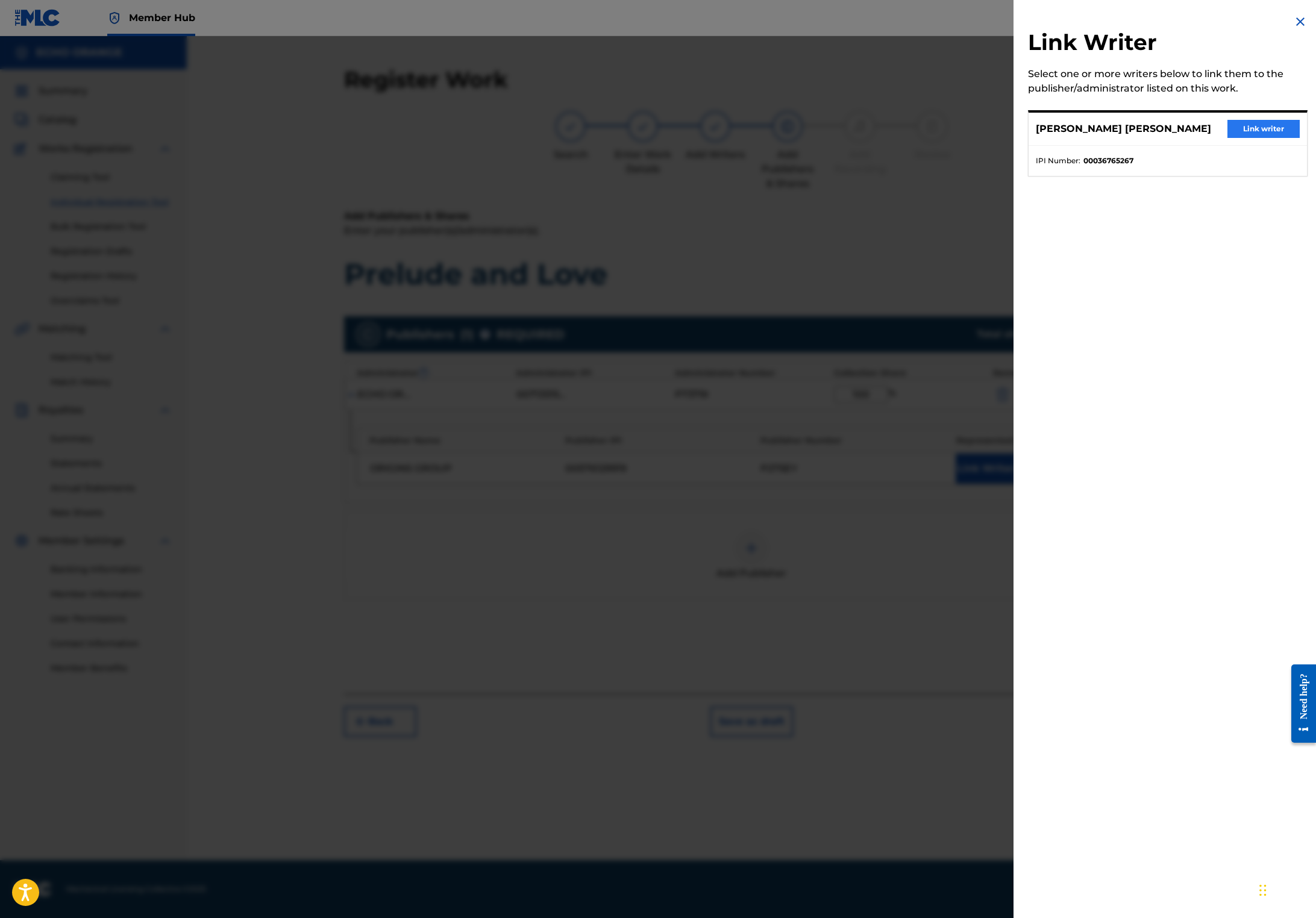
click at [1259, 131] on div "[PERSON_NAME] [PERSON_NAME] Link writer" at bounding box center [1167, 129] width 278 height 34
click at [1259, 134] on button "Link writer" at bounding box center [1263, 129] width 72 height 18
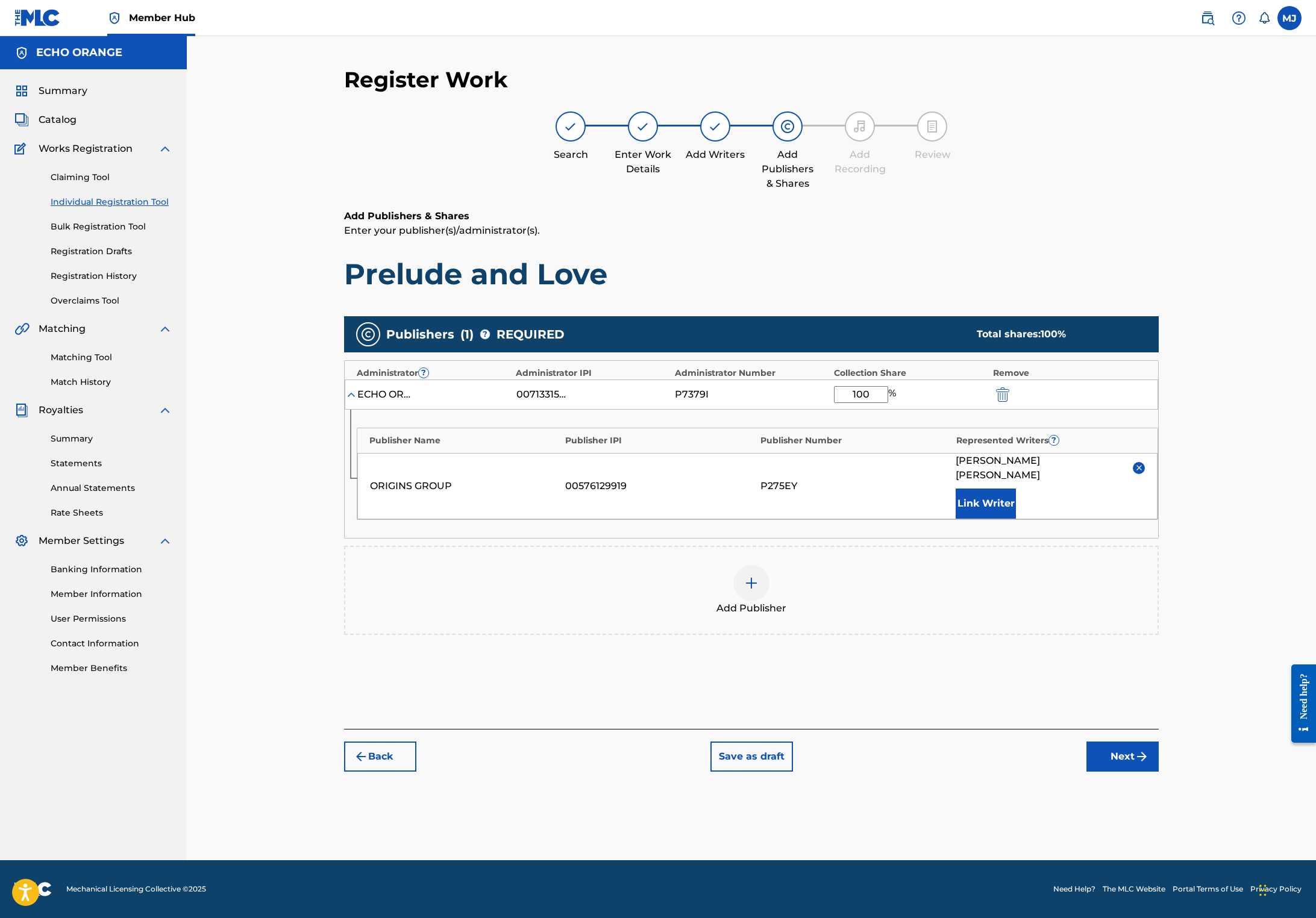
scroll to position [12, 0]
click at [1158, 771] on button "Next" at bounding box center [1122, 756] width 72 height 31
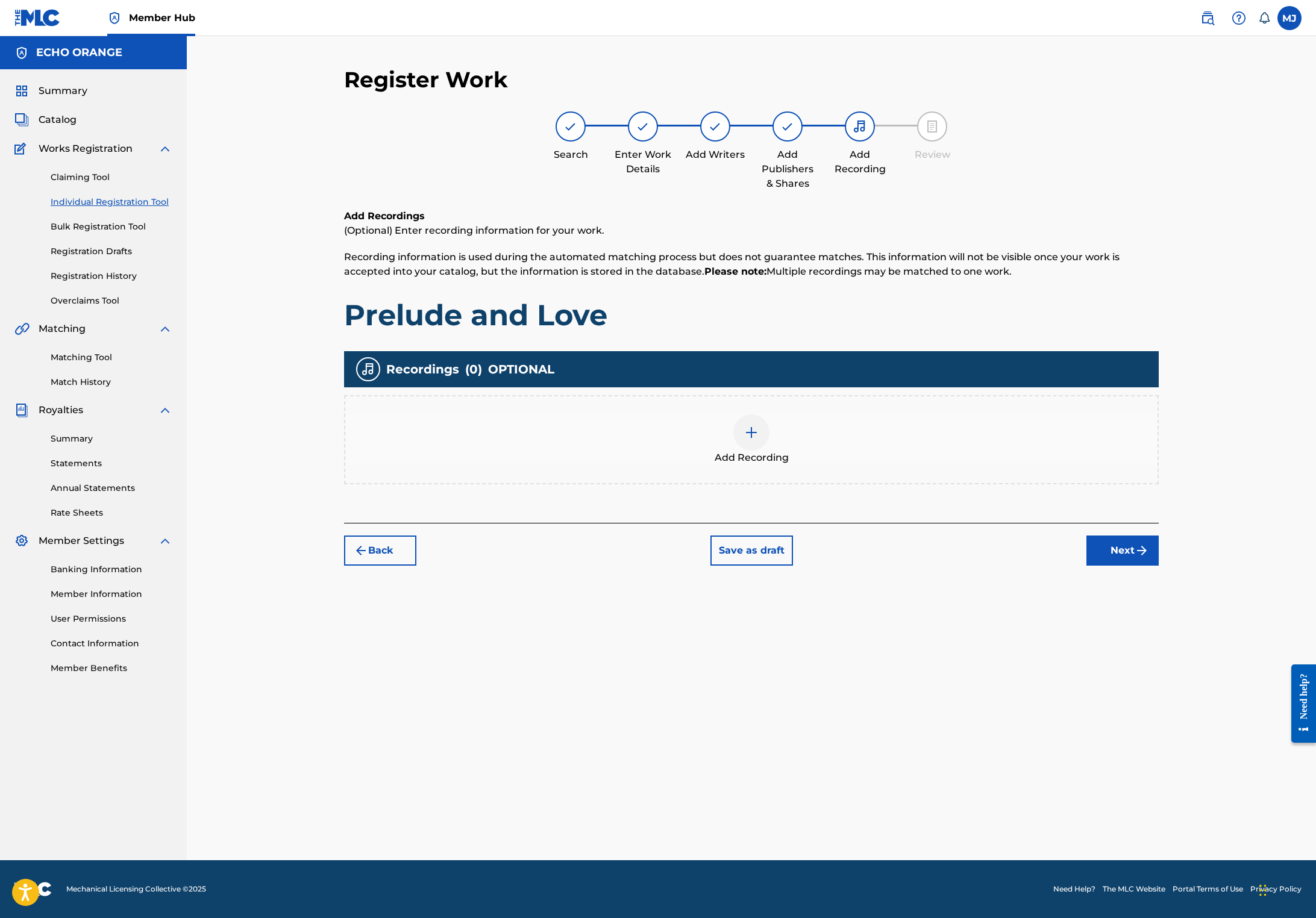
scroll to position [0, 0]
click at [1158, 565] on button "Next" at bounding box center [1122, 550] width 72 height 31
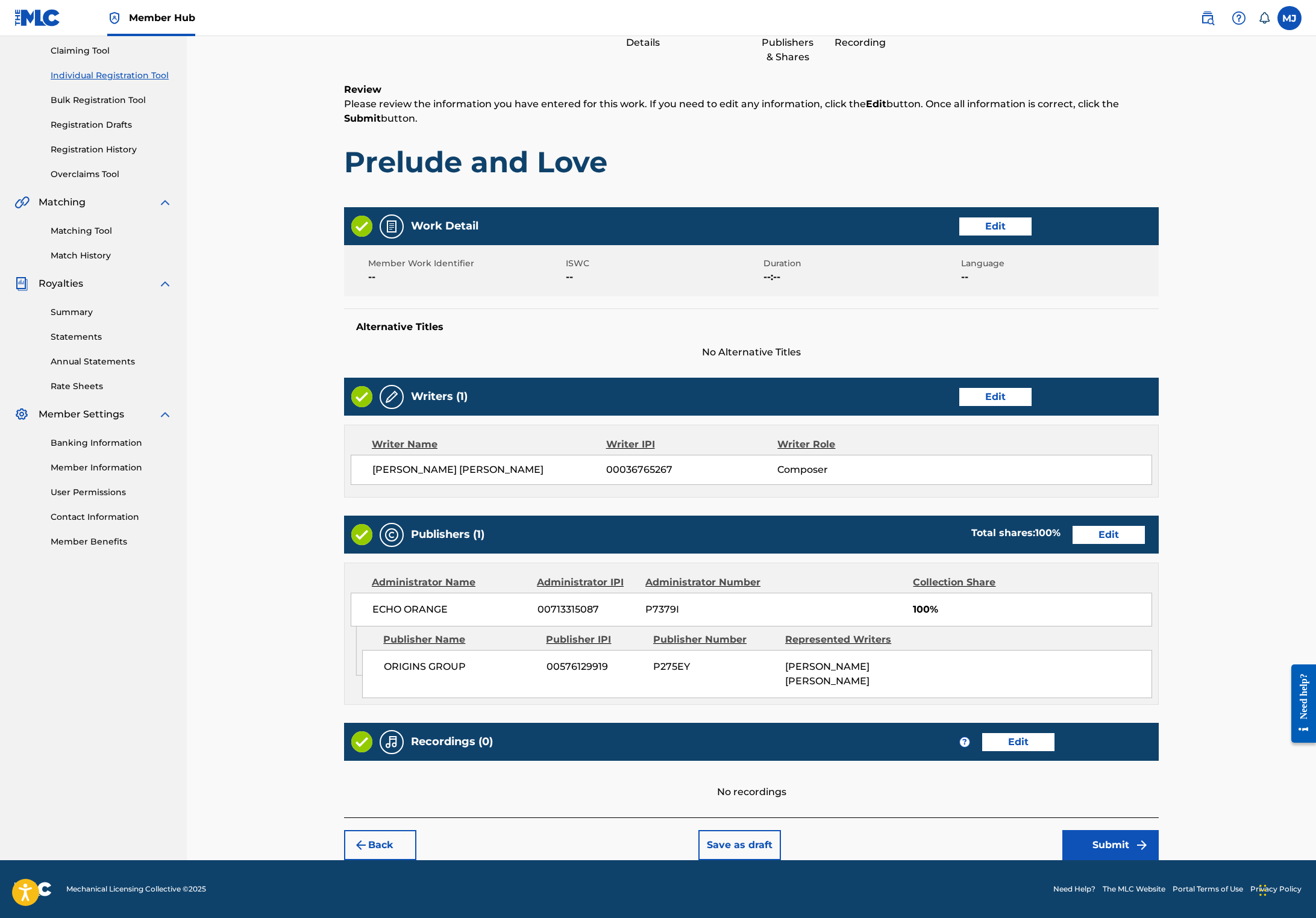
scroll to position [239, 0]
click at [1158, 832] on button "Submit" at bounding box center [1111, 844] width 97 height 31
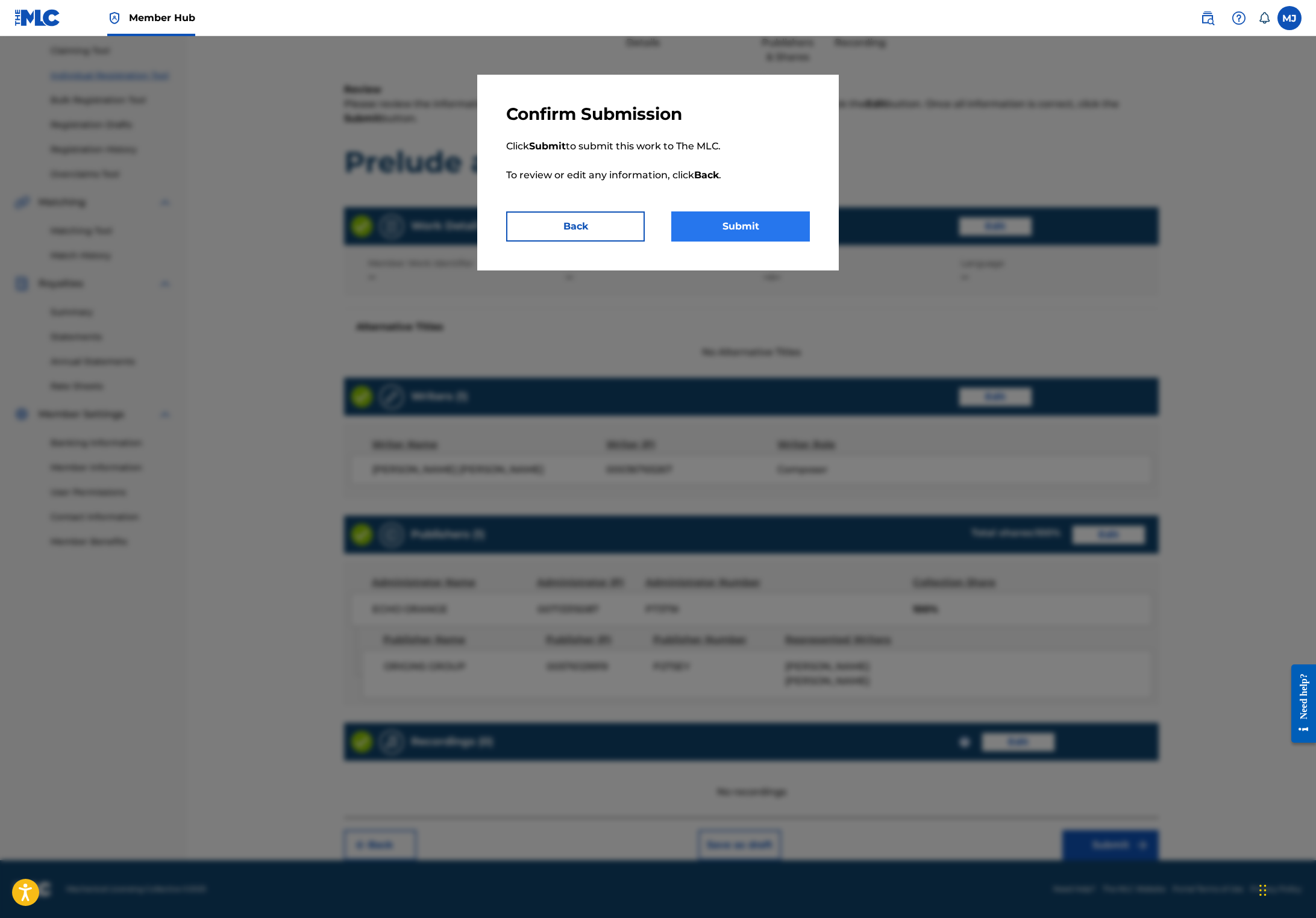
click at [780, 242] on button "Submit" at bounding box center [740, 226] width 138 height 31
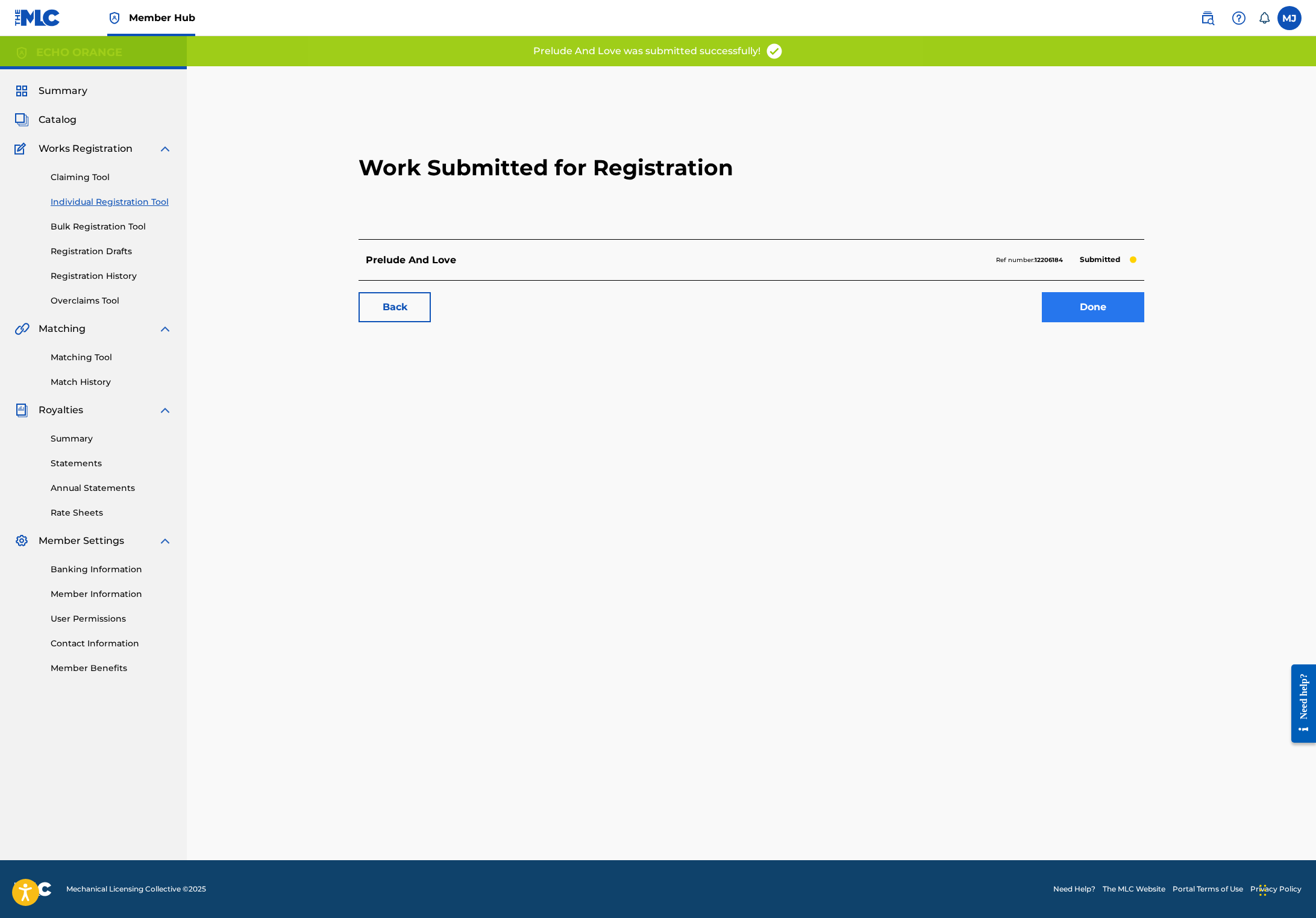
click at [1144, 322] on link "Done" at bounding box center [1093, 307] width 103 height 31
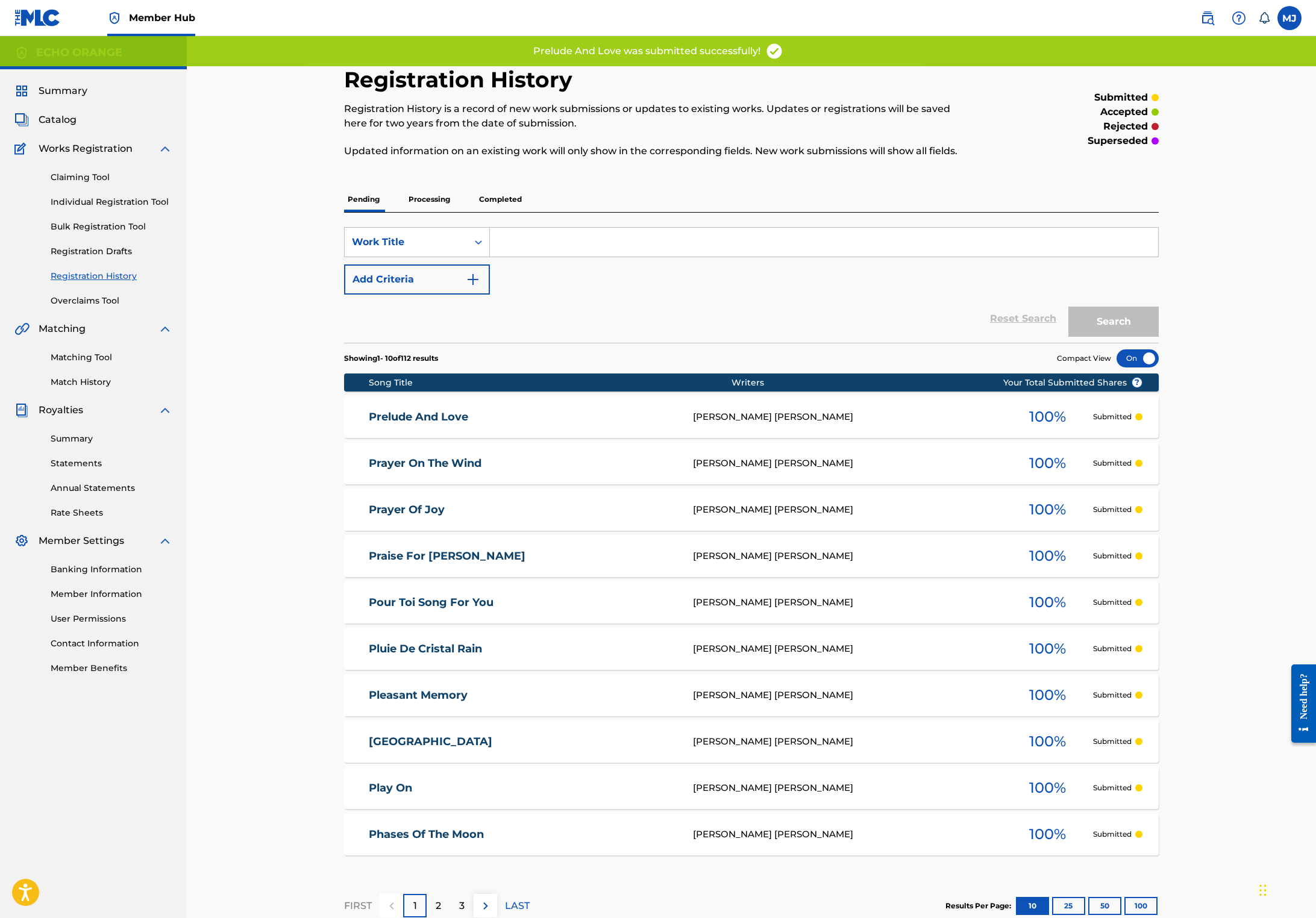
click at [124, 227] on div "Claiming Tool Individual Registration Tool Bulk Registration Tool Registration …" at bounding box center [94, 231] width 158 height 151
click at [123, 208] on link "Individual Registration Tool" at bounding box center [110, 201] width 121 height 13
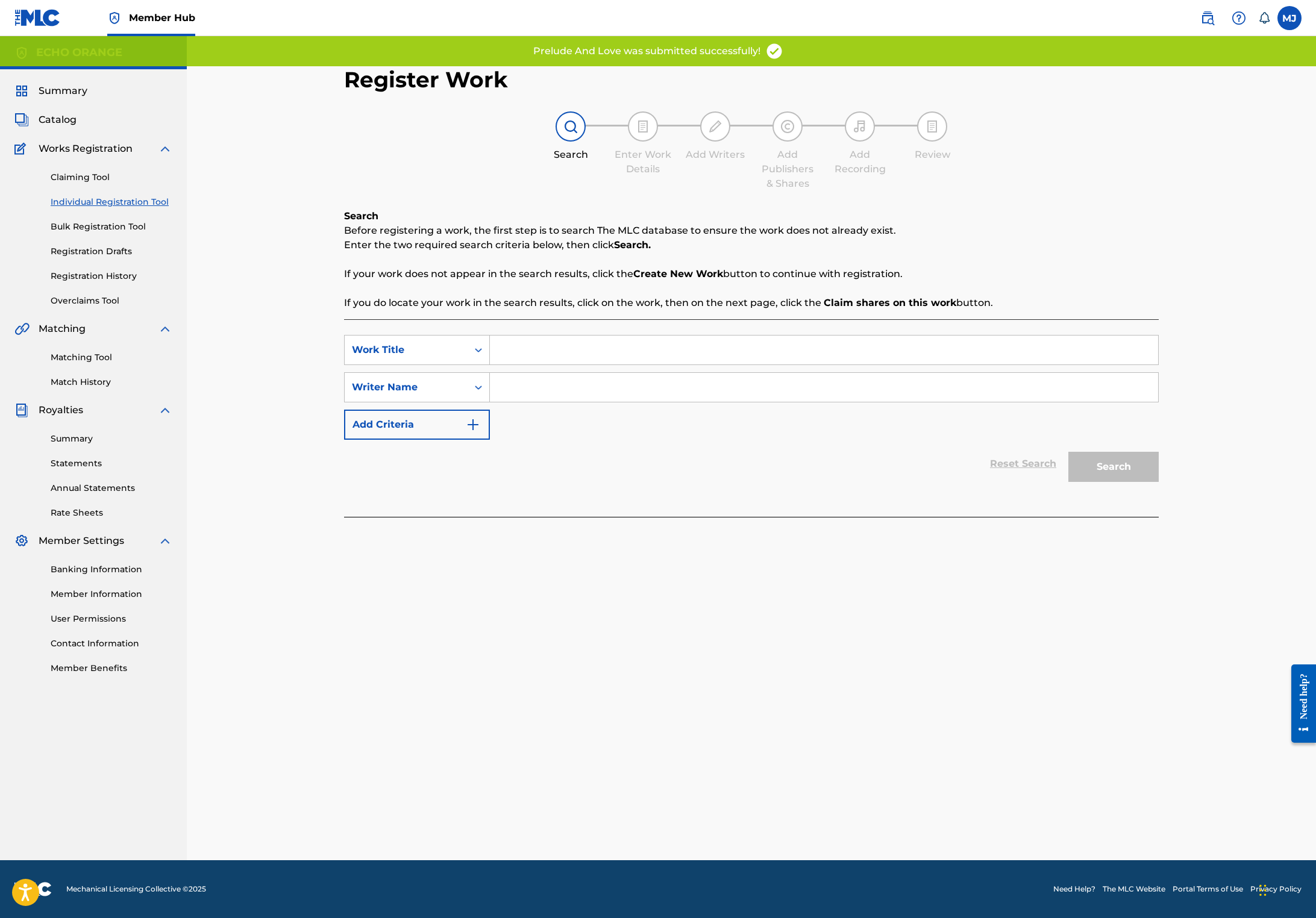
click at [557, 364] on input "Search Form" at bounding box center [823, 349] width 668 height 29
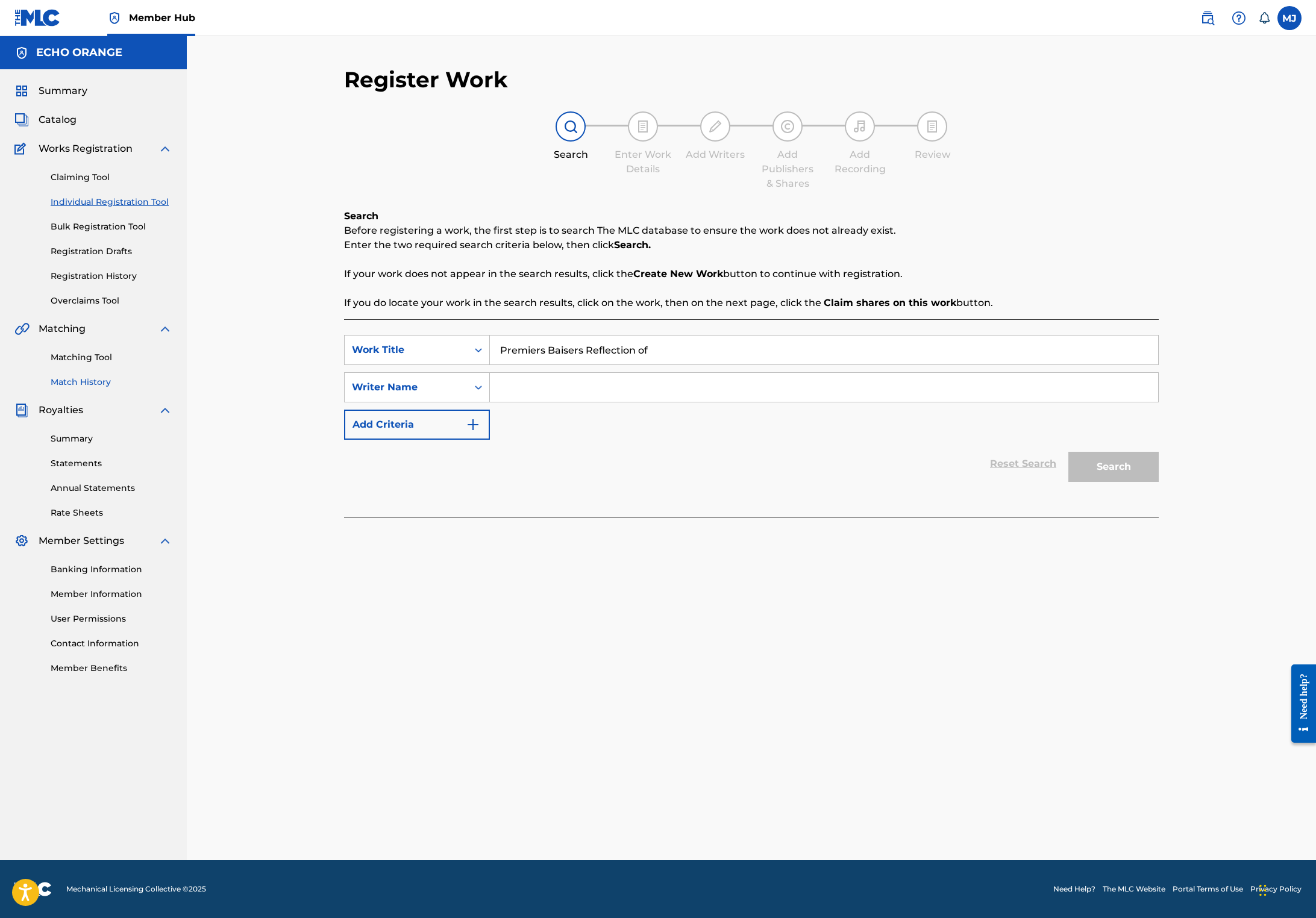
type input "Premiers Baisers Reflection of"
paste input "[PERSON_NAME]"
type input "[PERSON_NAME]"
click at [1158, 481] on button "Search" at bounding box center [1114, 466] width 91 height 31
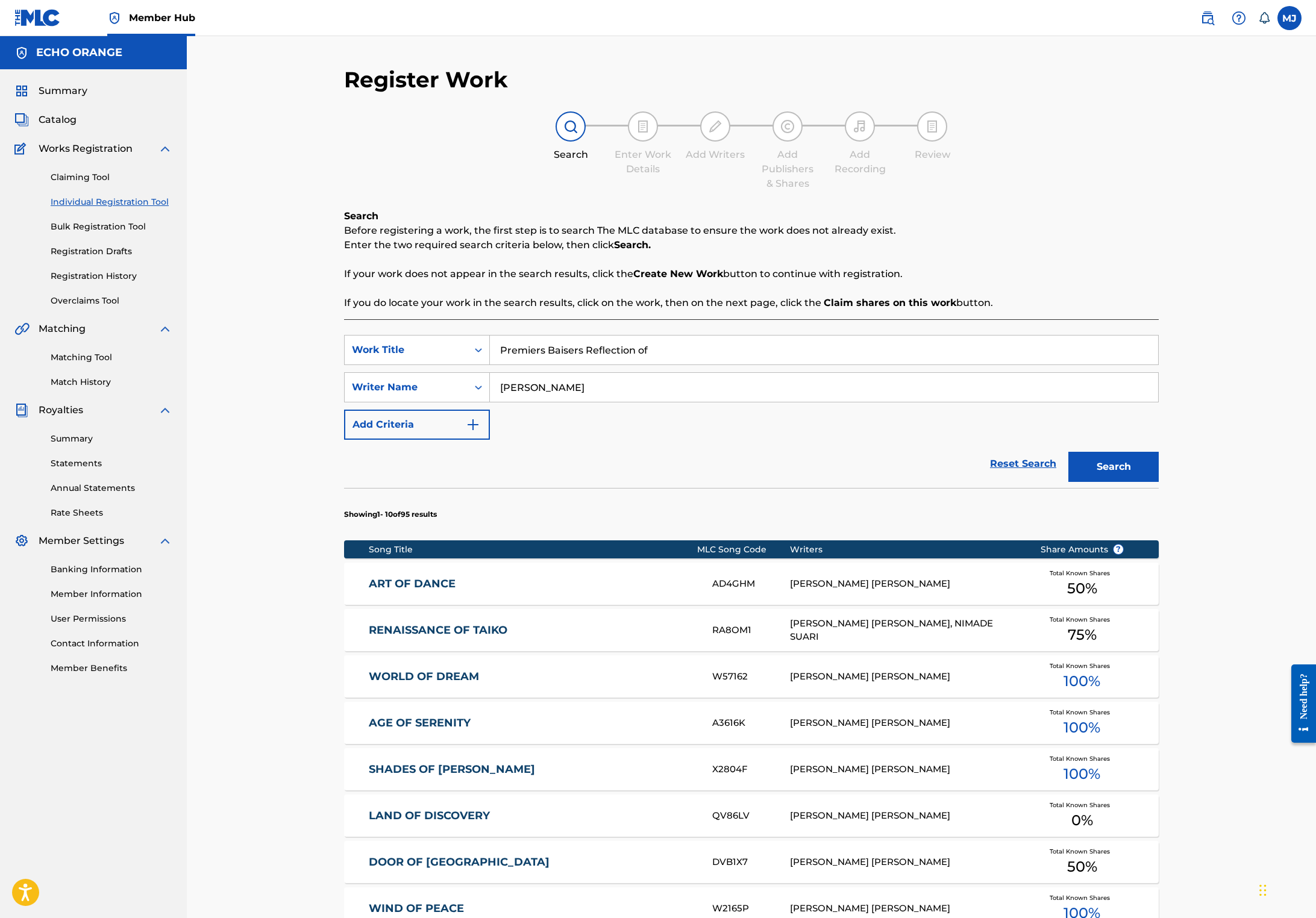
scroll to position [419, 0]
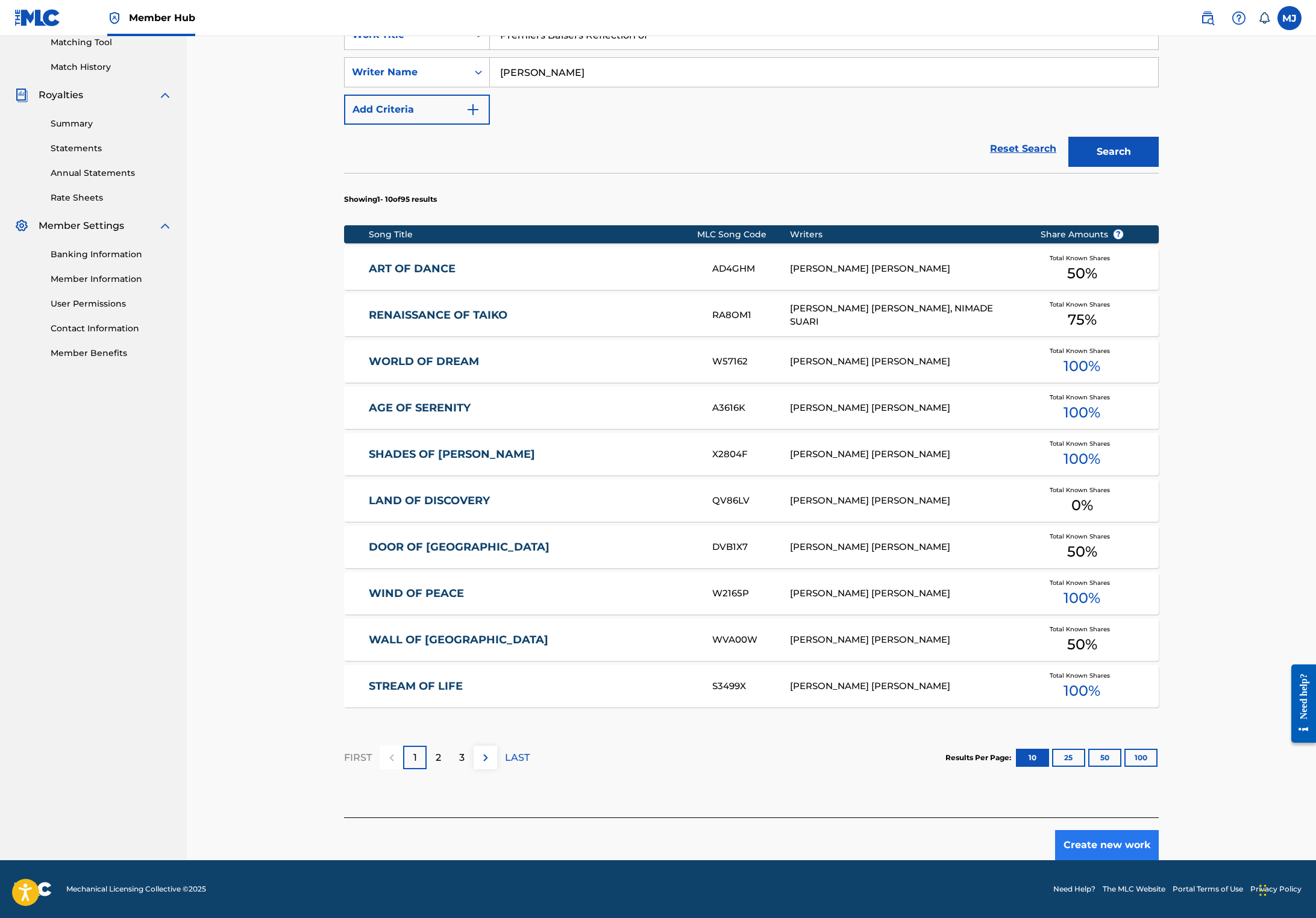
click at [1158, 839] on button "Create new work" at bounding box center [1106, 844] width 104 height 31
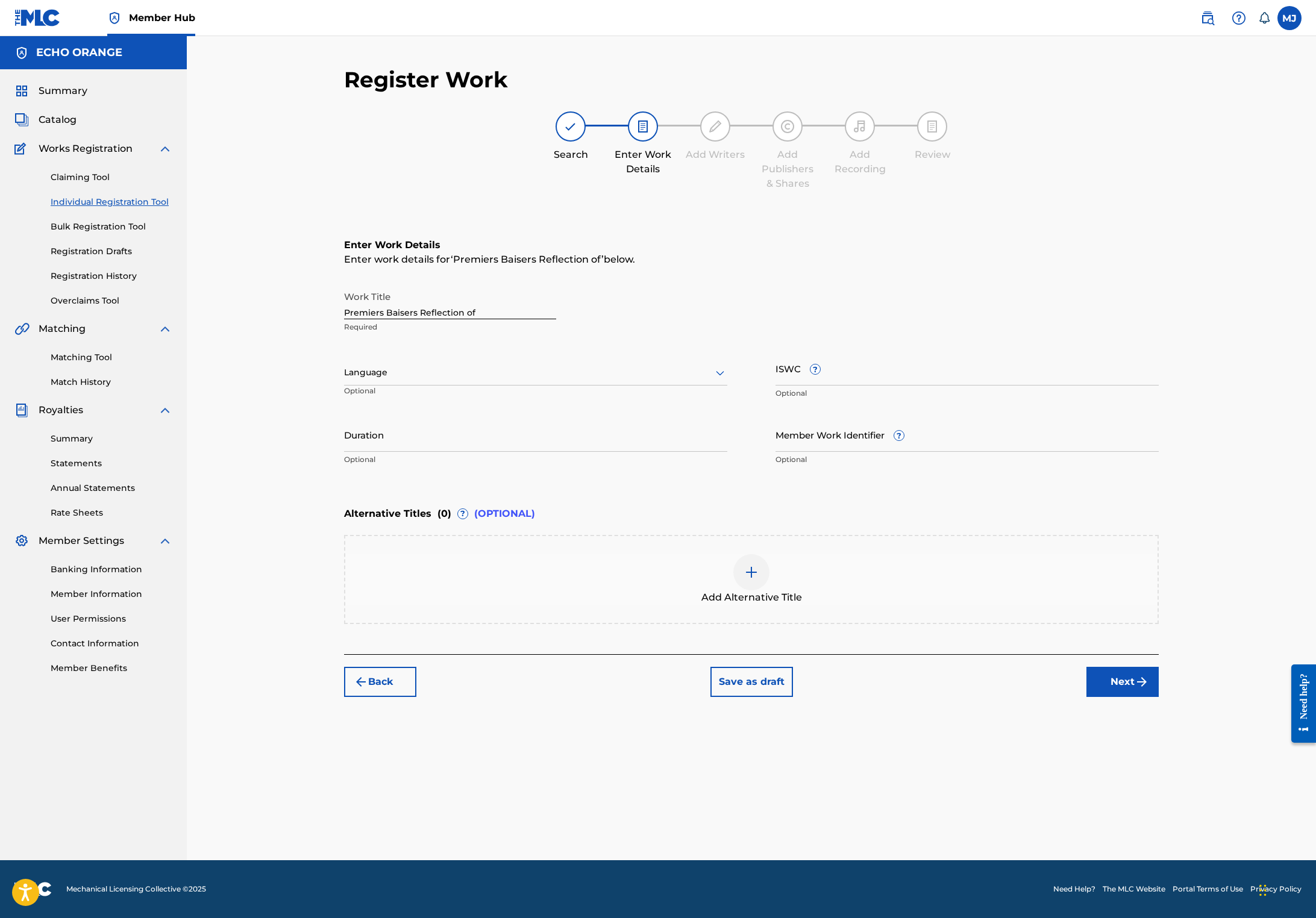
scroll to position [0, 0]
click at [1158, 696] on button "Next" at bounding box center [1122, 681] width 72 height 31
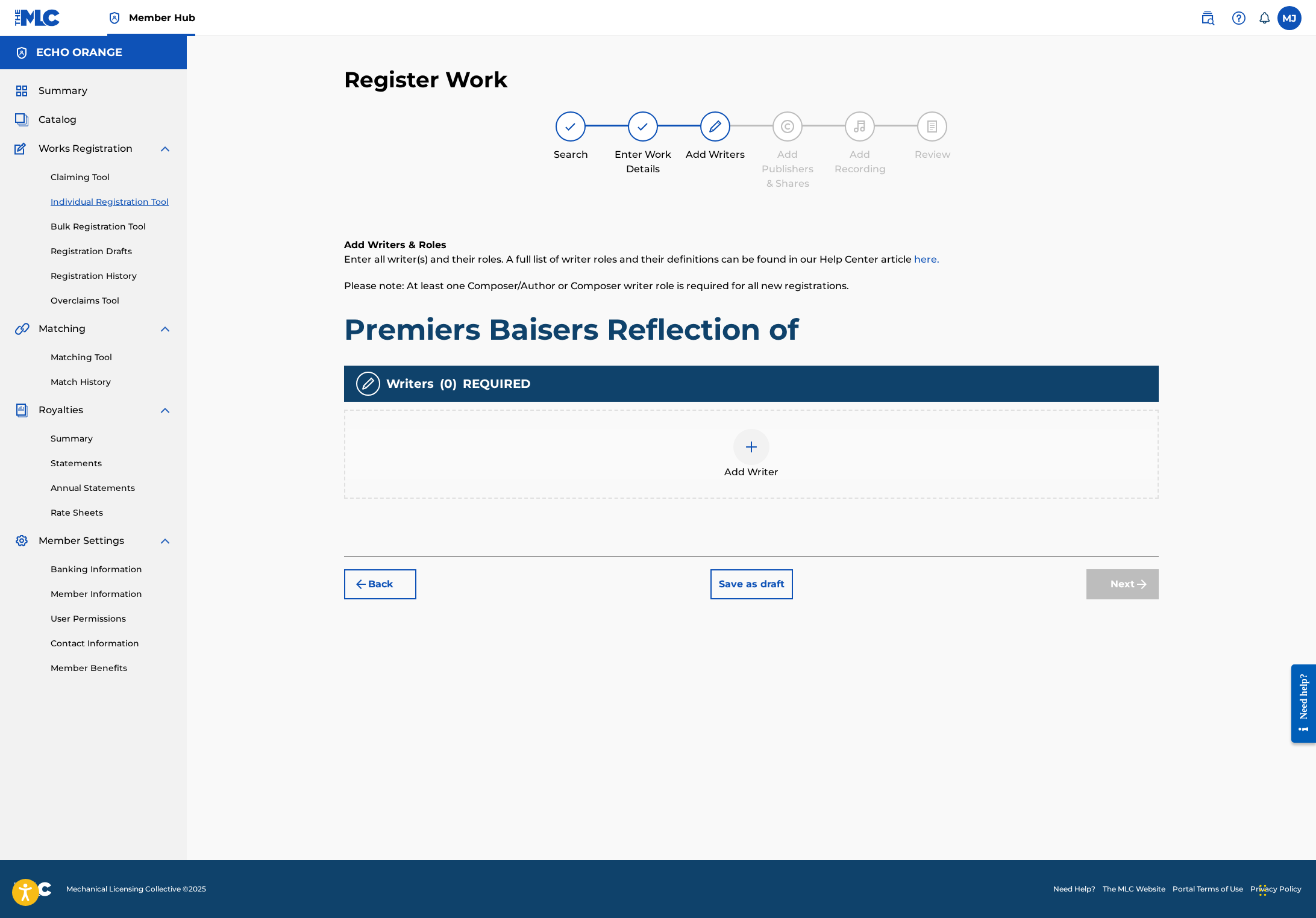
click at [940, 479] on div "Add Writer" at bounding box center [751, 454] width 812 height 50
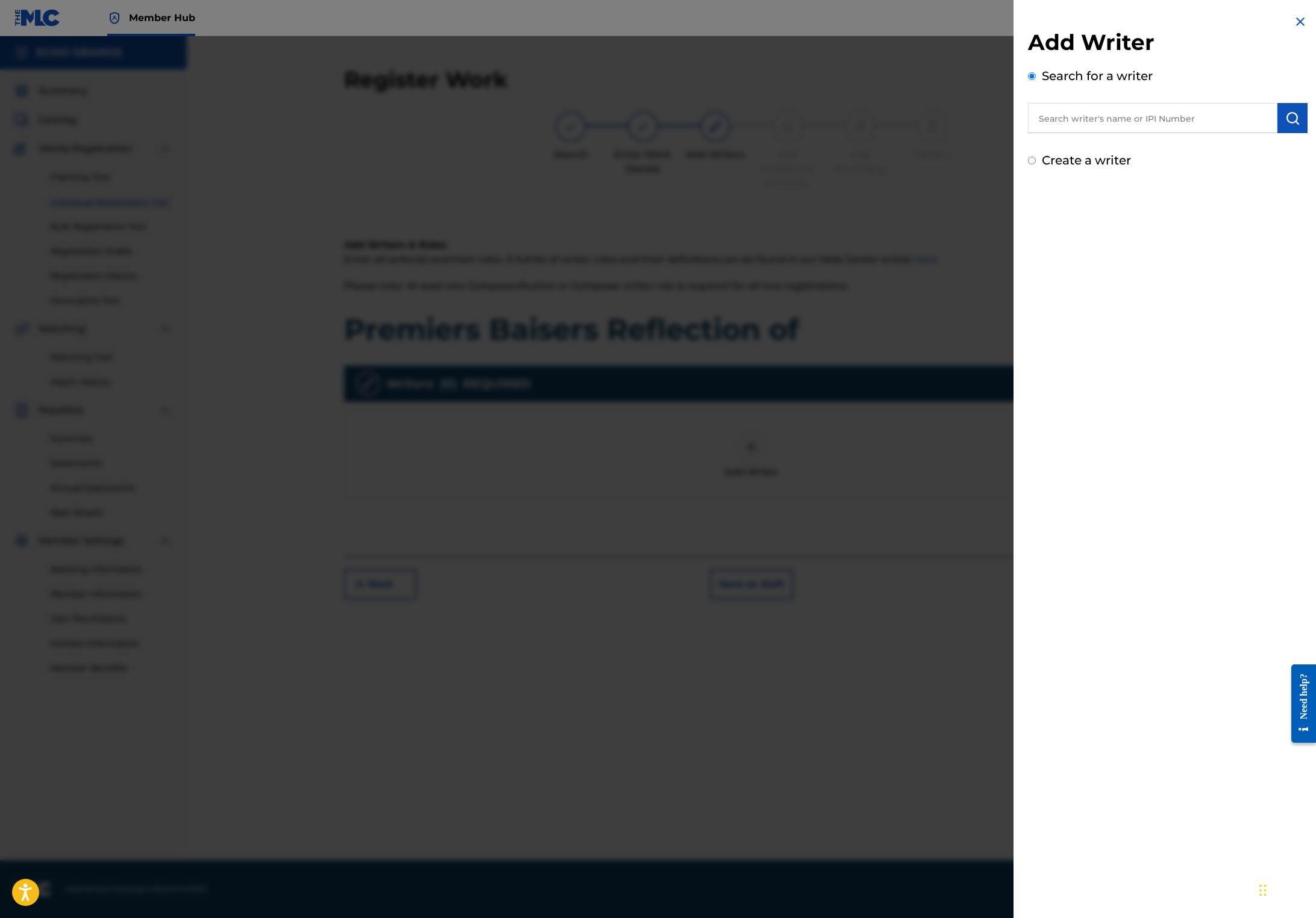
click at [1106, 133] on input "text" at bounding box center [1152, 117] width 250 height 31
paste input "[PERSON_NAME]"
type input "[PERSON_NAME]"
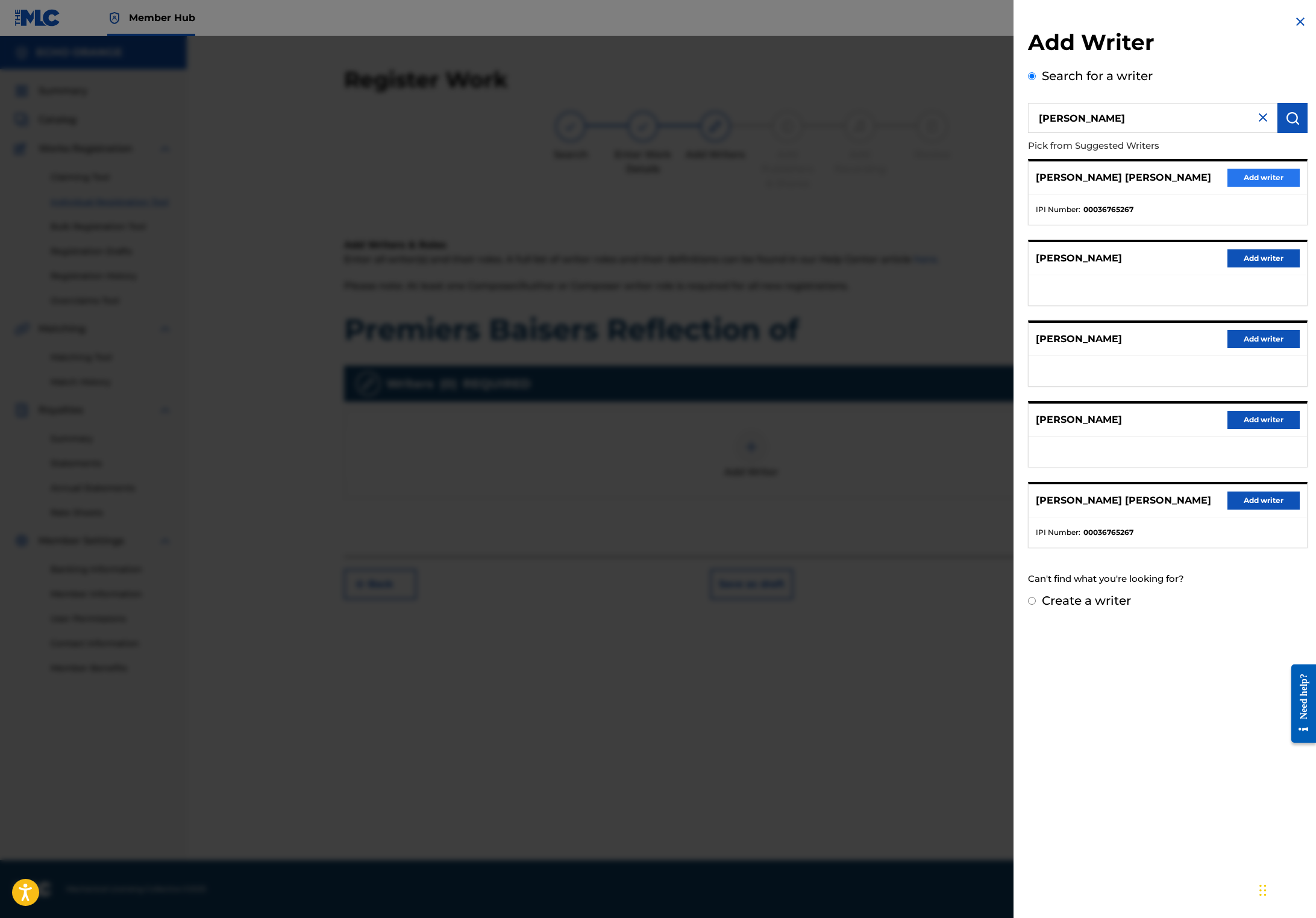
click at [1253, 186] on button "Add writer" at bounding box center [1263, 177] width 72 height 18
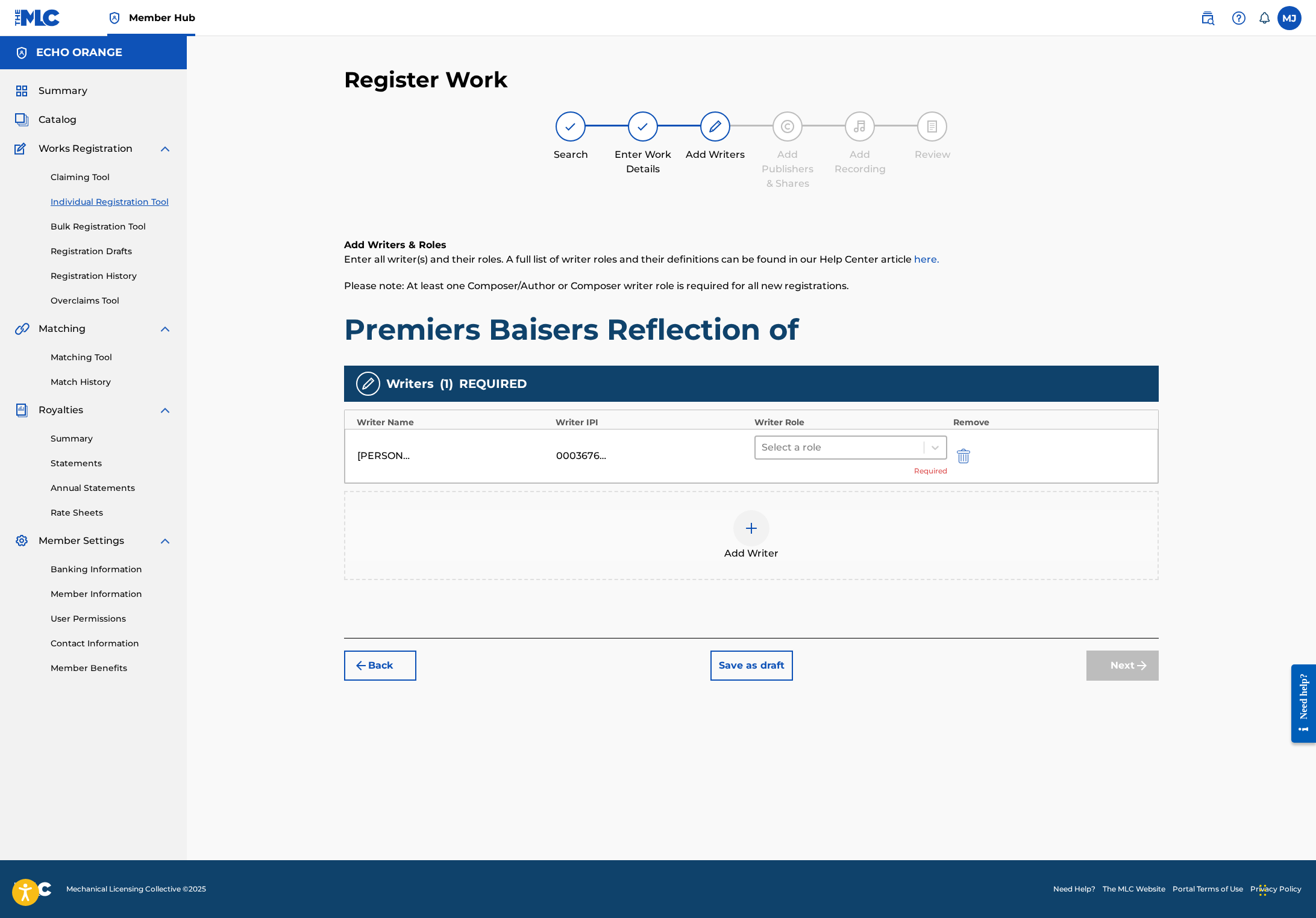
drag, startPoint x: 908, startPoint y: 487, endPoint x: 907, endPoint y: 503, distance: 16.0
click at [908, 456] on div at bounding box center [840, 447] width 156 height 17
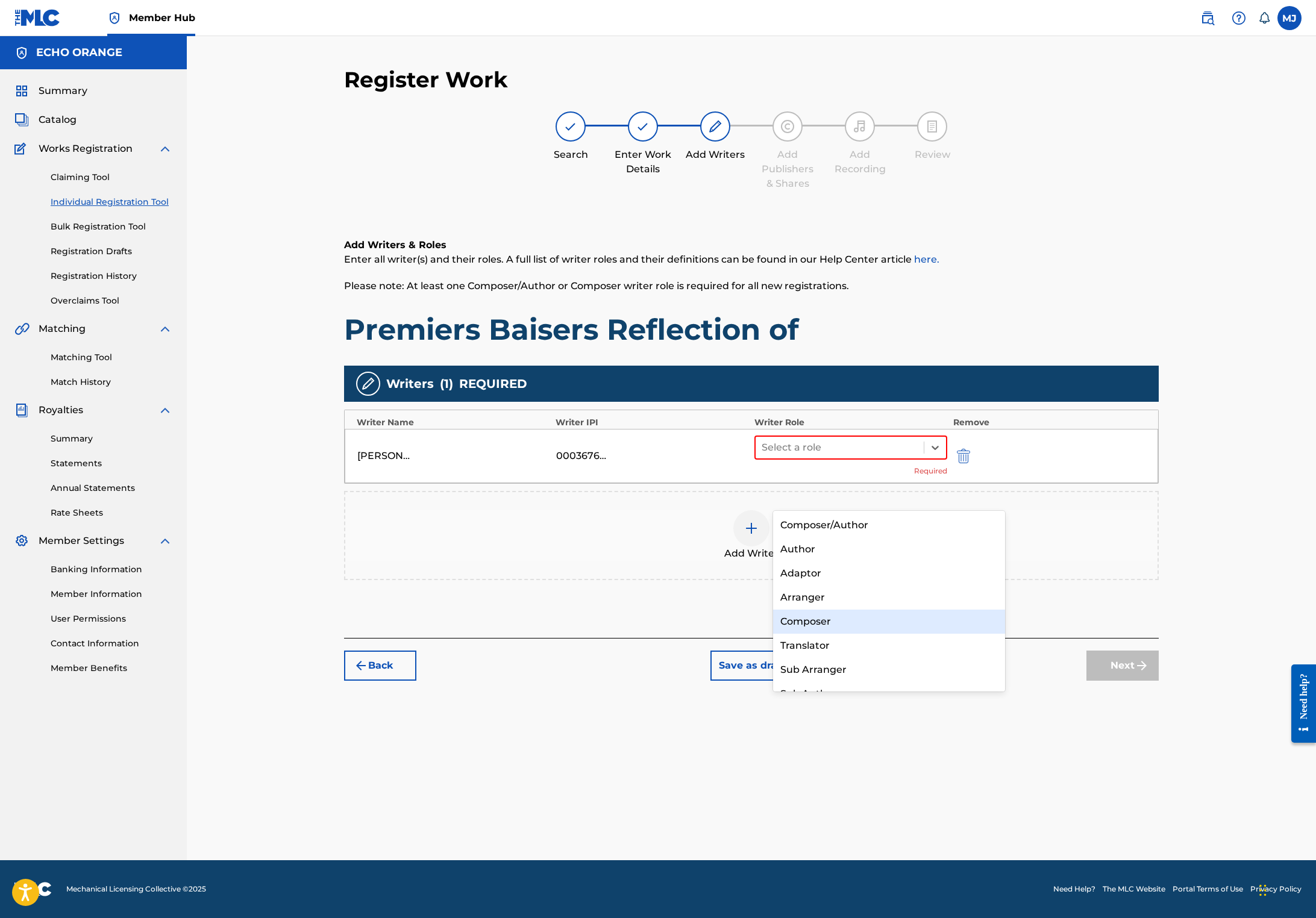
click at [860, 617] on div "Composer" at bounding box center [888, 621] width 232 height 24
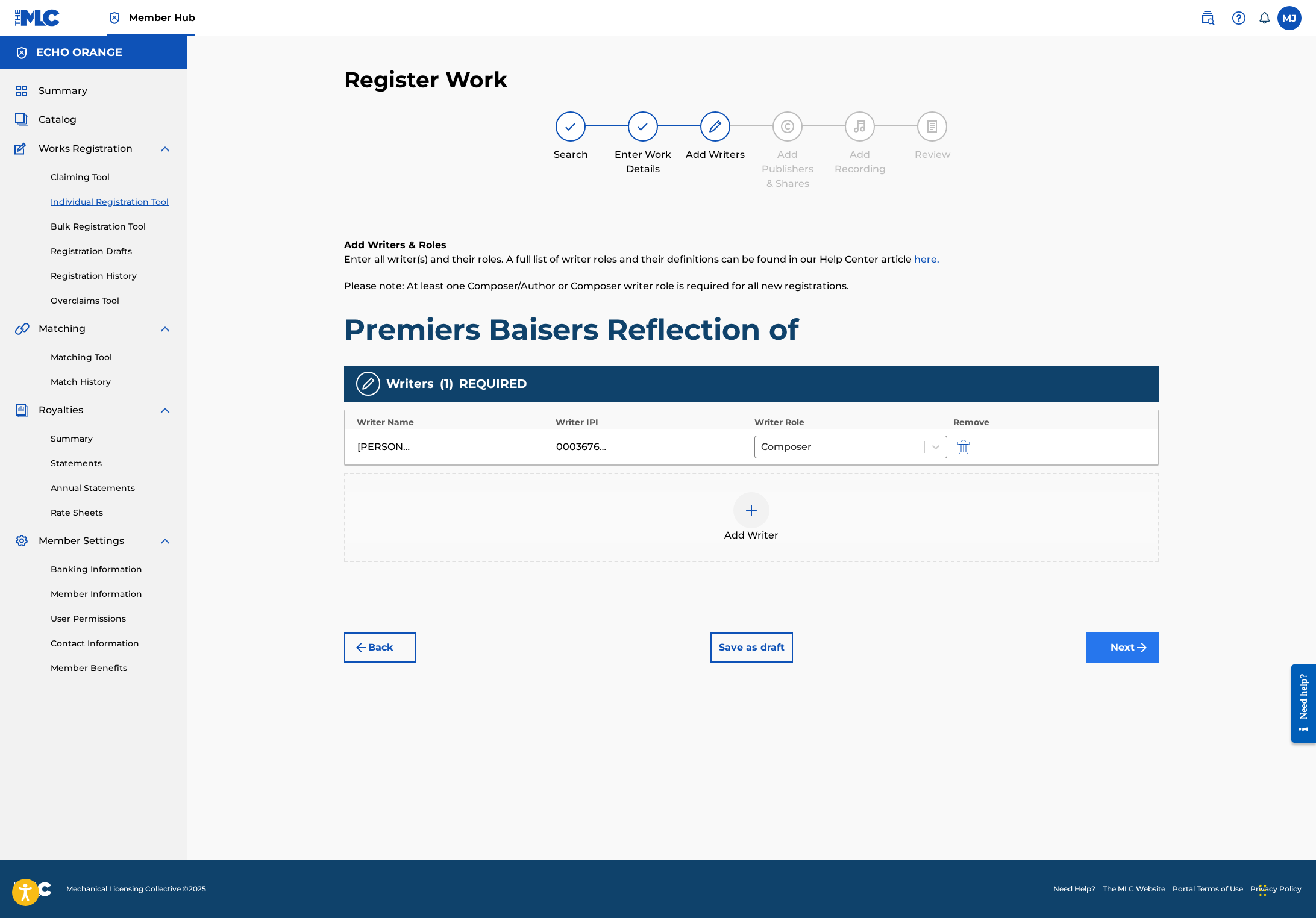
click at [1158, 663] on button "Next" at bounding box center [1122, 647] width 72 height 31
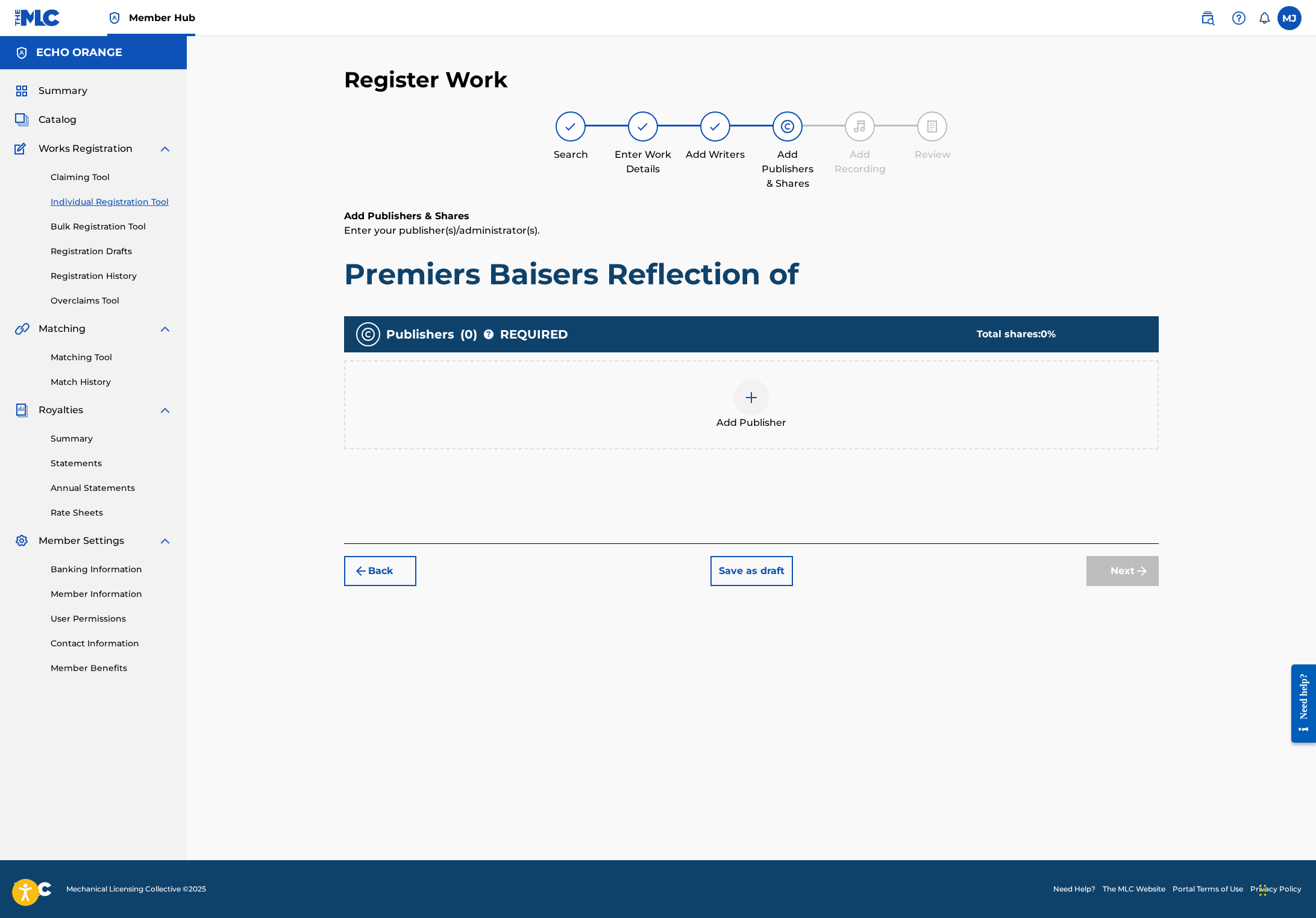
click at [828, 419] on div "Add Publisher" at bounding box center [752, 404] width 815 height 89
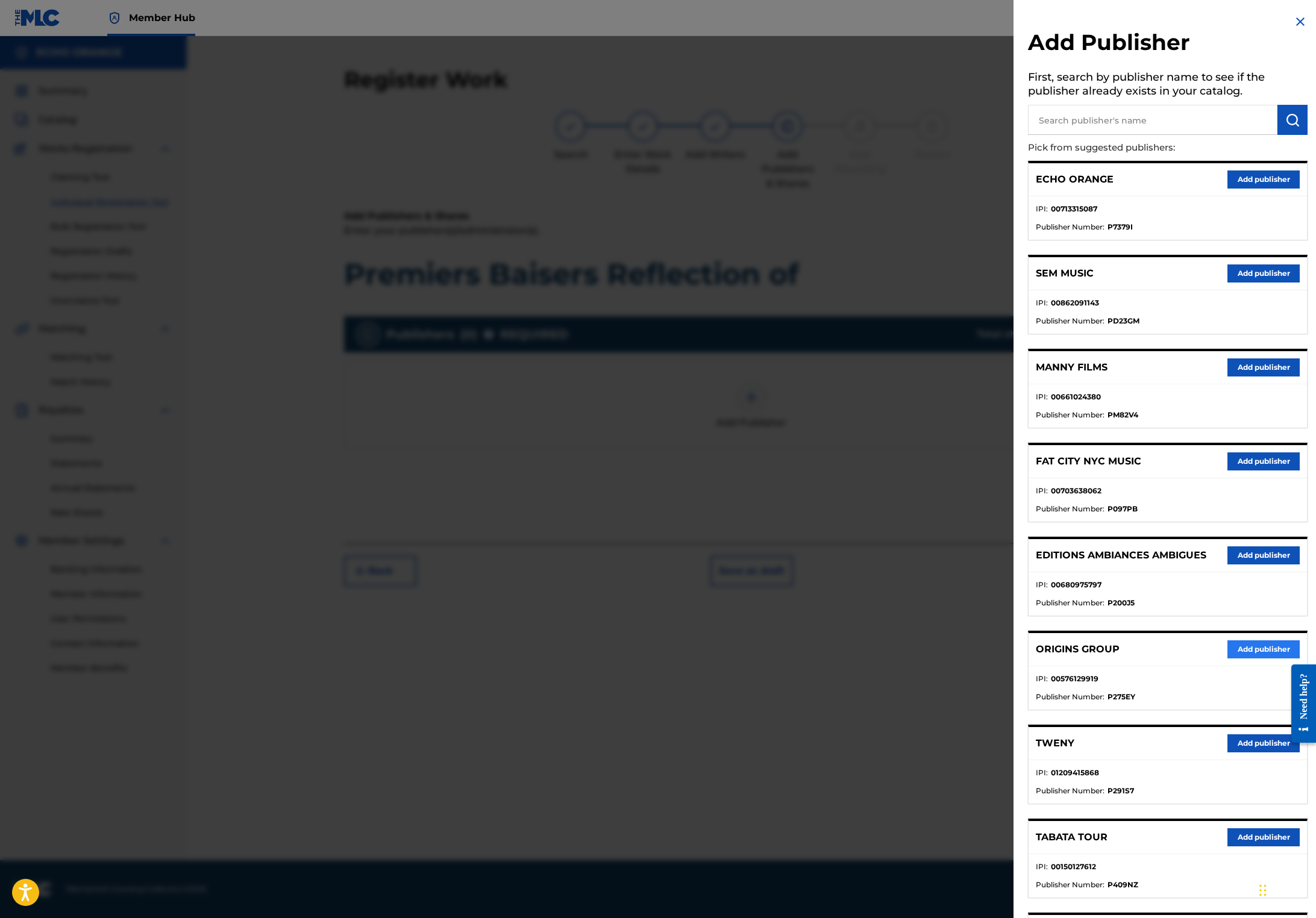
click at [1249, 658] on button "Add publisher" at bounding box center [1263, 649] width 72 height 18
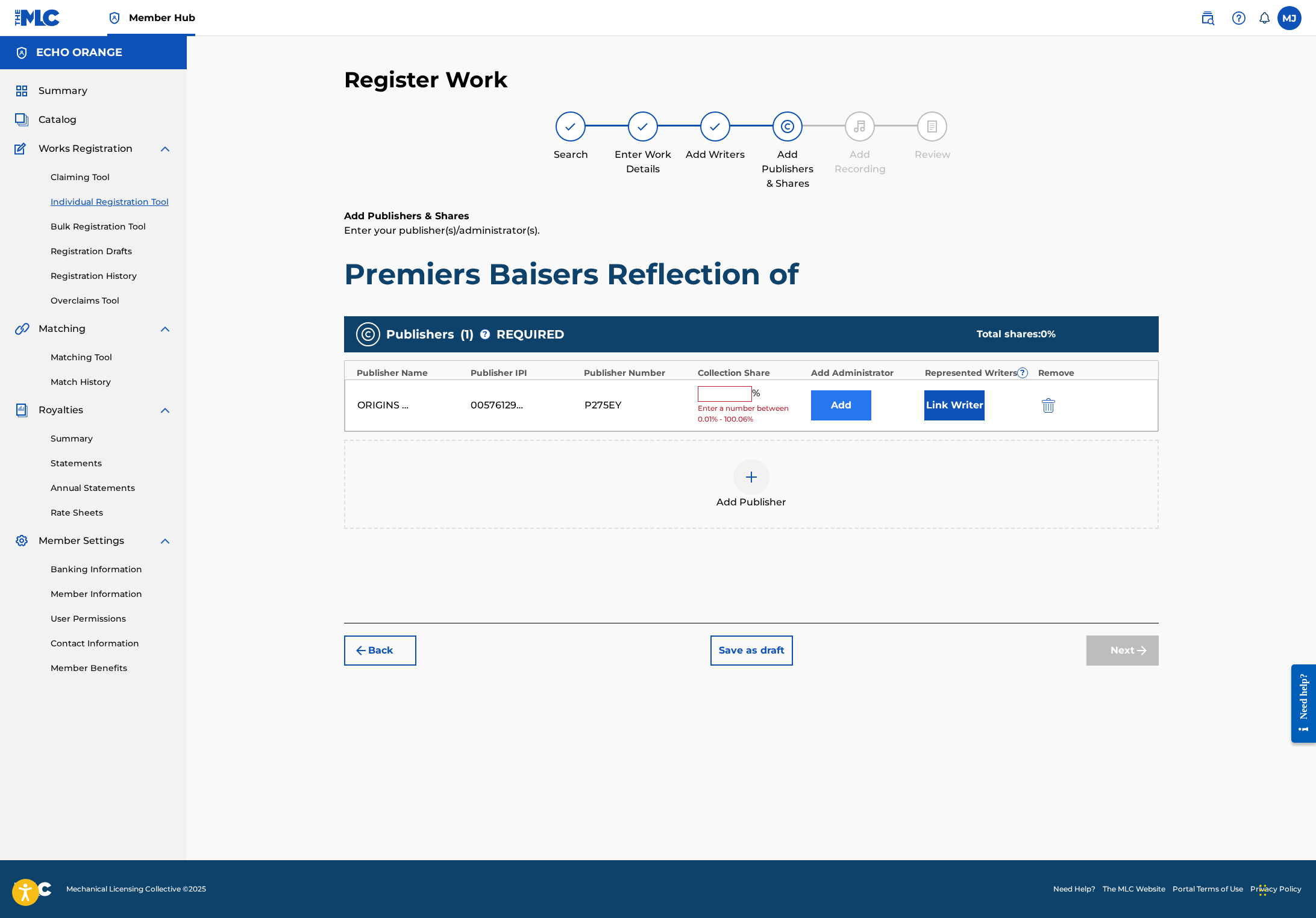
click at [871, 420] on button "Add" at bounding box center [841, 405] width 60 height 31
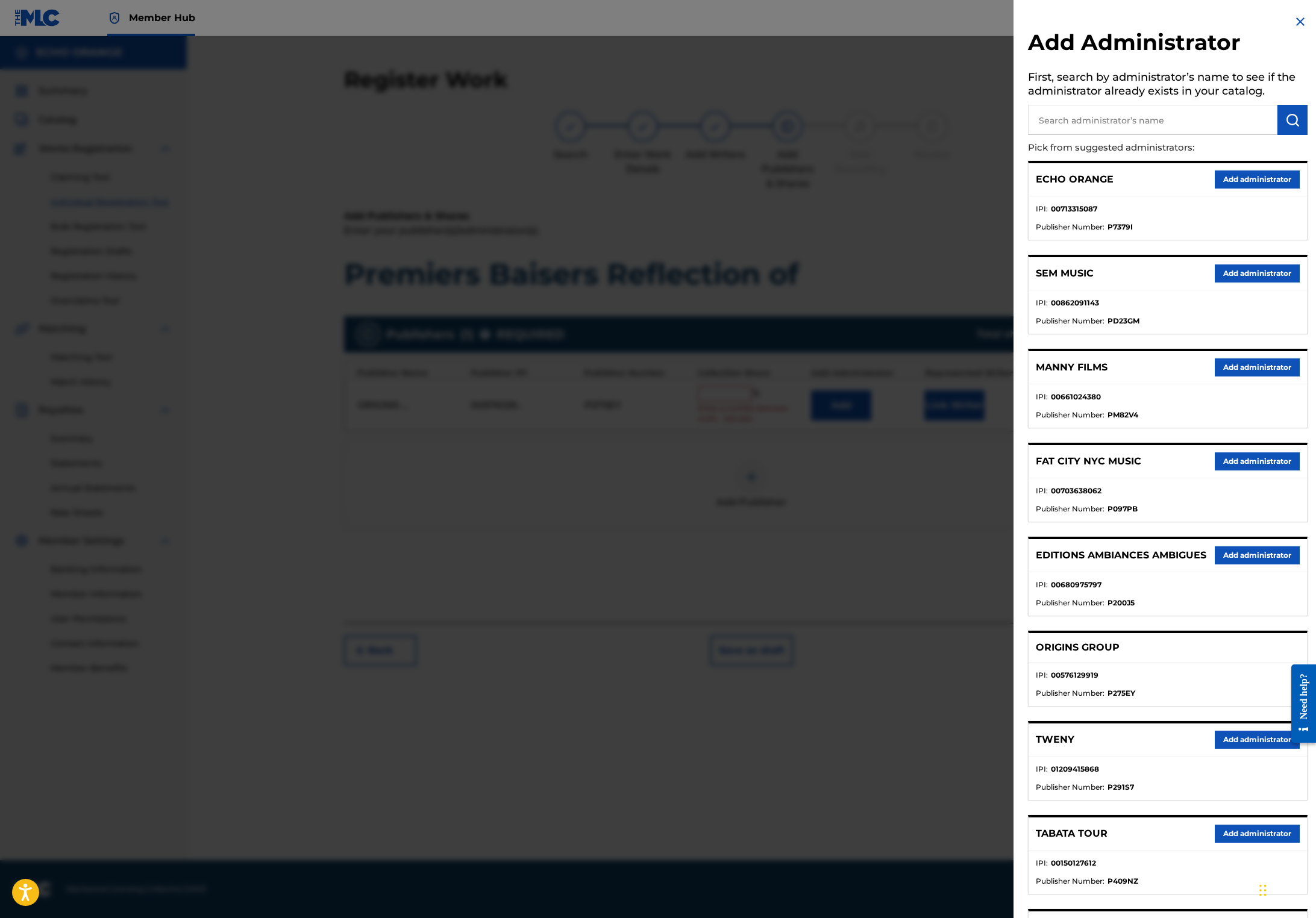
click at [1241, 196] on div "ECHO ORANGE Add administrator" at bounding box center [1167, 179] width 278 height 34
click at [1244, 188] on button "Add administrator" at bounding box center [1257, 179] width 85 height 18
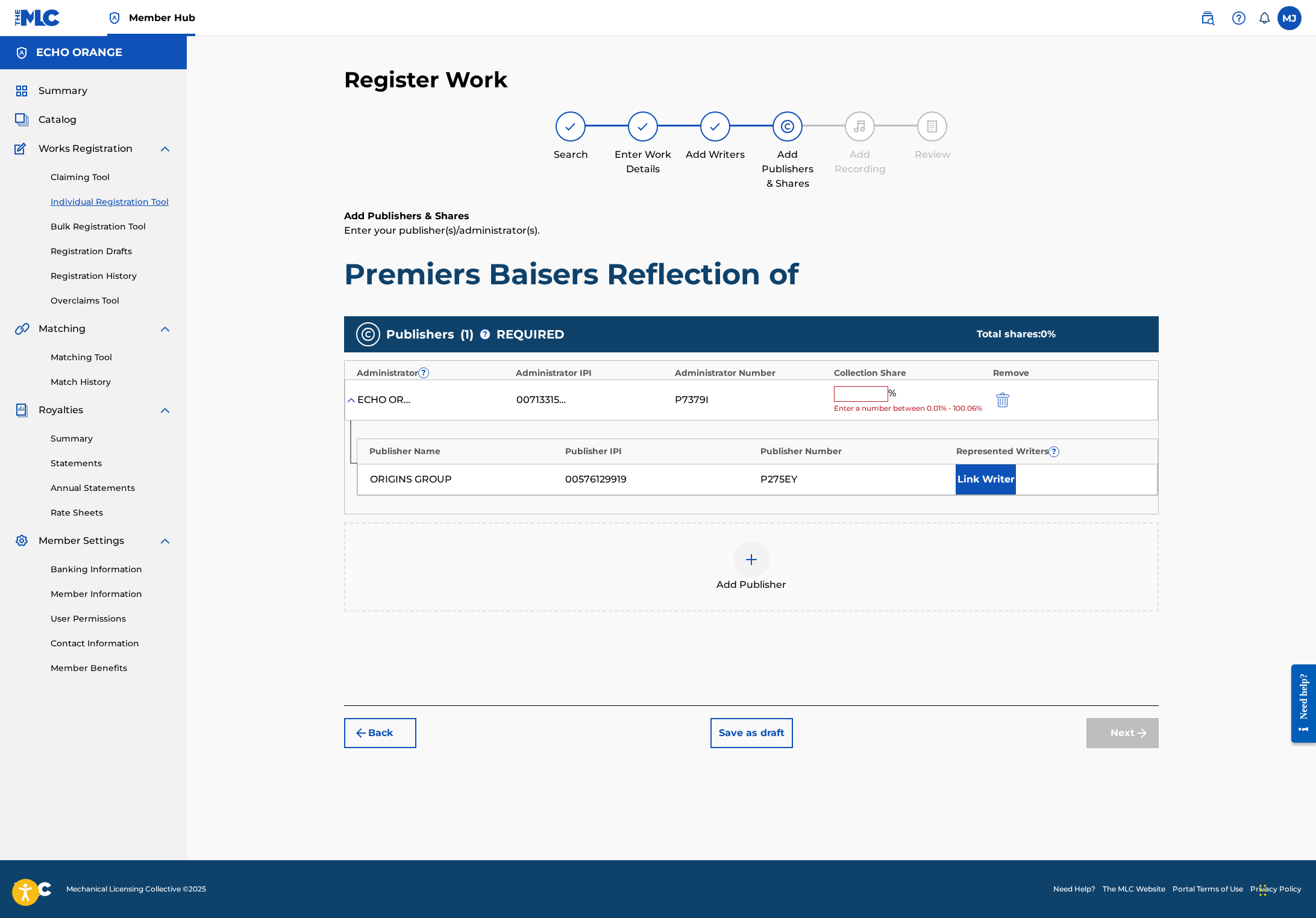
click at [888, 401] on input "text" at bounding box center [860, 393] width 54 height 16
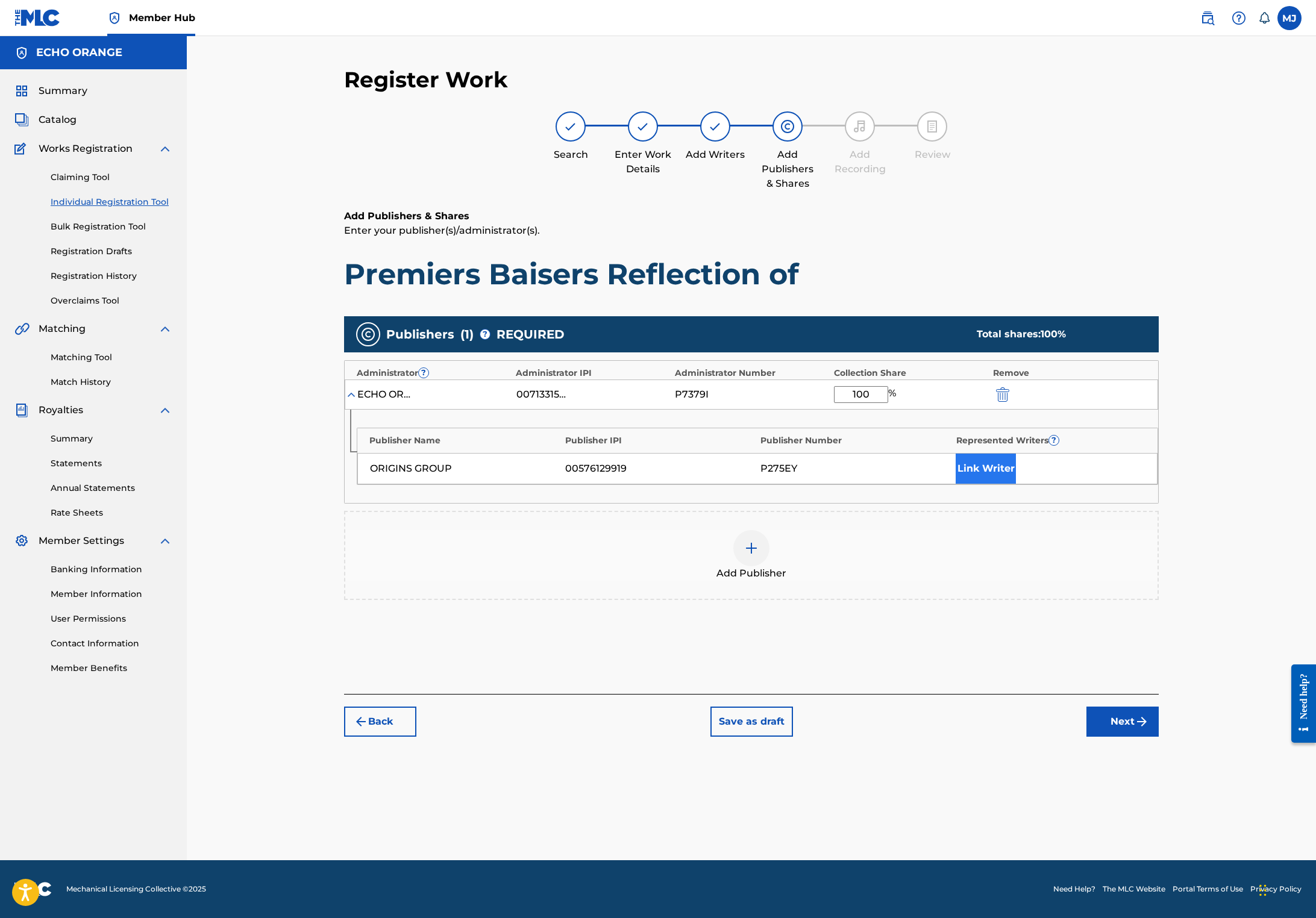
type input "100"
click at [1016, 483] on button "Link Writer" at bounding box center [985, 468] width 60 height 31
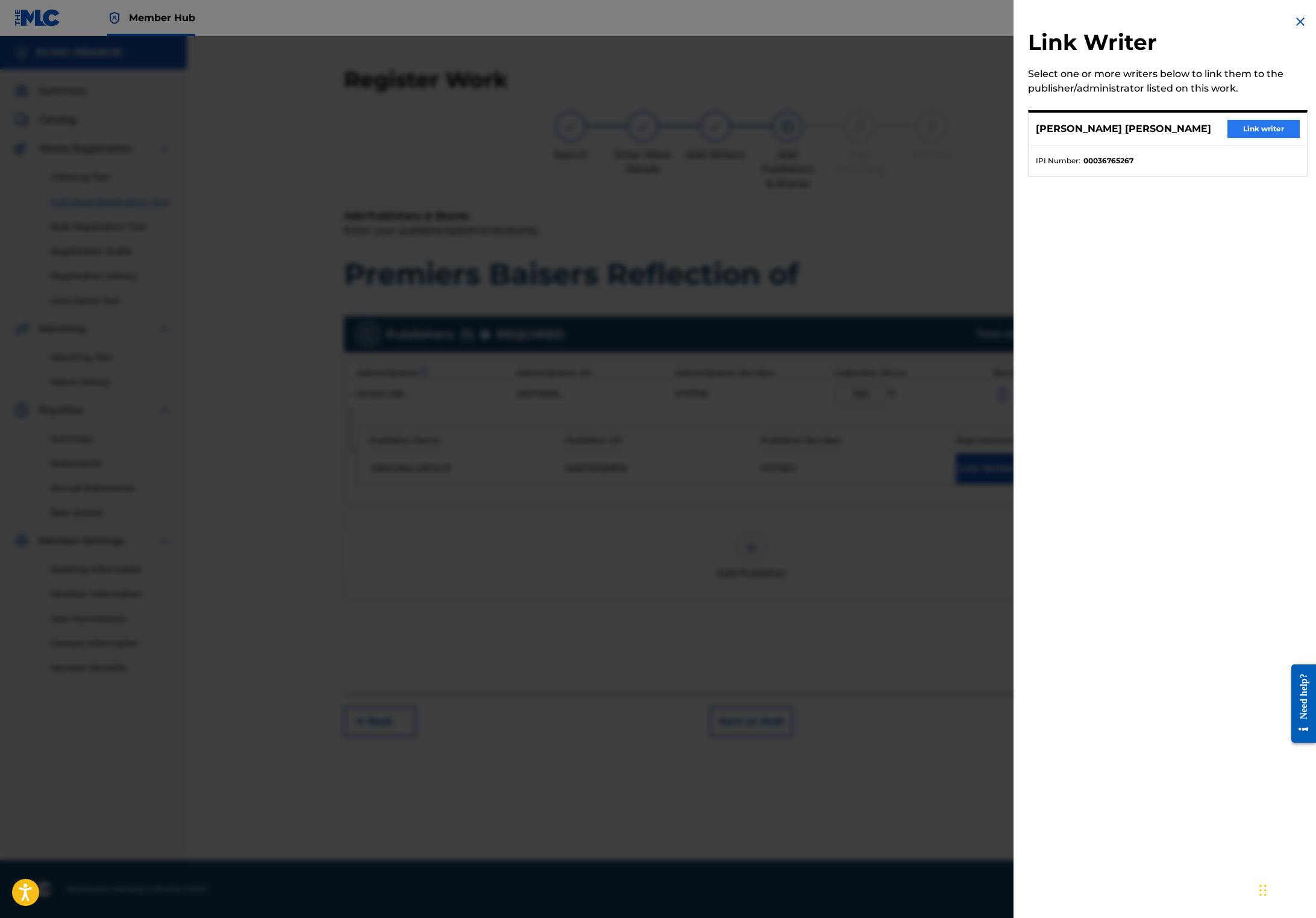
click at [1251, 138] on button "Link writer" at bounding box center [1263, 129] width 72 height 18
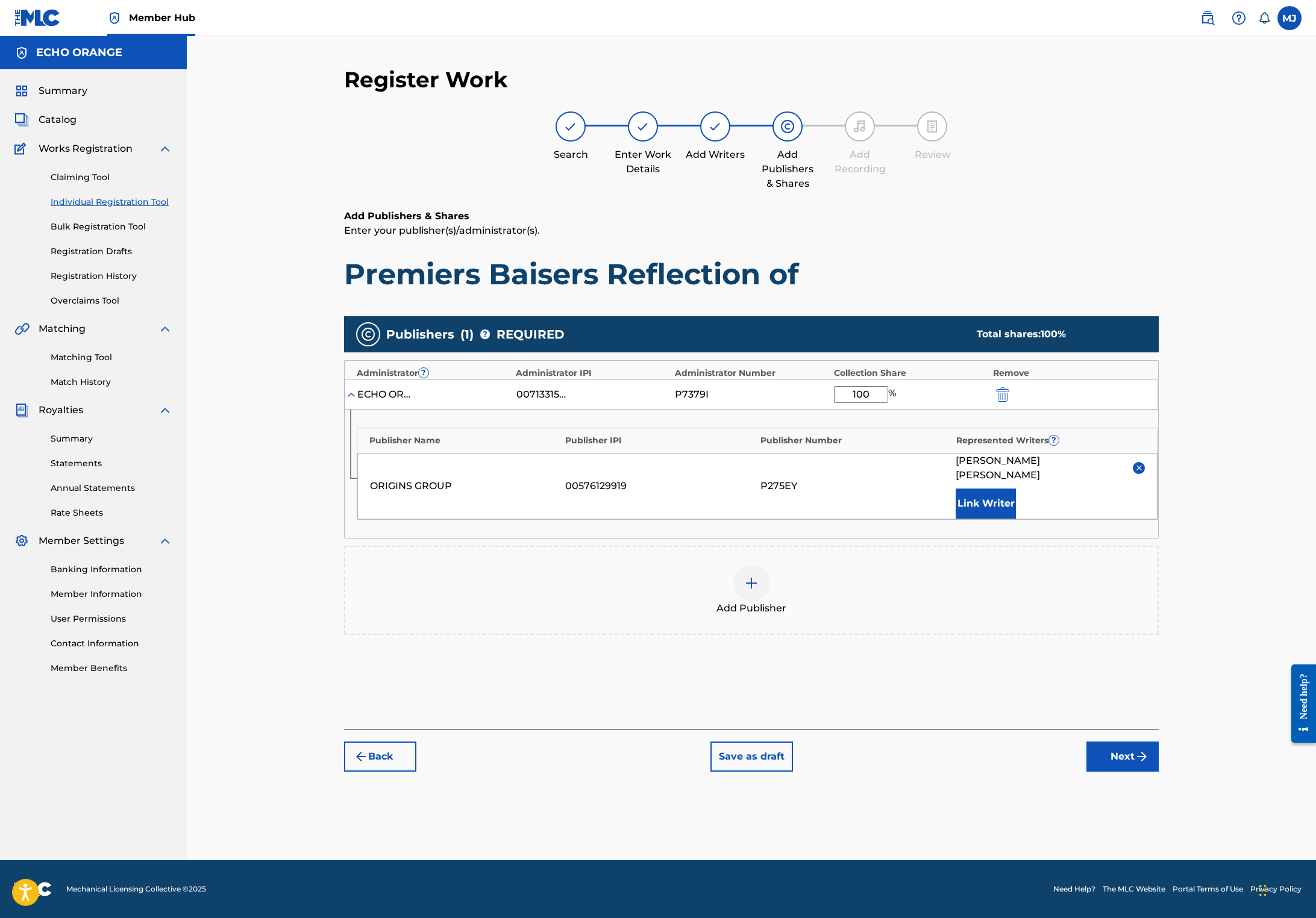
scroll to position [12, 0]
click at [1158, 771] on button "Next" at bounding box center [1122, 756] width 72 height 31
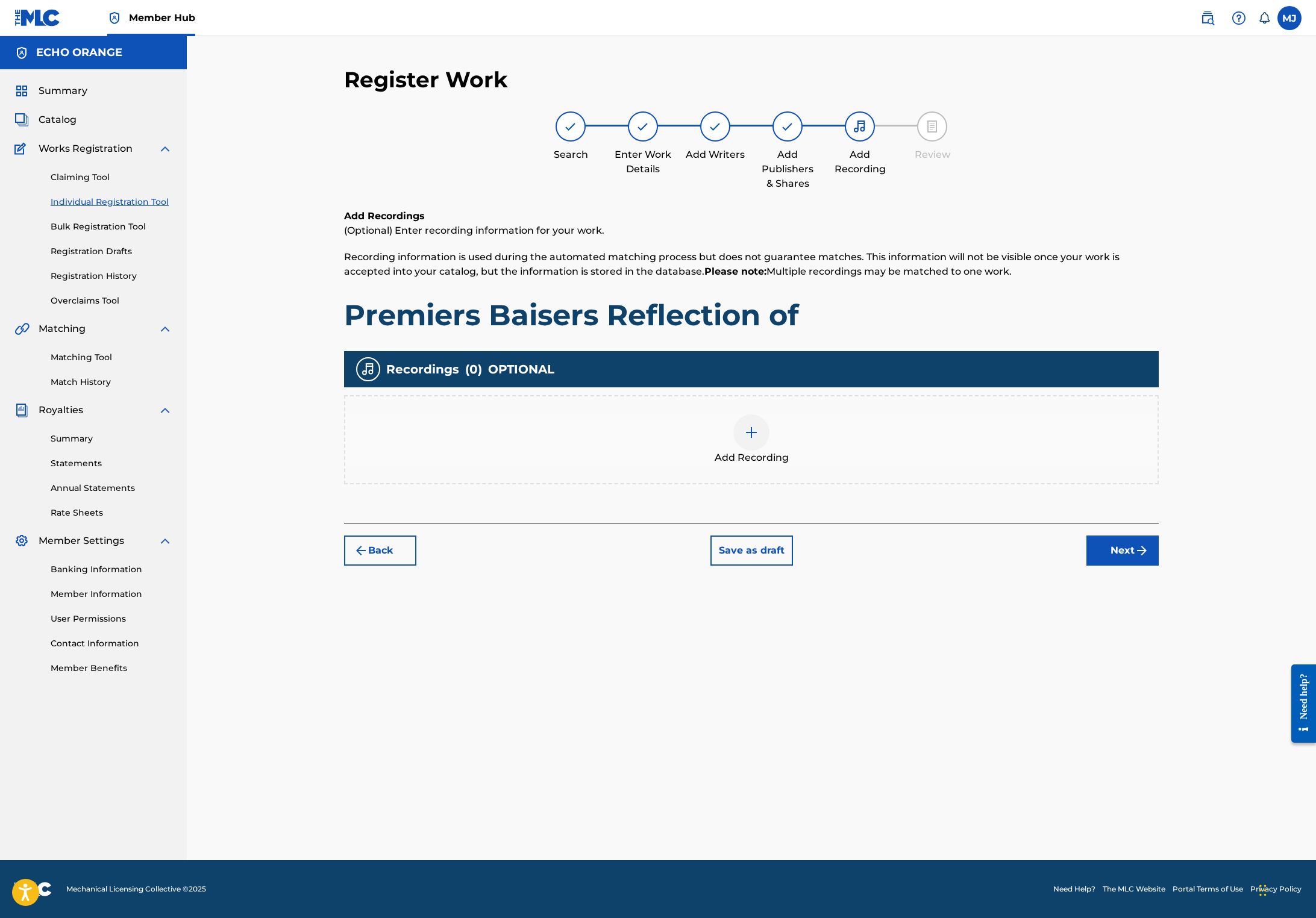
click at [1158, 565] on div "Back Save as draft Next" at bounding box center [752, 543] width 815 height 42
click at [1158, 565] on button "Next" at bounding box center [1122, 550] width 72 height 31
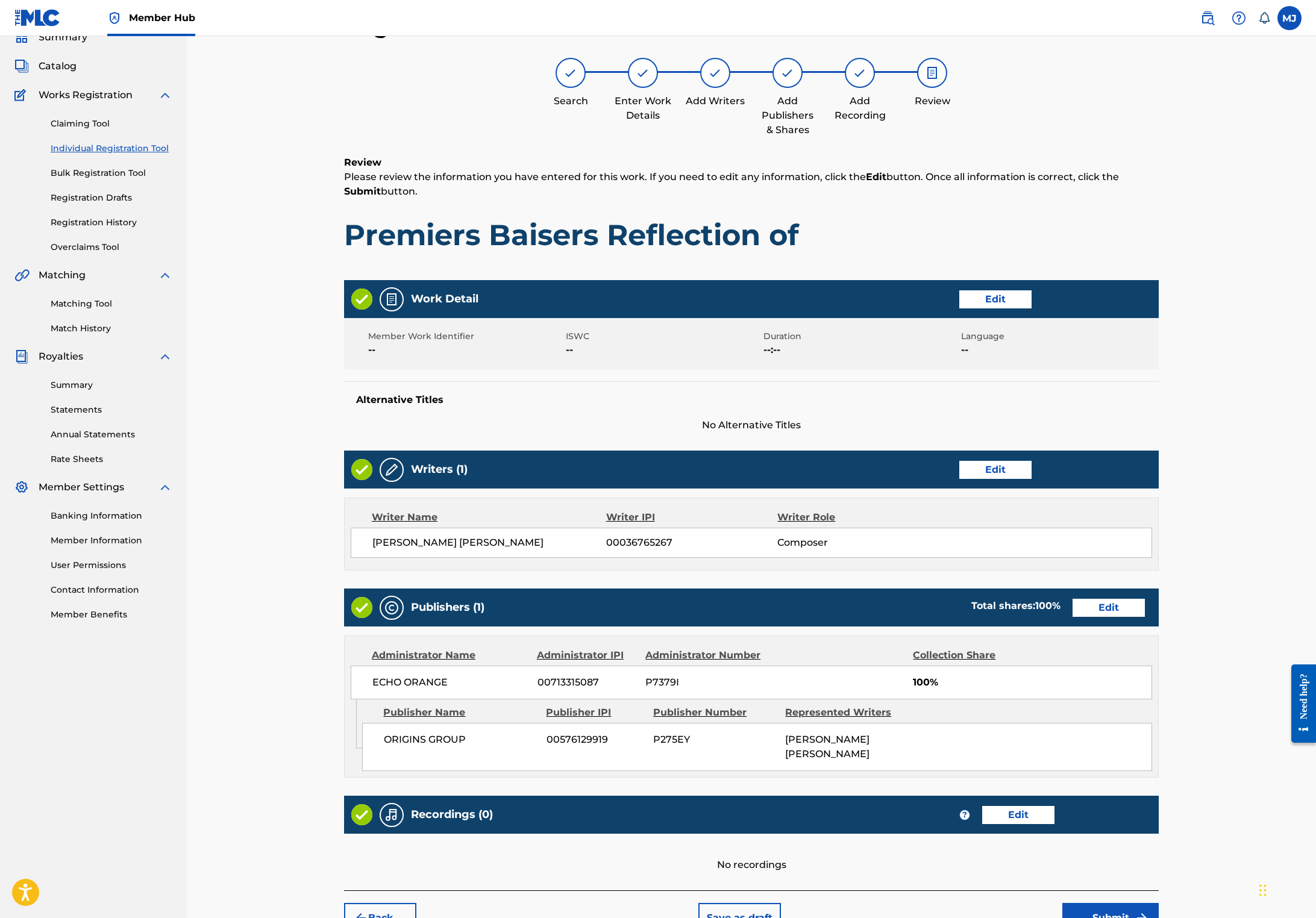
scroll to position [239, 0]
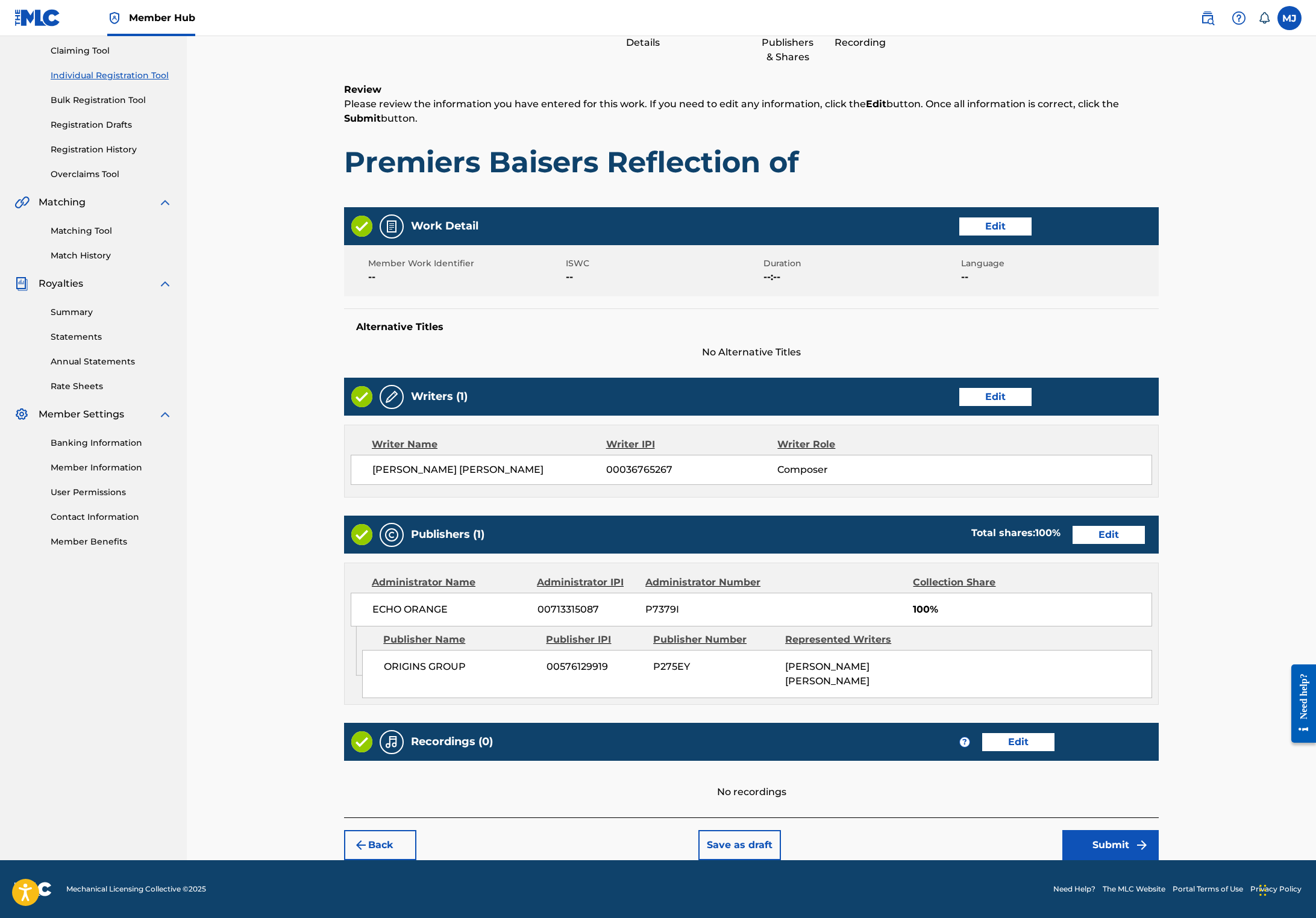
click at [1158, 817] on div "Back Save as draft Submit" at bounding box center [752, 838] width 815 height 42
click at [1158, 829] on button "Submit" at bounding box center [1111, 844] width 97 height 31
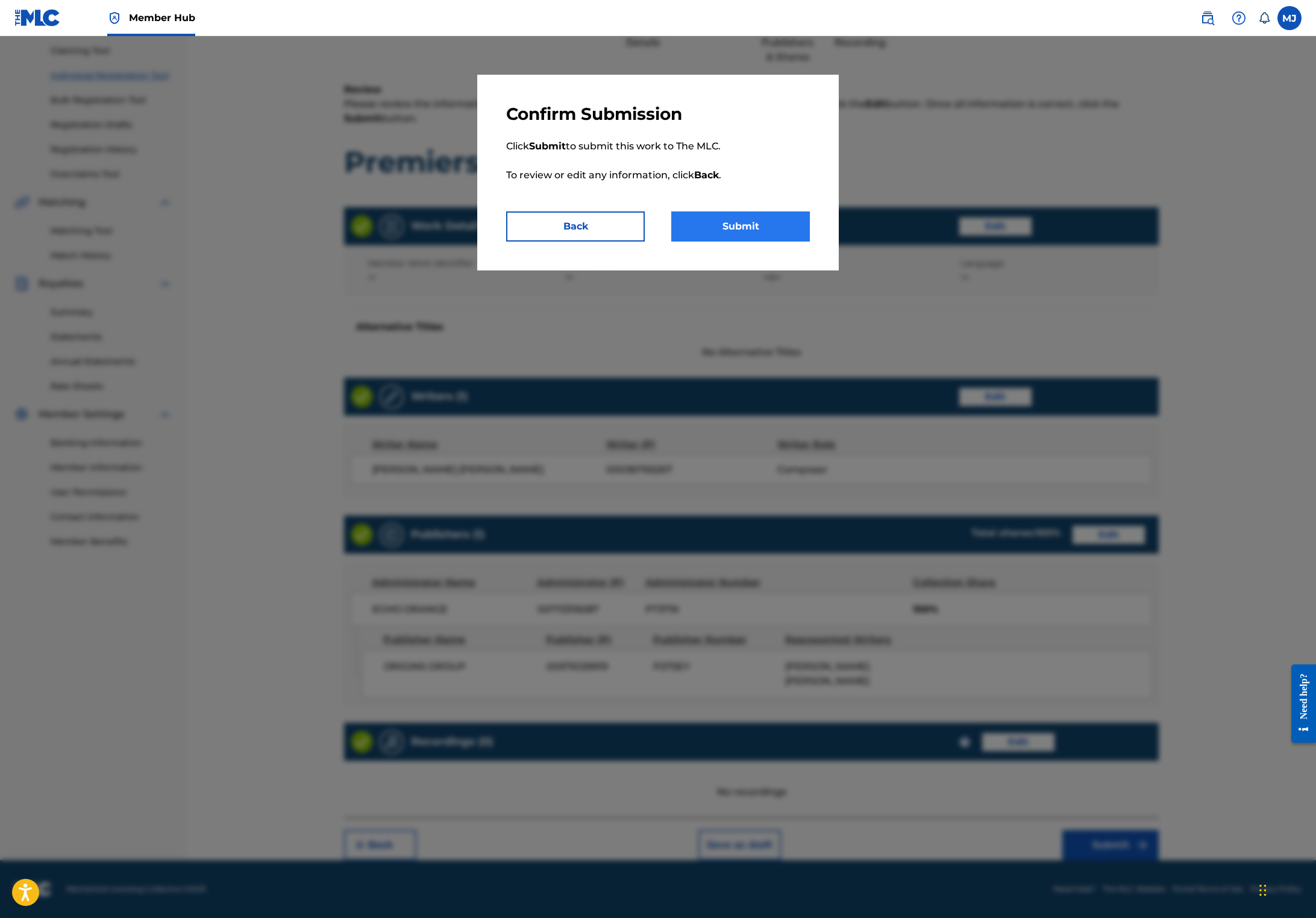
click at [736, 242] on button "Submit" at bounding box center [740, 226] width 138 height 31
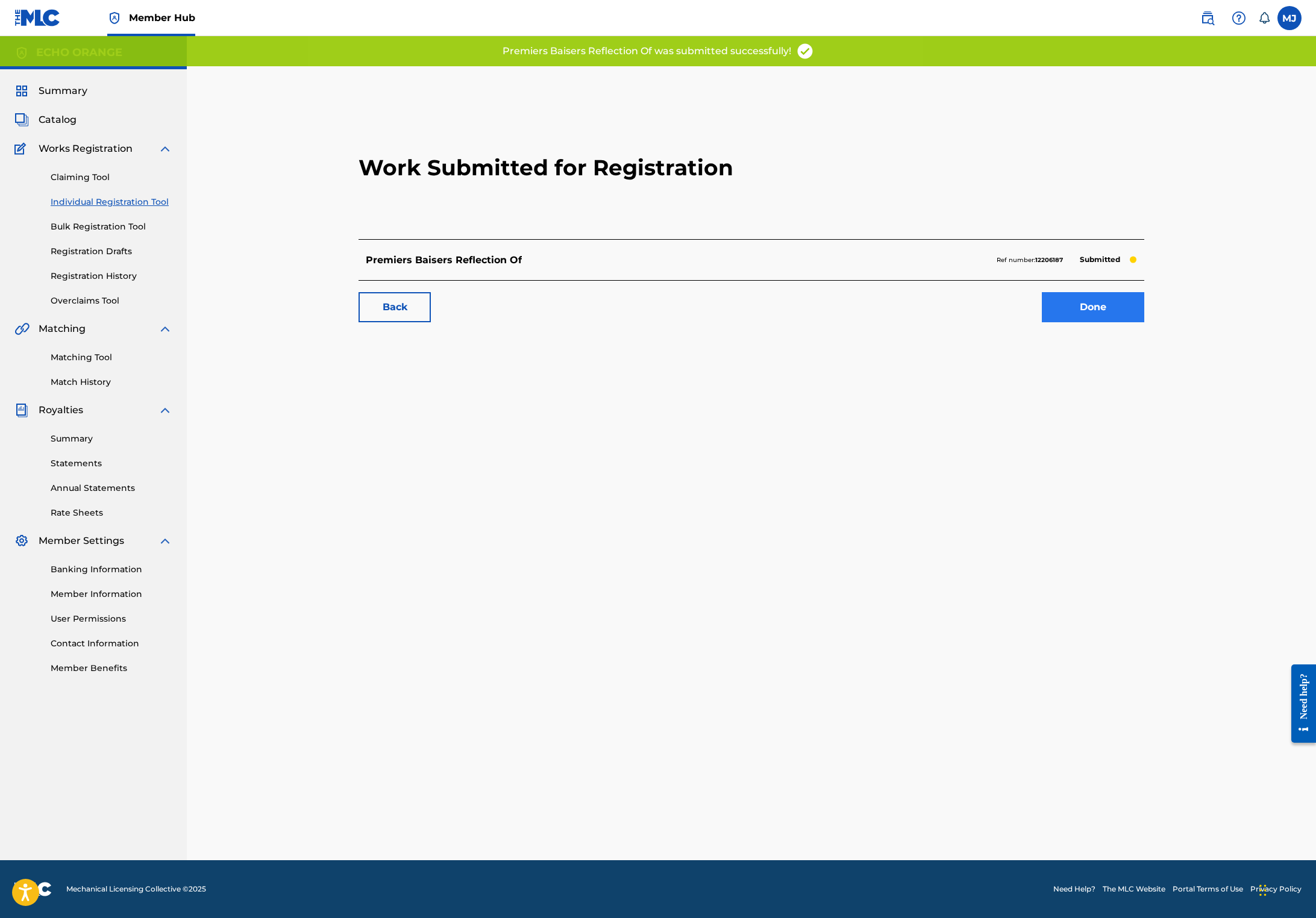
click at [1144, 322] on link "Done" at bounding box center [1093, 307] width 103 height 31
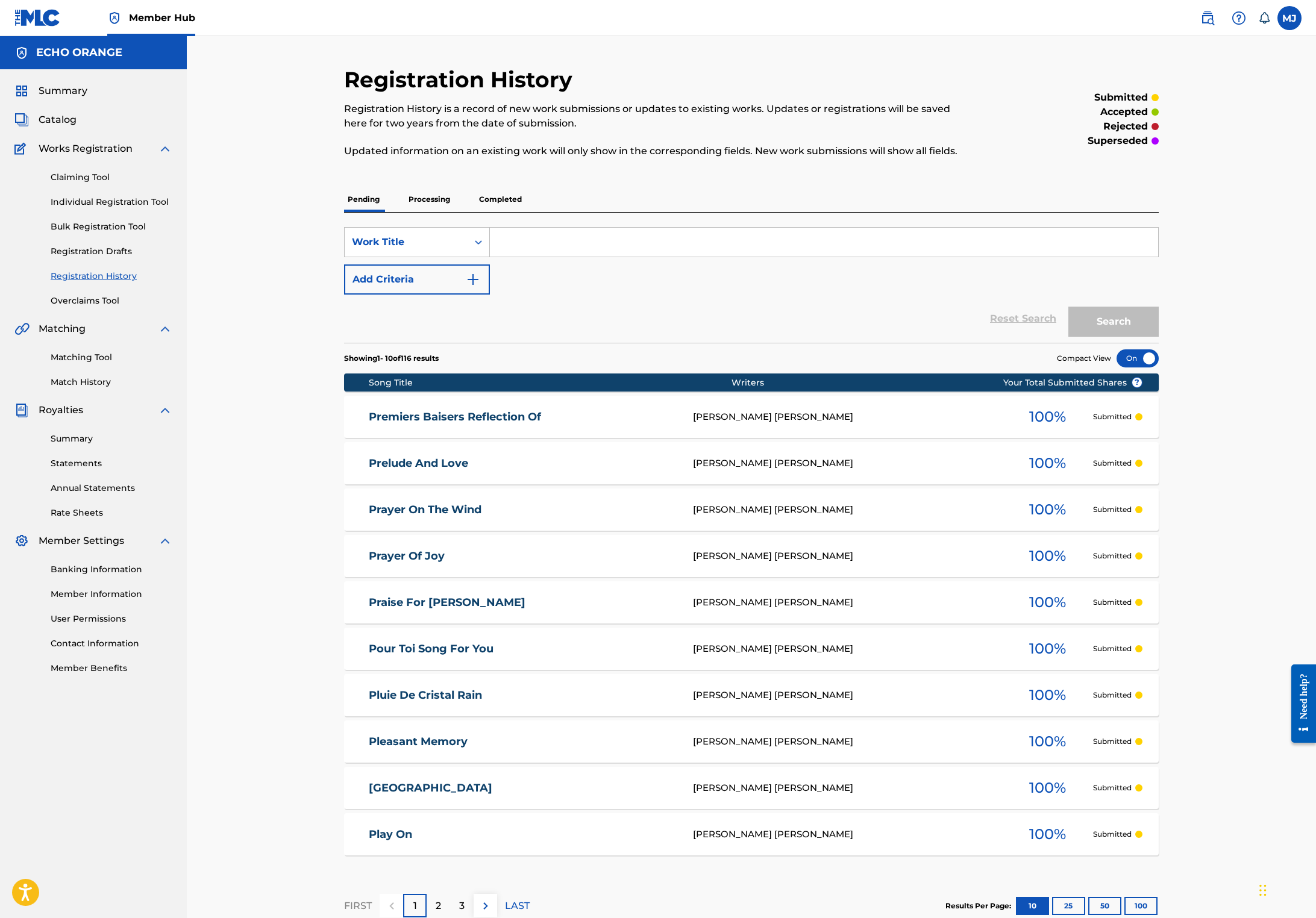
click at [165, 247] on div "Claiming Tool Individual Registration Tool Bulk Registration Tool Registration …" at bounding box center [94, 231] width 158 height 151
click at [167, 208] on link "Individual Registration Tool" at bounding box center [110, 201] width 121 height 13
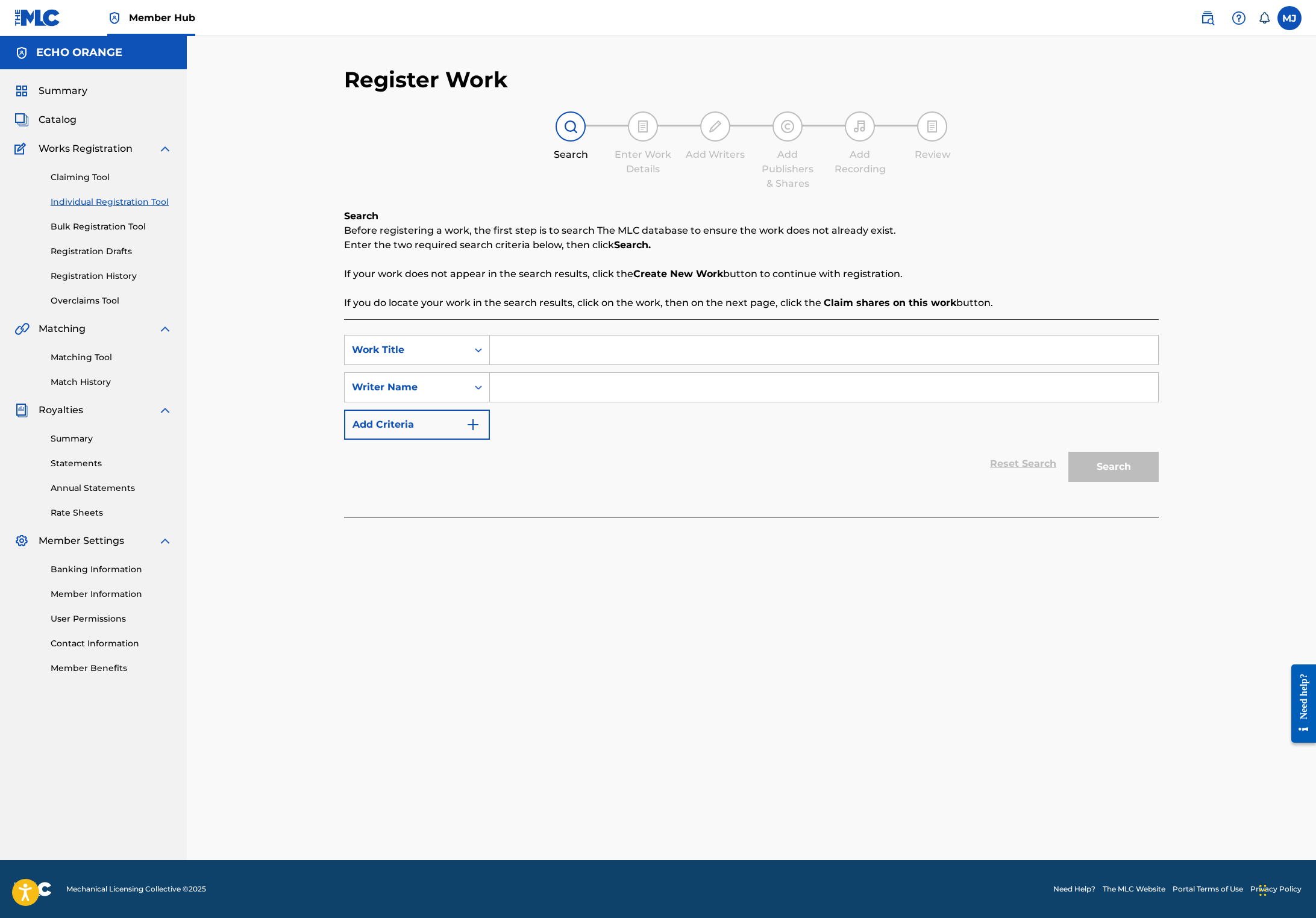
click at [497, 364] on input "Search Form" at bounding box center [823, 349] width 668 height 29
click at [521, 364] on input "Search Form" at bounding box center [823, 349] width 668 height 29
type input "Protection of Air"
drag, startPoint x: 521, startPoint y: 372, endPoint x: 100, endPoint y: 417, distance: 423.4
click at [100, 388] on div "Matching Tool Match History" at bounding box center [94, 362] width 158 height 52
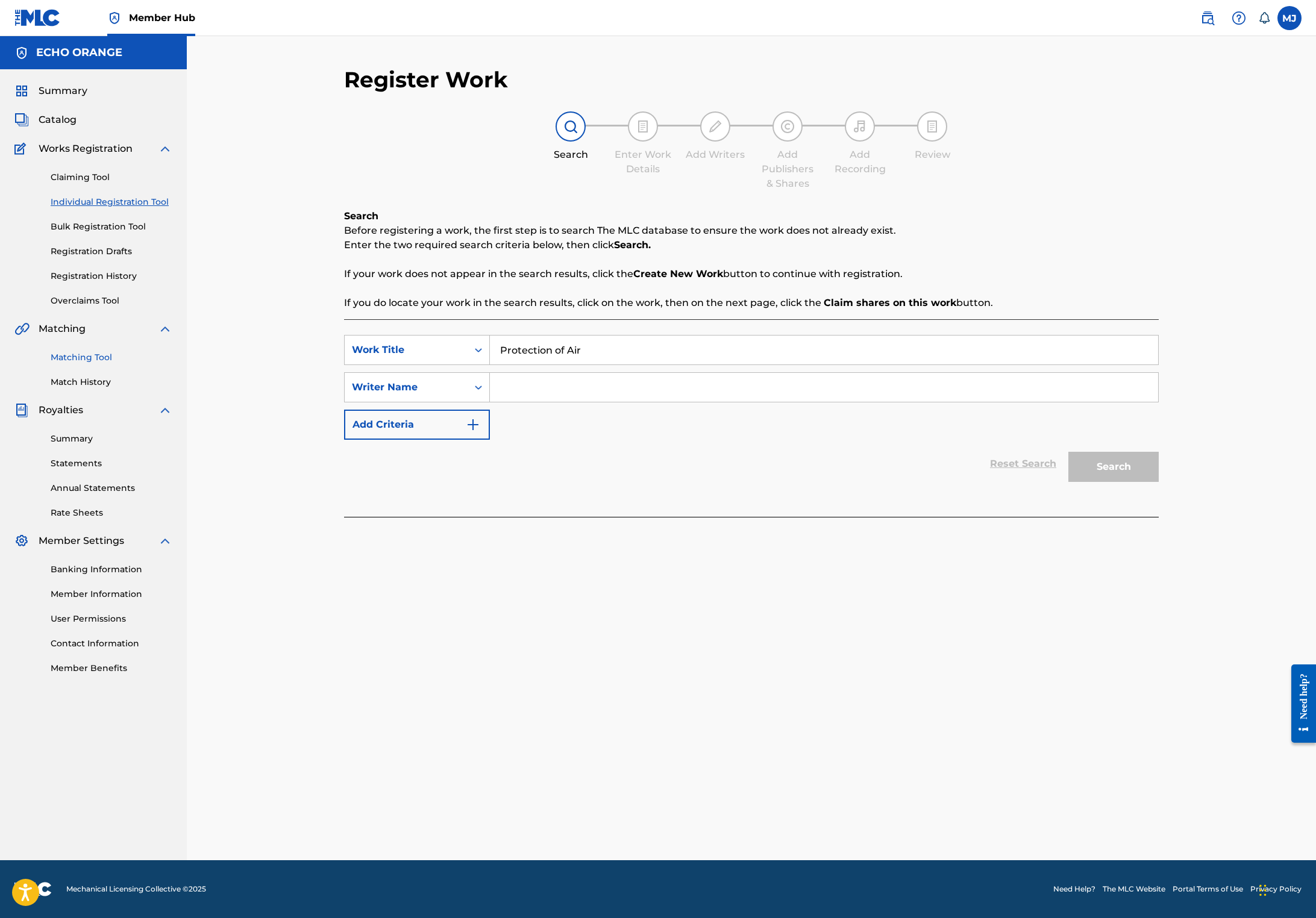
click at [105, 364] on link "Matching Tool" at bounding box center [110, 357] width 121 height 13
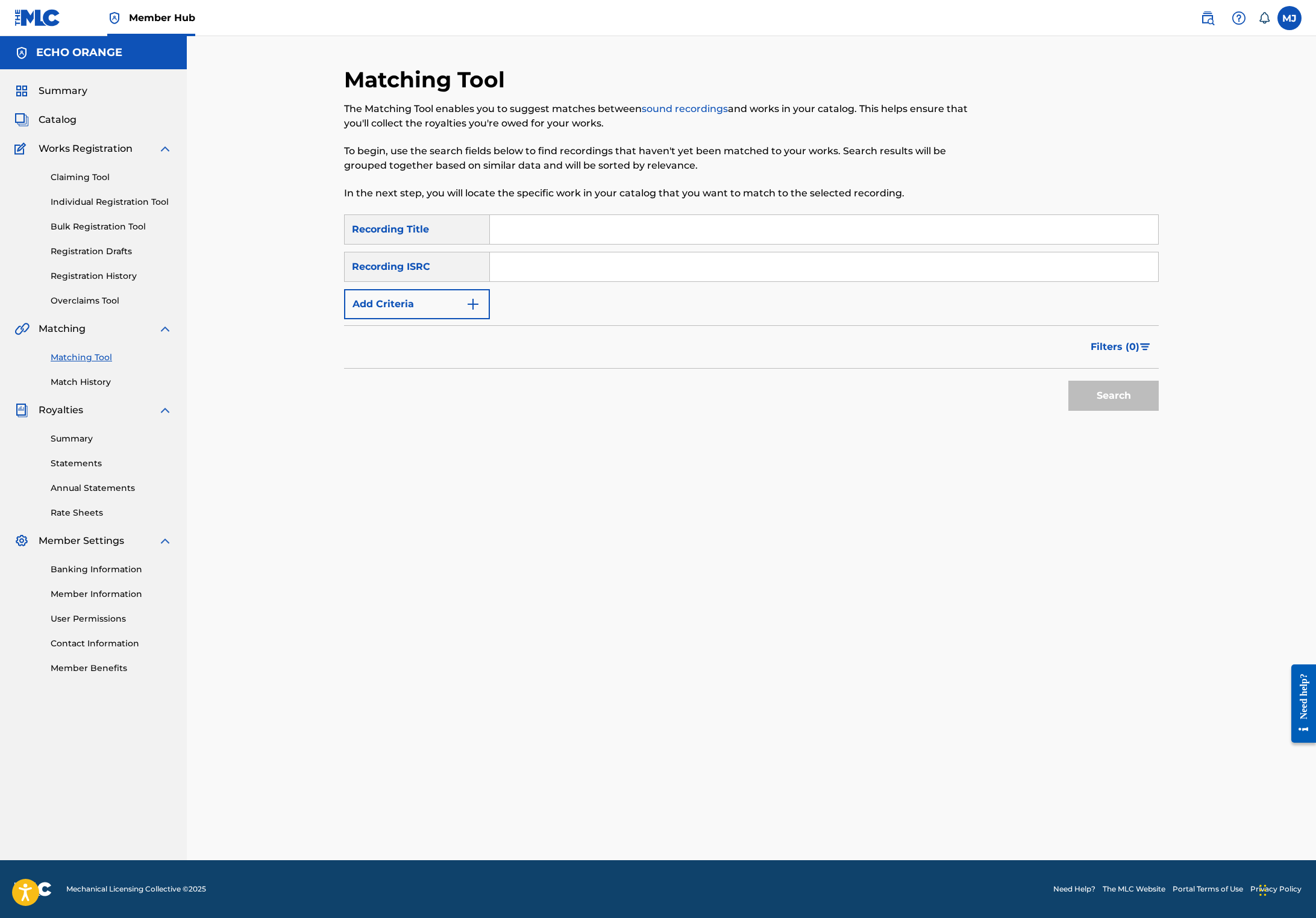
click at [529, 281] on input "Search Form" at bounding box center [823, 266] width 668 height 29
click at [523, 244] on input "Search Form" at bounding box center [823, 229] width 668 height 29
type input "Protection of Wisdom"
click at [420, 319] on button "Add Criteria" at bounding box center [417, 304] width 146 height 31
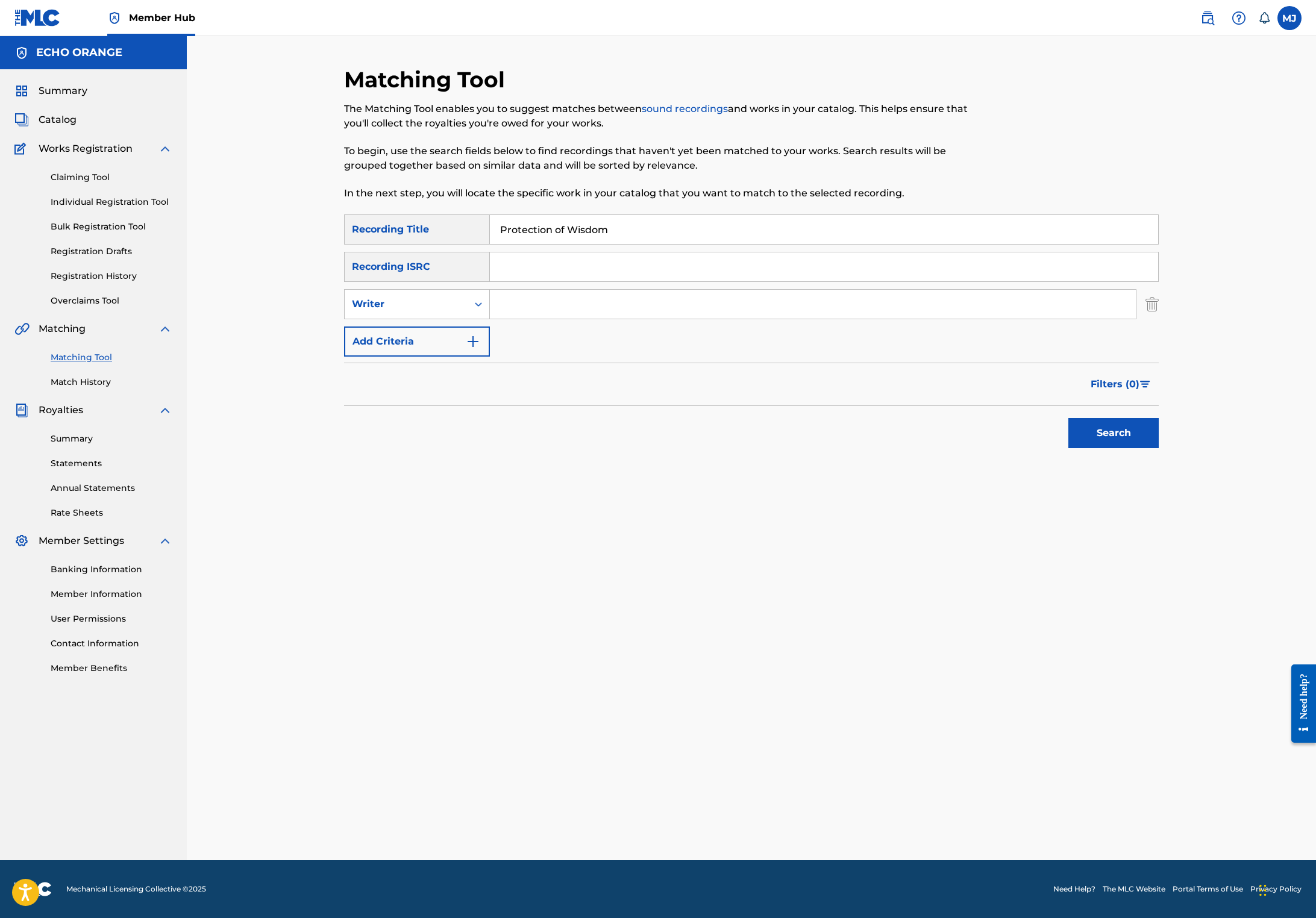
click at [489, 318] on input "Search Form" at bounding box center [812, 304] width 646 height 29
paste input "[PERSON_NAME]"
type input "[PERSON_NAME]"
click at [1158, 448] on button "Search" at bounding box center [1114, 433] width 91 height 31
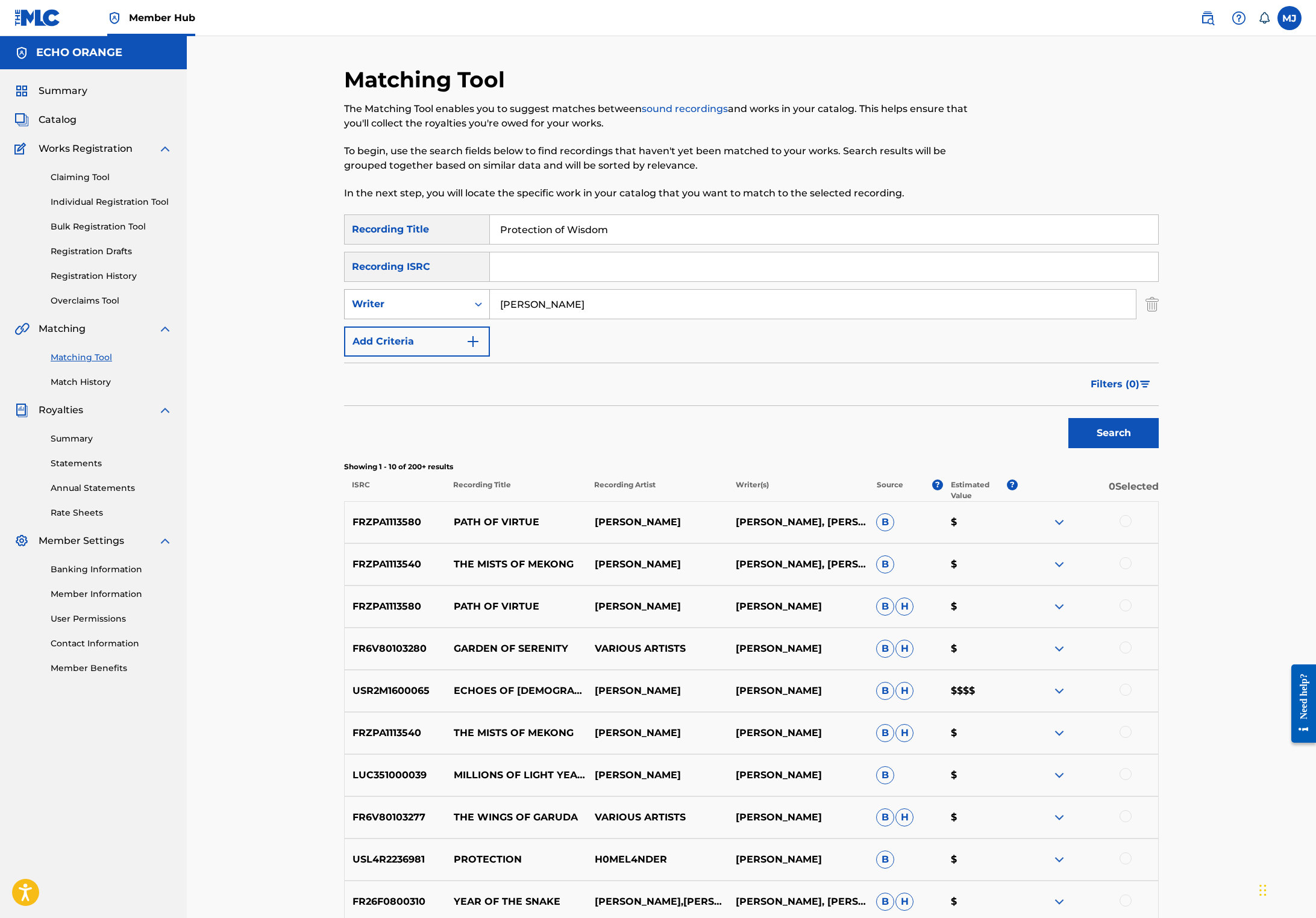
click at [385, 312] on div "Writer" at bounding box center [406, 304] width 109 height 15
click at [375, 349] on div "Recording Artist" at bounding box center [416, 334] width 145 height 31
click at [529, 318] on input "Search Form" at bounding box center [812, 304] width 646 height 29
type input "jaya"
click at [1158, 448] on button "Search" at bounding box center [1114, 433] width 91 height 31
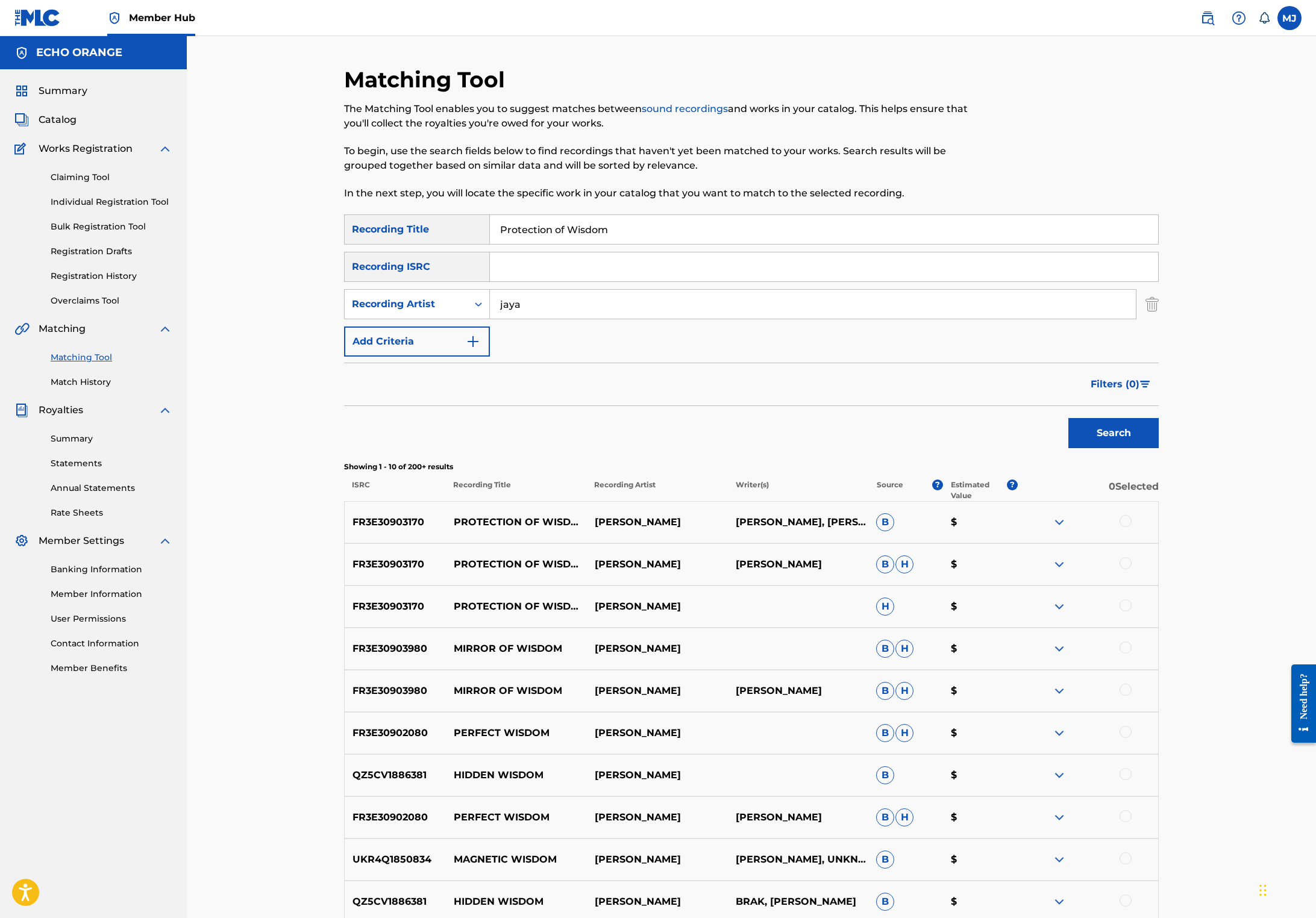
click at [1132, 527] on div at bounding box center [1126, 521] width 12 height 12
click at [1132, 569] on div at bounding box center [1126, 563] width 12 height 12
click at [1132, 611] on div at bounding box center [1126, 605] width 12 height 12
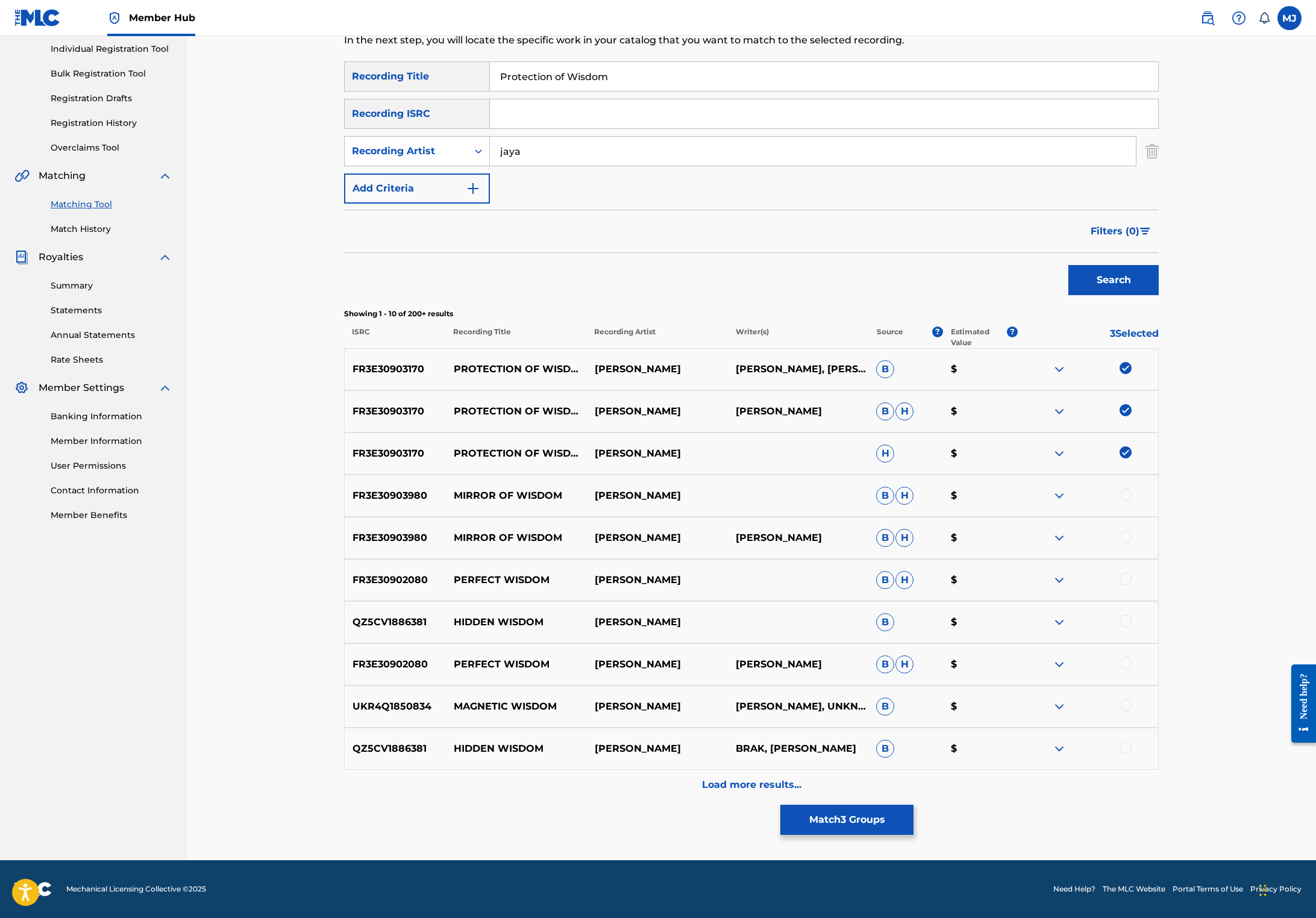
scroll to position [332, 0]
click at [914, 806] on button "Match 3 Groups" at bounding box center [846, 819] width 133 height 31
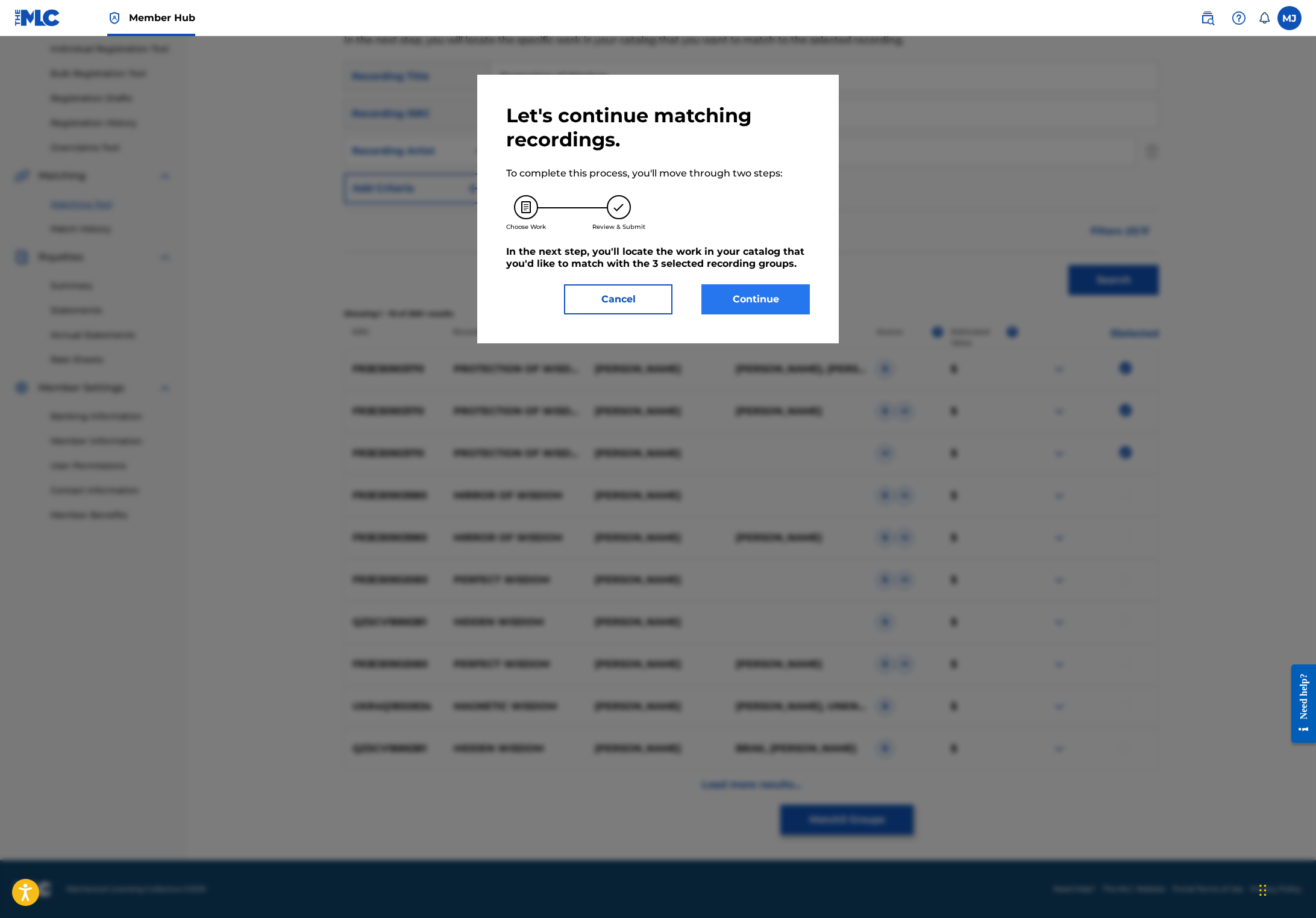
click at [774, 315] on button "Continue" at bounding box center [756, 299] width 109 height 31
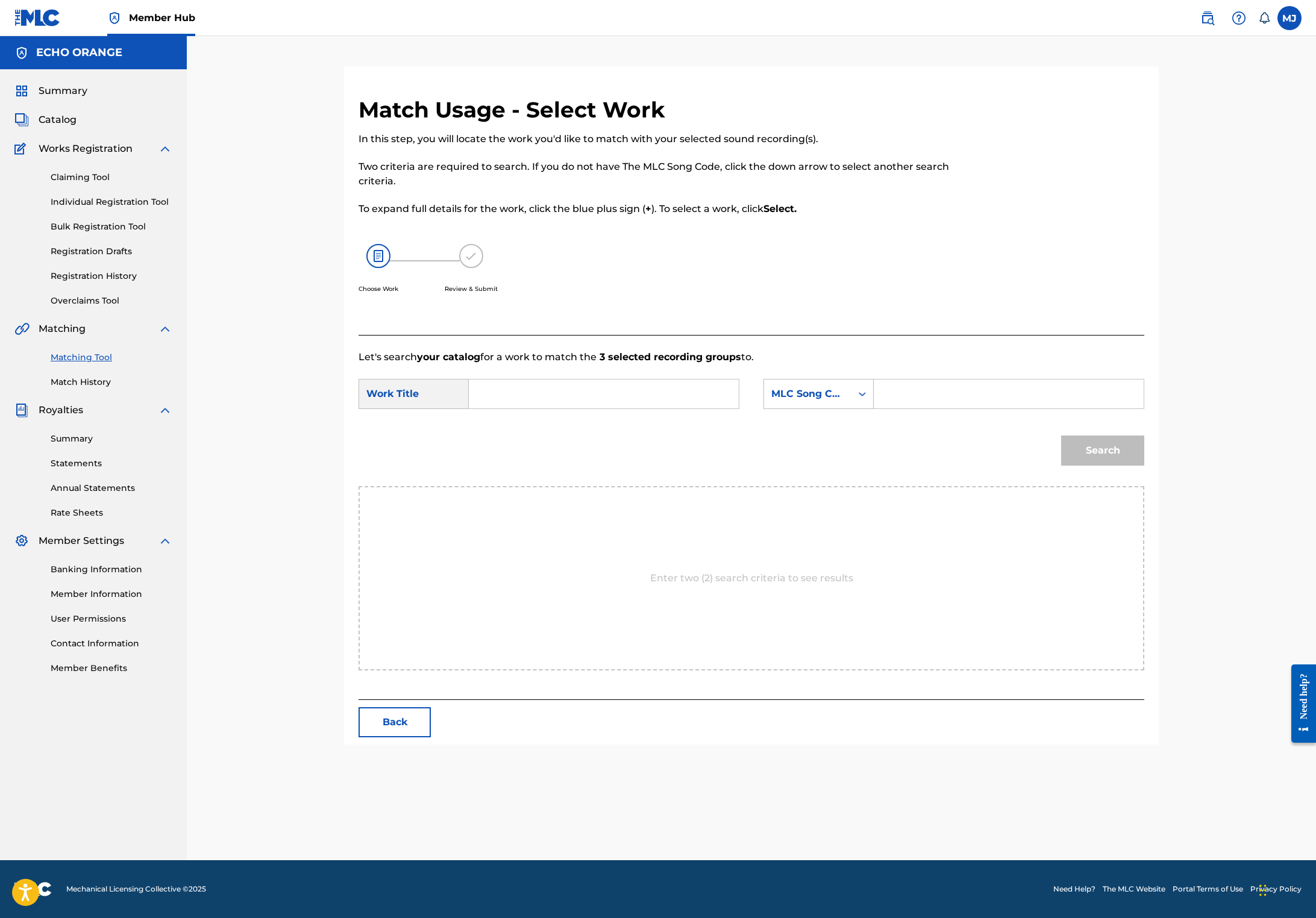
click at [709, 408] on input "Search Form" at bounding box center [603, 393] width 250 height 29
click at [530, 486] on div "Search" at bounding box center [751, 455] width 785 height 63
click at [503, 412] on form "SearchWithCriteria1aa72afe-5f1b-4ee5-b738-8372e47cf4be Work Title protection Se…" at bounding box center [751, 424] width 785 height 121
click at [532, 408] on input "protection" at bounding box center [603, 393] width 250 height 29
click at [489, 506] on span "of wisdom" at bounding box center [520, 493] width 62 height 26
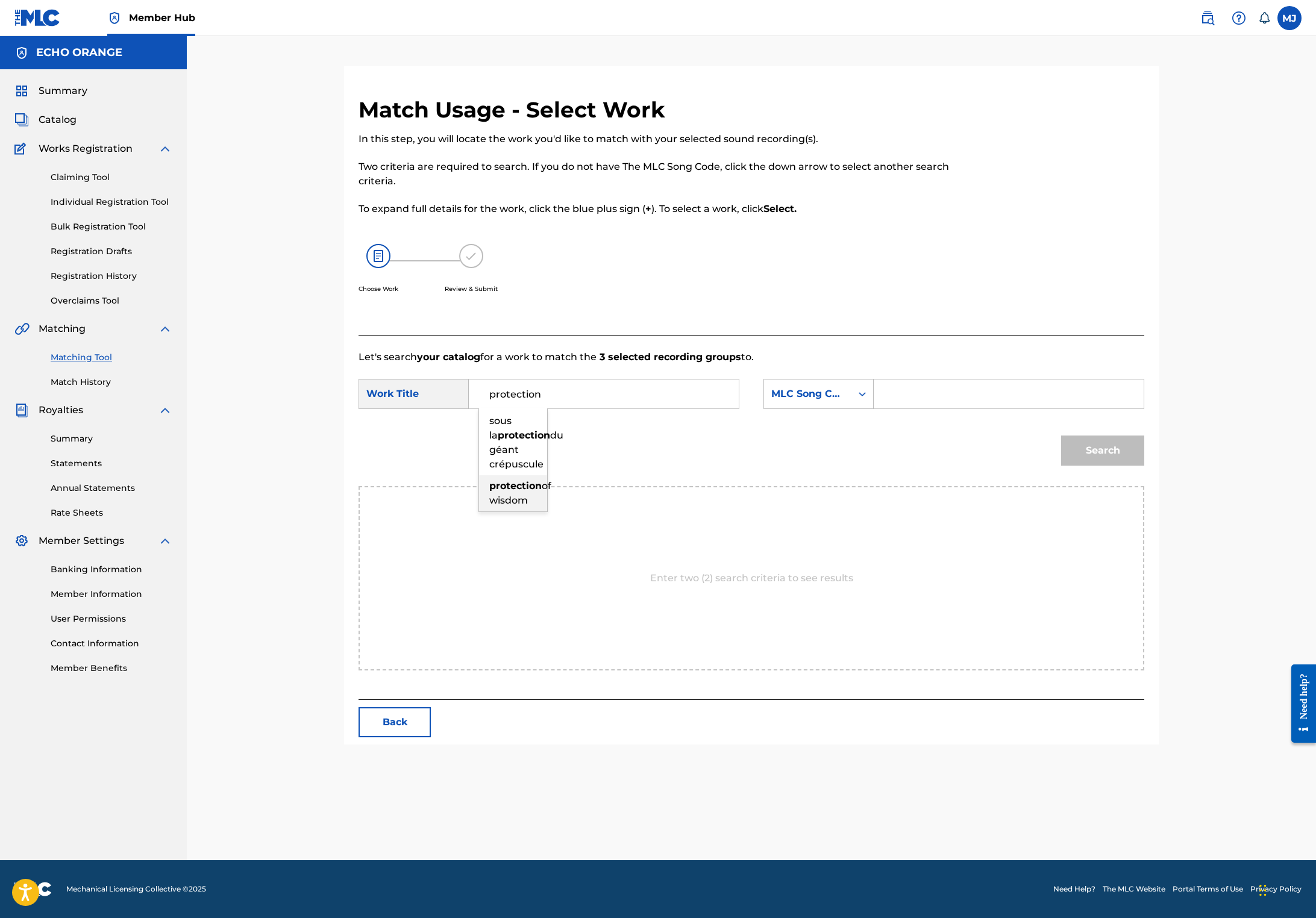
type input "protection of wisdom"
click at [825, 409] on div "MLC Song Code" at bounding box center [819, 393] width 110 height 31
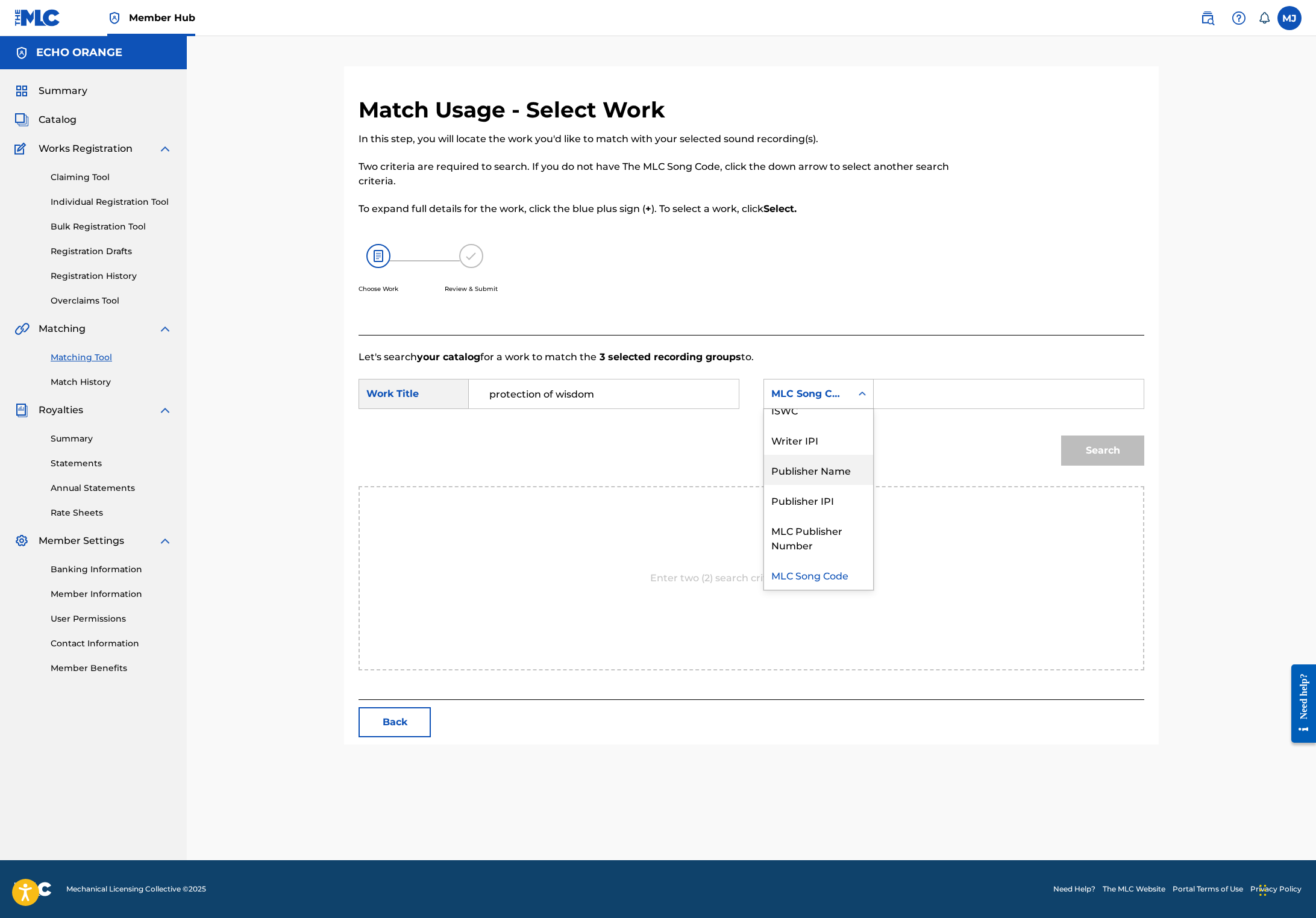
click at [863, 485] on div "Publisher Name" at bounding box center [818, 469] width 110 height 31
click at [979, 408] on input "Search Form" at bounding box center [1008, 393] width 250 height 29
type input "origins"
click at [1144, 465] on button "Search" at bounding box center [1102, 450] width 83 height 31
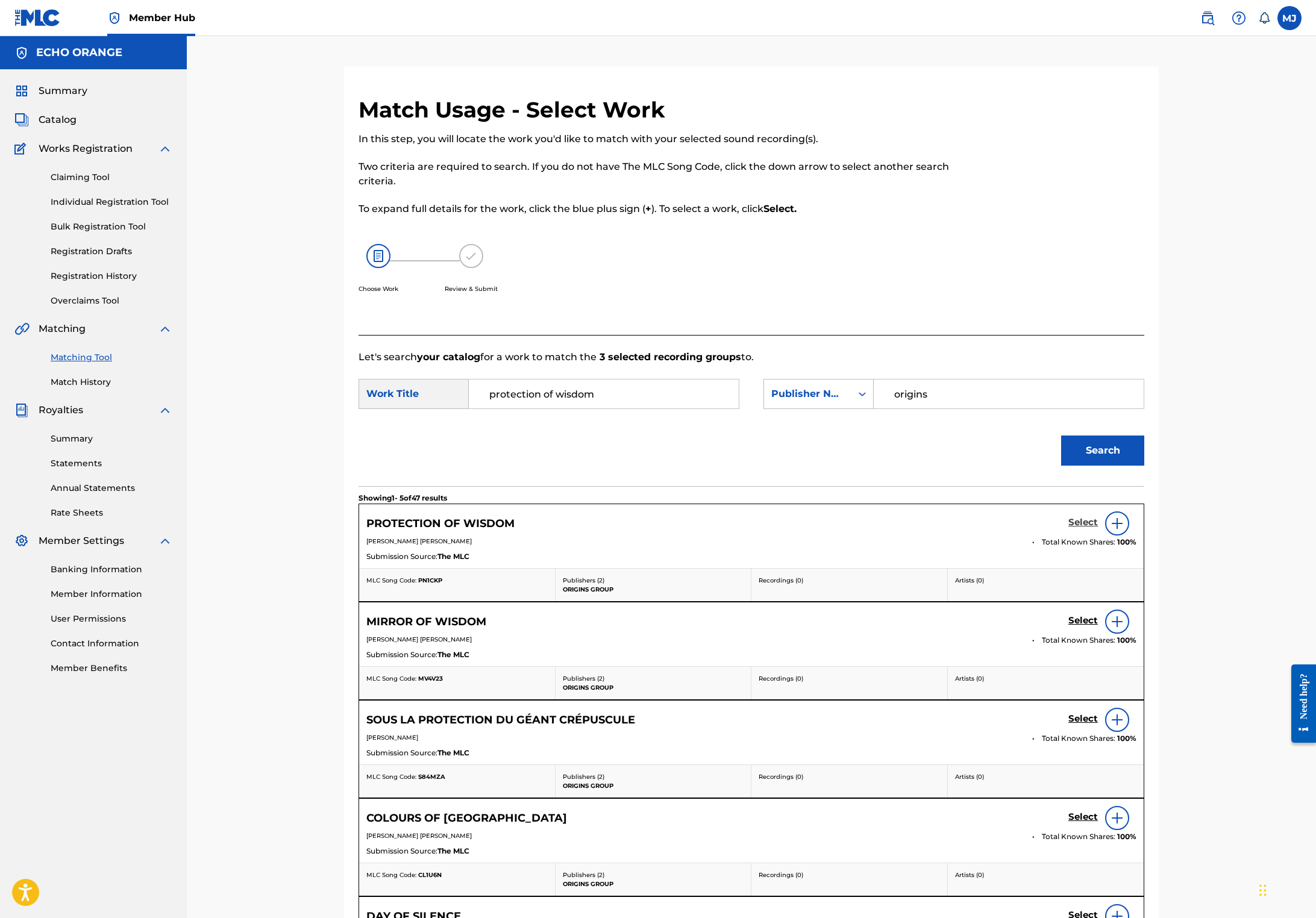
click at [1098, 529] on h5 "Select" at bounding box center [1083, 523] width 30 height 12
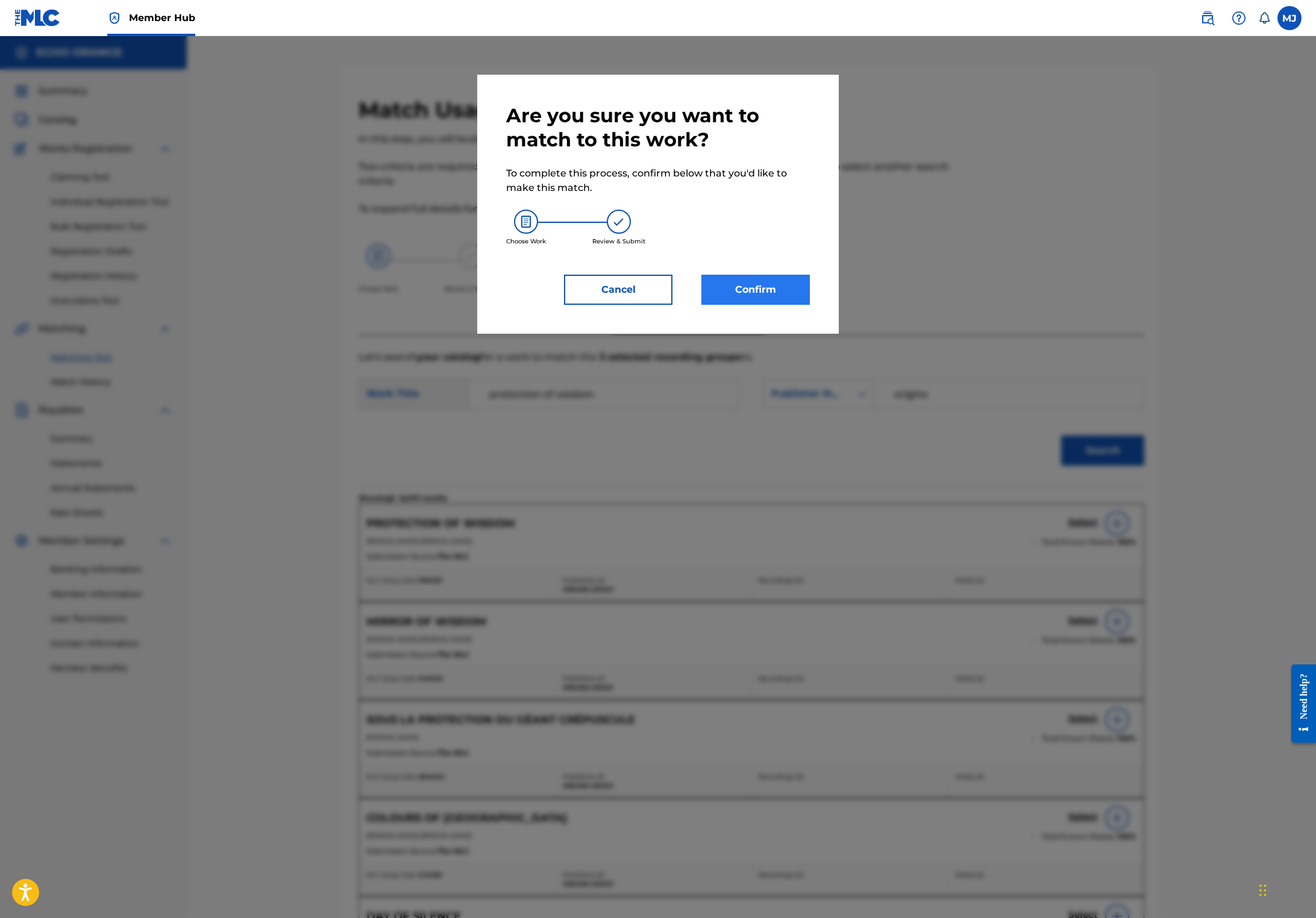
click at [761, 305] on button "Confirm" at bounding box center [756, 289] width 109 height 31
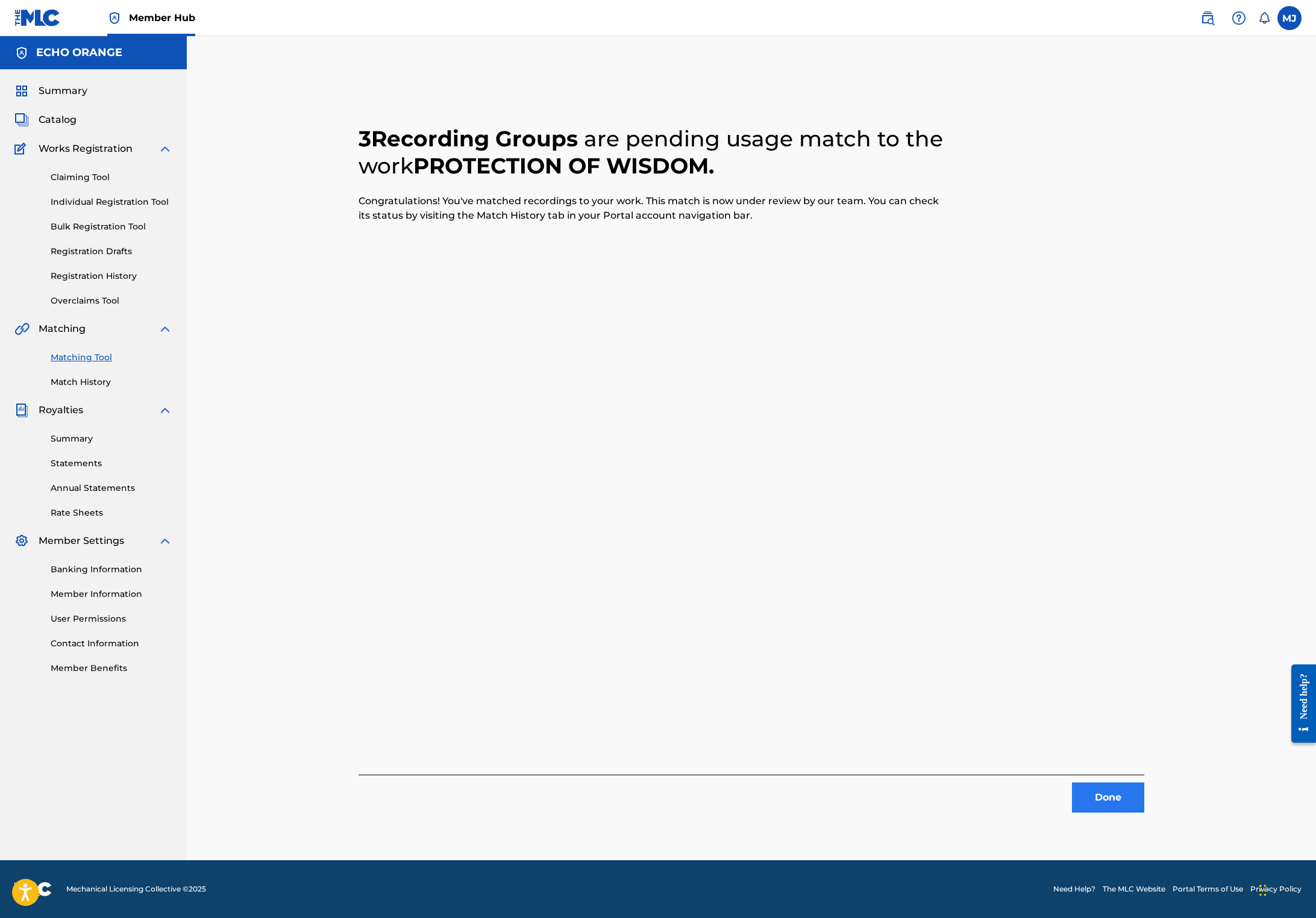
click at [1144, 803] on button "Done" at bounding box center [1107, 797] width 72 height 31
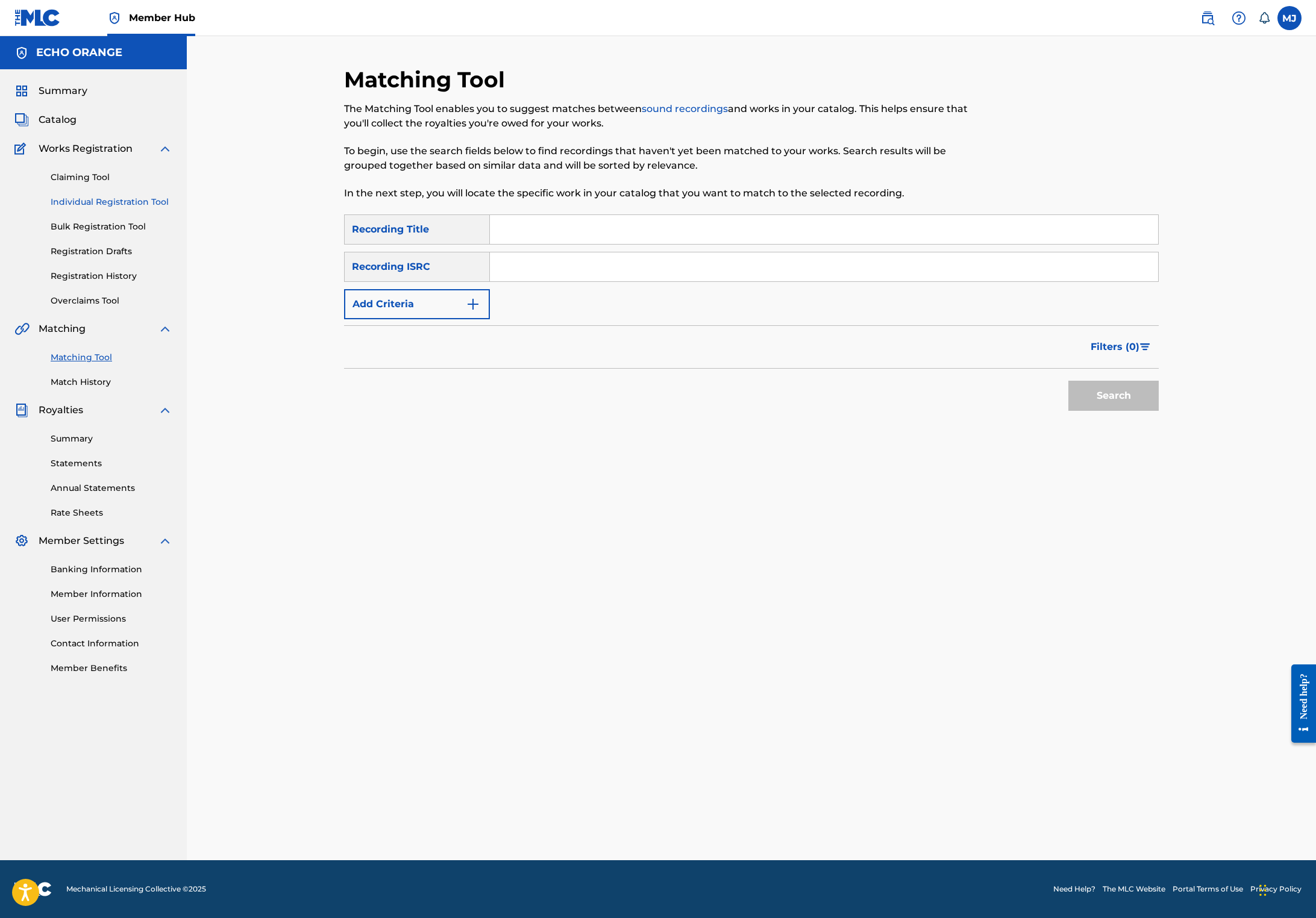
click at [164, 208] on link "Individual Registration Tool" at bounding box center [110, 201] width 121 height 13
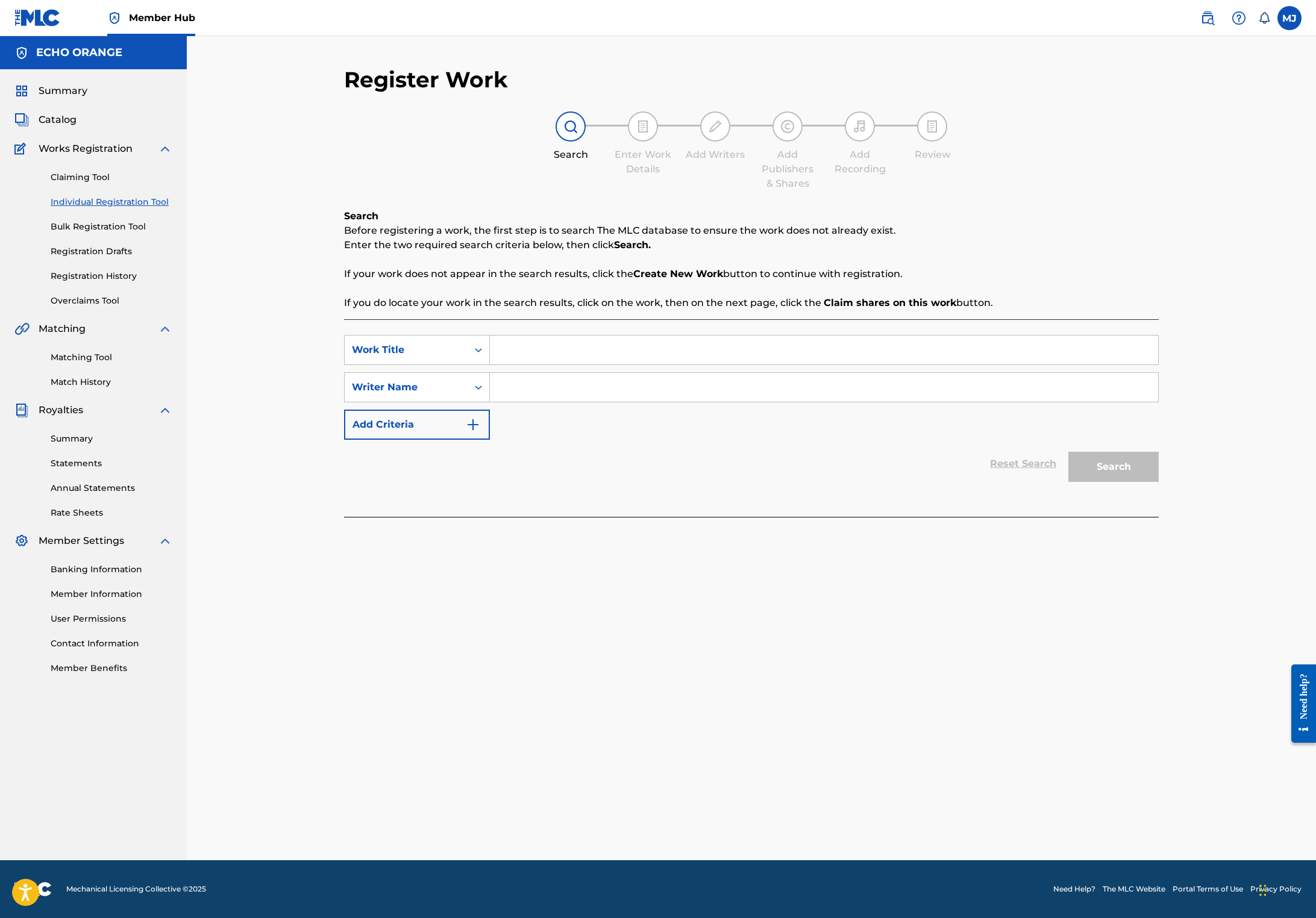
click at [489, 364] on input "Search Form" at bounding box center [823, 349] width 668 height 29
type input "Pulsar"
paste input "[PERSON_NAME]"
type input "[PERSON_NAME]"
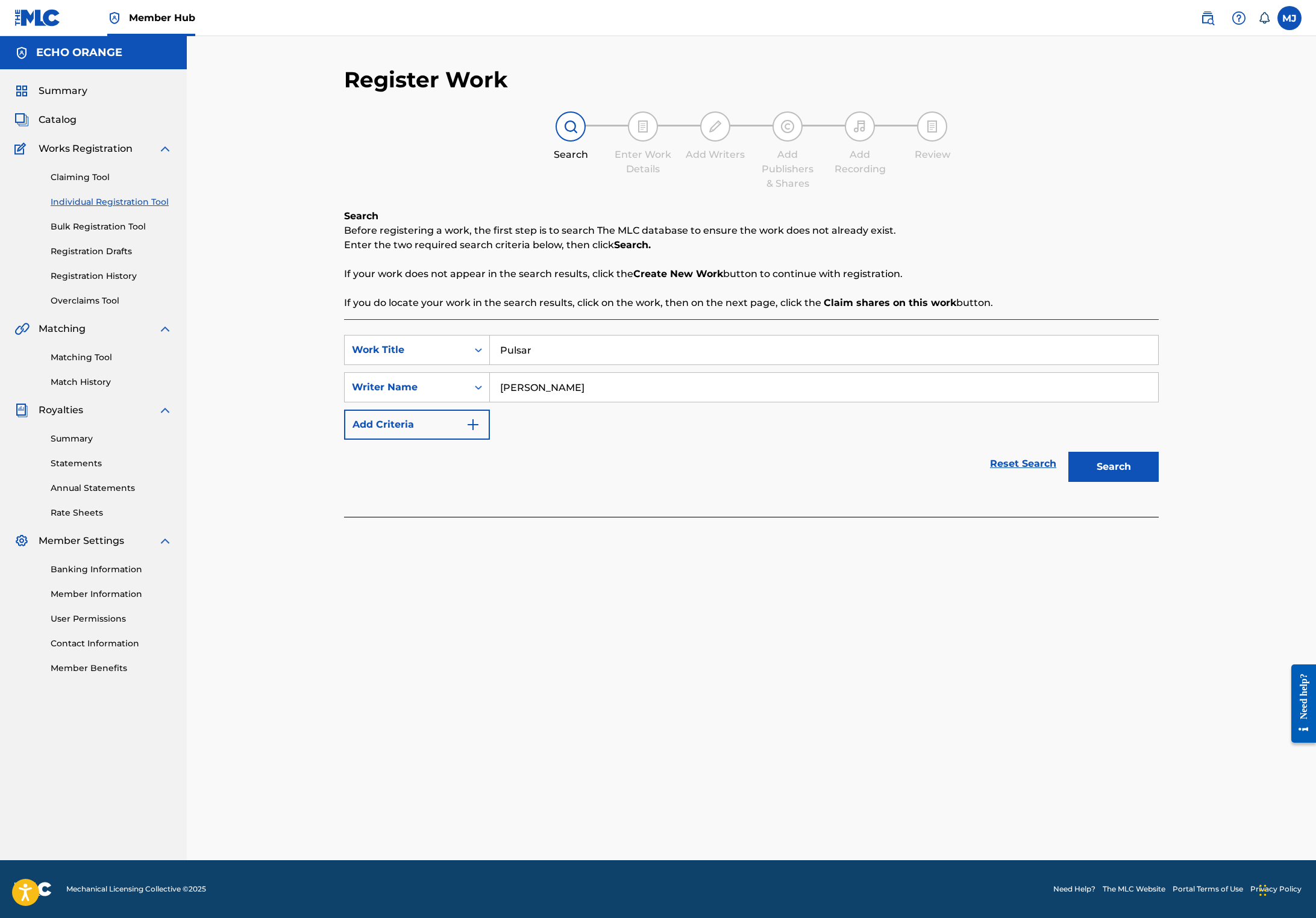
click at [1158, 481] on button "Search" at bounding box center [1114, 466] width 91 height 31
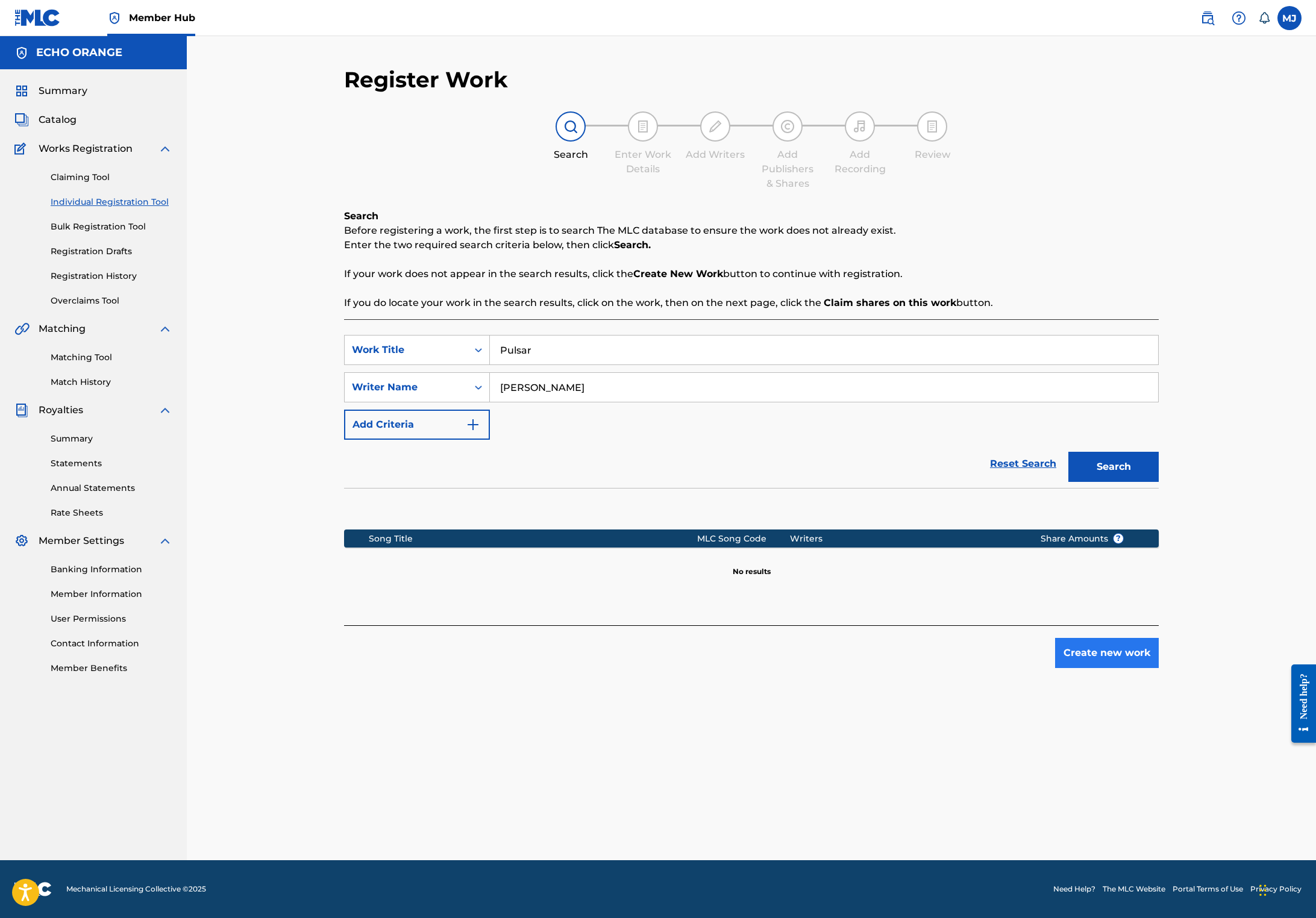
click at [1158, 668] on button "Create new work" at bounding box center [1106, 653] width 104 height 31
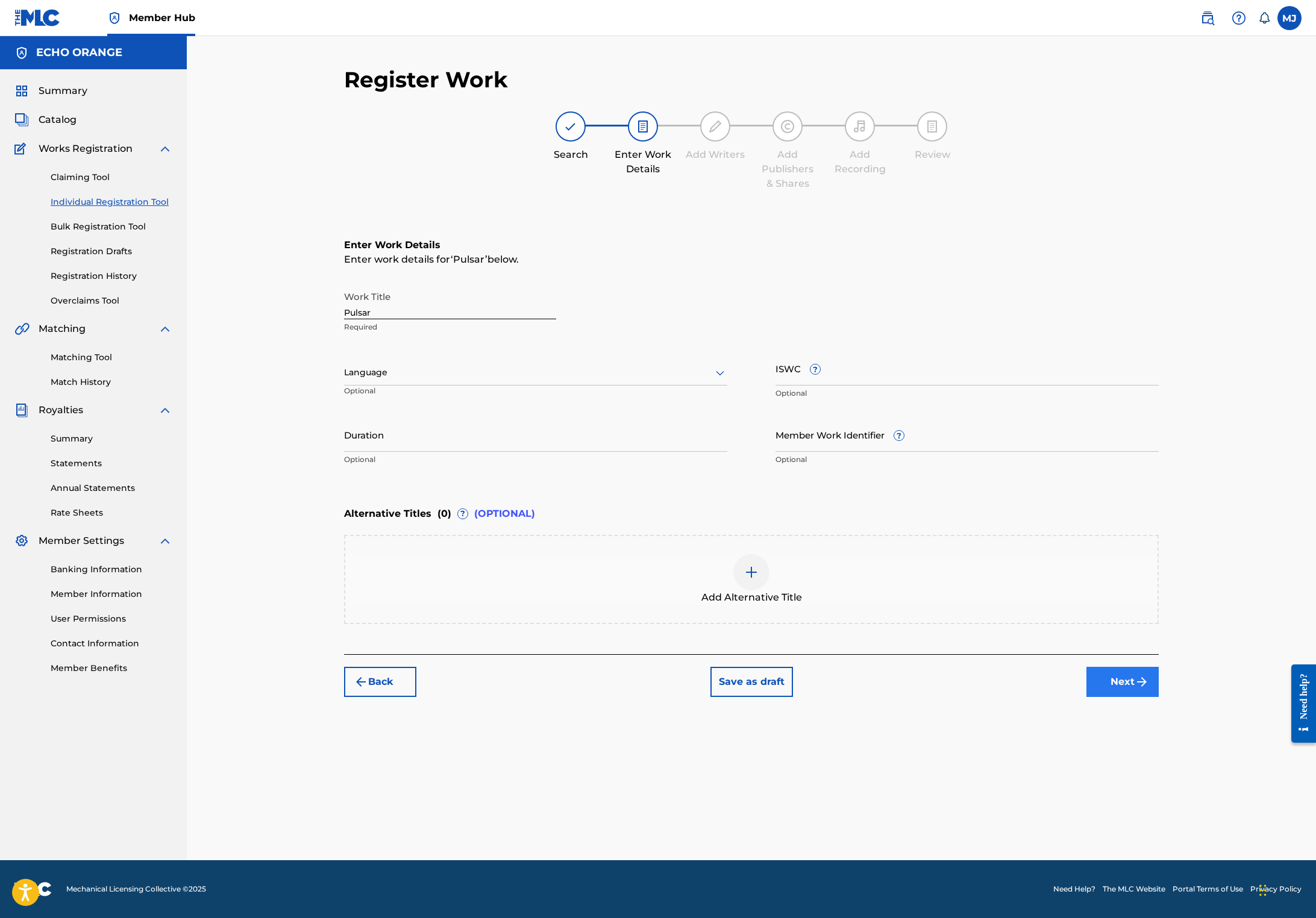
click at [1158, 696] on button "Next" at bounding box center [1122, 681] width 72 height 31
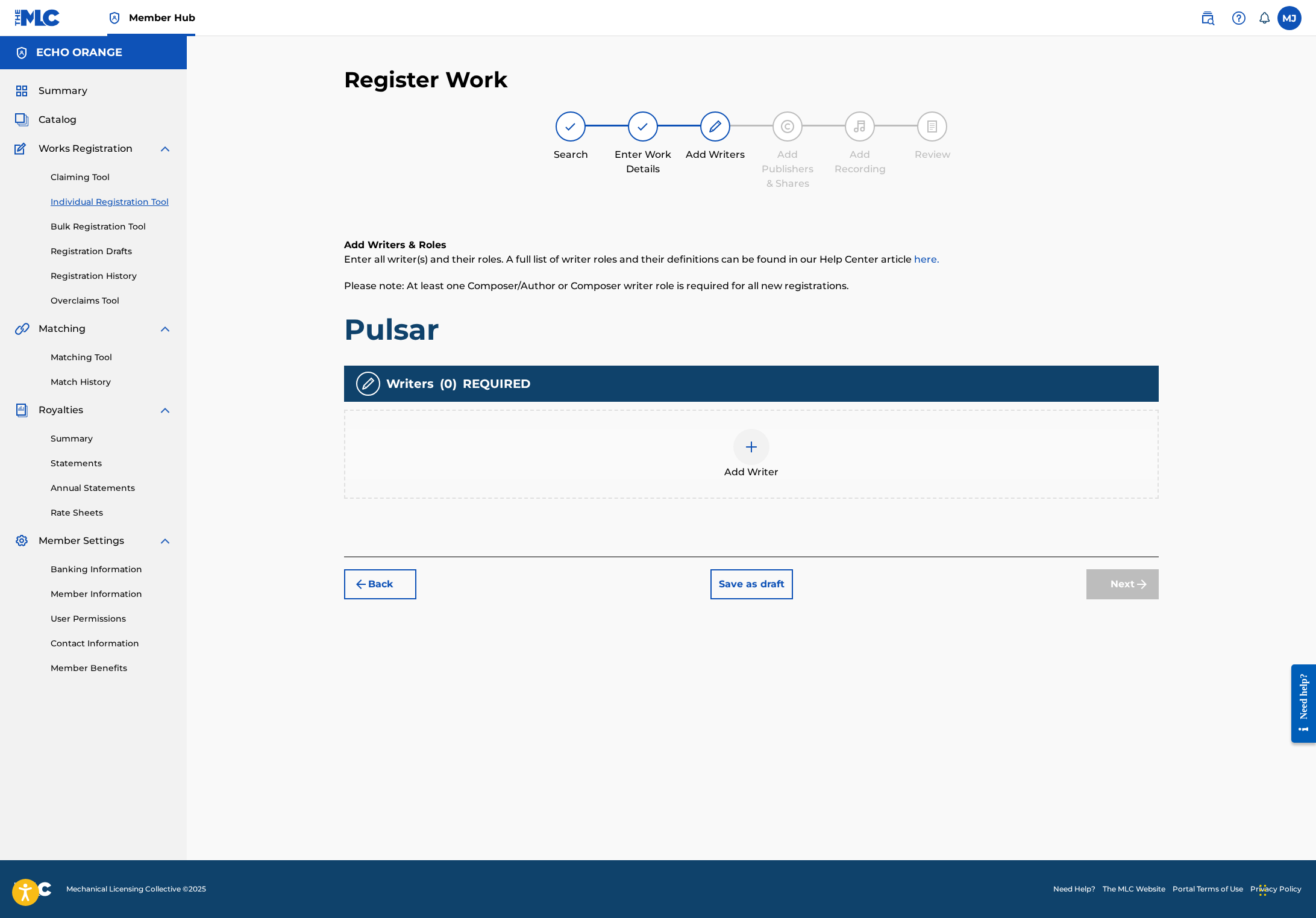
click at [906, 479] on div "Add Writer" at bounding box center [751, 454] width 812 height 50
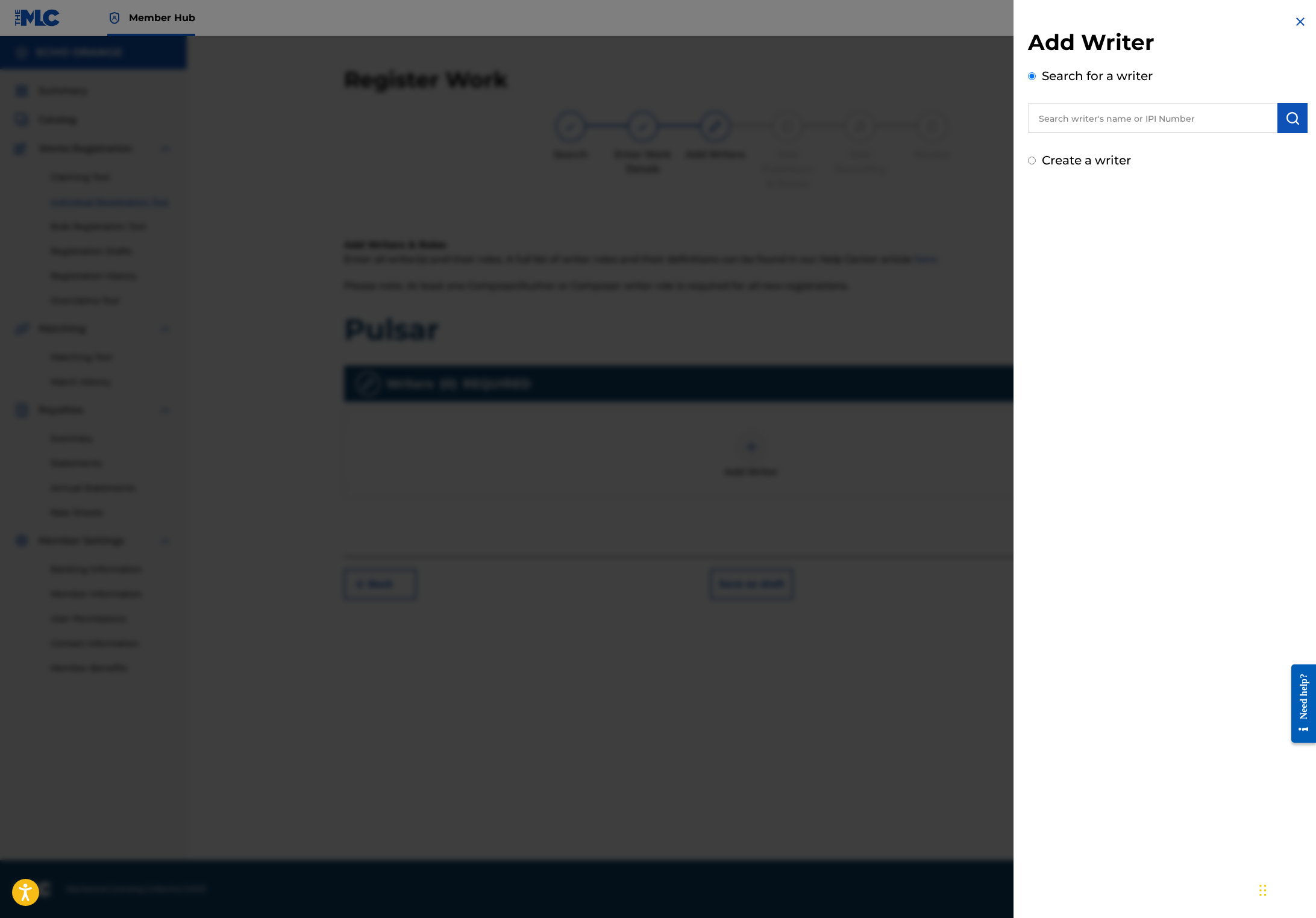
click at [1107, 133] on input "text" at bounding box center [1152, 117] width 250 height 31
paste input "[PERSON_NAME]"
type input "[PERSON_NAME]"
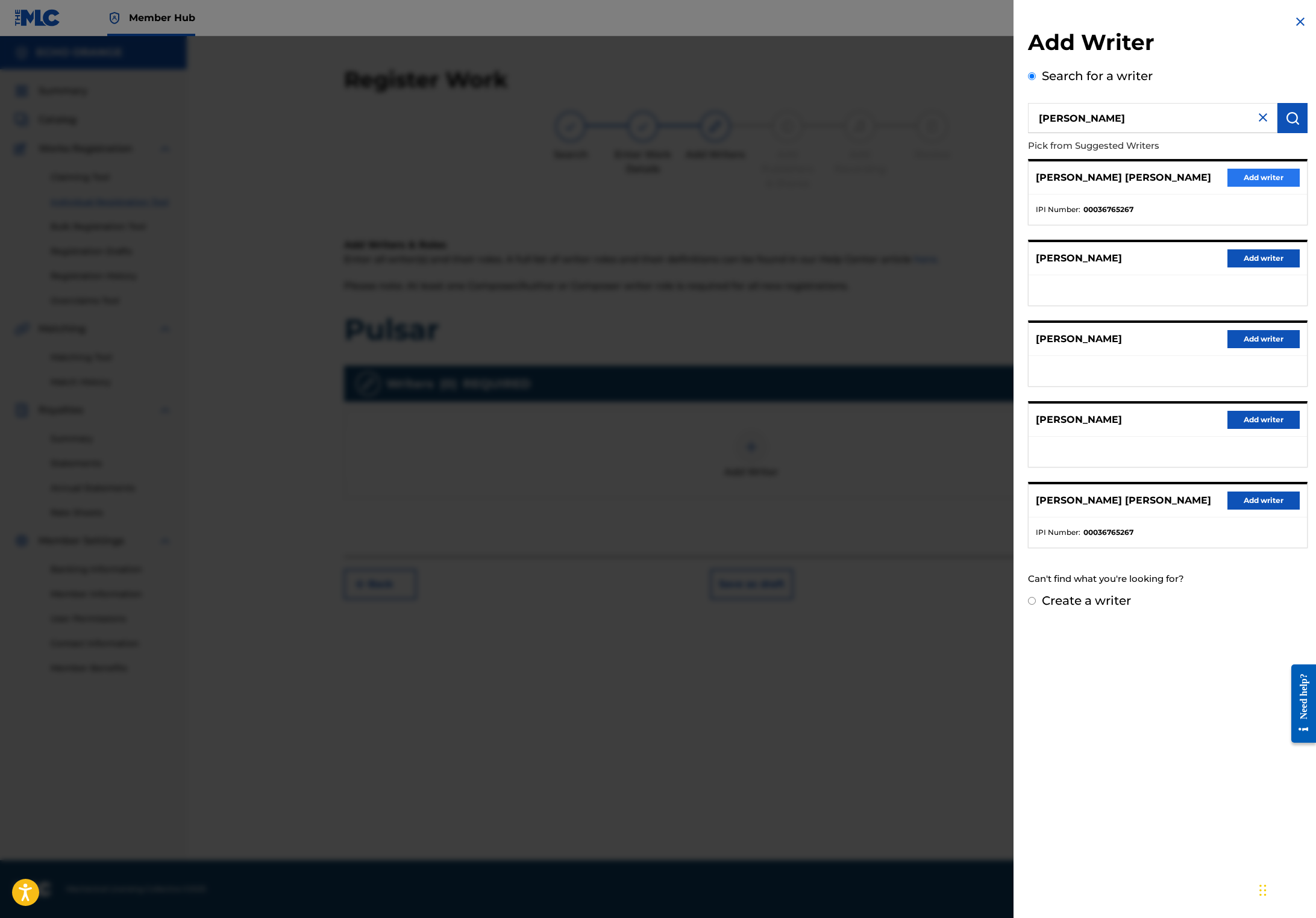
click at [1259, 186] on button "Add writer" at bounding box center [1263, 177] width 72 height 18
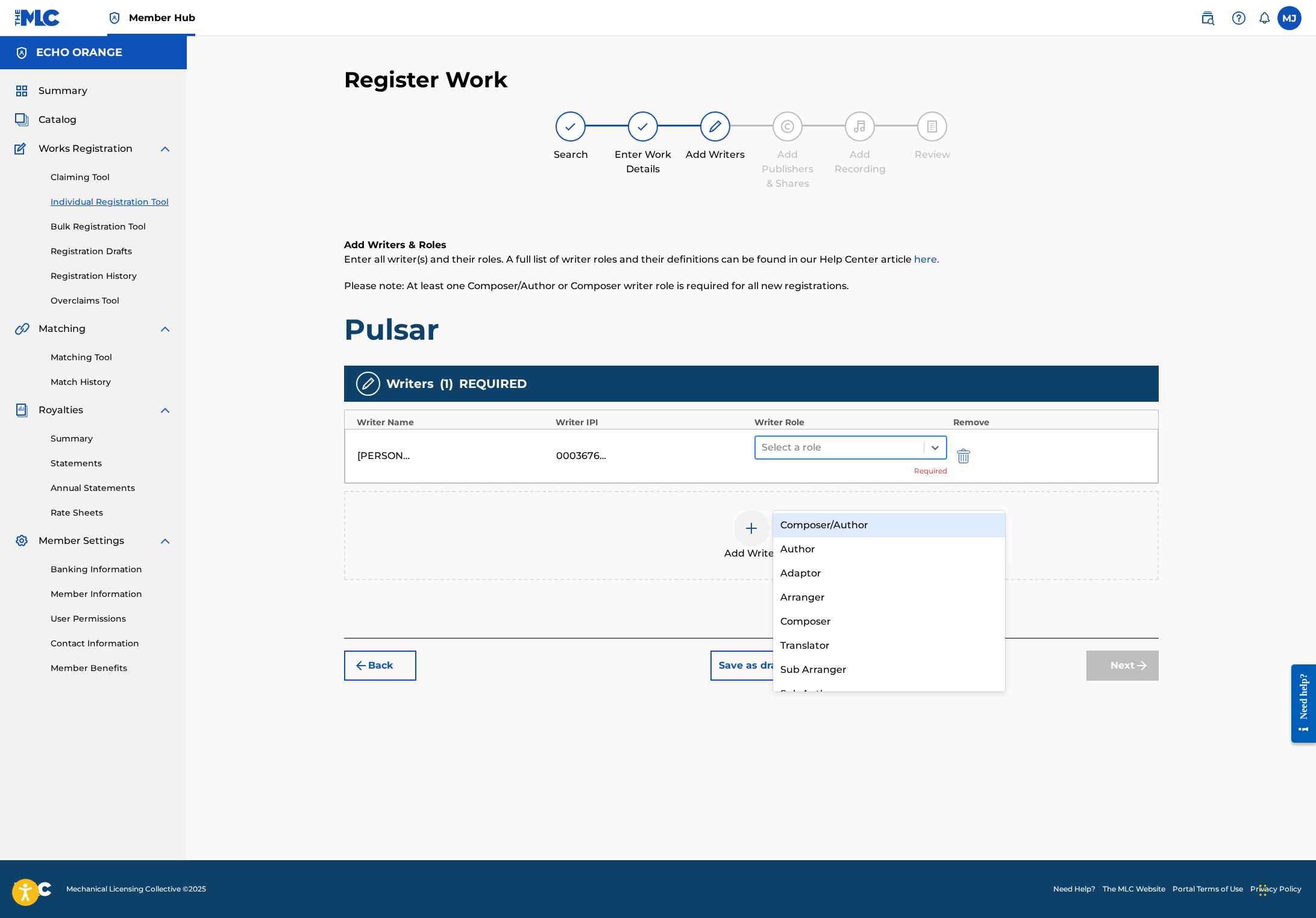
click at [856, 456] on div at bounding box center [840, 447] width 156 height 17
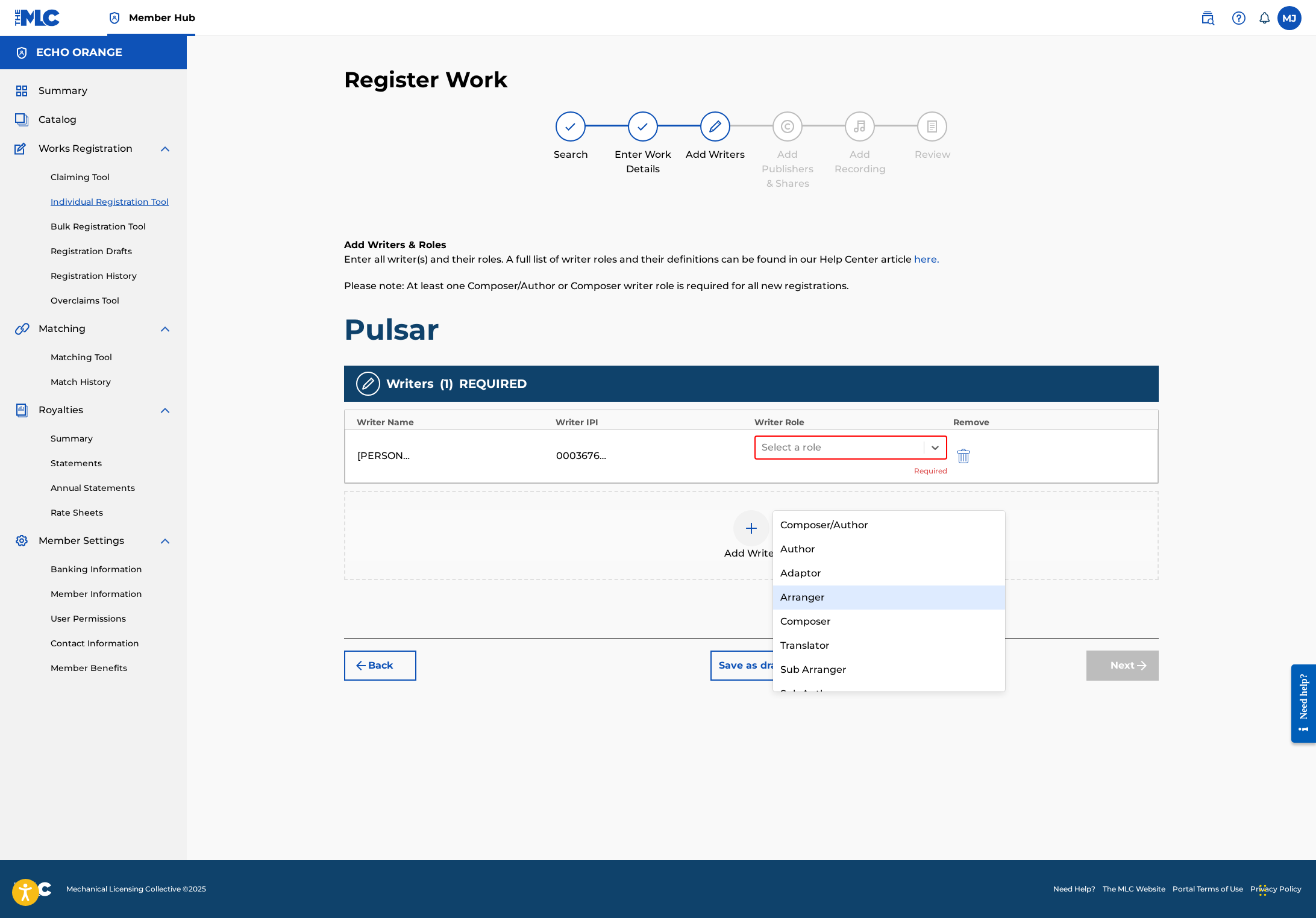
click at [828, 607] on div "Arranger" at bounding box center [888, 598] width 232 height 24
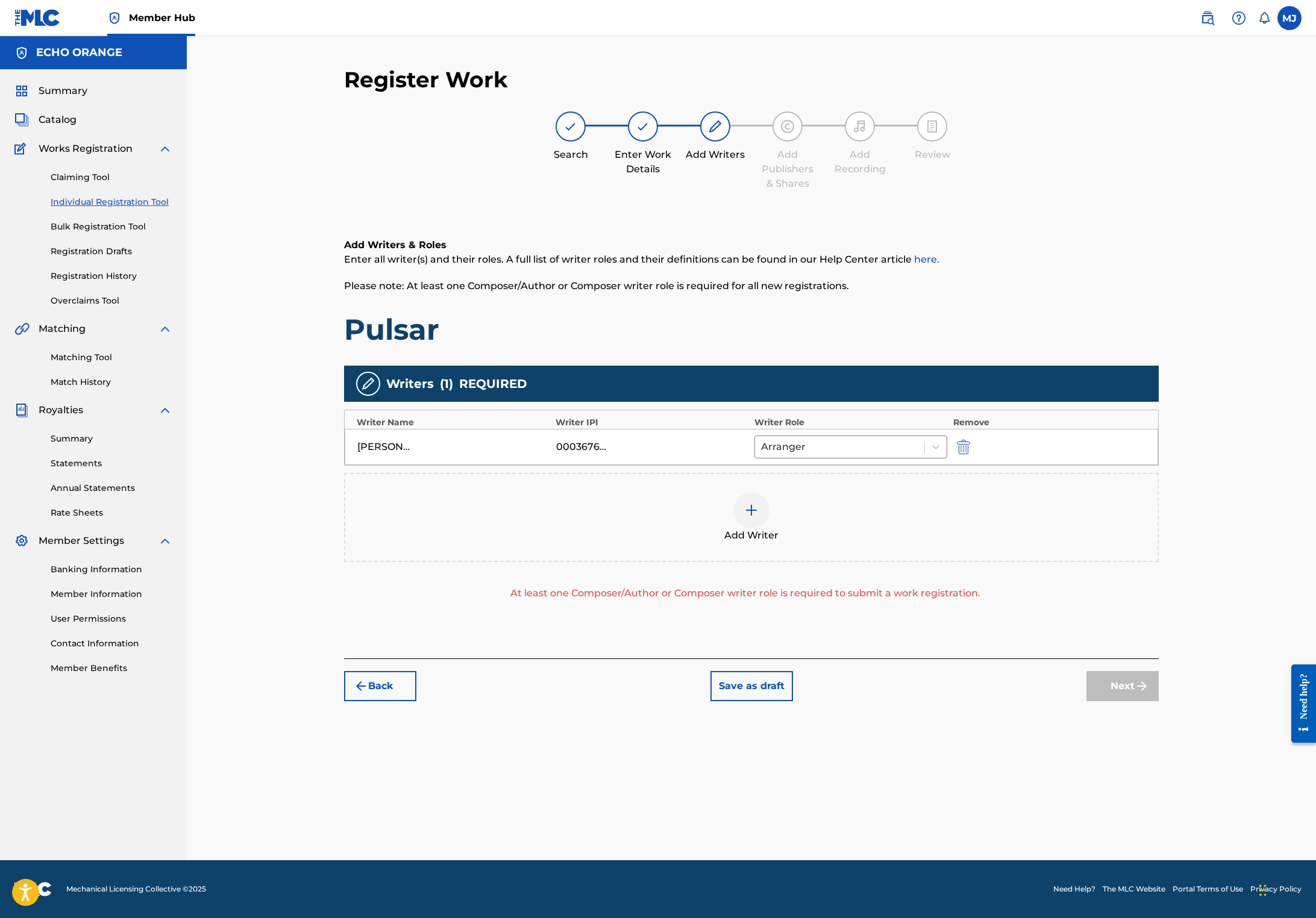
click at [855, 464] on div "[PERSON_NAME] [PERSON_NAME] 00036765267 Arranger" at bounding box center [751, 447] width 813 height 36
click at [865, 456] on div at bounding box center [839, 447] width 157 height 17
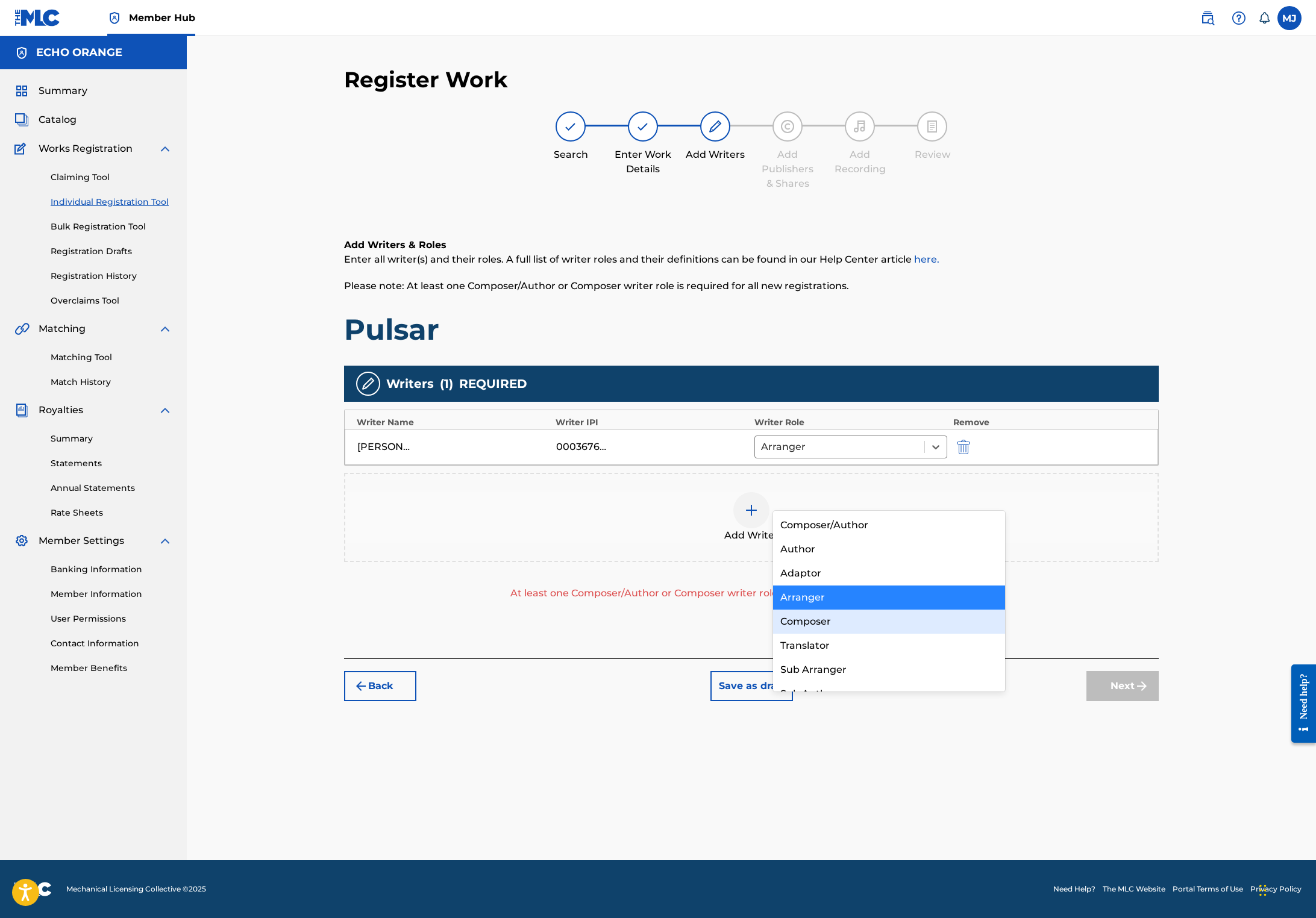
click at [848, 610] on div "Composer" at bounding box center [888, 621] width 232 height 24
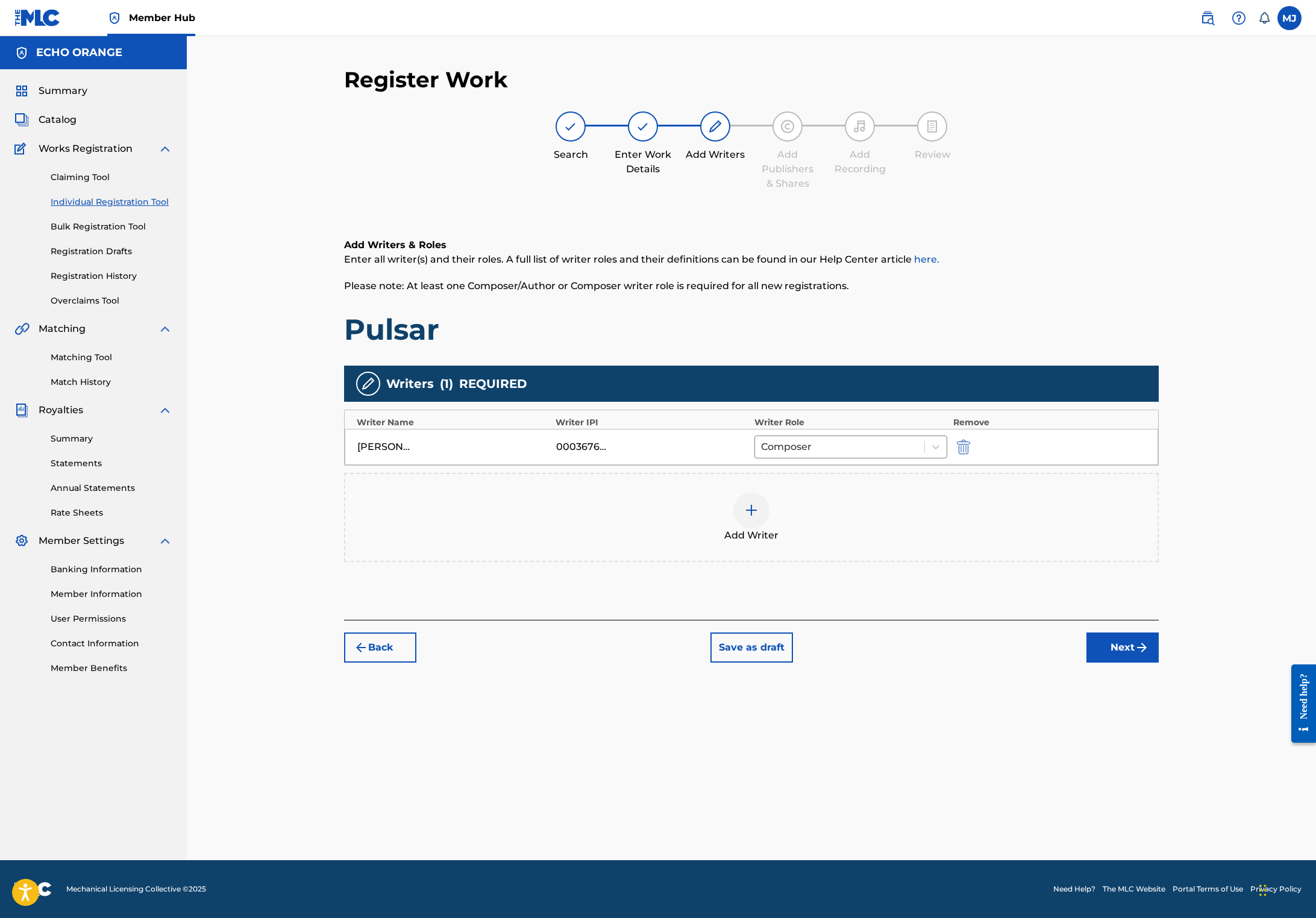
click at [1158, 663] on button "Next" at bounding box center [1122, 647] width 72 height 31
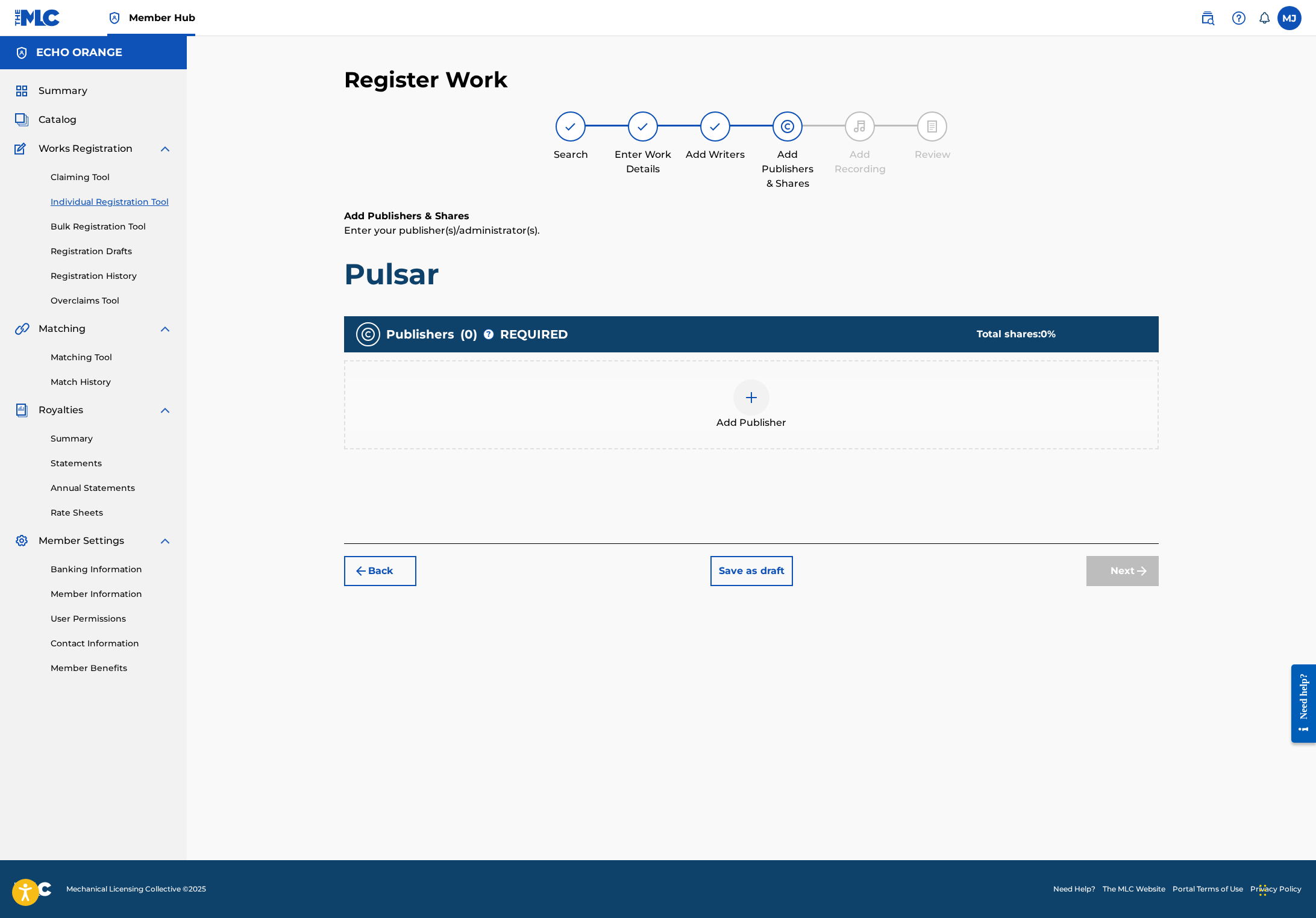
drag, startPoint x: 704, startPoint y: 390, endPoint x: 719, endPoint y: 388, distance: 15.1
click at [704, 390] on div "Publishers ( 0 ) ? REQUIRED Total shares: 0 % Add Publisher" at bounding box center [752, 383] width 815 height 133
click at [916, 423] on div "Add Publisher" at bounding box center [751, 404] width 812 height 50
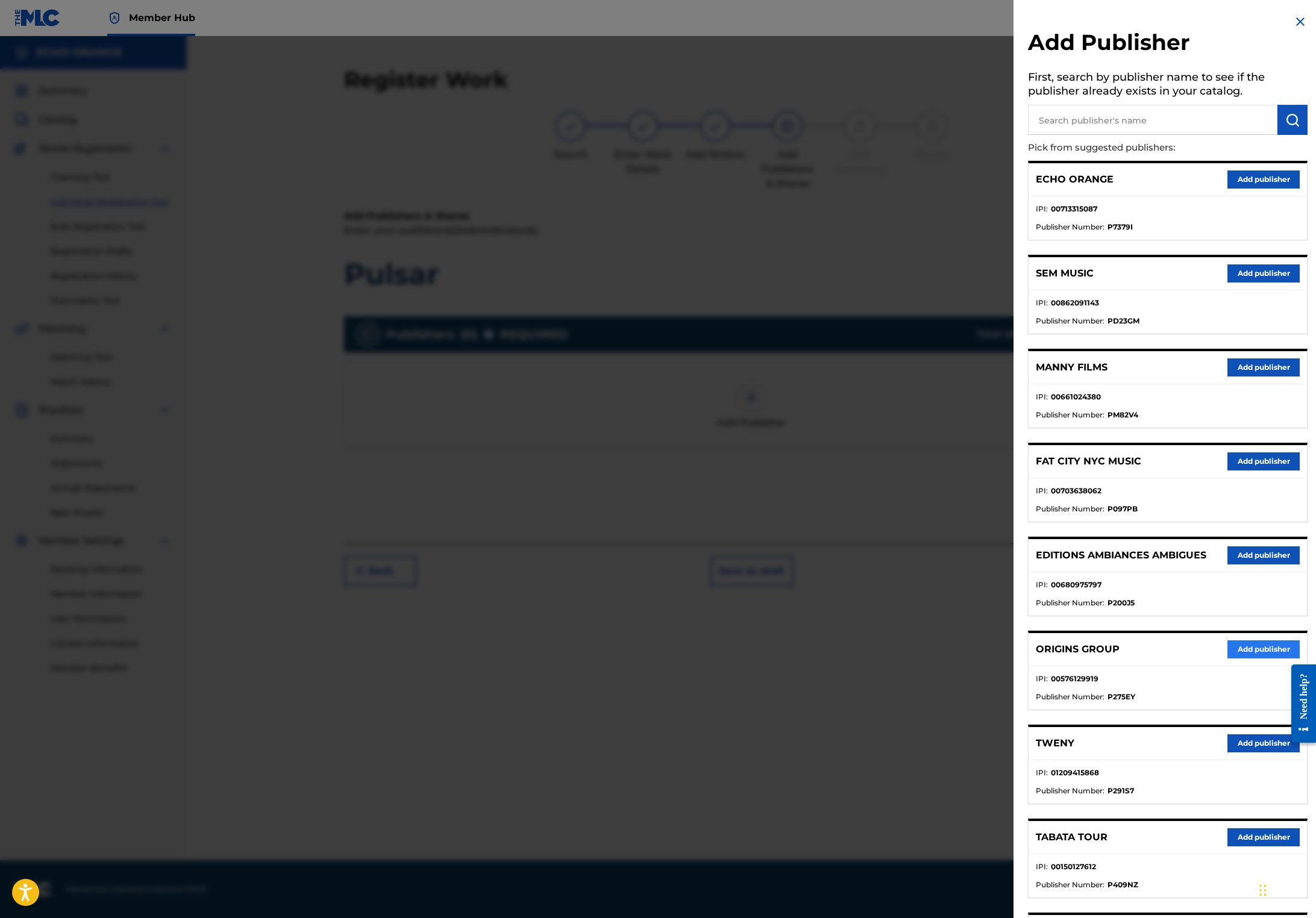
click at [1253, 658] on button "Add publisher" at bounding box center [1263, 649] width 72 height 18
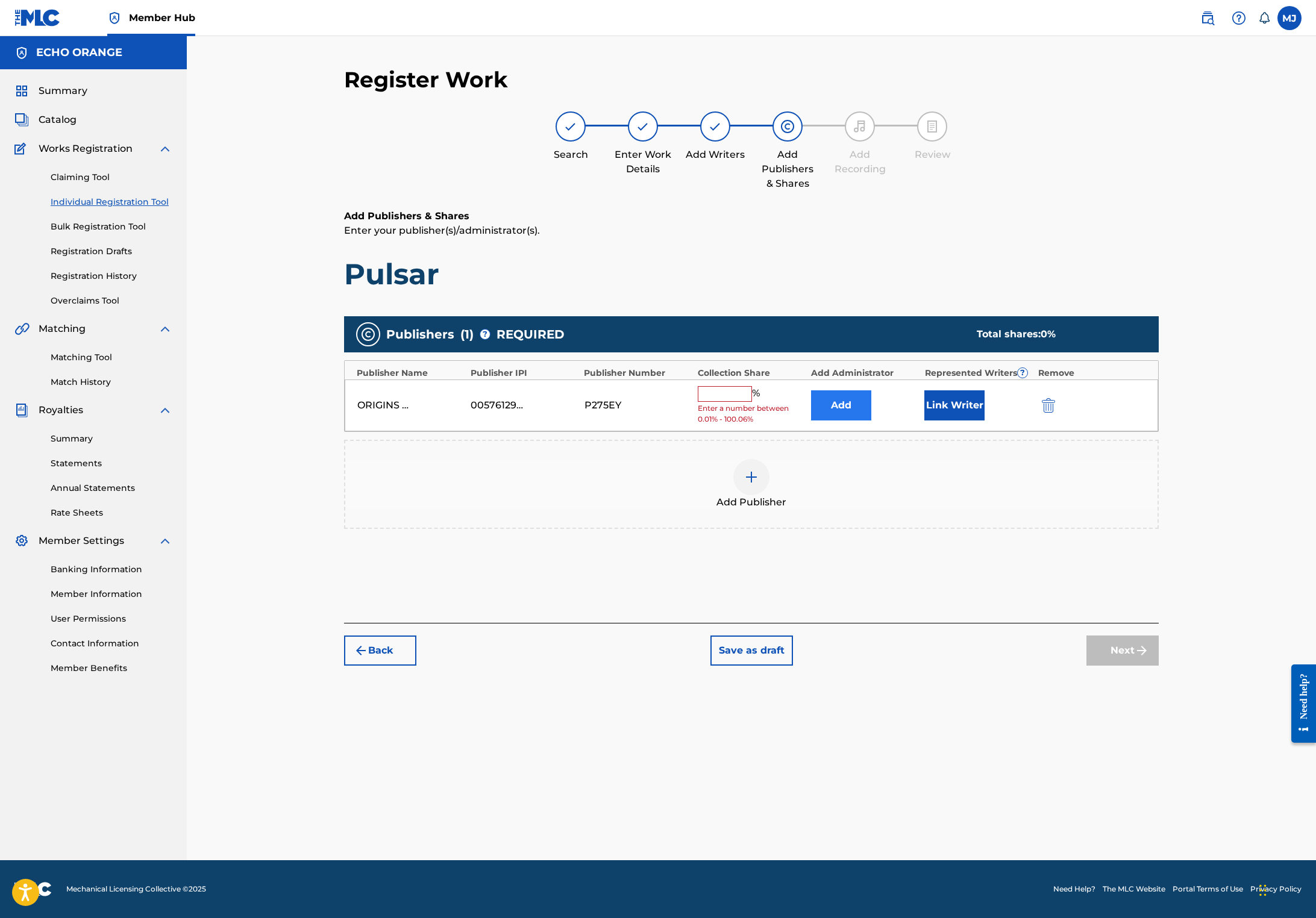
click at [867, 420] on button "Add" at bounding box center [841, 405] width 60 height 31
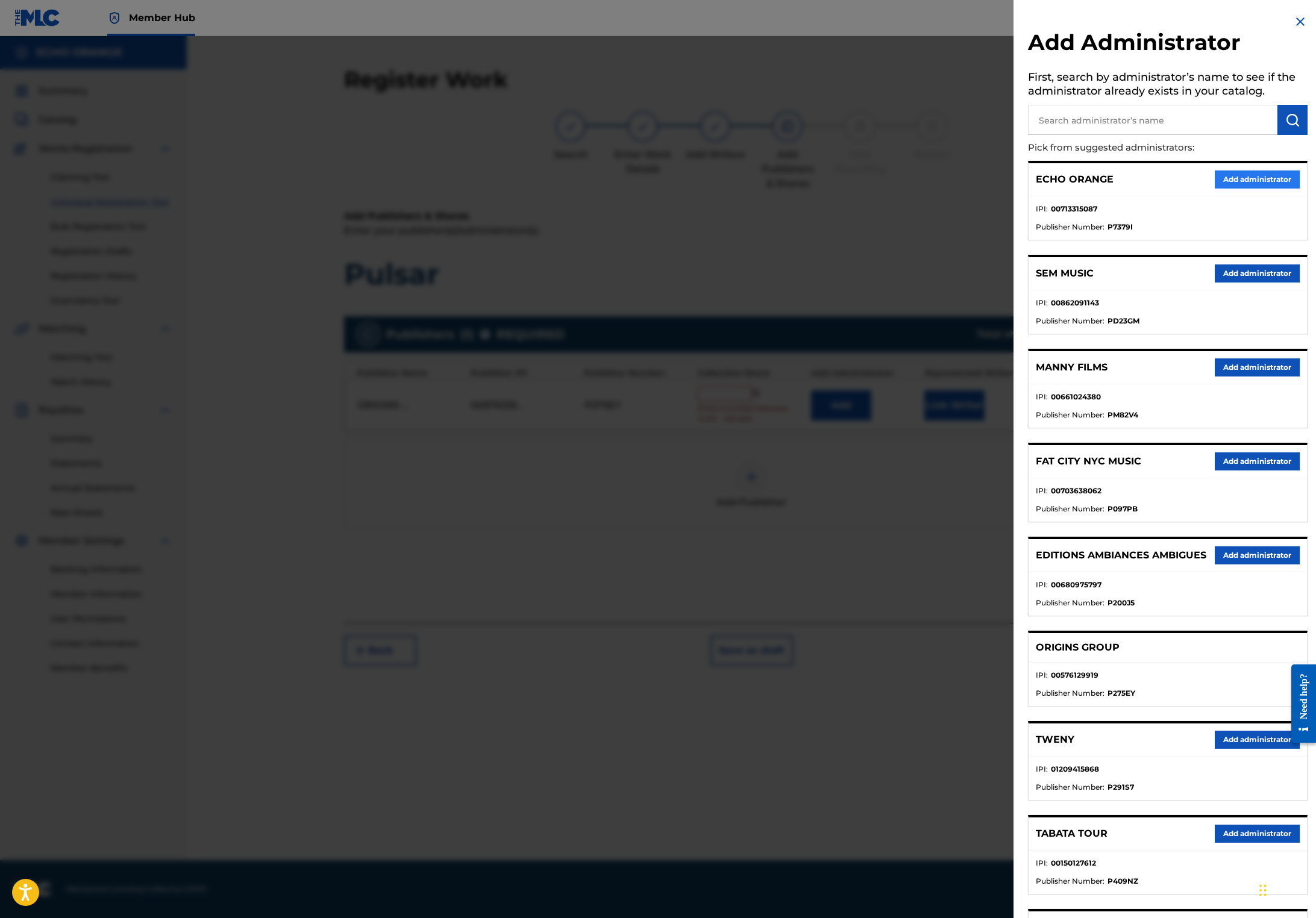
click at [1239, 188] on button "Add administrator" at bounding box center [1257, 179] width 85 height 18
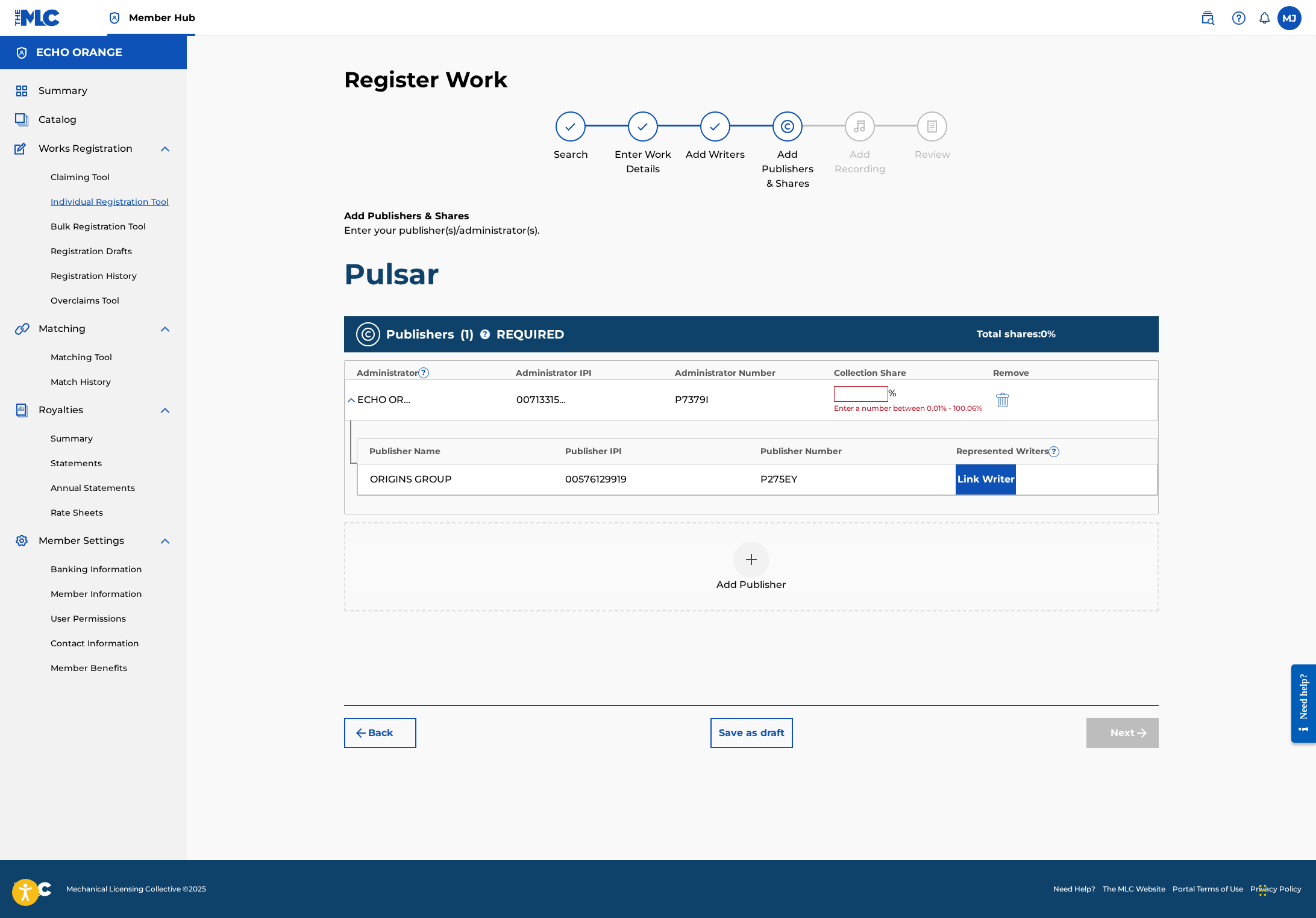
click at [888, 401] on input "text" at bounding box center [860, 393] width 54 height 16
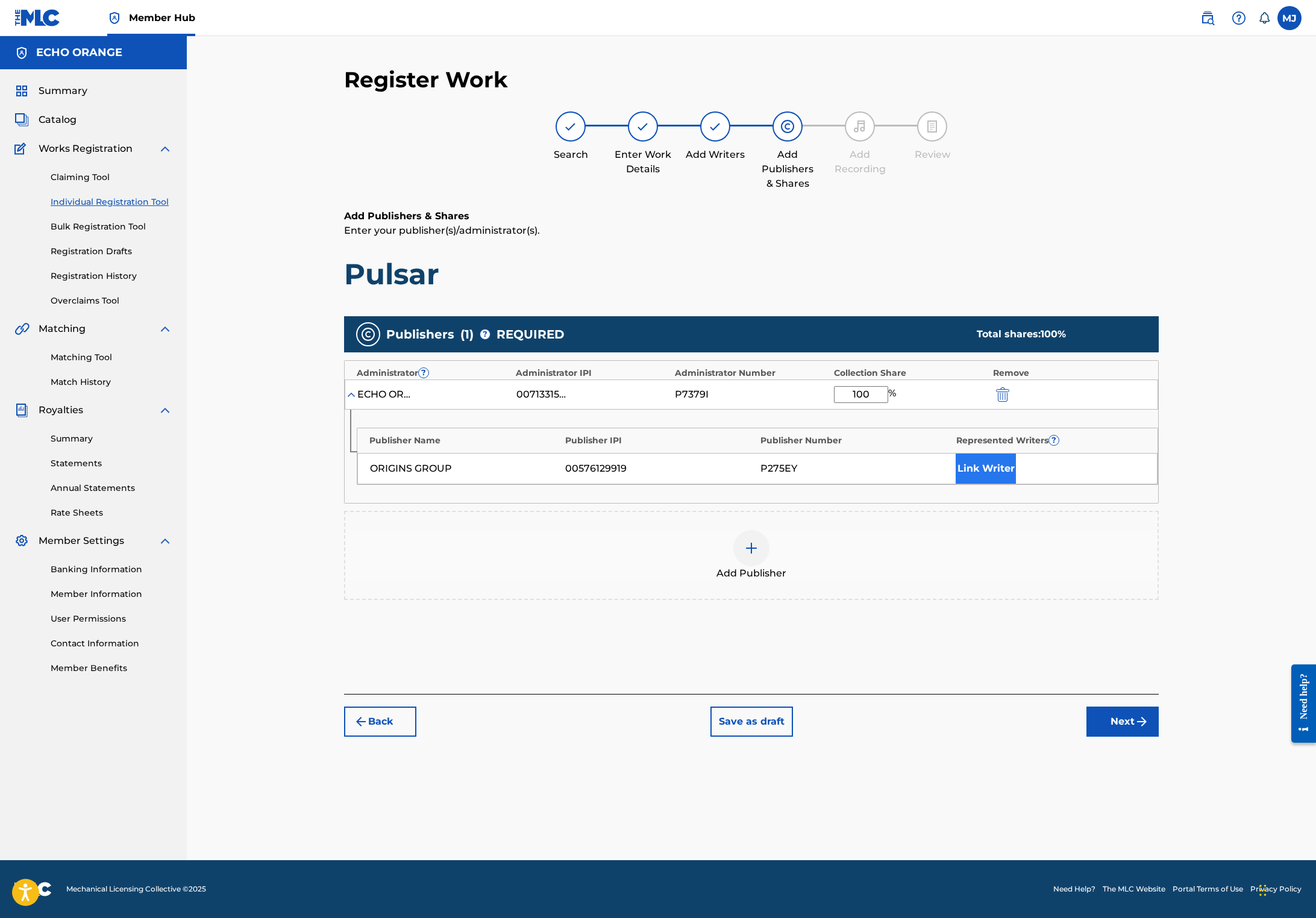
type input "100"
click at [1016, 483] on button "Link Writer" at bounding box center [985, 468] width 60 height 31
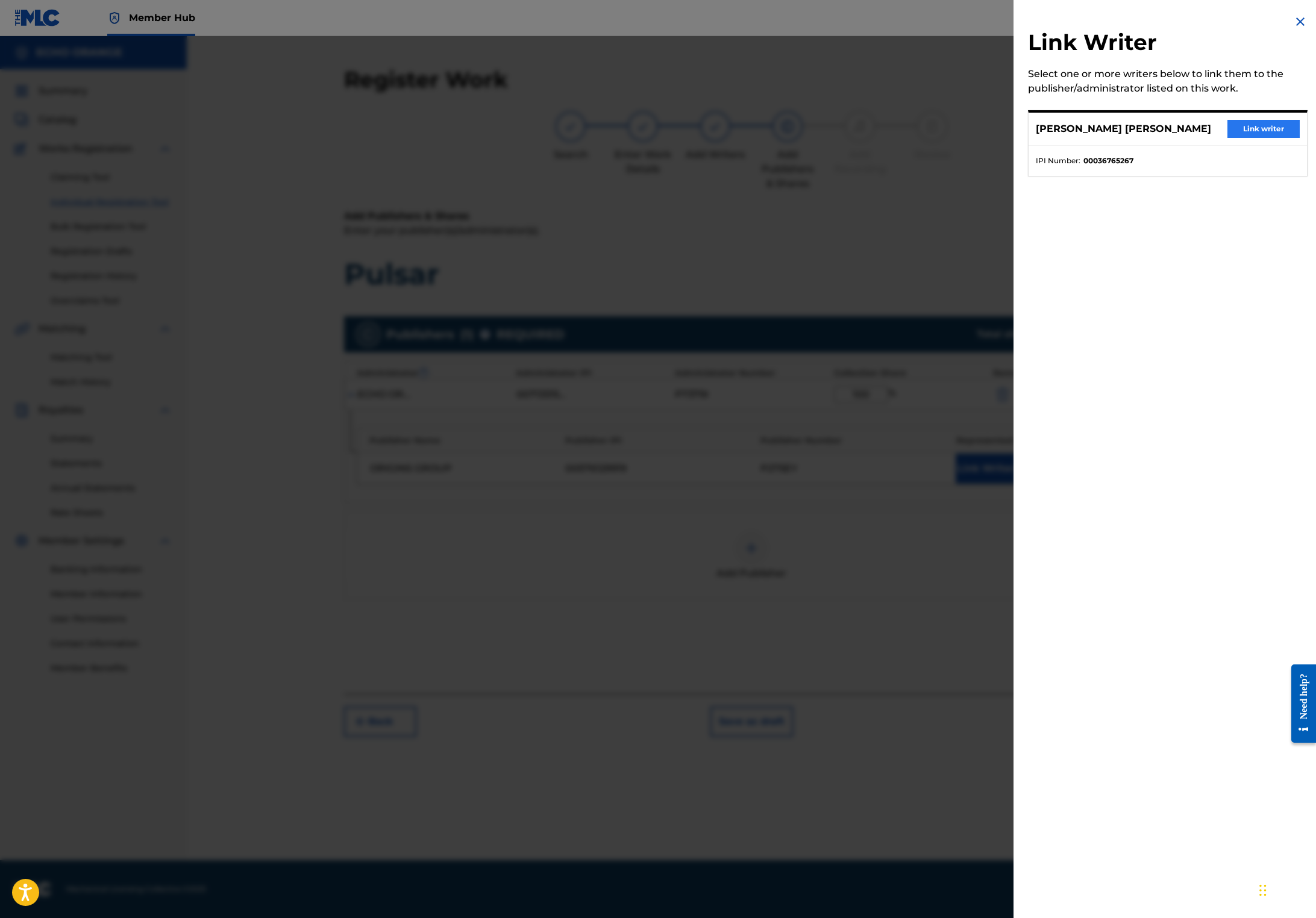
drag, startPoint x: 1232, startPoint y: 128, endPoint x: 1232, endPoint y: 138, distance: 10.0
click at [1232, 135] on div "[PERSON_NAME] [PERSON_NAME] Link writer" at bounding box center [1167, 129] width 278 height 34
click at [1232, 138] on button "Link writer" at bounding box center [1263, 129] width 72 height 18
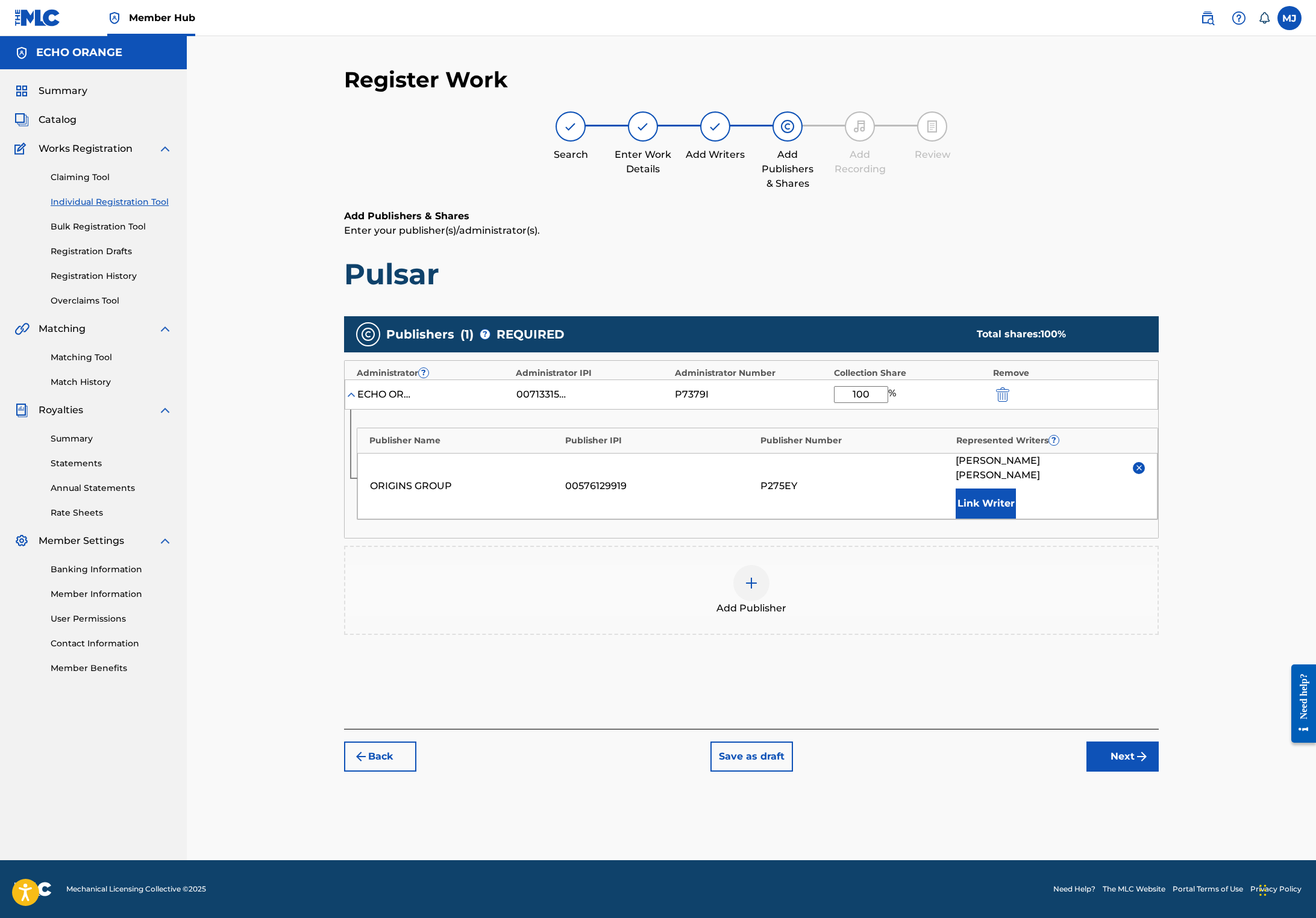
scroll to position [12, 0]
click at [1158, 771] on button "Next" at bounding box center [1122, 756] width 72 height 31
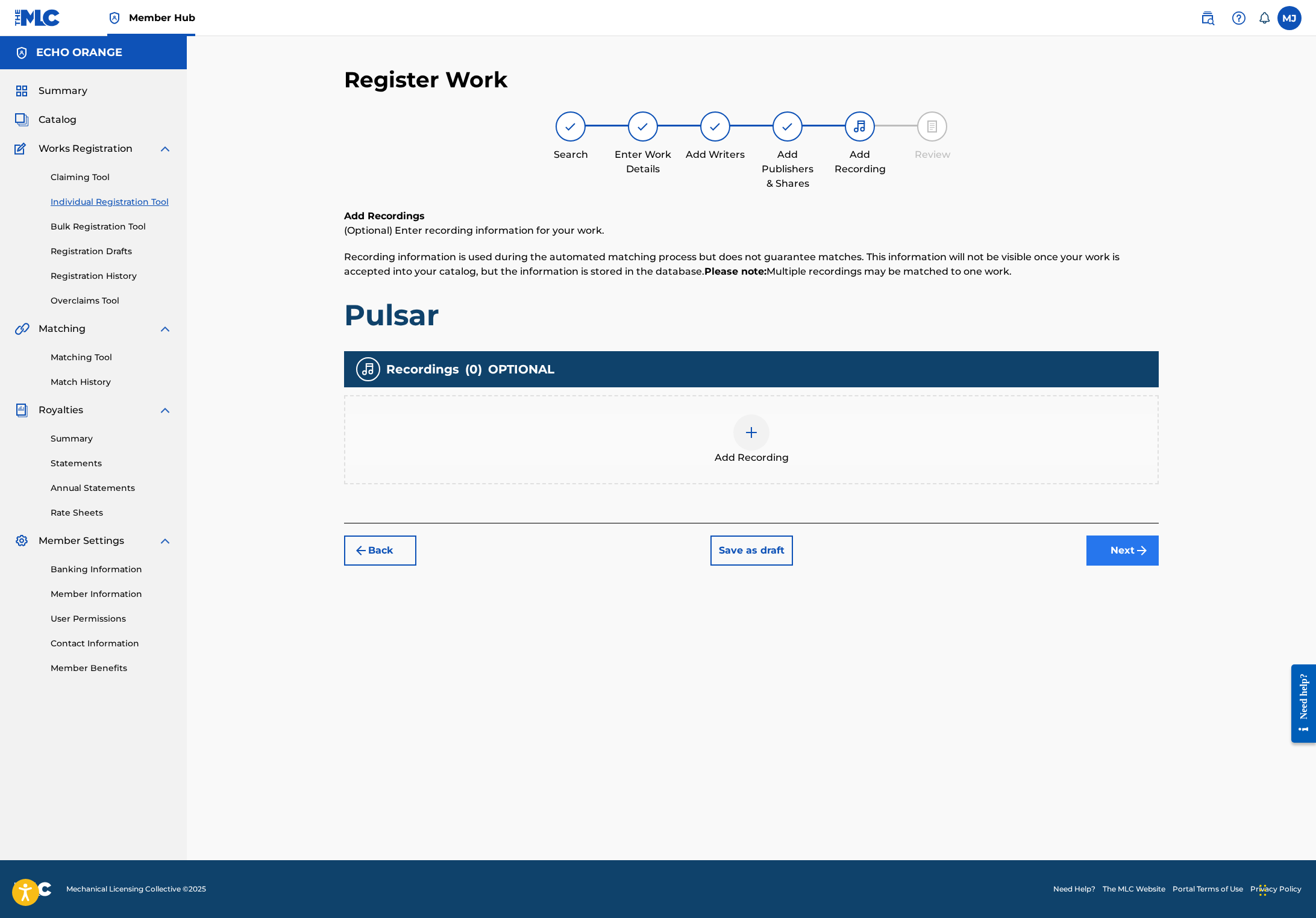
click at [1158, 565] on button "Next" at bounding box center [1122, 550] width 72 height 31
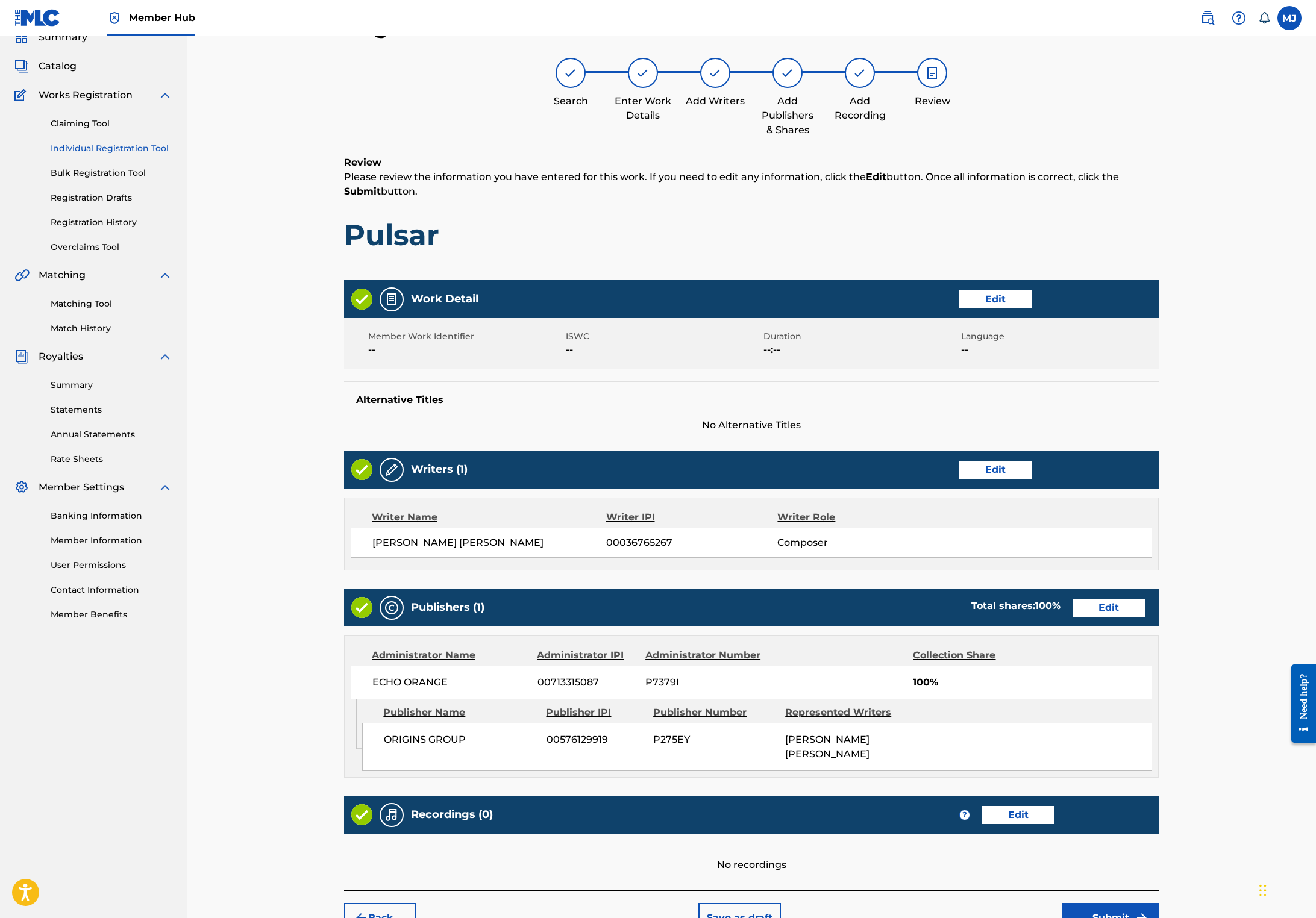
scroll to position [239, 0]
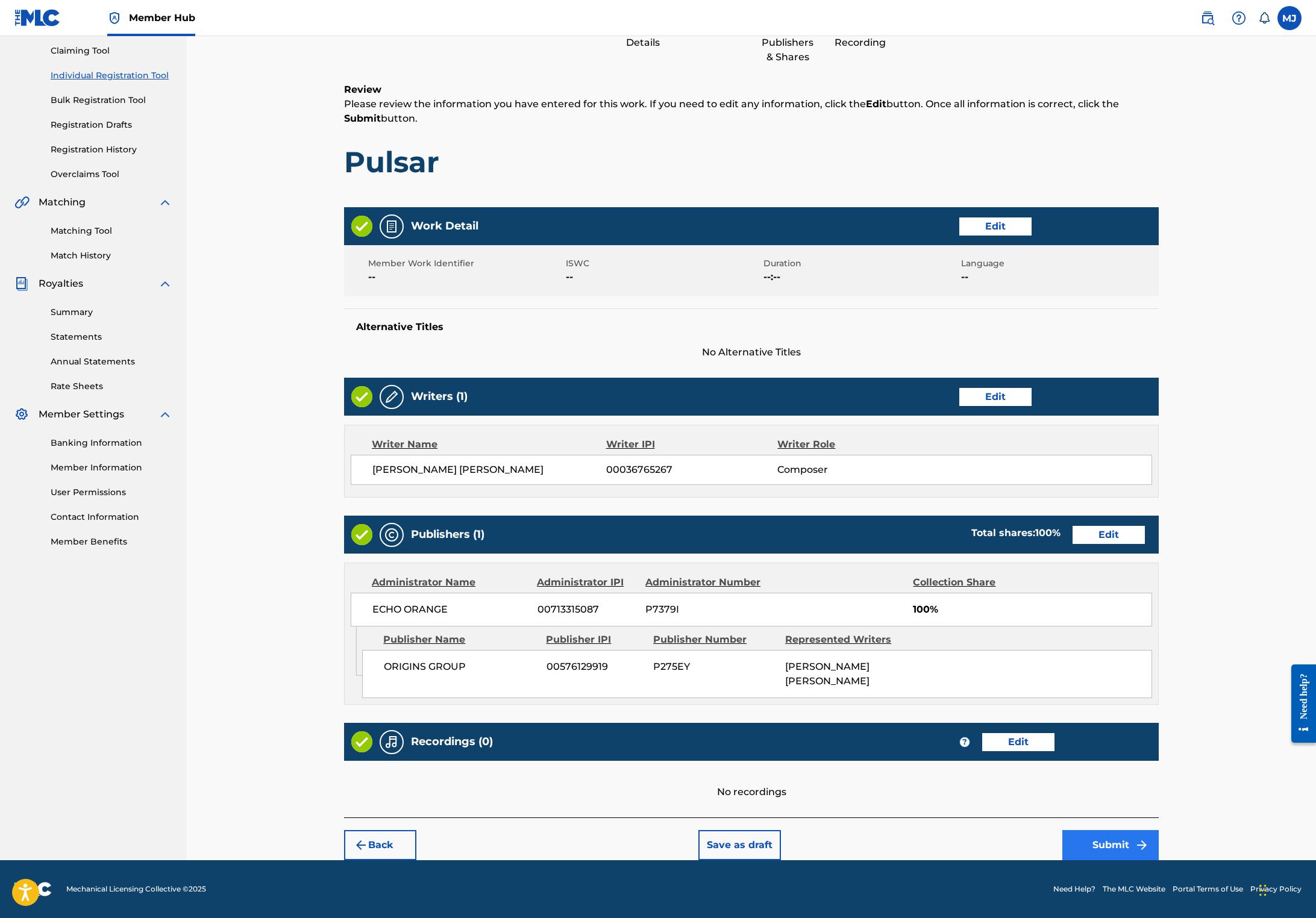
click at [1158, 829] on button "Submit" at bounding box center [1111, 844] width 97 height 31
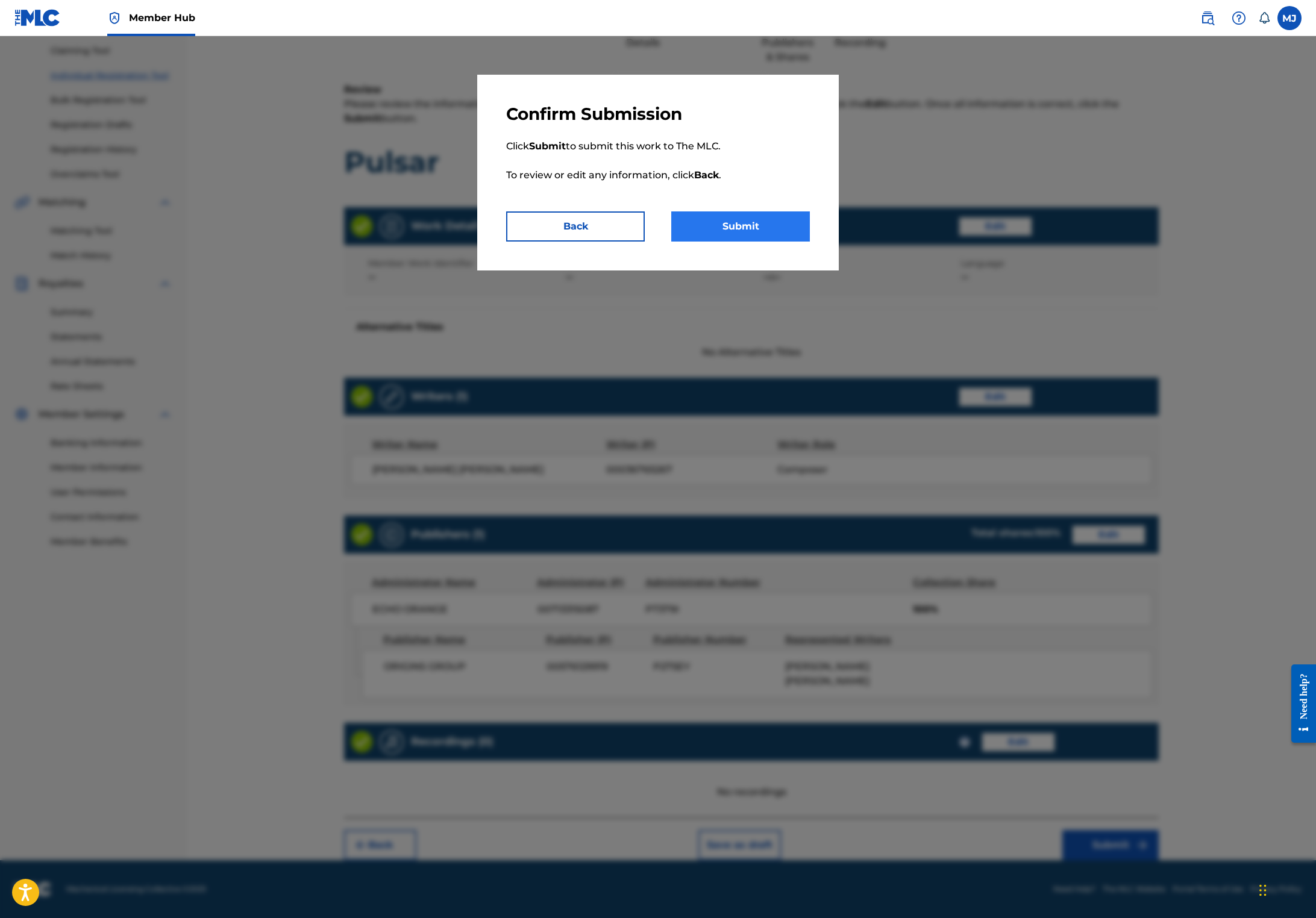
click at [745, 242] on button "Submit" at bounding box center [740, 226] width 138 height 31
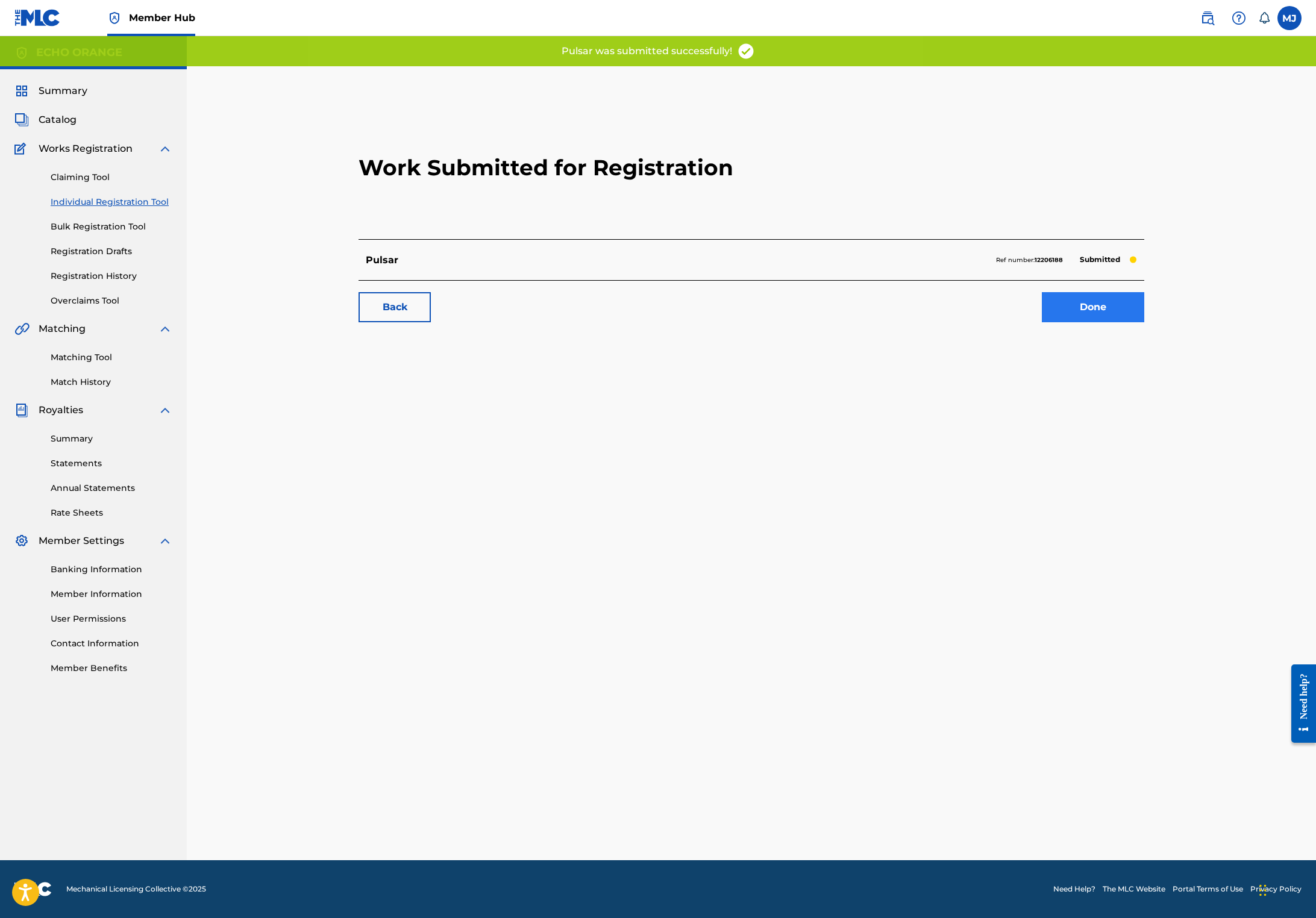
click at [1144, 322] on link "Done" at bounding box center [1093, 307] width 103 height 31
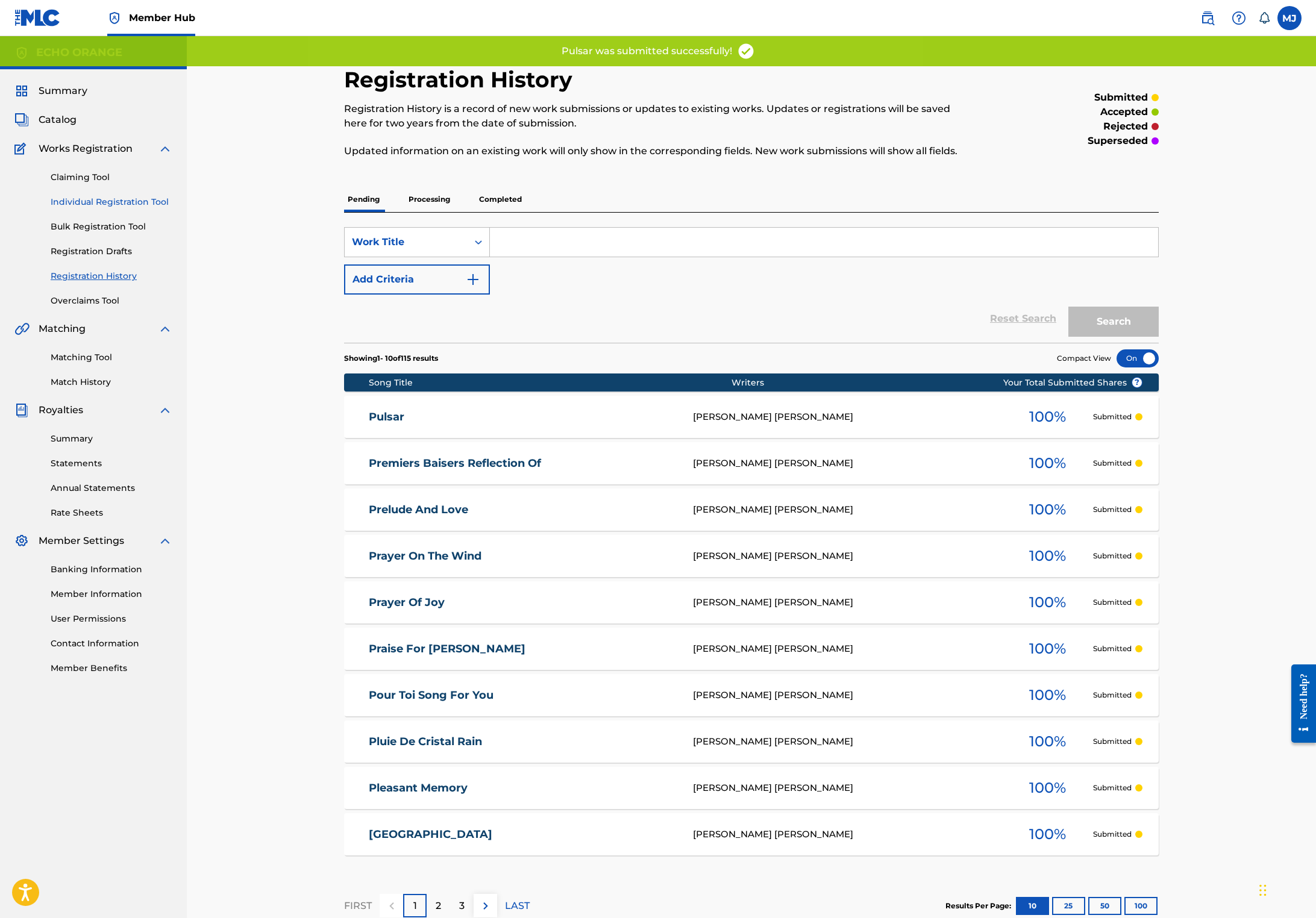
click at [89, 208] on link "Individual Registration Tool" at bounding box center [110, 201] width 121 height 13
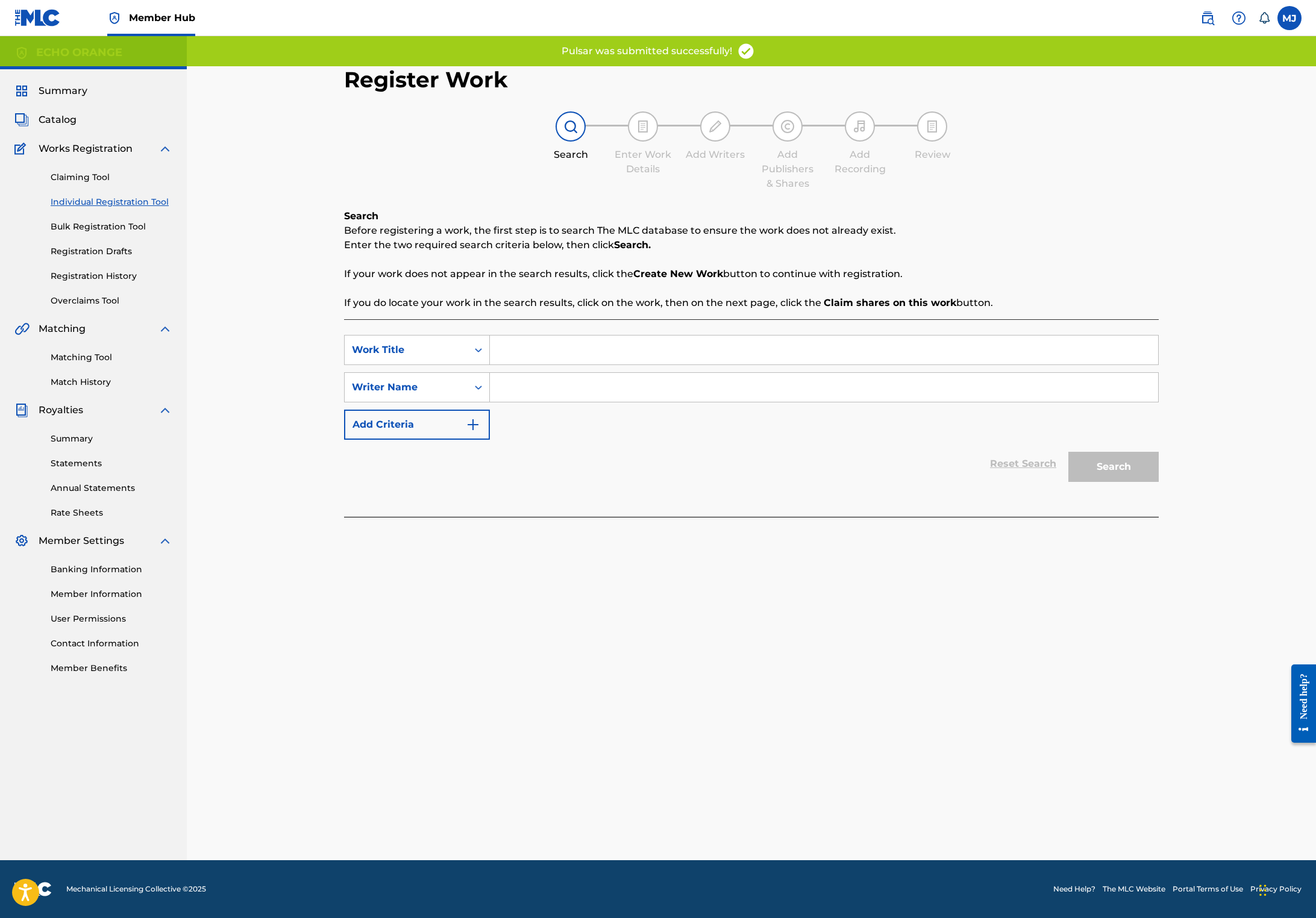
click at [507, 364] on input "Search Form" at bounding box center [823, 349] width 668 height 29
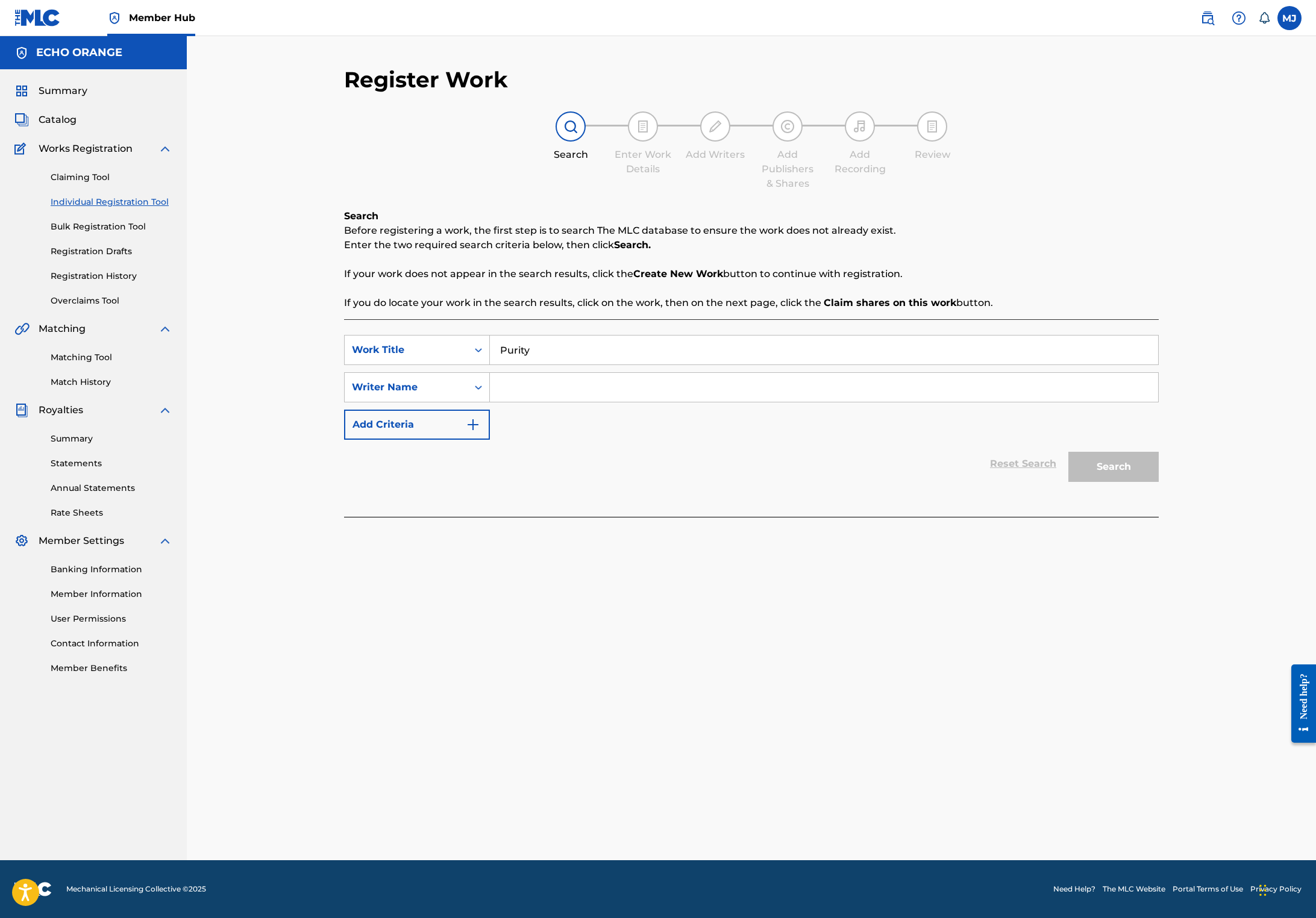
type input "Purity"
paste input "[PERSON_NAME]"
type input "[PERSON_NAME]"
click at [1158, 481] on button "Search" at bounding box center [1114, 466] width 91 height 31
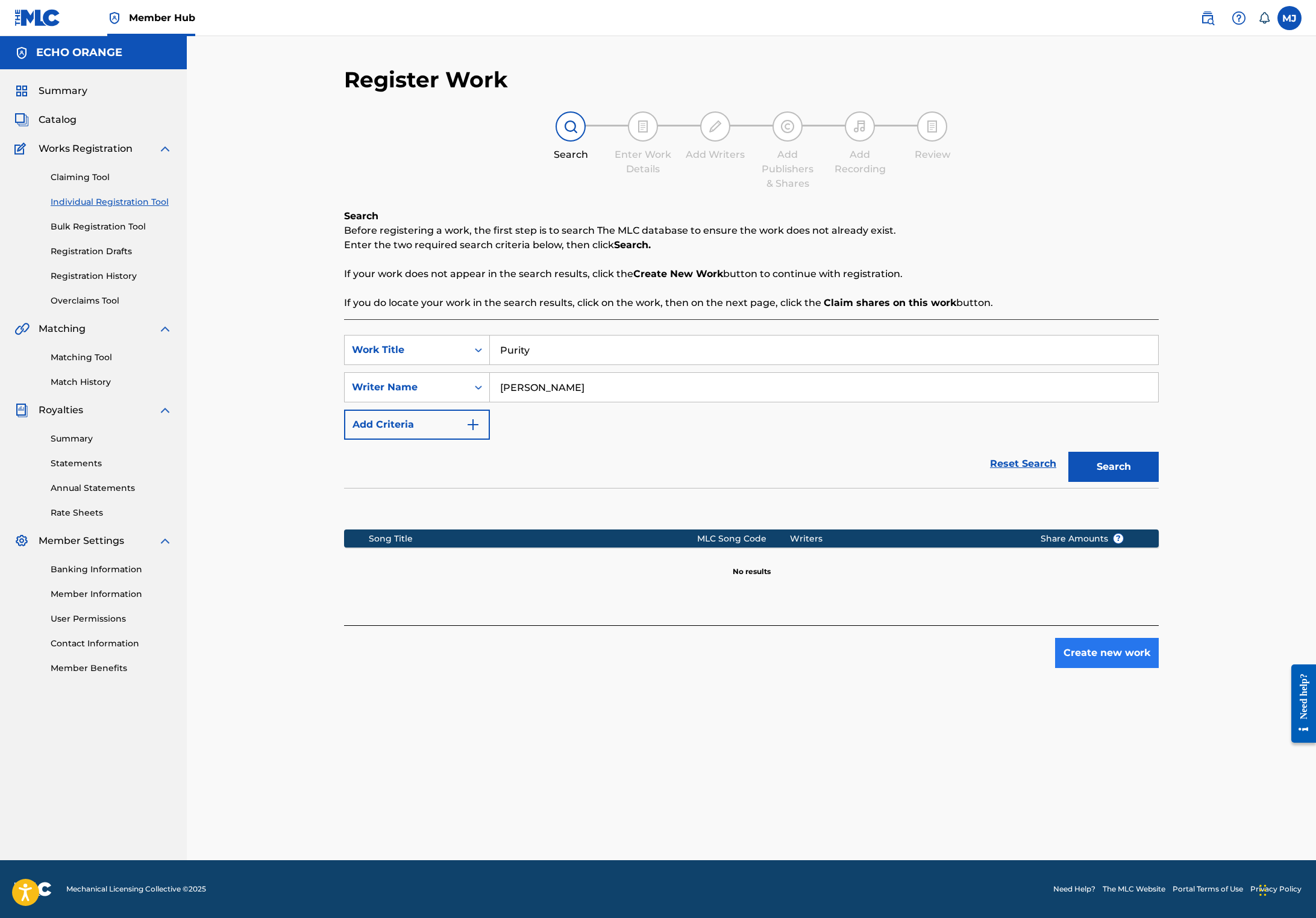
click at [1158, 668] on button "Create new work" at bounding box center [1106, 653] width 104 height 31
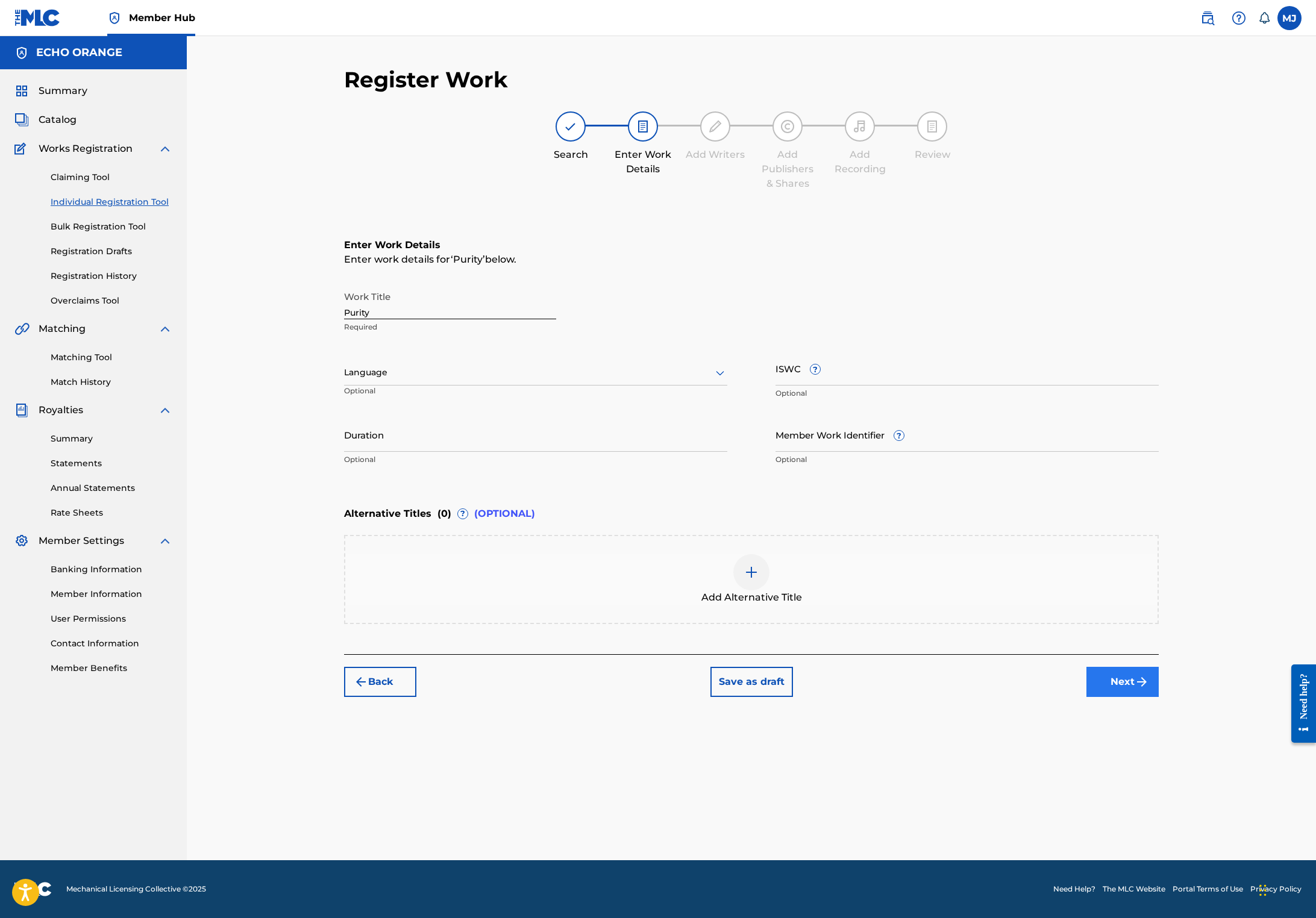
click at [1158, 696] on button "Next" at bounding box center [1122, 681] width 72 height 31
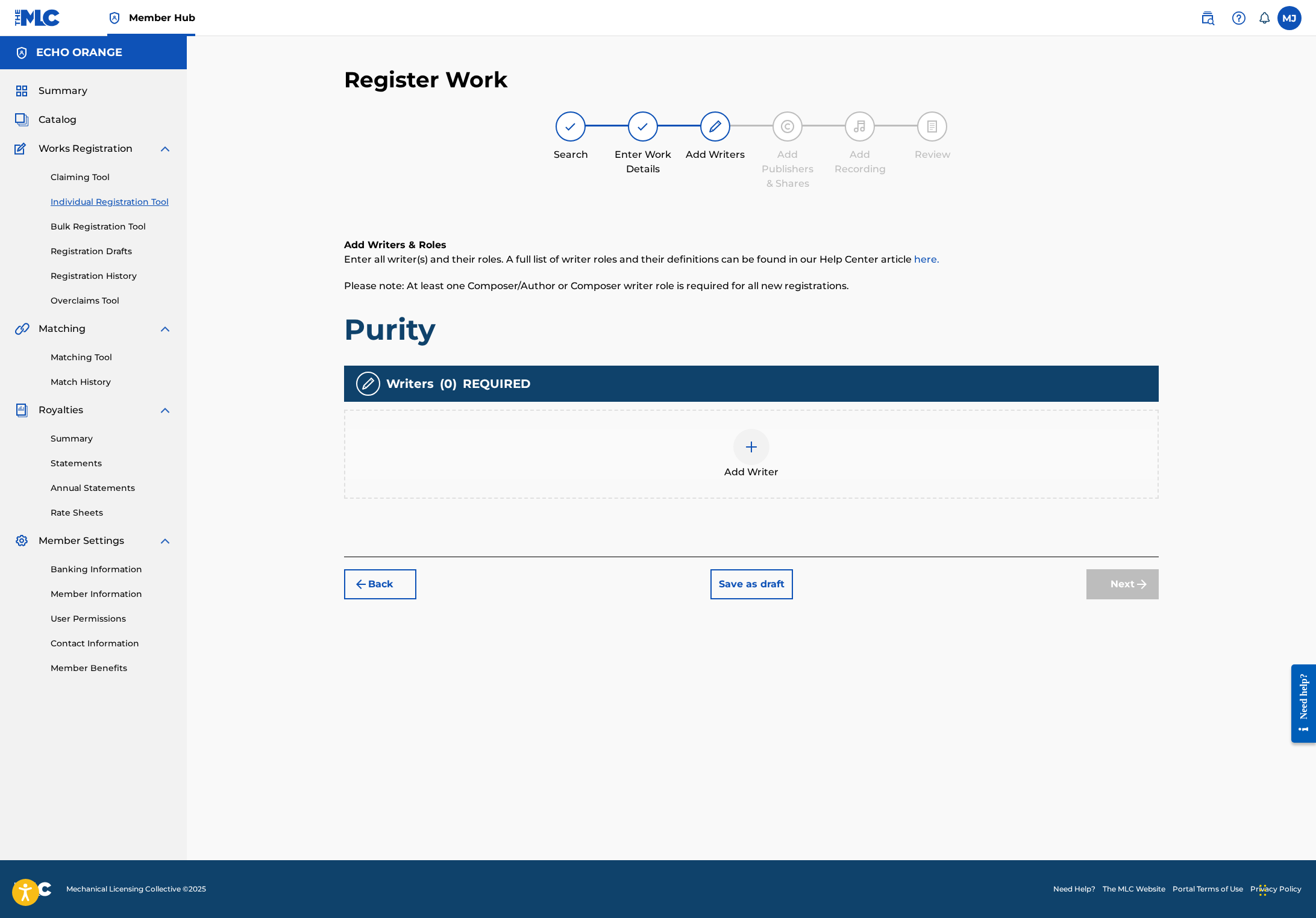
click at [914, 477] on div "Add Writer" at bounding box center [751, 454] width 812 height 50
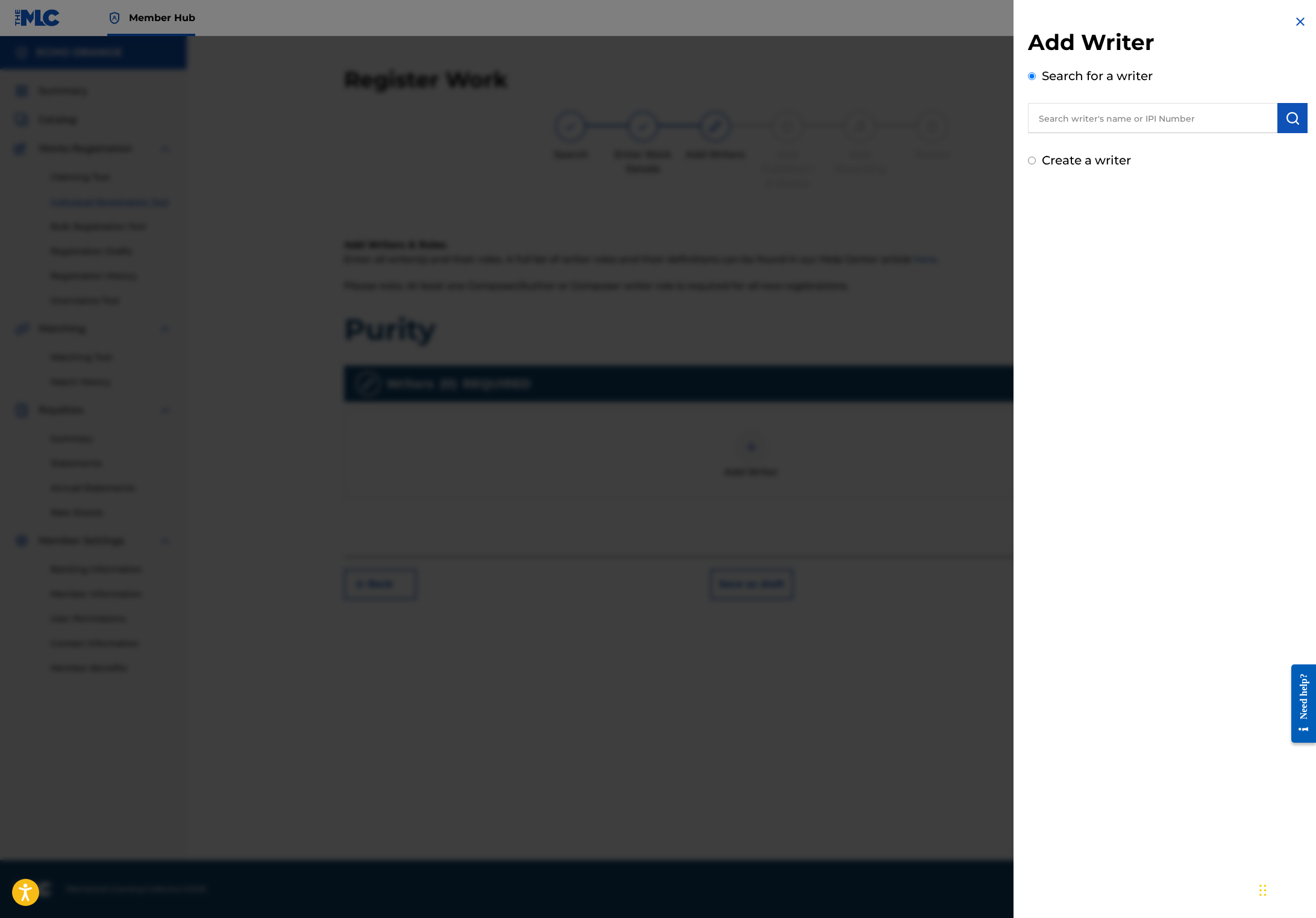
click at [1127, 133] on input "text" at bounding box center [1152, 117] width 250 height 31
paste input "[PERSON_NAME]"
type input "[PERSON_NAME]"
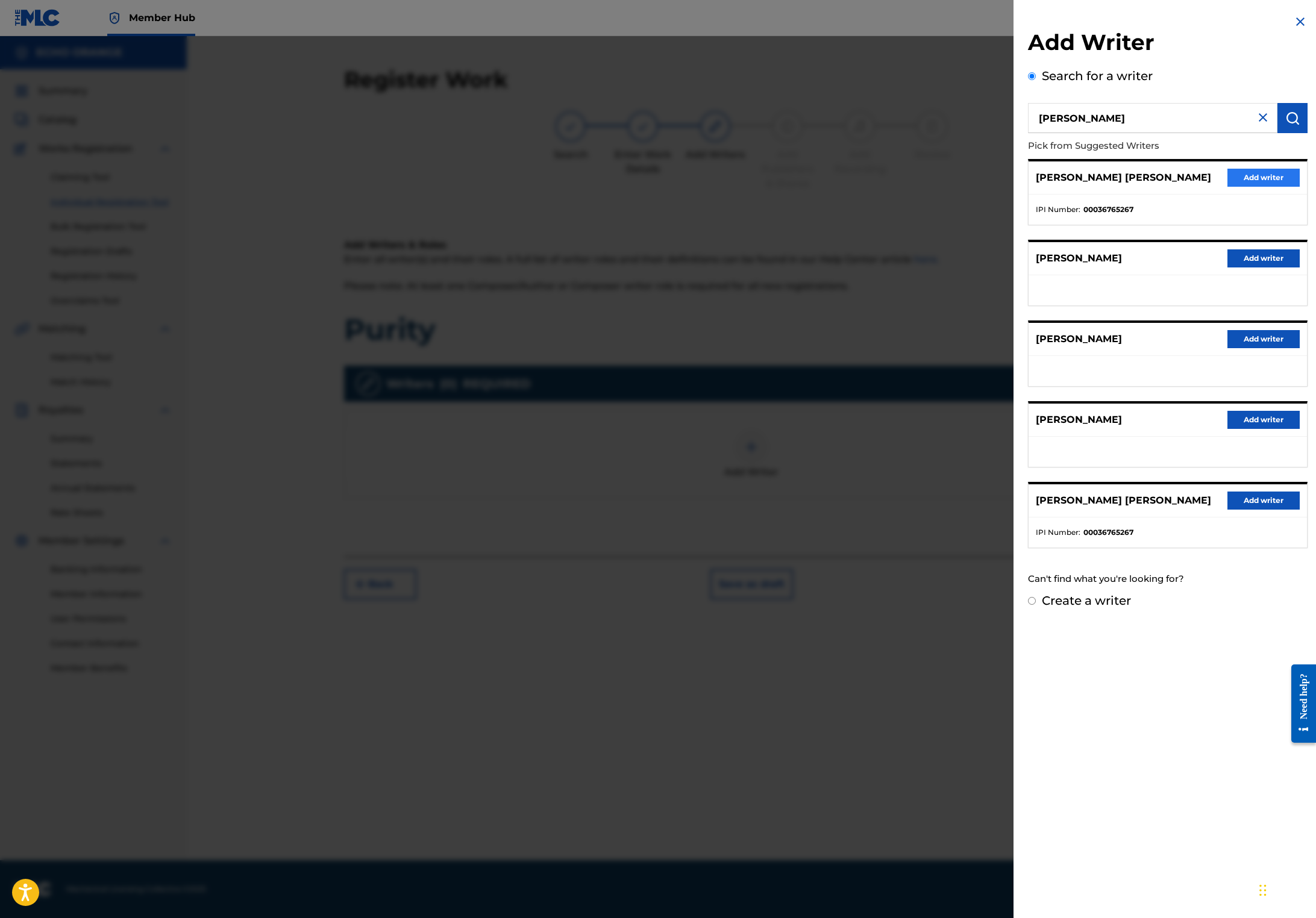
click at [1259, 186] on button "Add writer" at bounding box center [1263, 177] width 72 height 18
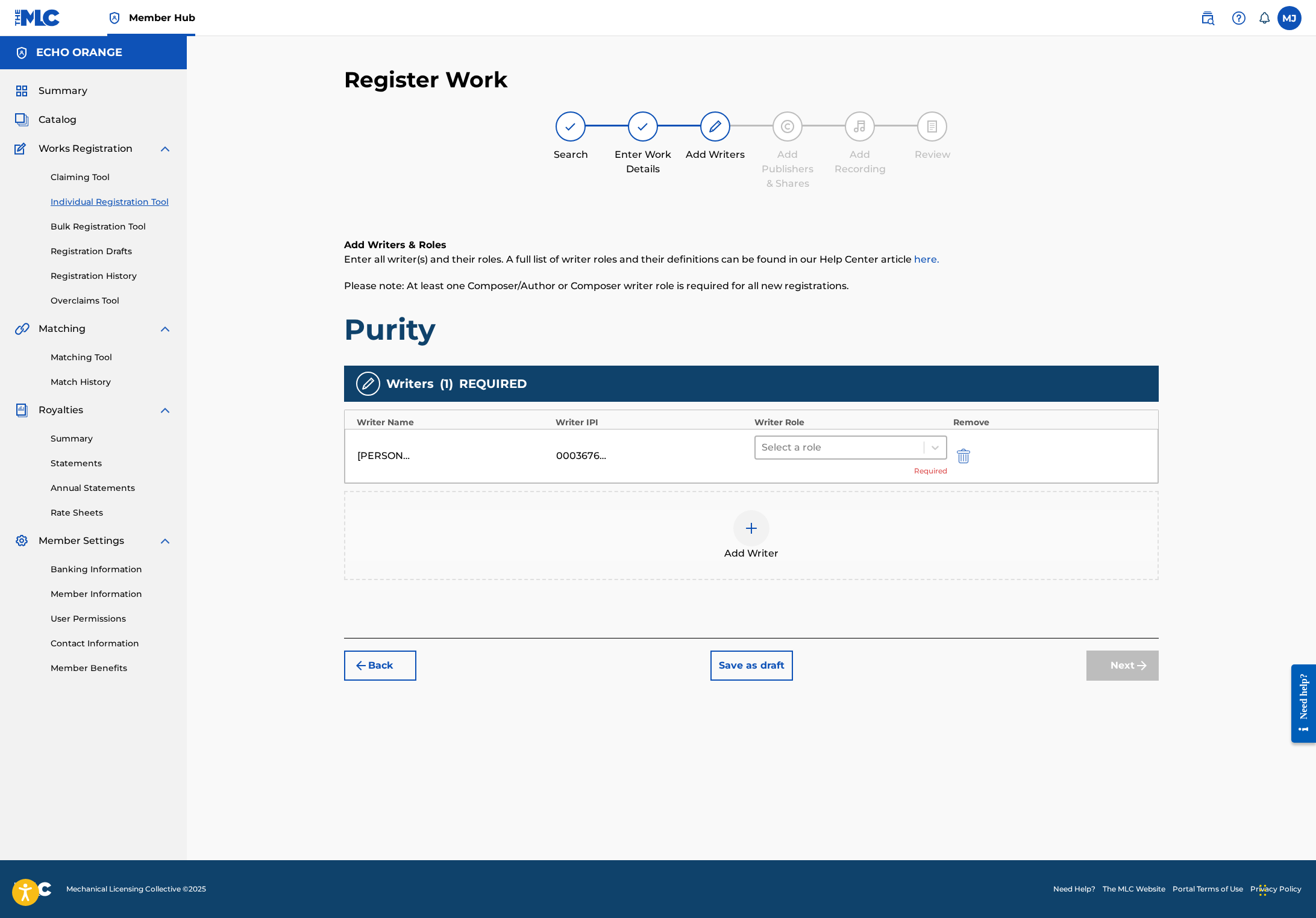
click at [900, 456] on div at bounding box center [840, 447] width 156 height 17
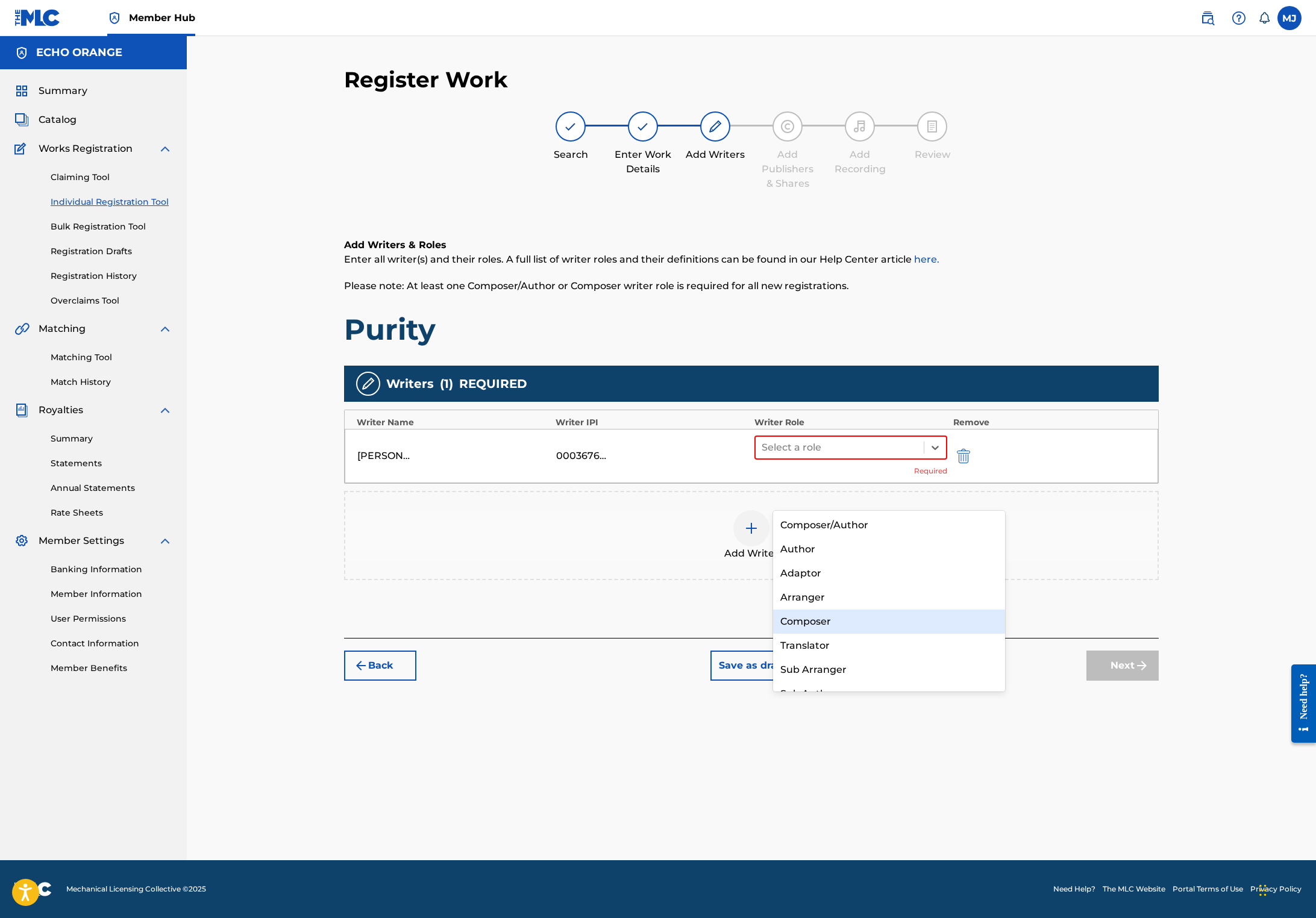
click at [851, 628] on div "Composer" at bounding box center [888, 621] width 232 height 24
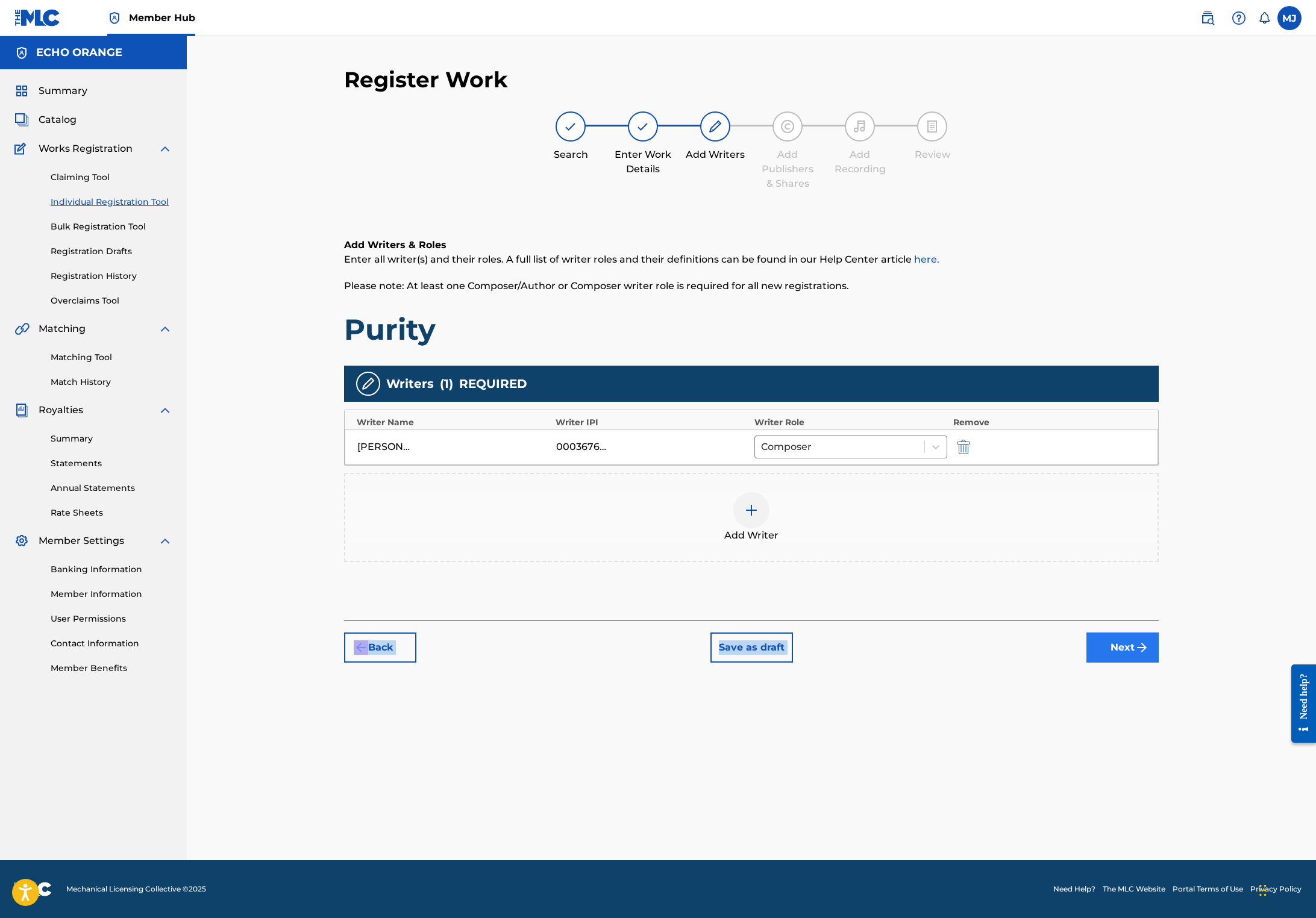
drag, startPoint x: 1169, startPoint y: 696, endPoint x: 1180, endPoint y: 711, distance: 18.6
click at [1158, 663] on div "Register Work Search Enter Work Details Add Writers Add Publishers & Shares Add…" at bounding box center [752, 364] width 815 height 597
click at [1158, 663] on button "Next" at bounding box center [1122, 647] width 72 height 31
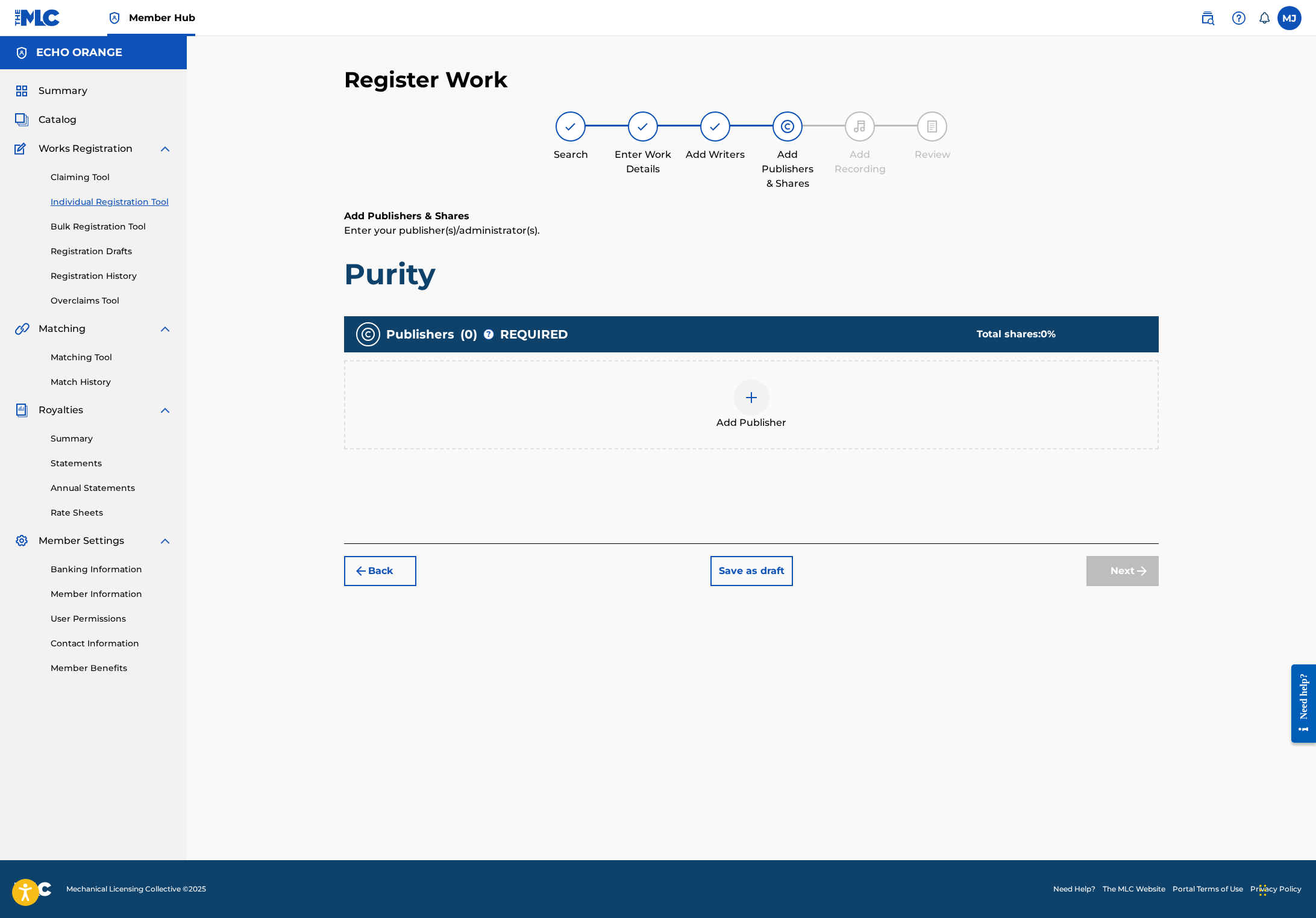
click at [708, 430] on div "Add Publisher" at bounding box center [751, 404] width 812 height 50
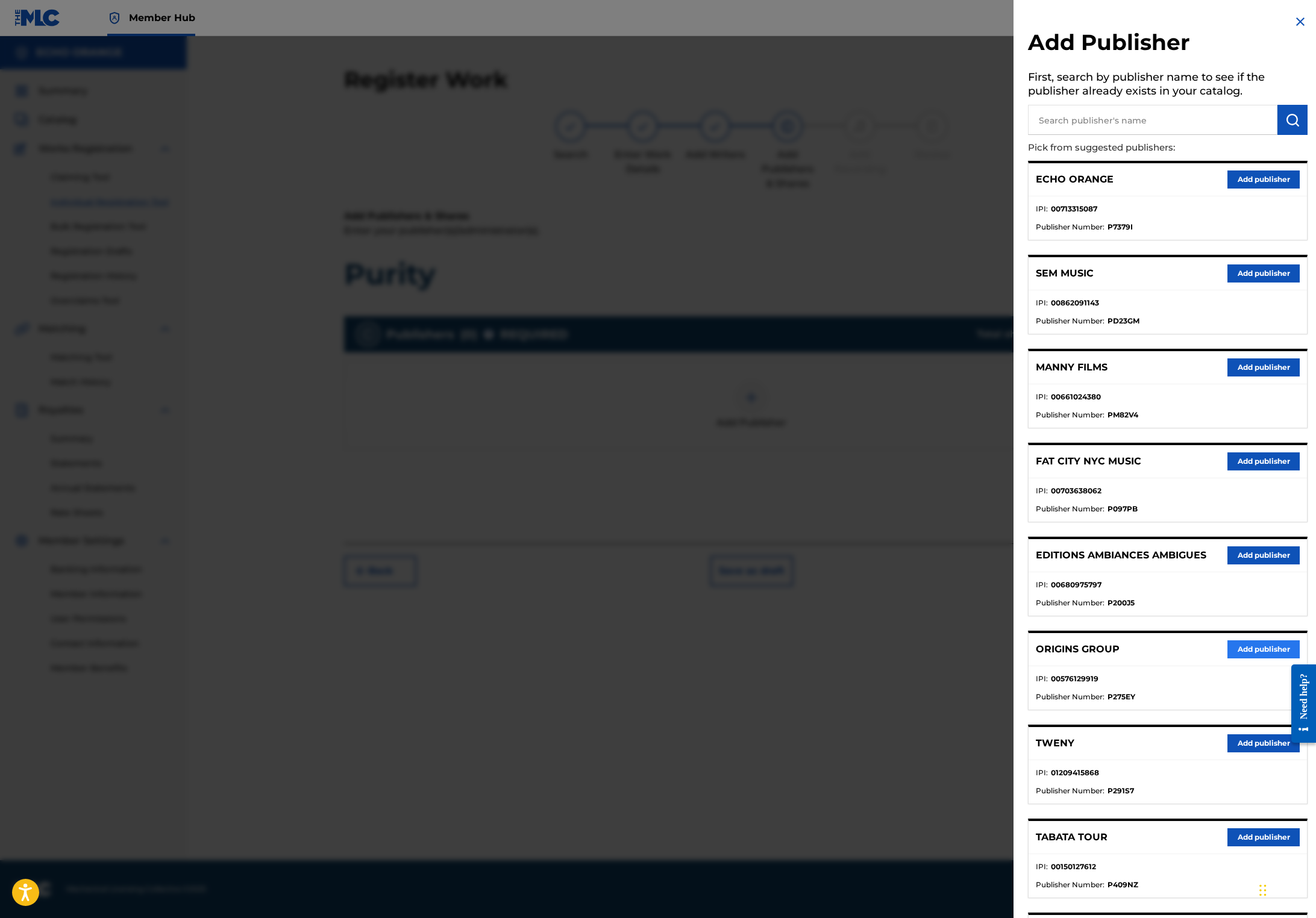
click at [1231, 658] on button "Add publisher" at bounding box center [1263, 649] width 72 height 18
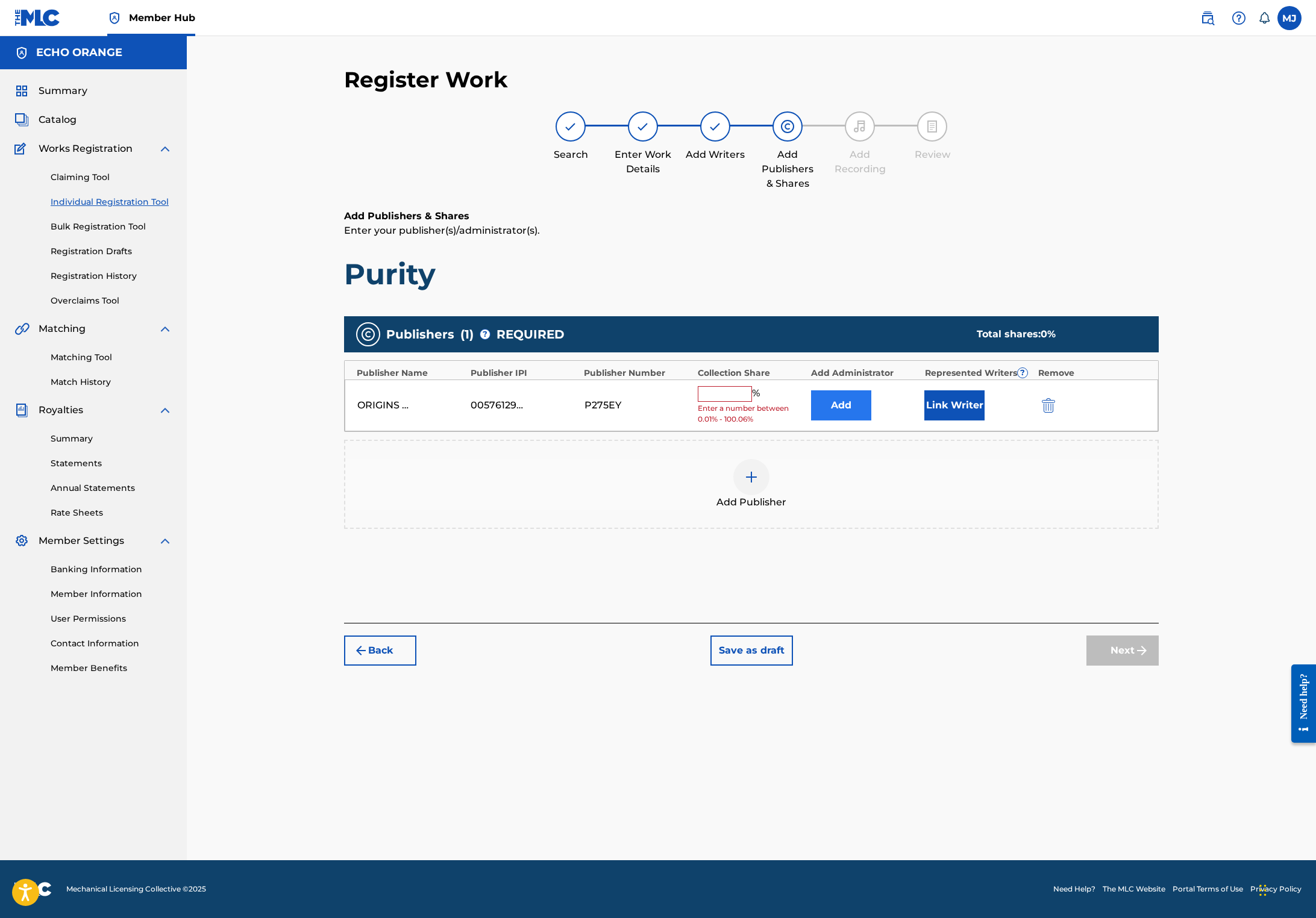
click at [871, 420] on button "Add" at bounding box center [841, 405] width 60 height 31
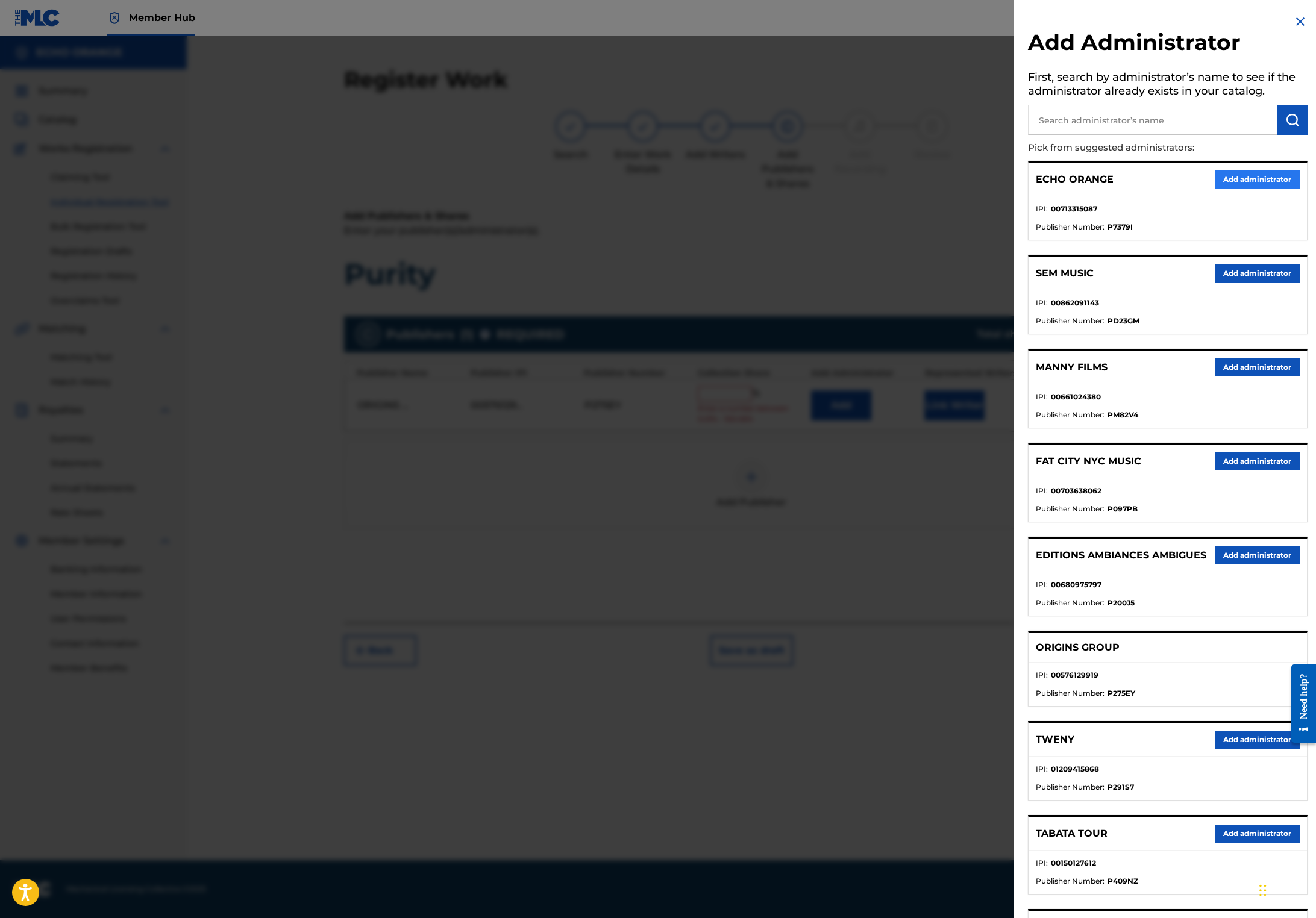
click at [1232, 188] on button "Add administrator" at bounding box center [1257, 179] width 85 height 18
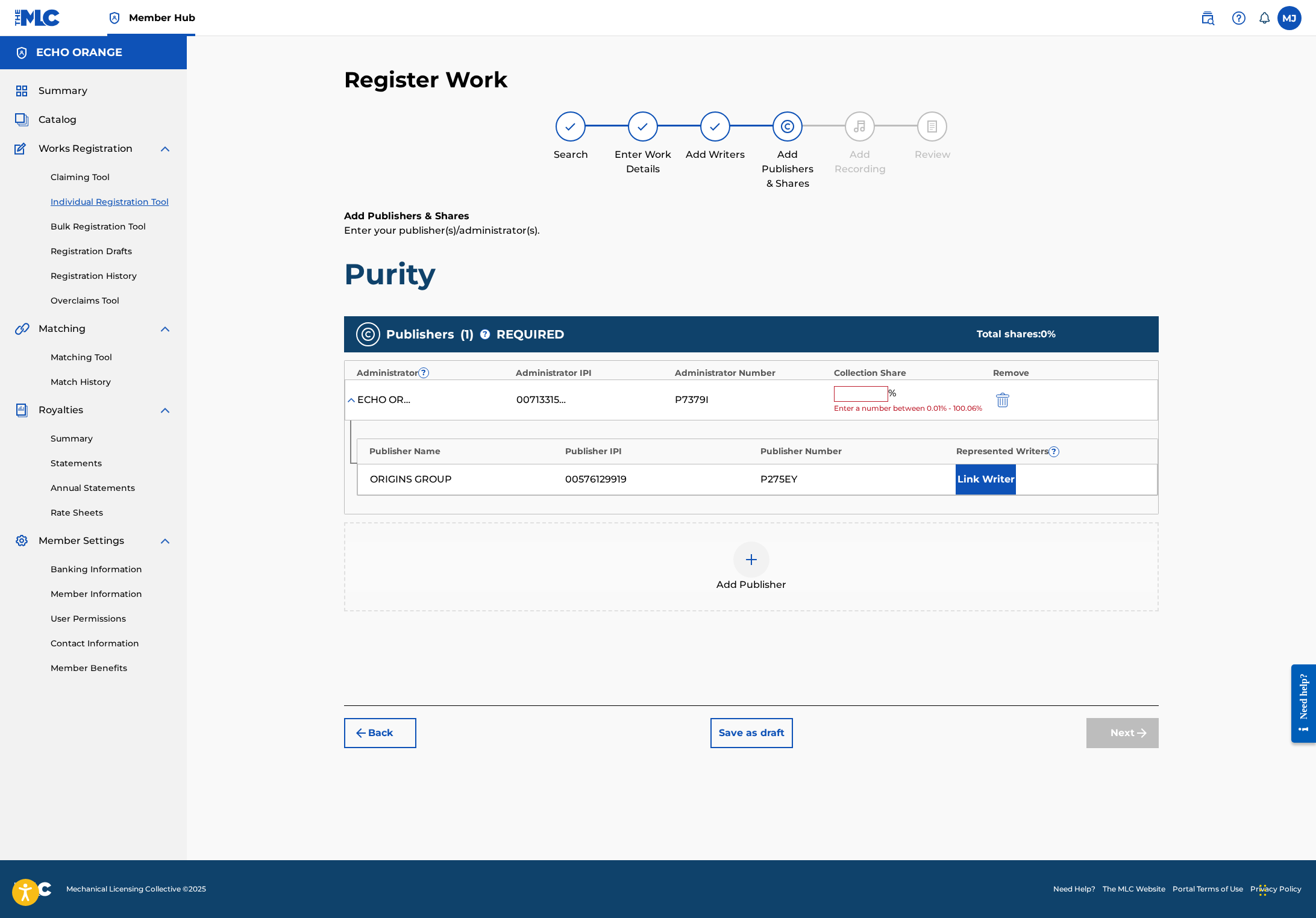
click at [899, 401] on div "%" at bounding box center [866, 393] width 65 height 16
click at [888, 401] on input "text" at bounding box center [860, 393] width 54 height 16
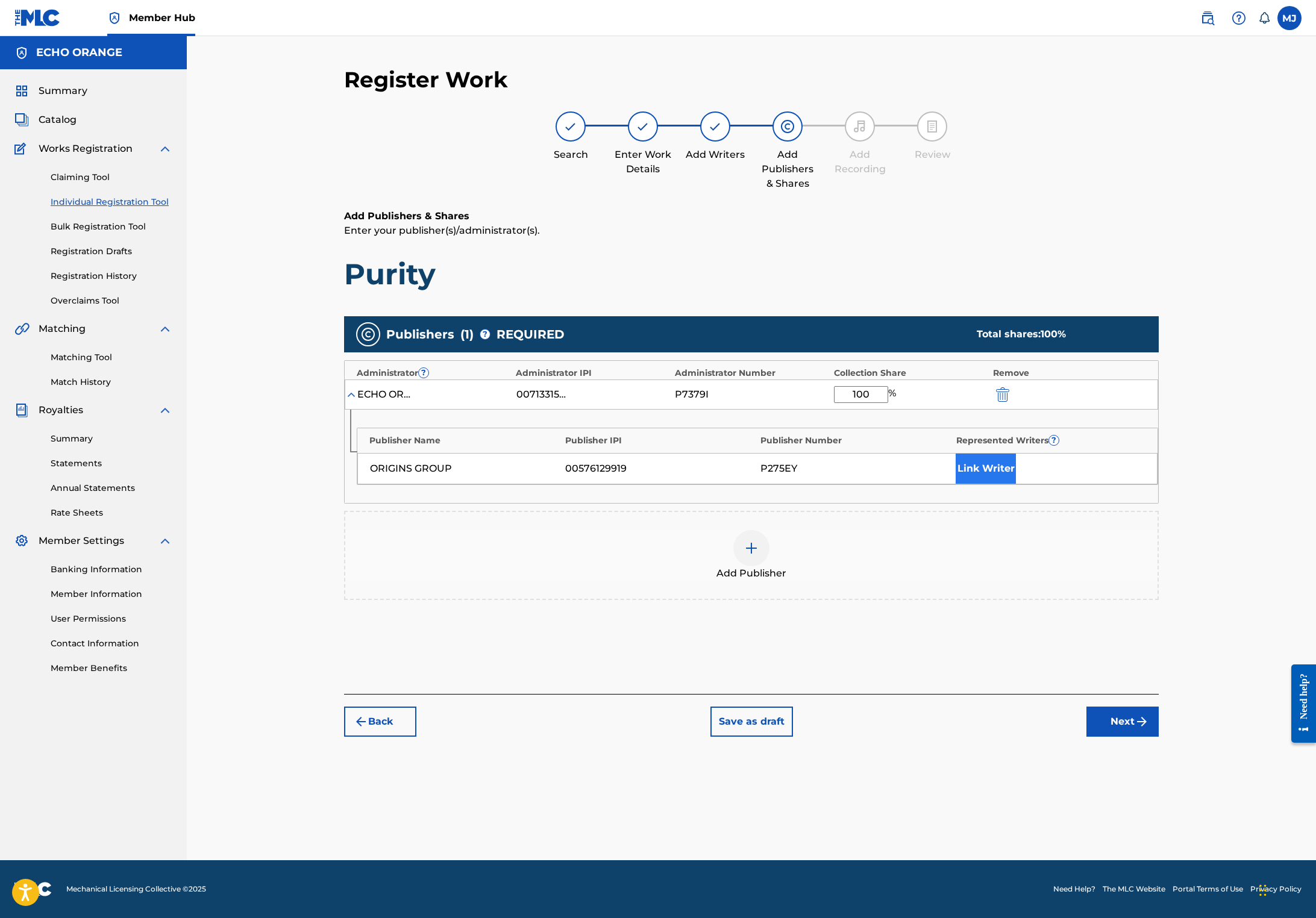
type input "100"
click at [1016, 483] on button "Link Writer" at bounding box center [985, 468] width 60 height 31
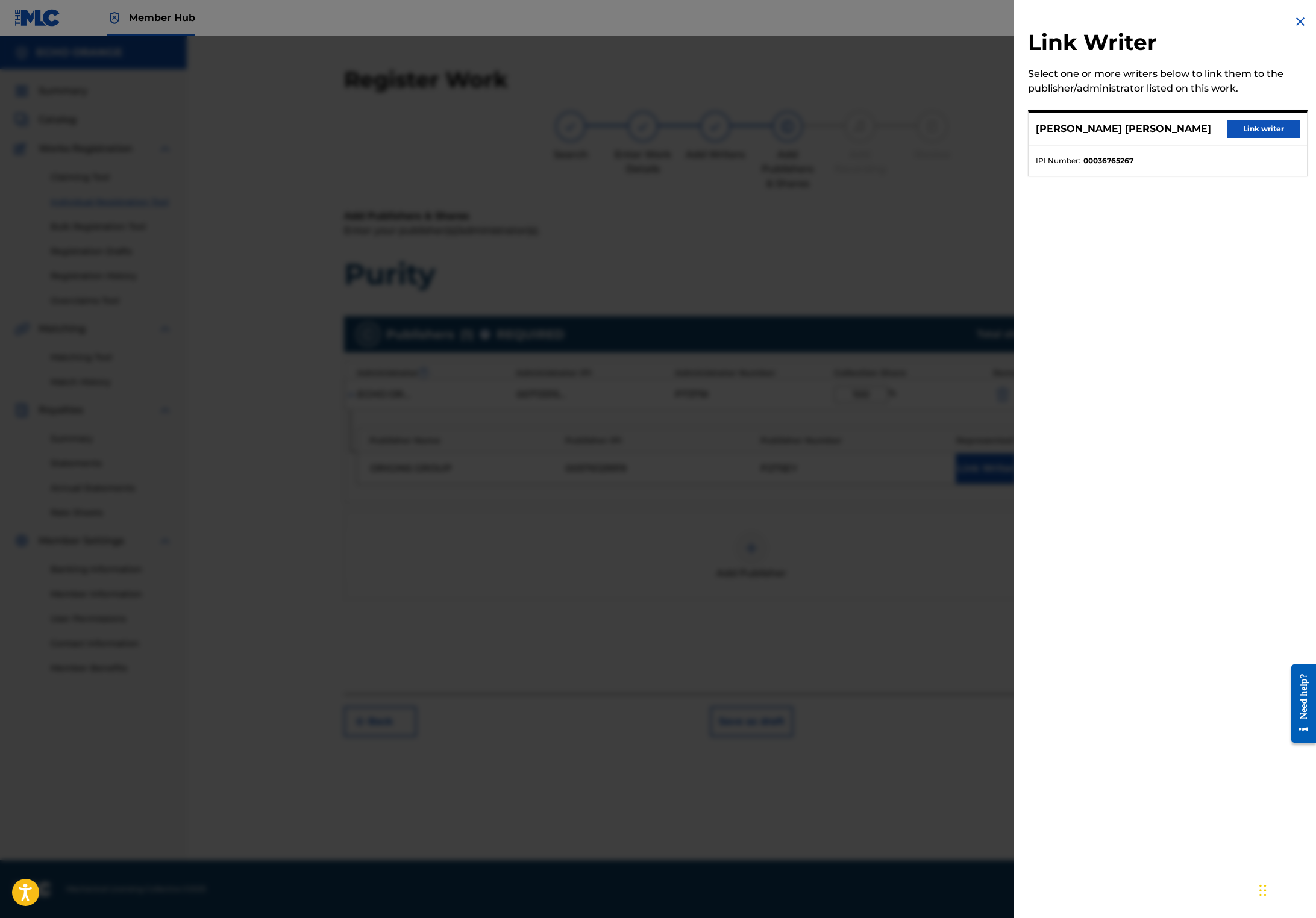
click at [1229, 138] on button "Link writer" at bounding box center [1263, 129] width 72 height 18
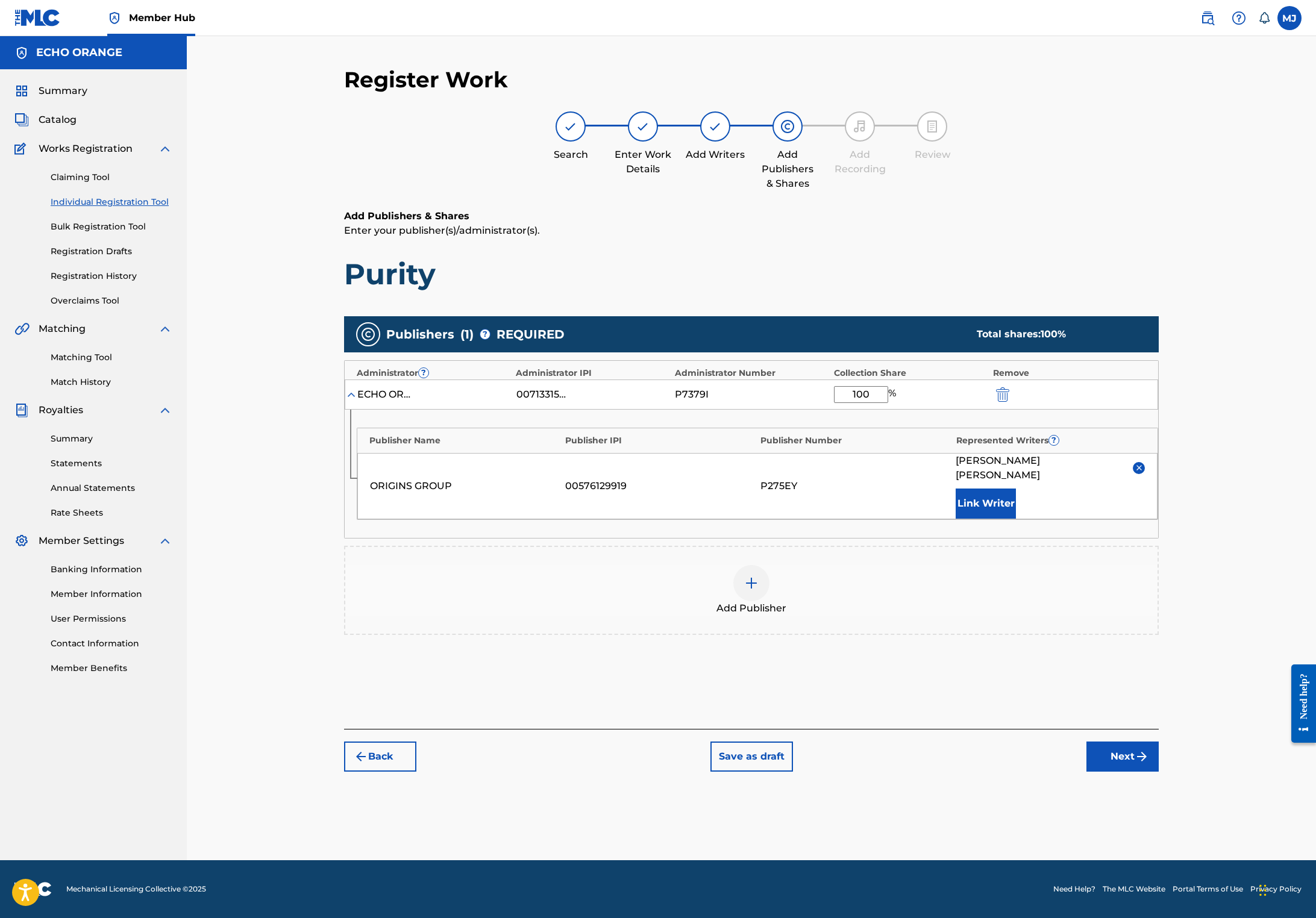
scroll to position [12, 0]
click at [1158, 771] on button "Next" at bounding box center [1122, 756] width 72 height 31
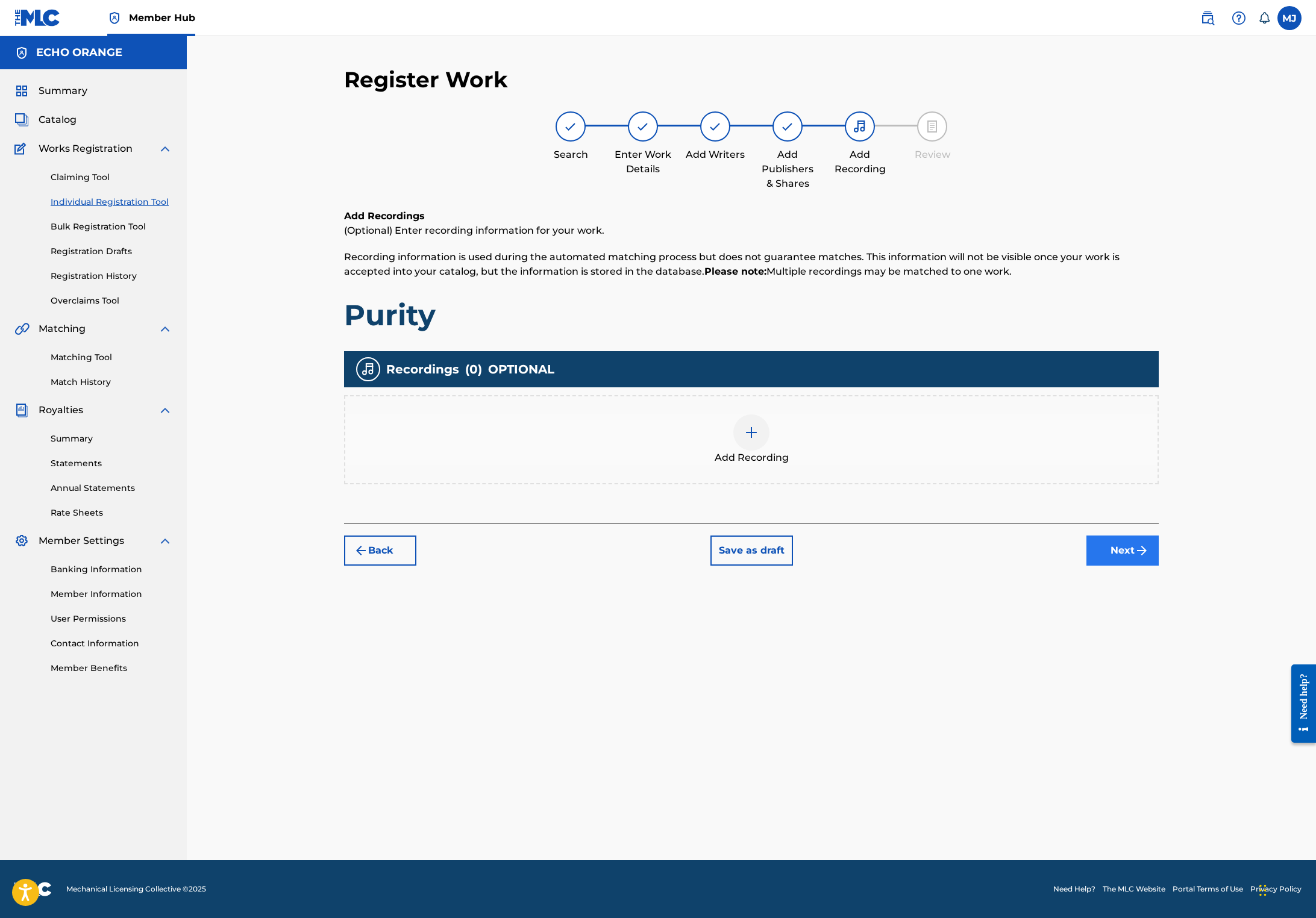
click at [1158, 565] on button "Next" at bounding box center [1122, 550] width 72 height 31
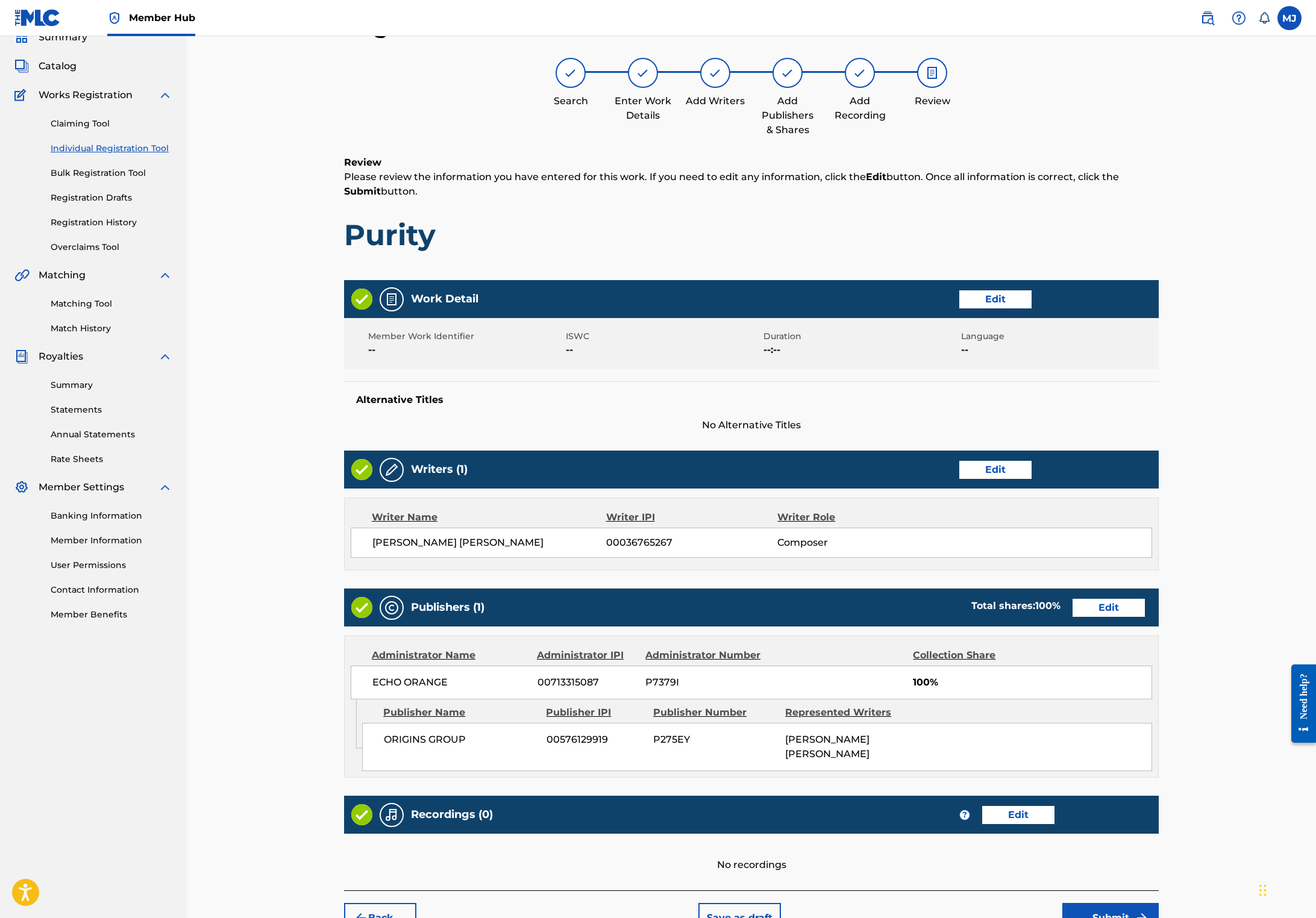
scroll to position [239, 0]
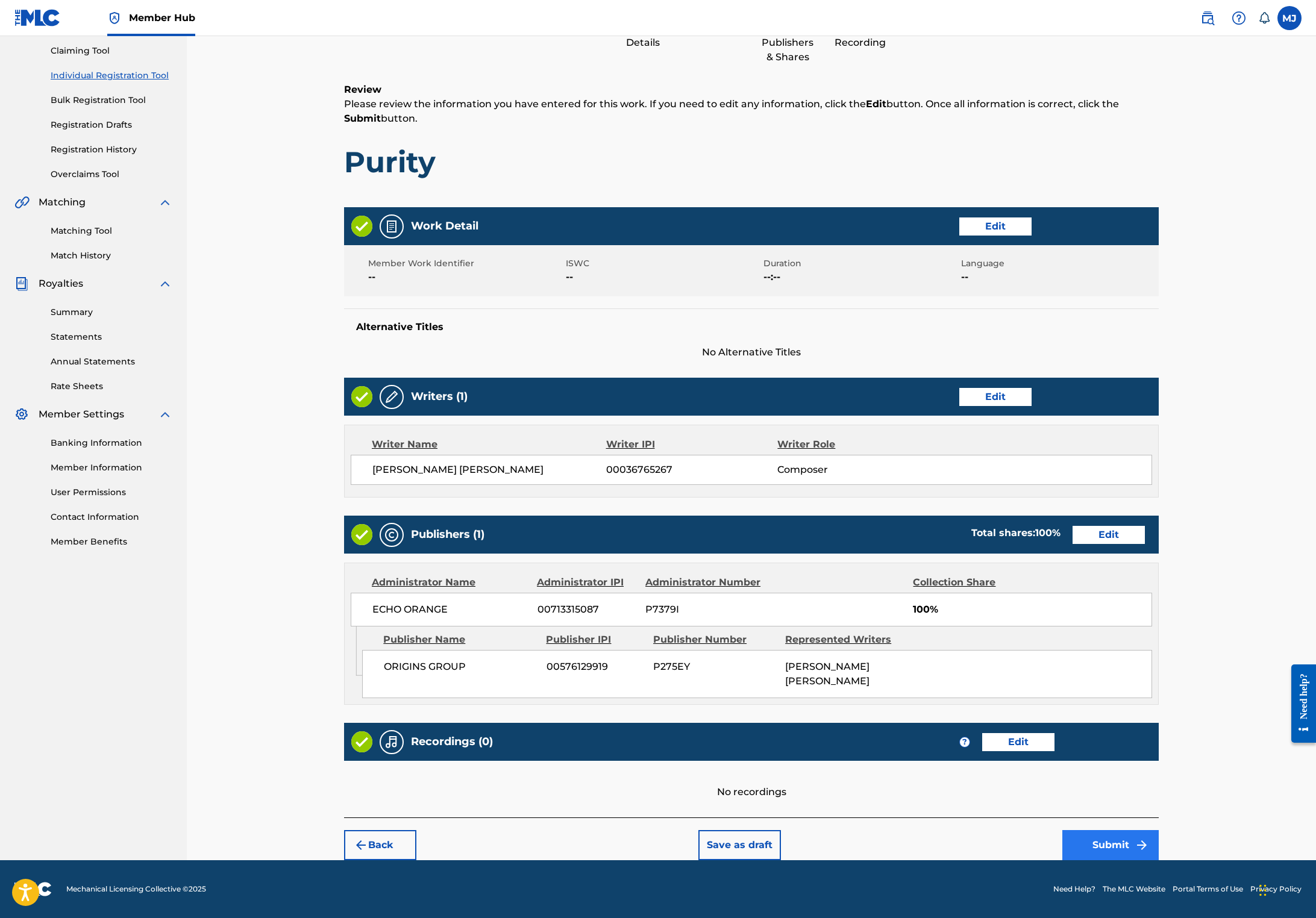
click at [1158, 829] on button "Submit" at bounding box center [1111, 844] width 97 height 31
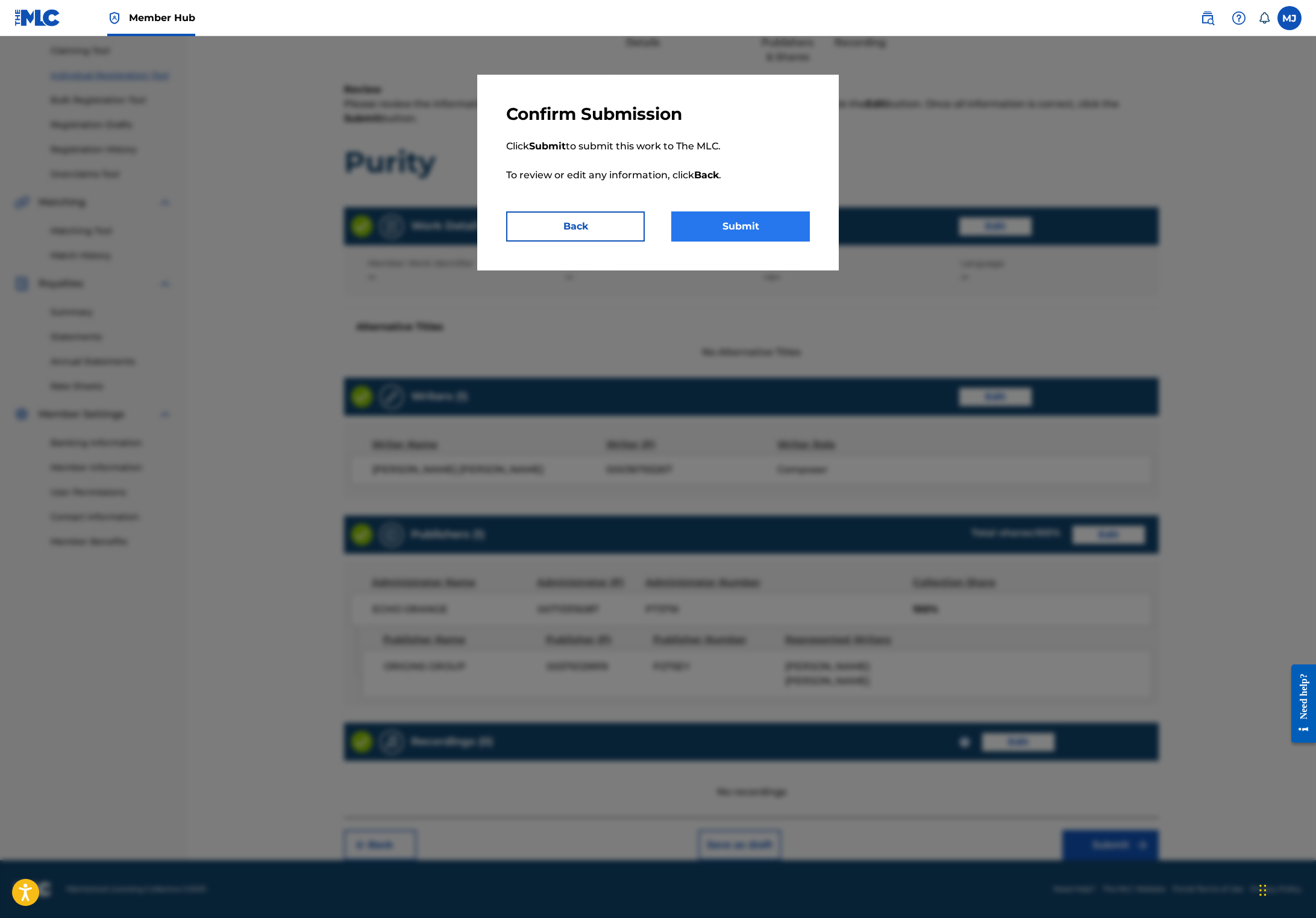
click at [795, 242] on button "Submit" at bounding box center [740, 226] width 138 height 31
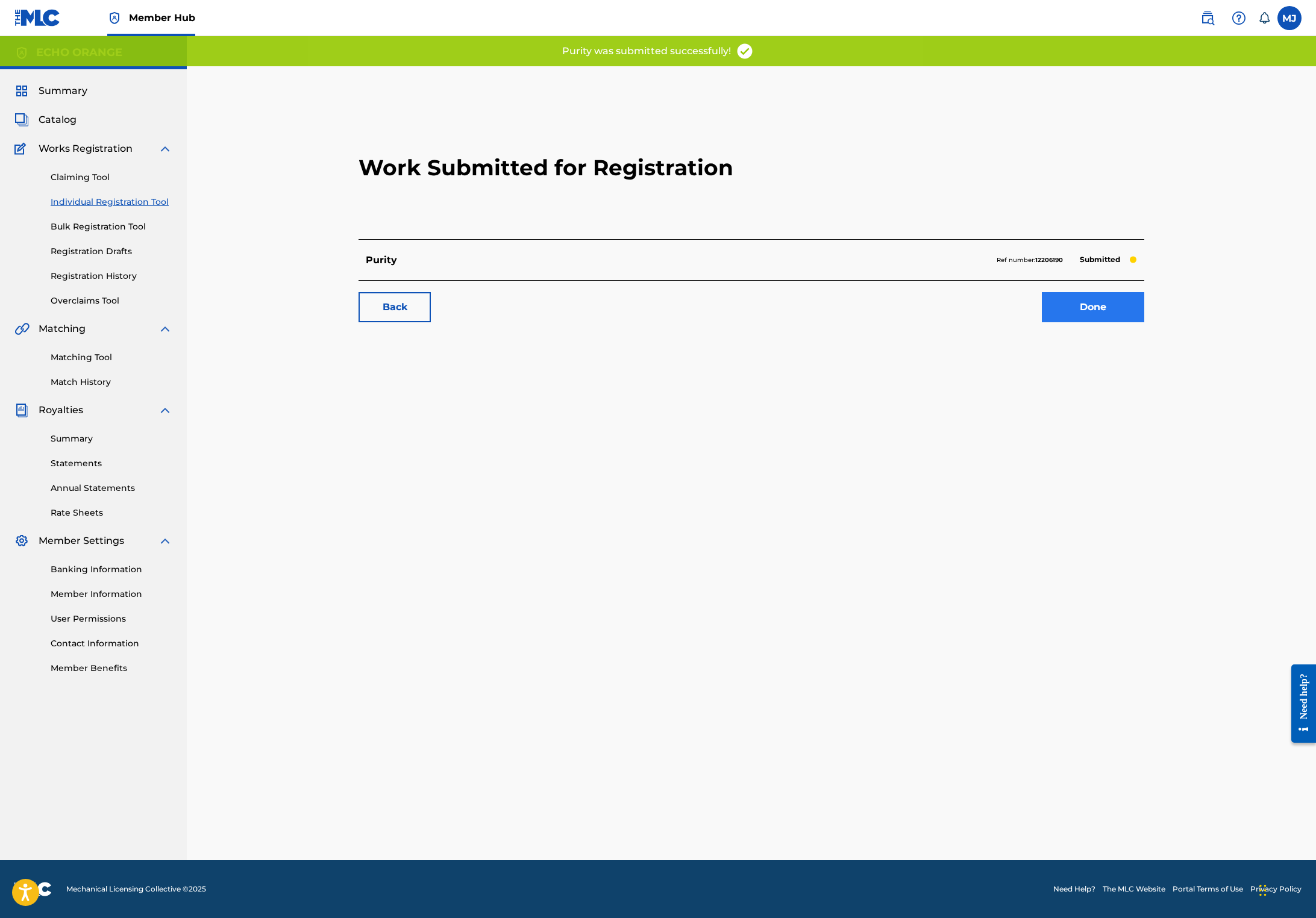
click at [1141, 322] on link "Done" at bounding box center [1093, 307] width 103 height 31
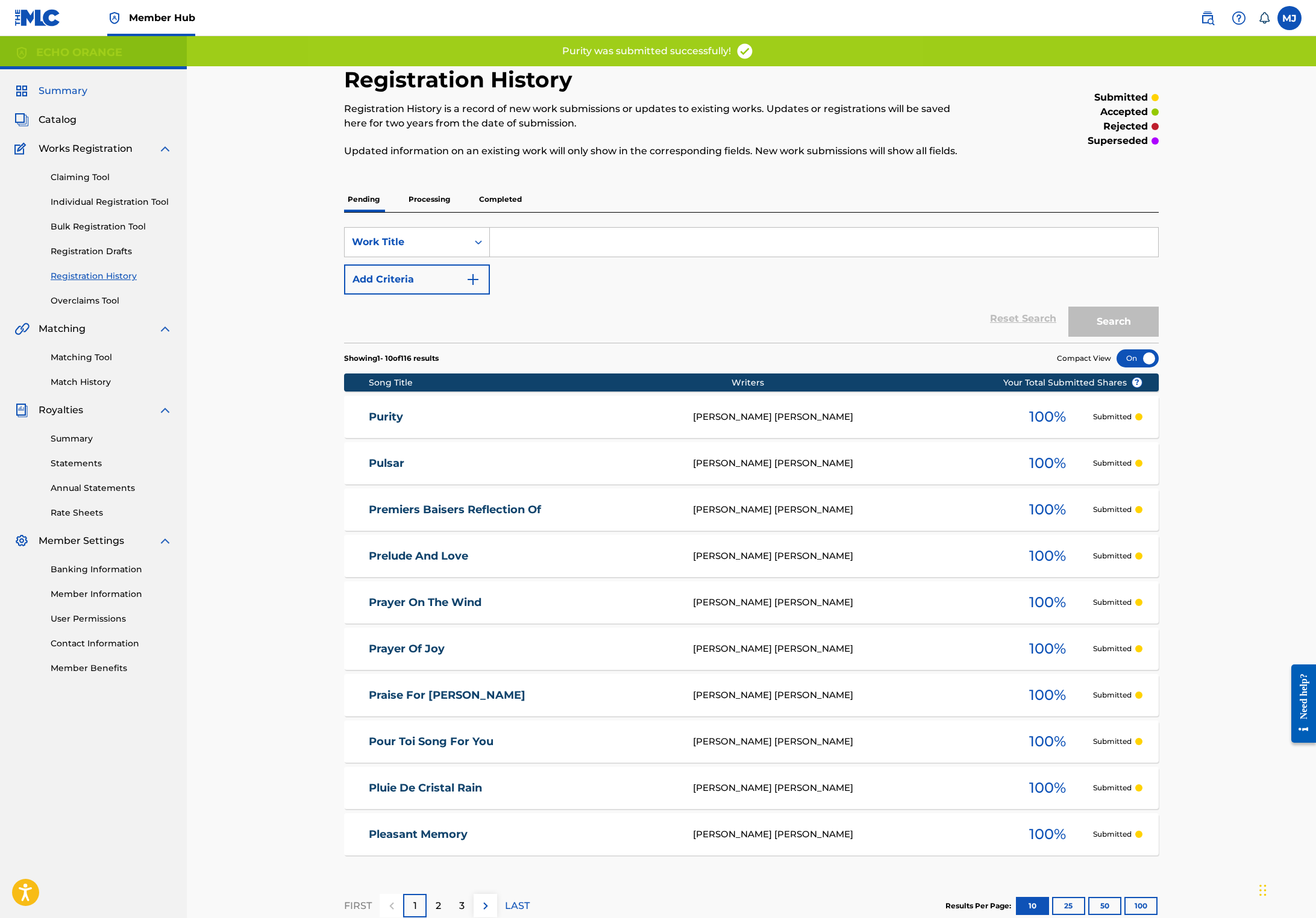
click at [84, 99] on span "Summary" at bounding box center [62, 91] width 48 height 15
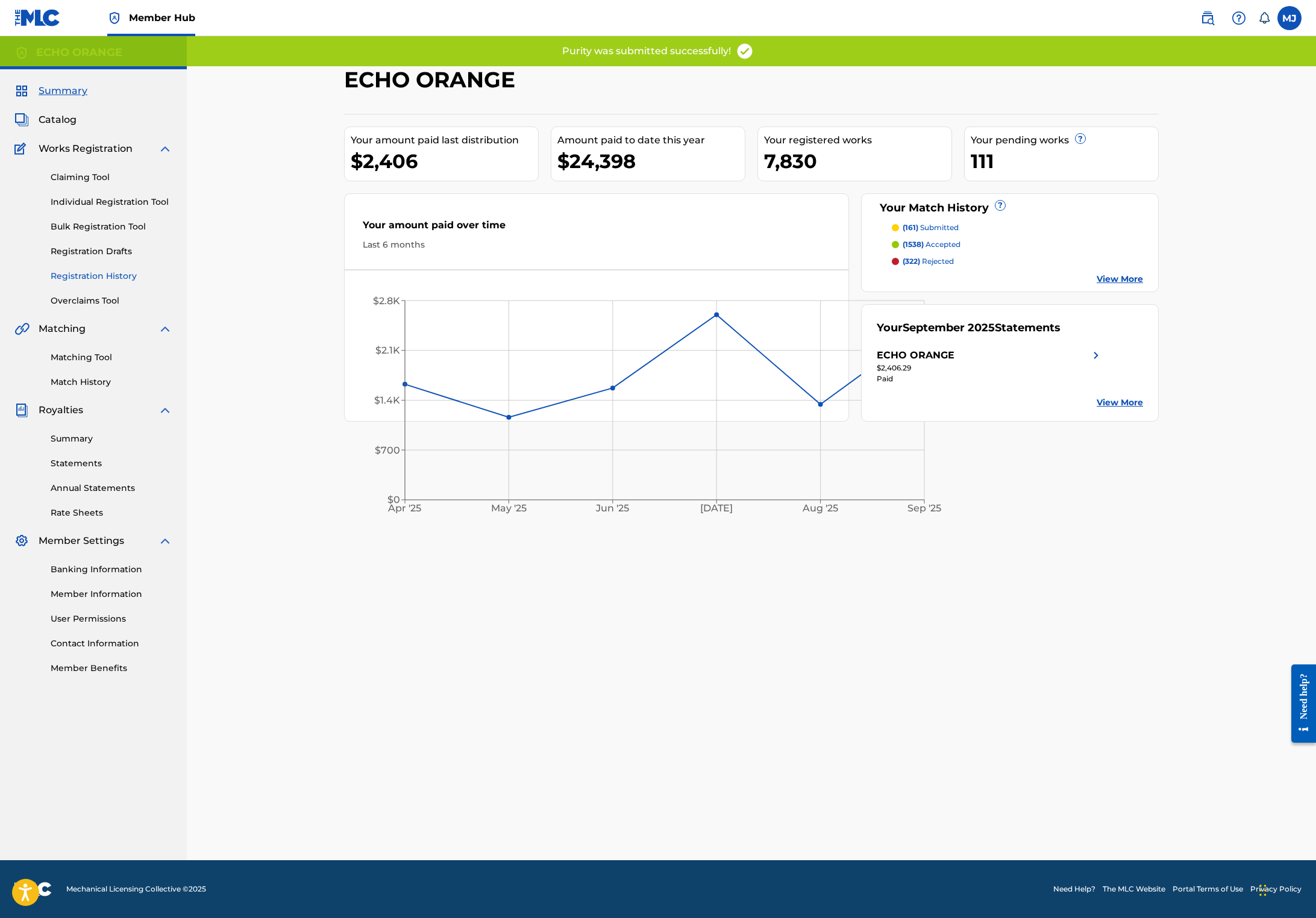
click at [112, 282] on link "Registration History" at bounding box center [110, 276] width 121 height 13
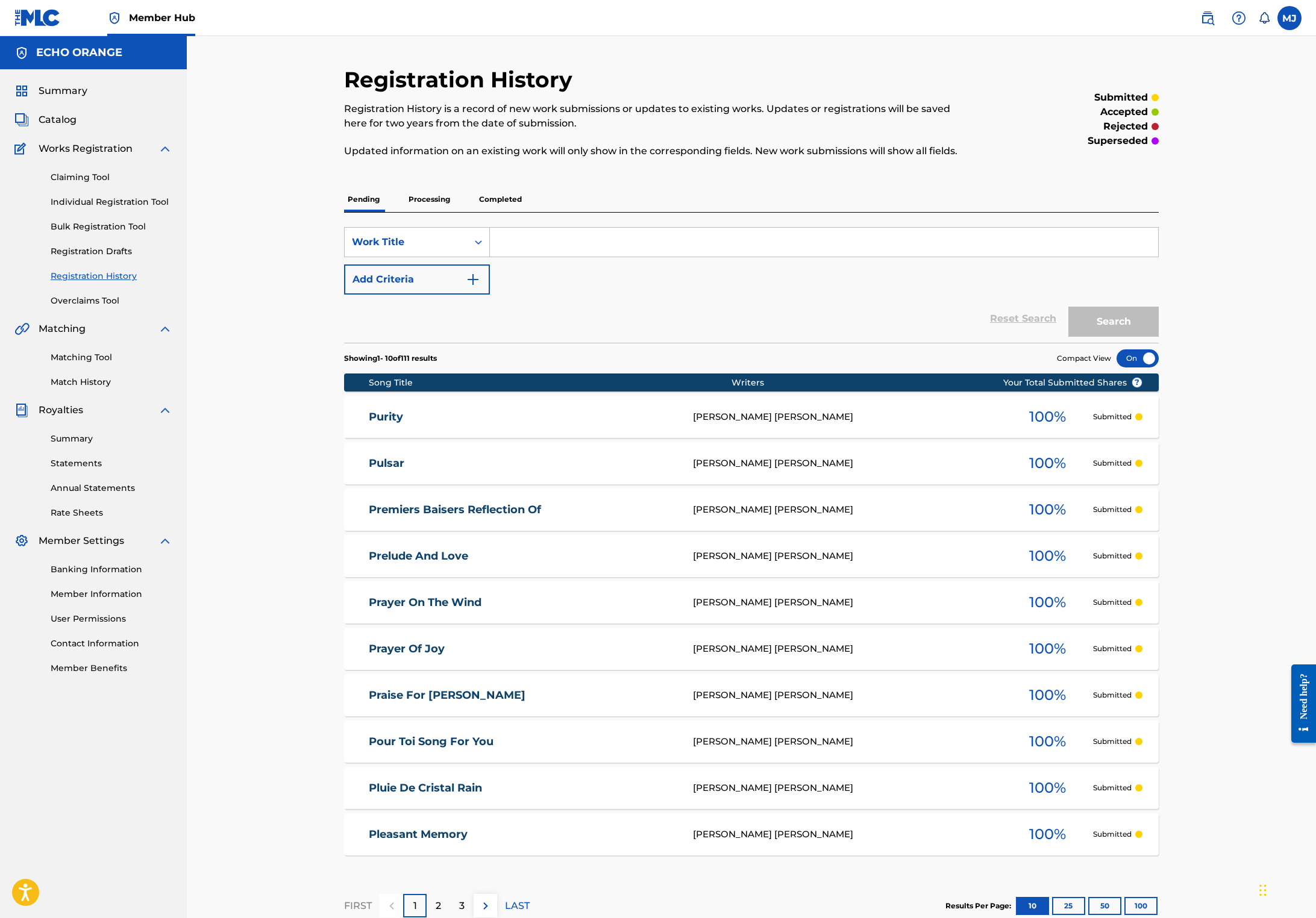
click at [404, 212] on p "Processing" at bounding box center [428, 199] width 48 height 26
